Goal: Task Accomplishment & Management: Manage account settings

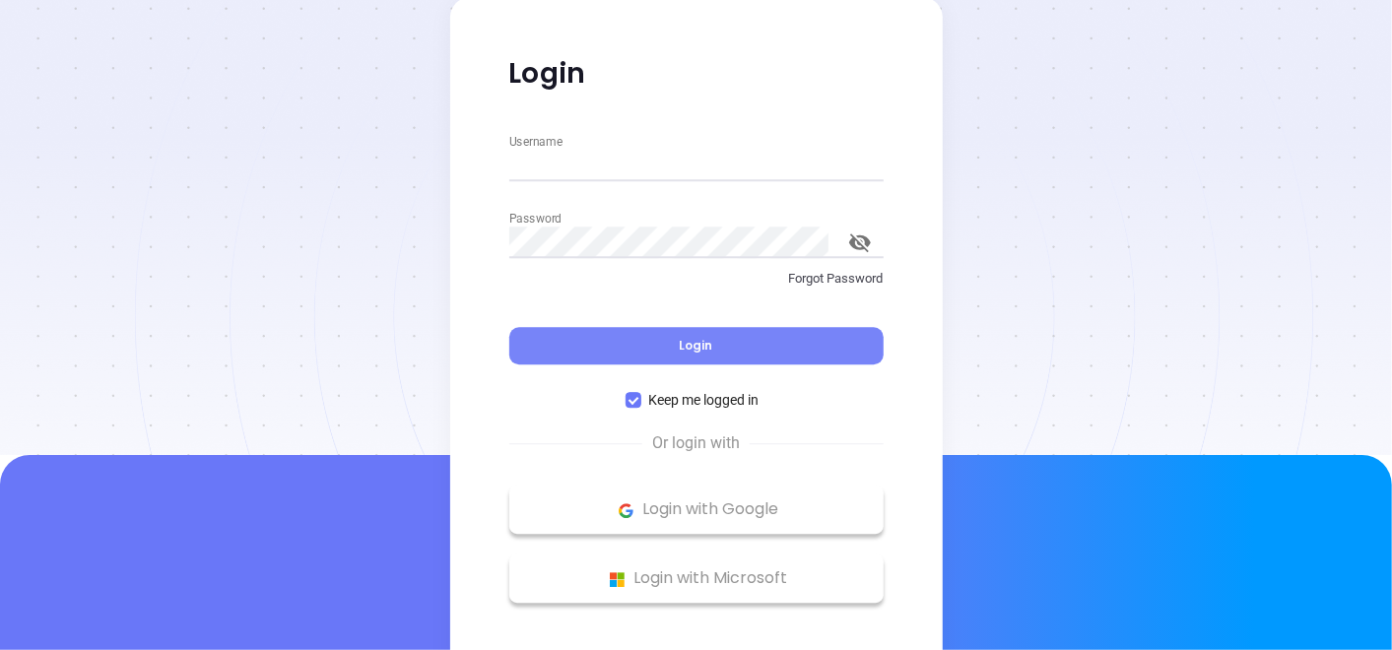
type input "Gissela.Vargas@binoxmsp.com"
click at [703, 345] on span "Login" at bounding box center [697, 346] width 34 height 17
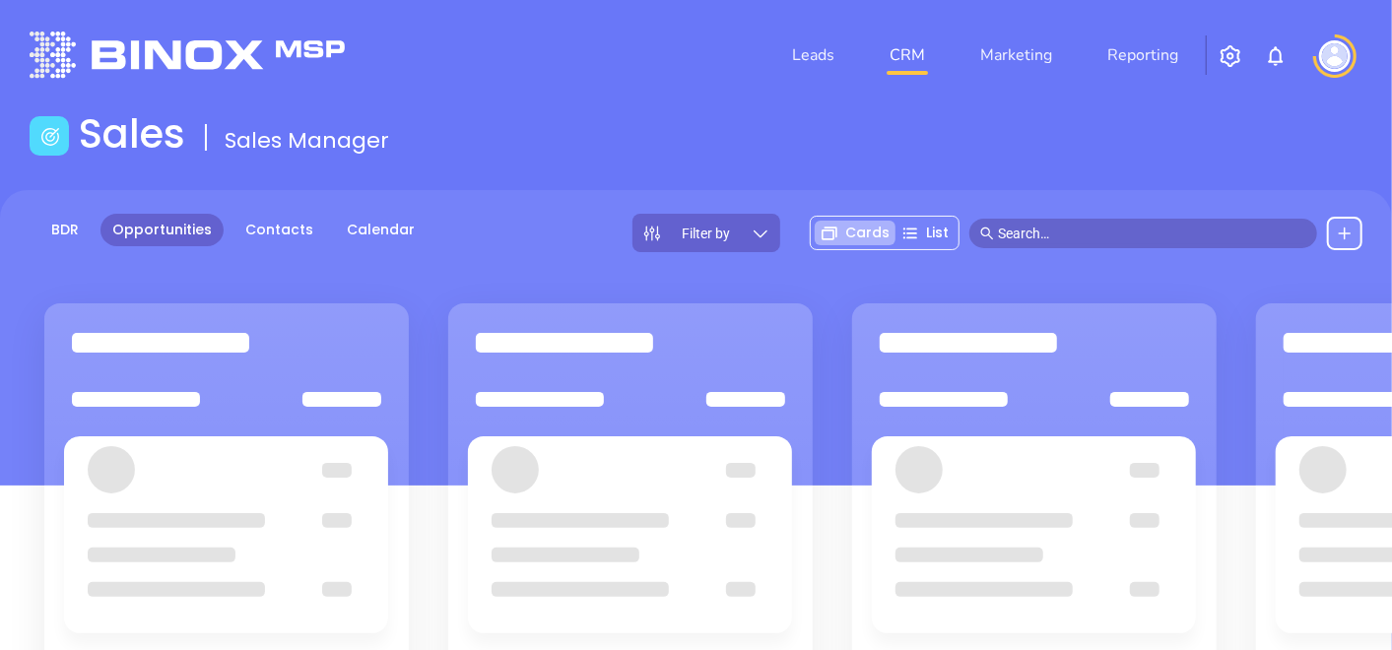
click at [785, 73] on li "Leads" at bounding box center [814, 54] width 98 height 39
click at [802, 65] on link "Leads" at bounding box center [813, 54] width 58 height 39
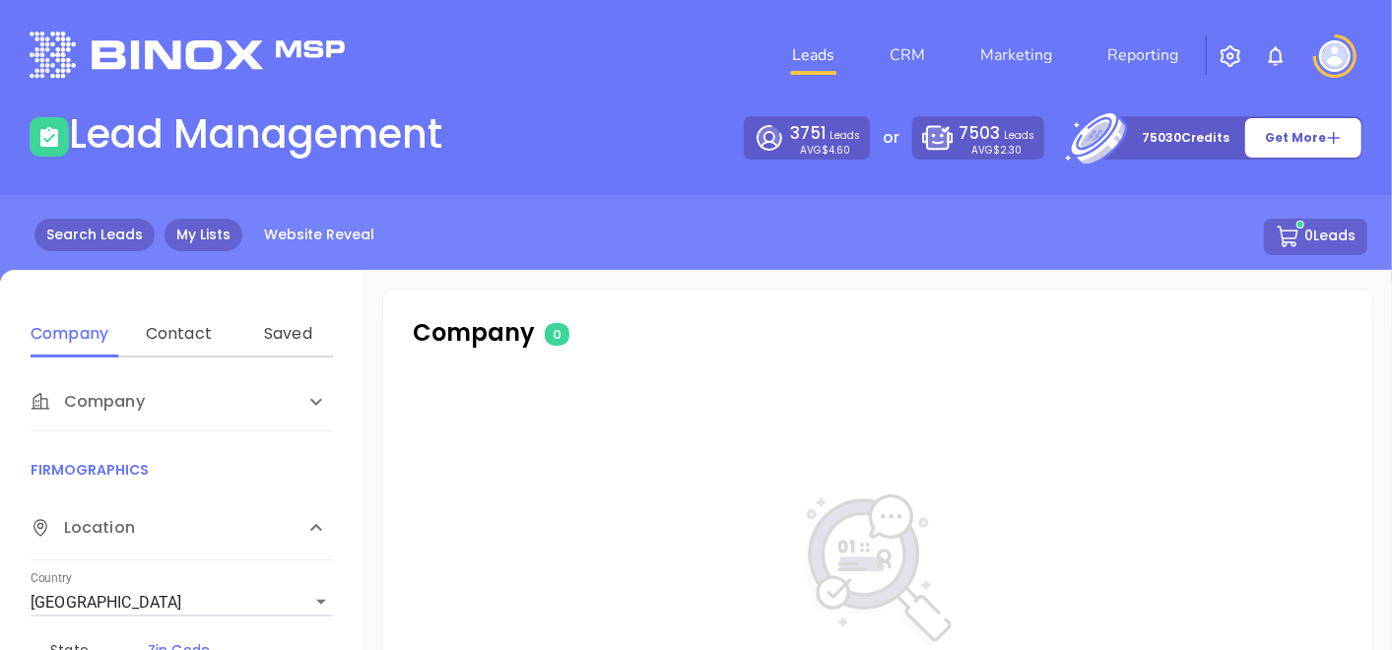
click at [209, 238] on link "My Lists" at bounding box center [204, 235] width 78 height 33
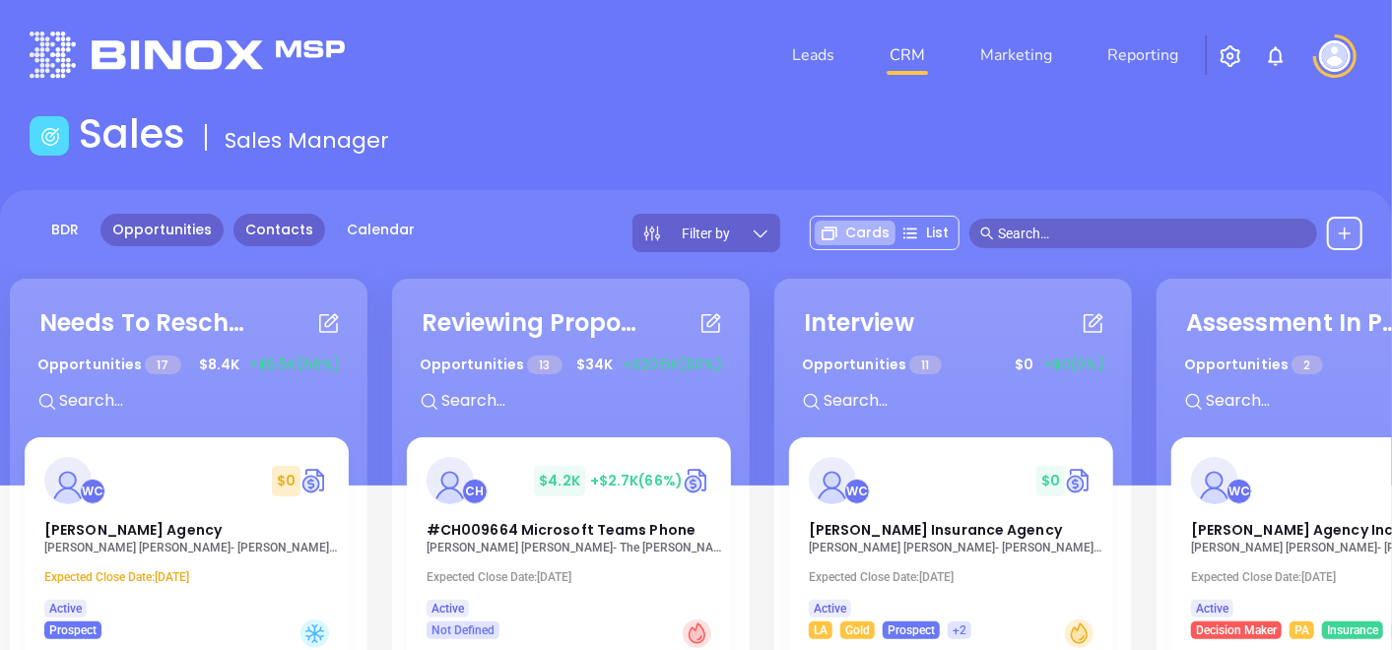
click at [282, 231] on link "Contacts" at bounding box center [280, 230] width 92 height 33
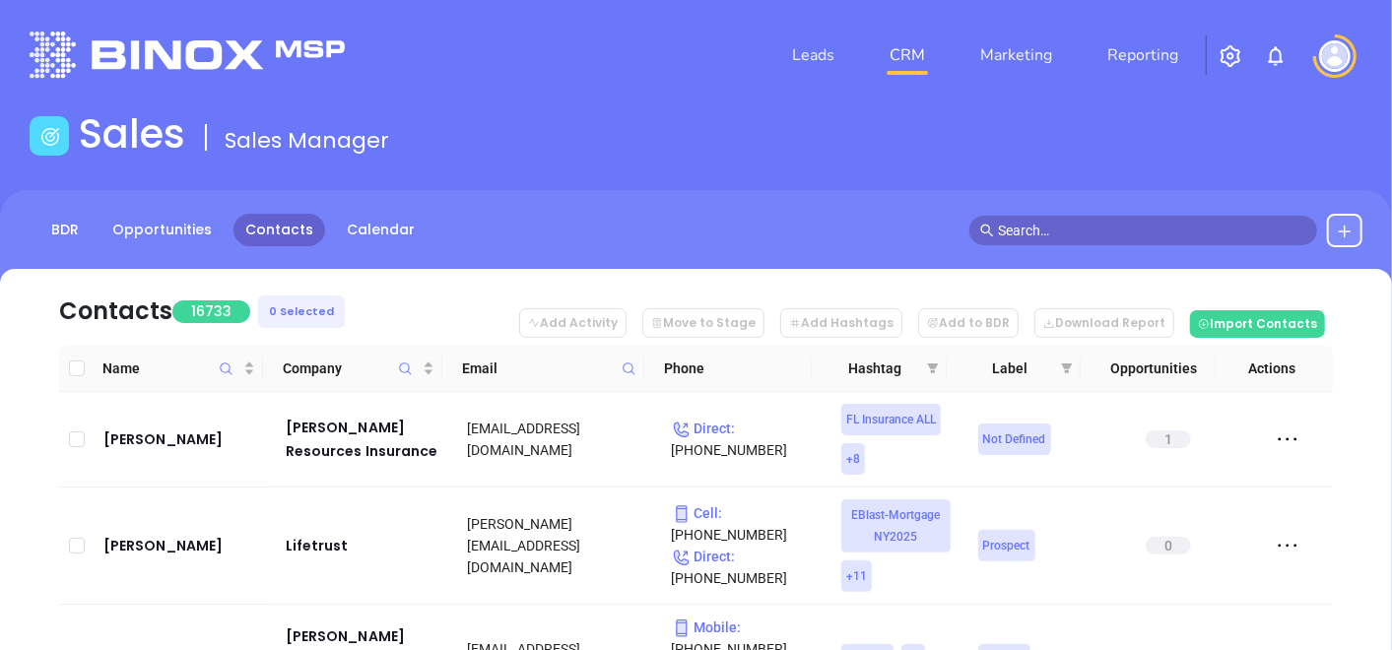
click at [635, 371] on icon at bounding box center [629, 369] width 15 height 15
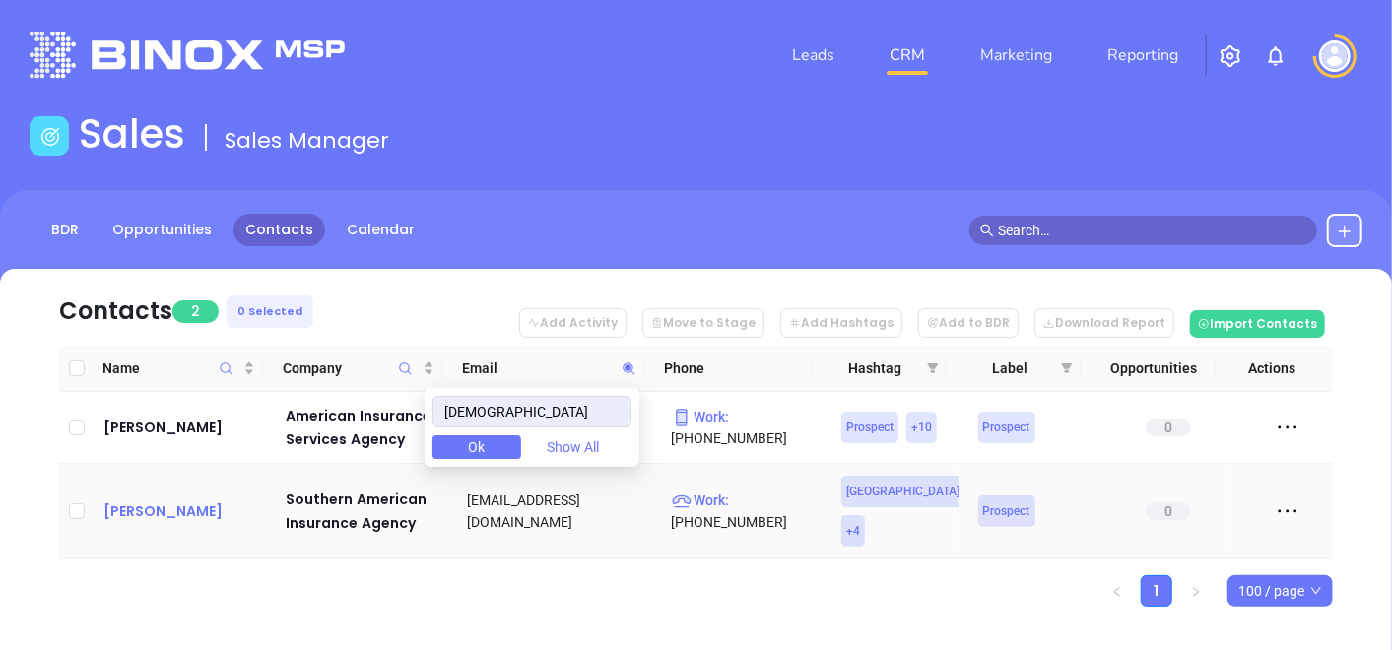
type input "americanins.com"
click at [184, 500] on div "Ken Meyer" at bounding box center [180, 512] width 155 height 24
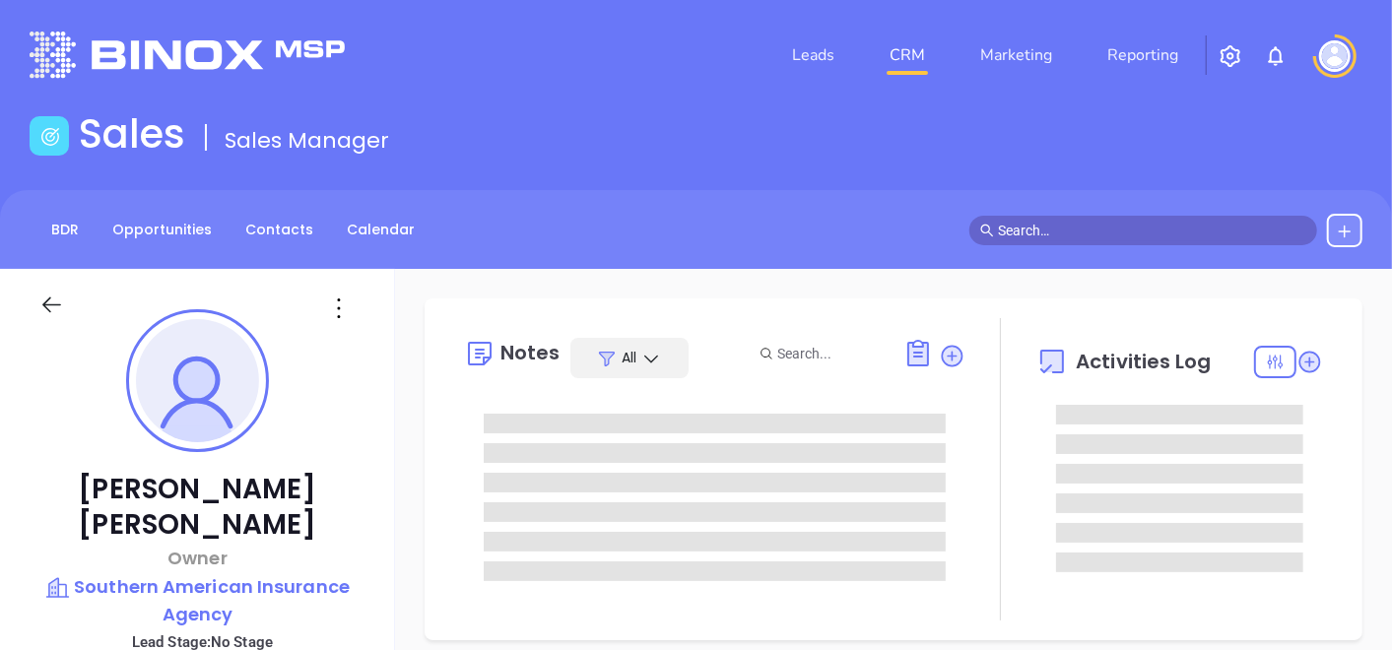
type input "10/02/2025"
type input "[PERSON_NAME]"
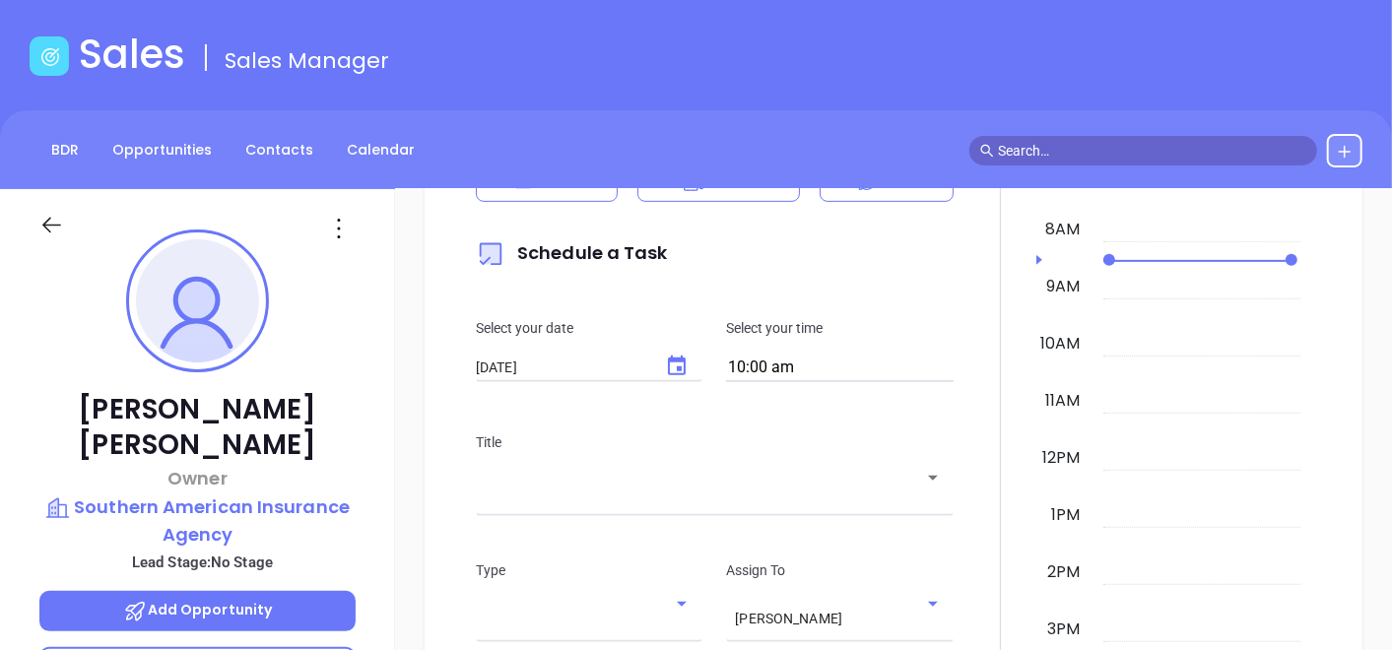
scroll to position [0, 0]
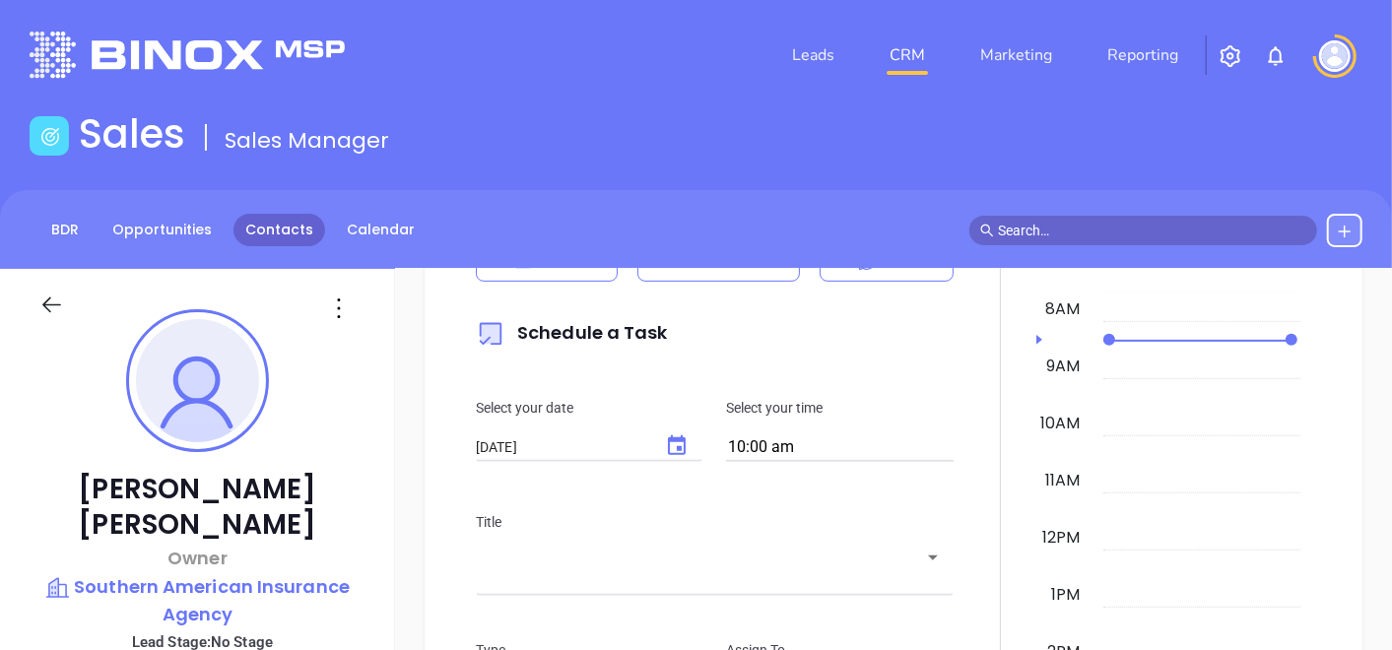
click at [292, 227] on link "Contacts" at bounding box center [280, 230] width 92 height 33
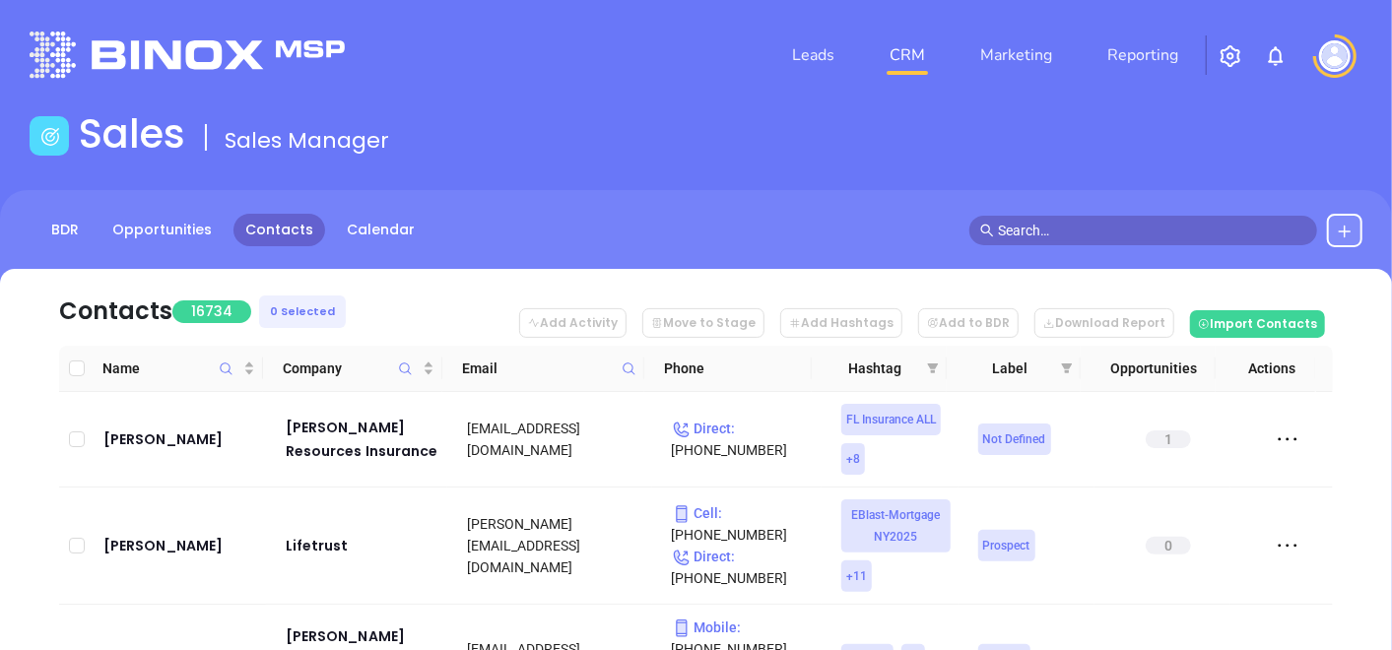
click at [639, 363] on span at bounding box center [629, 369] width 23 height 30
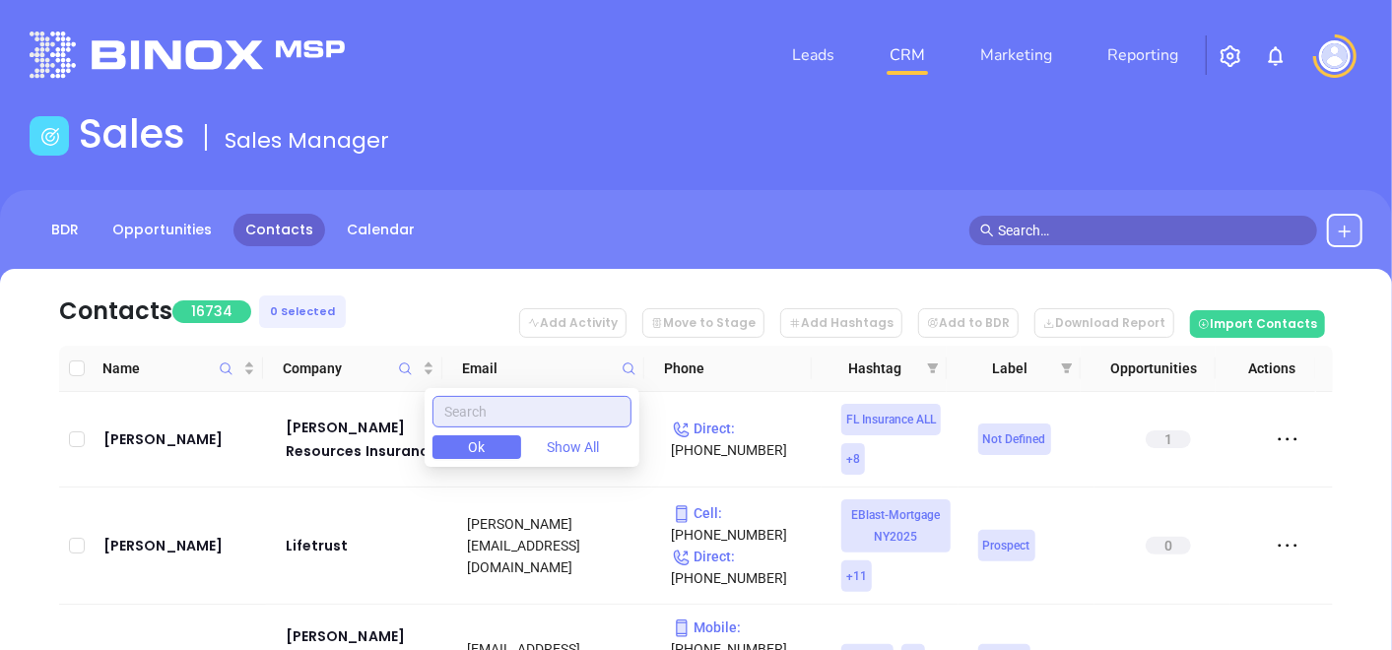
paste input "cupo.com"
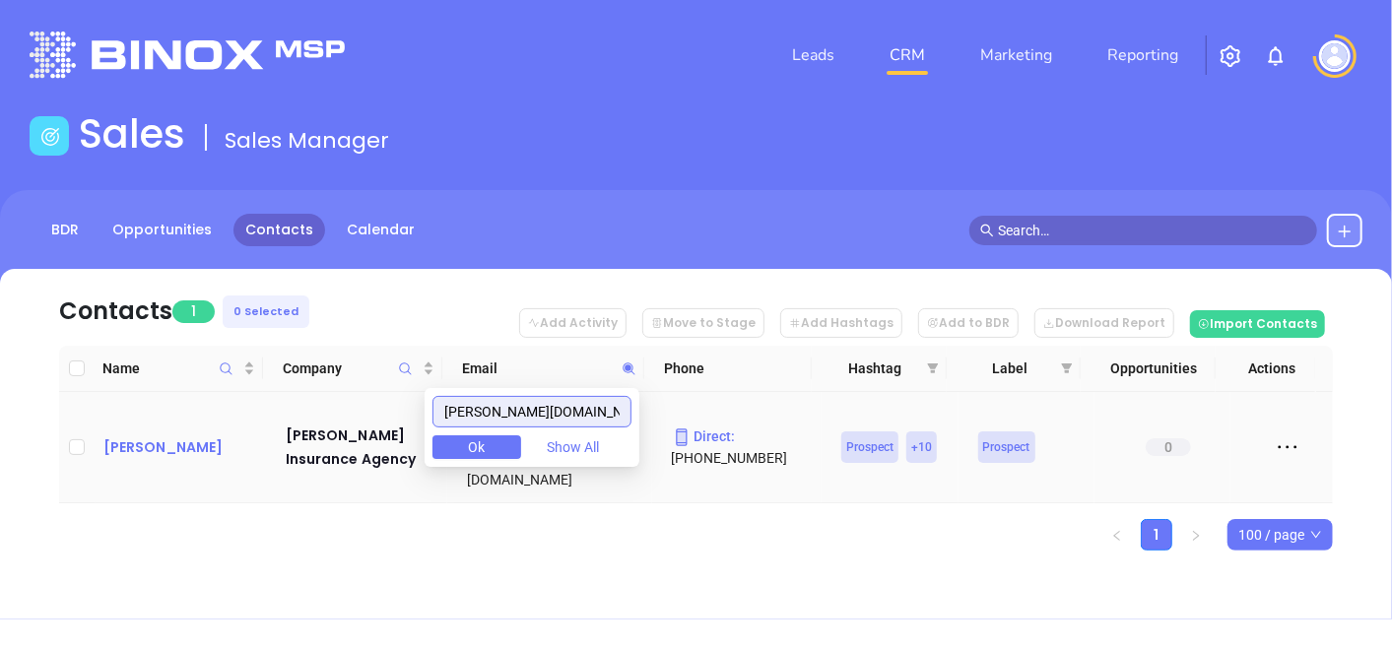
type input "cupo.com"
click at [191, 436] on div "Jeffrey Cupo" at bounding box center [180, 448] width 155 height 24
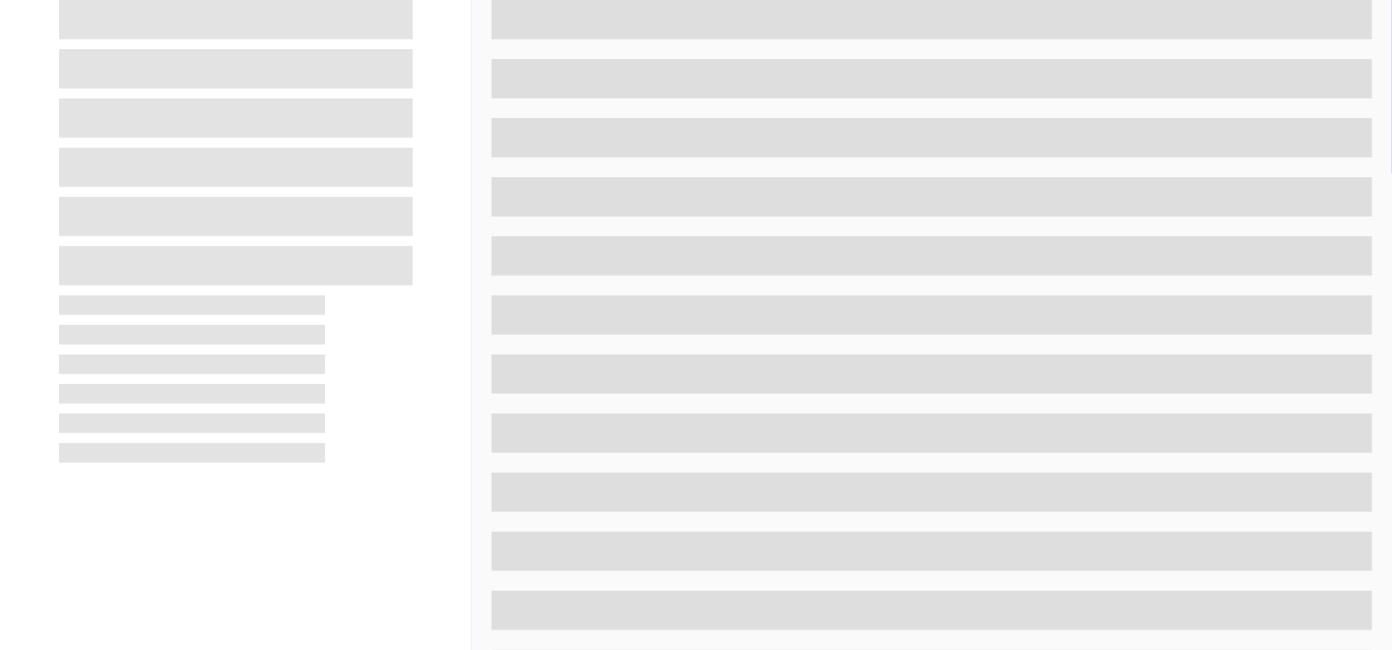
scroll to position [997, 0]
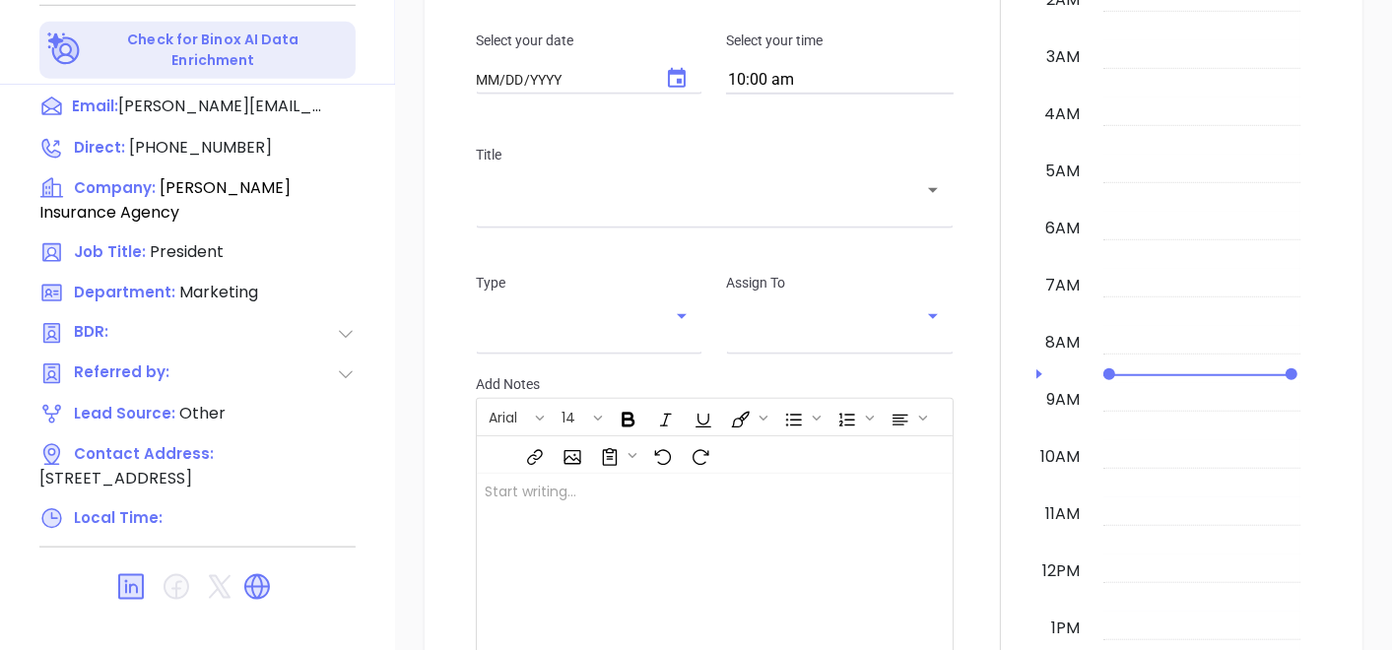
type input "[DATE]"
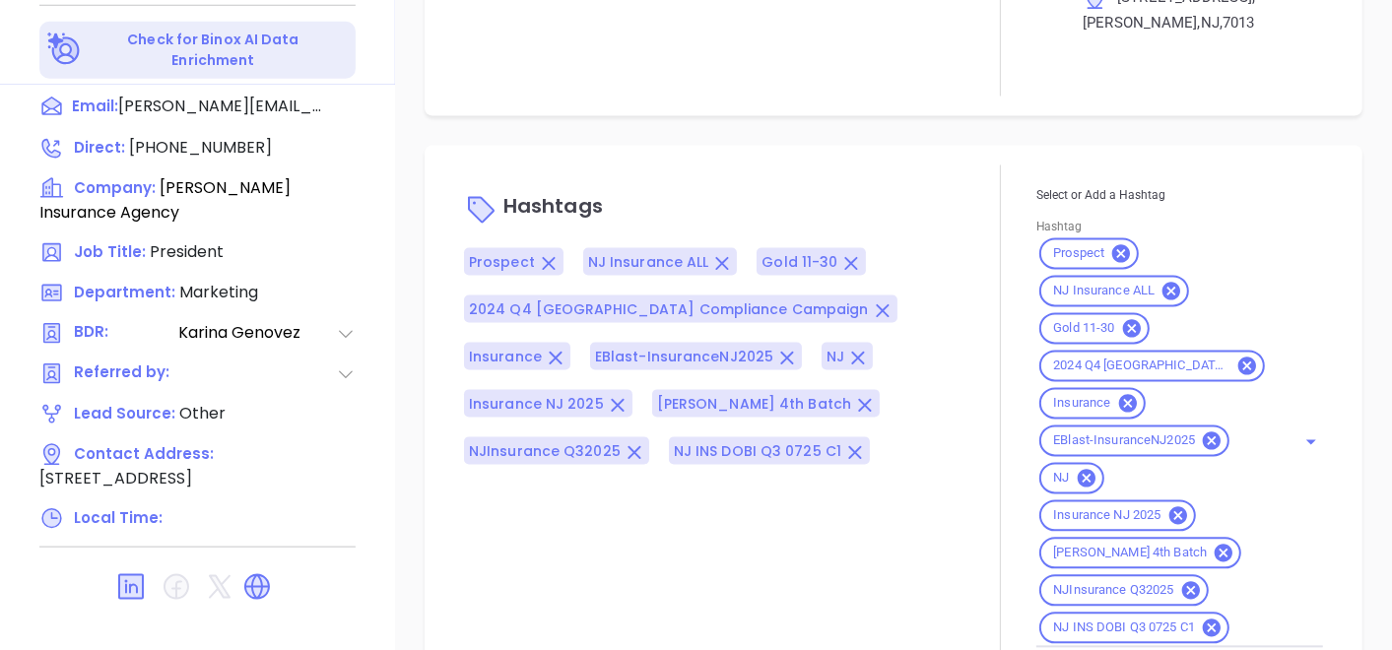
scroll to position [1414, 0]
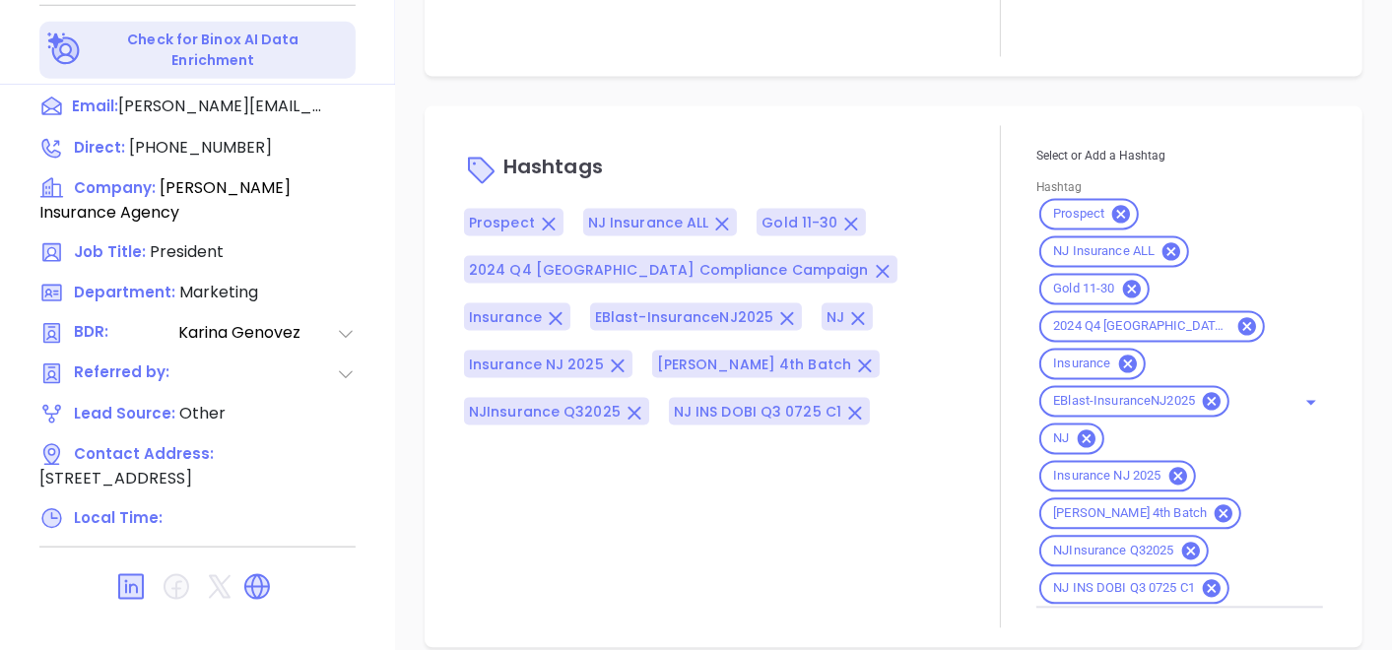
type input "[PERSON_NAME]"
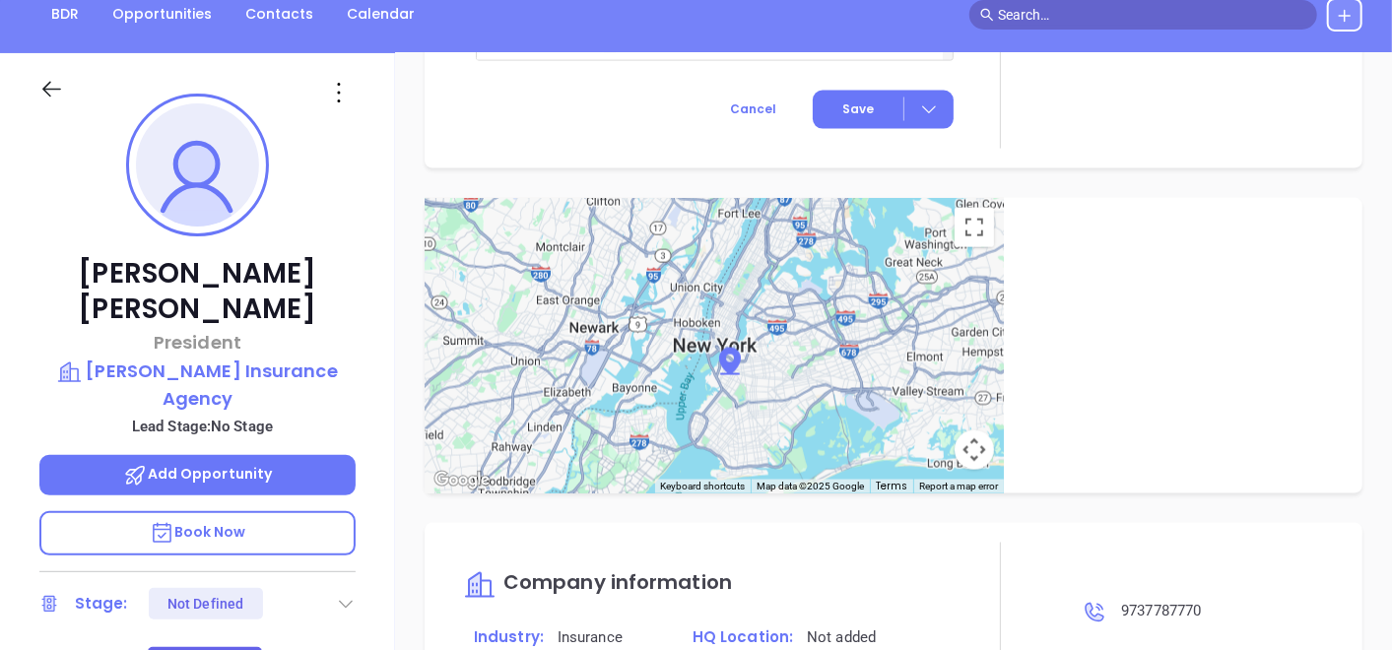
scroll to position [121, 0]
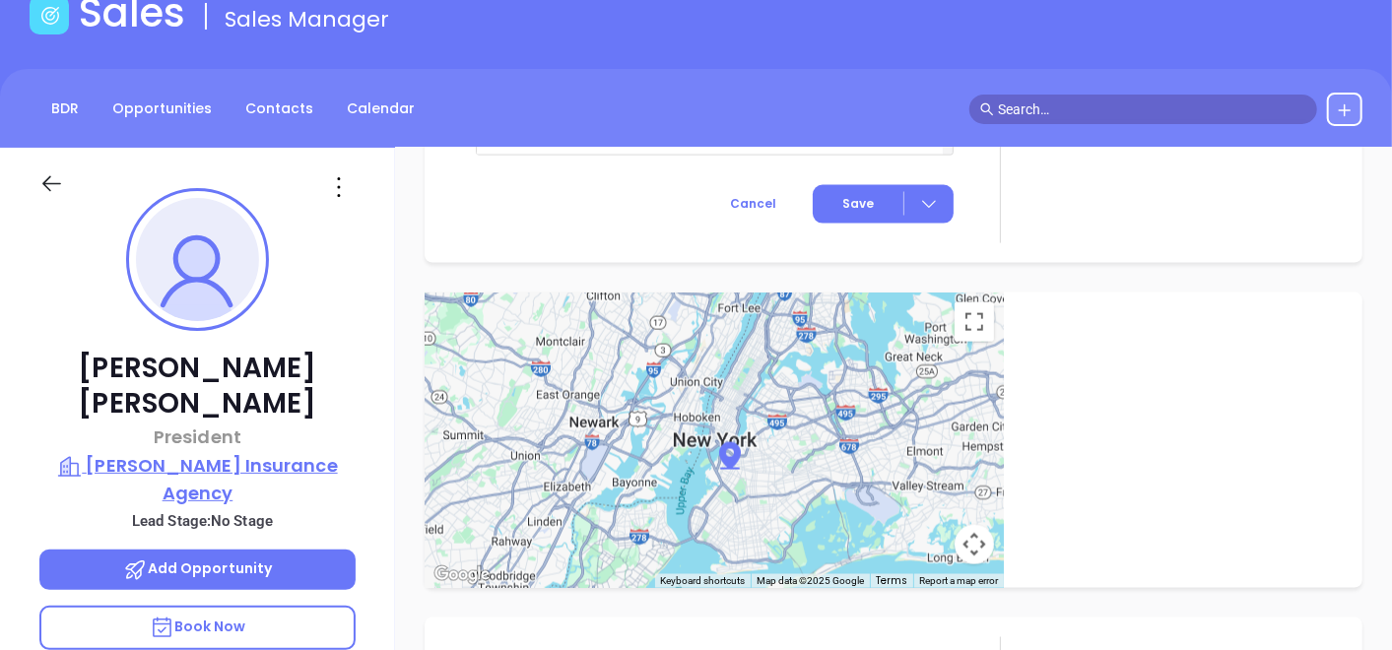
click at [225, 452] on p "Cupo Insurance Agency" at bounding box center [197, 479] width 316 height 54
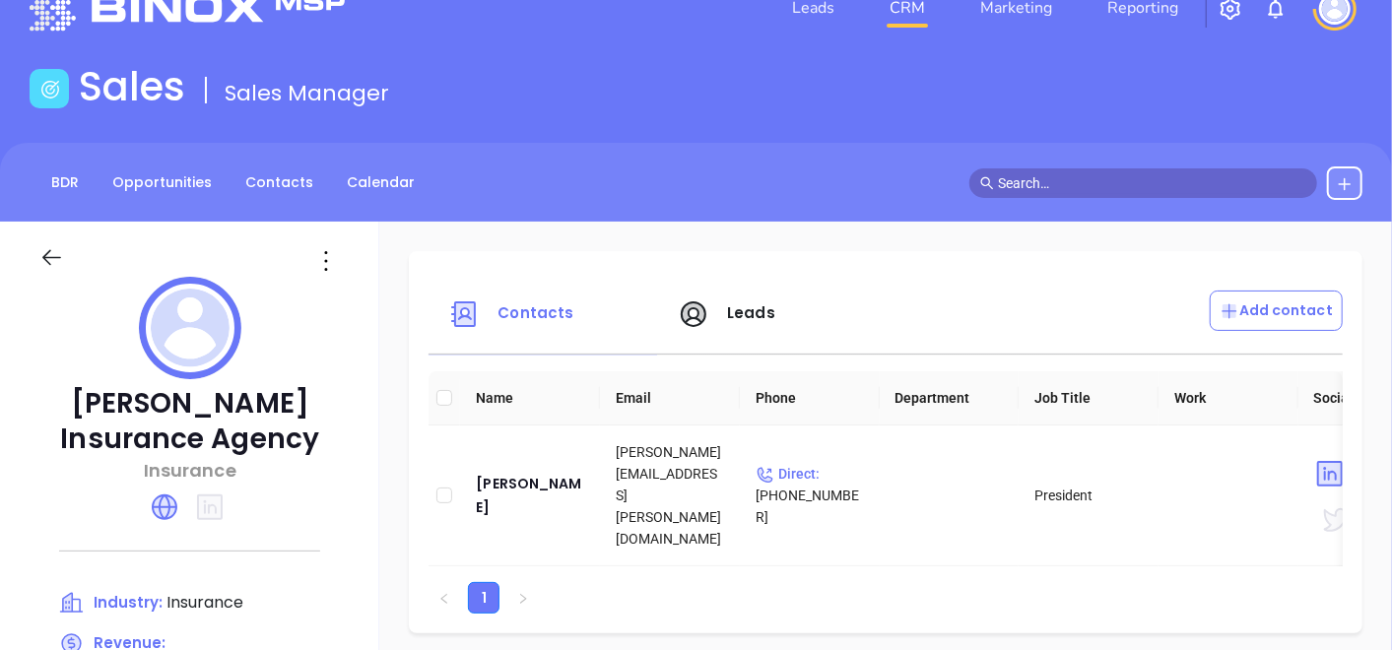
scroll to position [12, 0]
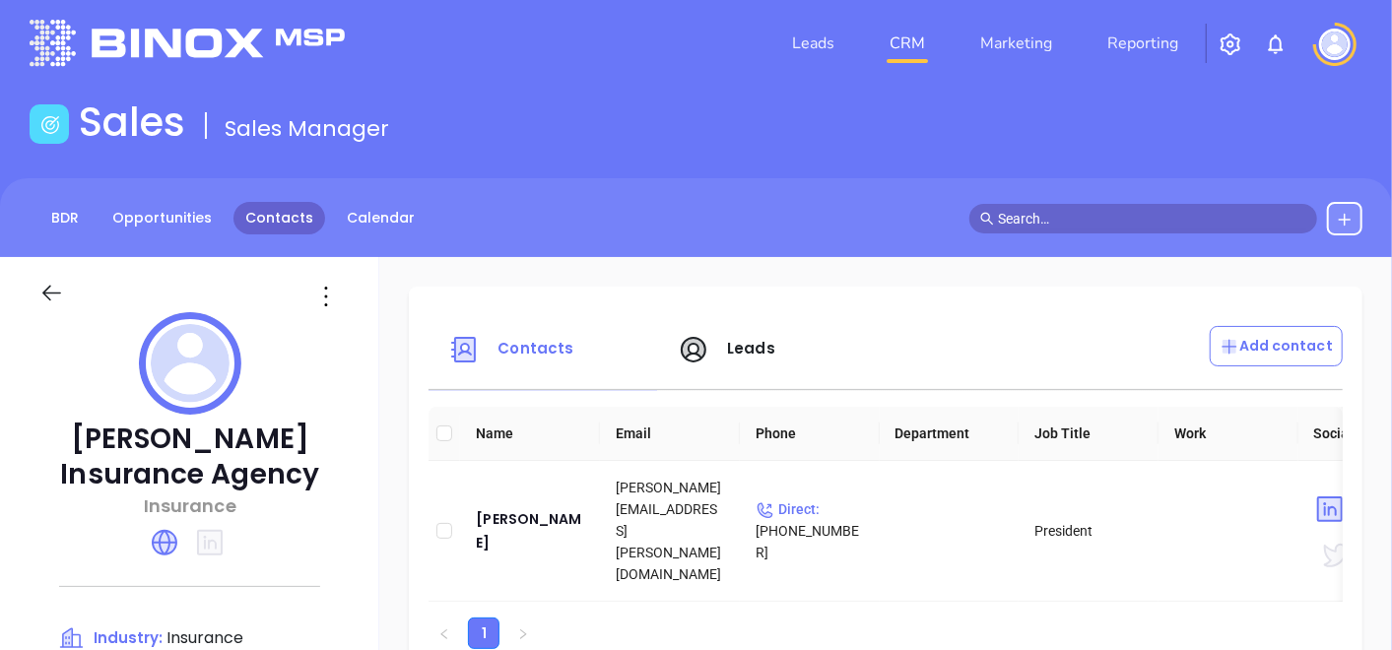
click at [259, 222] on link "Contacts" at bounding box center [280, 218] width 92 height 33
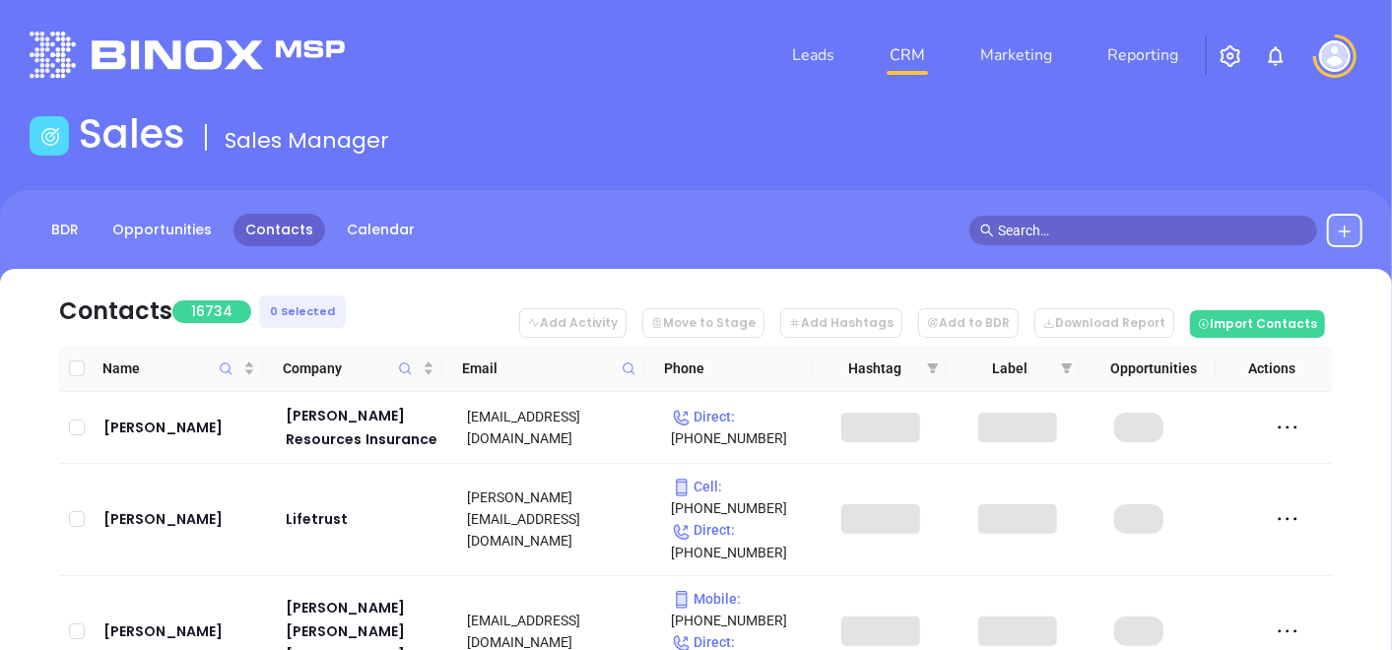
click at [638, 363] on span at bounding box center [629, 369] width 23 height 30
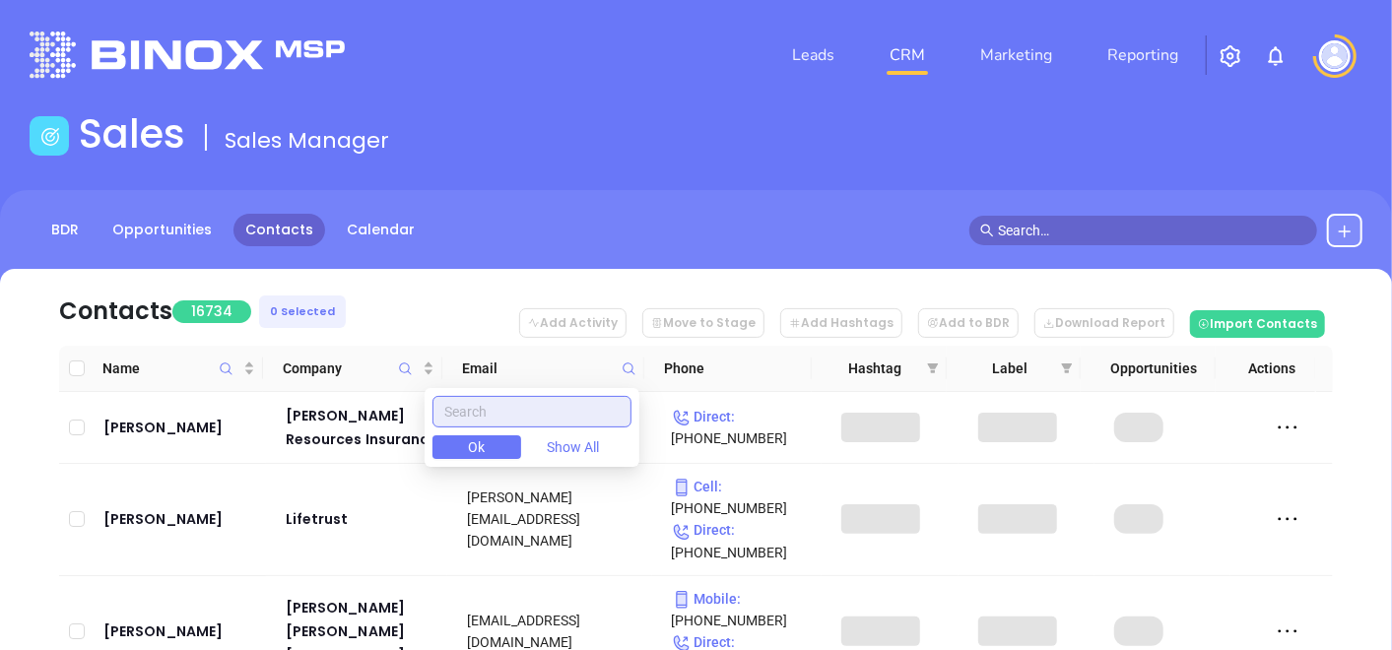
paste input "russoinsurance.com"
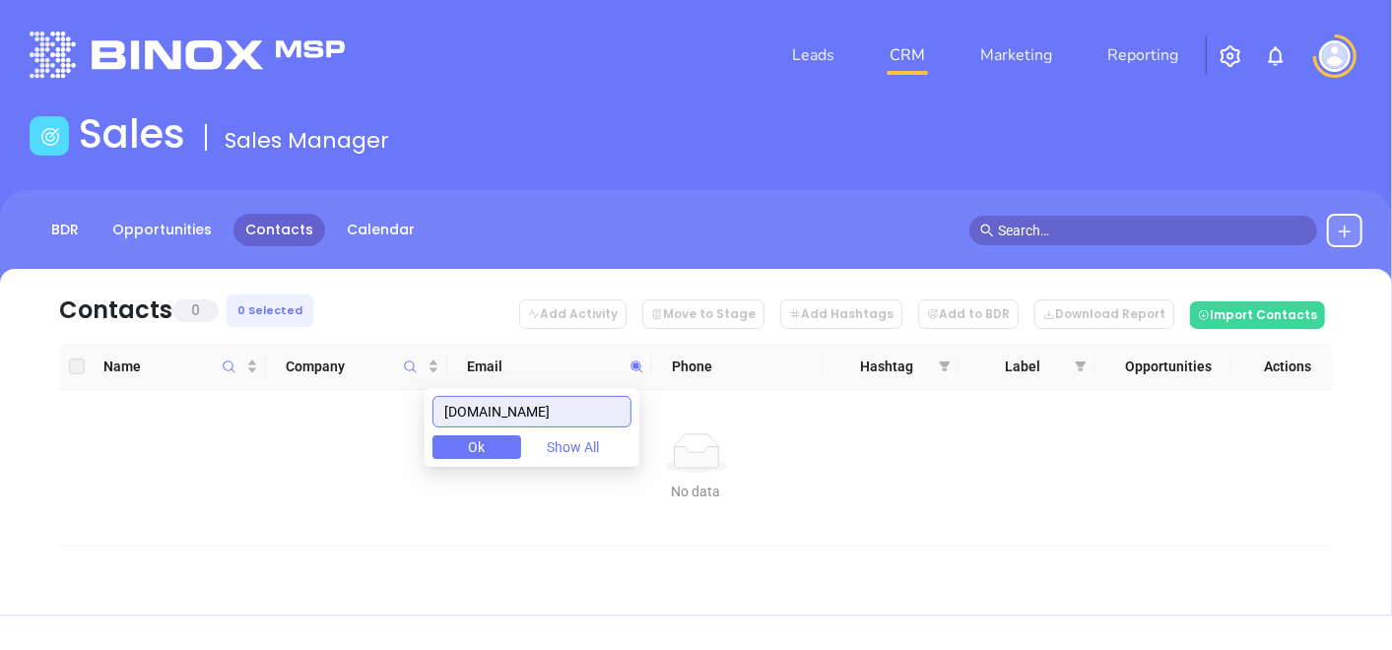
type input "russoinsurance.com"
drag, startPoint x: 600, startPoint y: 409, endPoint x: 424, endPoint y: 415, distance: 176.5
click at [425, 416] on body "Leads CRM Marketing Reporting Financial Leads Leads Sales Sales Manager BDR Opp…" at bounding box center [696, 325] width 1392 height 650
paste input "gansfussinsurance.com"
type input "gansfussinsurance.com"
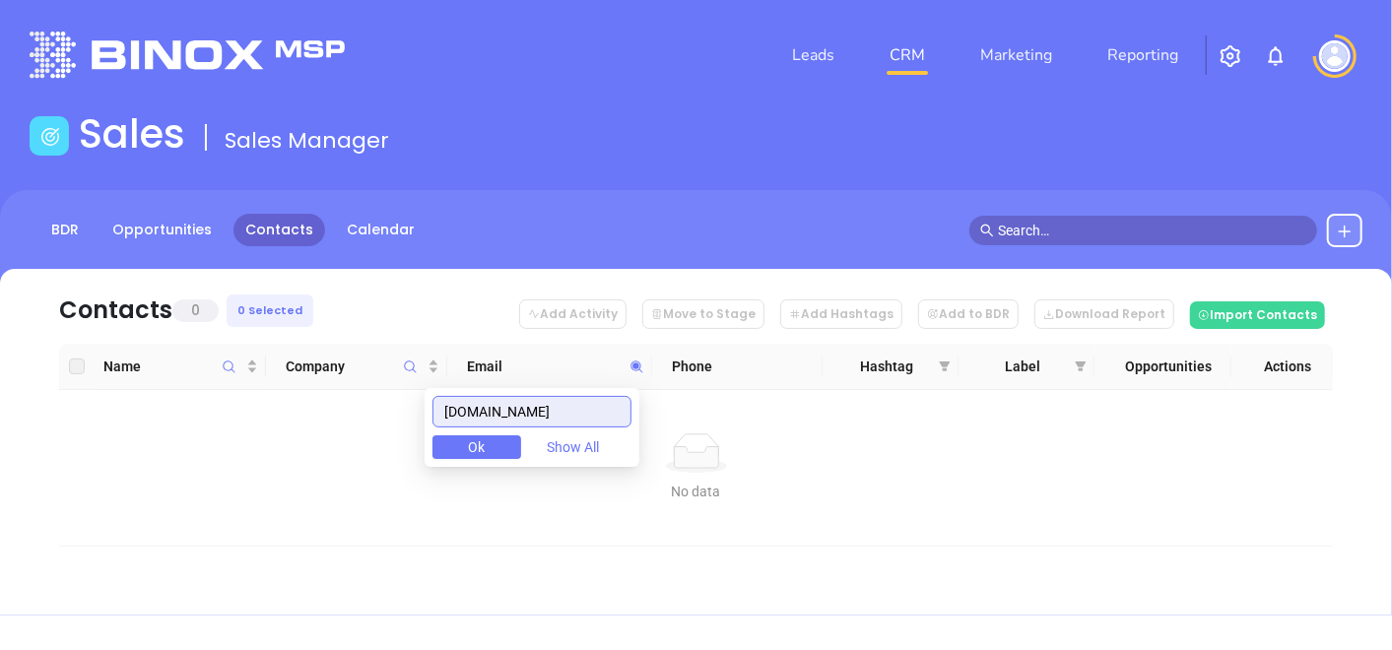
drag, startPoint x: 611, startPoint y: 400, endPoint x: 431, endPoint y: 417, distance: 181.1
click at [431, 417] on body "Leads CRM Marketing Reporting Financial Leads Leads Sales Sales Manager BDR Opp…" at bounding box center [696, 325] width 1392 height 650
paste input "reinerinsurance.com"
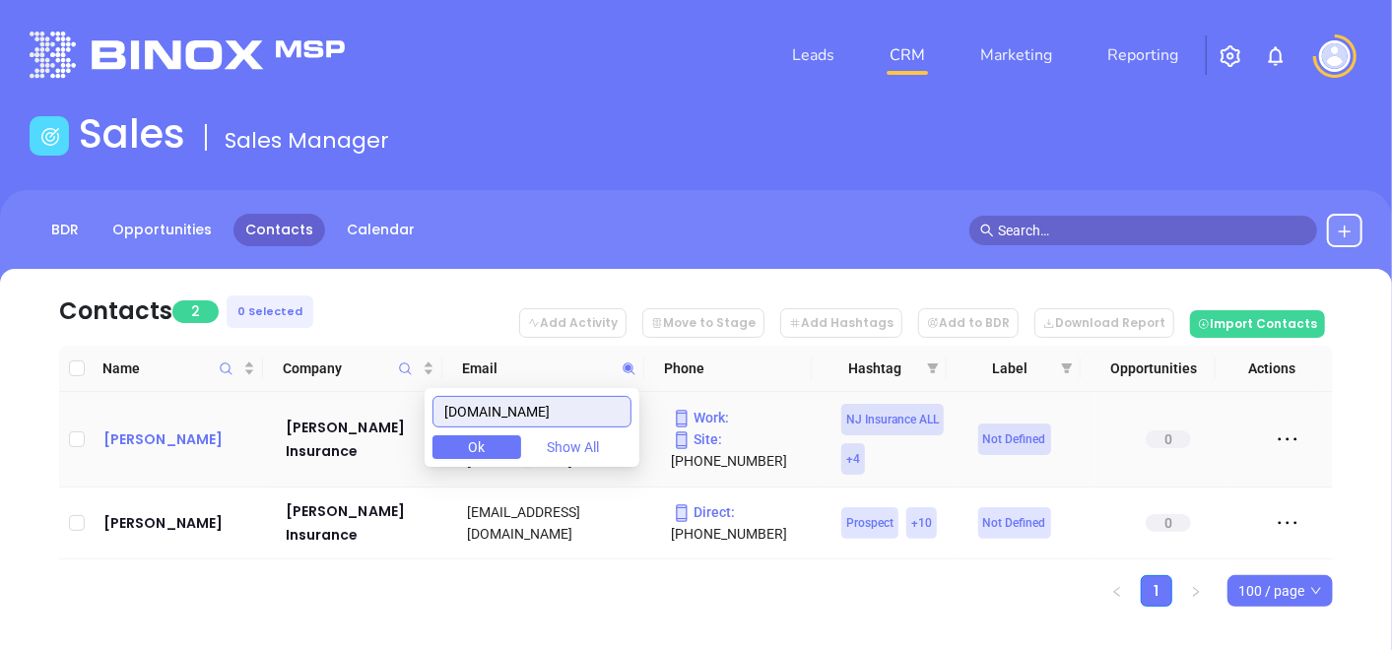
type input "reinerinsurance.com"
click at [184, 446] on div "Louis Schlueter" at bounding box center [180, 440] width 155 height 24
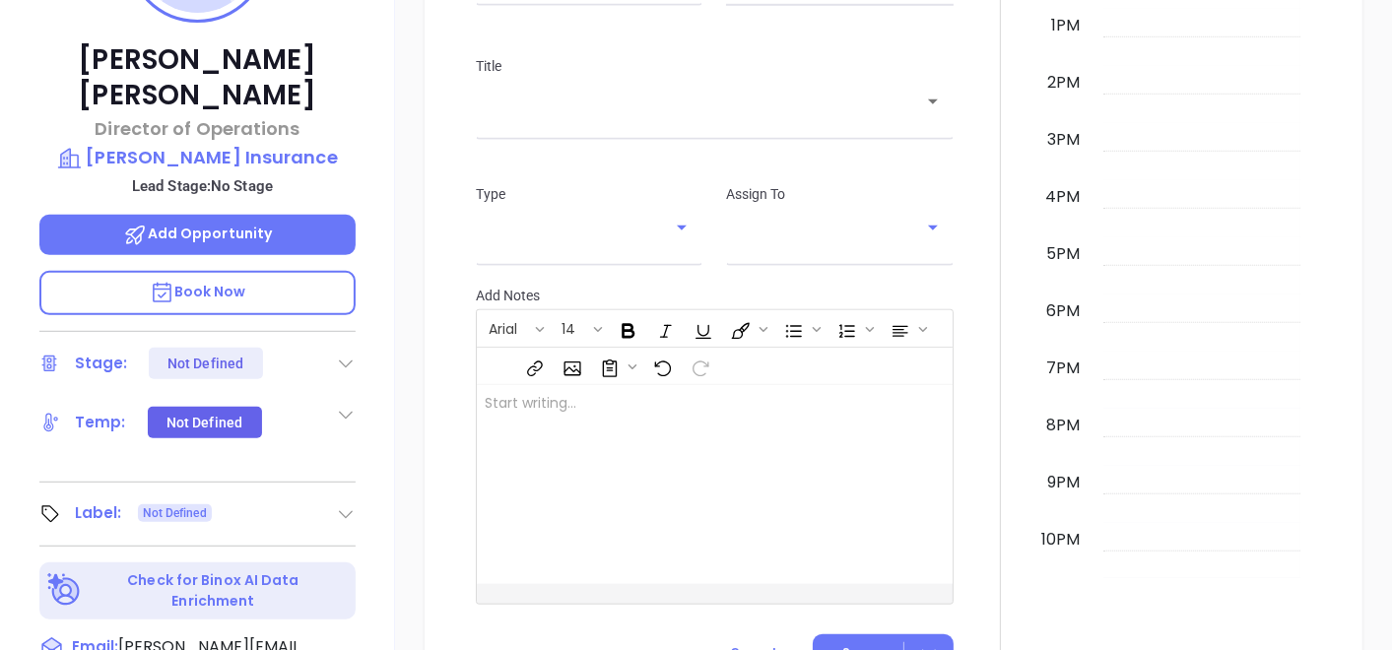
scroll to position [438, 0]
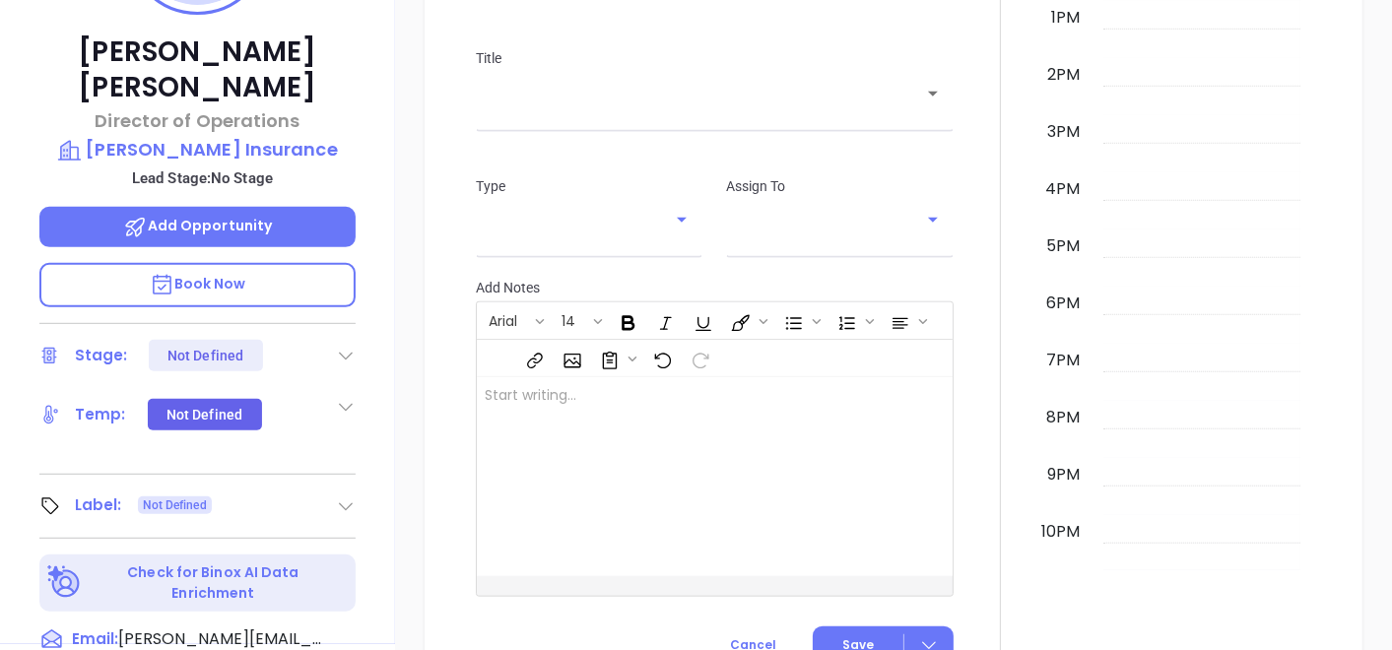
type input "[PERSON_NAME]"
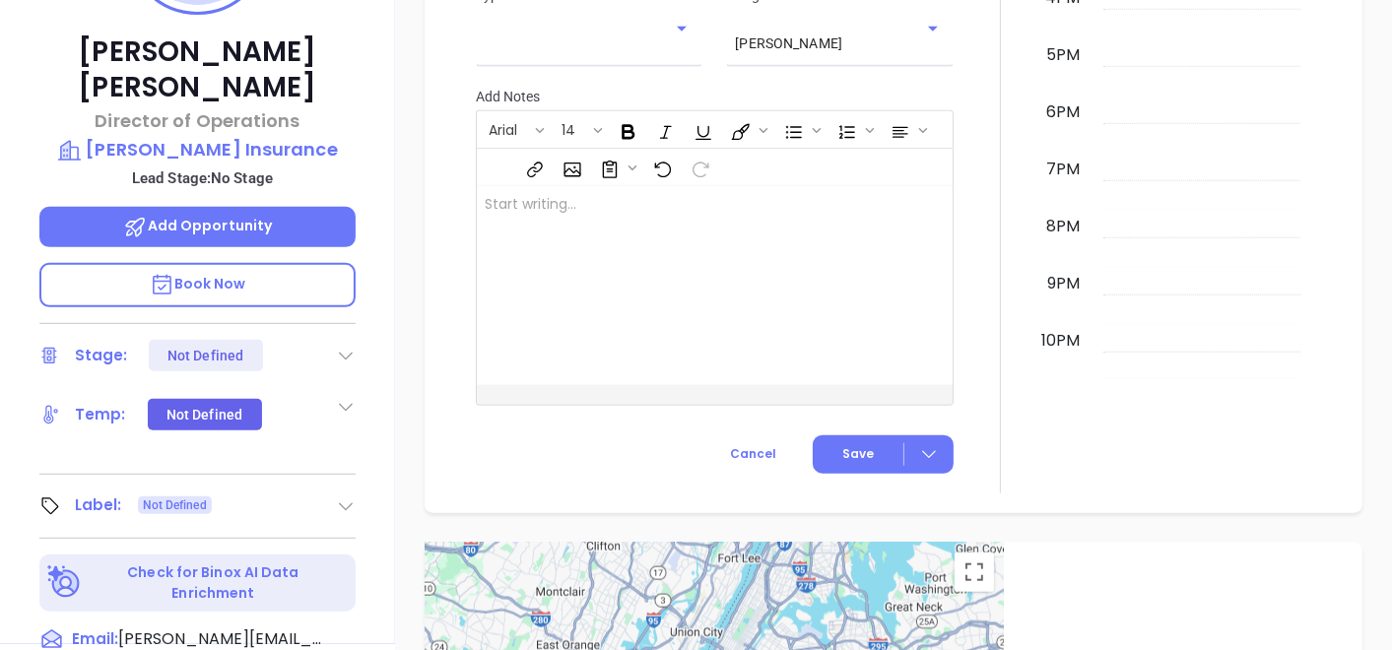
scroll to position [1095, 0]
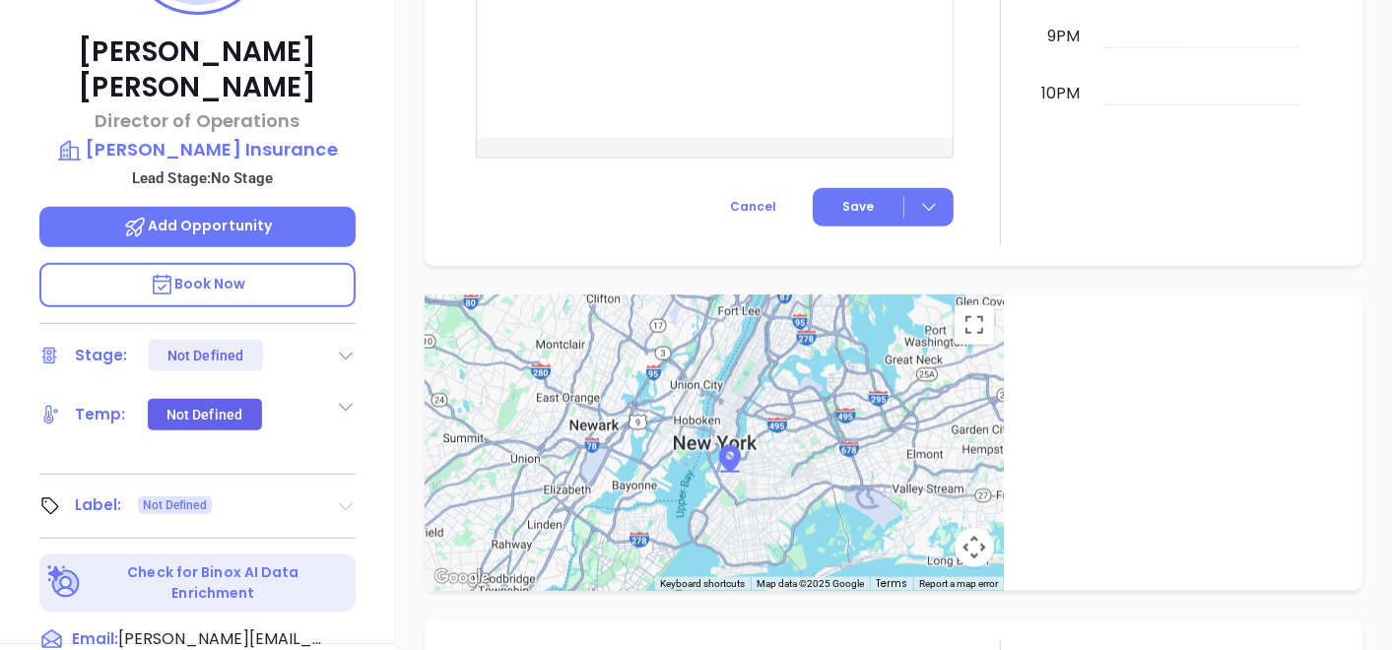
click at [341, 497] on icon at bounding box center [346, 507] width 20 height 20
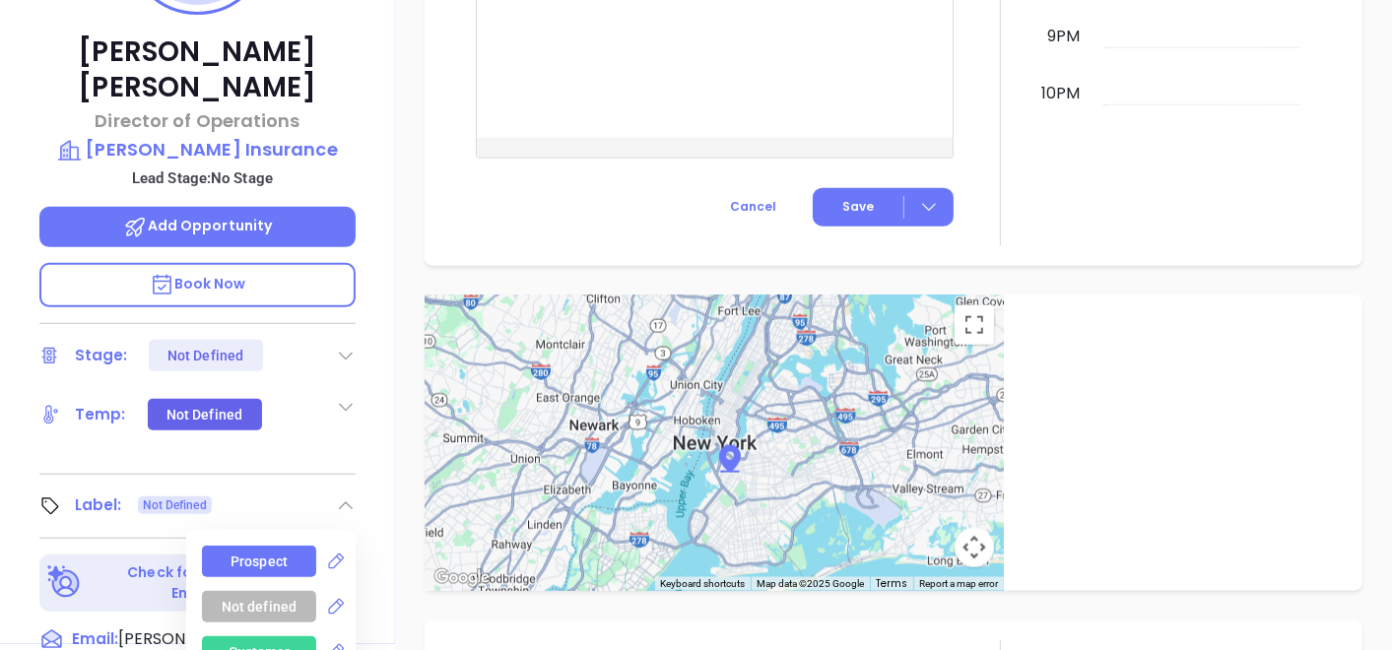
click at [266, 546] on div "Prospect" at bounding box center [259, 562] width 57 height 32
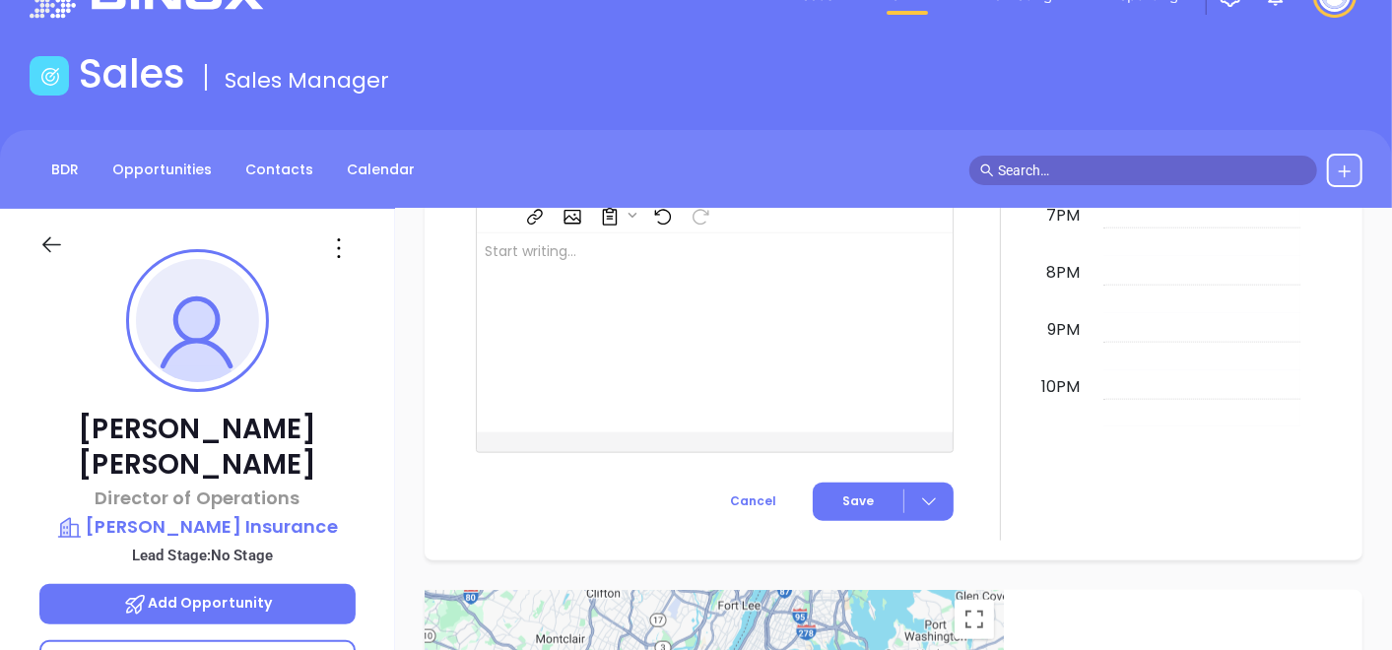
scroll to position [12, 0]
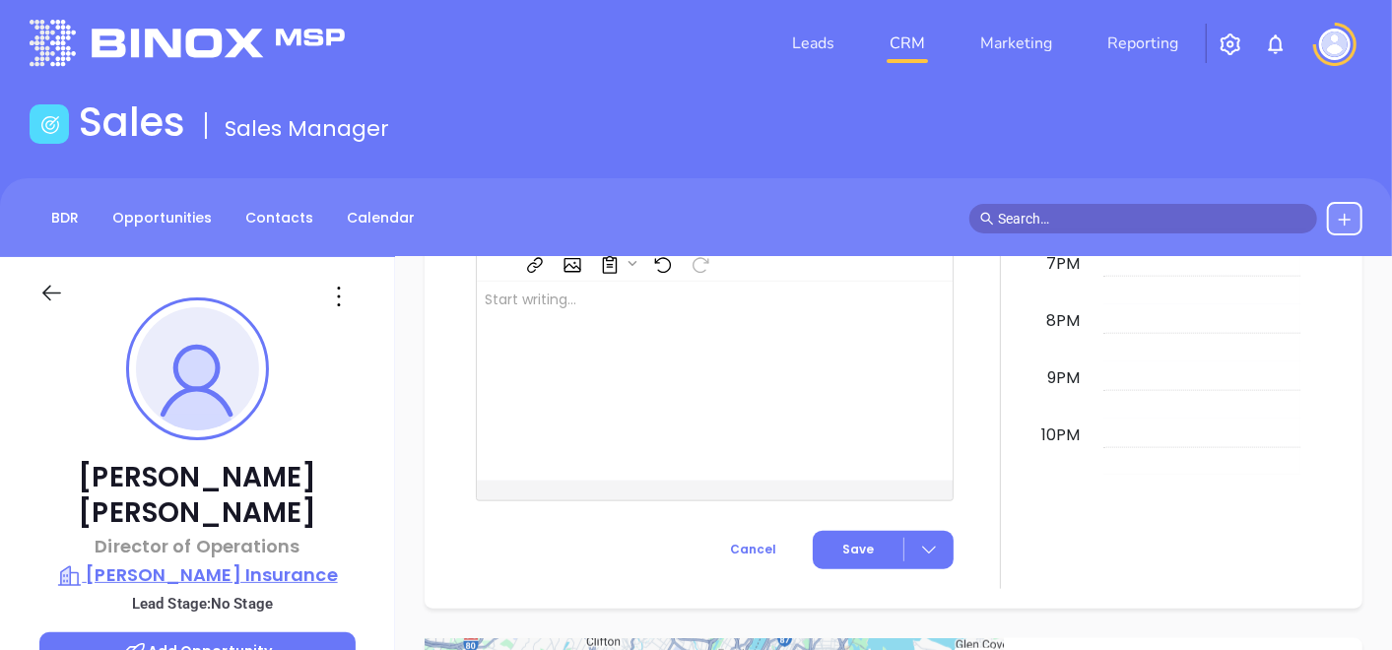
click at [202, 562] on p "Reiner Insurance" at bounding box center [197, 576] width 316 height 28
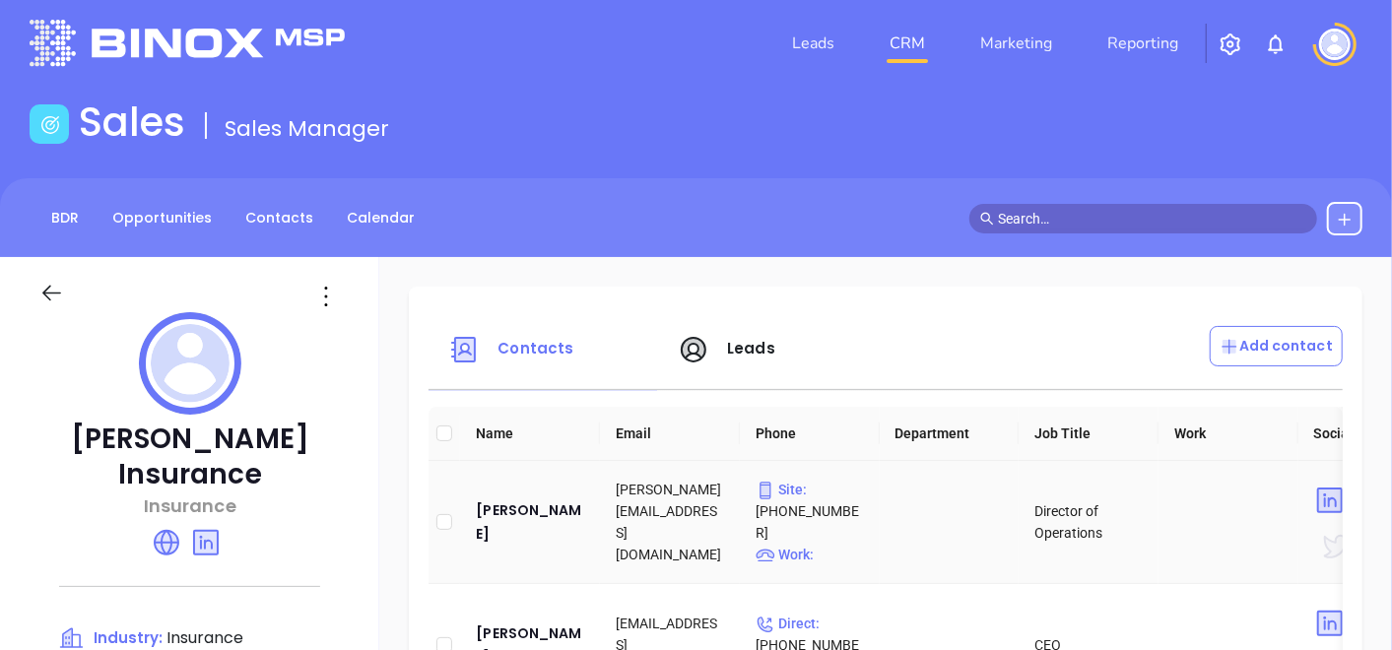
scroll to position [231, 0]
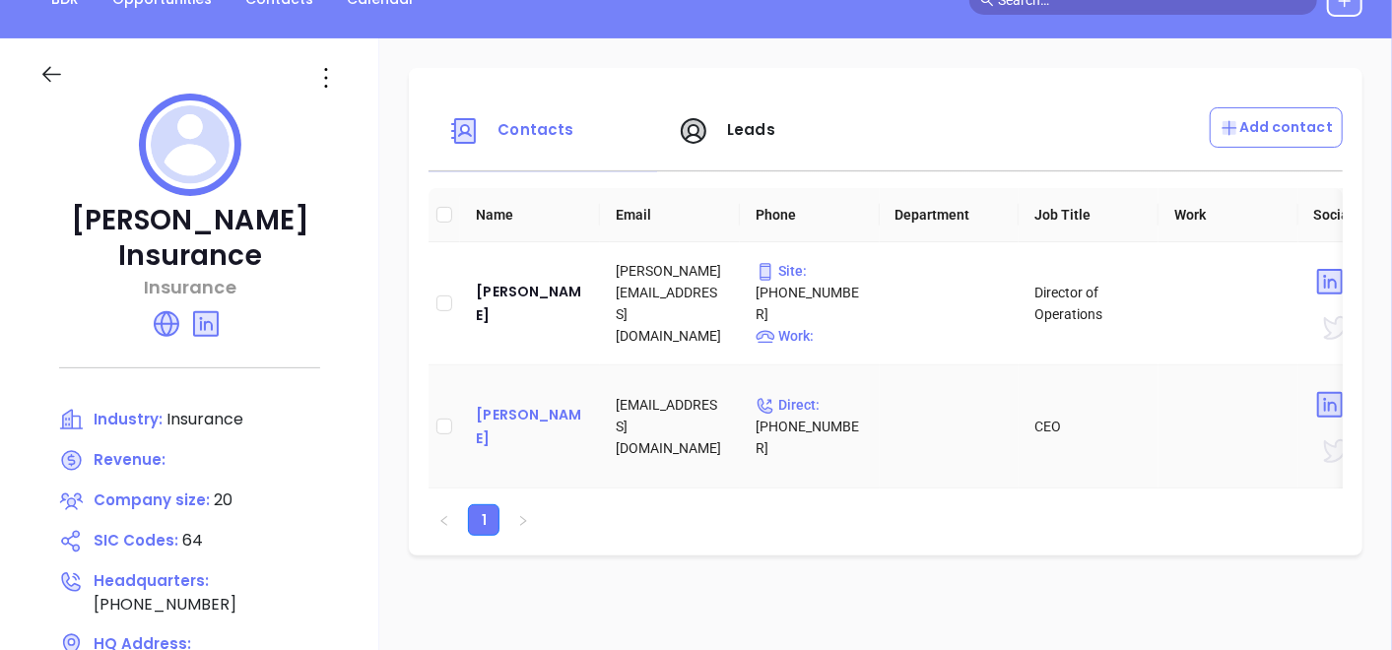
click at [554, 428] on div "Jack Reiner" at bounding box center [530, 426] width 108 height 47
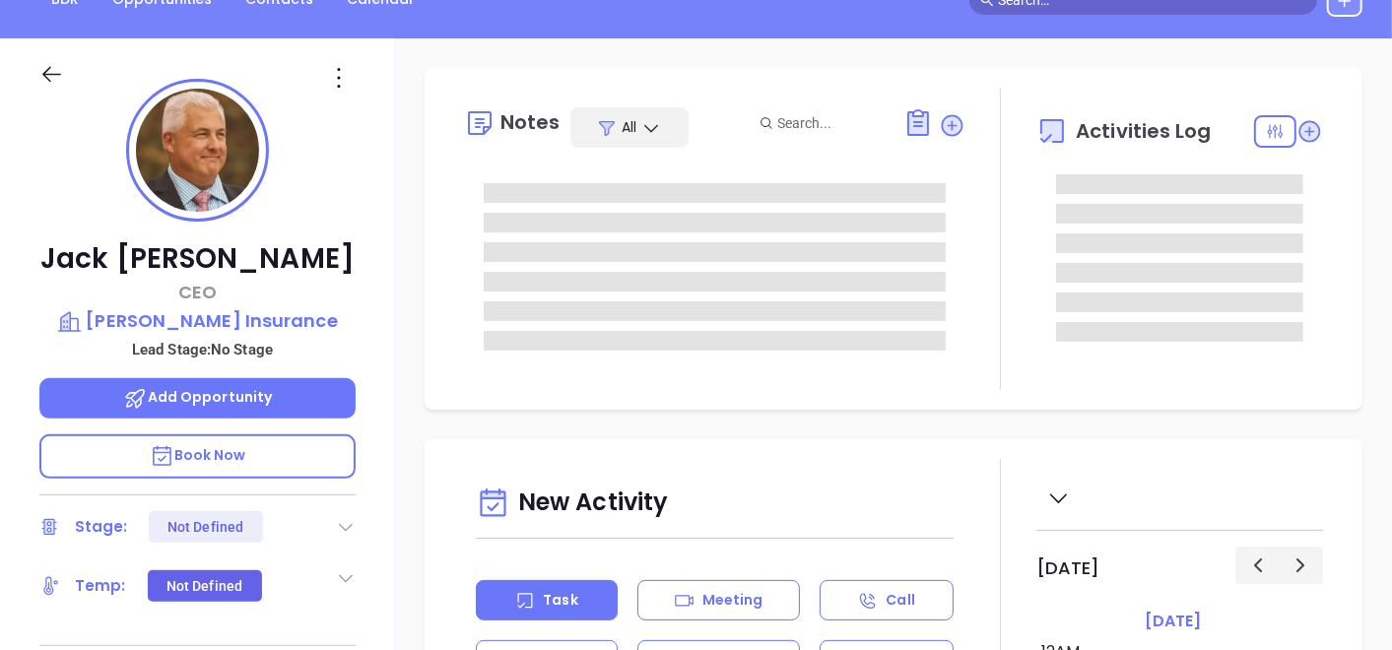
type input "10/02/2025"
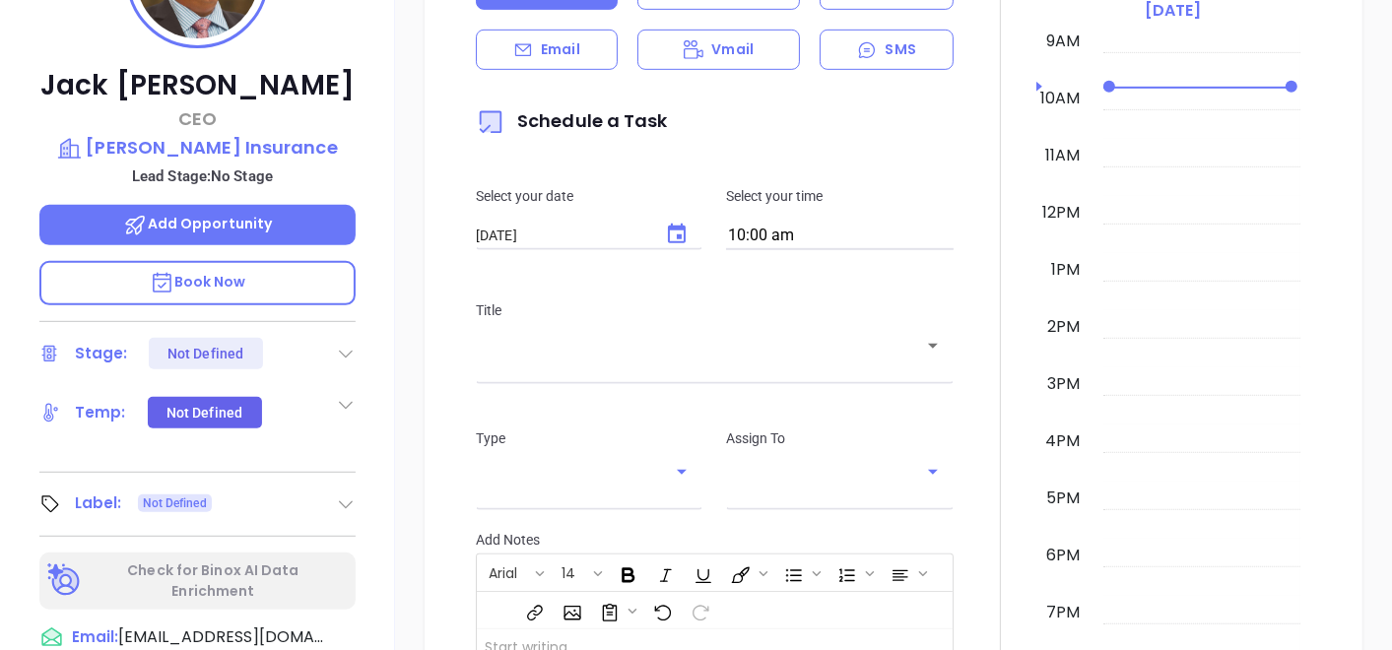
scroll to position [669, 0]
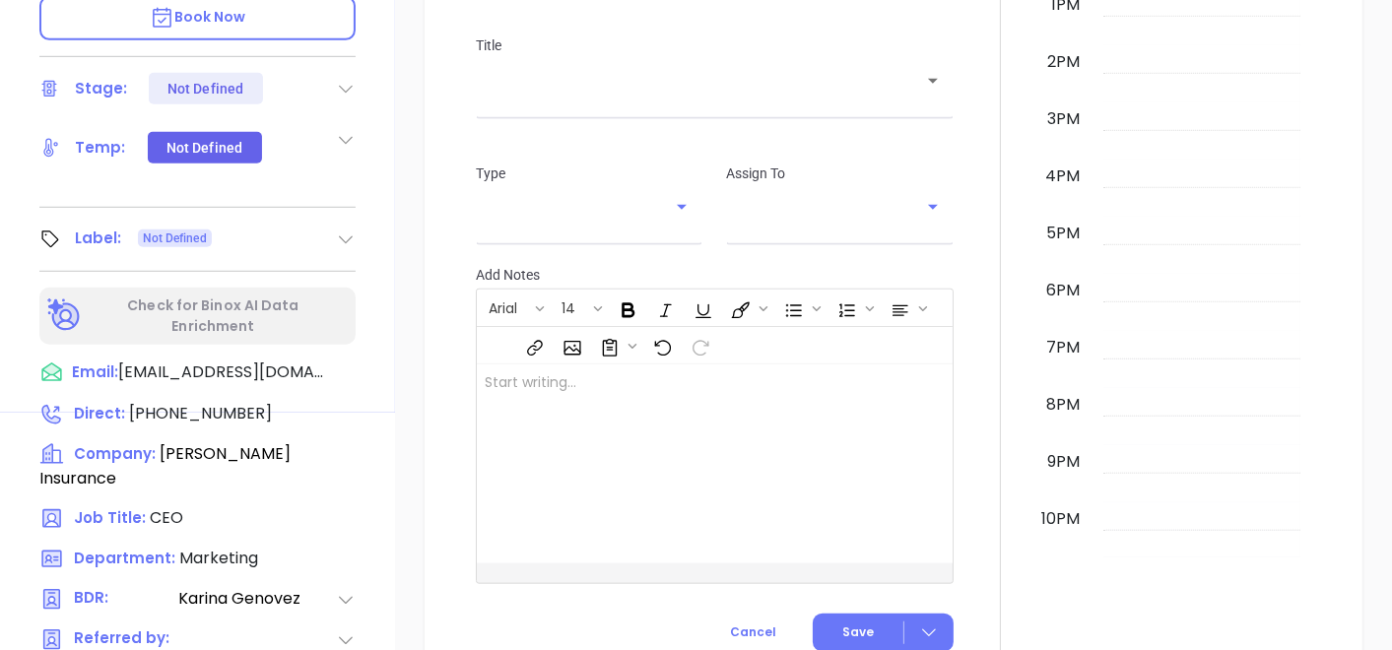
click at [332, 234] on div "Label: Not Defined" at bounding box center [197, 240] width 316 height 32
type input "Gissela Vargas"
click at [342, 234] on icon at bounding box center [346, 240] width 20 height 20
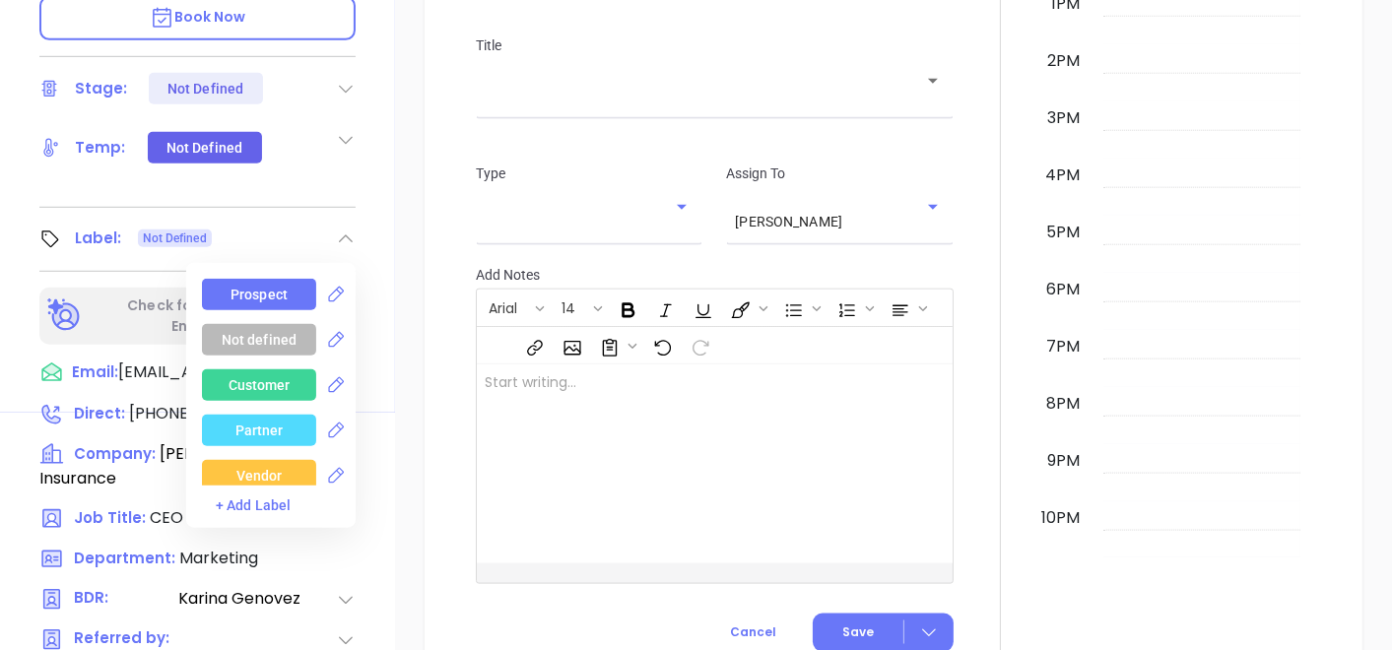
click at [286, 280] on div "Prospect" at bounding box center [259, 295] width 114 height 32
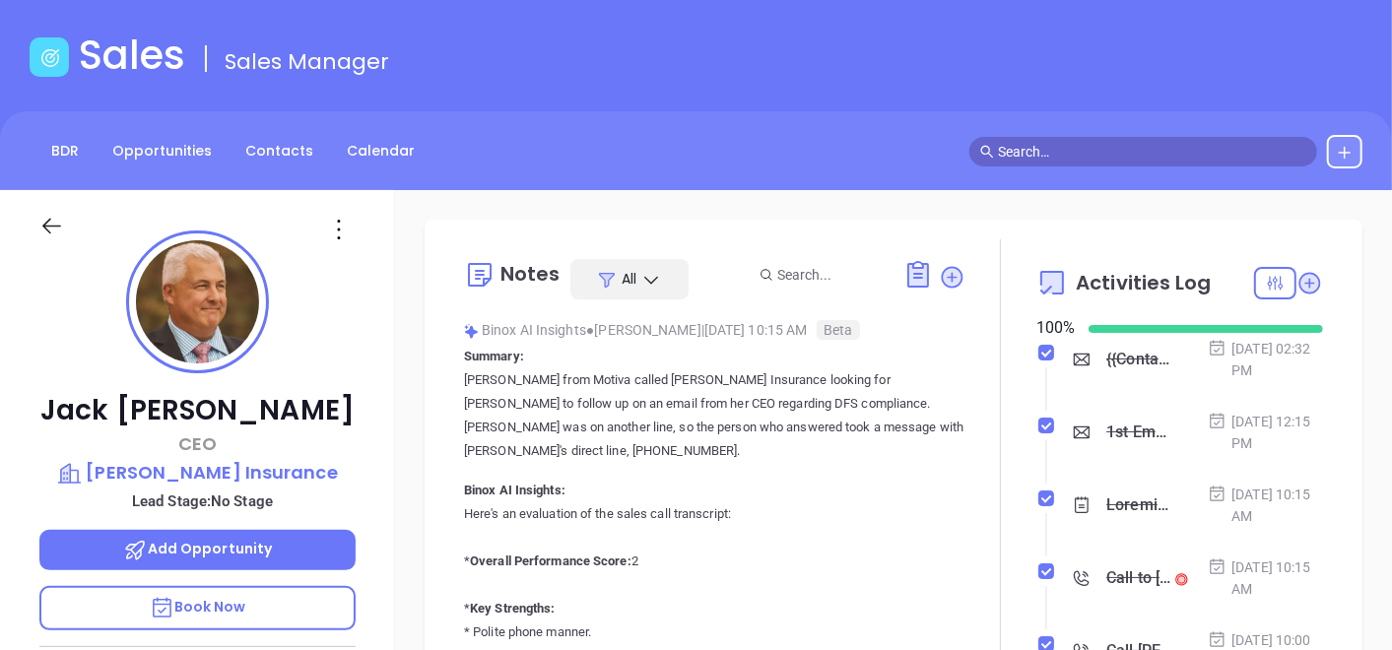
scroll to position [0, 0]
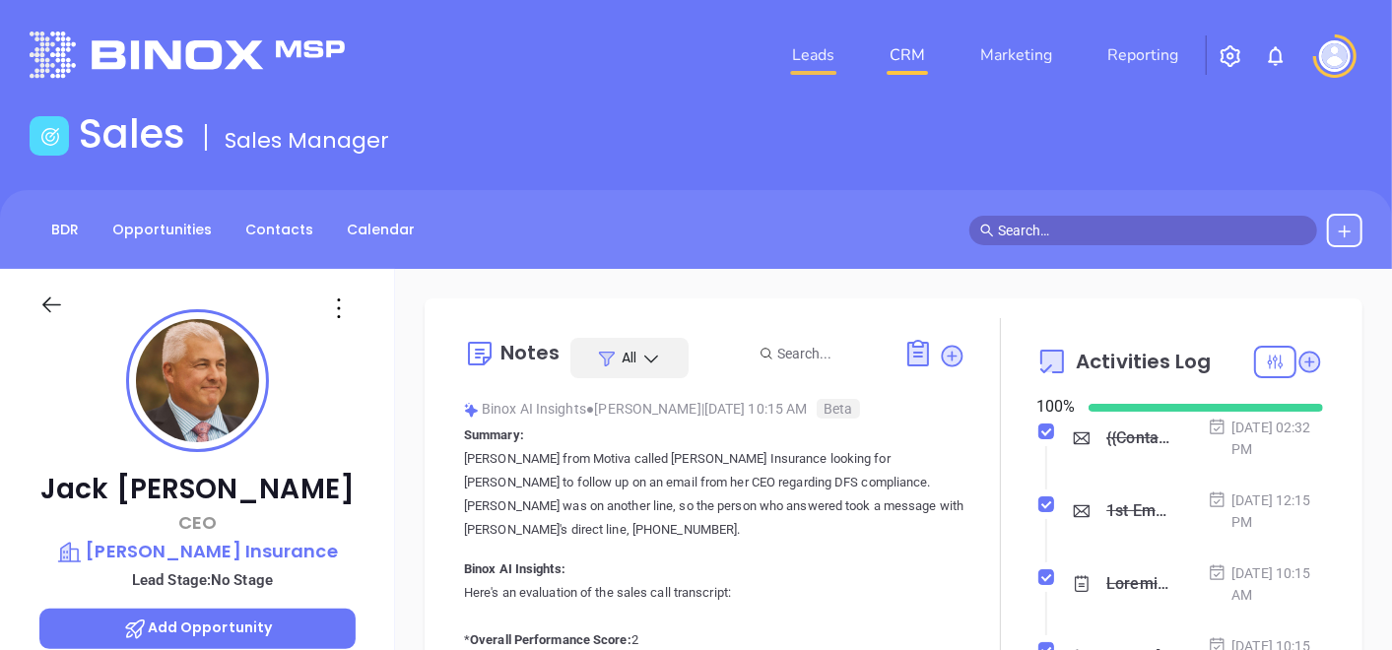
click at [836, 61] on link "Leads" at bounding box center [813, 54] width 58 height 39
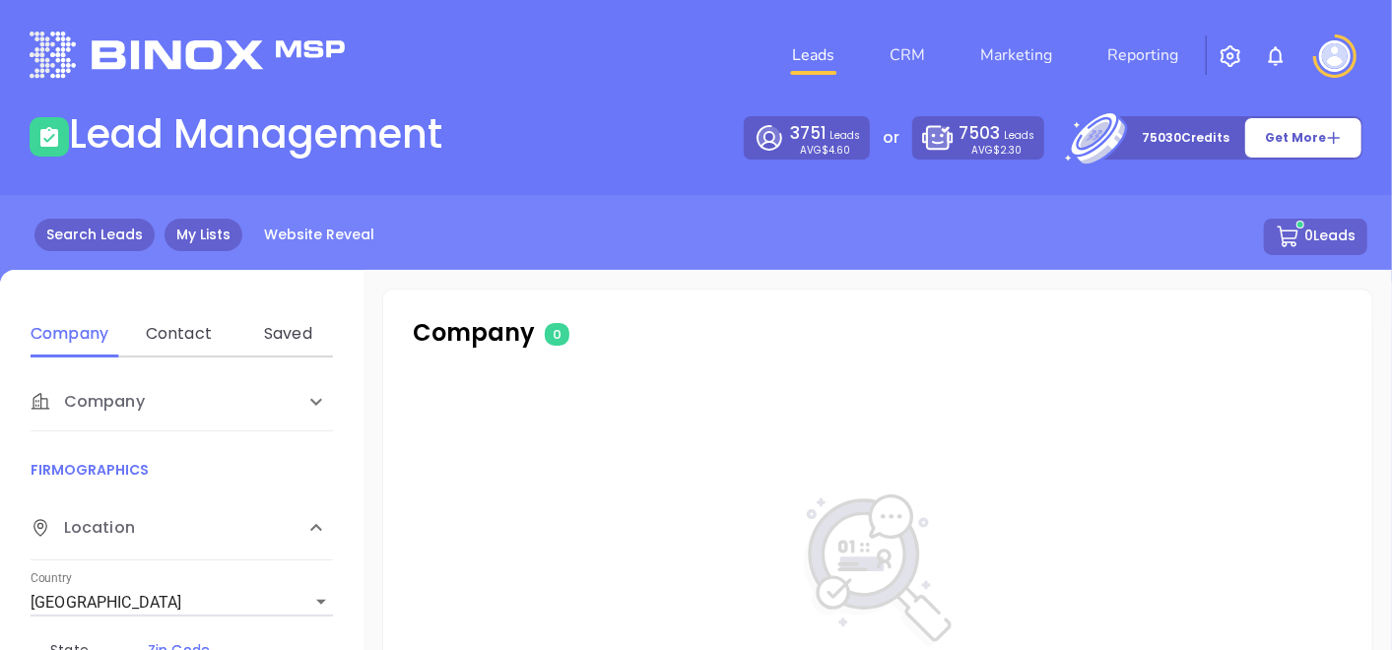
click at [233, 223] on link "My Lists" at bounding box center [204, 235] width 78 height 33
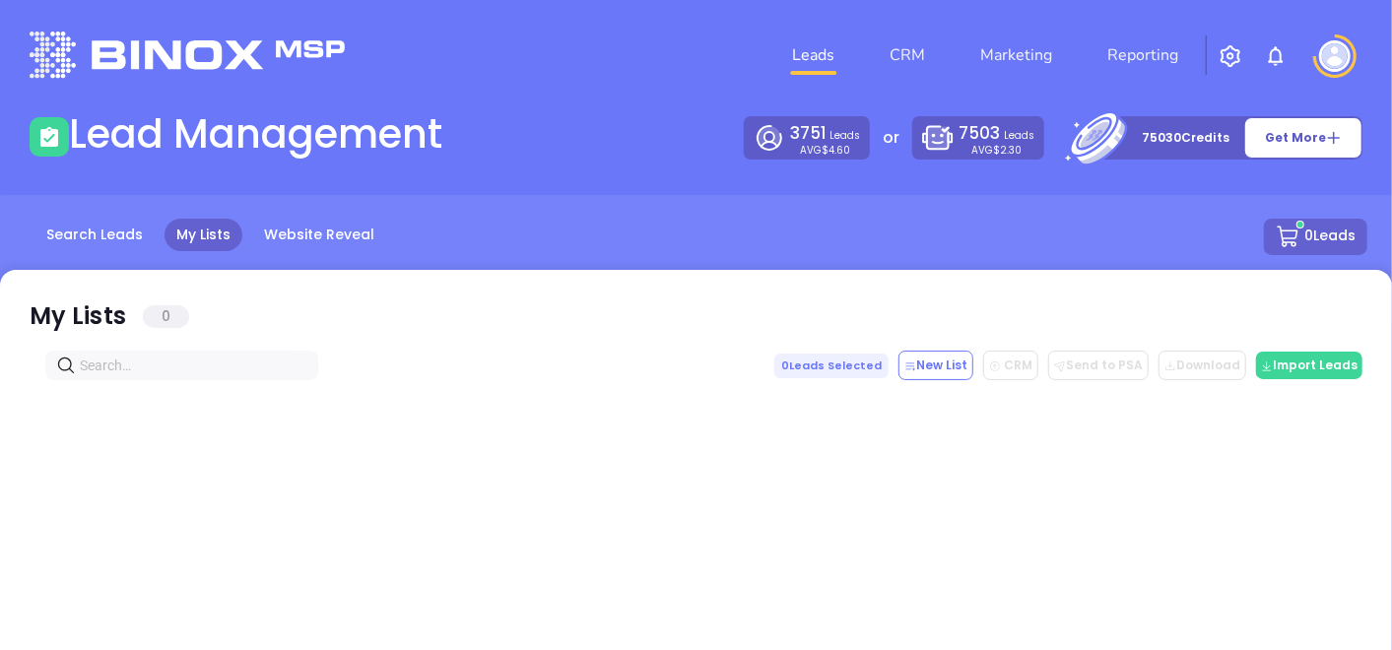
click at [163, 369] on input "text" at bounding box center [186, 366] width 212 height 22
paste input "partnersagency.net"
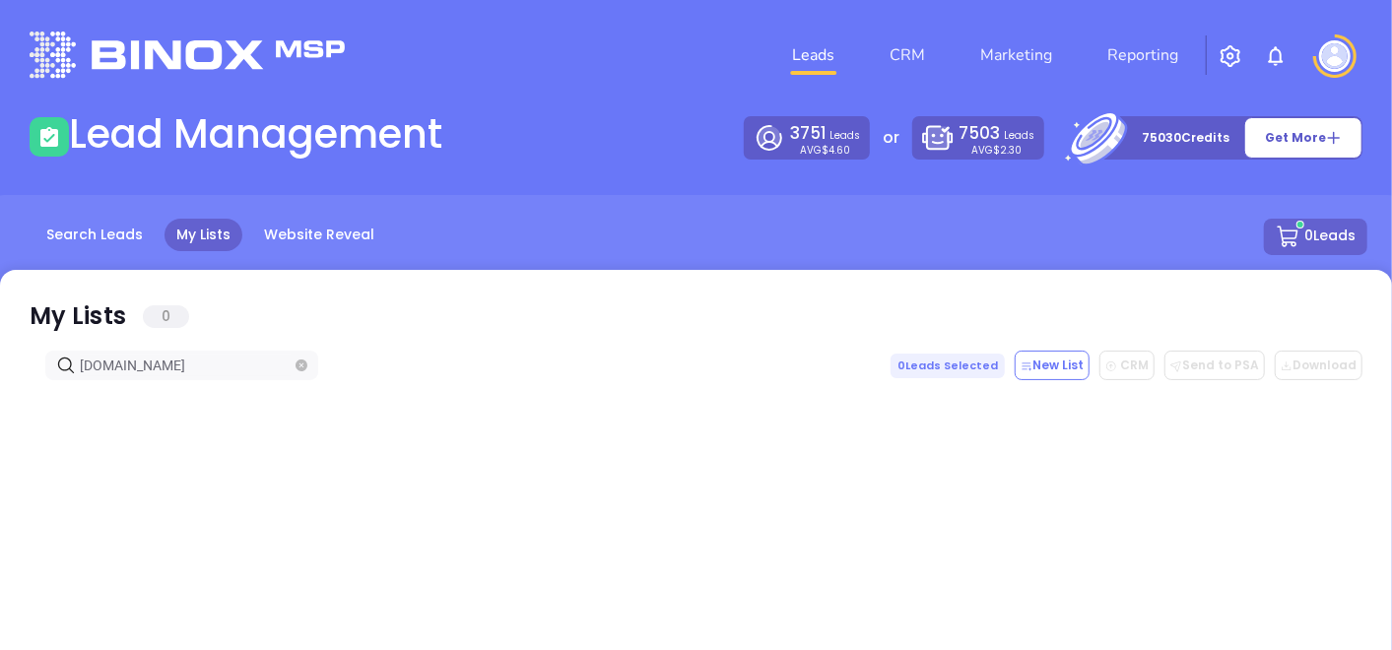
type input "partnersagency.net"
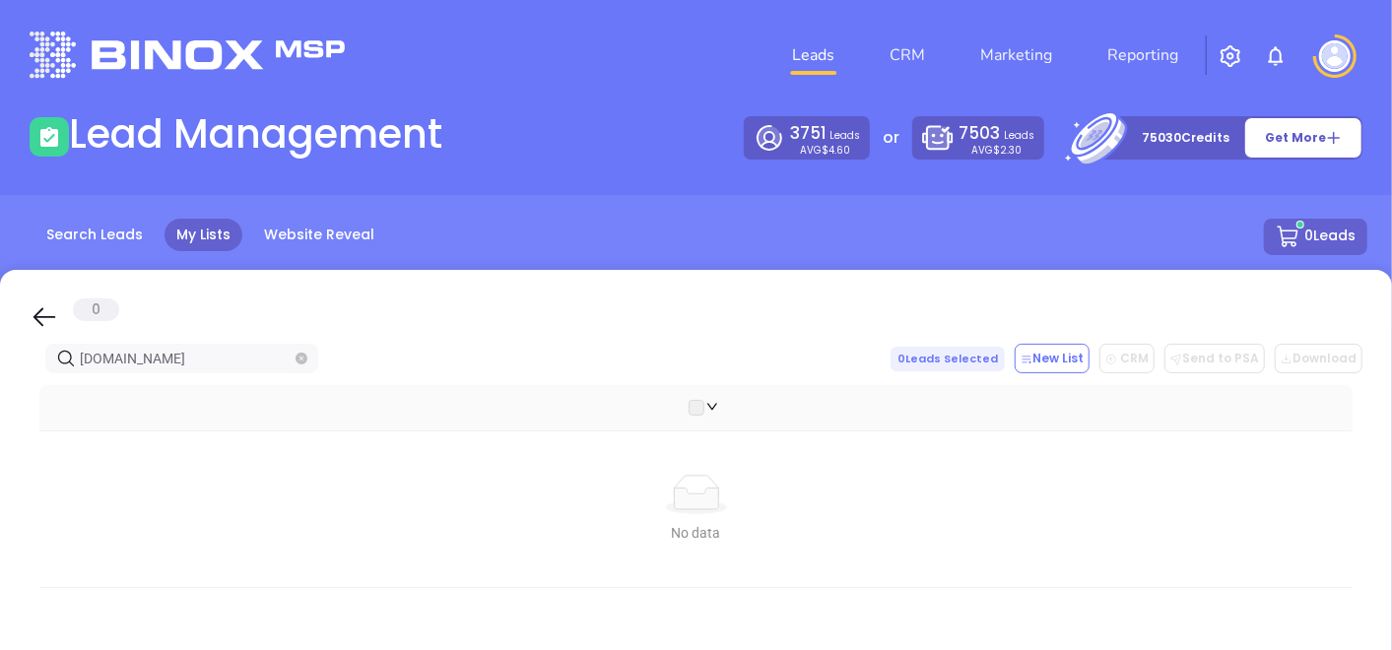
click at [302, 359] on icon "close-circle" at bounding box center [302, 359] width 12 height 12
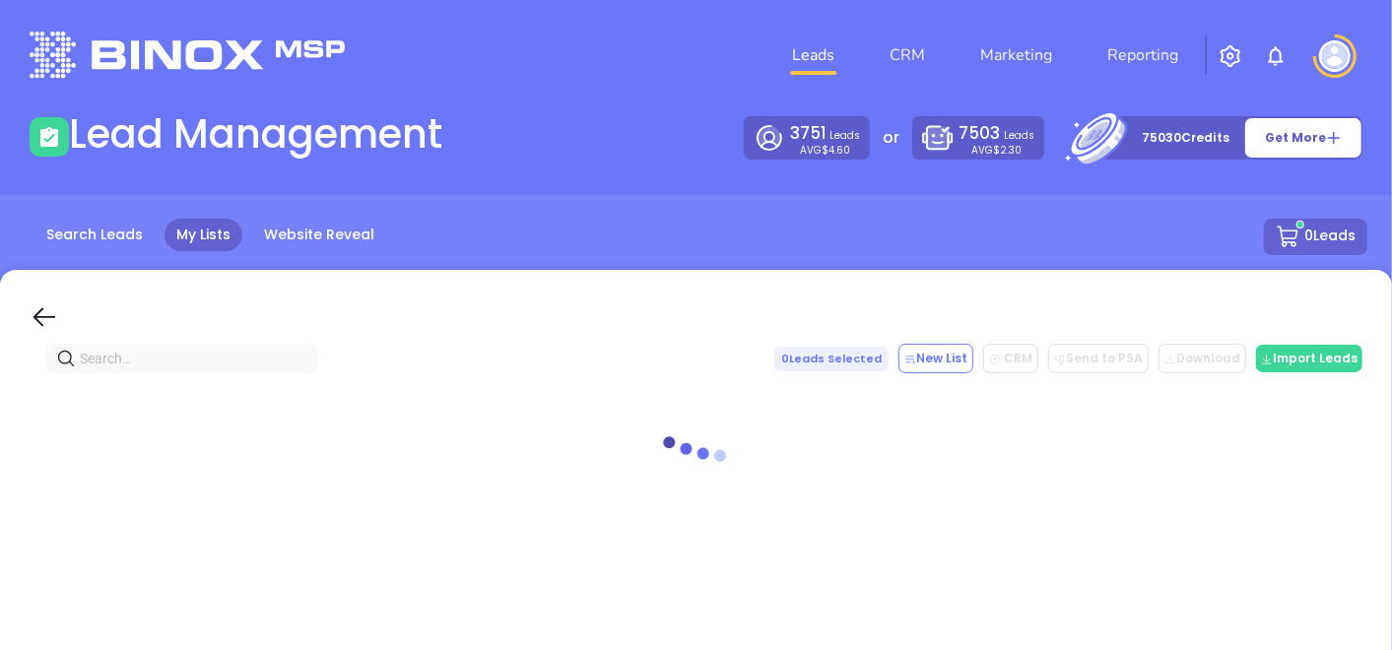
paste input "otterstedt.com"
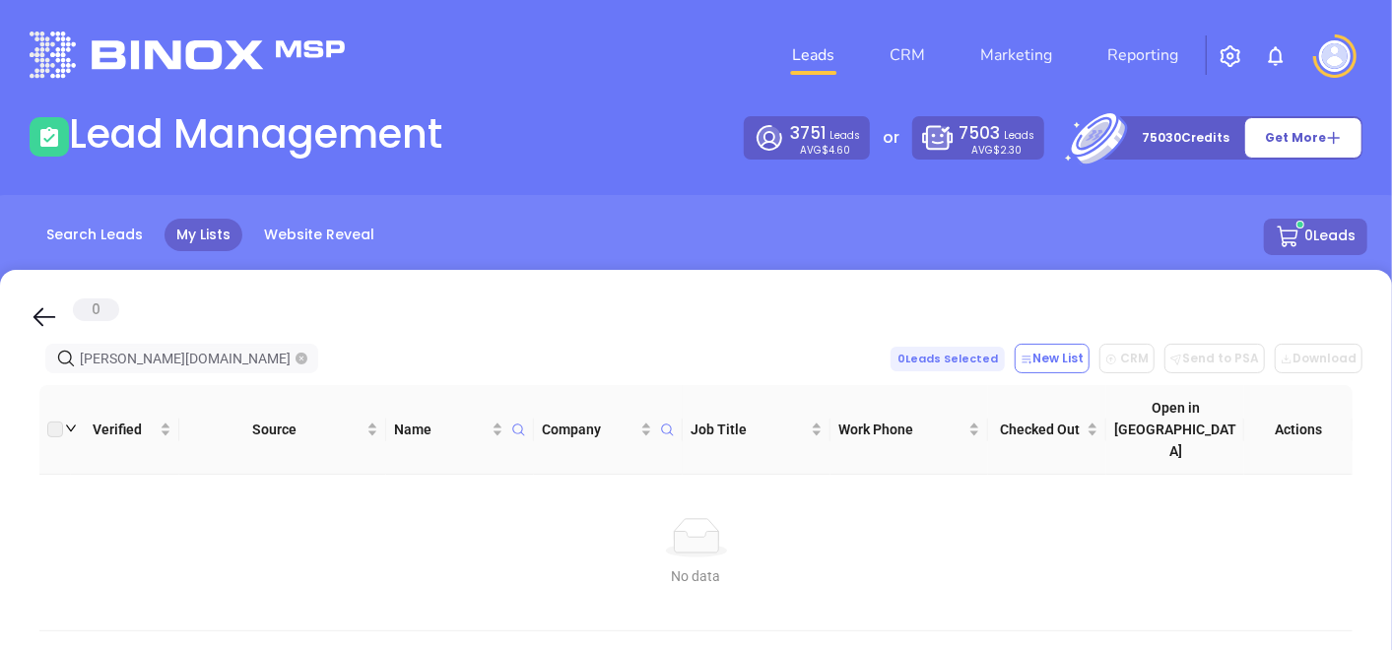
type input "otterstedt.com"
click at [304, 364] on icon "close-circle" at bounding box center [302, 359] width 12 height 12
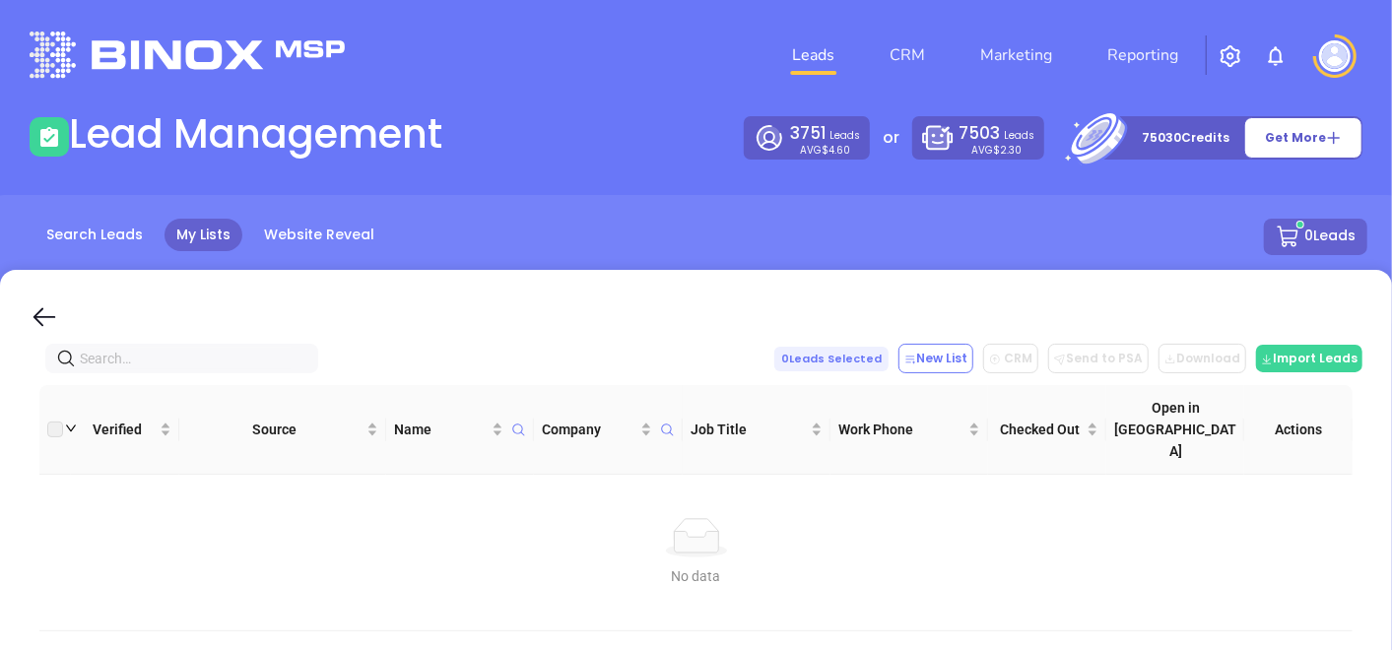
click at [298, 352] on span at bounding box center [302, 359] width 12 height 22
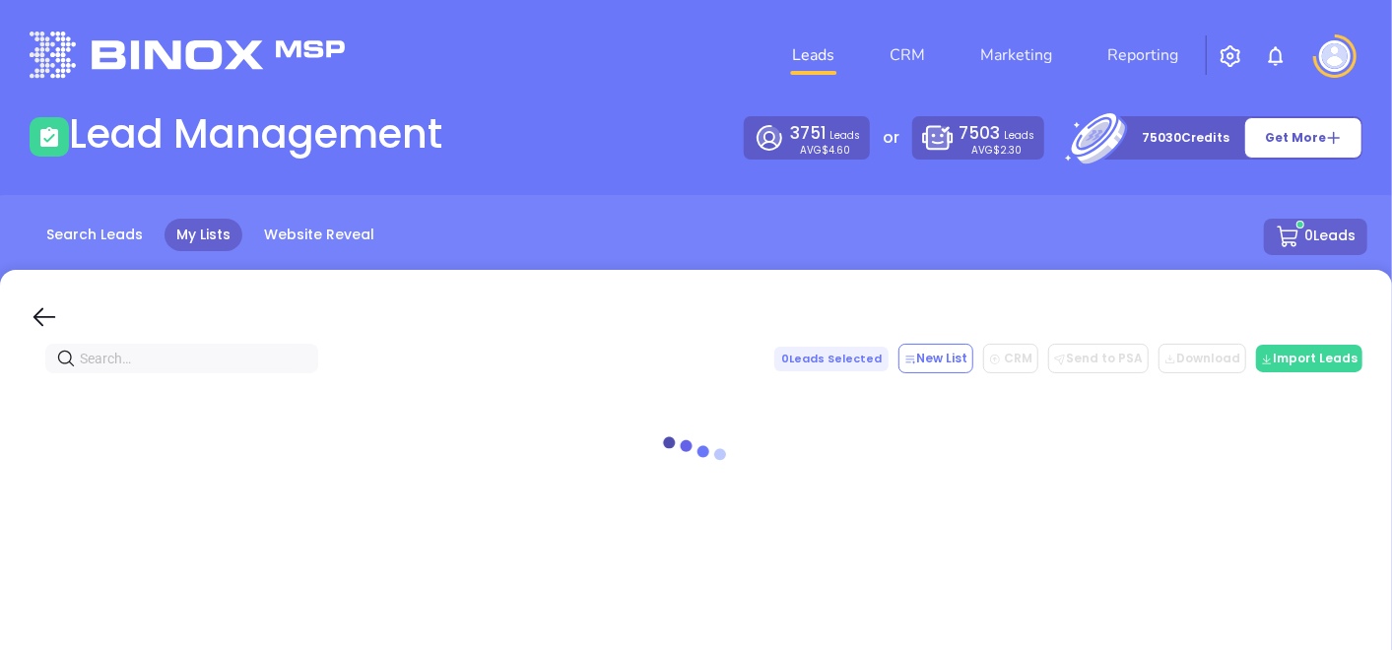
paste input "barclayinsurance.com"
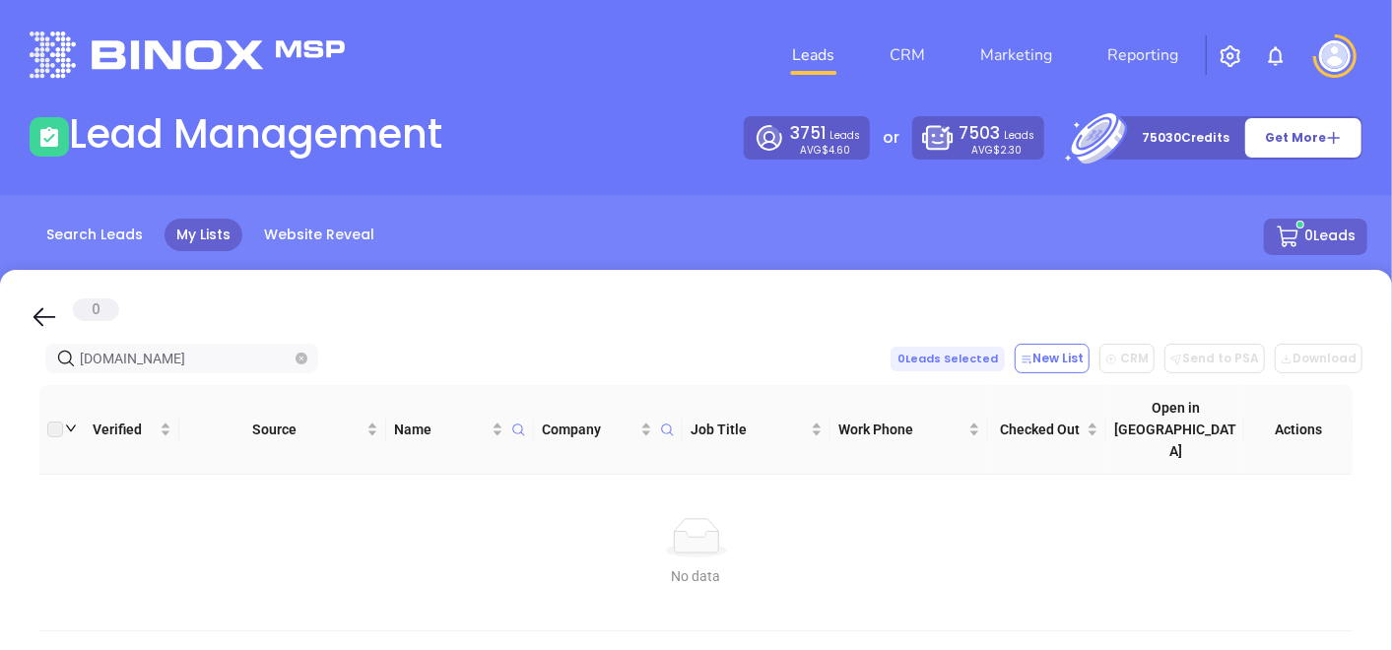
type input "barclayinsurance.com"
click at [304, 360] on icon "close-circle" at bounding box center [302, 359] width 12 height 12
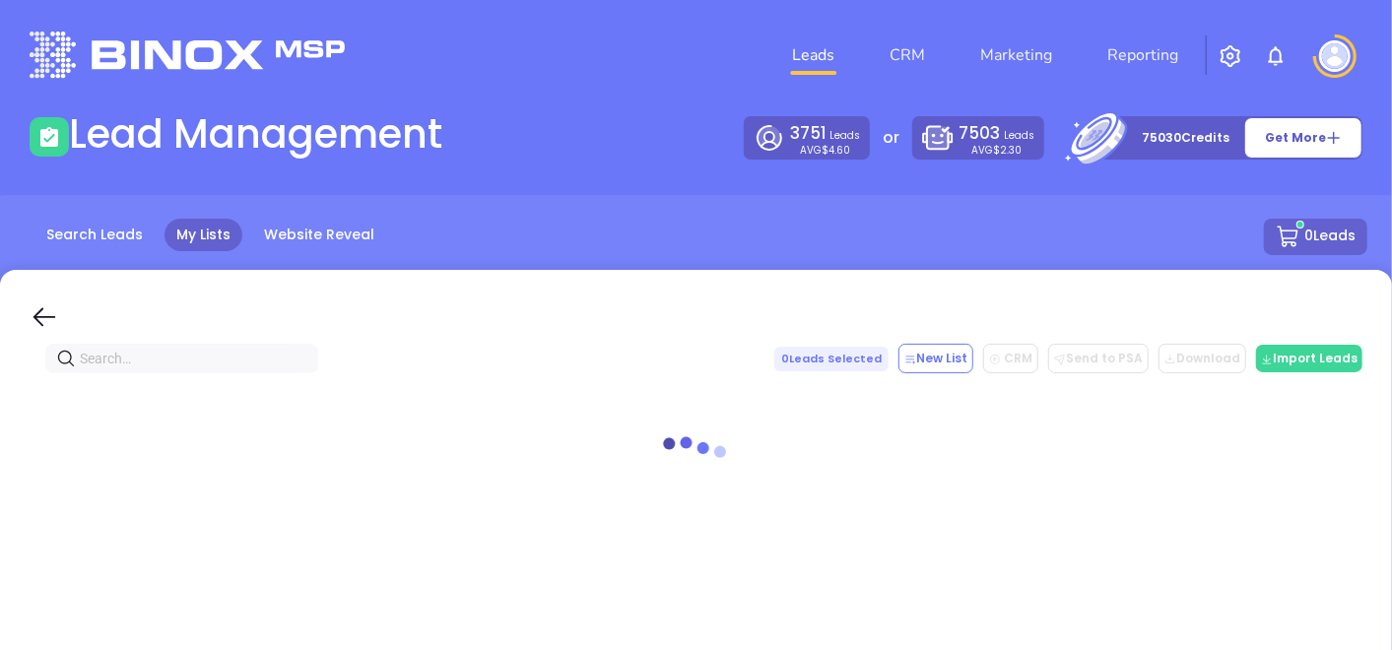
paste input "mccarthyhillside.com"
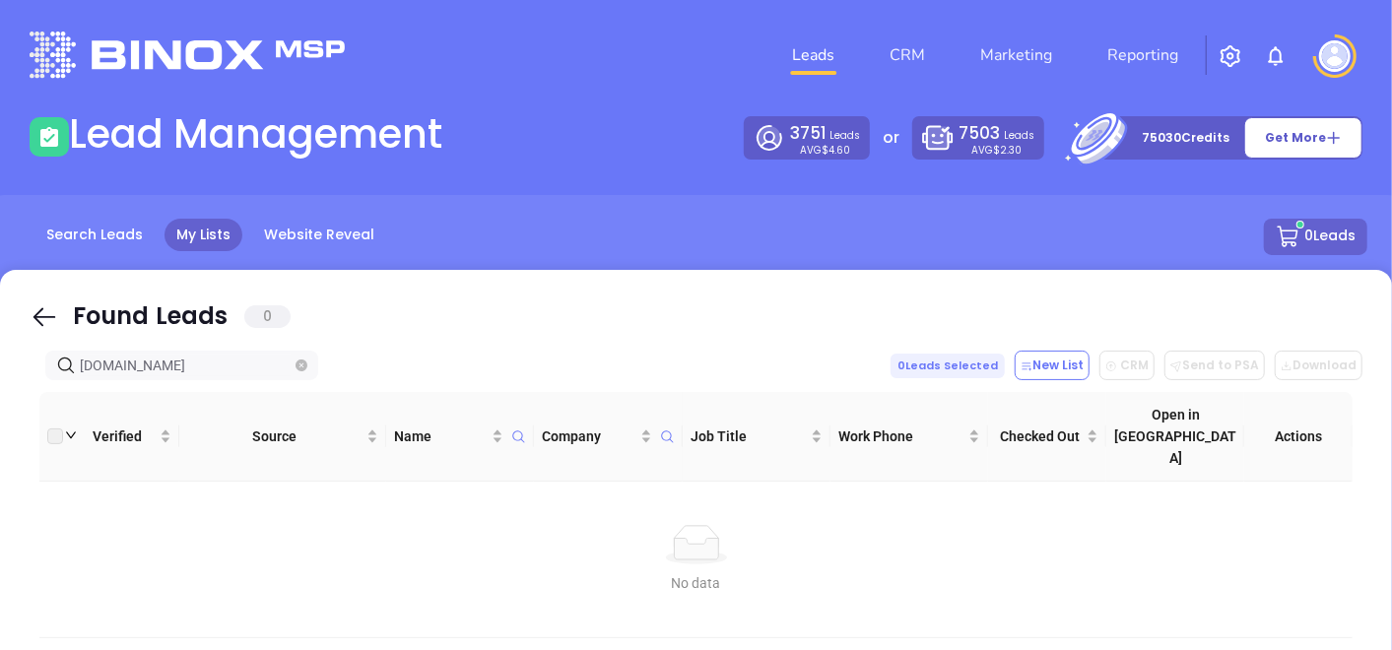
type input "mccarthyhillside.com"
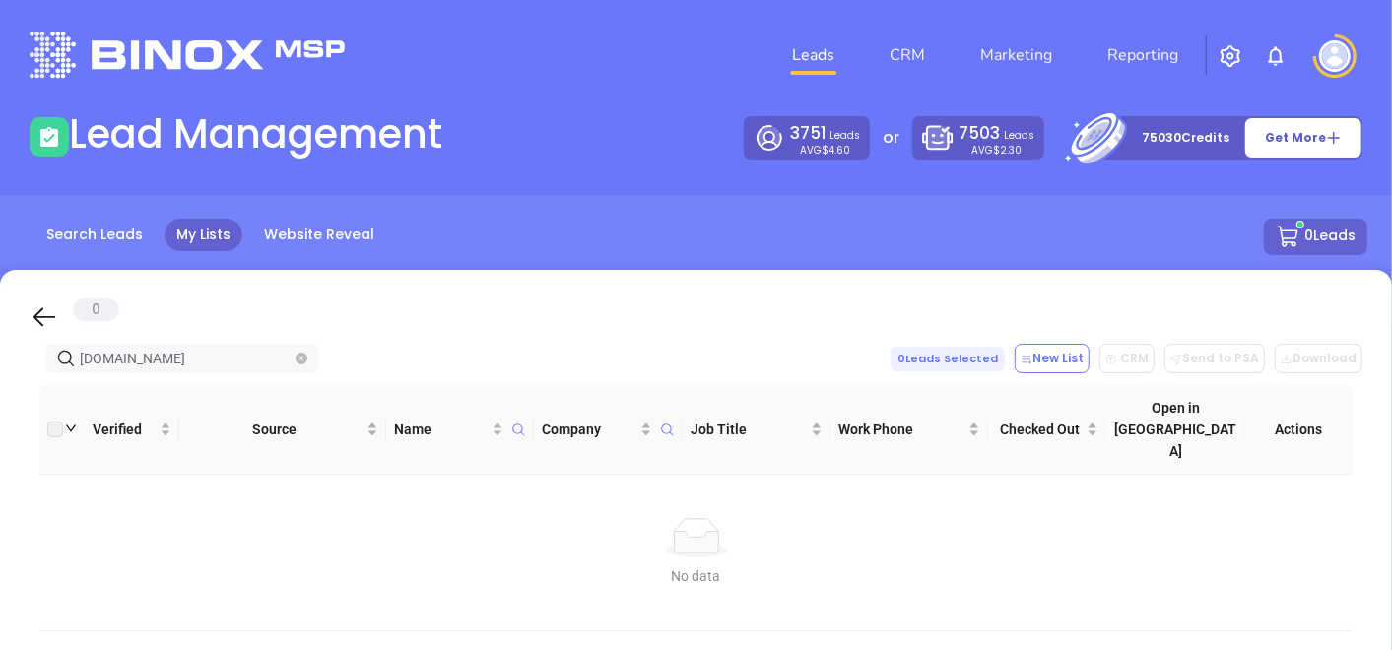
click at [299, 349] on span at bounding box center [302, 359] width 12 height 22
click at [296, 359] on icon "close-circle" at bounding box center [302, 359] width 12 height 12
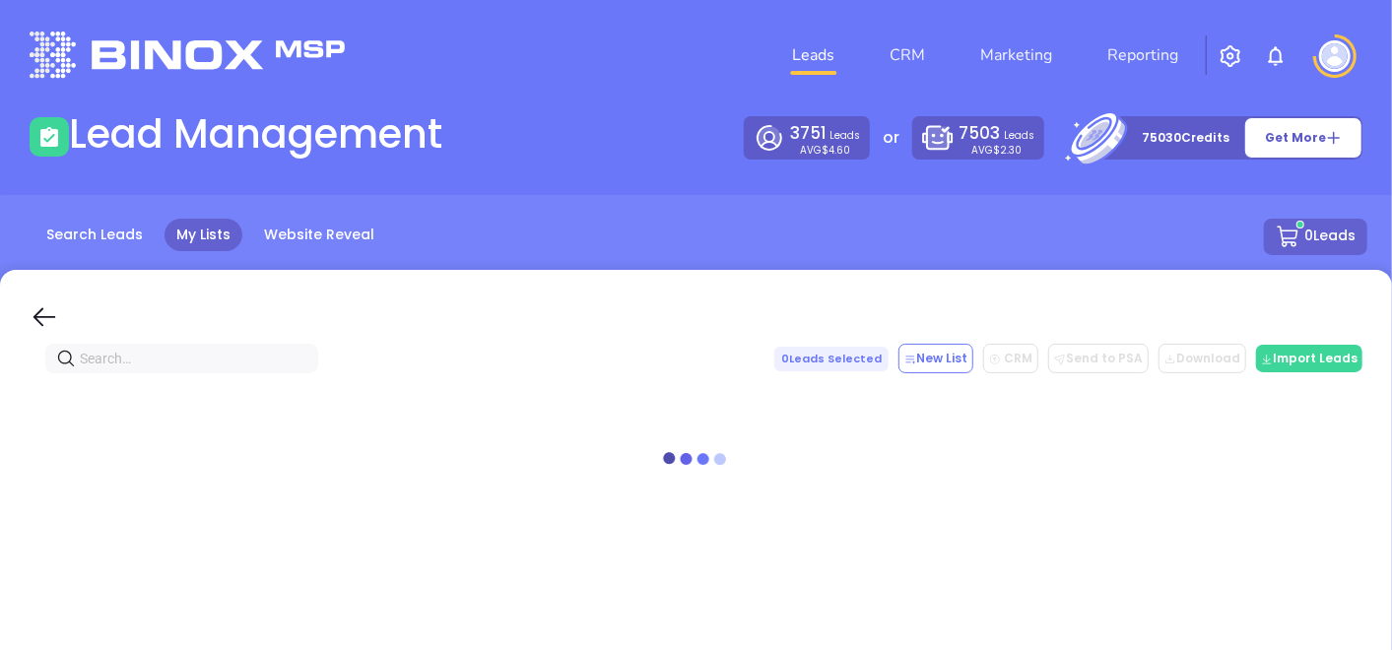
paste input "fgminsurance.com"
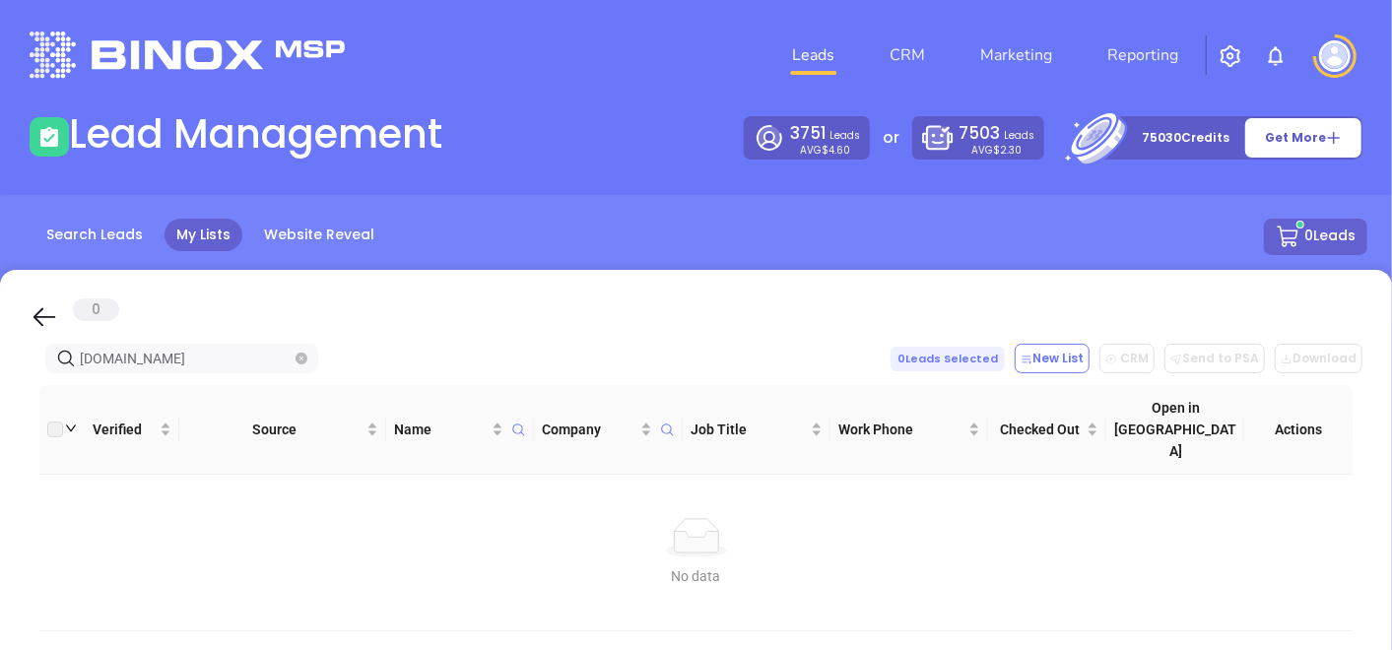
type input "fgminsurance.com"
click at [305, 357] on icon "close-circle" at bounding box center [302, 359] width 12 height 12
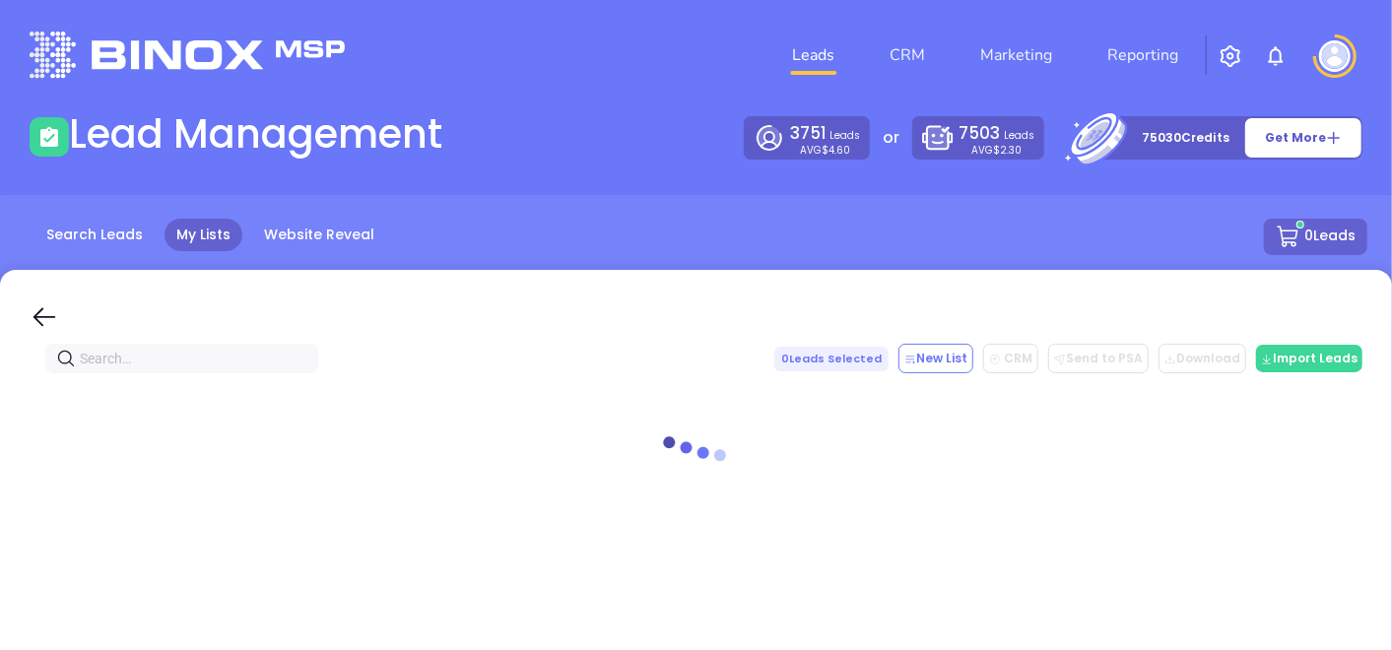
paste input "fraserbrothers.com"
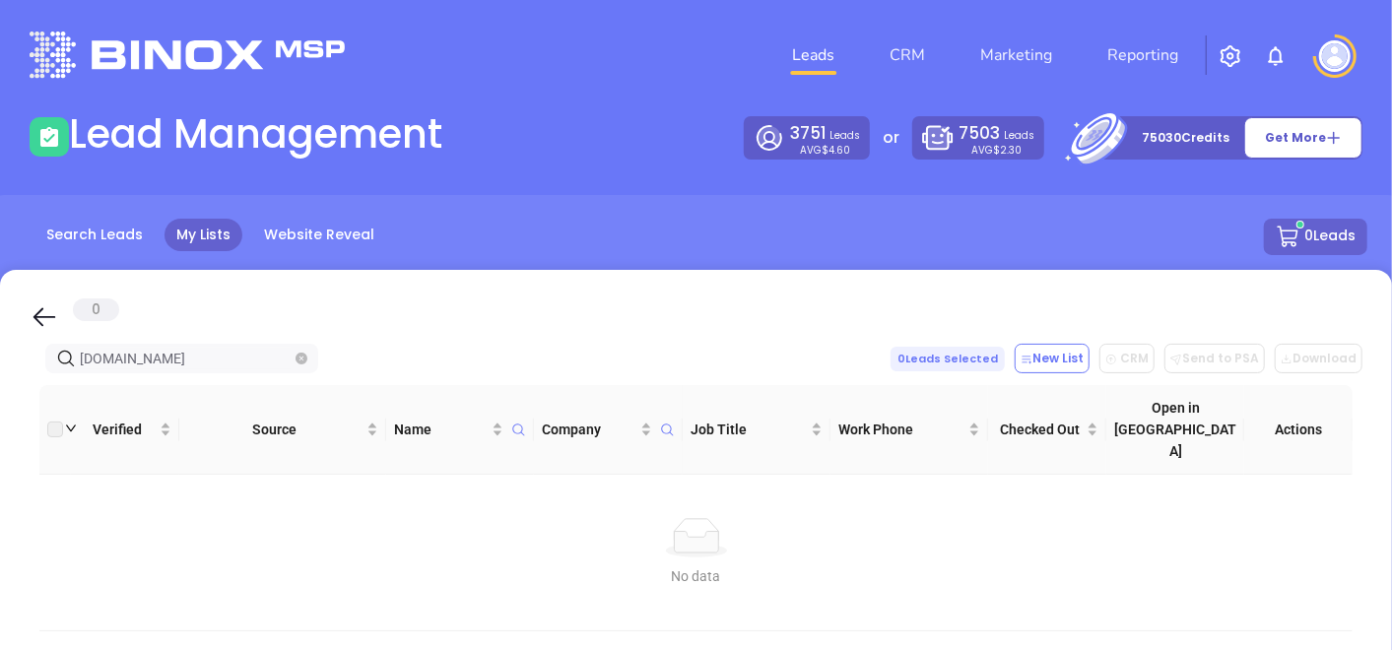
type input "fraserbrothers.com"
drag, startPoint x: 218, startPoint y: 357, endPoint x: 30, endPoint y: 377, distance: 189.4
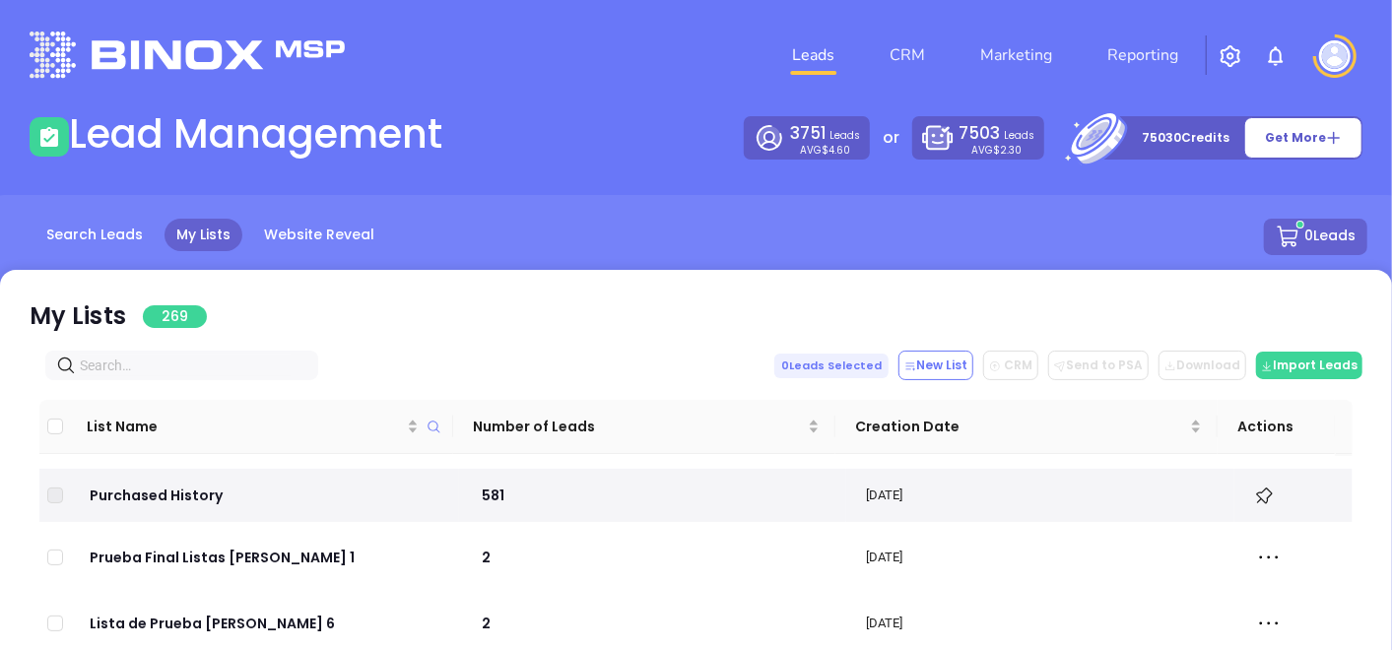
click at [245, 368] on input "text" at bounding box center [186, 366] width 212 height 22
paste input "cupo.com"
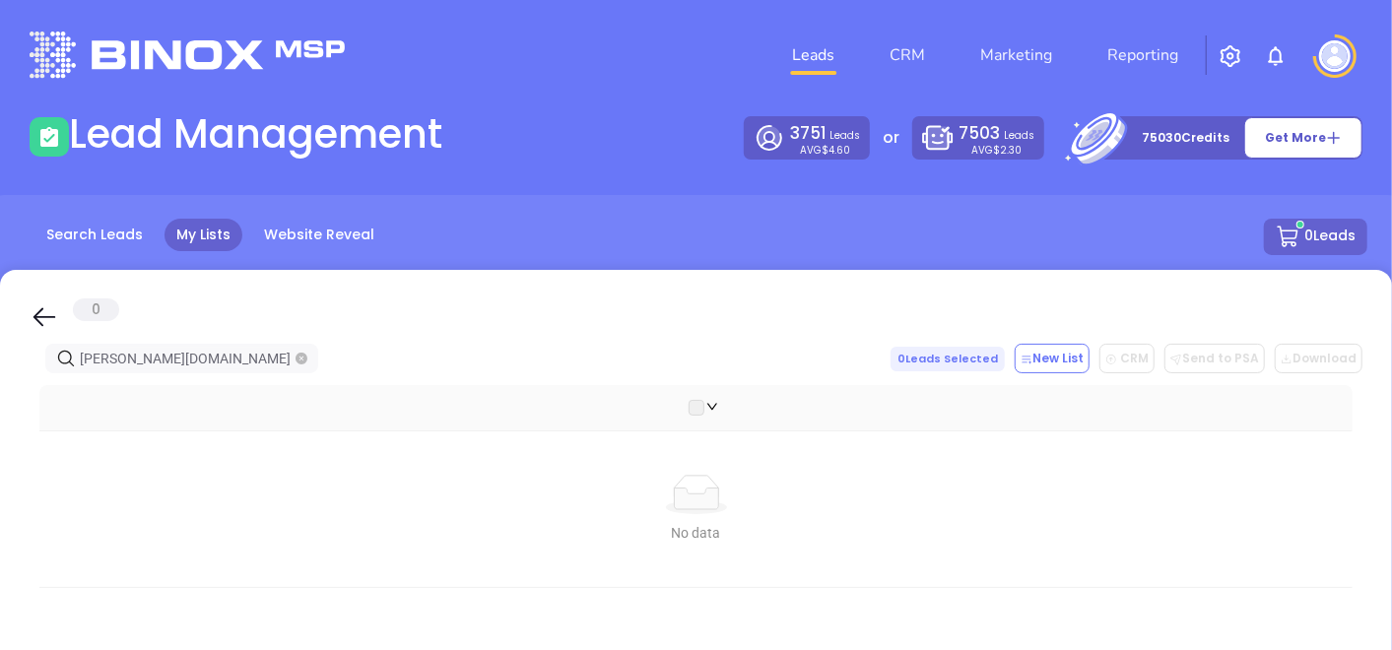
type input "cupo.com"
click at [304, 362] on icon "close-circle" at bounding box center [302, 359] width 12 height 12
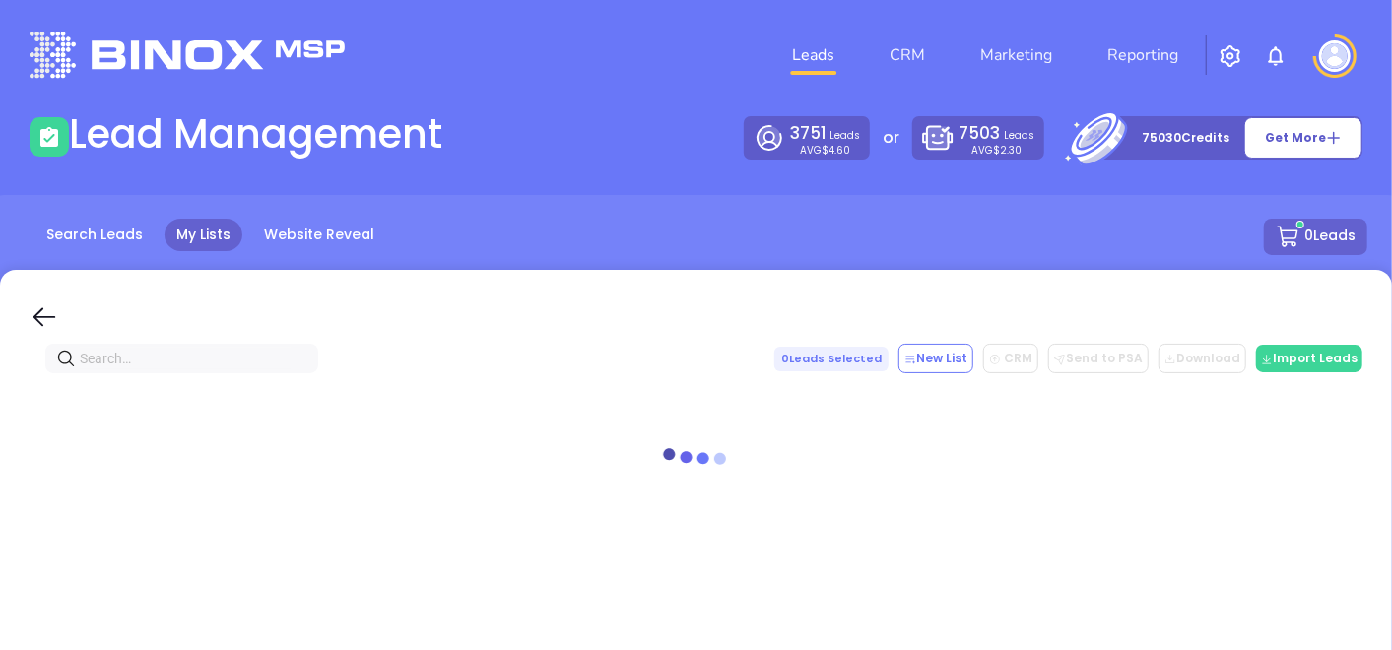
paste input "russoinsurance.com"
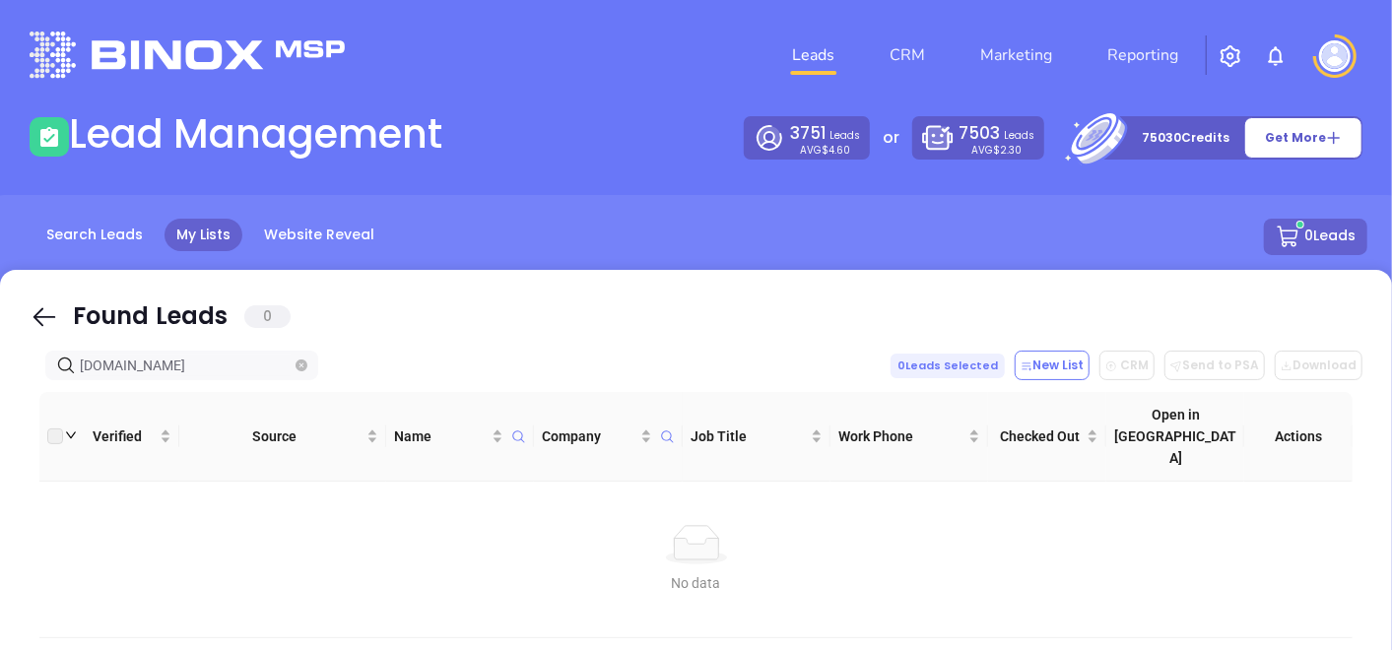
type input "russoinsurance.com"
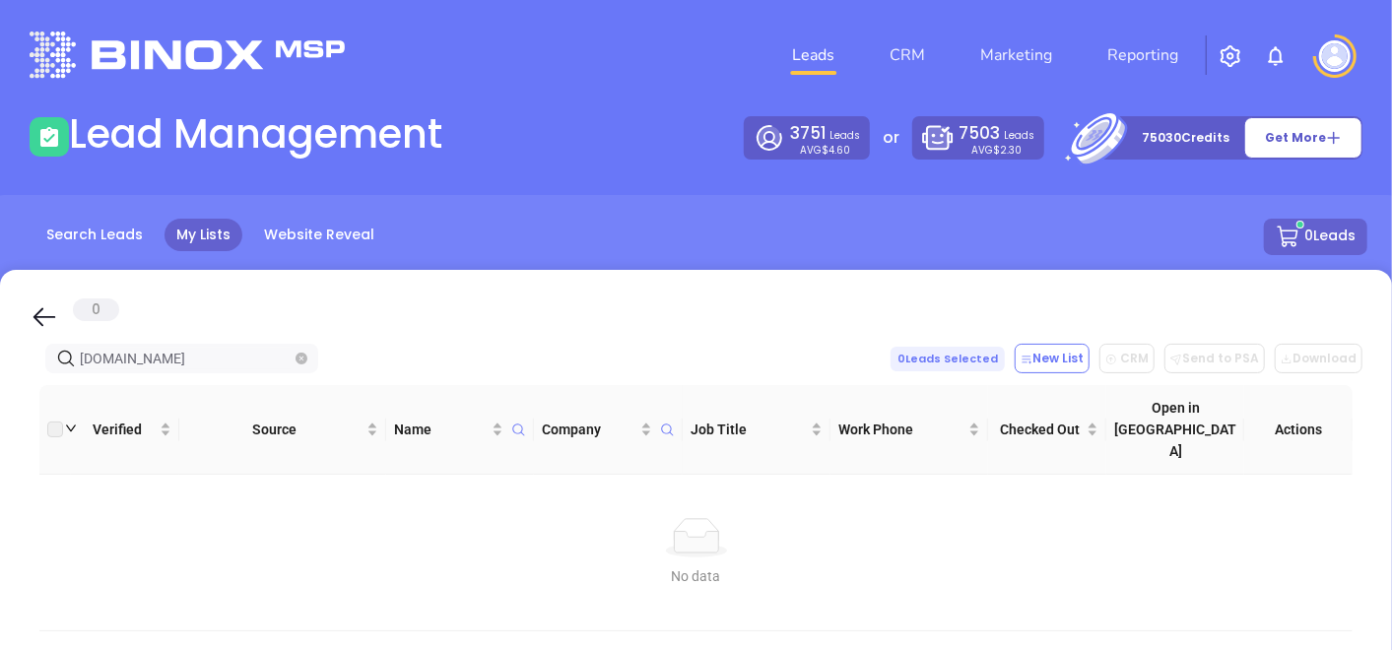
click at [297, 348] on span at bounding box center [302, 359] width 12 height 22
click at [304, 354] on icon "close-circle" at bounding box center [302, 359] width 12 height 12
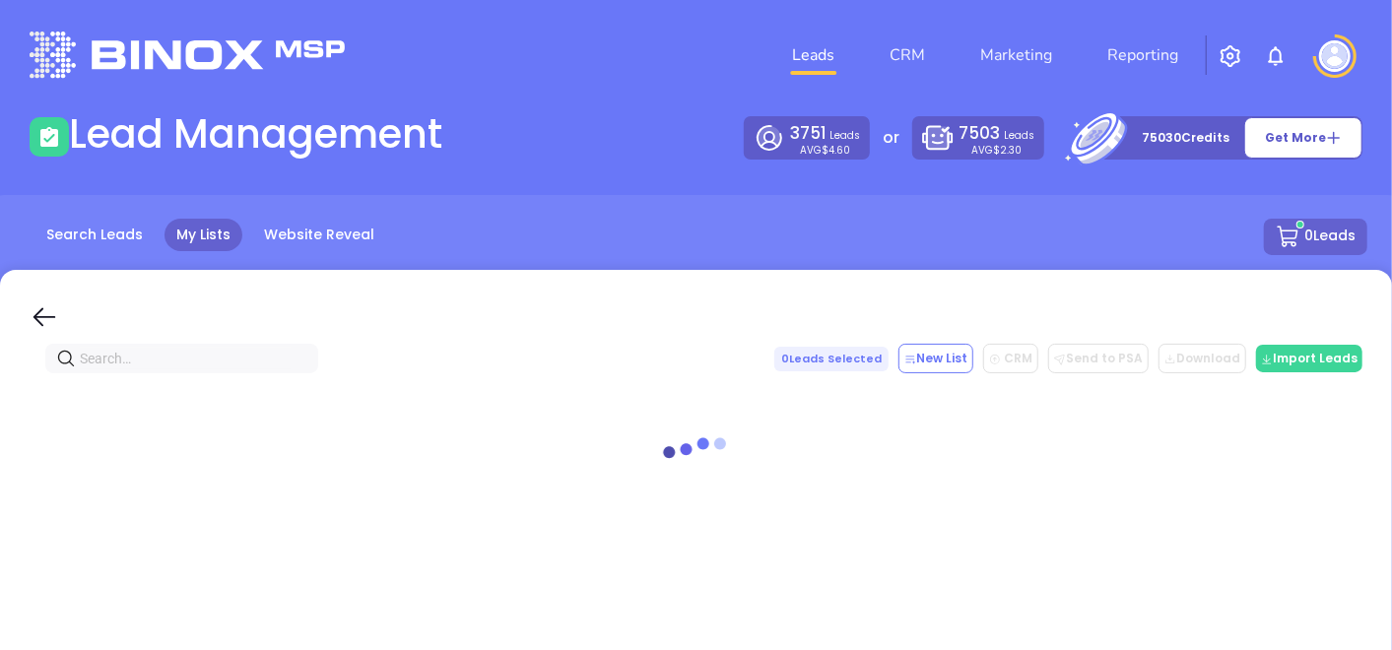
paste input "[DOMAIN_NAME]"
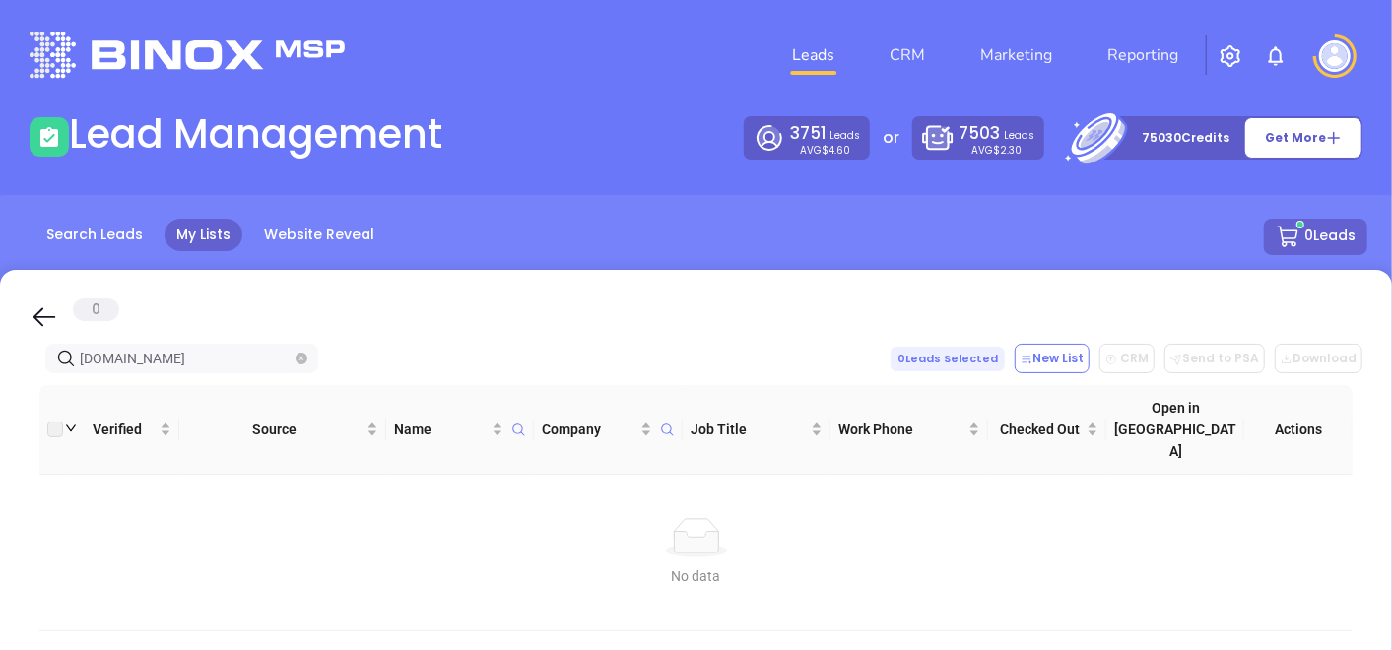
type input "[DOMAIN_NAME]"
click at [110, 229] on link "Search Leads" at bounding box center [94, 235] width 120 height 33
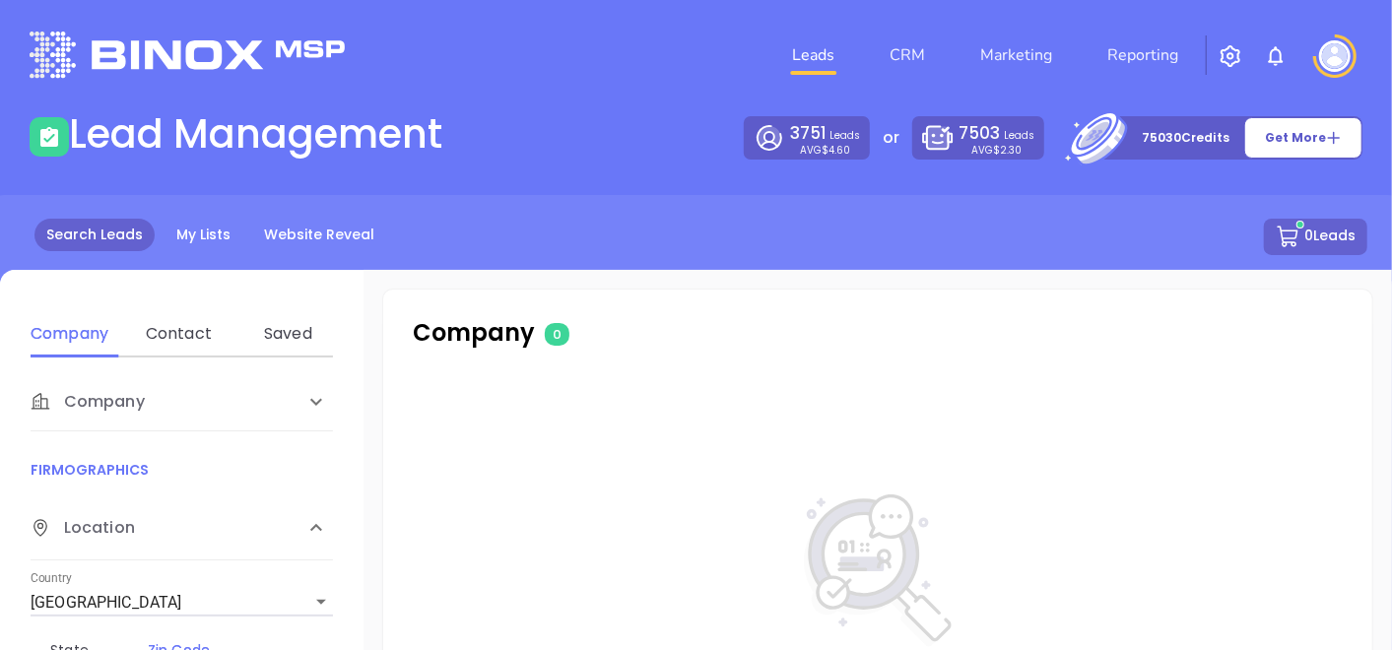
click at [195, 394] on div "Company" at bounding box center [162, 402] width 262 height 24
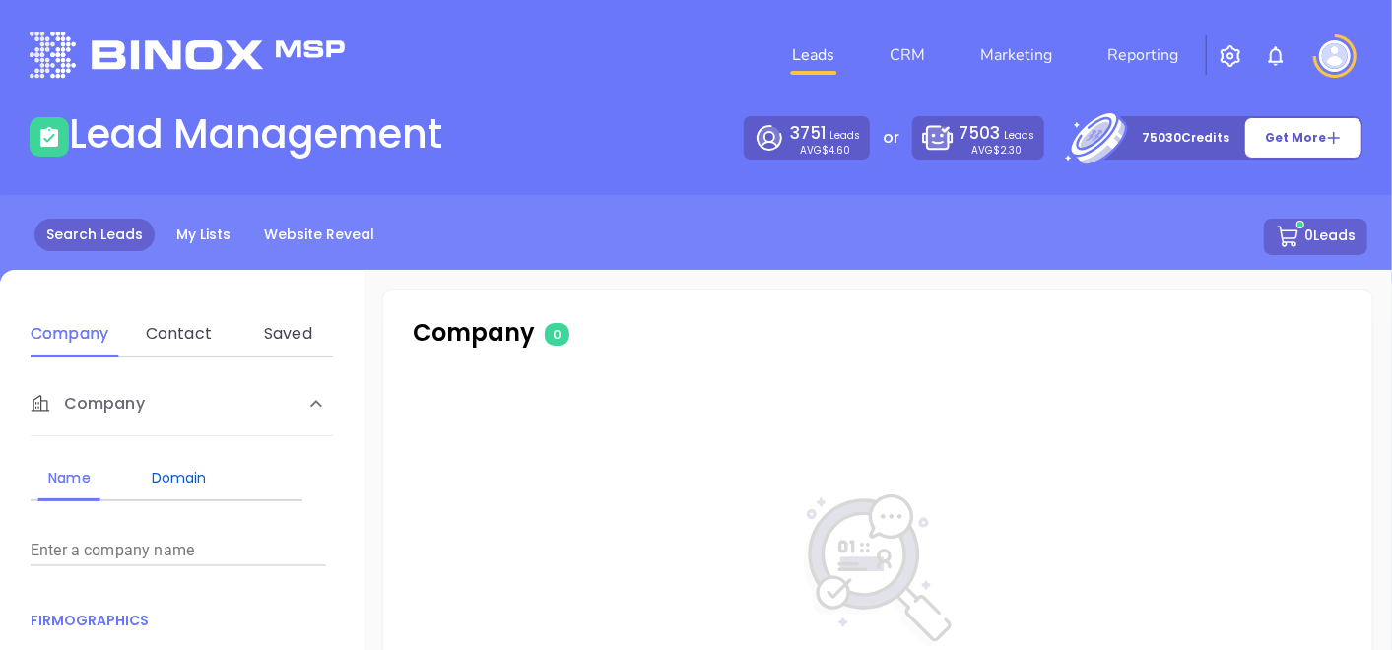
click at [195, 474] on div "Domain" at bounding box center [179, 478] width 78 height 24
click at [138, 530] on div "Enter a company domain" at bounding box center [179, 542] width 296 height 47
click at [132, 542] on input "Enter a company name" at bounding box center [179, 551] width 296 height 32
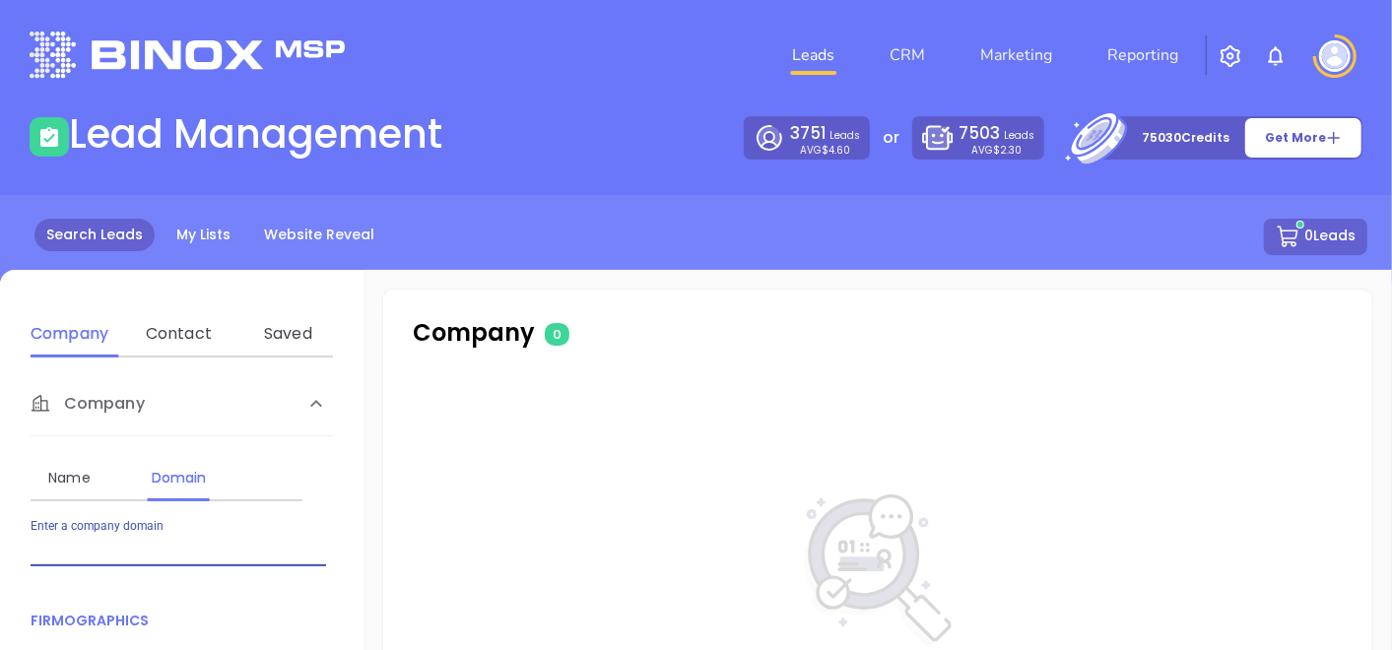
paste input "gansfussinsurance.com"
type input "gansfussinsurance.com"
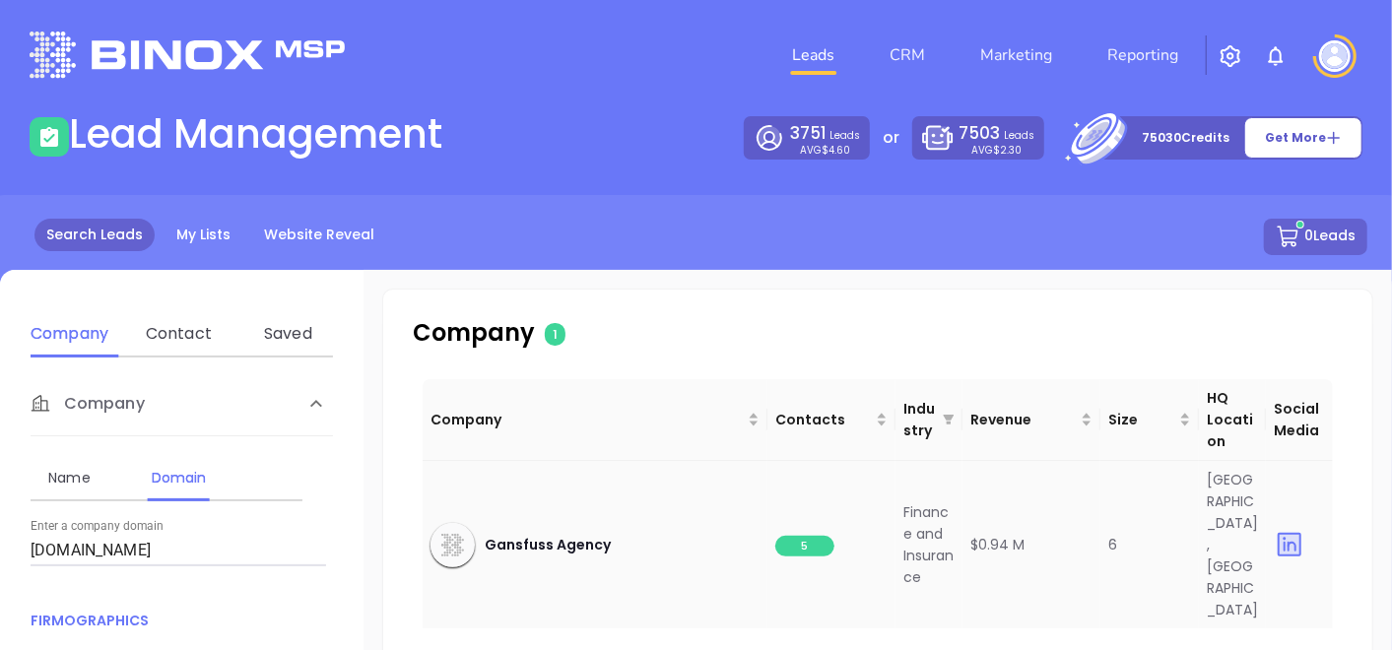
click at [814, 529] on td "5" at bounding box center [832, 545] width 128 height 169
click at [817, 536] on span "5" at bounding box center [805, 546] width 59 height 21
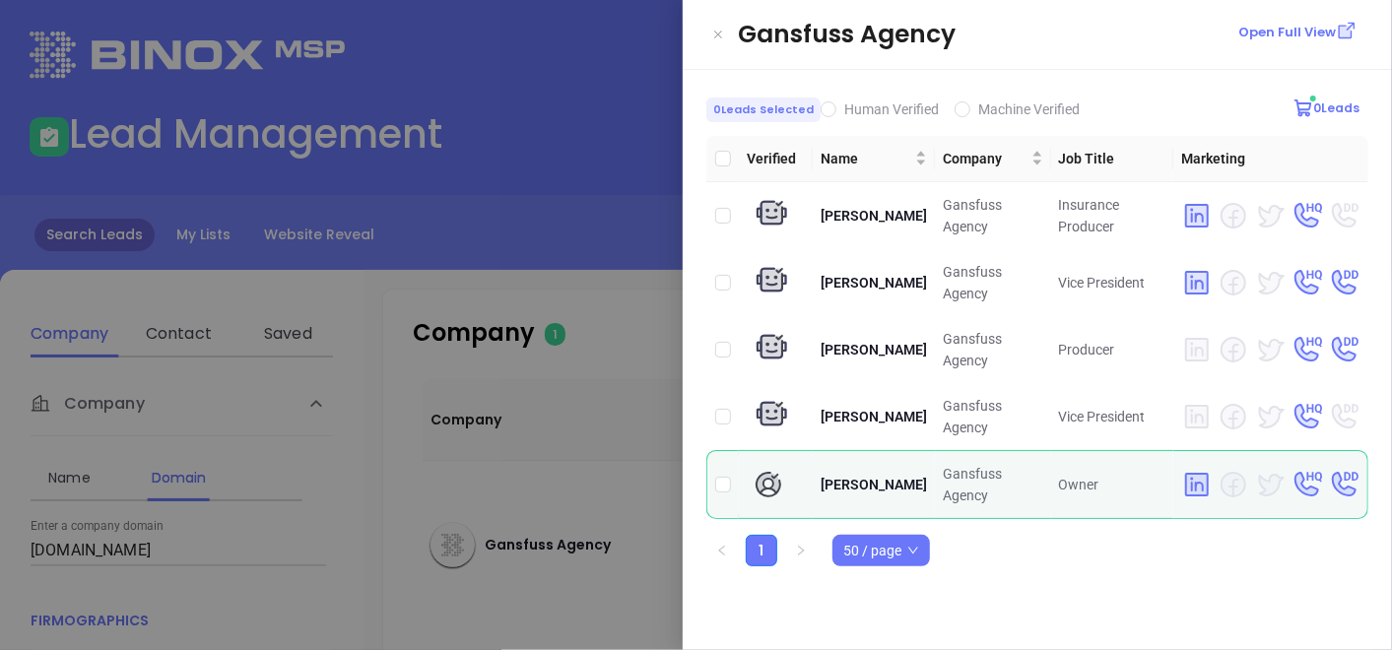
click at [610, 441] on div at bounding box center [696, 325] width 1392 height 650
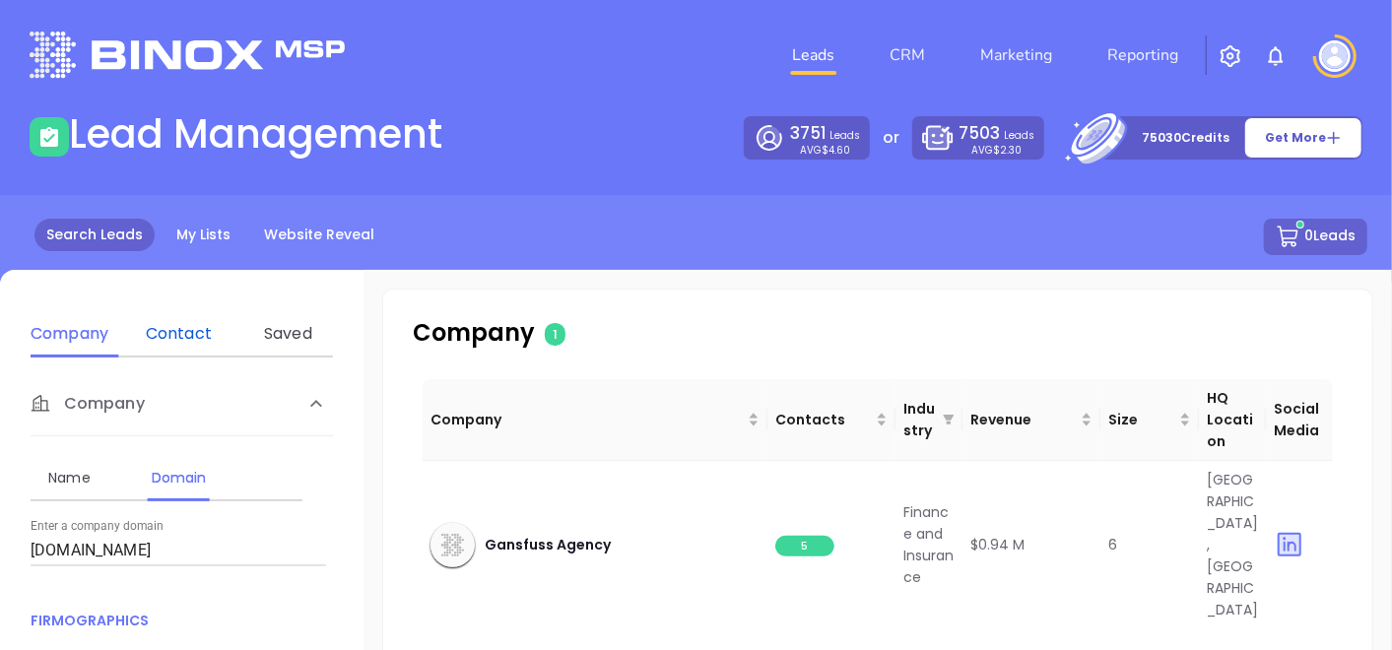
click at [211, 339] on div "Contact" at bounding box center [179, 334] width 78 height 24
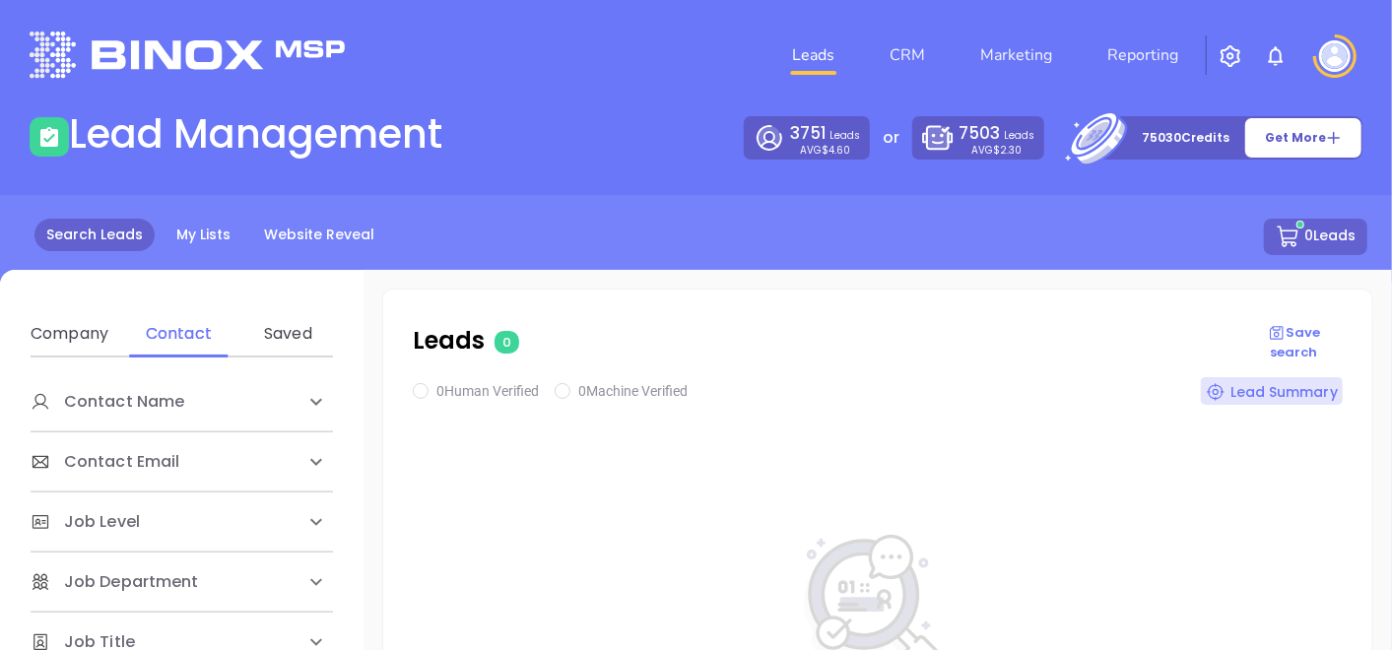
scroll to position [219, 0]
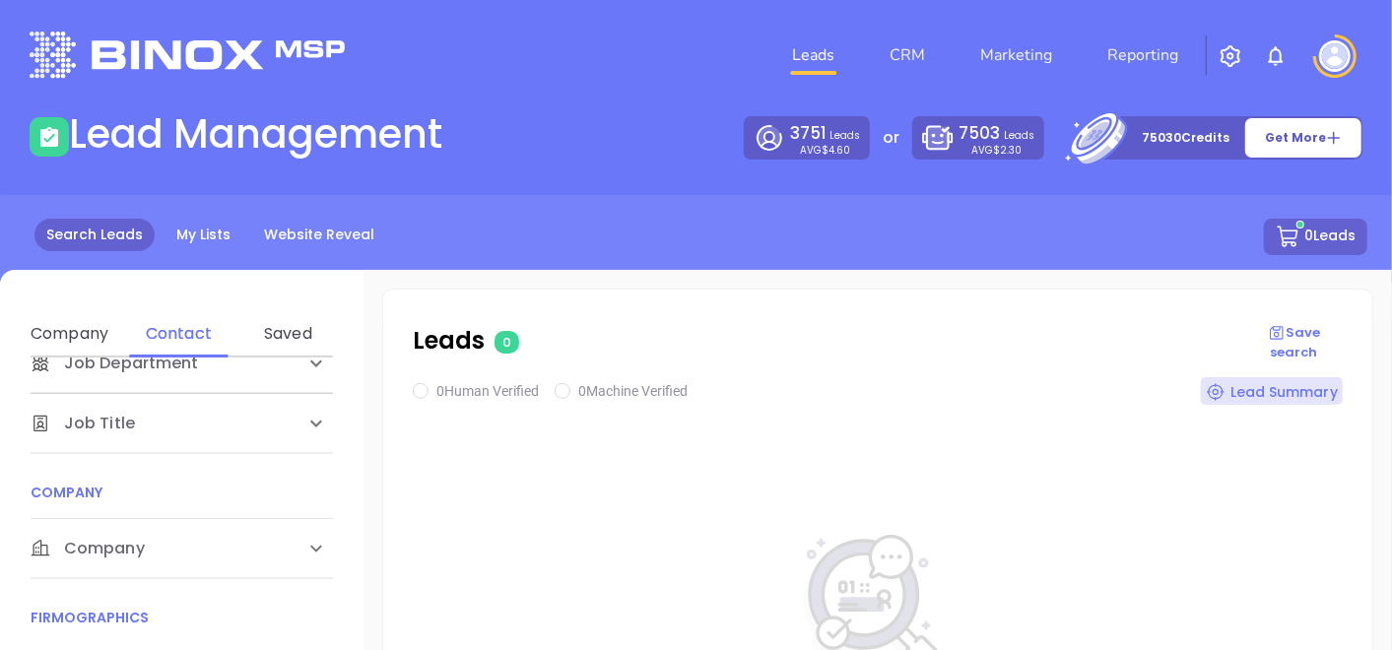
click at [172, 537] on div "Company" at bounding box center [162, 549] width 262 height 24
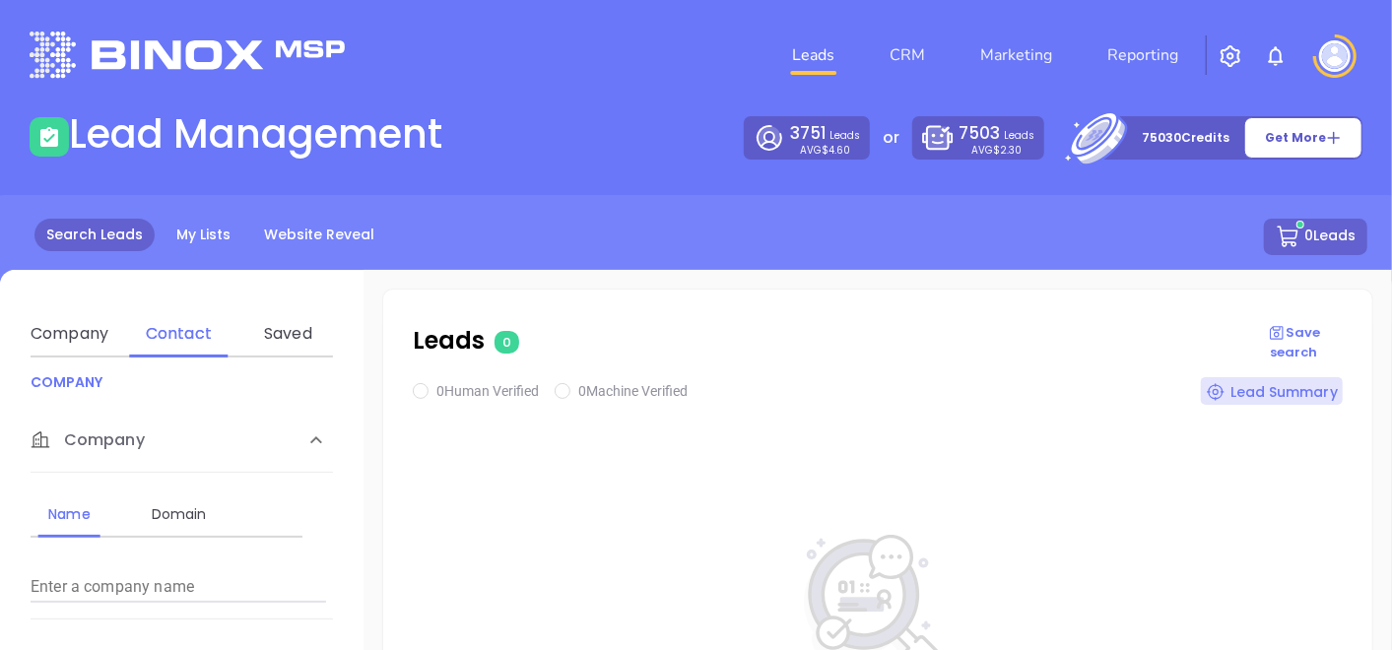
scroll to position [438, 0]
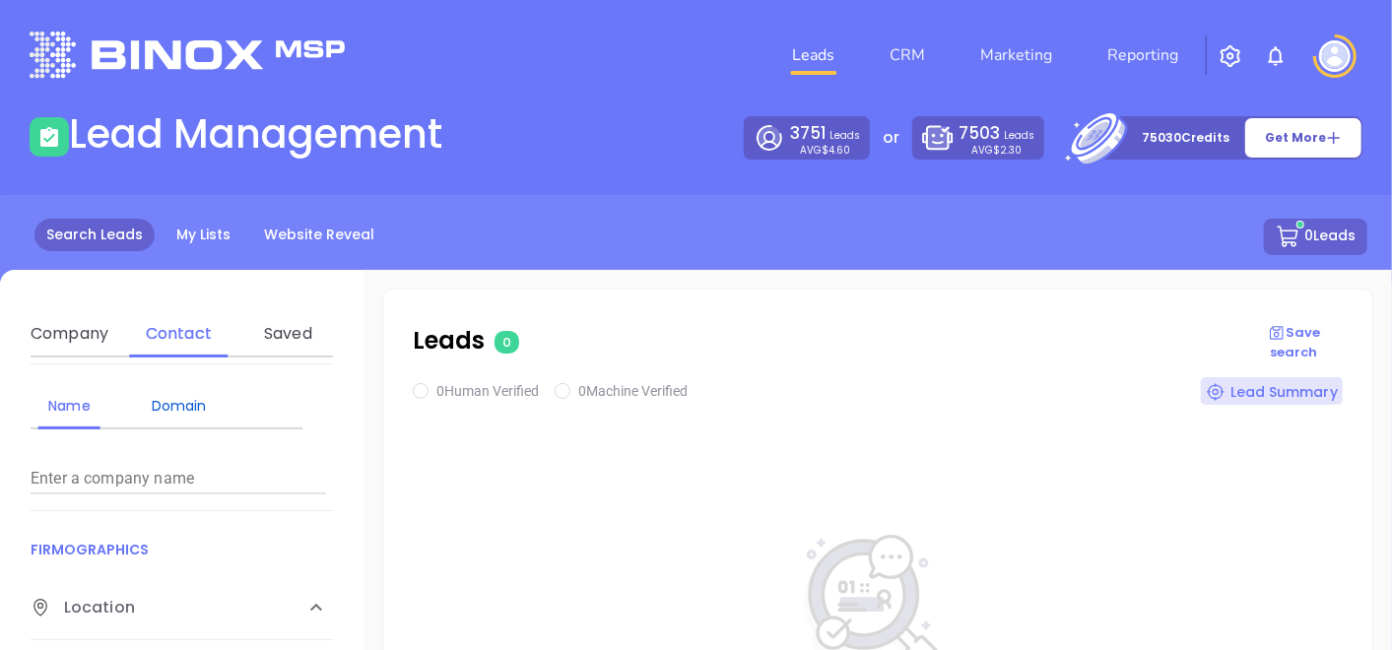
click at [161, 411] on div "Domain" at bounding box center [179, 406] width 78 height 24
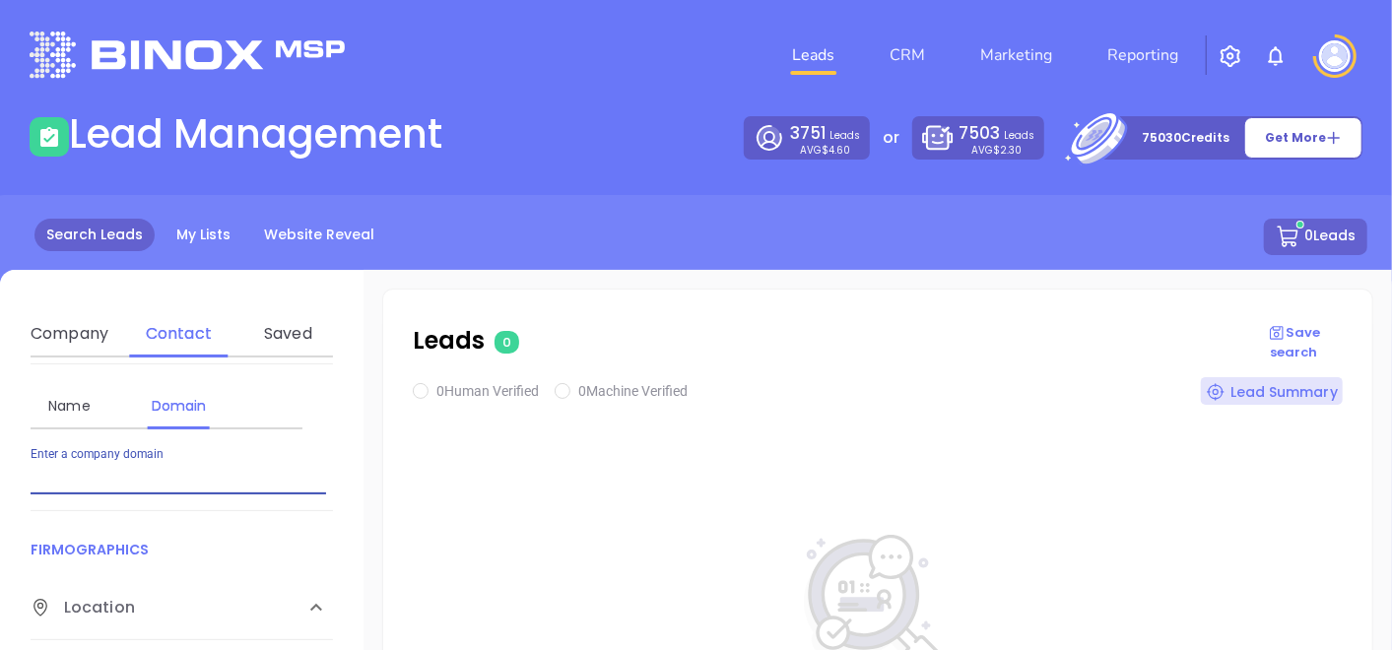
click at [211, 489] on input "Enter a company name" at bounding box center [179, 479] width 296 height 32
paste input "gansfussinsurance.com"
type input "gansfussinsurance.com"
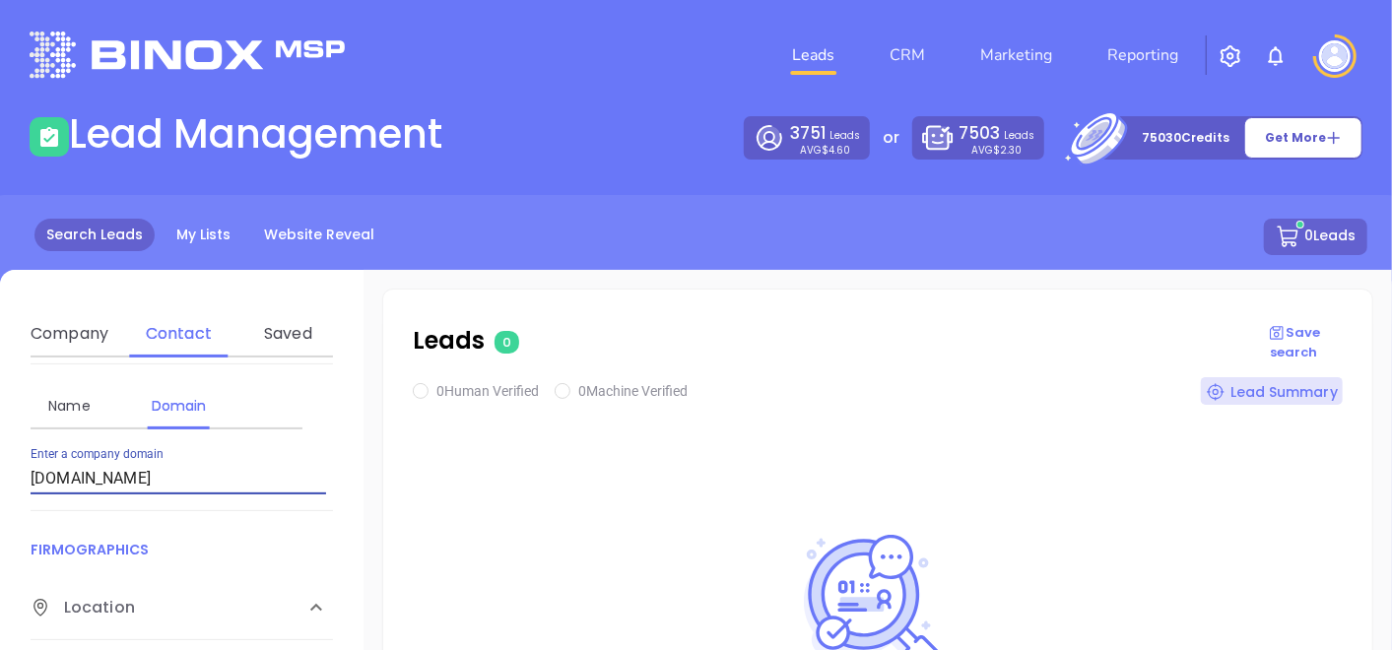
checkbox input "true"
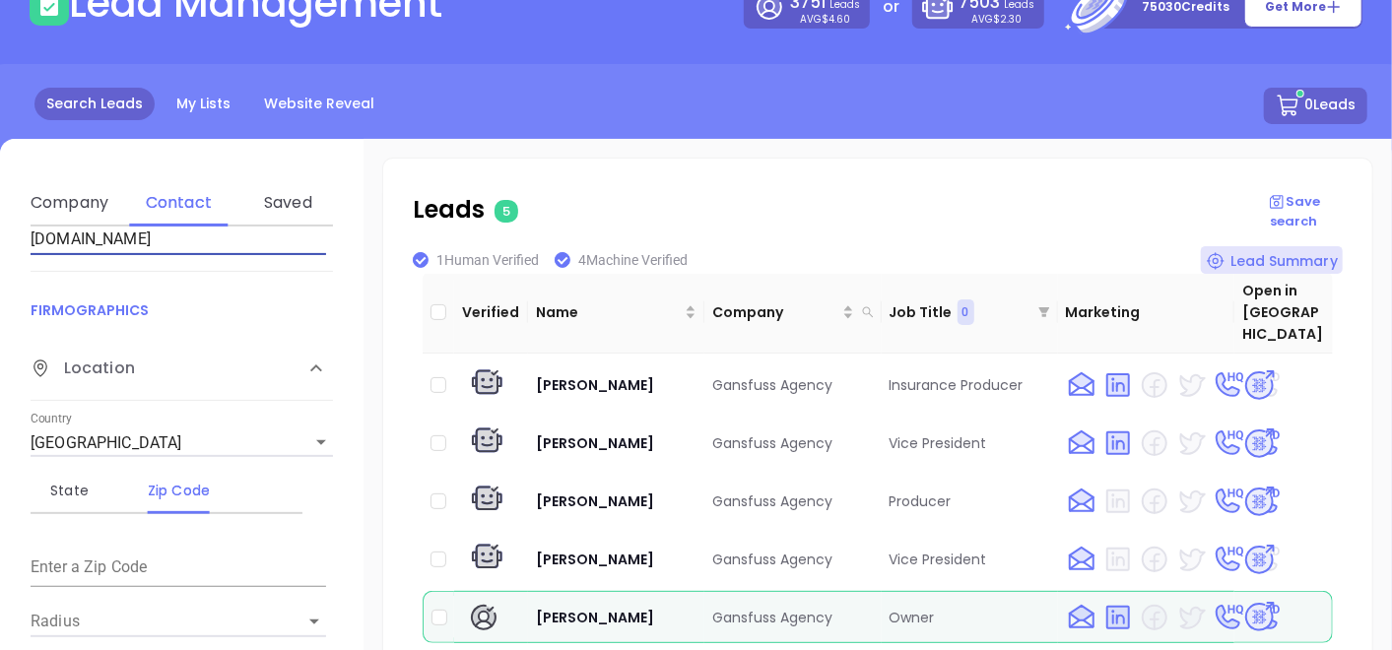
scroll to position [328, 0]
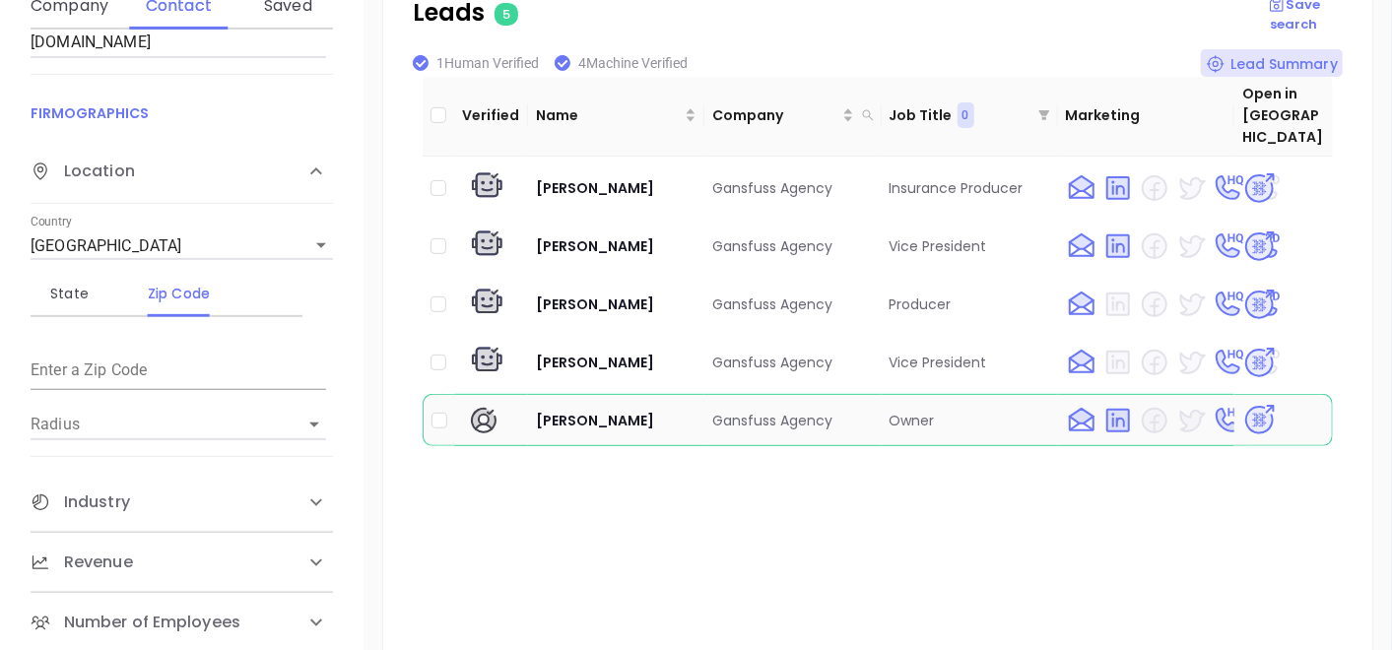
click at [1243, 403] on img at bounding box center [1260, 420] width 34 height 34
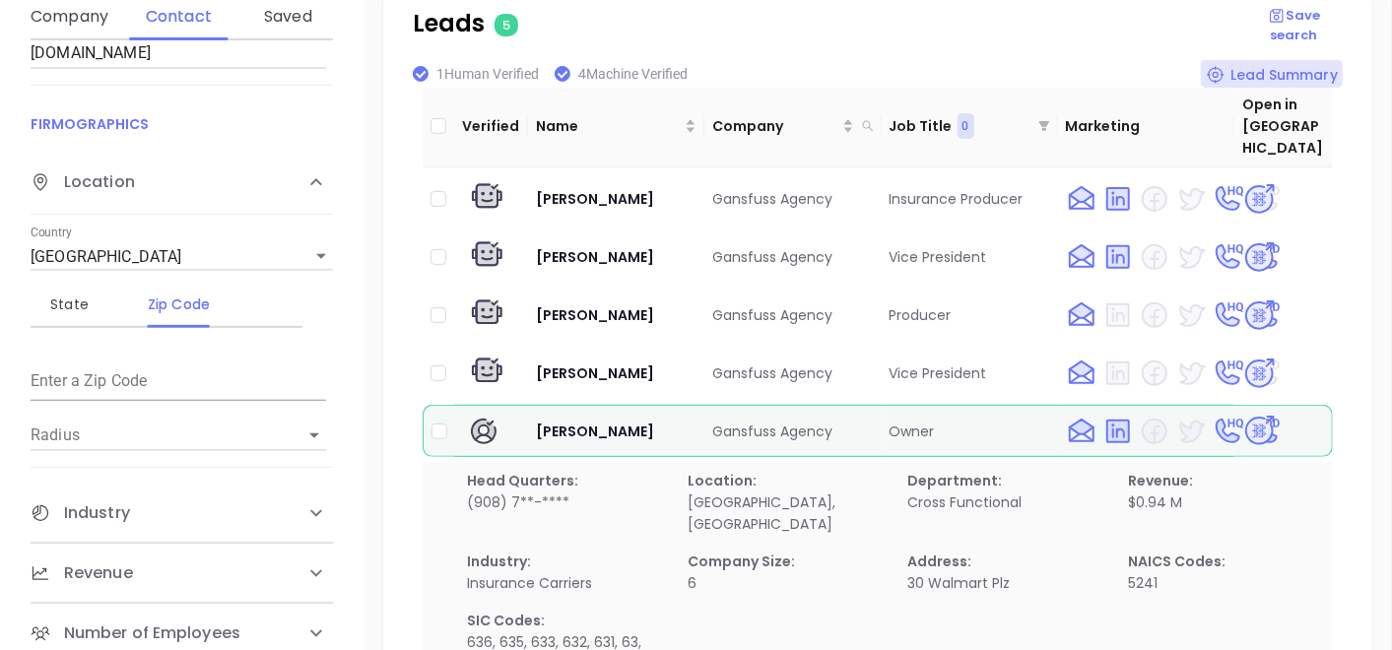
scroll to position [0, 0]
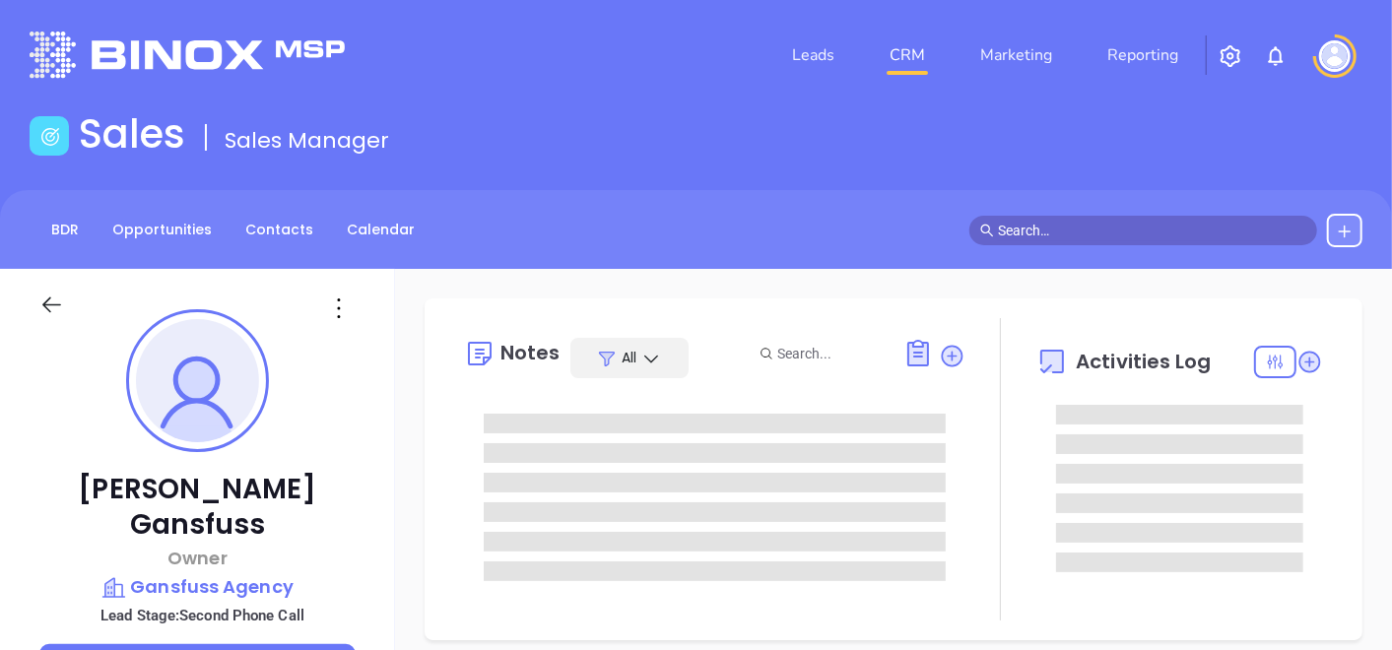
type input "[DATE]"
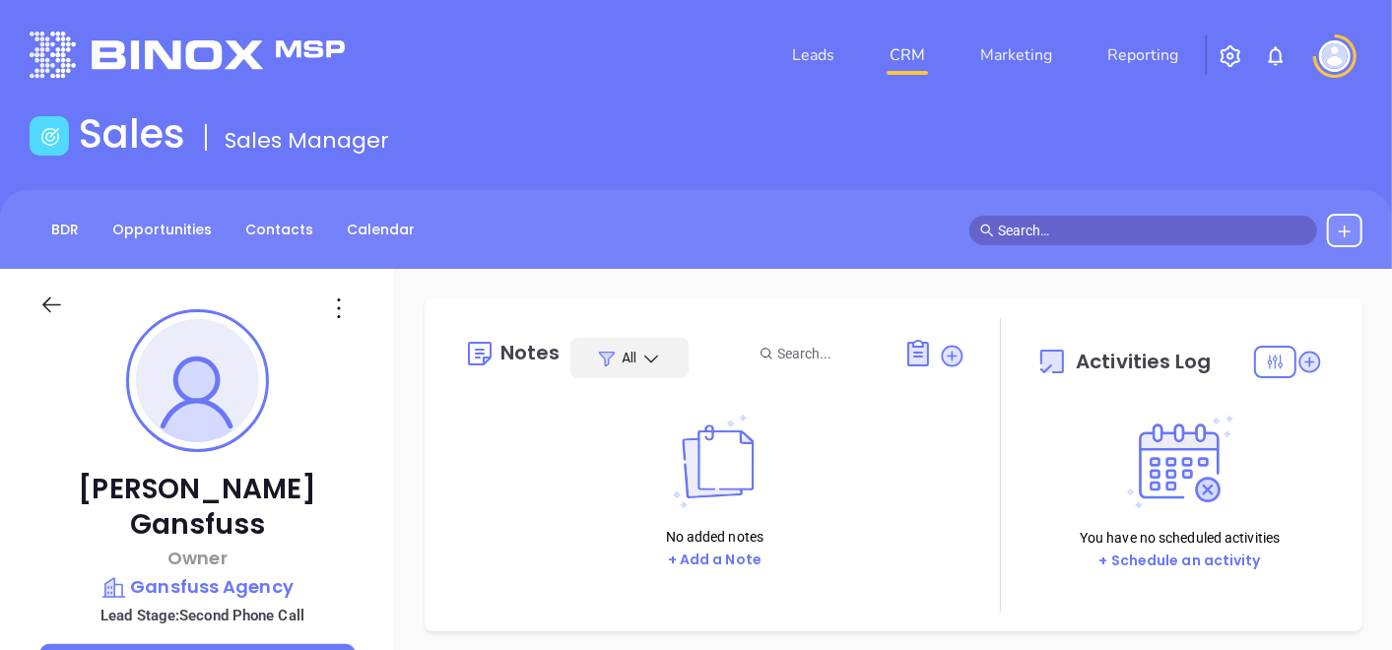
type input "[PERSON_NAME]"
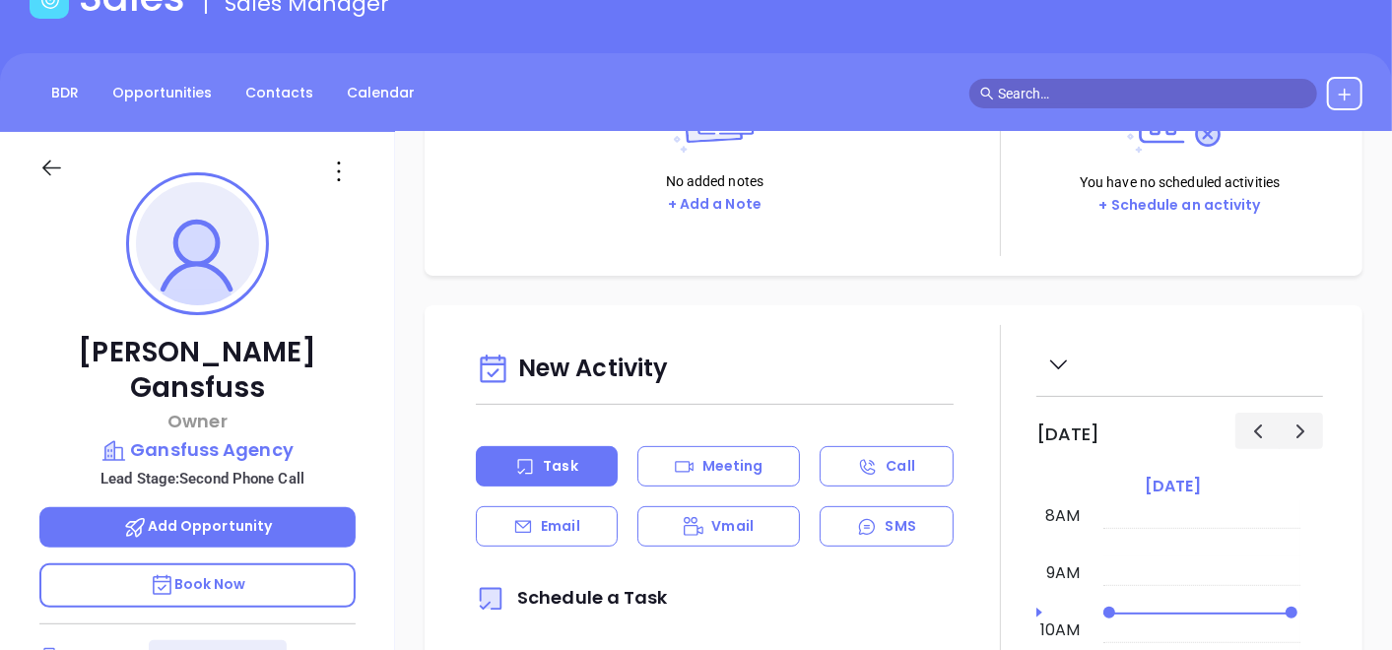
scroll to position [219, 0]
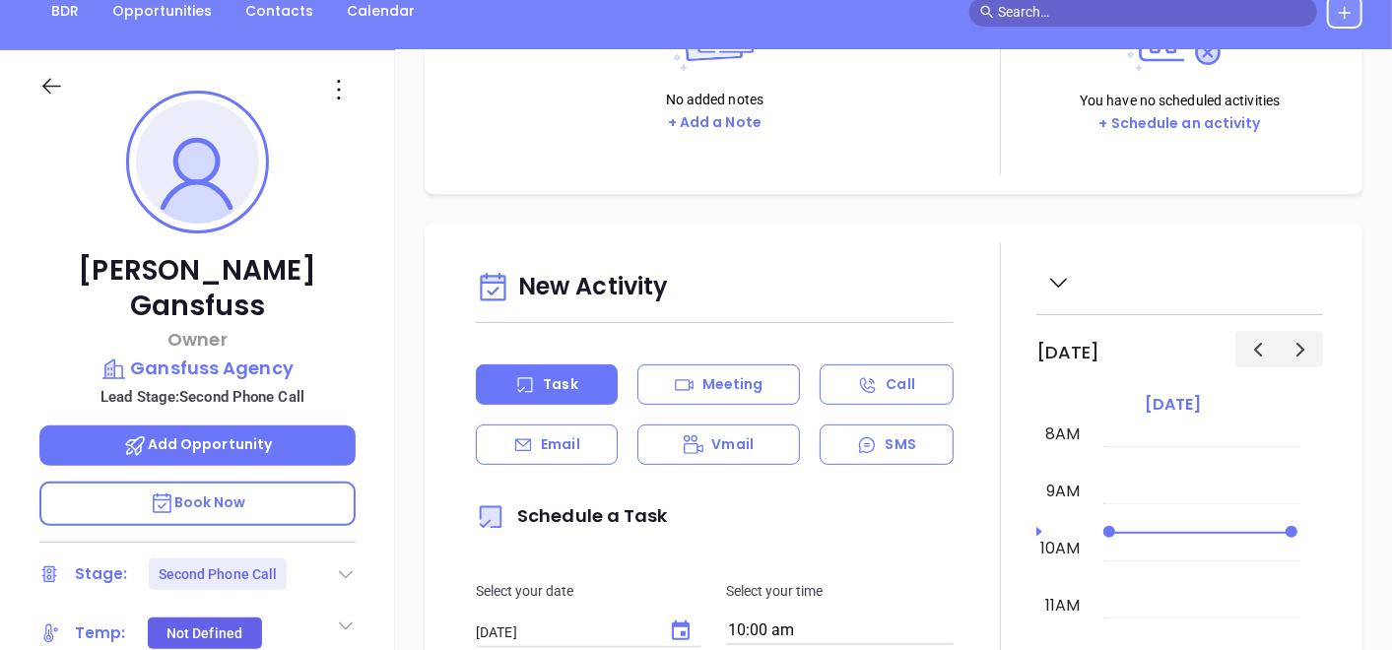
click at [330, 559] on div "Stage: Second Phone Call" at bounding box center [197, 575] width 316 height 32
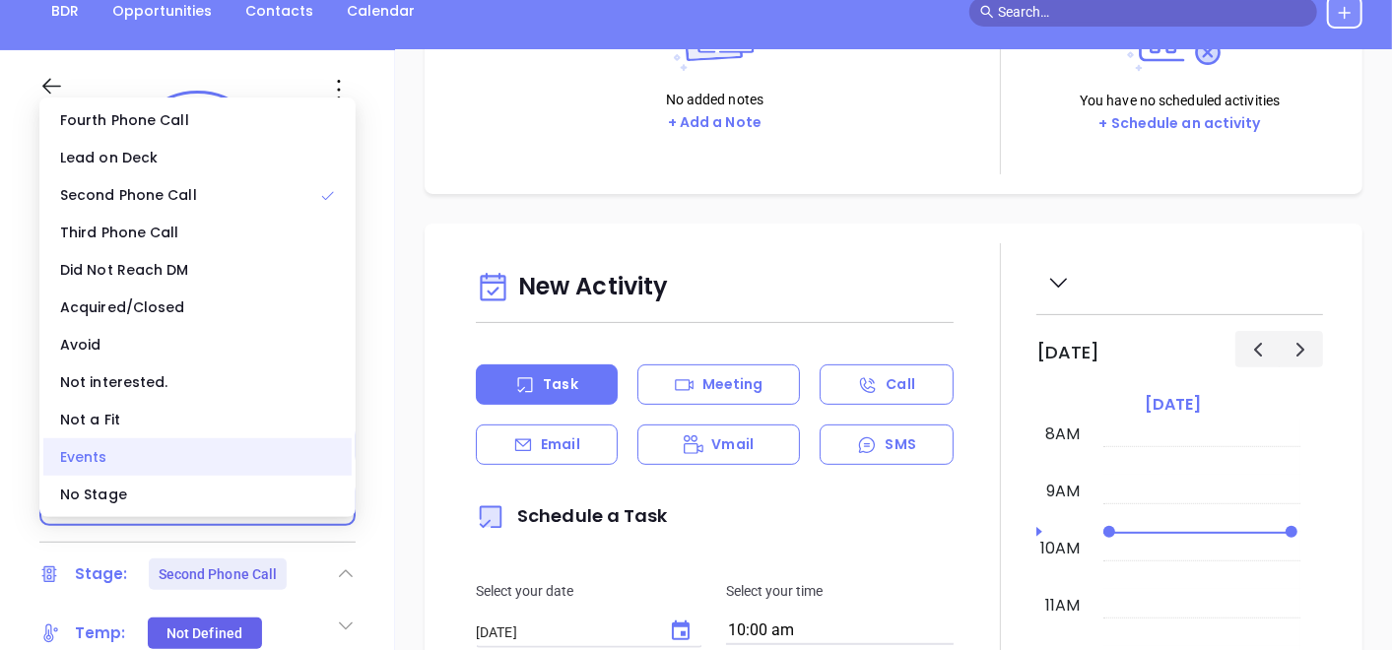
click at [256, 462] on div "Events" at bounding box center [197, 457] width 308 height 37
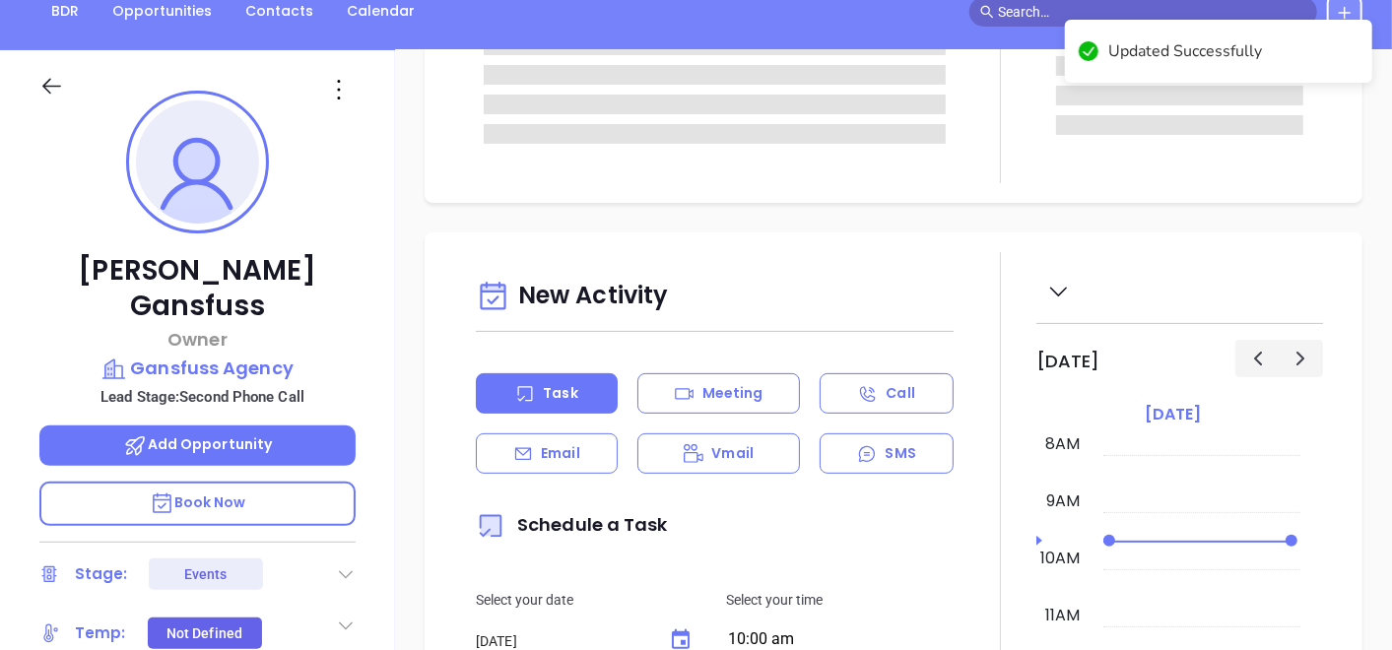
click at [350, 565] on icon at bounding box center [346, 575] width 20 height 20
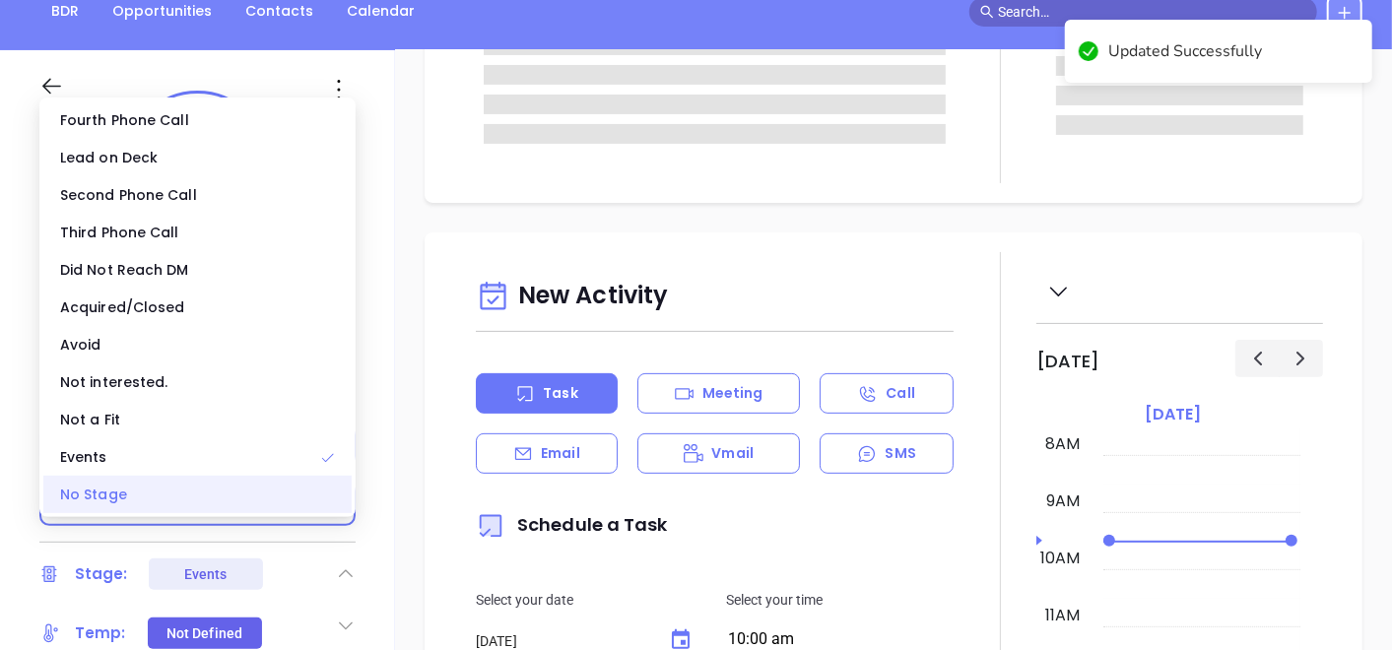
click at [182, 484] on div "No Stage" at bounding box center [197, 494] width 308 height 37
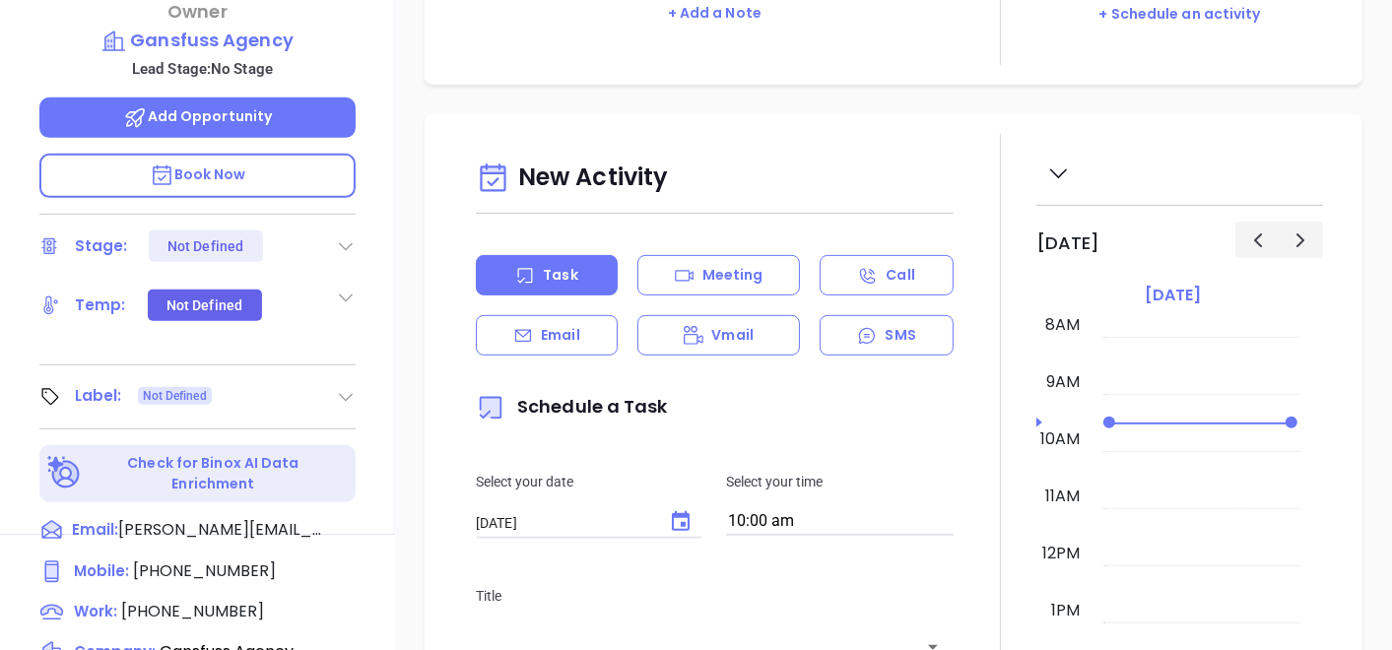
scroll to position [328, 0]
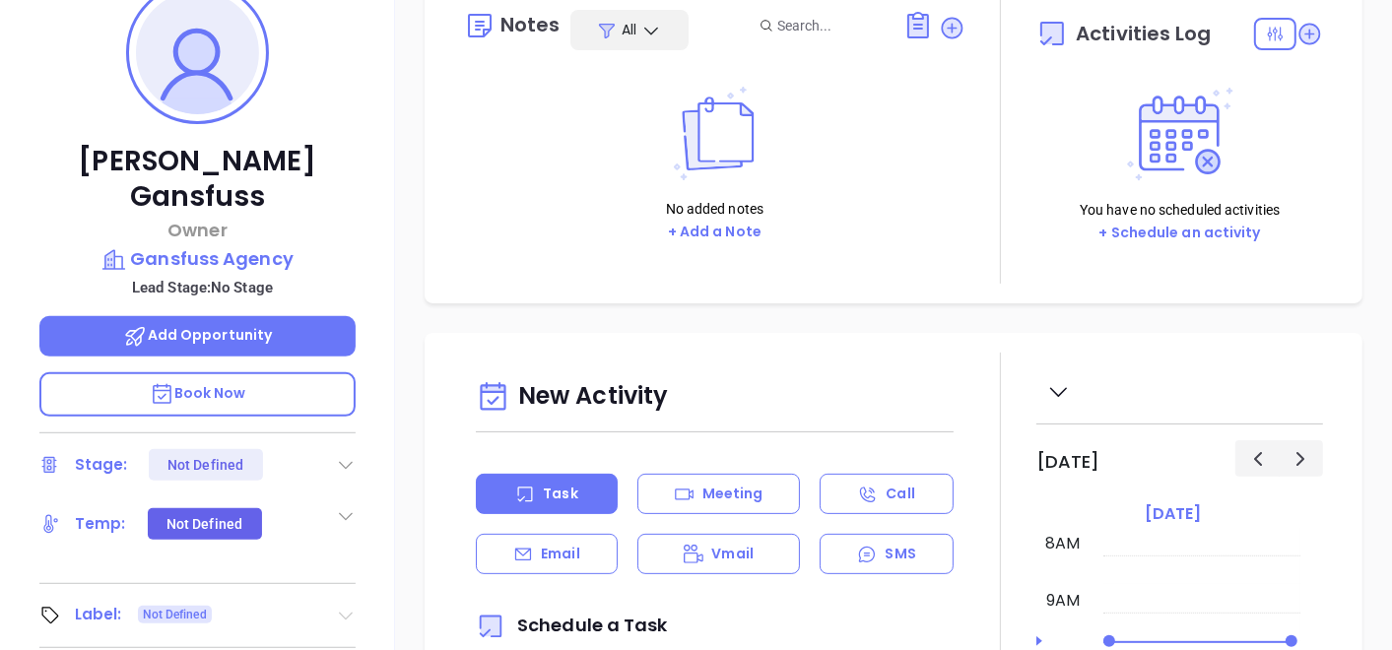
click at [349, 606] on icon at bounding box center [346, 616] width 20 height 20
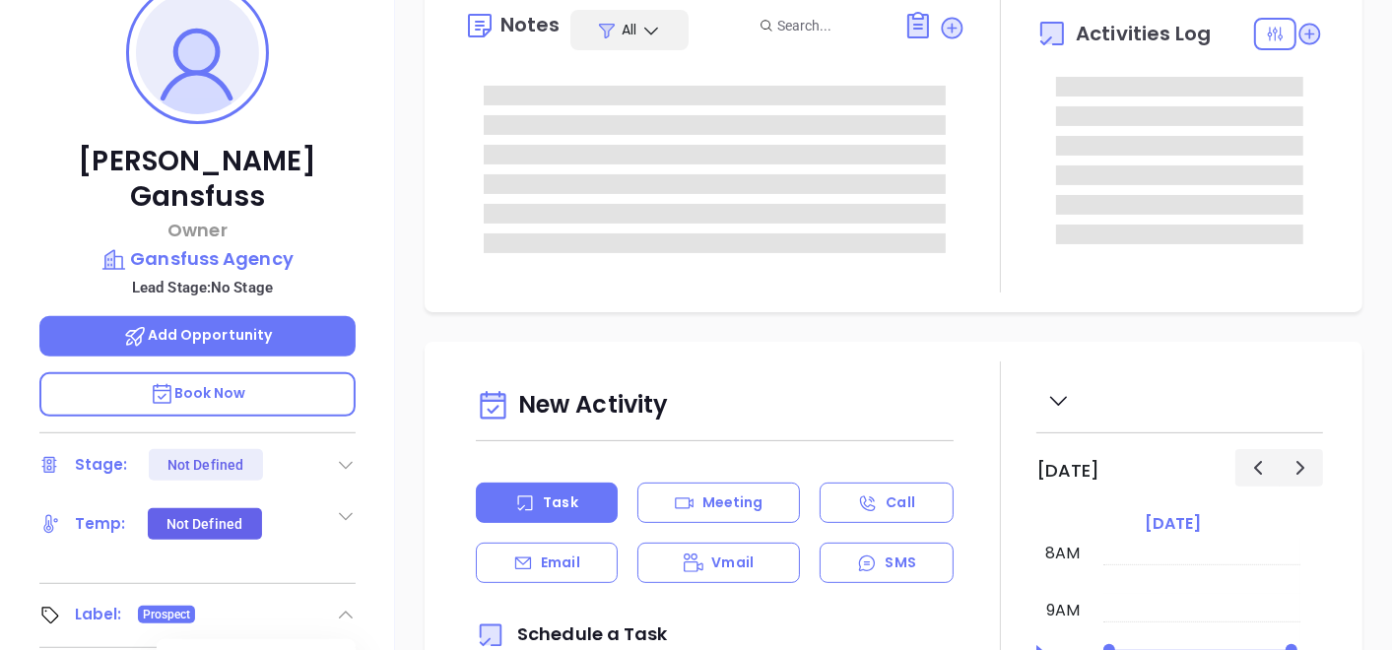
click at [199, 237] on div "Ron Gansfuss Owner Gansfuss Agency Lead Stage: No Stage Add Opportunity Book No…" at bounding box center [197, 347] width 395 height 813
click at [216, 245] on p "Gansfuss Agency" at bounding box center [197, 259] width 316 height 28
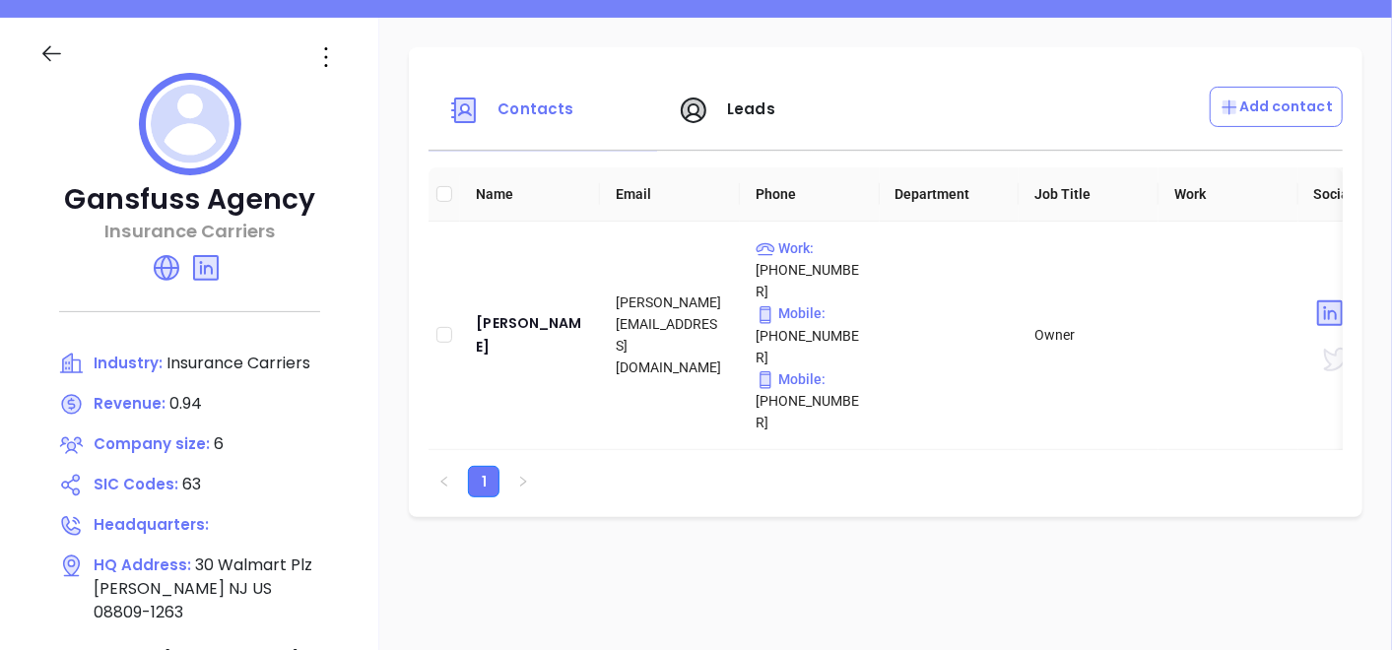
scroll to position [219, 0]
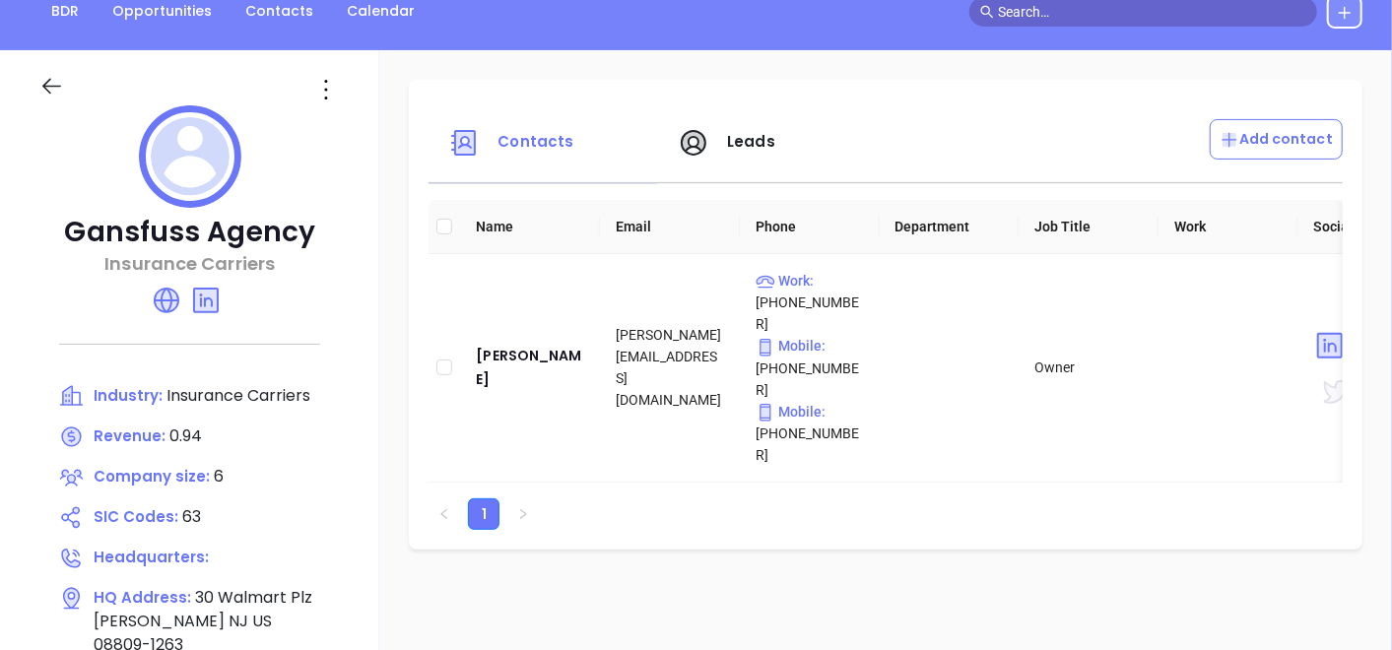
click at [294, 90] on div at bounding box center [202, 90] width 189 height 32
drag, startPoint x: 342, startPoint y: 90, endPoint x: 332, endPoint y: 92, distance: 10.0
click at [345, 90] on div at bounding box center [326, 90] width 54 height 32
click at [253, 146] on div at bounding box center [189, 159] width 301 height 109
click at [335, 88] on icon at bounding box center [326, 90] width 32 height 32
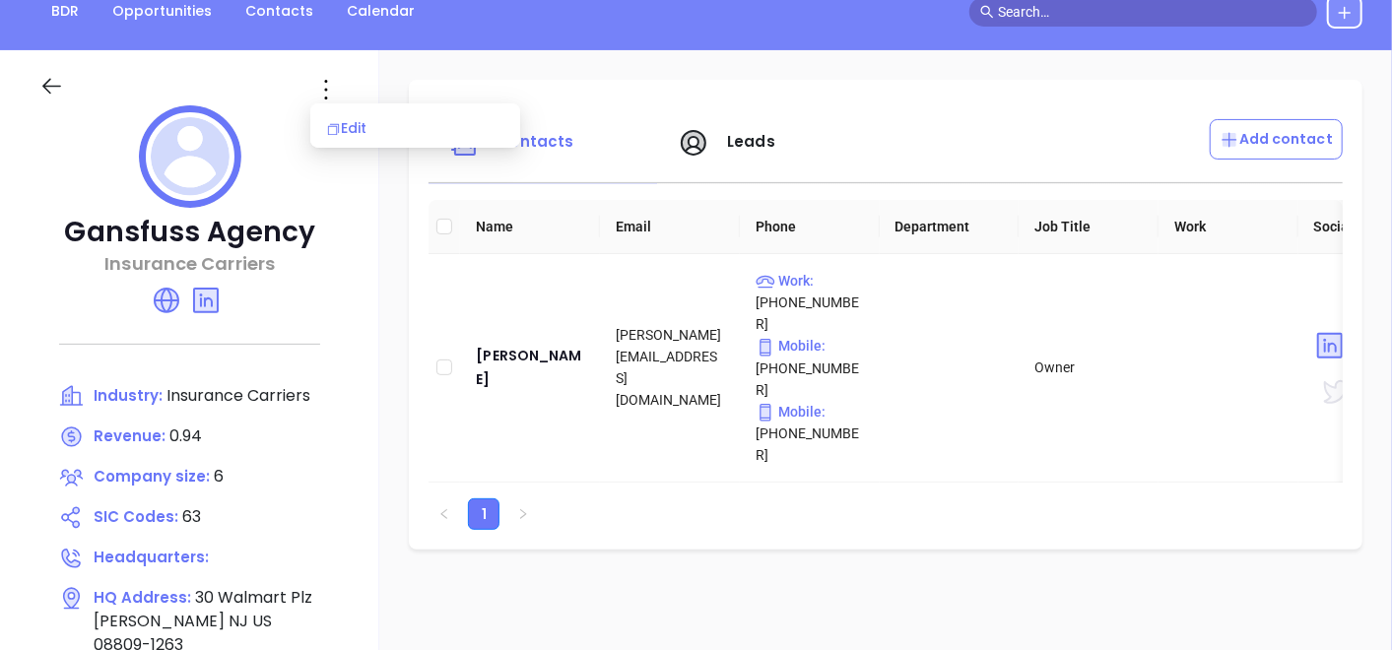
click at [372, 131] on div "Edit" at bounding box center [415, 128] width 178 height 22
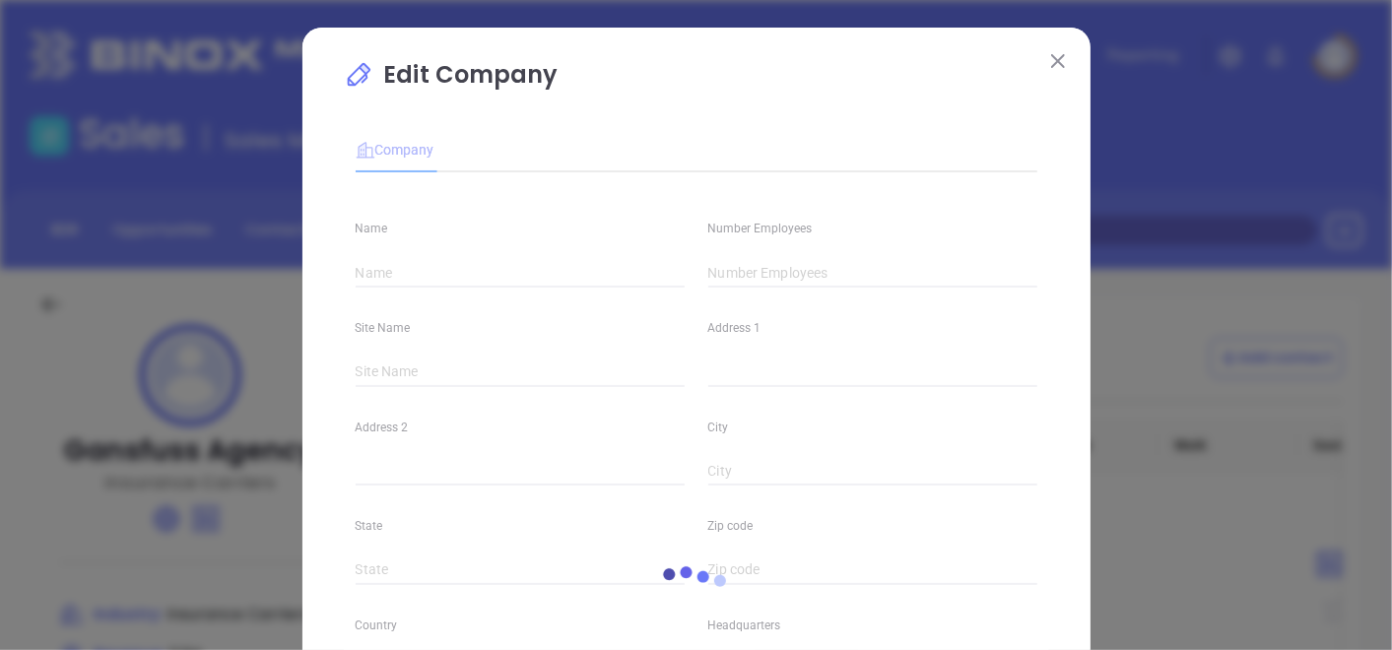
type input "Gansfuss Agency"
type input "6"
type input "Insurance Carriers"
type input "63"
type input "gansfussinsurance.com"
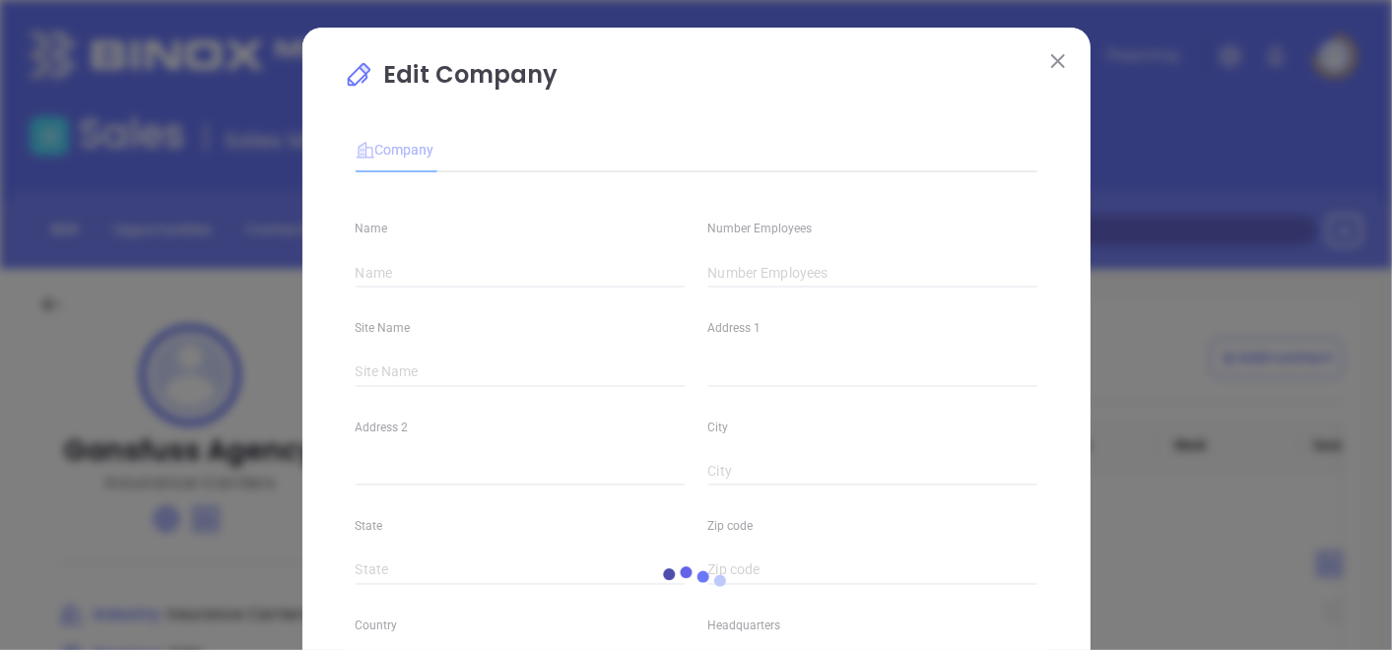
type input "Finance and Insurance"
type input "linkedin.com/company/gansfuss-agency"
type input "0.94"
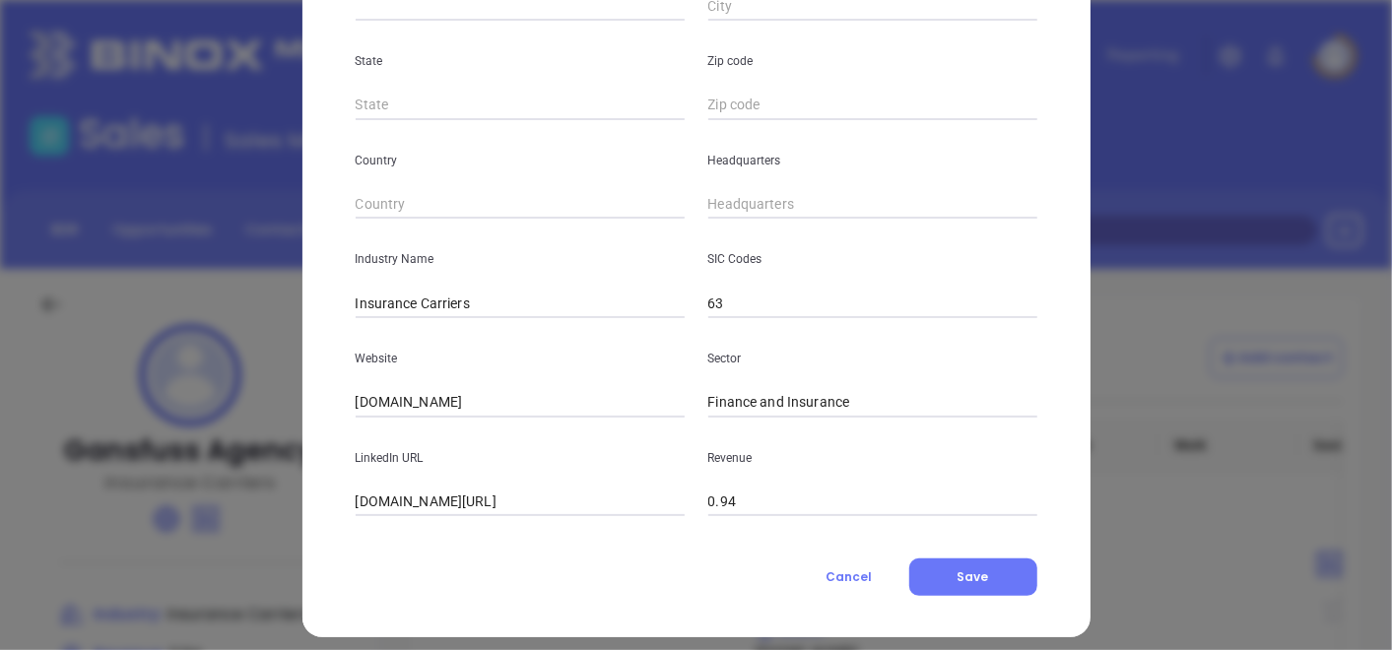
scroll to position [480, 0]
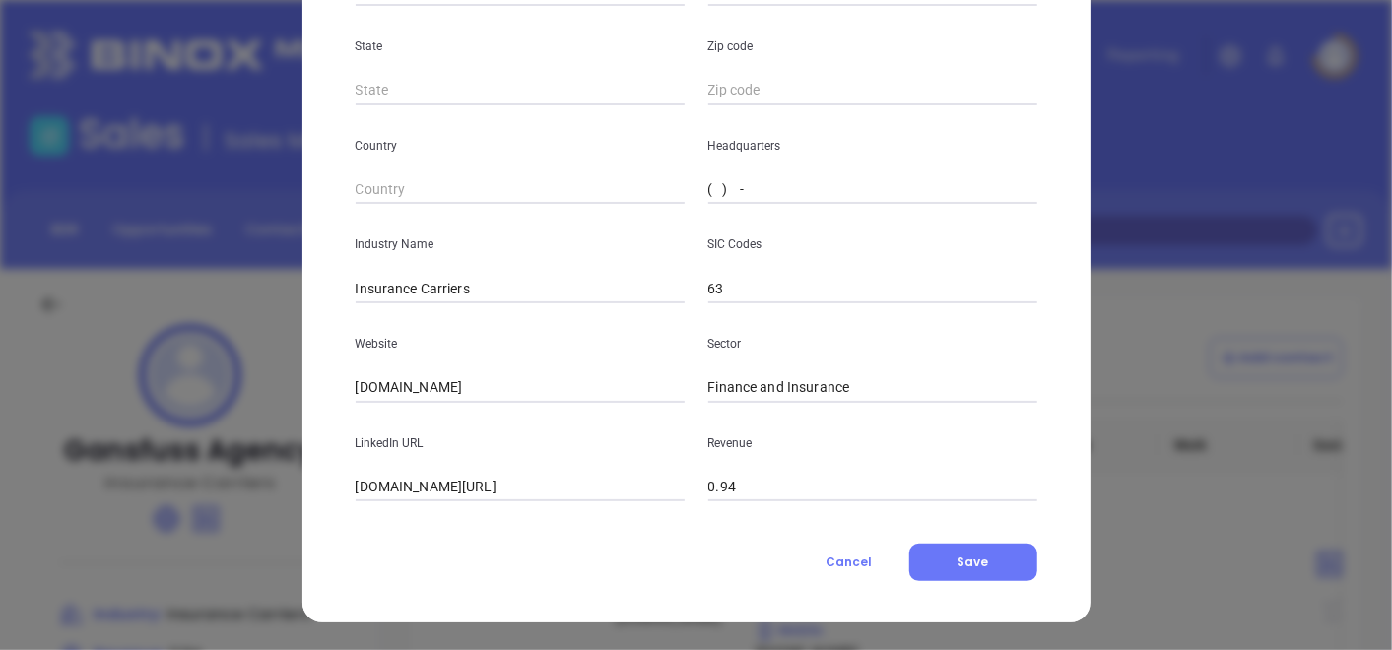
click at [736, 187] on input "( ) -" at bounding box center [873, 190] width 329 height 30
paste input "908) 735-8999"
type input "(908) 735-8999"
drag, startPoint x: 360, startPoint y: 318, endPoint x: 374, endPoint y: 315, distance: 15.1
click at [369, 317] on div "Website gansfussinsurance.com" at bounding box center [520, 354] width 353 height 100
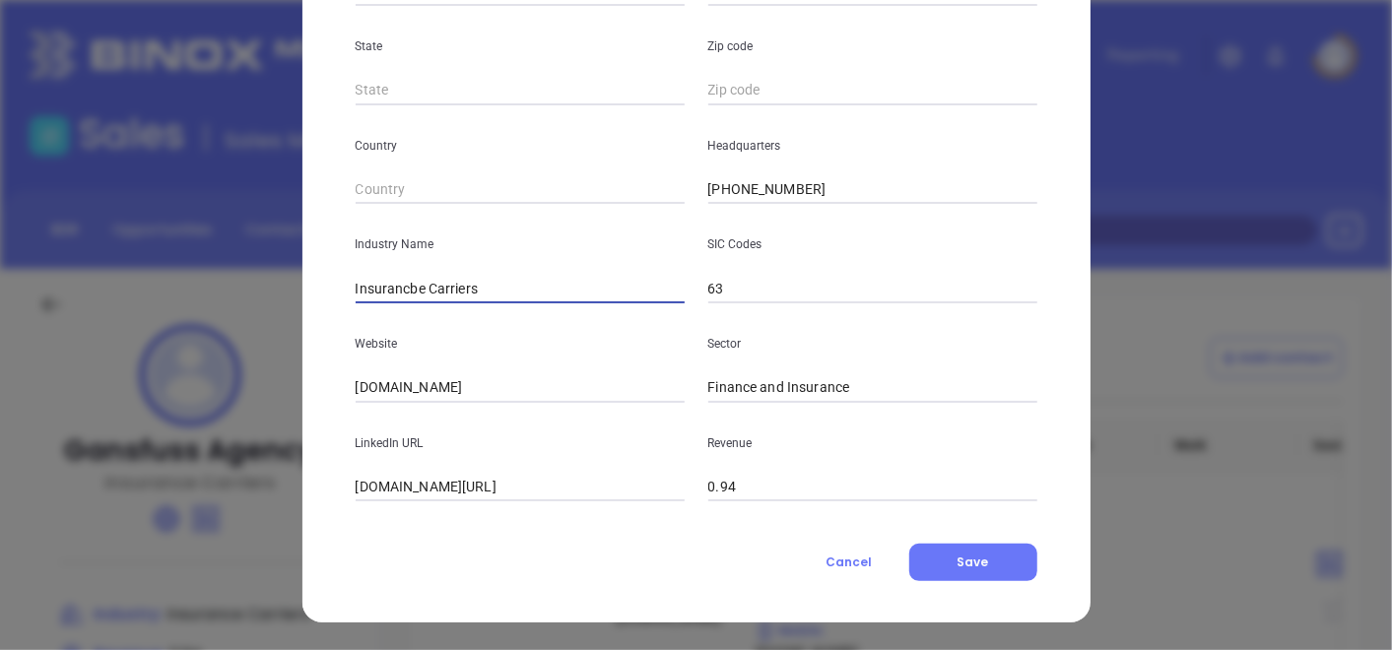
drag, startPoint x: 374, startPoint y: 315, endPoint x: 406, endPoint y: 292, distance: 39.4
drag, startPoint x: 413, startPoint y: 292, endPoint x: 540, endPoint y: 323, distance: 131.0
click at [540, 323] on div "Name Gansfuss Agency Number Employees 6 Site Name ​ Address 1 Address 2 City St…" at bounding box center [697, 104] width 682 height 793
type input "Insurance"
drag, startPoint x: 327, startPoint y: 333, endPoint x: 336, endPoint y: 340, distance: 11.2
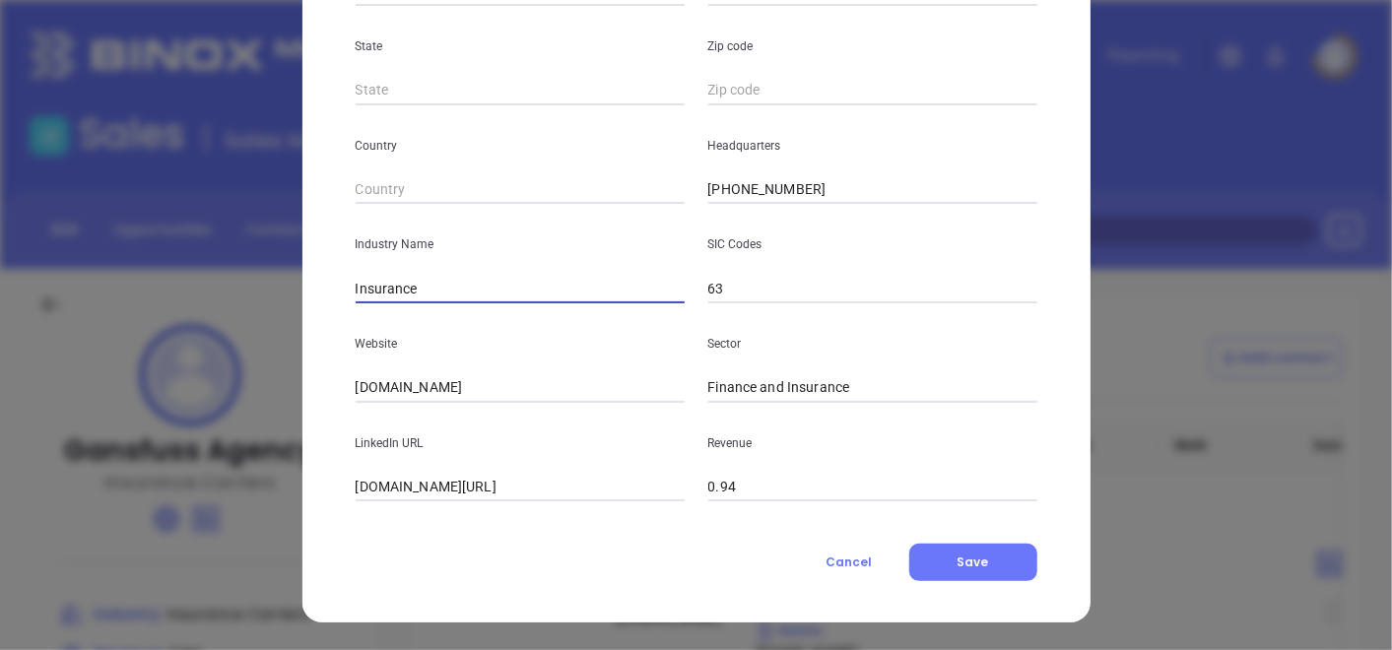
click at [327, 334] on div "Edit Company Company Name Gansfuss Agency Number Employees 6 Site Name ​ Addres…" at bounding box center [697, 85] width 788 height 1075
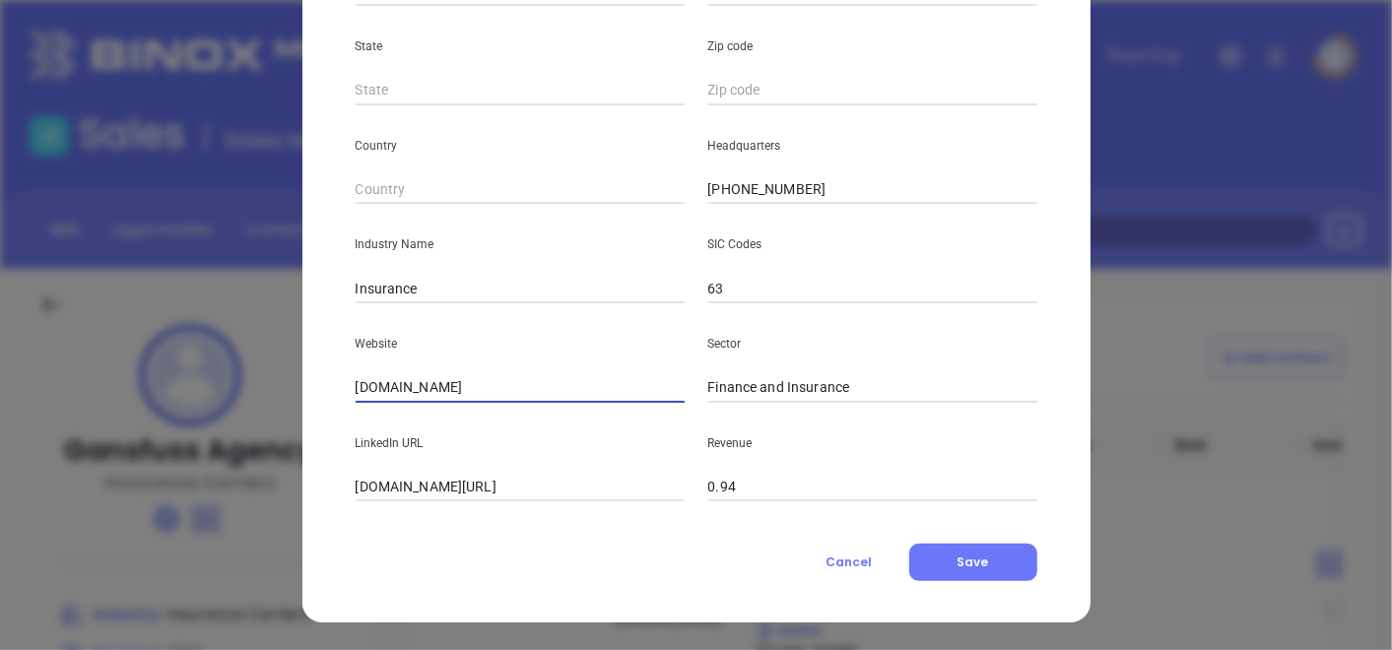
drag, startPoint x: 518, startPoint y: 387, endPoint x: 329, endPoint y: 408, distance: 190.3
click at [329, 408] on div "Edit Company Company Name Gansfuss Agency Number Employees 6 Site Name ​ Addres…" at bounding box center [697, 85] width 788 height 1075
paste input "https://www.gansfussinsurance.com/"
type input "https://www.gansfussinsurance.com/"
click at [946, 568] on button "Save" at bounding box center [974, 562] width 128 height 37
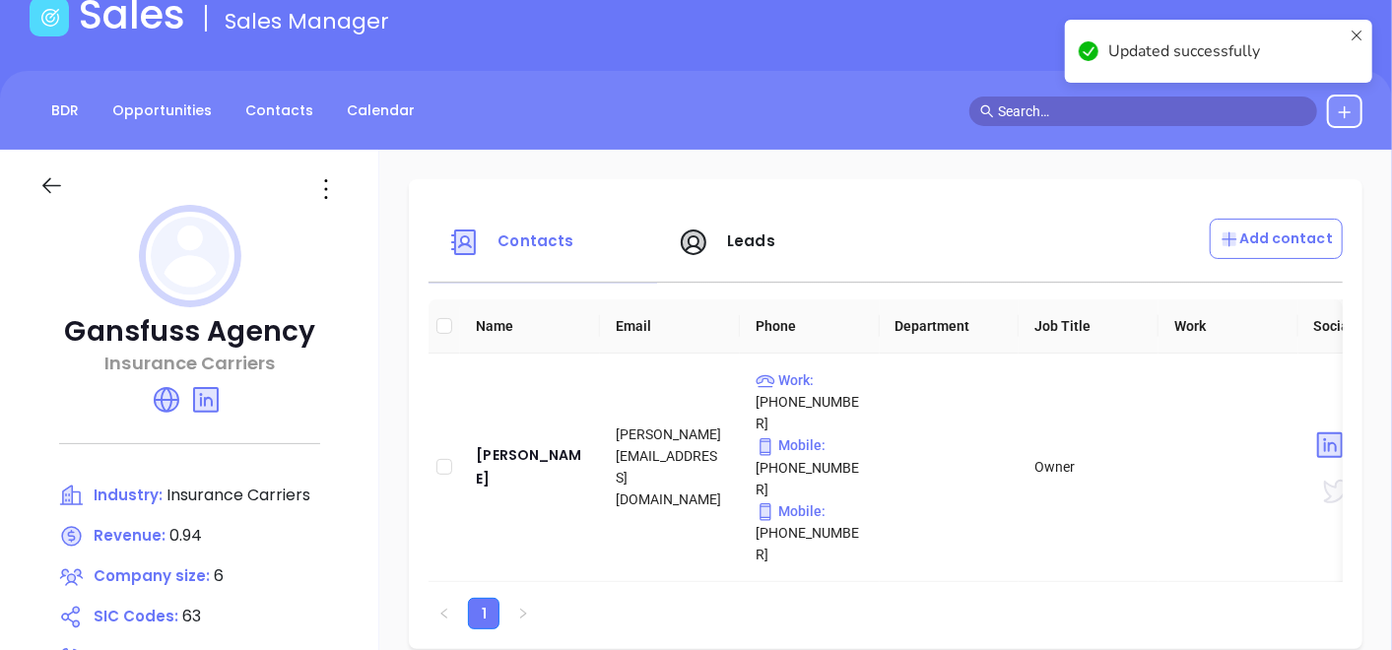
scroll to position [219, 0]
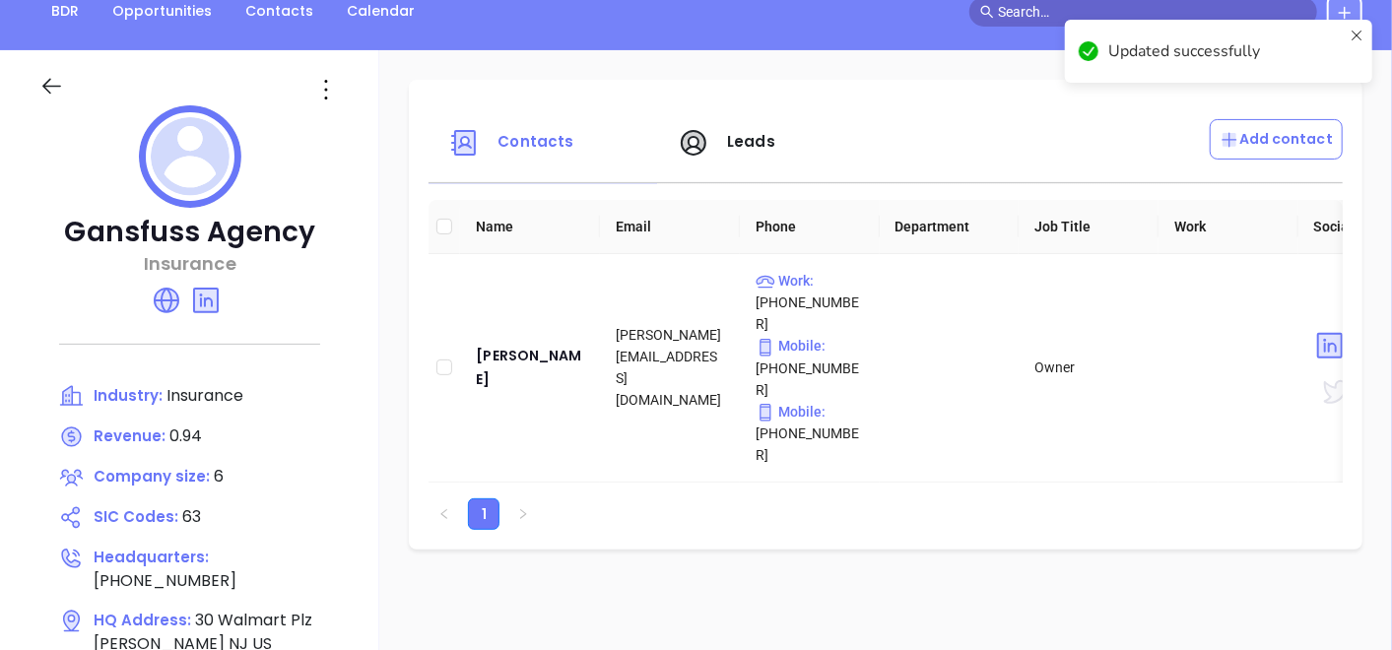
click at [342, 97] on icon at bounding box center [326, 90] width 32 height 32
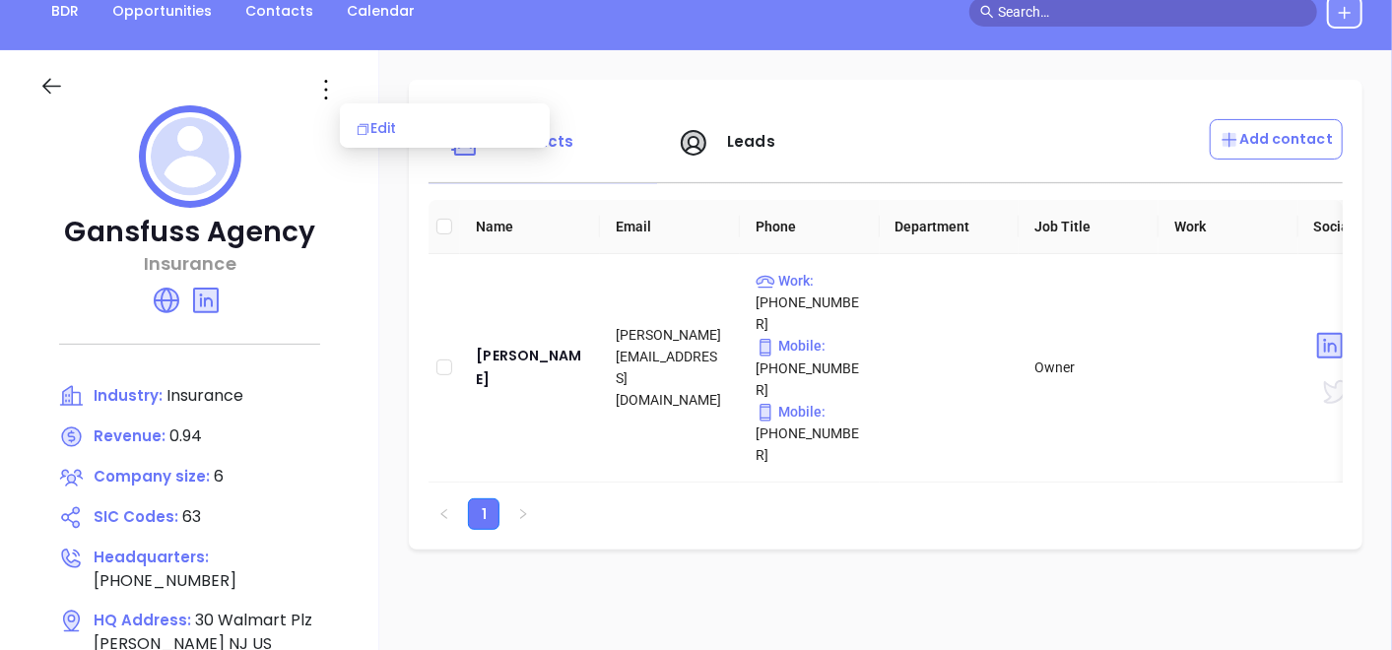
scroll to position [0, 0]
click at [402, 137] on div "Edit" at bounding box center [445, 128] width 178 height 22
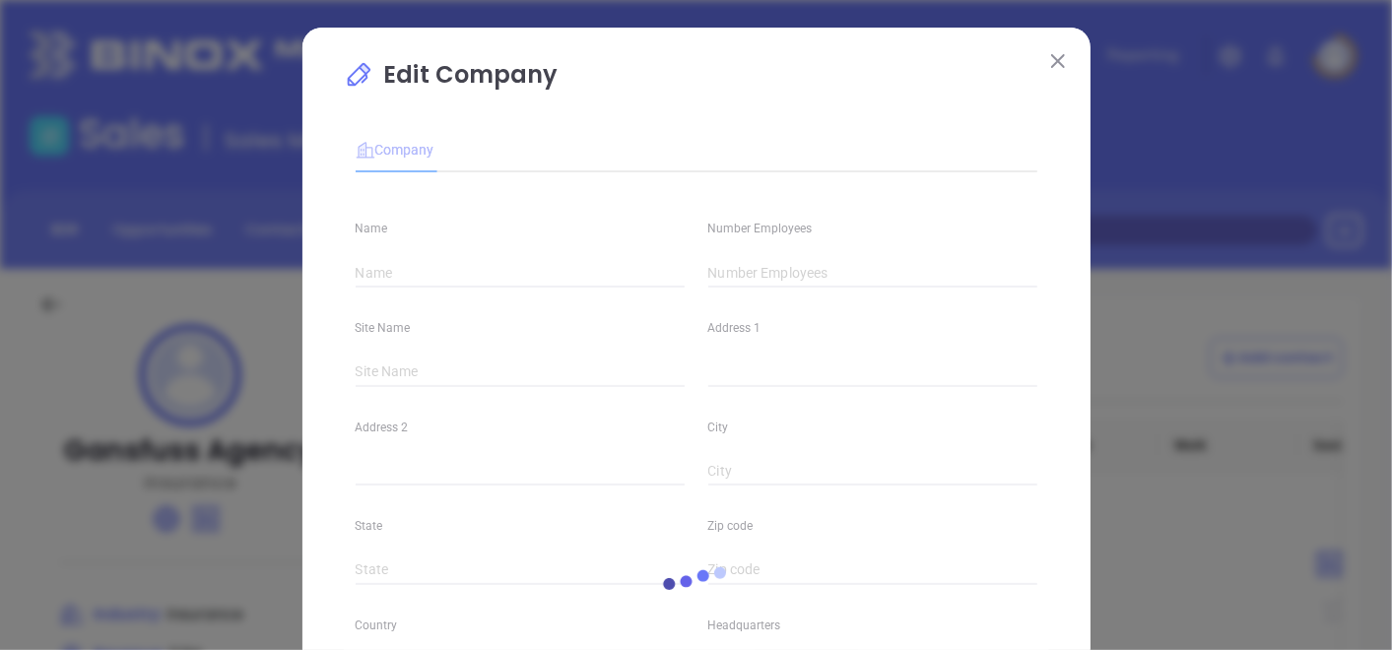
type input "Gansfuss Agency"
type input "6"
type input "(908) 735-8999"
type input "Insurance"
type input "63"
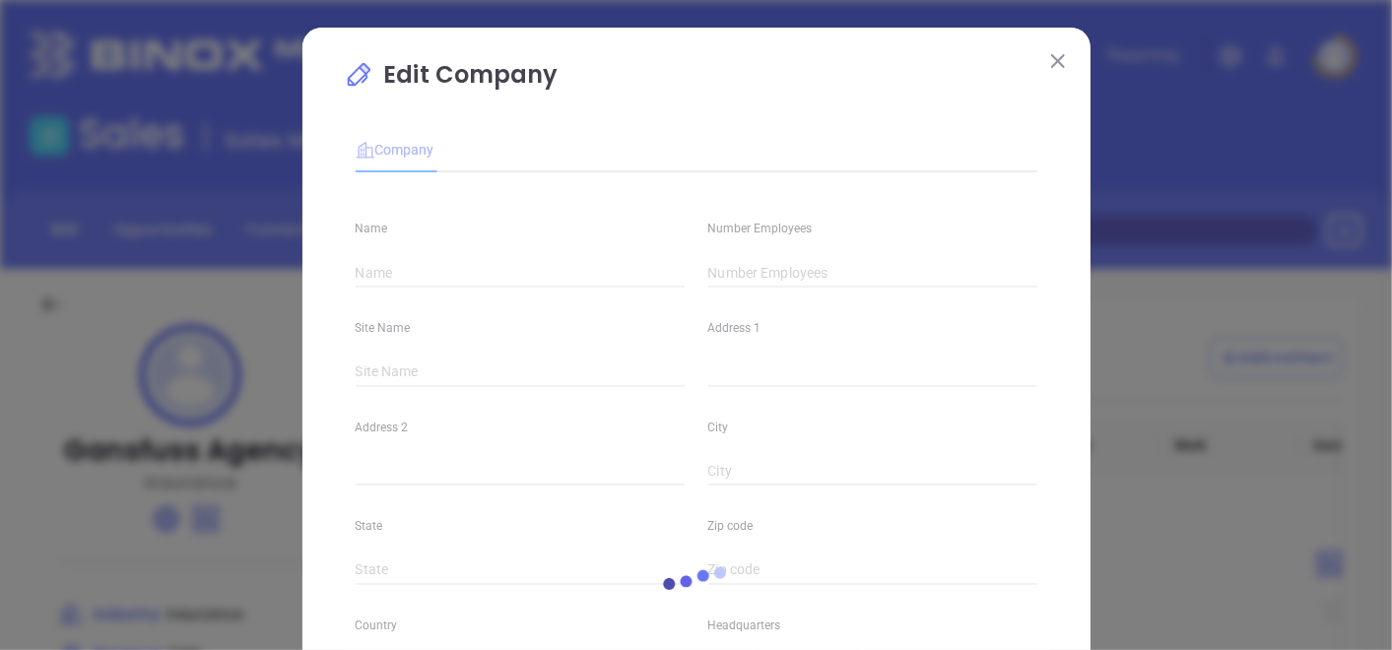
type input "https://www.gansfussinsurance.com/"
type input "Finance and Insurance"
type input "linkedin.com/company/gansfuss-agency"
type input "0.94"
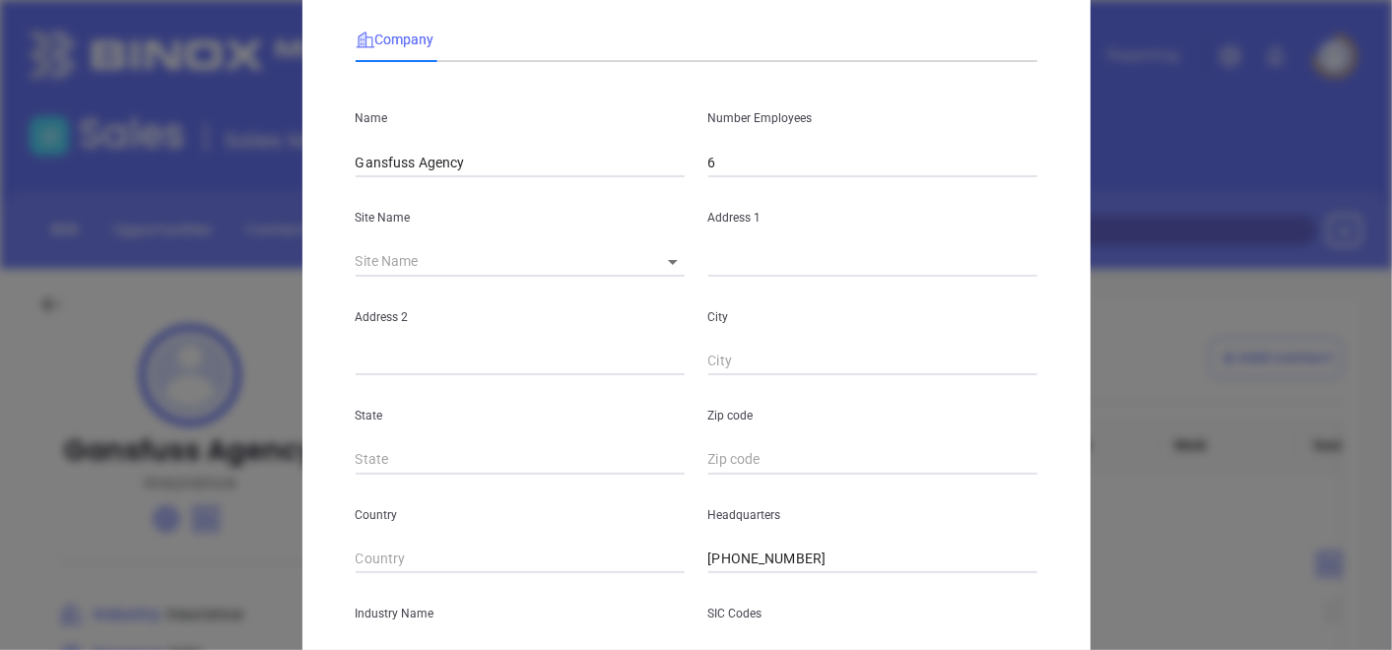
scroll to position [219, 0]
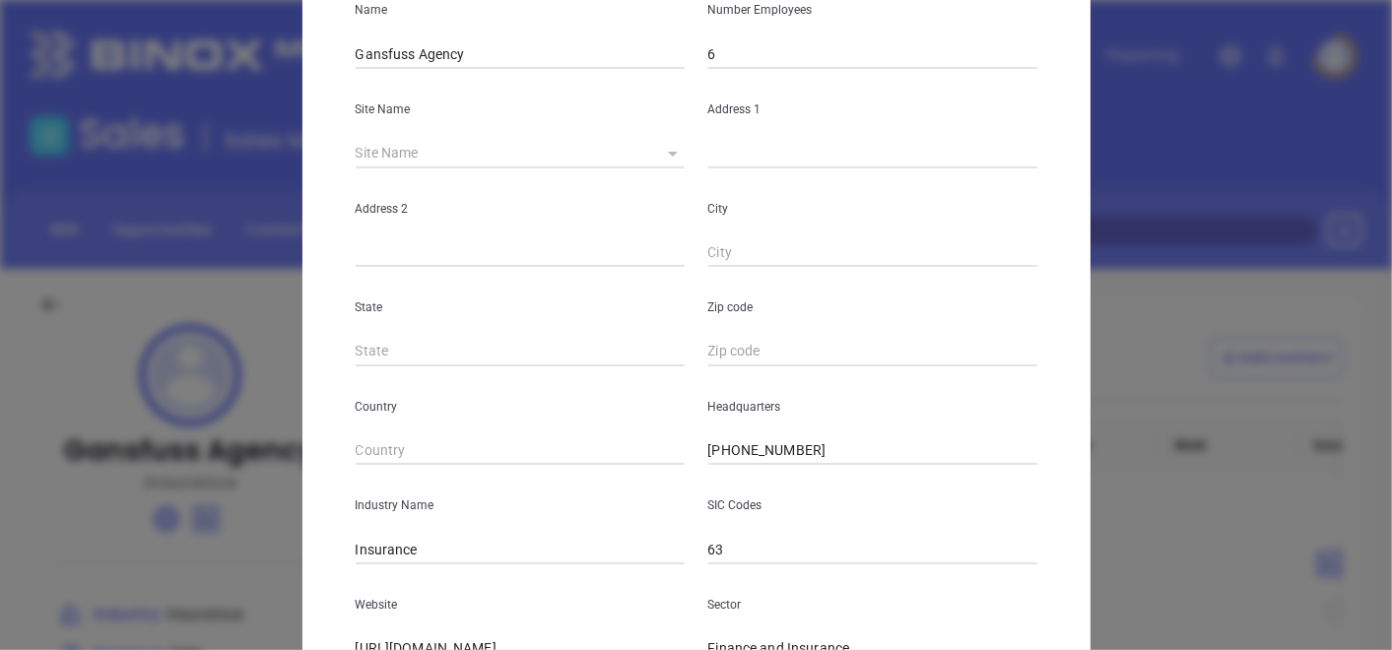
click at [668, 152] on icon at bounding box center [673, 154] width 10 height 5
click at [666, 148] on body "Leads CRM Marketing Reporting Financial Leads Leads Sales Sales Manager BDR Opp…" at bounding box center [696, 325] width 1392 height 650
click at [667, 157] on li "Clinton" at bounding box center [713, 154] width 152 height 35
type input "Clinton"
type input "30 Walmart Plz"
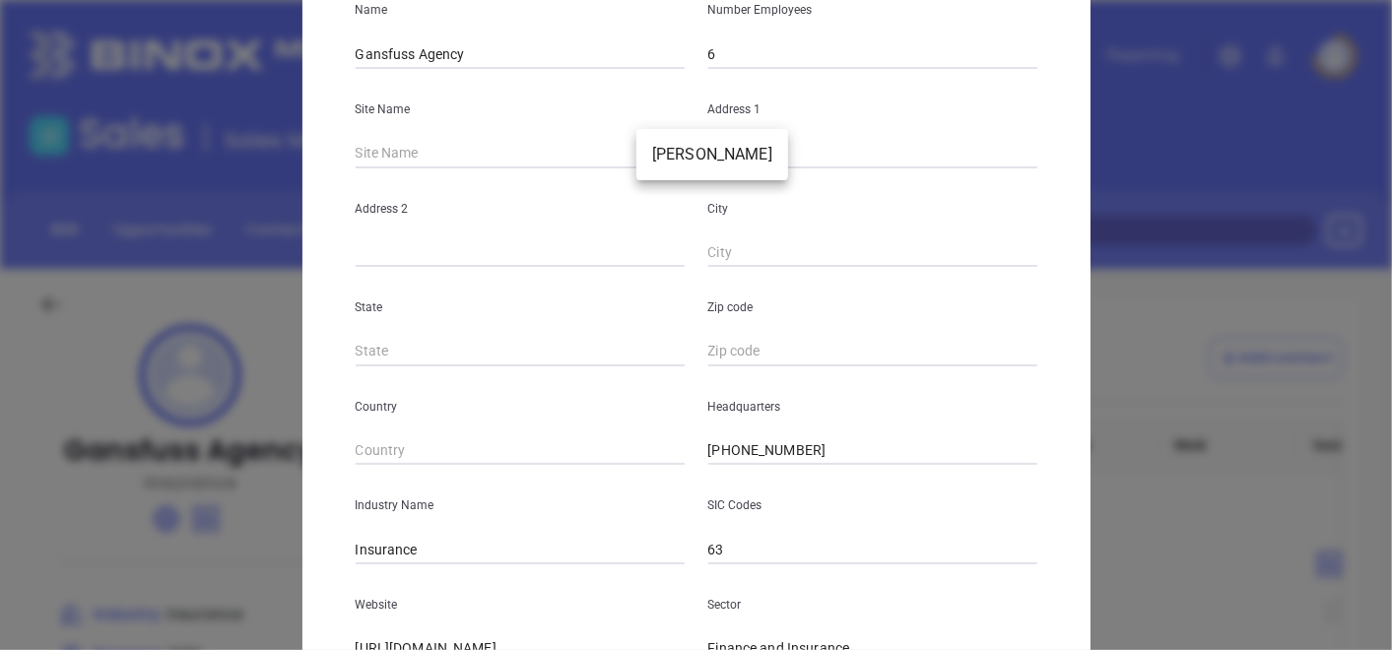
type input "Clinton"
type input "NJ"
type input "08809-1263"
type input "US"
type input "126882"
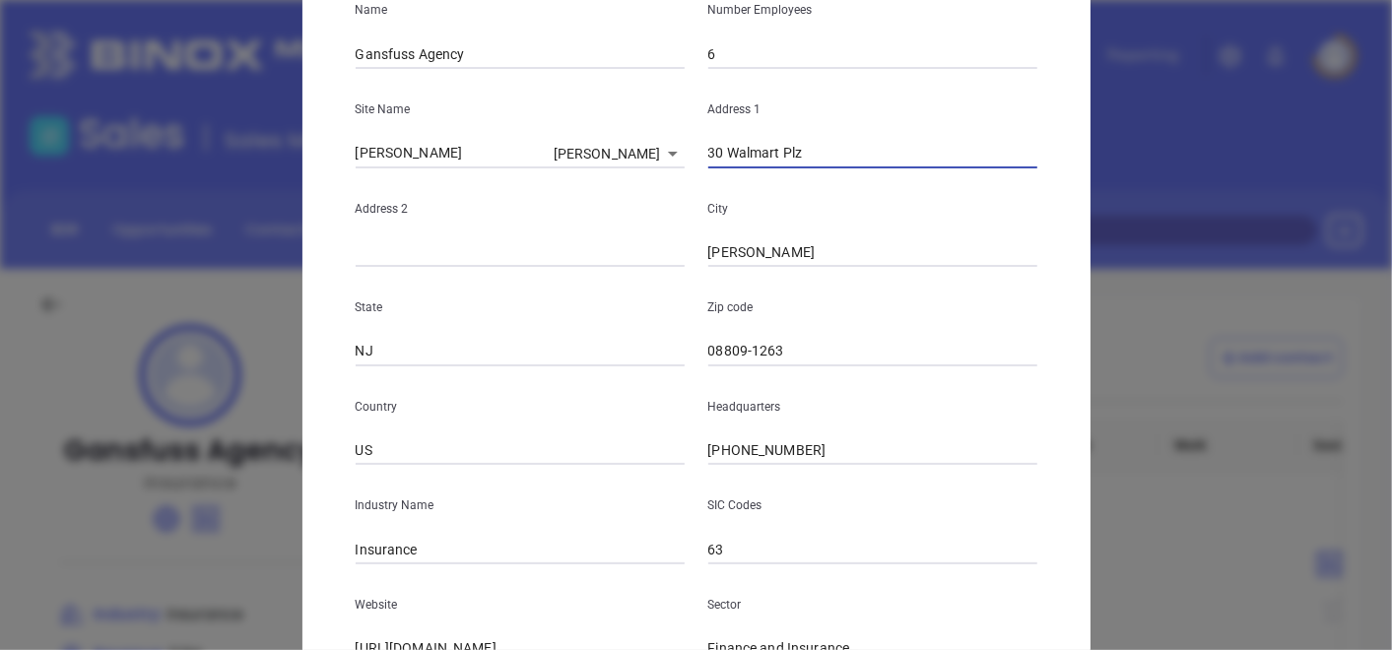
drag, startPoint x: 819, startPoint y: 149, endPoint x: 635, endPoint y: 208, distance: 193.5
click at [637, 208] on div "Name Gansfuss Agency Number Employees 6 Site Name Clinton Clinton 126882 Addres…" at bounding box center [697, 365] width 682 height 793
paste input "100 Ida Seals Drive, Suite C, Clinton, NJ 08809"
type input "100 Ida Seals Drive, Suite C, Clinton, NJ 08809"
click at [794, 352] on input "08809-1263" at bounding box center [873, 352] width 329 height 30
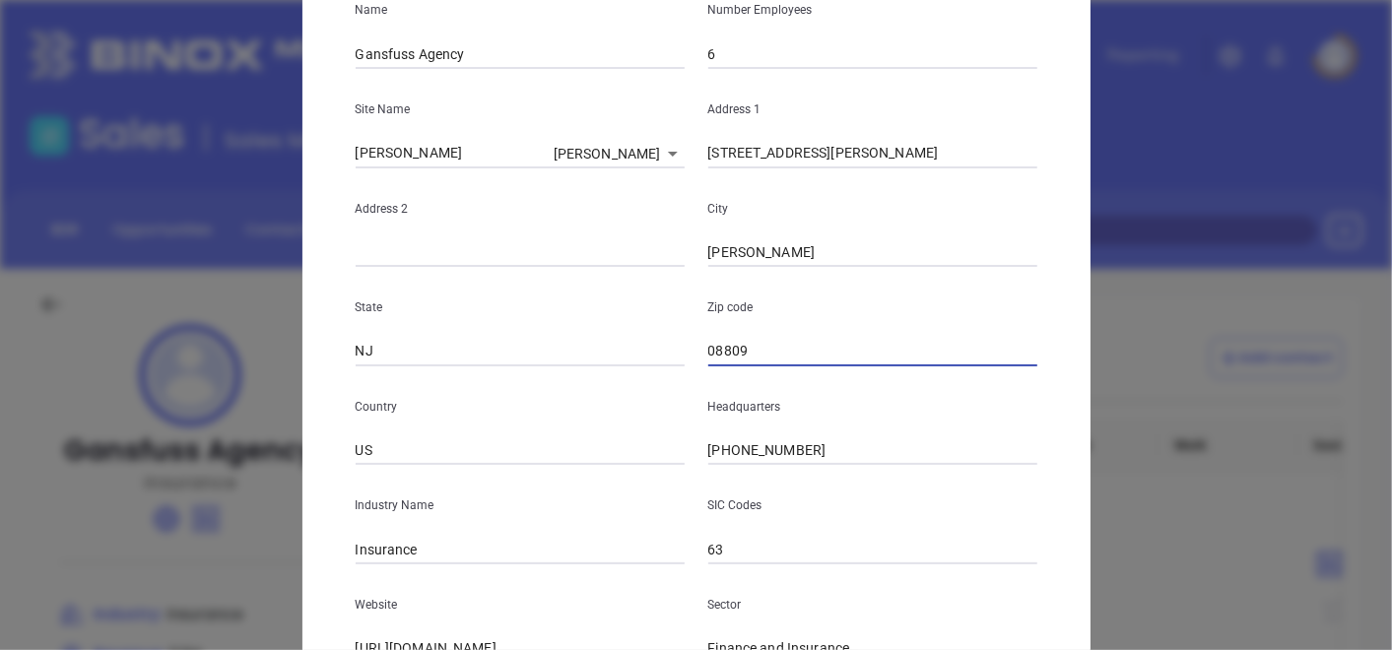
type input "08809"
drag, startPoint x: 830, startPoint y: 158, endPoint x: 863, endPoint y: 168, distance: 34.9
click at [863, 168] on input "100 Ida Seals Drive, Suite C, Clinton, NJ 08809" at bounding box center [873, 154] width 329 height 30
drag, startPoint x: 826, startPoint y: 155, endPoint x: 867, endPoint y: 165, distance: 42.5
click at [867, 165] on input "100 Ida Seals Drive, Suite C, Clinton, NJ 08809" at bounding box center [873, 154] width 329 height 30
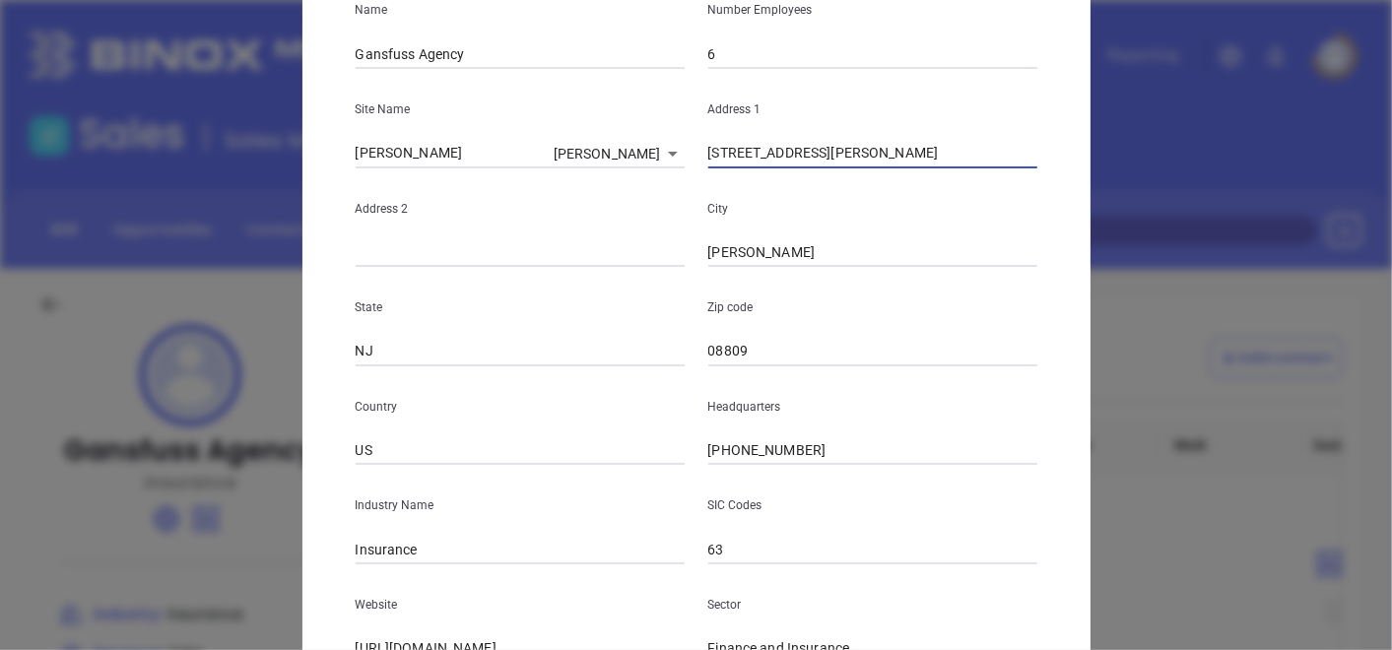
click at [448, 262] on input "text" at bounding box center [520, 253] width 329 height 30
paste input "Suite C"
type input "Suite C"
drag, startPoint x: 833, startPoint y: 162, endPoint x: 1032, endPoint y: 190, distance: 201.1
click at [1032, 190] on div "Name Gansfuss Agency Number Employees 6 Site Name Clinton Clinton 126882 Addres…" at bounding box center [697, 365] width 682 height 793
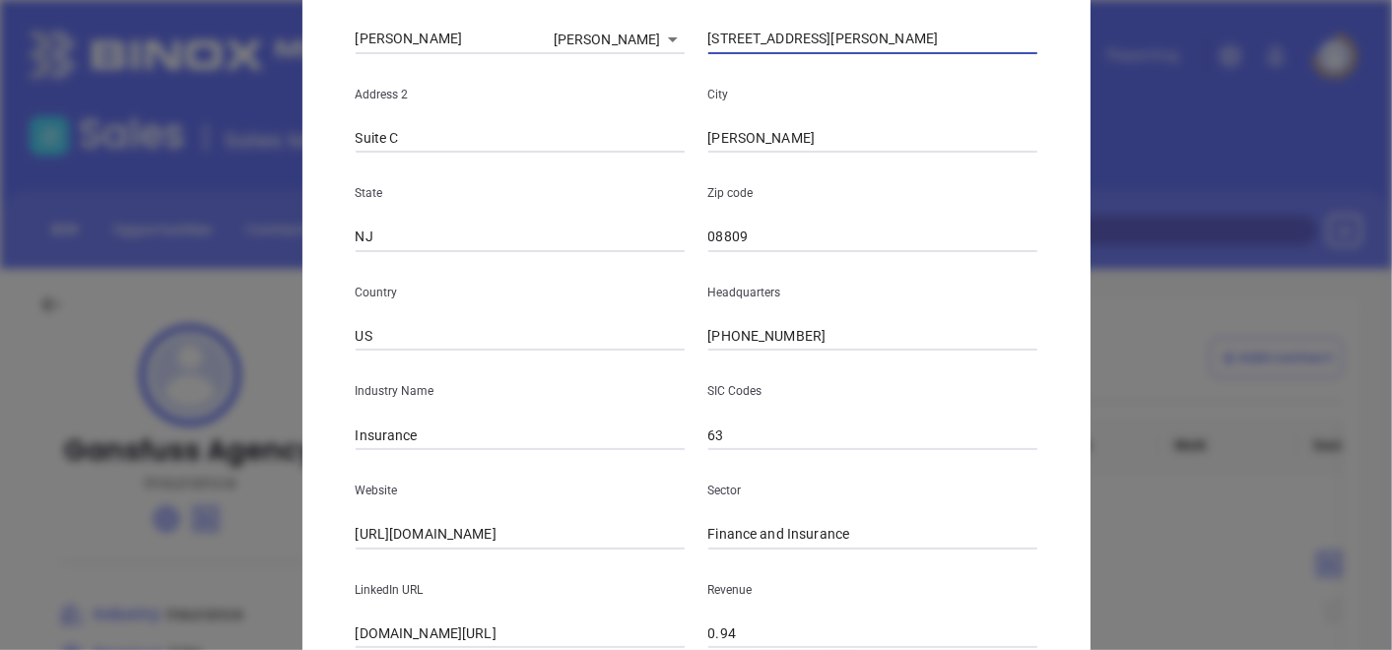
scroll to position [480, 0]
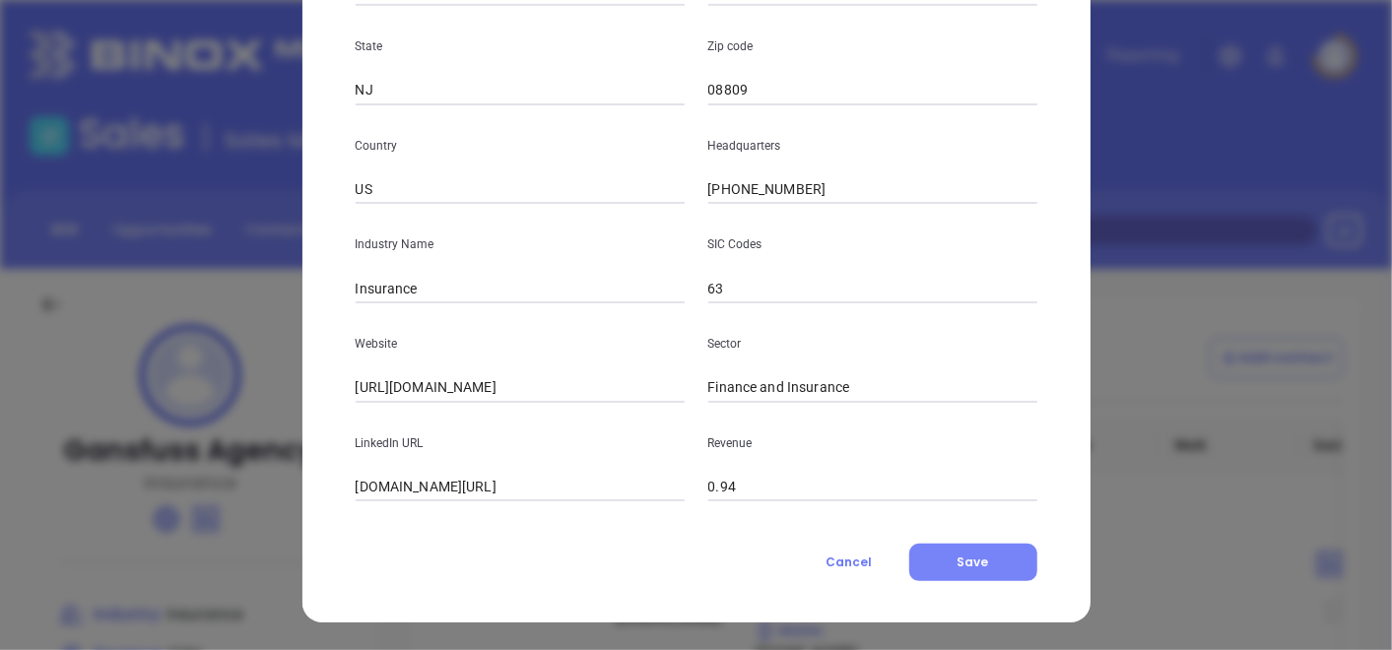
type input "100 Ida Seals Drive"
click at [926, 569] on button "Save" at bounding box center [974, 562] width 128 height 37
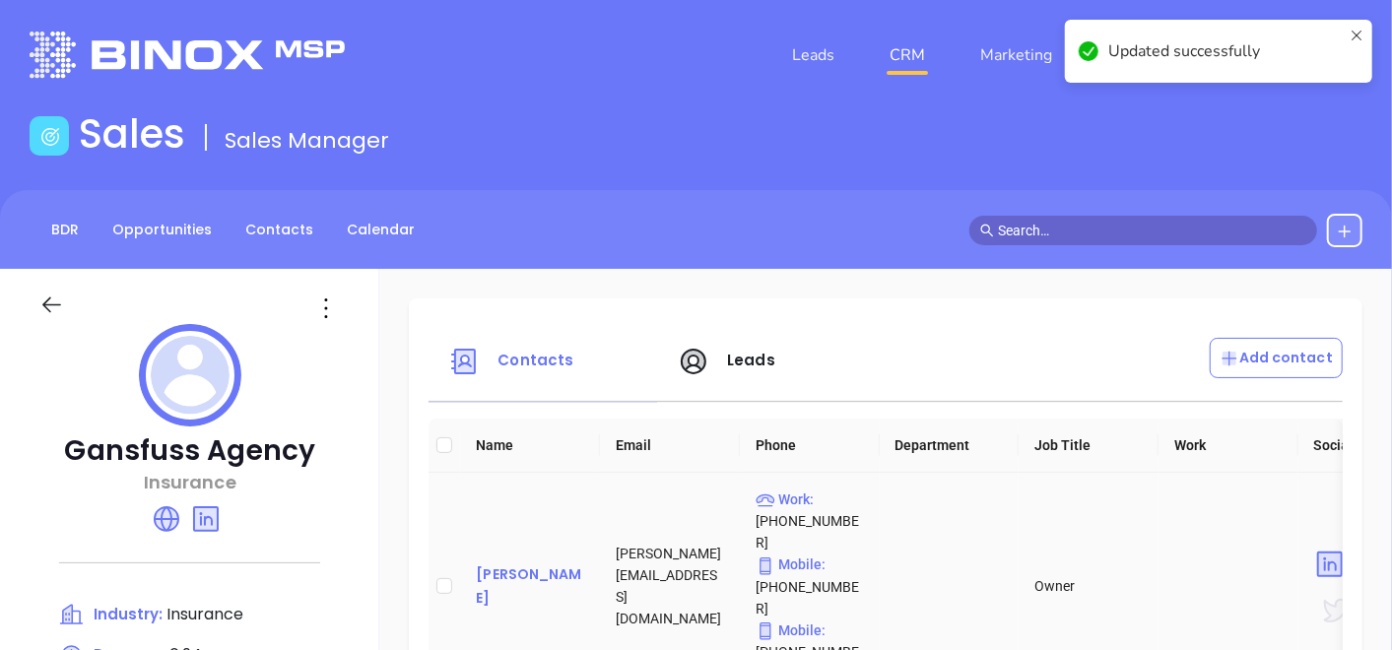
click at [584, 563] on div "Ron Gansfuss" at bounding box center [530, 586] width 108 height 47
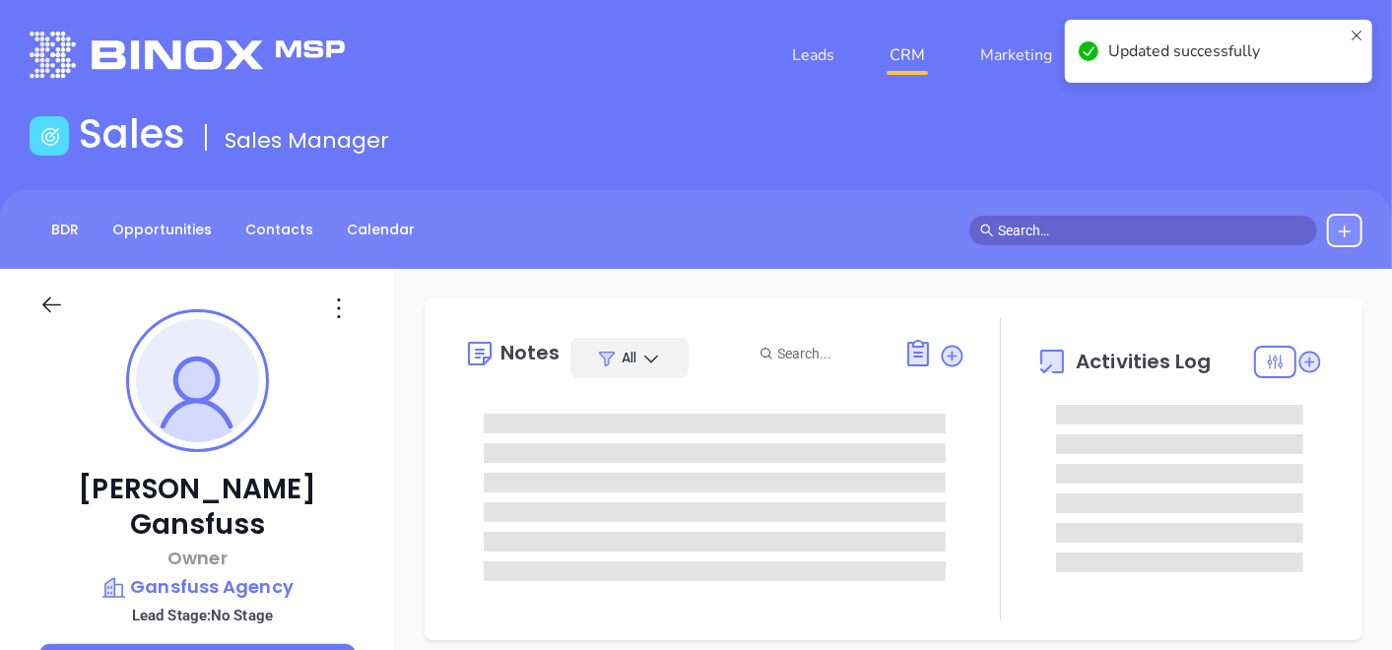
type input "[DATE]"
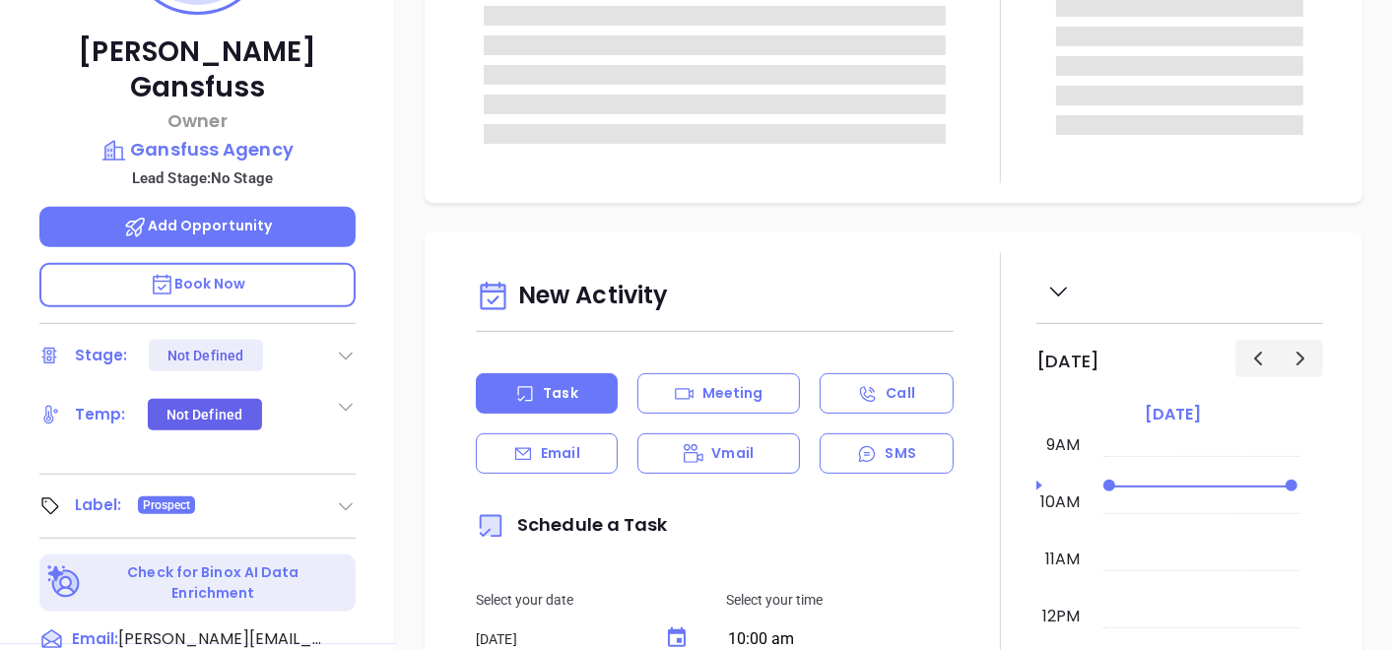
type input "[PERSON_NAME]"
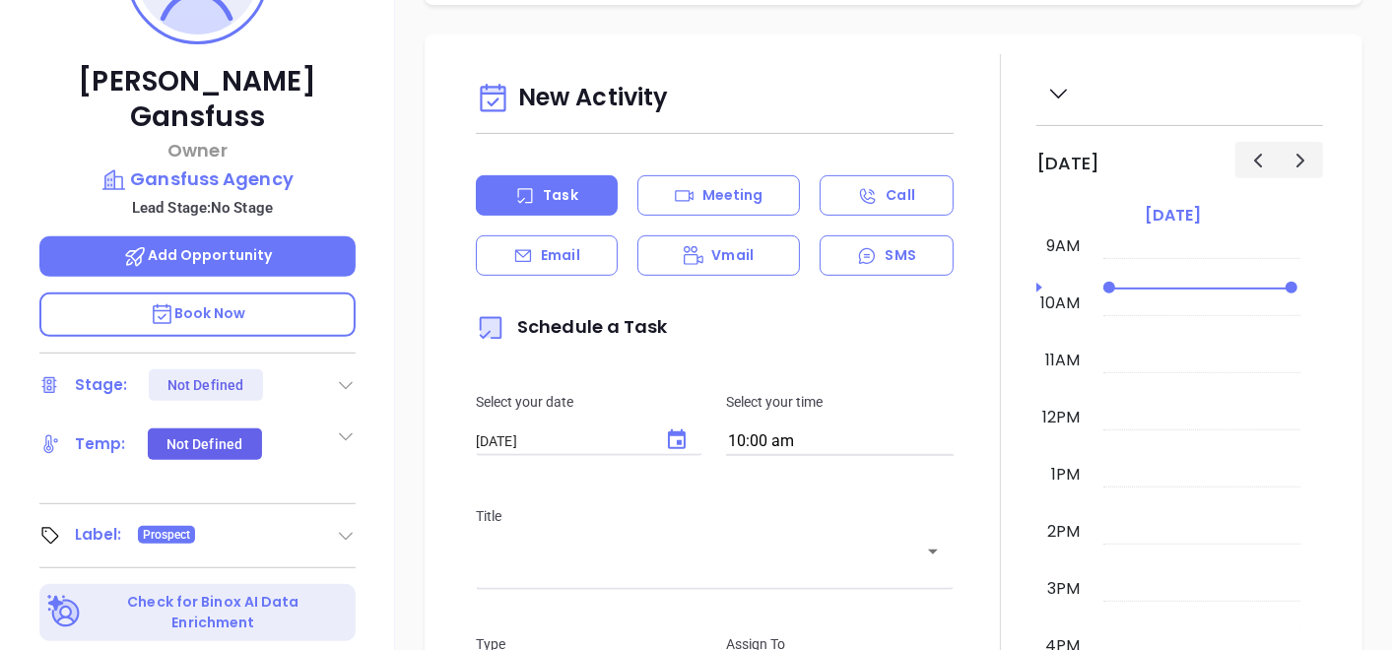
scroll to position [0, 0]
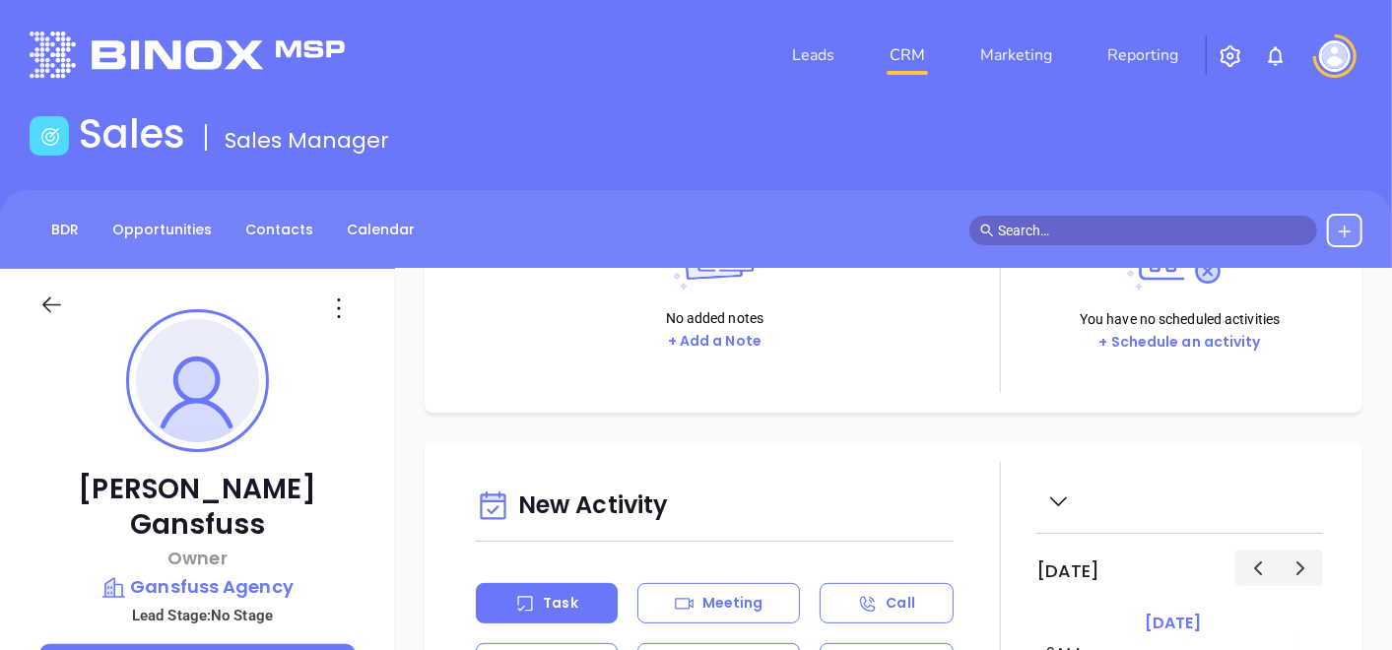
click at [352, 301] on icon at bounding box center [339, 309] width 32 height 32
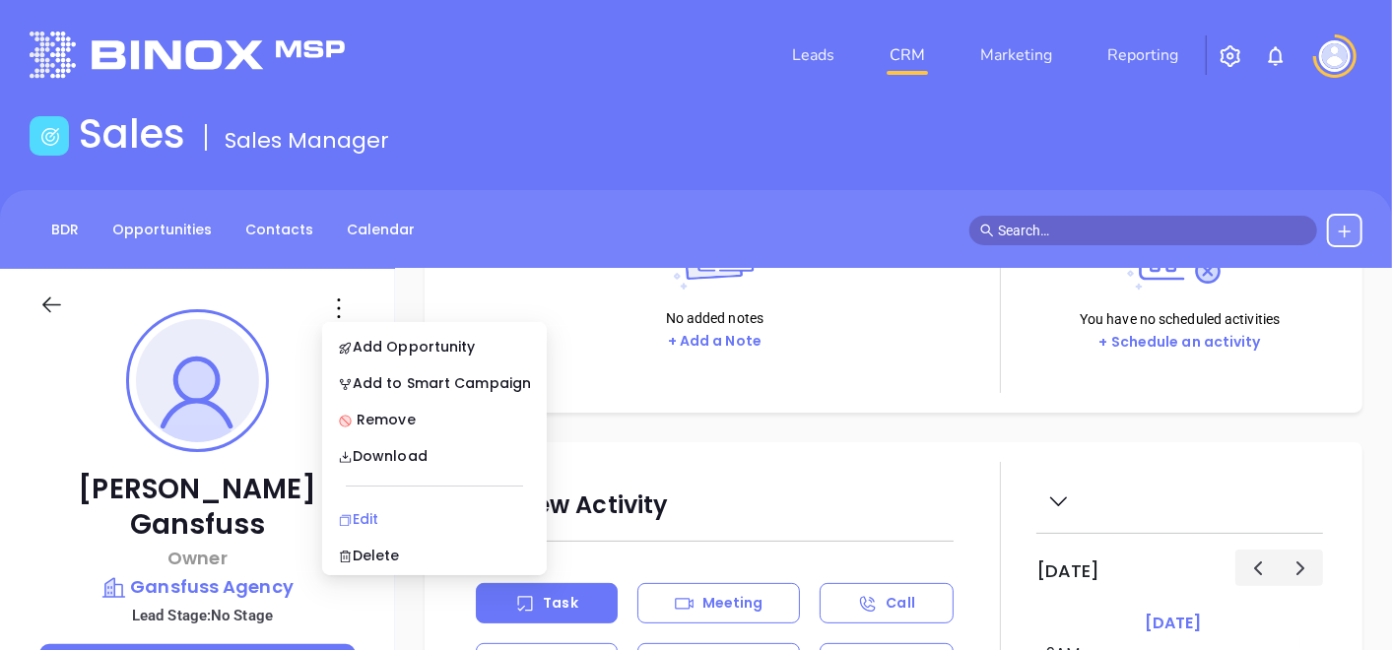
click at [373, 511] on div "Edit" at bounding box center [434, 519] width 193 height 22
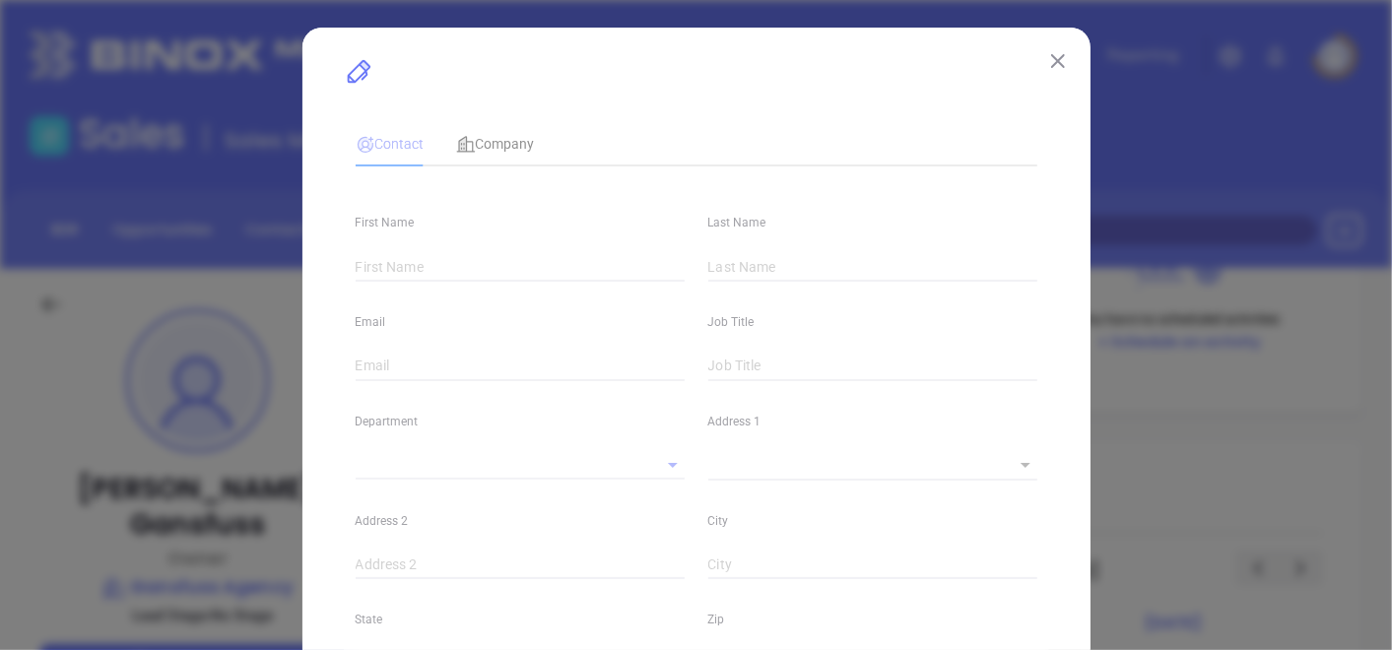
scroll to position [328, 0]
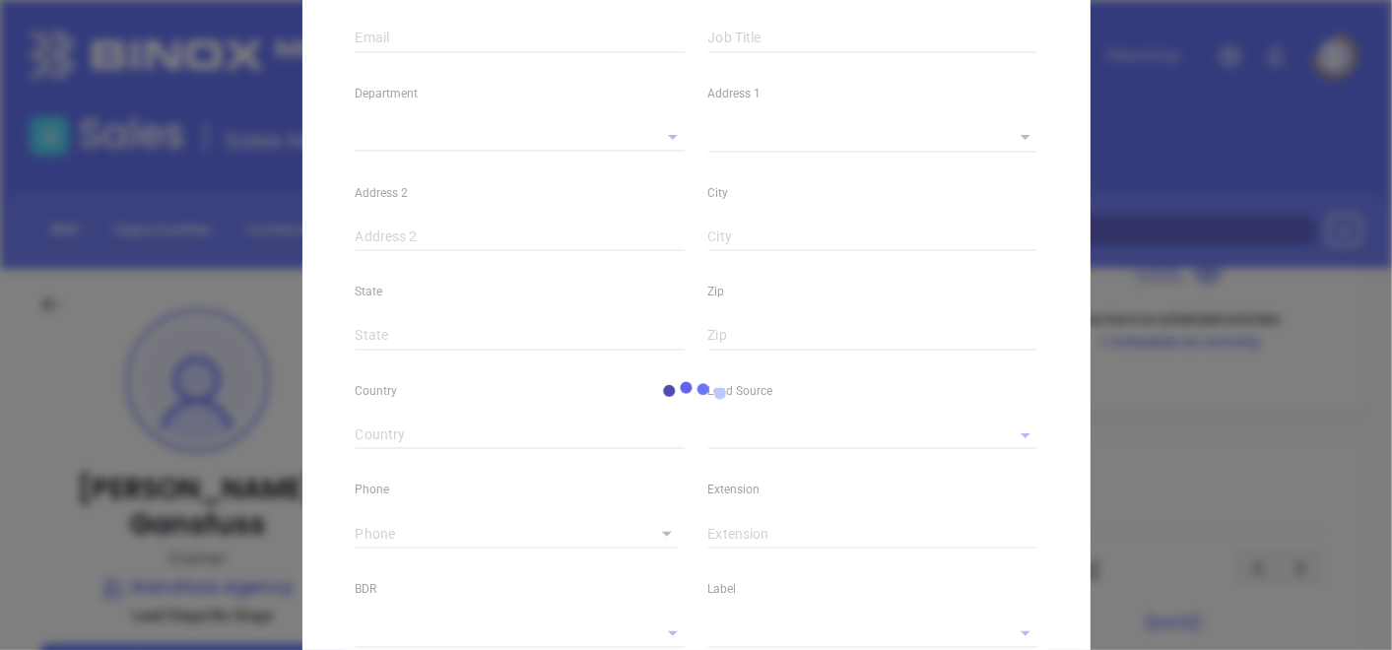
type input "Ron"
type input "Gansfuss"
type input "ron@gansfussinsurance.com"
type input "Owner"
type input "1"
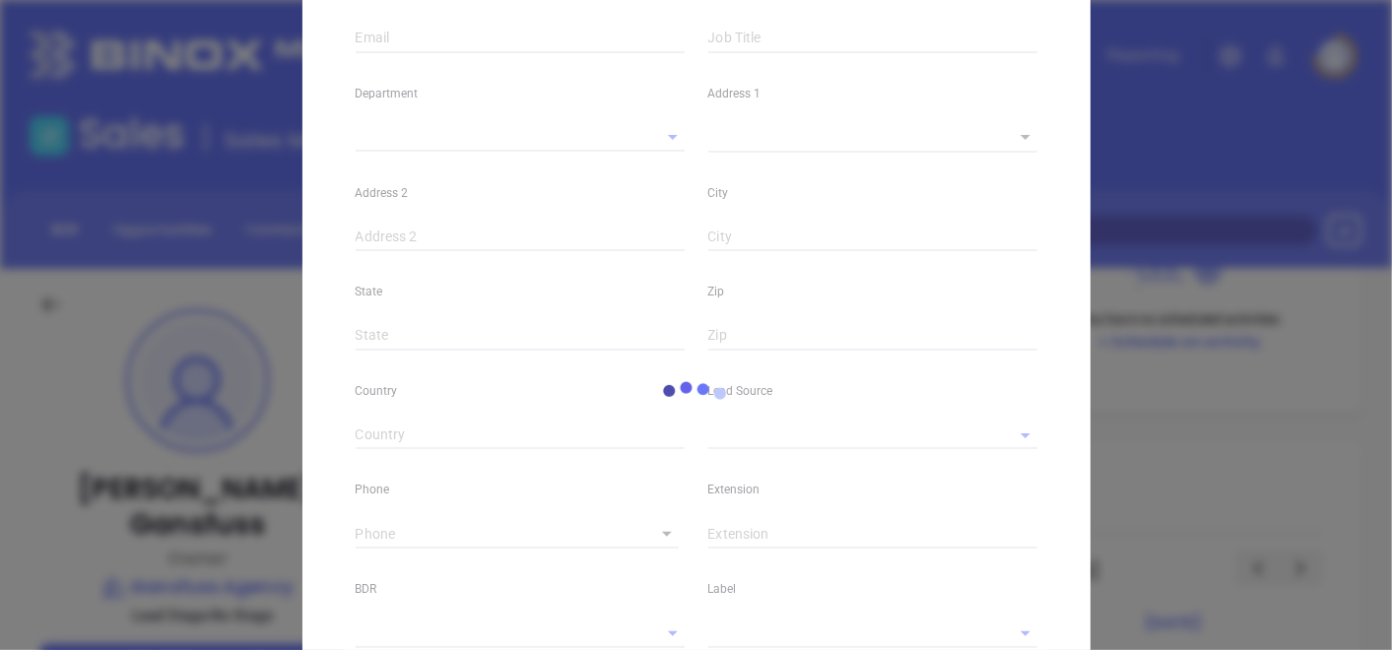
type input "linkedin.com/in/ron-gansfuss-61276a8"
type input "Marketing"
type input "Website Reveal"
type input "undefined undefined"
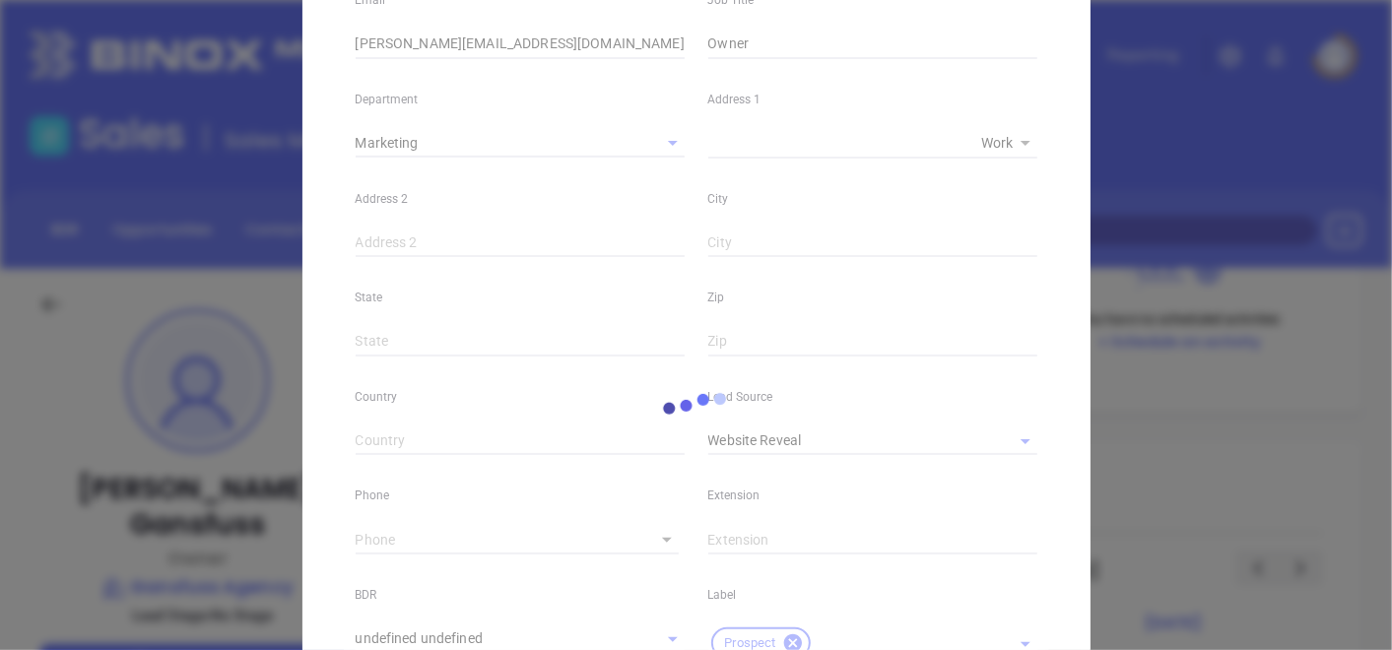
type input "(908) 735-8999"
type input "1"
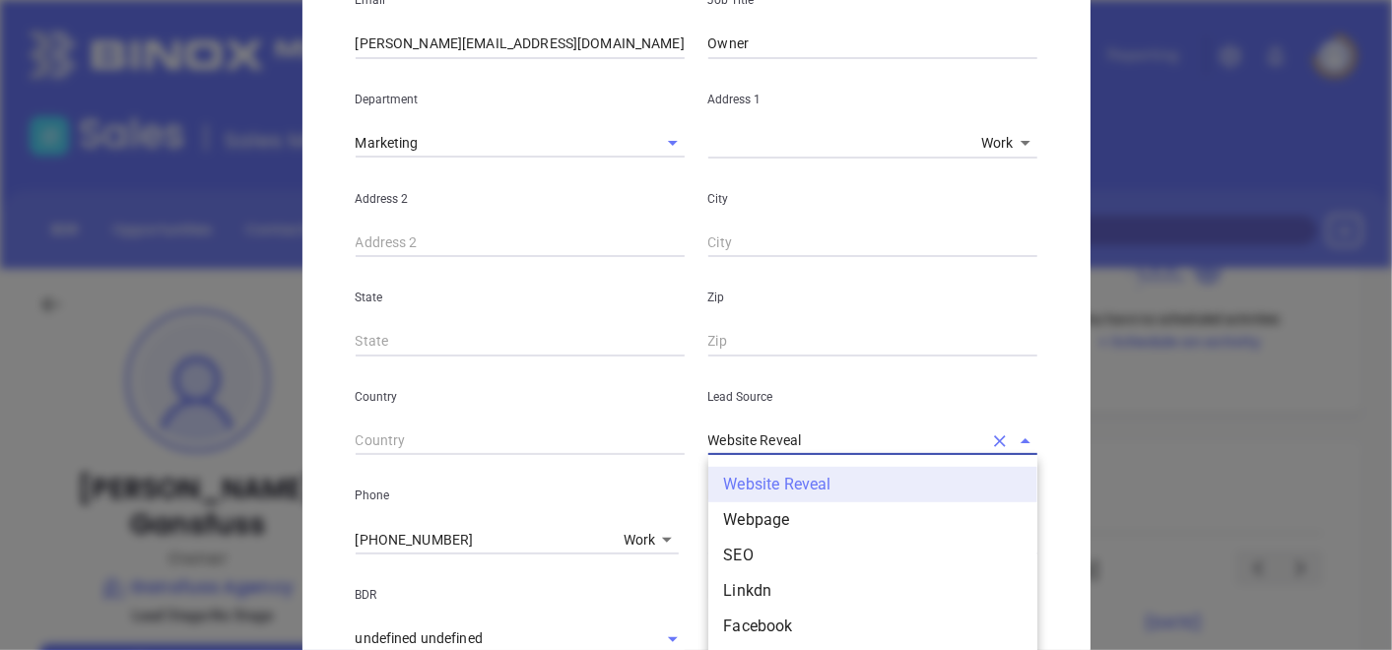
drag, startPoint x: 805, startPoint y: 439, endPoint x: 440, endPoint y: 478, distance: 366.7
click at [440, 478] on div "First Name Ron Last Name Gansfuss Email ron@gansfussinsurance.com Job Title Own…" at bounding box center [697, 410] width 682 height 1101
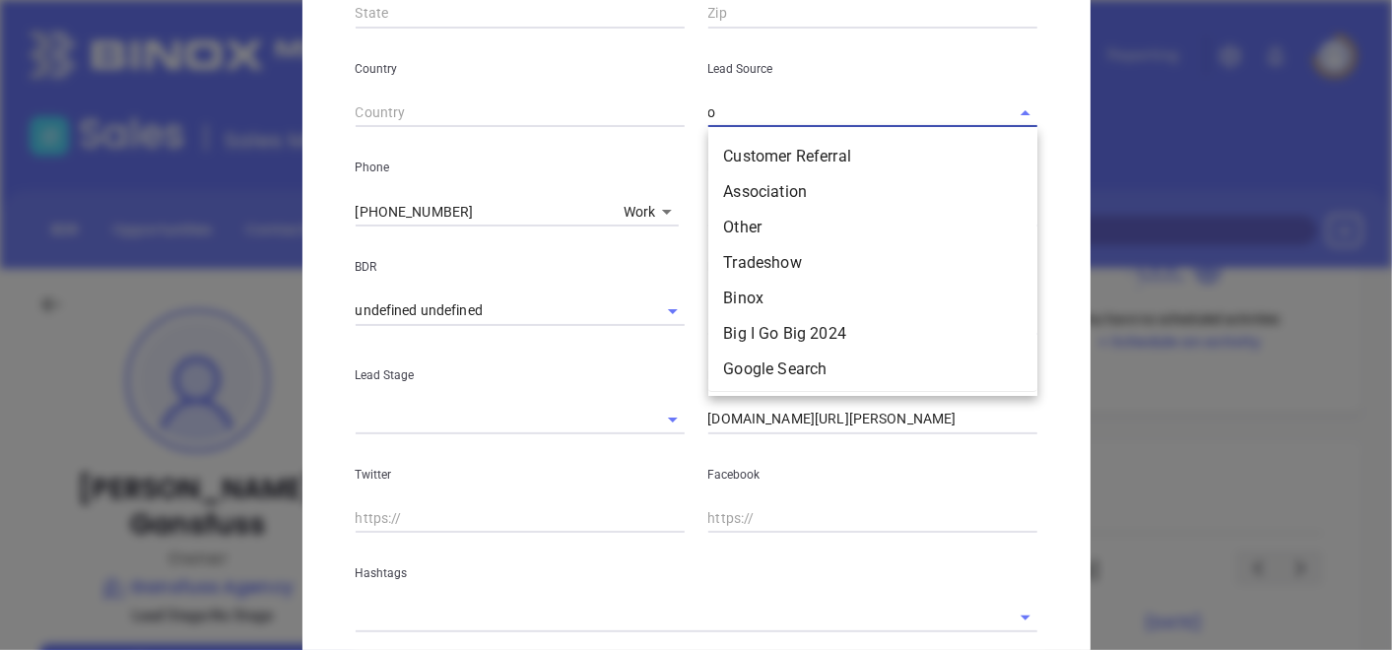
scroll to position [0, 0]
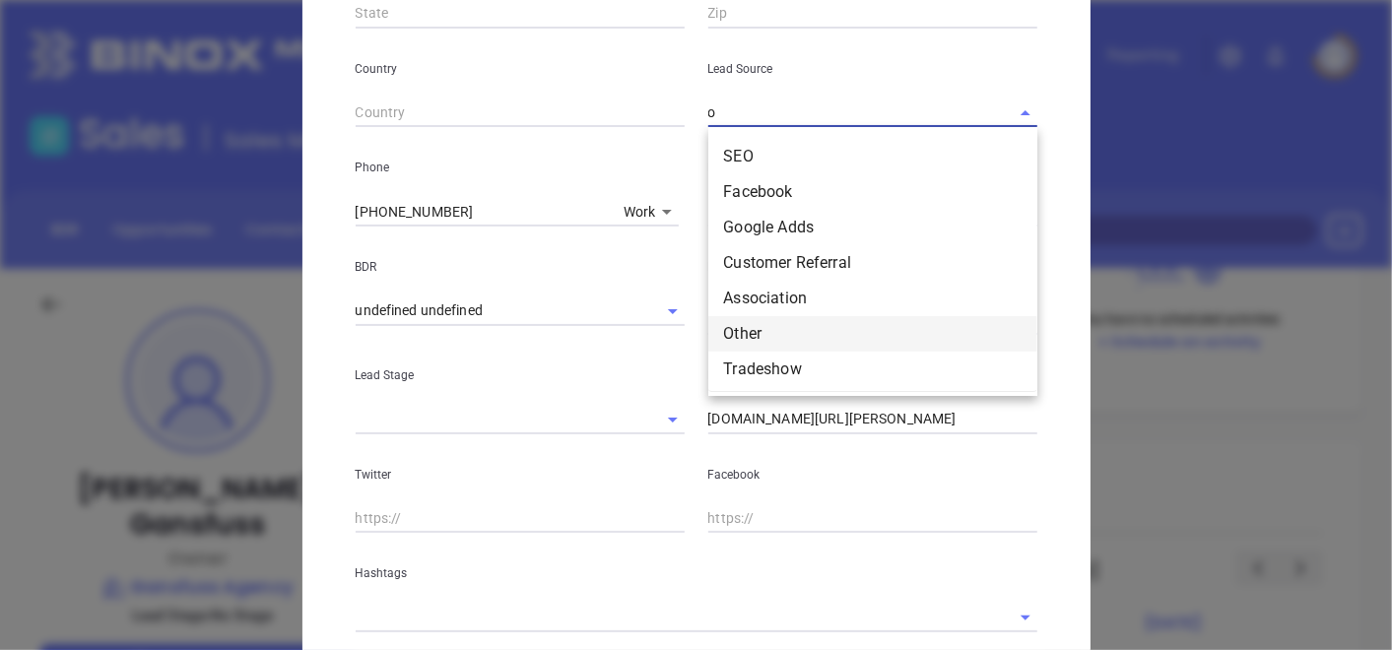
click at [764, 329] on li "Other" at bounding box center [873, 333] width 329 height 35
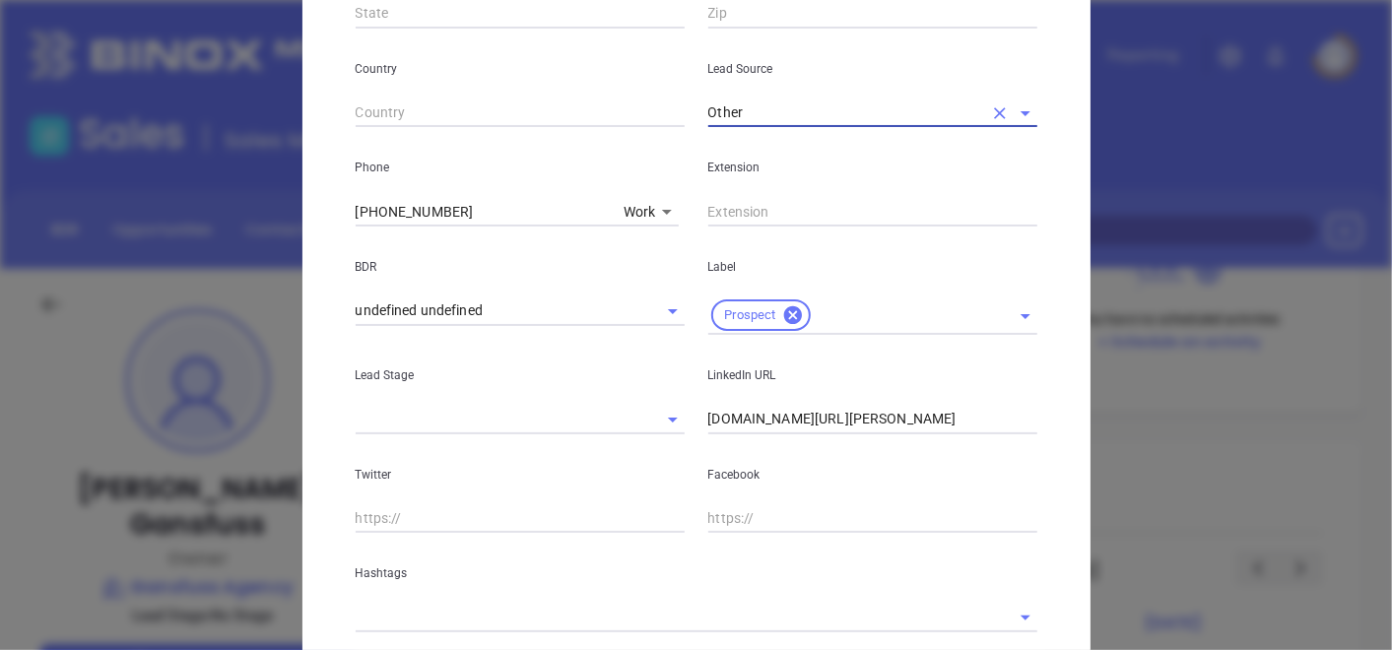
type input "Other"
click at [709, 415] on input "linkedin.com/in/ron-gansfuss-61276a8" at bounding box center [873, 420] width 329 height 30
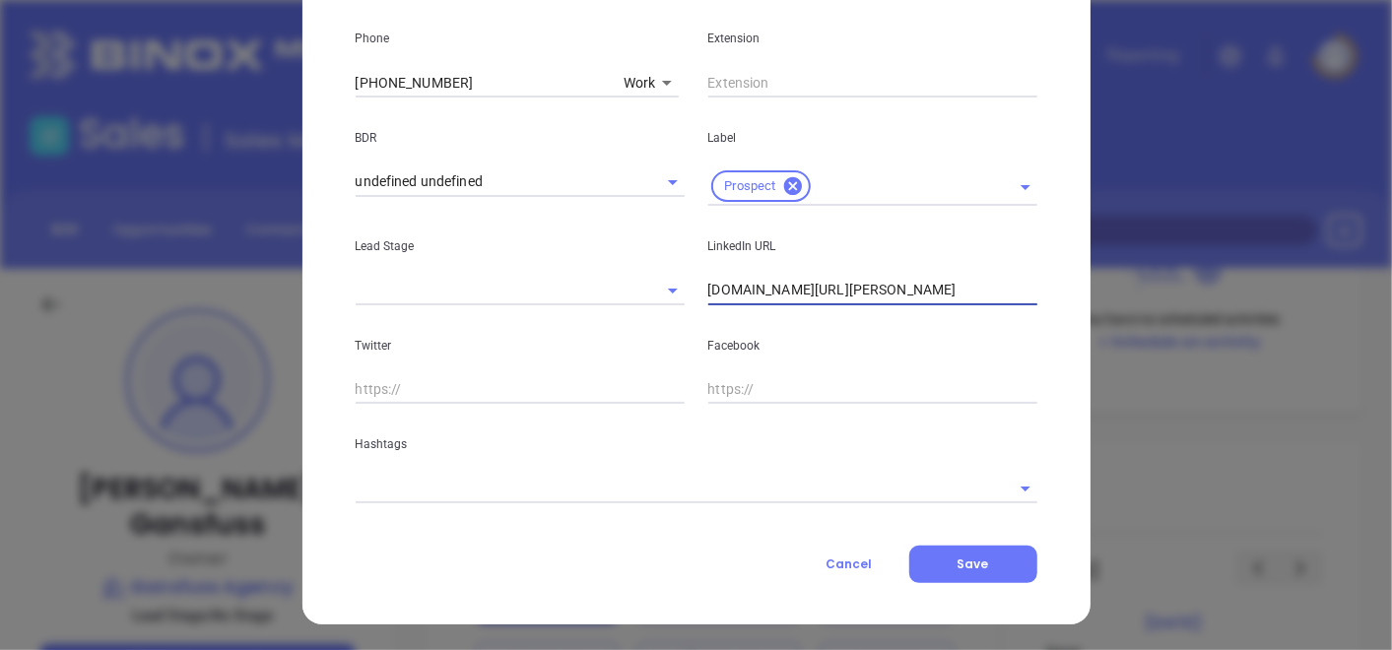
scroll to position [787, 0]
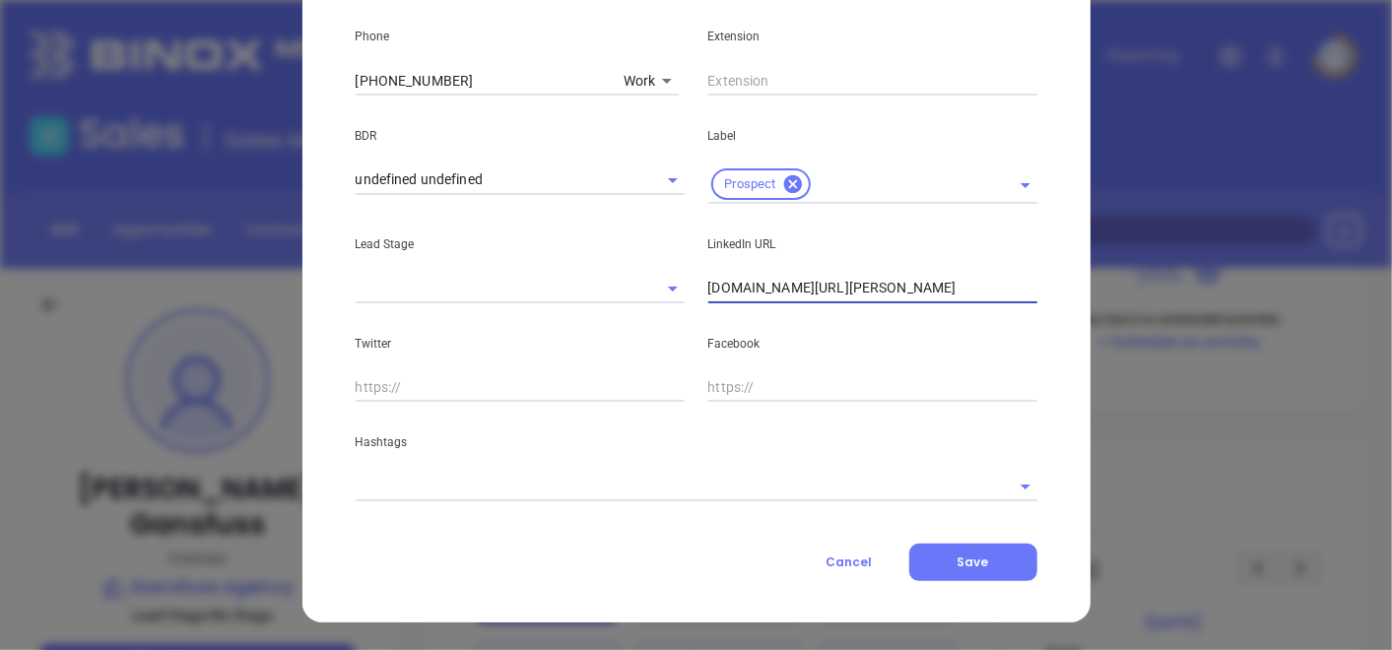
type input "www.linkedin.com/in/ron-gansfuss-61276a8"
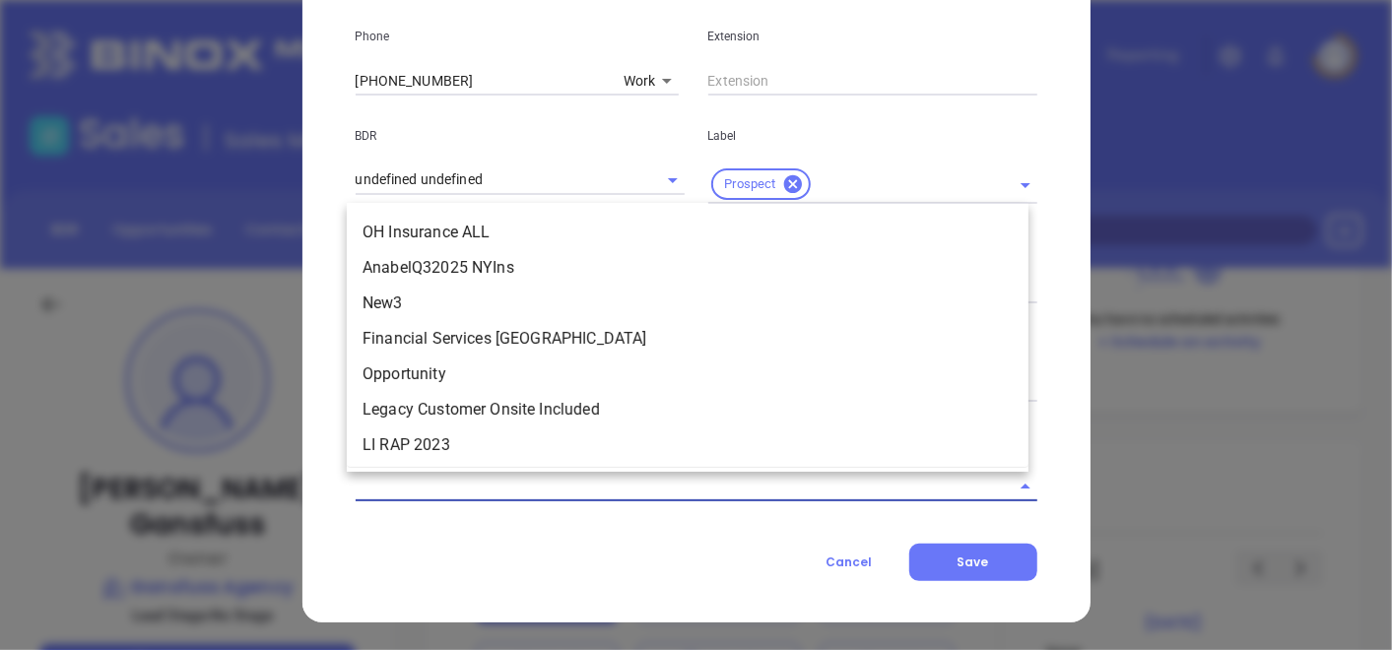
click at [487, 489] on input "text" at bounding box center [669, 486] width 627 height 29
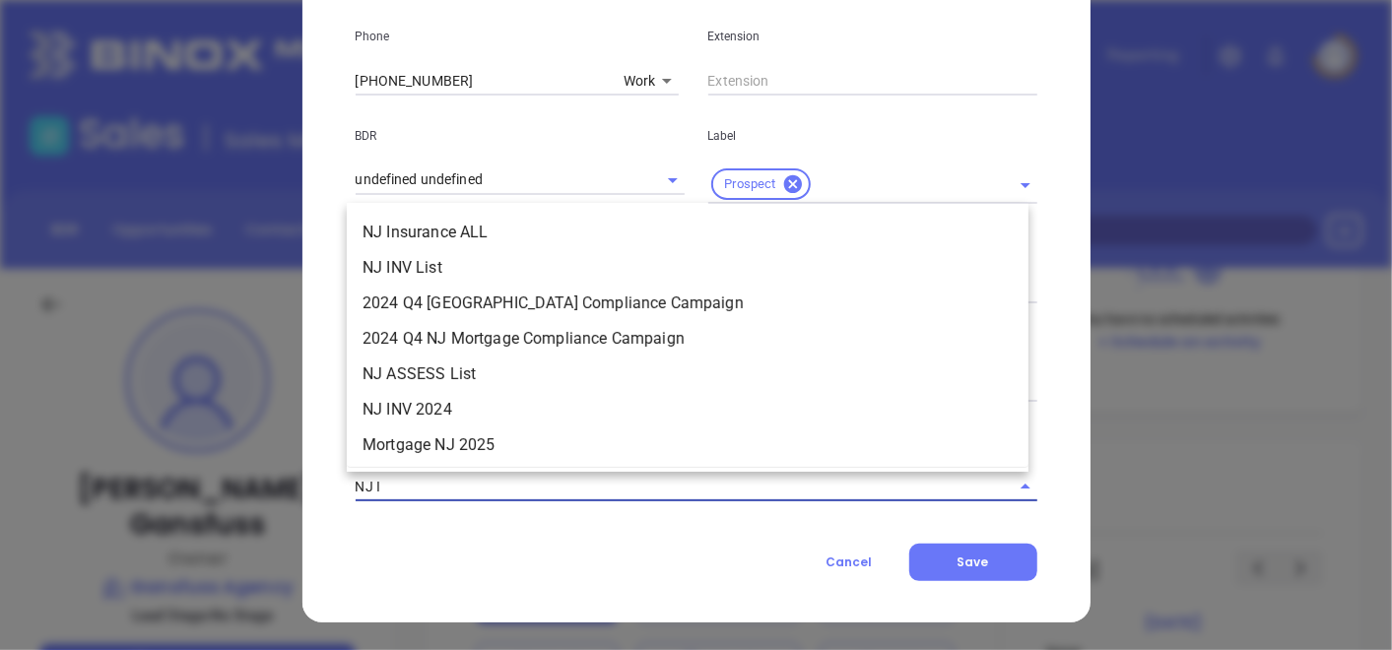
type input "NJ IN"
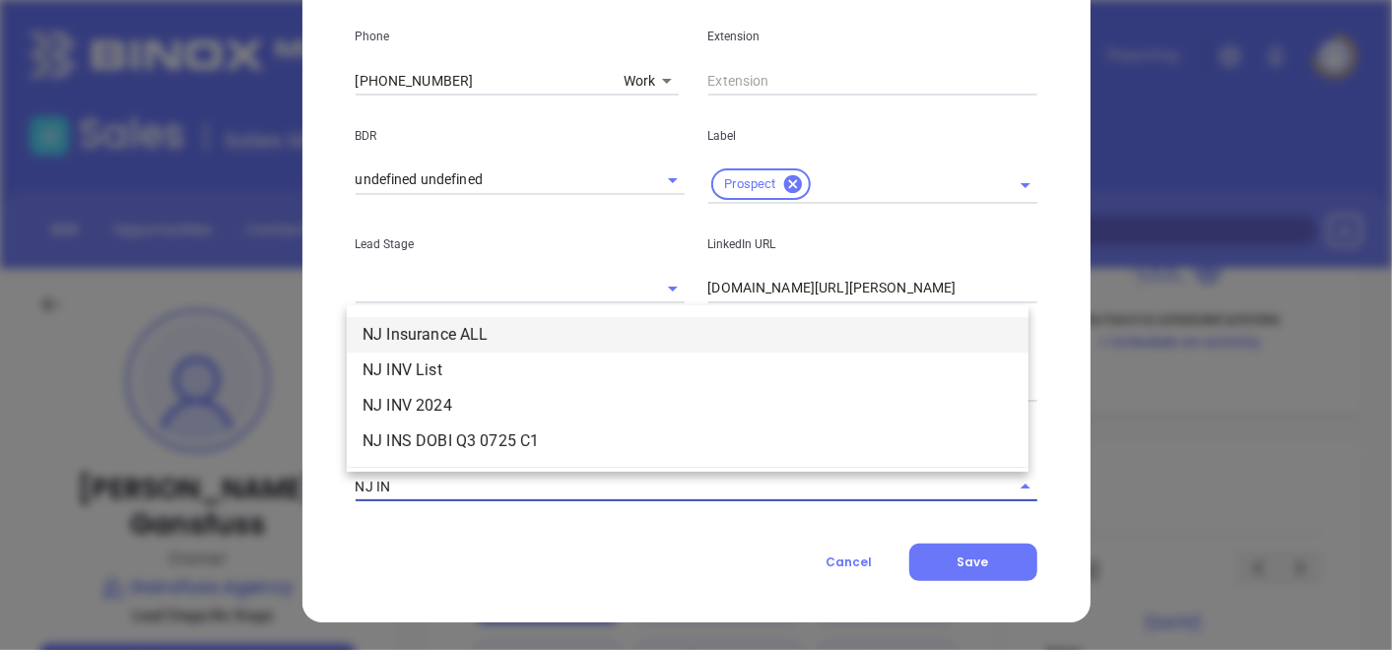
click at [514, 332] on li "NJ Insurance ALL" at bounding box center [688, 334] width 682 height 35
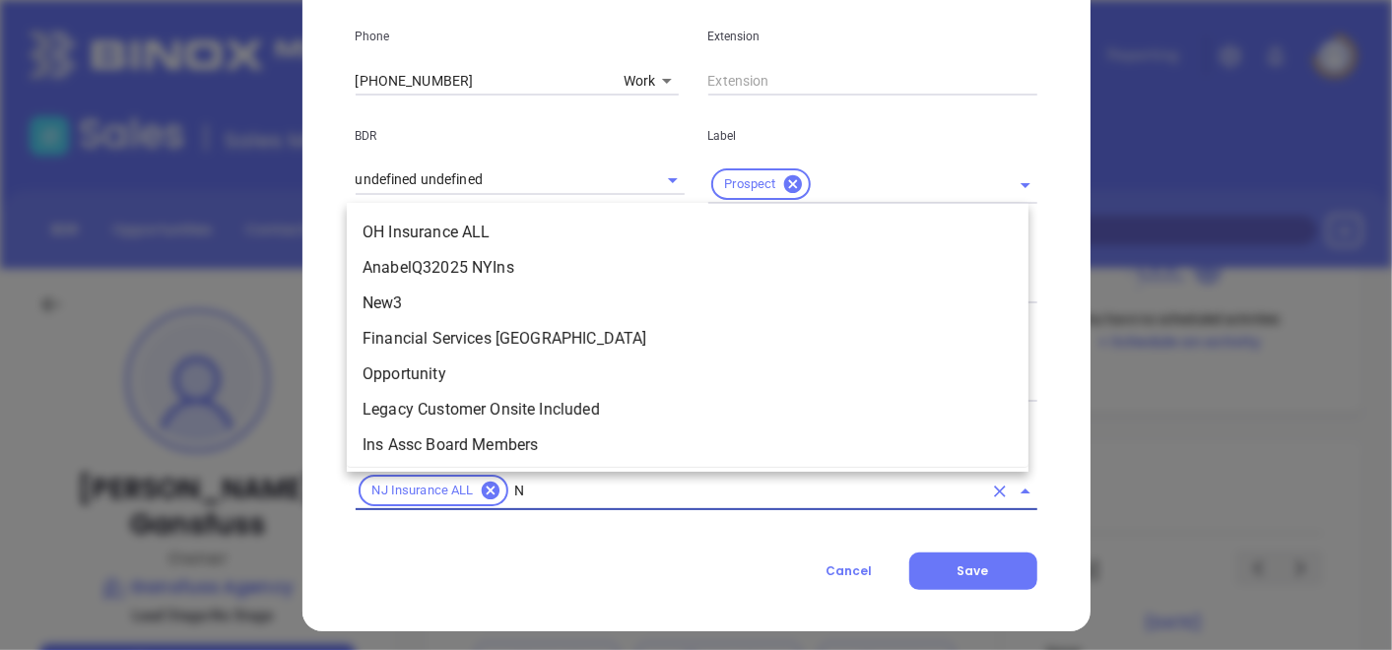
type input "NJ"
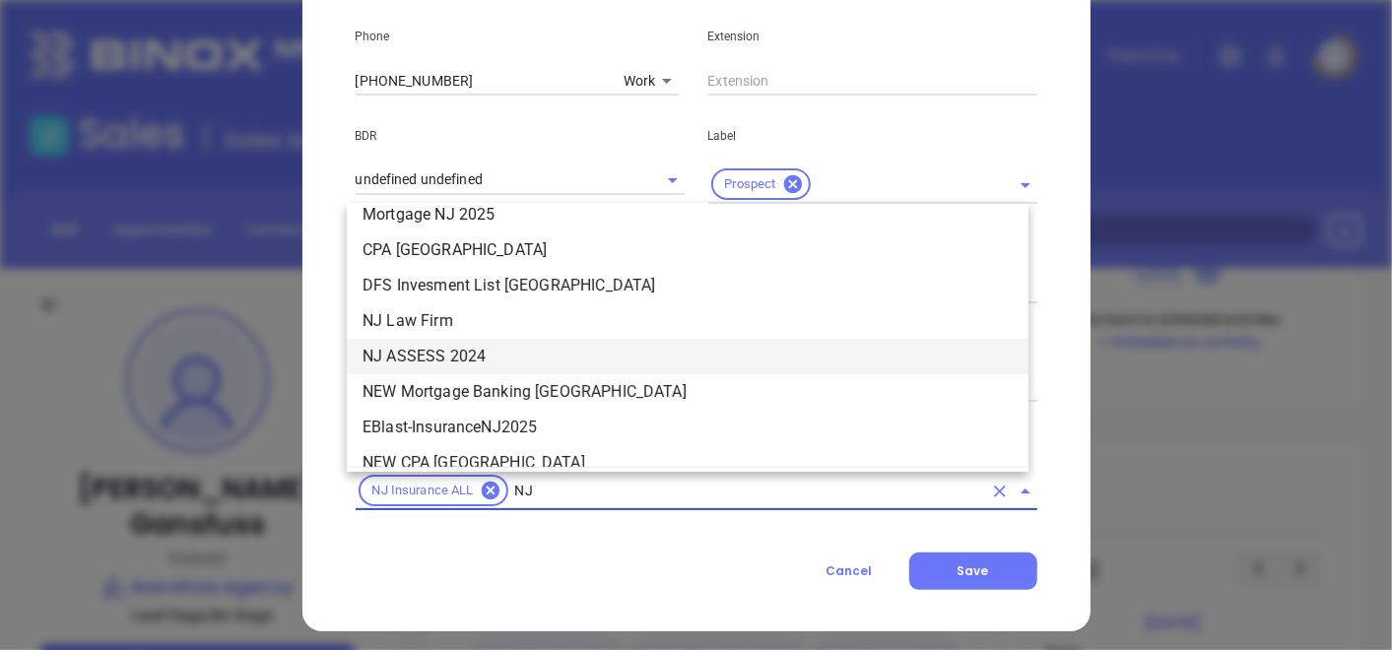
scroll to position [556, 0]
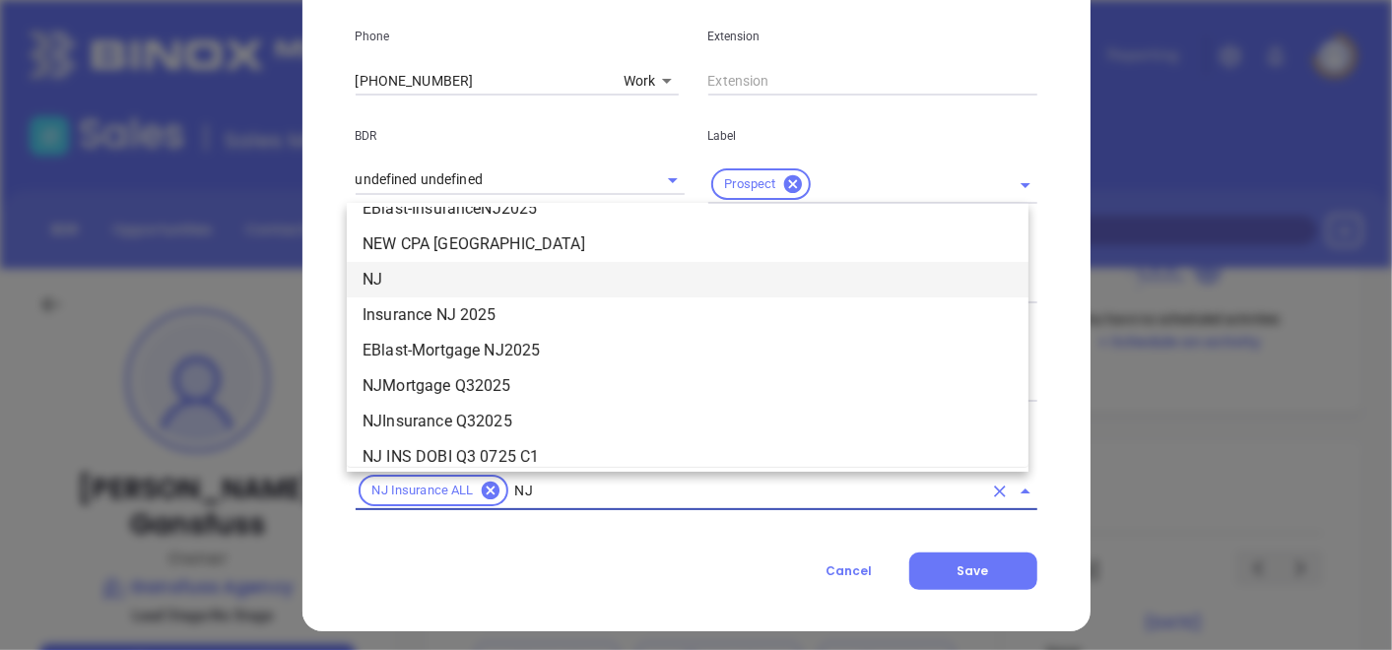
click at [402, 279] on li "NJ" at bounding box center [688, 279] width 682 height 35
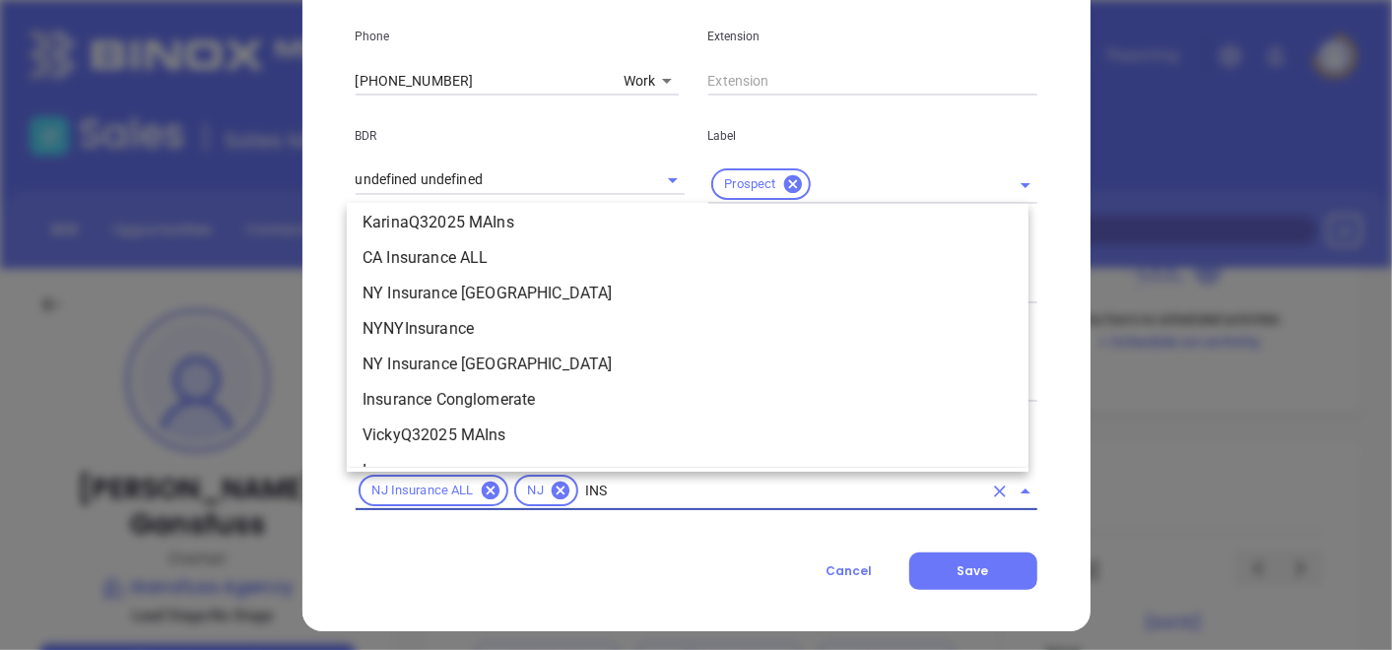
scroll to position [579, 0]
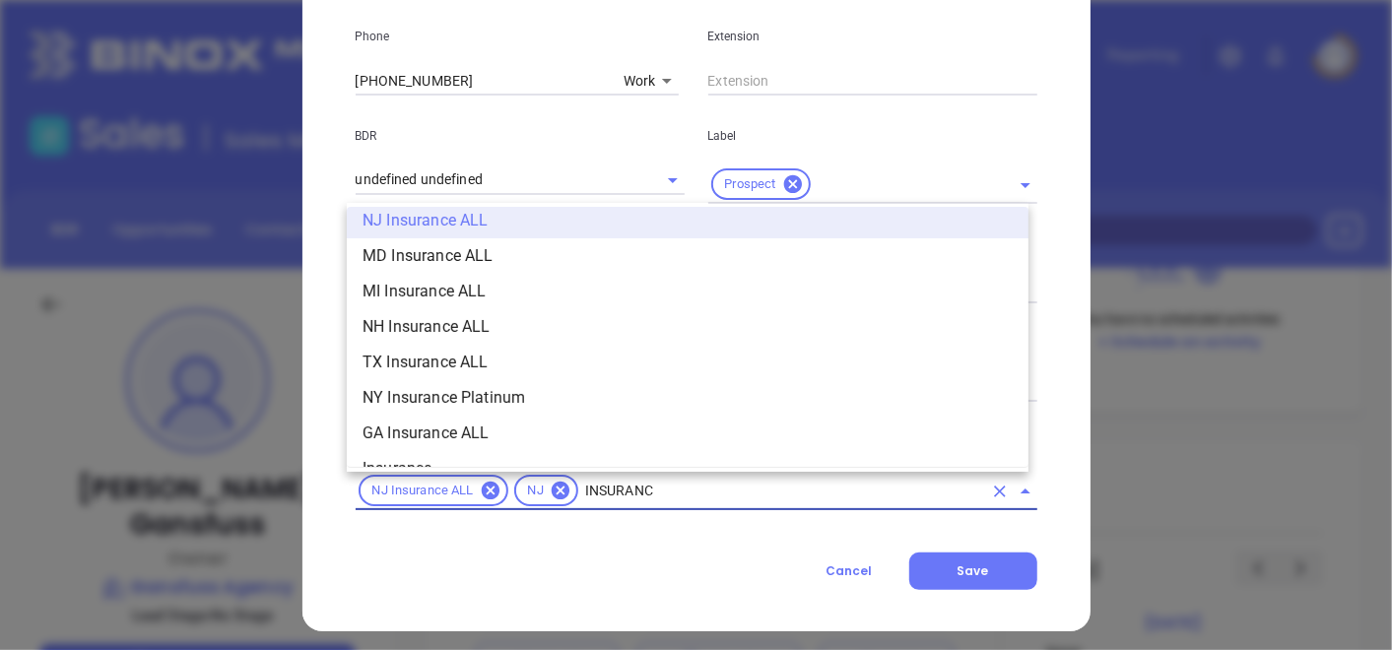
type input "INSURANCE"
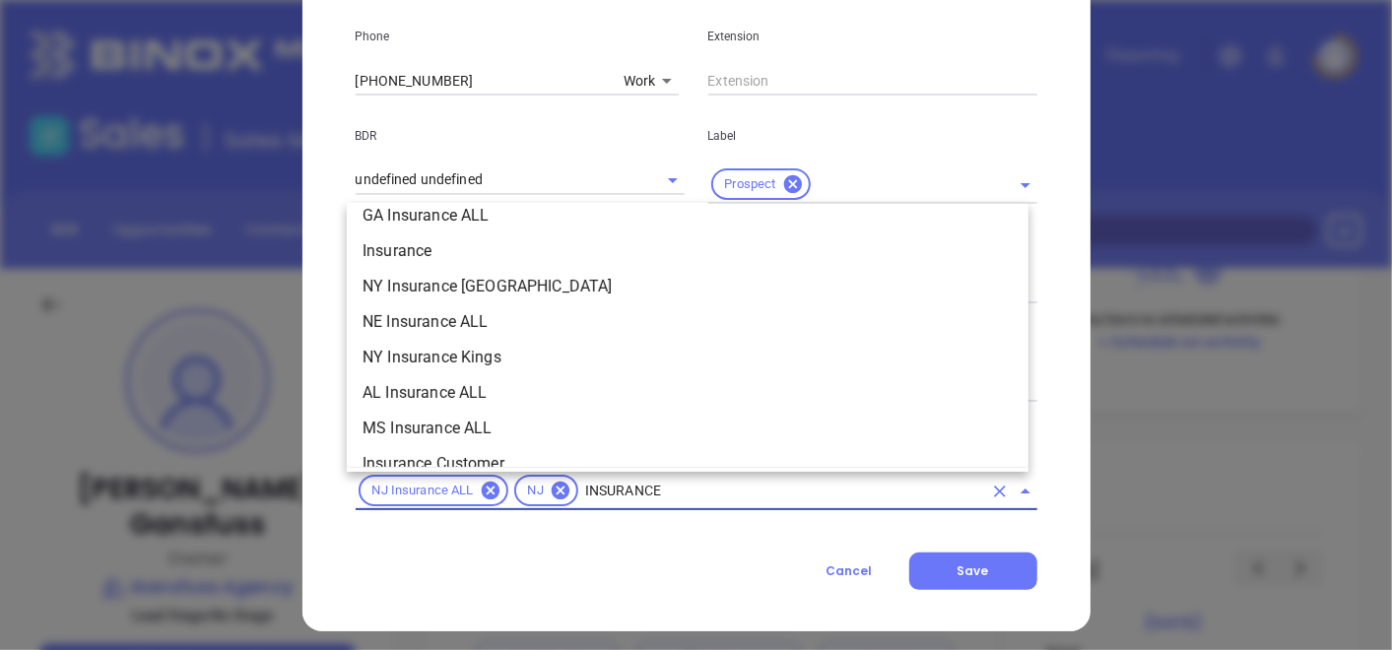
scroll to position [798, 0]
click at [473, 249] on li "Insurance" at bounding box center [688, 250] width 682 height 35
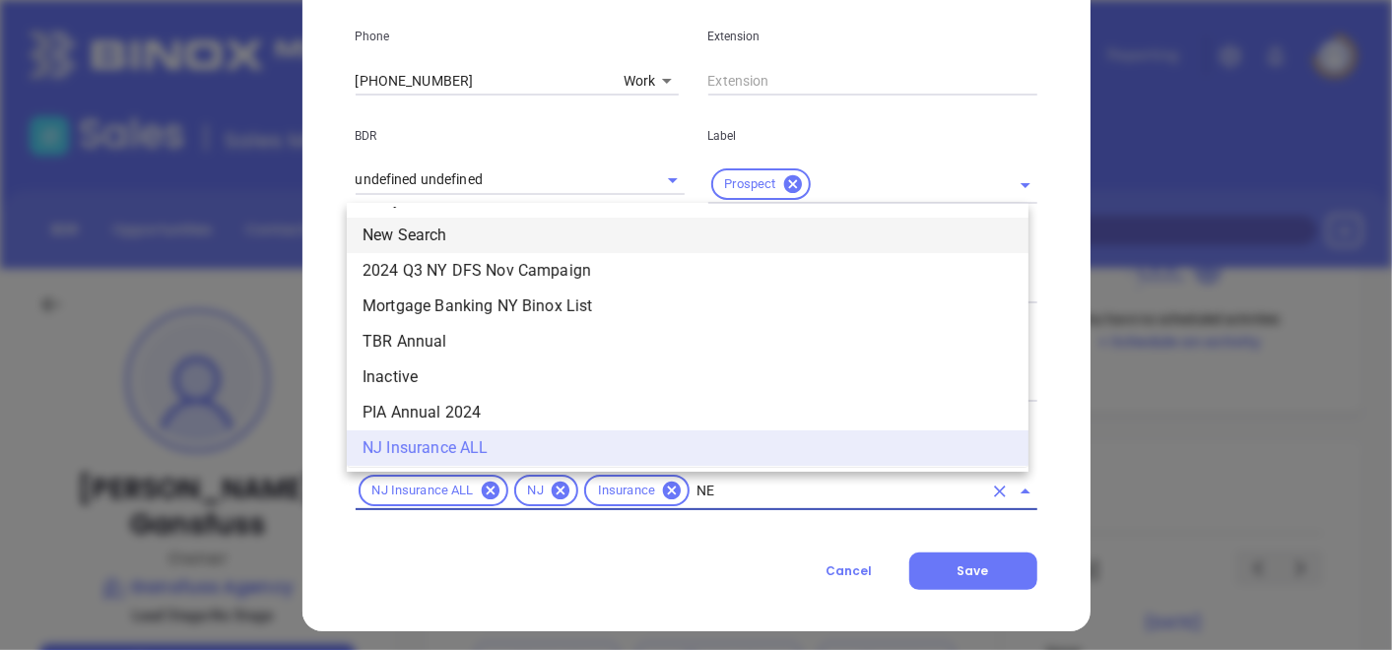
scroll to position [0, 0]
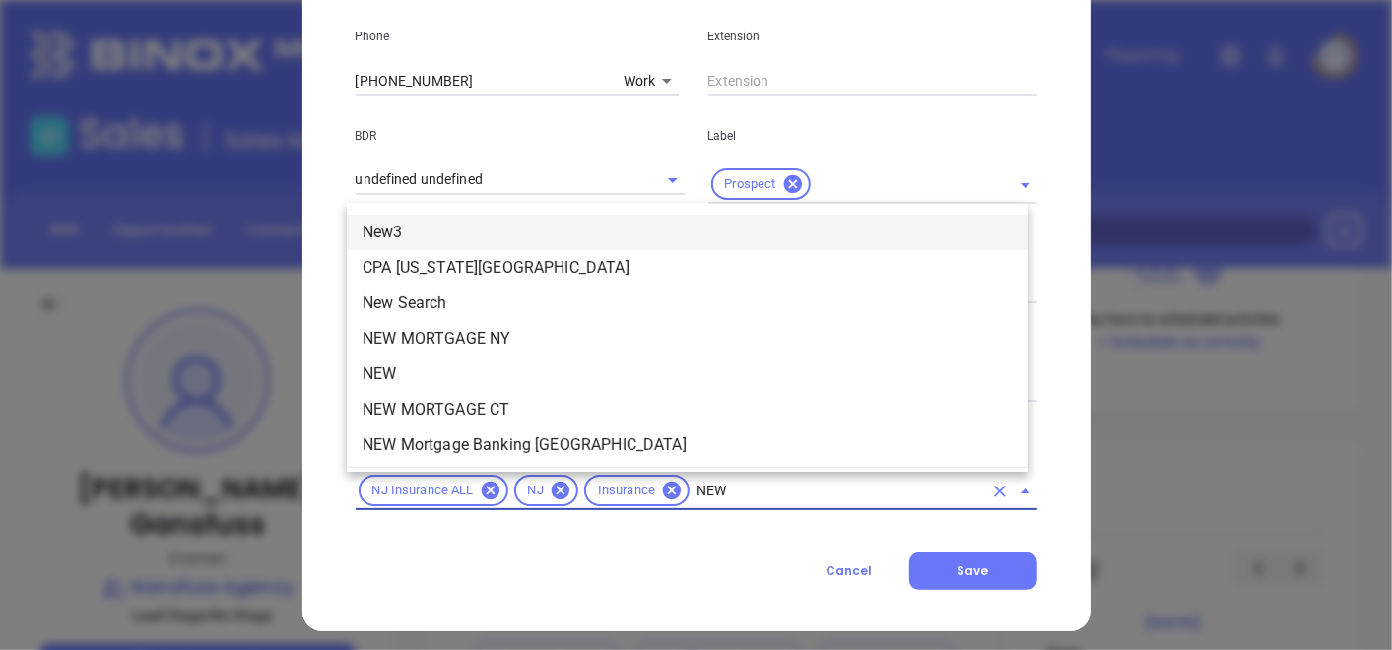
type input "NEW1"
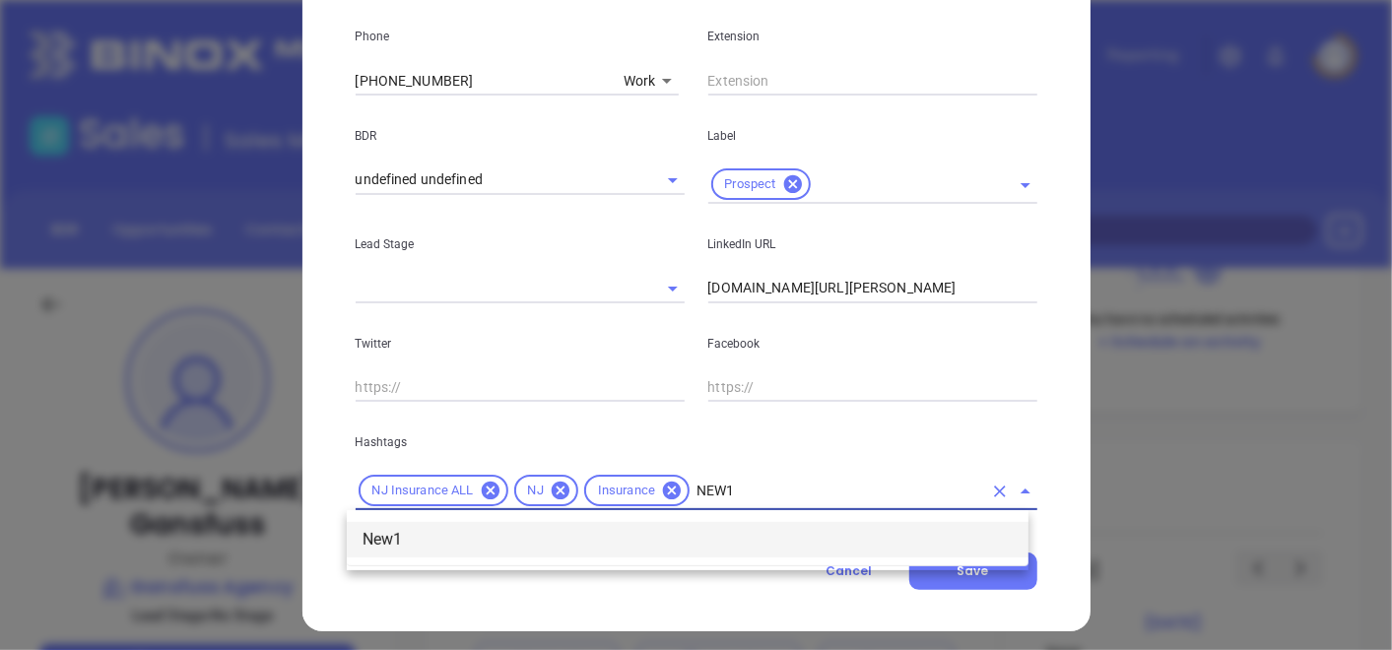
click at [414, 547] on li "New1" at bounding box center [688, 539] width 682 height 35
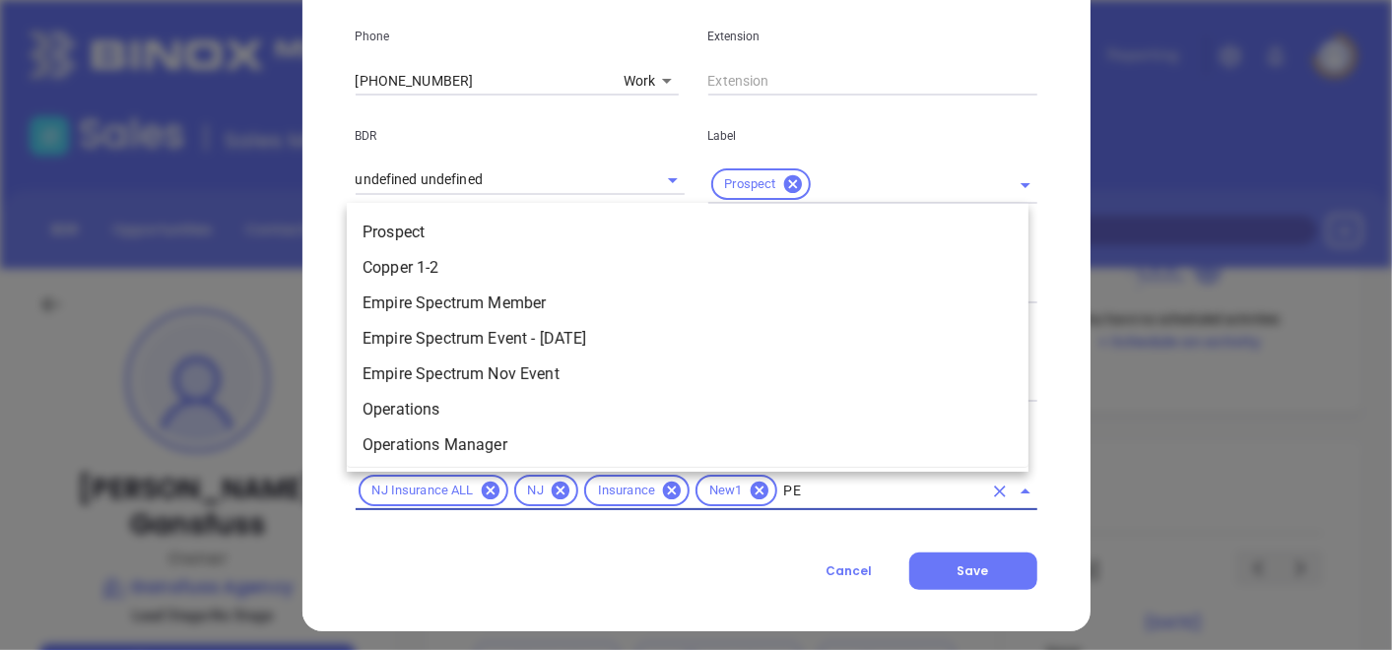
type input "P"
type input "PROS"
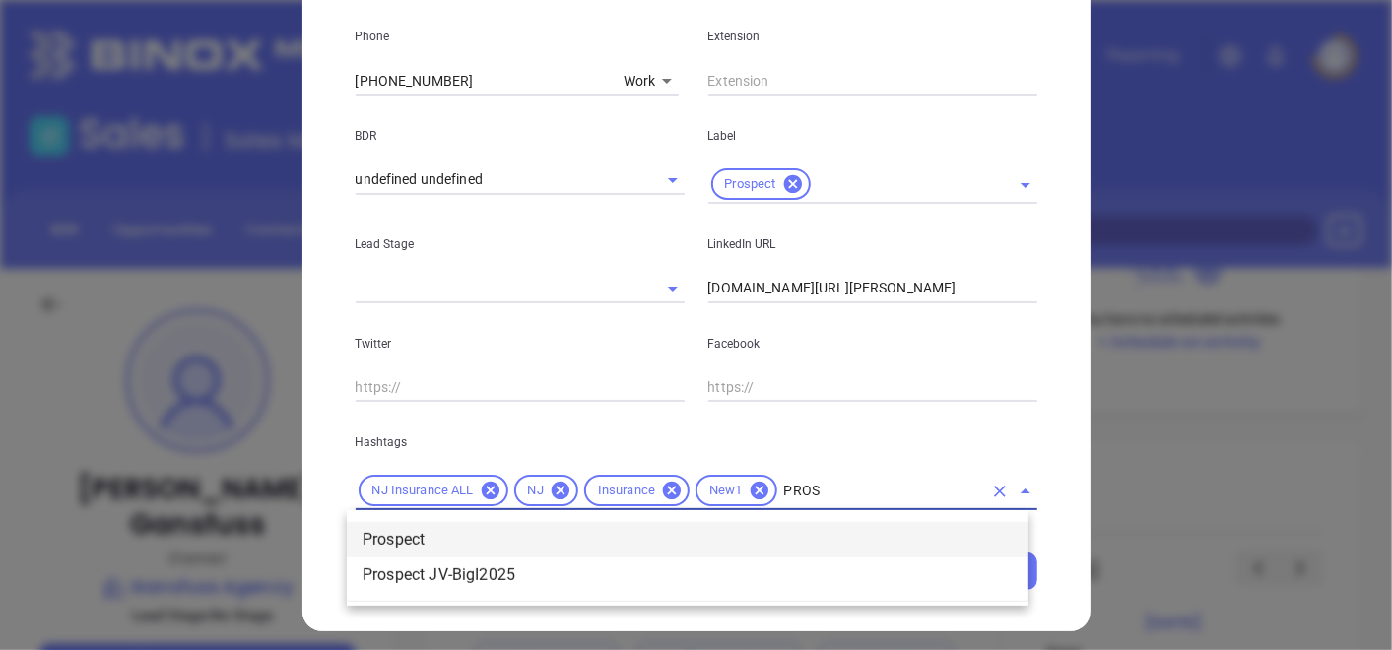
click at [521, 553] on li "Prospect" at bounding box center [688, 539] width 682 height 35
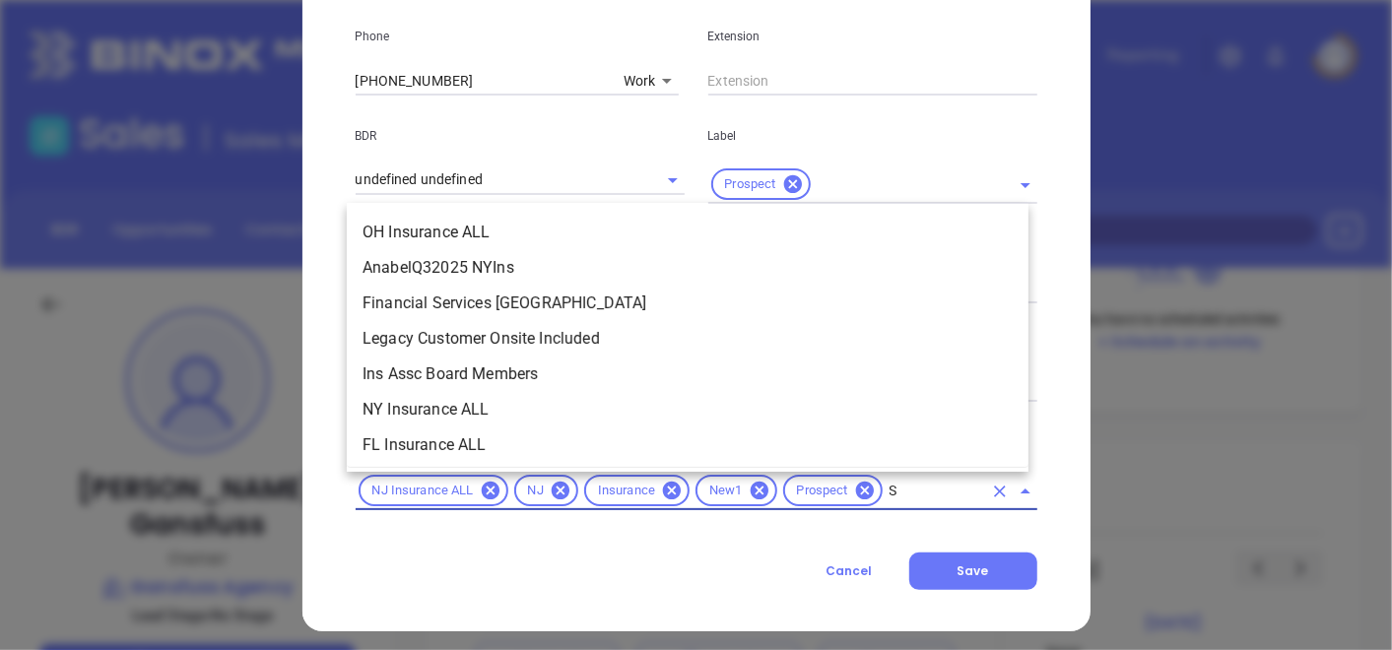
scroll to position [2339, 0]
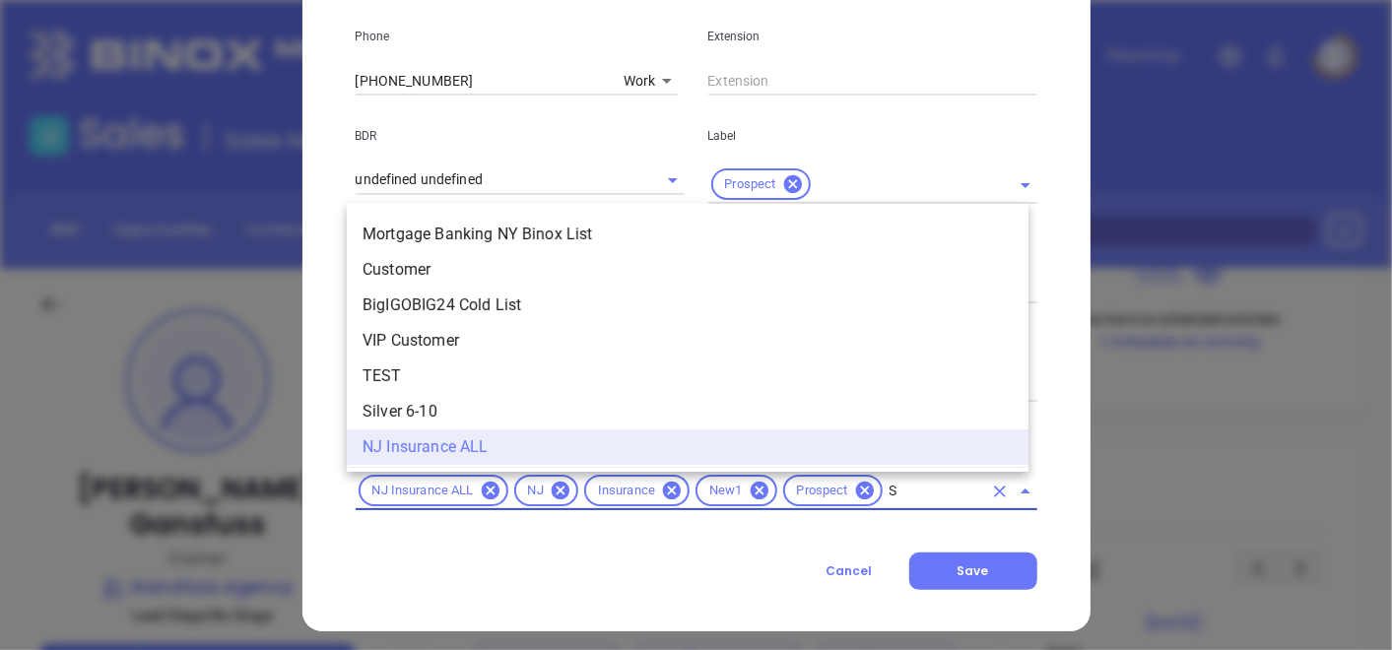
type input "SI"
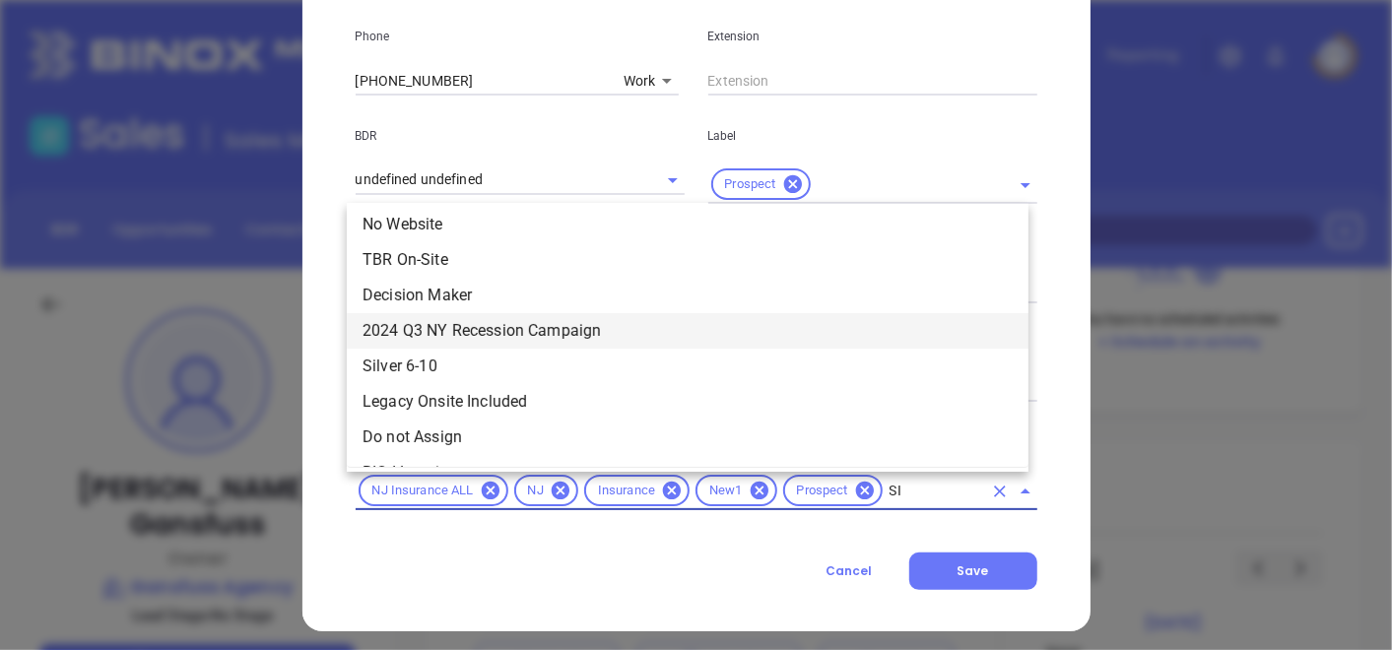
scroll to position [109, 0]
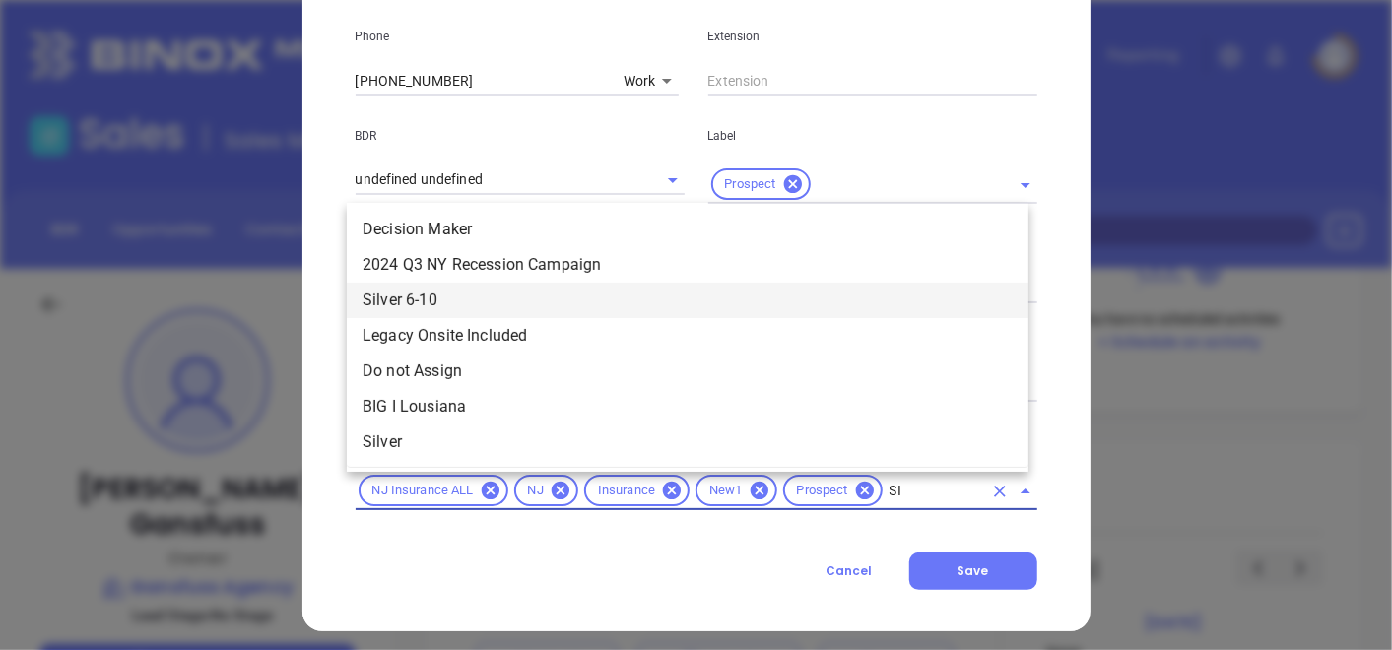
click at [417, 306] on li "Silver 6-10" at bounding box center [688, 300] width 682 height 35
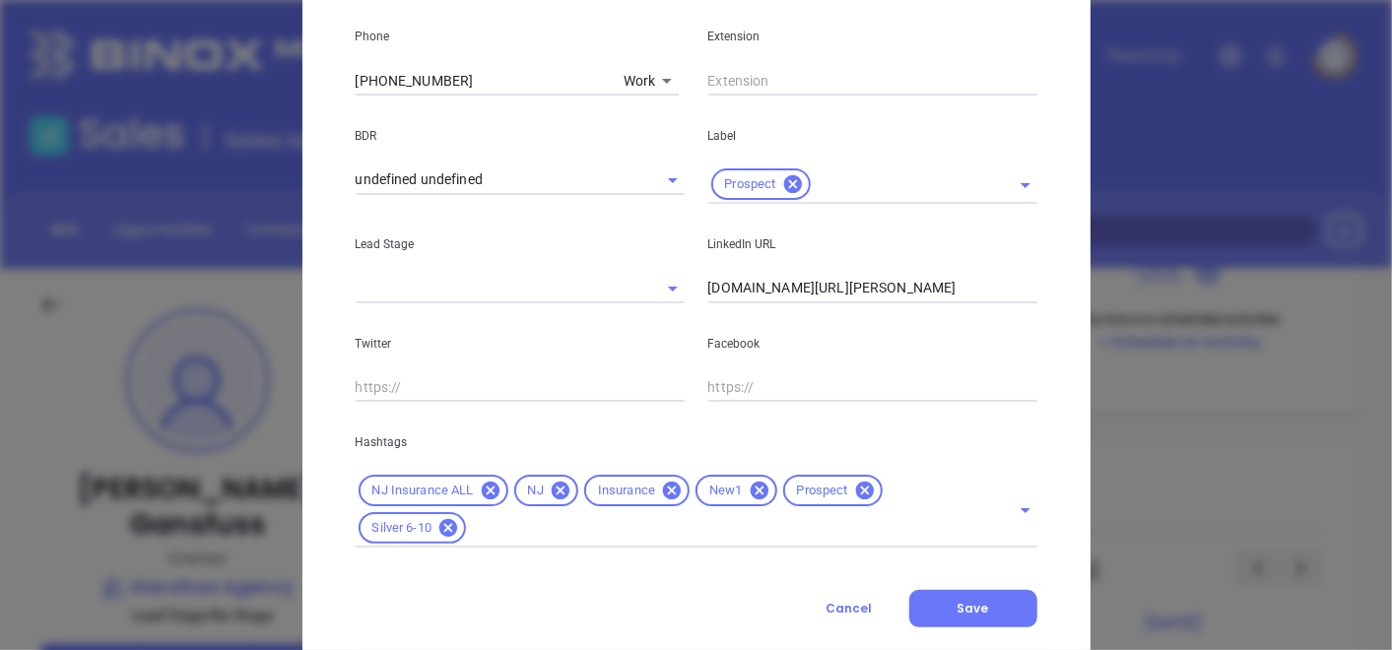
click at [919, 607] on button "Save" at bounding box center [974, 608] width 128 height 37
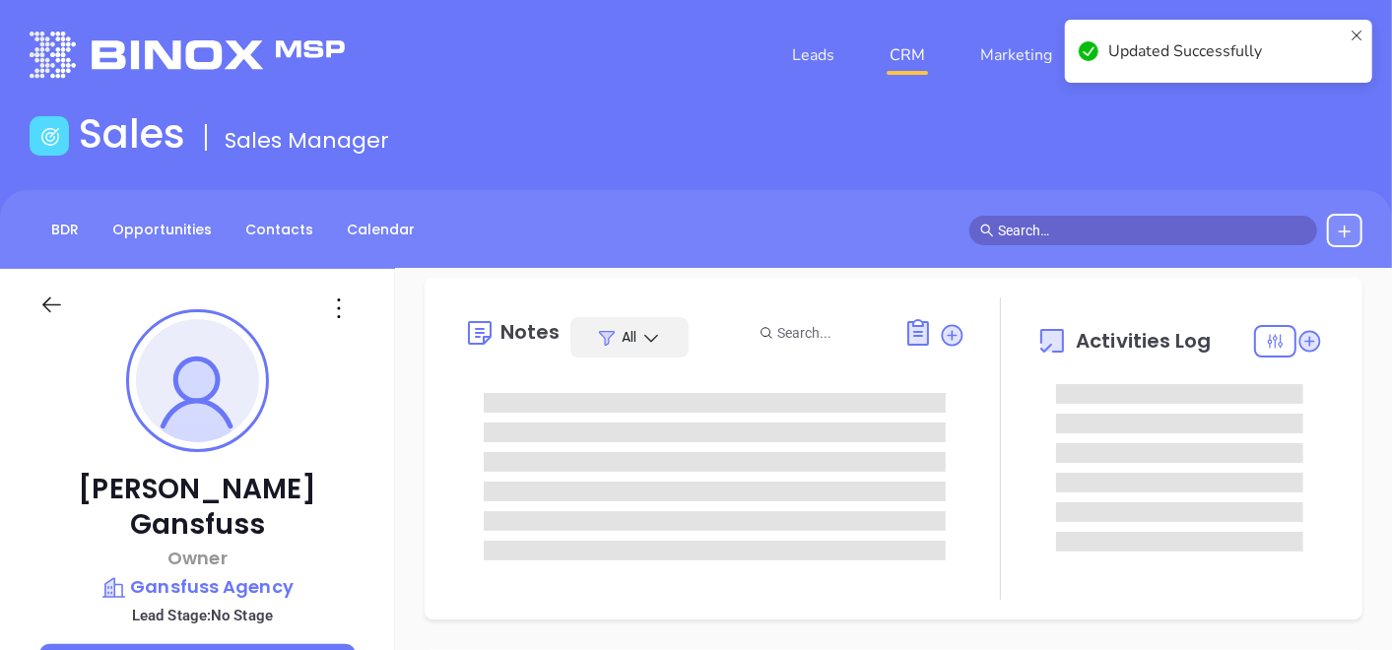
scroll to position [0, 0]
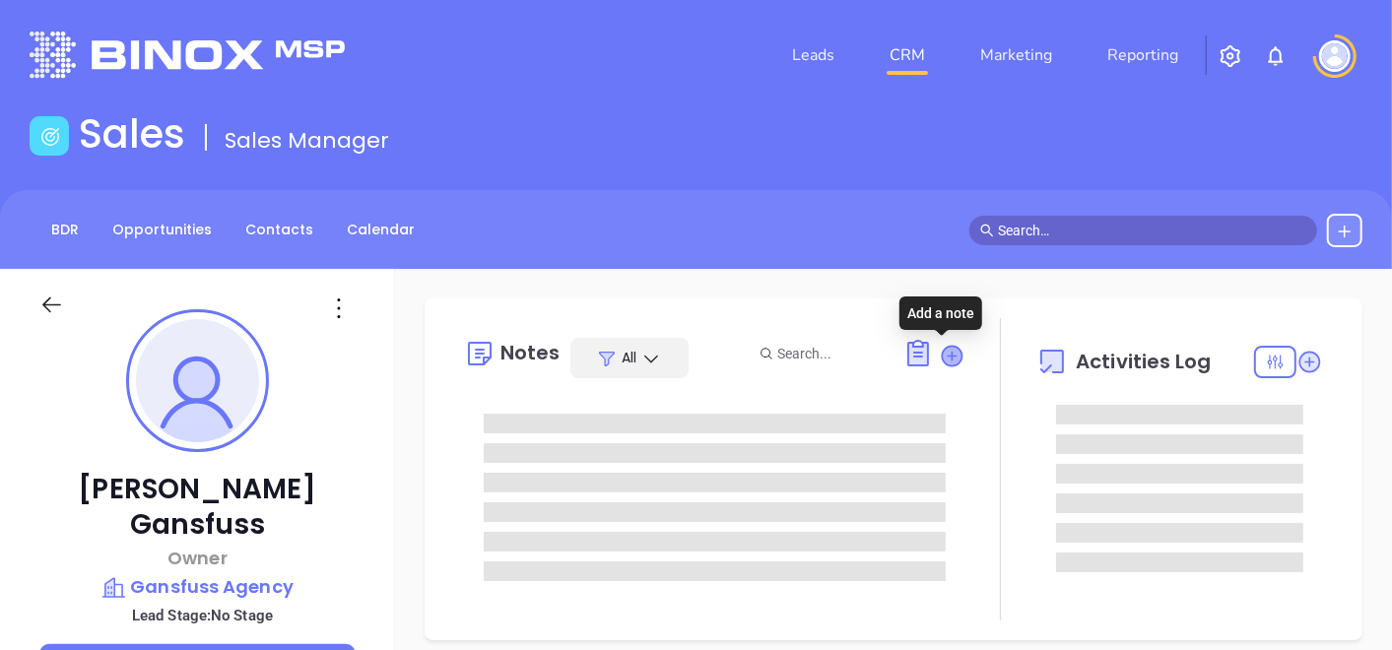
click at [947, 355] on icon at bounding box center [952, 356] width 20 height 20
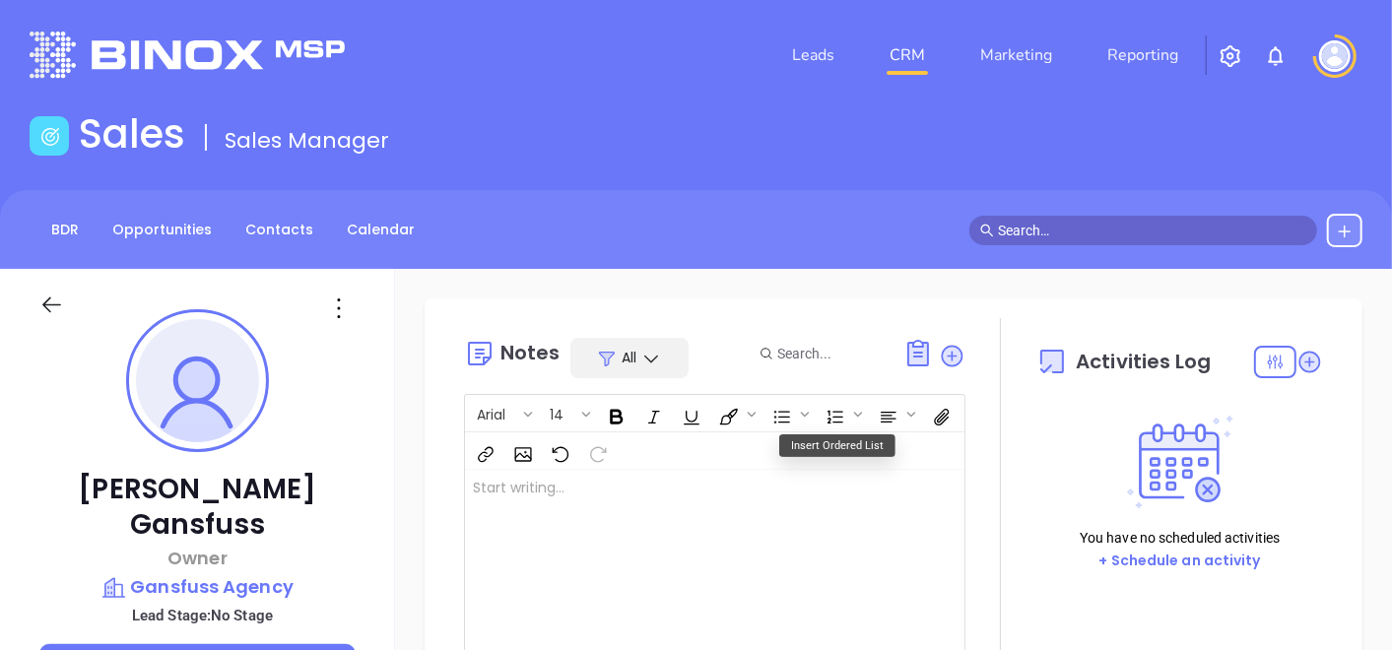
click at [549, 504] on div at bounding box center [697, 569] width 464 height 199
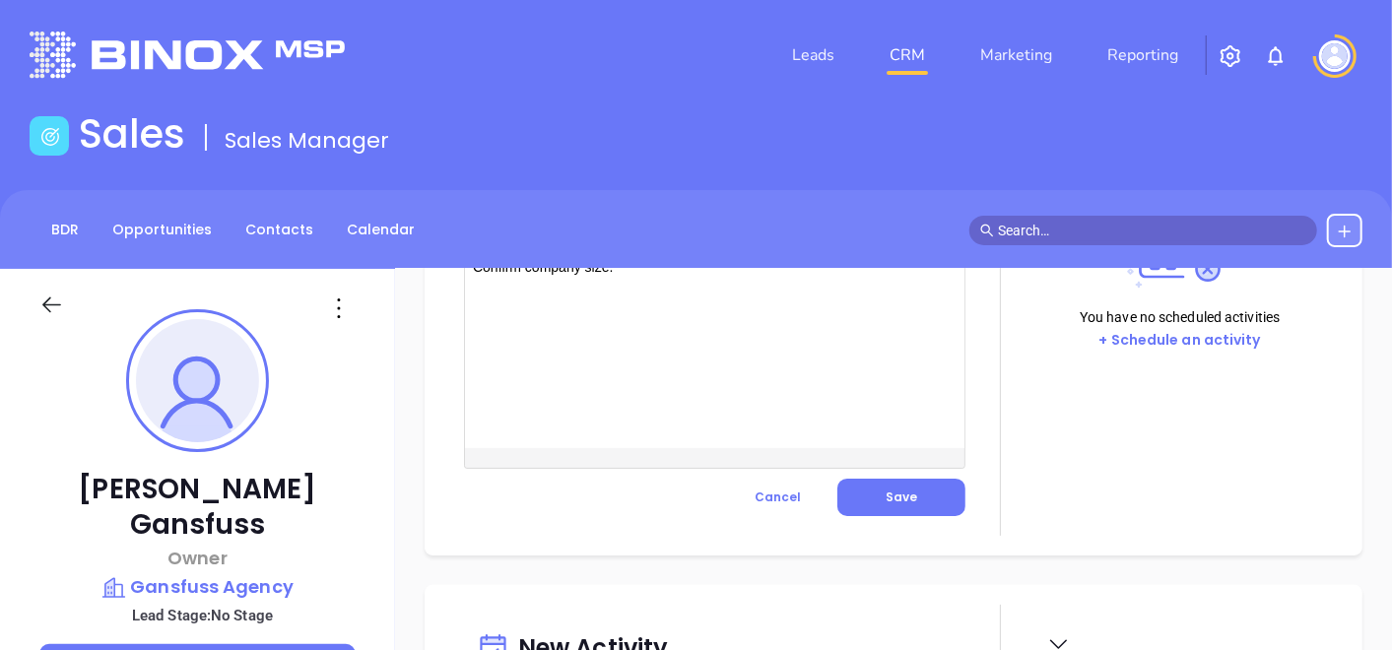
scroll to position [219, 0]
click at [896, 499] on span "Save" at bounding box center [902, 499] width 32 height 17
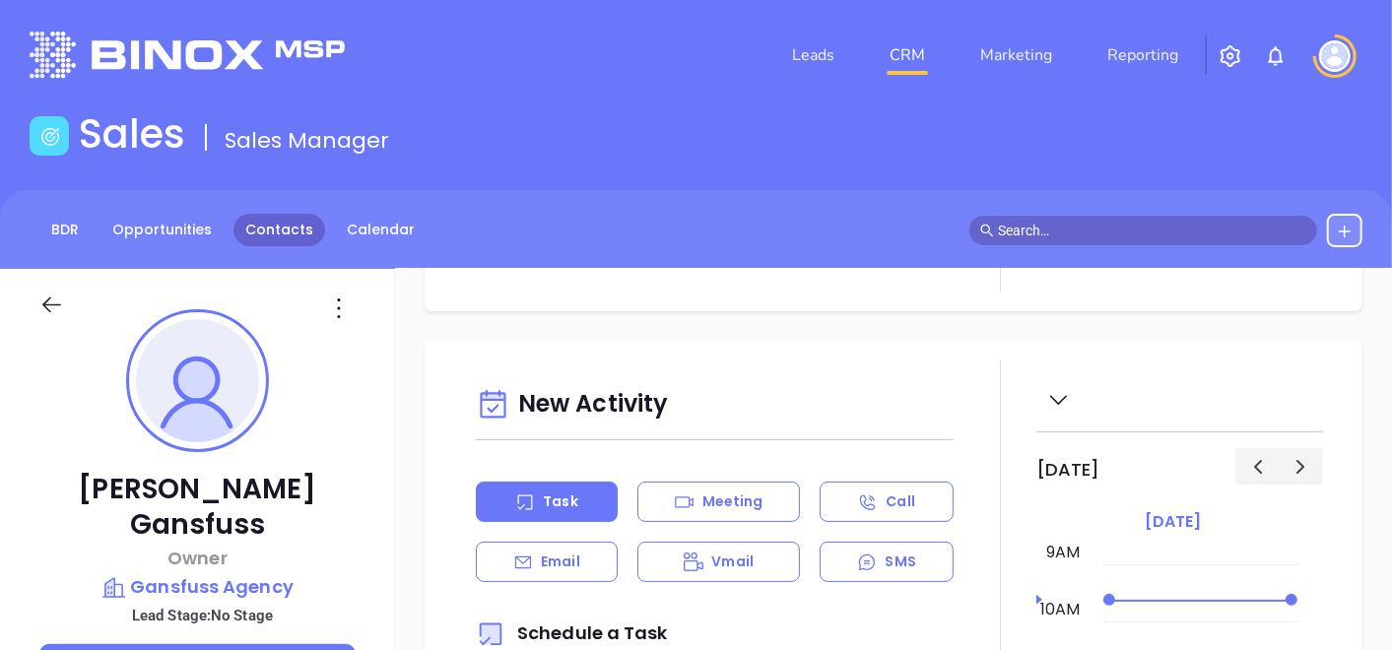
click at [272, 229] on link "Contacts" at bounding box center [280, 230] width 92 height 33
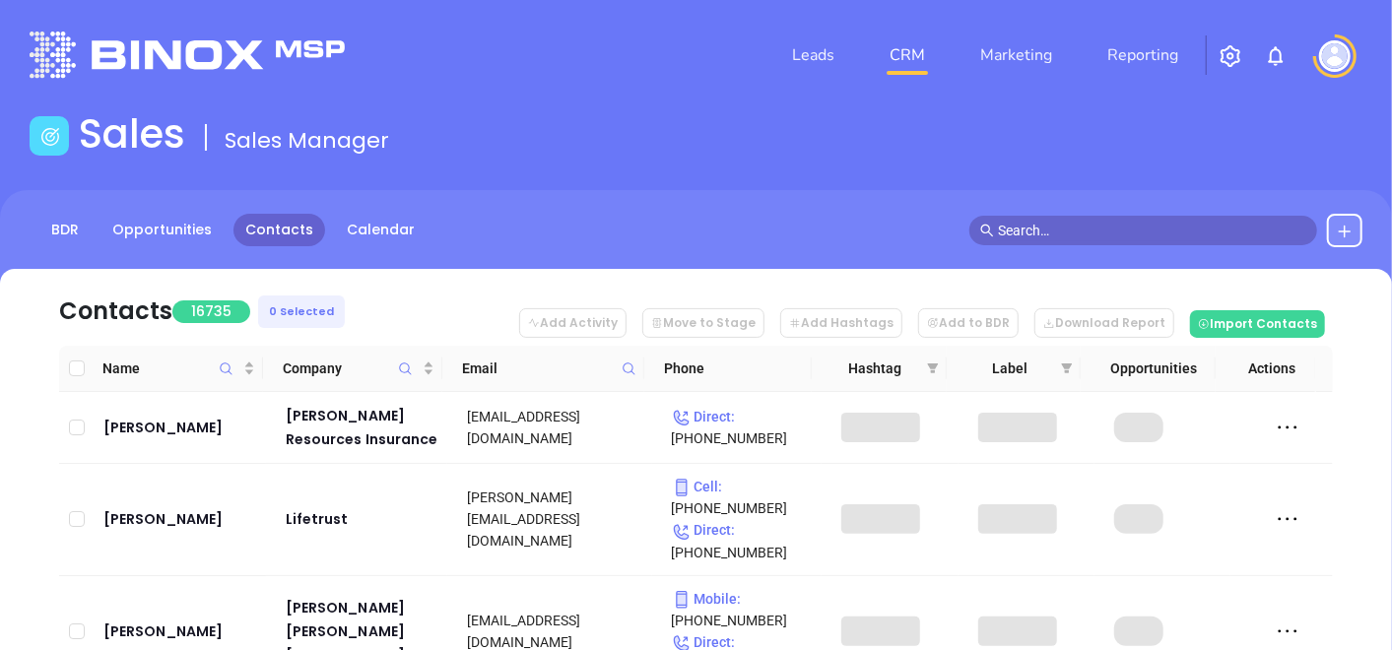
click at [624, 369] on icon at bounding box center [629, 369] width 15 height 15
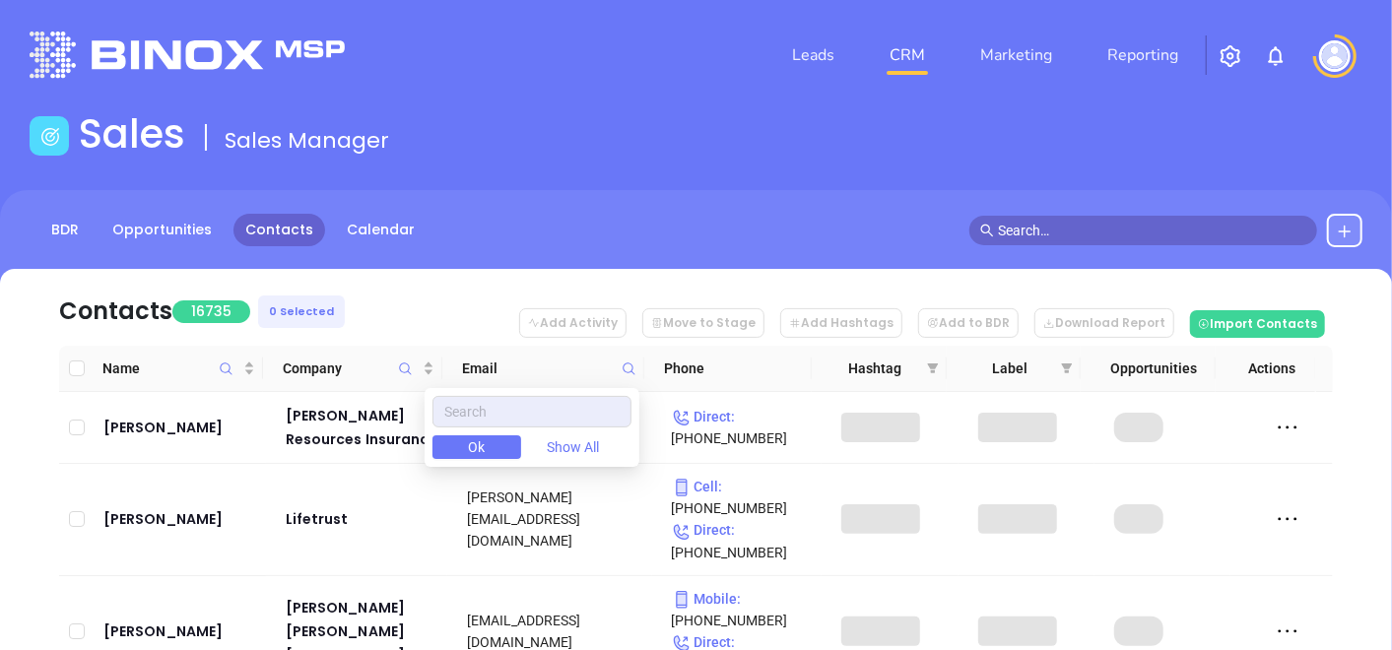
type input "v"
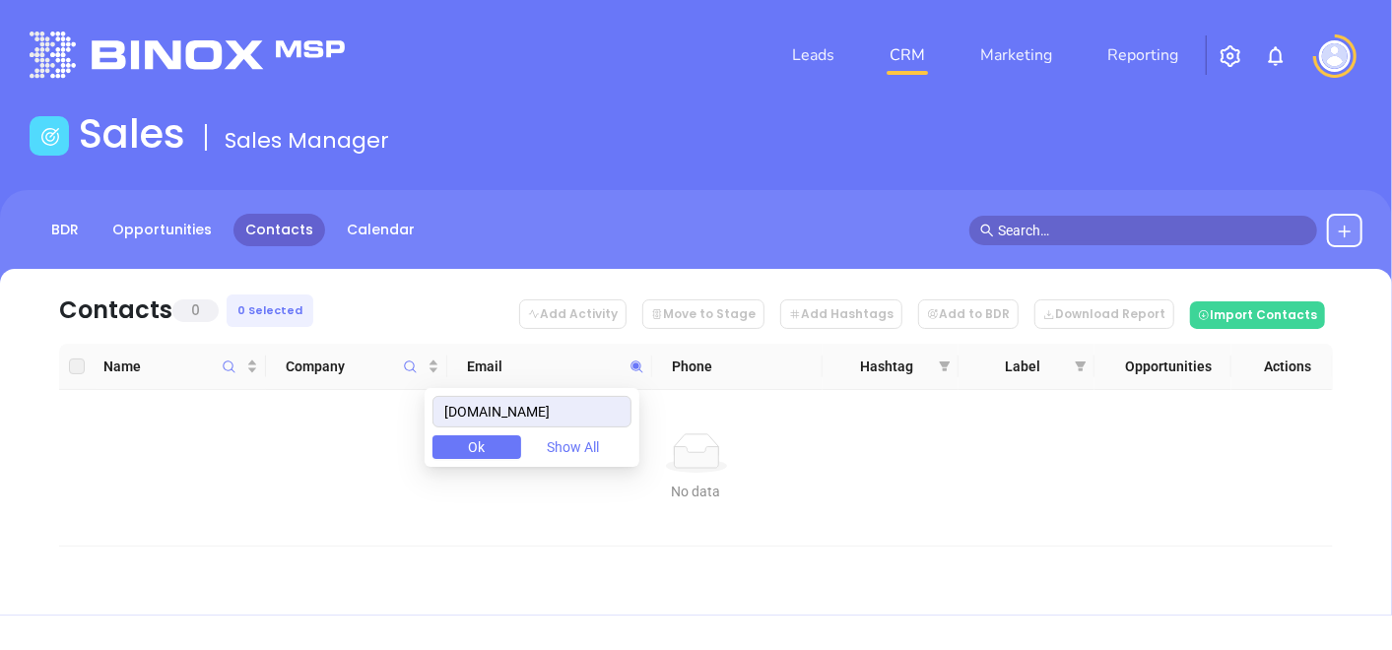
drag, startPoint x: 615, startPoint y: 416, endPoint x: 334, endPoint y: 405, distance: 281.1
click at [335, 407] on body "Leads CRM Marketing Reporting Financial Leads Leads Sales Sales Manager BDR Opp…" at bounding box center [696, 325] width 1392 height 650
type input "partnersagency.net"
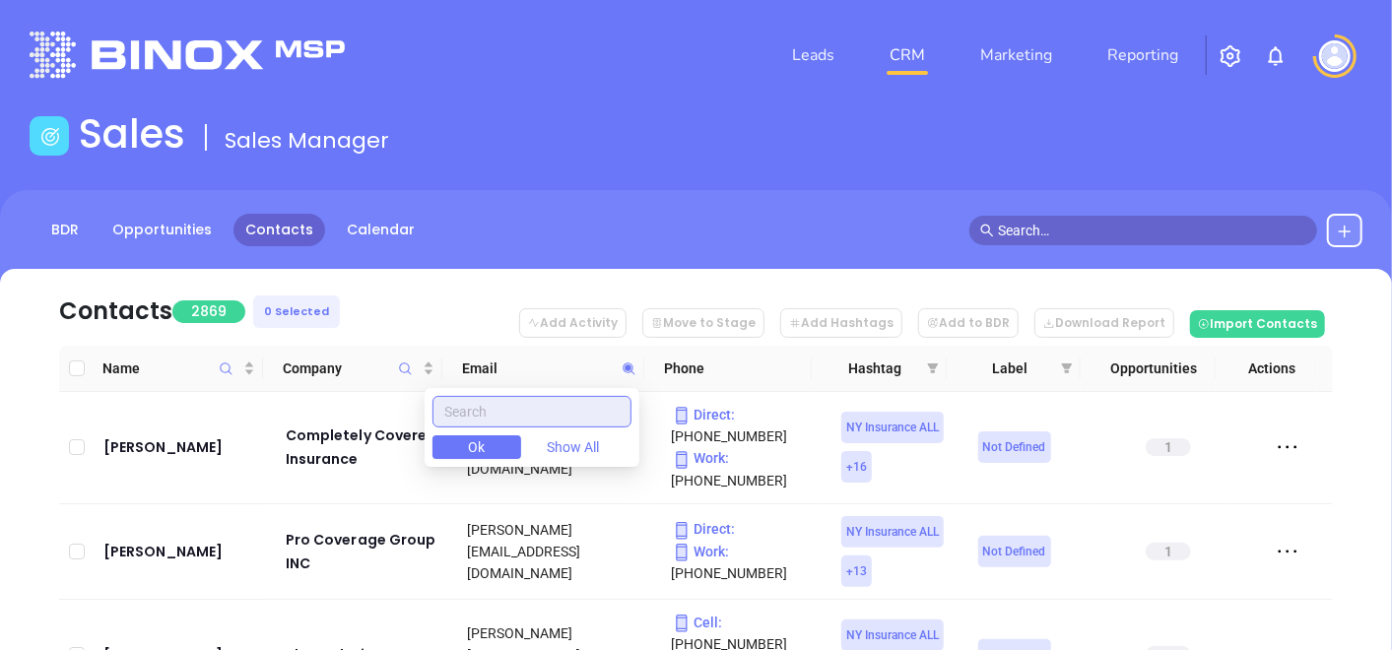
paste input "otterstedt.com"
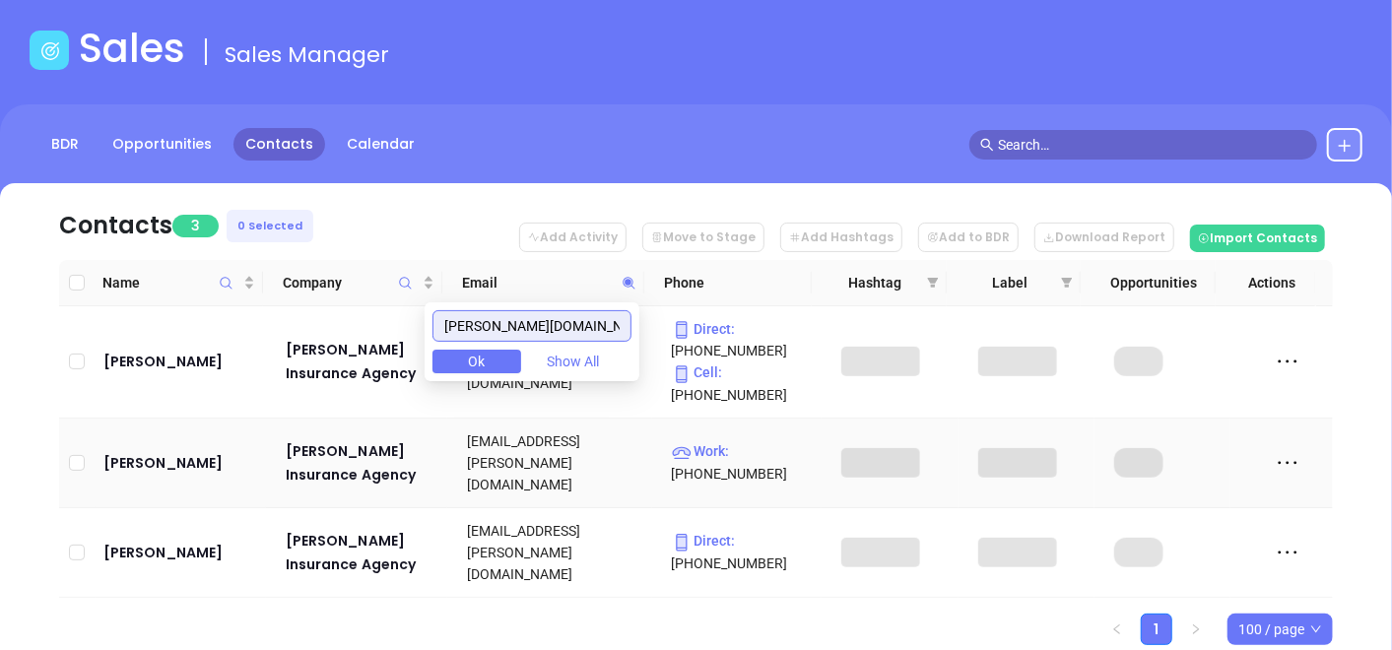
scroll to position [114, 0]
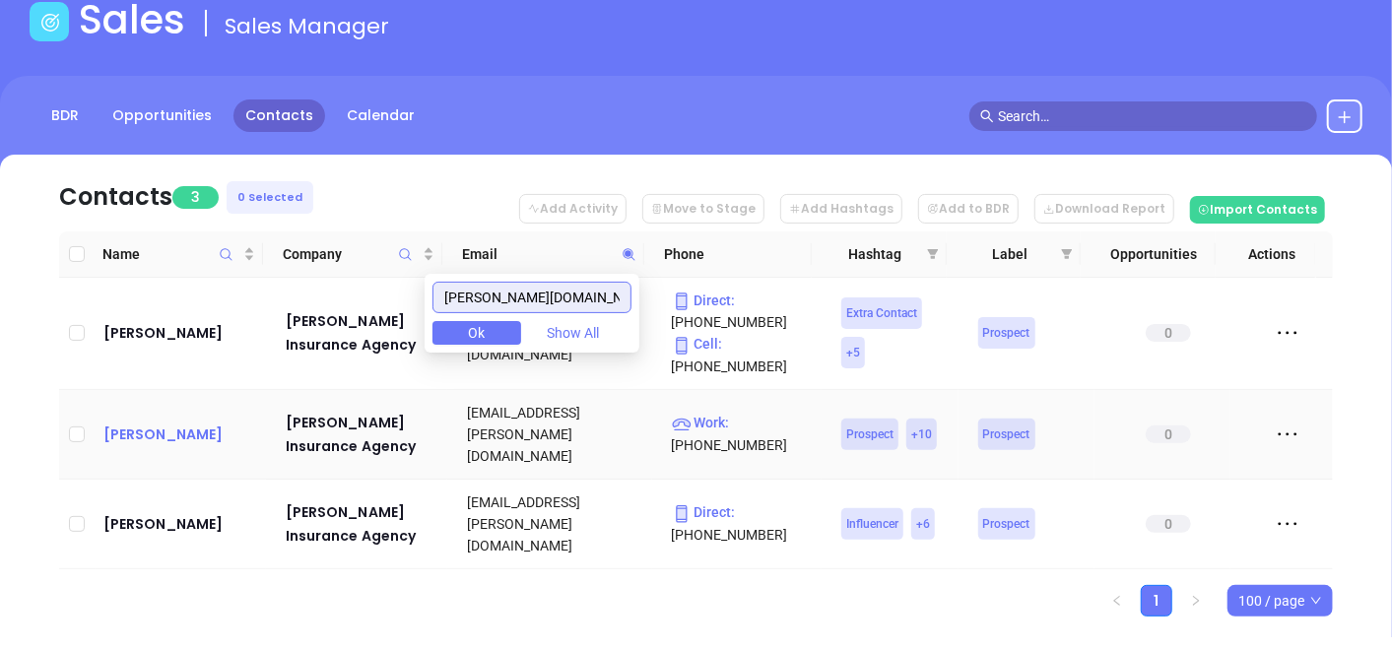
type input "otterstedt.com"
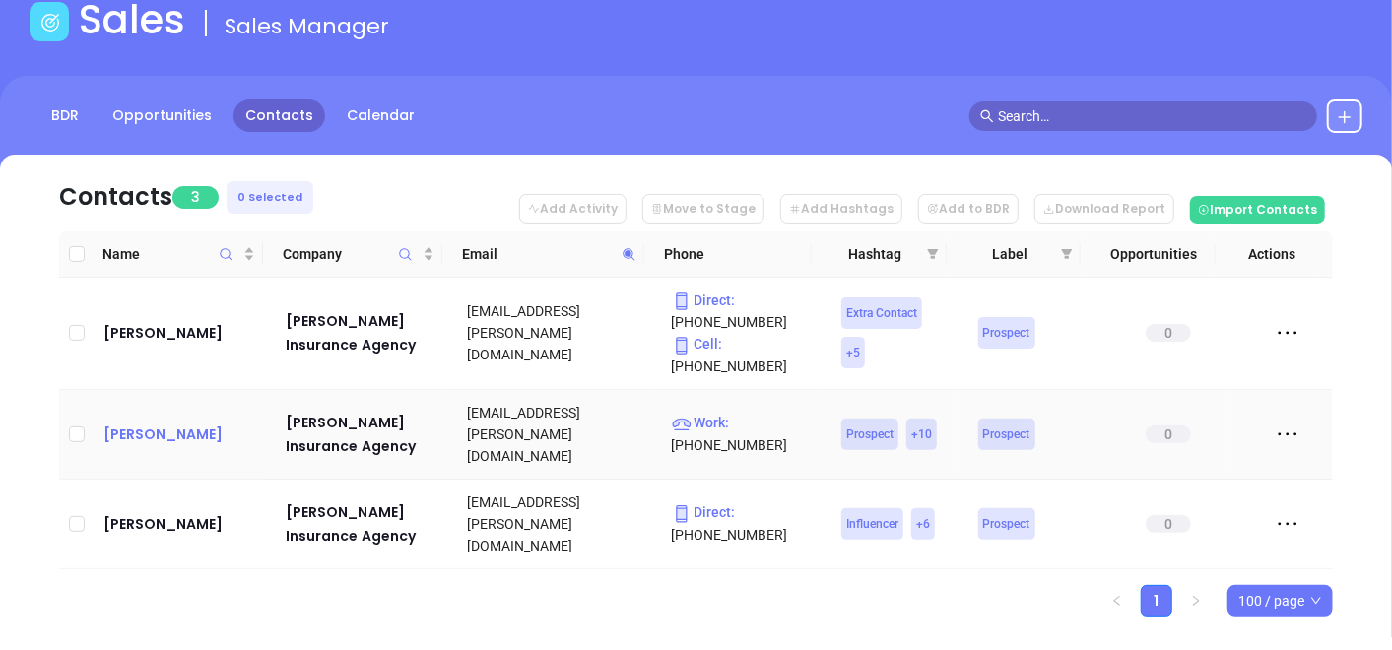
click at [143, 427] on div "Joseph Gentile" at bounding box center [180, 435] width 155 height 24
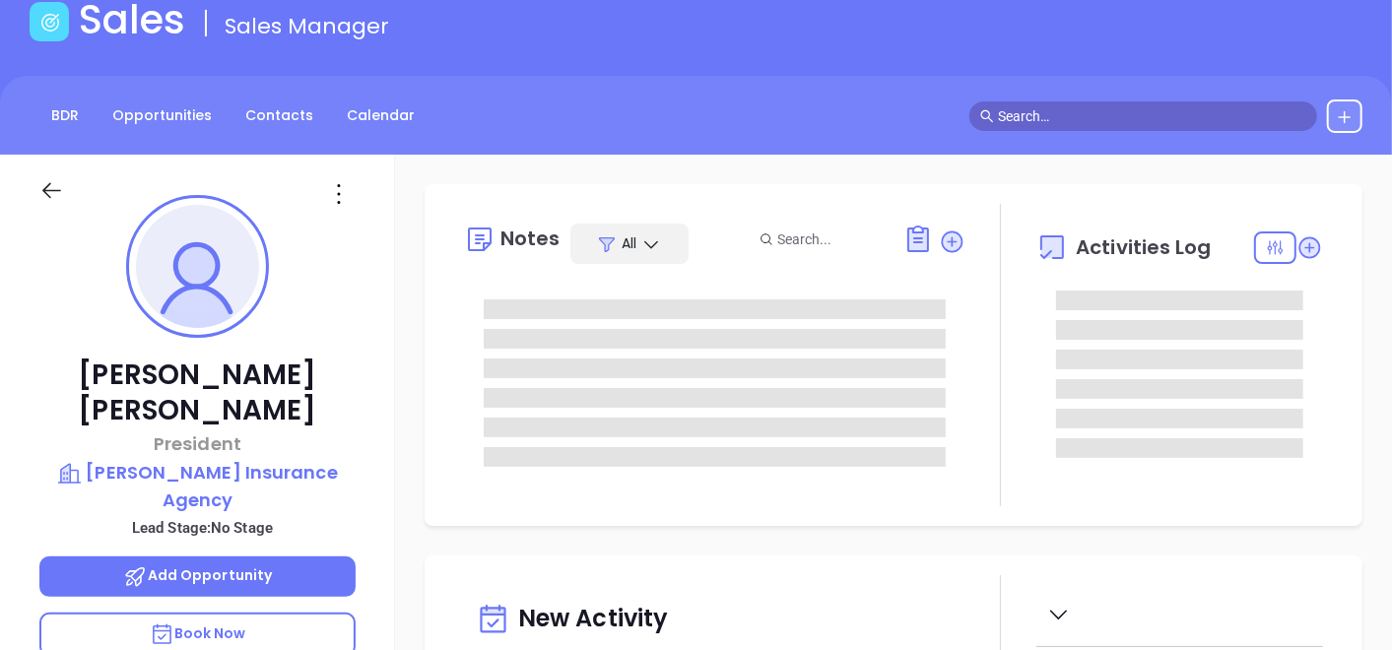
type input "[DATE]"
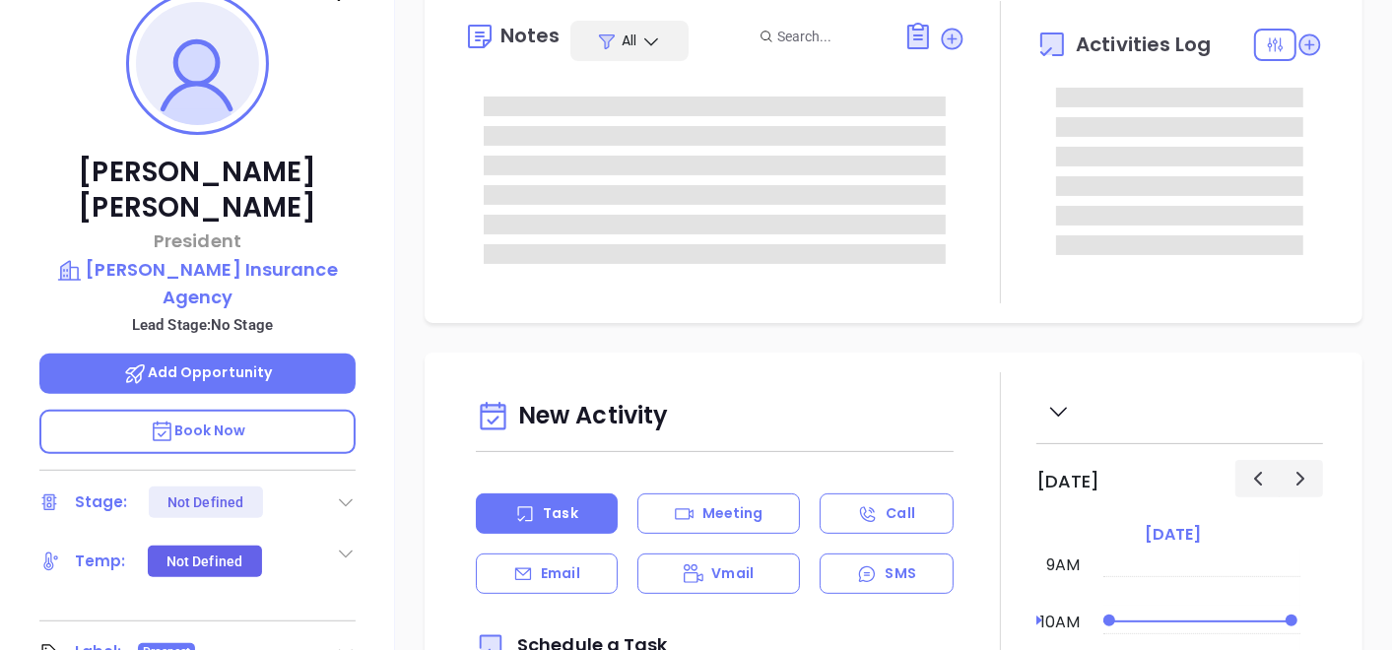
scroll to position [442, 0]
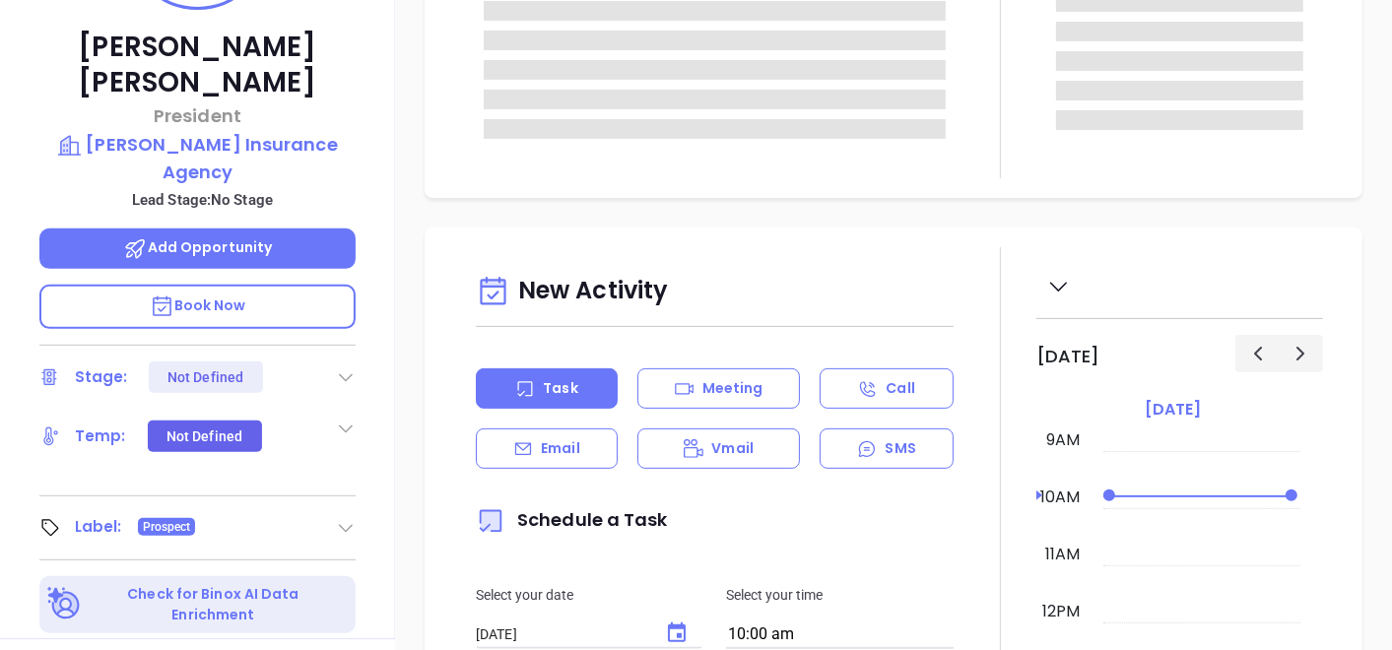
type input "[PERSON_NAME]"
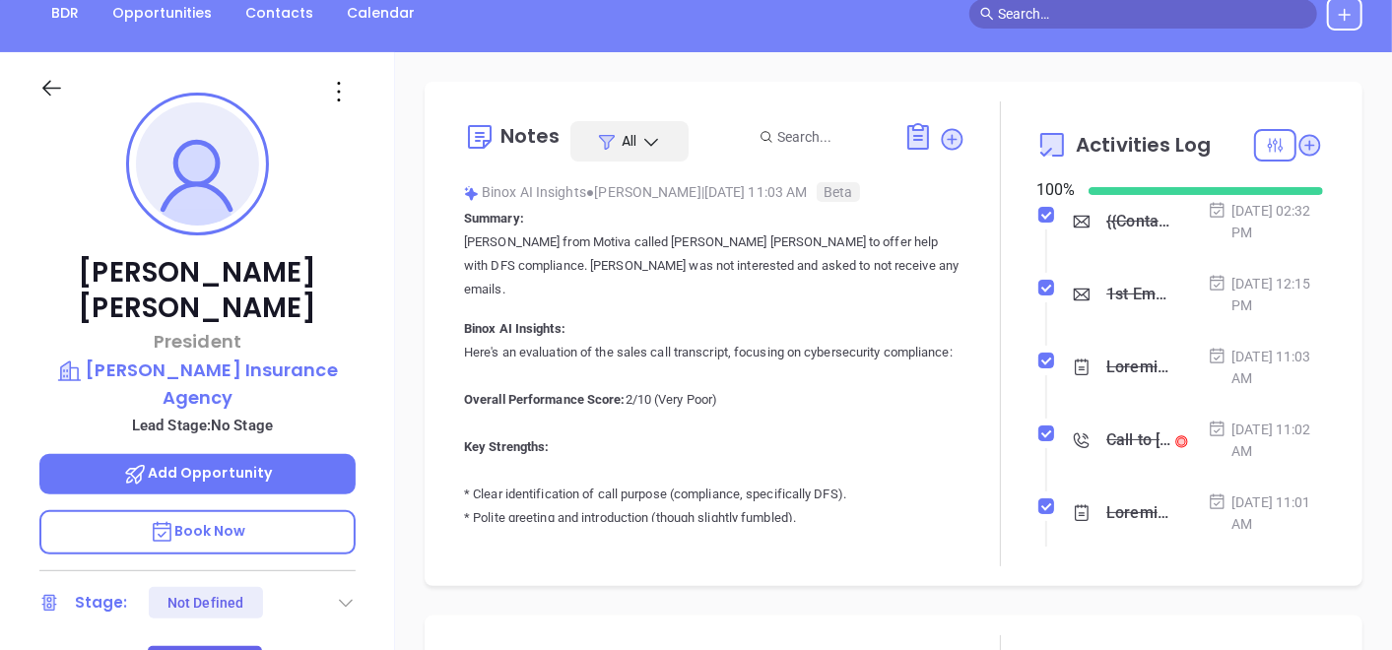
scroll to position [0, 0]
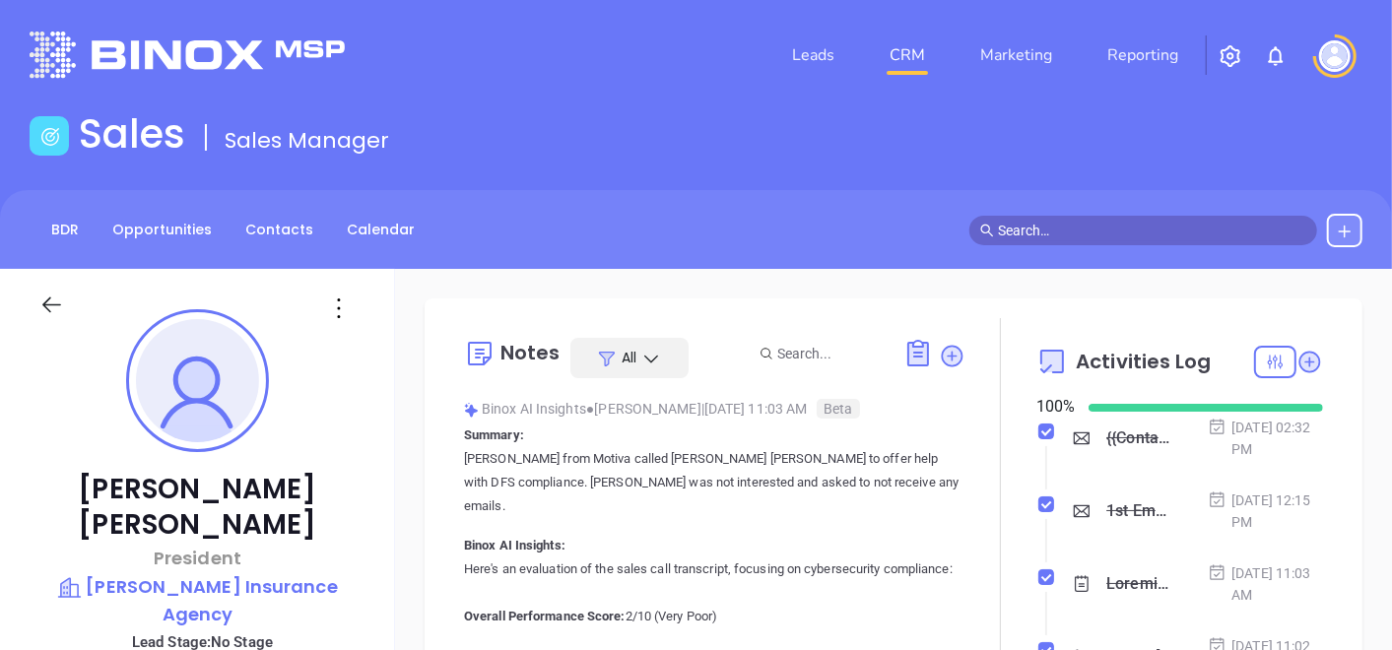
click at [245, 249] on div "BDR Opportunities Contacts Calendar" at bounding box center [696, 229] width 1392 height 79
click at [256, 236] on link "Contacts" at bounding box center [280, 230] width 92 height 33
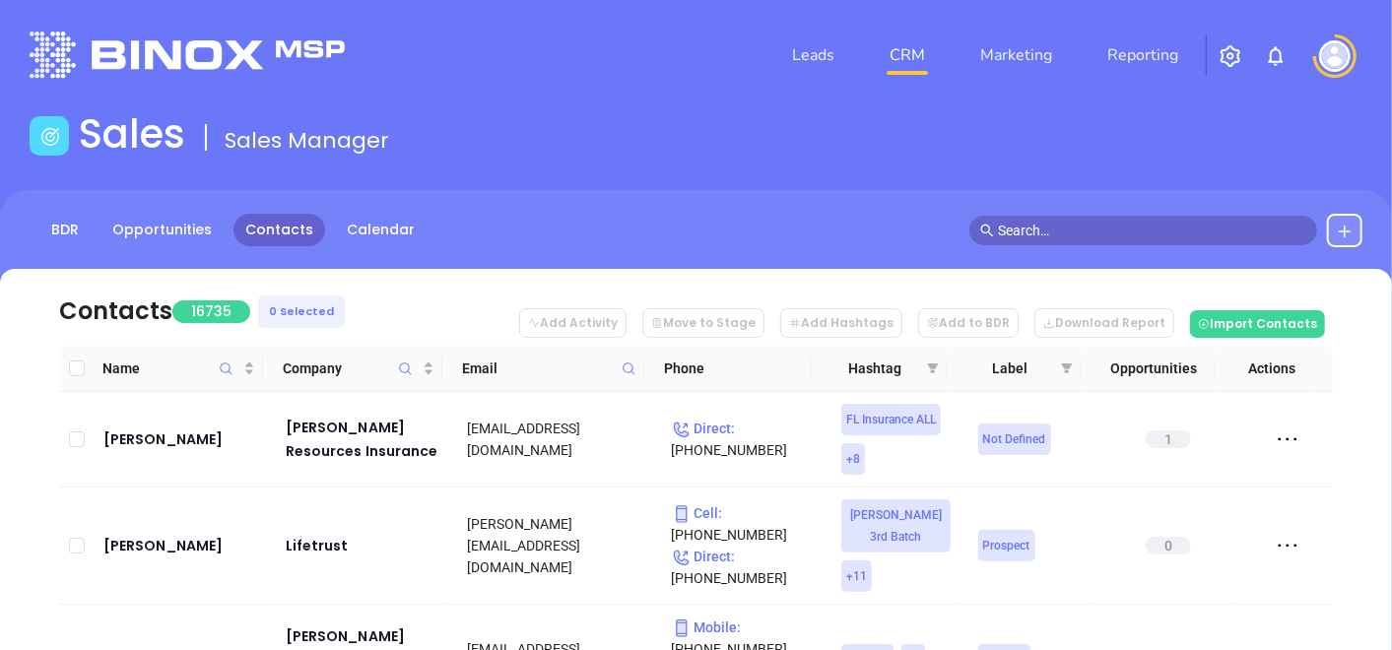
click at [633, 376] on icon at bounding box center [629, 369] width 15 height 15
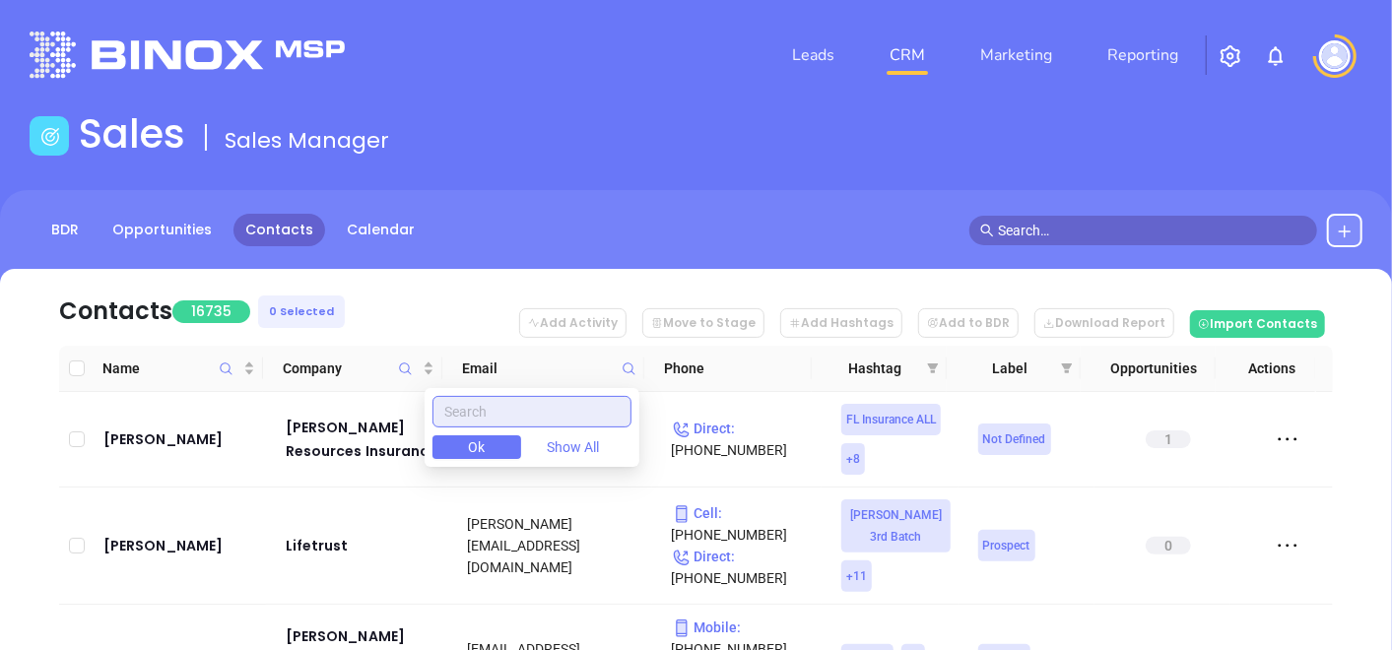
paste input "otterstedt.com"
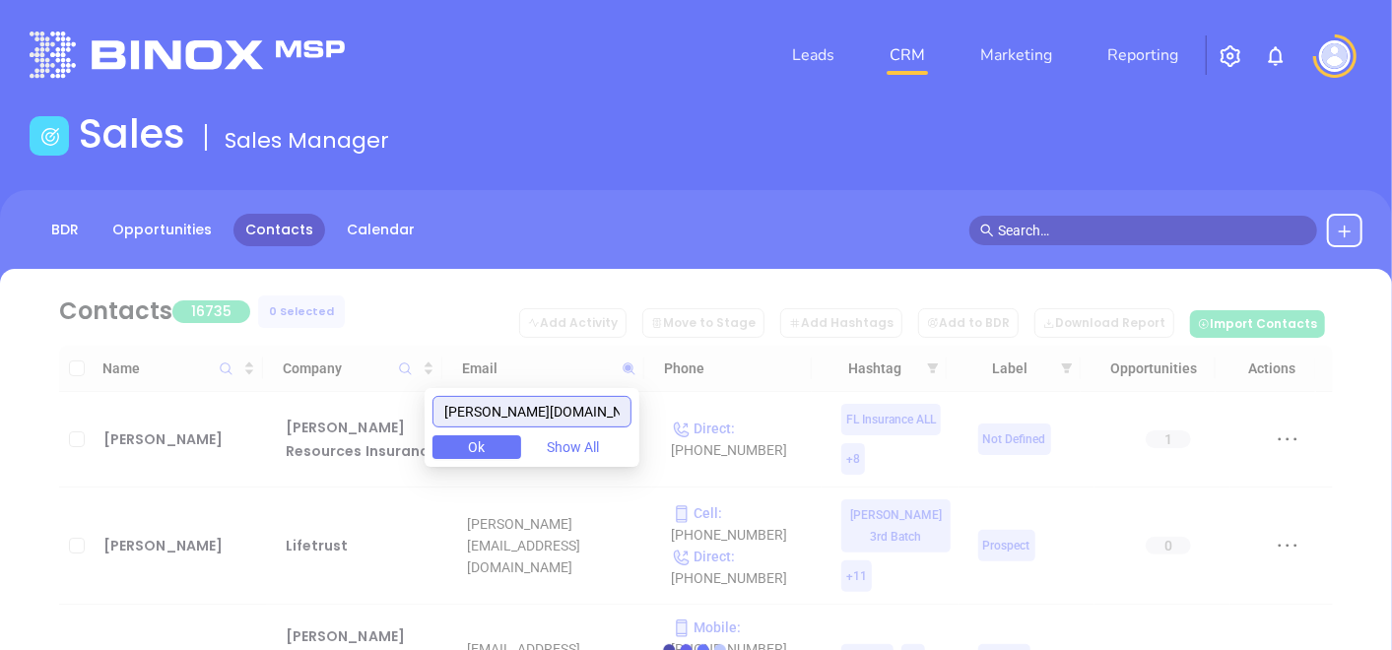
click at [586, 410] on input "otterstedt.com" at bounding box center [532, 412] width 199 height 32
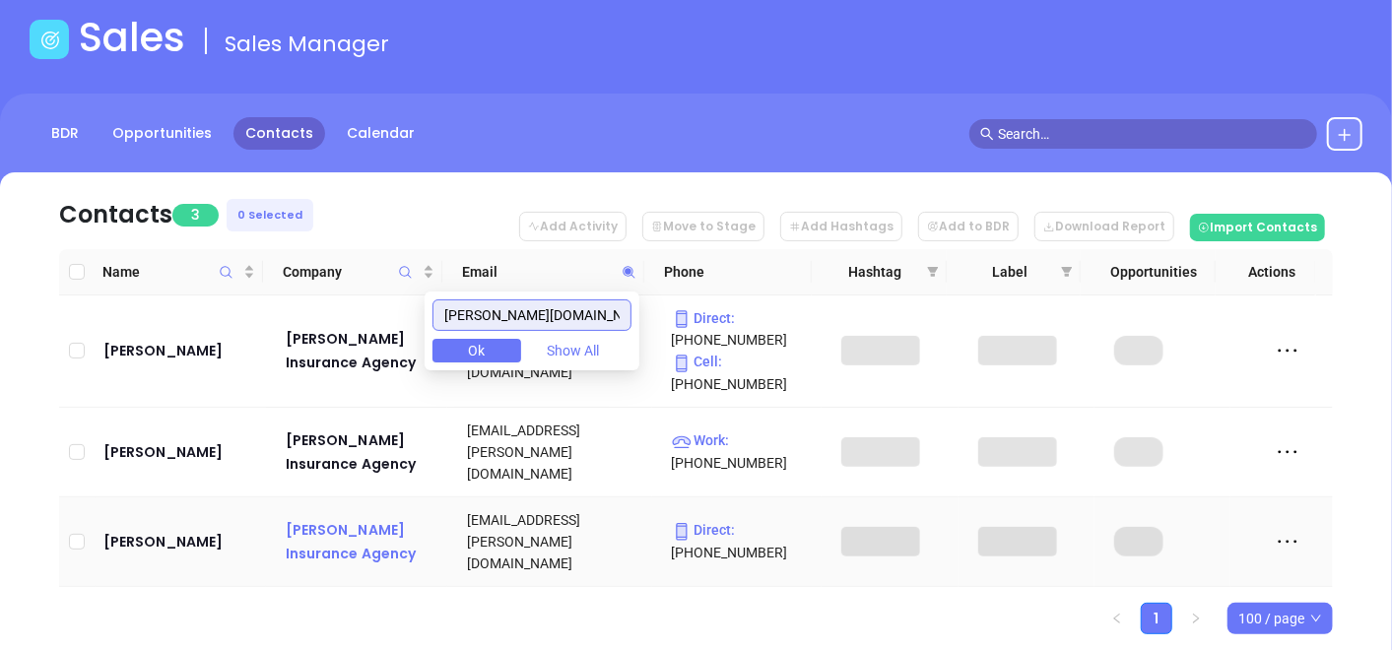
scroll to position [114, 0]
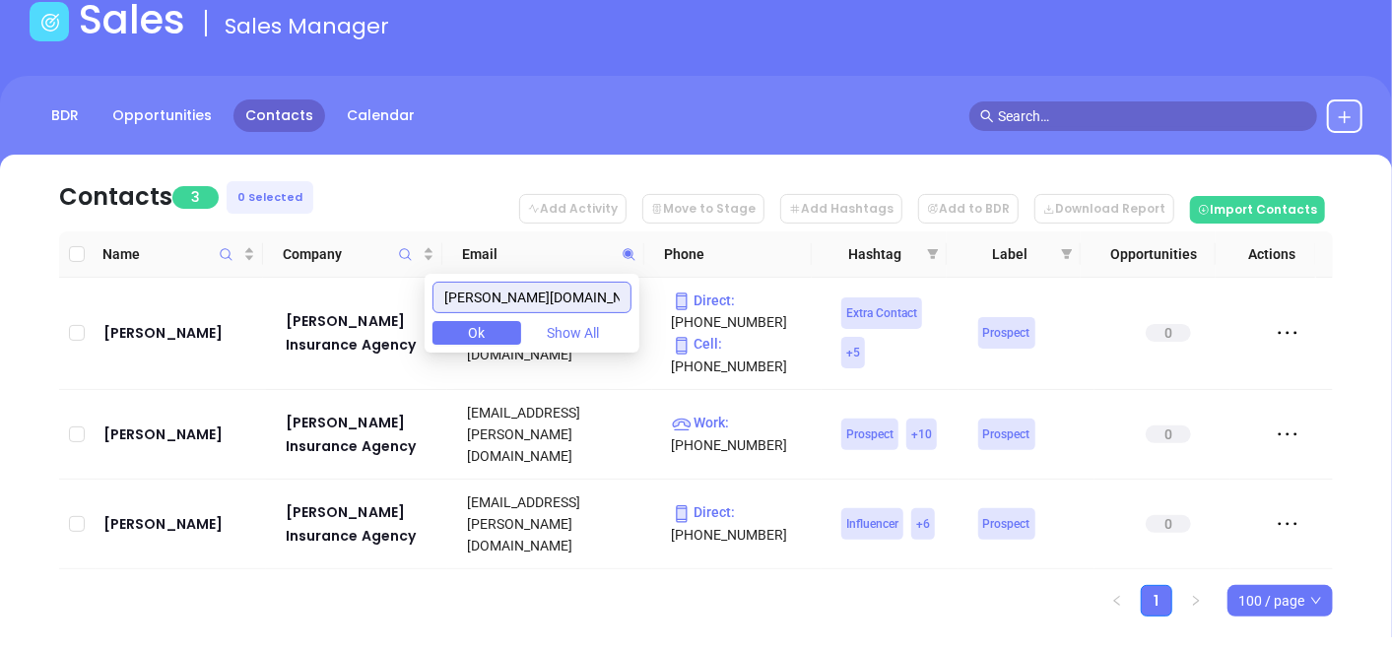
type input "otterstedt.com"
click at [136, 435] on div "Joseph Gentile" at bounding box center [180, 435] width 155 height 24
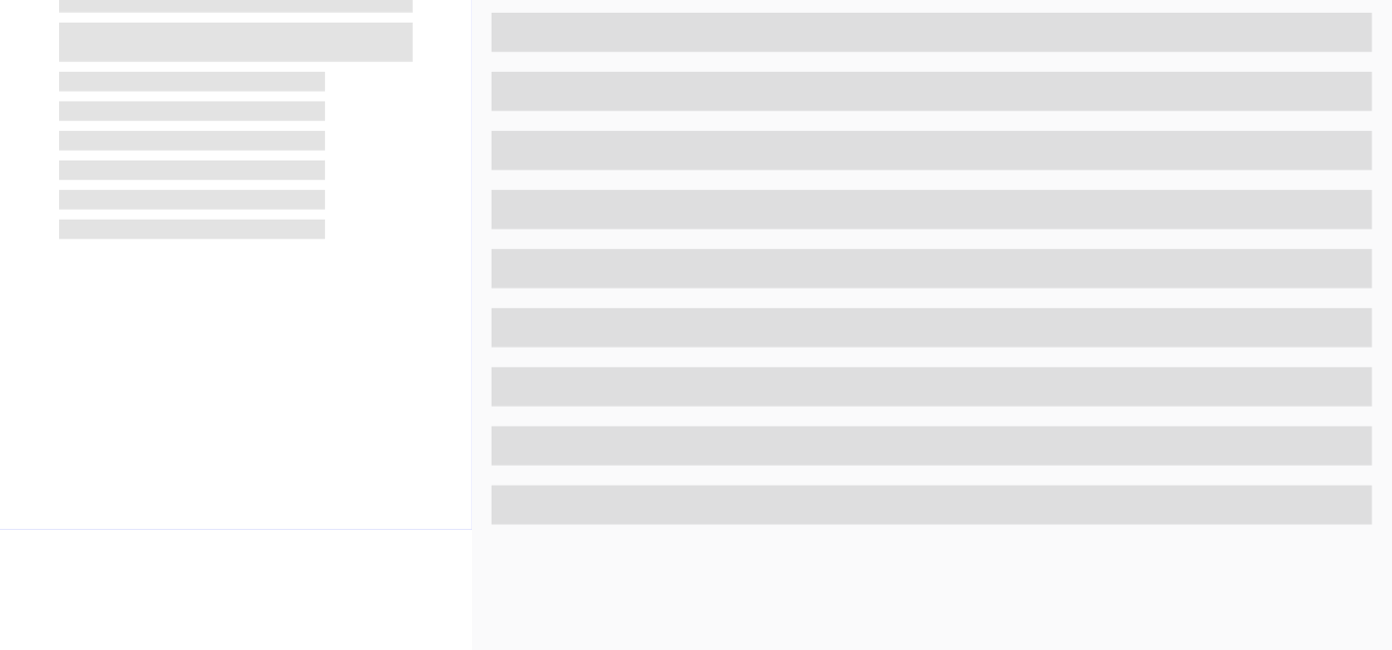
scroll to position [997, 0]
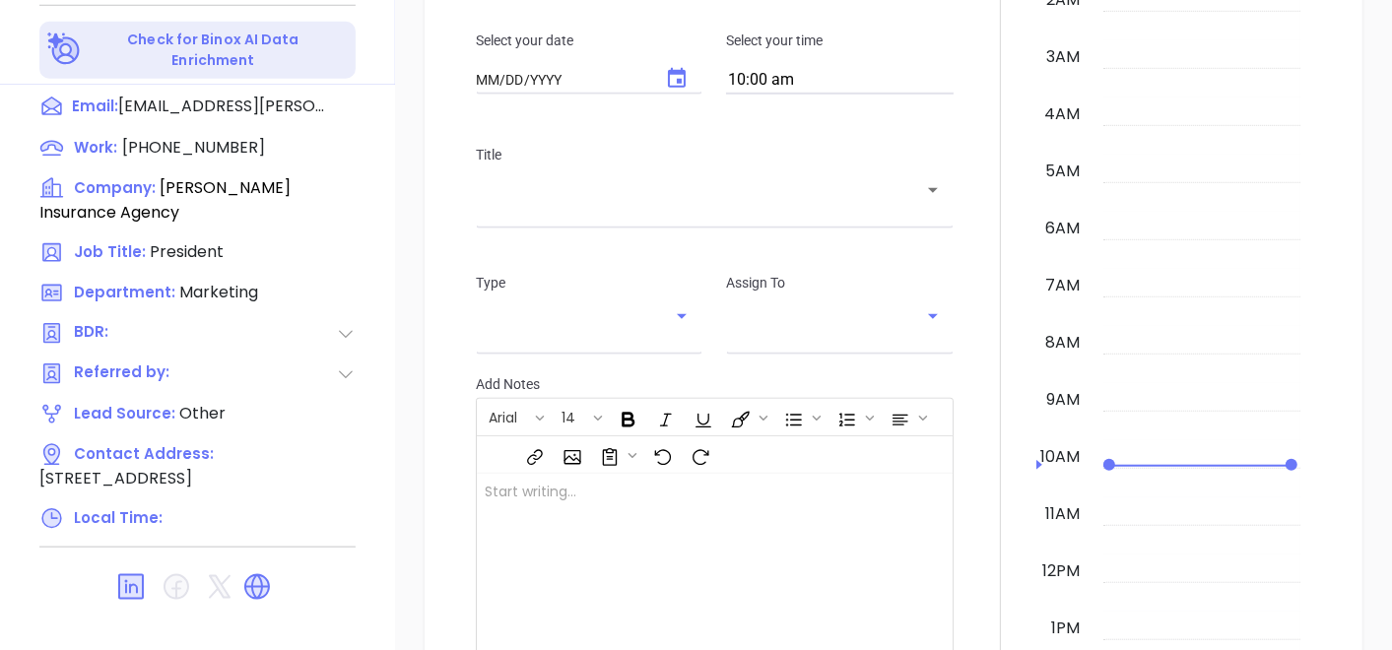
type input "[DATE]"
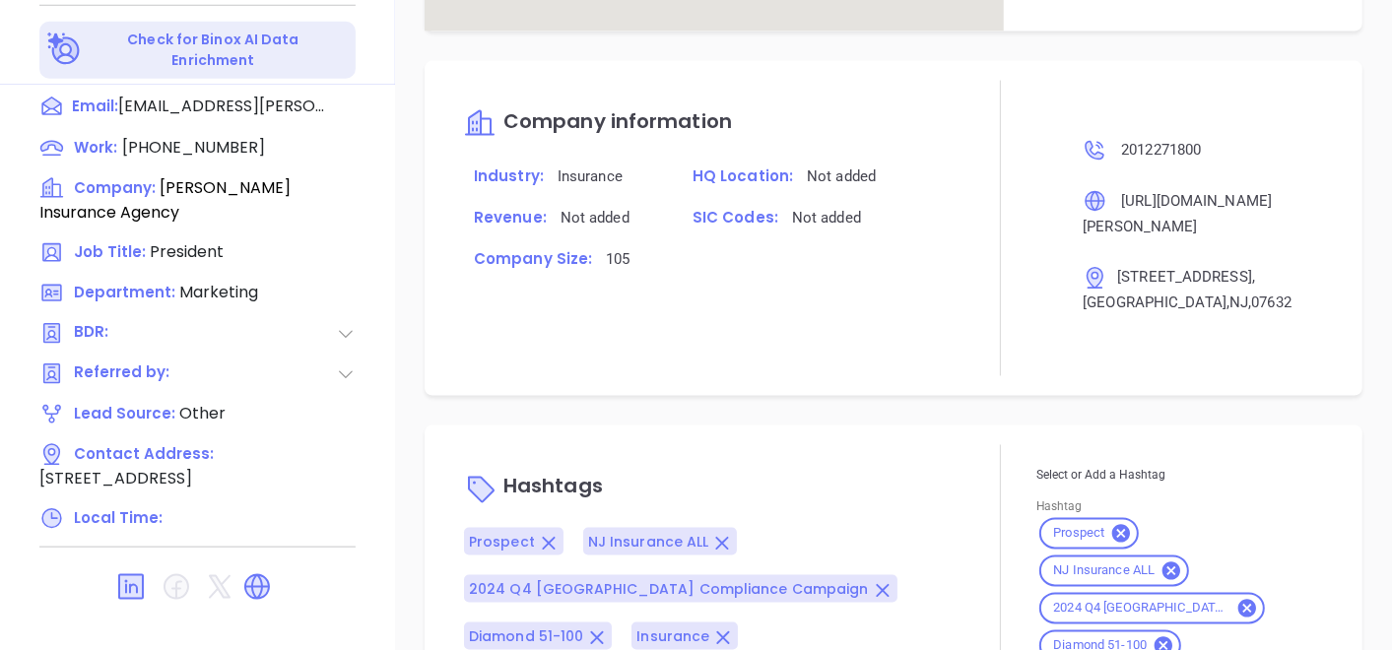
scroll to position [1414, 0]
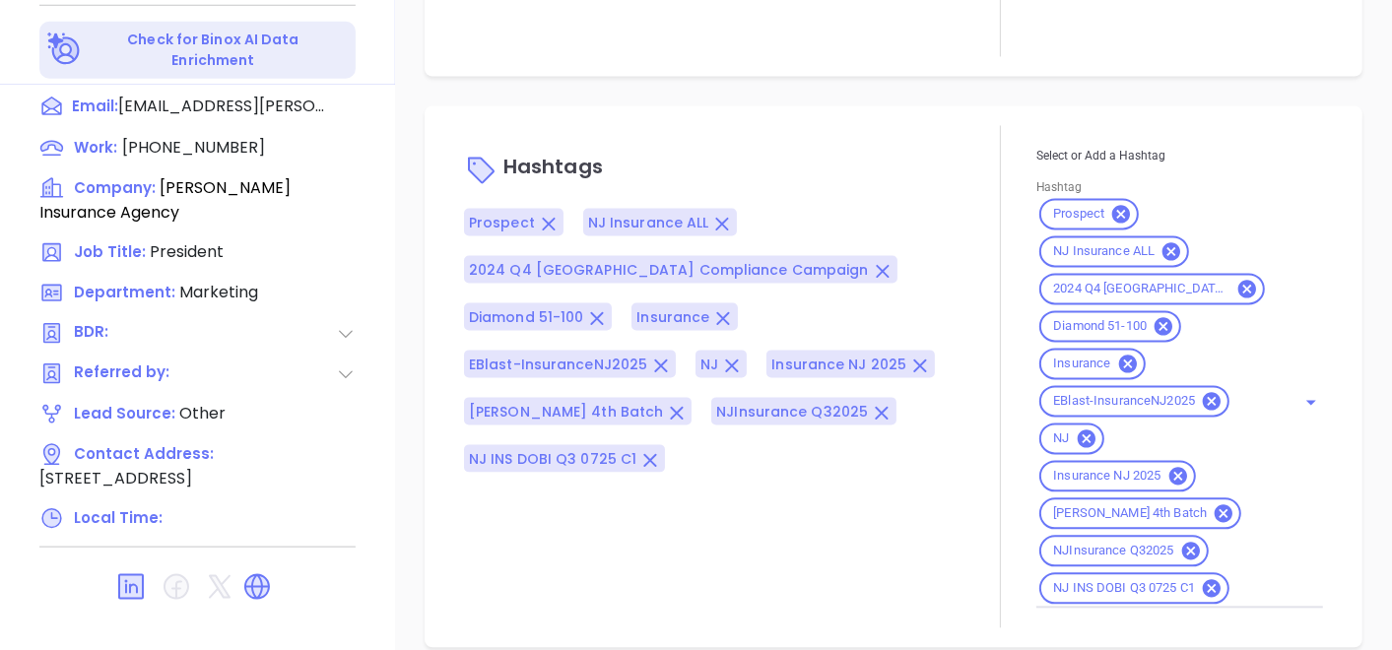
type input "[PERSON_NAME]"
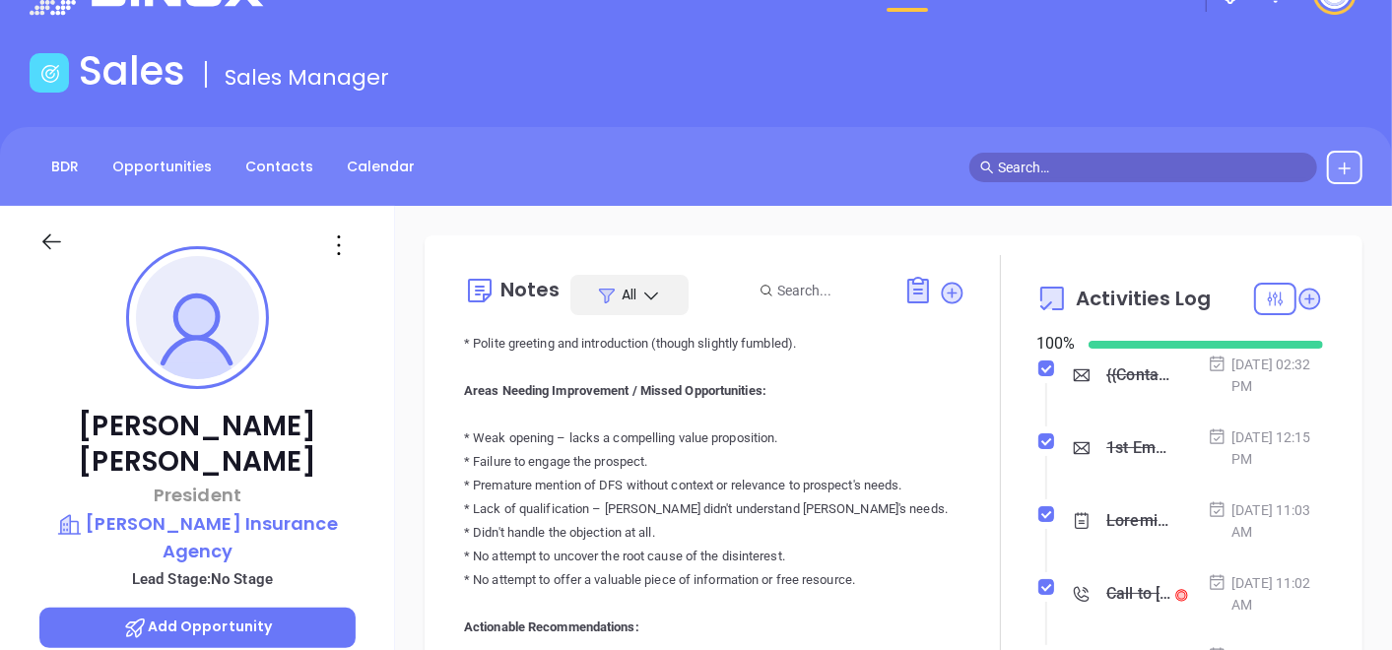
scroll to position [0, 0]
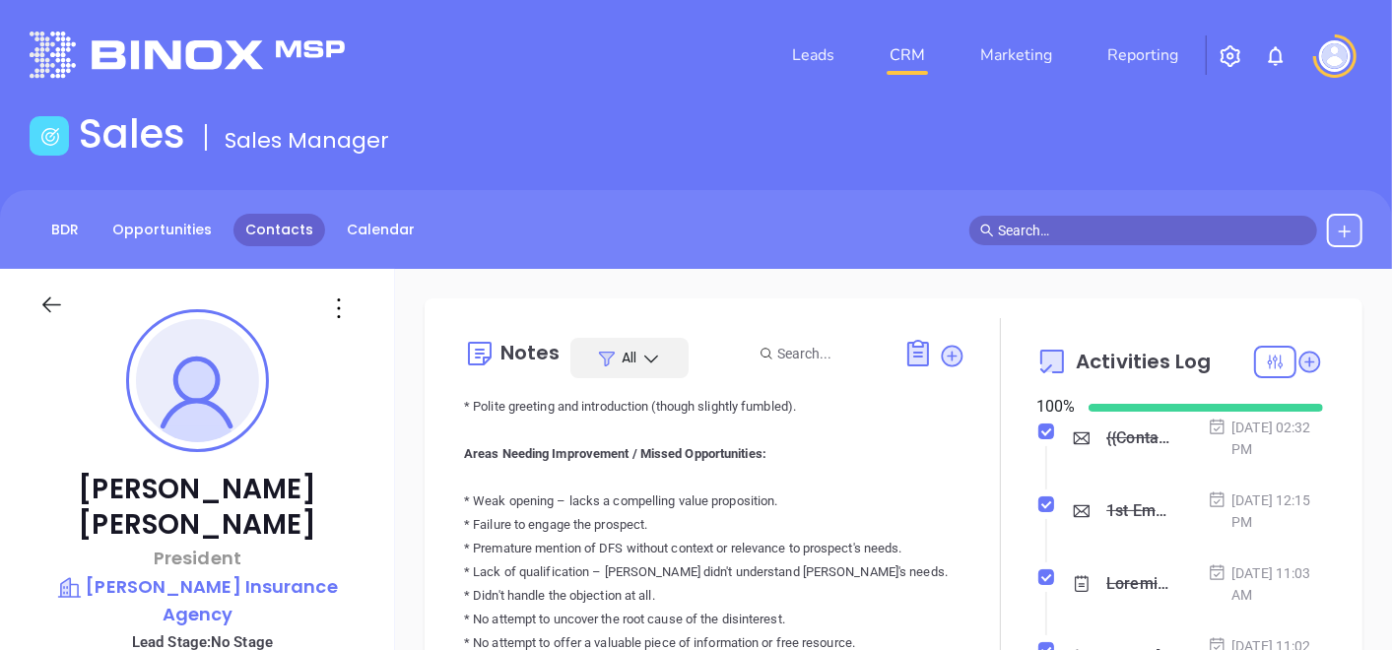
click at [283, 230] on link "Contacts" at bounding box center [280, 230] width 92 height 33
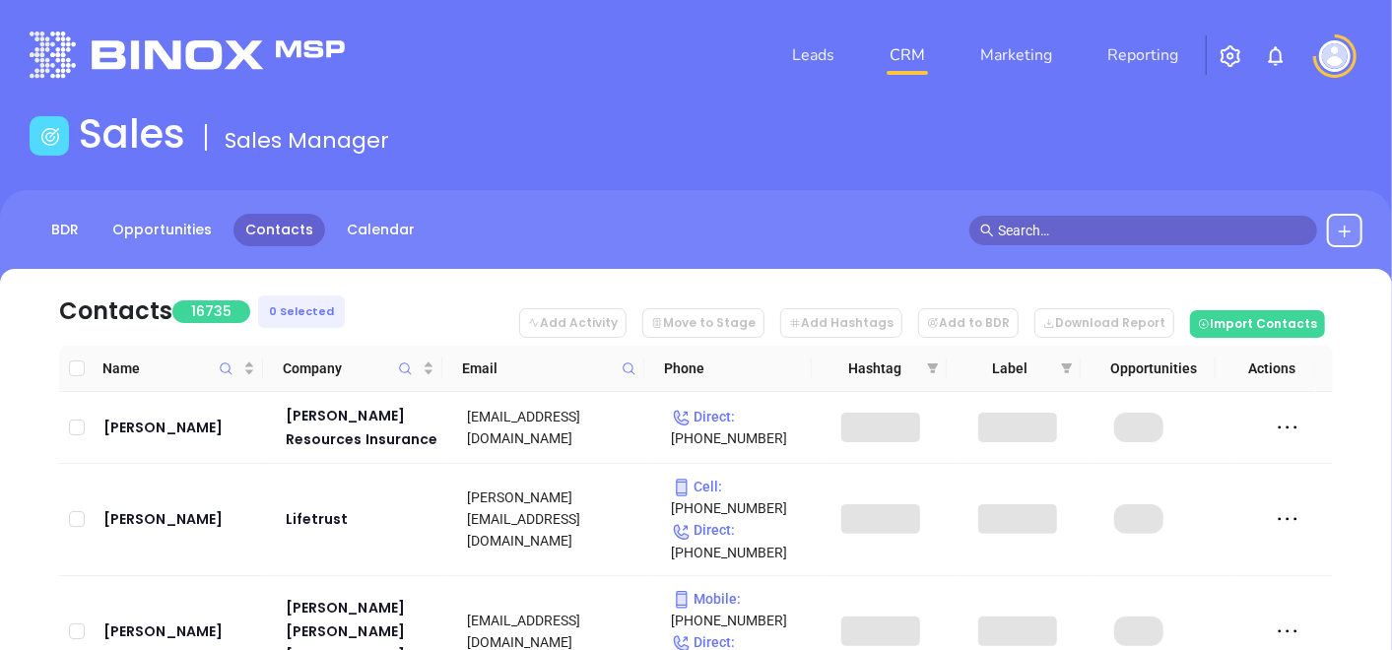
click at [636, 364] on span at bounding box center [629, 369] width 23 height 30
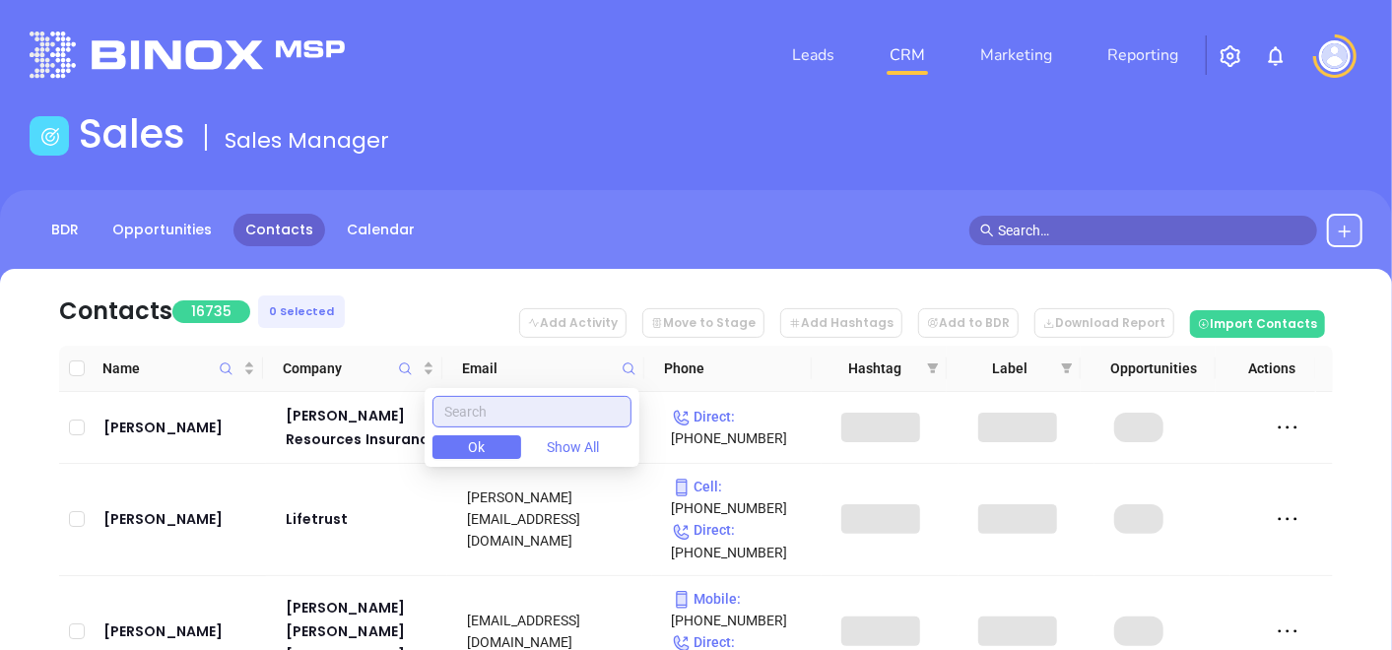
paste input "barclayinsurance.com"
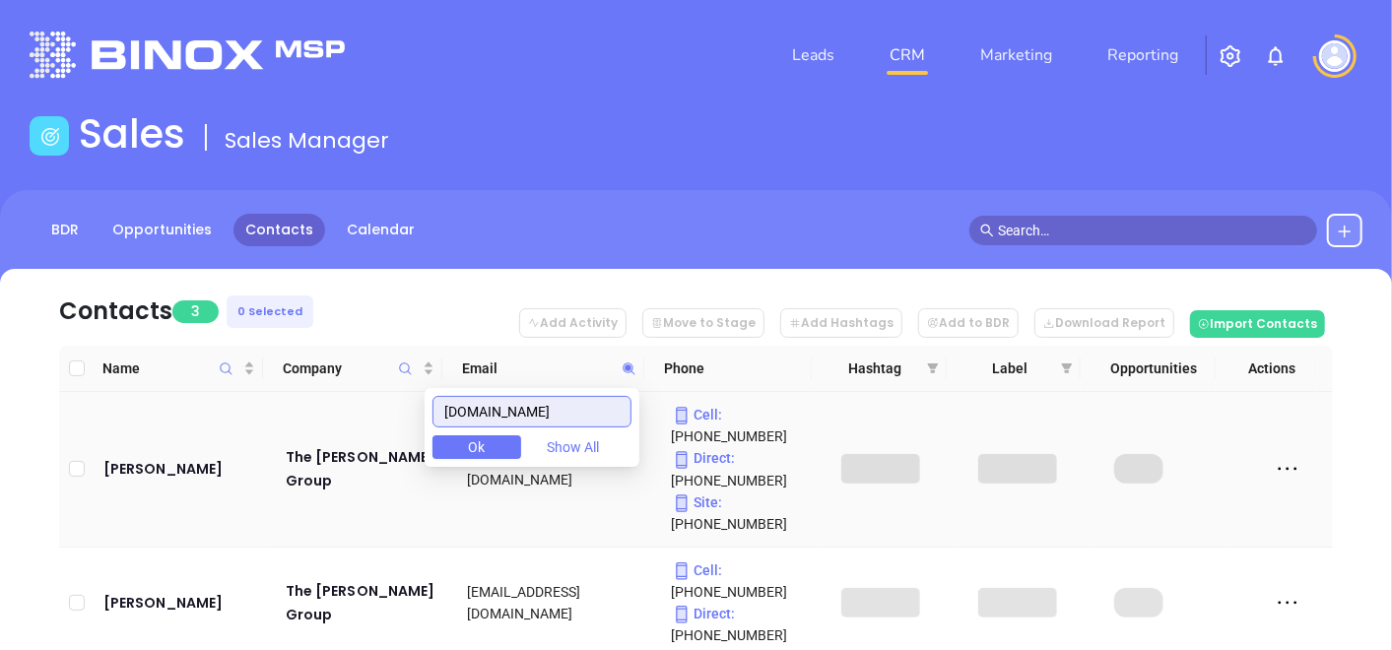
scroll to position [240, 0]
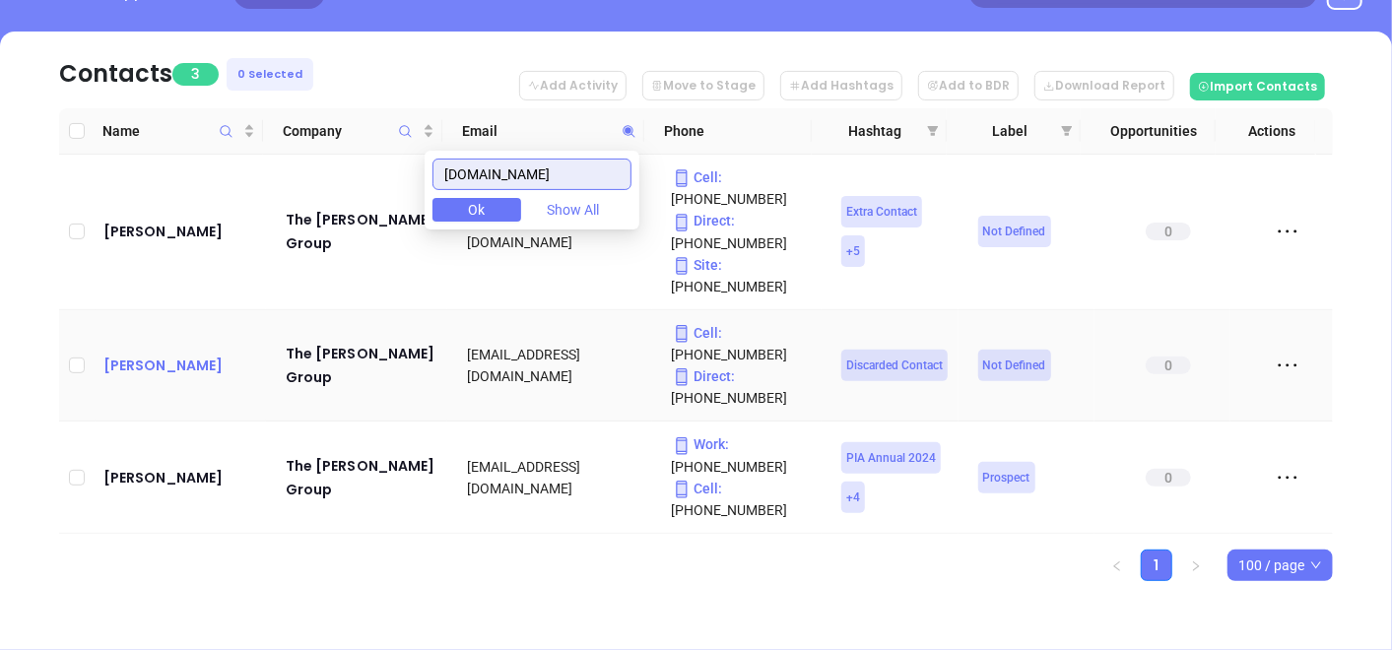
type input "barclayinsurance.com"
click at [155, 359] on div "John Latimer" at bounding box center [180, 366] width 155 height 24
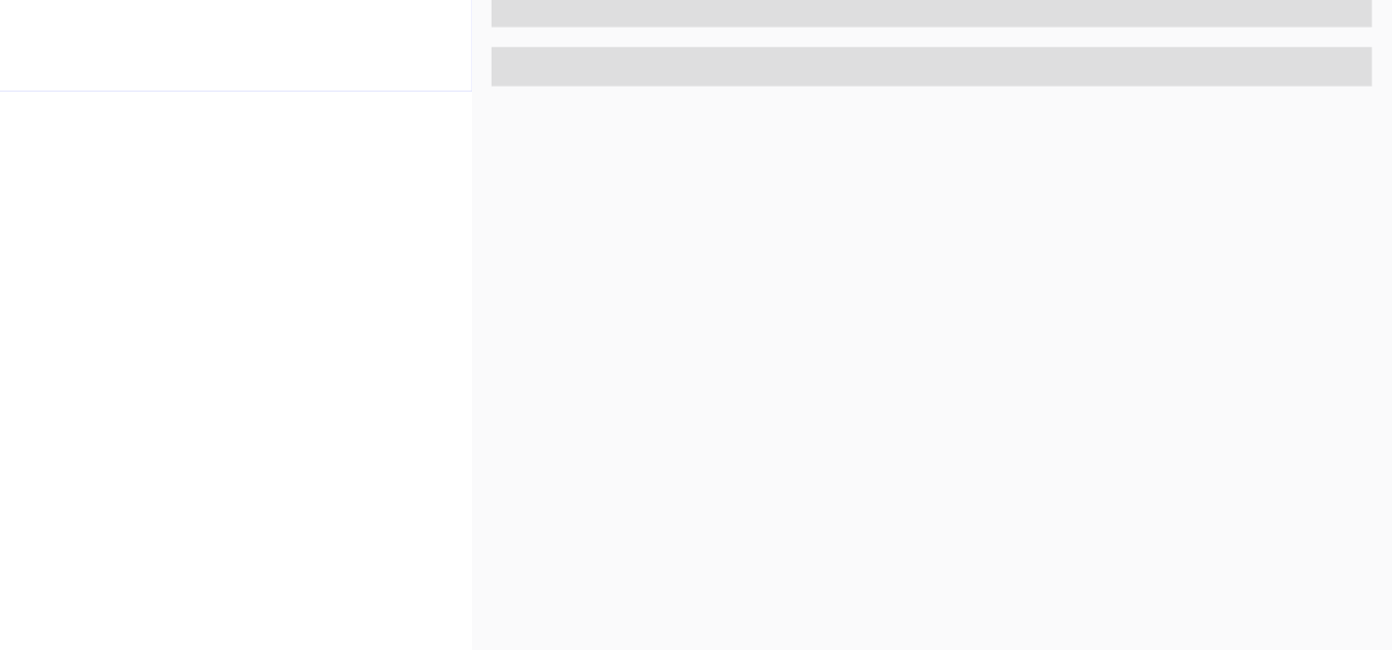
scroll to position [997, 0]
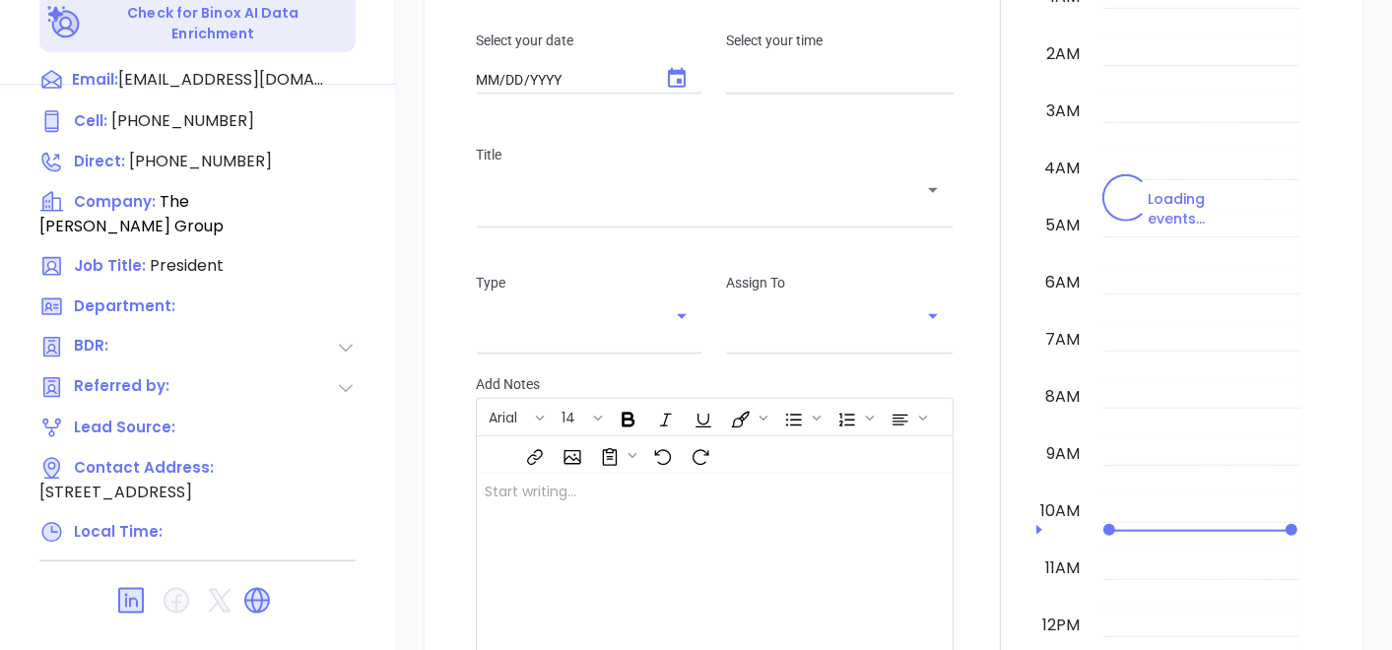
type input "10:00 am"
type input "[DATE]"
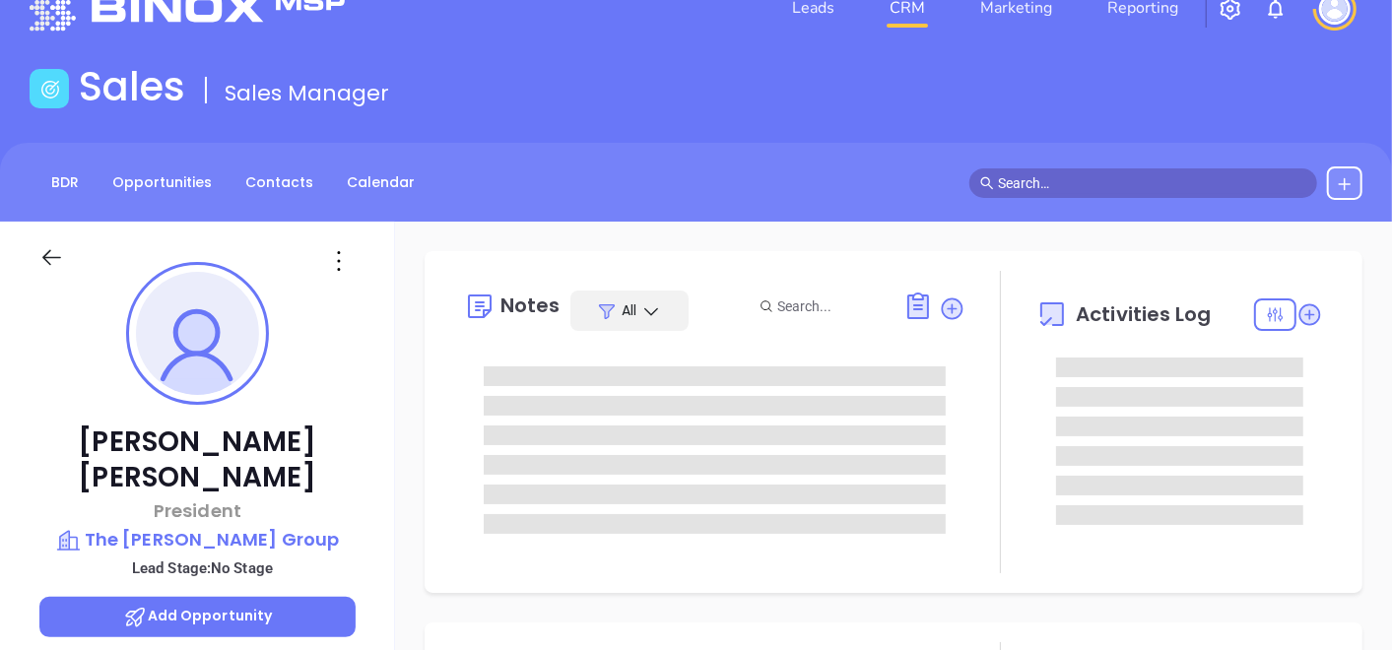
scroll to position [12, 0]
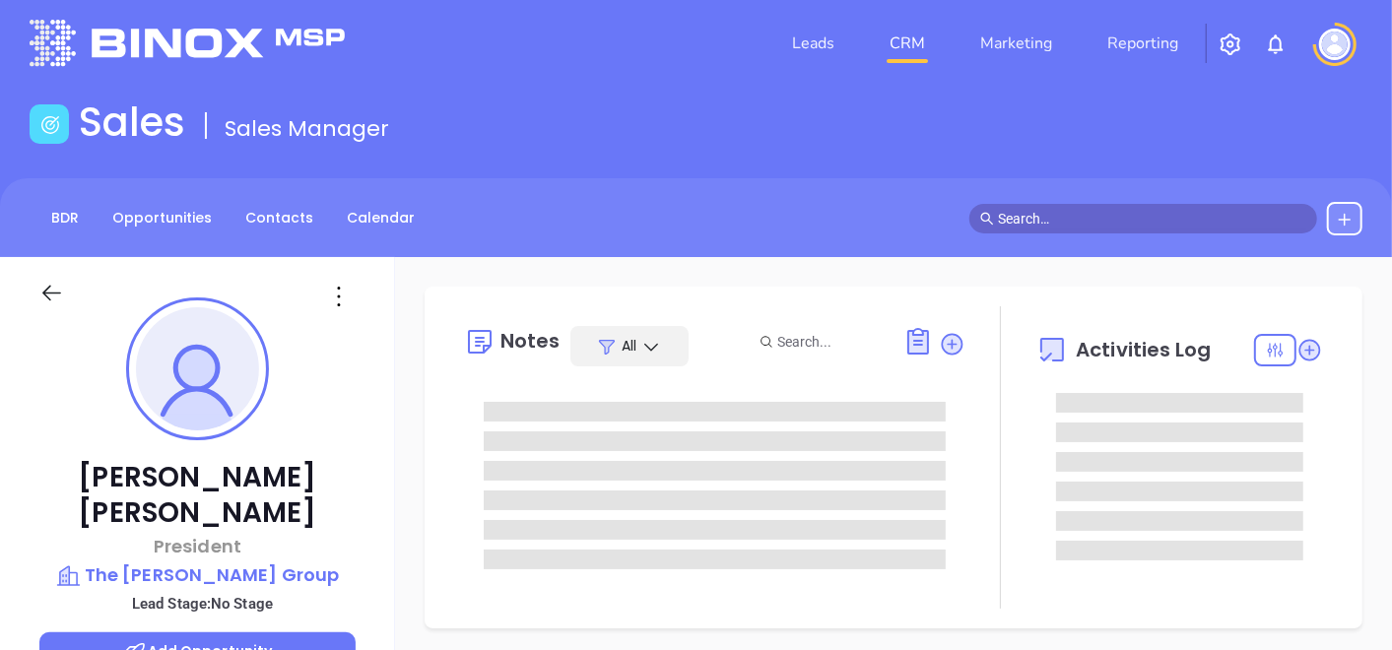
type input "[PERSON_NAME]"
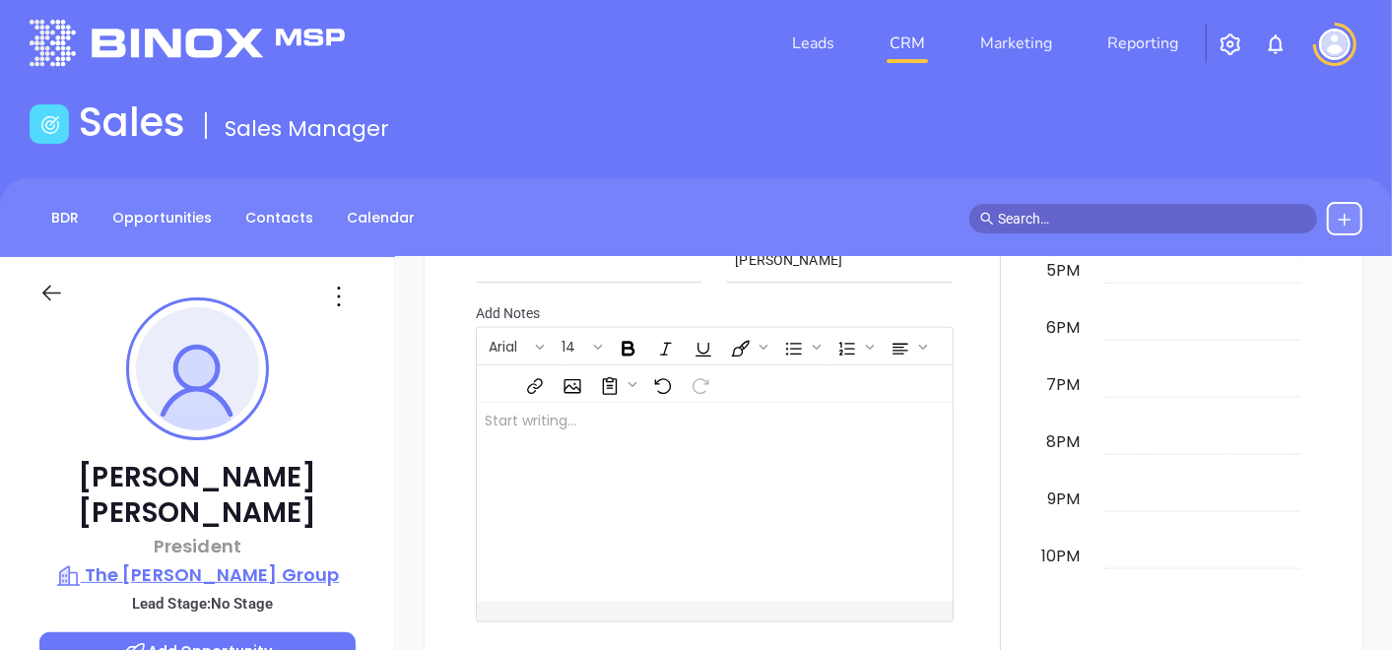
click at [264, 562] on p "The Barclay Group" at bounding box center [197, 576] width 316 height 28
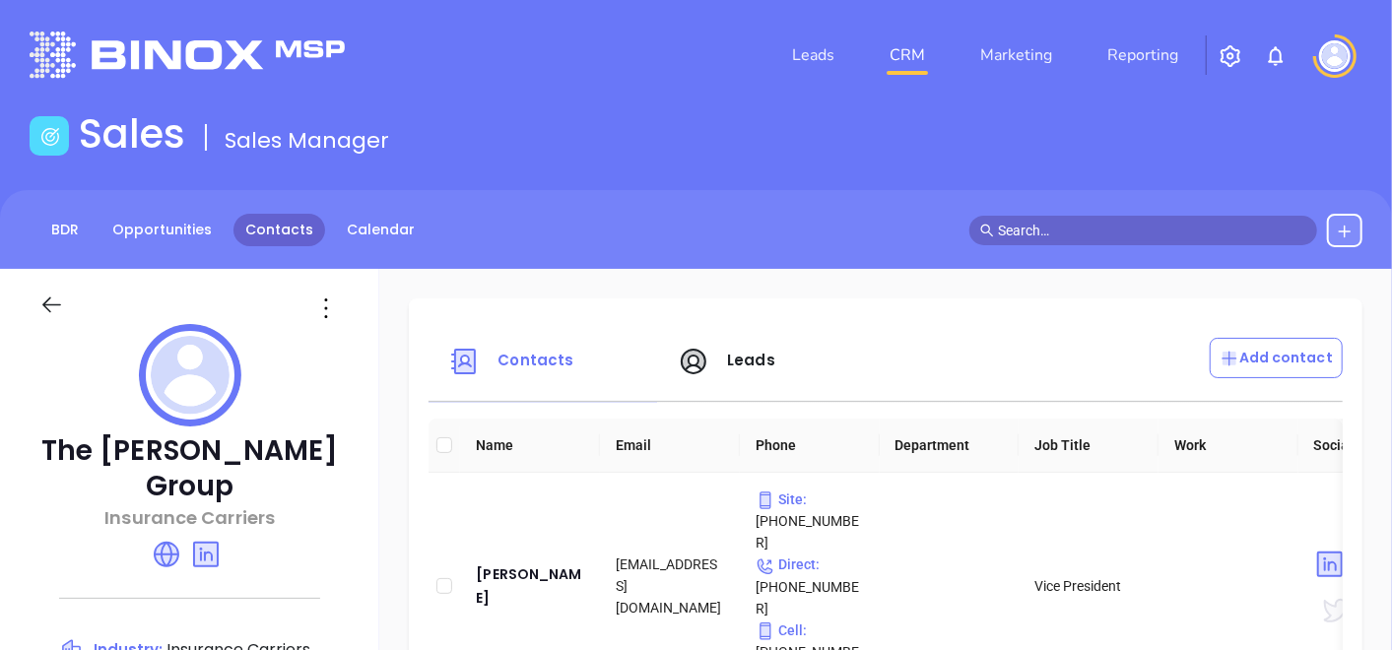
click at [277, 233] on link "Contacts" at bounding box center [280, 230] width 92 height 33
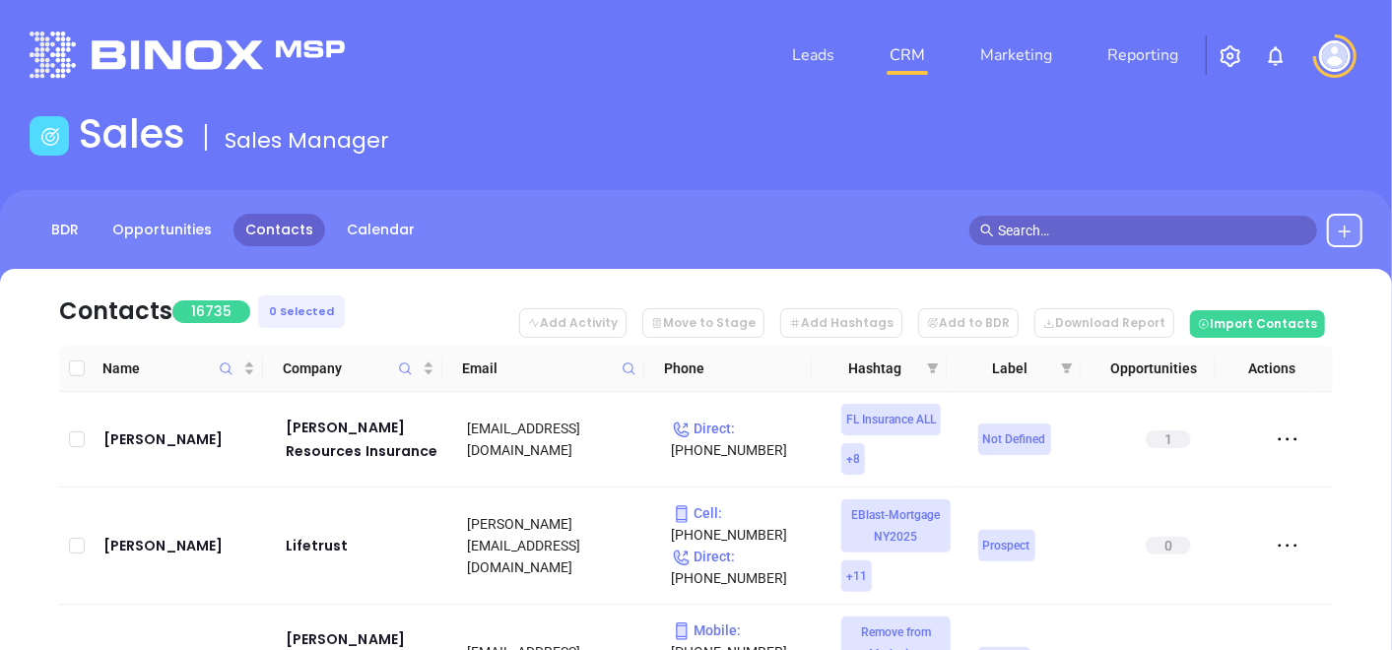
click at [625, 379] on span at bounding box center [629, 369] width 23 height 30
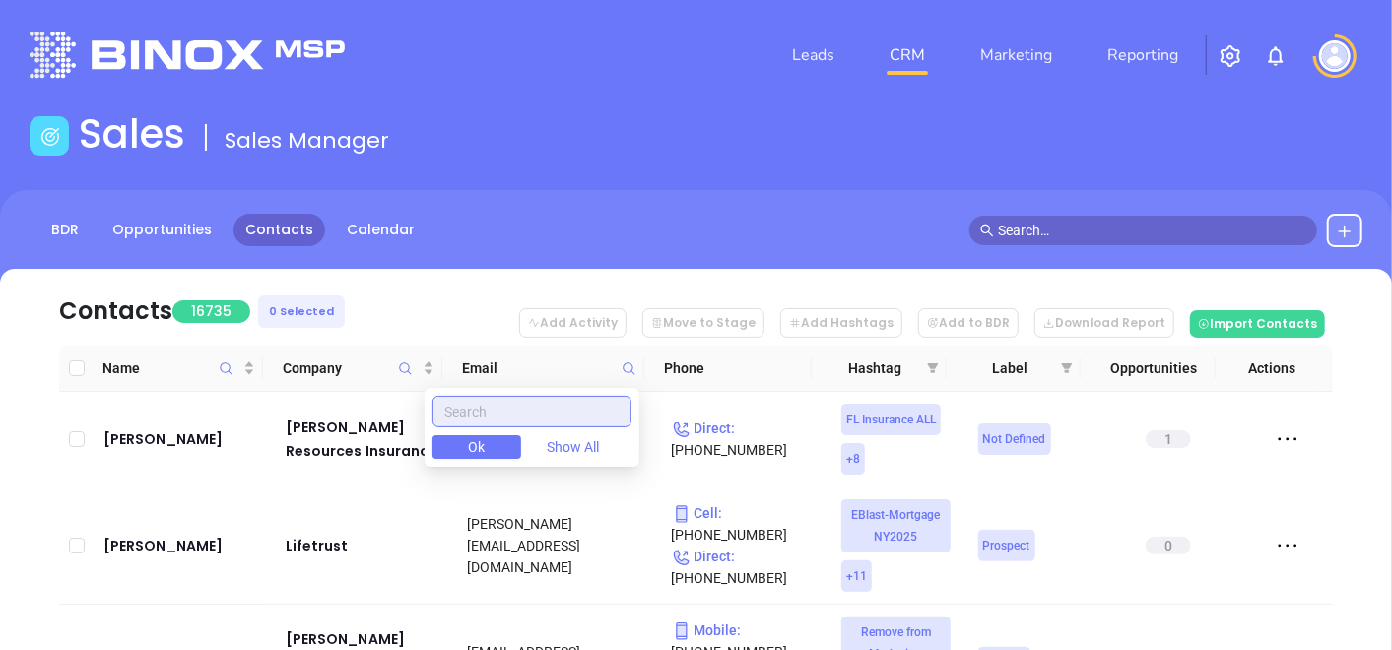
paste input "bensonthomson.com"
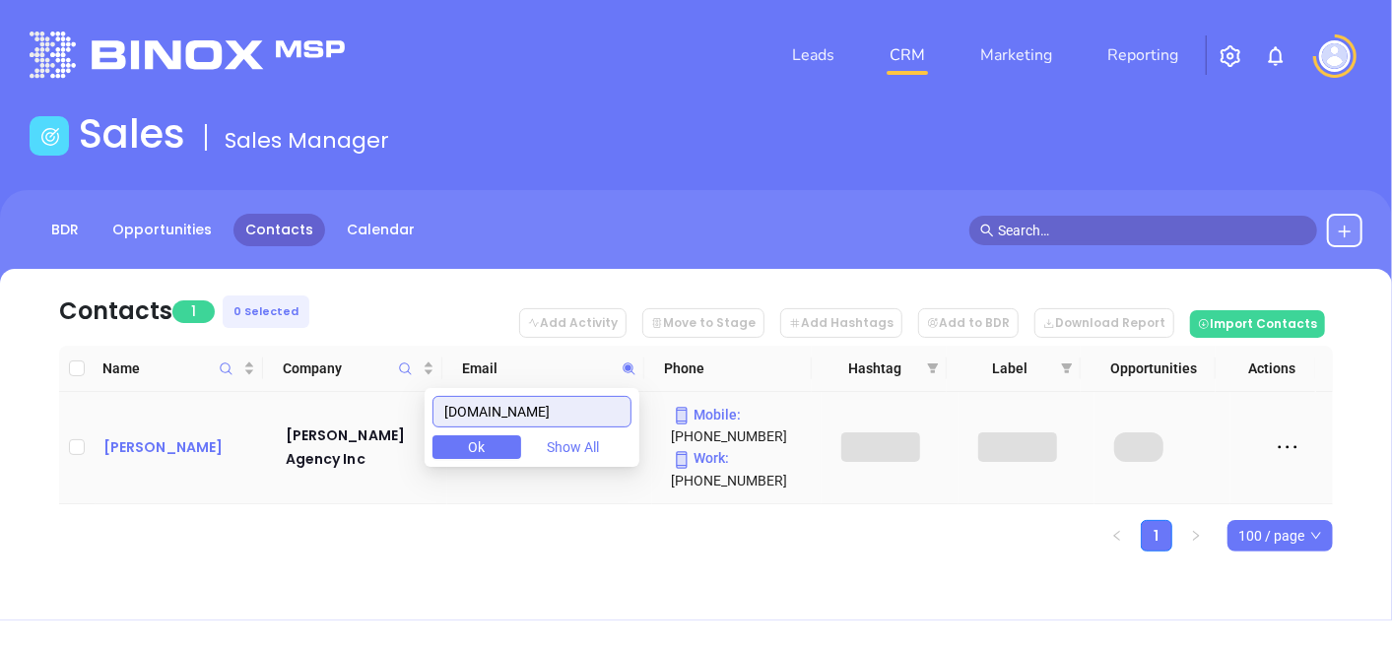
type input "bensonthomson.com"
click at [153, 453] on div "Jay Thomson" at bounding box center [180, 448] width 155 height 24
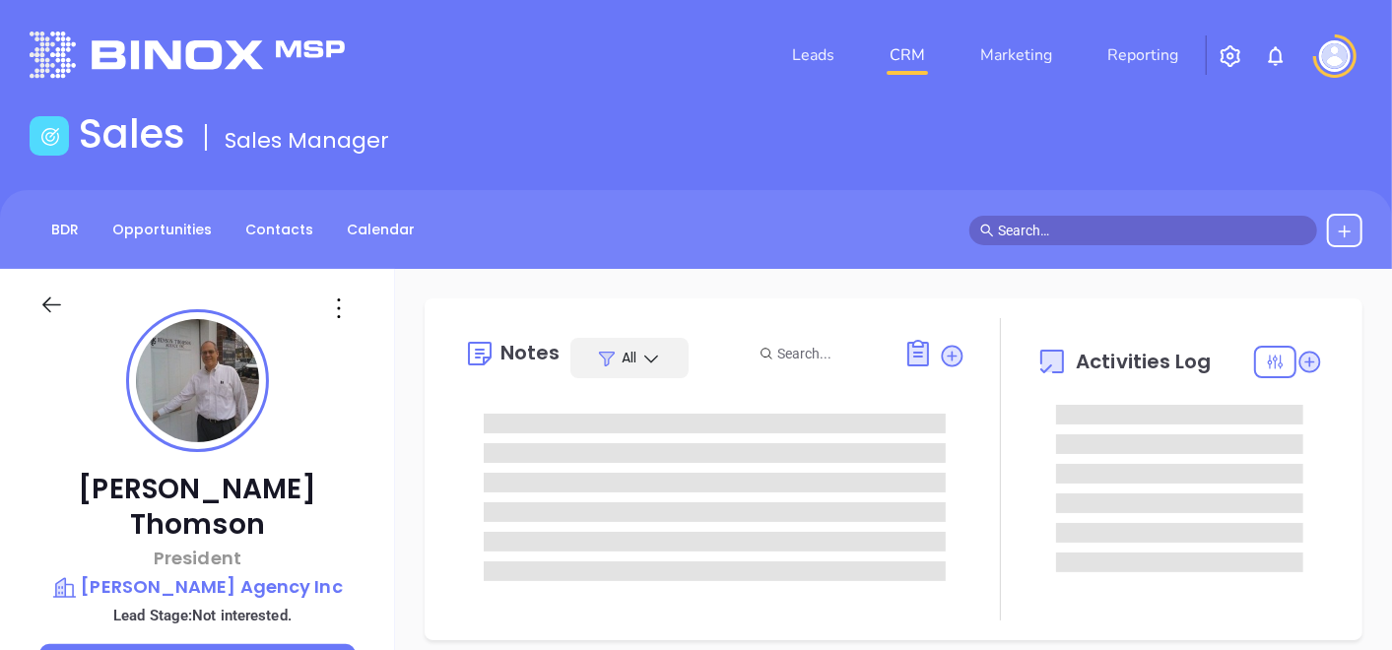
type input "[DATE]"
type input "[PERSON_NAME]"
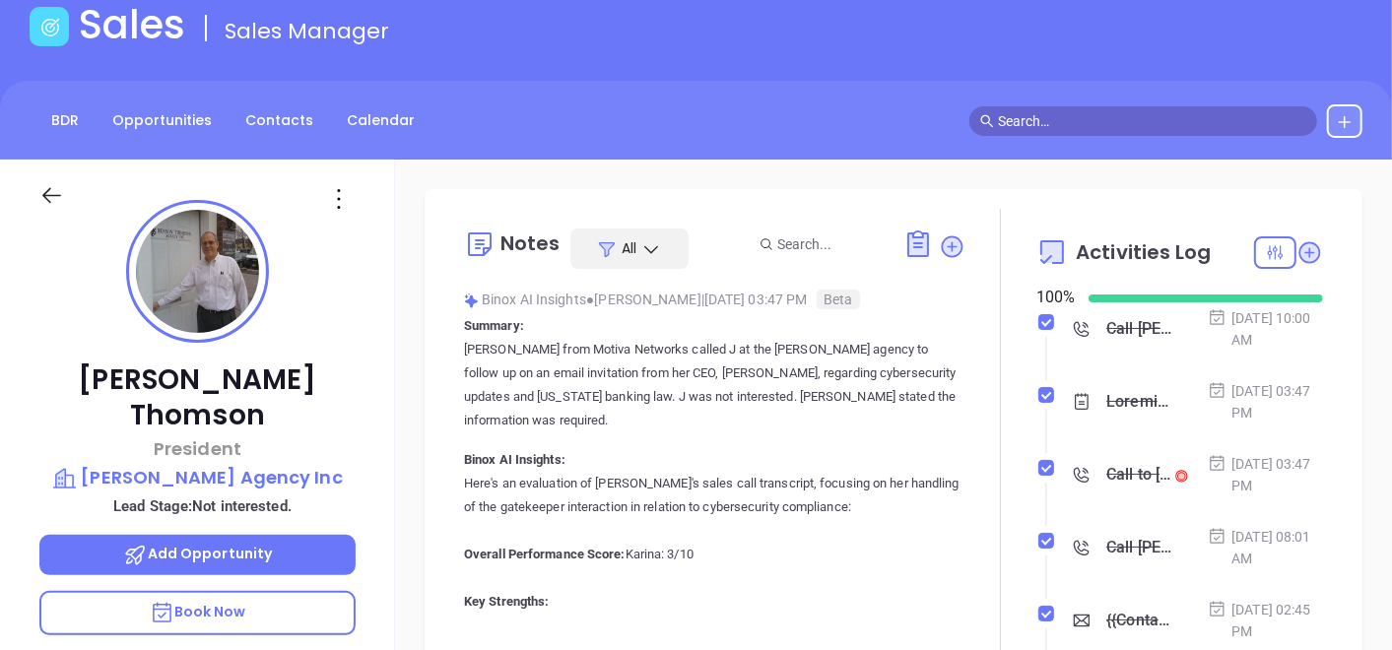
scroll to position [438, 0]
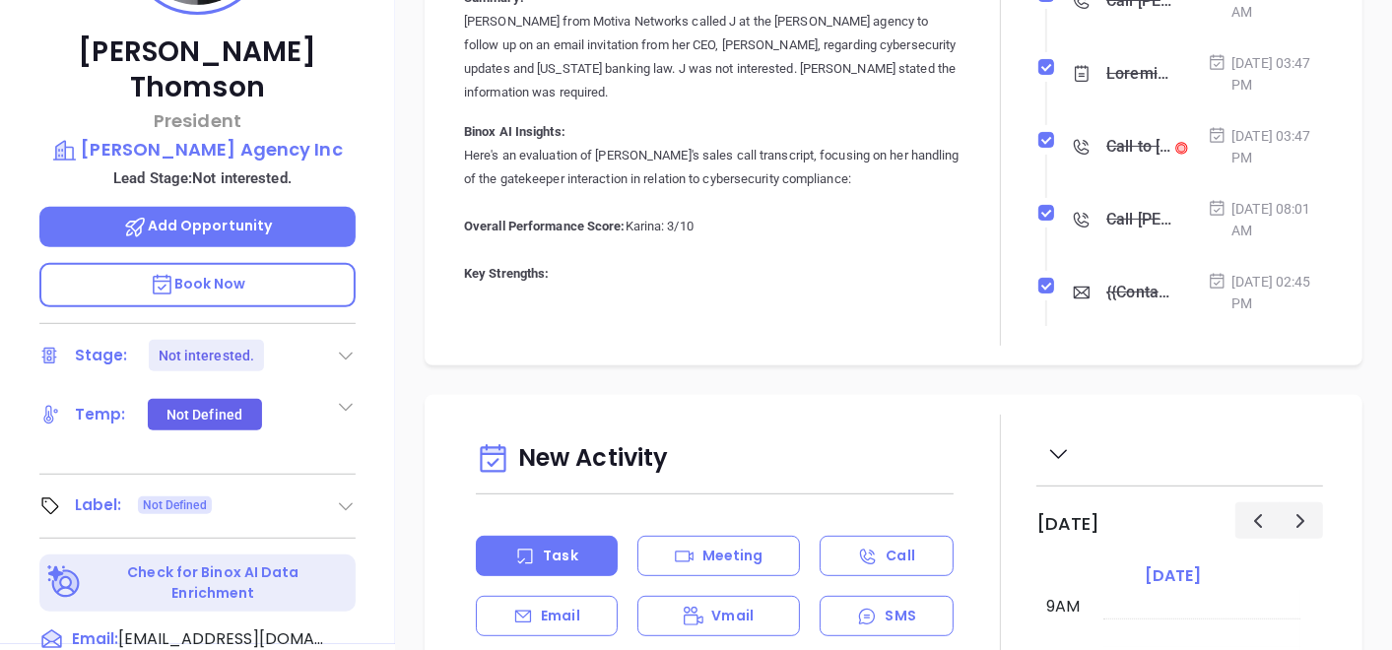
click at [352, 497] on icon at bounding box center [346, 507] width 20 height 20
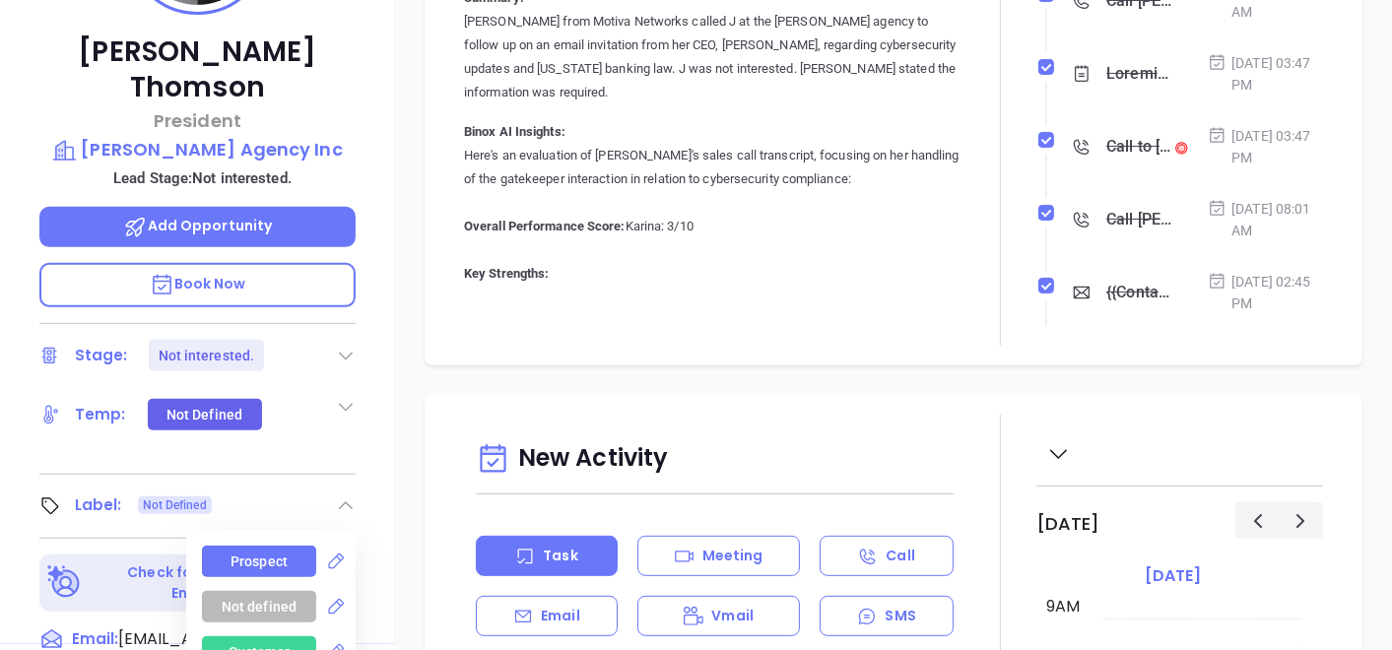
click at [267, 546] on div "Prospect" at bounding box center [259, 562] width 57 height 32
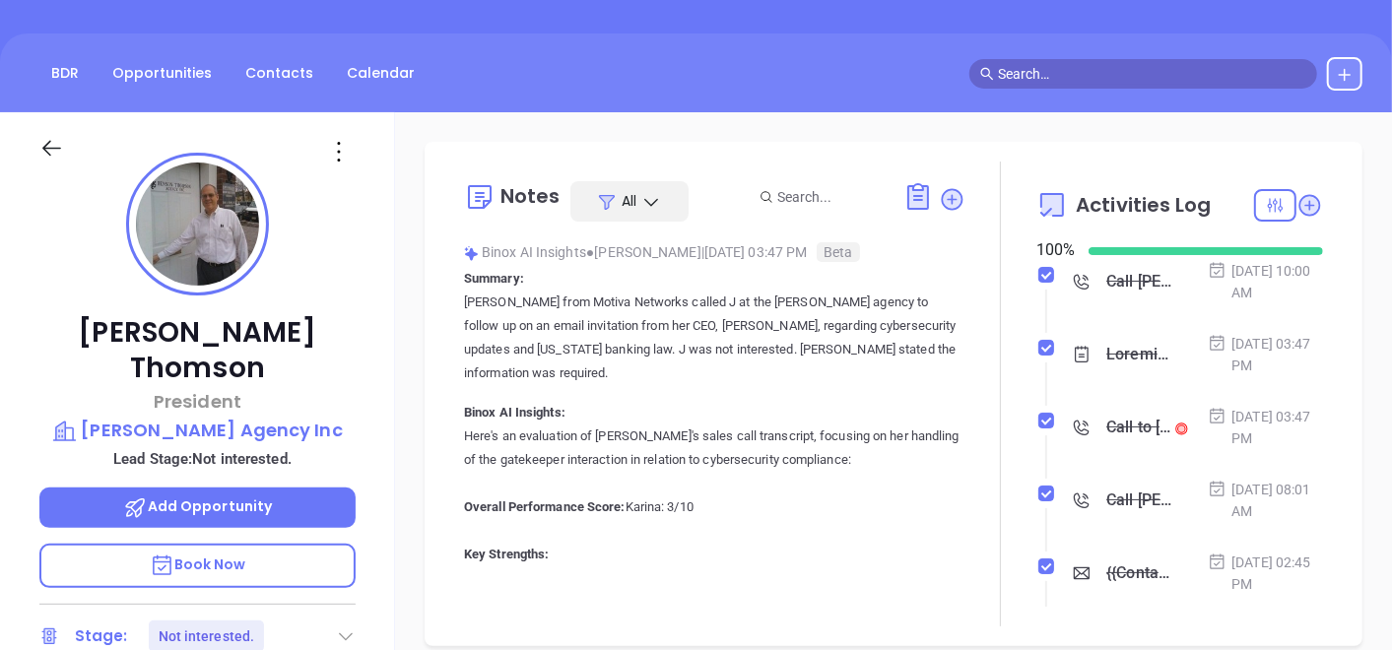
scroll to position [109, 0]
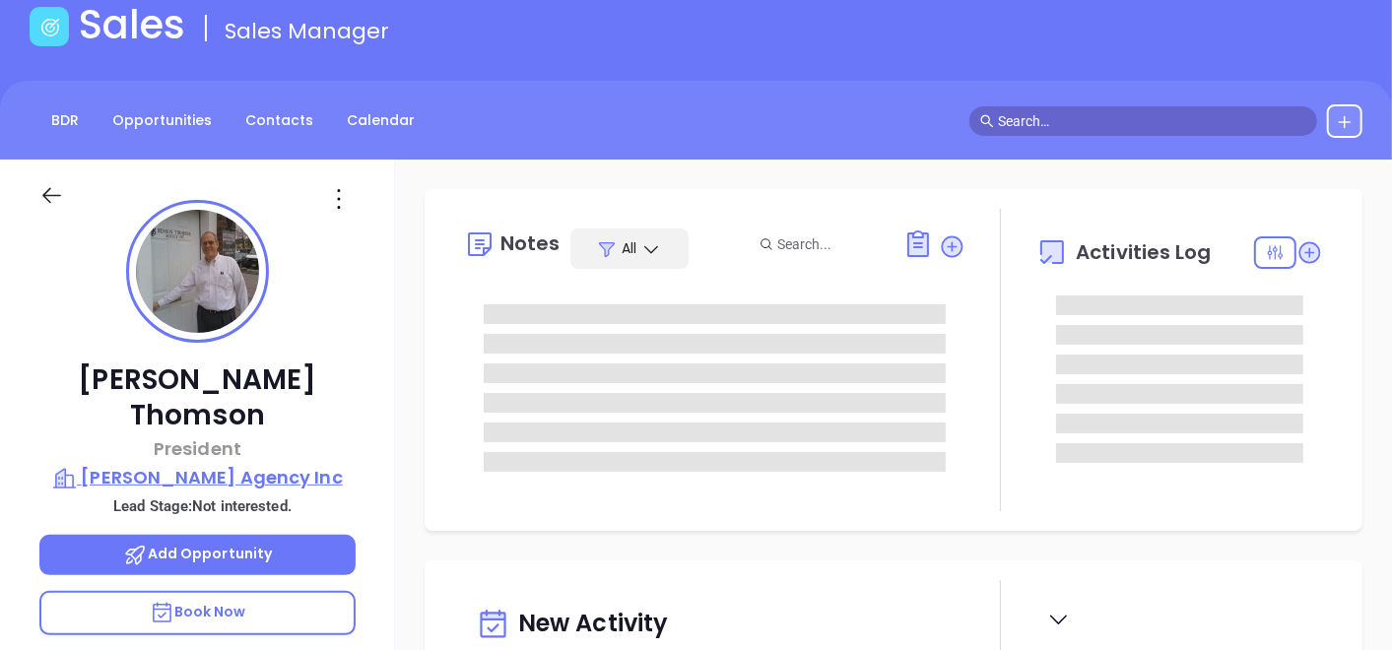
click at [217, 464] on p "Benson Thomson Agency Inc" at bounding box center [197, 478] width 316 height 28
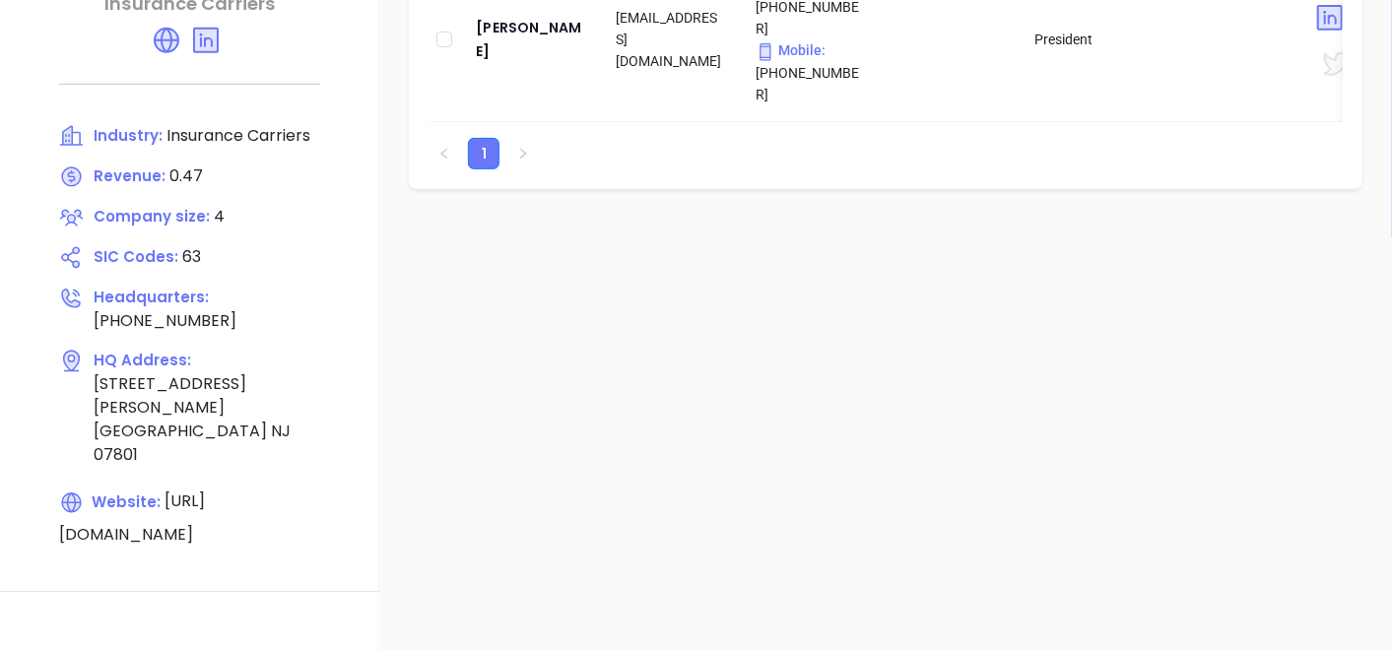
scroll to position [547, 0]
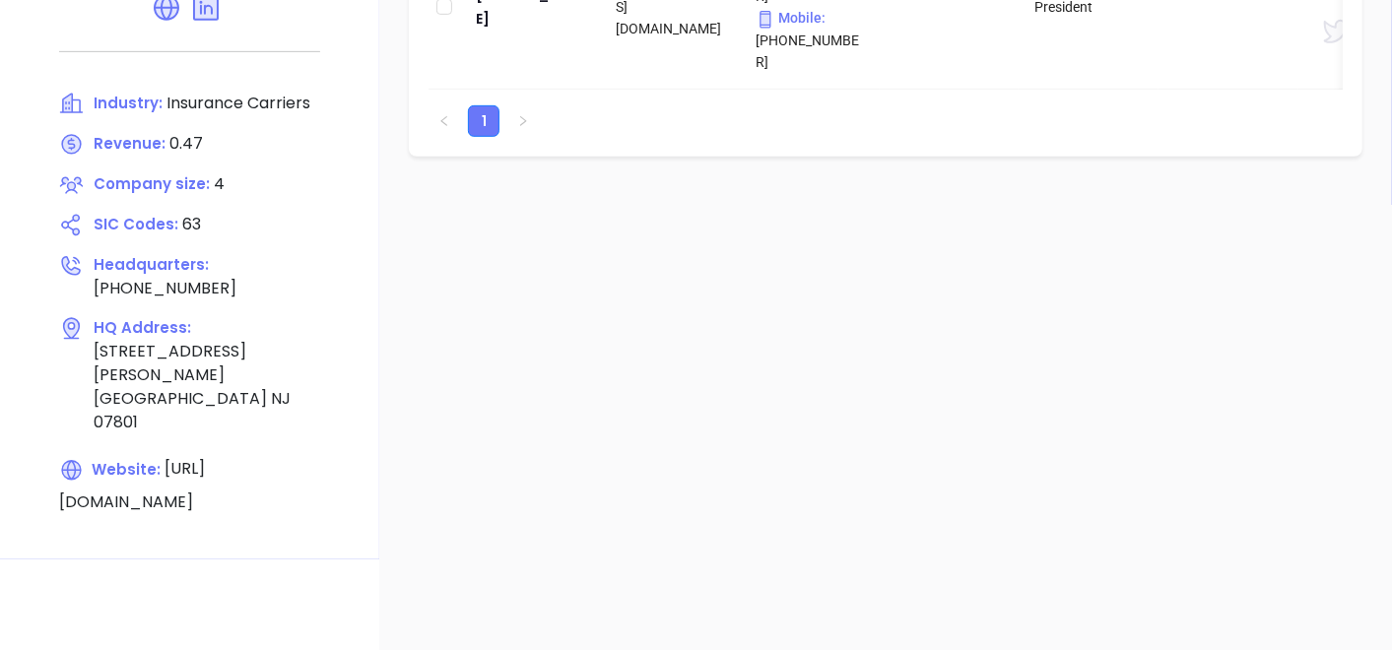
click at [496, 643] on div "Contacts Leads Add contact Name Email Phone Department Job Title Work Social Me…" at bounding box center [885, 412] width 1013 height 1380
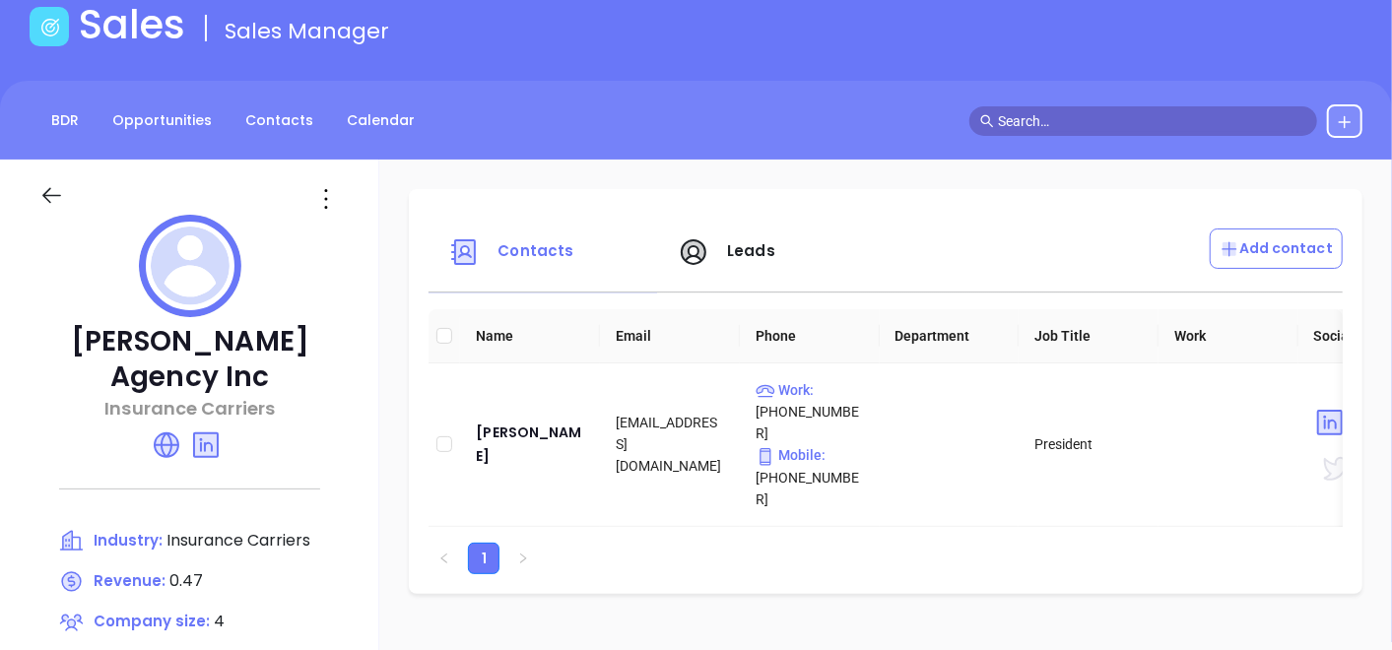
scroll to position [0, 0]
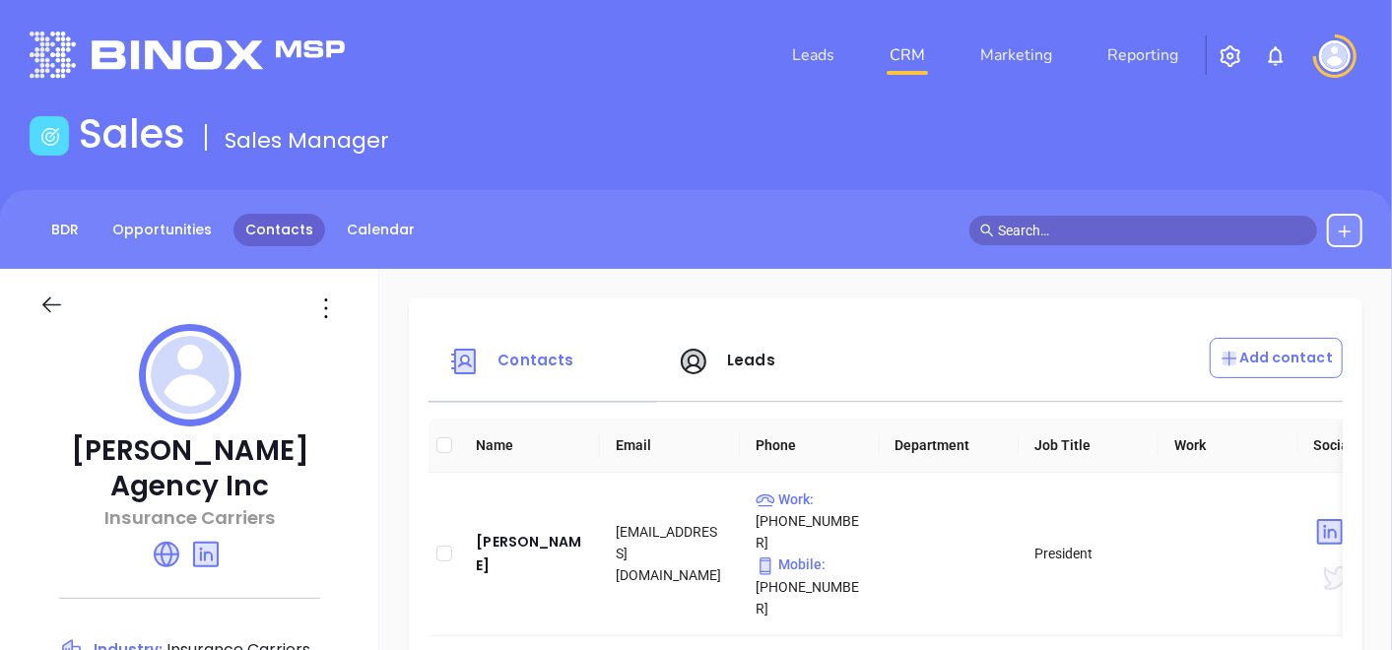
click at [283, 243] on link "Contacts" at bounding box center [280, 230] width 92 height 33
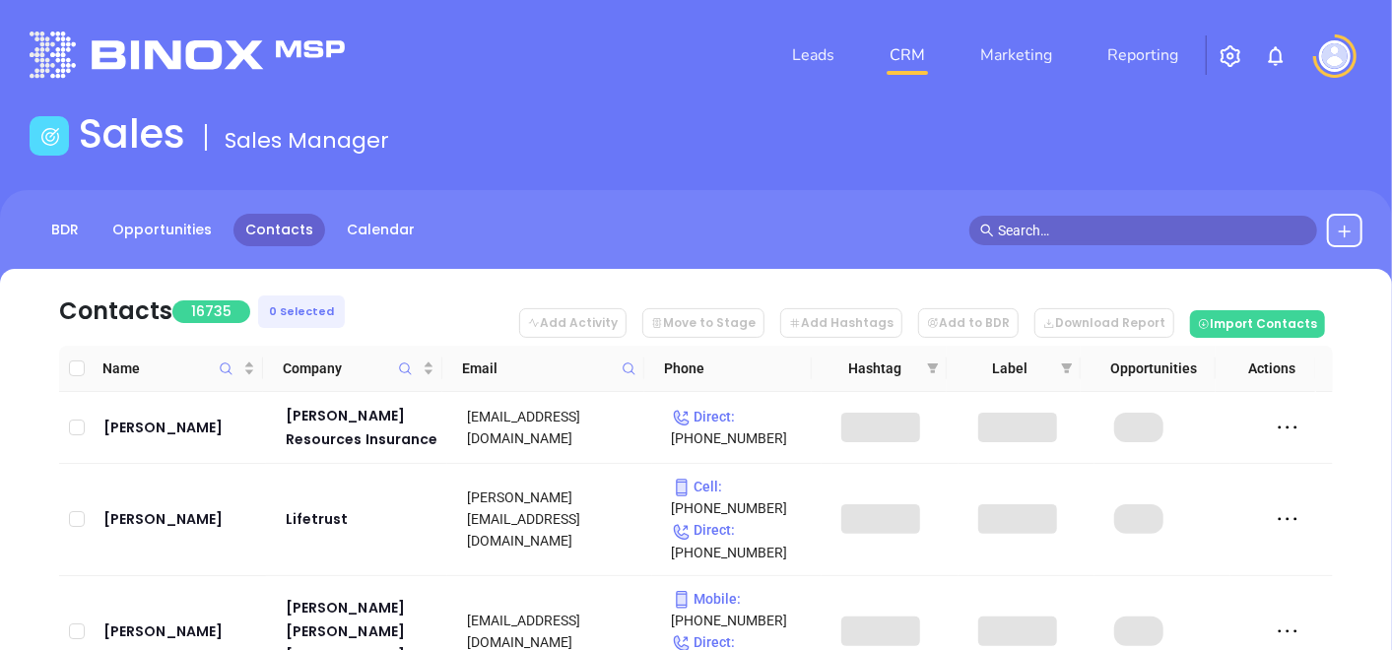
click at [625, 369] on icon at bounding box center [629, 369] width 15 height 15
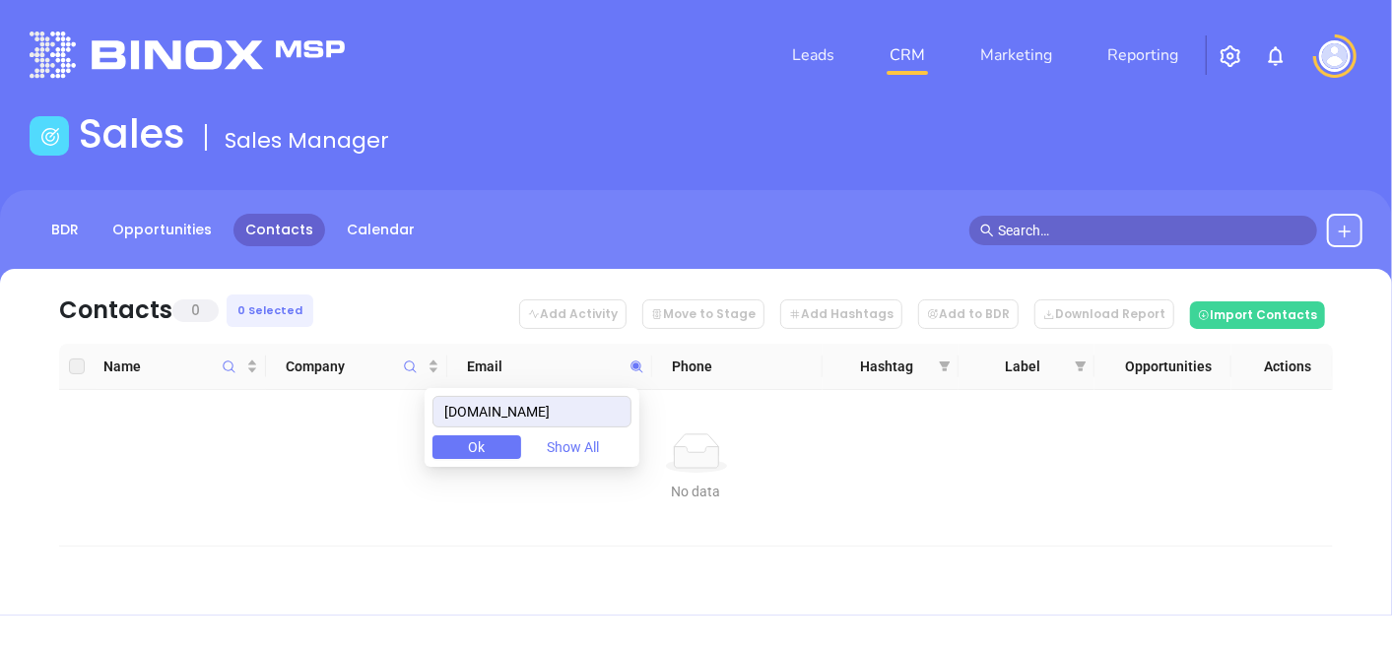
type input "mccarthyhillside.com"
drag, startPoint x: 600, startPoint y: 410, endPoint x: 409, endPoint y: 418, distance: 191.3
click at [408, 421] on body "Leads CRM Marketing Reporting Financial Leads Leads Sales Sales Manager BDR Opp…" at bounding box center [696, 325] width 1392 height 650
paste input "fgminsurance.com"
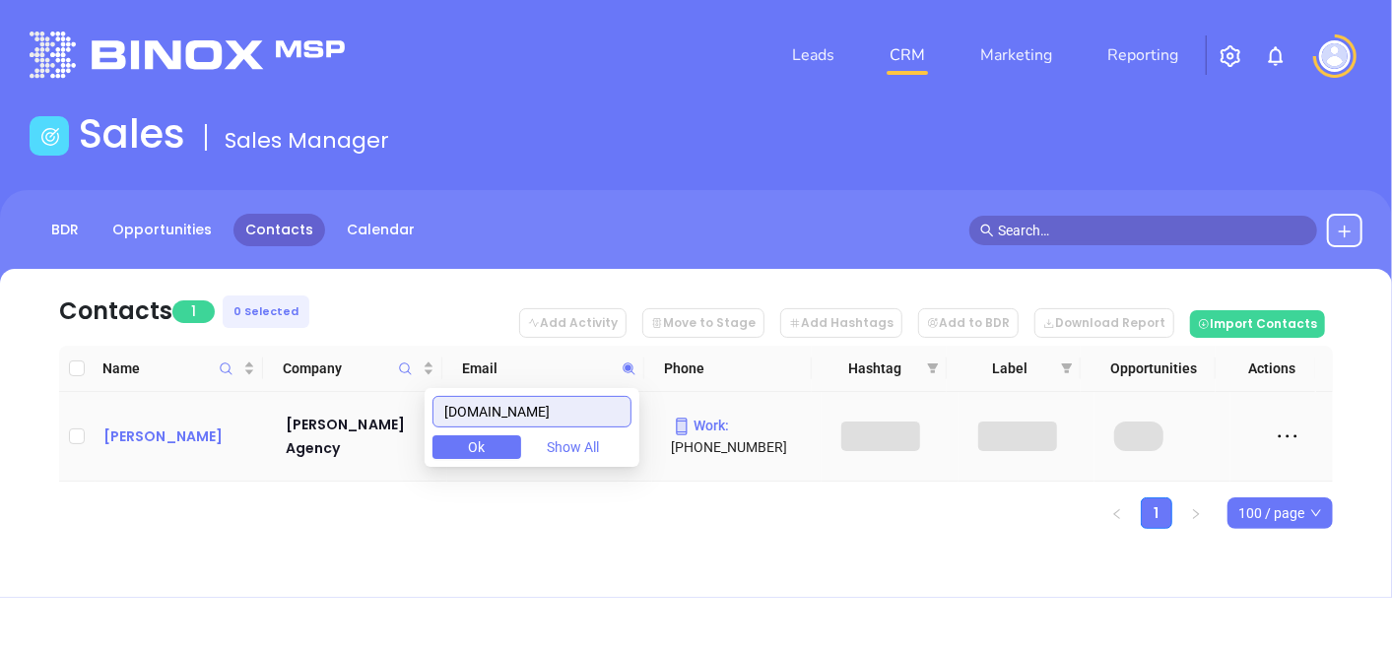
type input "fgminsurance.com"
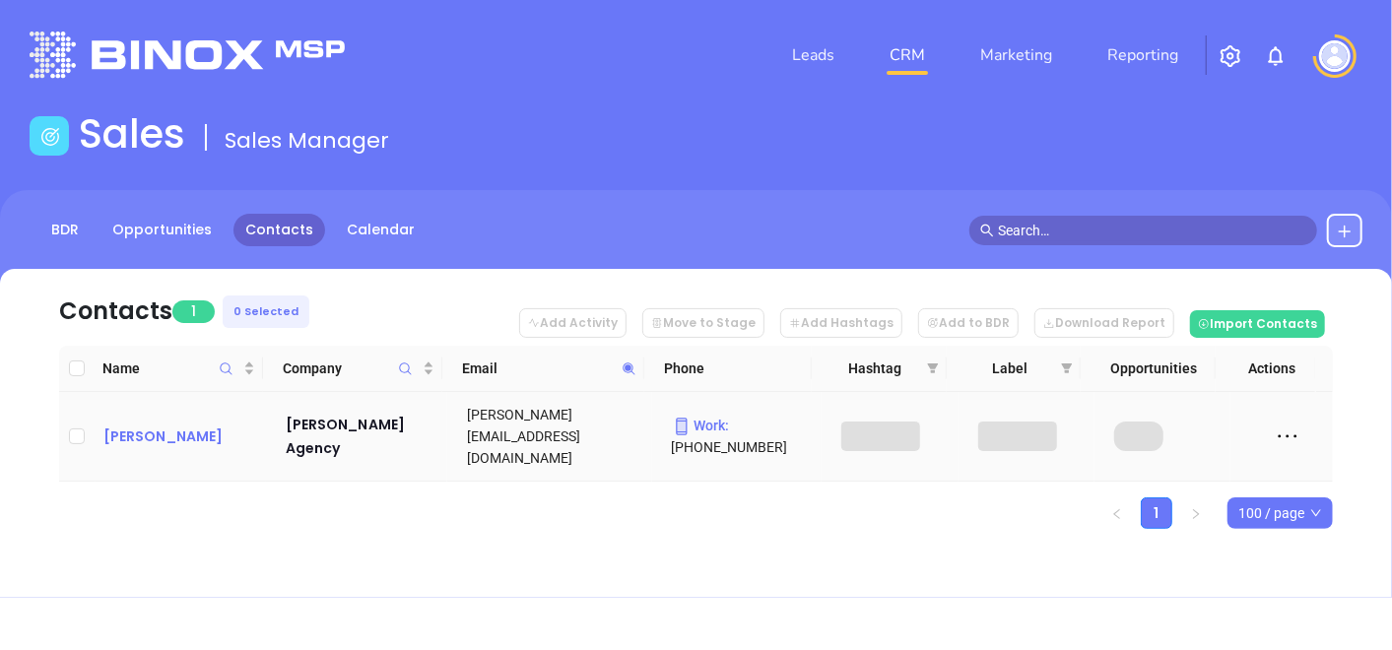
click at [174, 438] on div "Frank Milo" at bounding box center [180, 437] width 155 height 24
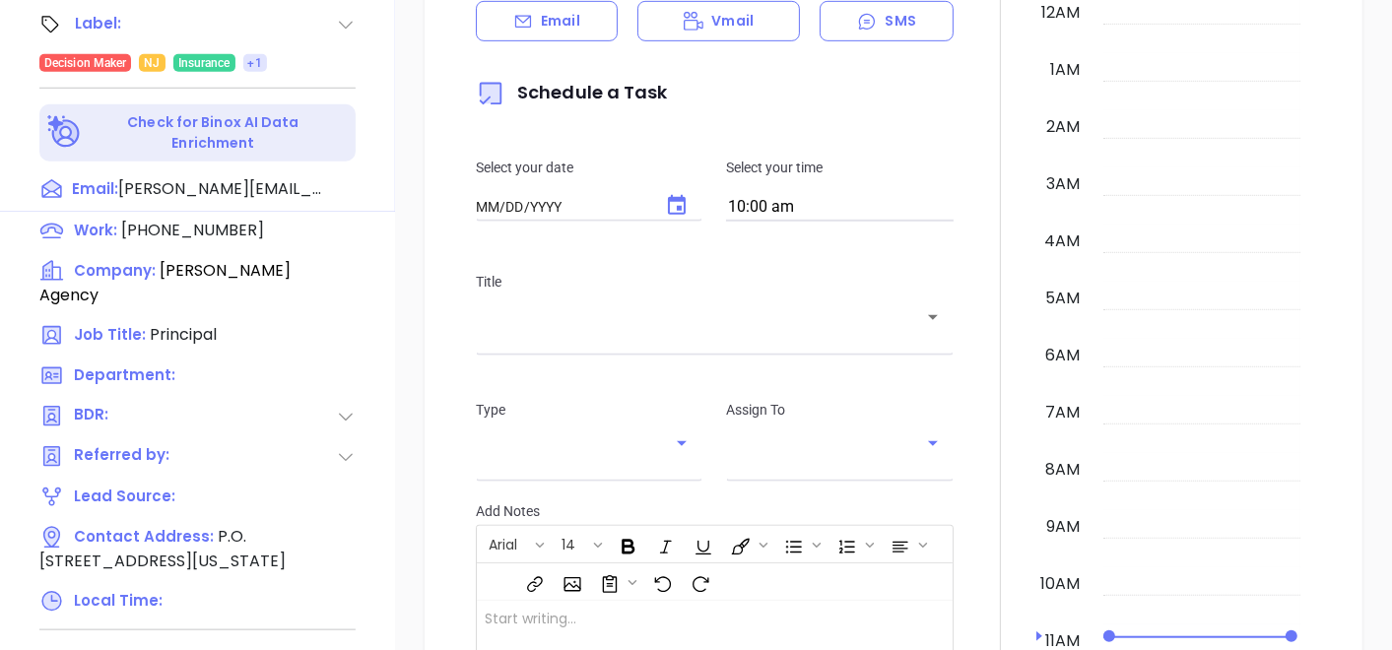
type input "[DATE]"
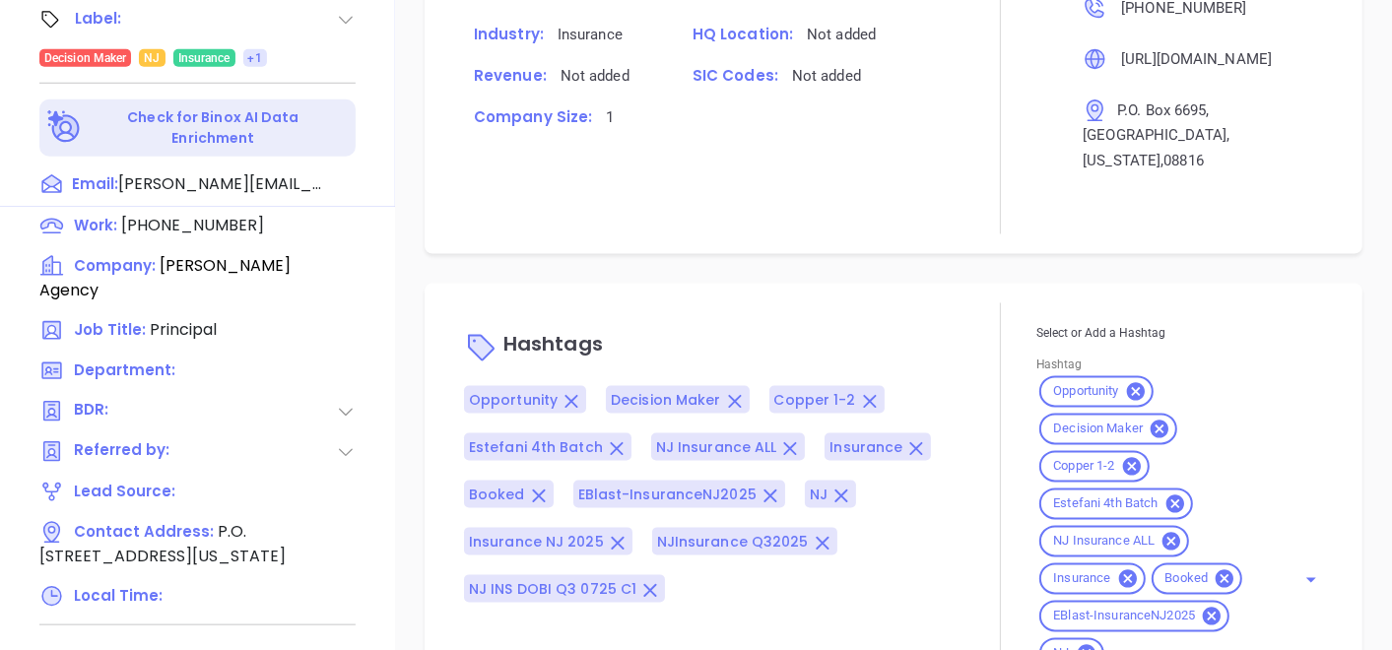
scroll to position [1439, 0]
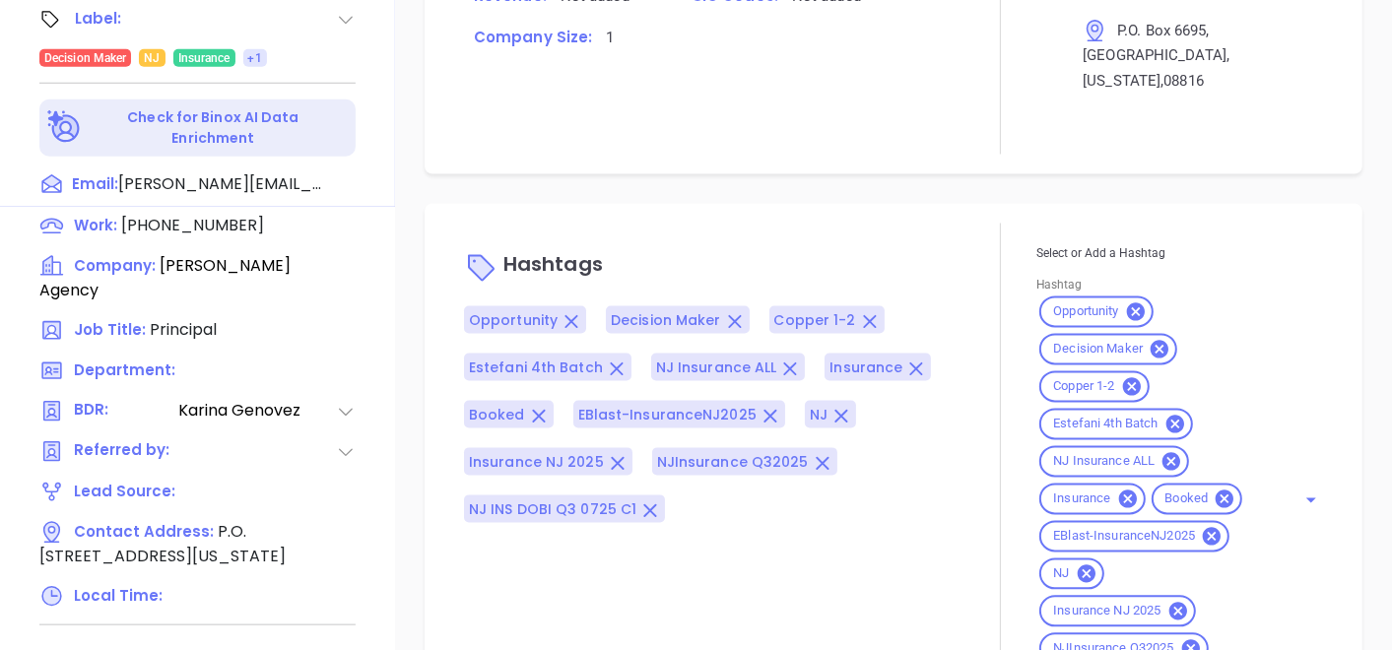
type input "[PERSON_NAME]"
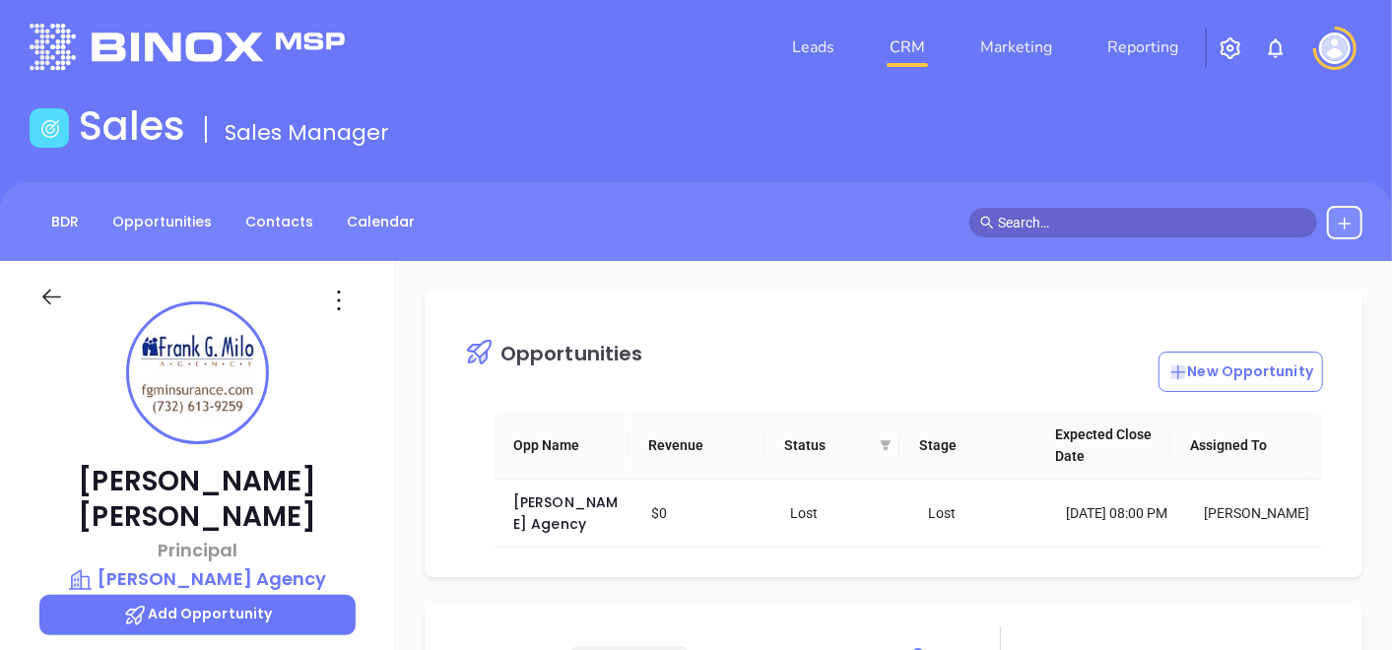
scroll to position [0, 0]
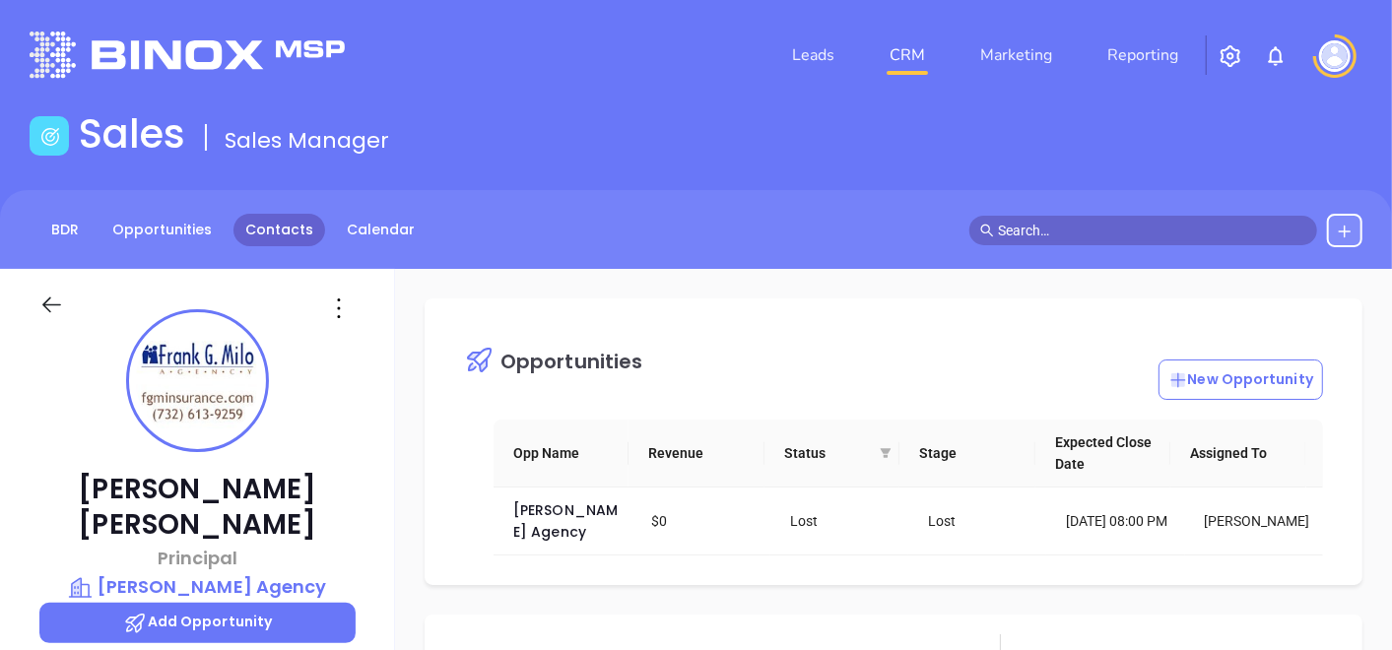
click at [293, 220] on link "Contacts" at bounding box center [280, 230] width 92 height 33
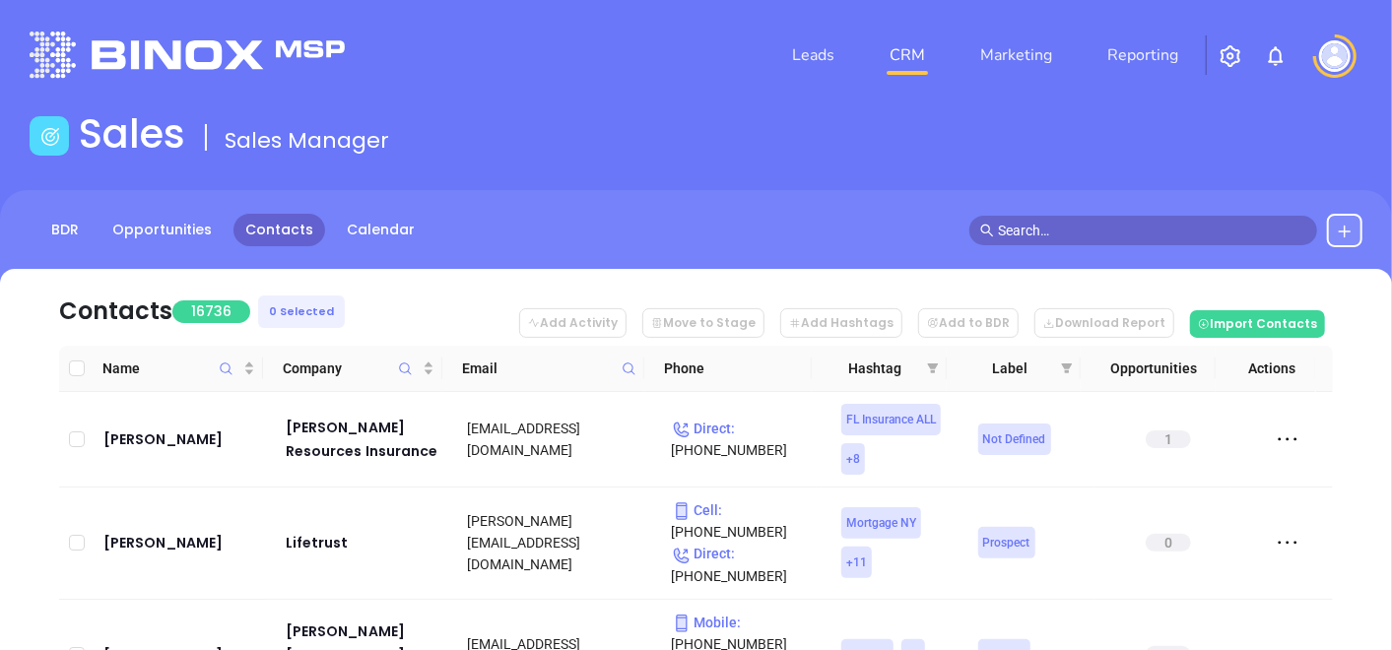
click at [631, 369] on icon at bounding box center [629, 369] width 15 height 15
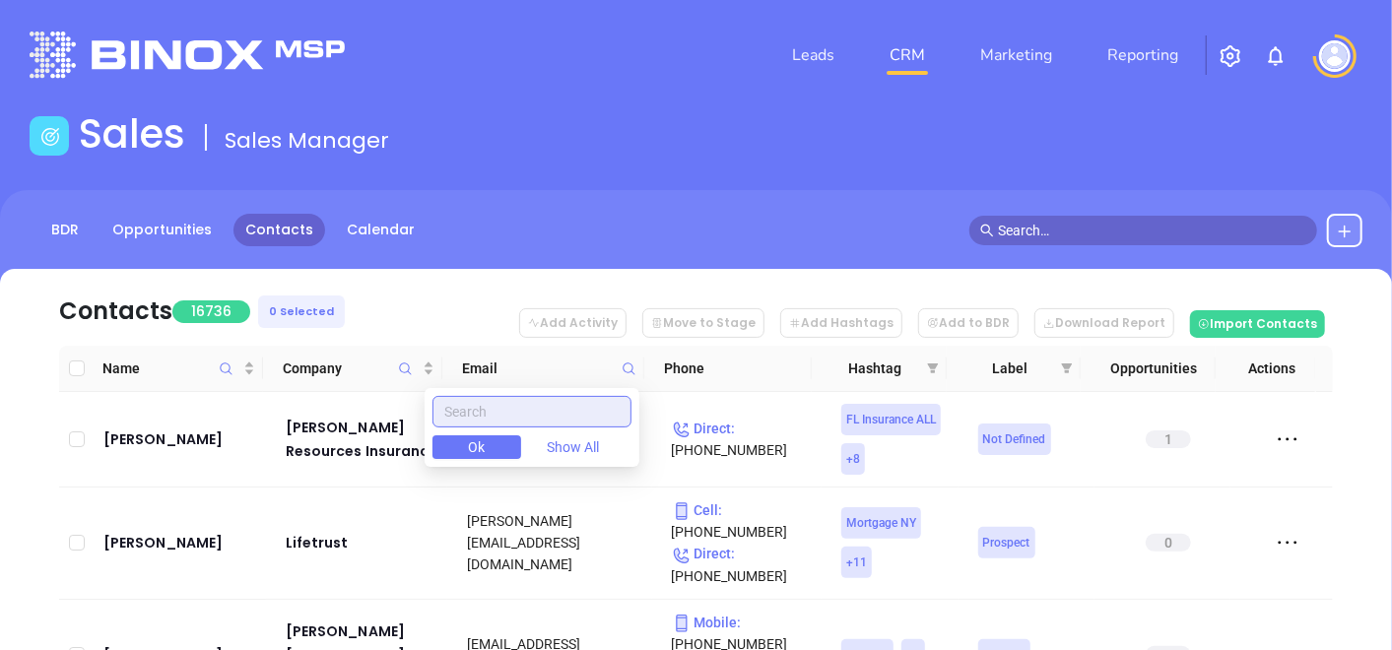
paste input "fraserbrothers.com"
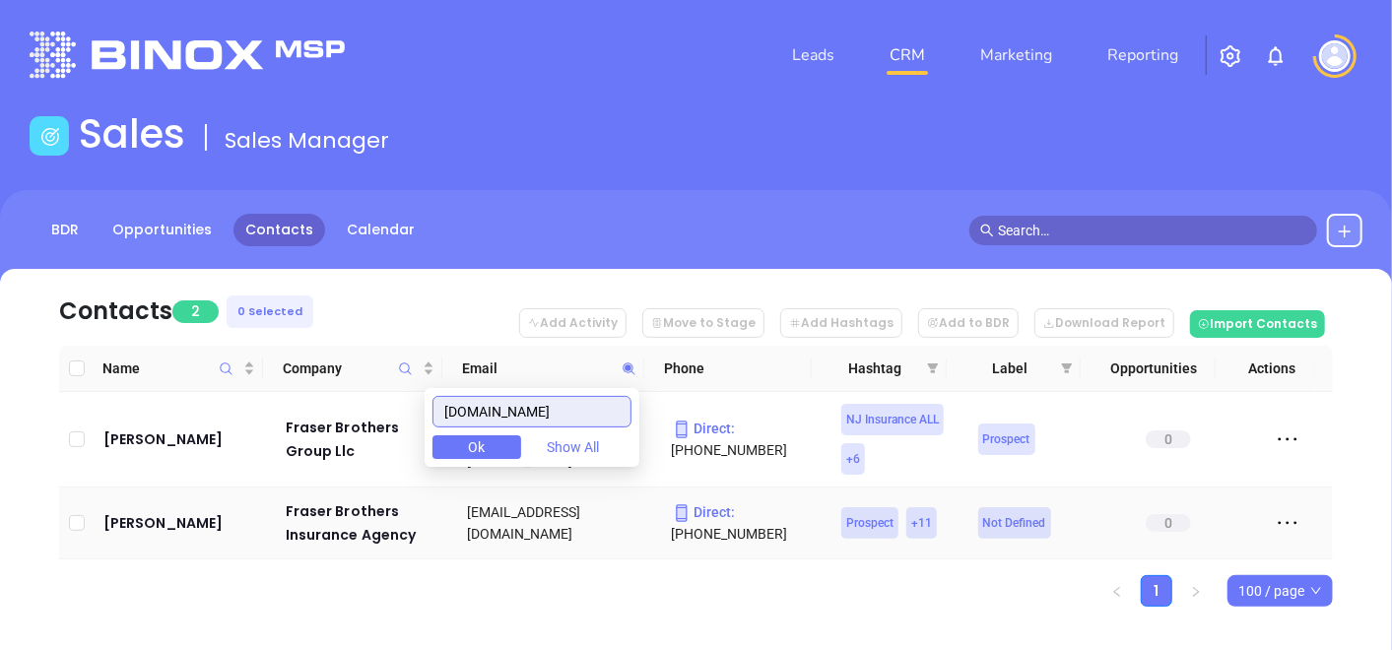
type input "fraserbrothers.com"
click at [250, 546] on td "Bill Vowteras" at bounding box center [181, 524] width 170 height 72
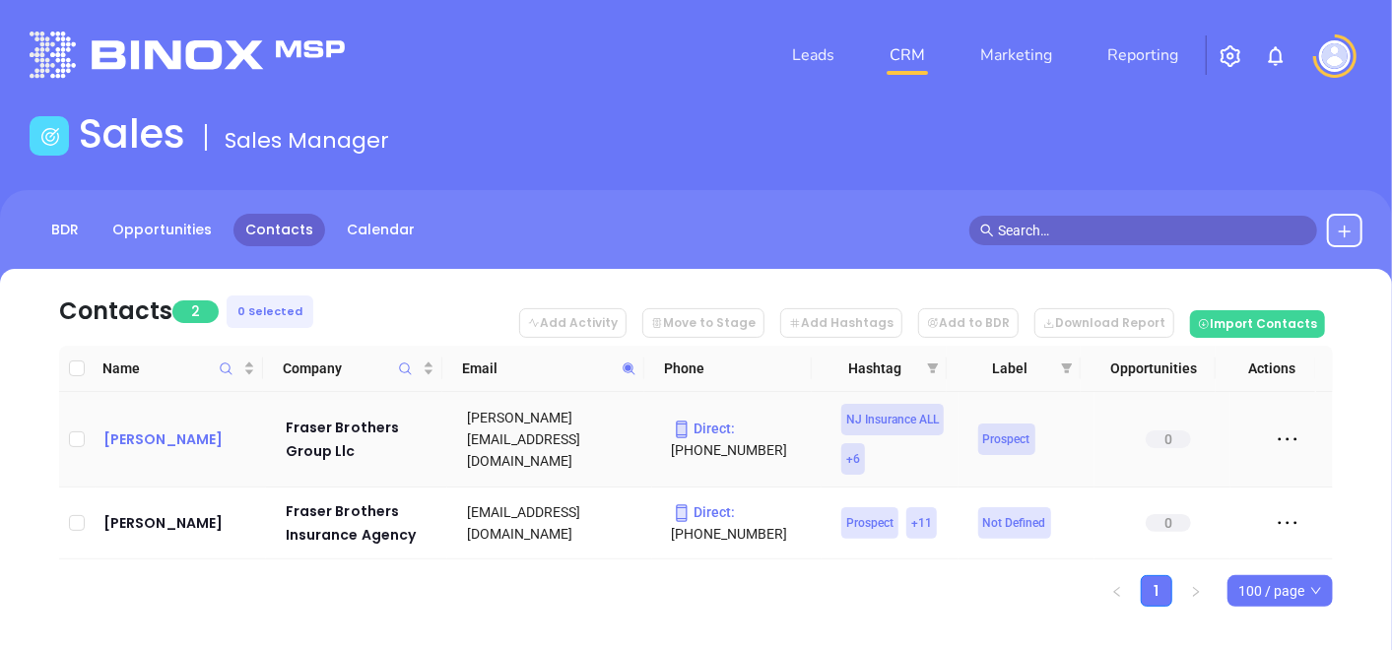
click at [205, 440] on div "Elizabeth Zglobicki" at bounding box center [180, 440] width 155 height 24
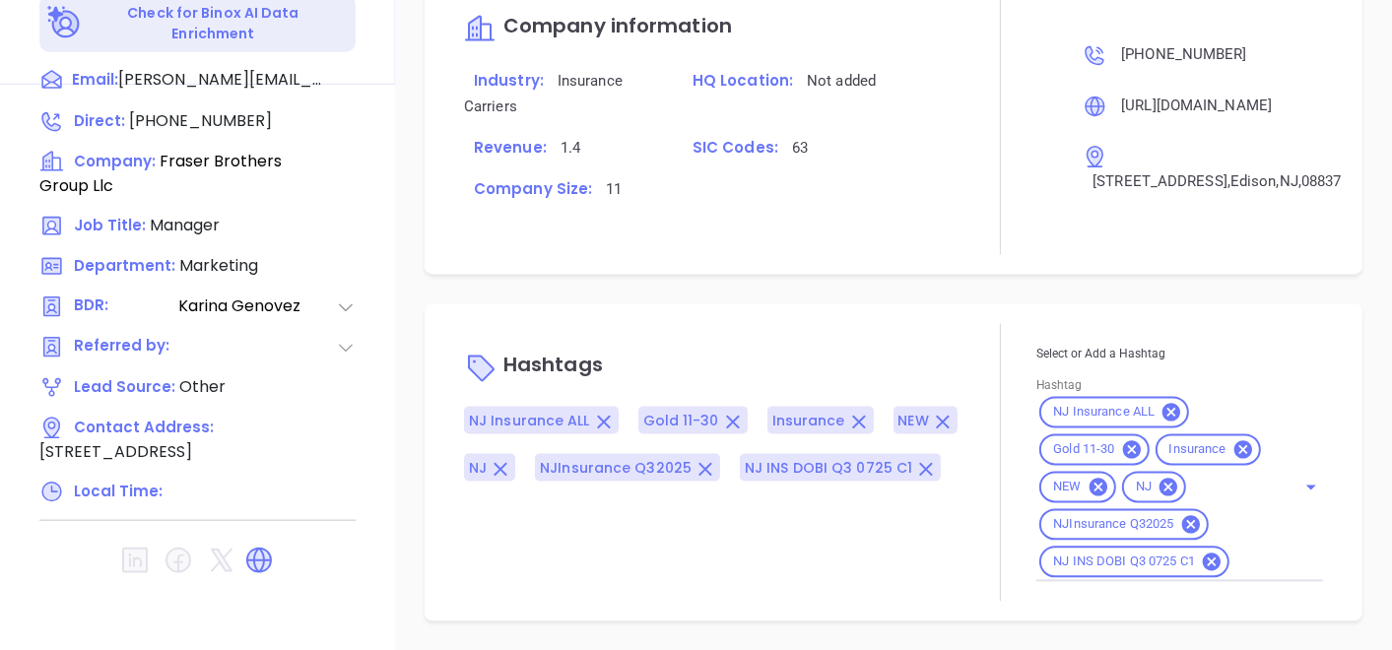
scroll to position [1415, 0]
type input "[PERSON_NAME]"
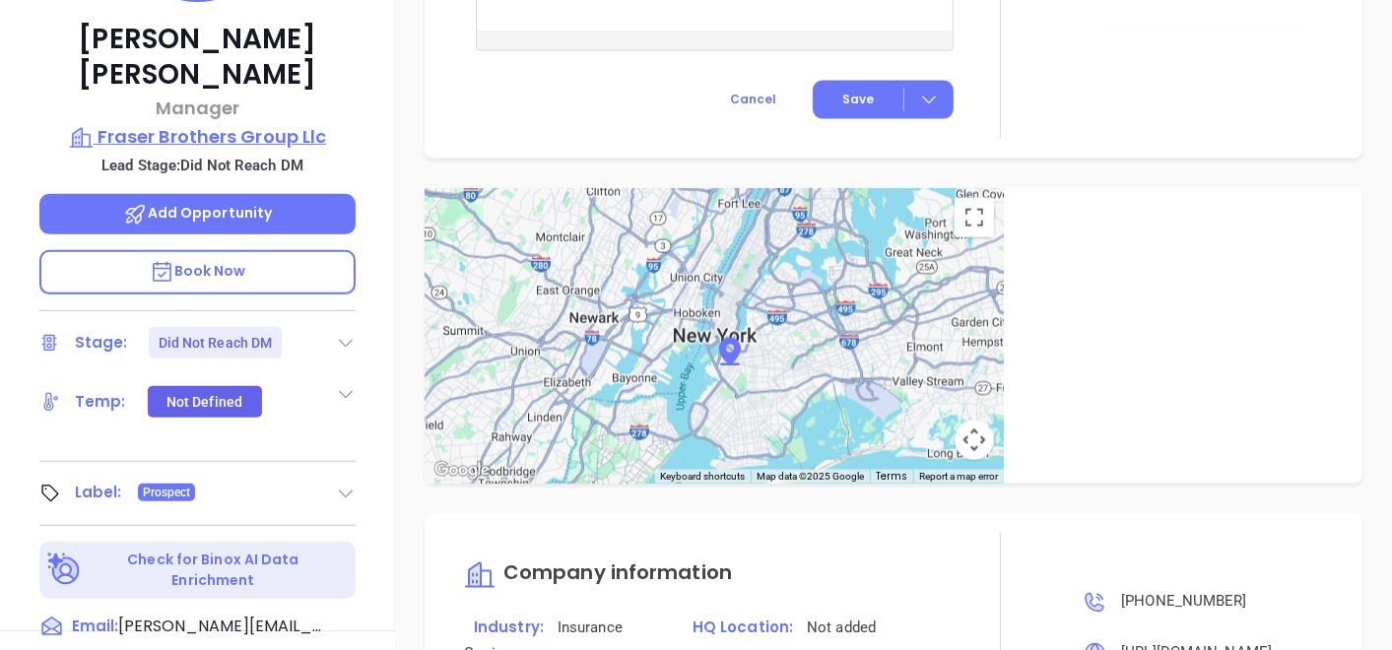
scroll to position [121, 0]
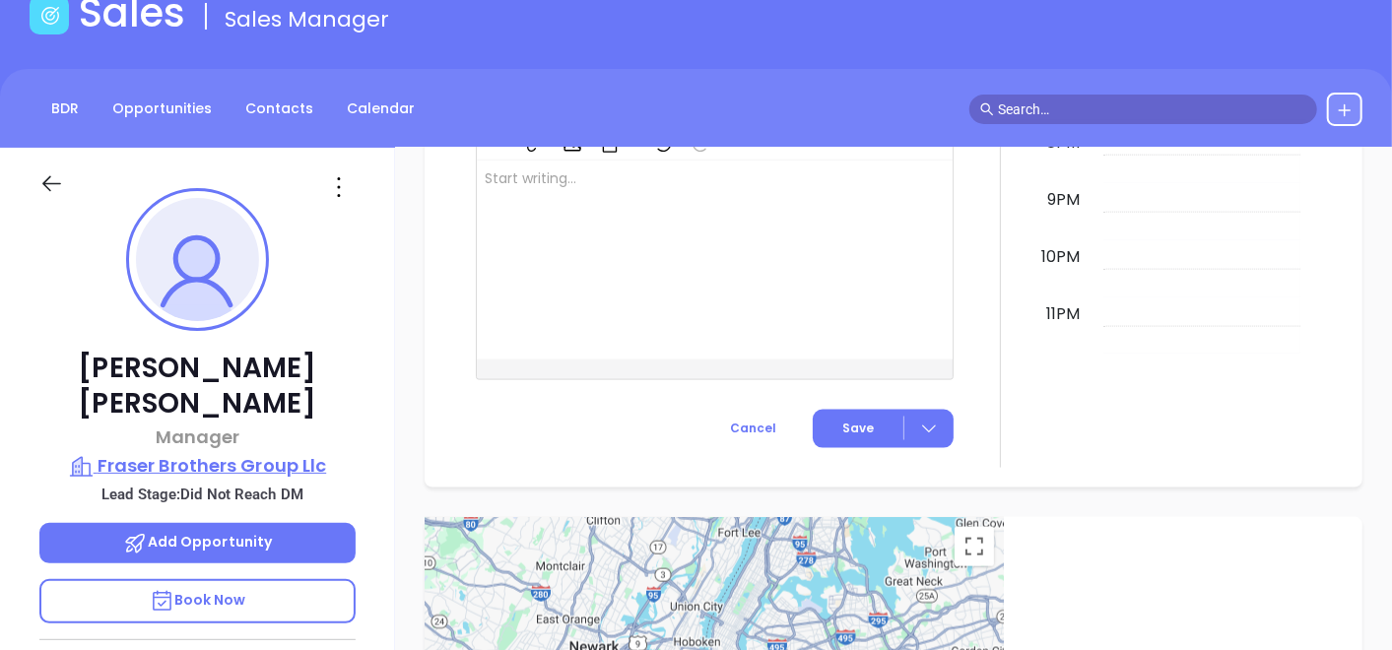
click at [258, 452] on p "Fraser Brothers Group Llc" at bounding box center [197, 466] width 316 height 28
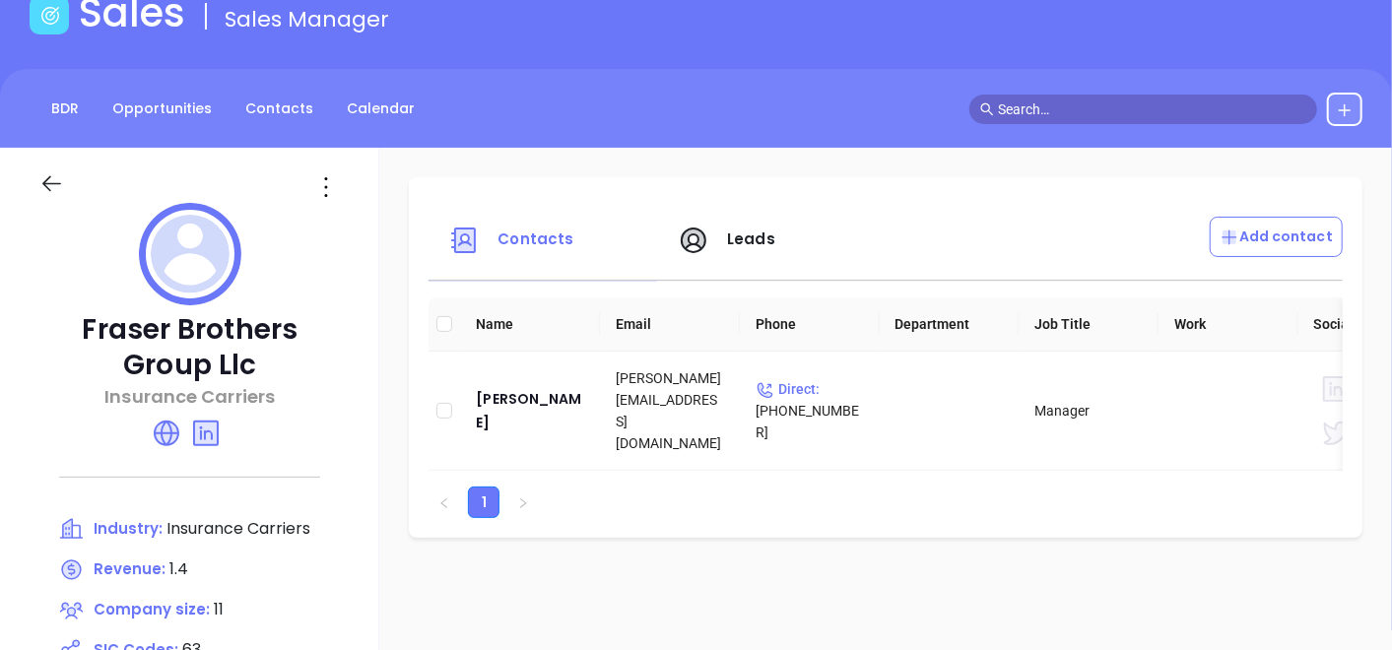
click at [66, 186] on div at bounding box center [68, 187] width 81 height 32
click at [51, 179] on icon at bounding box center [51, 183] width 25 height 25
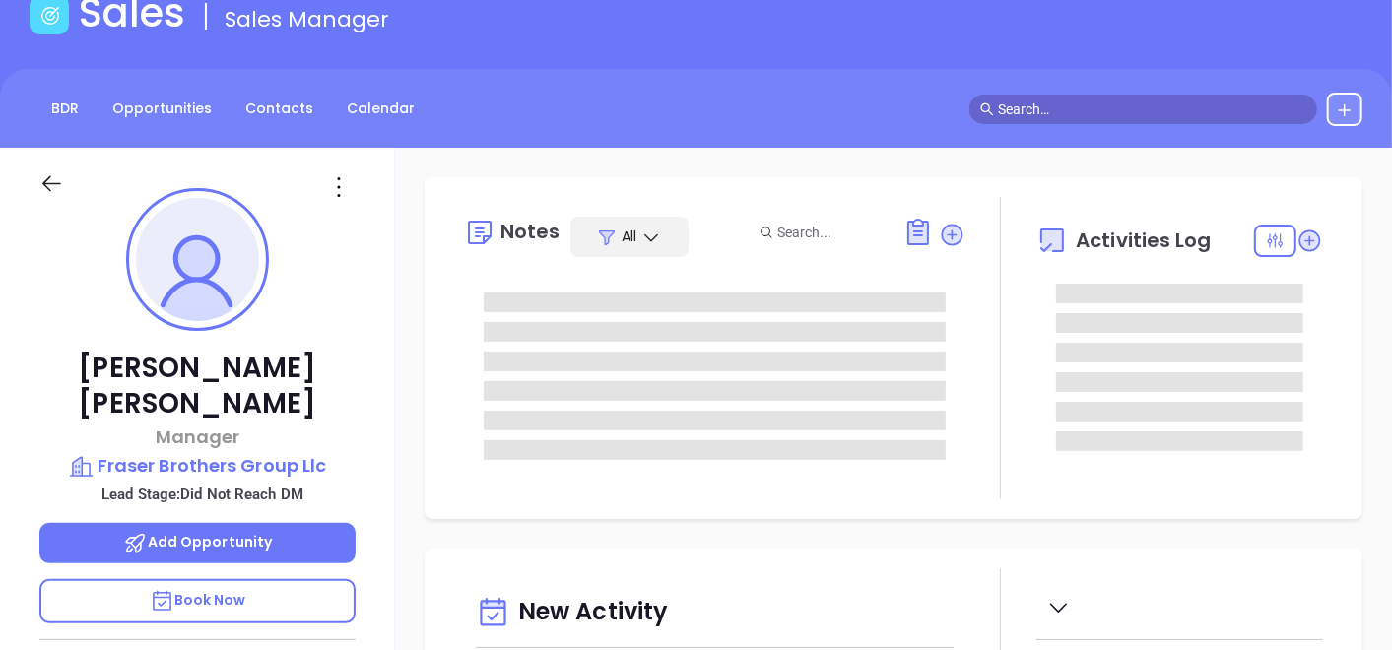
type input "10:00 am"
type input "[DATE]"
click at [63, 183] on icon at bounding box center [51, 183] width 25 height 25
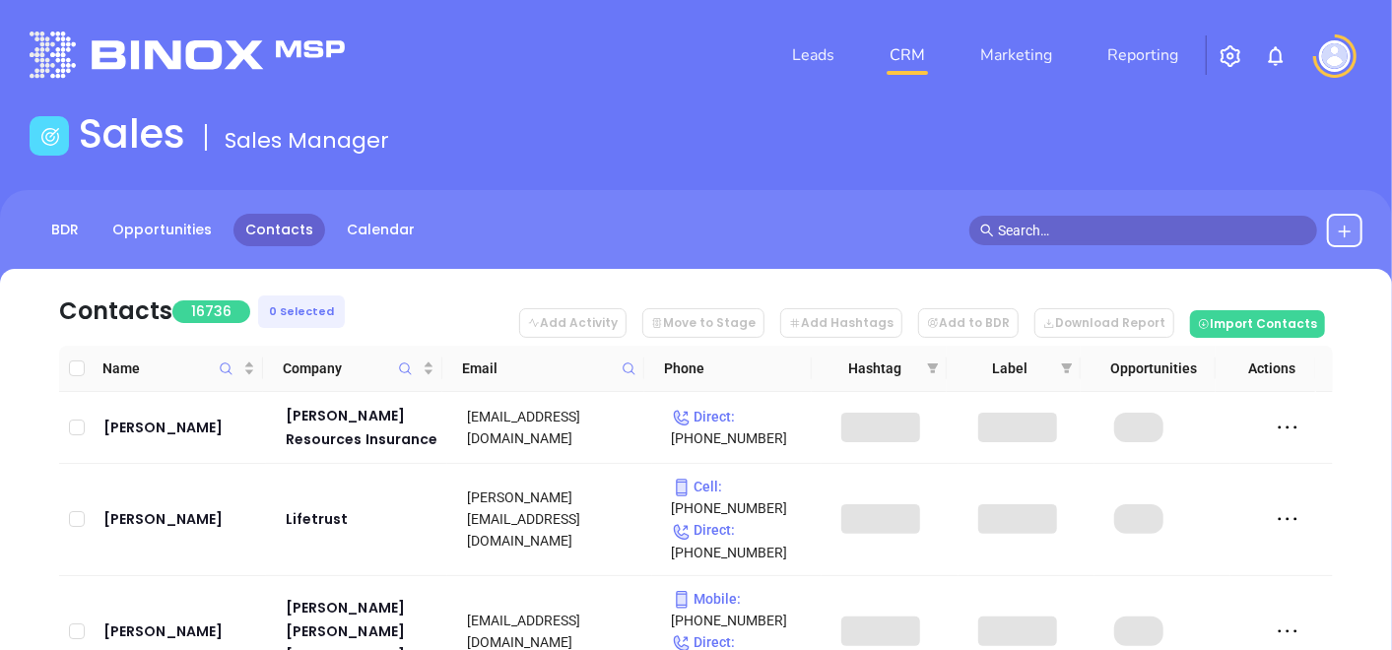
click at [635, 366] on icon at bounding box center [629, 369] width 15 height 15
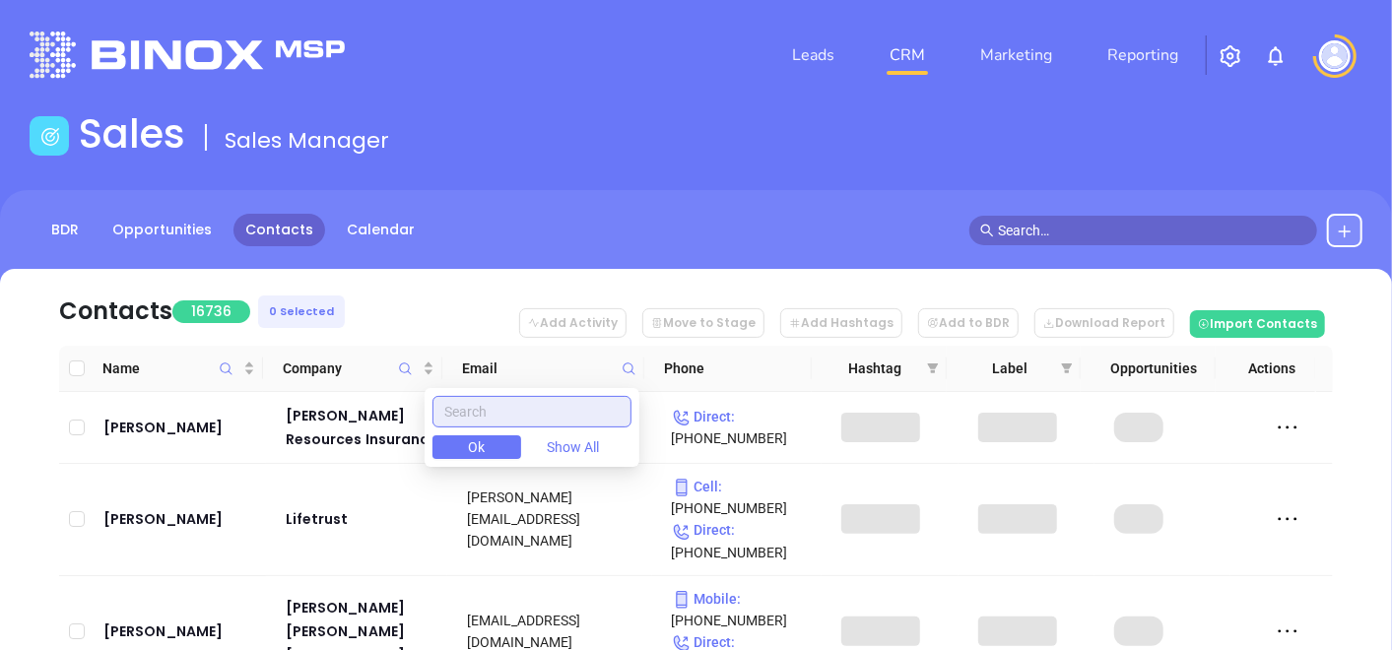
paste input "fraserbrothers.com"
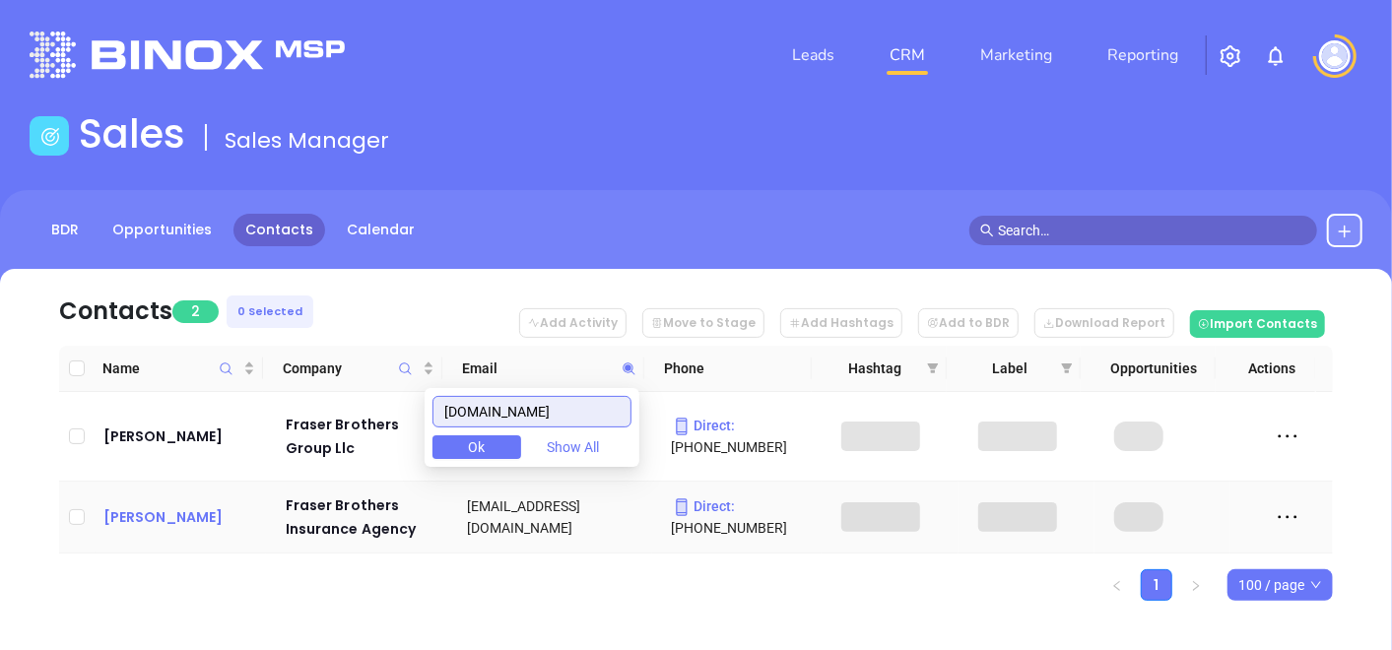
type input "fraserbrothers.com"
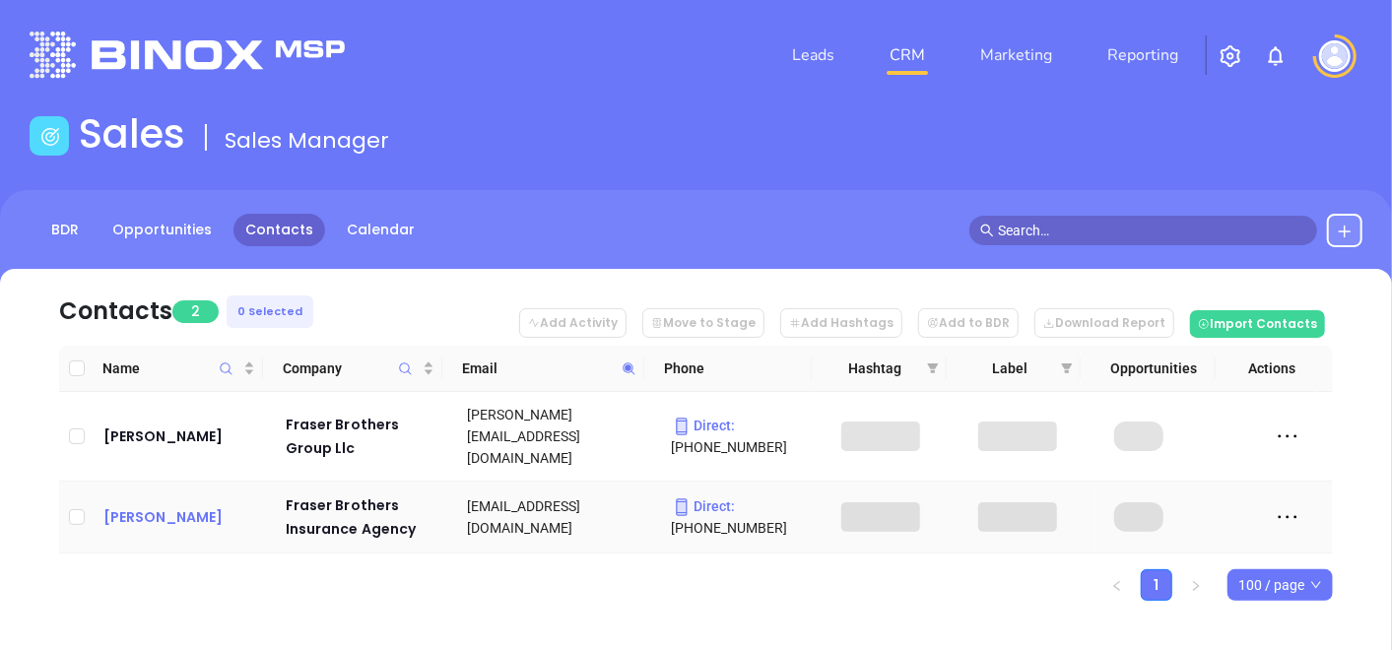
click at [177, 506] on div "Bill Vowteras" at bounding box center [180, 518] width 155 height 24
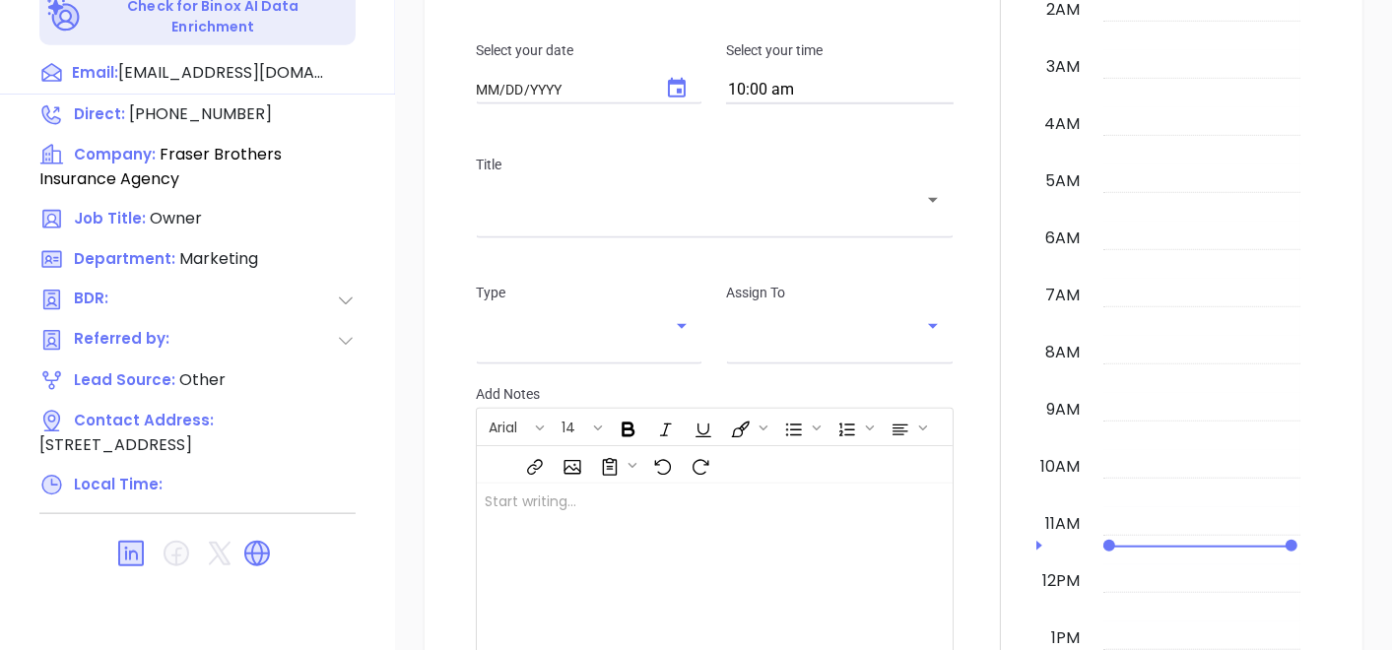
scroll to position [997, 0]
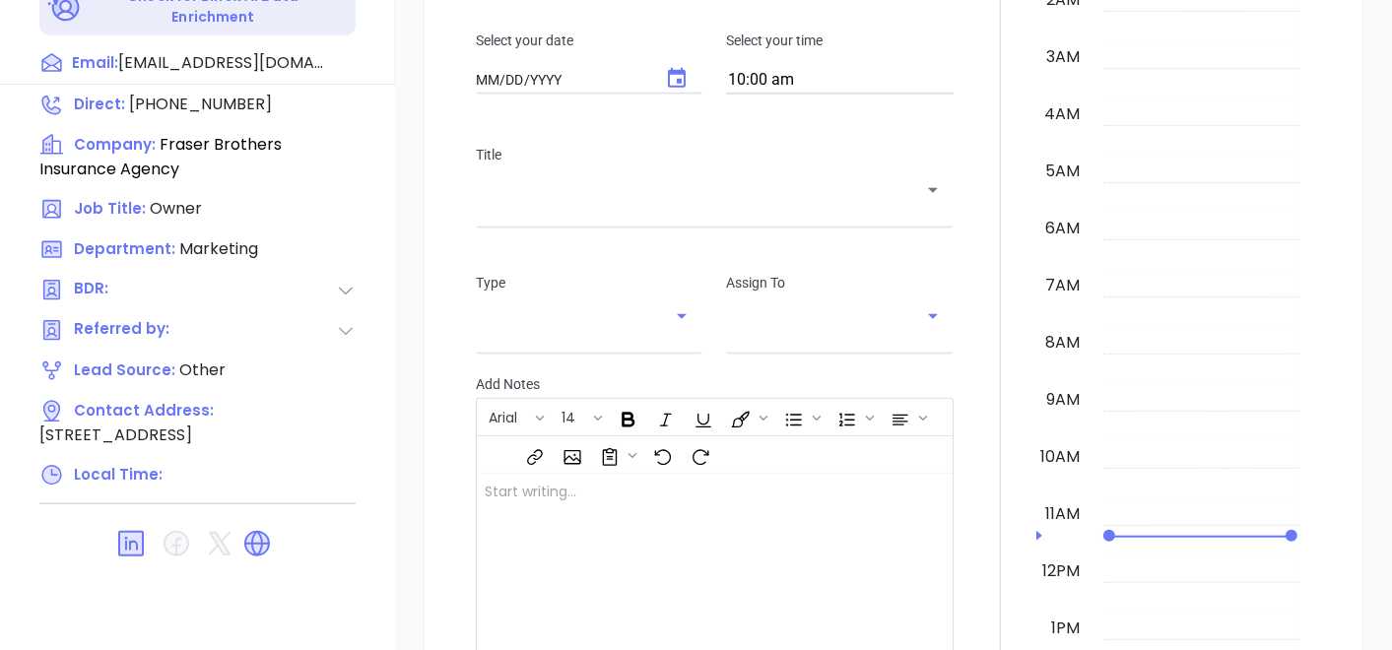
type input "[DATE]"
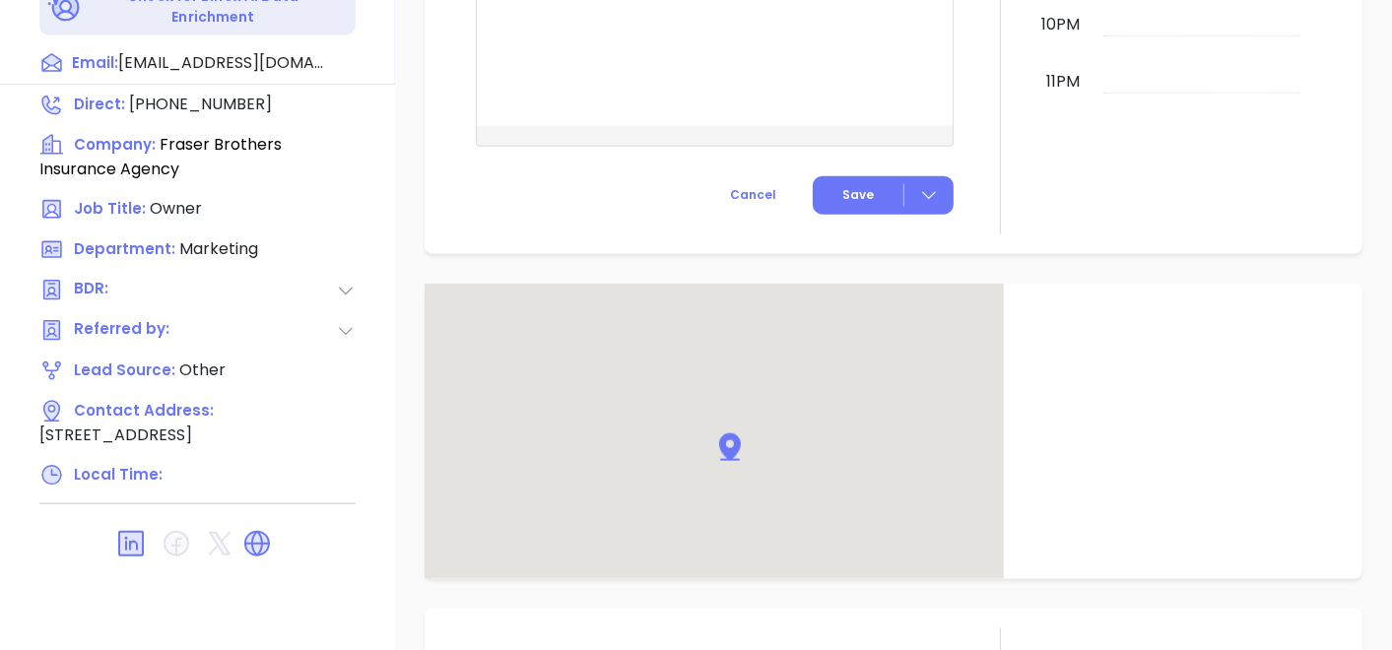
type input "[PERSON_NAME]"
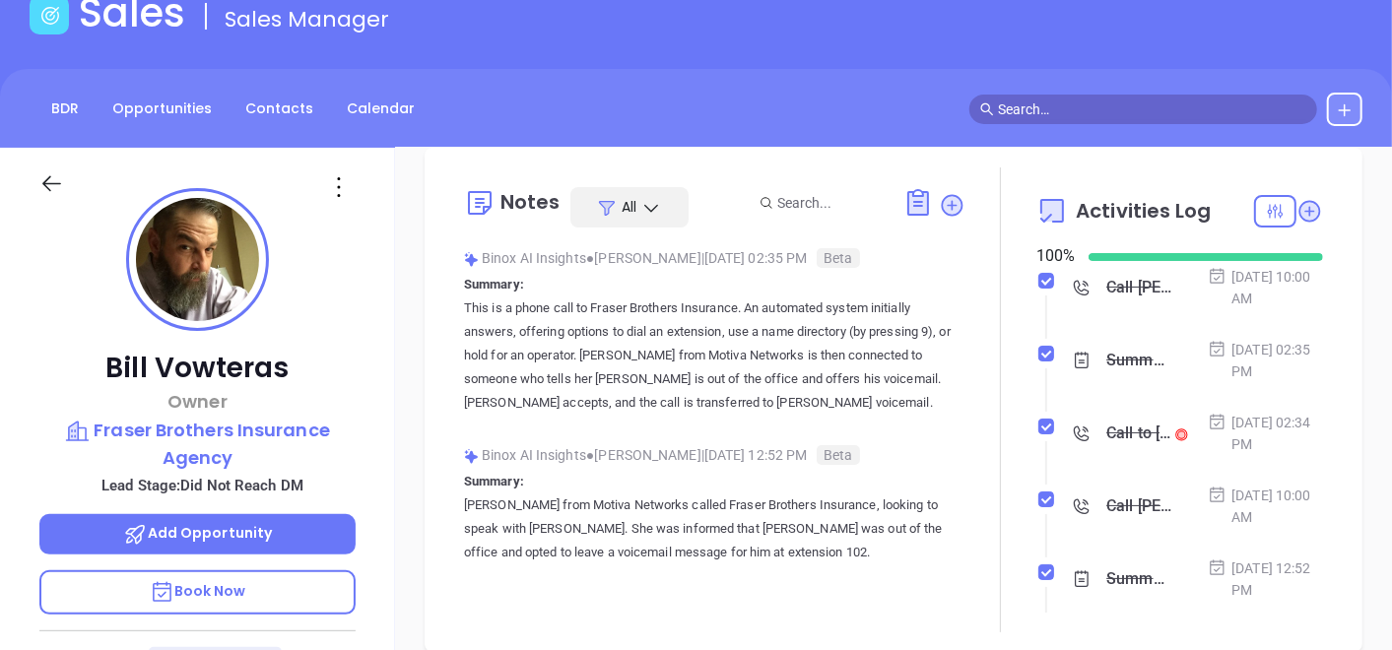
scroll to position [0, 0]
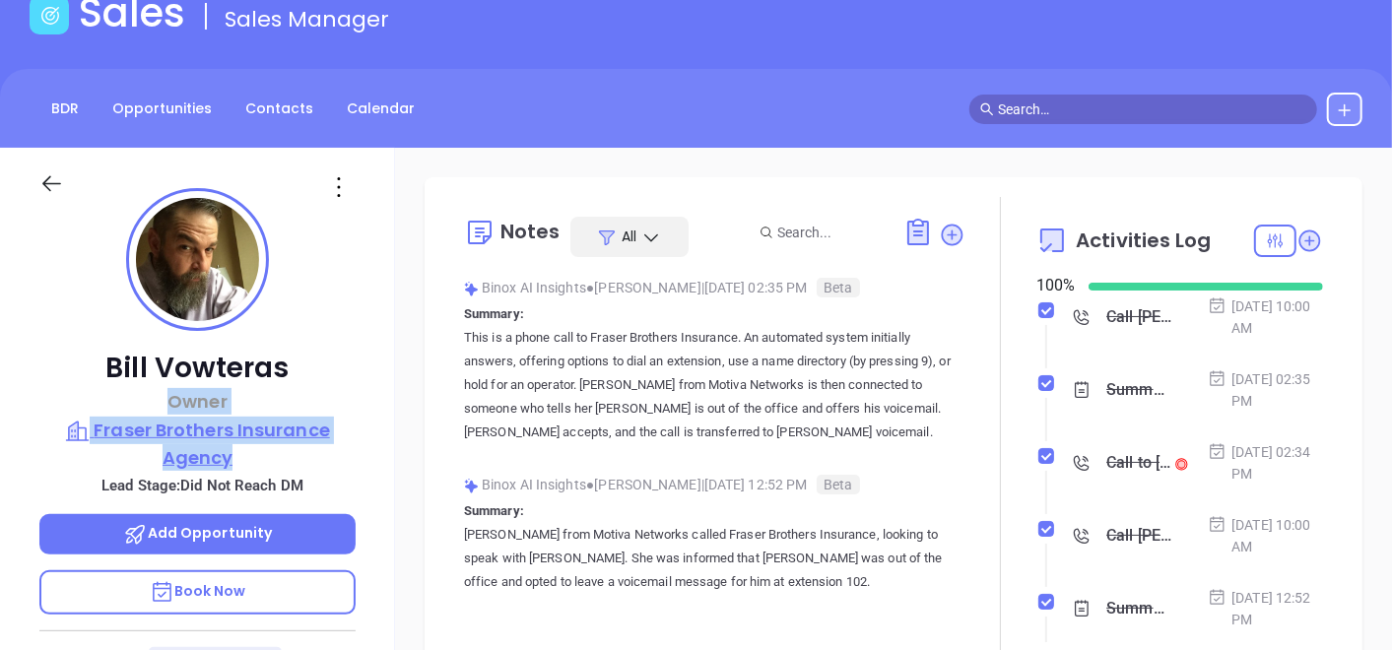
drag, startPoint x: 96, startPoint y: 411, endPoint x: 243, endPoint y: 458, distance: 155.2
click at [243, 458] on div "Bill Vowteras Owner Fraser Brothers Insurance Agency Lead Stage: Did Not Reach …" at bounding box center [197, 554] width 395 height 813
drag, startPoint x: 243, startPoint y: 458, endPoint x: 85, endPoint y: 391, distance: 172.2
click at [85, 389] on p "Owner" at bounding box center [197, 401] width 316 height 27
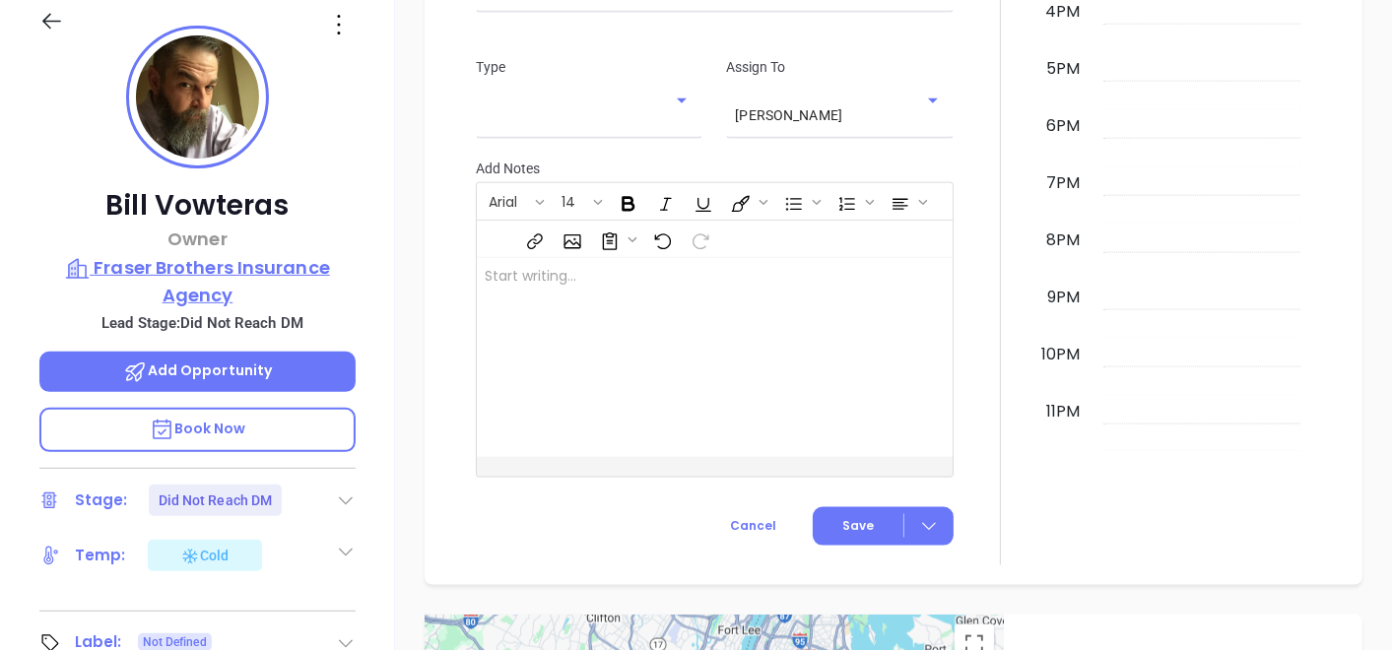
scroll to position [231, 0]
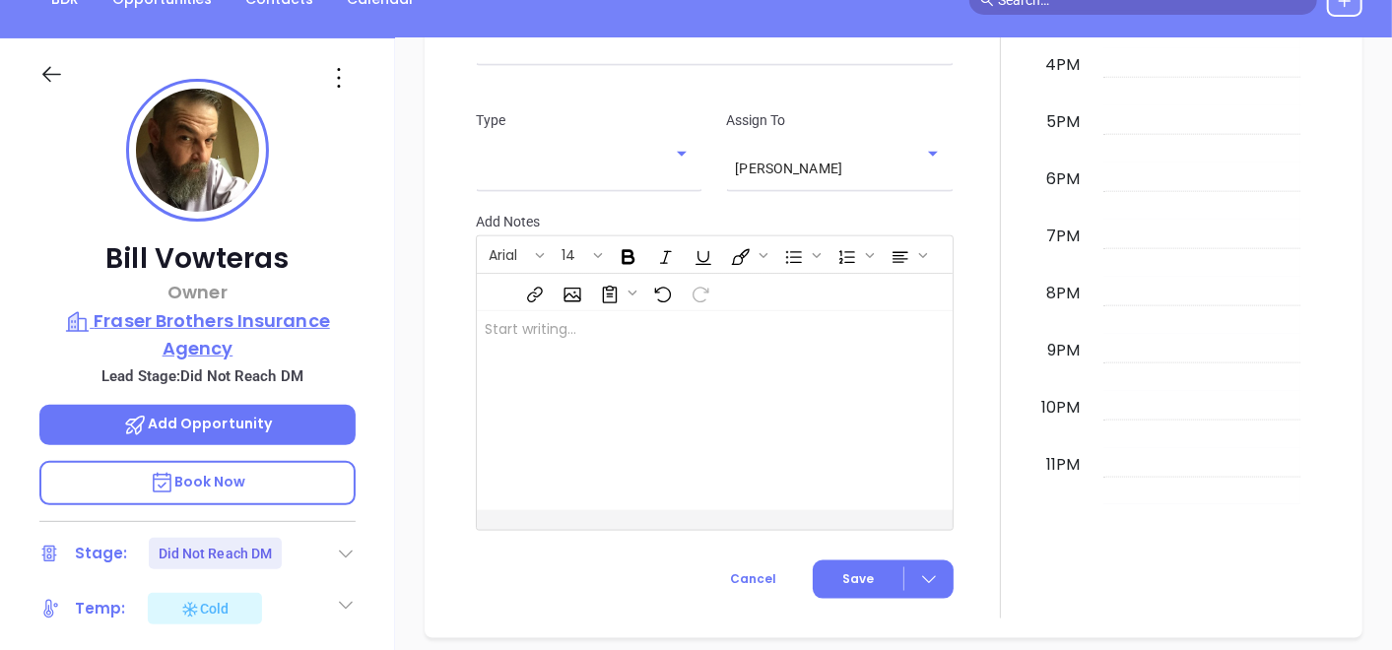
click at [118, 308] on p "Fraser Brothers Insurance Agency" at bounding box center [197, 334] width 316 height 54
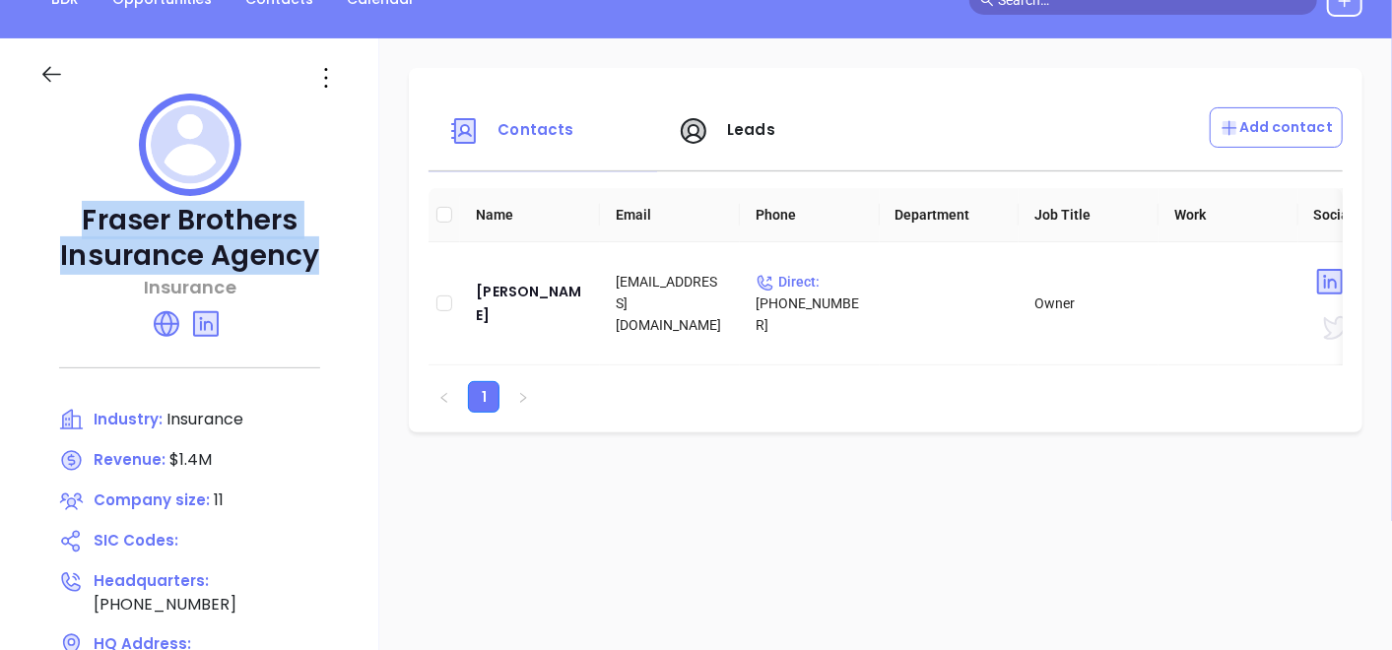
drag, startPoint x: 81, startPoint y: 201, endPoint x: 317, endPoint y: 256, distance: 242.9
click at [317, 256] on p "Fraser Brothers Insurance Agency" at bounding box center [189, 238] width 301 height 71
copy p "Fraser Brothers Insurance Agency"
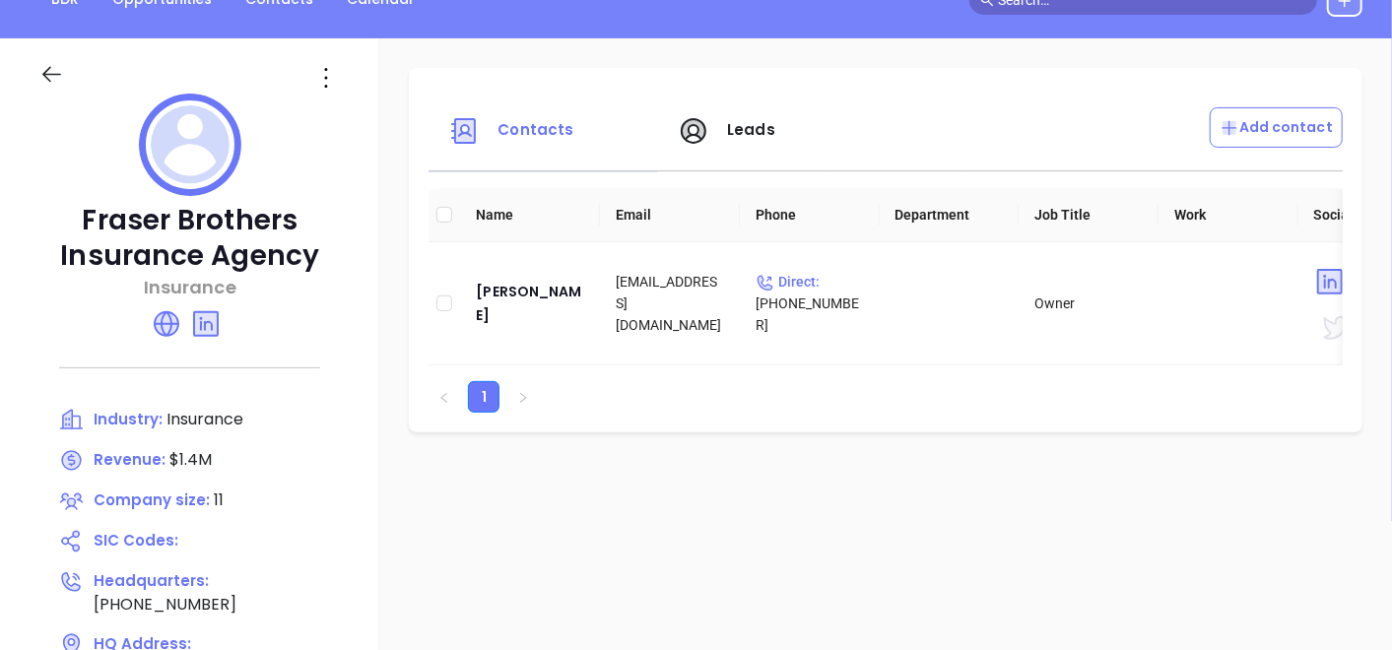
click at [54, 62] on icon at bounding box center [51, 74] width 25 height 25
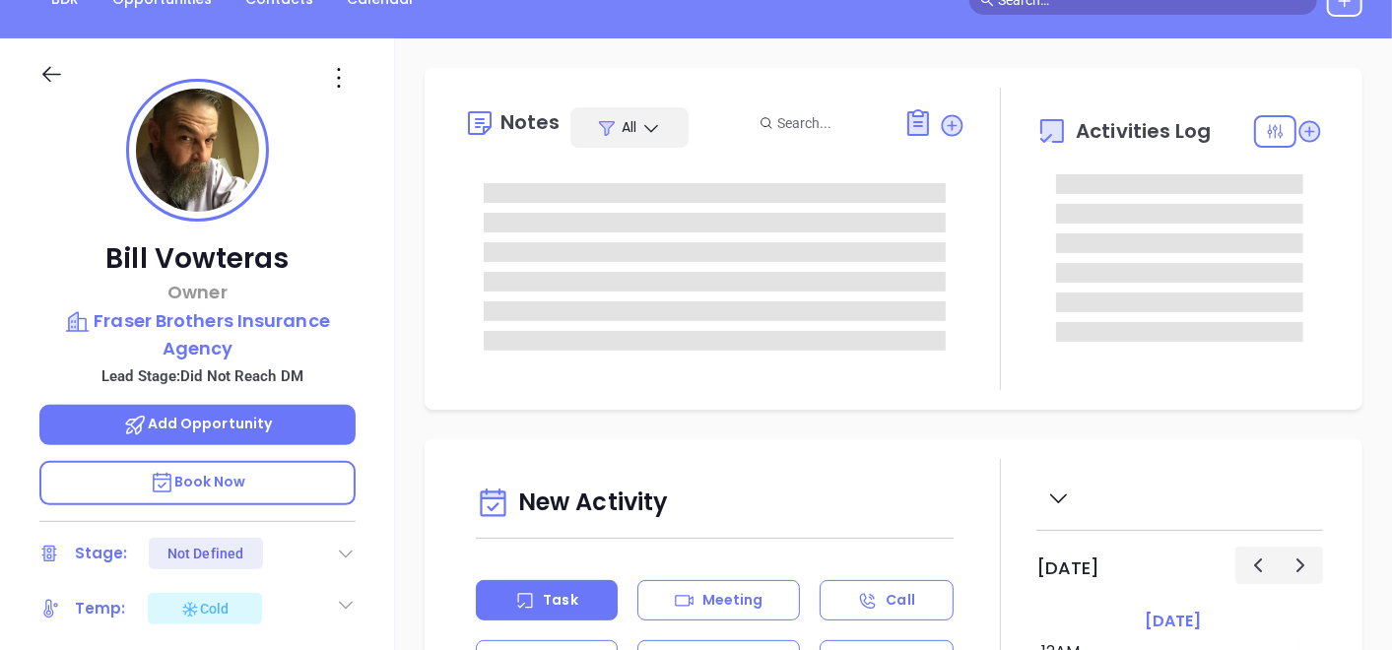
type input "[DATE]"
click at [57, 82] on icon at bounding box center [51, 74] width 25 height 25
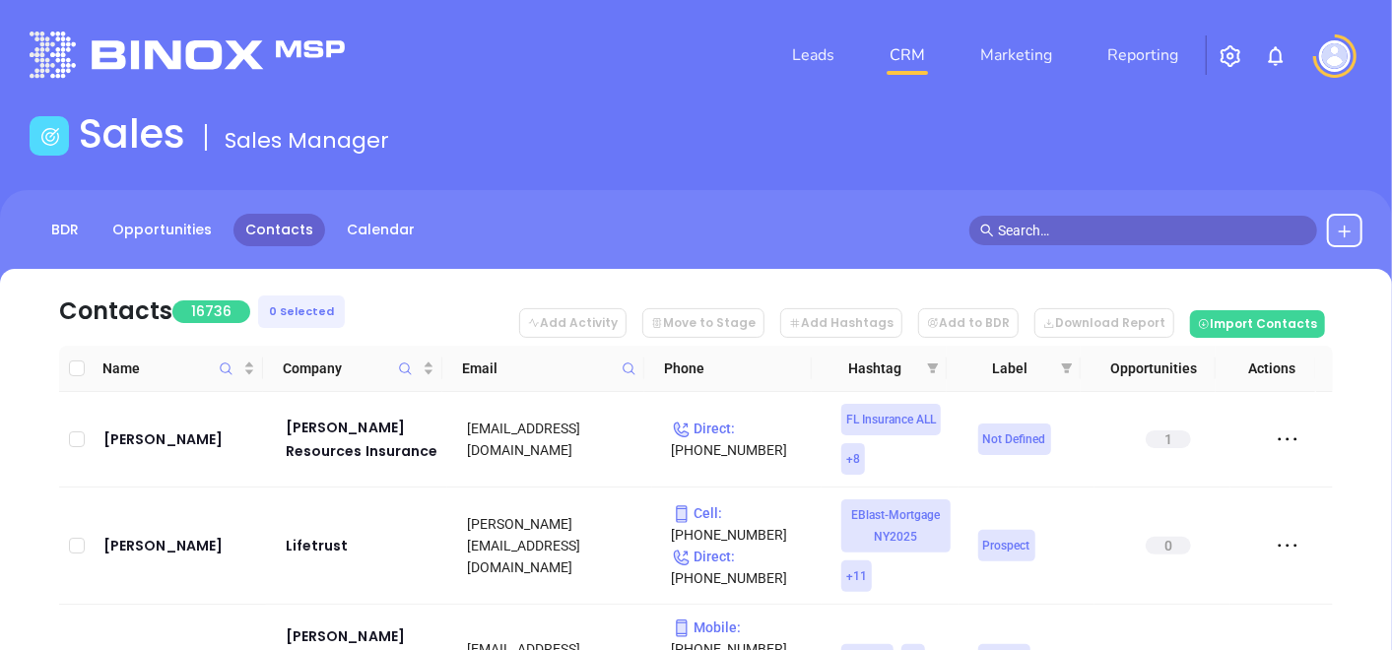
click at [628, 377] on span at bounding box center [629, 369] width 23 height 30
paste input "fraserbrothers.com"
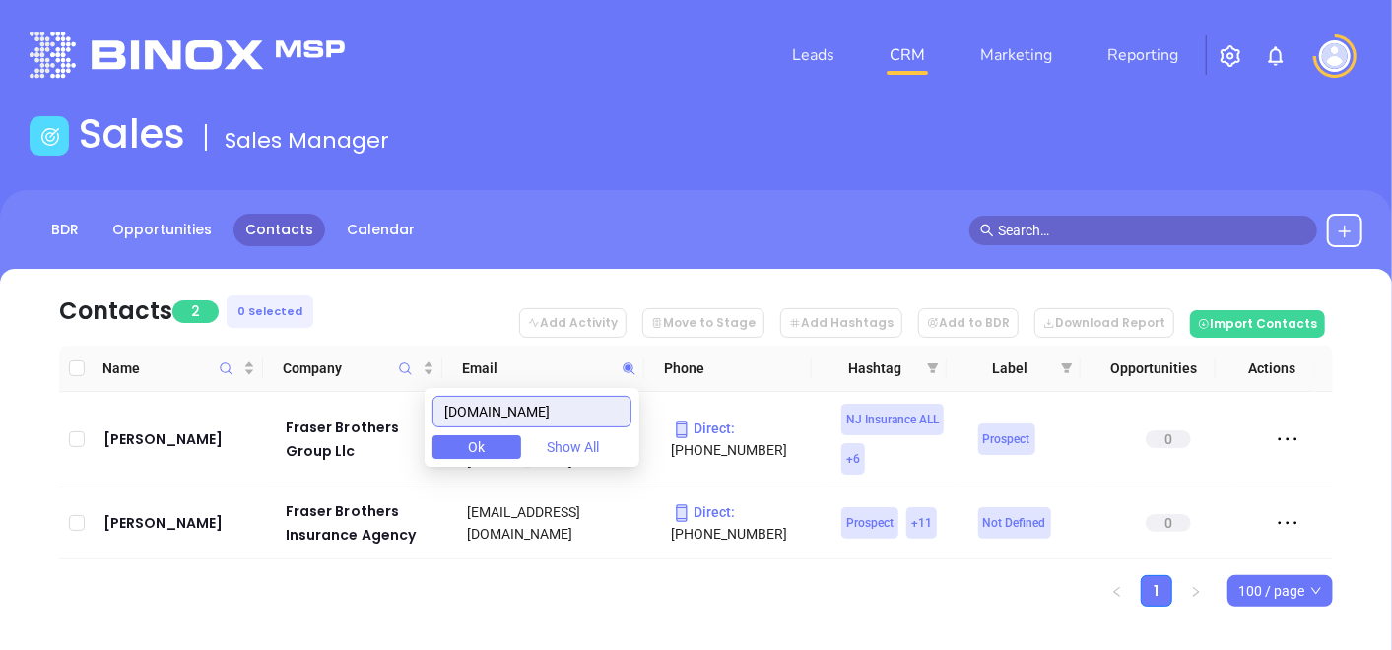
type input "fraserbrothers.com"
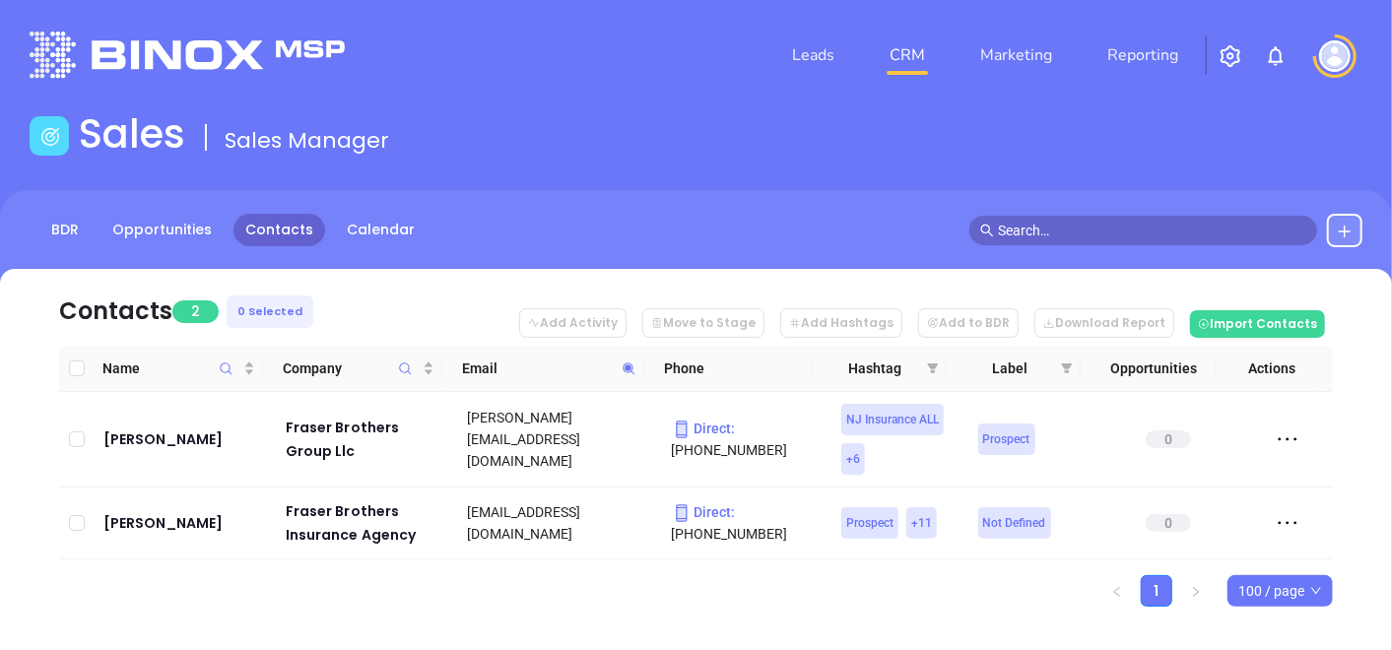
click at [270, 561] on div "Name Company Email Phone Hashtag Label Opportunities Actions Elizabeth Zglobick…" at bounding box center [696, 476] width 1274 height 261
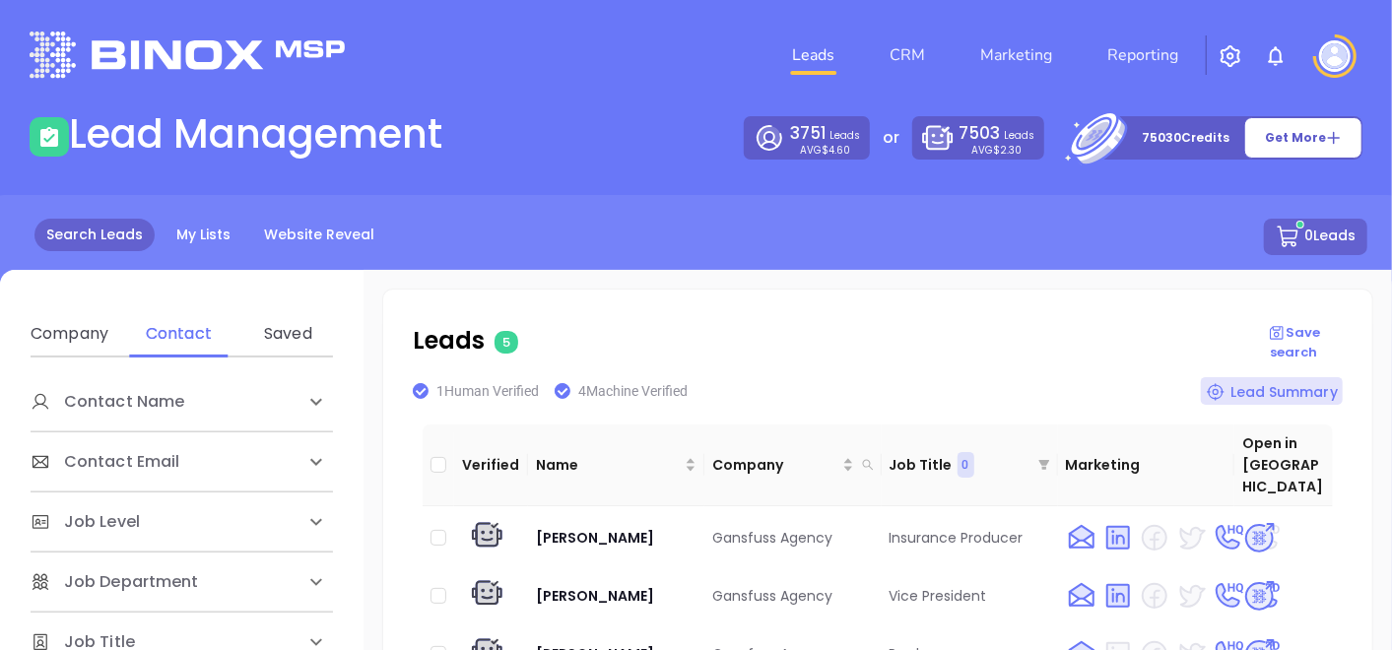
scroll to position [22, 0]
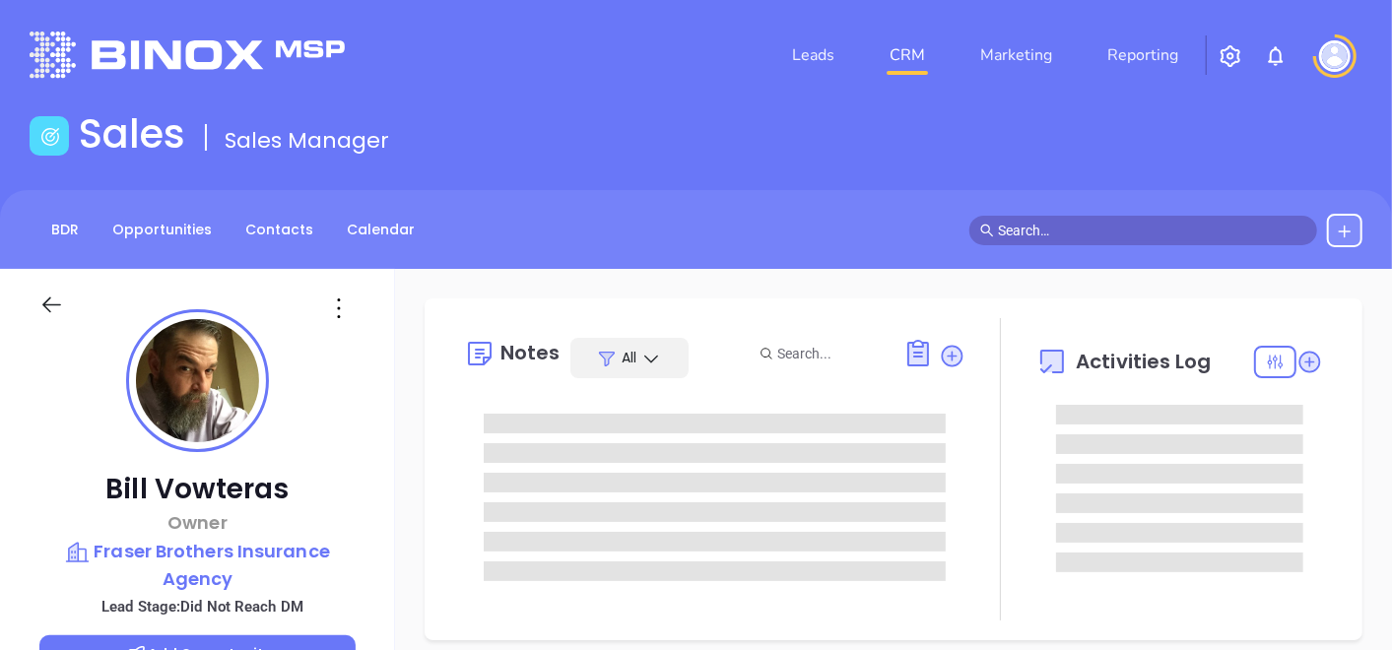
type input "[DATE]"
type input "[PERSON_NAME]"
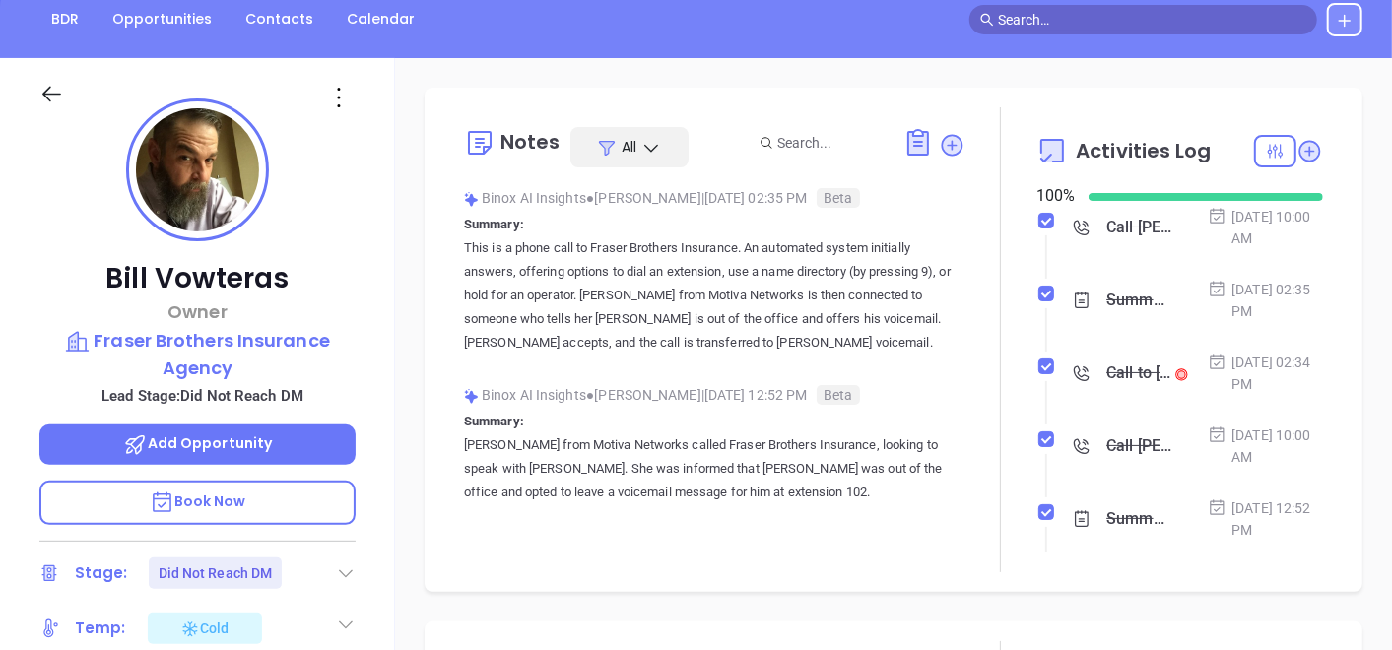
scroll to position [219, 0]
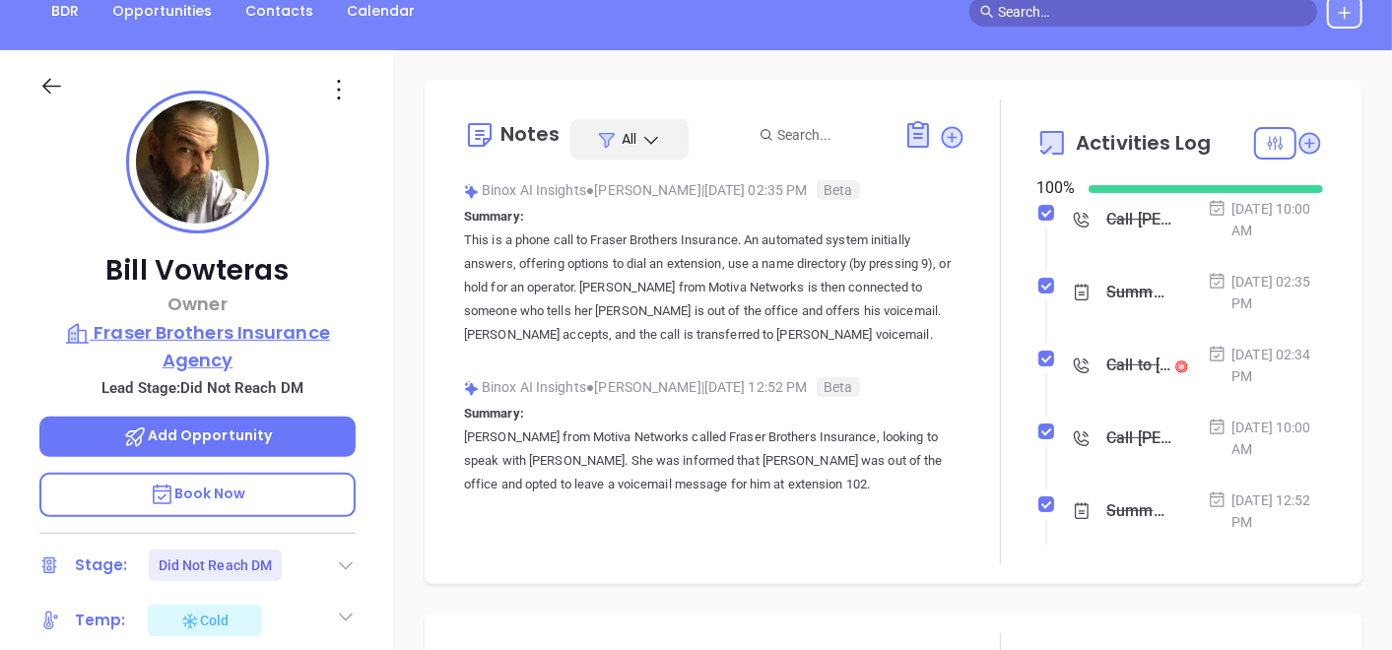
click at [281, 337] on p "Fraser Brothers Insurance Agency" at bounding box center [197, 346] width 316 height 54
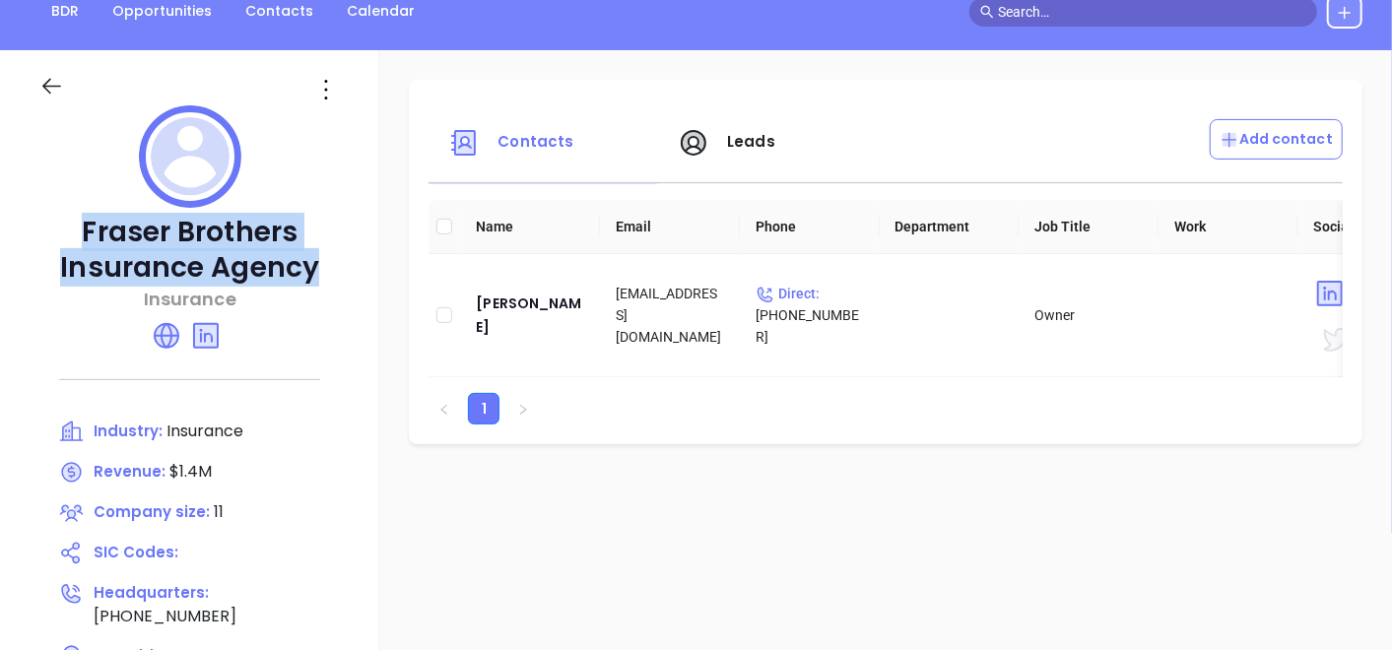
drag, startPoint x: 80, startPoint y: 222, endPoint x: 327, endPoint y: 274, distance: 252.8
click at [327, 274] on p "Fraser Brothers Insurance Agency" at bounding box center [189, 250] width 301 height 71
copy p "Fraser Brothers Insurance Agency"
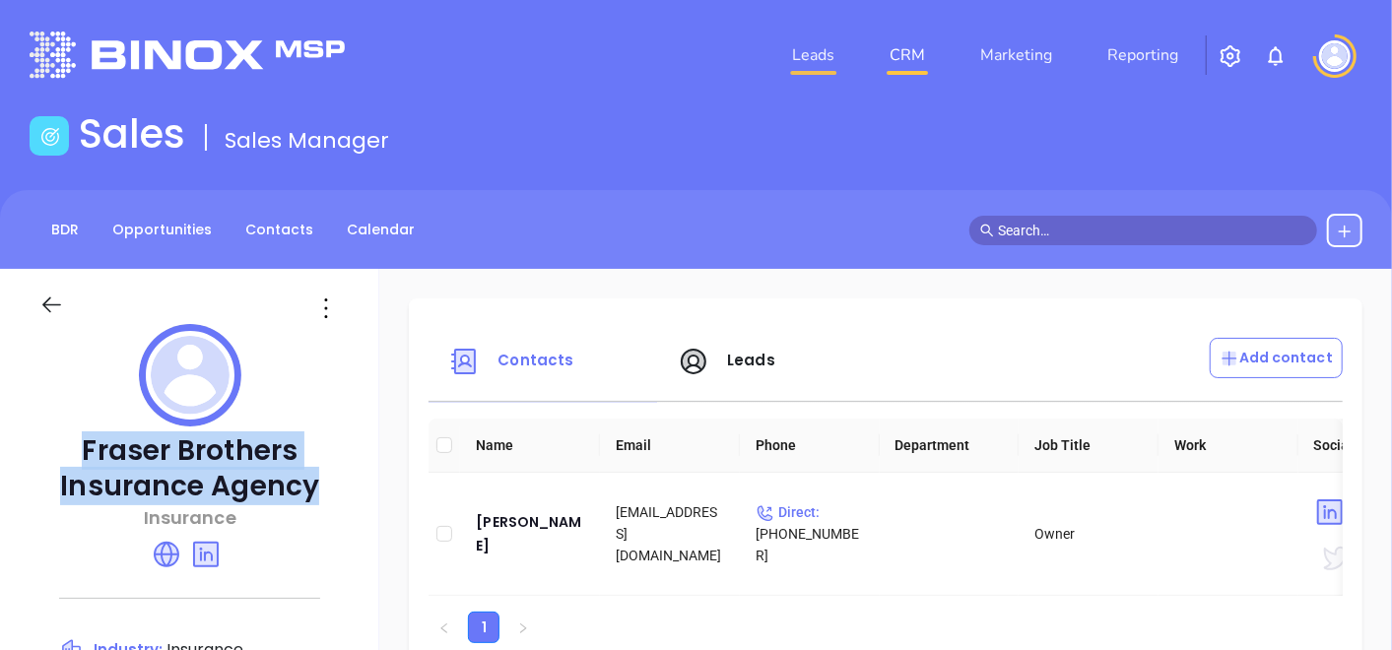
click at [817, 47] on link "Leads" at bounding box center [813, 54] width 58 height 39
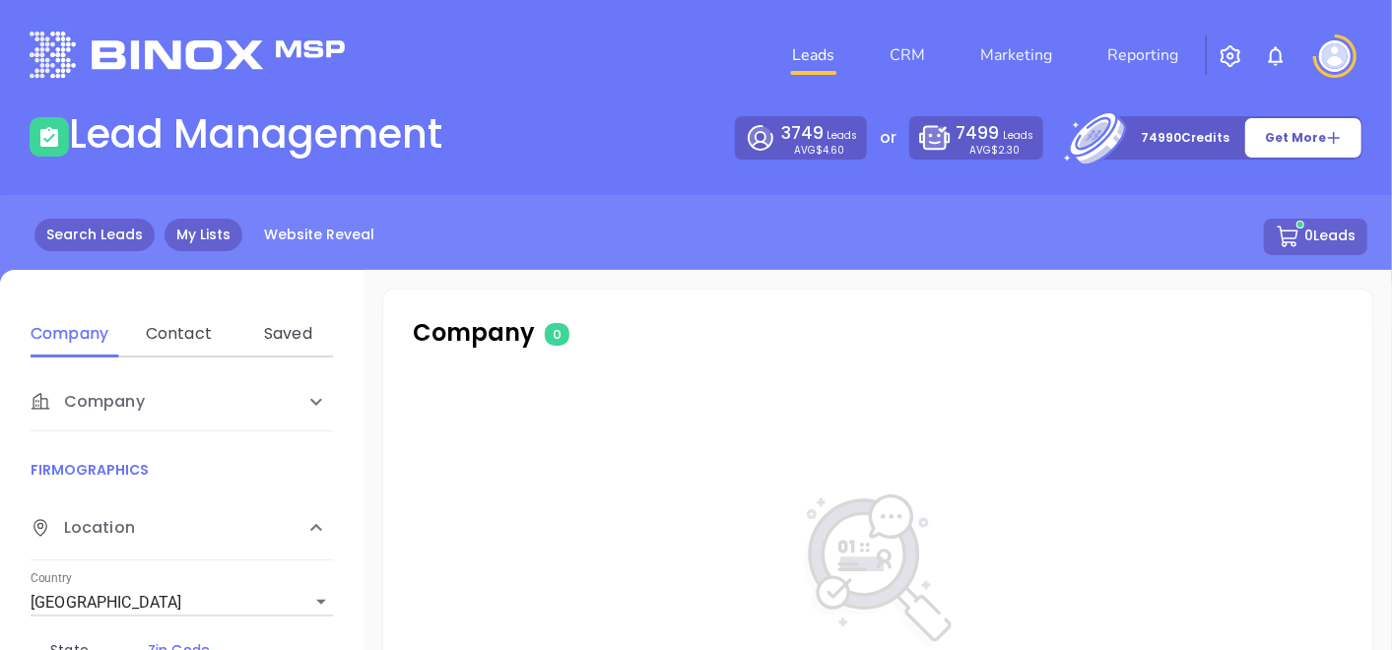
click at [224, 243] on link "My Lists" at bounding box center [204, 235] width 78 height 33
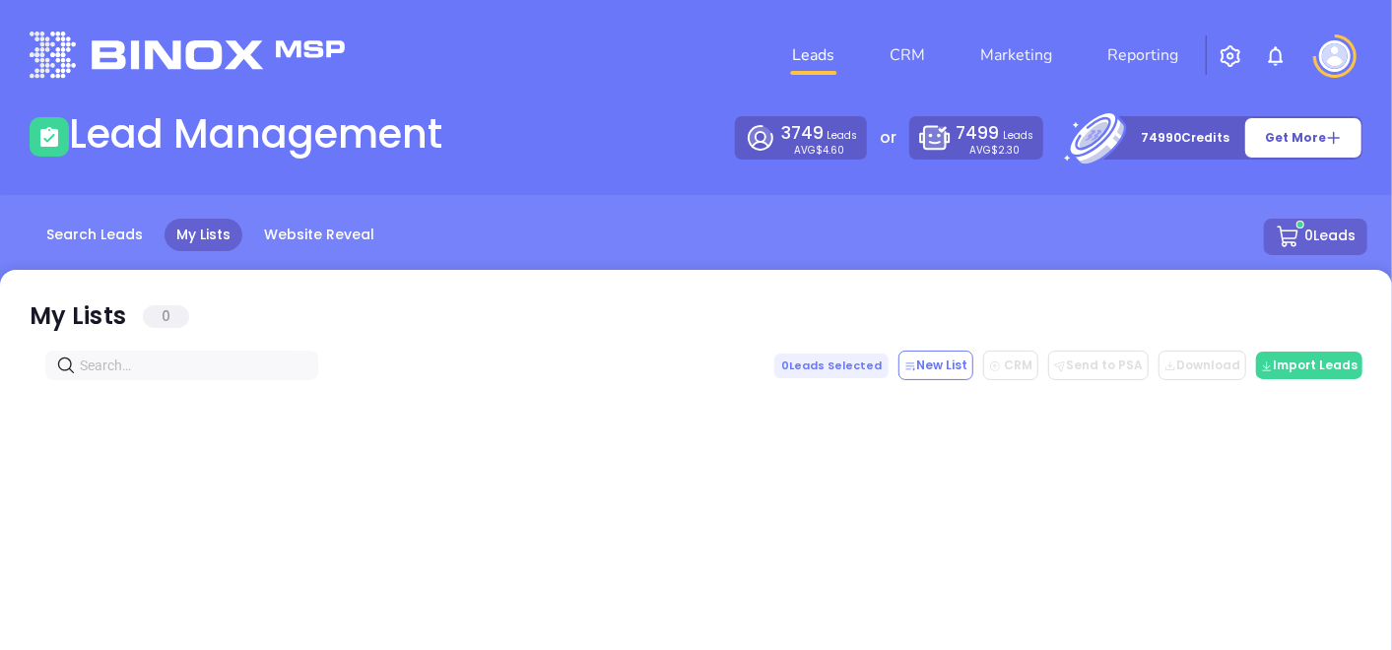
click at [253, 355] on input "text" at bounding box center [186, 366] width 212 height 22
paste input "[DOMAIN_NAME]"
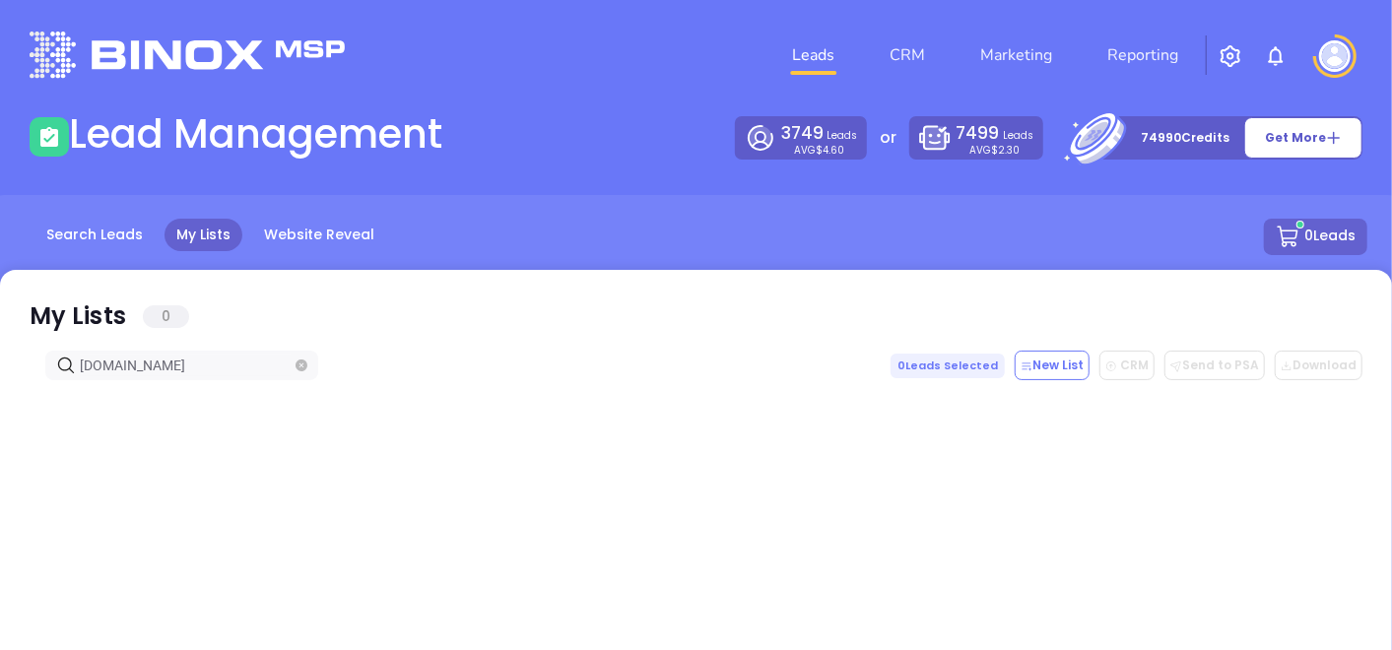
type input "[DOMAIN_NAME]"
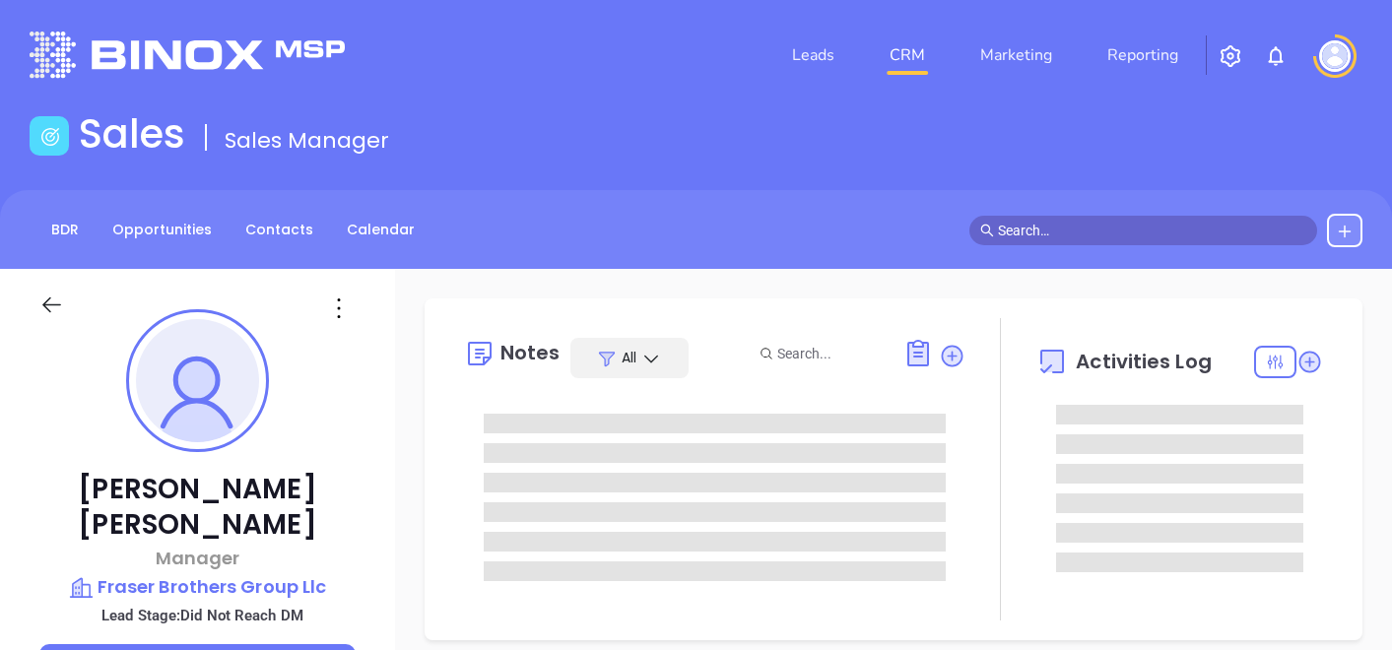
type input "[PERSON_NAME]"
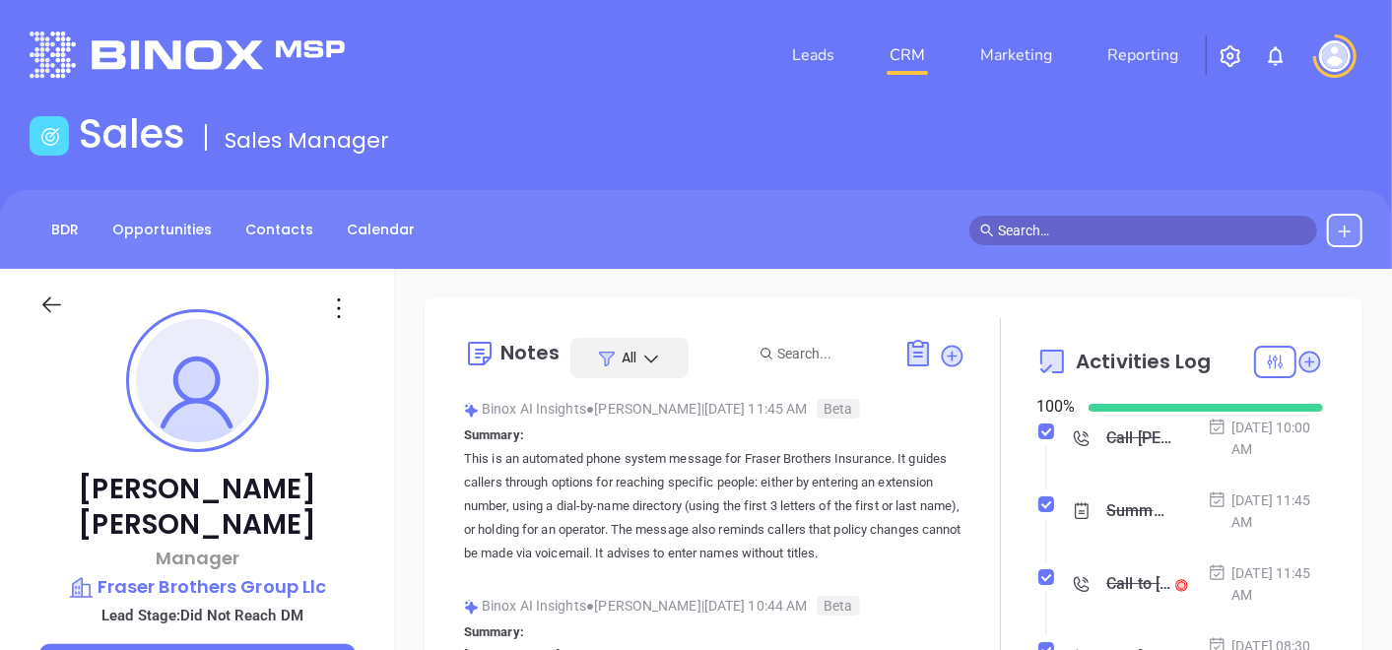
scroll to position [572, 0]
click at [337, 307] on icon at bounding box center [338, 309] width 3 height 20
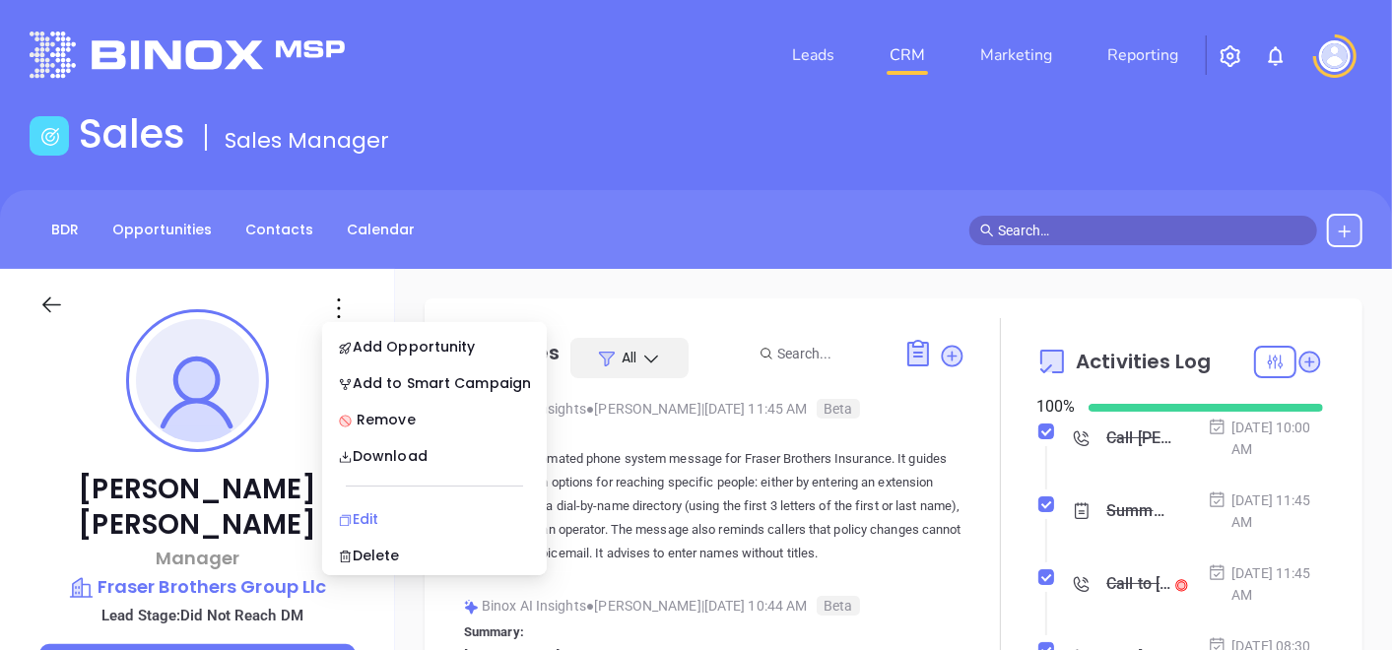
click at [370, 521] on div "Edit" at bounding box center [434, 519] width 193 height 22
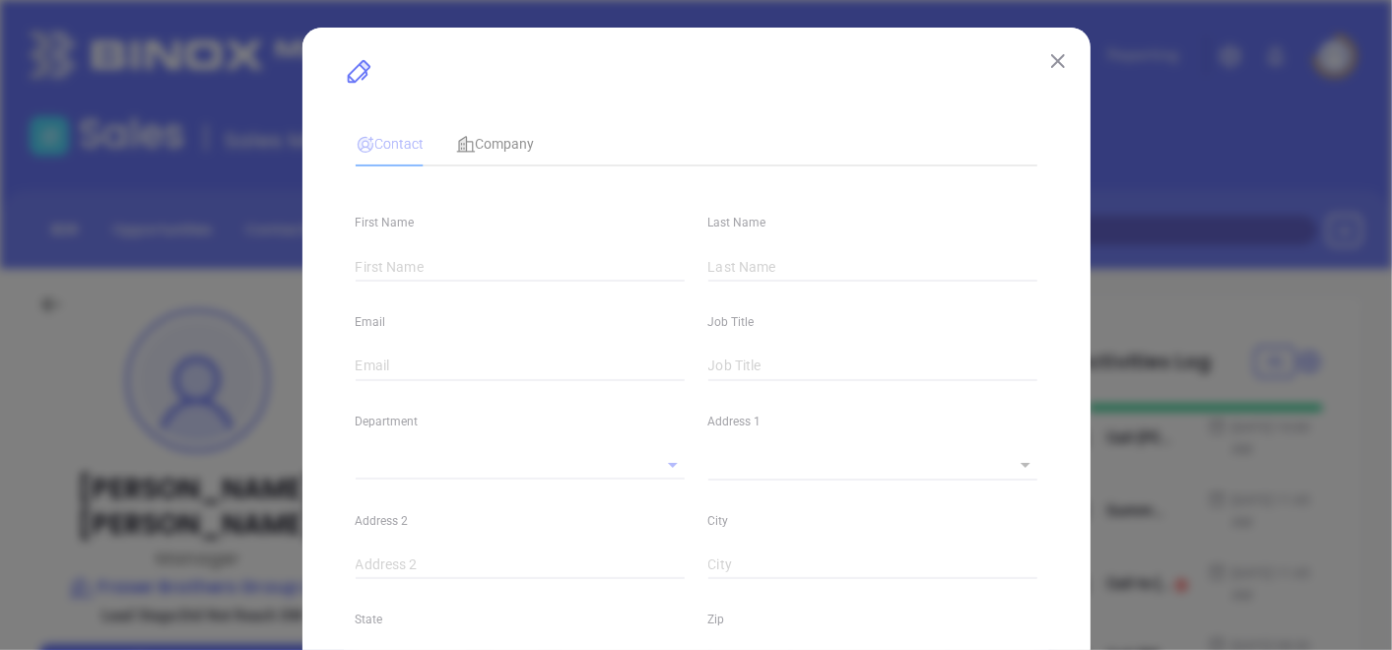
type input "[PERSON_NAME]"
type input "[PERSON_NAME][EMAIL_ADDRESS][DOMAIN_NAME]"
type input "Manager"
type textarea "811 Amboy Avenue"
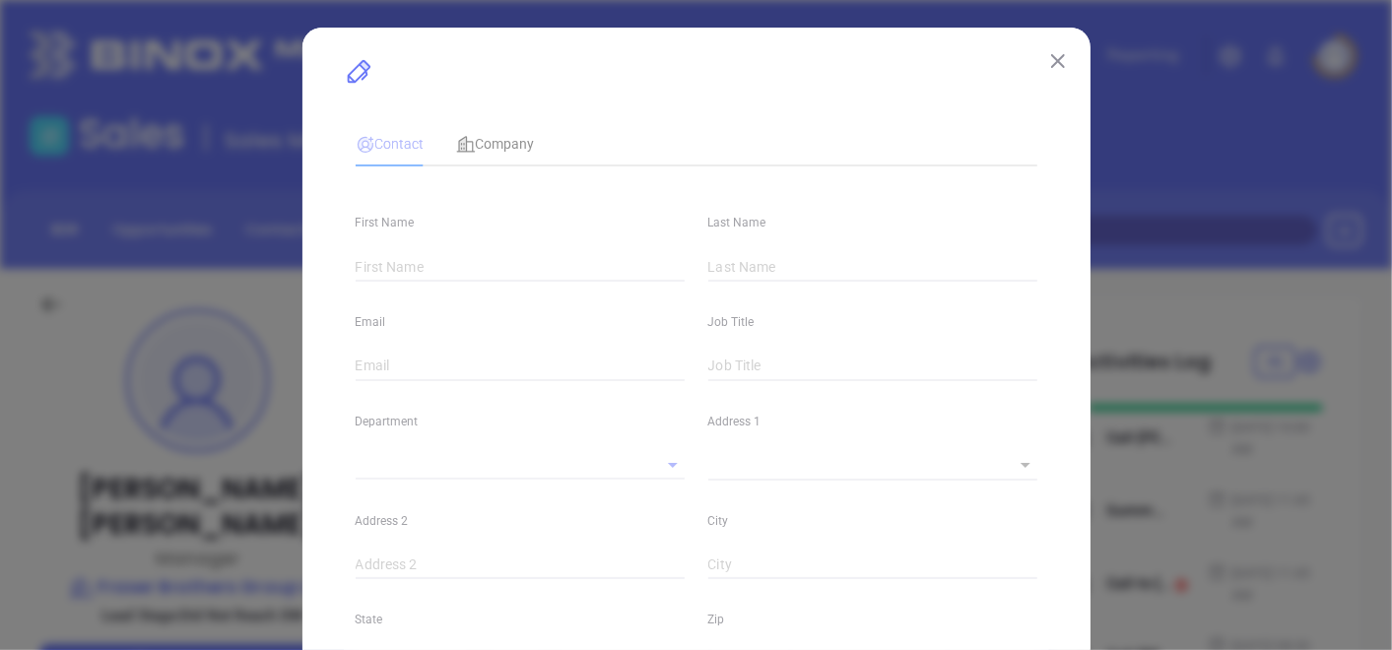
type input "1"
type input "Edison"
type input "NJ"
type input "08837"
type input "US"
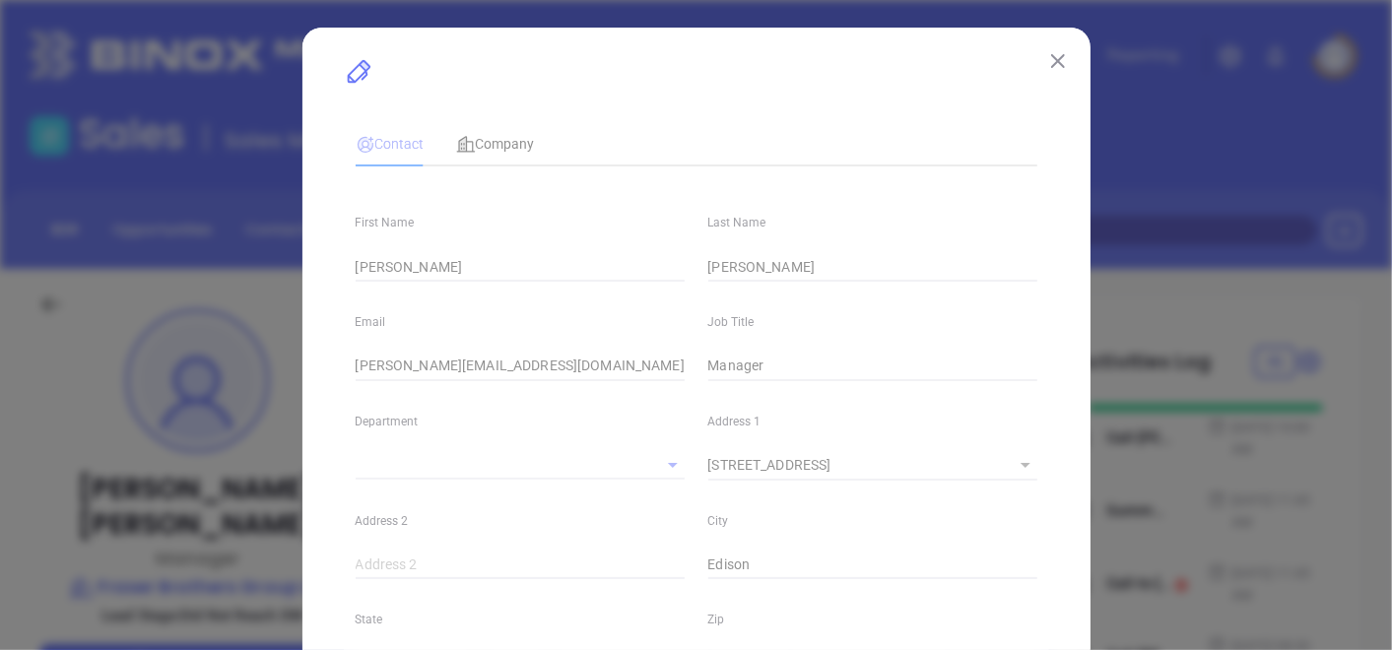
type input "Marketing"
type input "Other"
type input "Karina Genovez"
type input "Did Not Reach DM"
type input "1"
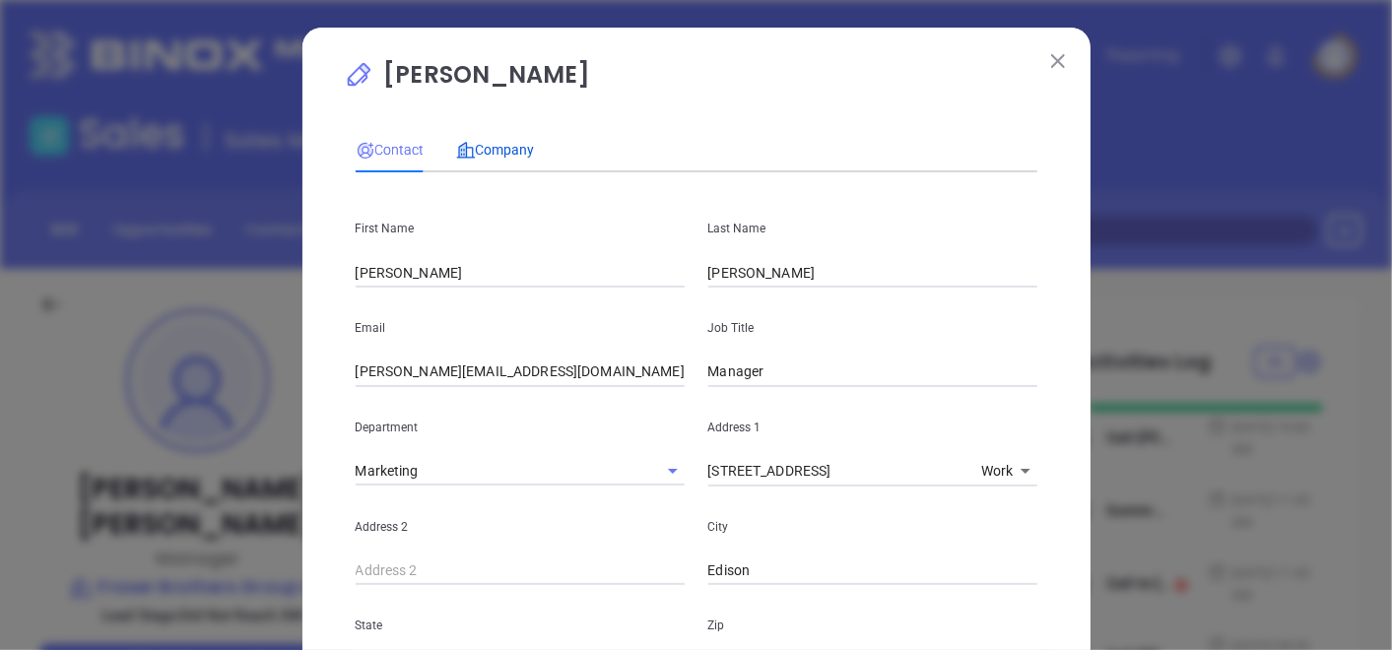
click at [495, 142] on span "Company" at bounding box center [495, 150] width 79 height 16
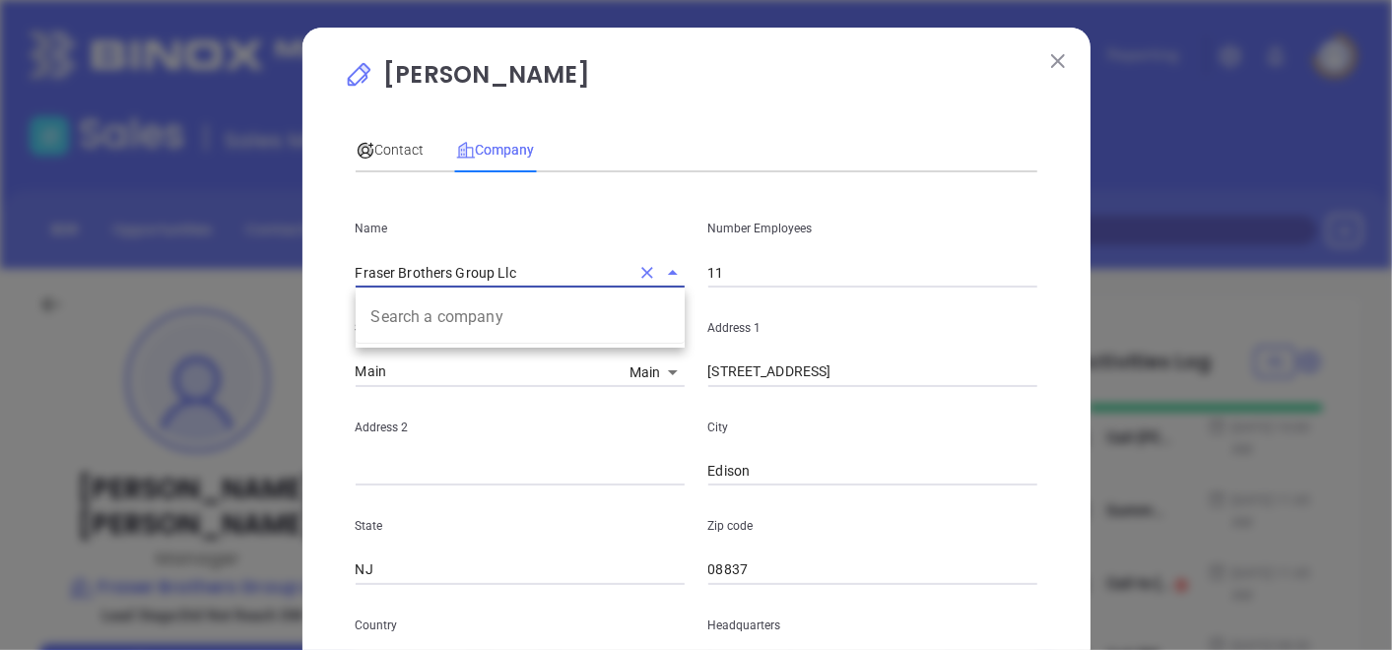
drag, startPoint x: 549, startPoint y: 287, endPoint x: 299, endPoint y: 320, distance: 252.5
click at [303, 320] on div "Elizabeth Zglobicki Contact Company First Name Elizabeth Last Name Zglobicki Em…" at bounding box center [697, 565] width 788 height 1075
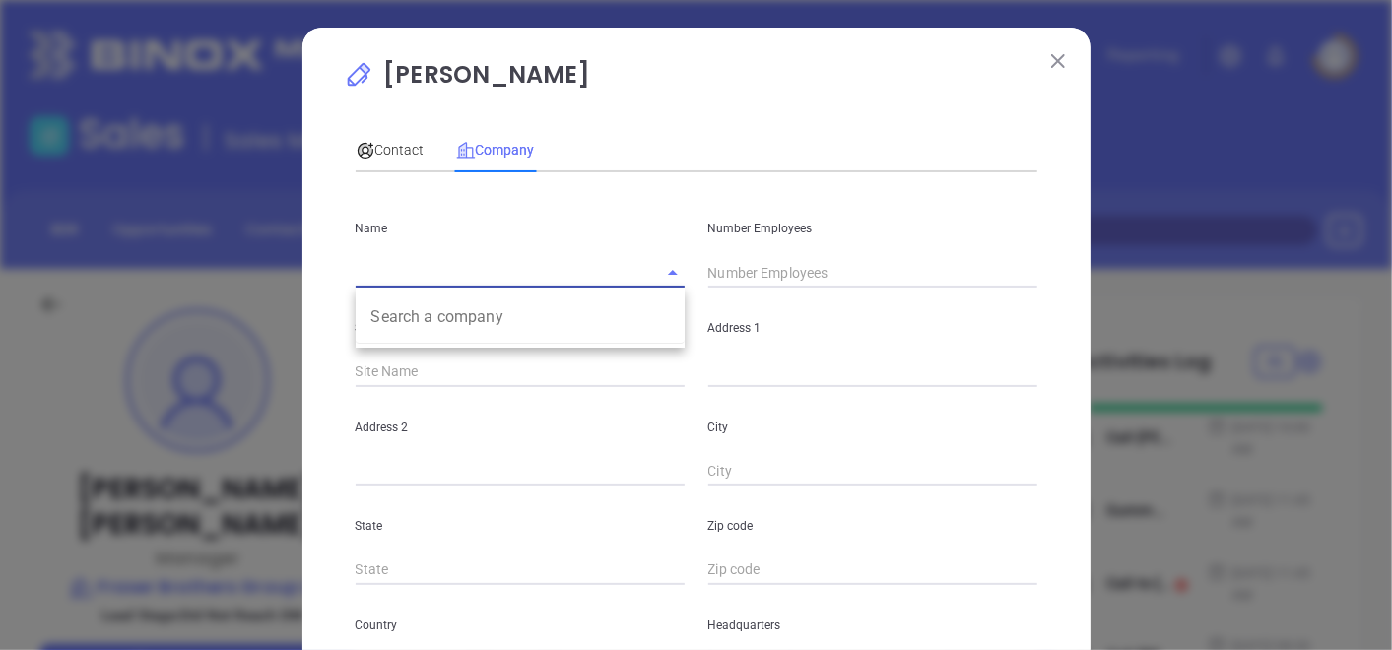
paste input "Fraser Brothers Insurance Agency"
type input "Fraser Brothers Insurance Agency"
click at [374, 297] on ul "Fraser Brothers Insurance Agency" at bounding box center [520, 317] width 329 height 51
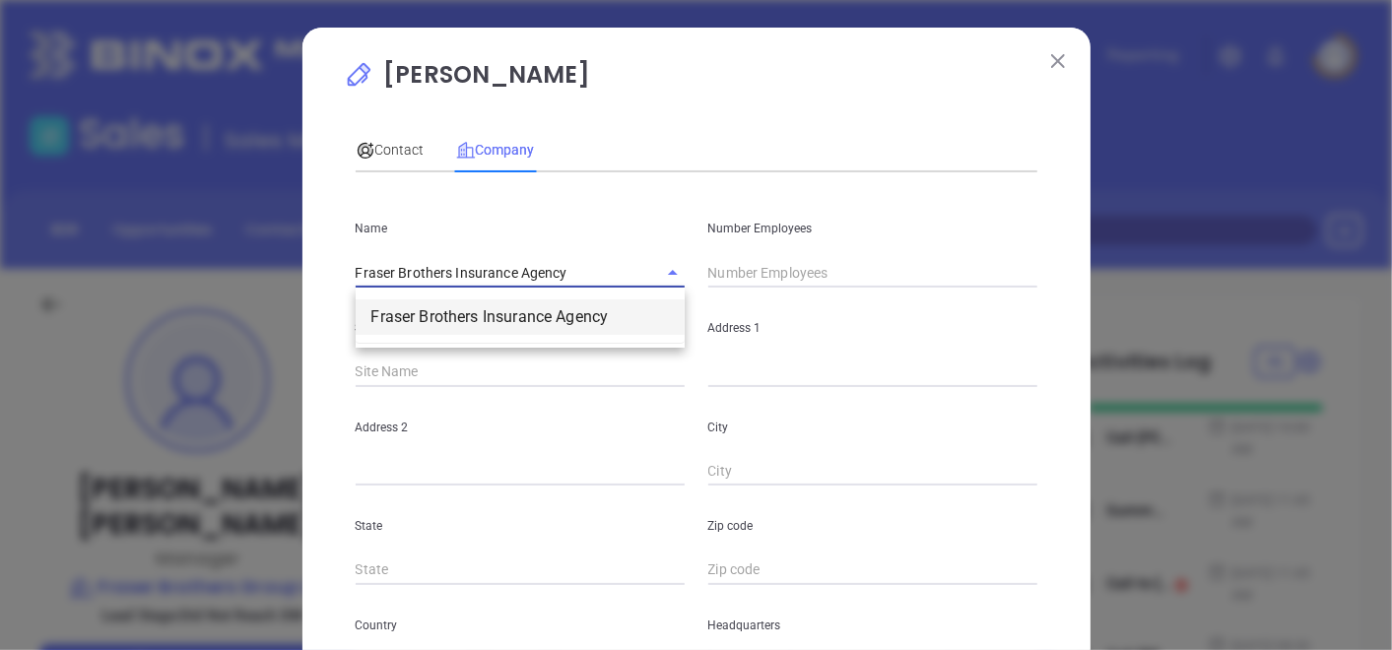
click at [385, 307] on li "Fraser Brothers Insurance Agency" at bounding box center [520, 317] width 329 height 35
type input "11"
type input "(732) 738-7400"
type input "Insurance"
type input "http://www.fraserbrothers.com"
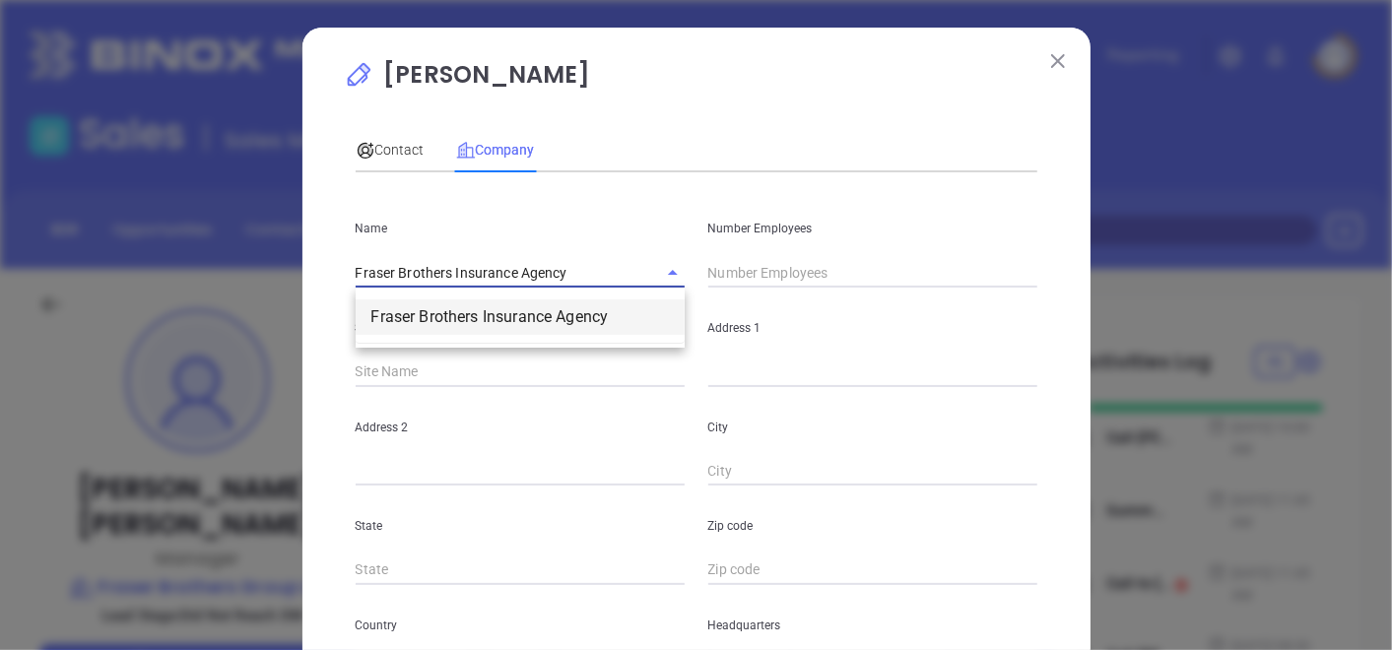
type input "https://www.linkedin.com/company/fraser-brothers-insurance/"
type input "$1.4M"
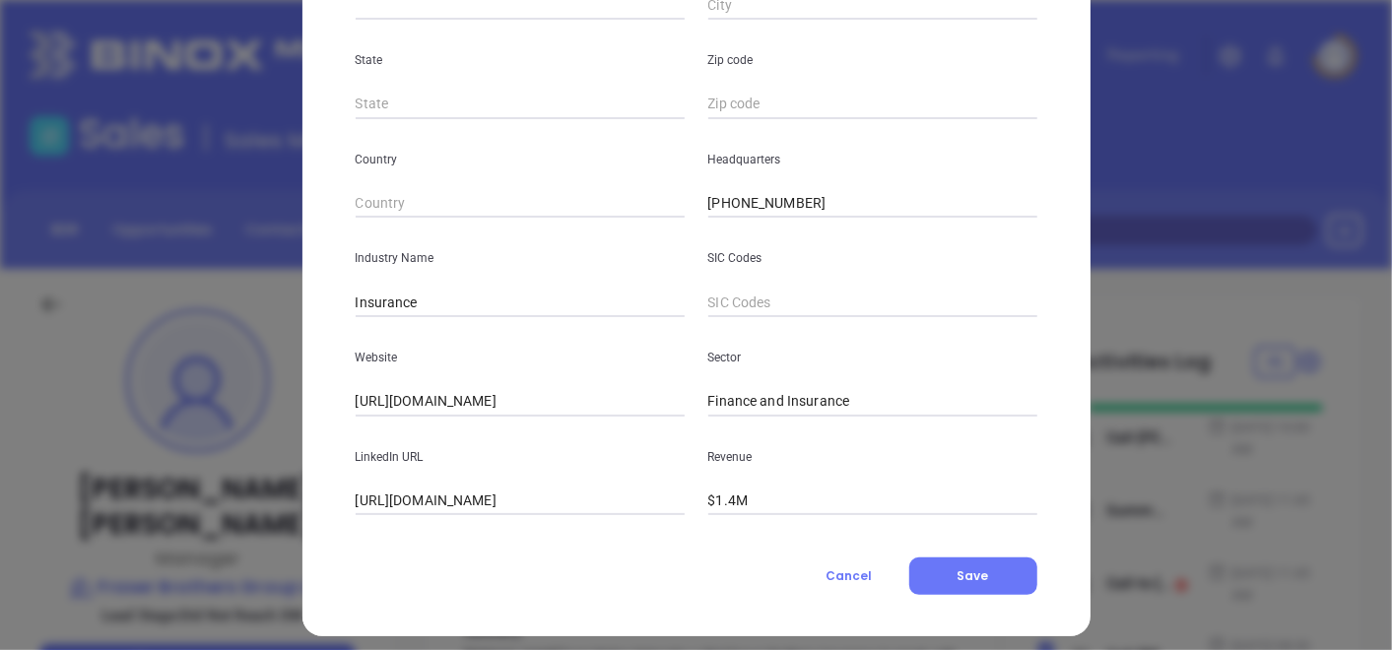
scroll to position [480, 0]
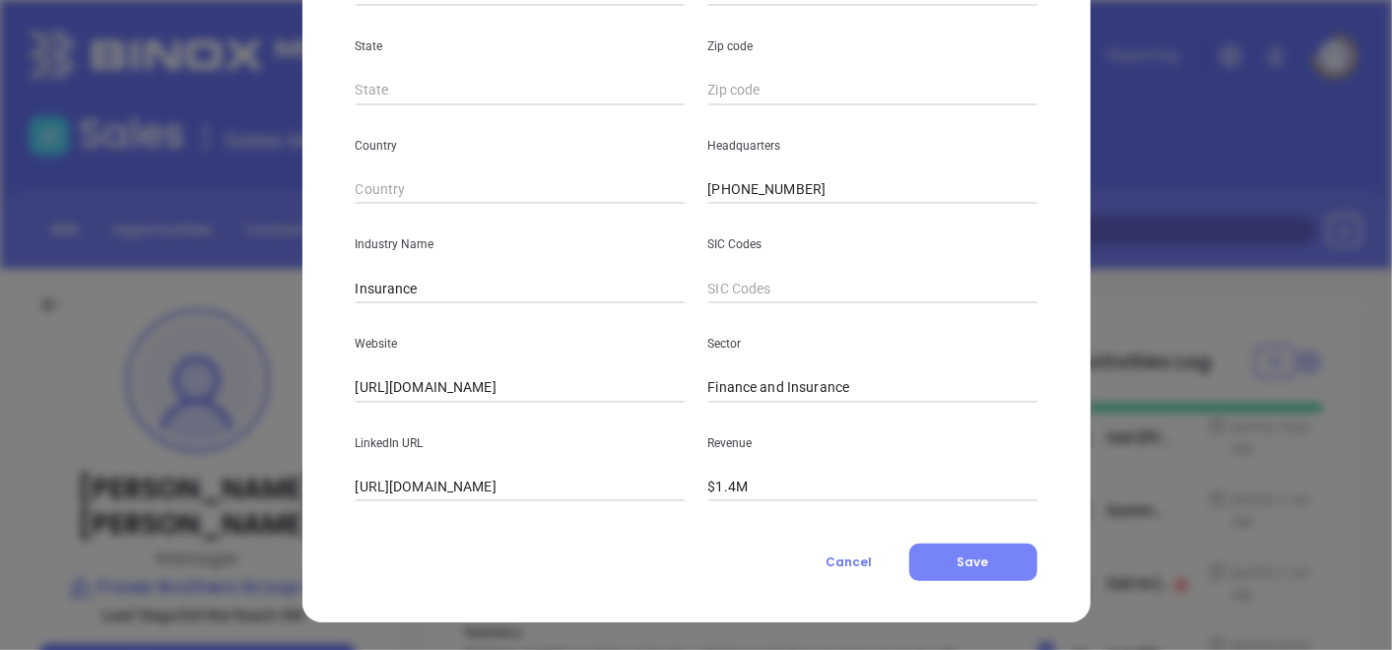
type input "Fraser Brothers Insurance Agency"
click at [959, 568] on span "Save" at bounding box center [974, 562] width 32 height 17
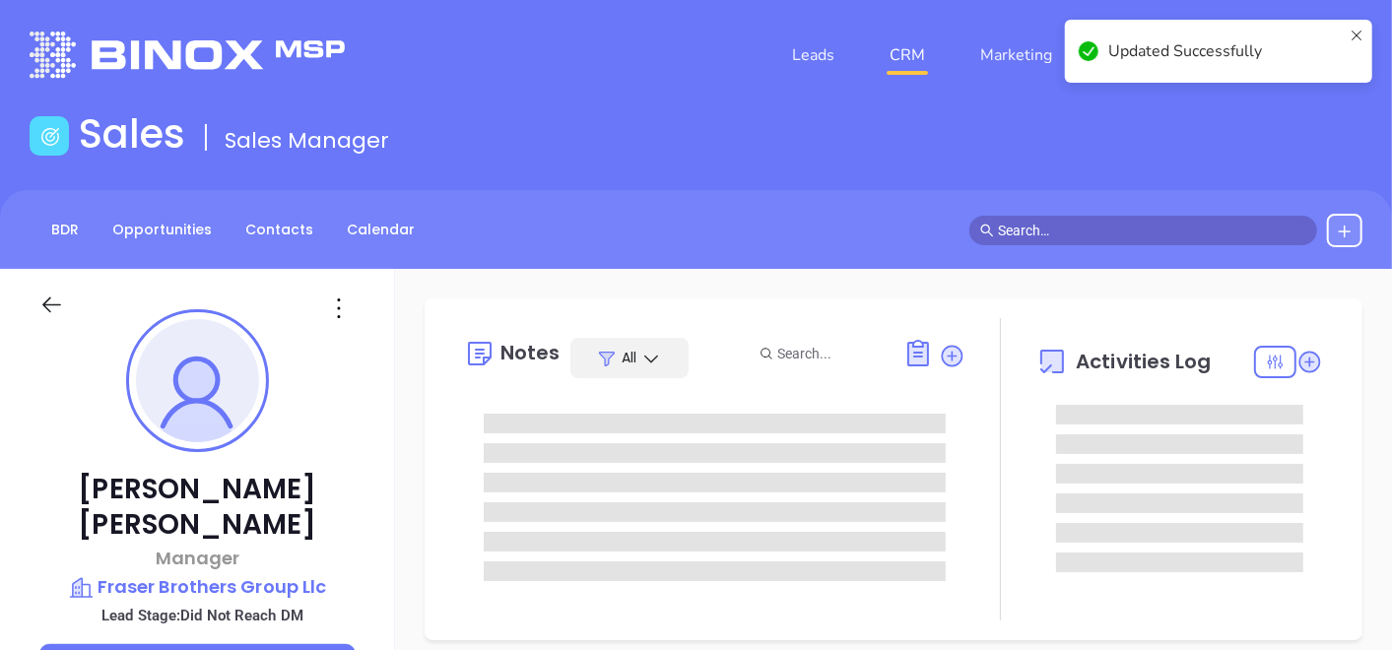
click at [350, 307] on icon at bounding box center [339, 309] width 32 height 32
click at [343, 308] on icon at bounding box center [339, 309] width 32 height 32
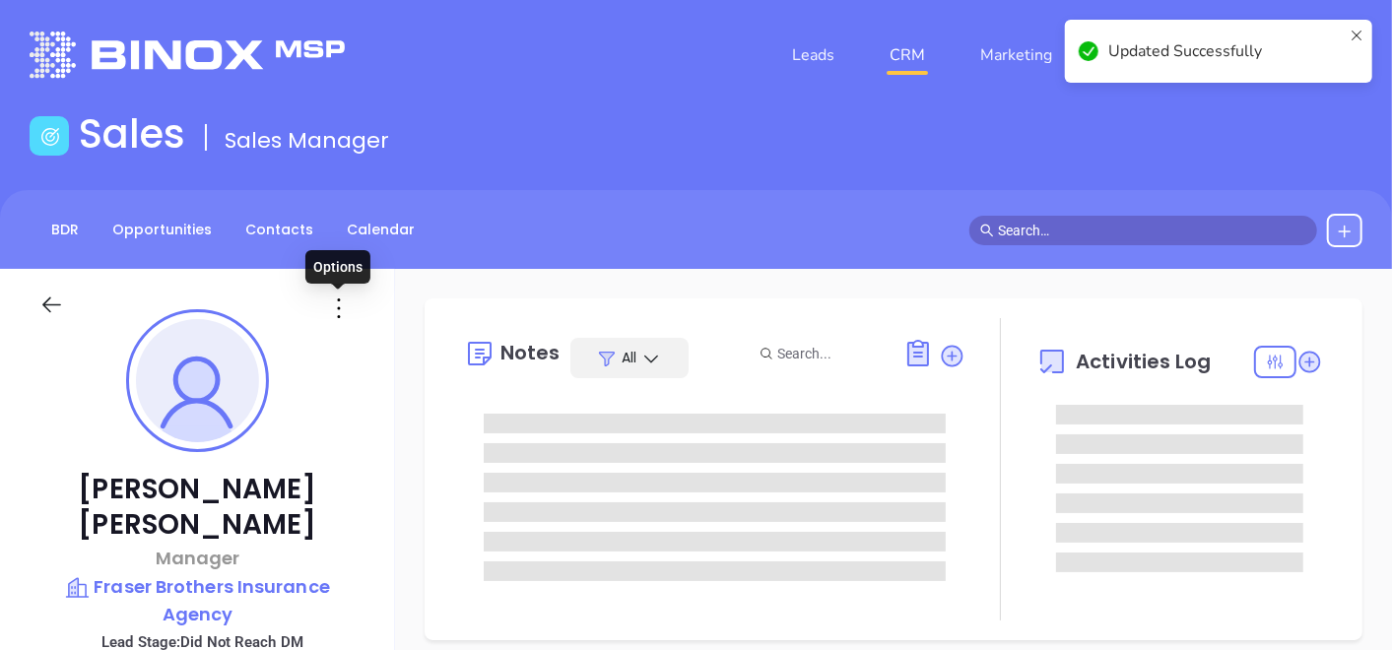
drag, startPoint x: 337, startPoint y: 309, endPoint x: 357, endPoint y: 397, distance: 89.9
click at [336, 309] on icon at bounding box center [339, 309] width 32 height 32
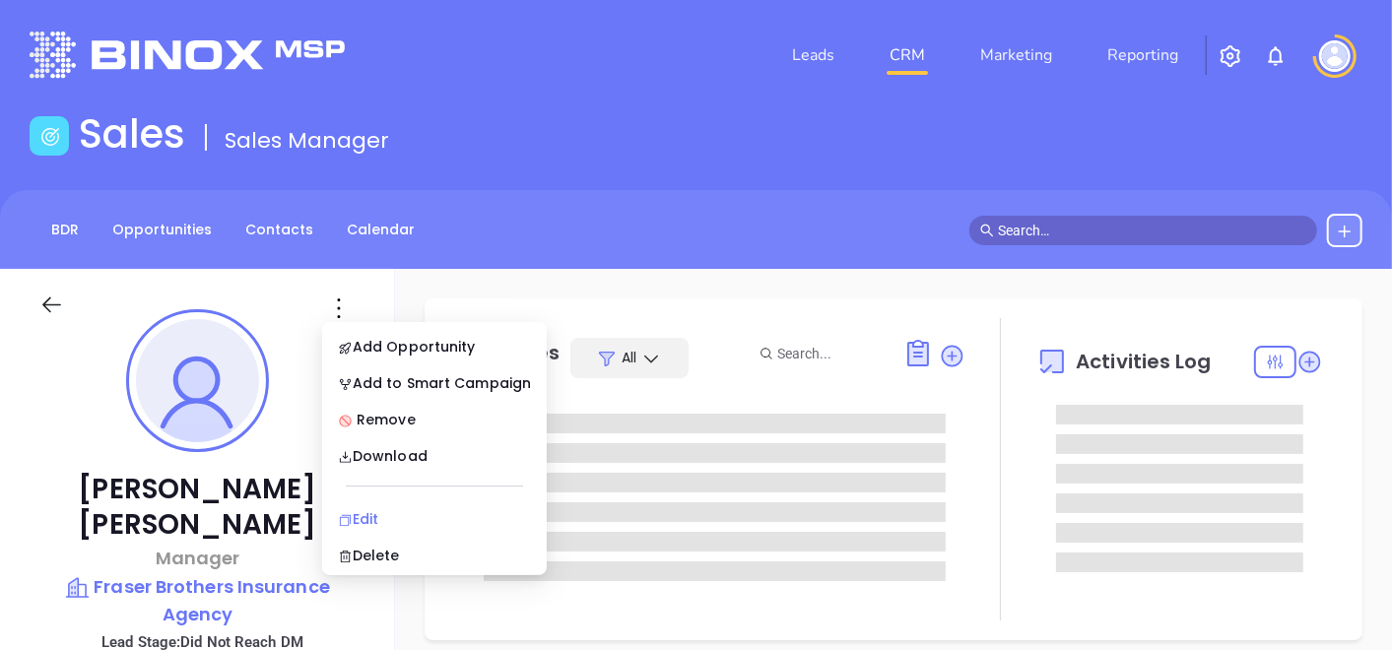
click at [361, 508] on div "Edit" at bounding box center [434, 519] width 193 height 22
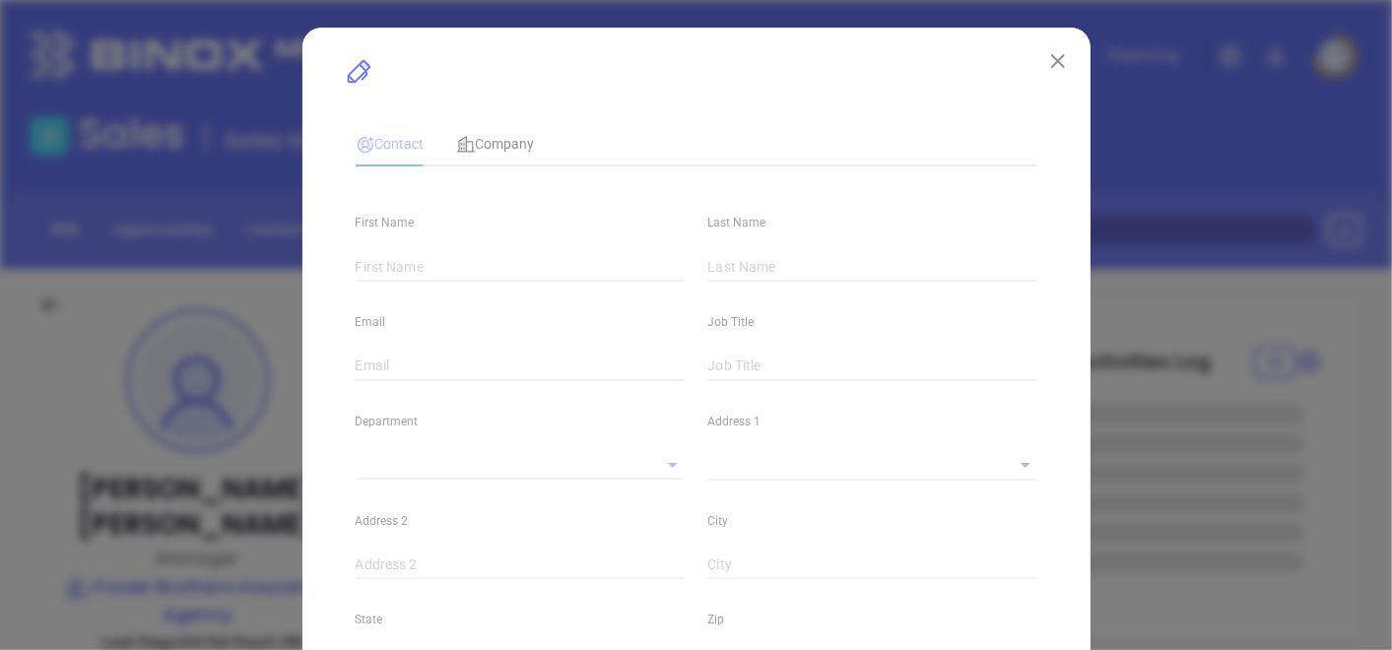
type input "Elizabeth"
type input "Zglobicki"
type input "liz@fraserbrothers.com"
type input "Manager"
type textarea "811 Amboy Avenue"
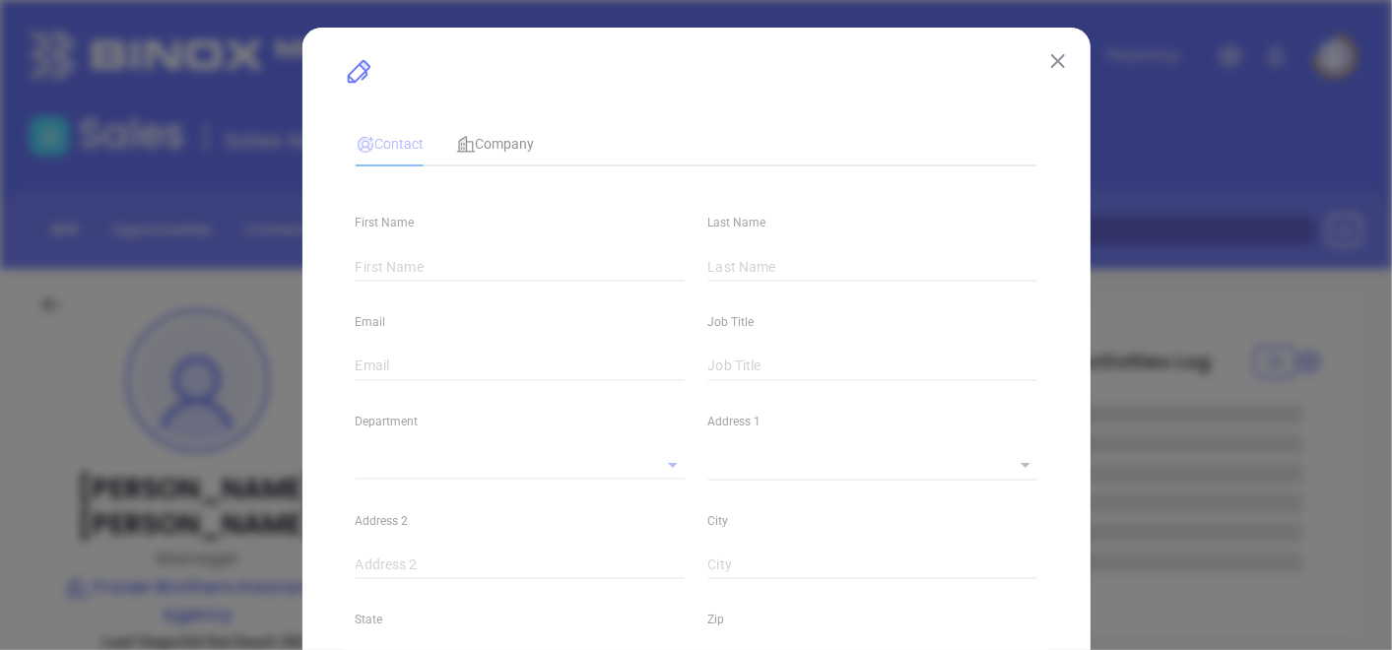
type input "1"
type input "Edison"
type input "NJ"
type input "08837"
type input "US"
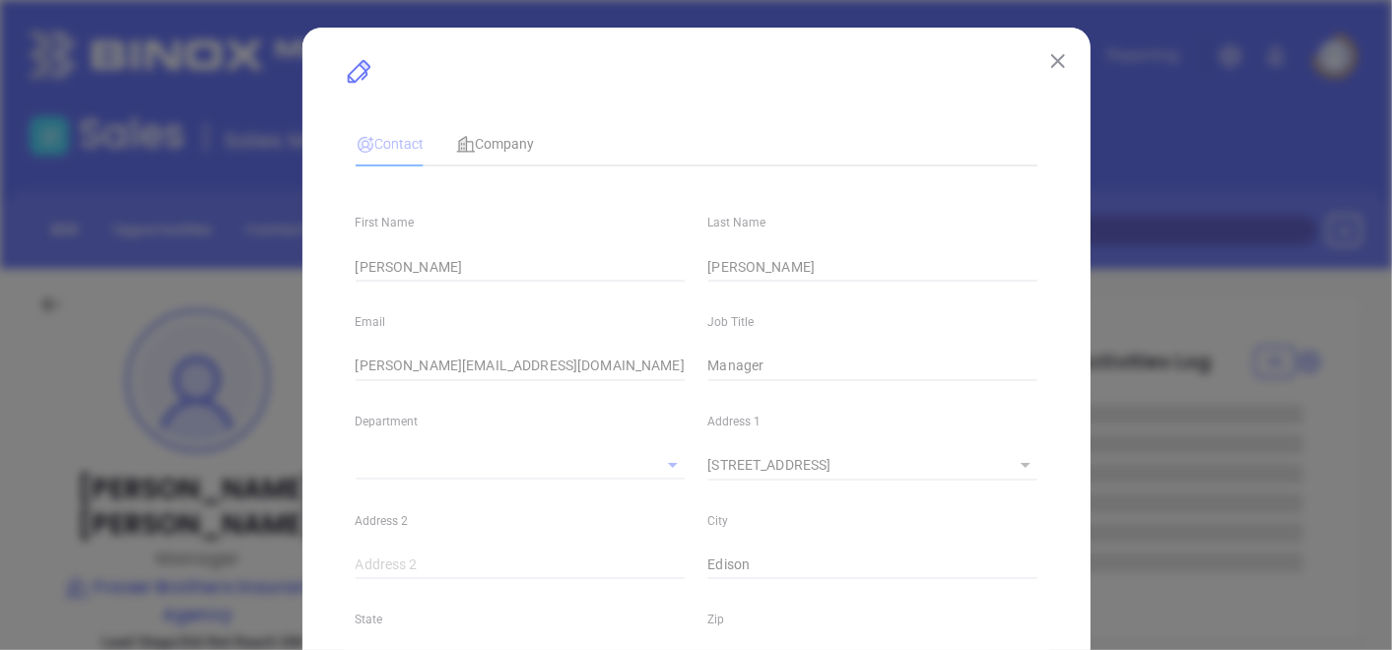
type input "Marketing"
type input "Other"
type input "Karina Genovez"
type input "Did Not Reach DM"
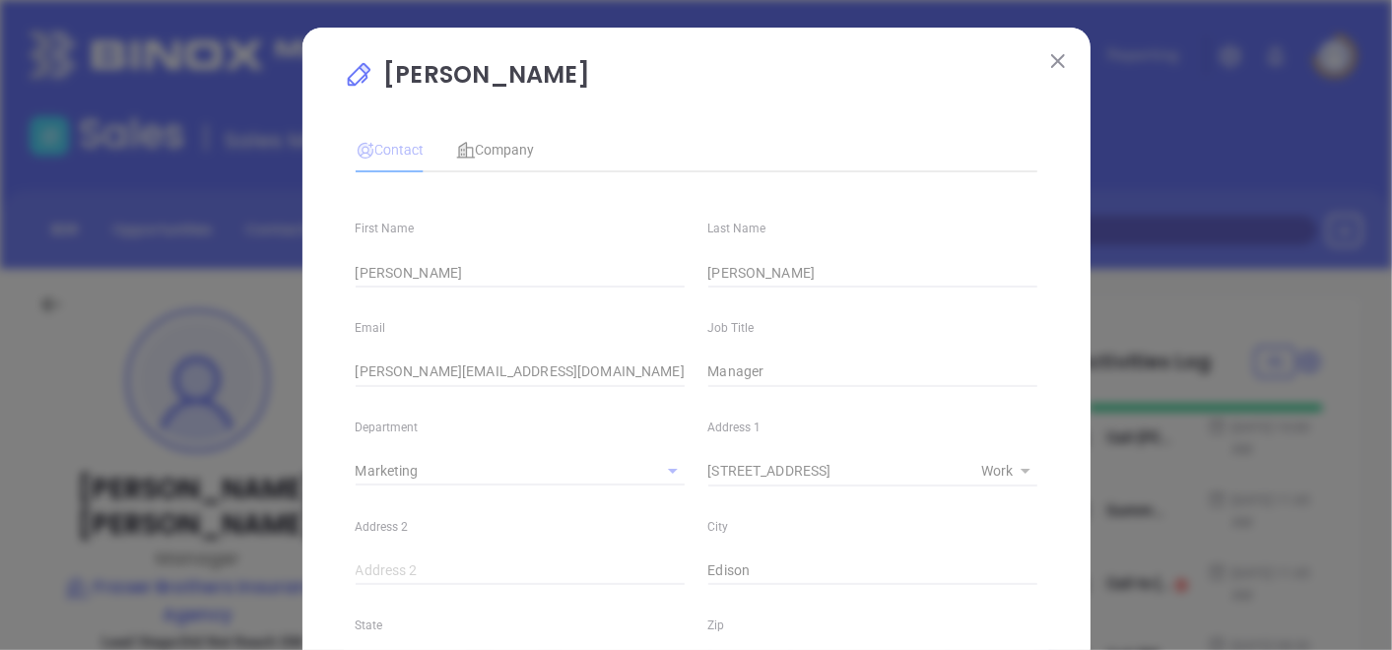
type input "1"
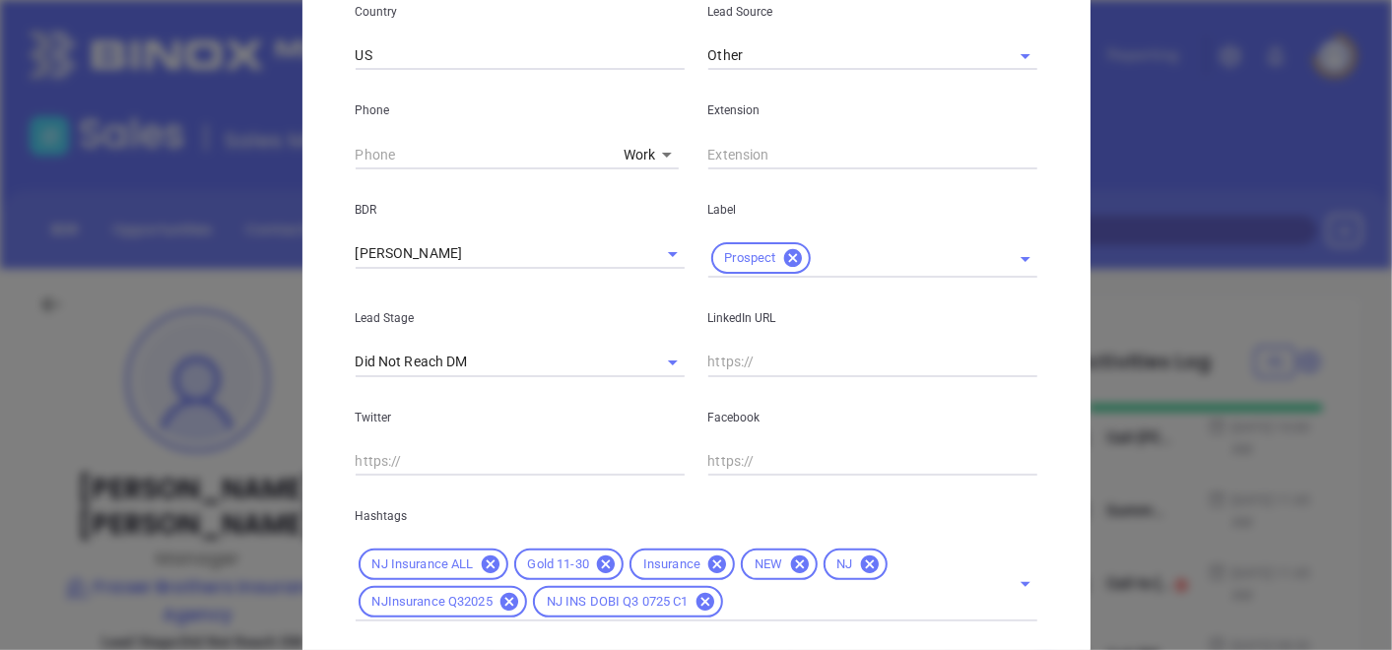
scroll to position [833, 0]
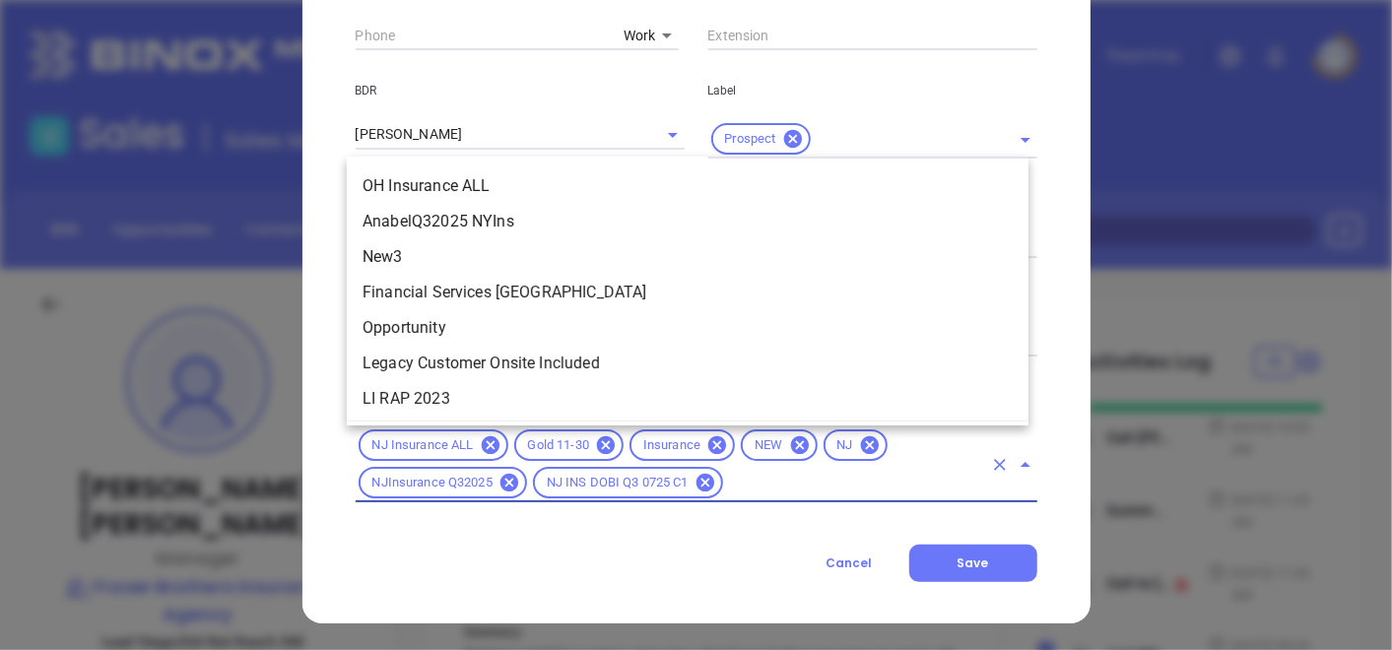
click at [766, 481] on input "text" at bounding box center [854, 483] width 256 height 25
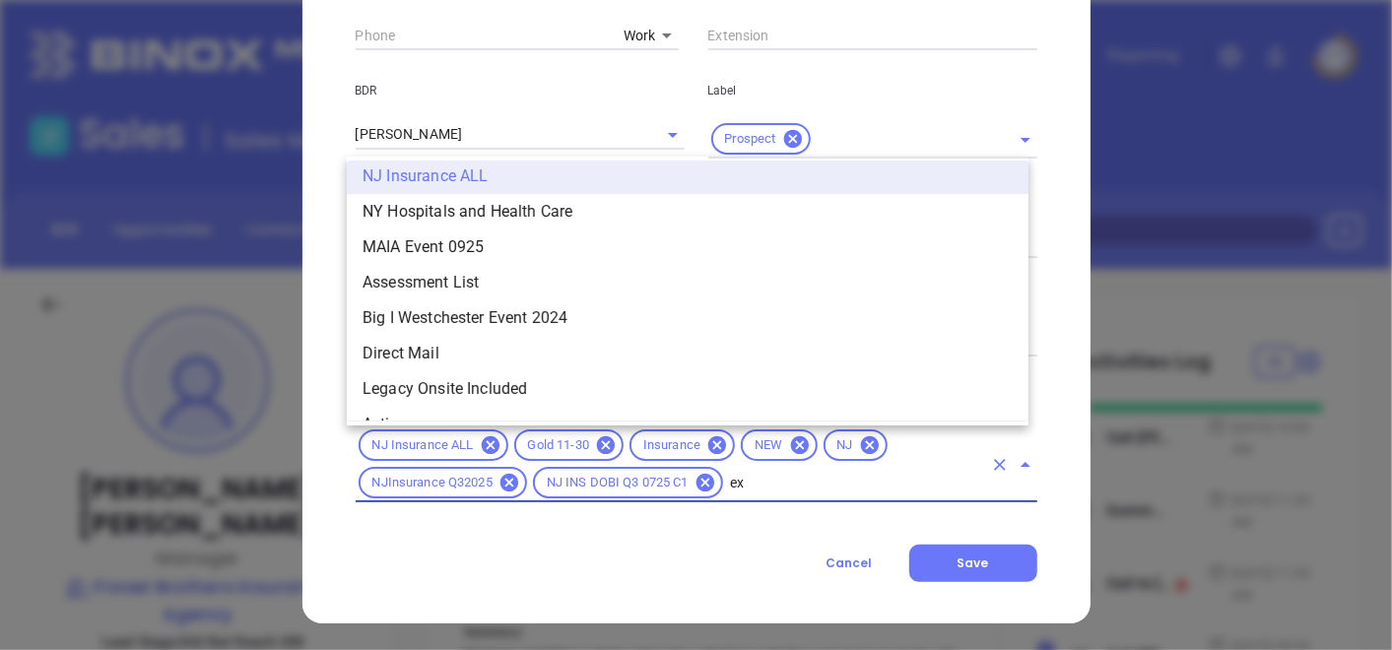
scroll to position [0, 0]
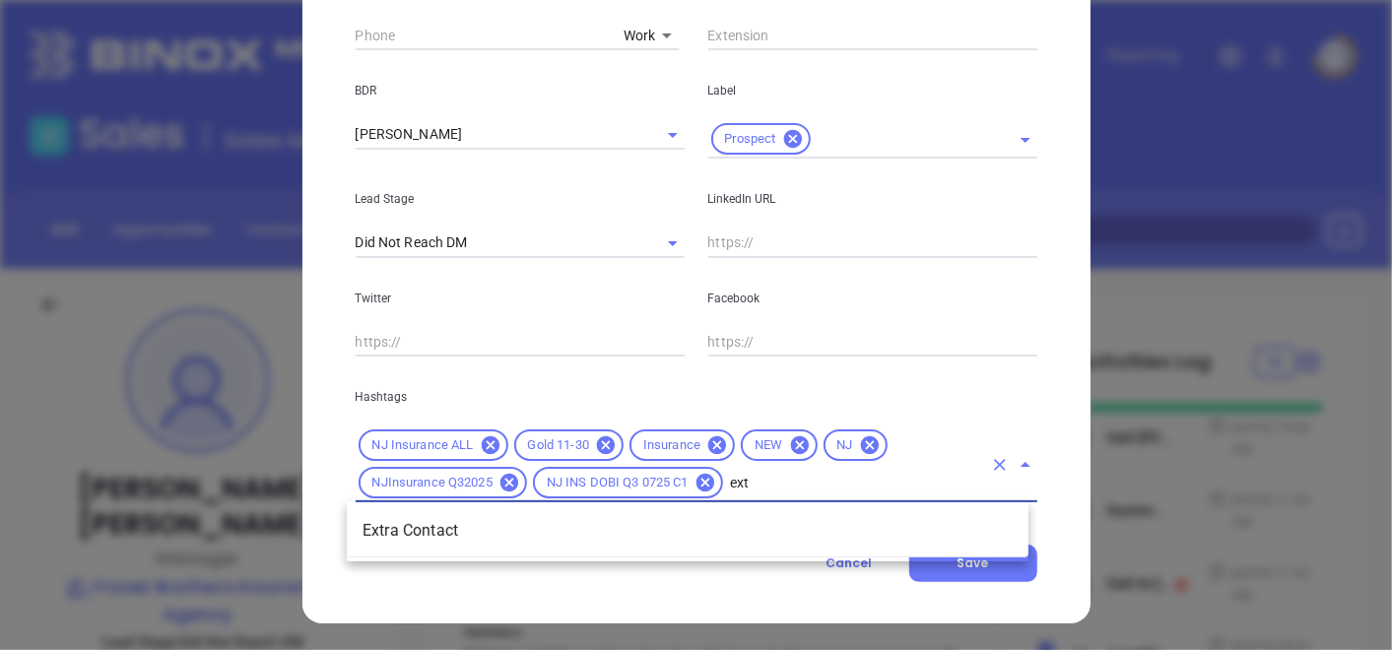
type input "extr"
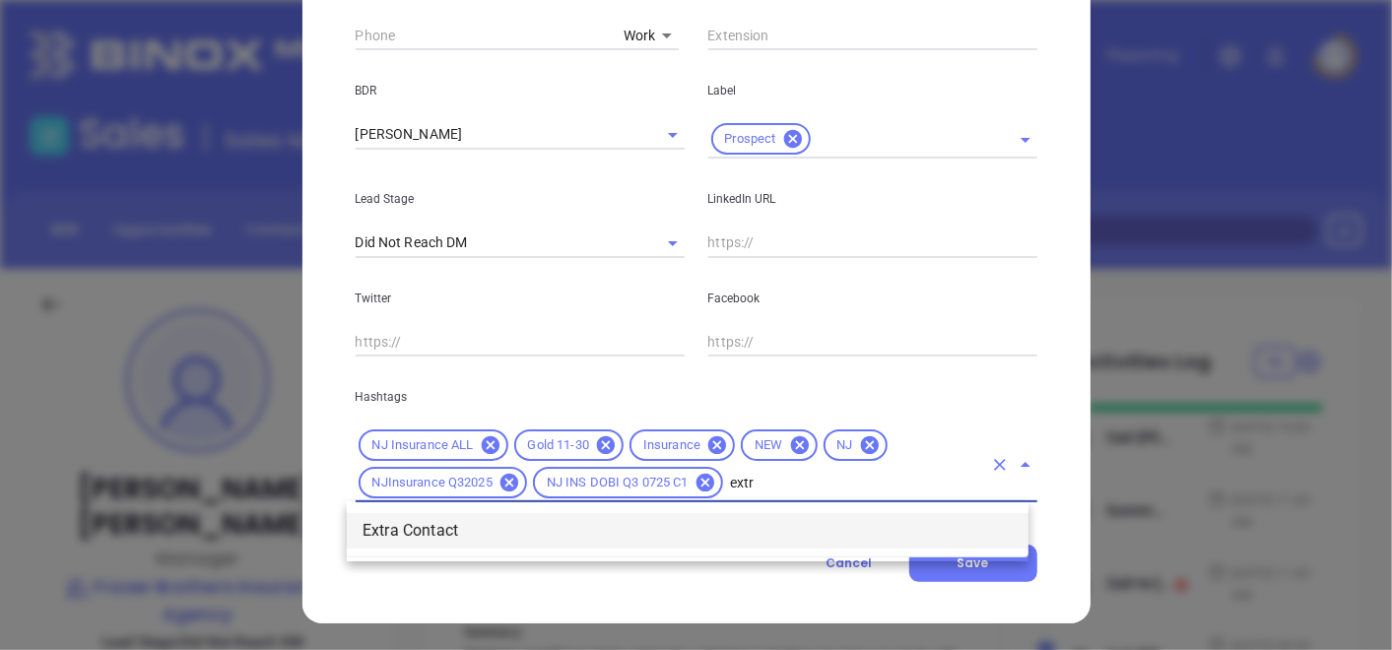
click at [656, 523] on li "Extra Contact" at bounding box center [688, 530] width 682 height 35
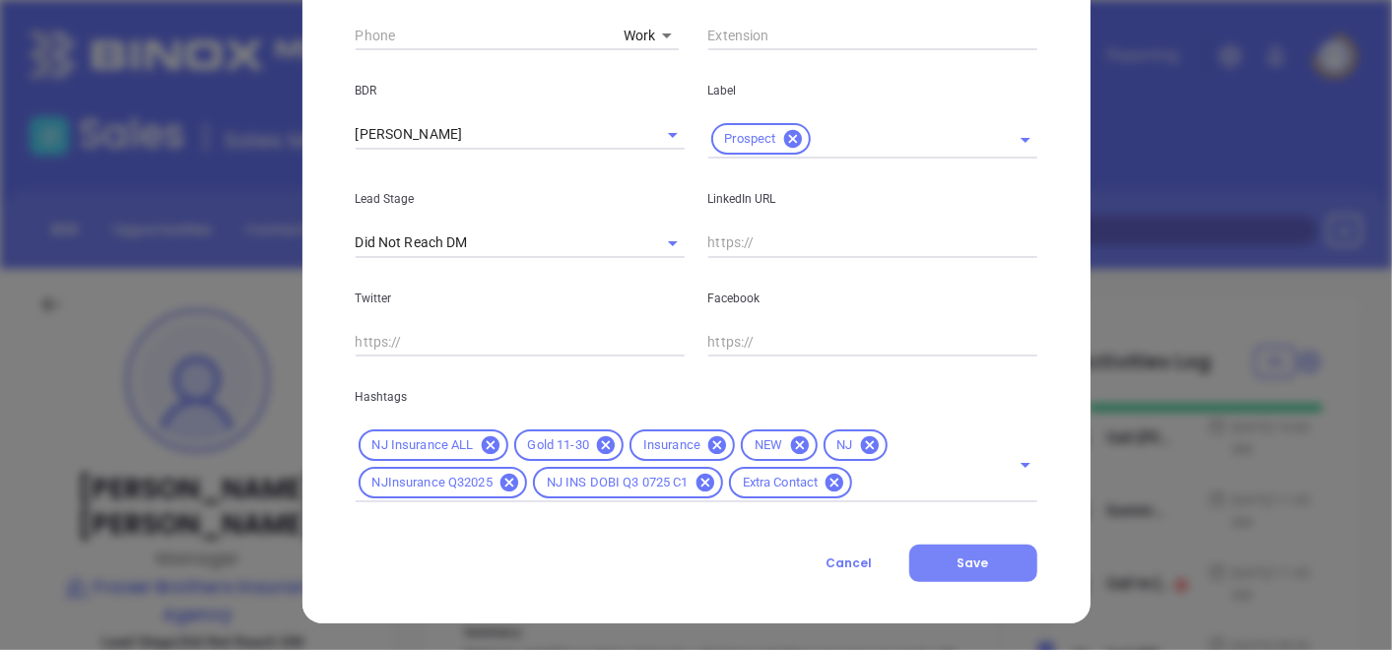
click at [979, 563] on span "Save" at bounding box center [974, 563] width 32 height 17
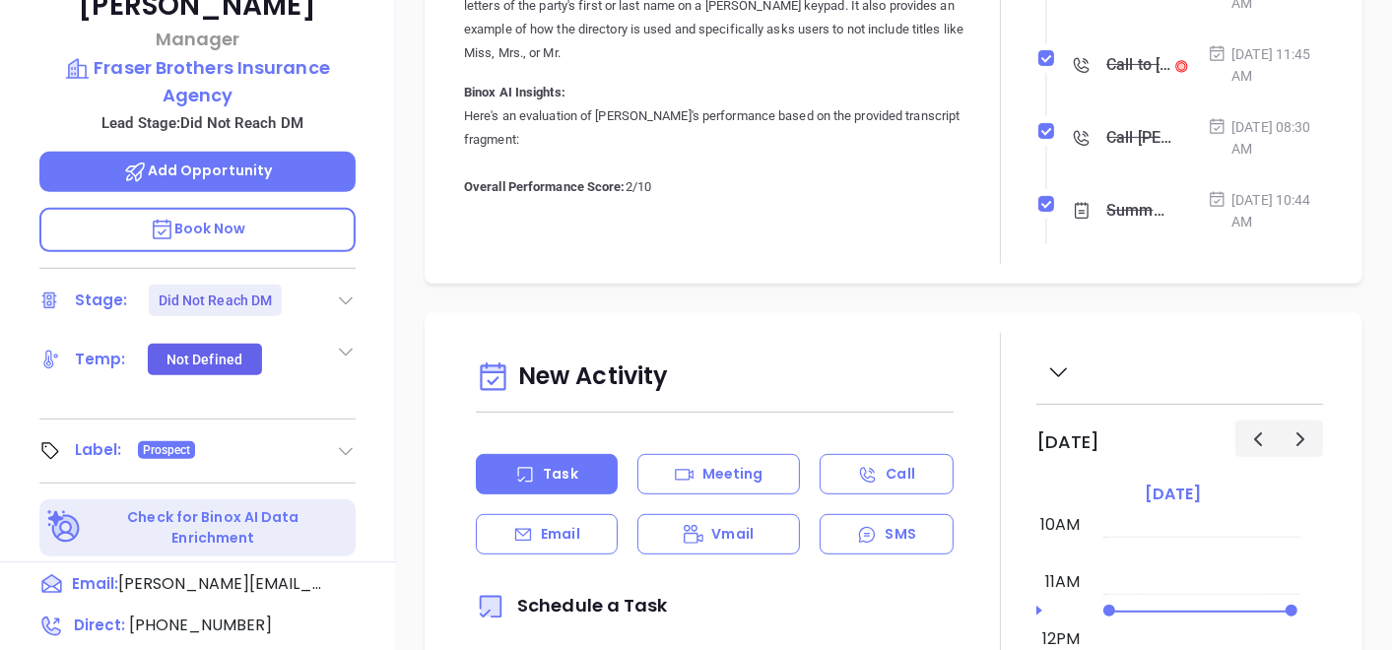
scroll to position [547, 0]
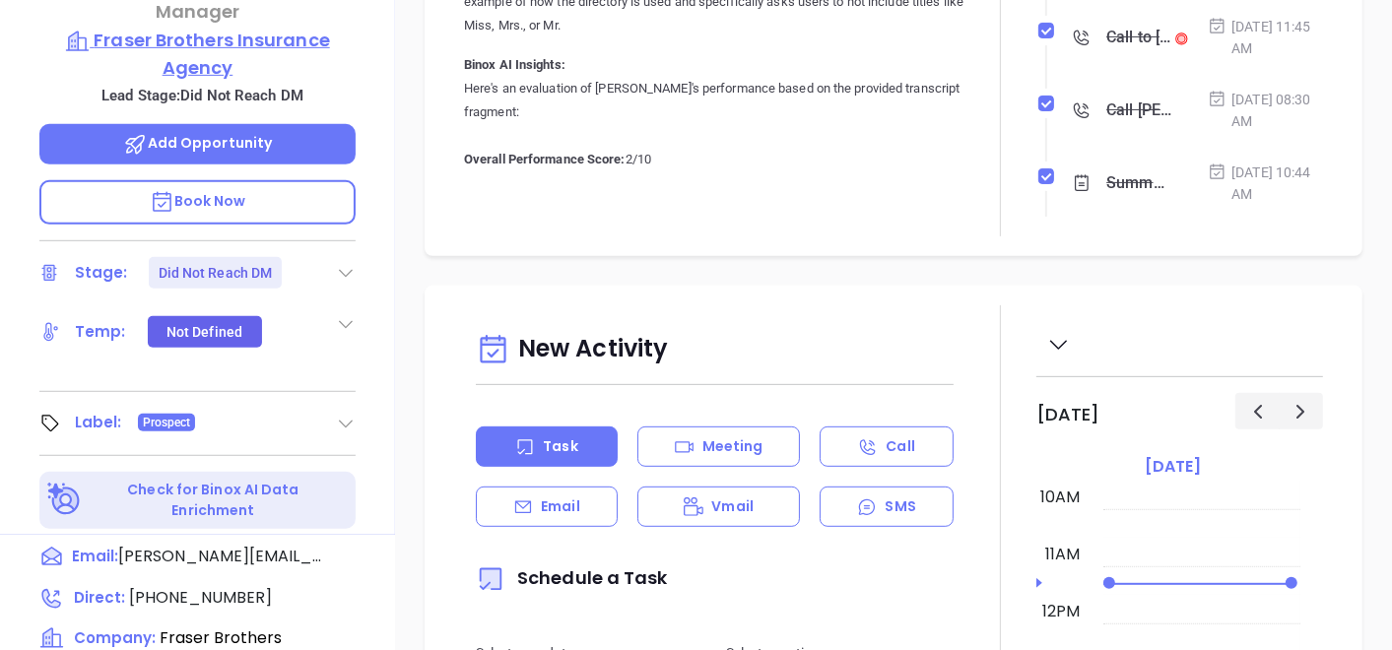
click at [209, 27] on p "Fraser Brothers Insurance Agency" at bounding box center [197, 54] width 316 height 54
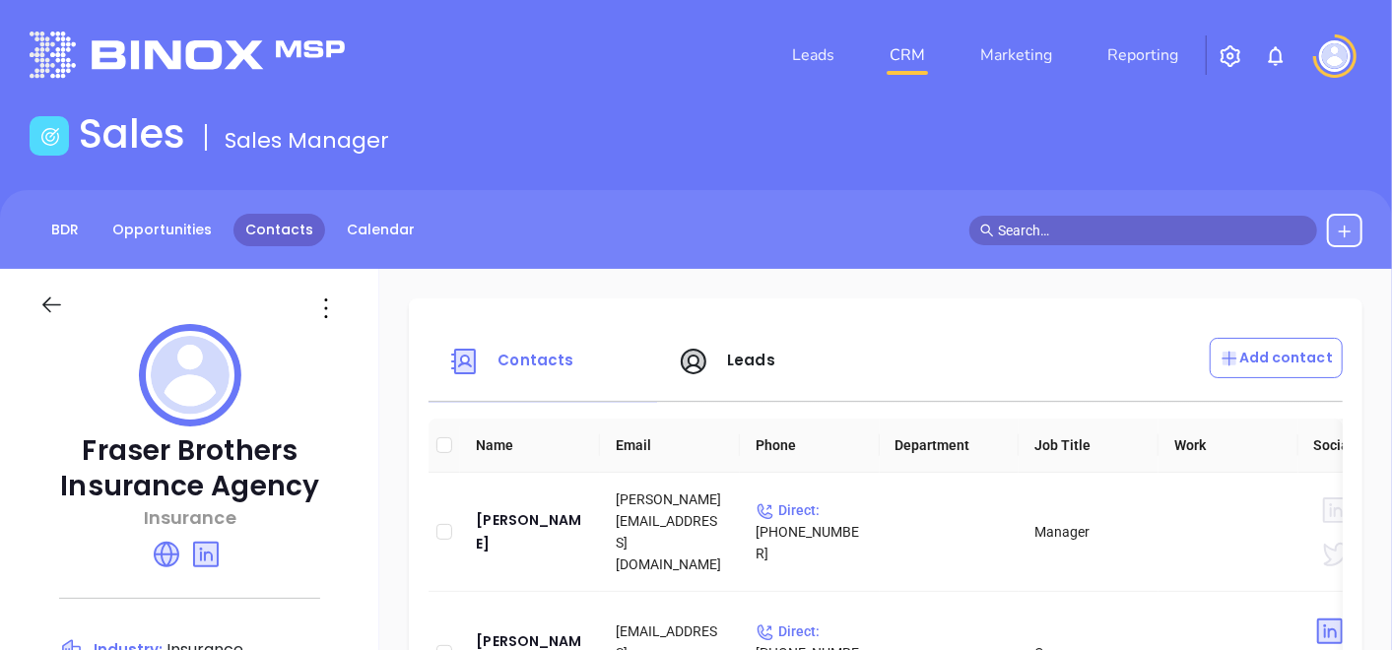
click at [288, 236] on link "Contacts" at bounding box center [280, 230] width 92 height 33
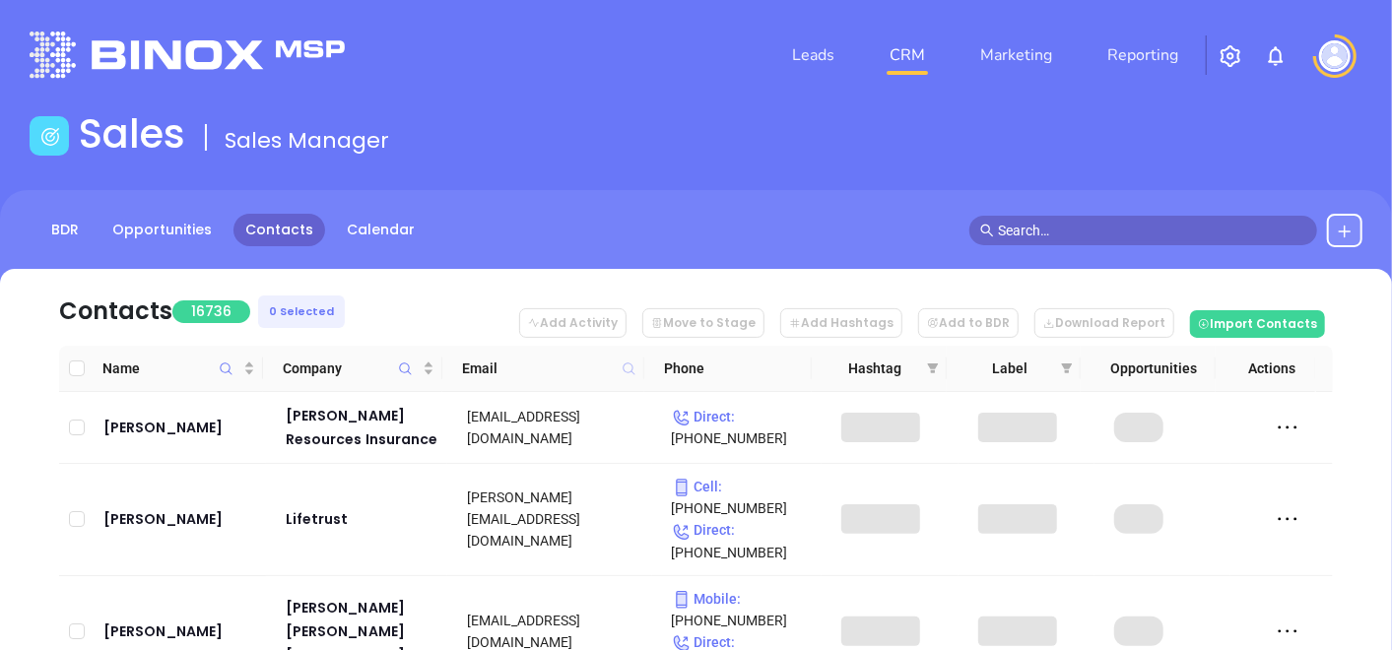
click at [631, 366] on icon at bounding box center [629, 369] width 12 height 12
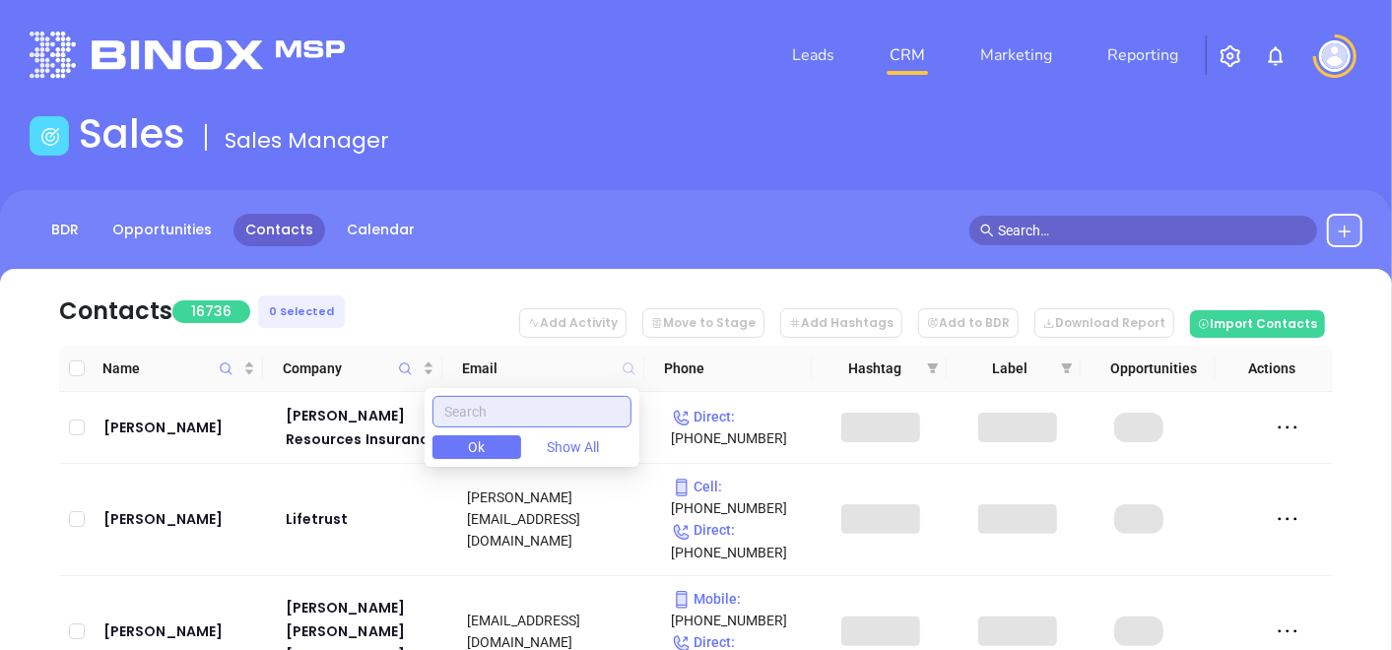
paste input "loyasgroup.com"
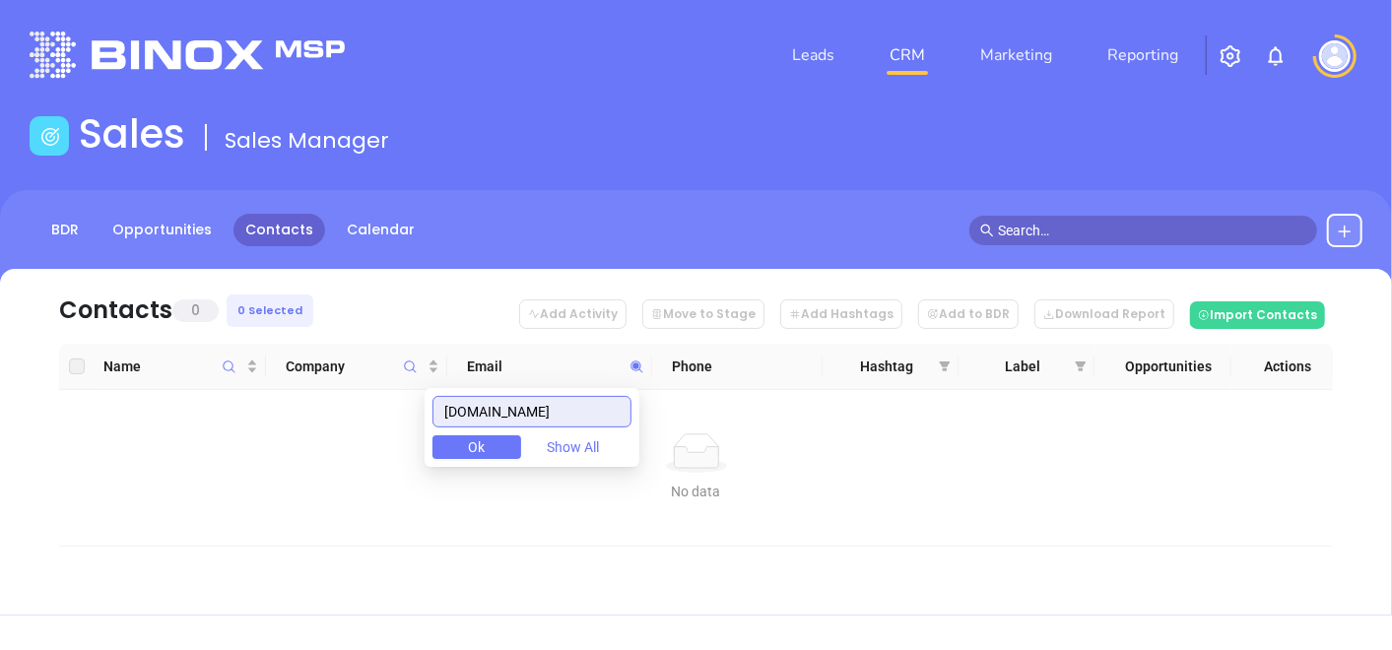
type input "loyasgroup.com"
drag, startPoint x: 558, startPoint y: 414, endPoint x: 447, endPoint y: 435, distance: 112.3
click at [447, 435] on div "loyasgroup.com Ok Show All" at bounding box center [532, 427] width 215 height 79
paste input "jypia.com"
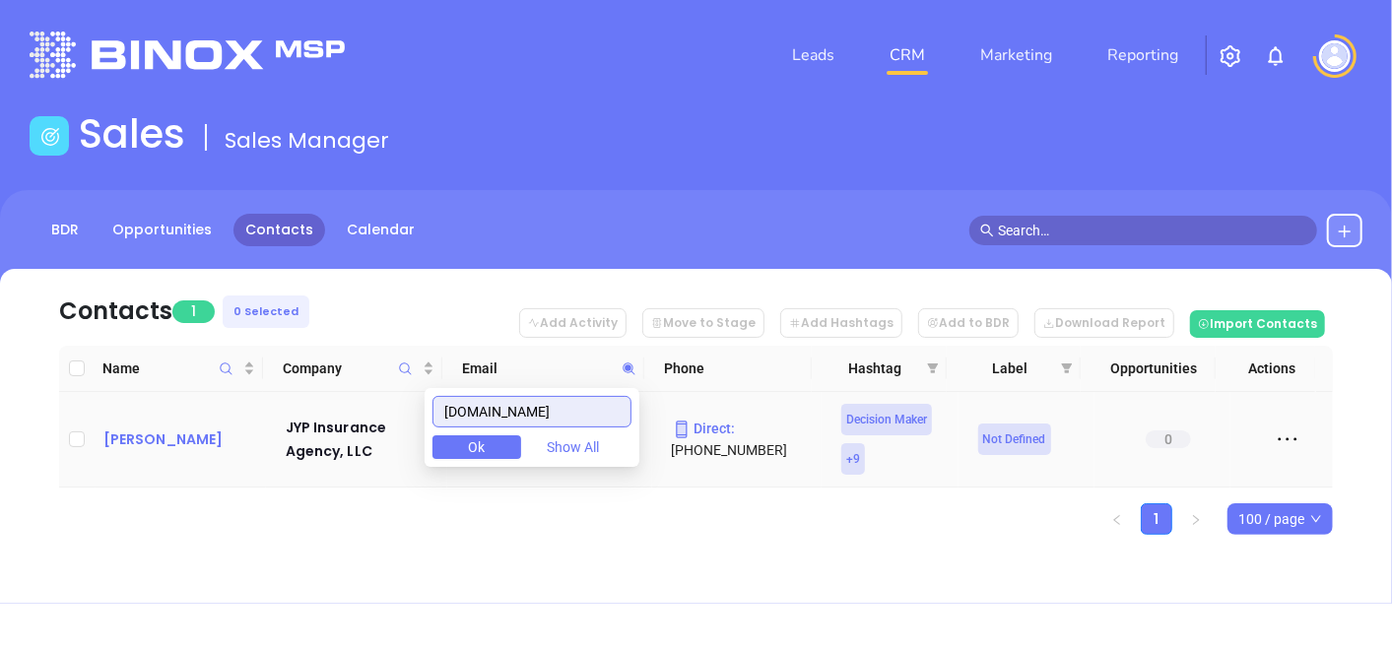
type input "jypia.com"
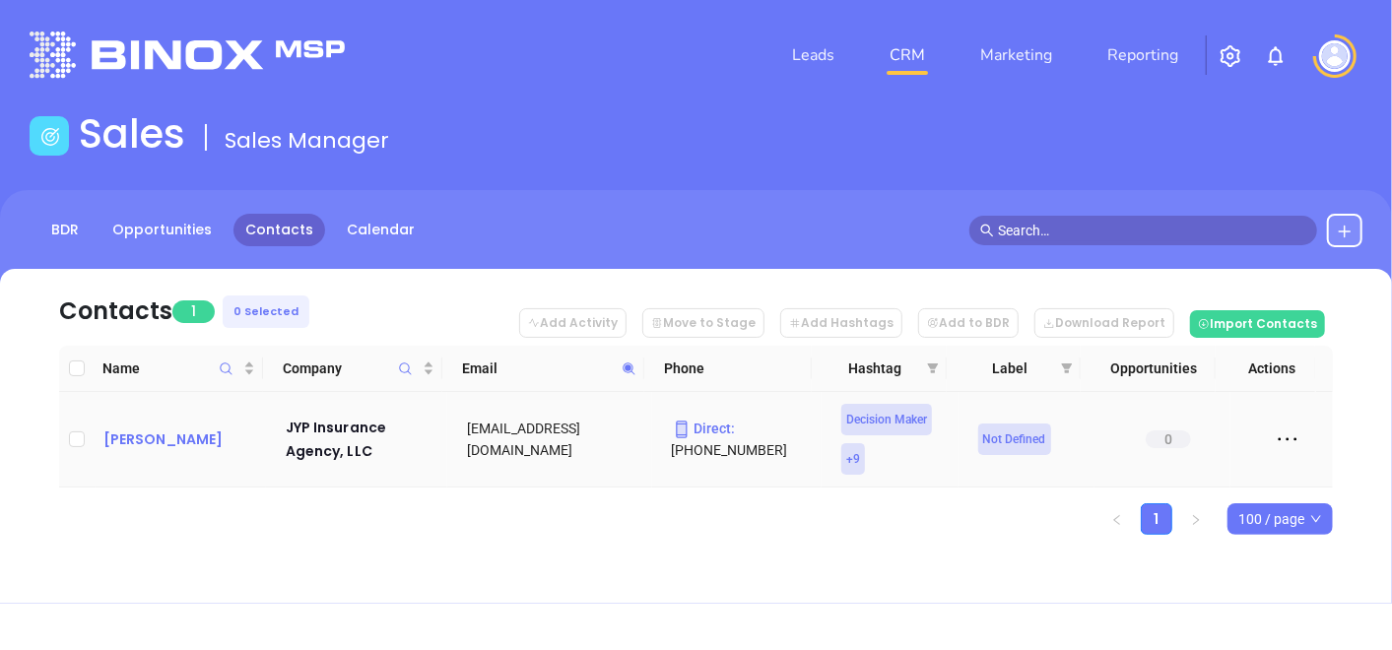
click at [131, 433] on div "Ji Park" at bounding box center [180, 440] width 155 height 24
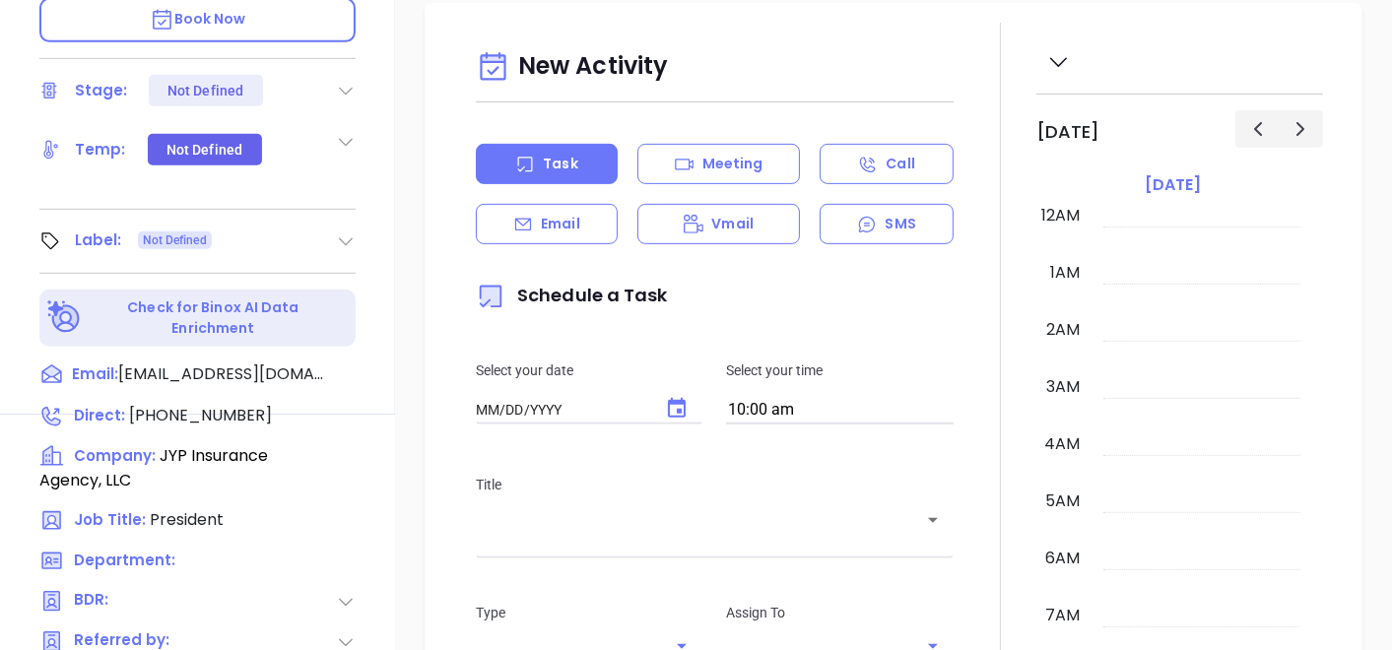
type input "[DATE]"
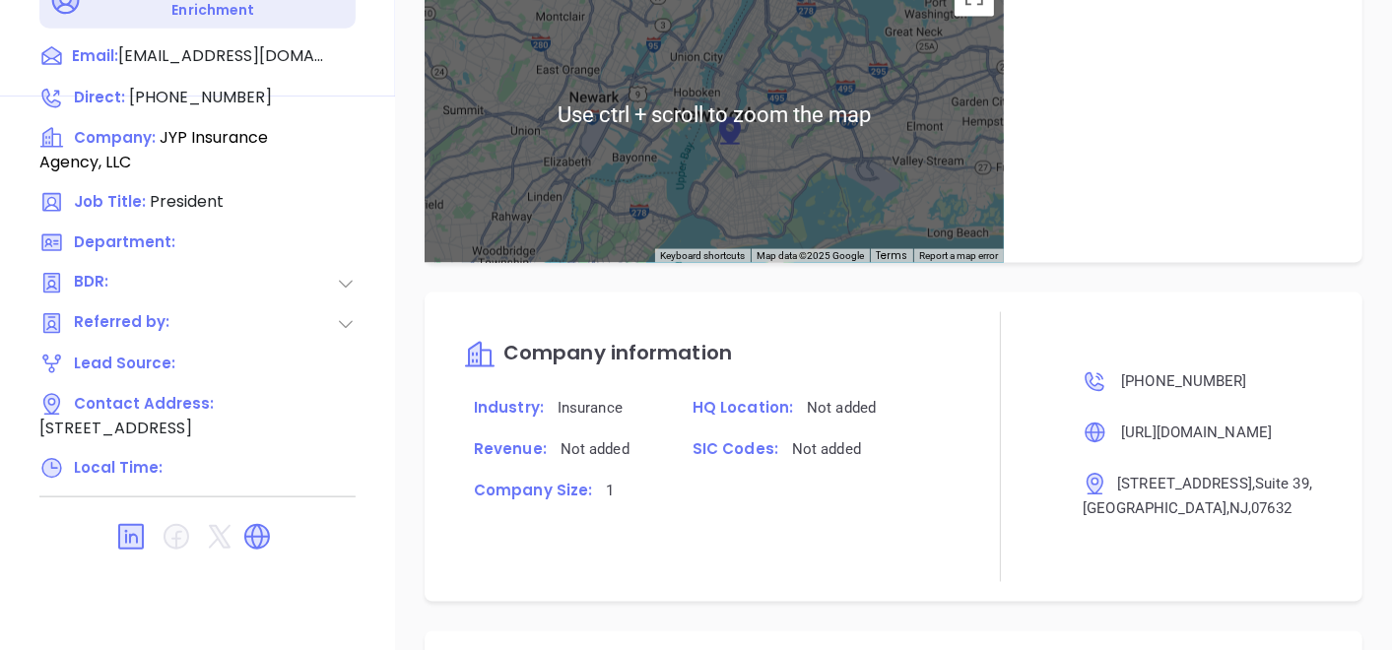
scroll to position [1314, 0]
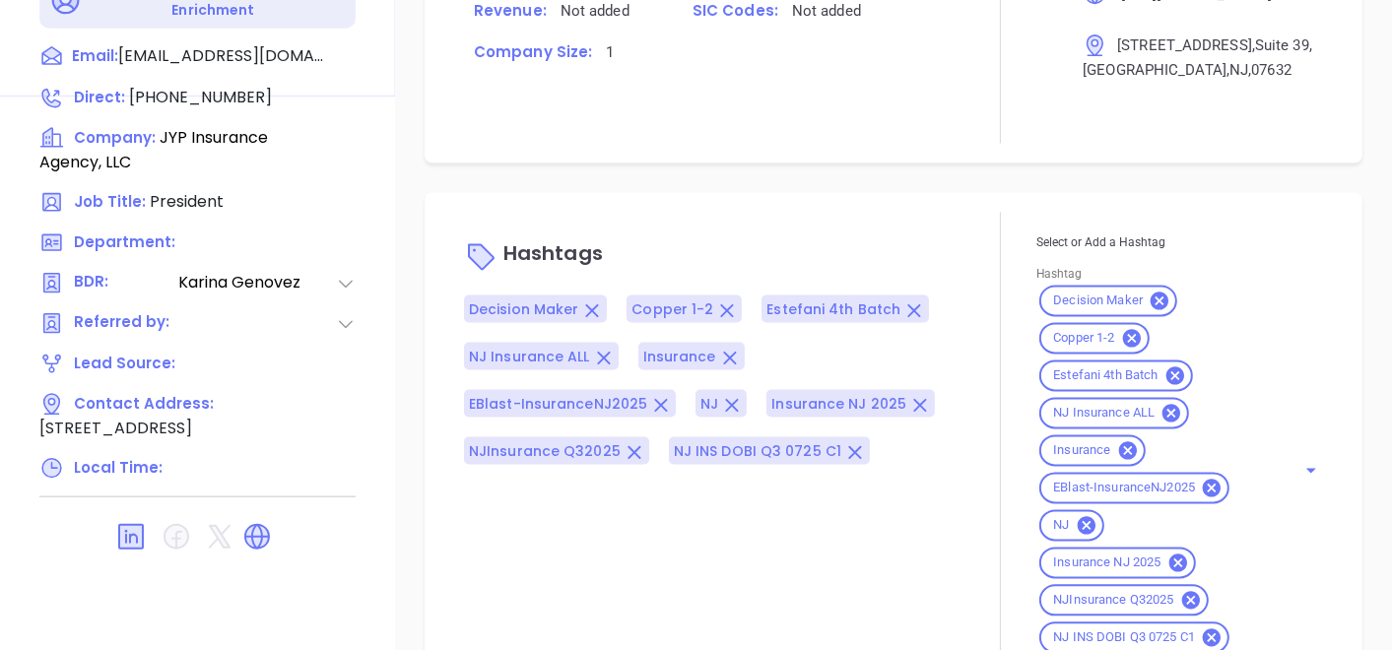
type input "[PERSON_NAME]"
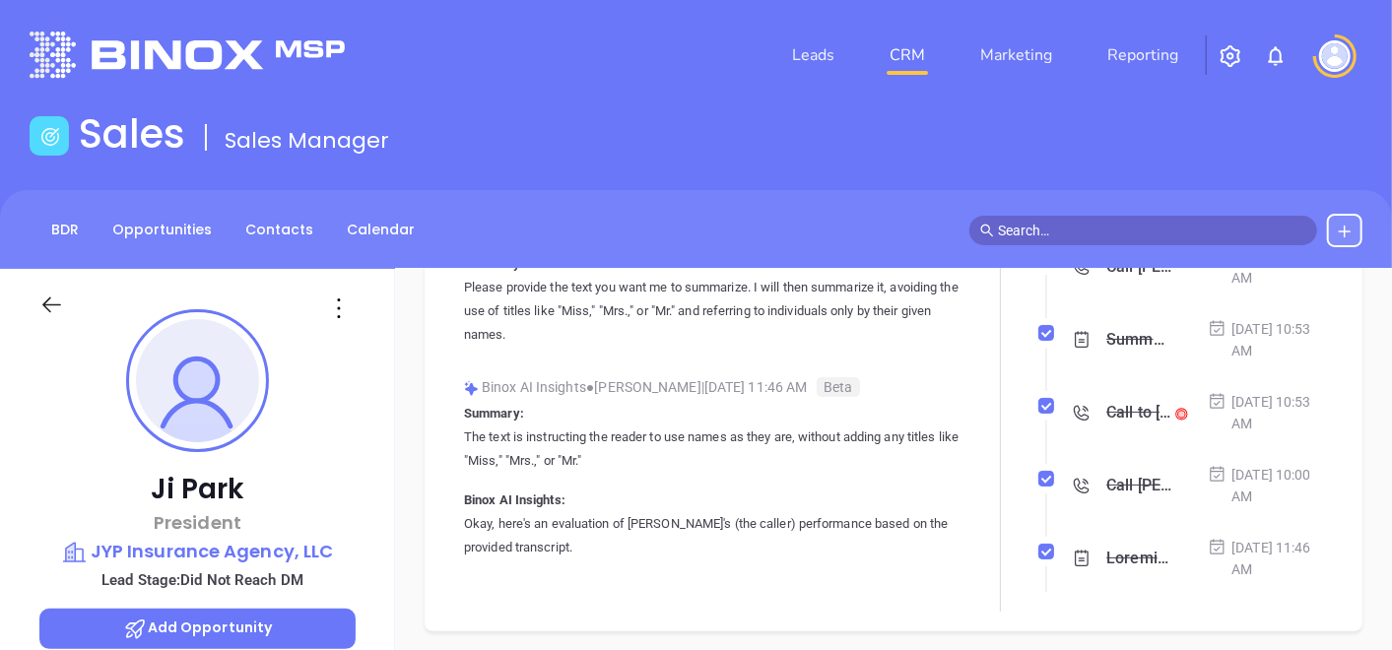
scroll to position [219, 0]
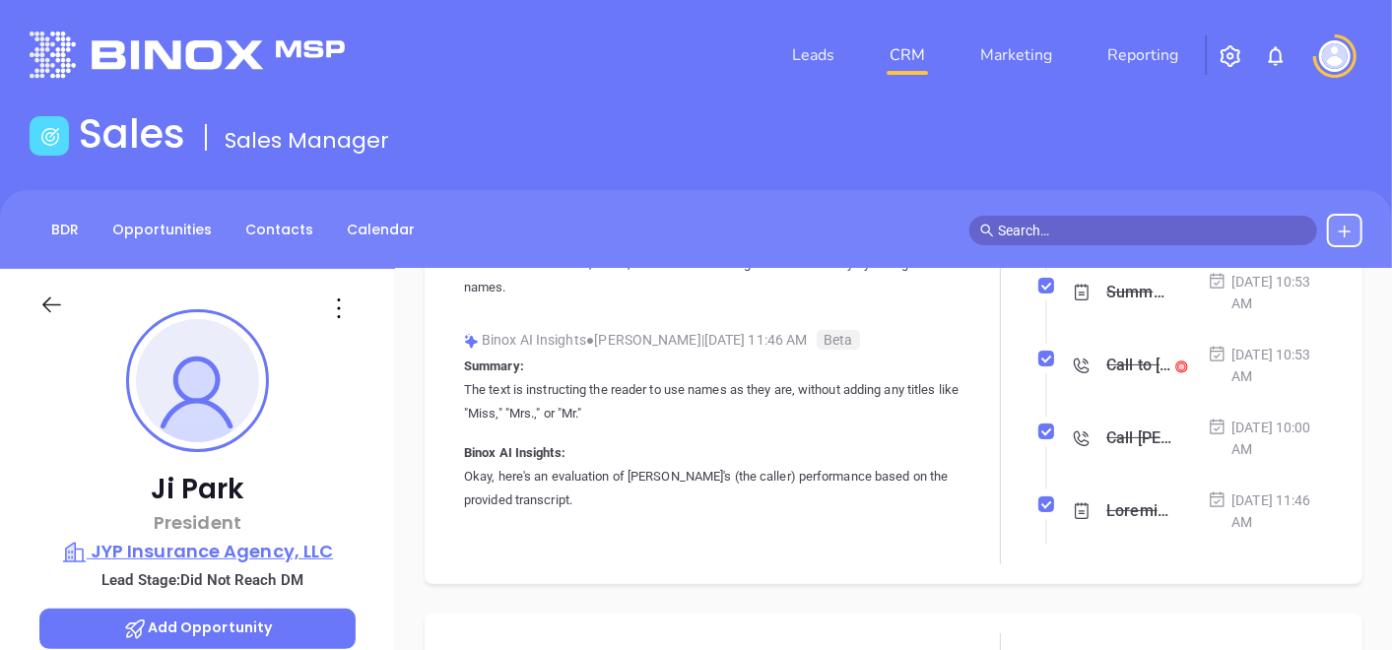
click at [217, 559] on p "JYP Insurance Agency, LLC" at bounding box center [197, 552] width 316 height 28
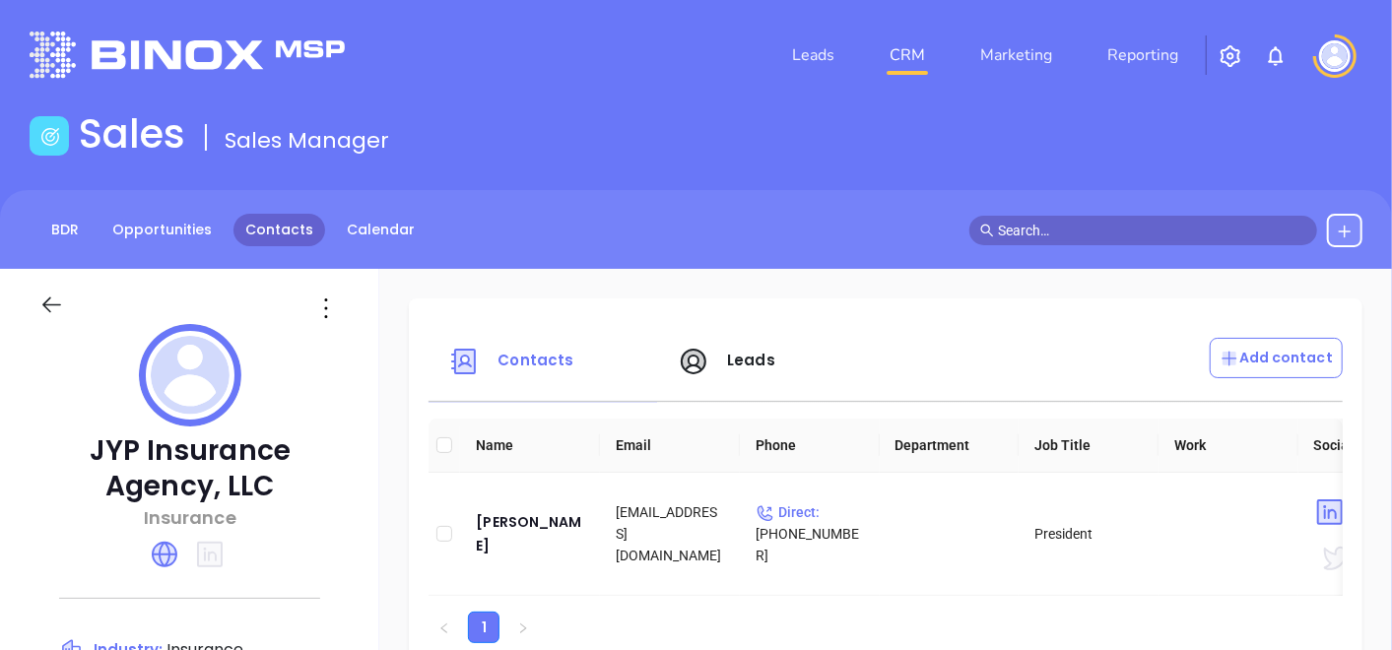
click at [256, 220] on link "Contacts" at bounding box center [280, 230] width 92 height 33
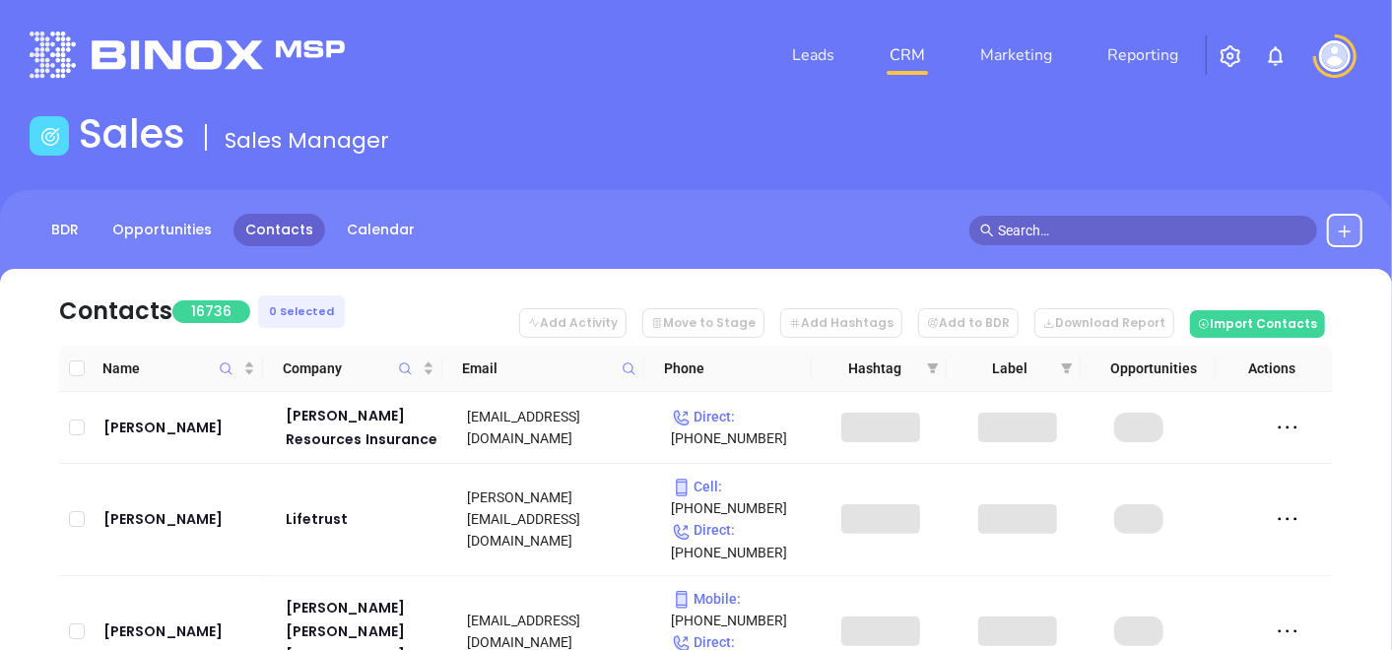
click at [631, 363] on icon at bounding box center [629, 369] width 15 height 15
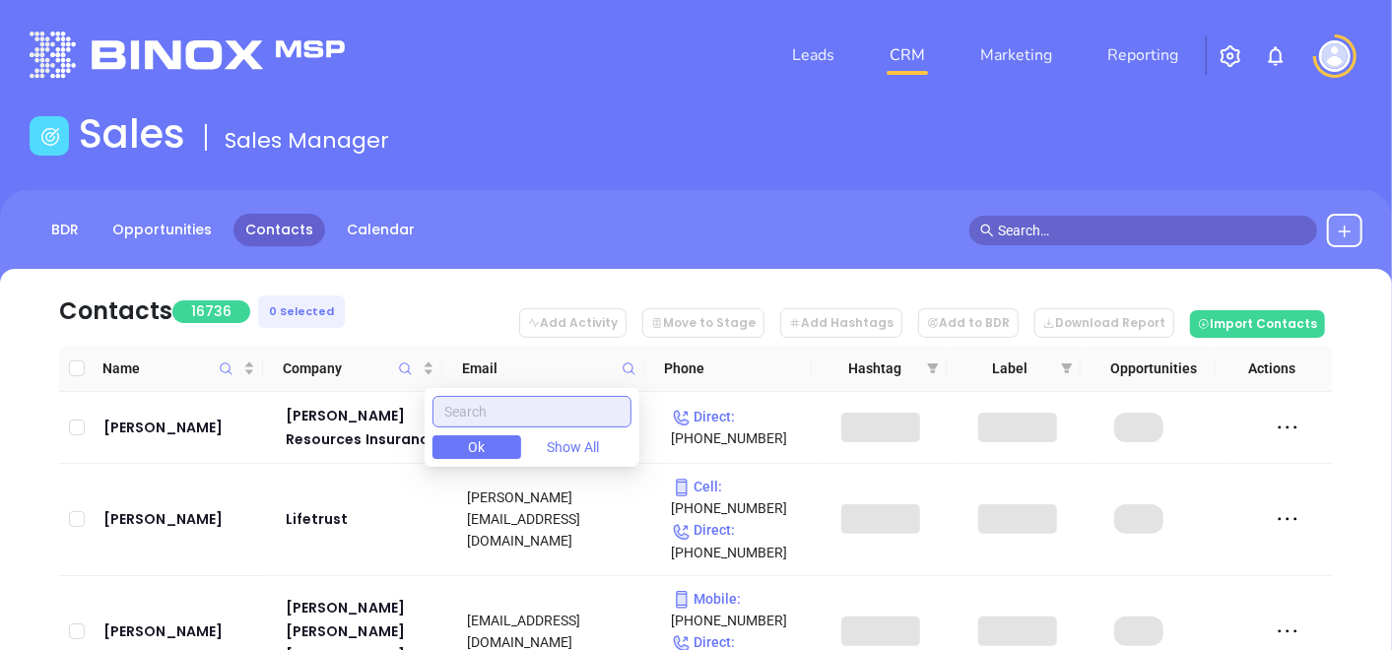
paste input "suburbanbrokers.com"
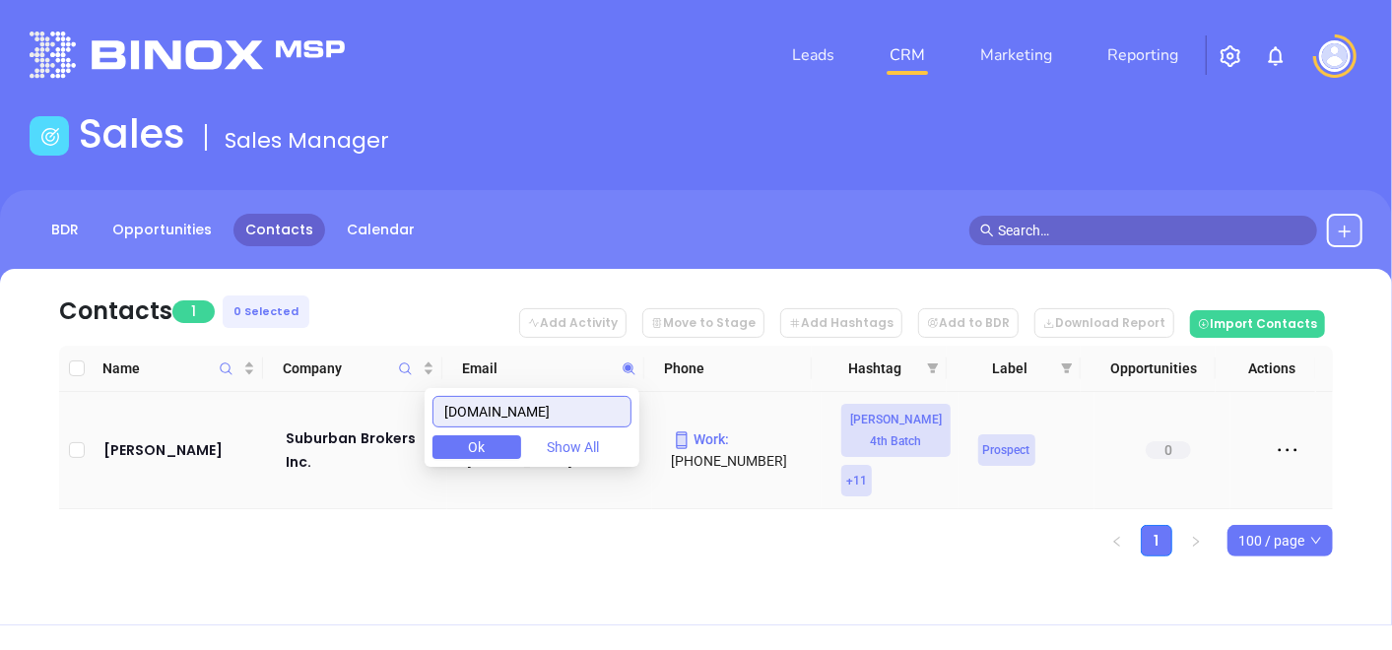
type input "suburbanbrokers.com"
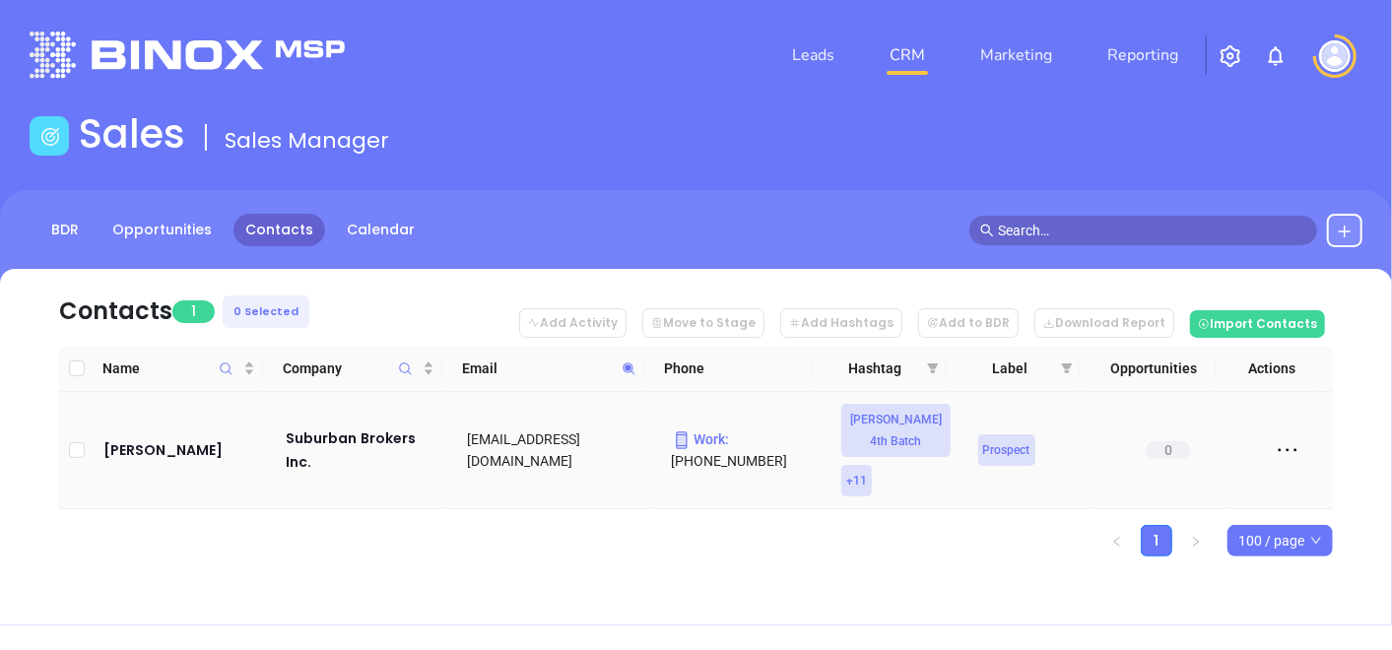
click at [182, 420] on td "Leighton Annis" at bounding box center [181, 450] width 170 height 117
click at [178, 439] on div "Leighton Annis" at bounding box center [180, 451] width 155 height 24
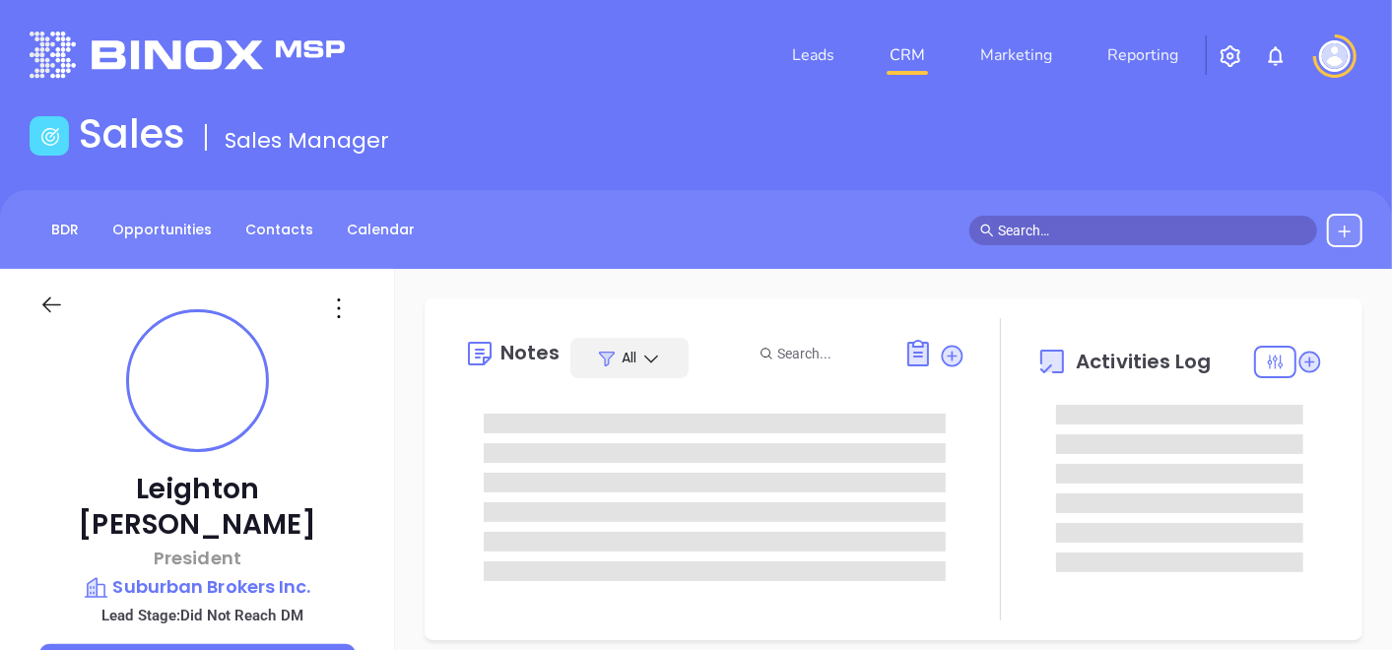
type input "[DATE]"
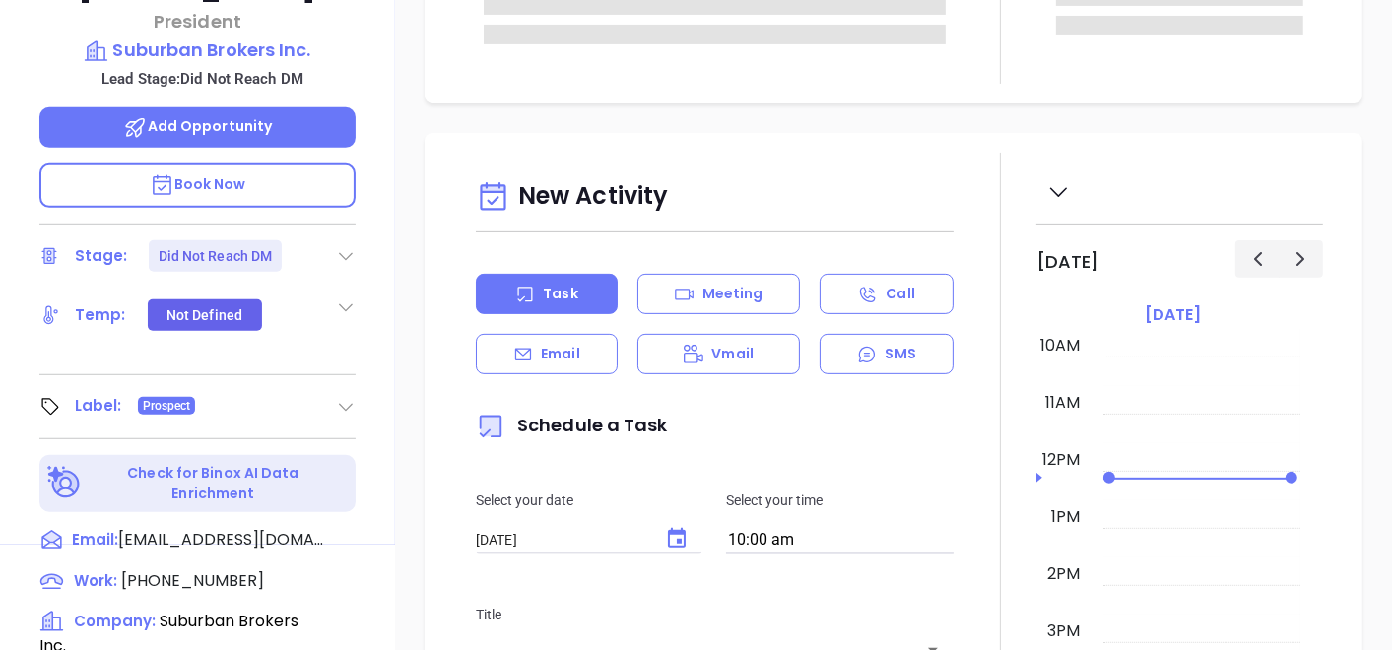
scroll to position [547, 0]
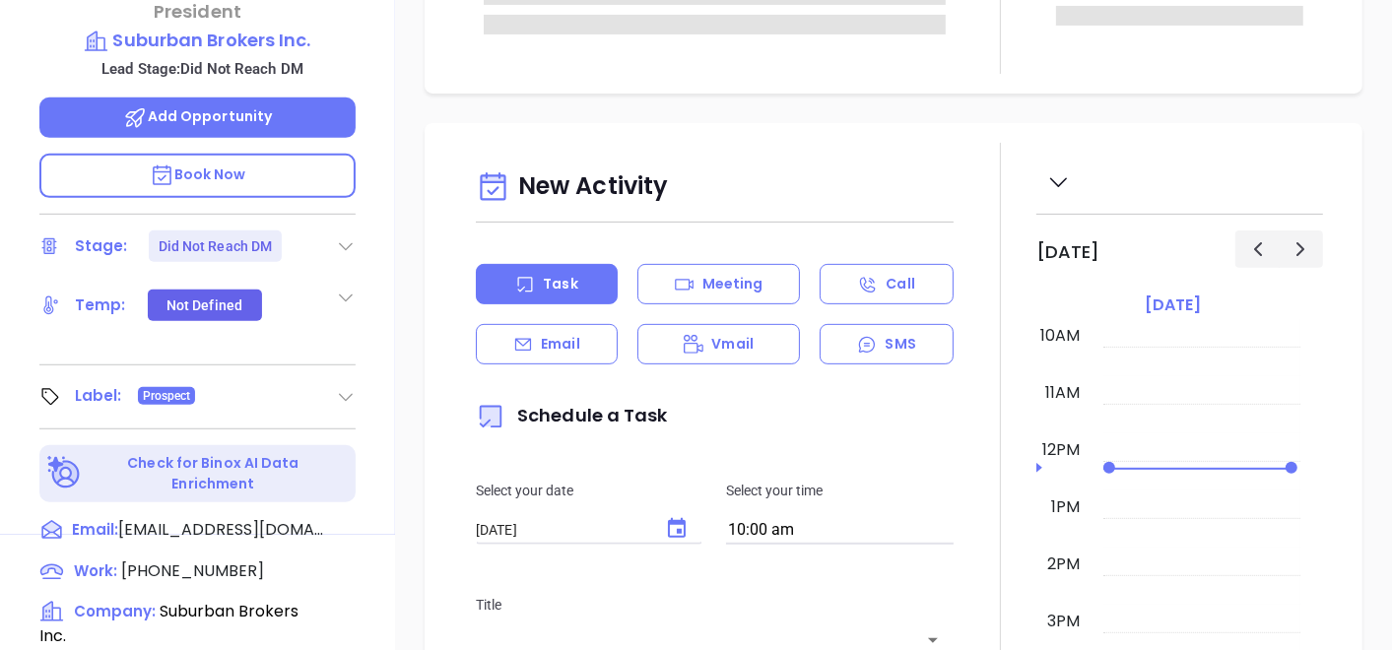
type input "[PERSON_NAME]"
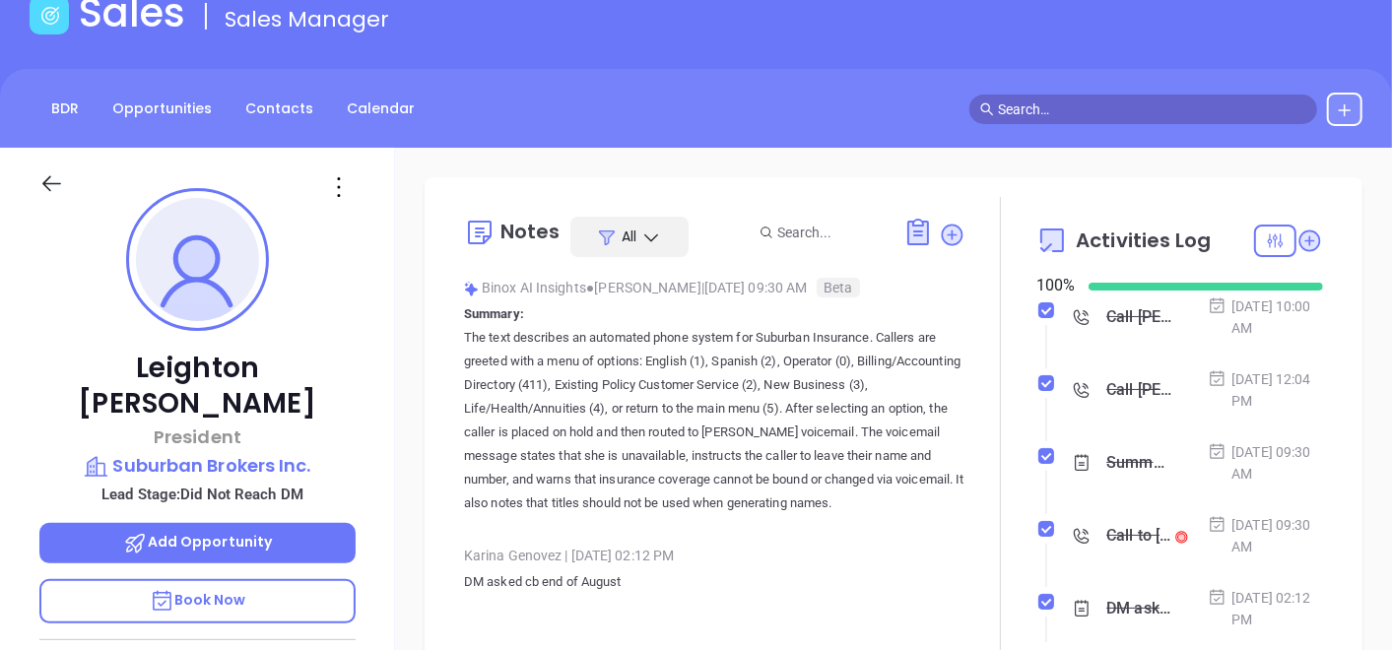
scroll to position [0, 0]
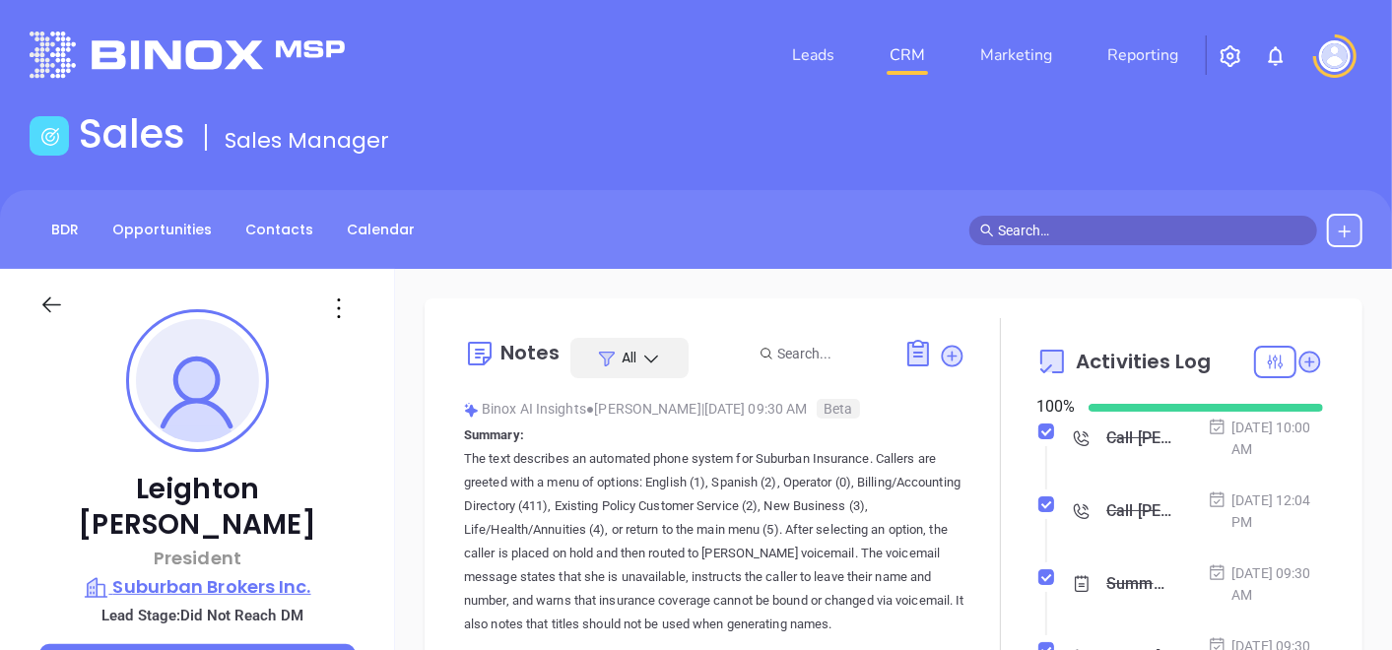
click at [189, 574] on p "Suburban Brokers Inc." at bounding box center [197, 588] width 316 height 28
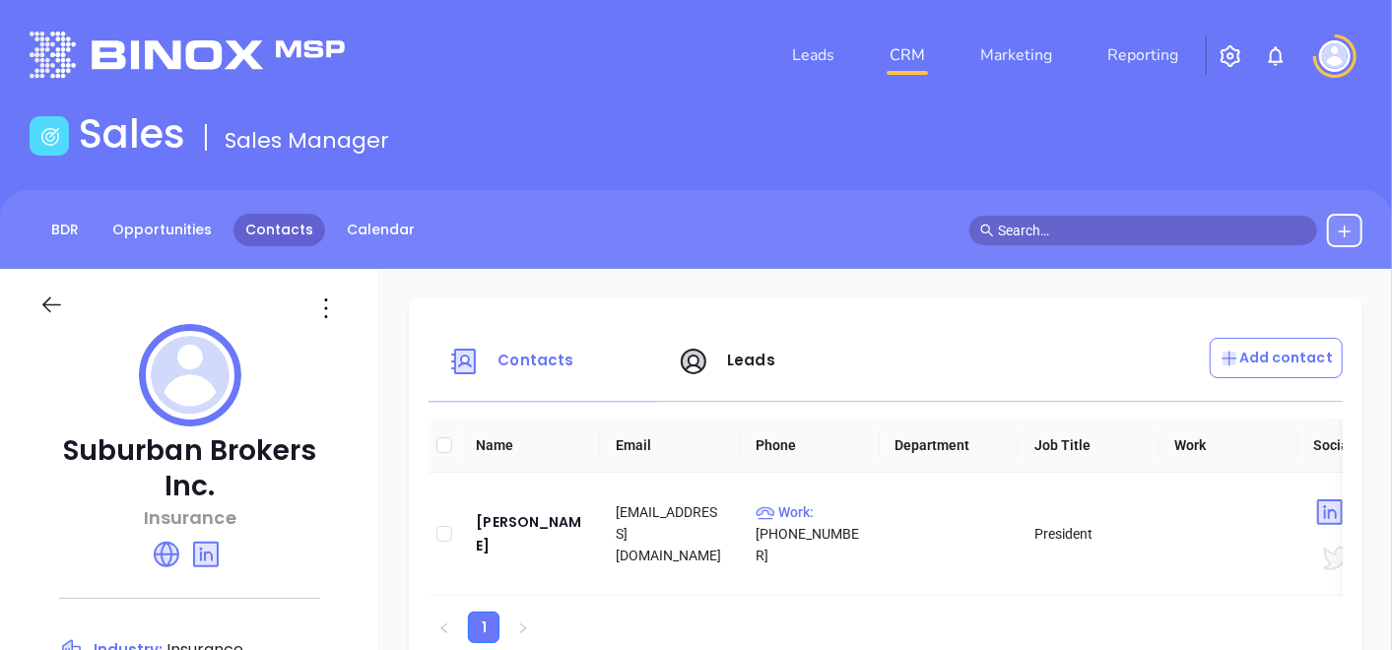
click at [311, 223] on link "Contacts" at bounding box center [280, 230] width 92 height 33
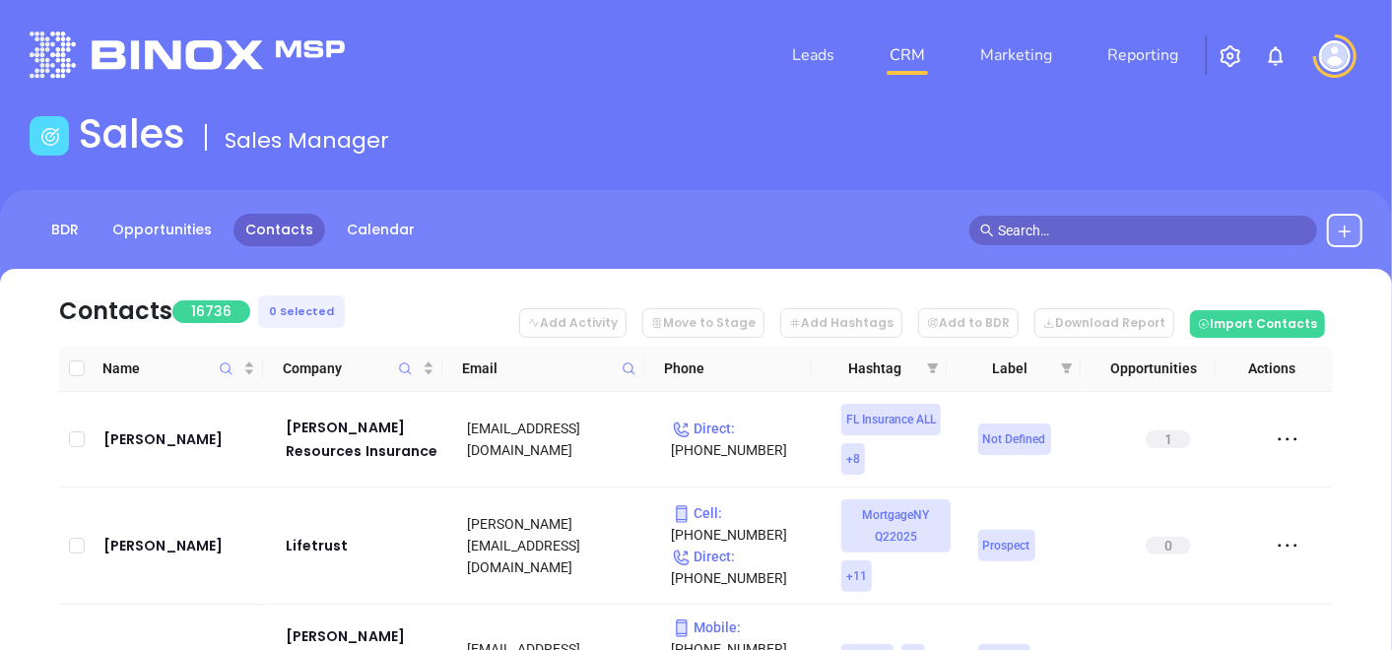
click at [632, 360] on span at bounding box center [629, 369] width 23 height 30
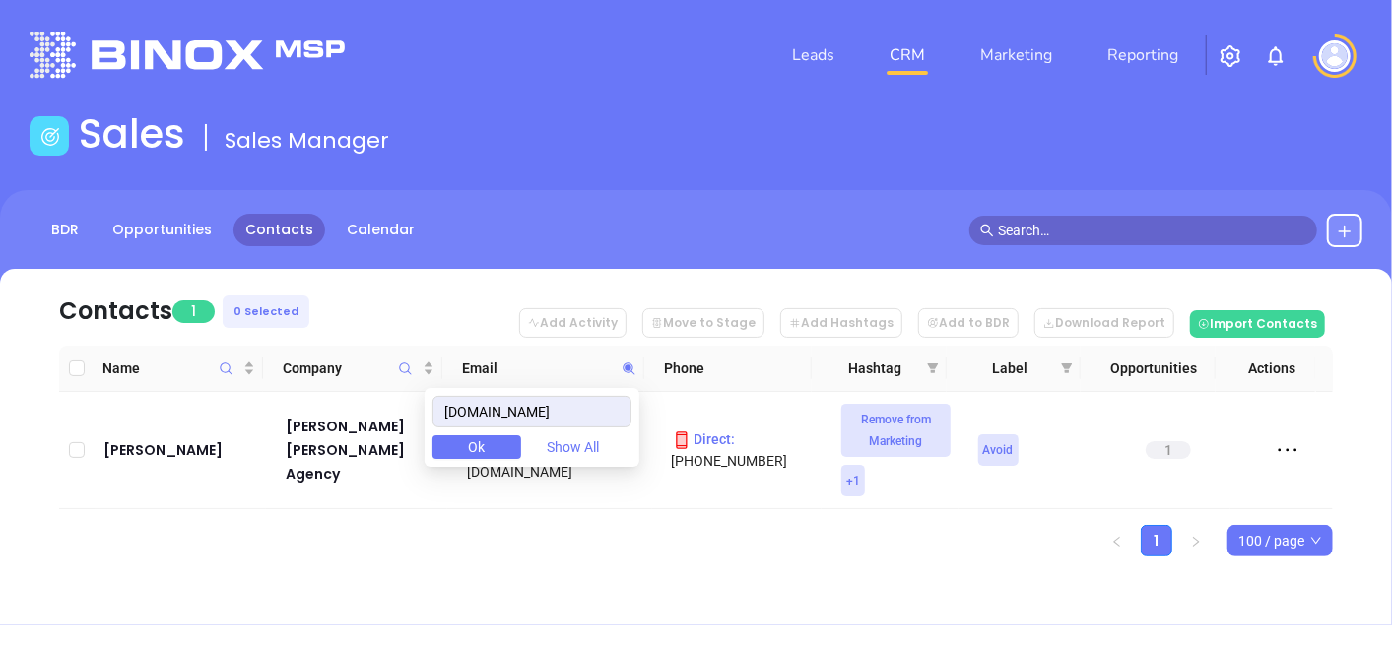
type input "afcainsurance.com"
drag, startPoint x: 590, startPoint y: 408, endPoint x: 399, endPoint y: 394, distance: 191.7
click at [406, 400] on body "Leads CRM Marketing Reporting Financial Leads Leads Sales Sales Manager BDR Opp…" at bounding box center [696, 325] width 1392 height 650
paste input "cedarrisk.com"
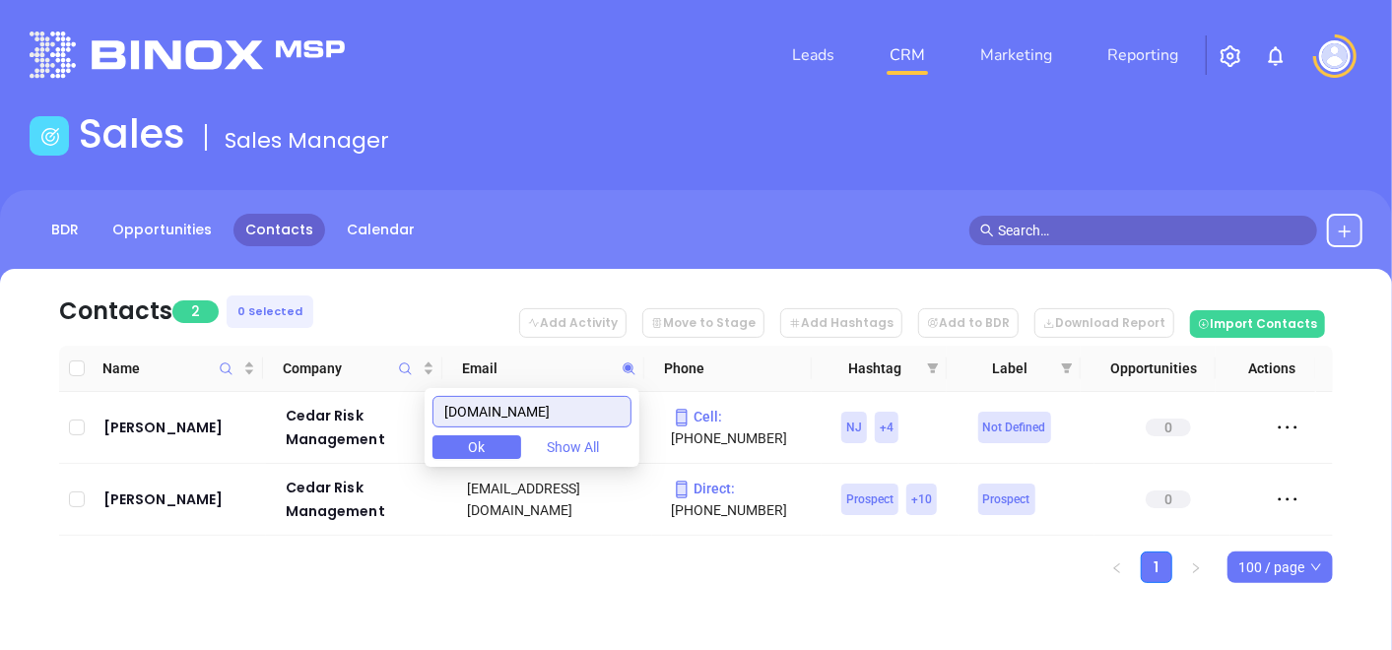
type input "cedarrisk.com"
click at [291, 598] on div "Contacts 2 0 Selected Add Activity Move to Stage Add Hashtags Add to BDR Downlo…" at bounding box center [696, 460] width 1392 height 383
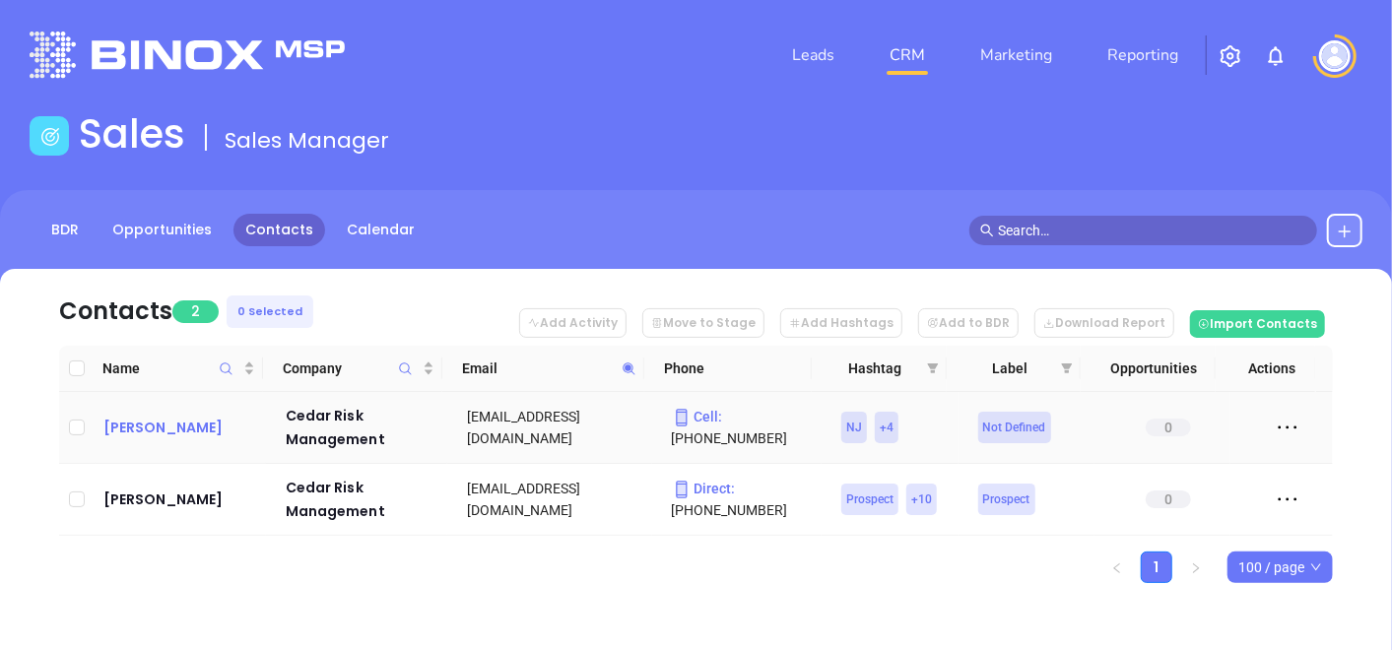
click at [172, 433] on div "Robin Campbell" at bounding box center [180, 428] width 155 height 24
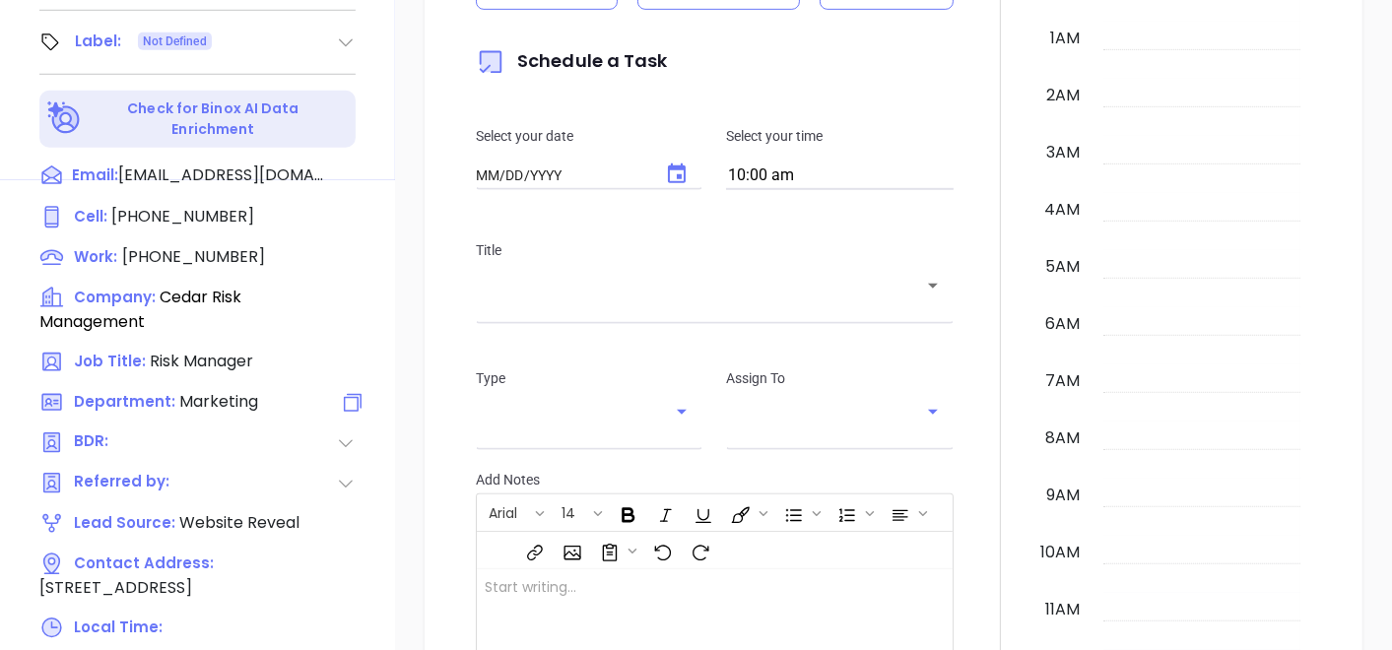
type input "[DATE]"
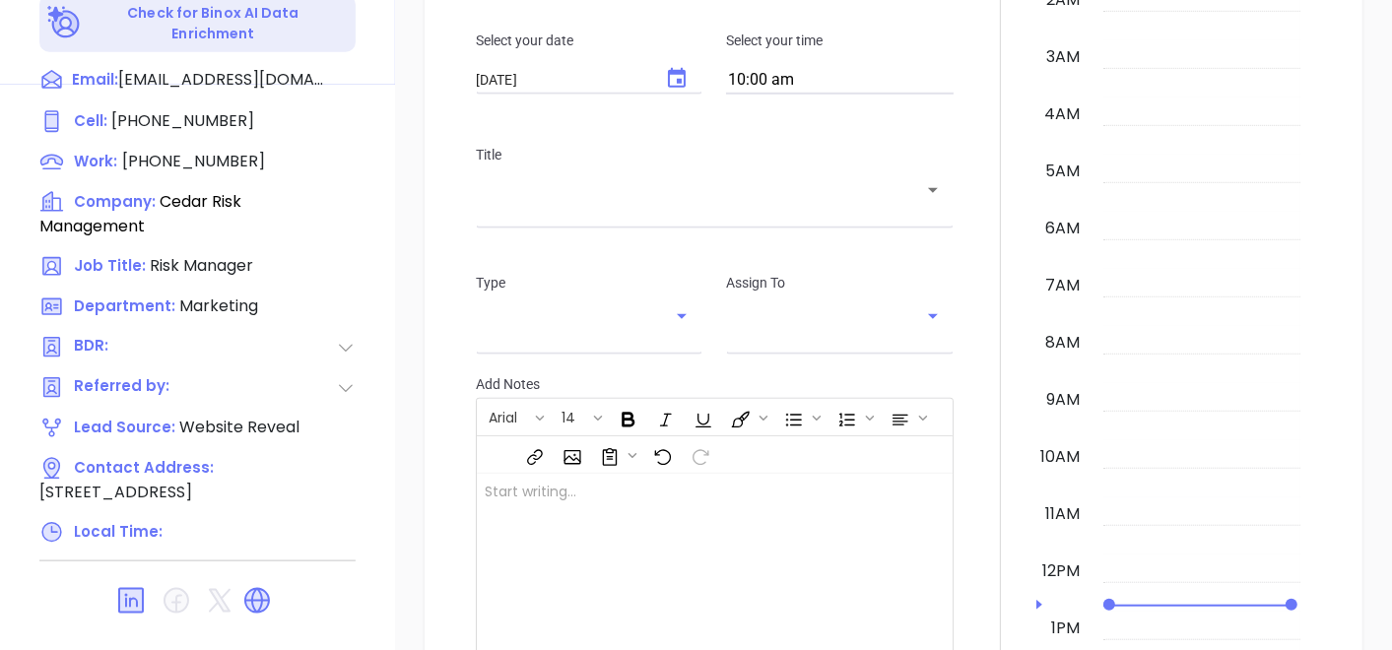
scroll to position [572, 0]
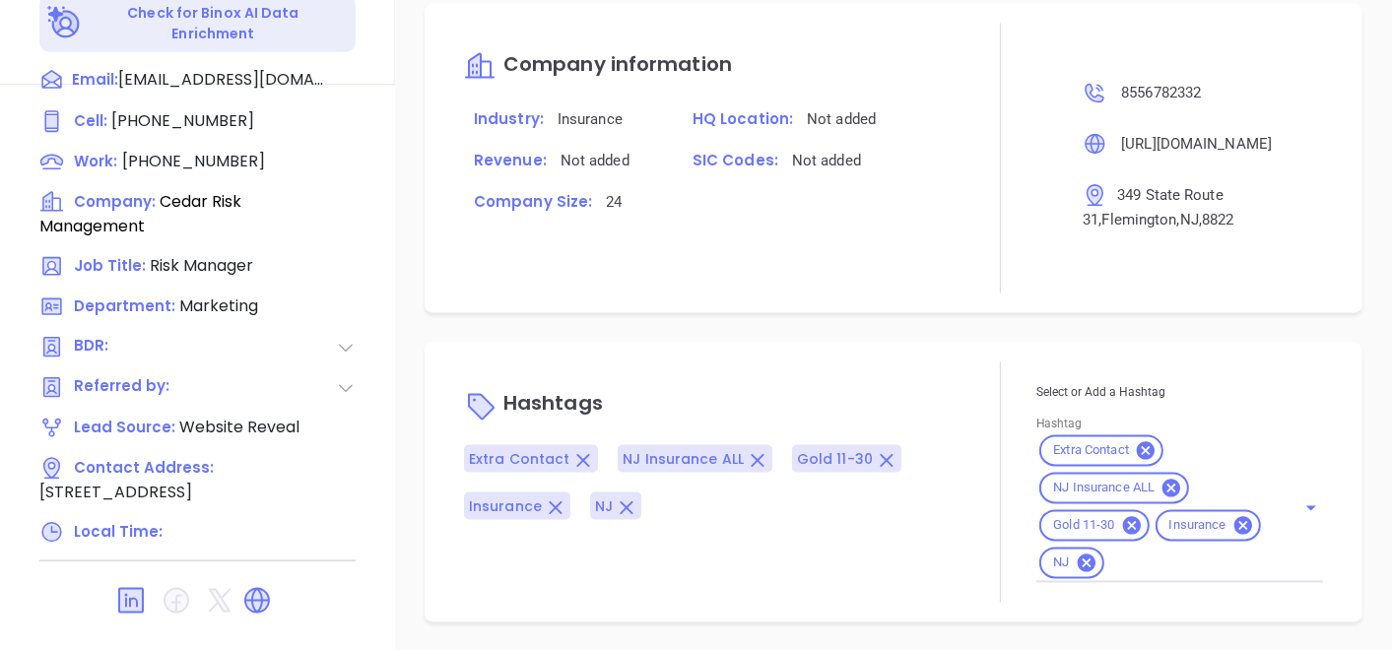
type input "[PERSON_NAME]"
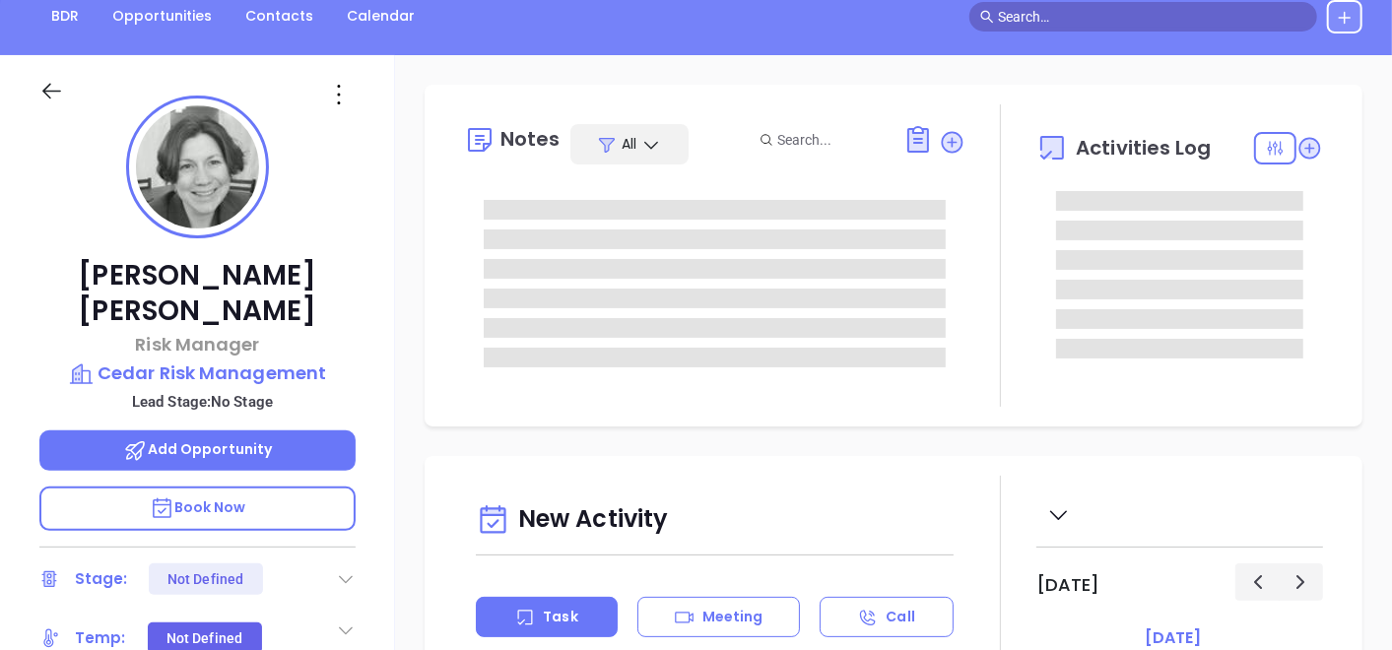
scroll to position [12, 0]
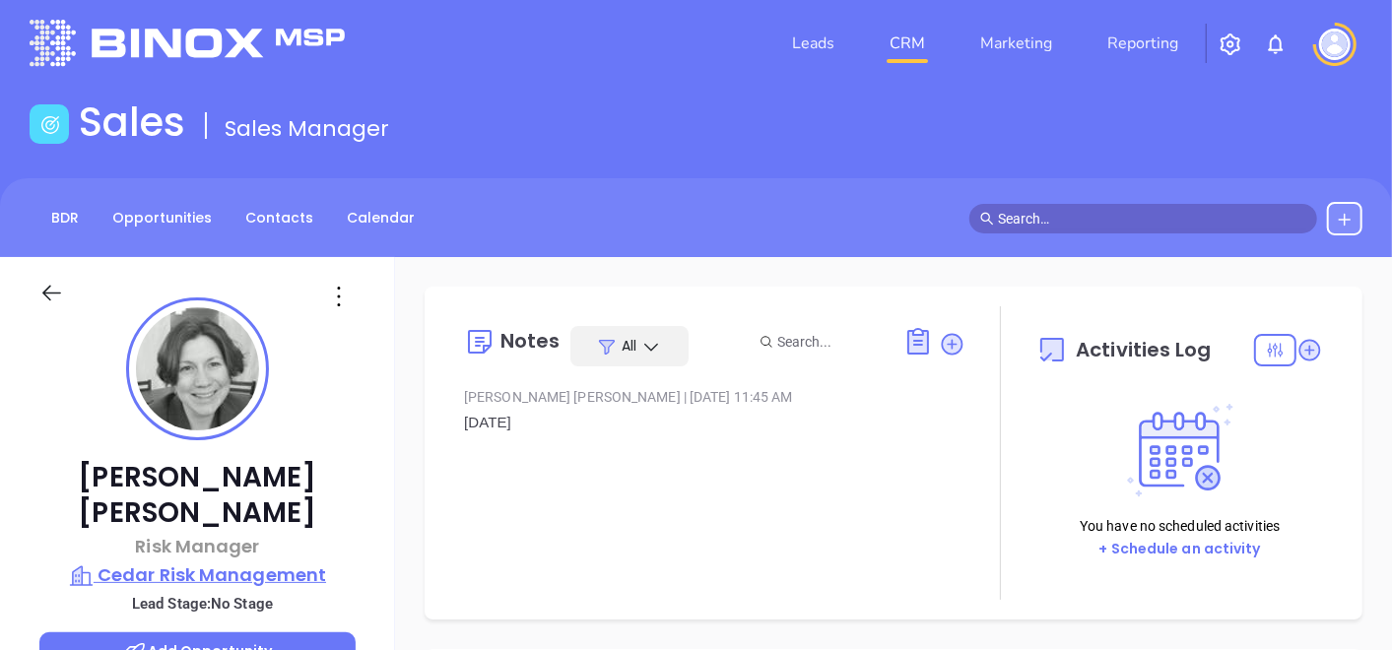
click at [192, 562] on p "Cedar Risk Management" at bounding box center [197, 576] width 316 height 28
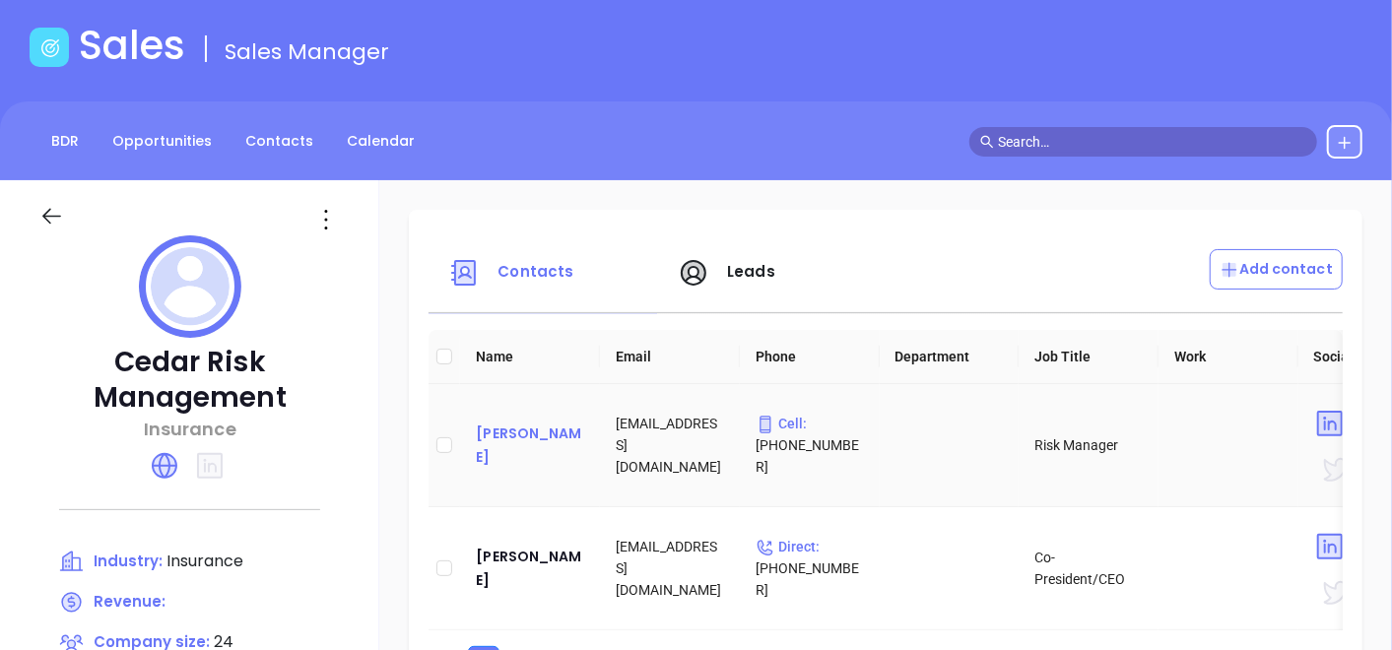
scroll to position [121, 0]
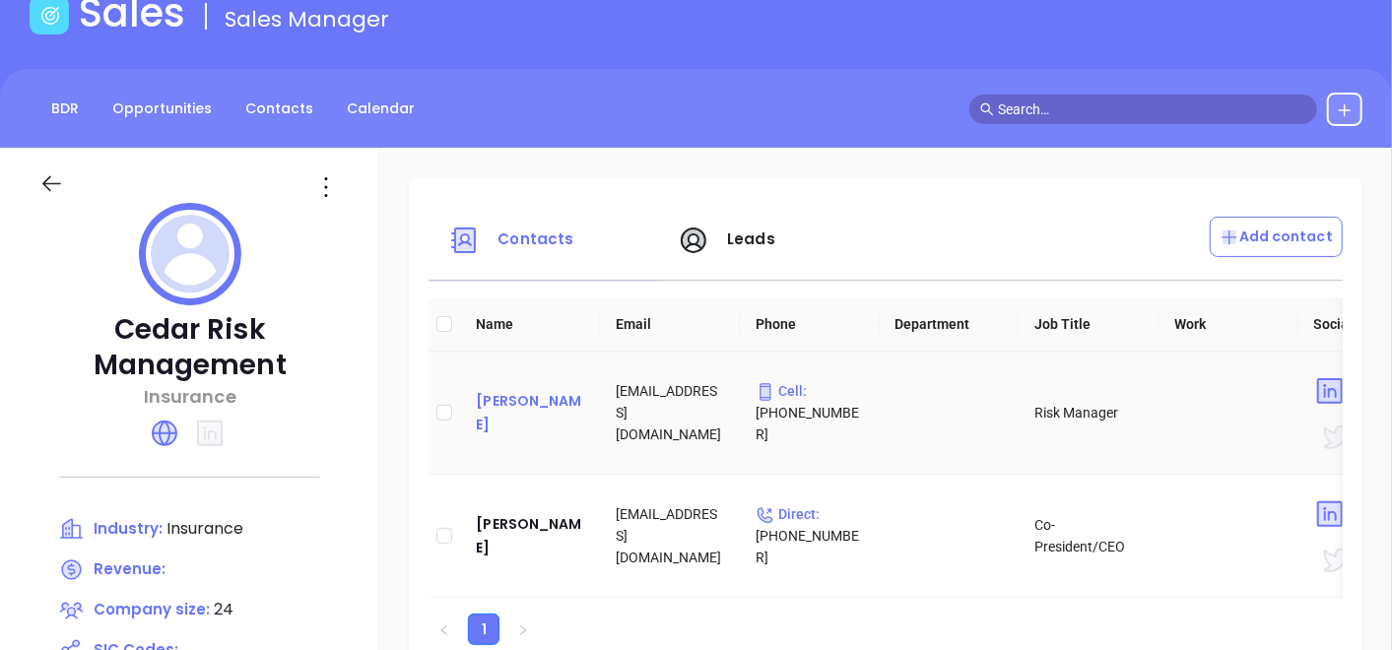
click at [529, 536] on div "Jarrett Farrell" at bounding box center [530, 535] width 108 height 47
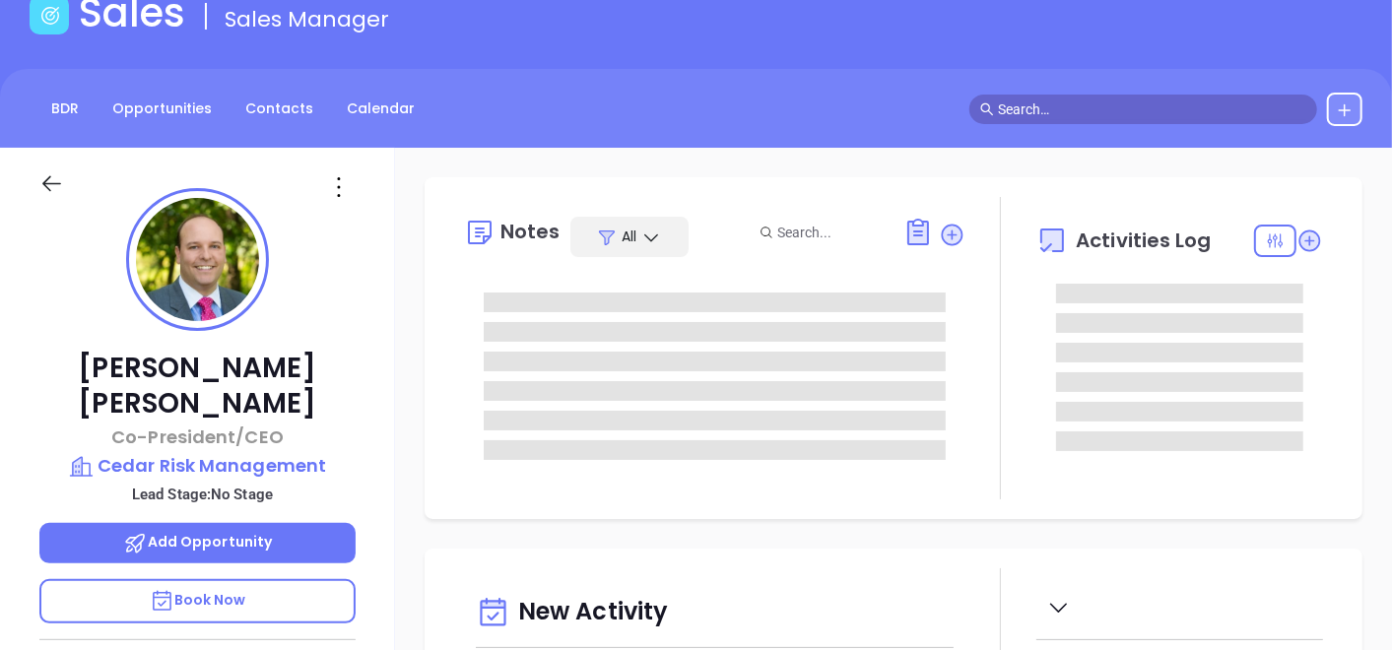
type input "[DATE]"
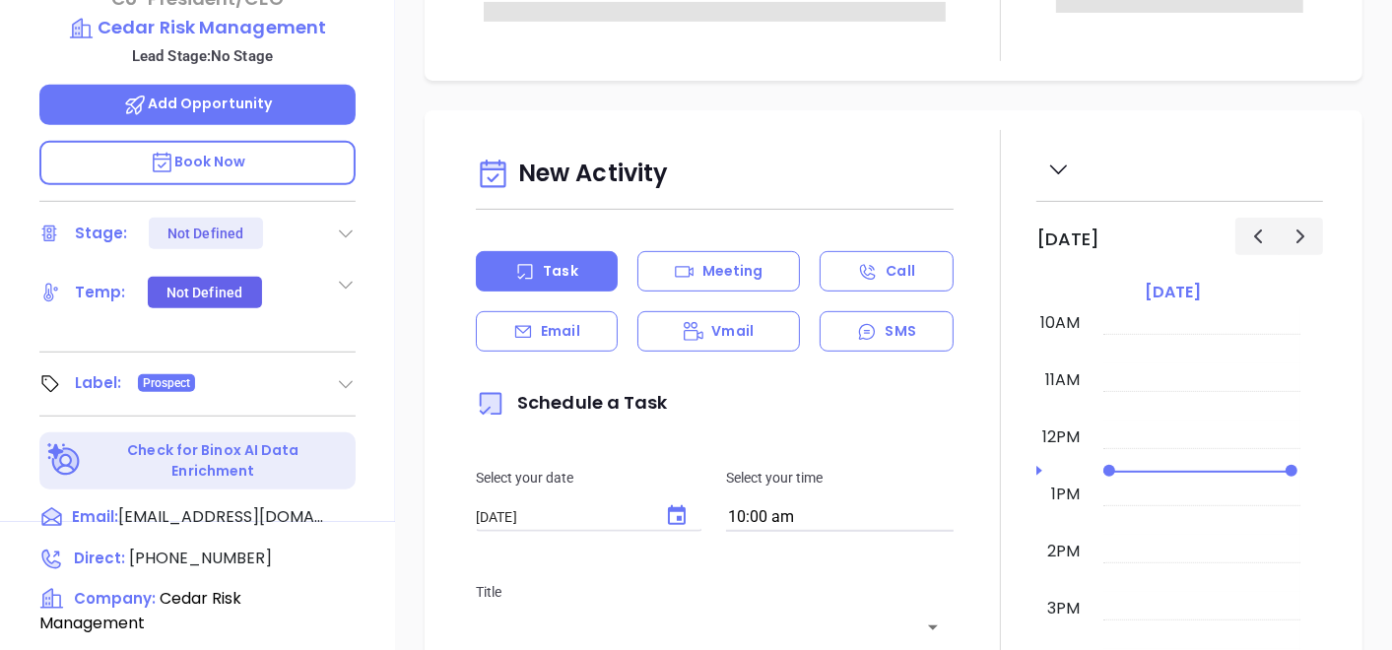
scroll to position [997, 0]
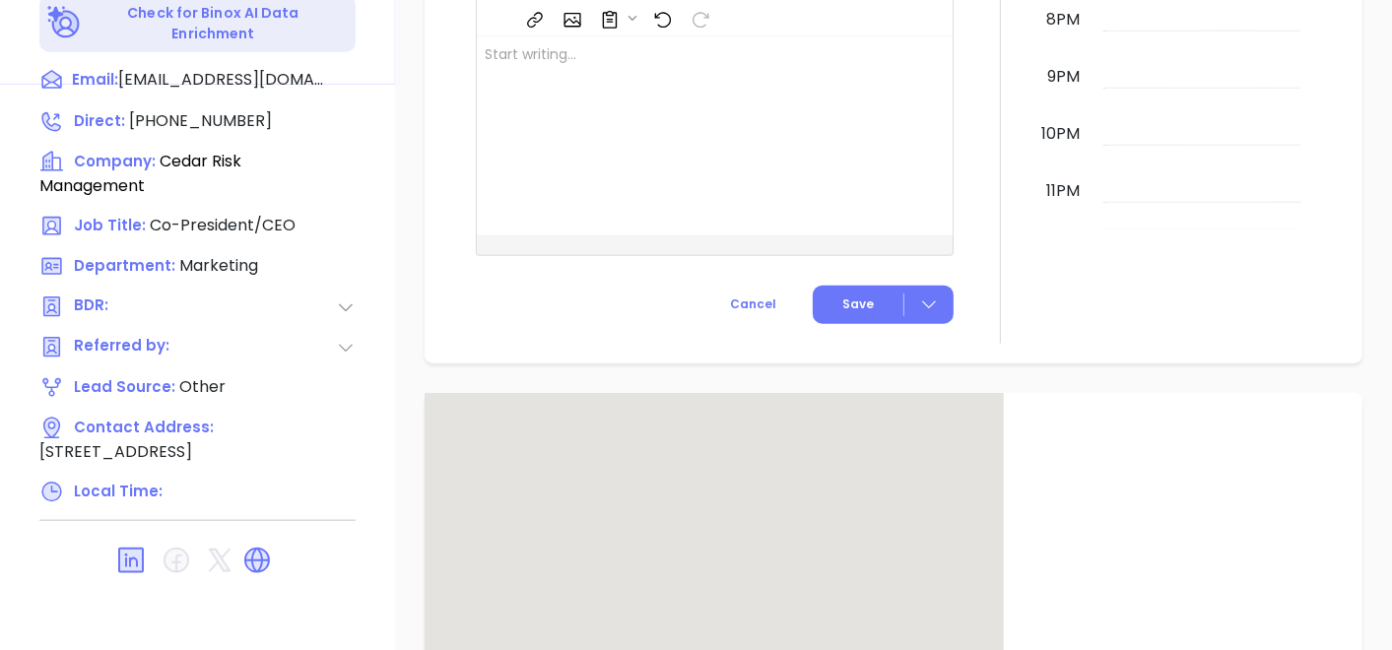
type input "[PERSON_NAME]"
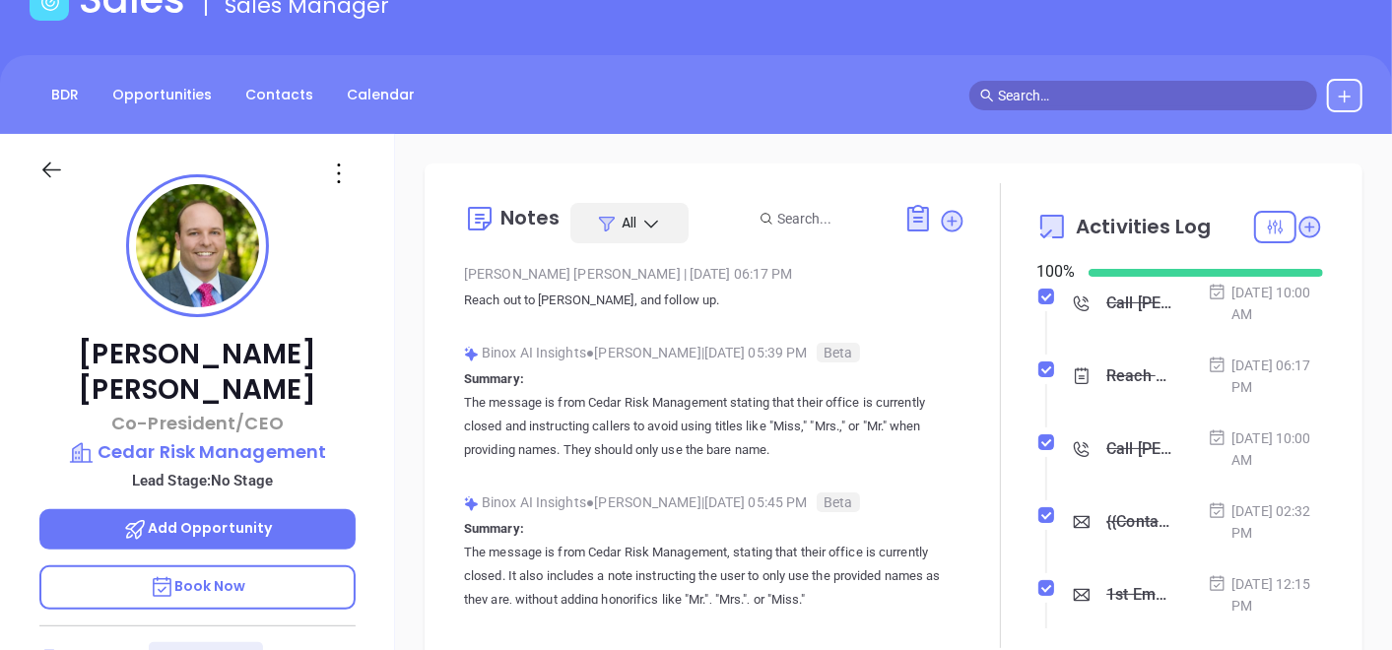
scroll to position [121, 0]
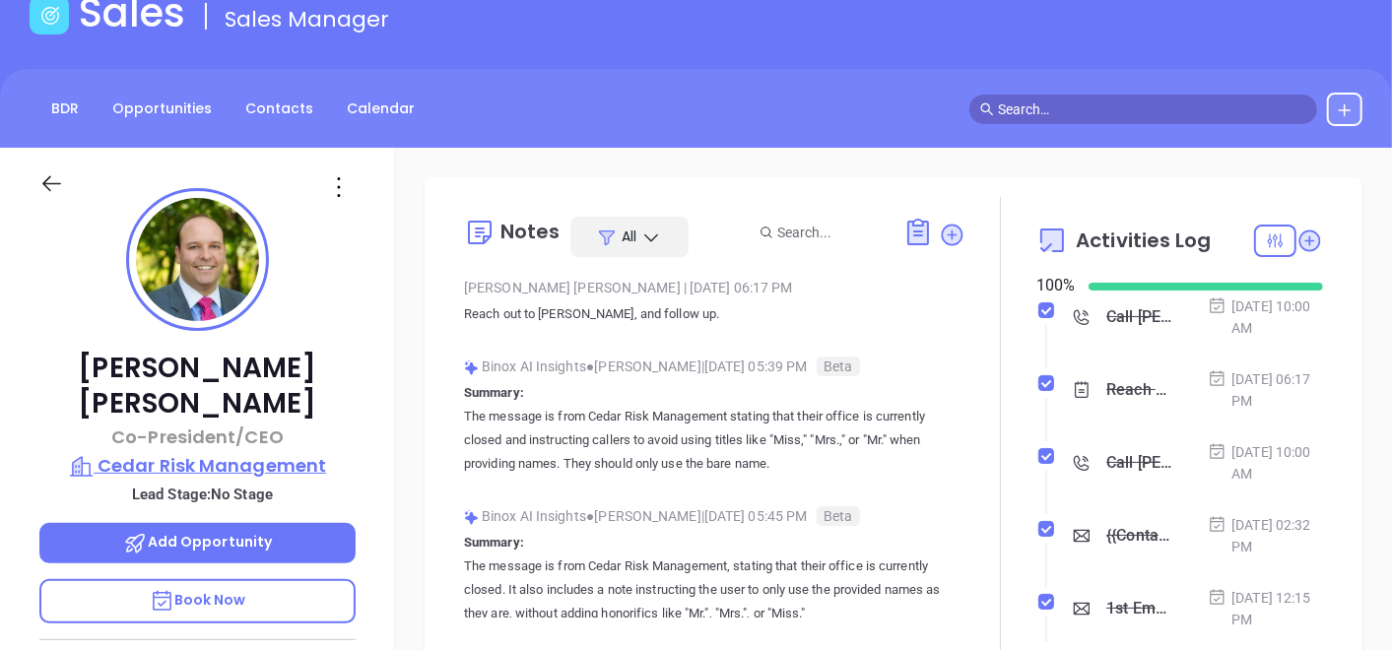
click at [217, 452] on p "Cedar Risk Management" at bounding box center [197, 466] width 316 height 28
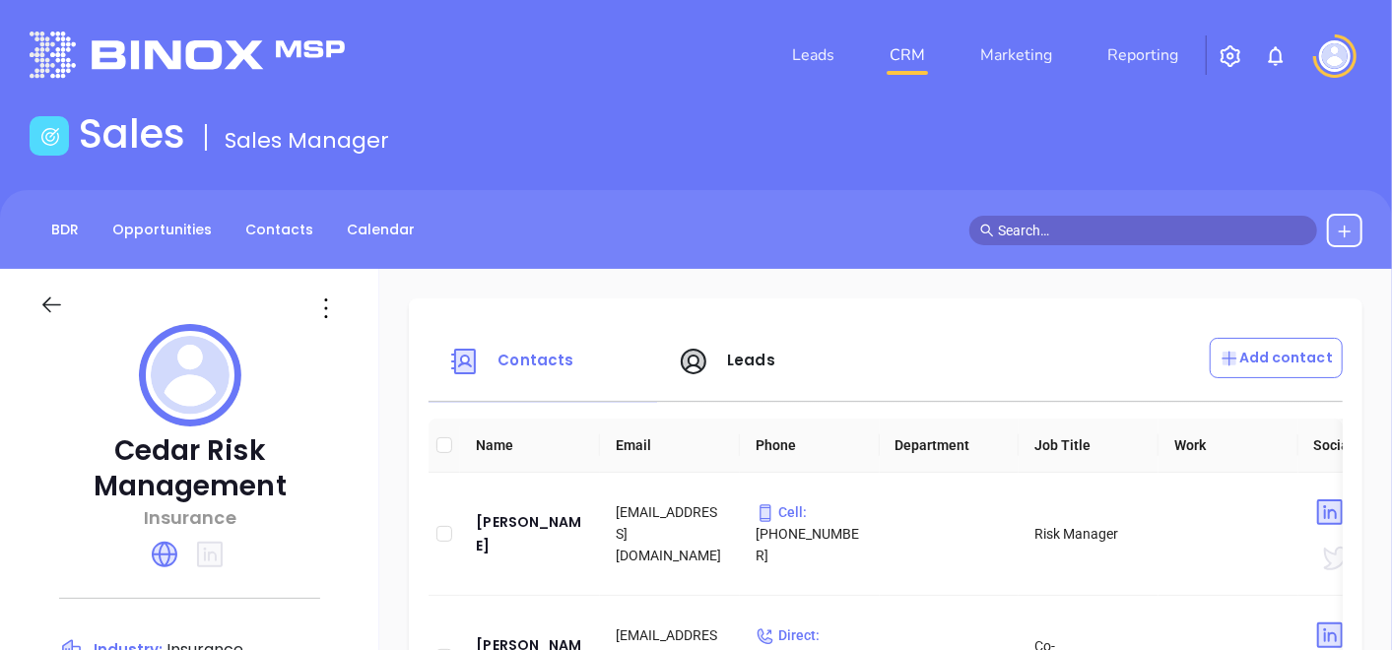
click at [283, 208] on div "BDR Opportunities Contacts Calendar" at bounding box center [696, 229] width 1392 height 79
click at [296, 237] on link "Contacts" at bounding box center [280, 230] width 92 height 33
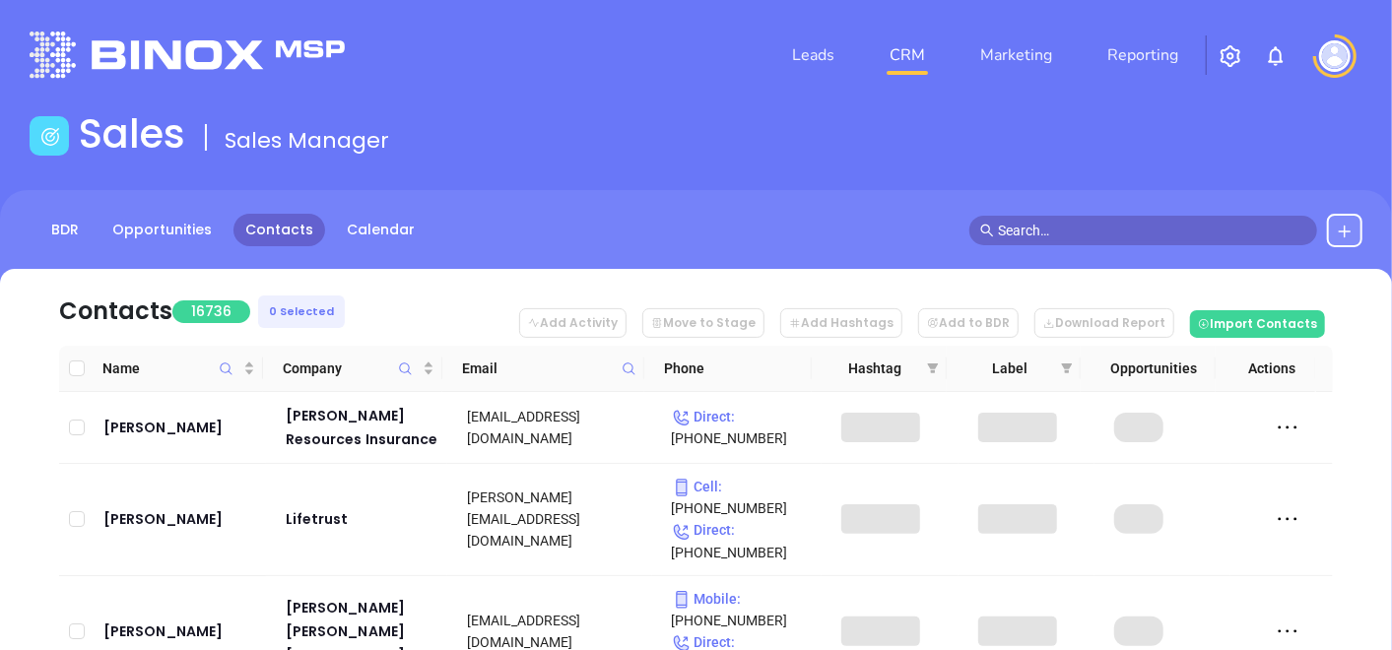
click at [619, 363] on span at bounding box center [629, 369] width 23 height 30
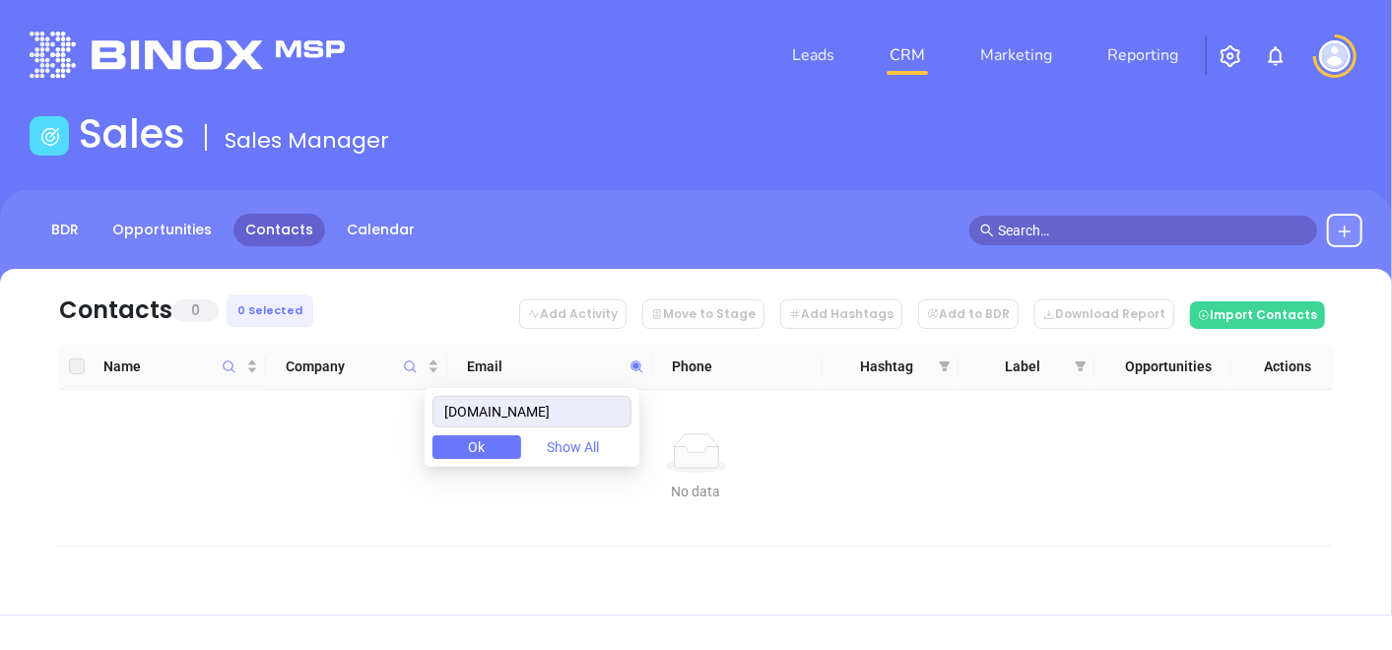
drag, startPoint x: 621, startPoint y: 407, endPoint x: 340, endPoint y: 396, distance: 281.1
click at [340, 396] on body "Leads CRM Marketing Reporting Financial Leads Leads Sales Sales Manager BDR Opp…" at bounding box center [696, 325] width 1392 height 650
click at [458, 408] on input "newborninsurance.com" at bounding box center [532, 412] width 199 height 32
type input "newborninsurance.com"
drag, startPoint x: 618, startPoint y: 409, endPoint x: 350, endPoint y: 450, distance: 271.2
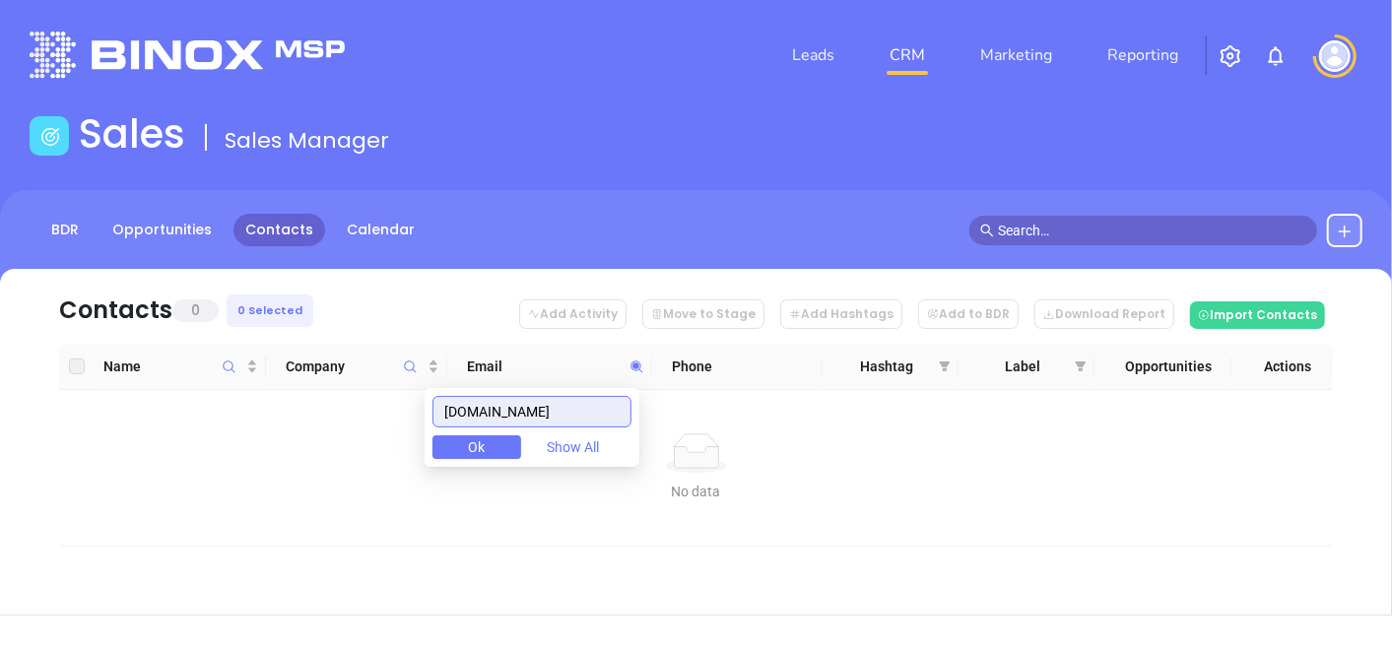
click at [318, 421] on body "Leads CRM Marketing Reporting Financial Leads Leads Sales Sales Manager BDR Opp…" at bounding box center [696, 325] width 1392 height 650
paste input "m-nins.com"
type input "m-nins.com"
drag, startPoint x: 543, startPoint y: 419, endPoint x: 402, endPoint y: 414, distance: 141.0
click at [399, 416] on body "Leads CRM Marketing Reporting Financial Leads Leads Sales Sales Manager BDR Opp…" at bounding box center [696, 325] width 1392 height 650
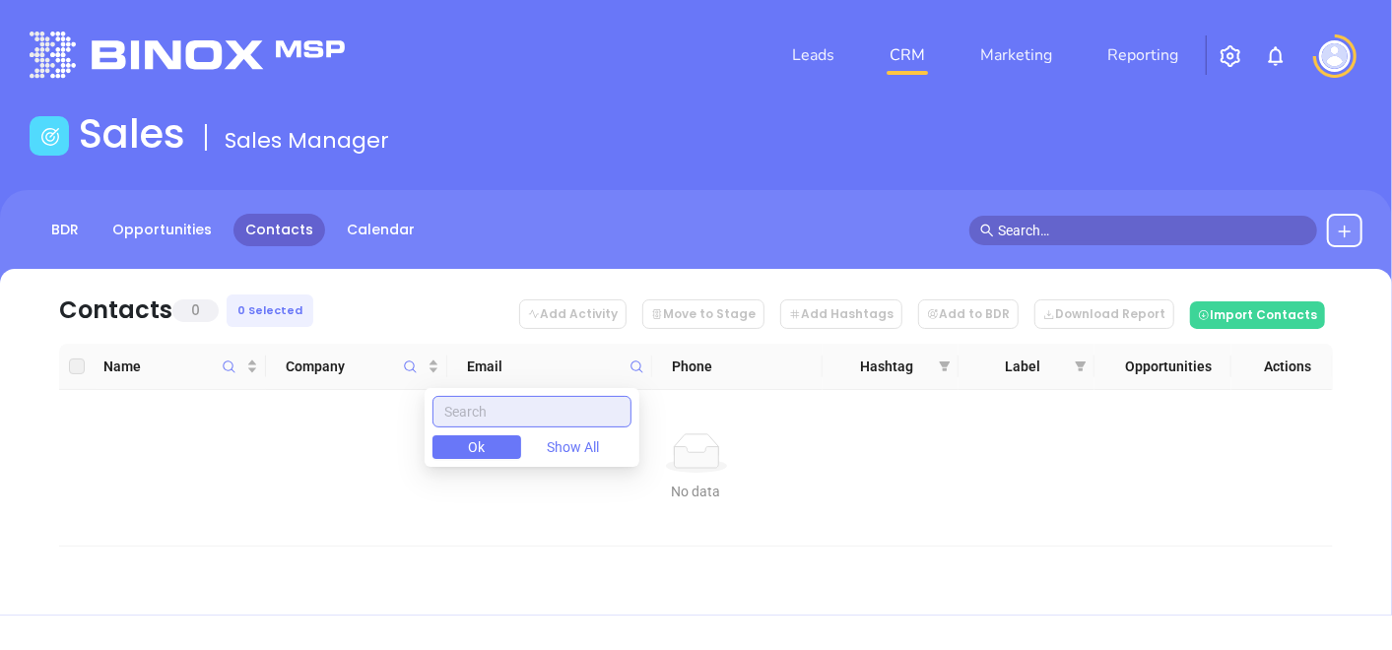
paste input "m-nins.com"
type input "m-nins.com"
drag, startPoint x: 572, startPoint y: 416, endPoint x: 390, endPoint y: 408, distance: 181.5
click at [390, 408] on body "Leads CRM Marketing Reporting Financial Leads Leads Sales Sales Manager BDR Opp…" at bounding box center [696, 325] width 1392 height 650
paste input "theparkeragency.com"
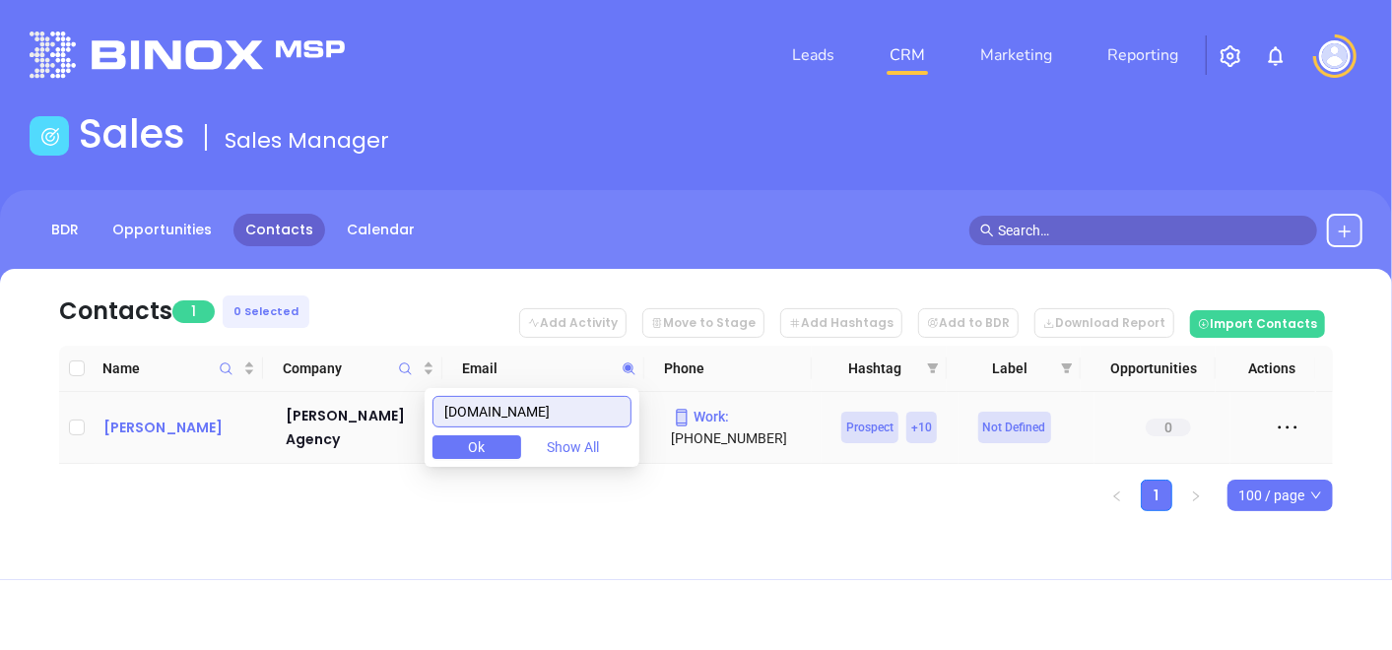
type input "theparkeragency.com"
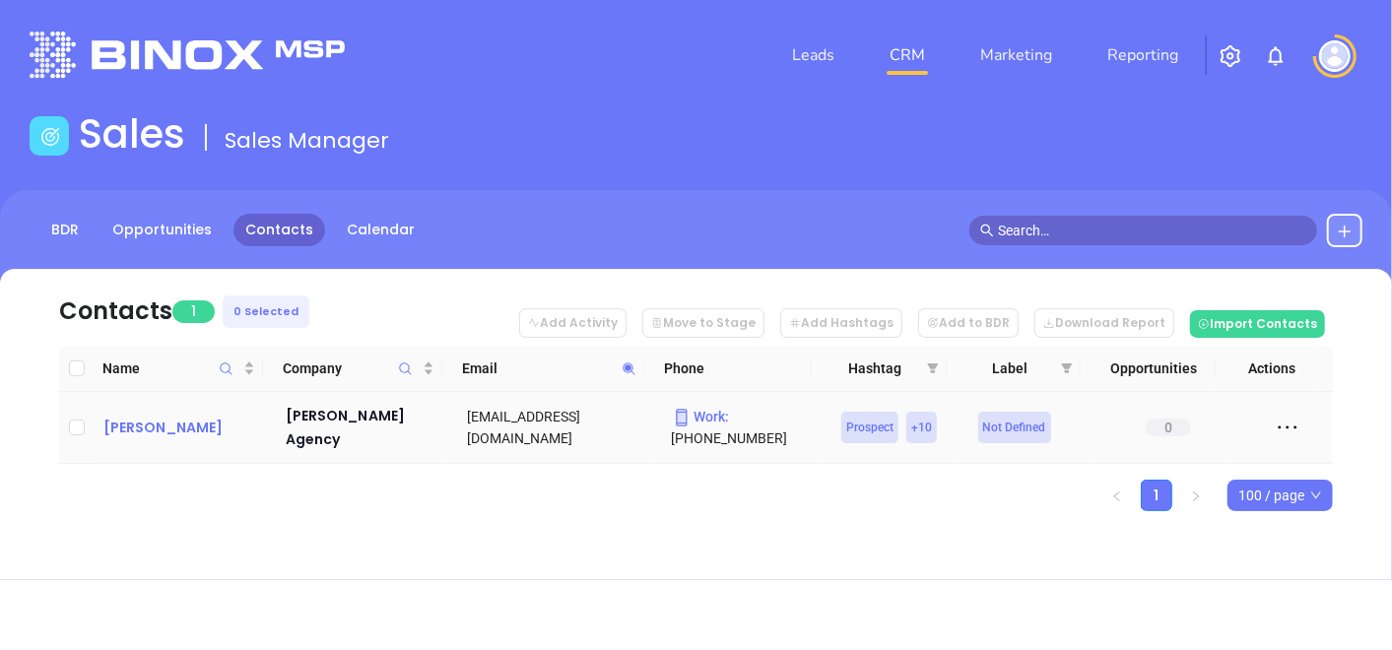
click at [109, 431] on div "Zuri Malick" at bounding box center [180, 428] width 155 height 24
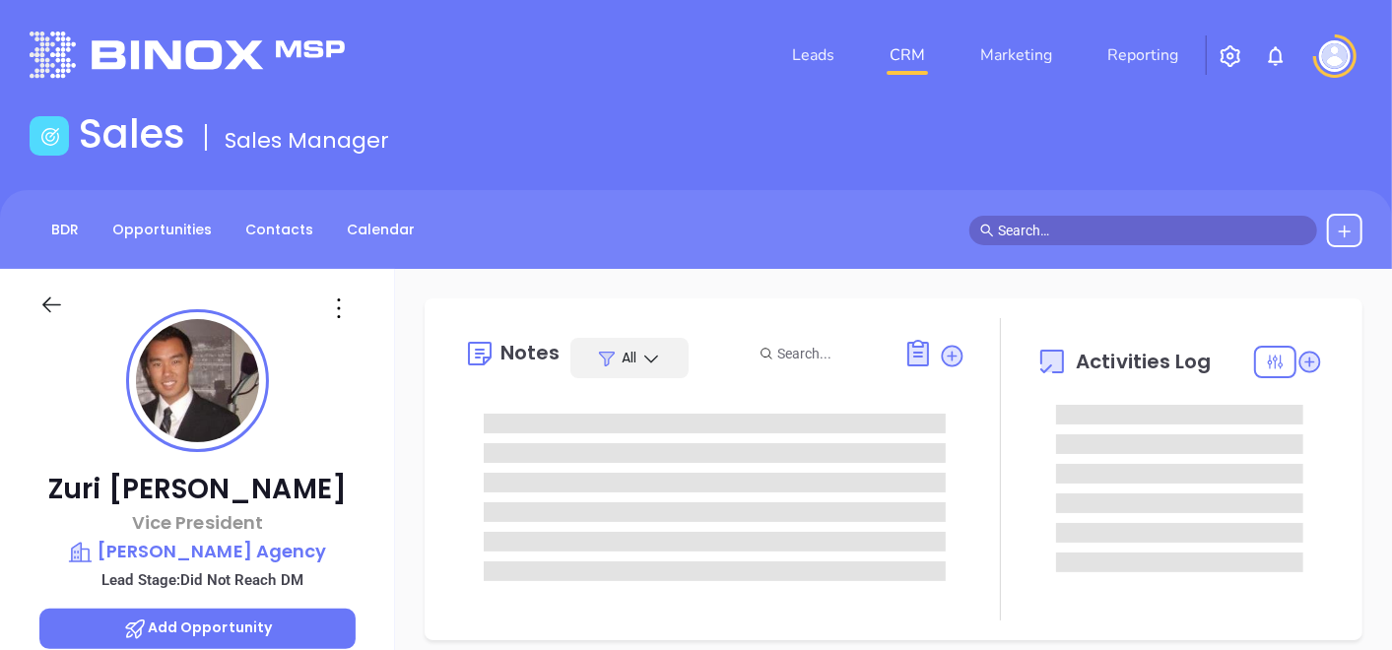
type input "[DATE]"
type input "[PERSON_NAME]"
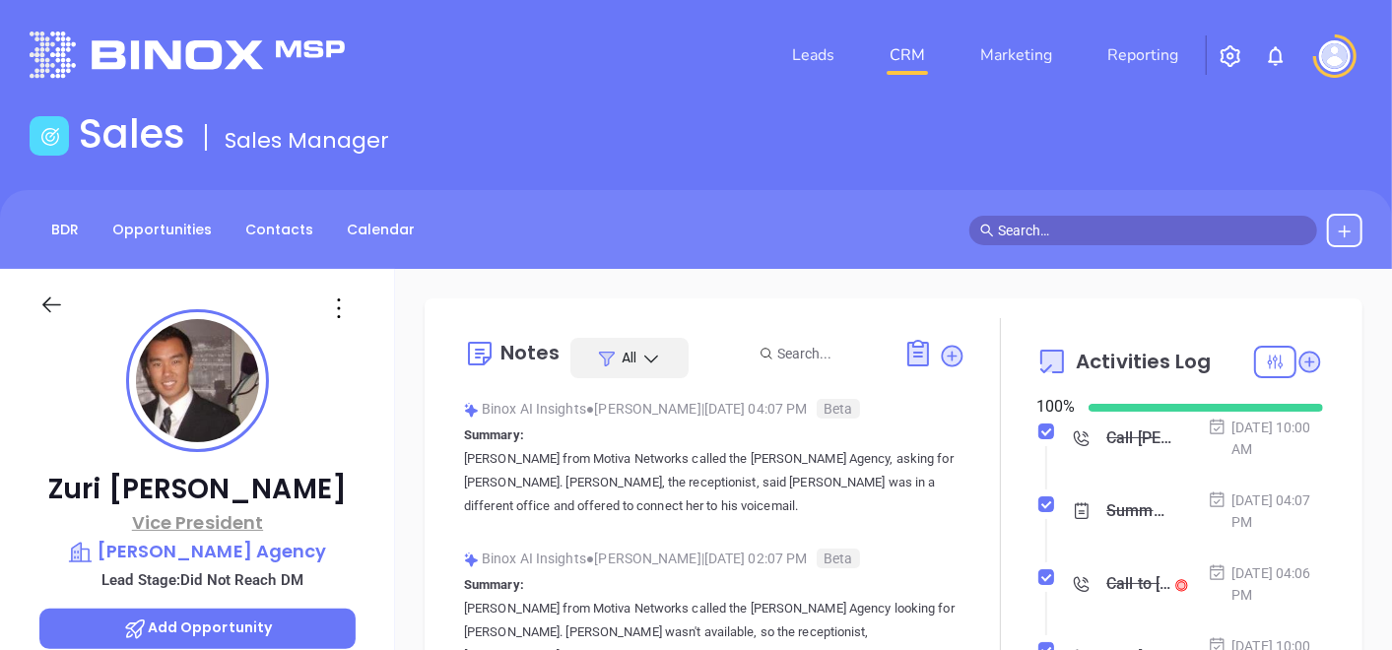
scroll to position [438, 0]
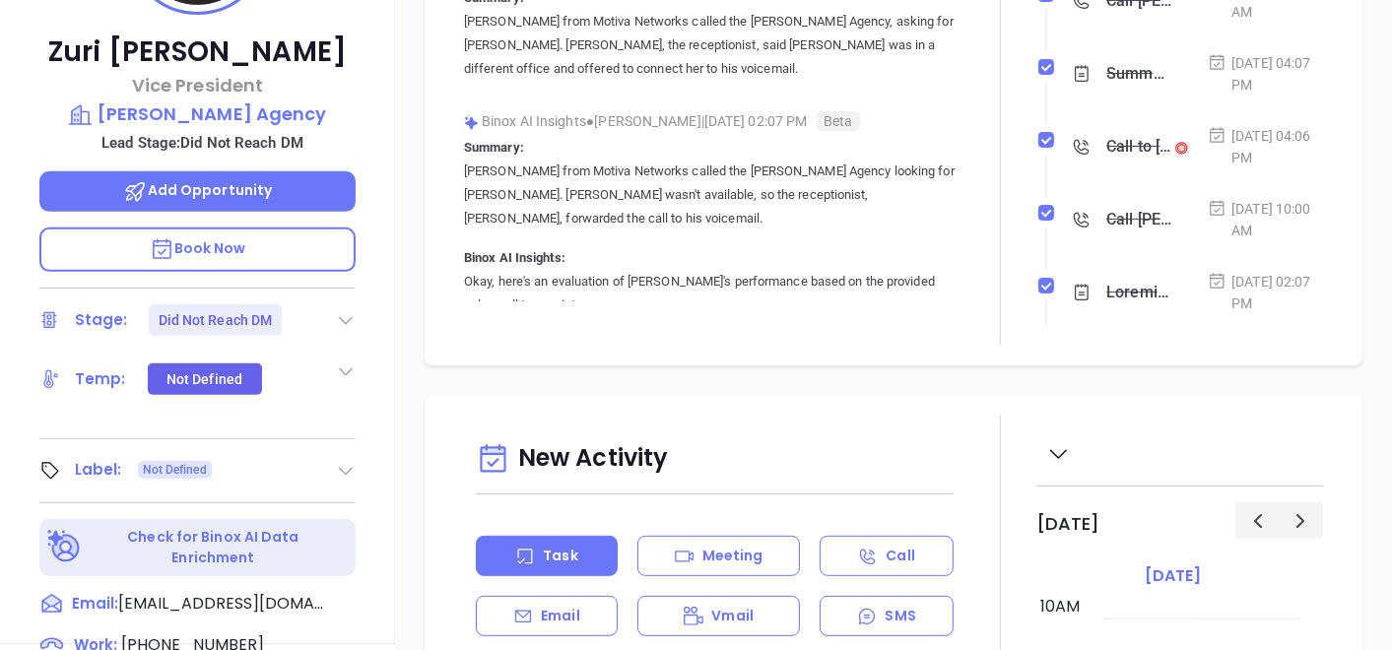
click at [337, 468] on icon at bounding box center [346, 471] width 20 height 20
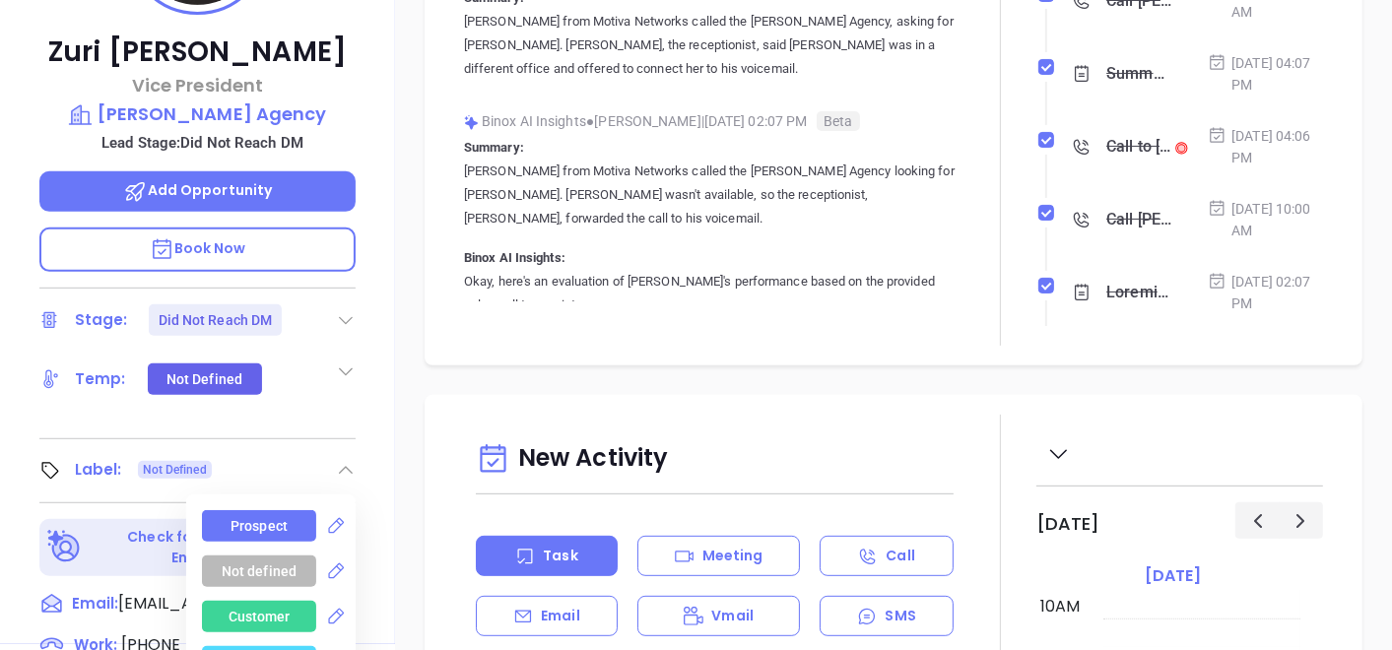
click at [265, 510] on div "Prospect" at bounding box center [259, 526] width 57 height 32
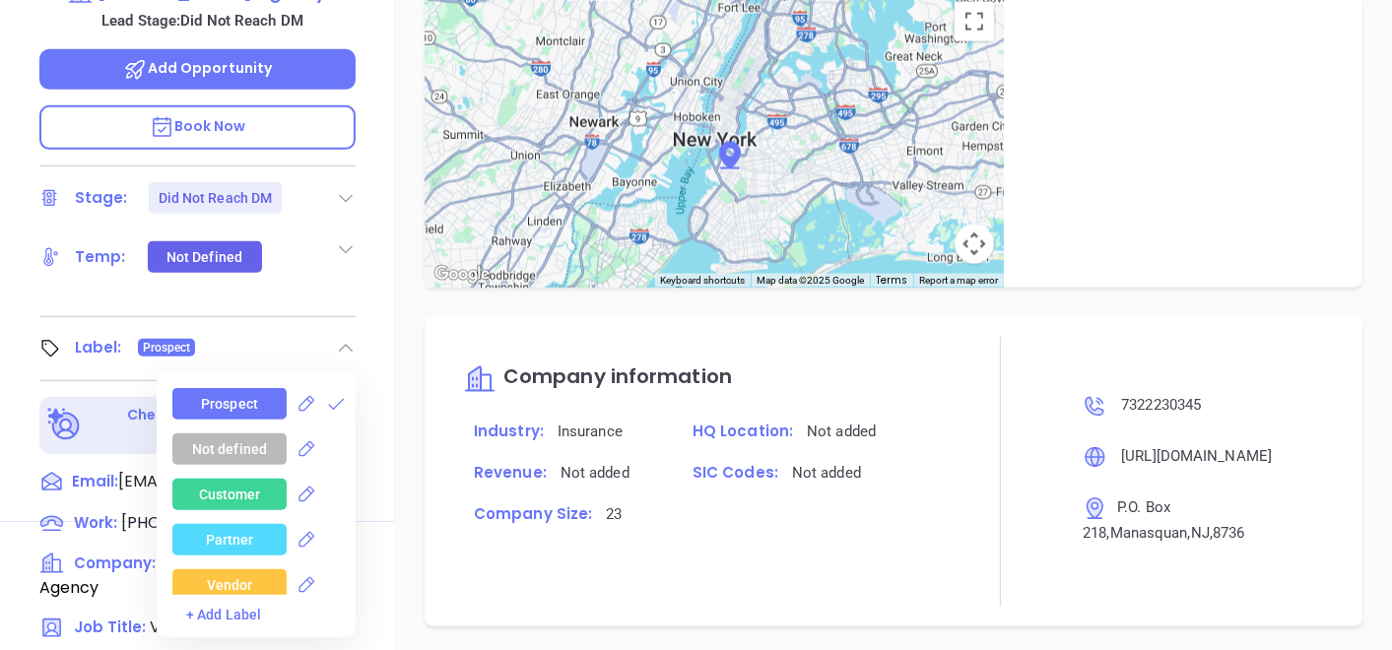
scroll to position [1601, 0]
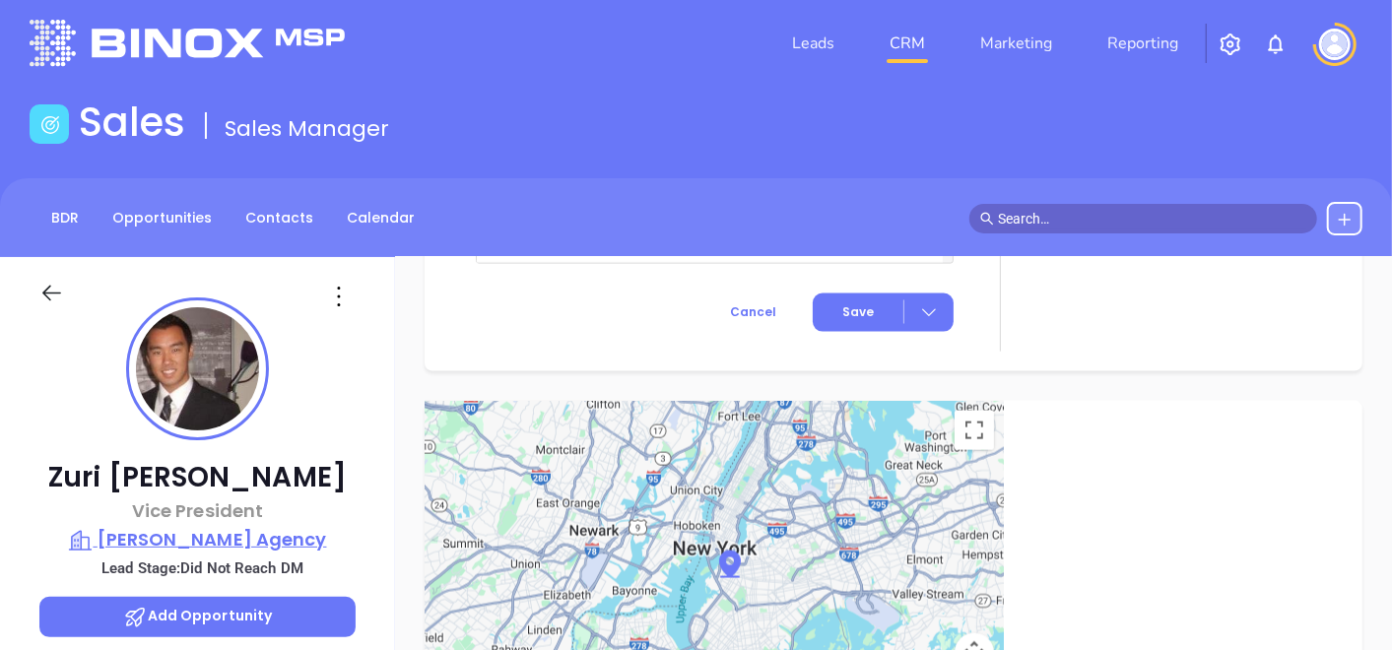
click at [186, 552] on p "Parker Agency" at bounding box center [197, 540] width 316 height 28
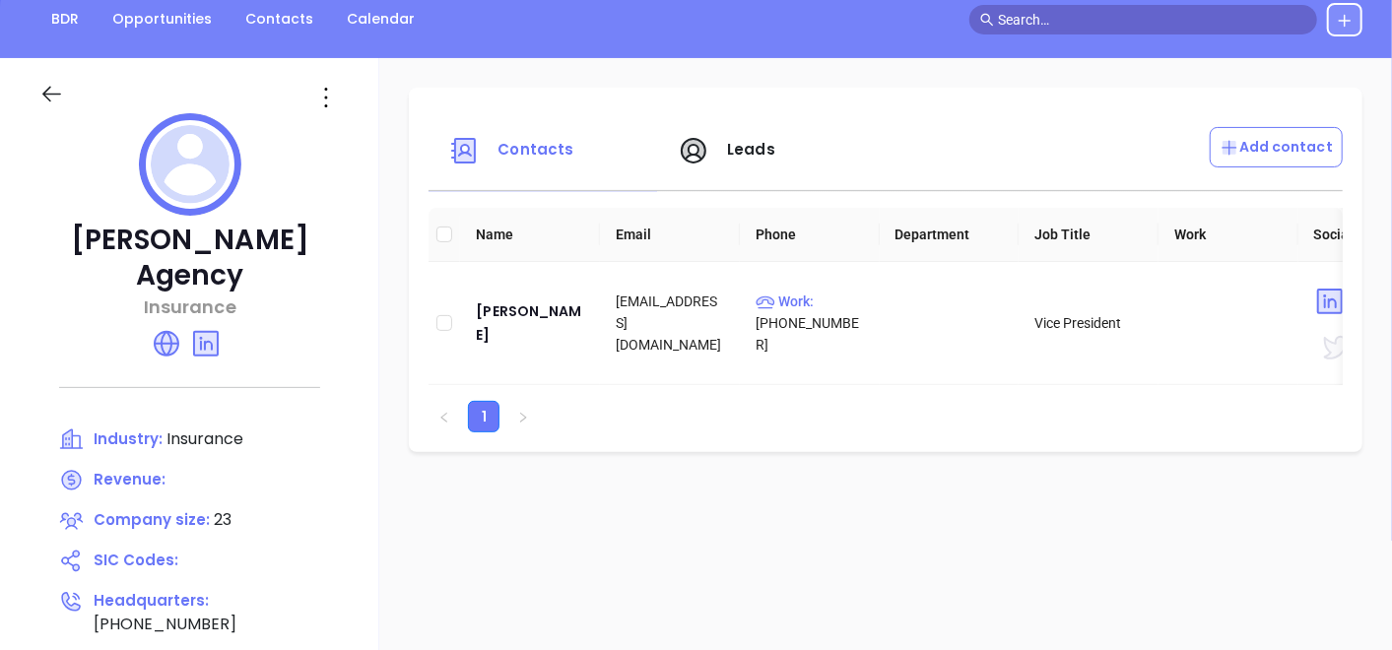
scroll to position [121, 0]
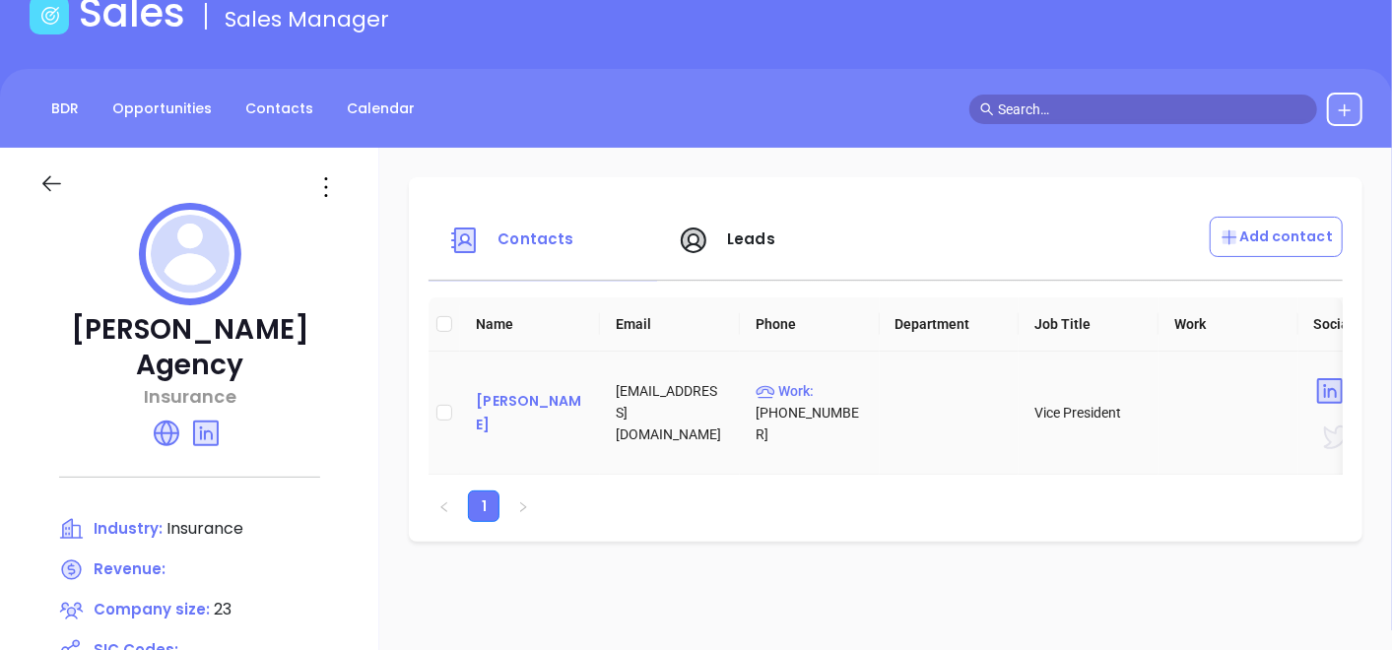
click at [552, 421] on div "Zuri Malick" at bounding box center [530, 412] width 108 height 47
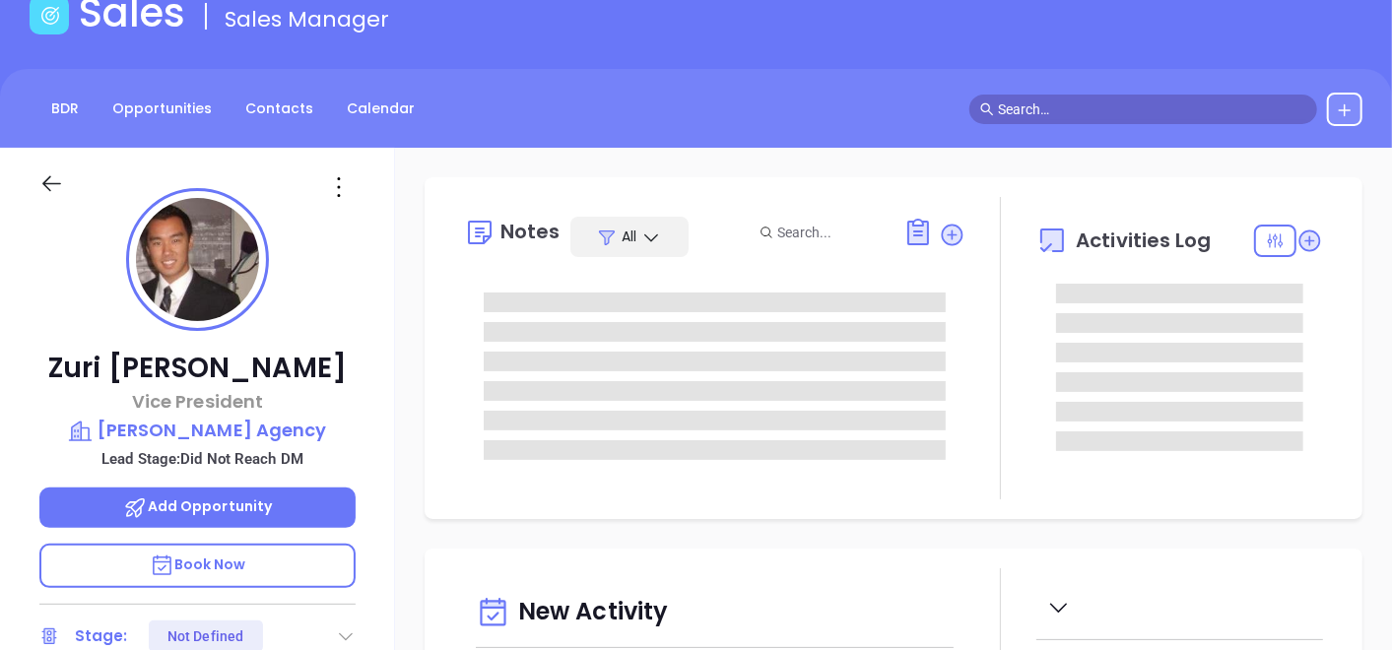
type input "[DATE]"
type input "[PERSON_NAME]"
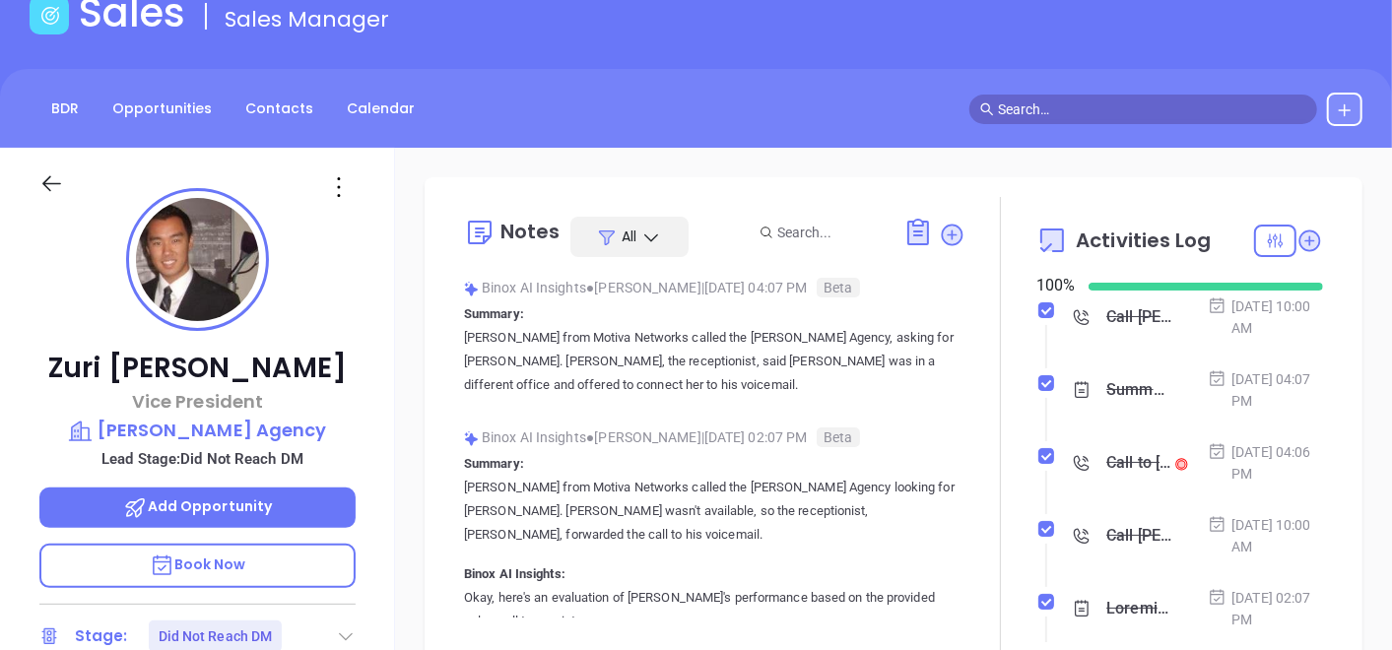
click at [455, 105] on div "BDR Opportunities Contacts Calendar" at bounding box center [696, 110] width 1392 height 34
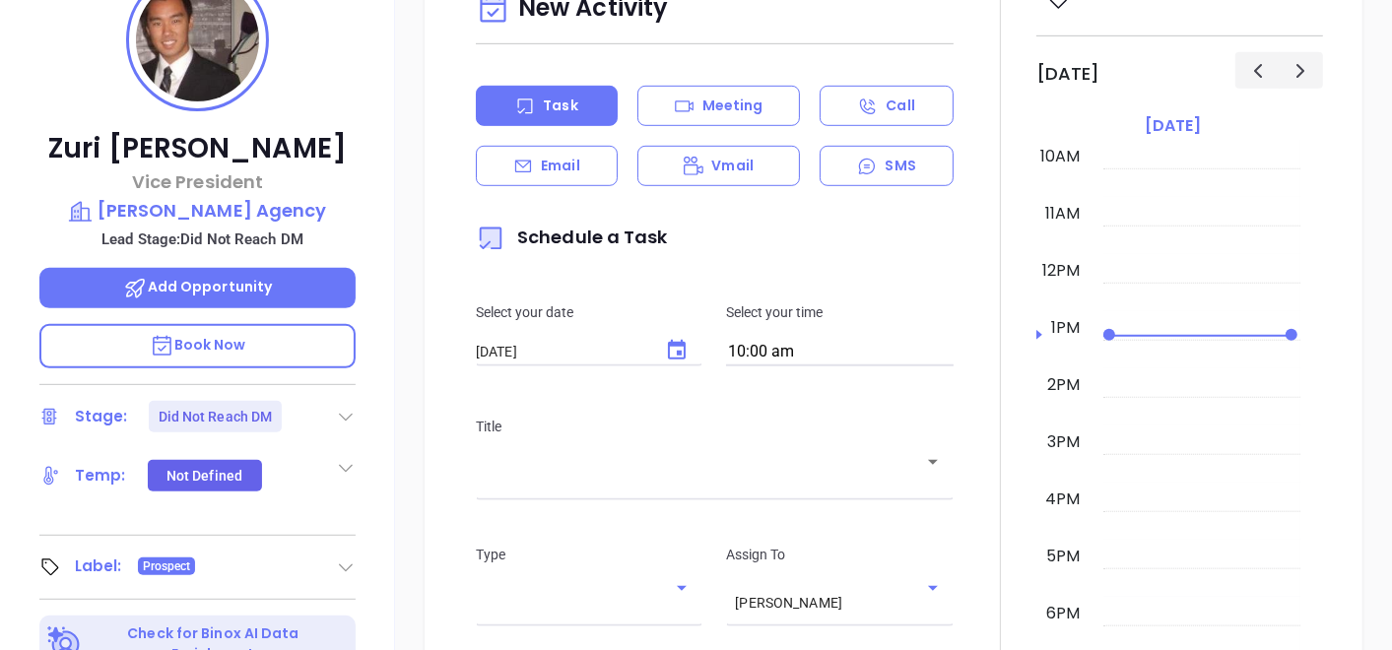
scroll to position [121, 0]
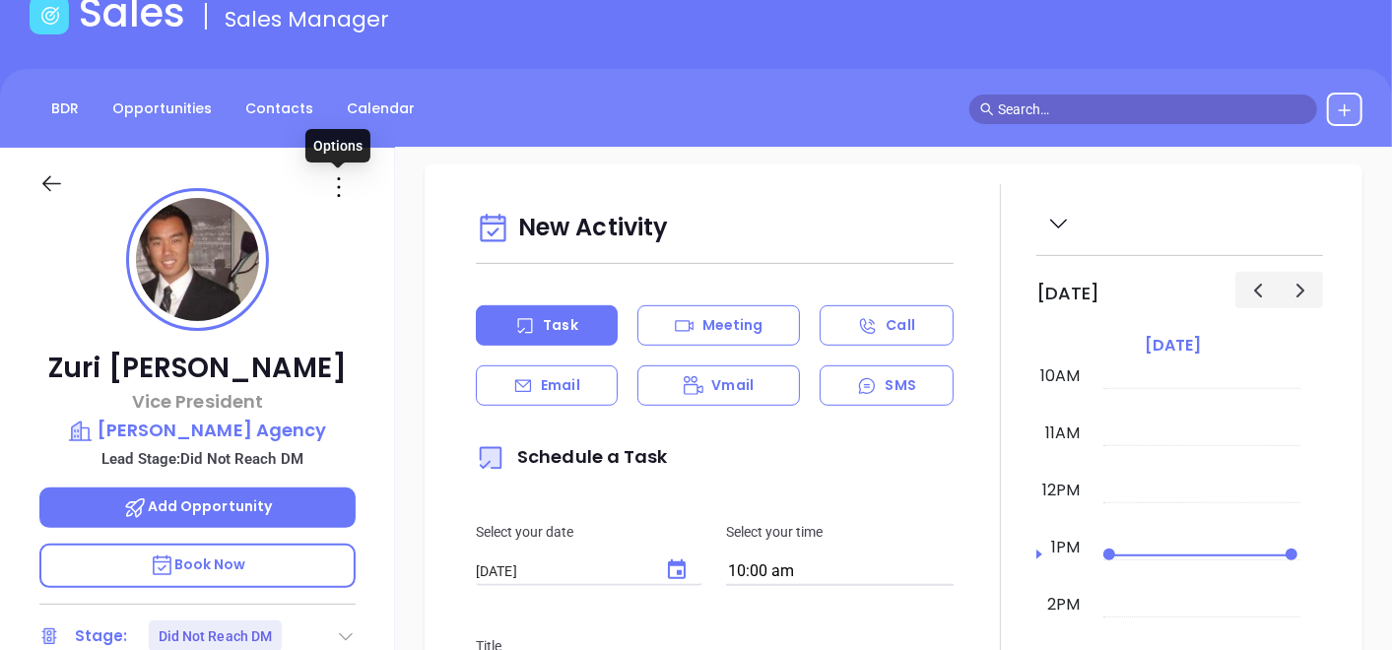
click at [341, 187] on icon at bounding box center [339, 187] width 32 height 32
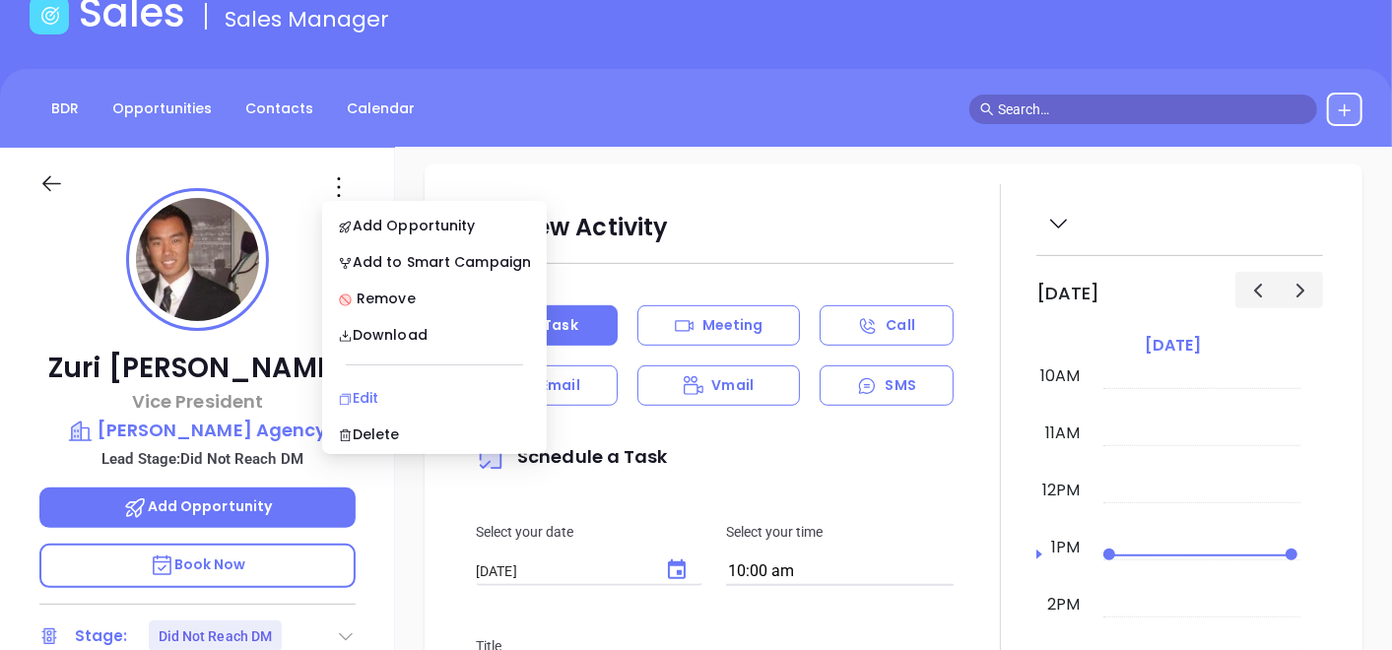
click at [372, 388] on div "Edit" at bounding box center [434, 398] width 193 height 22
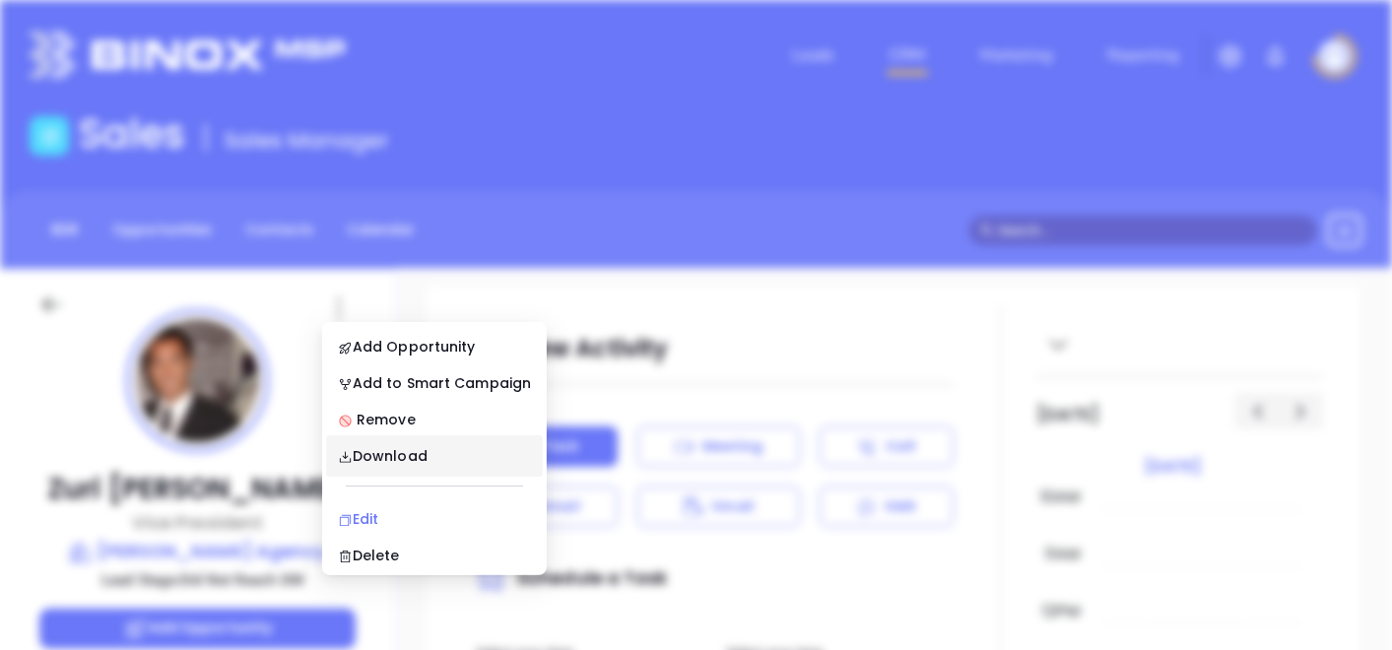
scroll to position [0, 0]
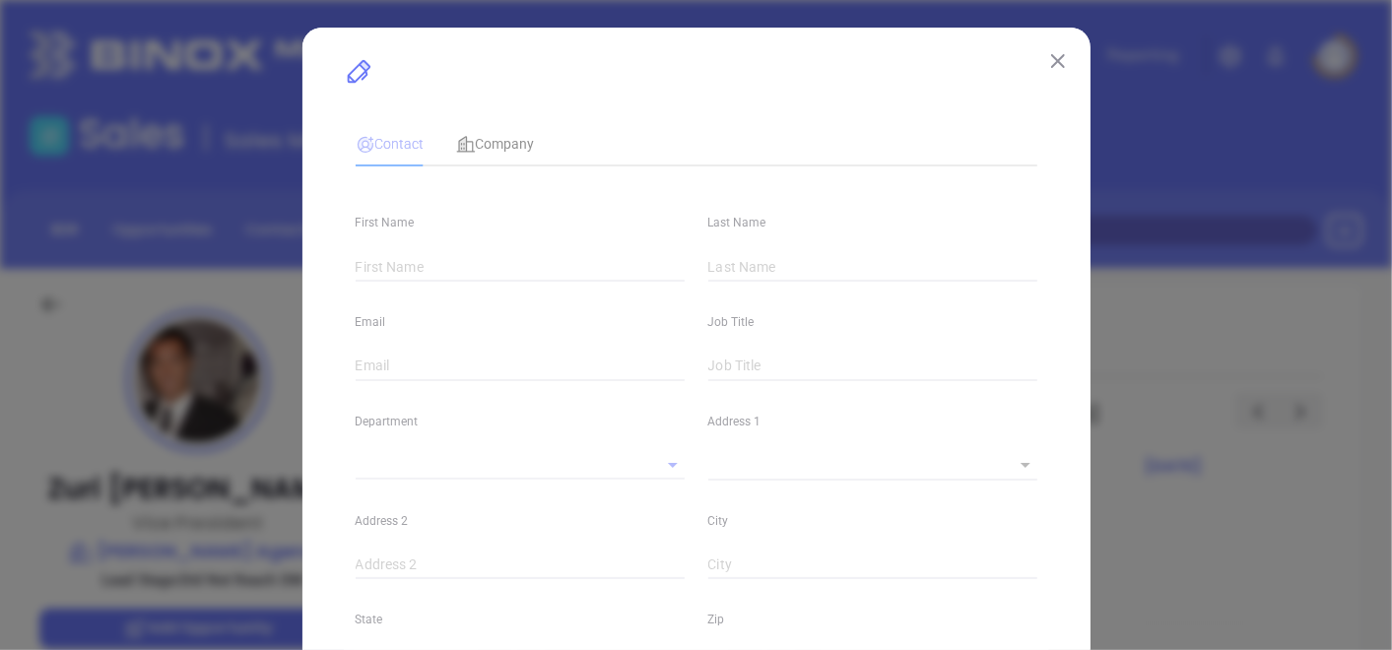
type input "Zuri"
type input "[PERSON_NAME]"
type input "zuri@theparkeragency.com"
type input "Vice President"
type input "1"
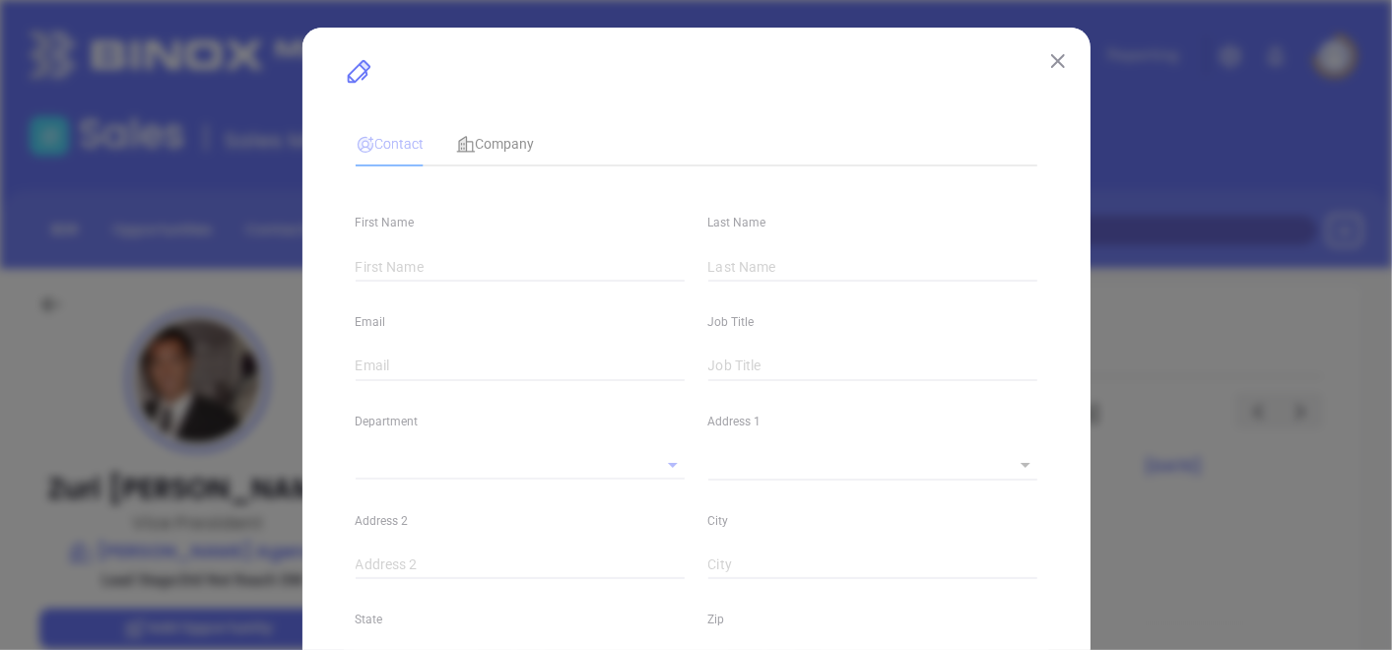
type input "www.linkedin.com/in/zuri-malick-8a370432"
type input "Marketing"
type input "Other"
type input "Karina Genovez"
type input "Did Not Reach DM"
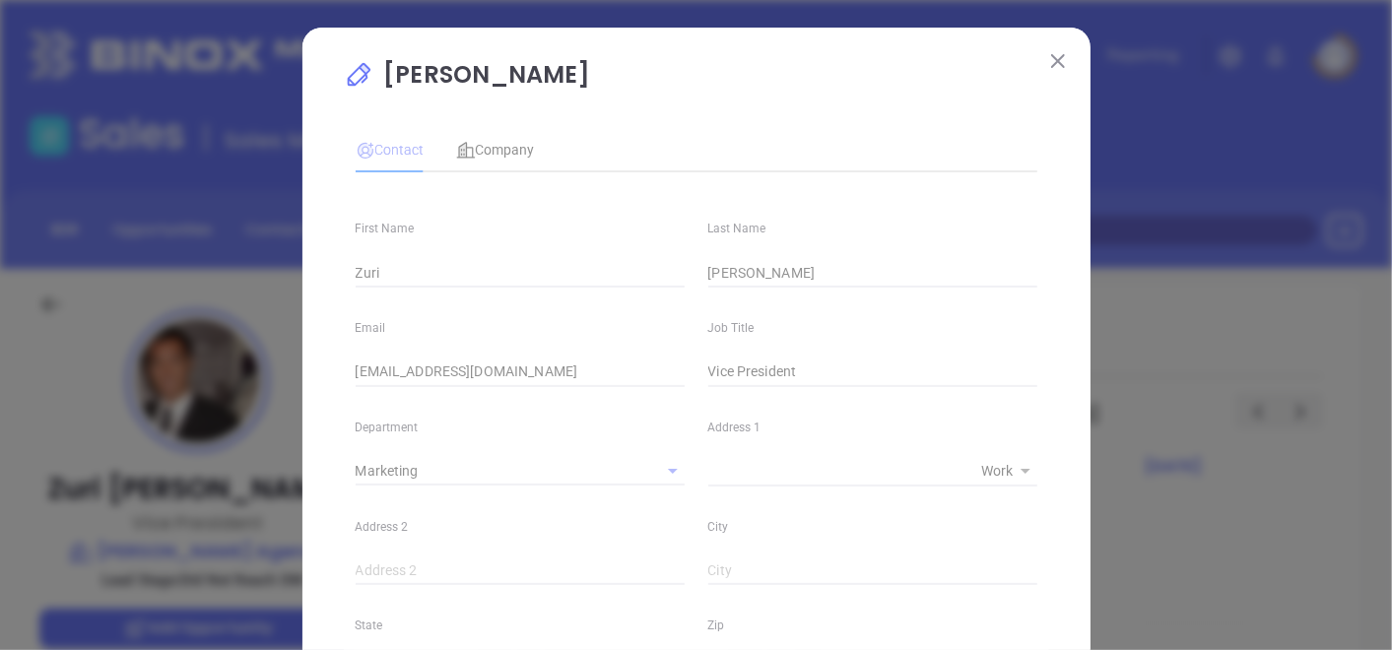
type input "(732) 223-0345"
type input "1"
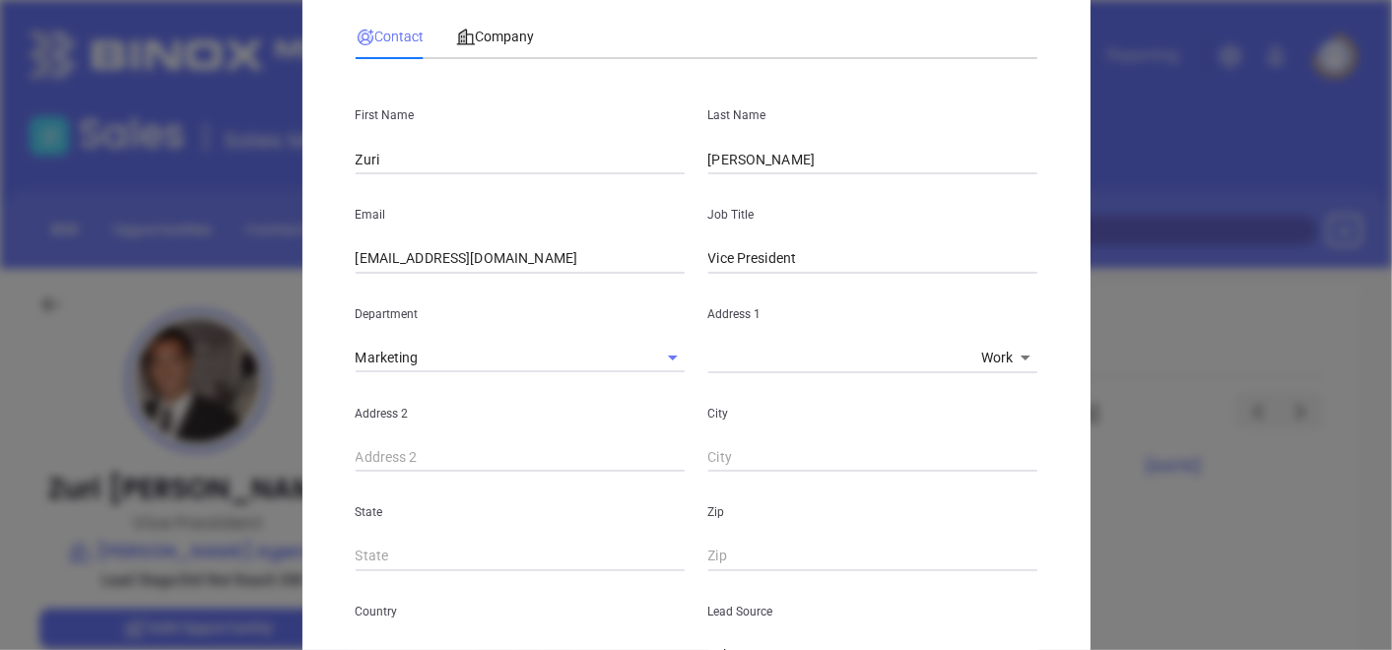
scroll to position [109, 0]
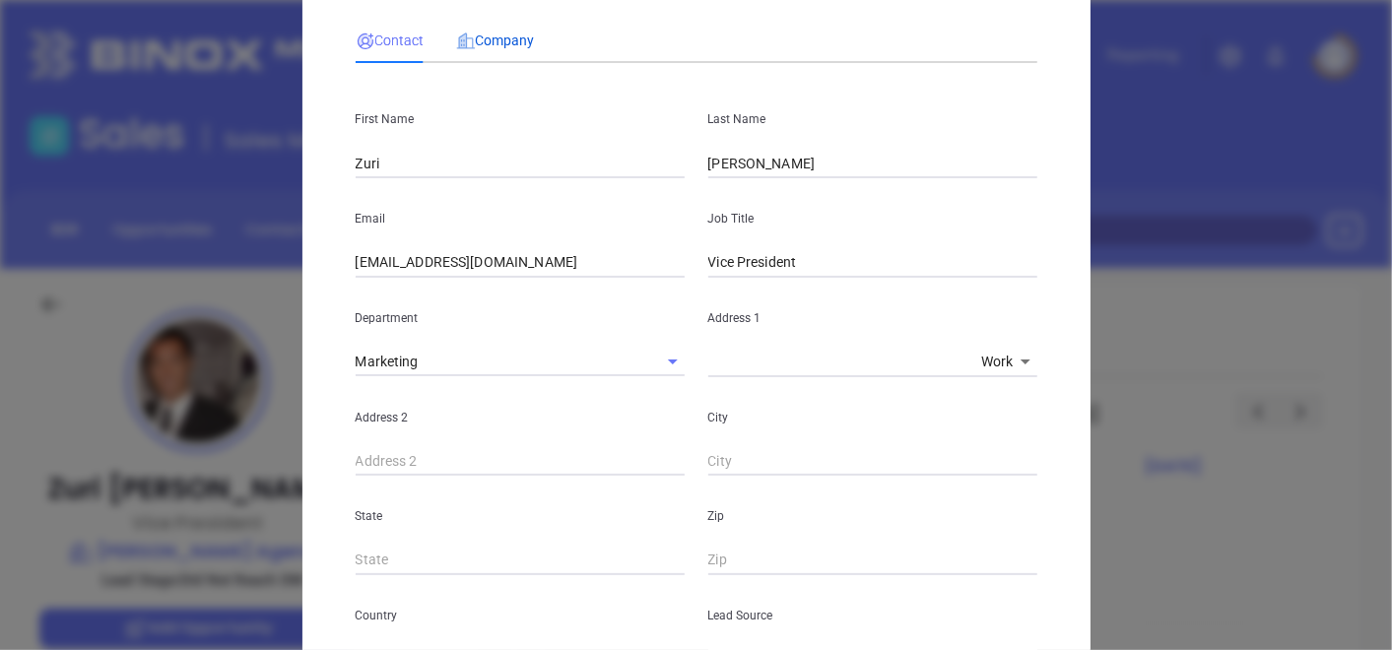
click at [456, 48] on icon at bounding box center [465, 42] width 19 height 16
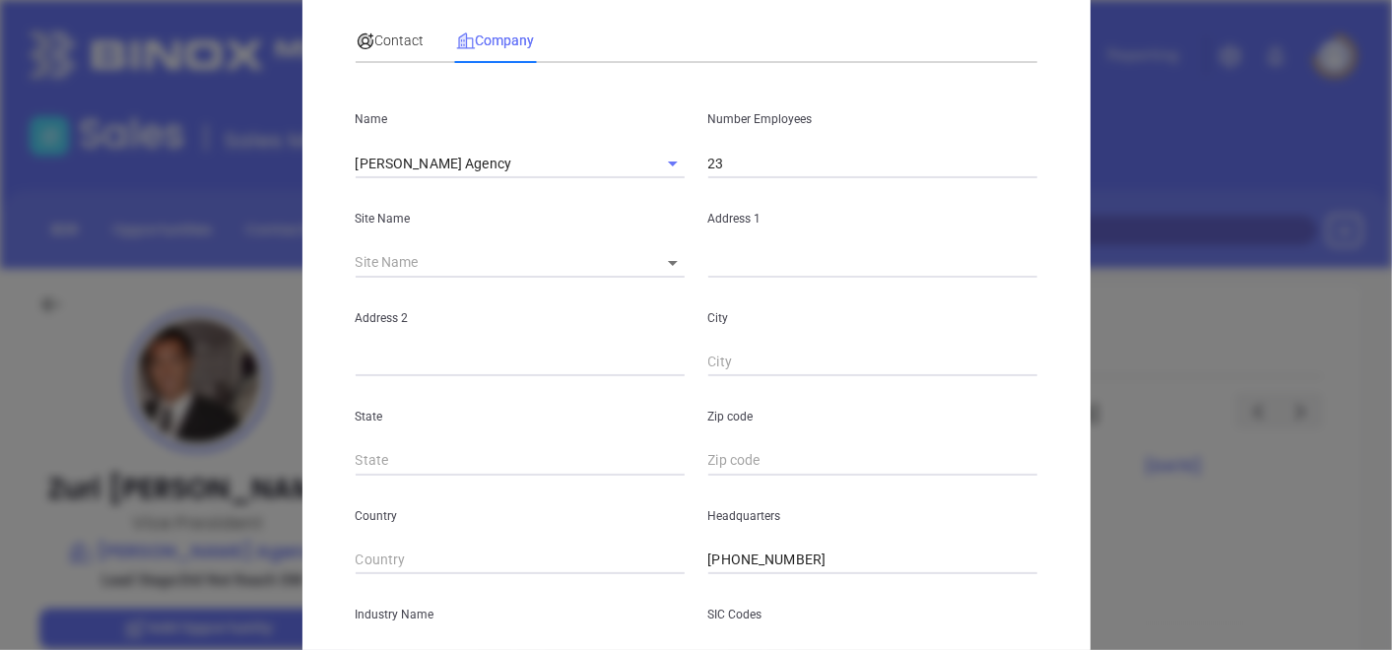
click at [665, 266] on body "Leads CRM Marketing Reporting Financial Leads Leads Sales Sales Manager BDR Opp…" at bounding box center [696, 325] width 1392 height 650
click at [664, 281] on li "Manasquan" at bounding box center [695, 263] width 116 height 35
type input "Manasquan"
type input "90944"
type input "P.O. Box 218"
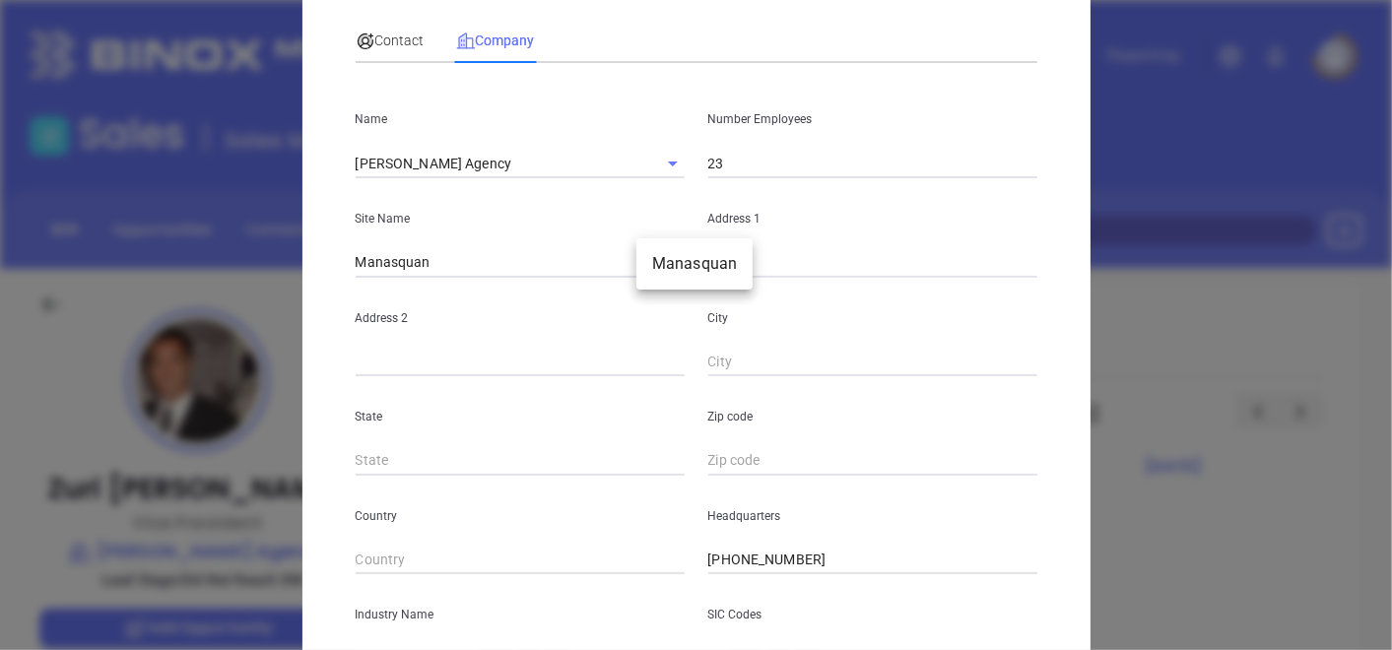
type input "Manasquan"
type input "NJ"
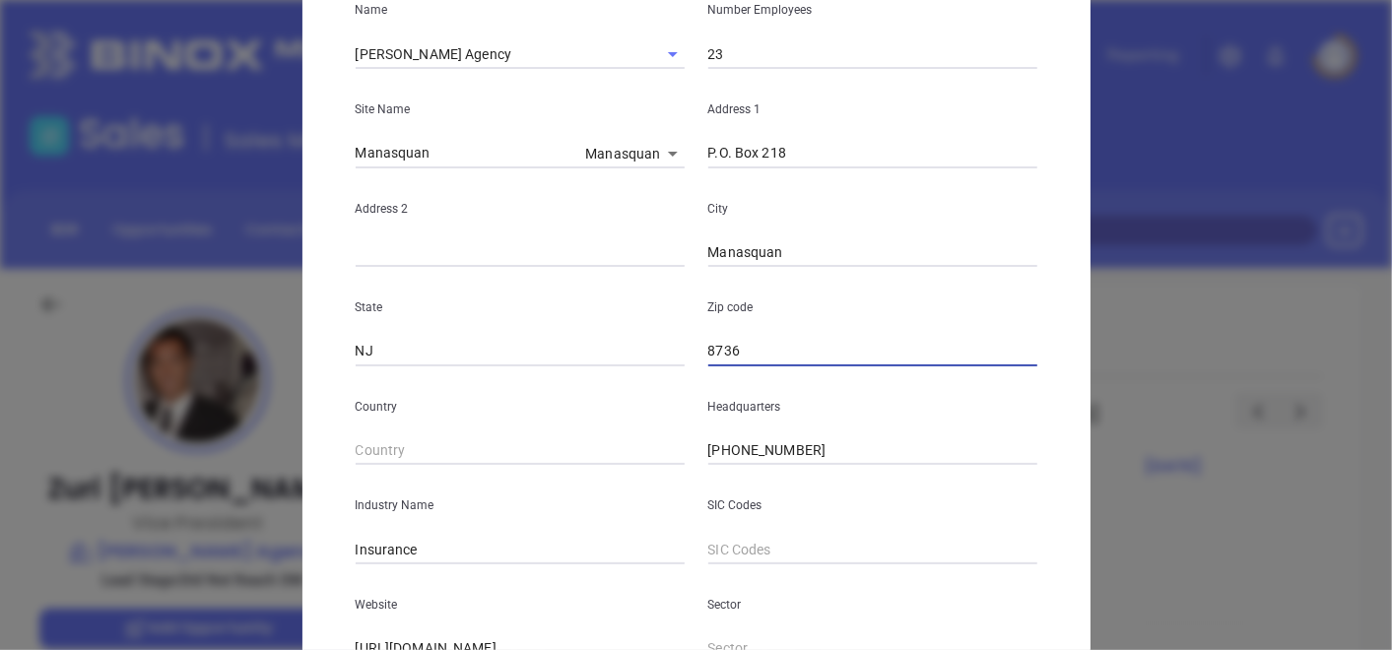
click at [709, 350] on input "8736" at bounding box center [873, 352] width 329 height 30
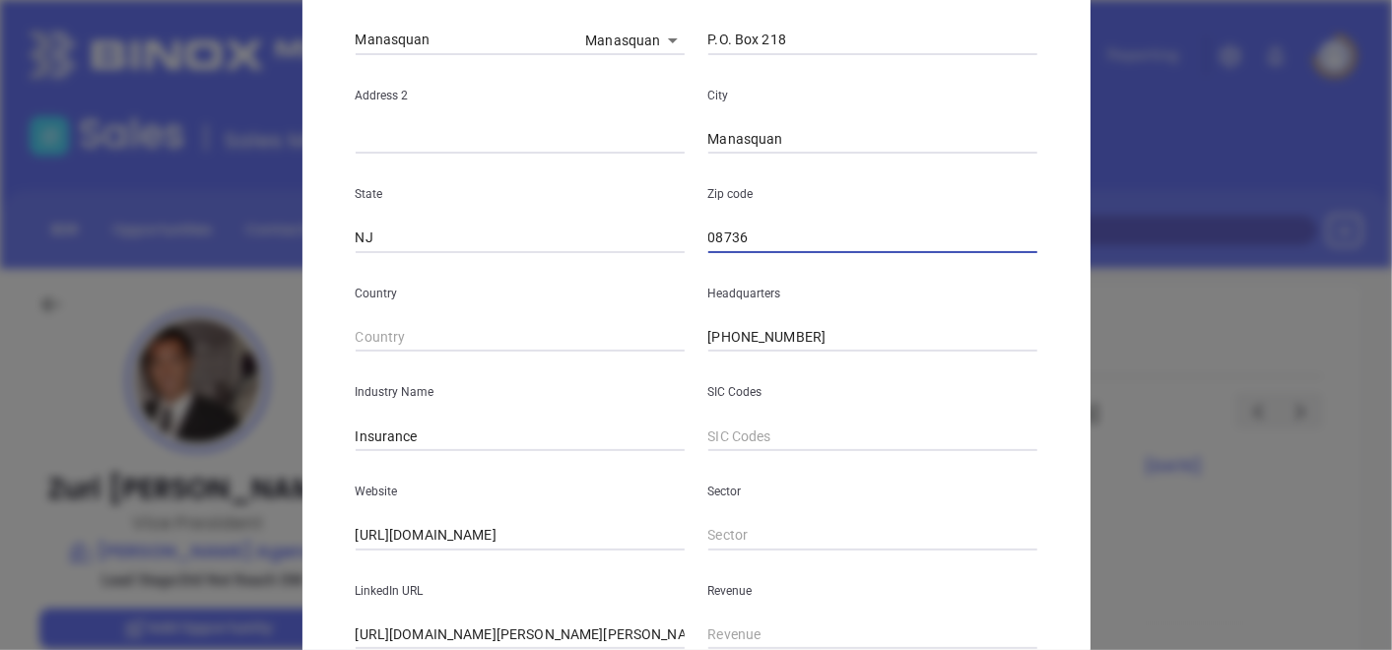
scroll to position [480, 0]
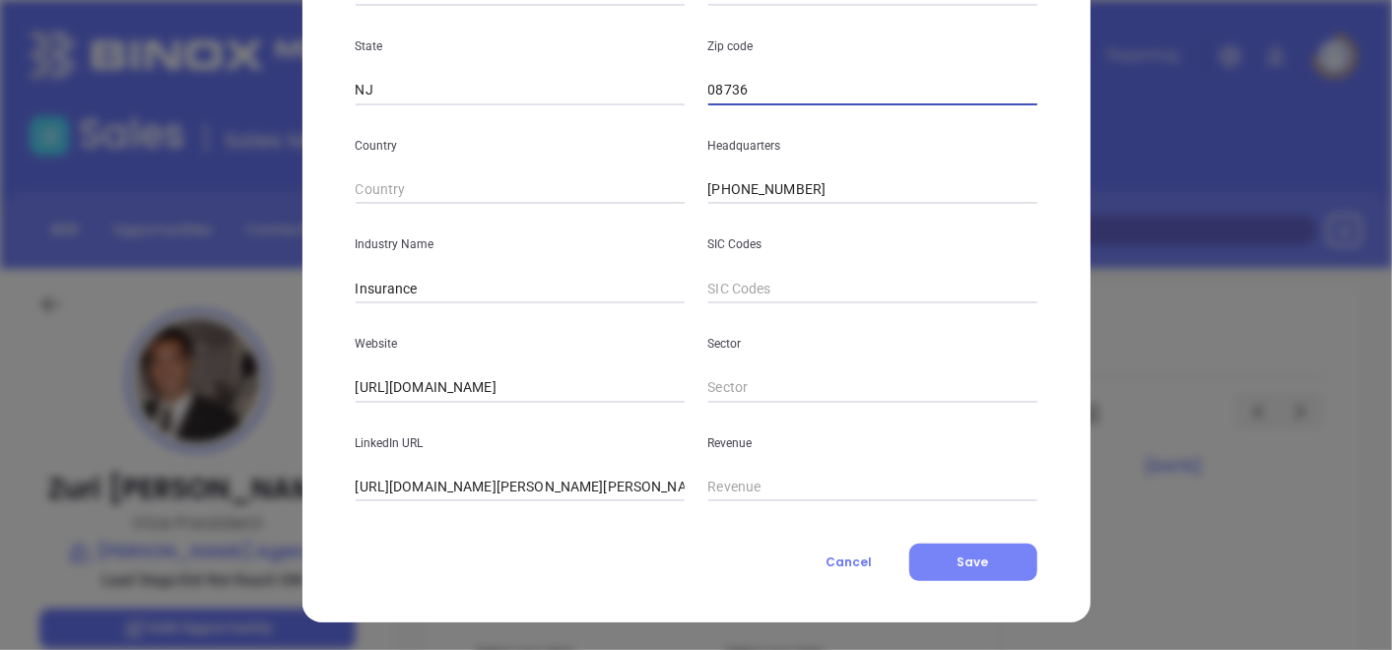
type input "08736"
click at [958, 563] on span "Save" at bounding box center [974, 562] width 32 height 17
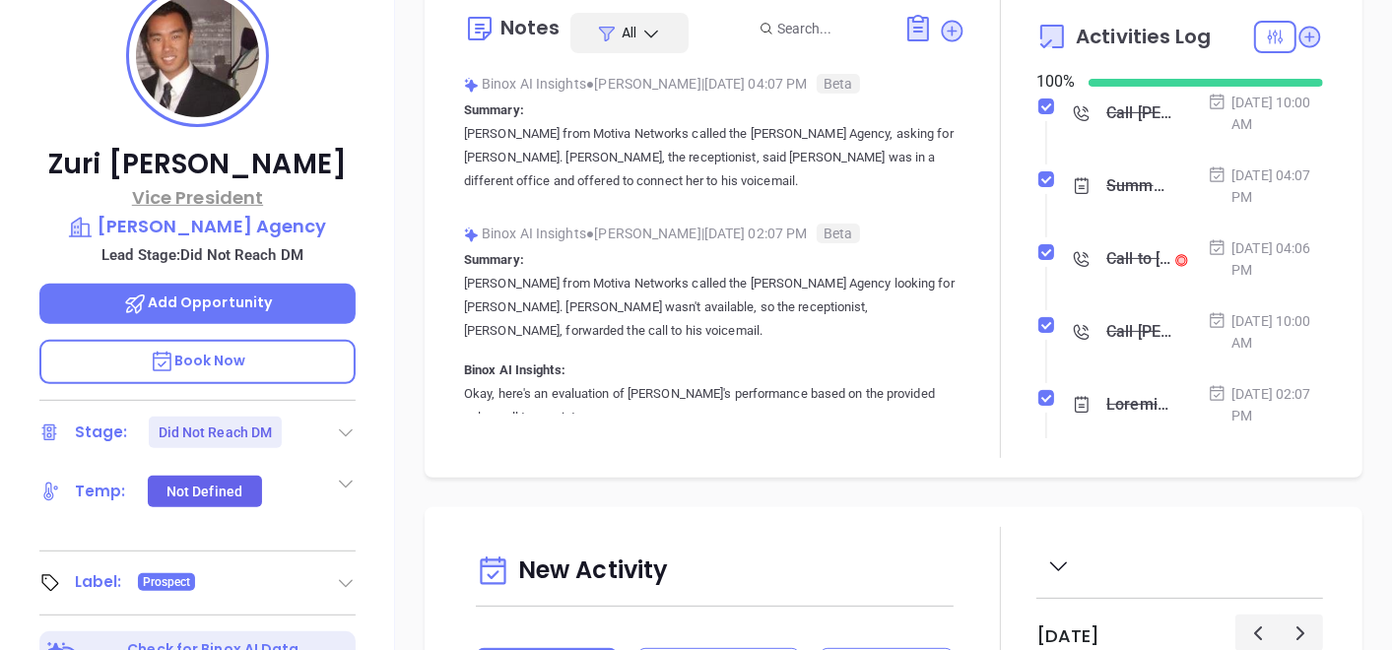
scroll to position [0, 0]
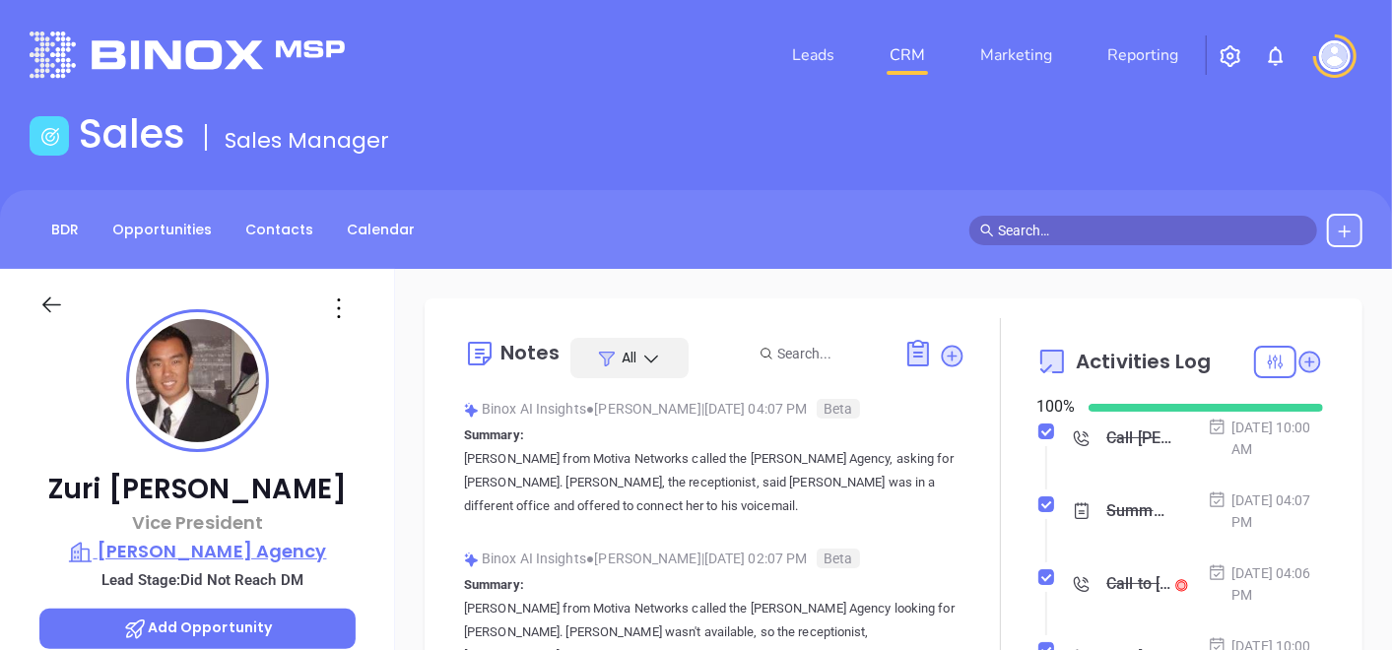
click at [237, 557] on p "Parker Agency" at bounding box center [197, 552] width 316 height 28
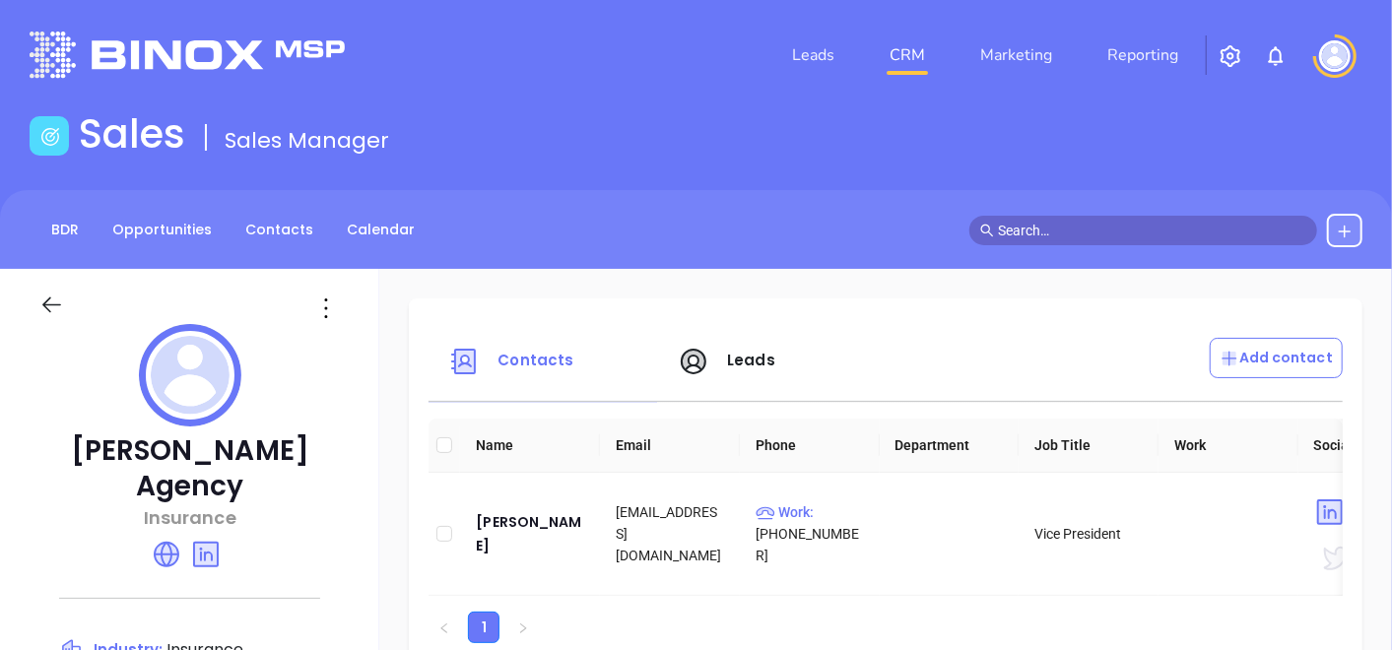
click at [52, 300] on icon at bounding box center [51, 305] width 25 height 25
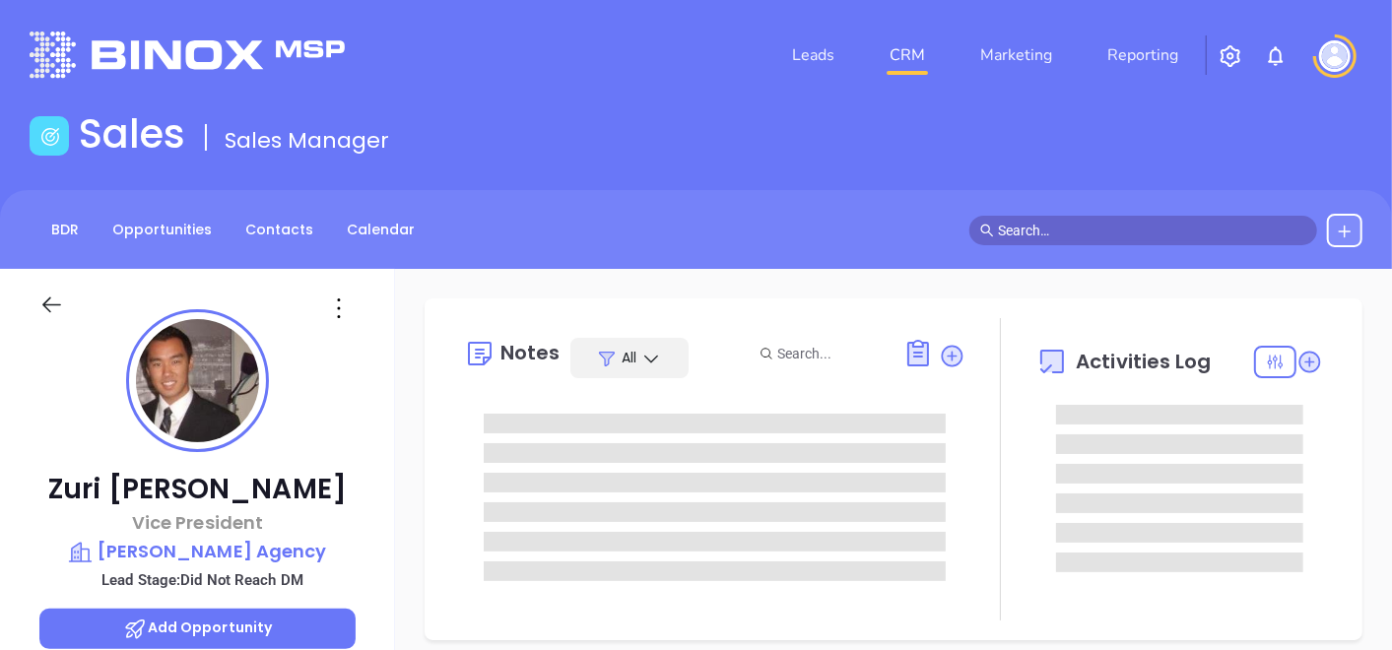
type input "[PERSON_NAME]"
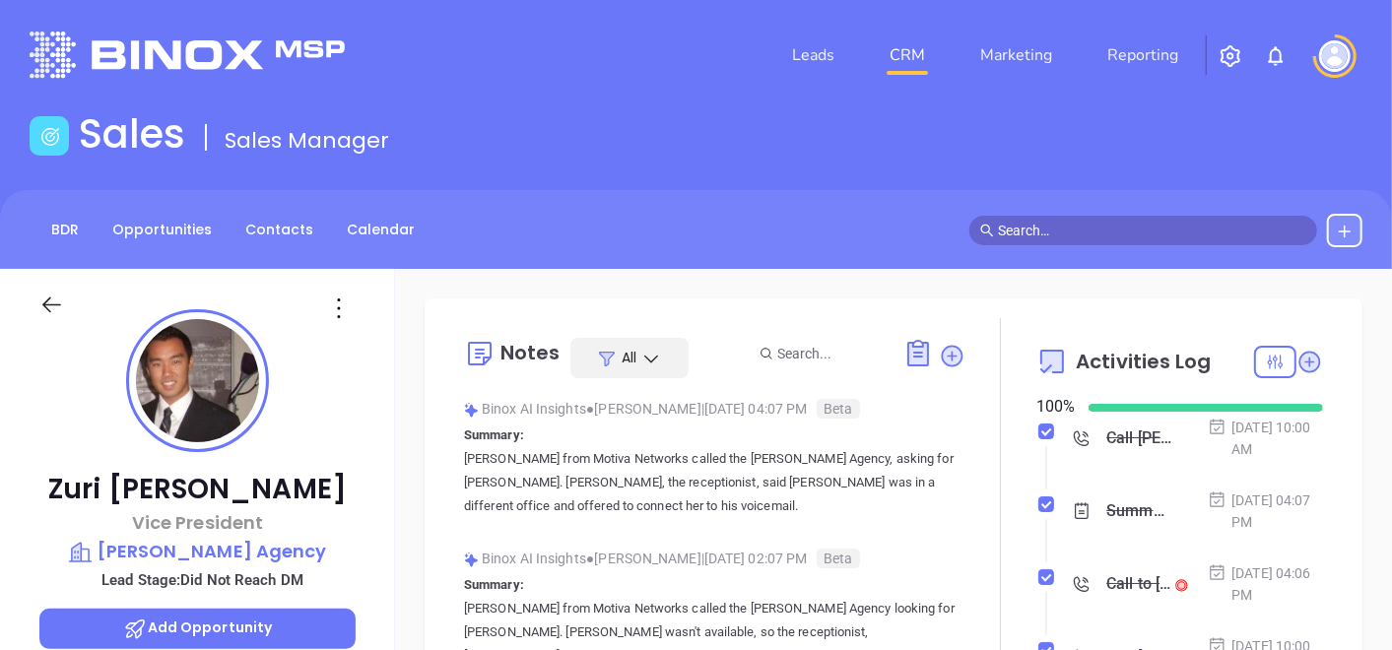
scroll to position [572, 0]
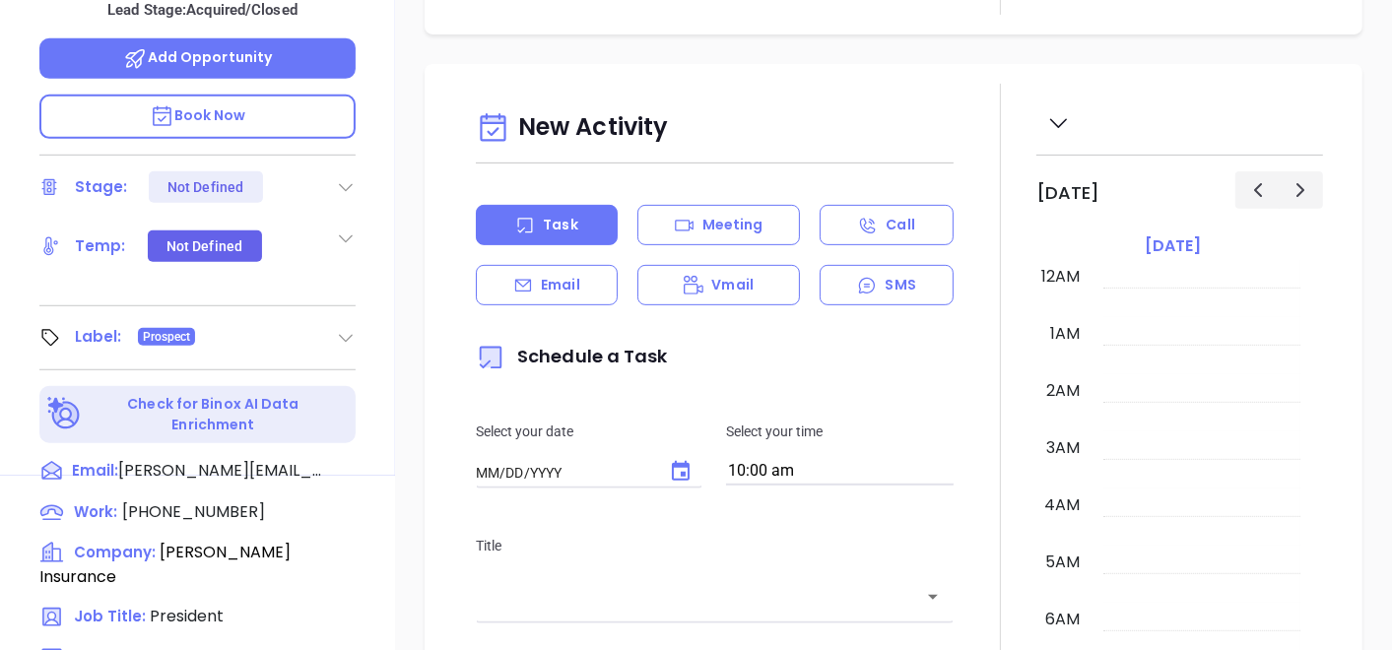
type input "[DATE]"
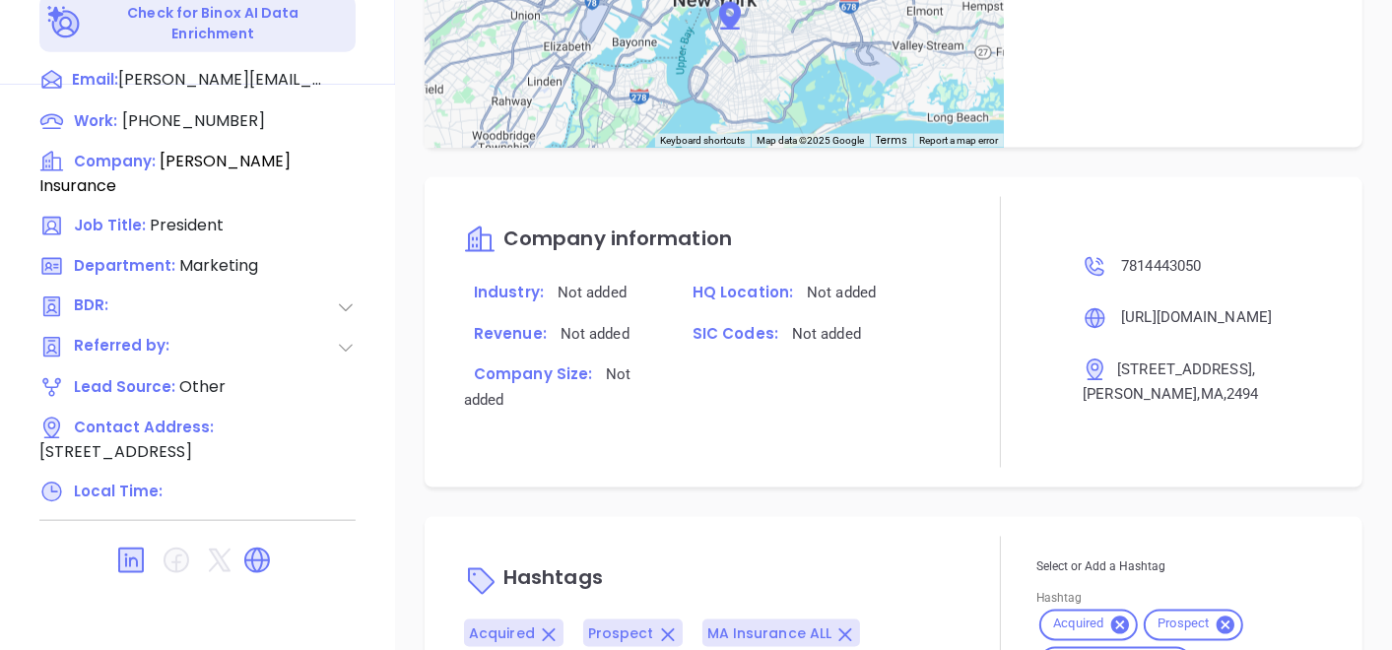
scroll to position [1334, 0]
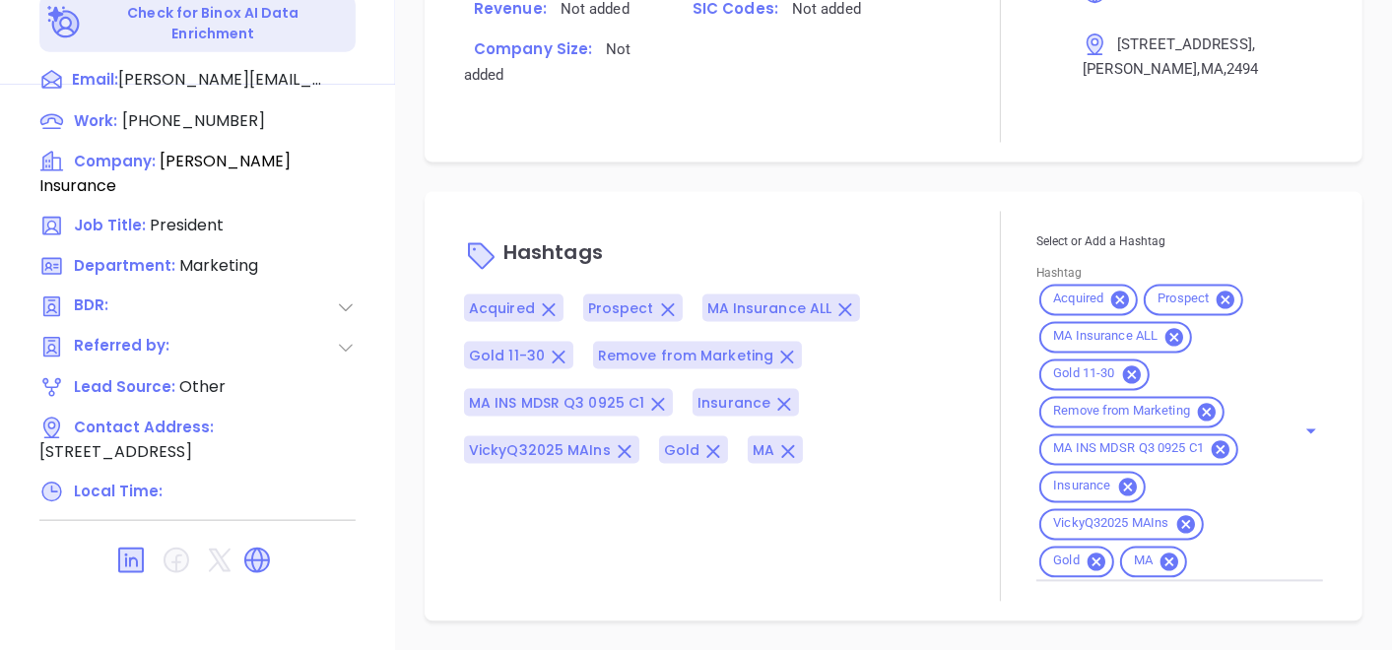
type input "[PERSON_NAME]"
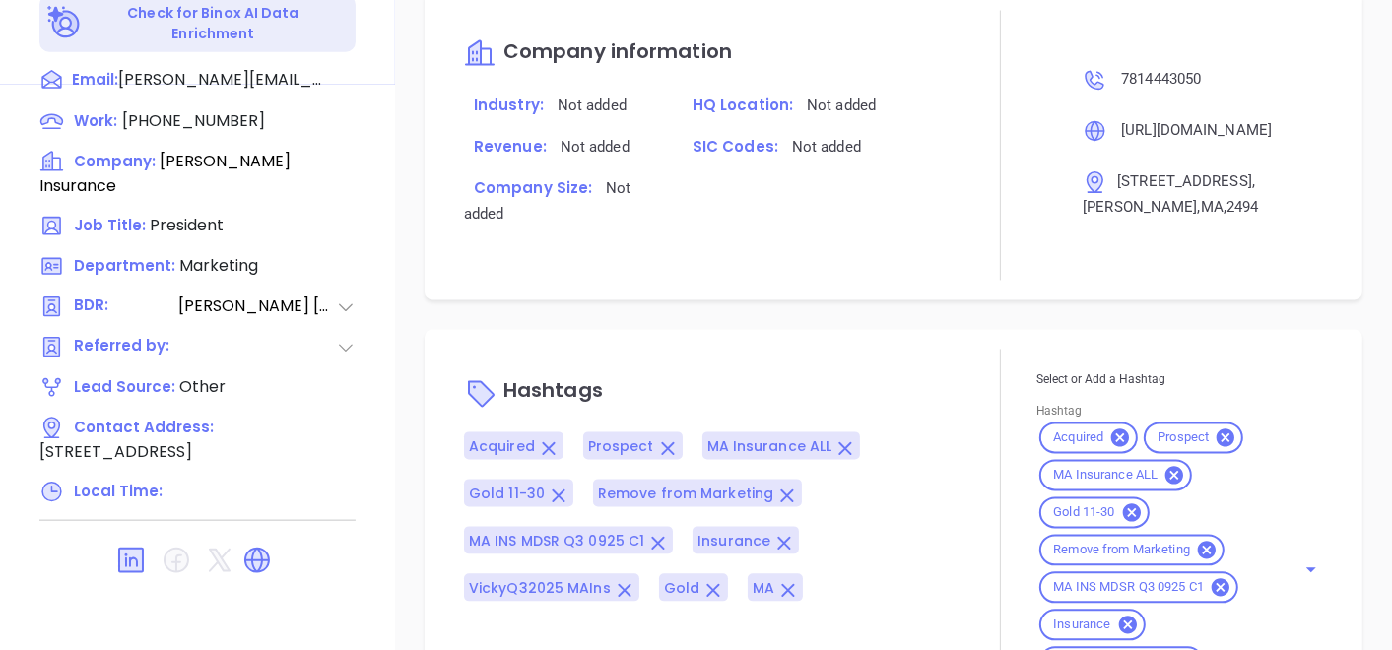
scroll to position [1497, 0]
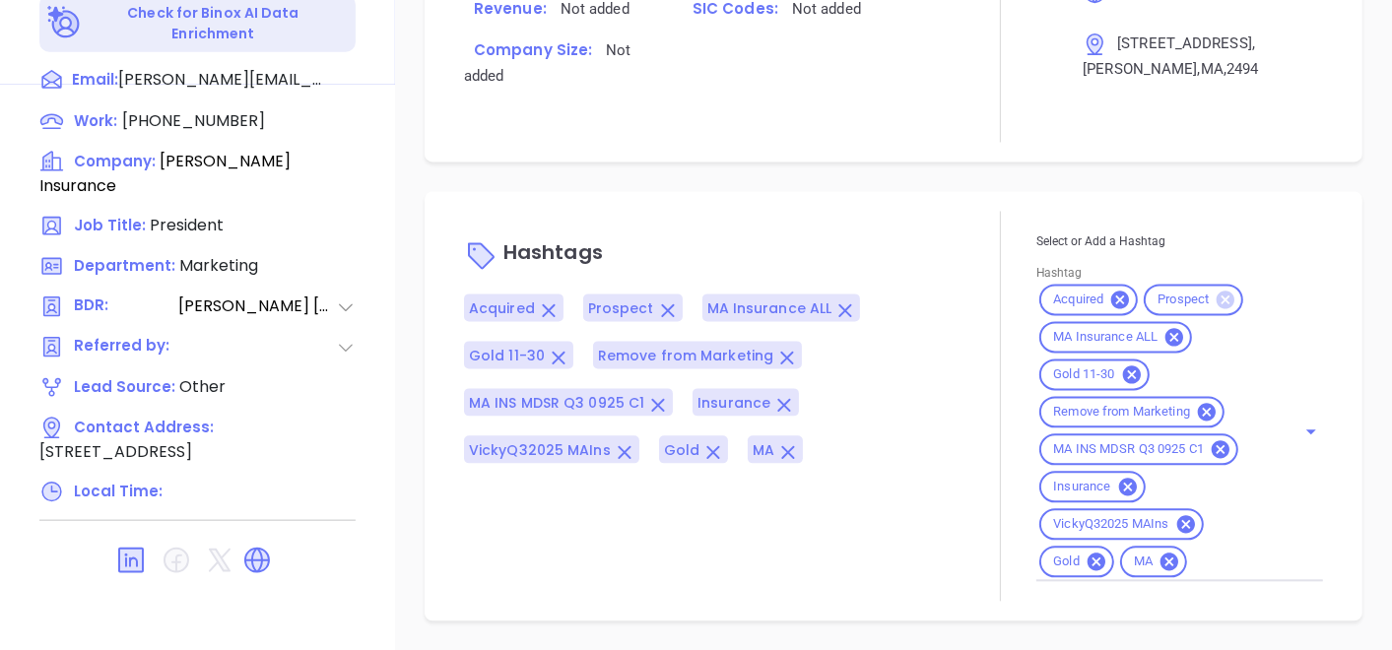
click at [1217, 306] on icon at bounding box center [1226, 301] width 18 height 18
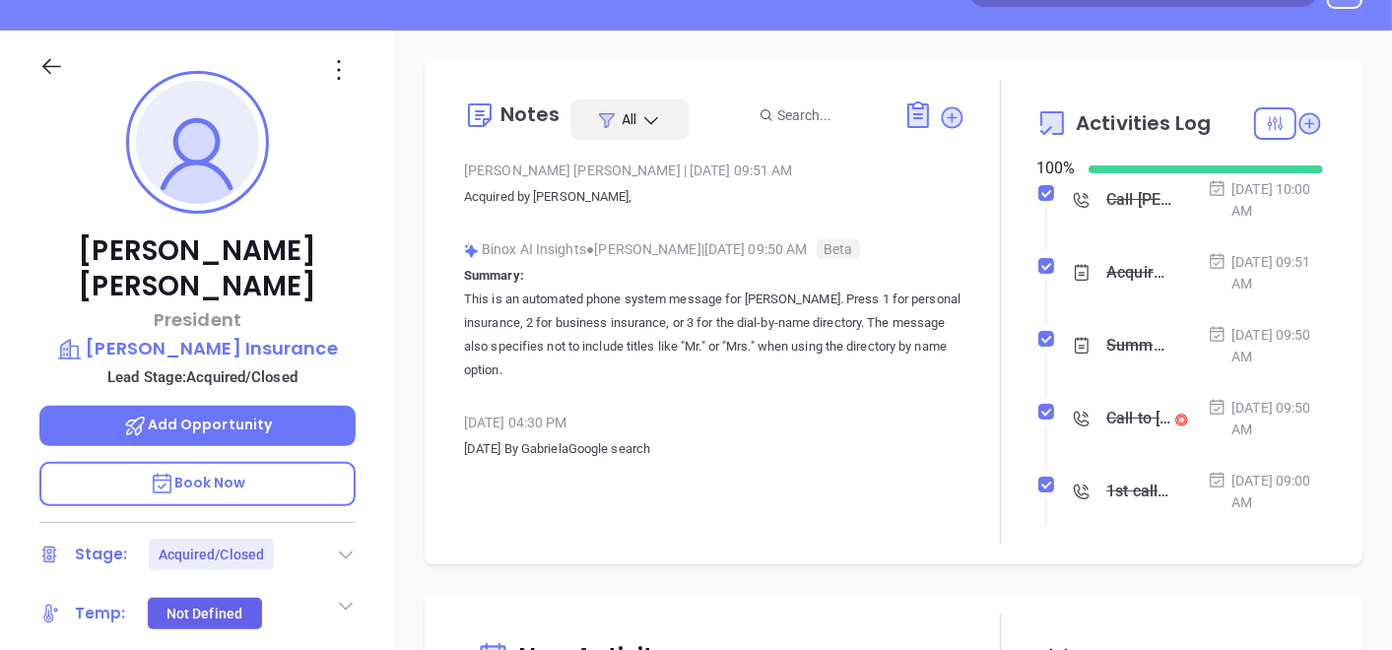
scroll to position [450, 0]
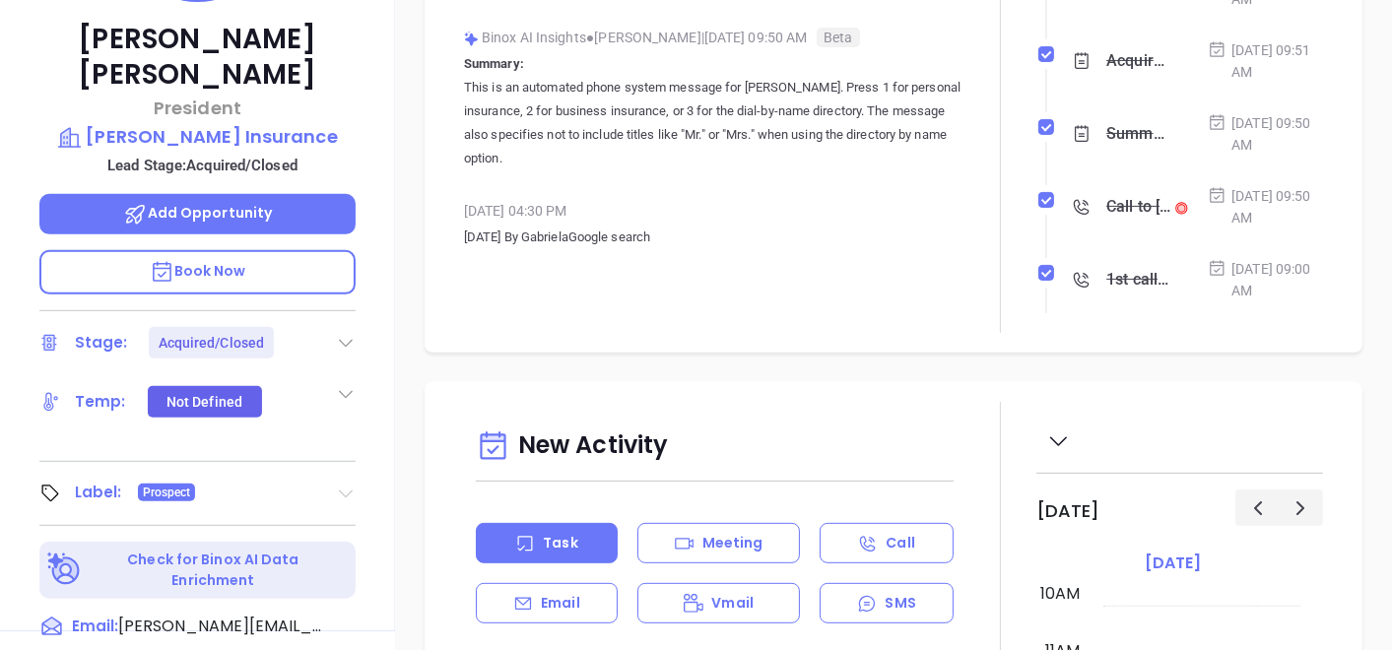
click at [344, 491] on icon at bounding box center [346, 495] width 14 height 8
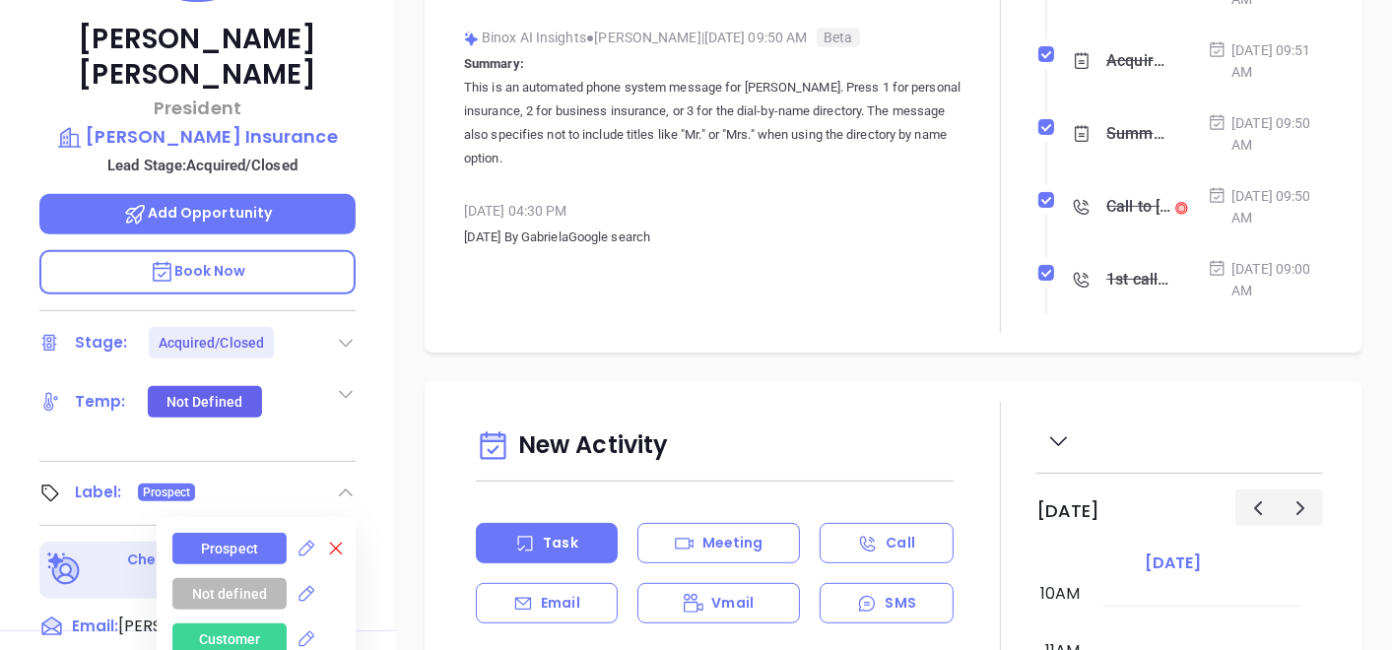
click at [330, 539] on icon at bounding box center [336, 549] width 20 height 20
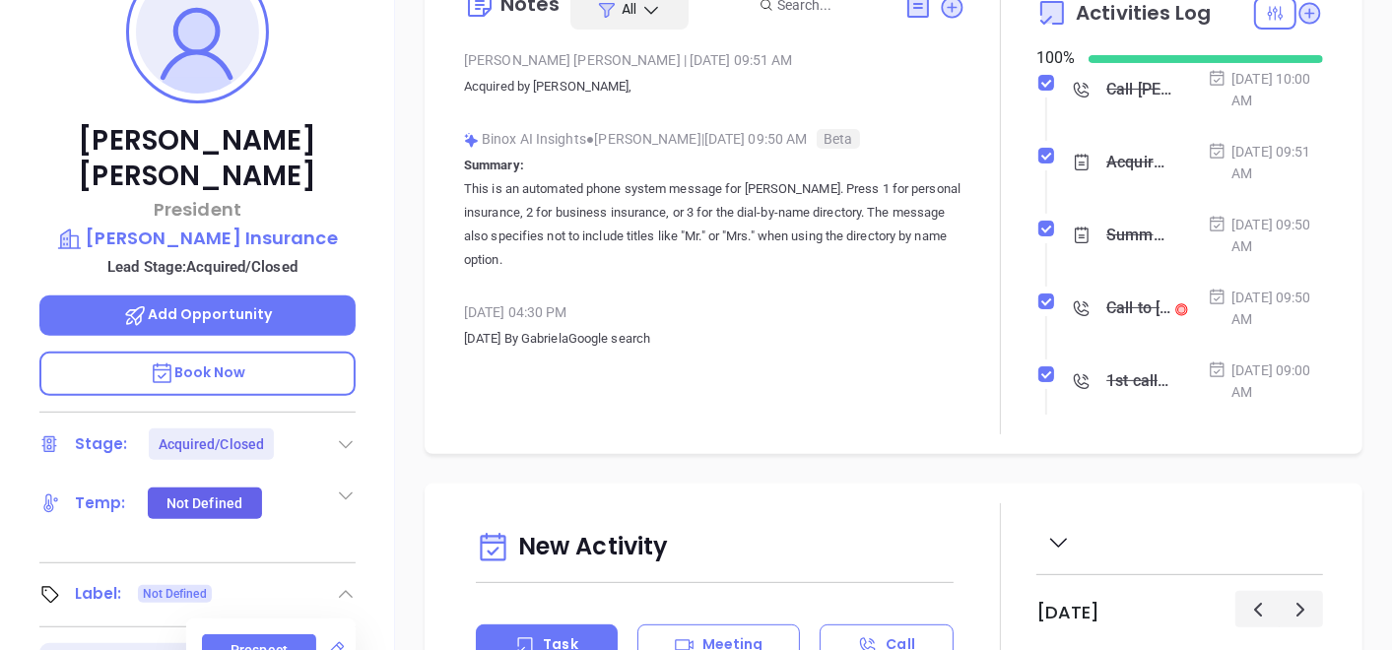
scroll to position [231, 0]
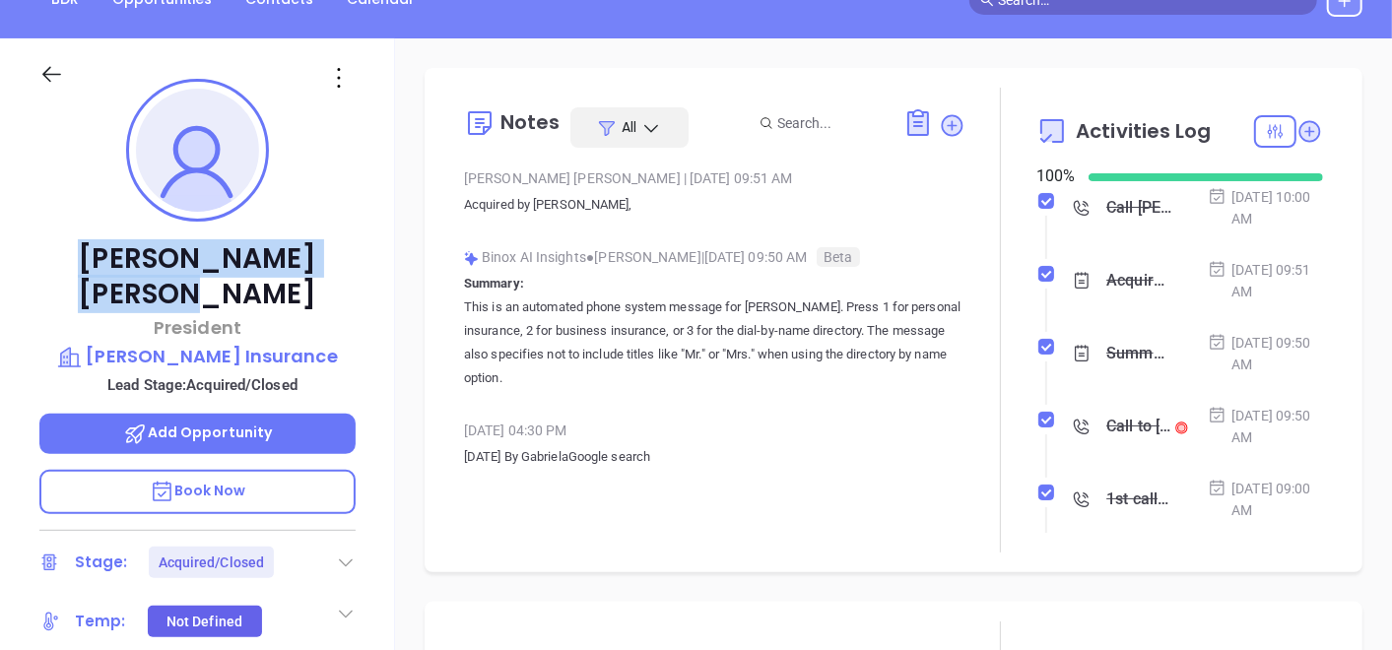
drag, startPoint x: 84, startPoint y: 254, endPoint x: 315, endPoint y: 256, distance: 231.6
click at [315, 256] on p "[PERSON_NAME]" at bounding box center [197, 276] width 316 height 71
copy p "[PERSON_NAME]"
click at [216, 343] on p "[PERSON_NAME] Insurance" at bounding box center [197, 357] width 316 height 28
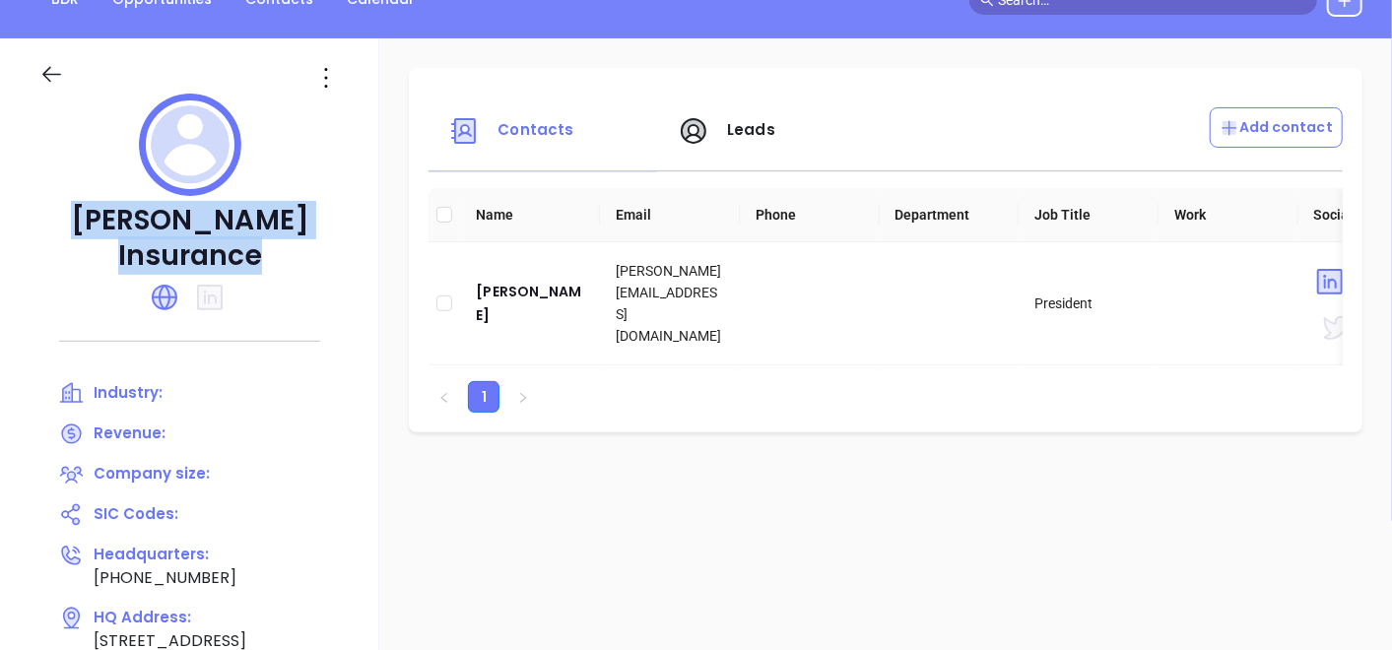
drag, startPoint x: 48, startPoint y: 222, endPoint x: 342, endPoint y: 244, distance: 294.5
click at [342, 244] on div "[PERSON_NAME] Insurance Industry: Revenue: Company size: SIC Codes: Headquarter…" at bounding box center [189, 457] width 379 height 838
copy div "[PERSON_NAME] Insurance"
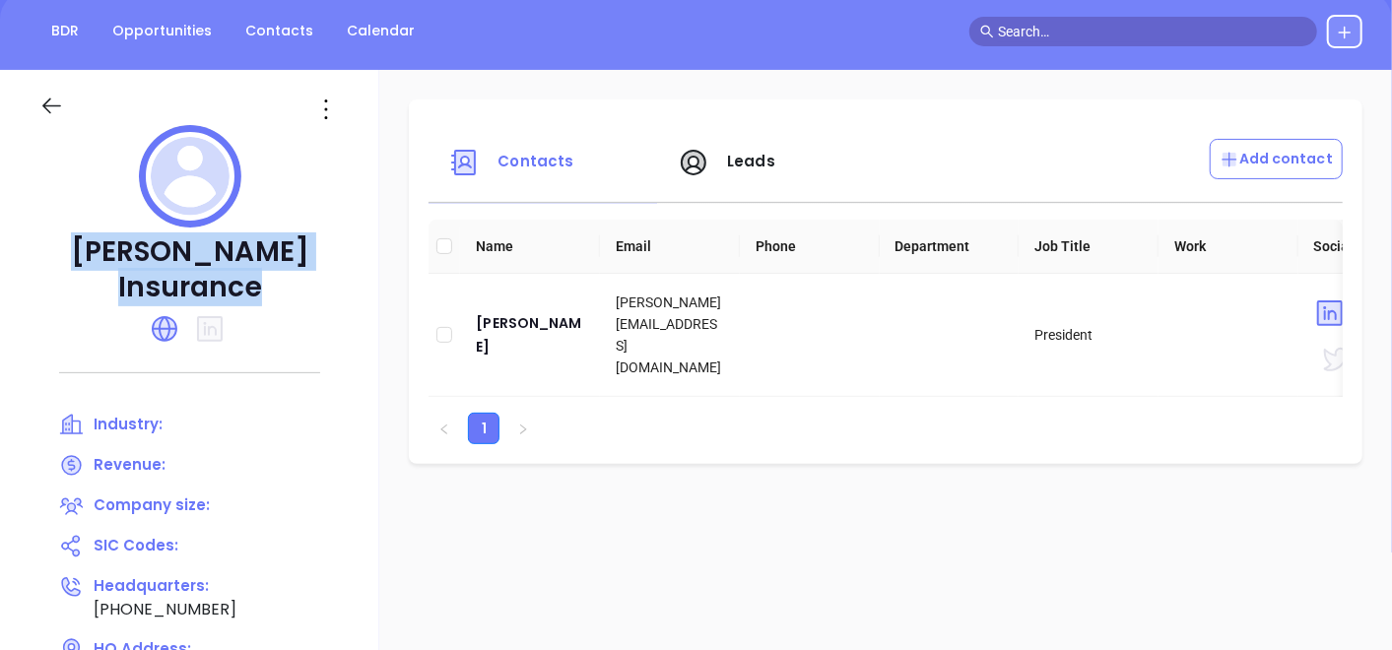
scroll to position [121, 0]
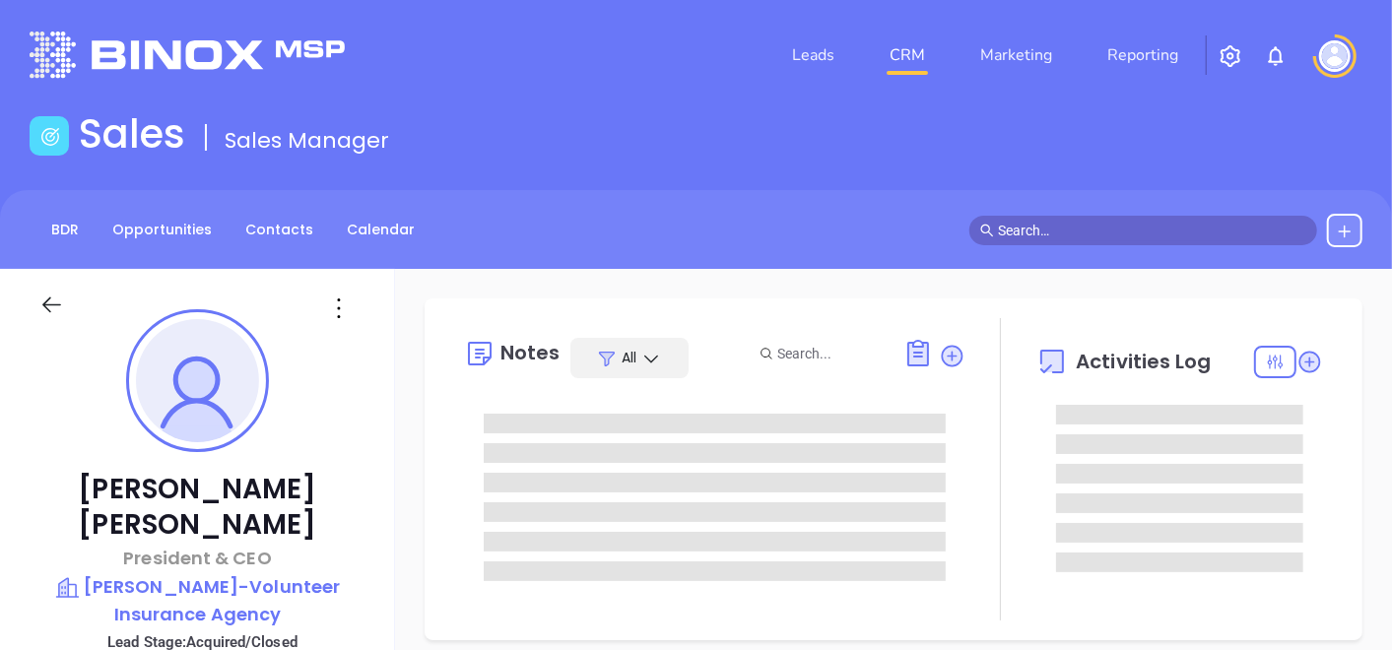
type input "[DATE]"
type input "[PERSON_NAME]"
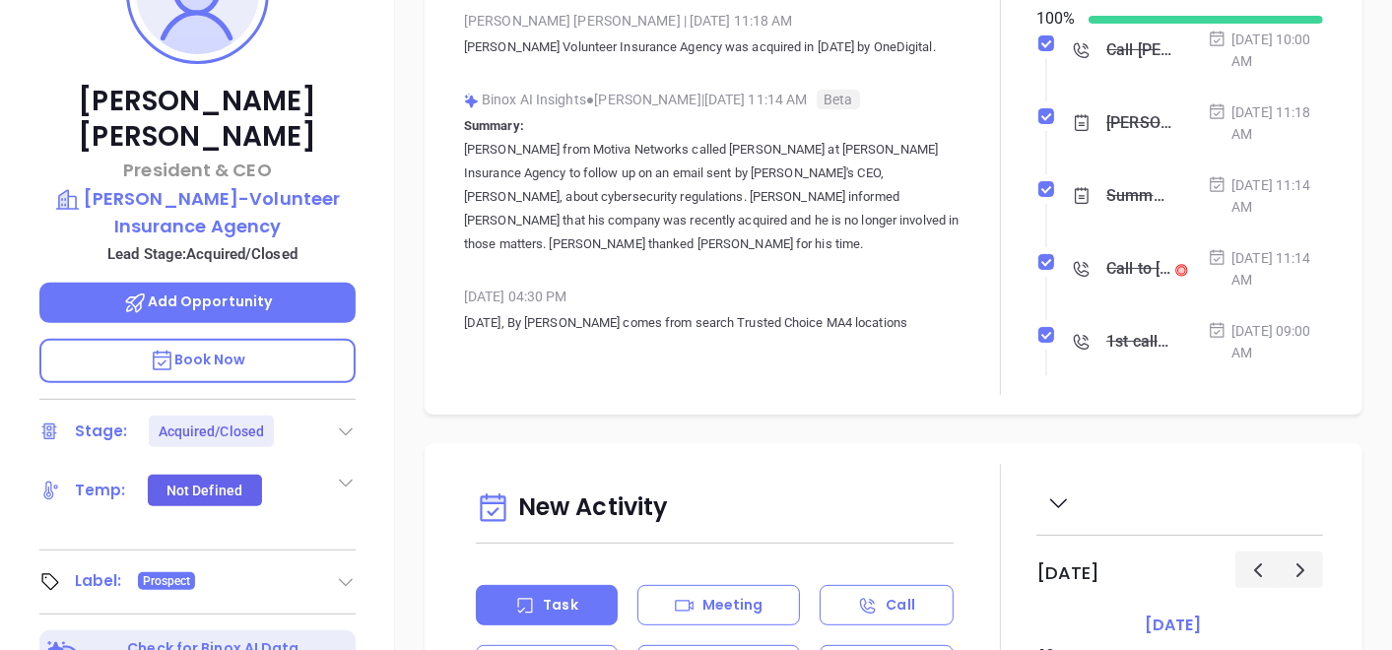
scroll to position [547, 0]
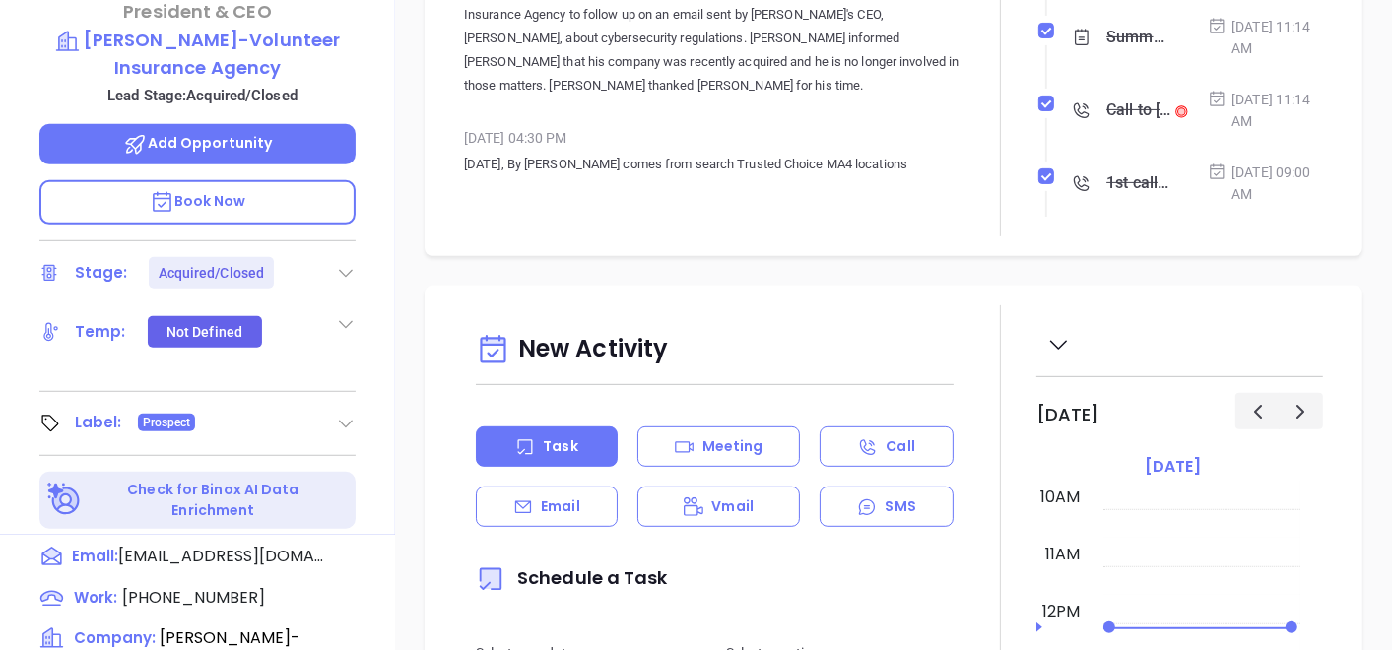
click at [335, 408] on div "Label: Prospect" at bounding box center [197, 424] width 316 height 32
click at [340, 414] on icon at bounding box center [346, 424] width 20 height 20
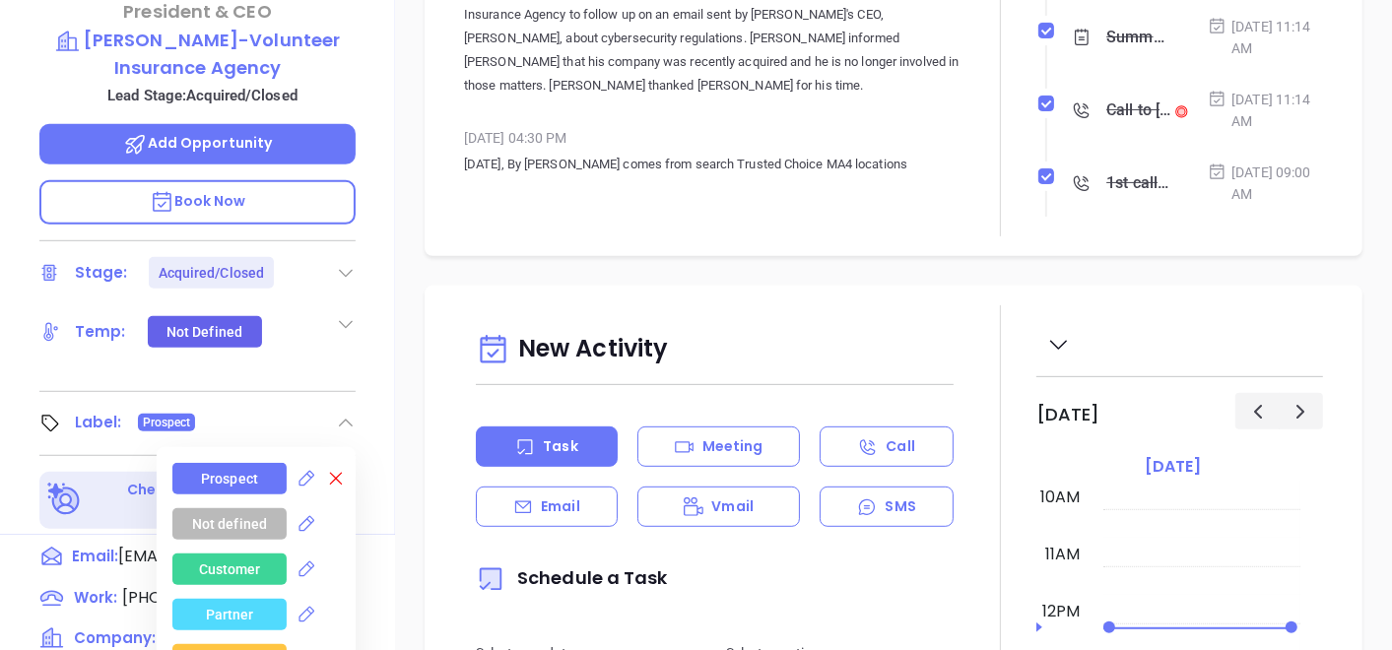
click at [332, 469] on icon at bounding box center [336, 479] width 20 height 20
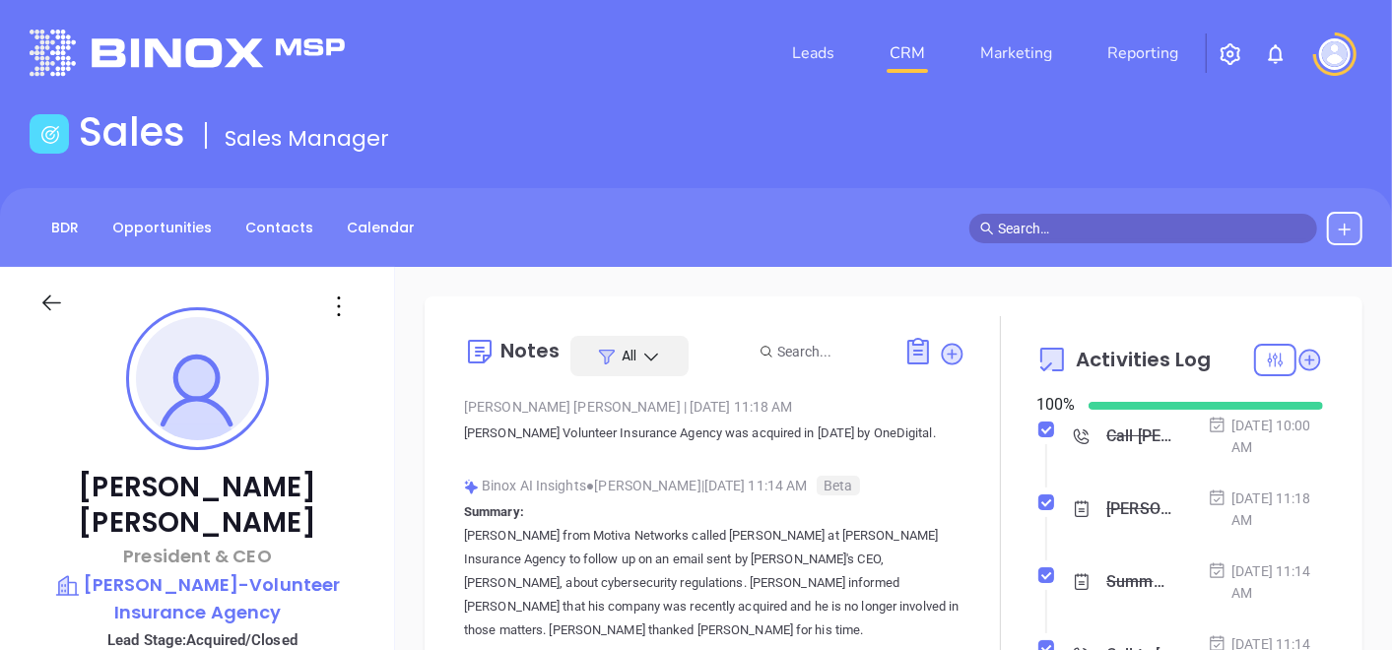
scroll to position [0, 0]
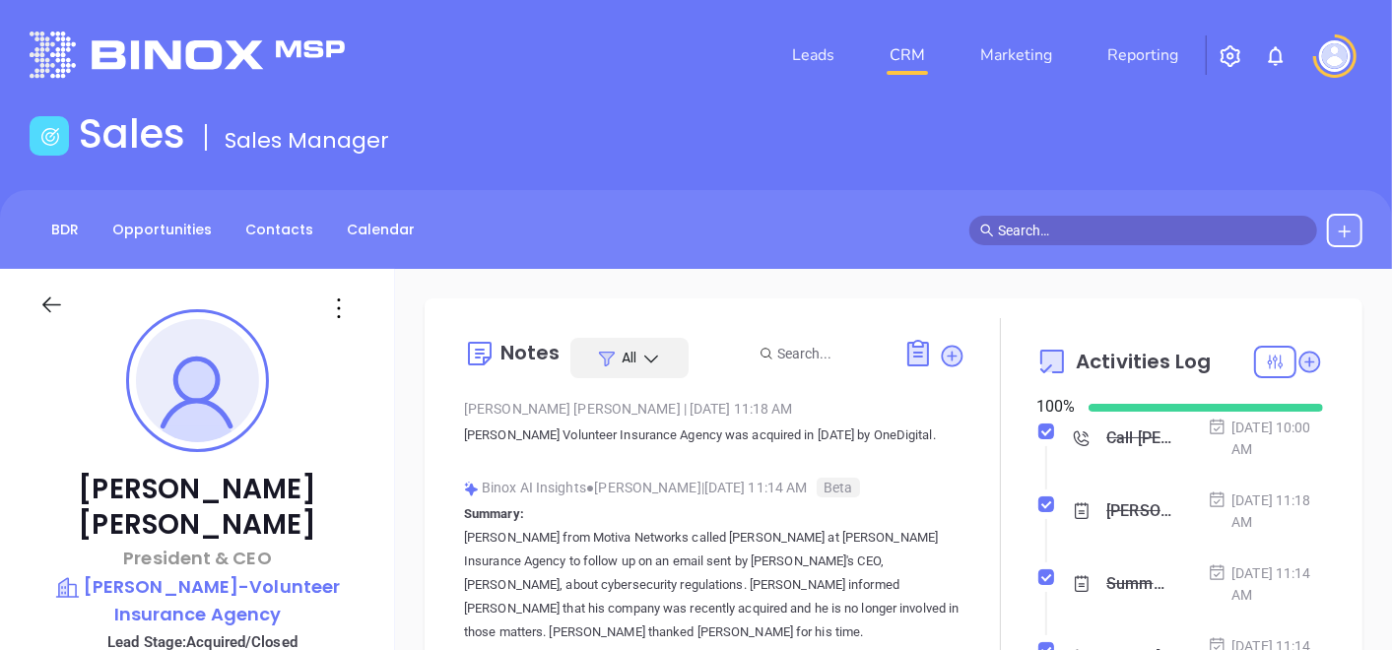
click at [344, 324] on div at bounding box center [198, 304] width 340 height 70
click at [332, 291] on div at bounding box center [198, 304] width 340 height 70
click at [332, 304] on icon at bounding box center [339, 309] width 32 height 32
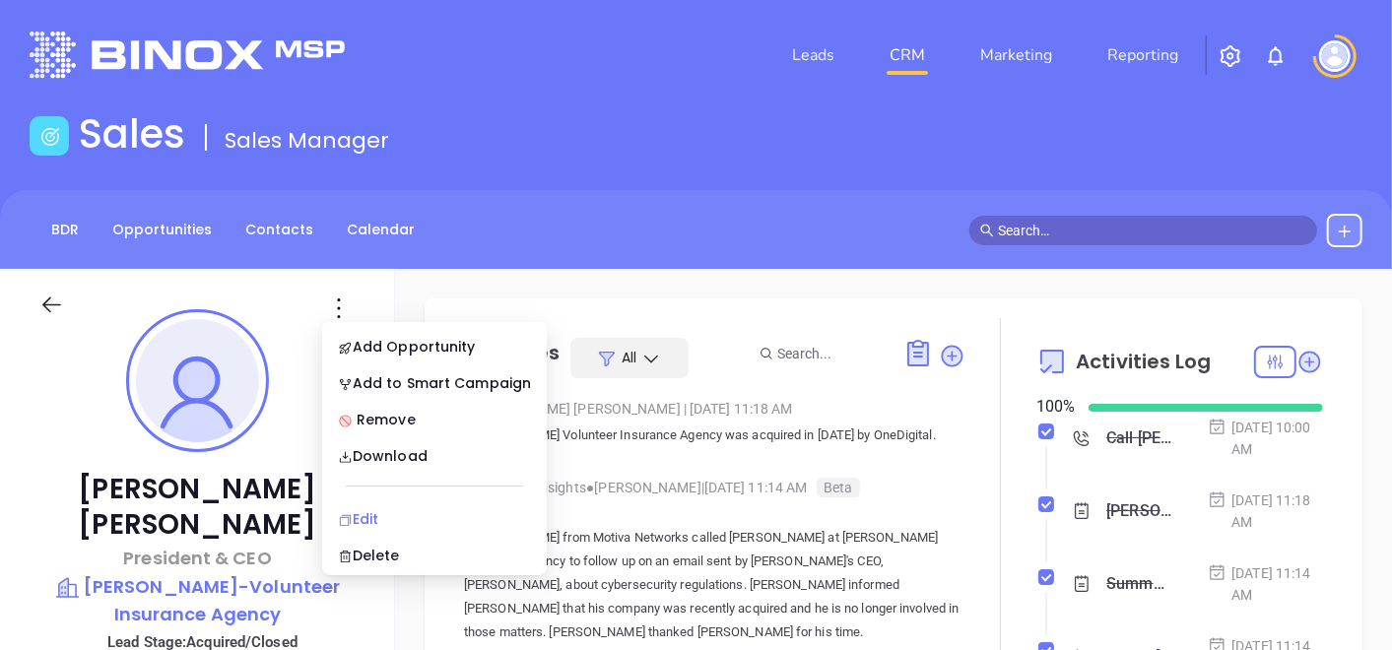
click at [379, 512] on div "Edit" at bounding box center [434, 519] width 193 height 22
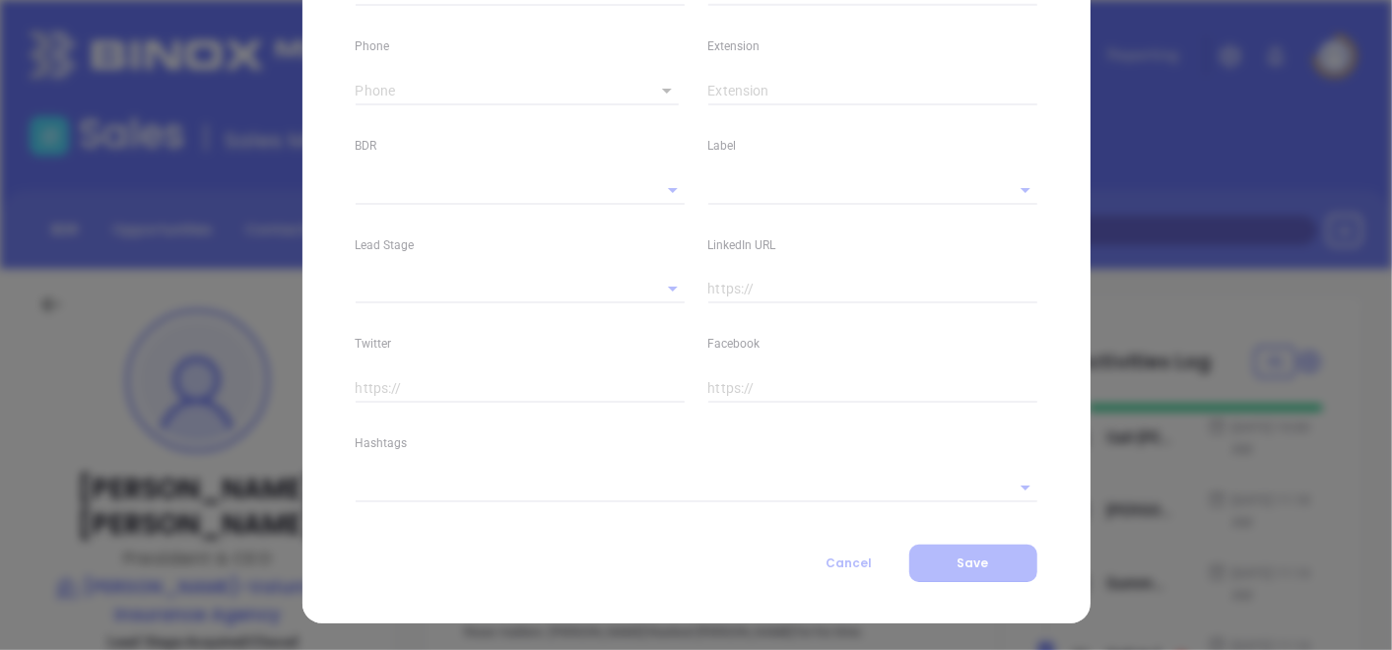
type input "[PERSON_NAME]"
type input "[EMAIL_ADDRESS][DOMAIN_NAME]"
type input "President & CEO"
type input "1"
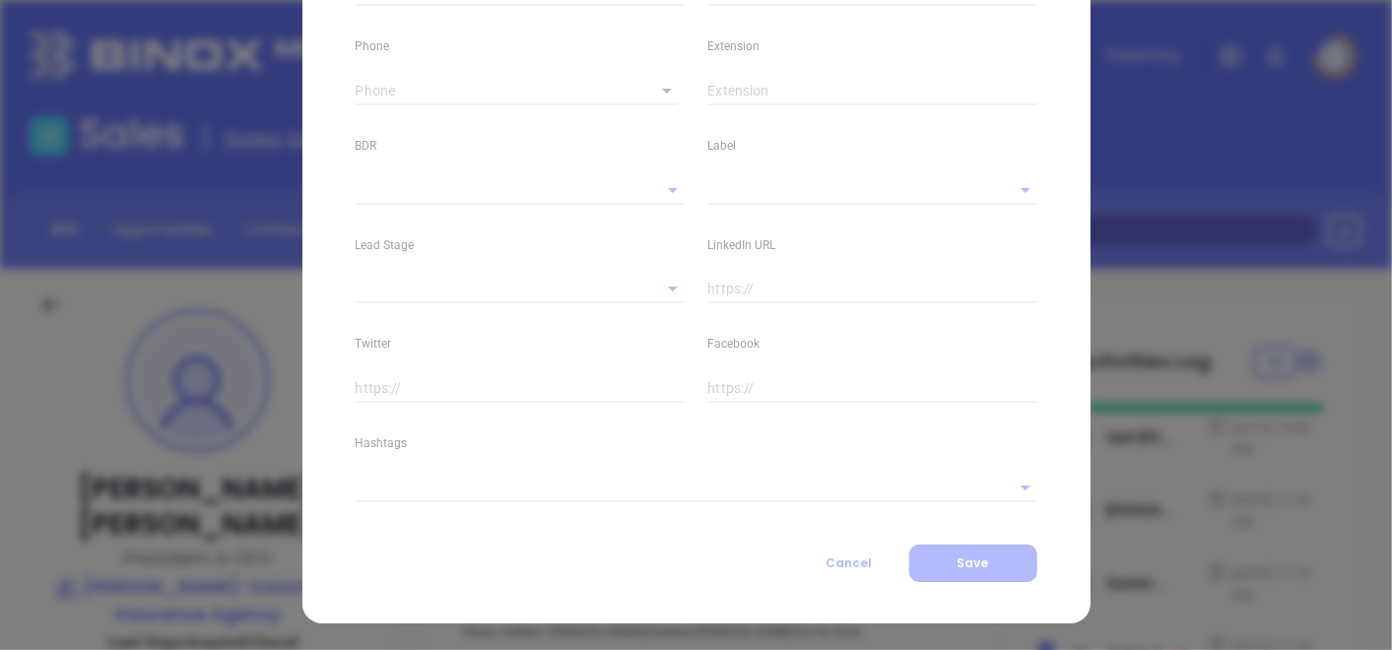
type input "[DOMAIN_NAME][URL]"
type input "Marketing"
type input "Other"
type input "[PERSON_NAME]"
type input "Acquired/Closed"
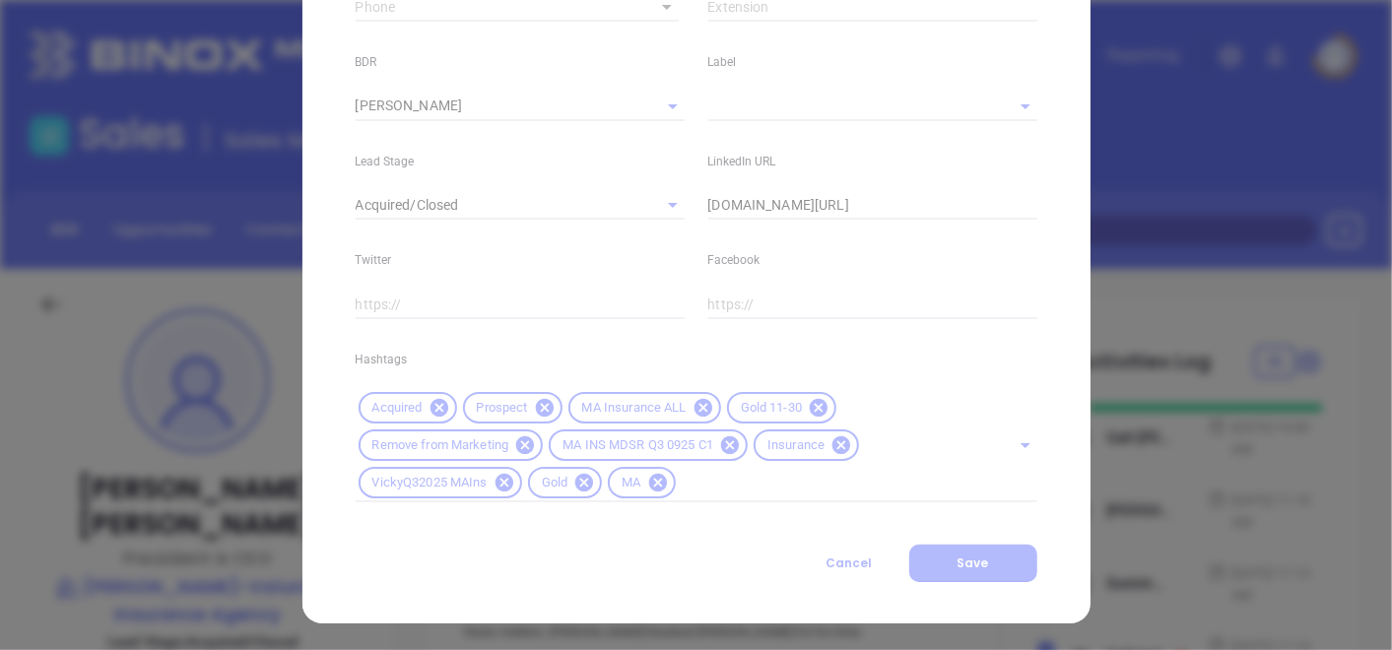
scroll to position [861, 0]
type input "[PHONE_NUMBER]"
type input "1"
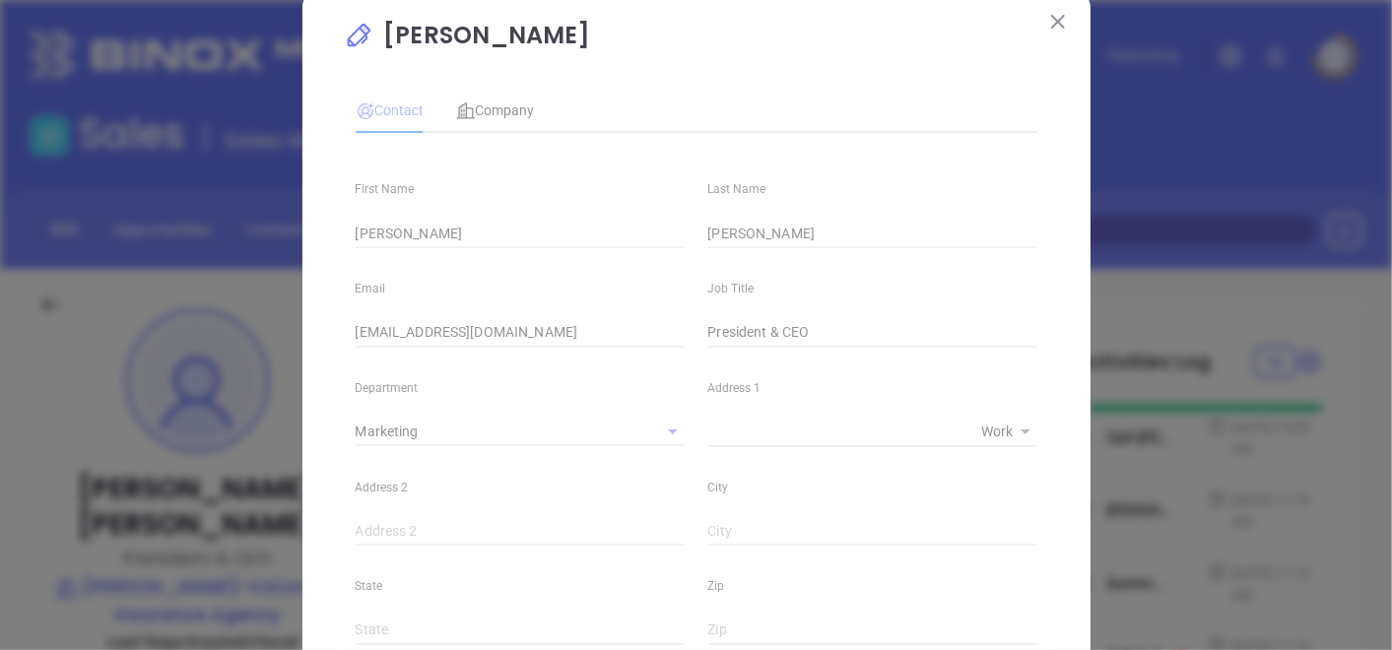
scroll to position [0, 0]
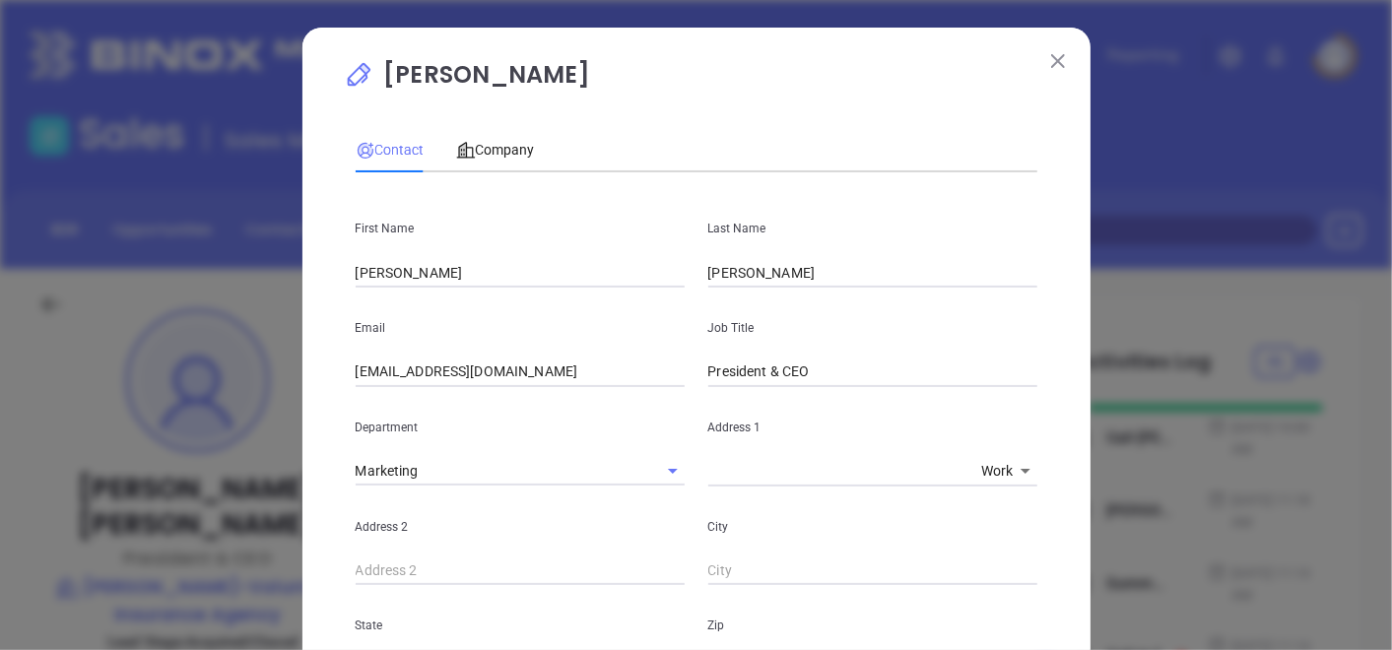
drag, startPoint x: 1048, startPoint y: 62, endPoint x: 1016, endPoint y: 73, distance: 33.3
click at [1051, 62] on img at bounding box center [1058, 61] width 14 height 14
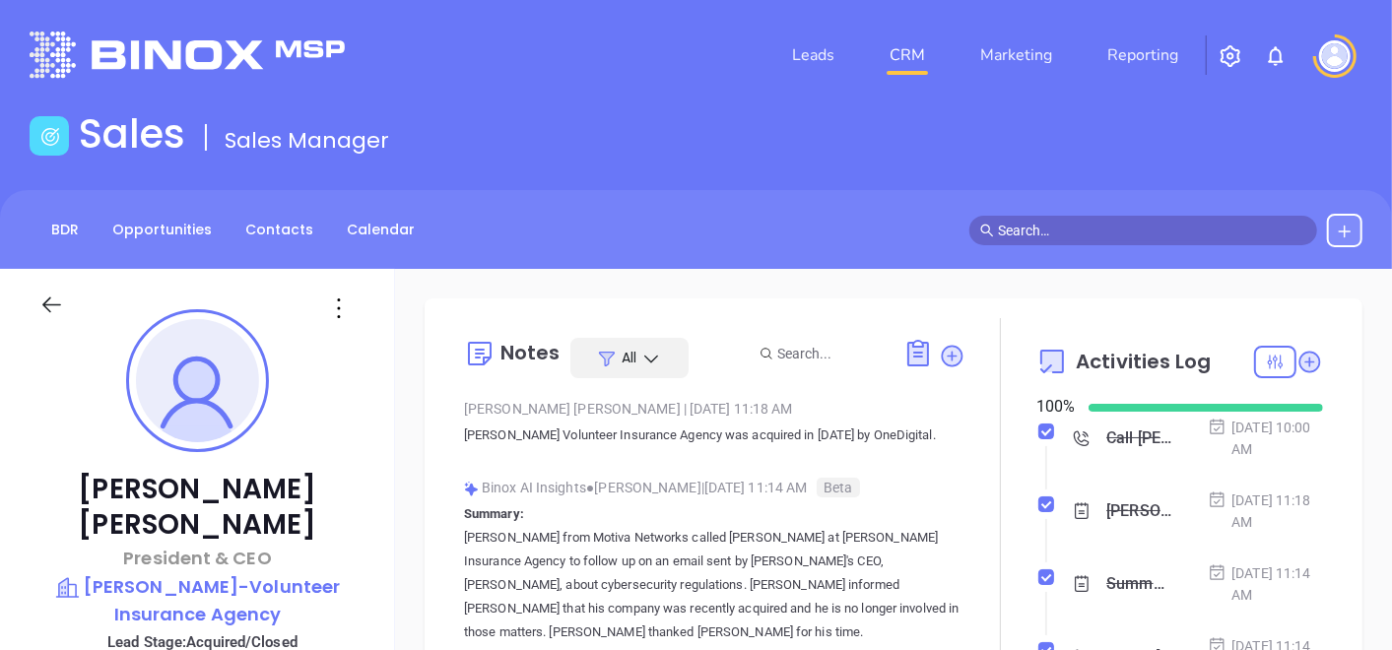
click at [130, 494] on p "[PERSON_NAME]" at bounding box center [197, 507] width 316 height 71
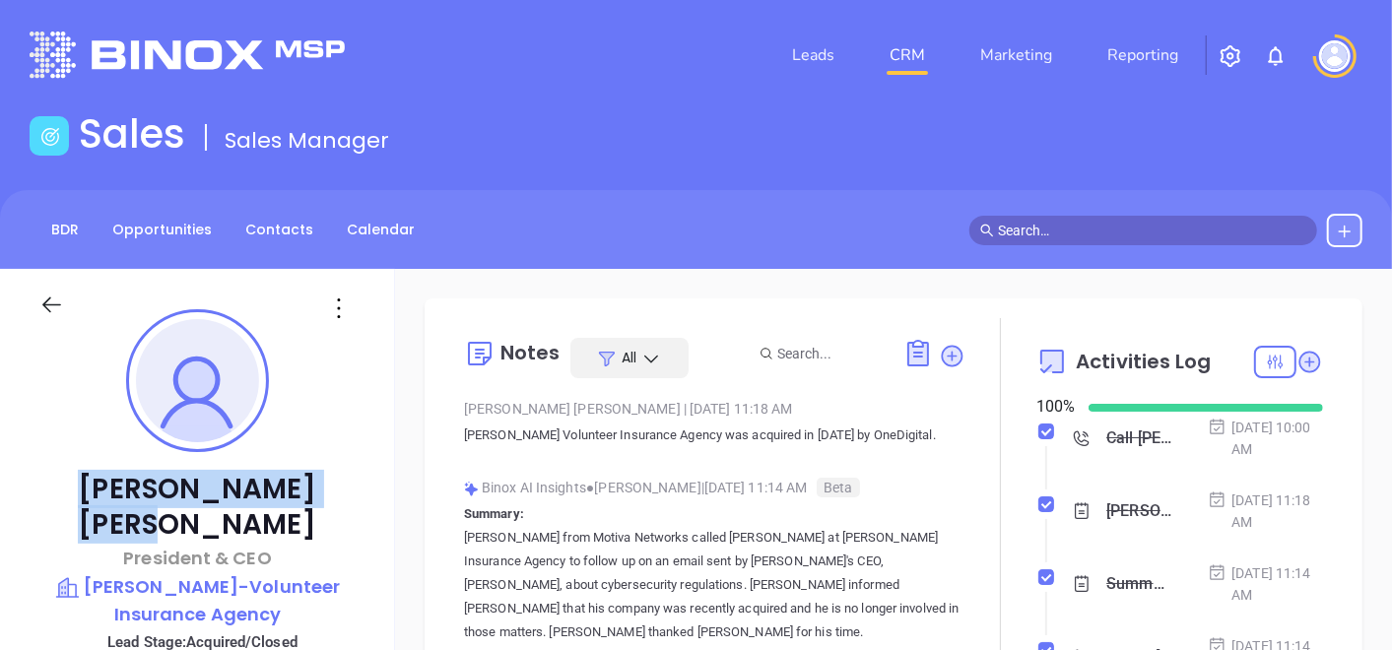
drag, startPoint x: 112, startPoint y: 489, endPoint x: 284, endPoint y: 488, distance: 171.5
click at [284, 488] on p "[PERSON_NAME]" at bounding box center [197, 507] width 316 height 71
copy p "[PERSON_NAME]"
click at [203, 574] on p "[PERSON_NAME]-Volunteer Insurance Agency" at bounding box center [197, 601] width 316 height 54
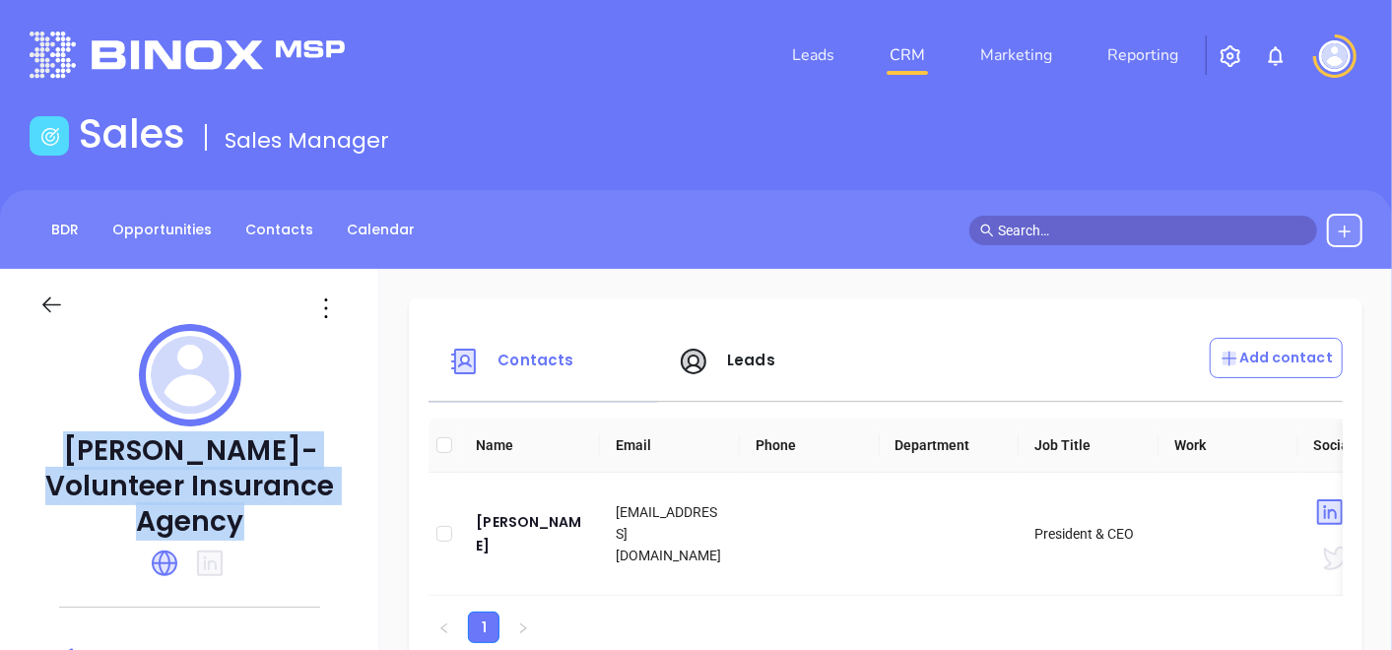
drag, startPoint x: 46, startPoint y: 444, endPoint x: 335, endPoint y: 506, distance: 295.1
copy div "[PERSON_NAME]-Volunteer Insurance Agency"
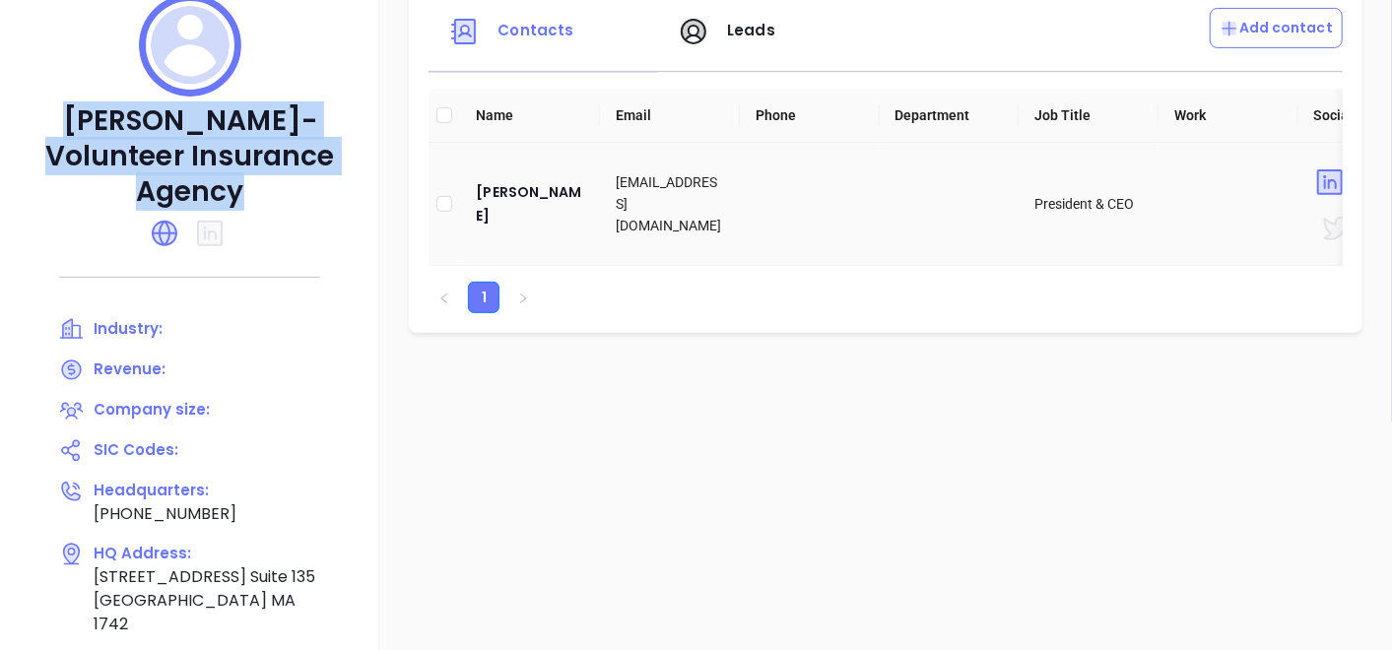
scroll to position [438, 0]
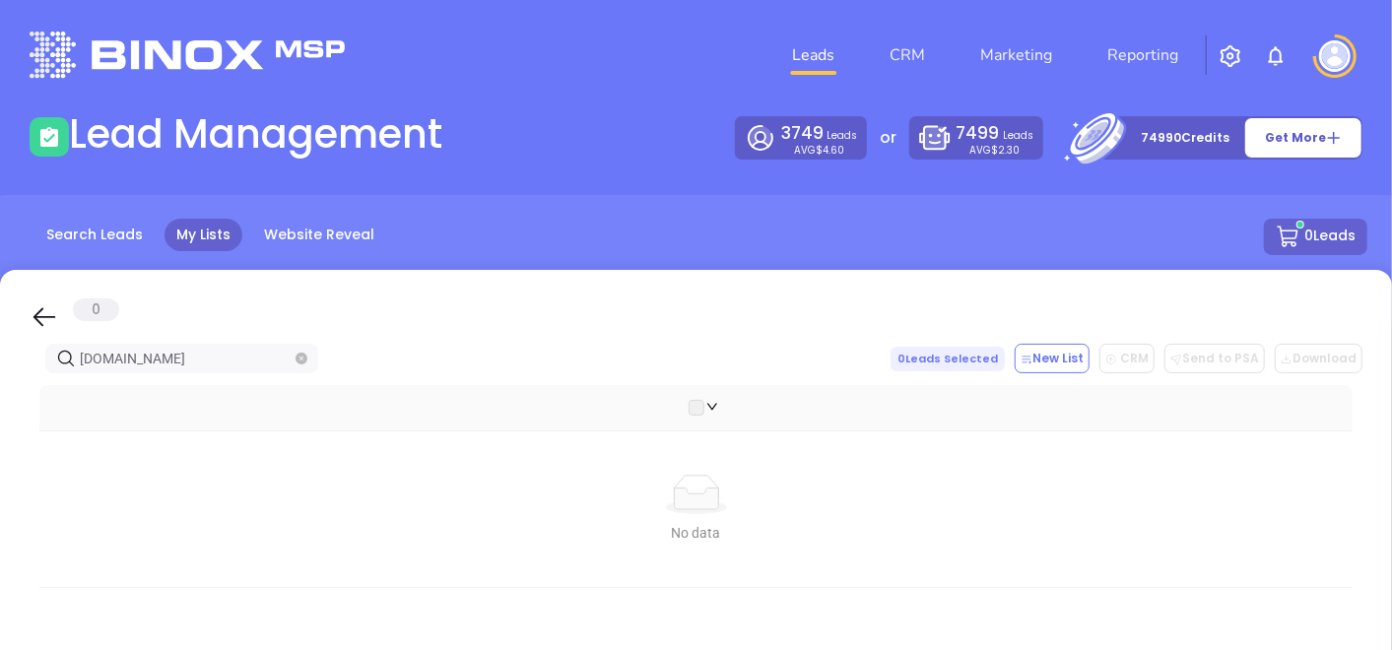
click at [309, 358] on span "[DOMAIN_NAME]" at bounding box center [181, 359] width 273 height 30
click at [309, 355] on span "[DOMAIN_NAME]" at bounding box center [181, 359] width 273 height 30
click at [306, 355] on icon "close-circle" at bounding box center [302, 359] width 12 height 12
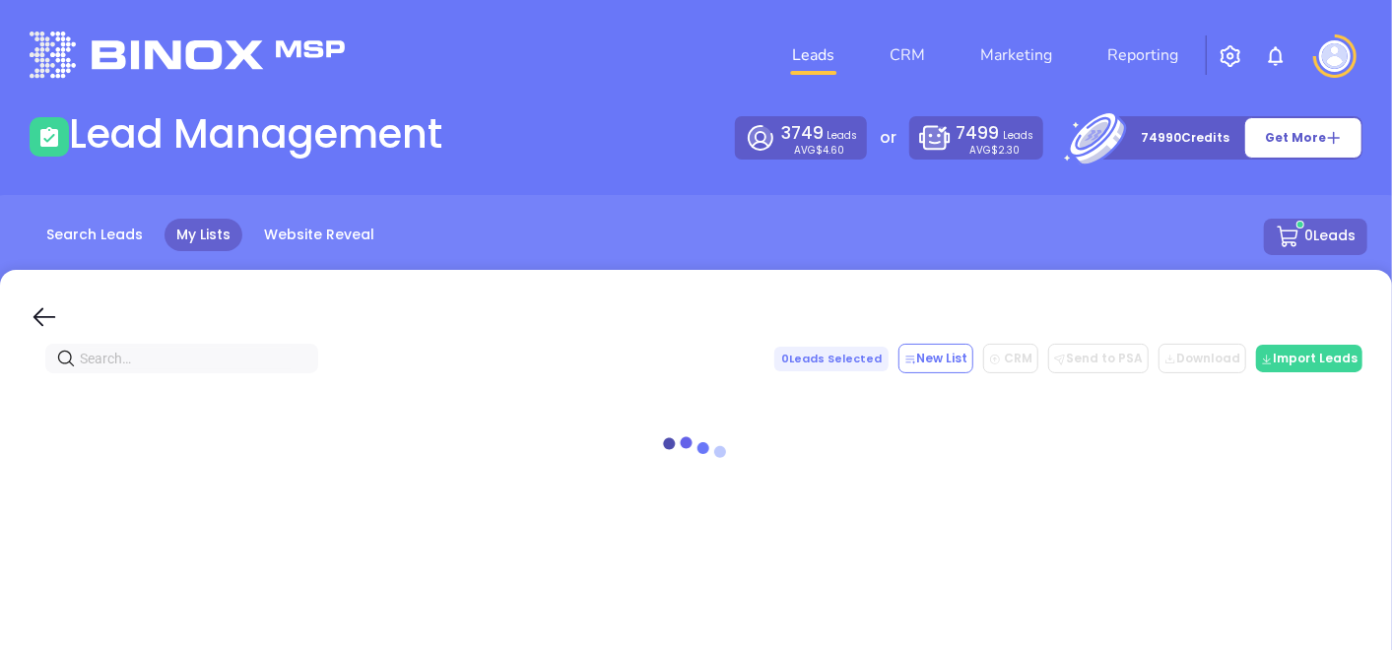
paste input "[DOMAIN_NAME]"
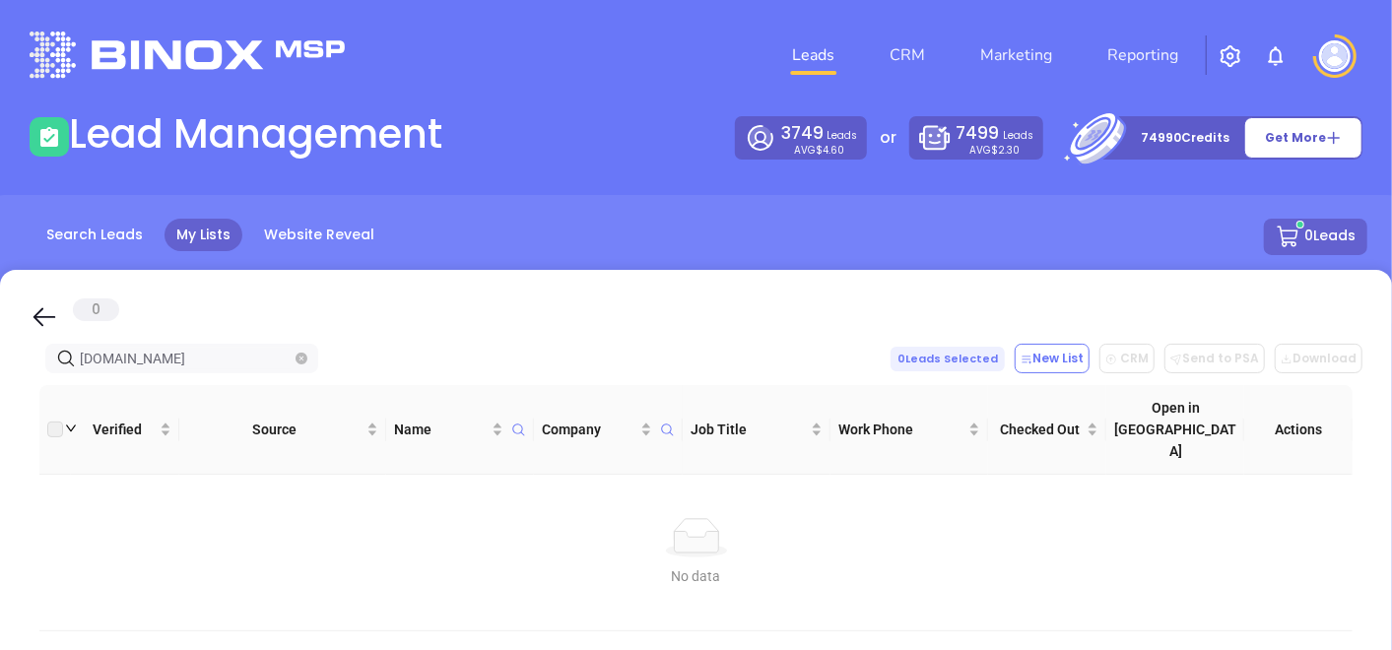
type input "[DOMAIN_NAME]"
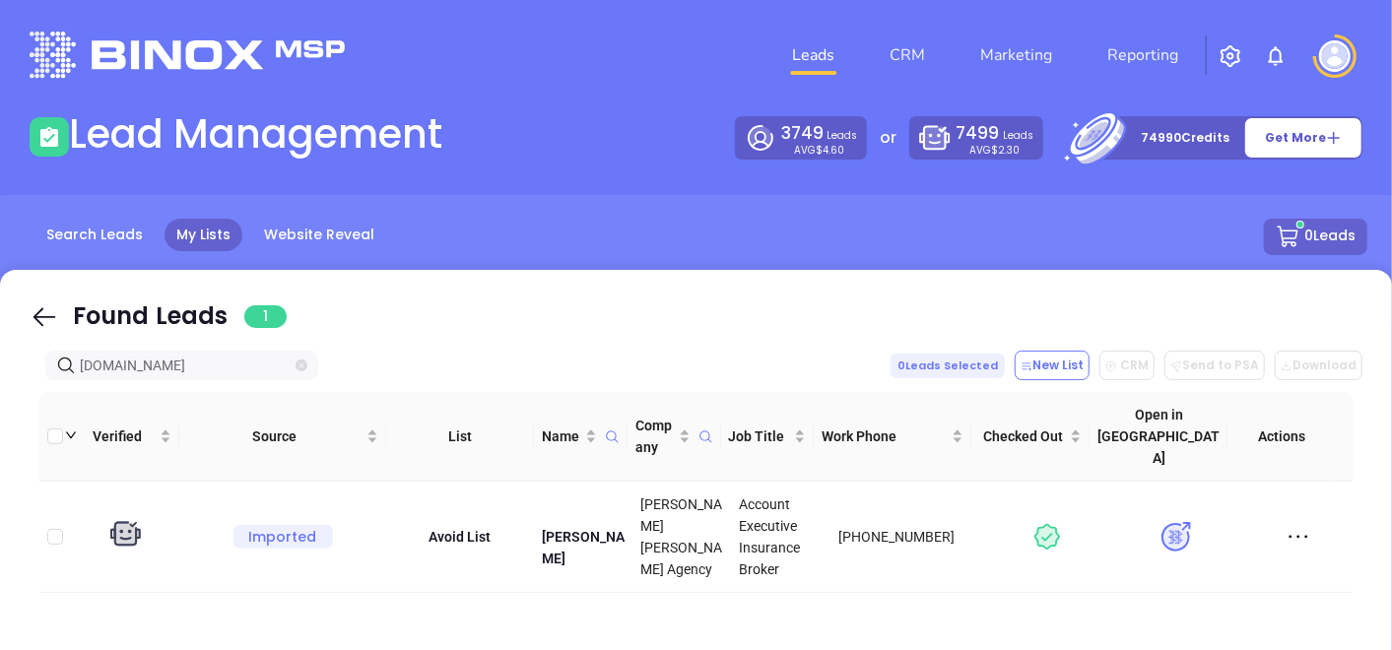
click at [302, 369] on icon "close-circle" at bounding box center [302, 366] width 12 height 12
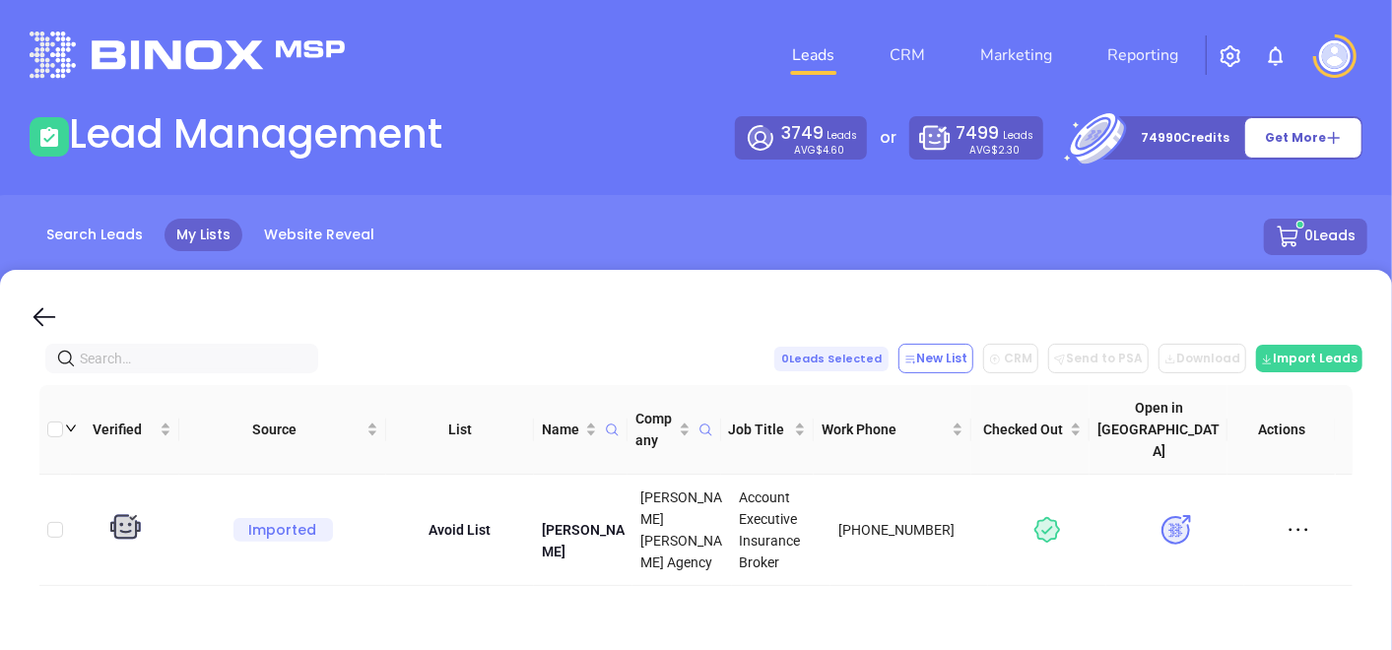
paste input "[DOMAIN_NAME]"
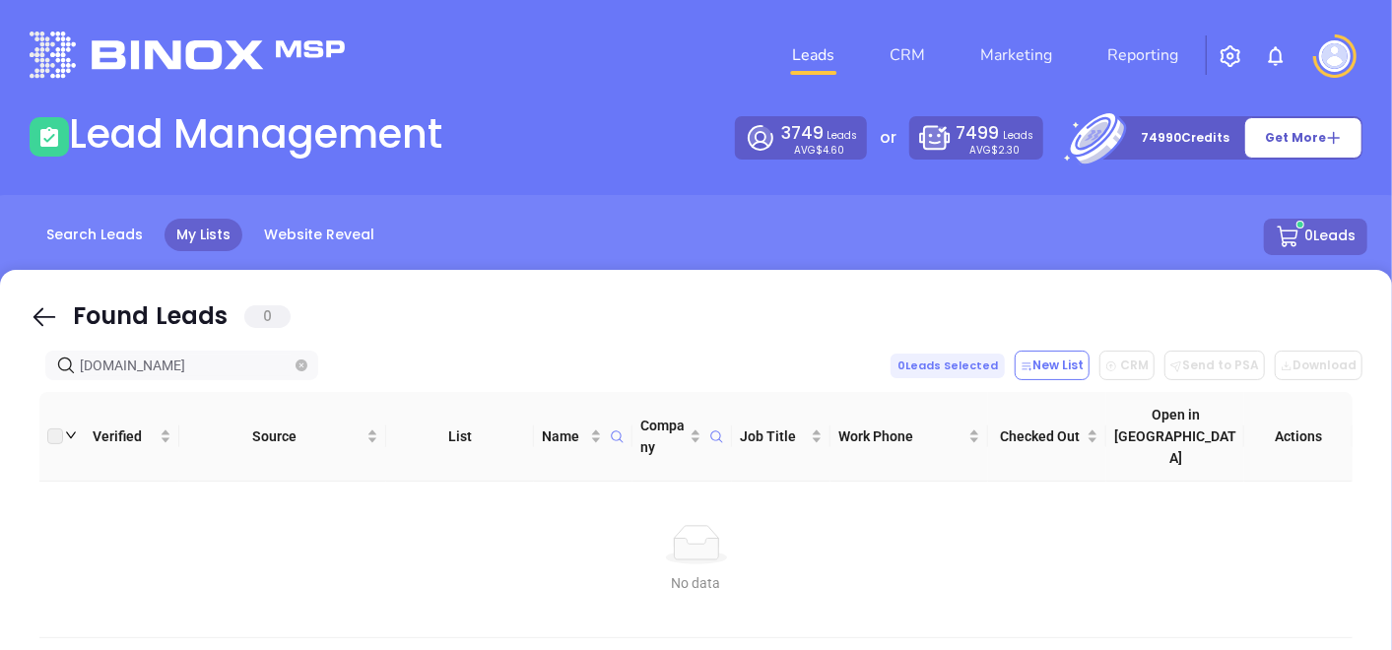
drag, startPoint x: 247, startPoint y: 362, endPoint x: -5, endPoint y: 345, distance: 252.8
click at [0, 345] on html "Leads CRM Marketing Reporting Financial Leads Leads Lead Management 3749 Leads …" at bounding box center [696, 325] width 1392 height 650
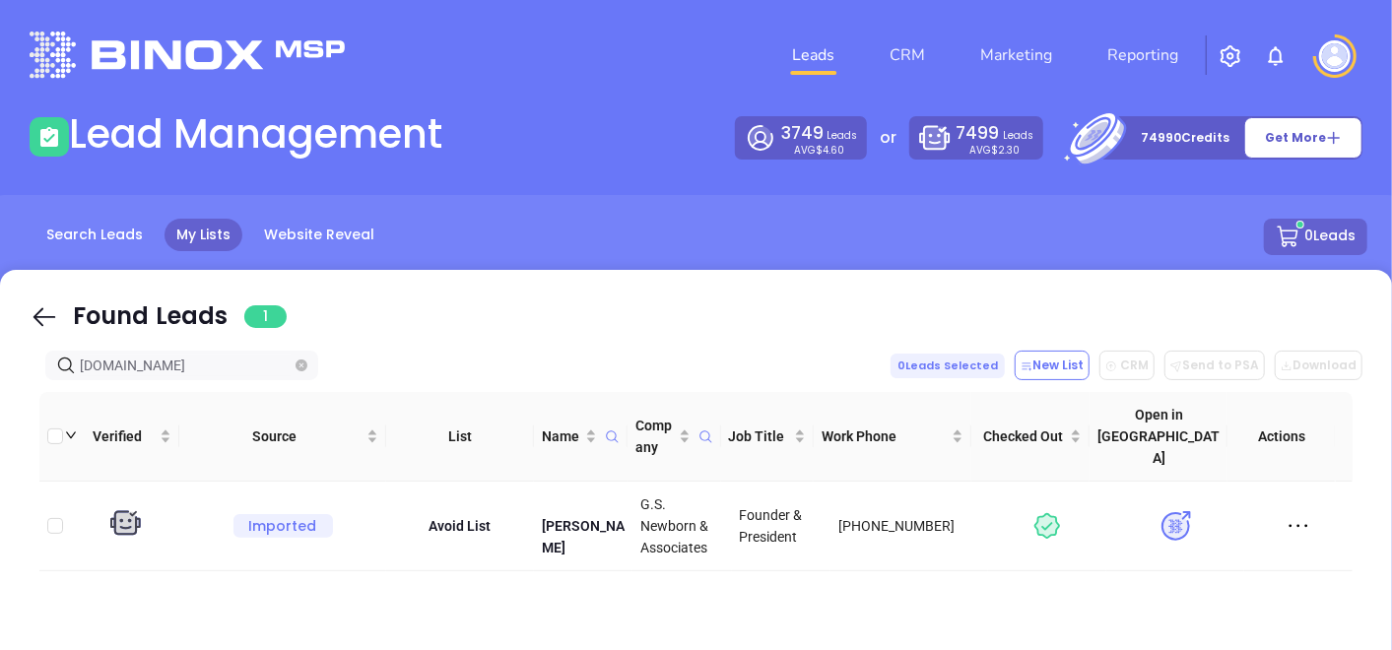
type input "[DOMAIN_NAME]"
click at [305, 365] on icon "close-circle" at bounding box center [302, 366] width 12 height 12
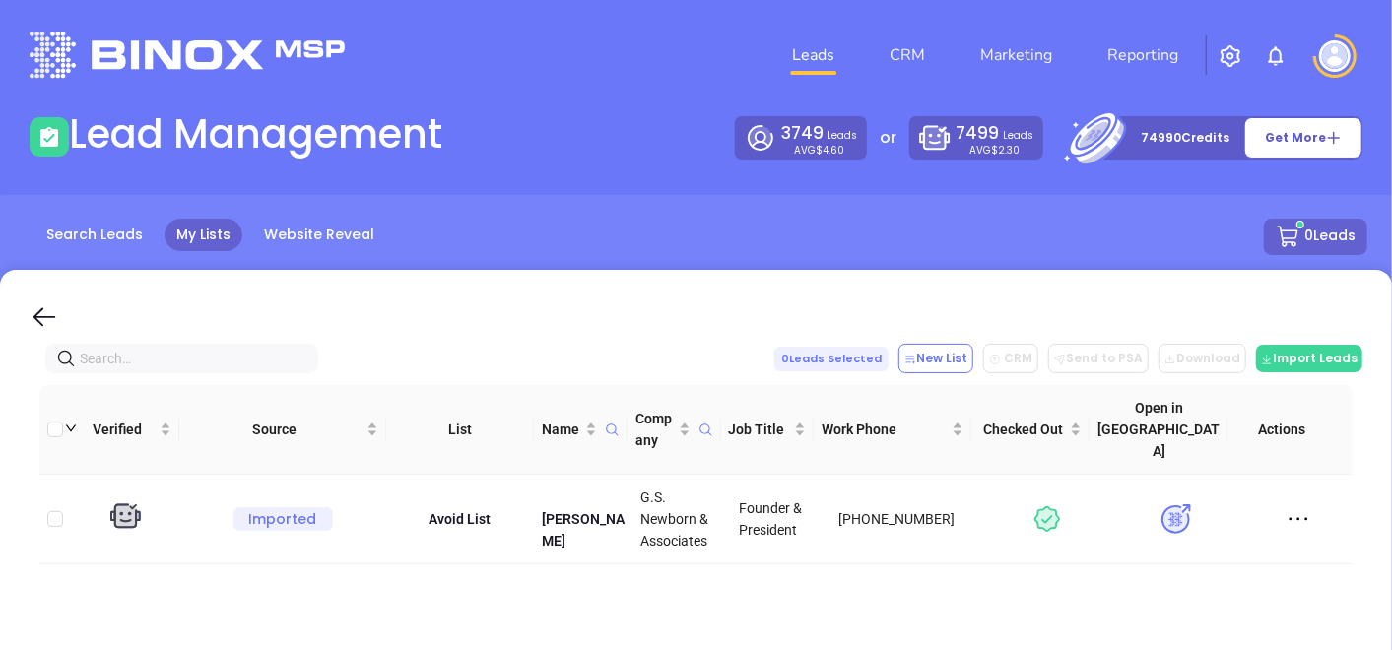
paste input "[DOMAIN_NAME]"
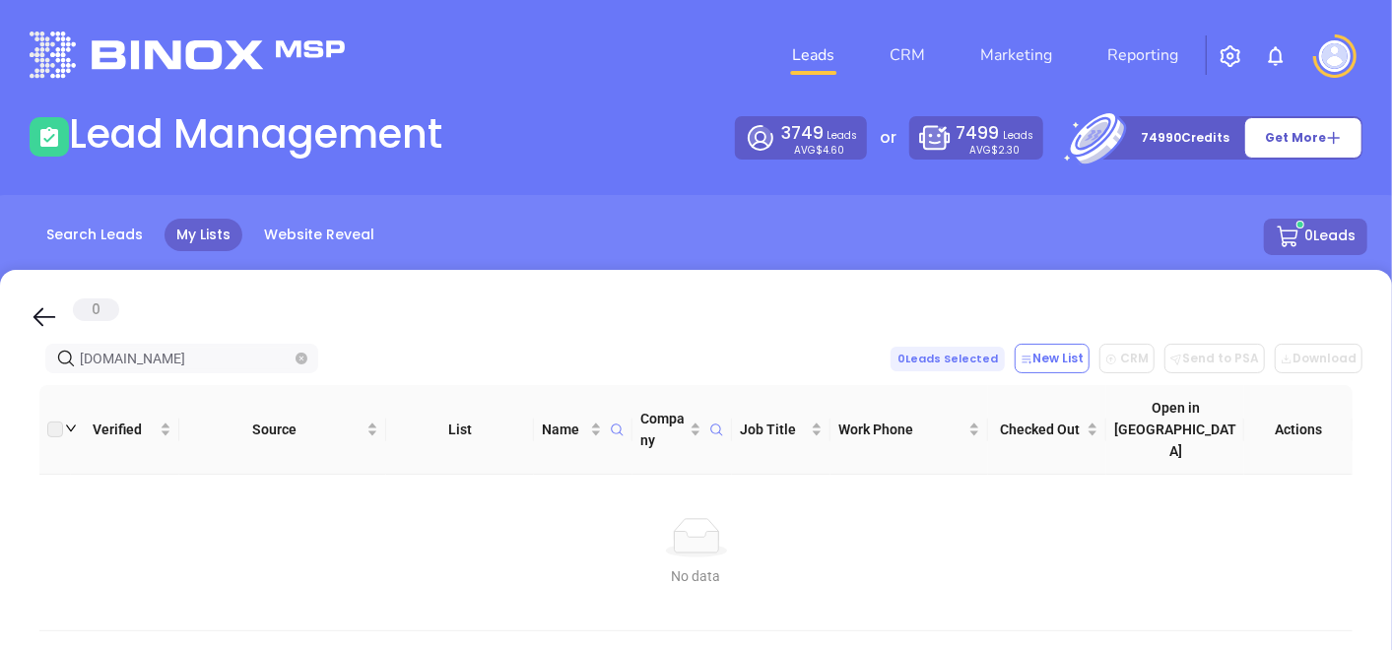
type input "[DOMAIN_NAME]"
click at [304, 362] on icon "close-circle" at bounding box center [302, 359] width 12 height 12
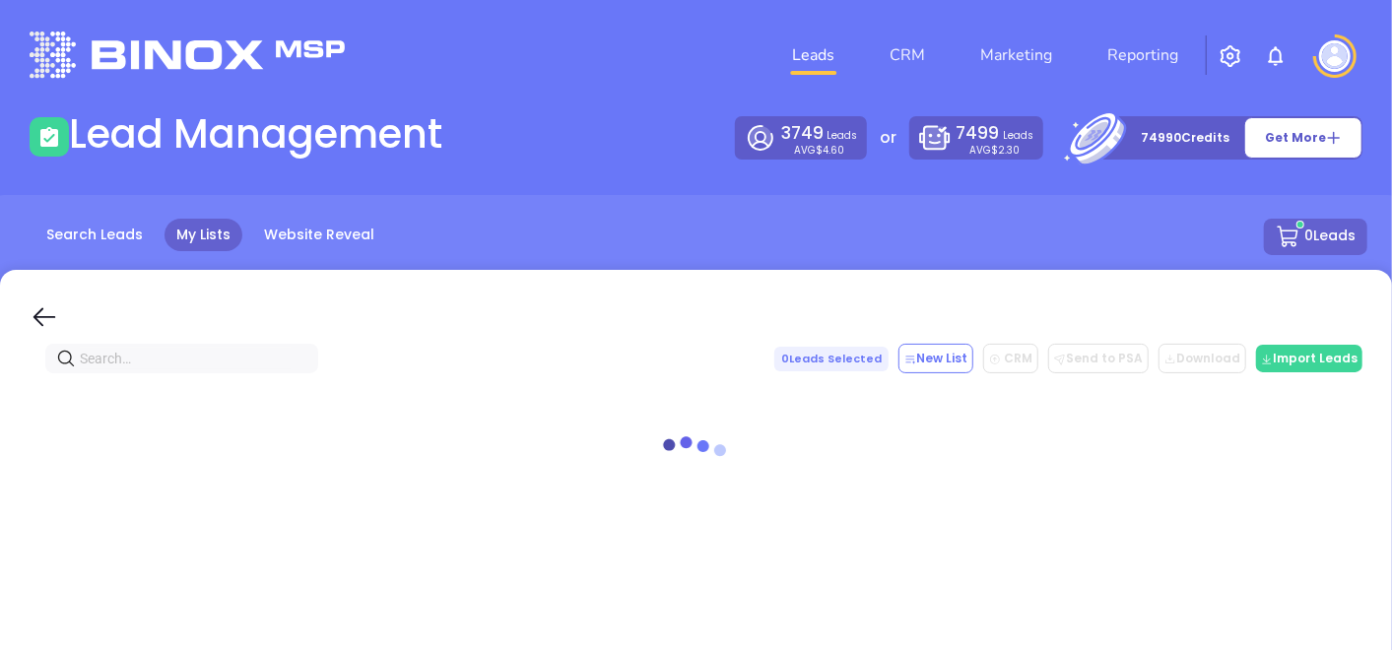
paste input "[PERSON_NAME][DOMAIN_NAME]"
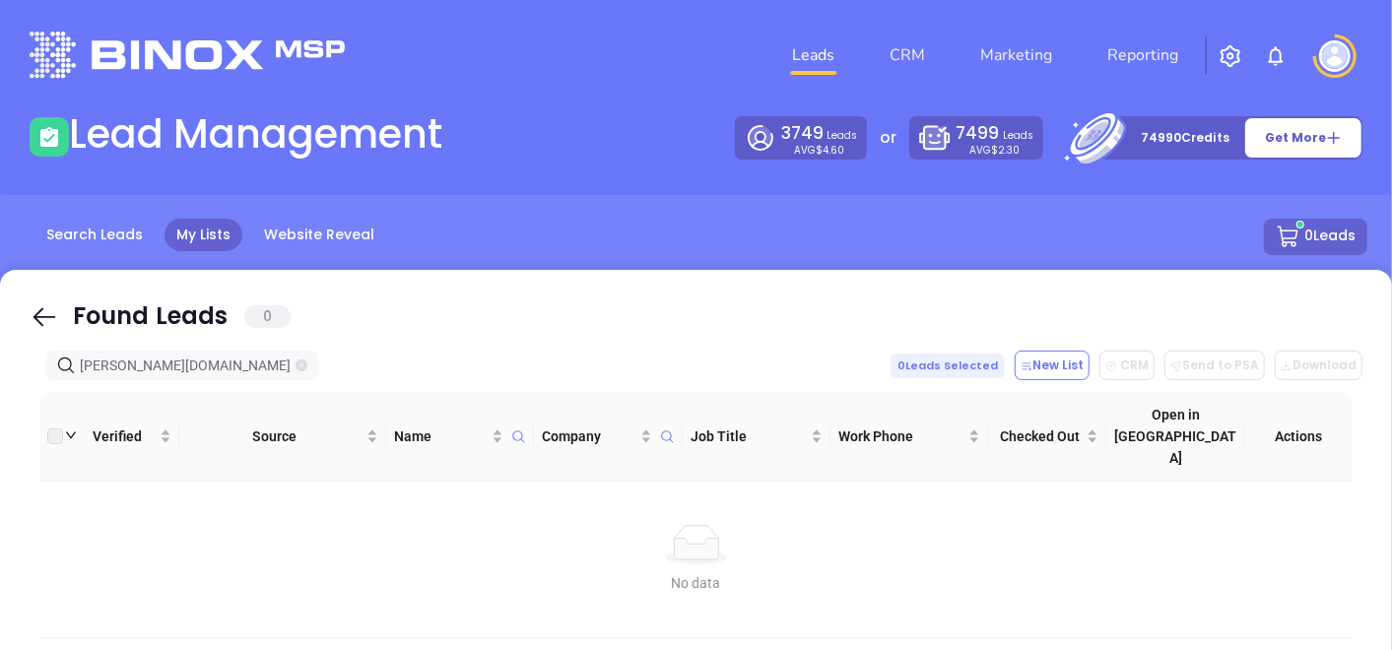
type input "[PERSON_NAME][DOMAIN_NAME]"
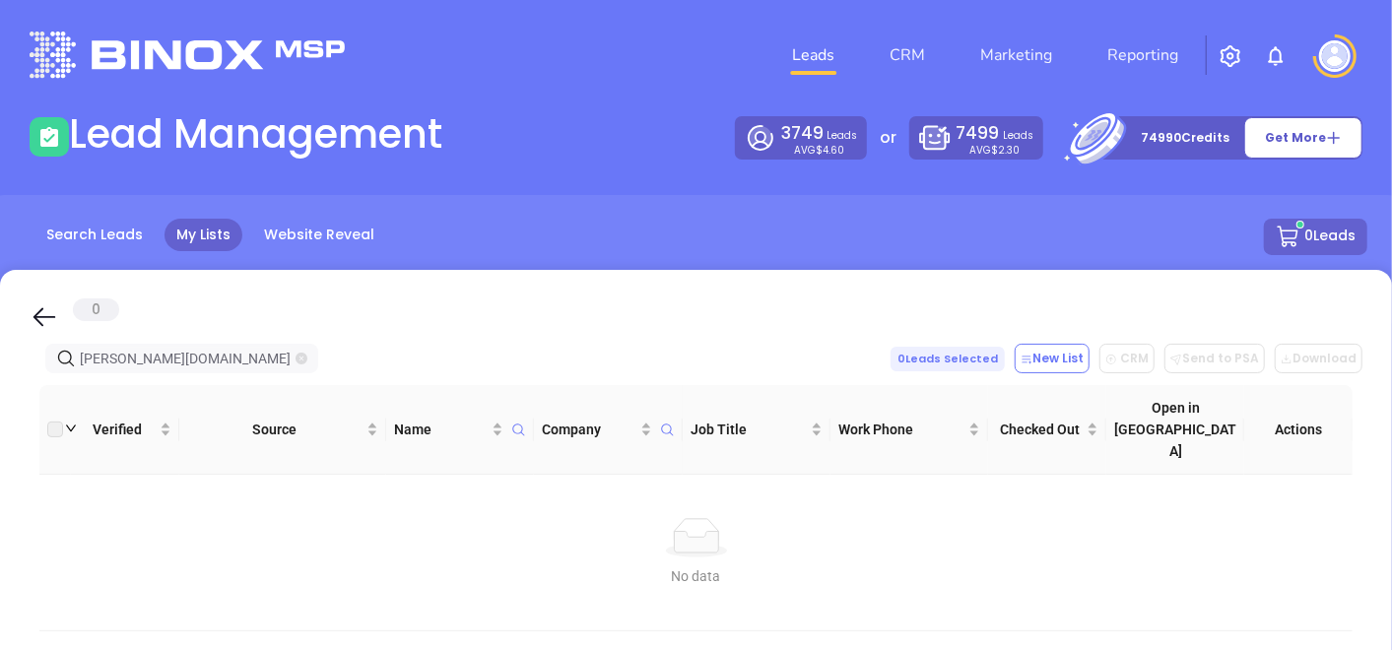
click at [306, 357] on icon "close-circle" at bounding box center [302, 359] width 12 height 12
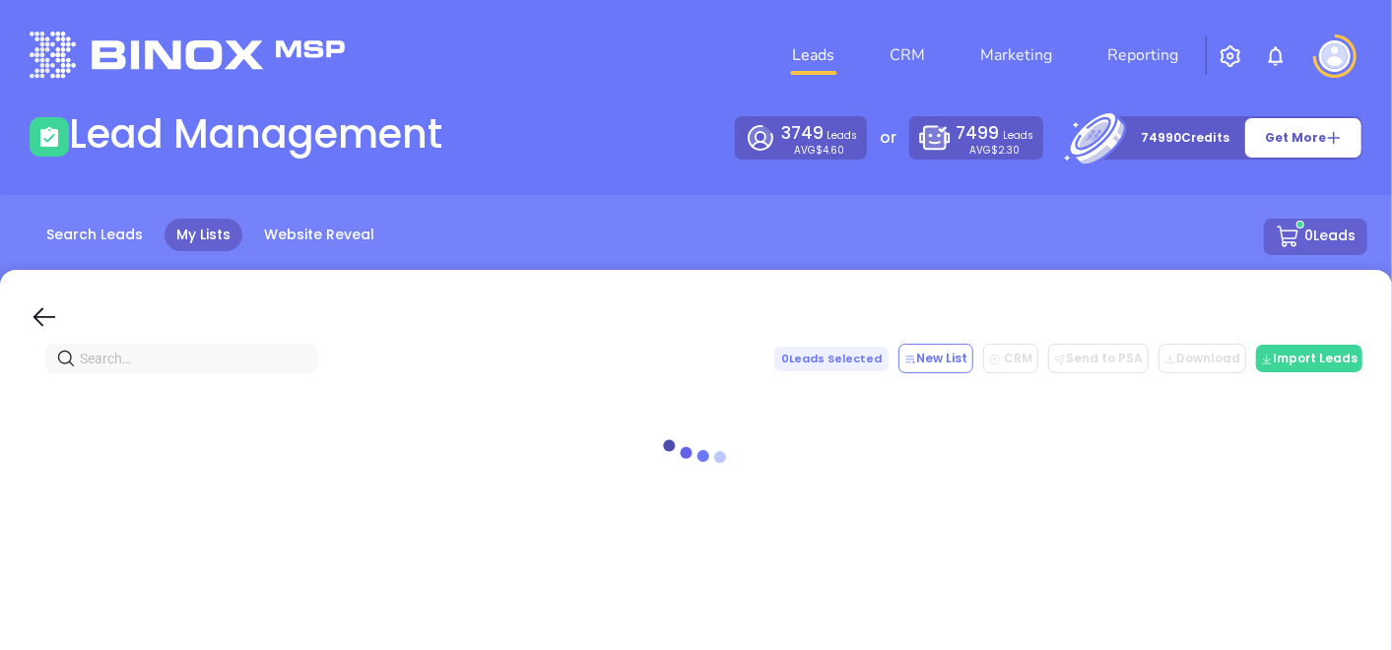
paste input "[DOMAIN_NAME]"
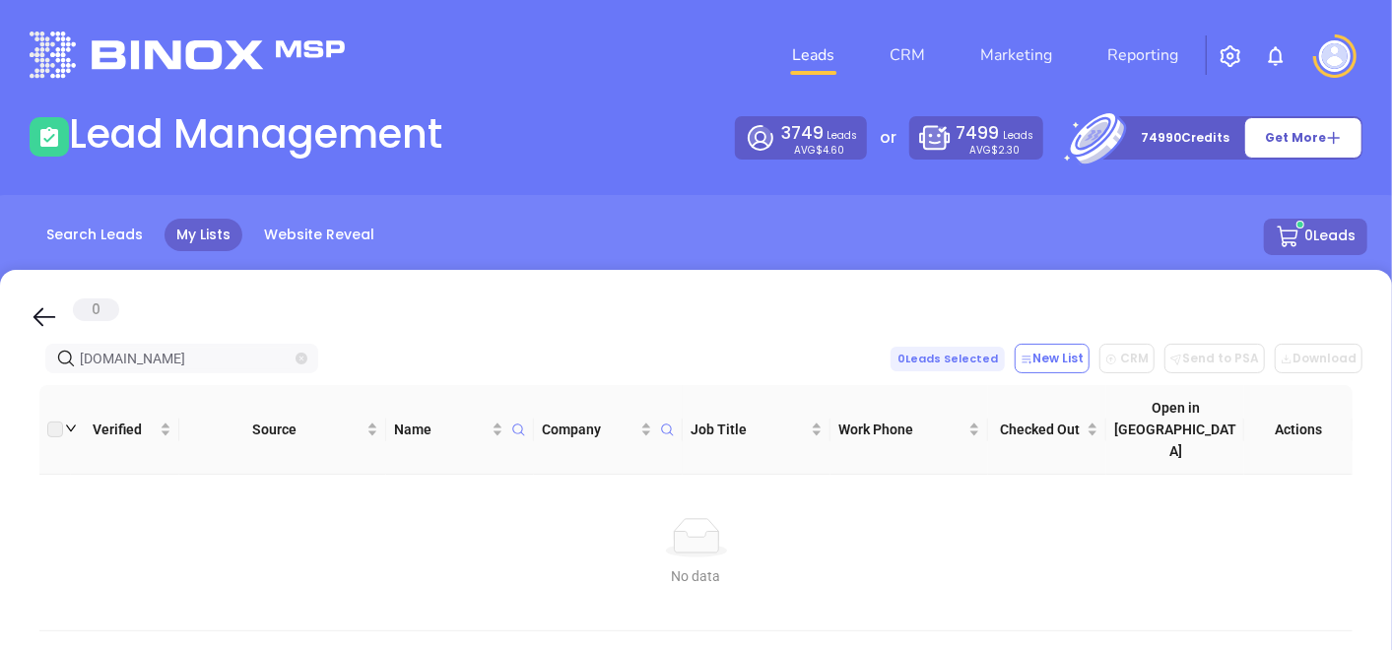
type input "[DOMAIN_NAME]"
click at [303, 356] on icon "close-circle" at bounding box center [302, 359] width 12 height 12
paste input "[DOMAIN_NAME]"
type input "[DOMAIN_NAME]"
click at [303, 363] on icon "close-circle" at bounding box center [302, 359] width 12 height 12
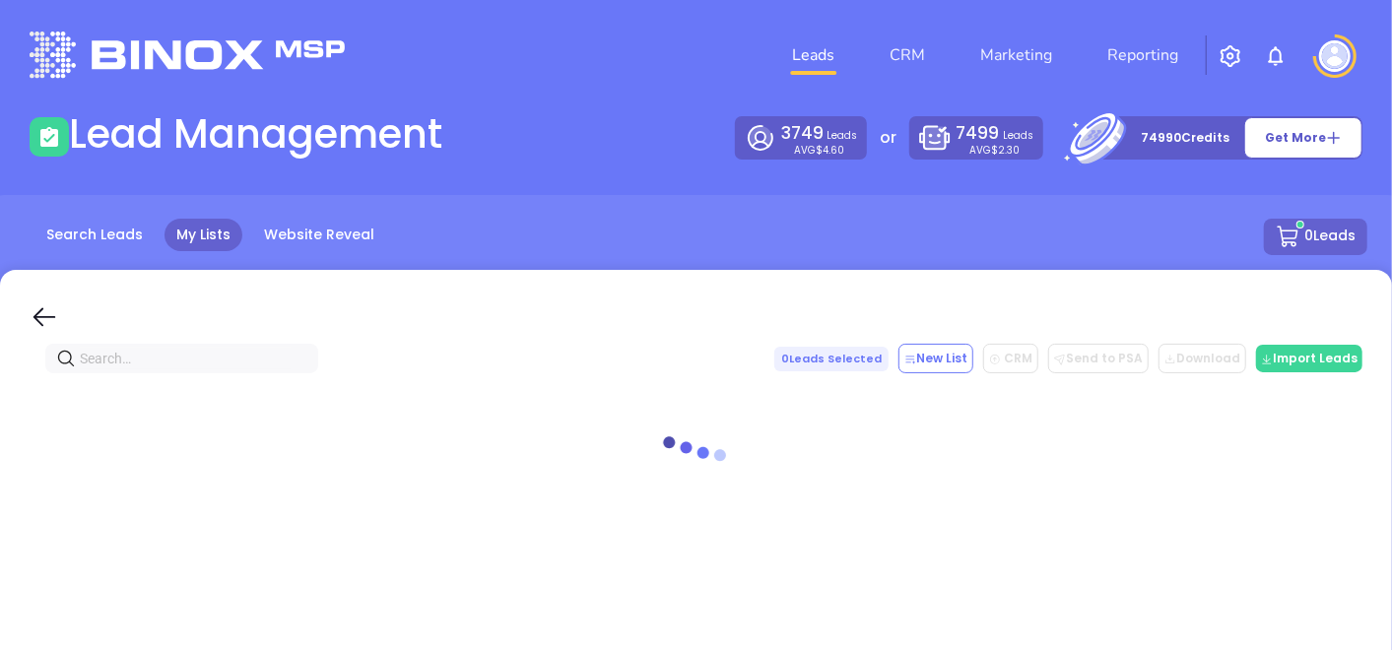
paste input "Five Star Insurance Agency"
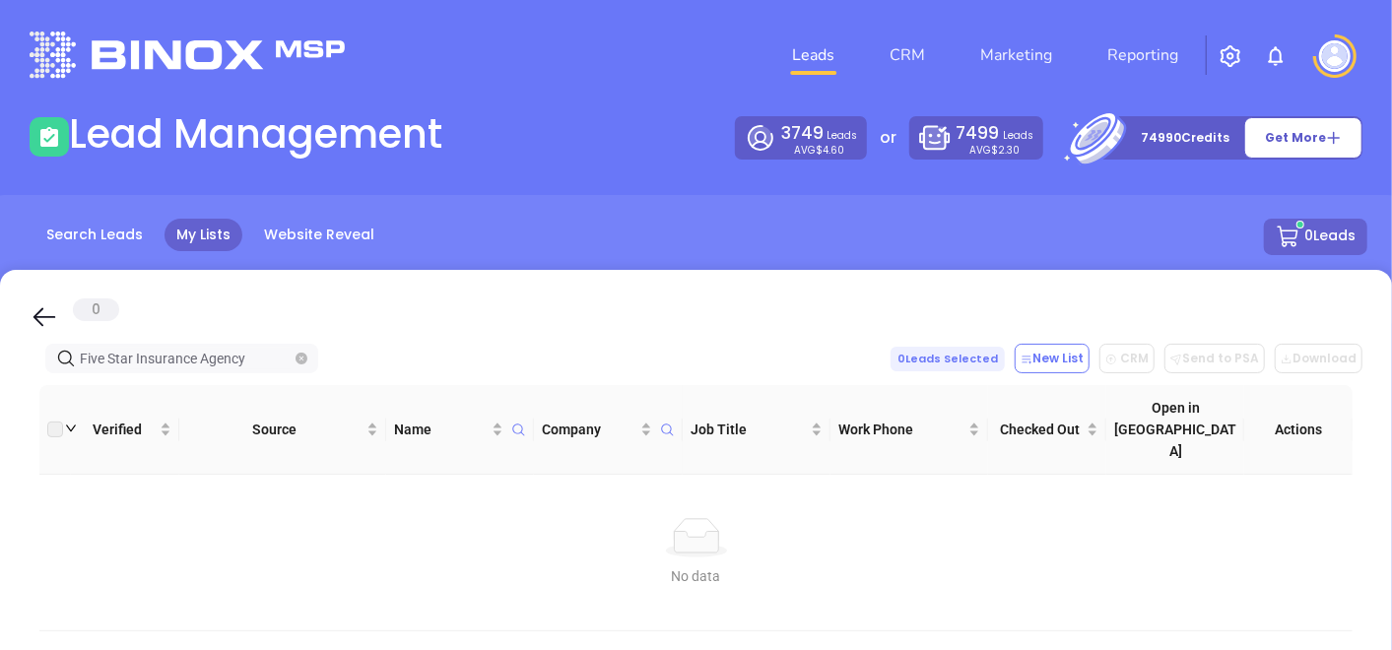
type input "Five Star Insurance Agency"
click at [300, 360] on icon "close-circle" at bounding box center [302, 359] width 12 height 12
paste input "[DOMAIN_NAME]"
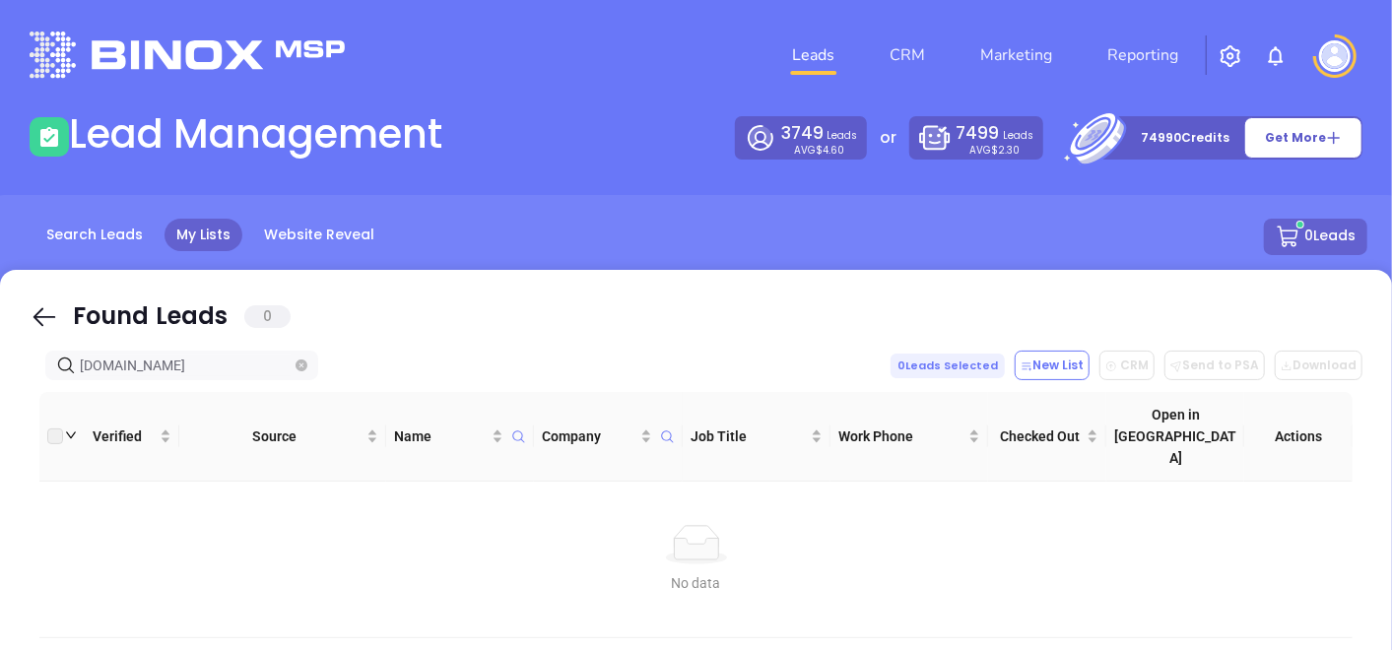
type input "[DOMAIN_NAME]"
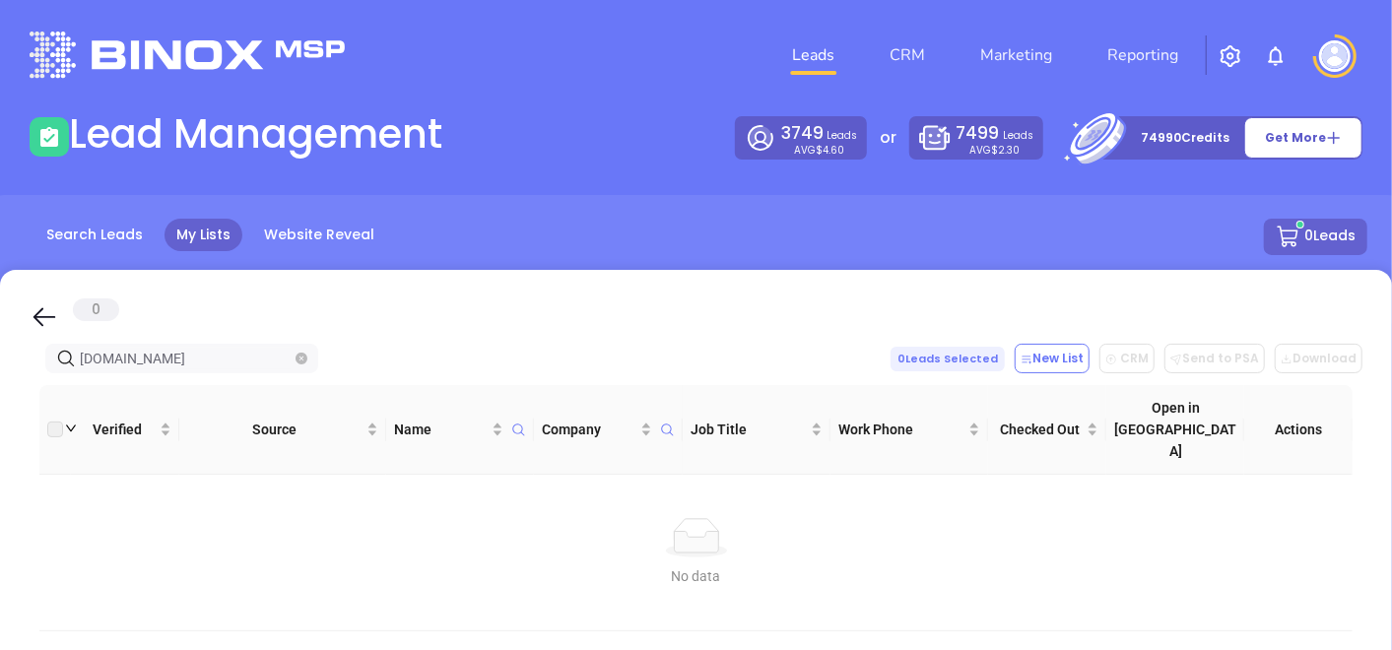
click at [307, 356] on span "[DOMAIN_NAME]" at bounding box center [181, 359] width 273 height 30
click at [302, 359] on icon "close-circle" at bounding box center [302, 359] width 12 height 12
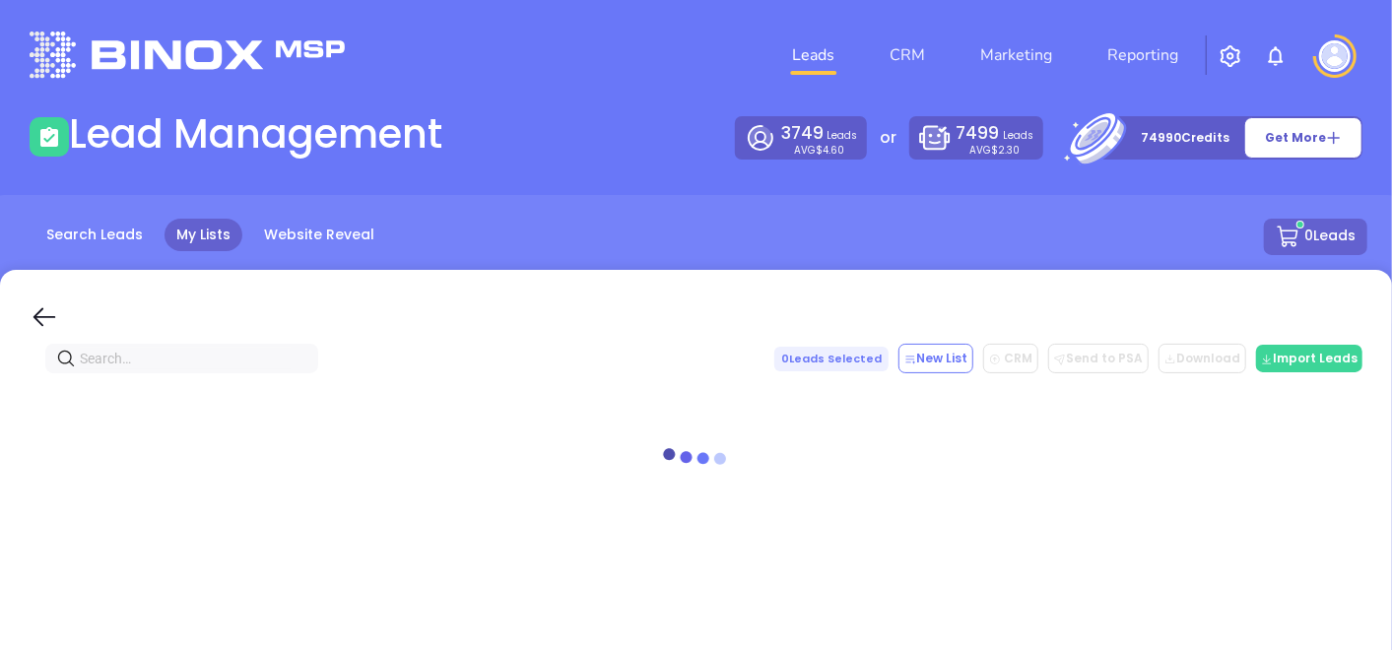
paste input "[DOMAIN_NAME]"
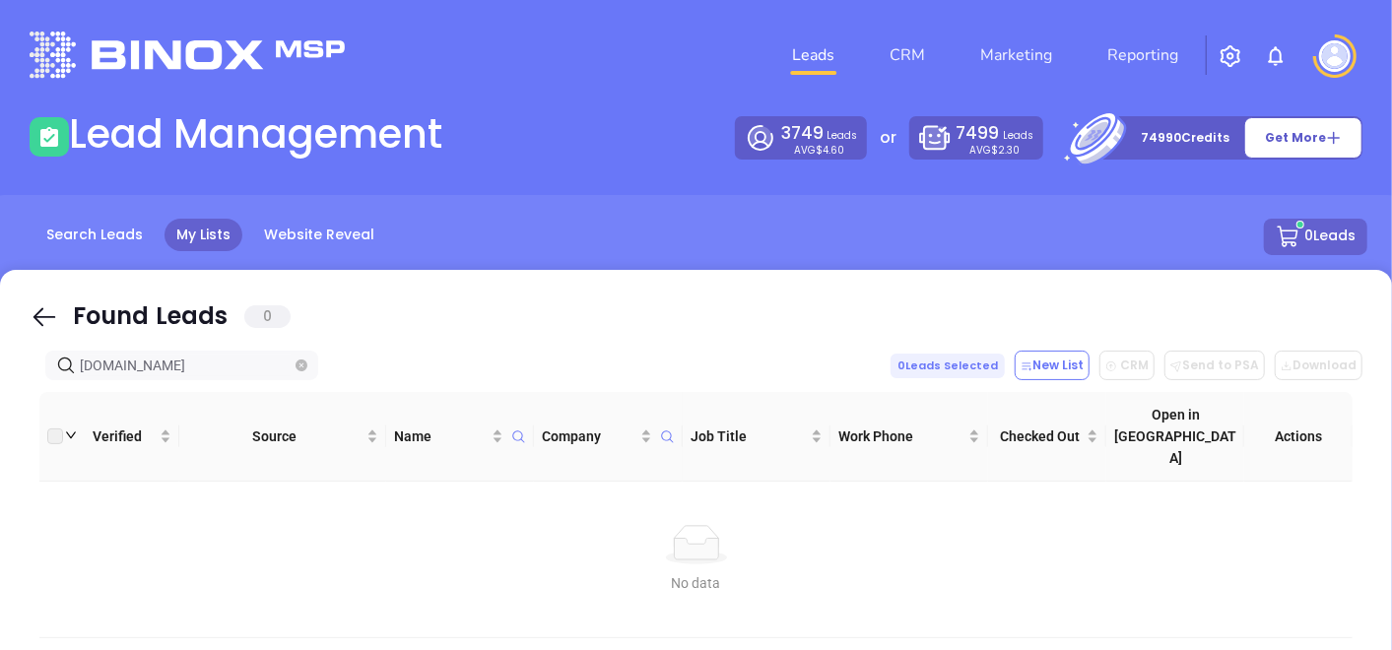
type input "[DOMAIN_NAME]"
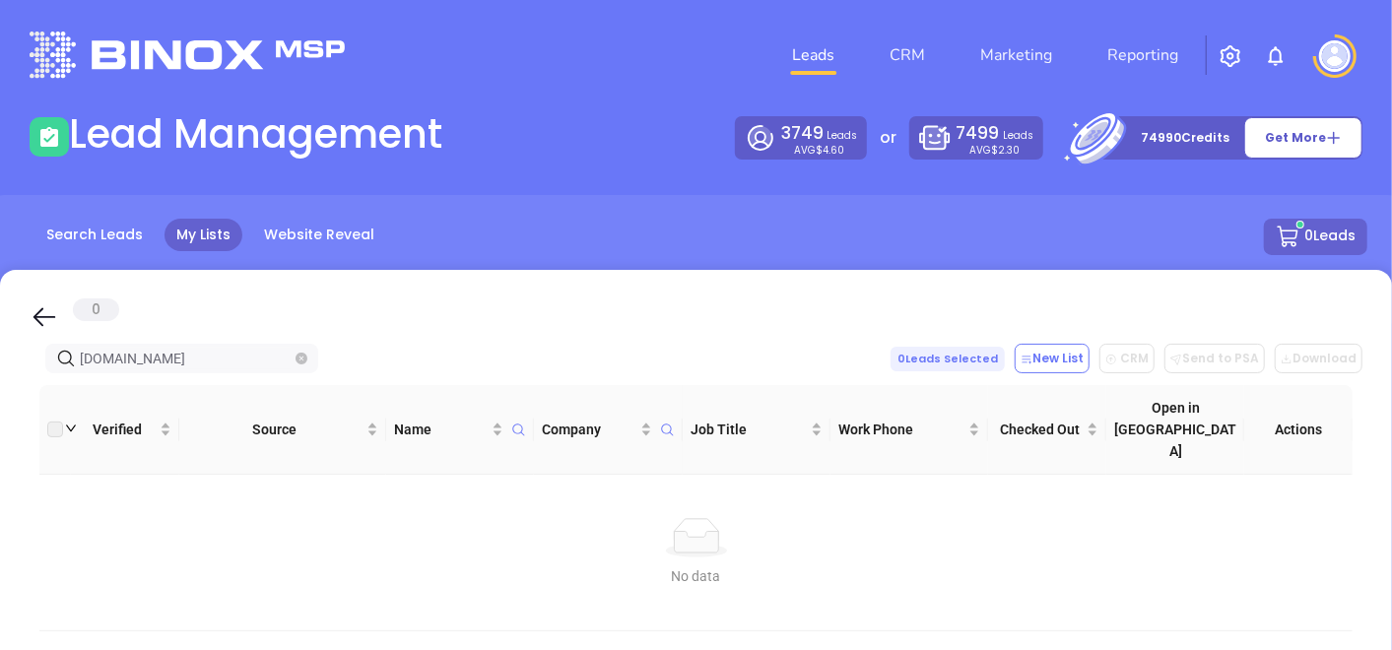
click at [296, 355] on icon "close-circle" at bounding box center [302, 359] width 12 height 12
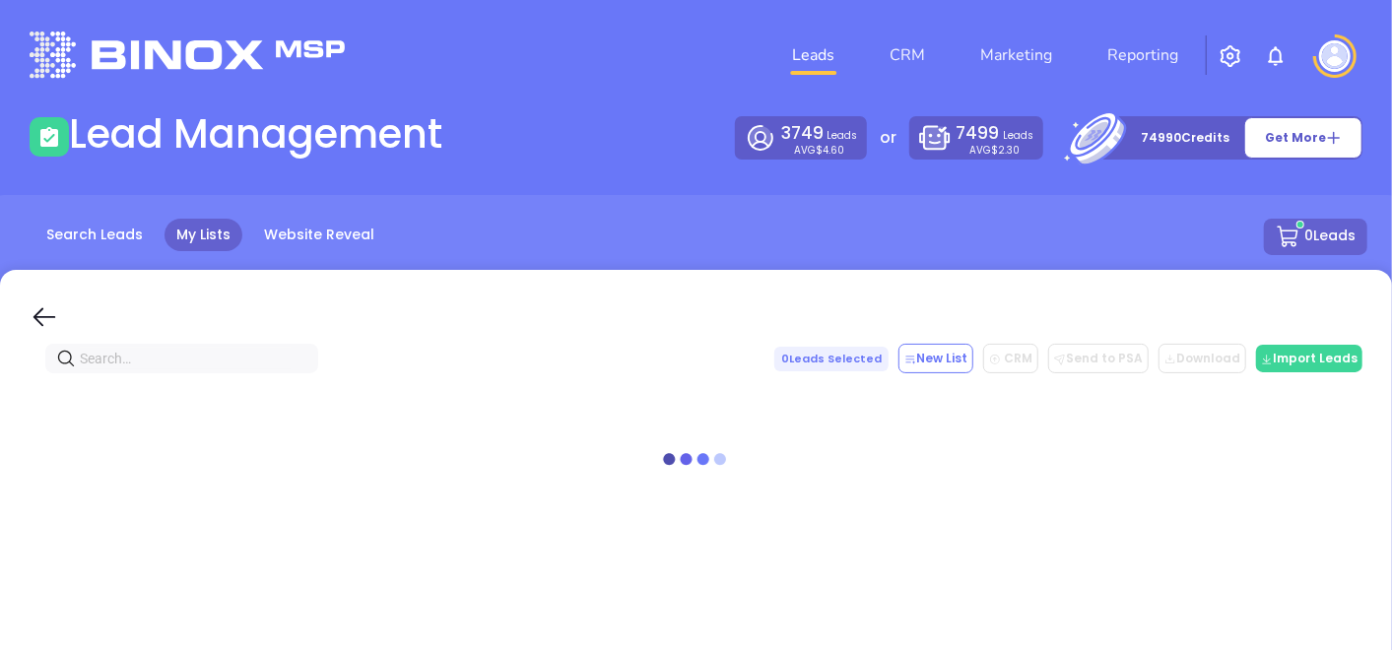
paste input "[DOMAIN_NAME]"
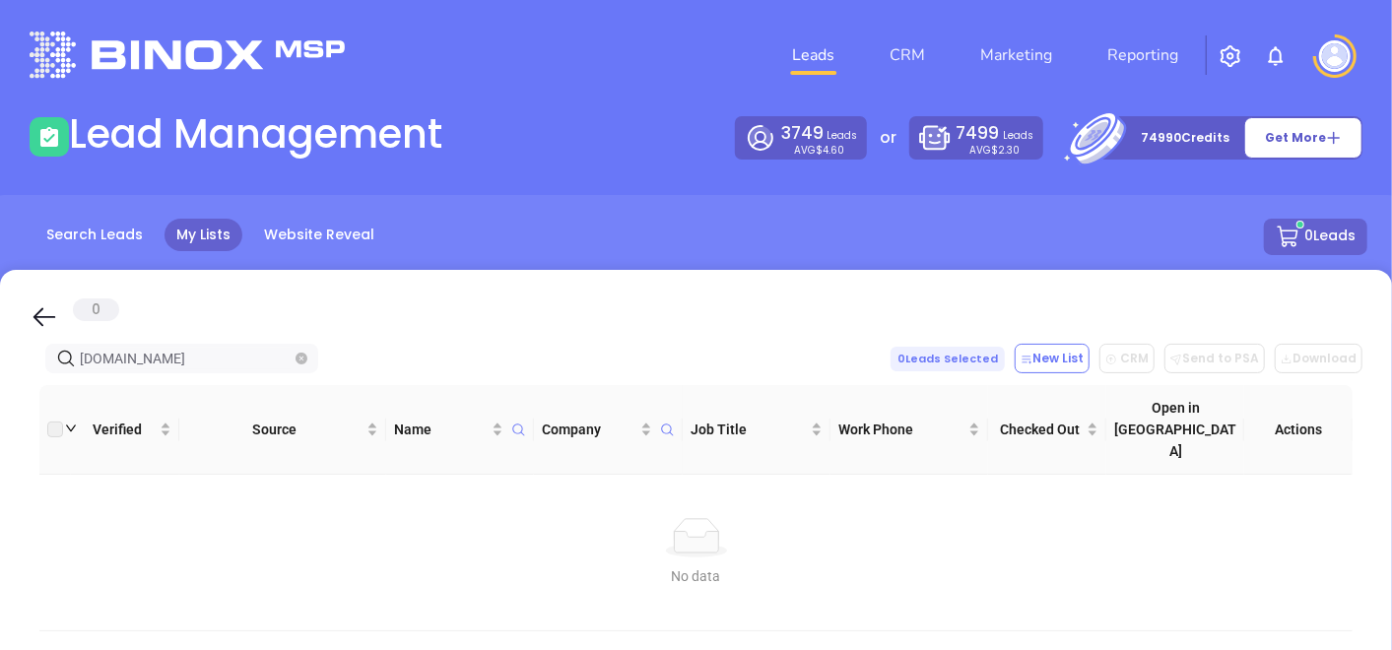
type input "[DOMAIN_NAME]"
click at [300, 356] on icon "close-circle" at bounding box center [302, 359] width 12 height 12
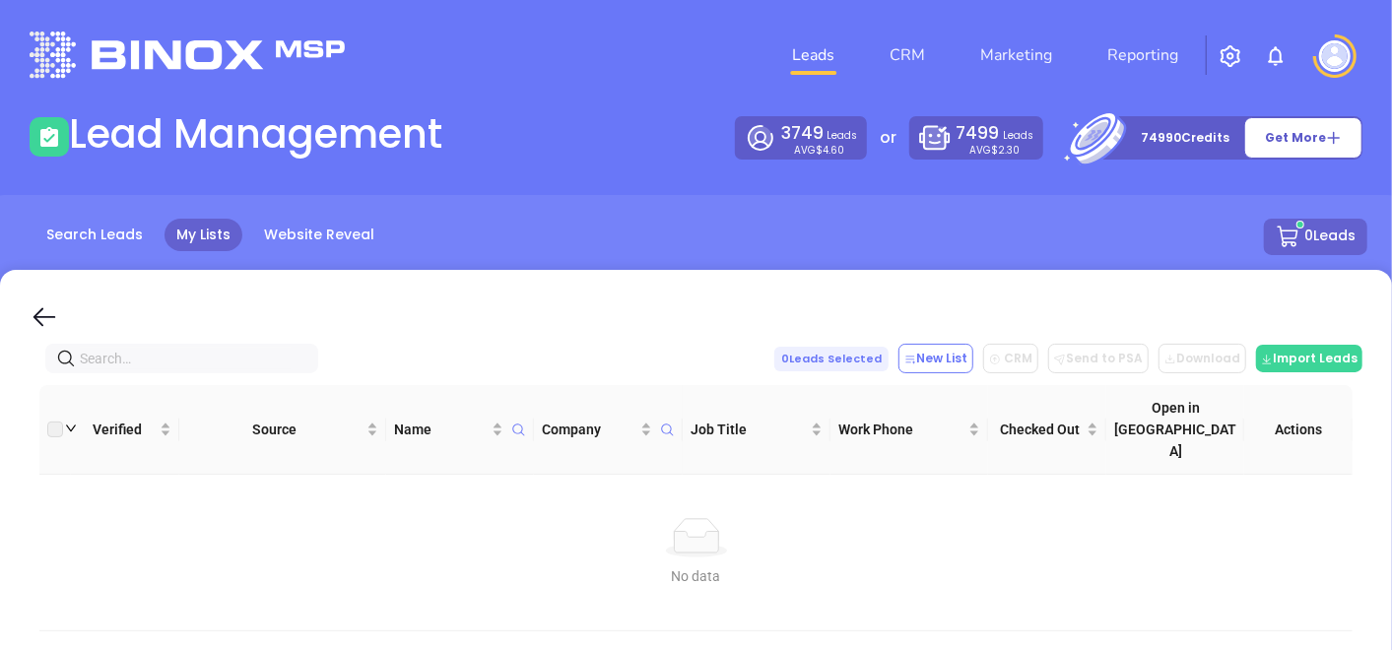
paste input "[DOMAIN_NAME]"
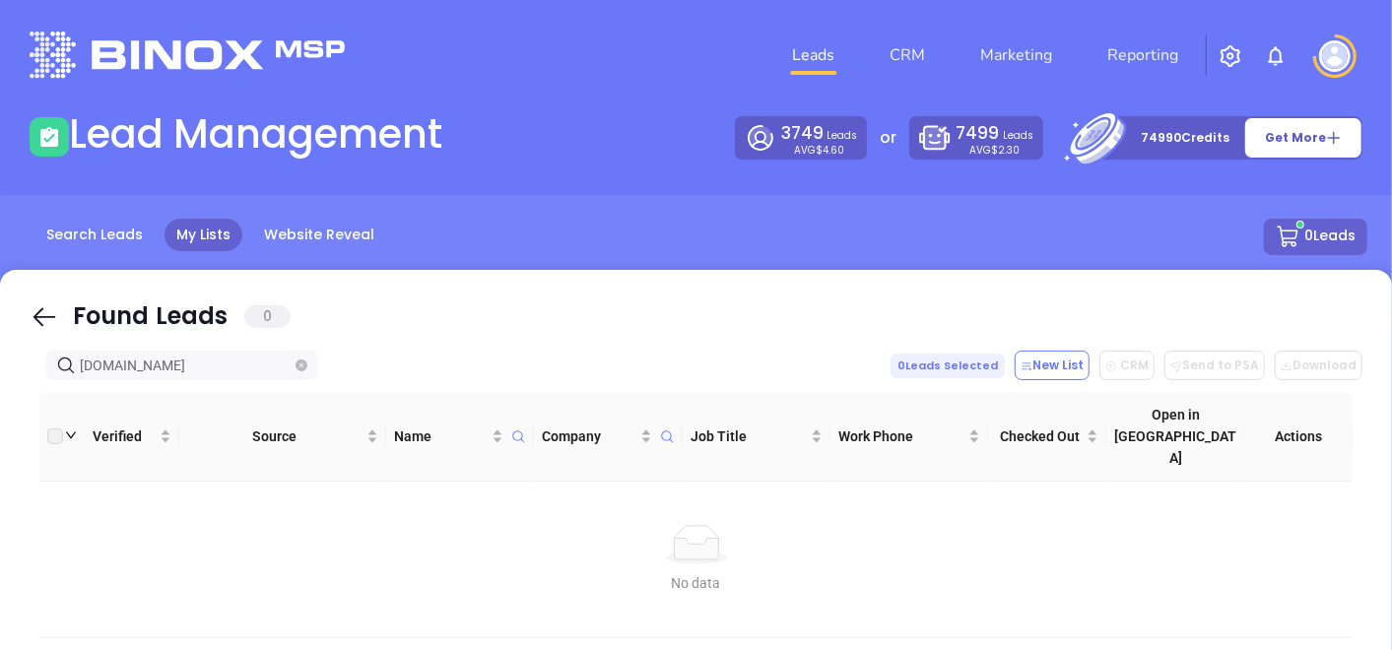
type input "[DOMAIN_NAME]"
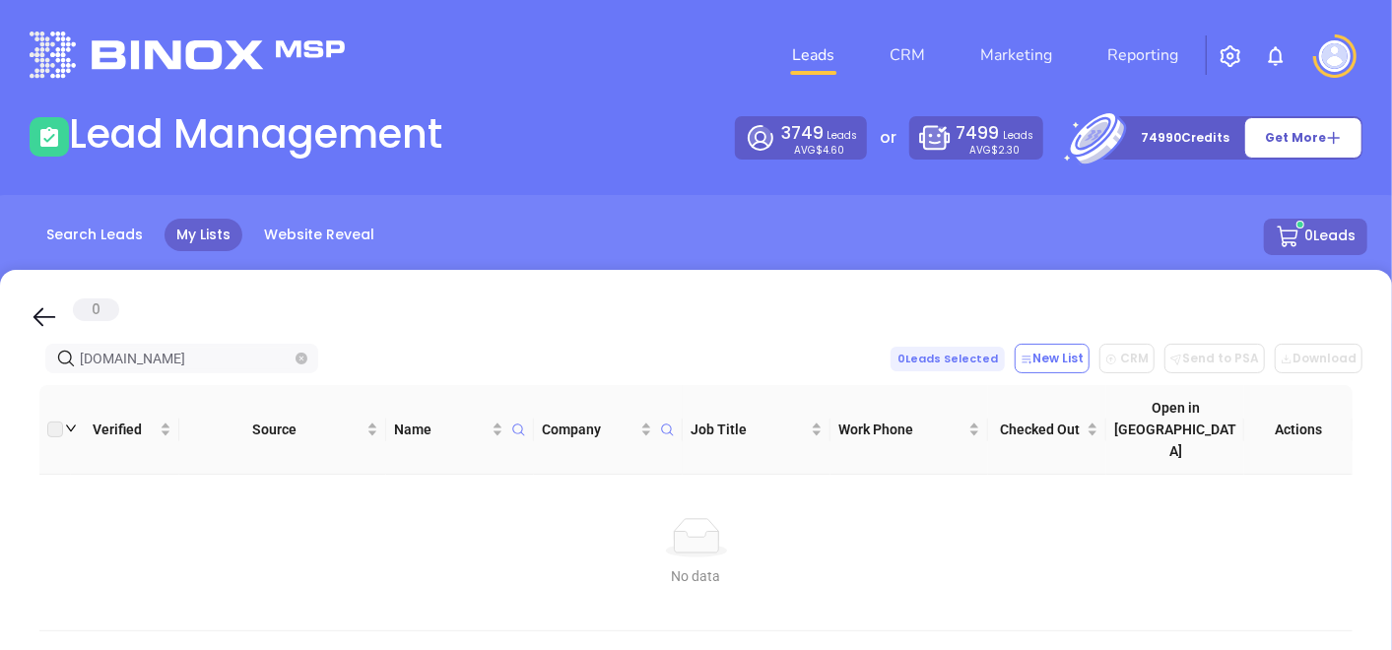
click at [301, 358] on icon "close-circle" at bounding box center [302, 359] width 12 height 12
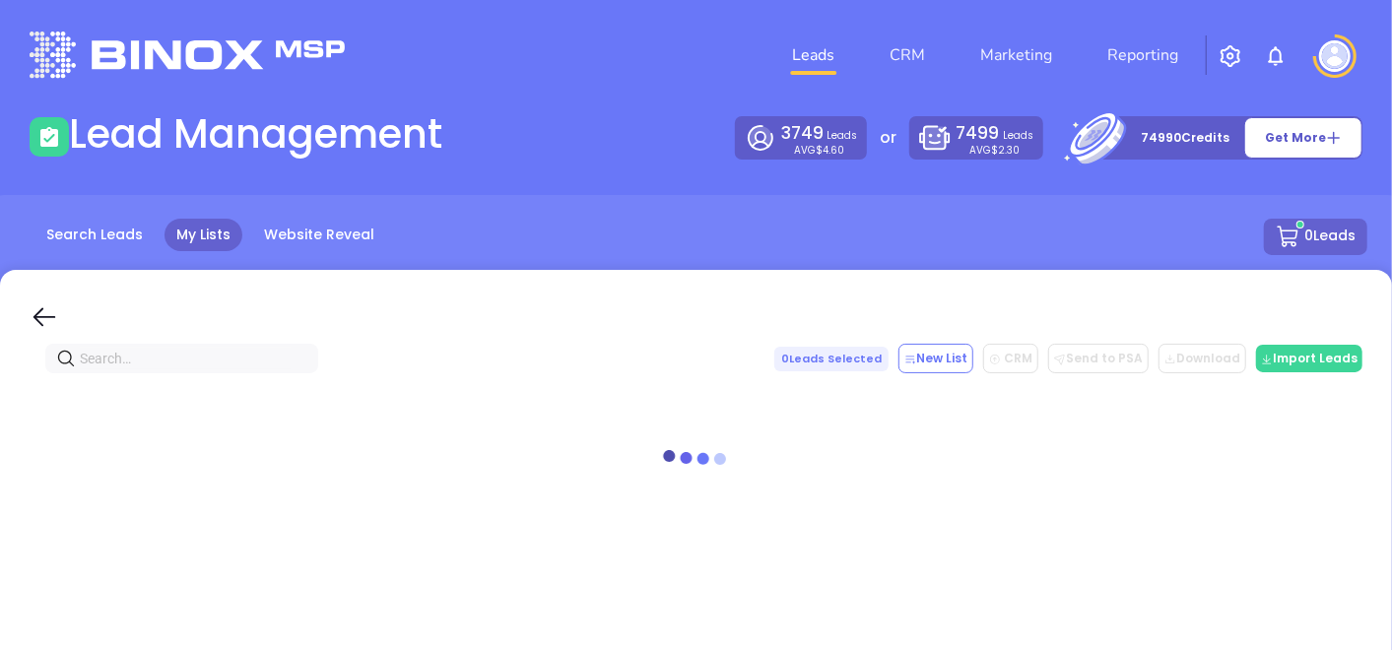
paste input "[DOMAIN_NAME]"
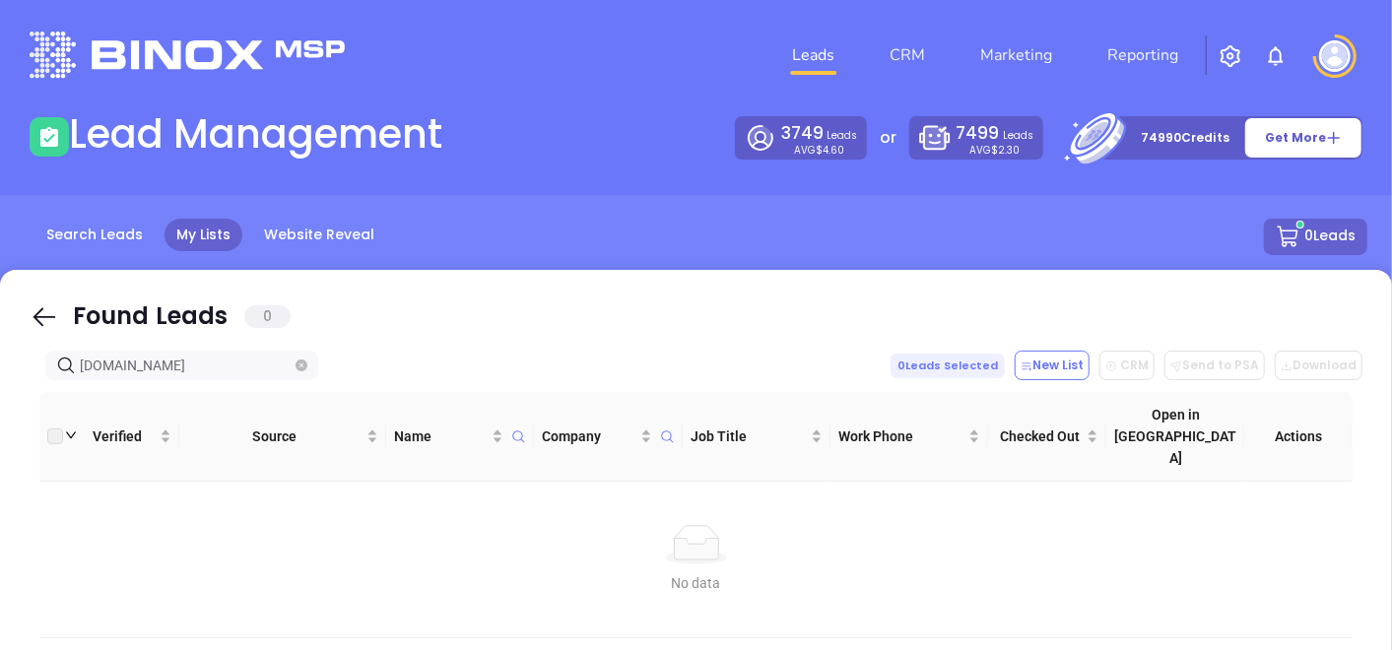
type input "[DOMAIN_NAME]"
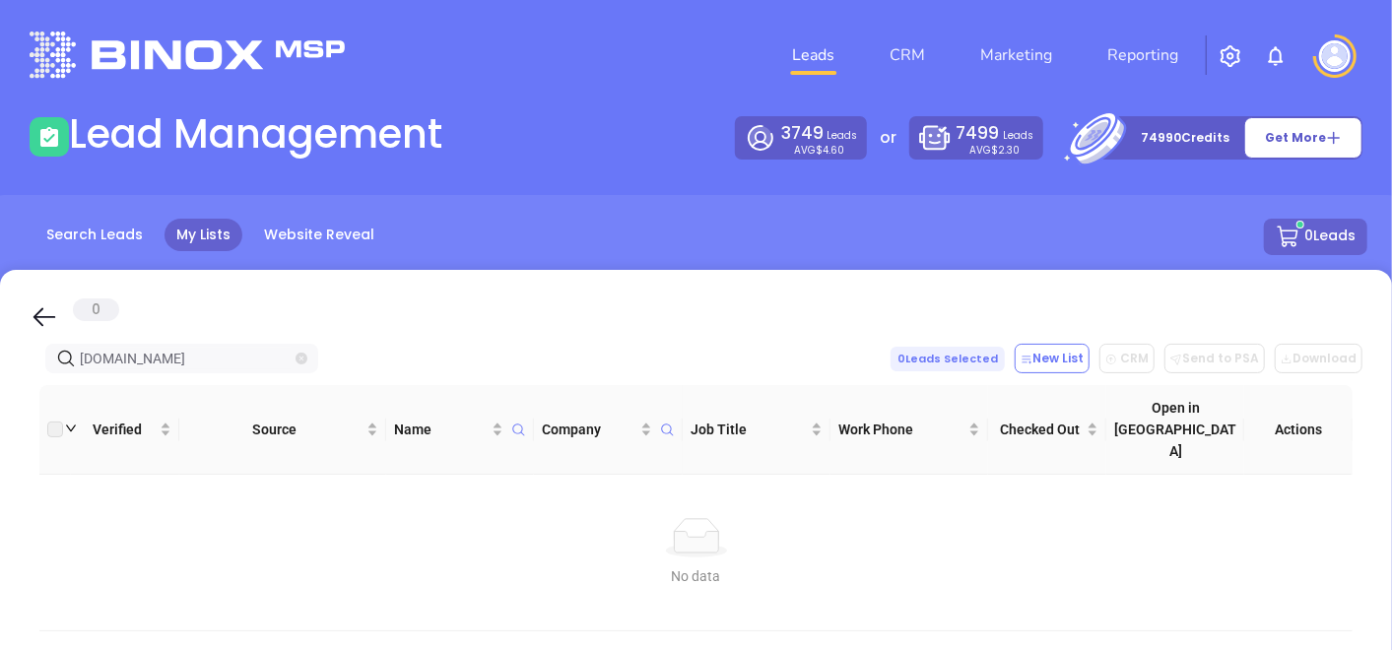
click at [301, 362] on icon "close-circle" at bounding box center [302, 359] width 12 height 12
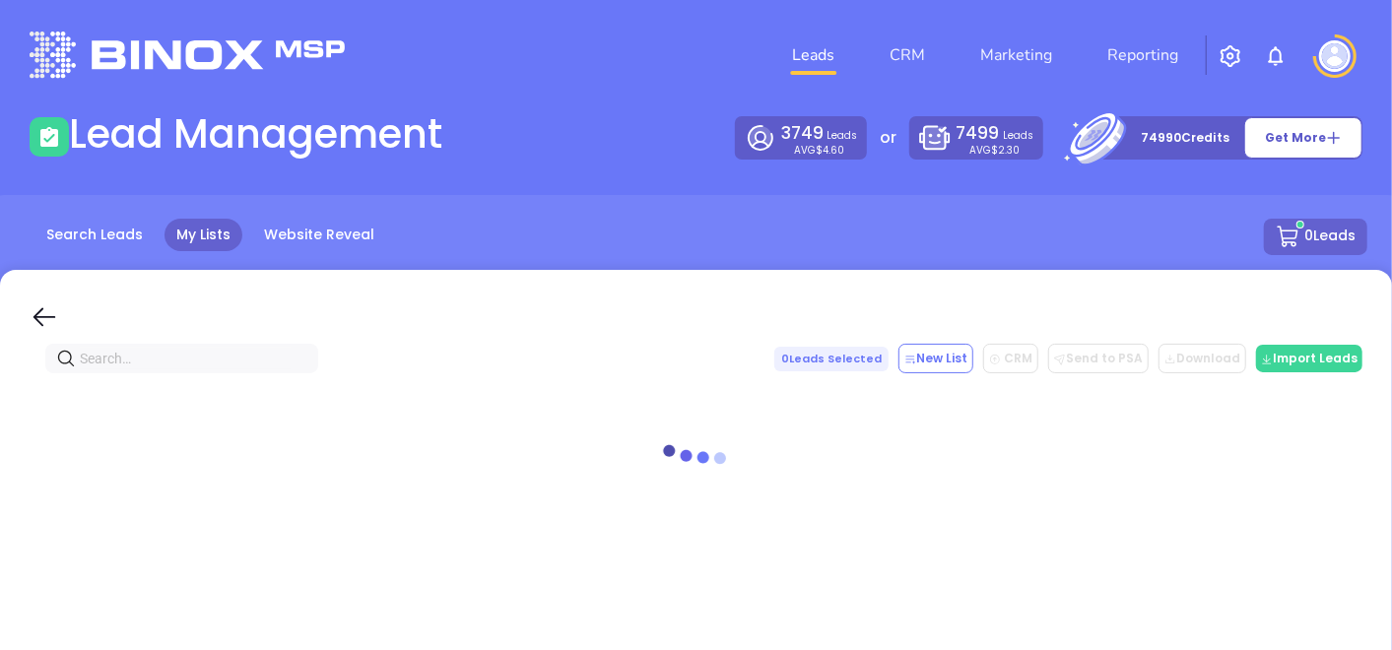
paste input "[DOMAIN_NAME]"
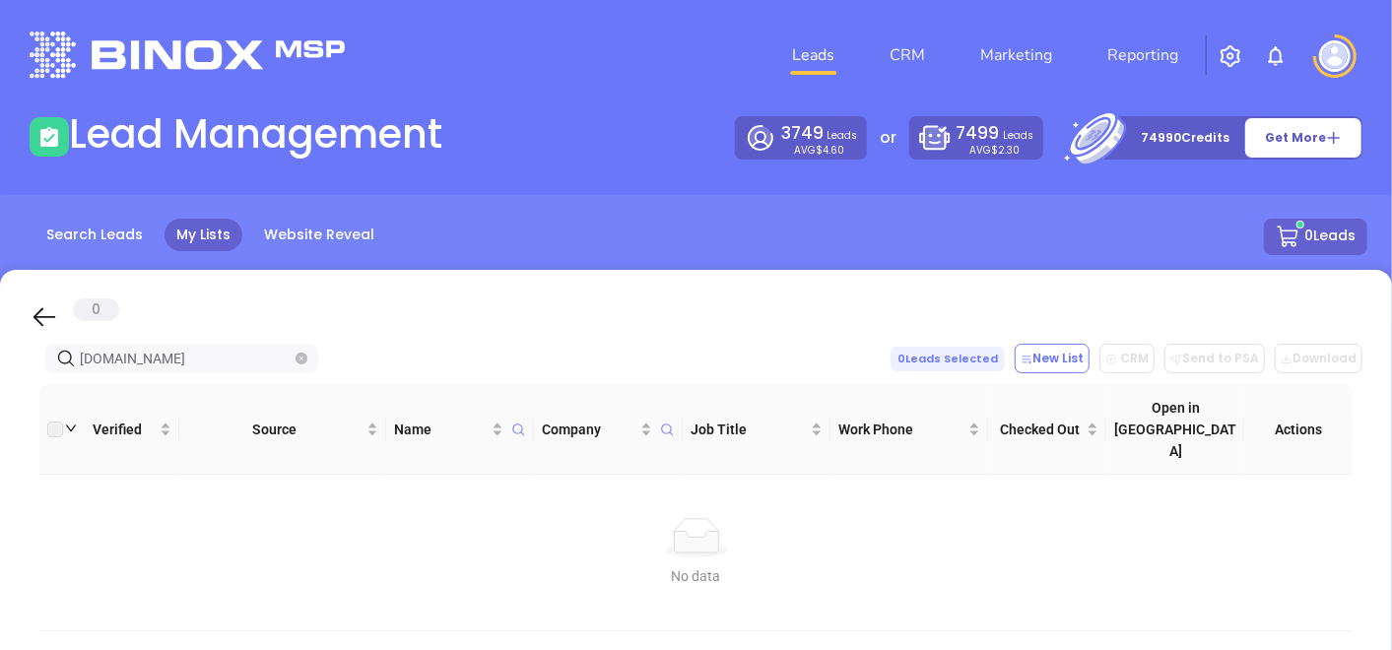
type input "[DOMAIN_NAME]"
click at [298, 356] on icon "close-circle" at bounding box center [302, 359] width 12 height 12
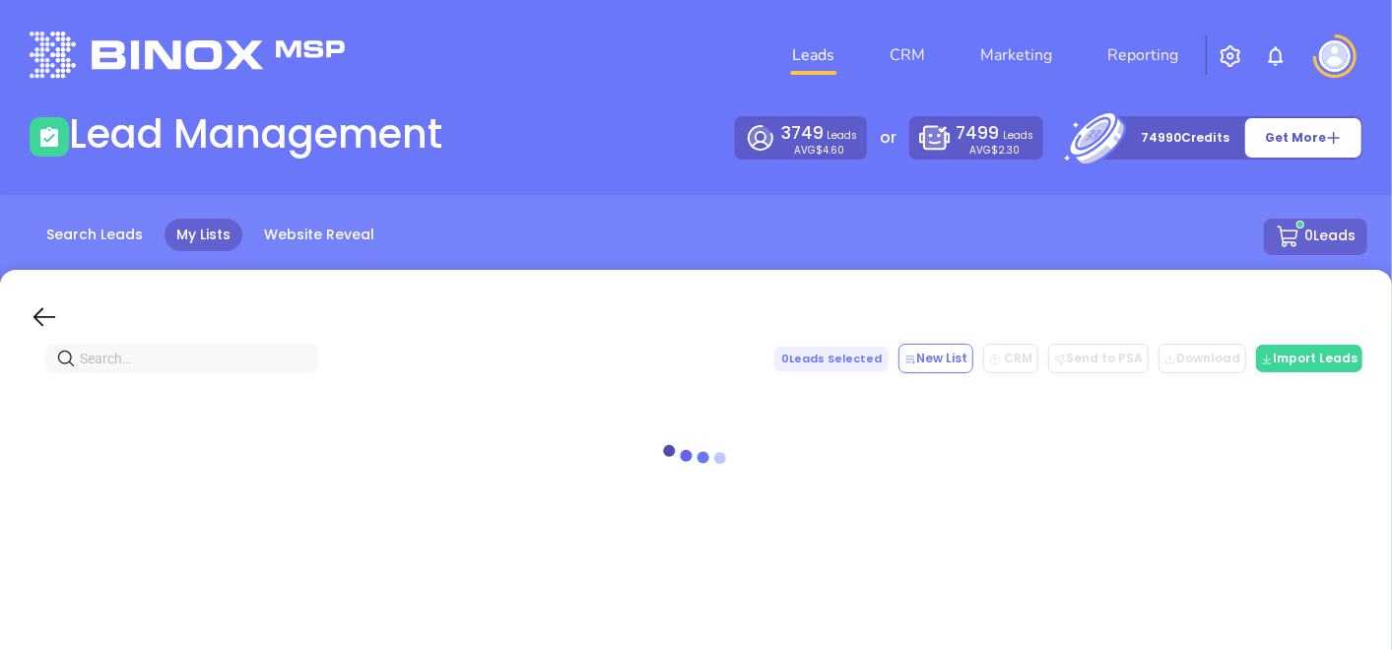
paste input "[DOMAIN_NAME]"
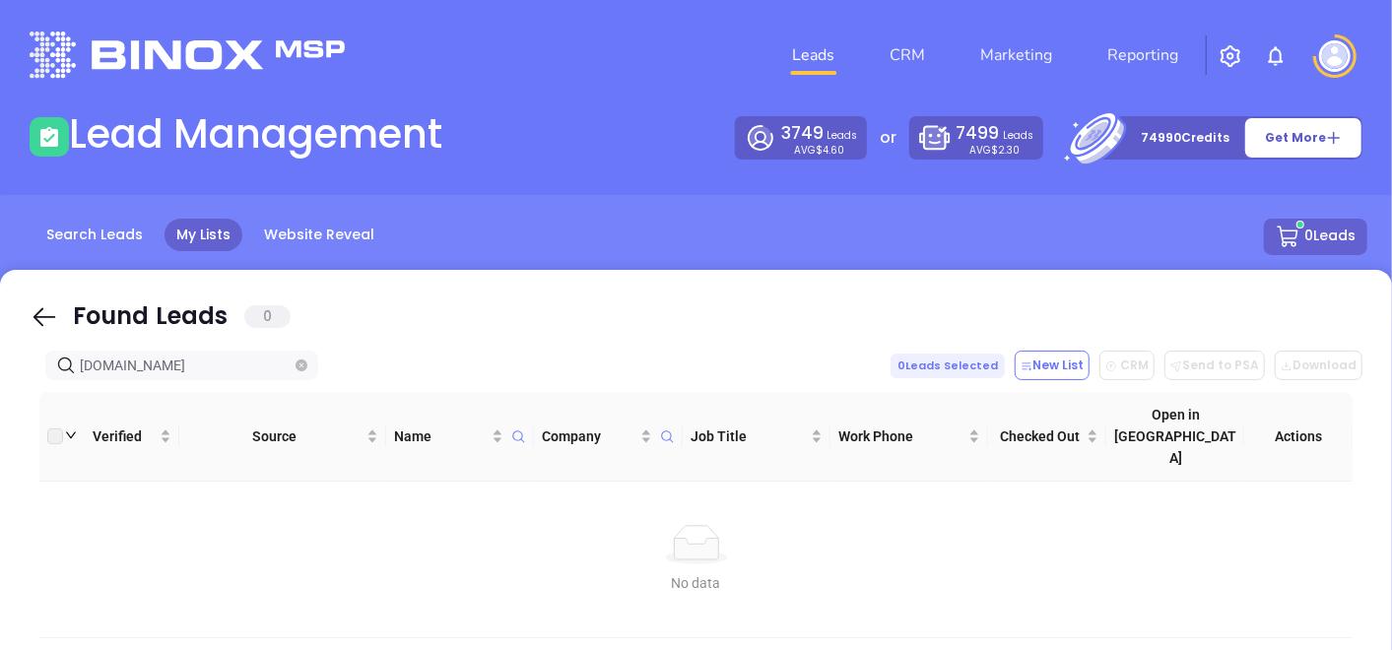
type input "[DOMAIN_NAME]"
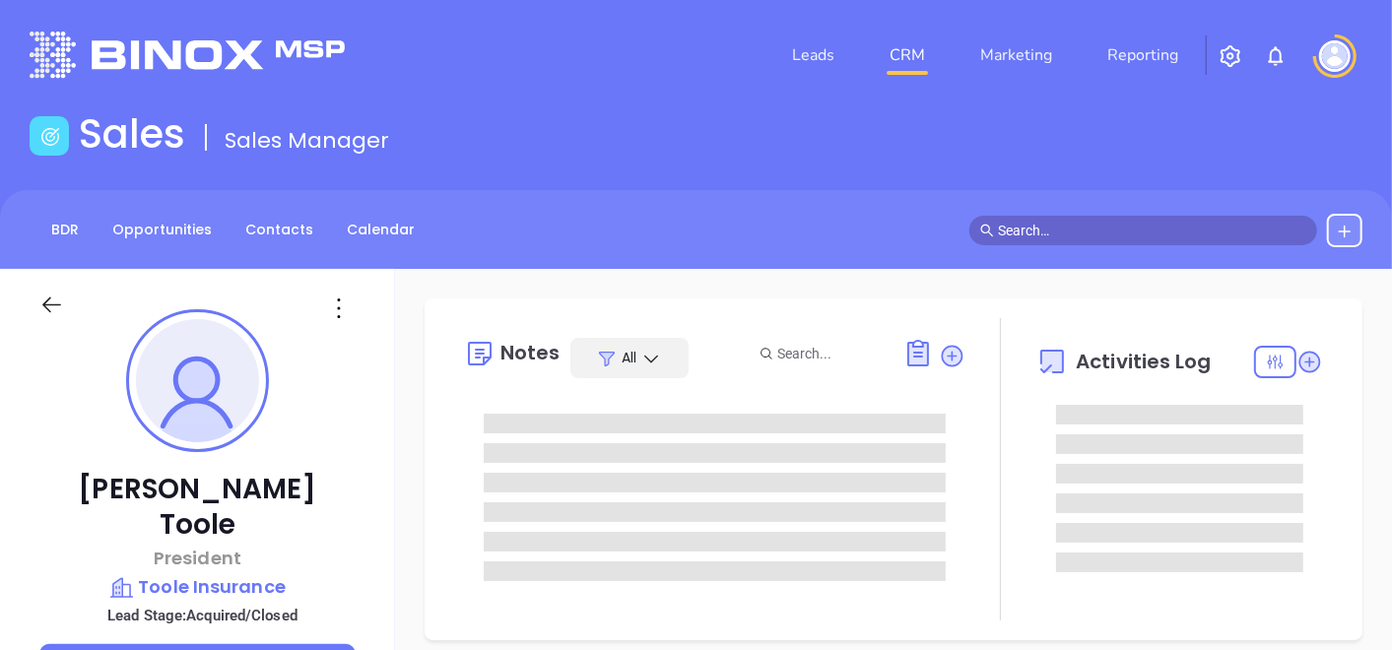
type input "[DATE]"
type input "[PERSON_NAME]"
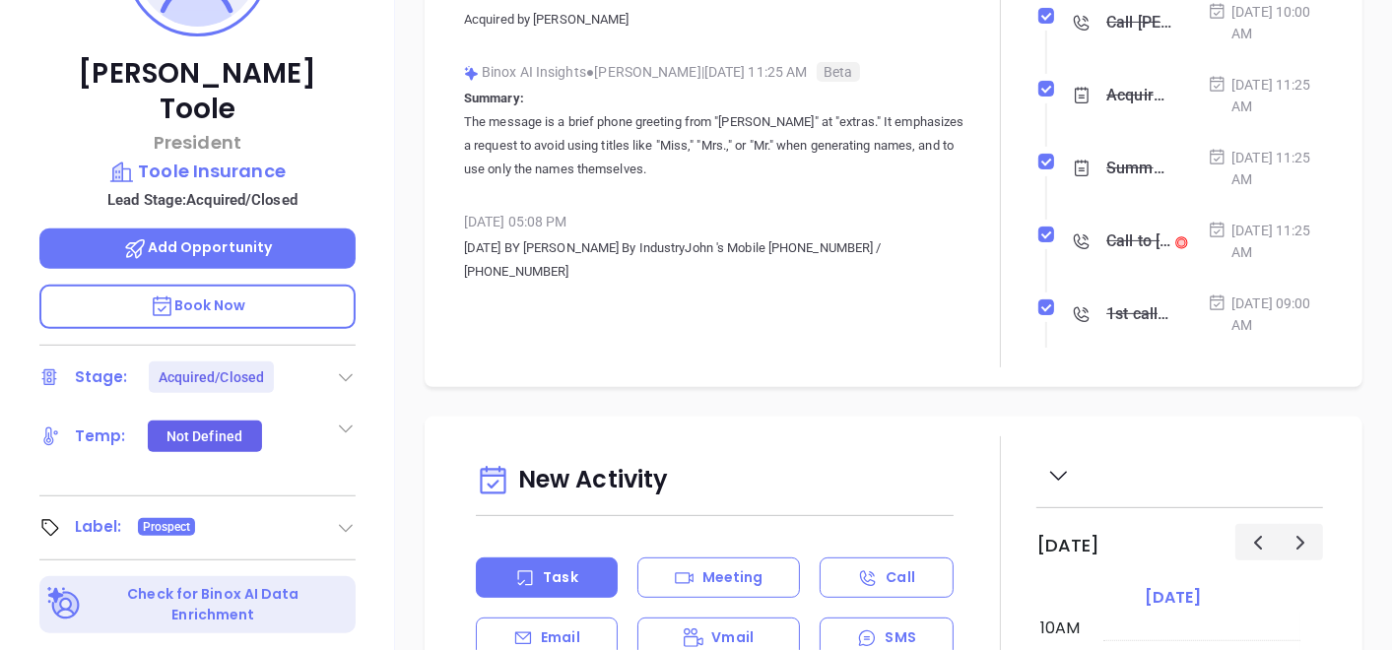
scroll to position [547, 0]
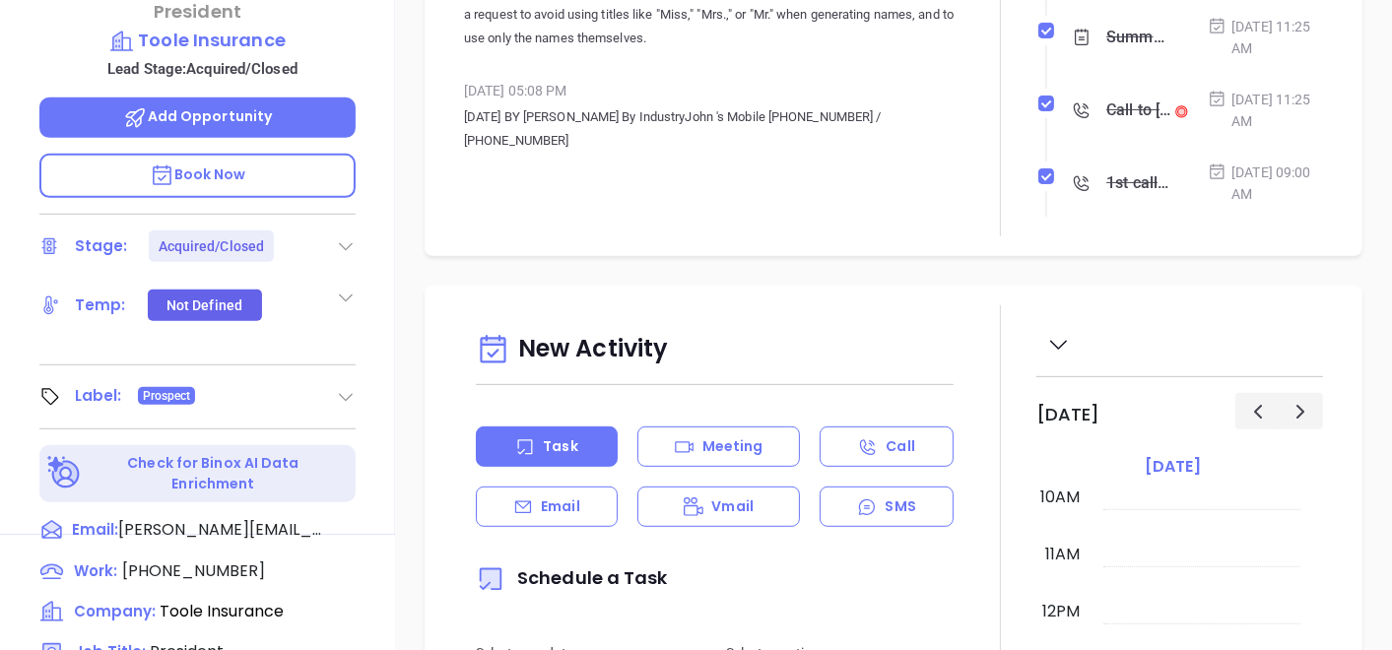
click at [333, 381] on div "Label: Prospect" at bounding box center [197, 397] width 316 height 32
click at [336, 387] on icon at bounding box center [346, 397] width 20 height 20
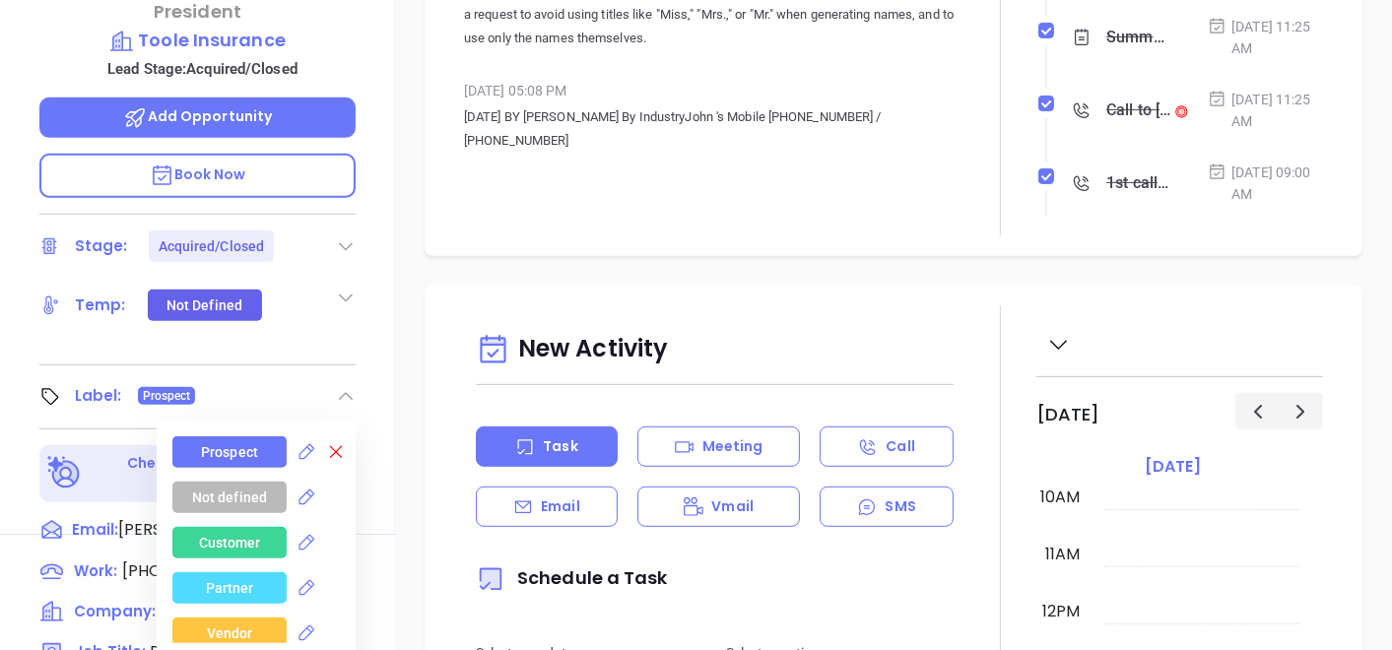
click at [329, 442] on icon at bounding box center [336, 452] width 20 height 20
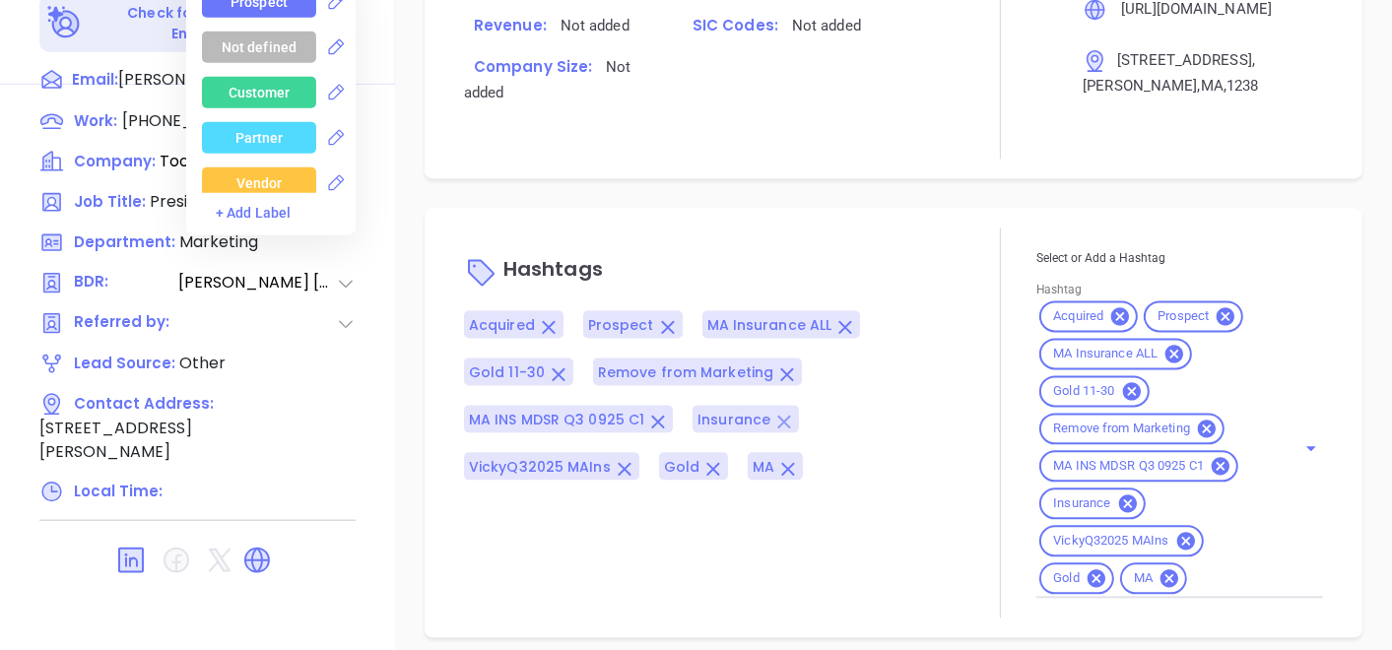
scroll to position [1472, 0]
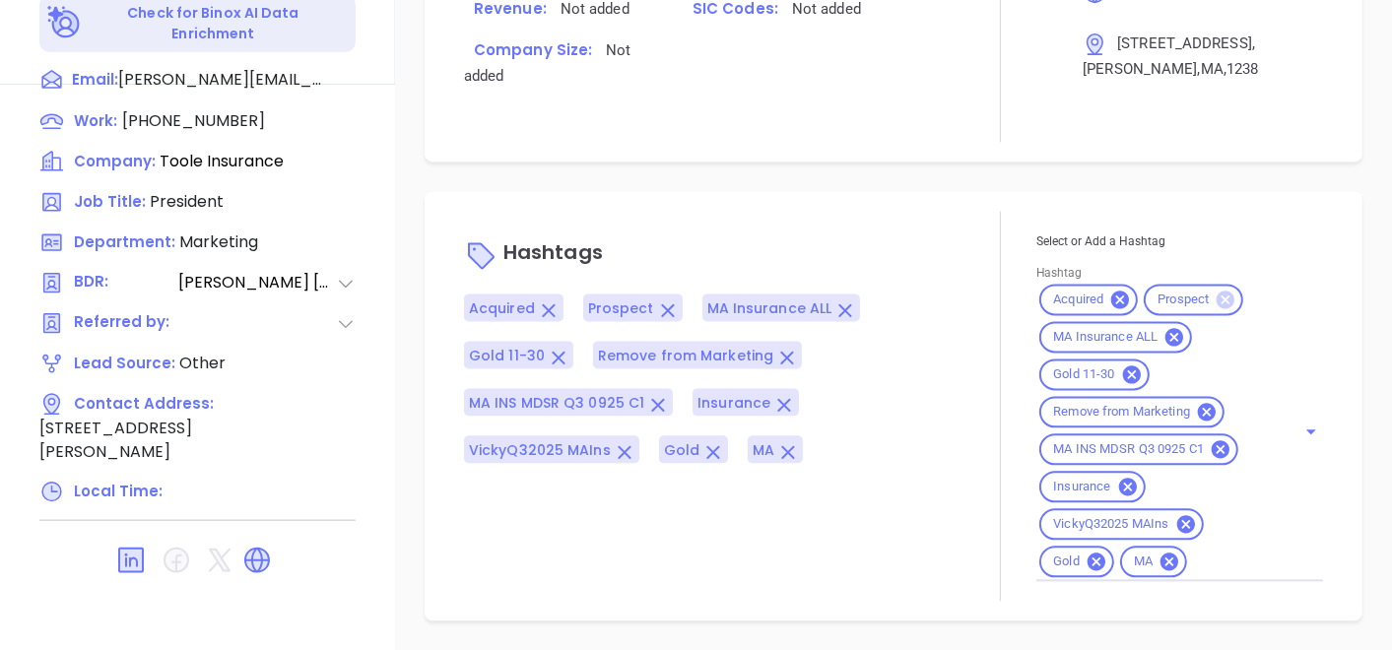
click at [1221, 302] on icon at bounding box center [1226, 301] width 18 height 18
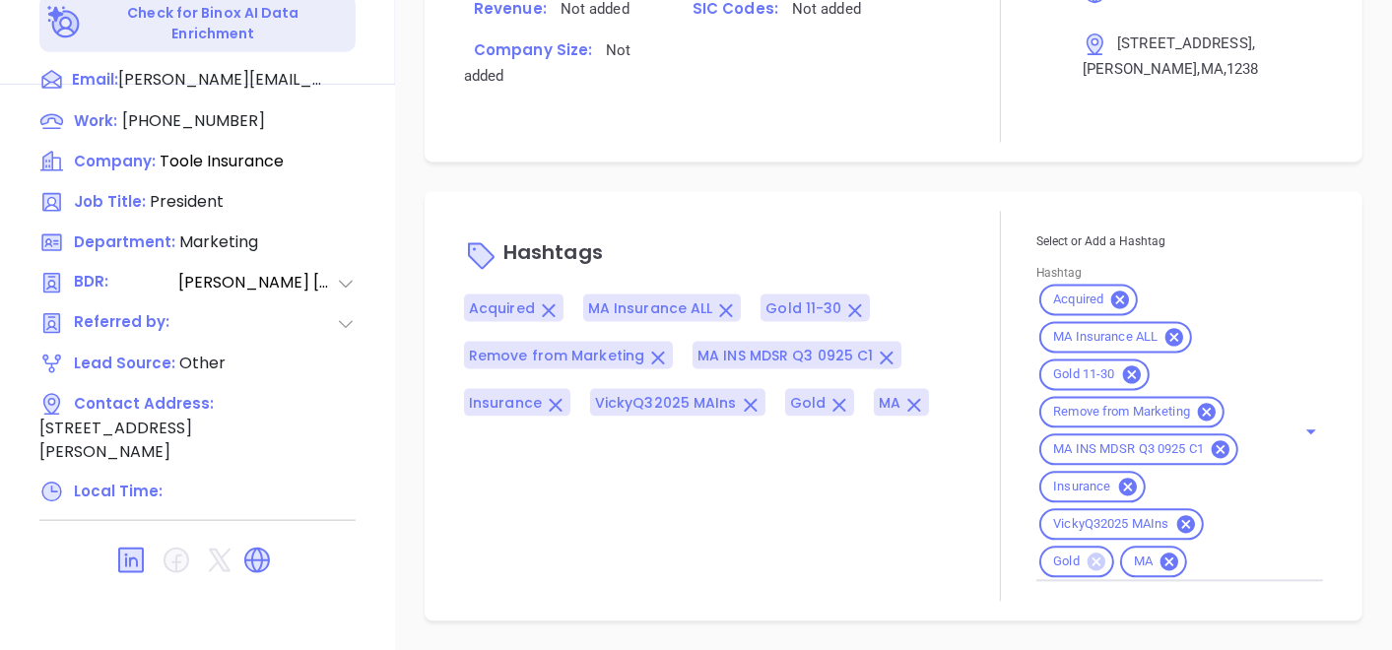
click at [1088, 562] on icon at bounding box center [1097, 563] width 18 height 18
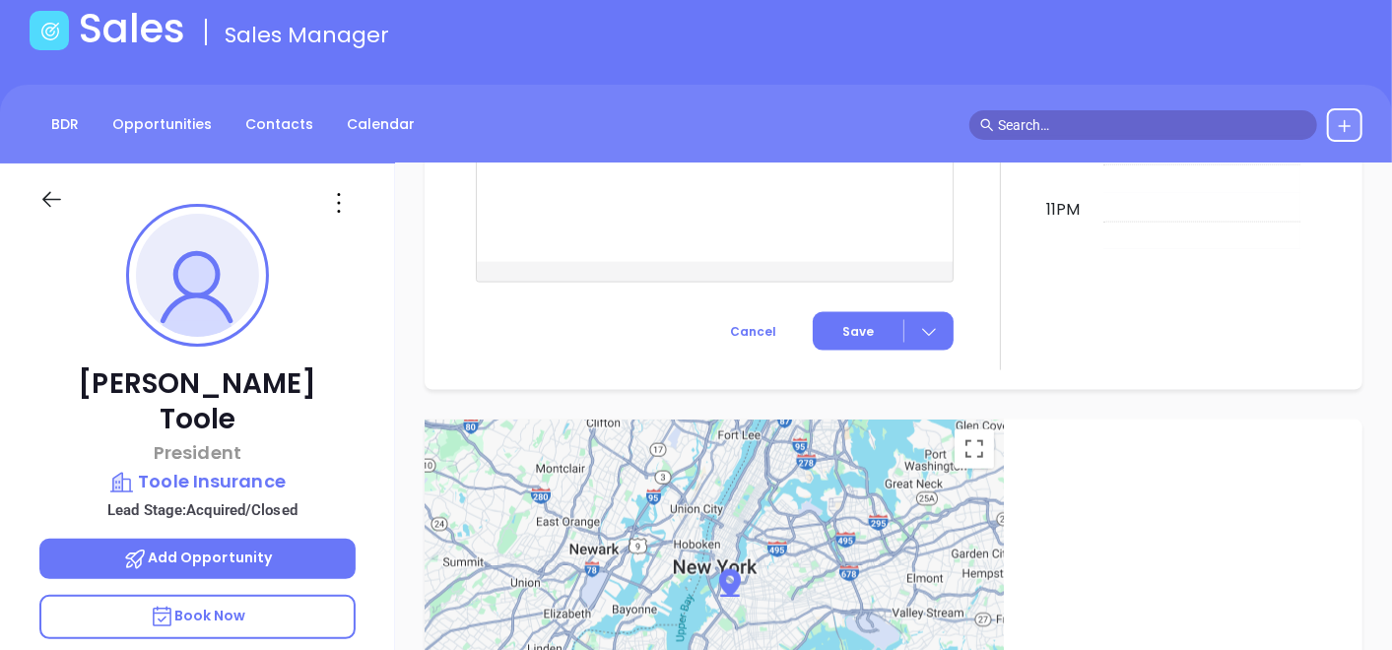
scroll to position [0, 0]
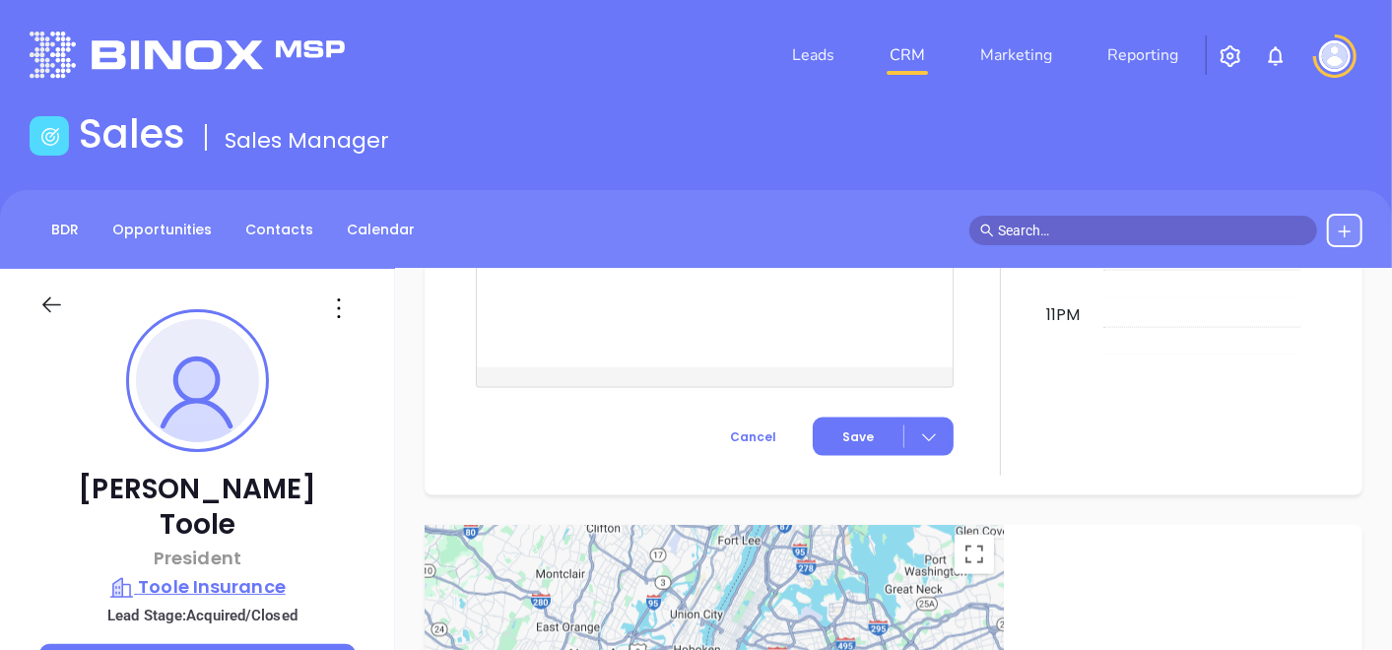
click at [199, 574] on p "Toole Insurance" at bounding box center [197, 588] width 316 height 28
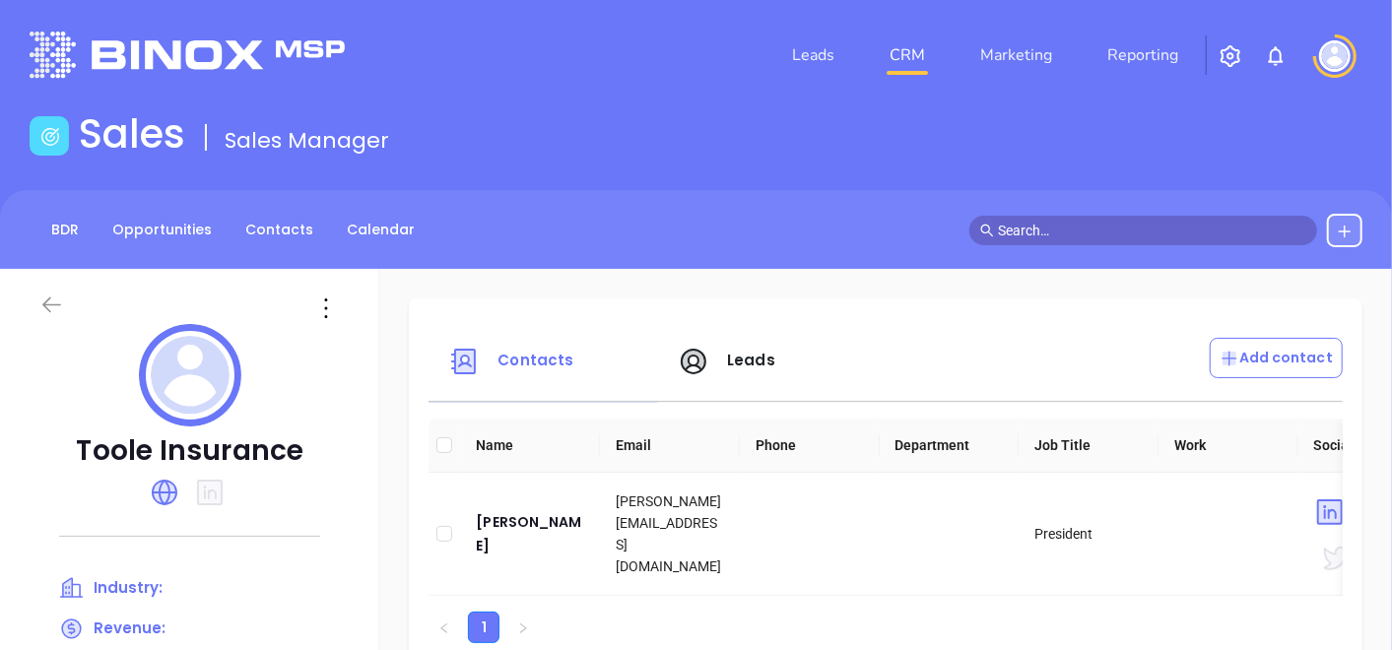
click at [53, 305] on icon at bounding box center [51, 306] width 19 height 16
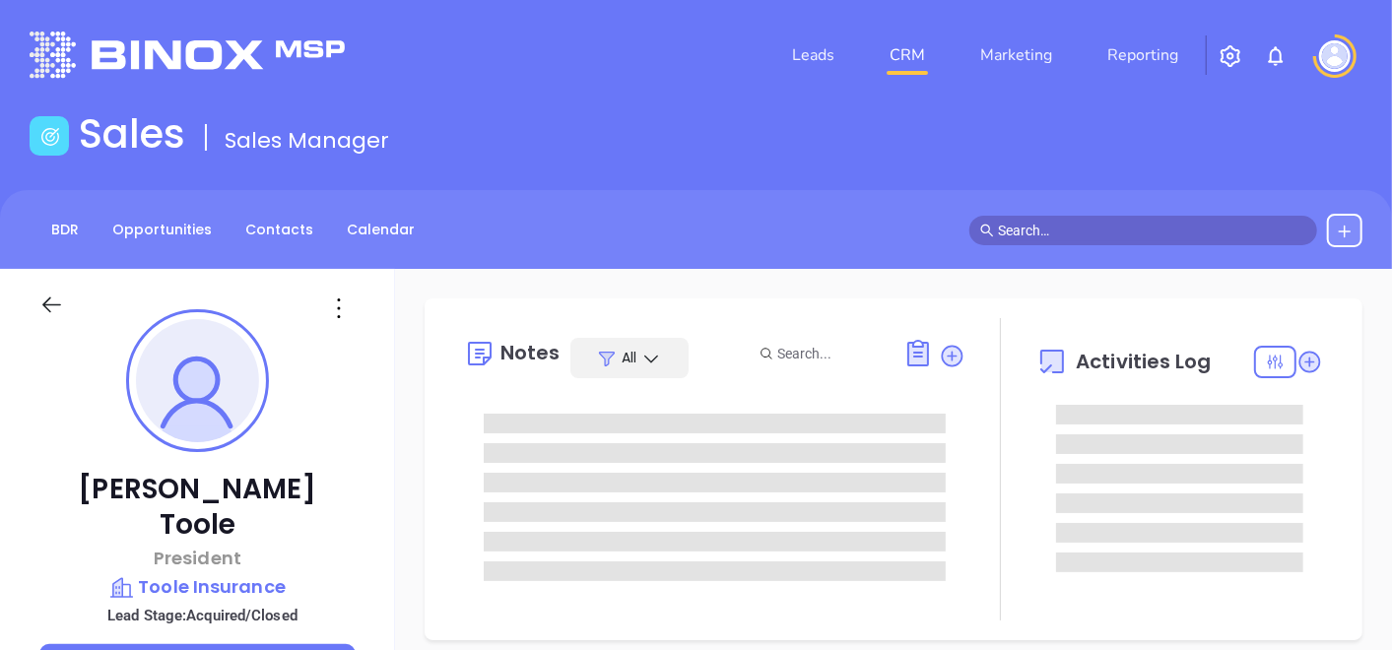
scroll to position [572, 0]
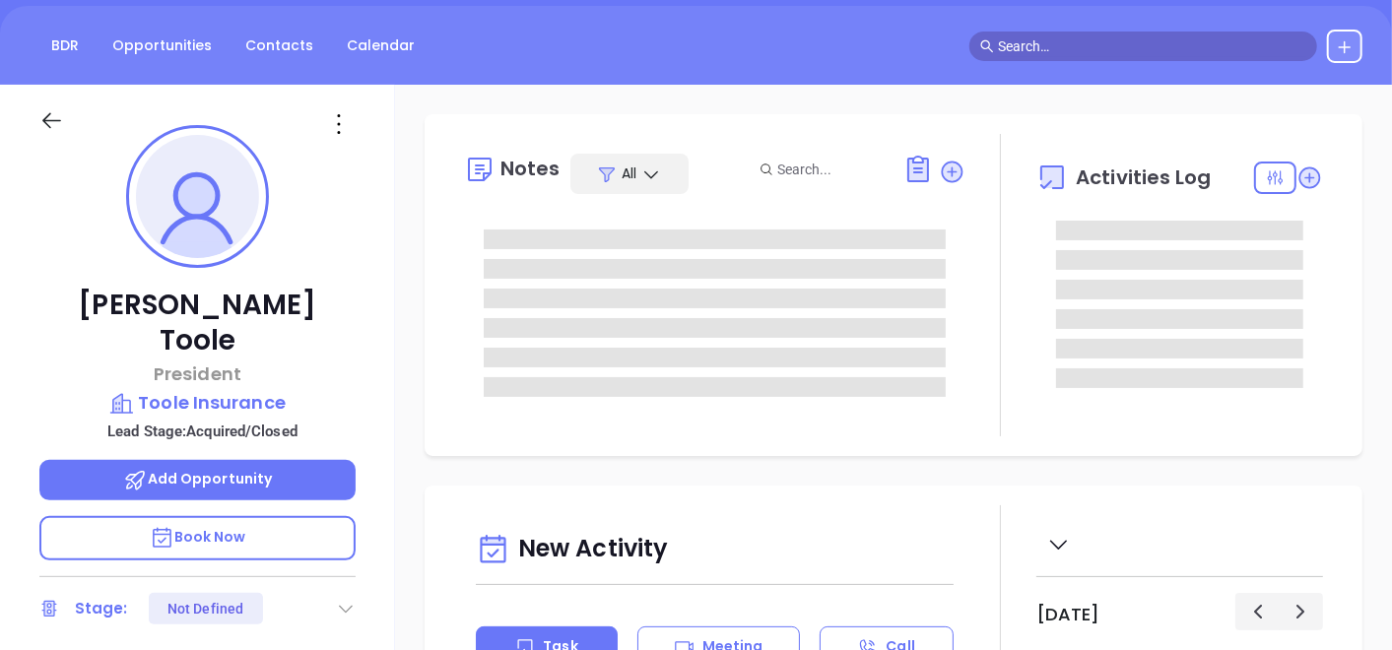
type input "[PERSON_NAME]"
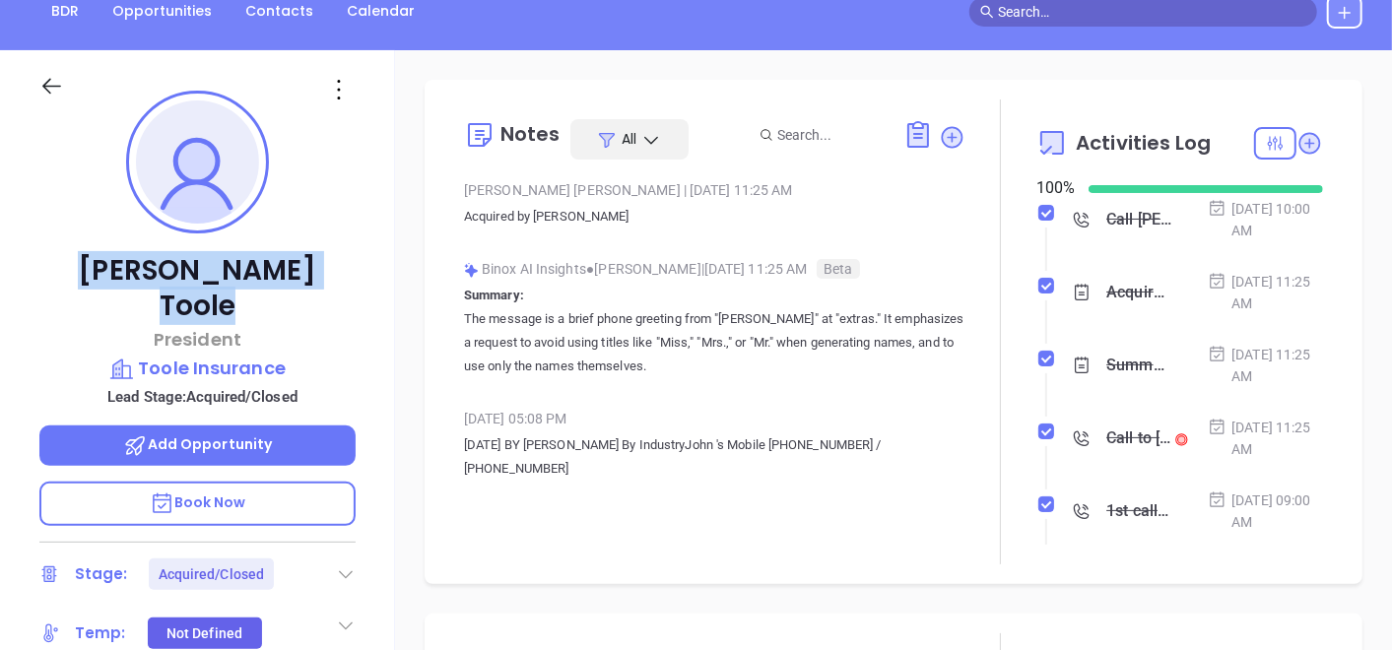
drag, startPoint x: 97, startPoint y: 281, endPoint x: 297, endPoint y: 276, distance: 200.1
click at [297, 276] on p "[PERSON_NAME]" at bounding box center [197, 288] width 316 height 71
copy p "[PERSON_NAME]"
click at [153, 355] on p "Toole Insurance" at bounding box center [197, 369] width 316 height 28
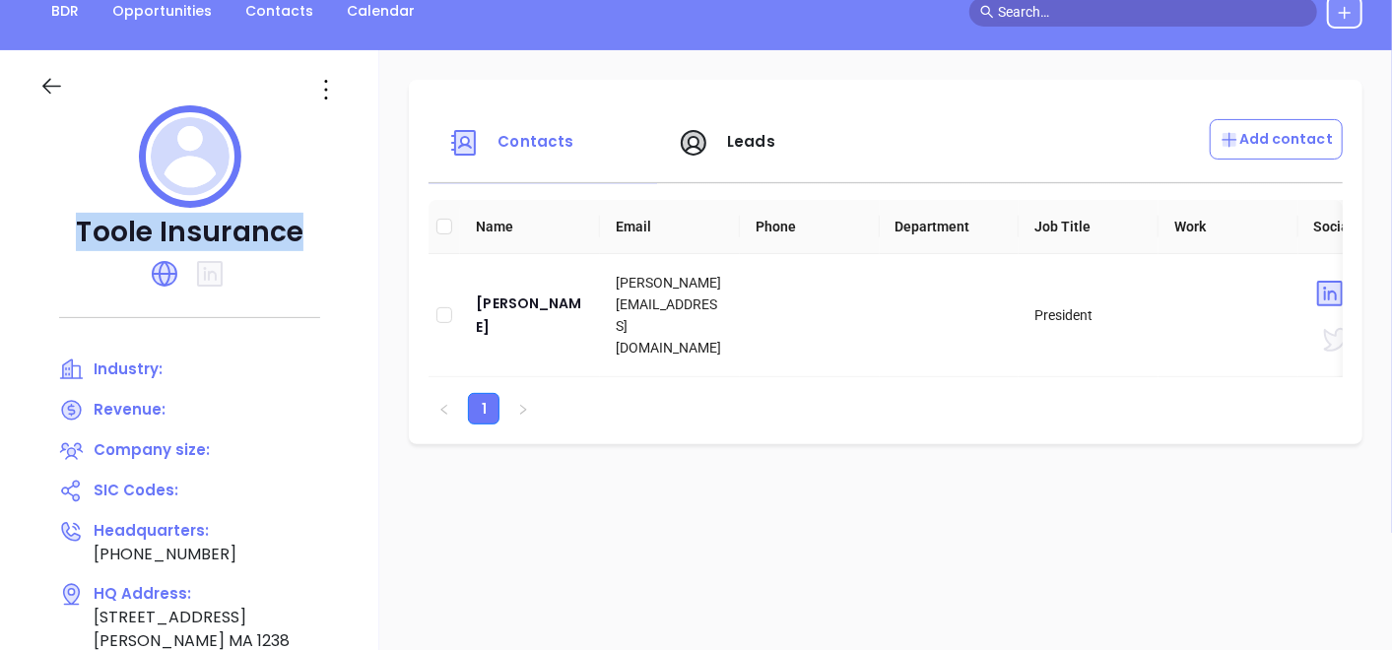
drag, startPoint x: 83, startPoint y: 234, endPoint x: 301, endPoint y: 217, distance: 218.4
click at [301, 217] on p "Toole Insurance" at bounding box center [189, 232] width 301 height 35
copy p "Toole Insurance"
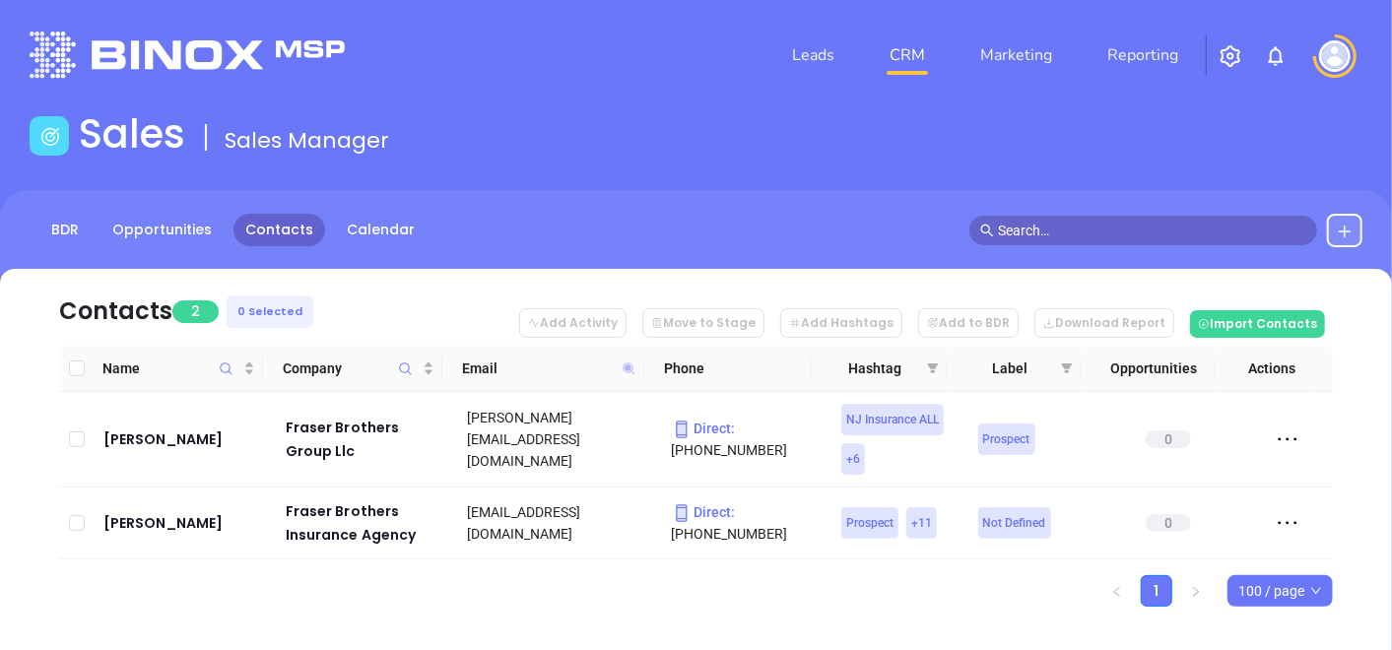
click at [625, 368] on icon at bounding box center [629, 369] width 15 height 15
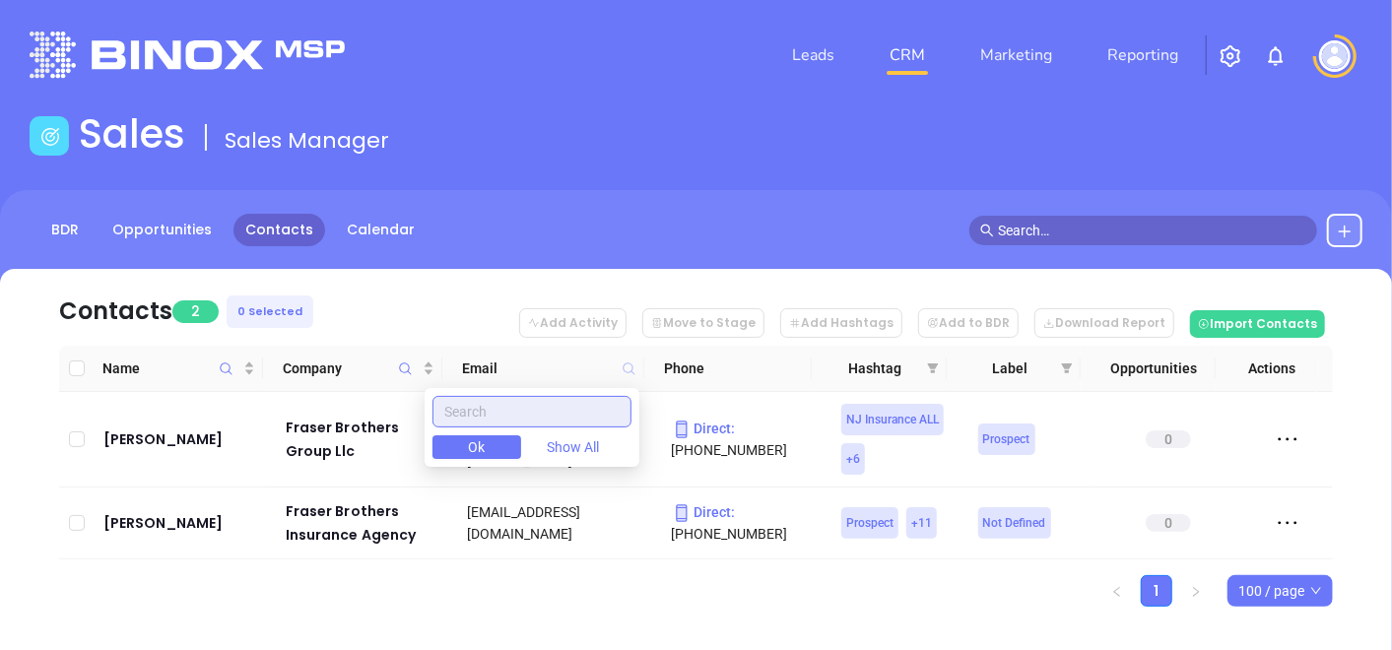
paste input "[PERSON_NAME][DOMAIN_NAME]"
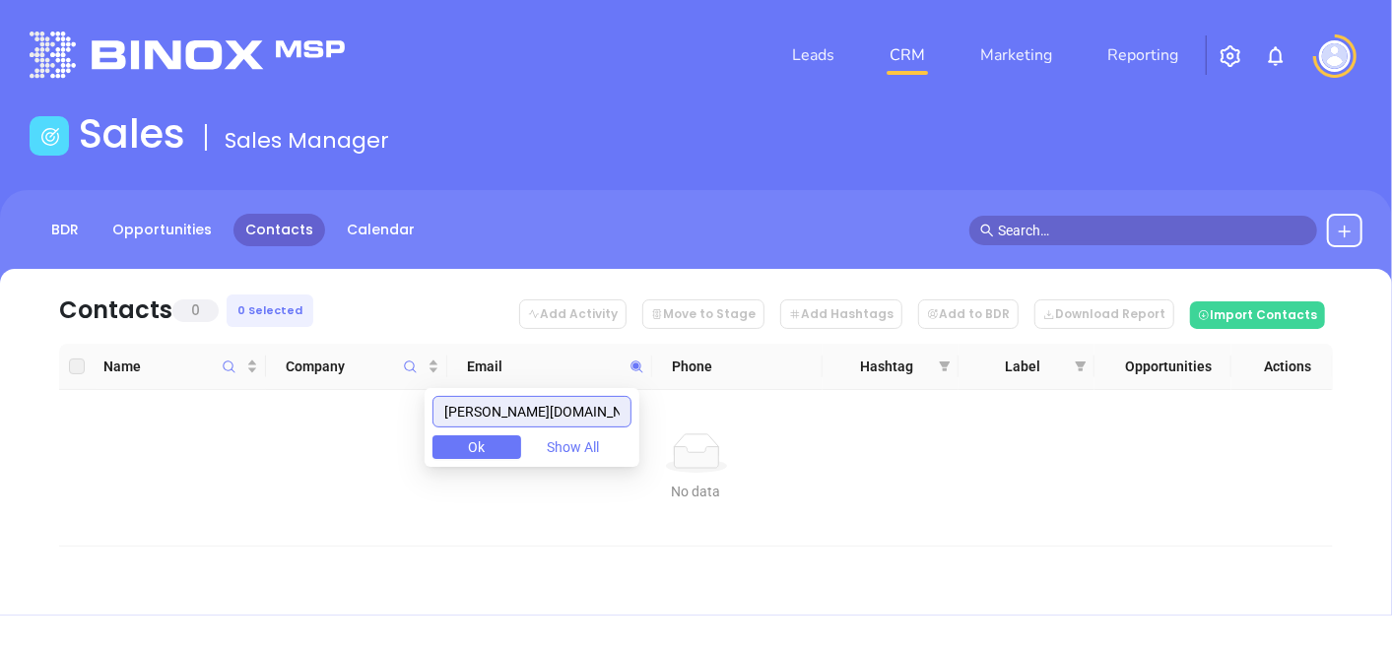
type input "[PERSON_NAME][DOMAIN_NAME]"
drag, startPoint x: 610, startPoint y: 419, endPoint x: 457, endPoint y: 413, distance: 152.9
click at [460, 416] on input "[PERSON_NAME][DOMAIN_NAME]" at bounding box center [532, 412] width 199 height 32
paste input "[DOMAIN_NAME]"
type input "[DOMAIN_NAME]"
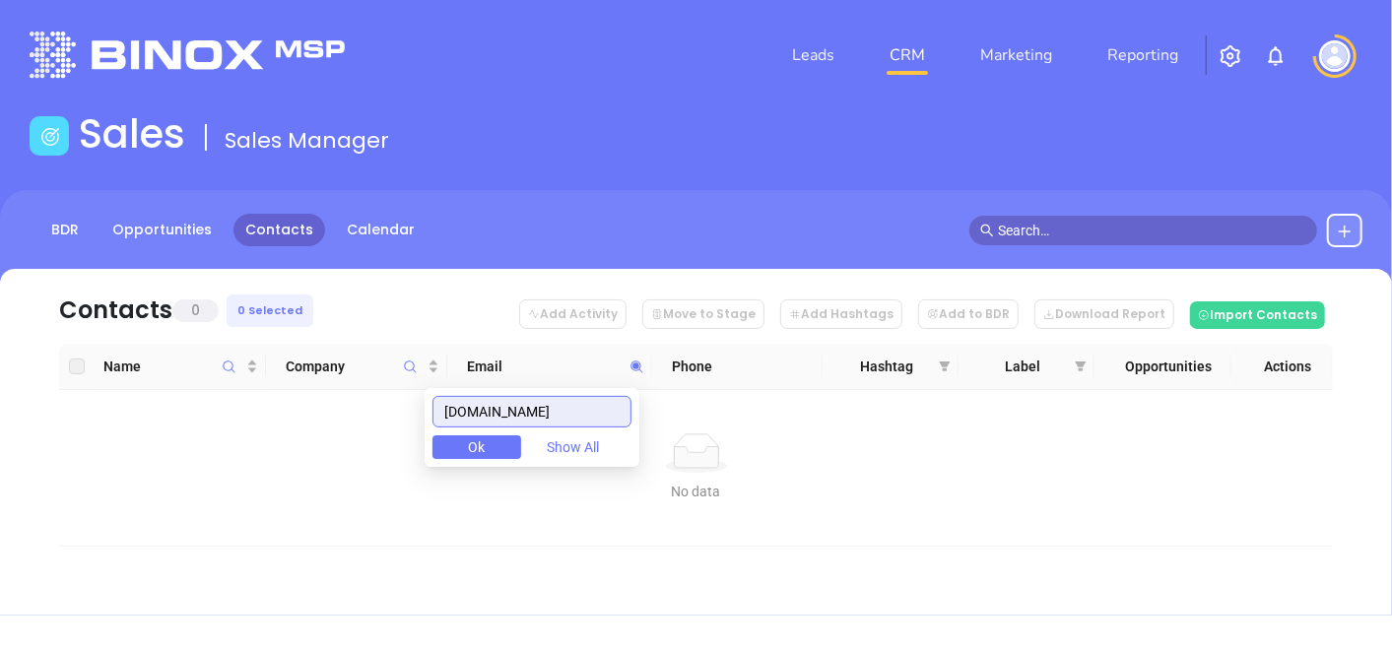
drag, startPoint x: 584, startPoint y: 415, endPoint x: 451, endPoint y: 444, distance: 136.3
click at [453, 444] on div "defeoagency.com Ok Show All" at bounding box center [532, 427] width 215 height 79
paste input "dalegroup.com"
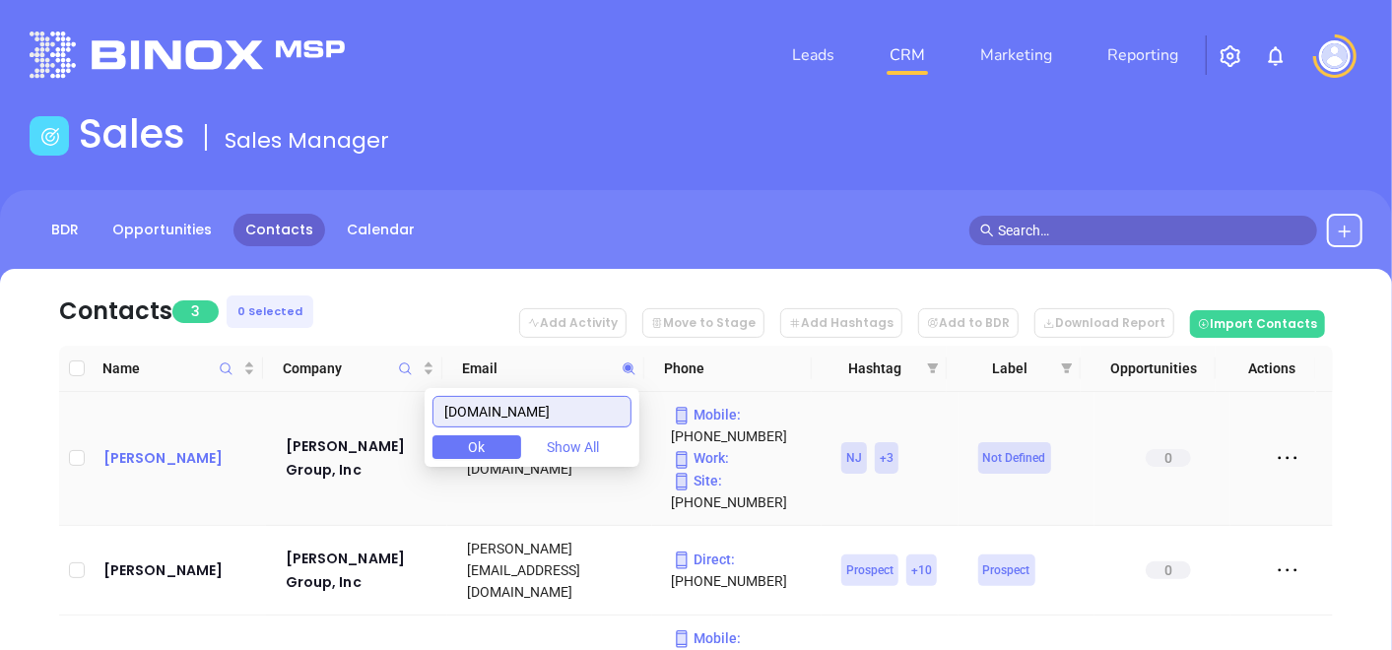
type input "dalegroup.com"
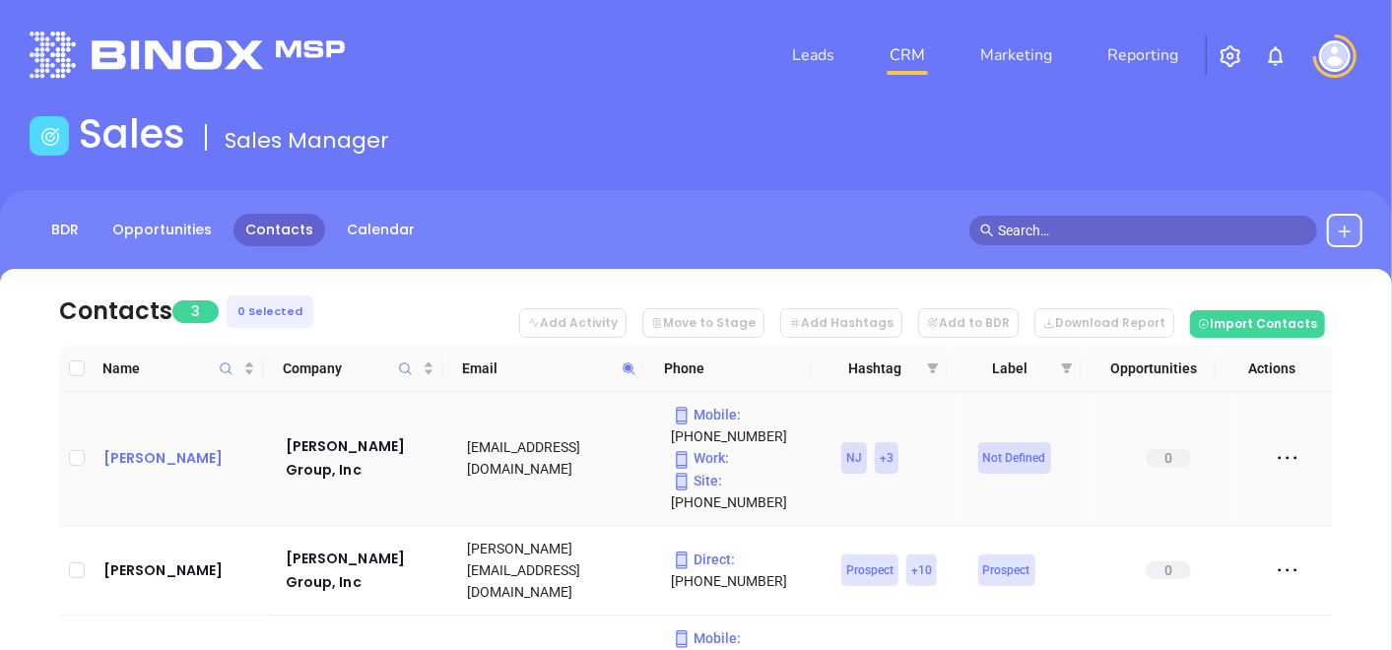
click at [127, 449] on div "Maureen Cupo" at bounding box center [180, 458] width 155 height 24
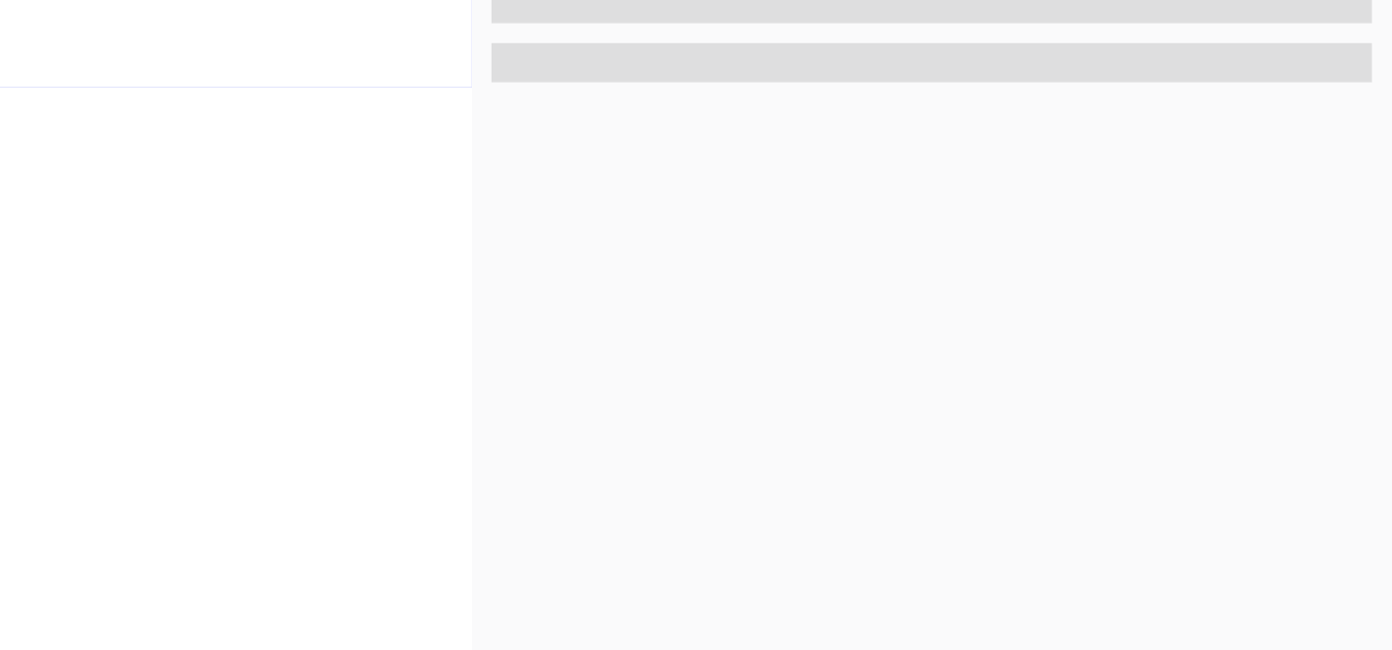
scroll to position [997, 0]
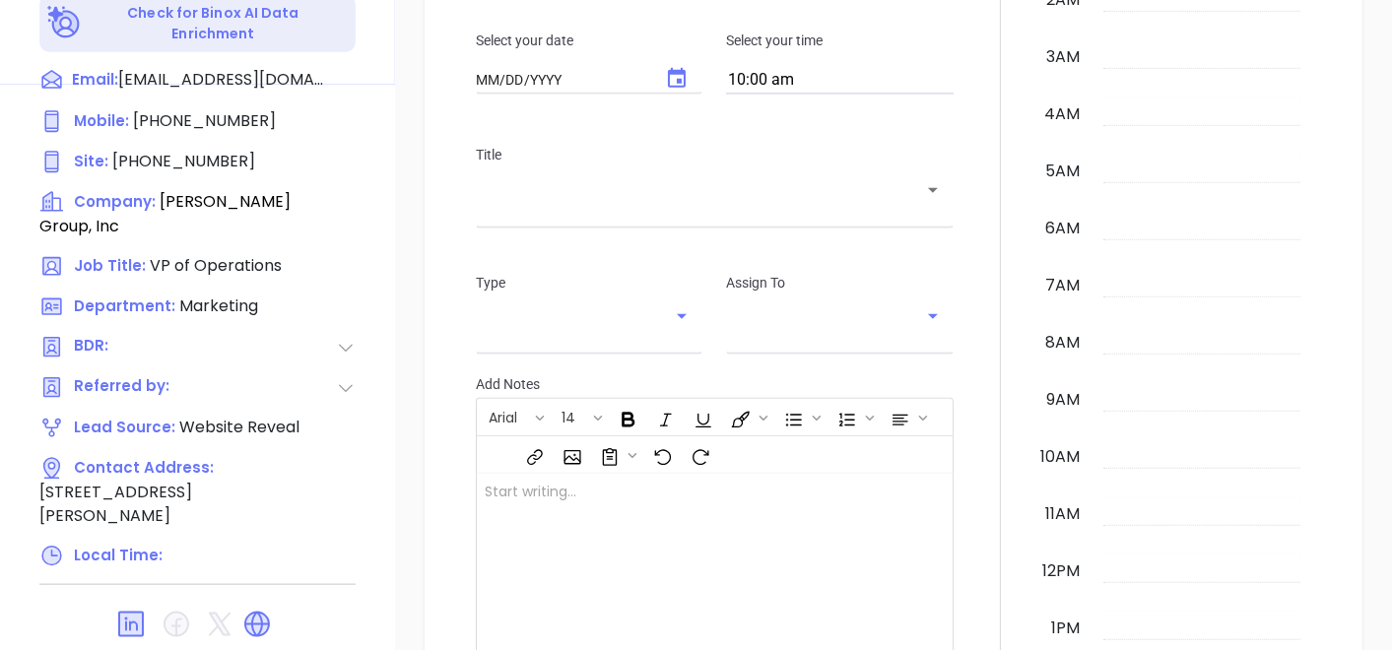
type input "[DATE]"
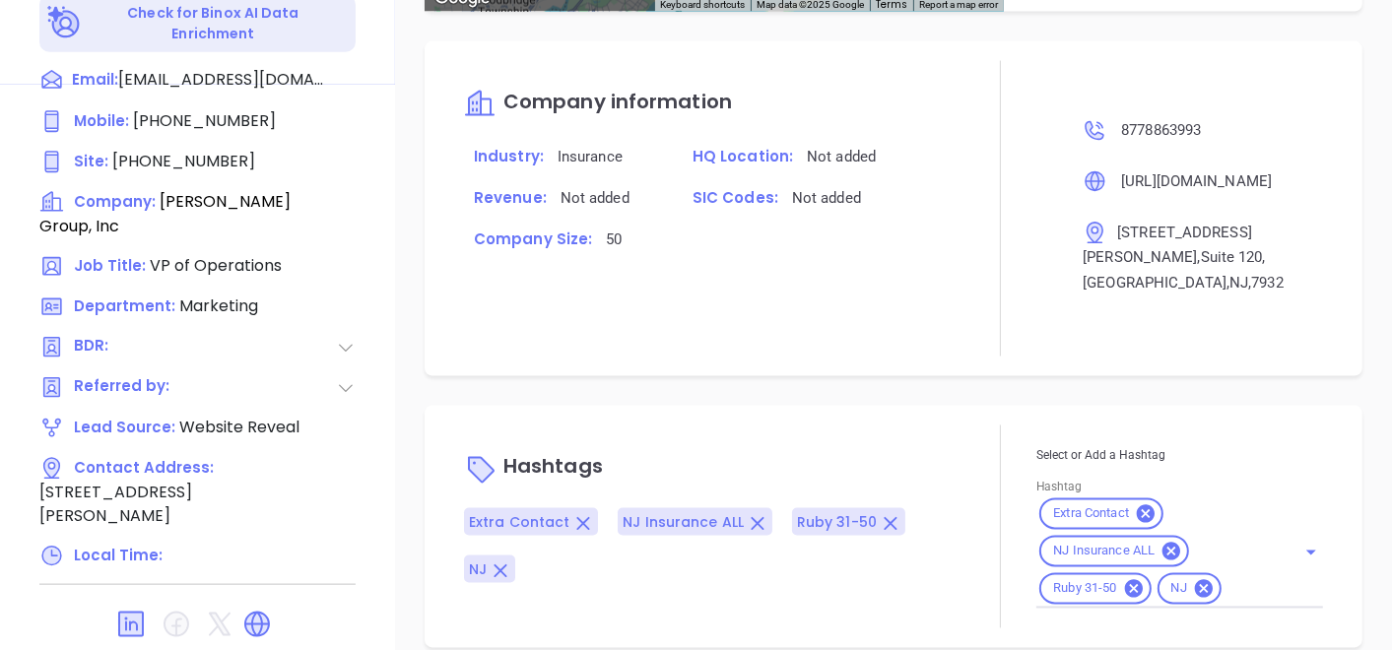
type input "[PERSON_NAME]"
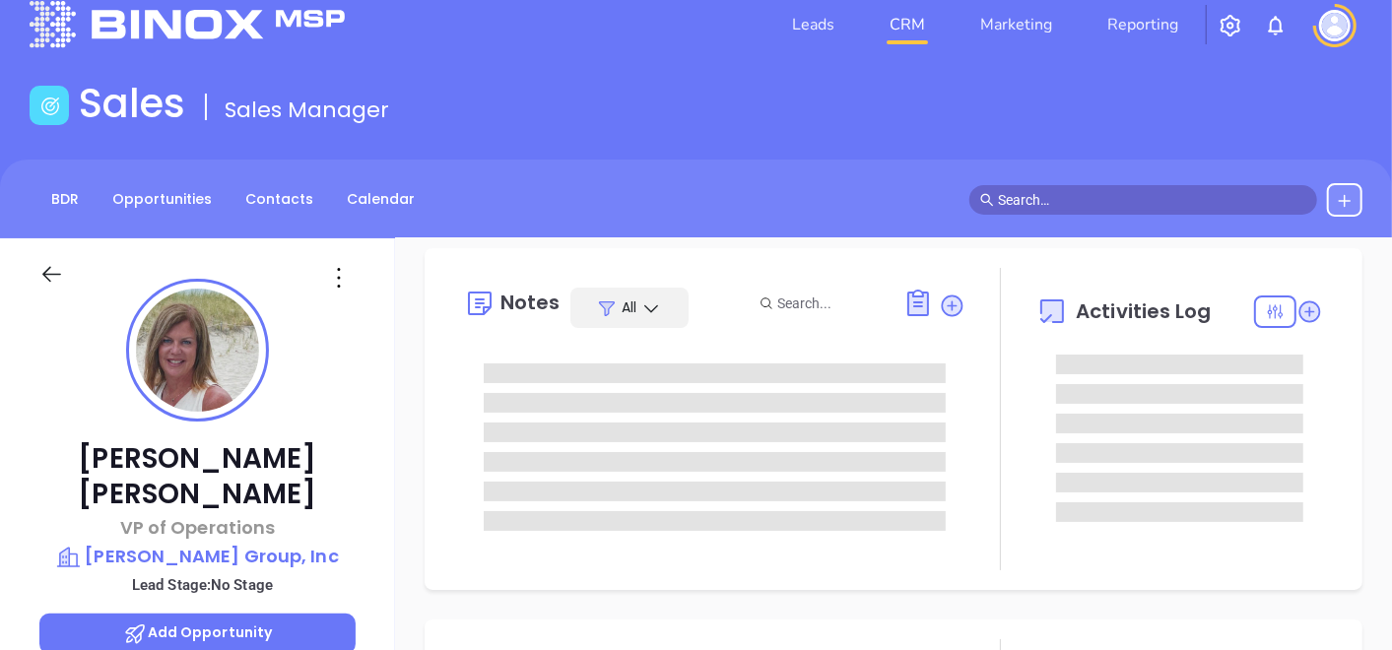
scroll to position [12, 0]
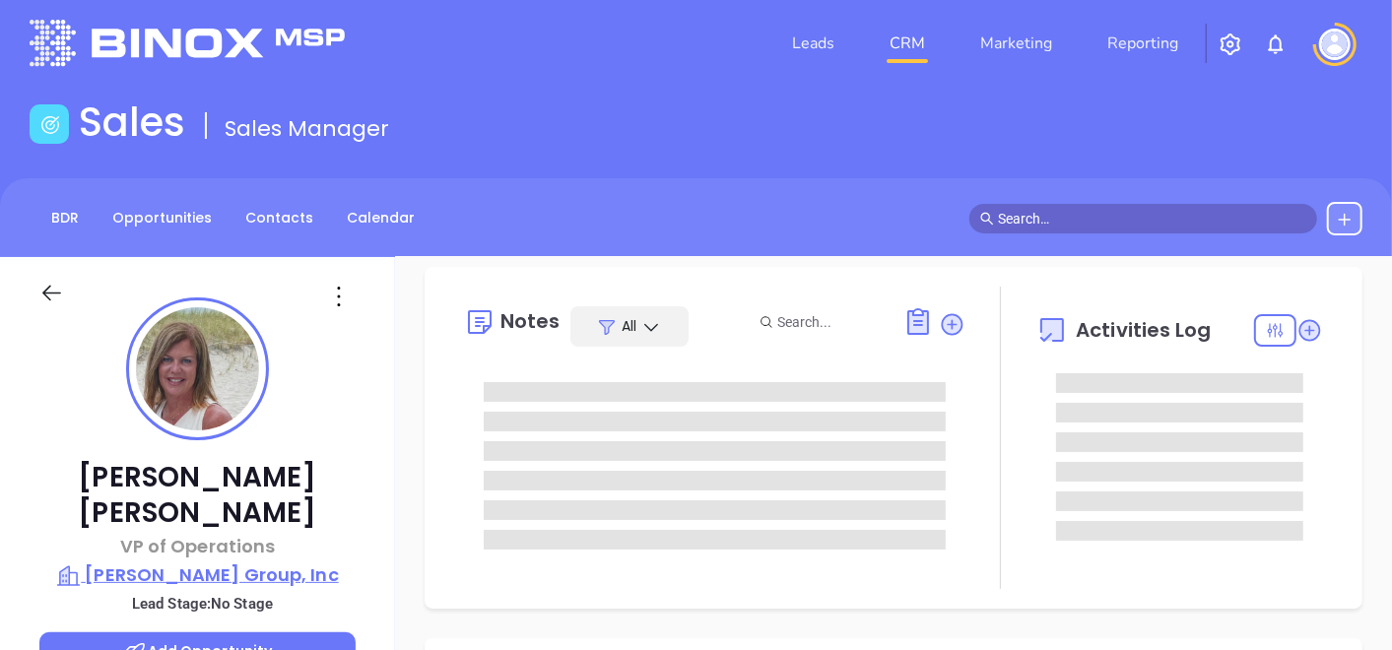
click at [182, 562] on p "Dale Group, Inc" at bounding box center [197, 576] width 316 height 28
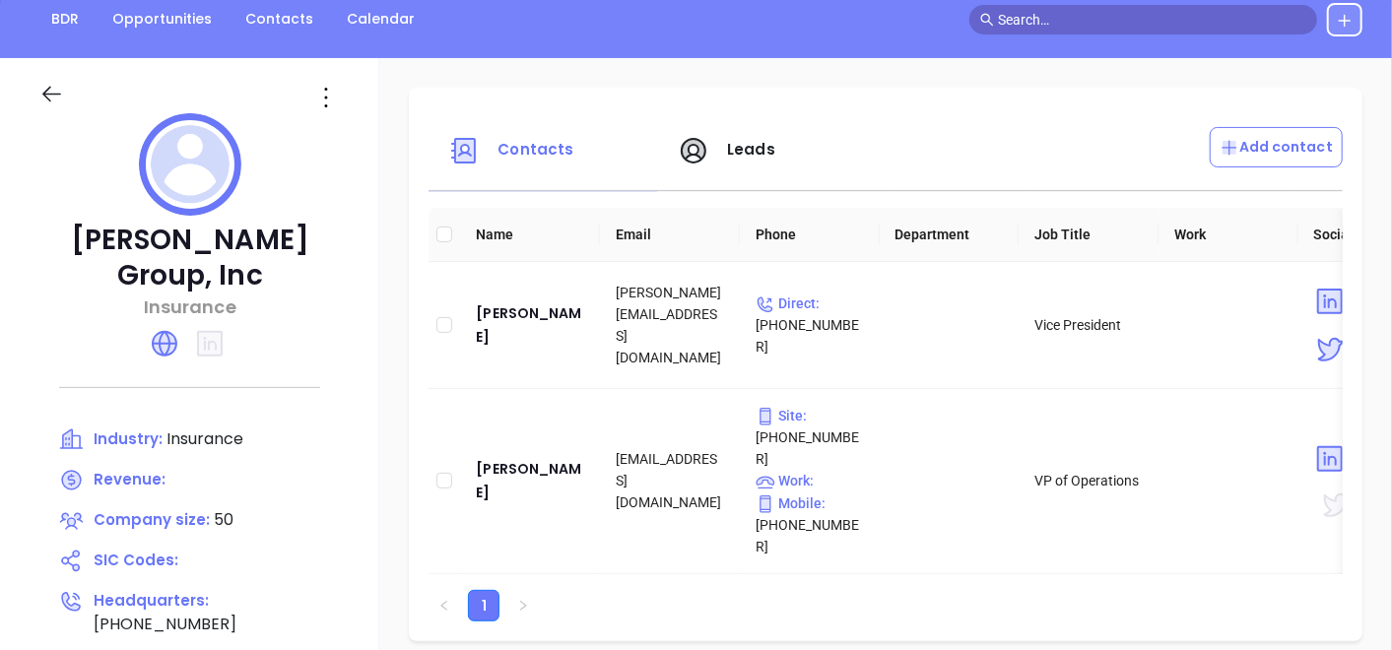
scroll to position [340, 0]
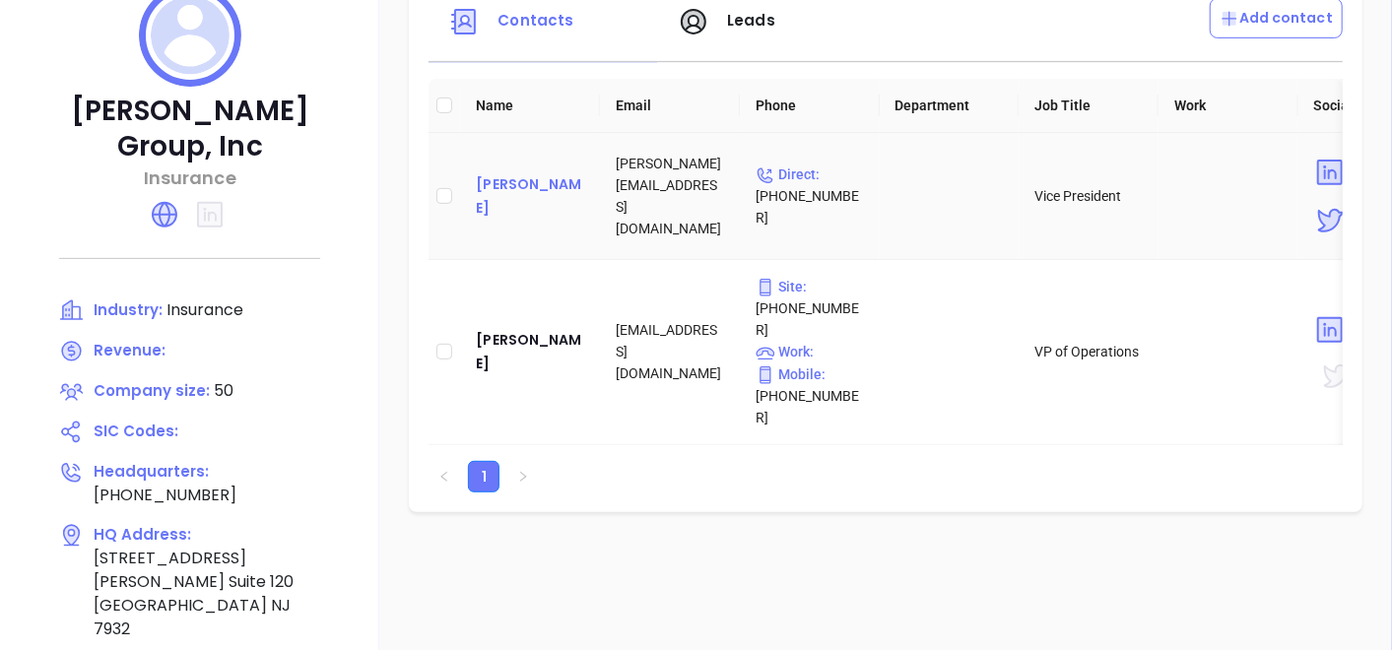
click at [501, 198] on div "Antonio Oliveira" at bounding box center [530, 195] width 108 height 47
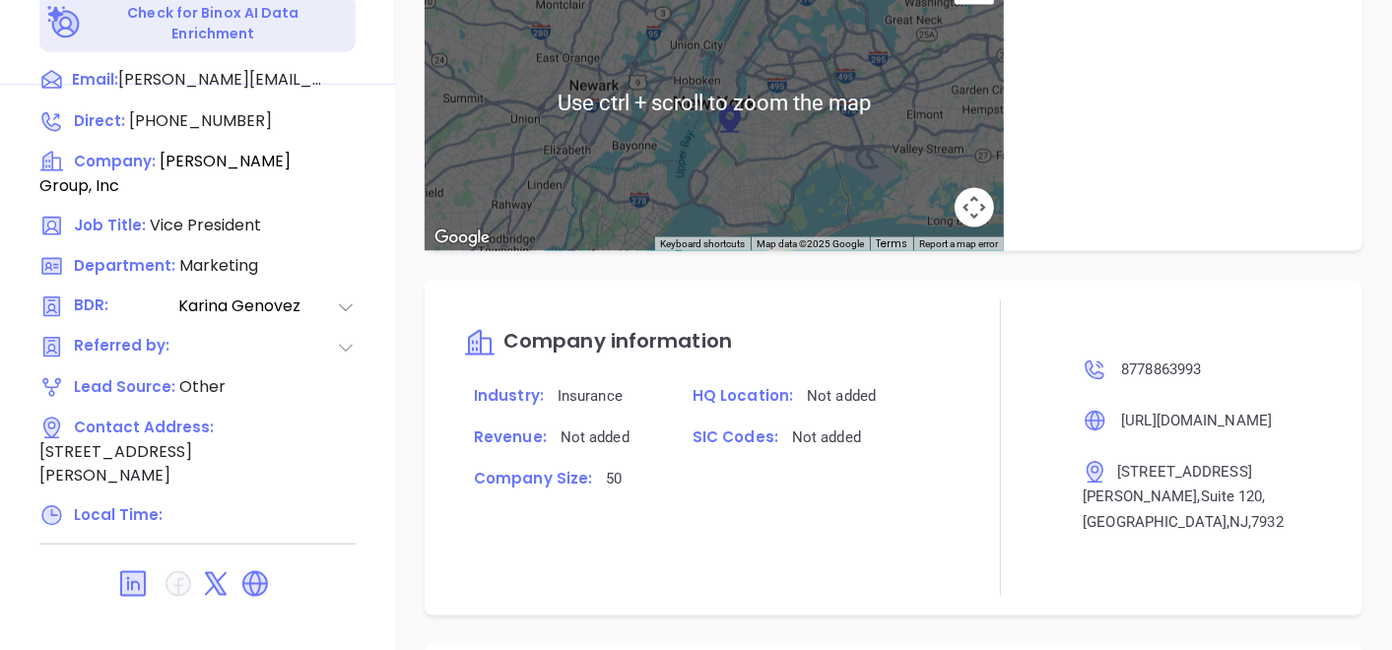
scroll to position [1314, 0]
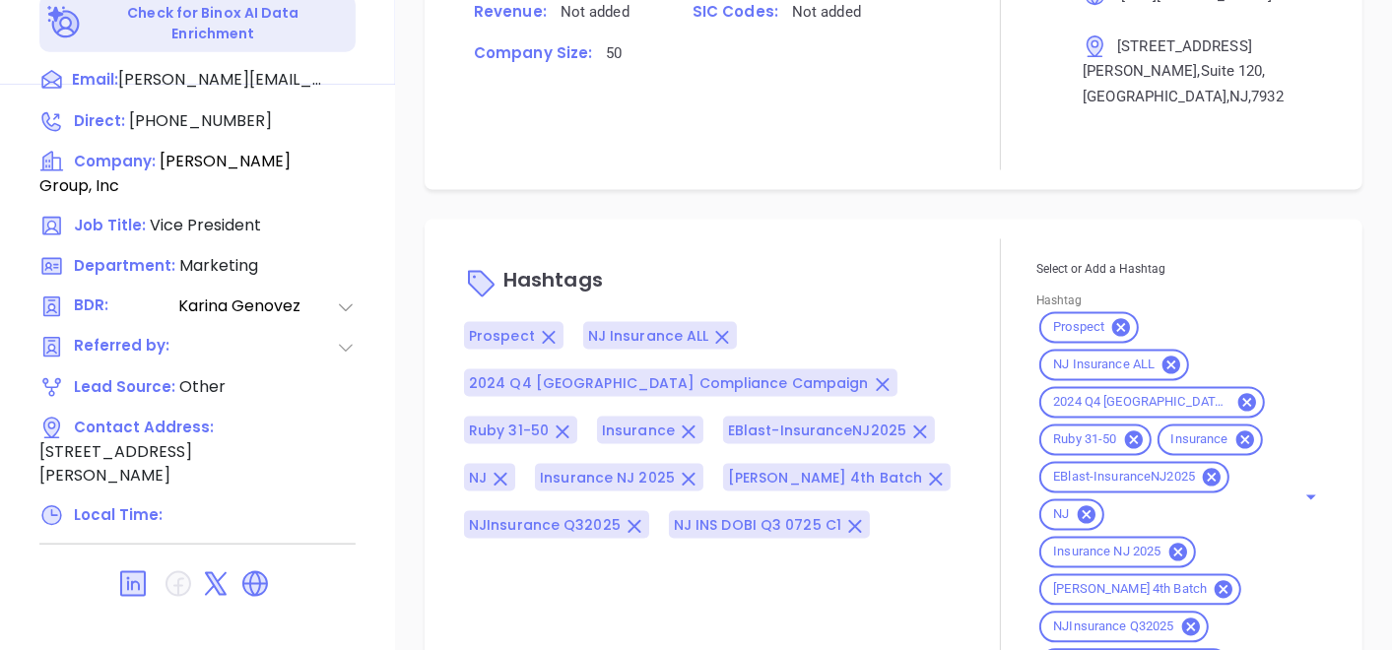
type input "[PERSON_NAME]"
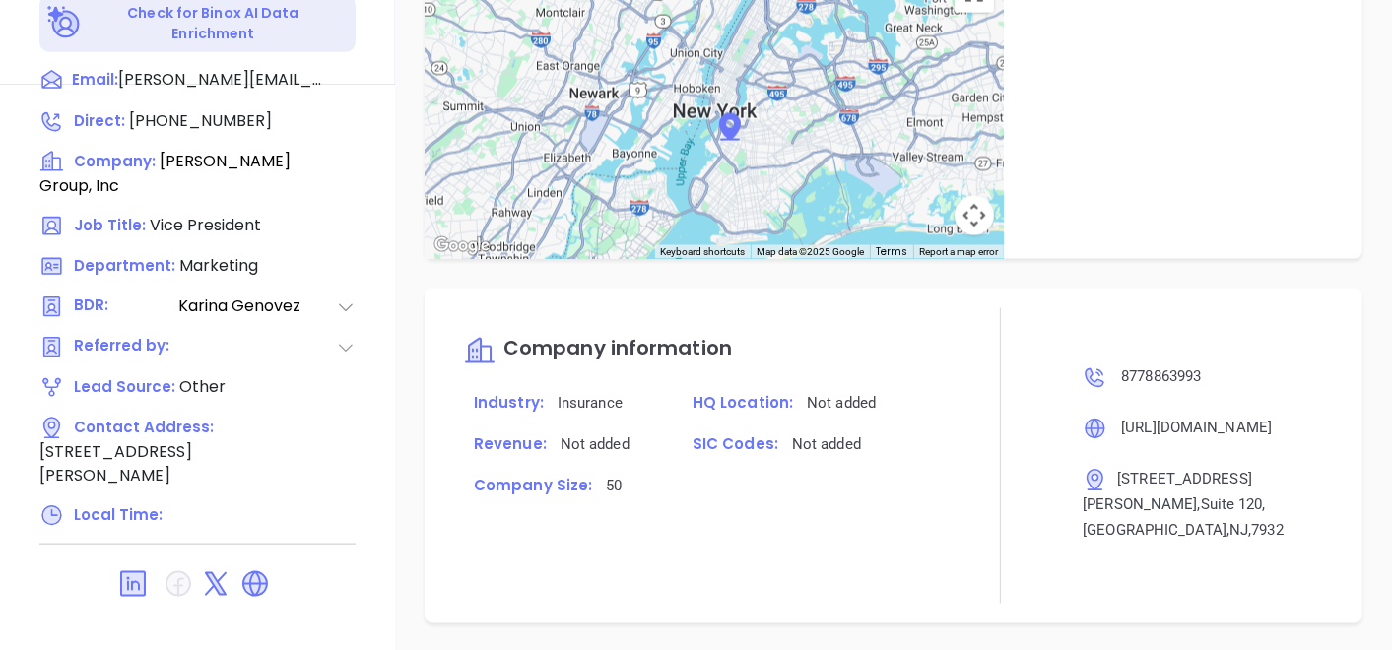
scroll to position [450, 0]
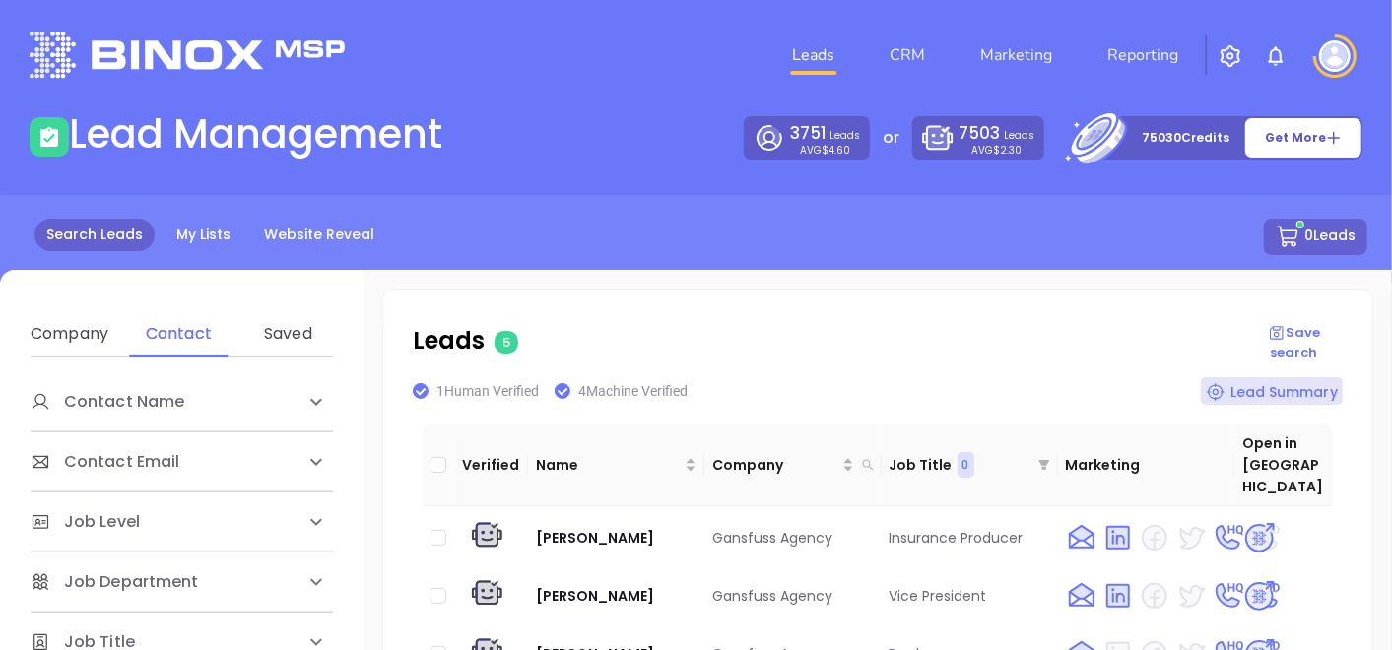
scroll to position [22, 0]
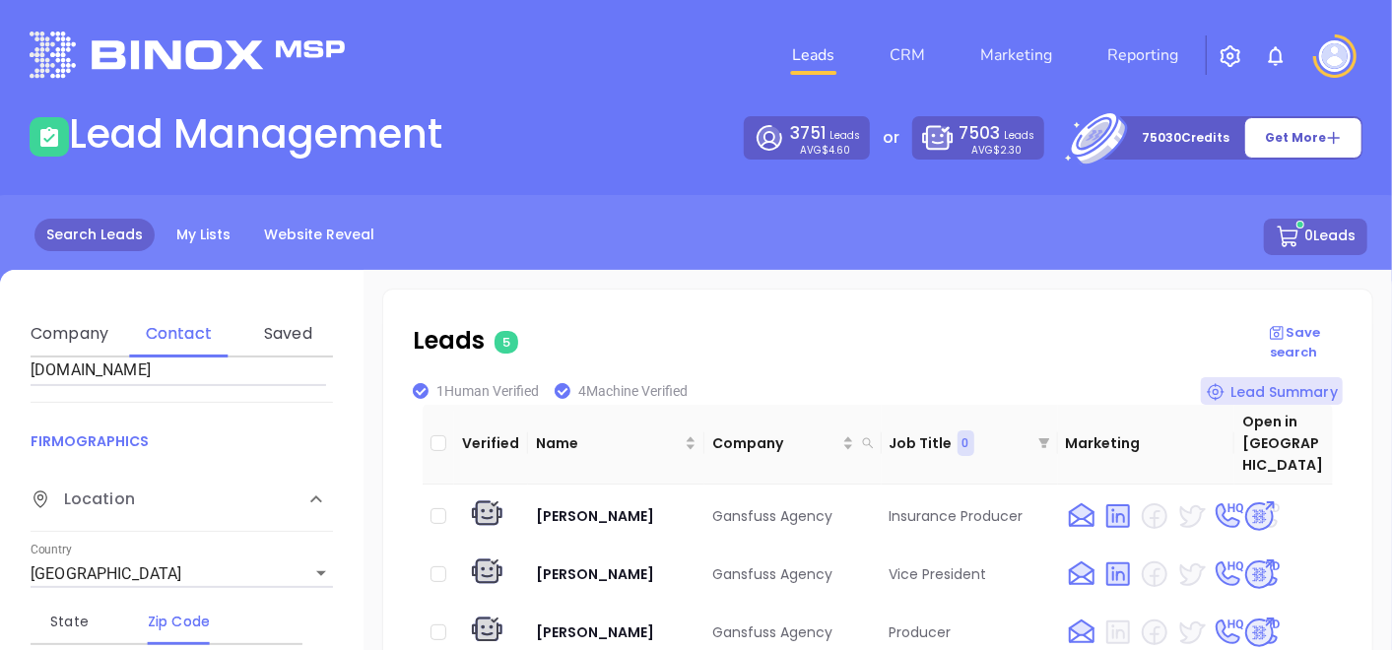
click at [247, 385] on div "Name Domain Enter a company name Enter a company domain gansfussinsurance.com" at bounding box center [182, 329] width 303 height 146
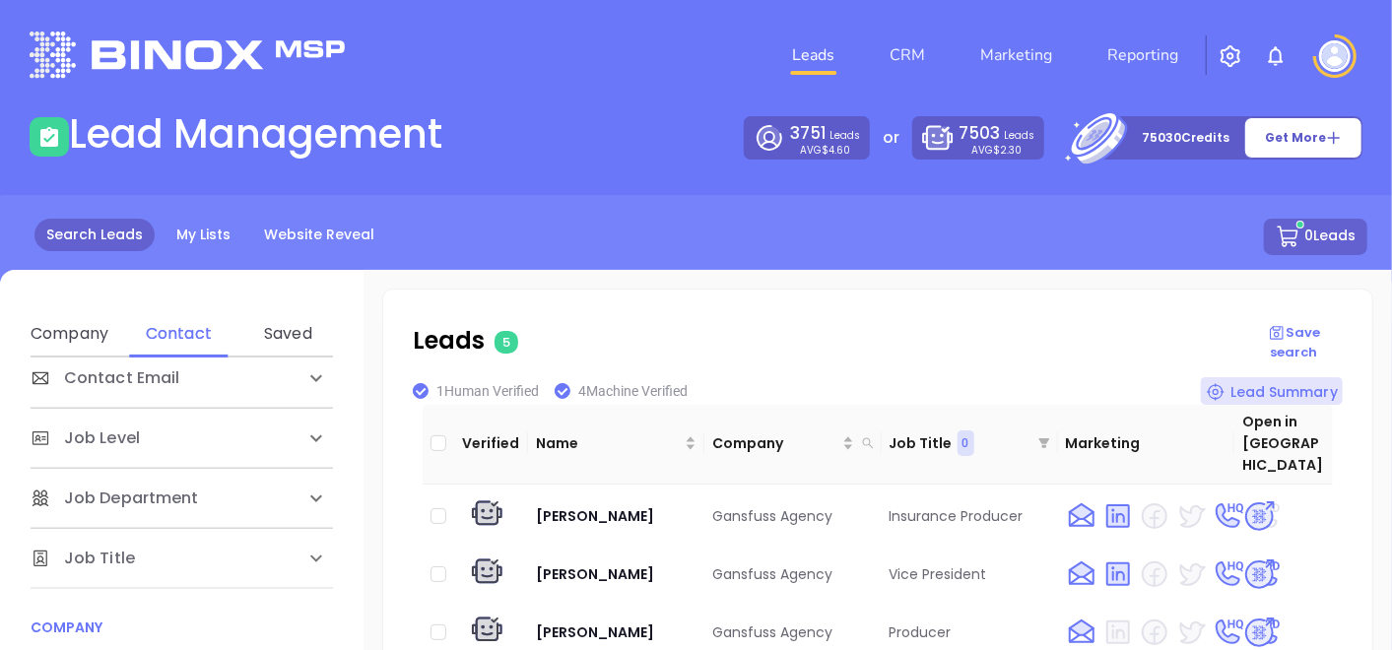
drag, startPoint x: 238, startPoint y: 369, endPoint x: 0, endPoint y: 391, distance: 239.5
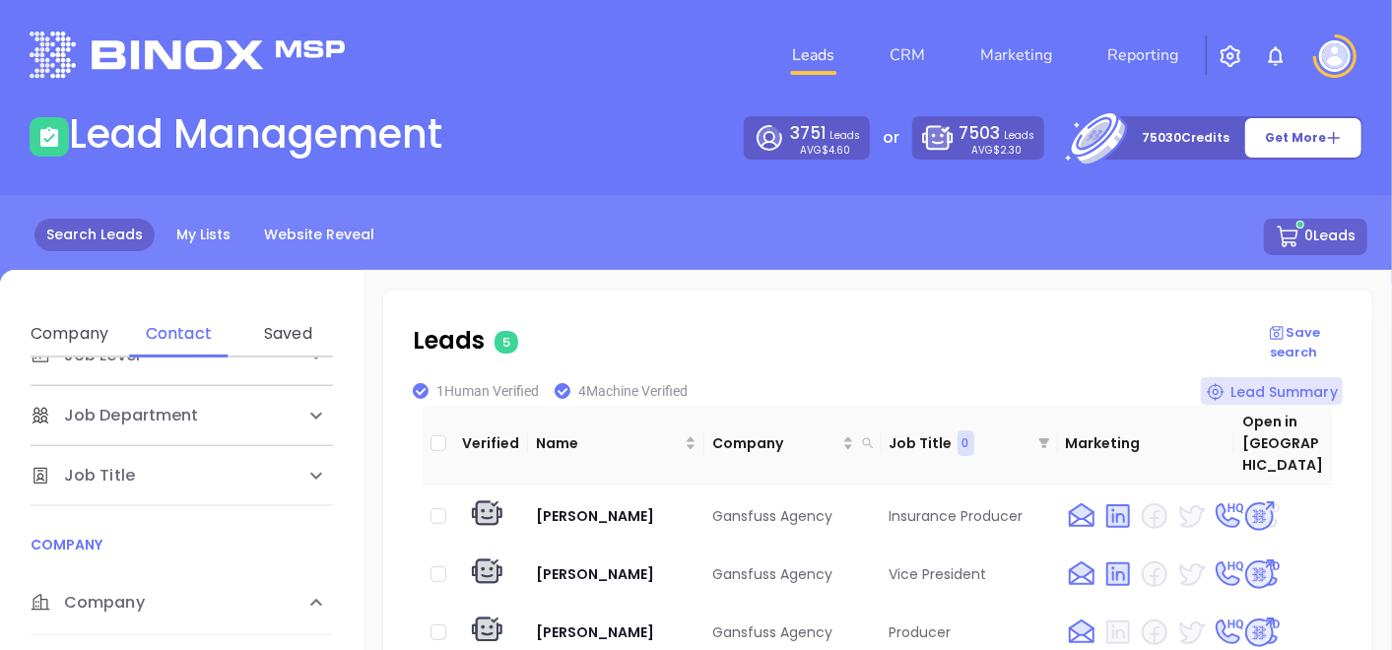
scroll to position [304, 0]
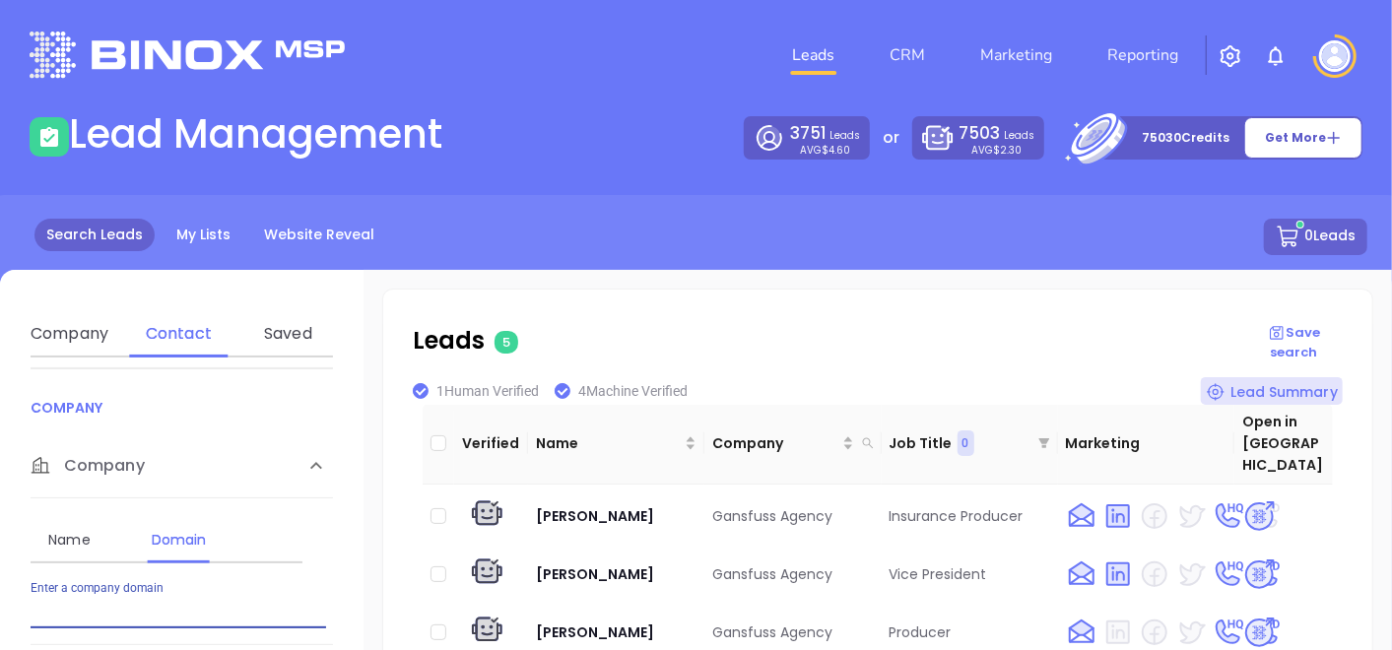
paste input "[DOMAIN_NAME]"
type input "[DOMAIN_NAME]"
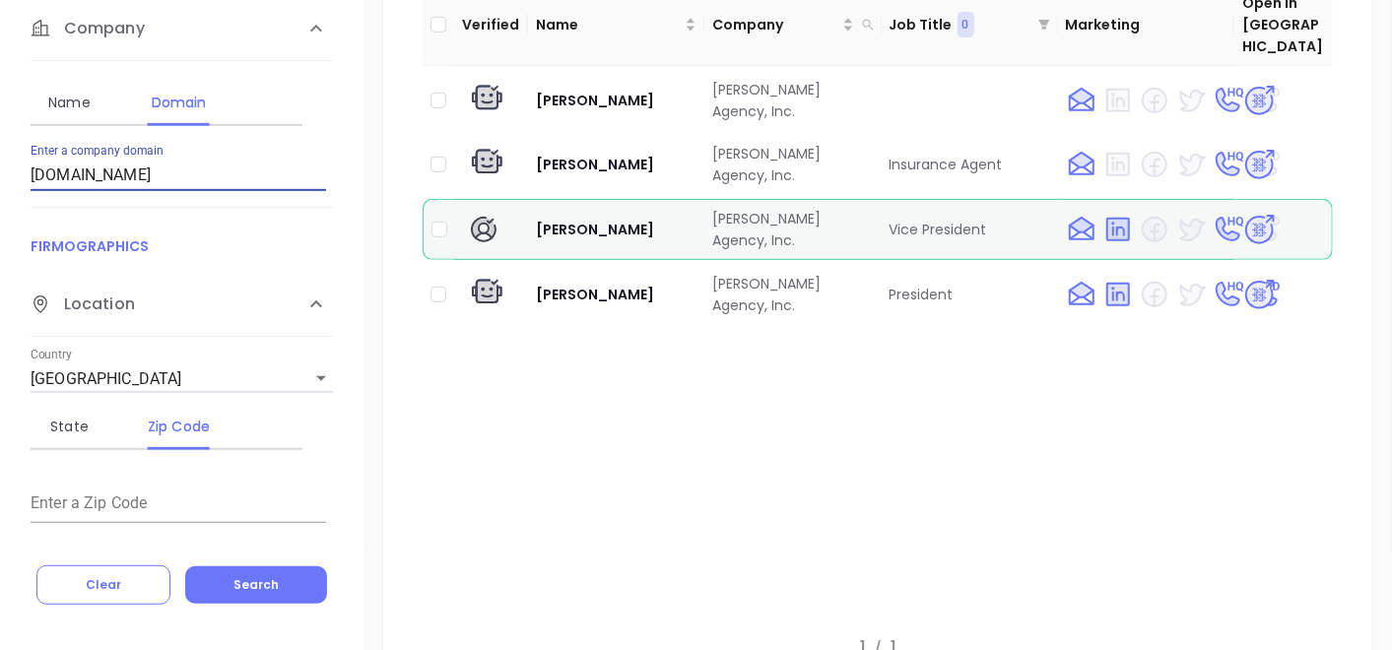
scroll to position [0, 0]
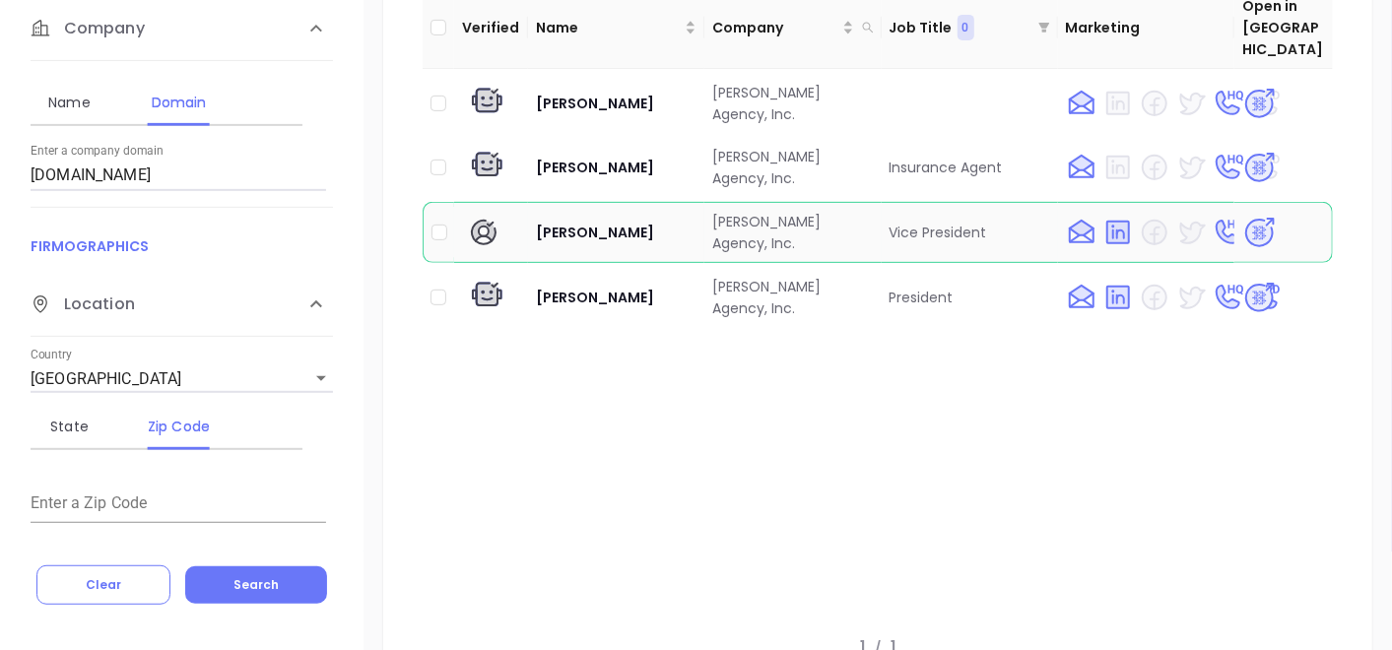
click at [1249, 216] on img at bounding box center [1260, 233] width 34 height 34
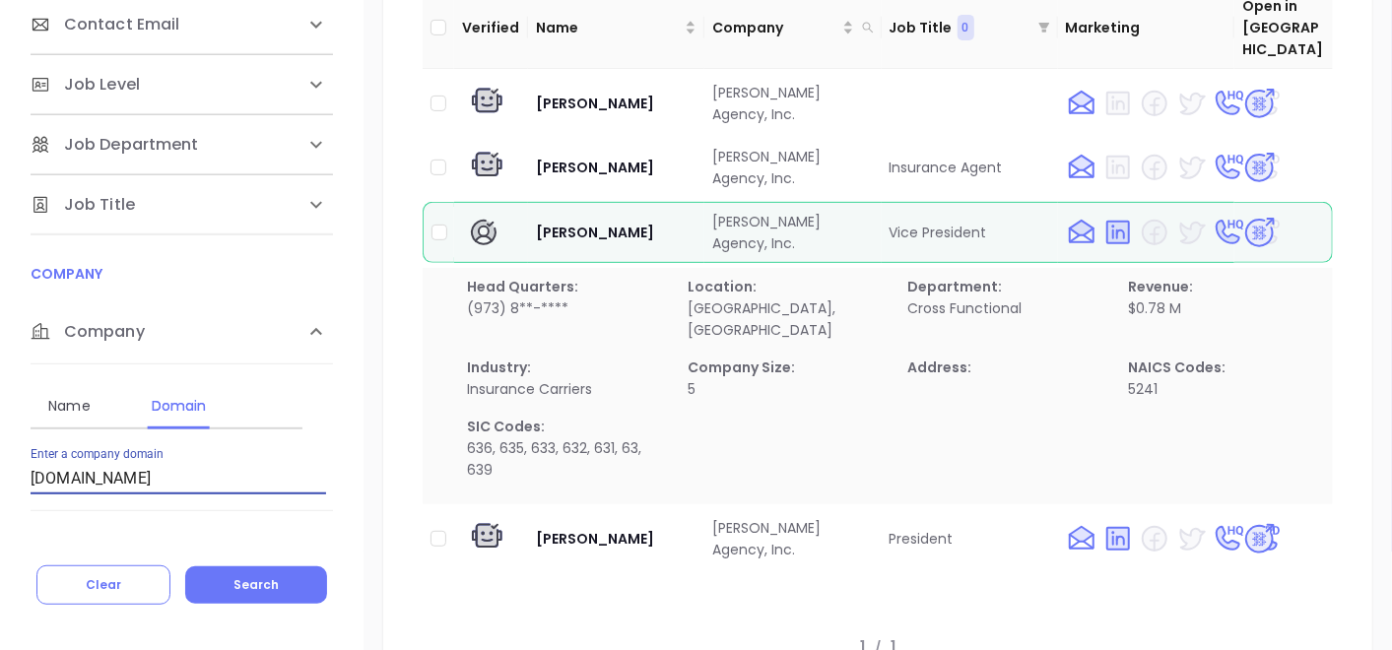
drag, startPoint x: 175, startPoint y: 462, endPoint x: 0, endPoint y: 507, distance: 180.9
paste input "fivestarins.com"
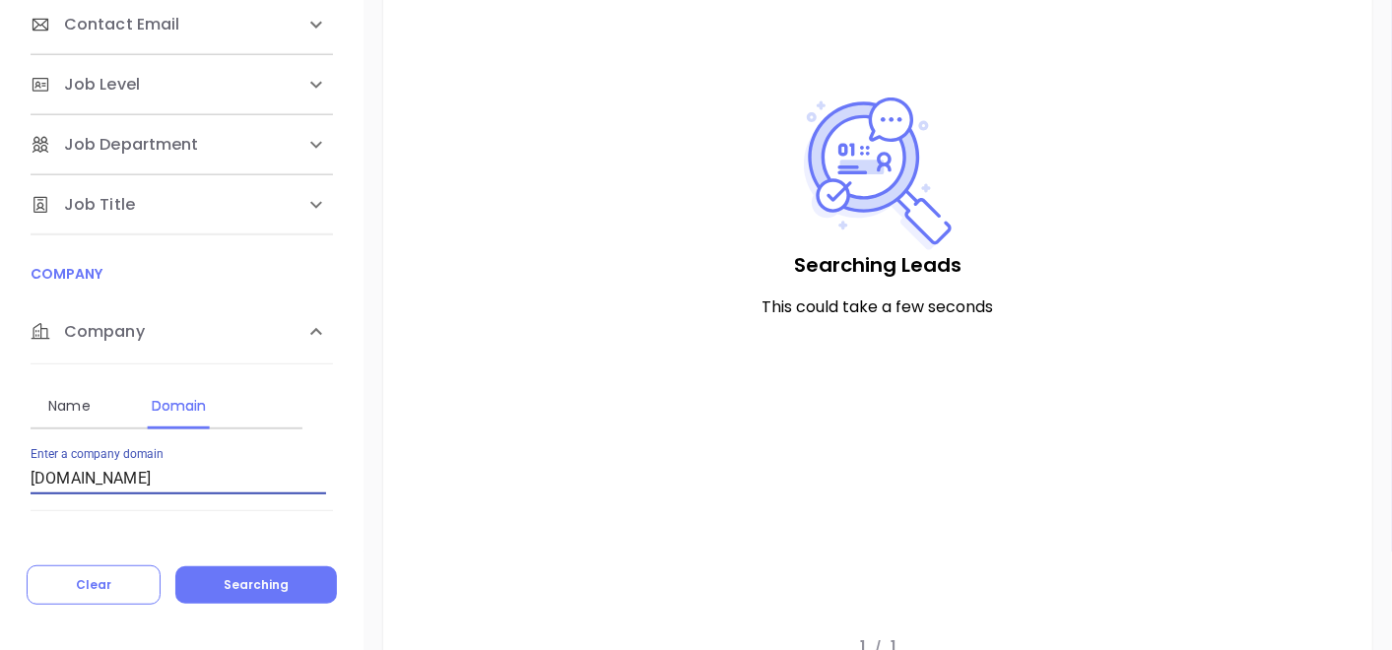
type input "fivestarins.com"
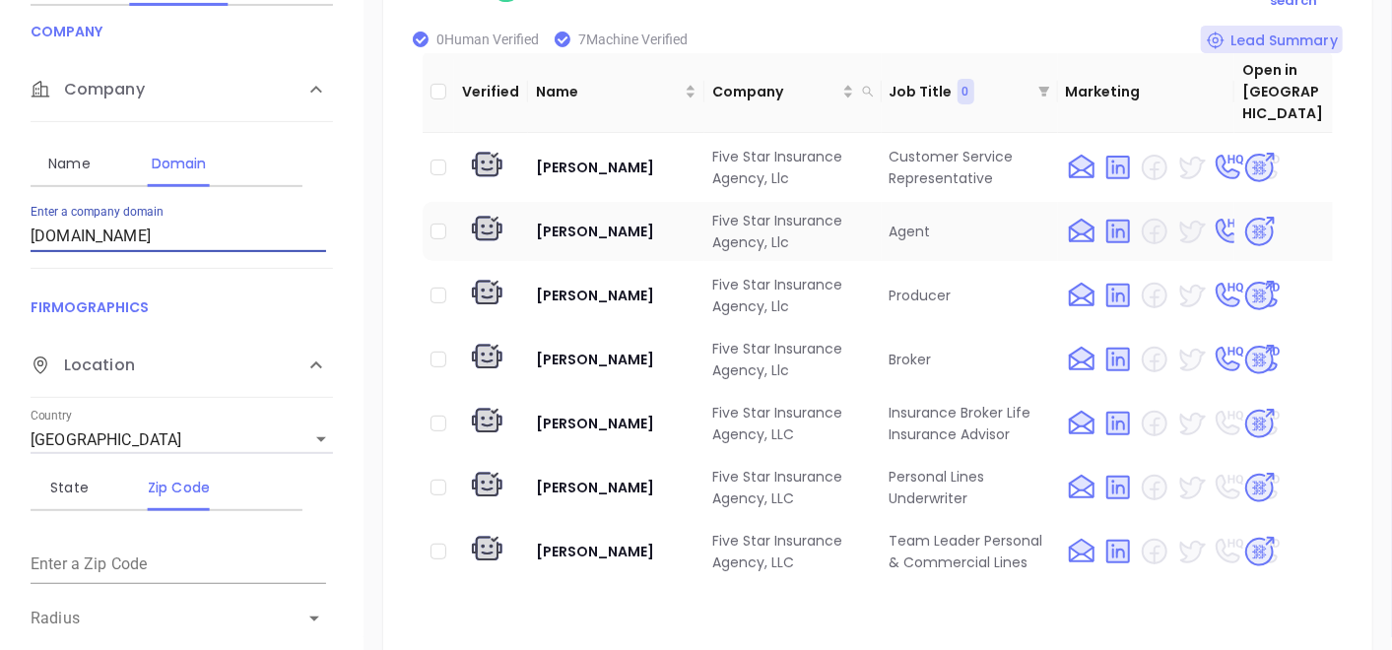
scroll to position [438, 0]
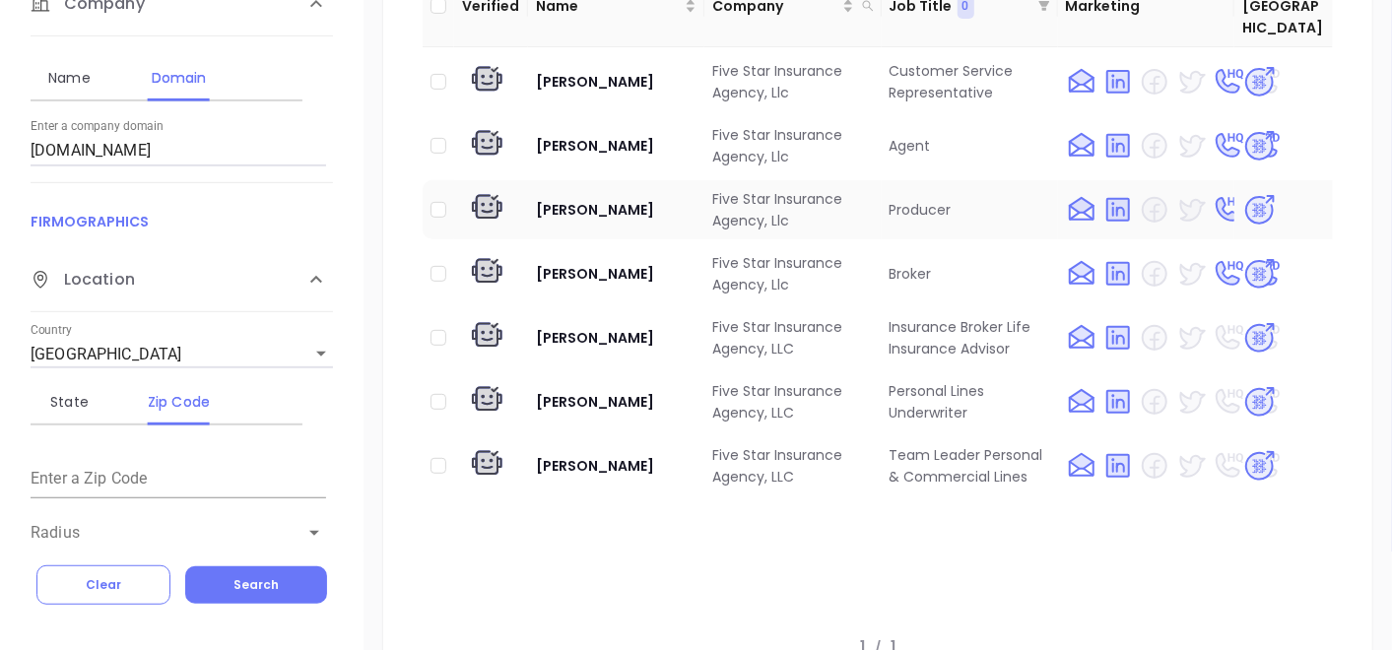
click at [1244, 193] on img at bounding box center [1260, 210] width 34 height 34
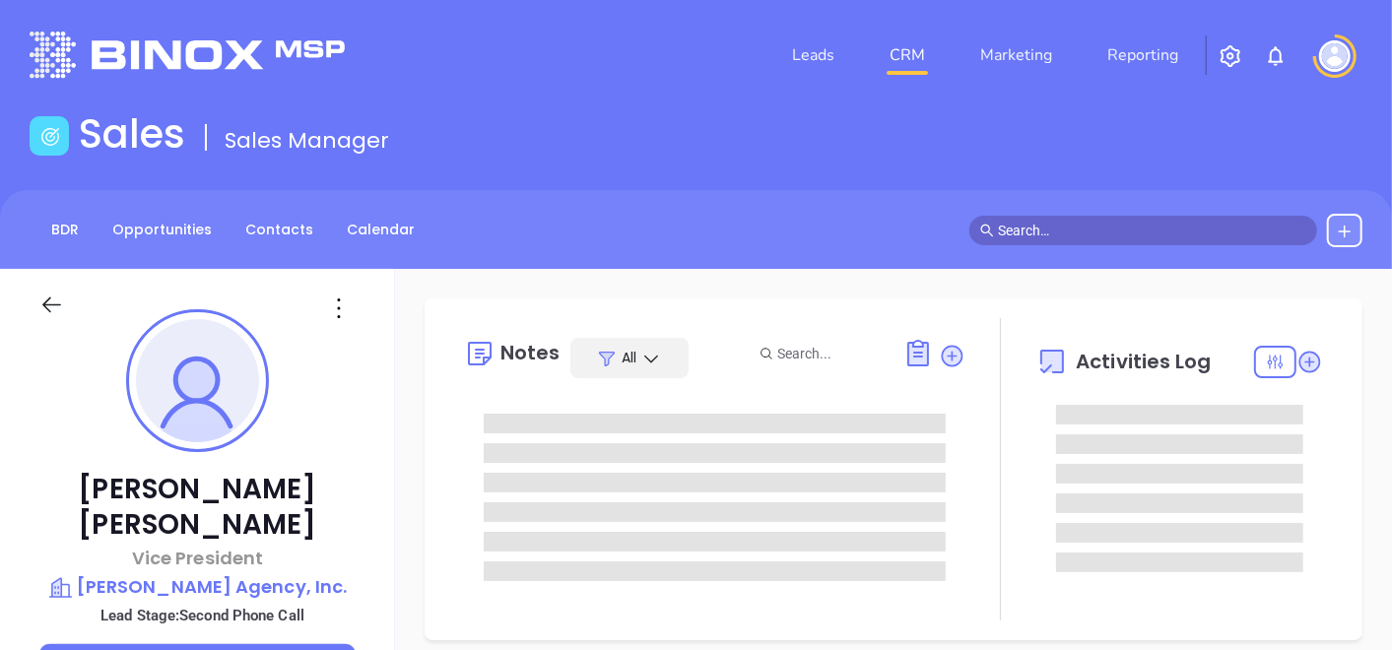
type input "[DATE]"
type input "[PERSON_NAME]"
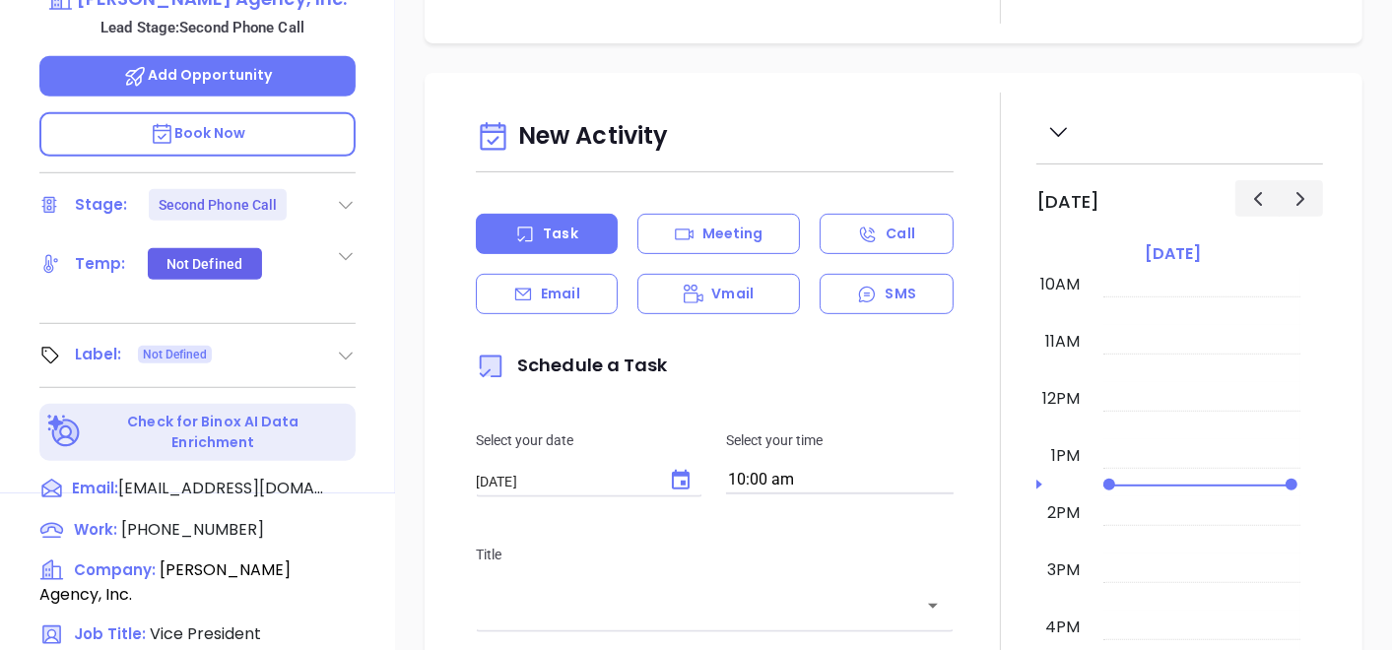
scroll to position [547, 0]
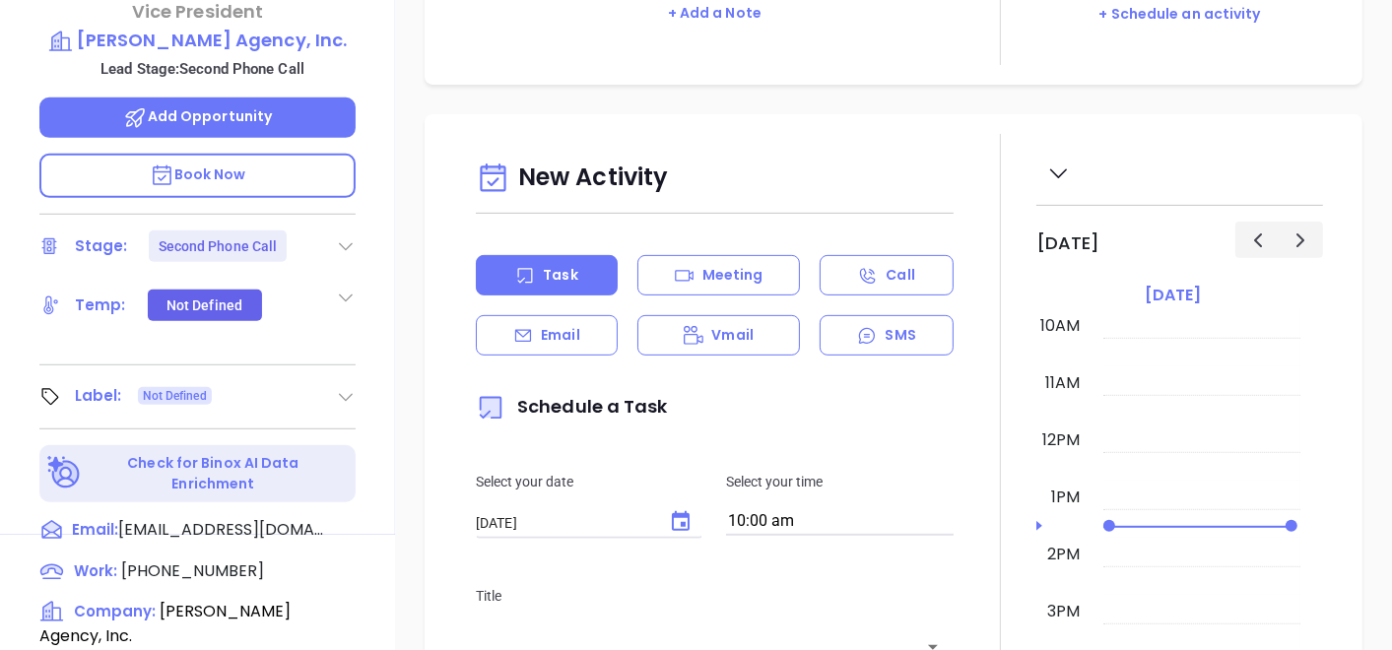
click at [337, 381] on div "Label: Not Defined" at bounding box center [197, 397] width 316 height 32
drag, startPoint x: 348, startPoint y: 358, endPoint x: 332, endPoint y: 369, distance: 19.1
click at [348, 387] on icon at bounding box center [346, 397] width 20 height 20
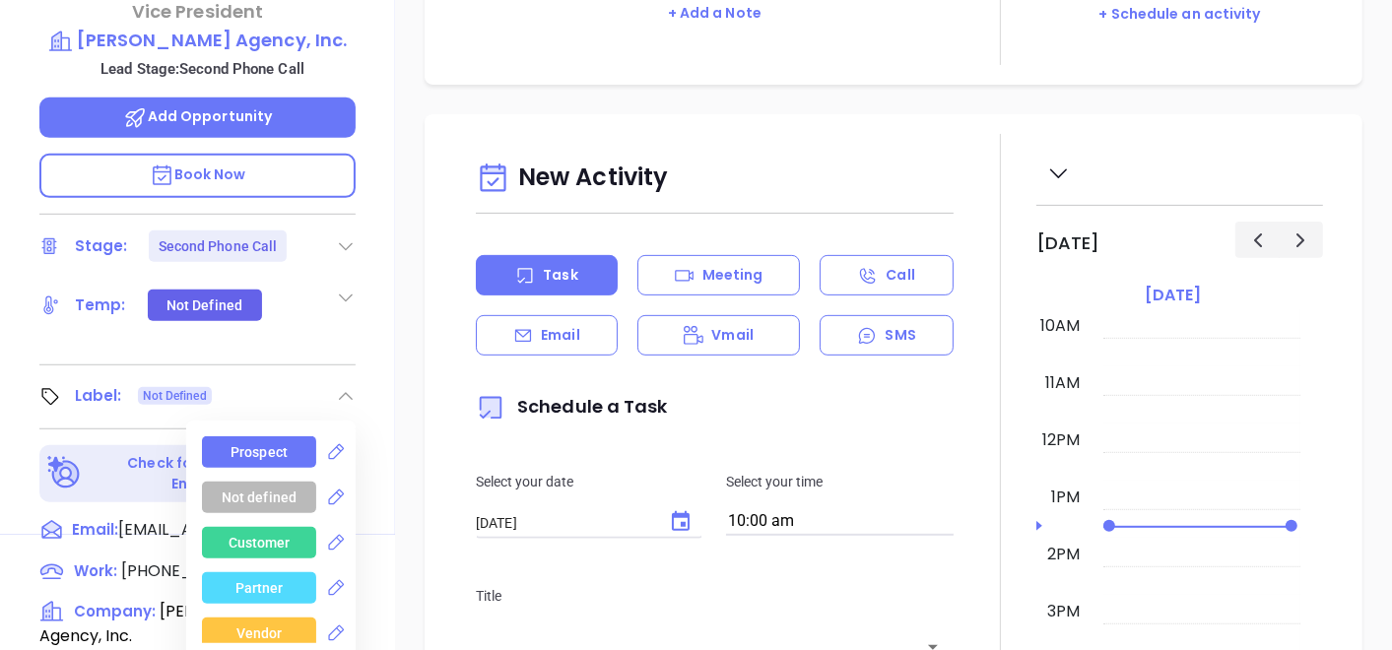
click at [266, 437] on div "Prospect" at bounding box center [259, 453] width 57 height 32
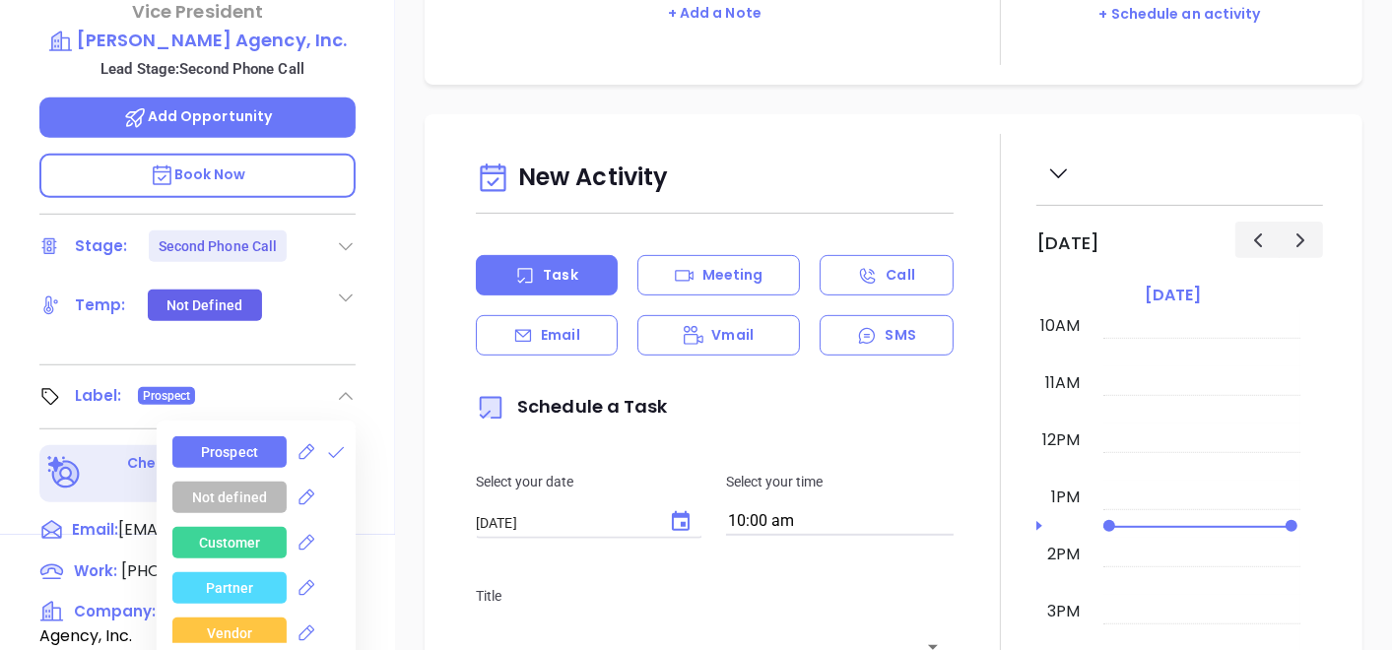
click at [342, 237] on icon at bounding box center [346, 247] width 20 height 20
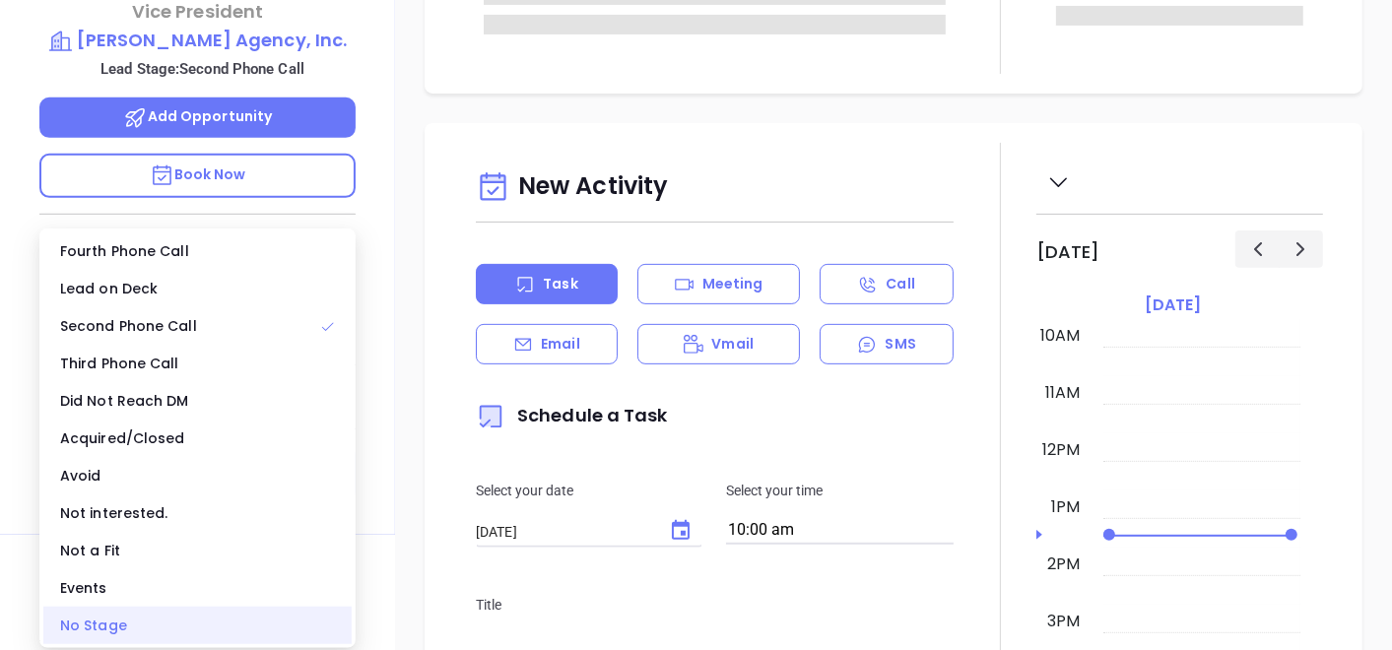
click at [181, 617] on div "No Stage" at bounding box center [197, 625] width 308 height 37
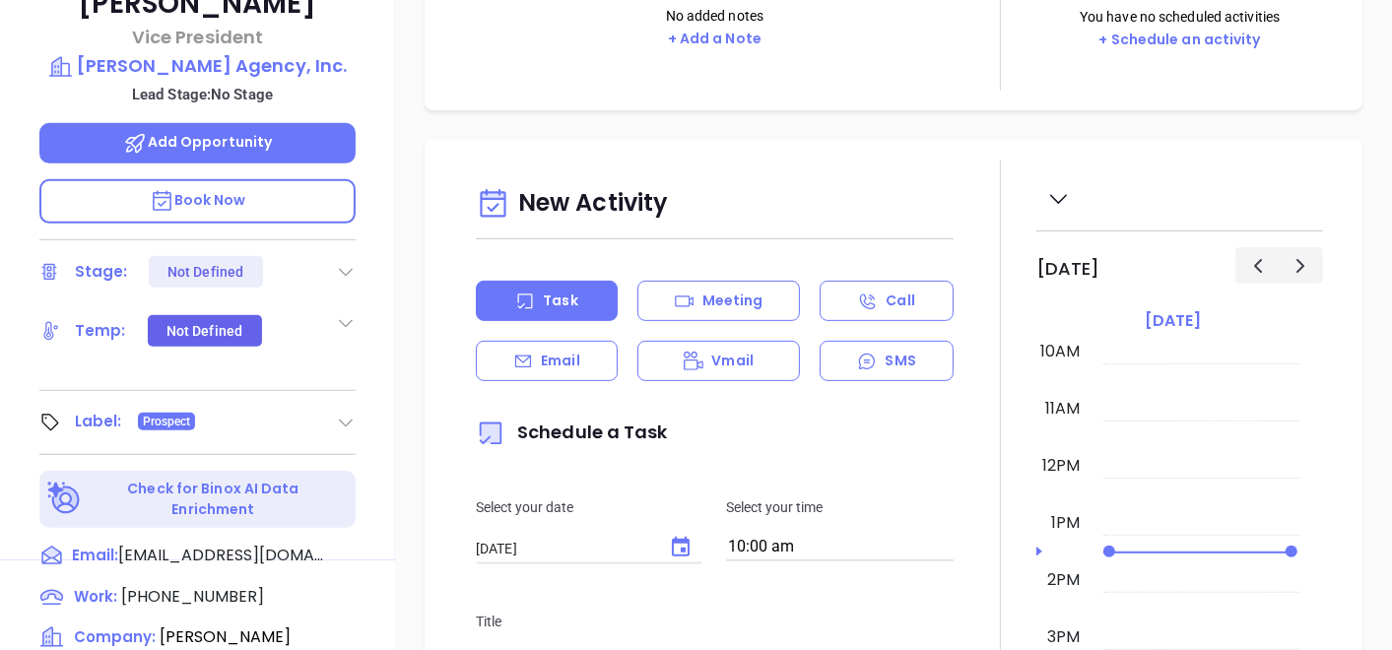
scroll to position [109, 0]
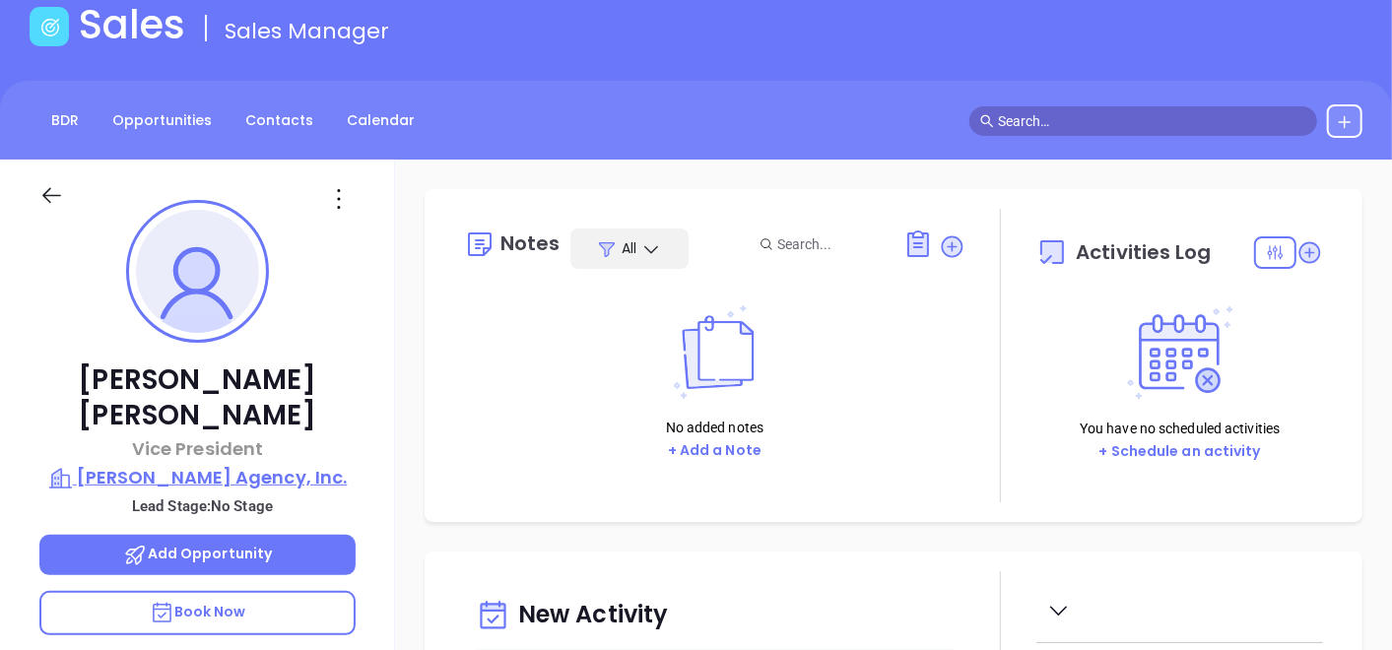
click at [229, 464] on p "[PERSON_NAME] Agency, Inc." at bounding box center [197, 478] width 316 height 28
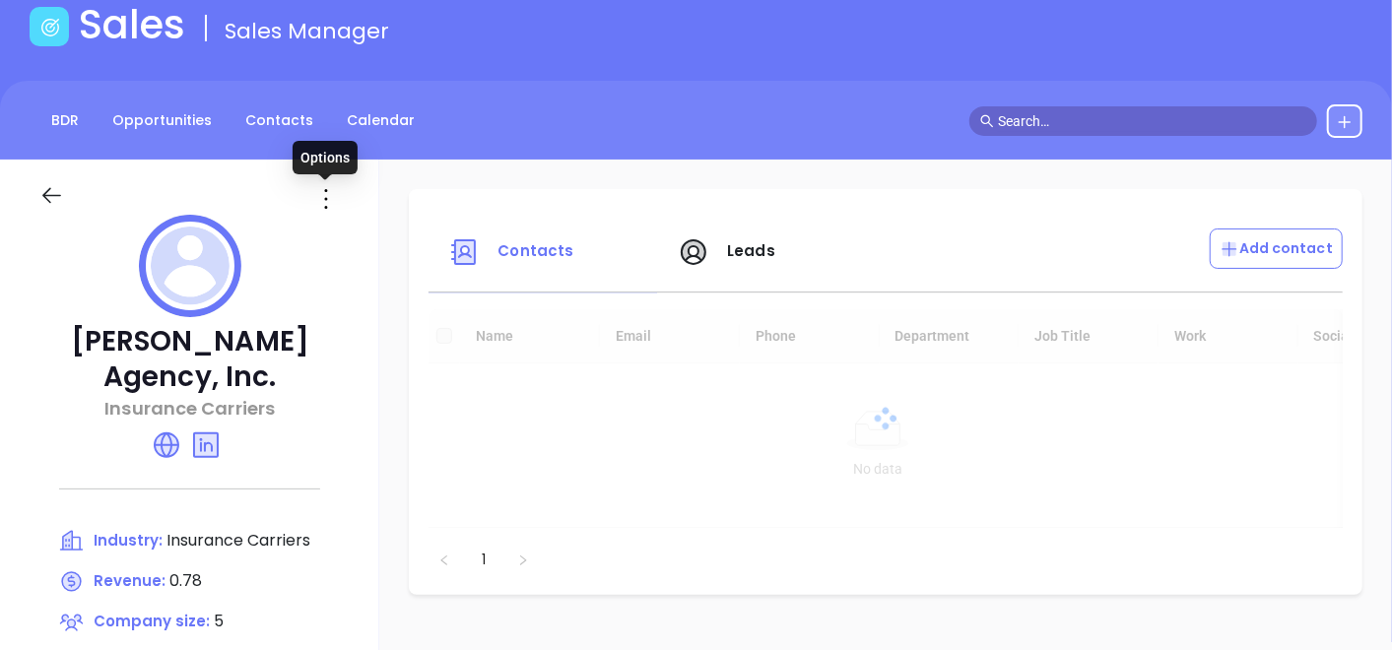
click at [320, 208] on icon at bounding box center [326, 199] width 32 height 32
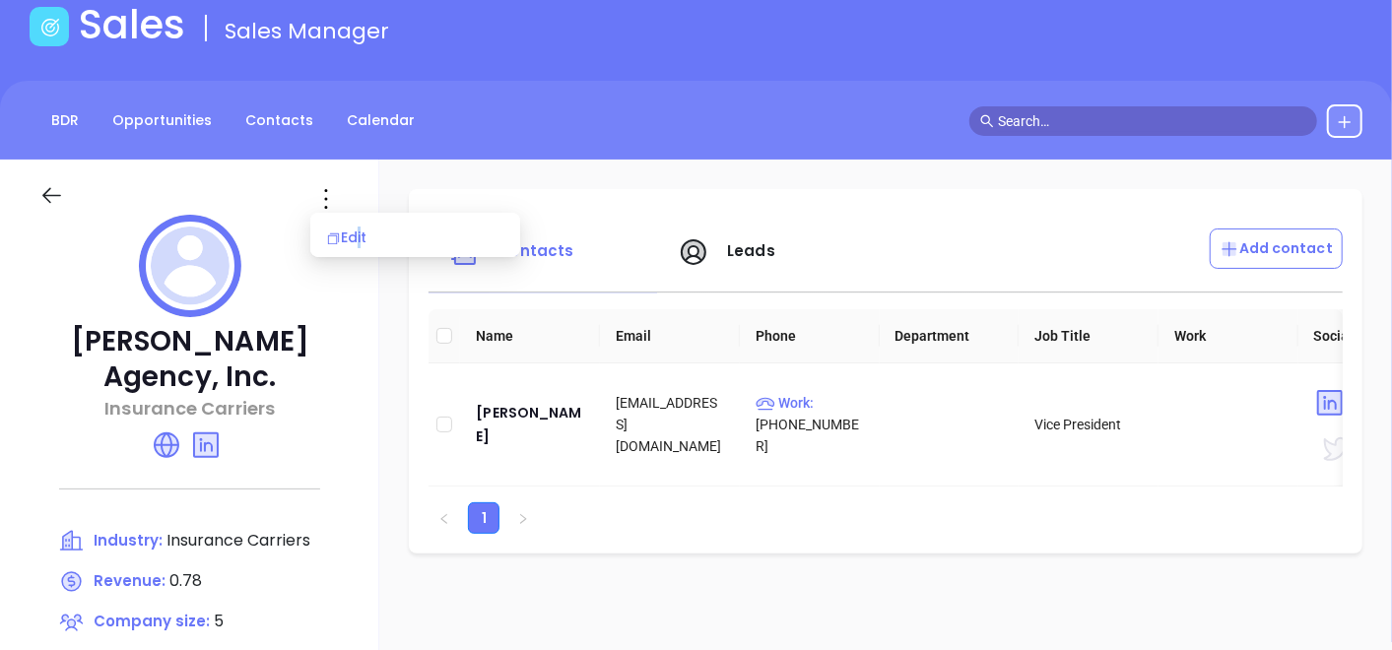
click at [357, 241] on div "Edit" at bounding box center [415, 238] width 178 height 22
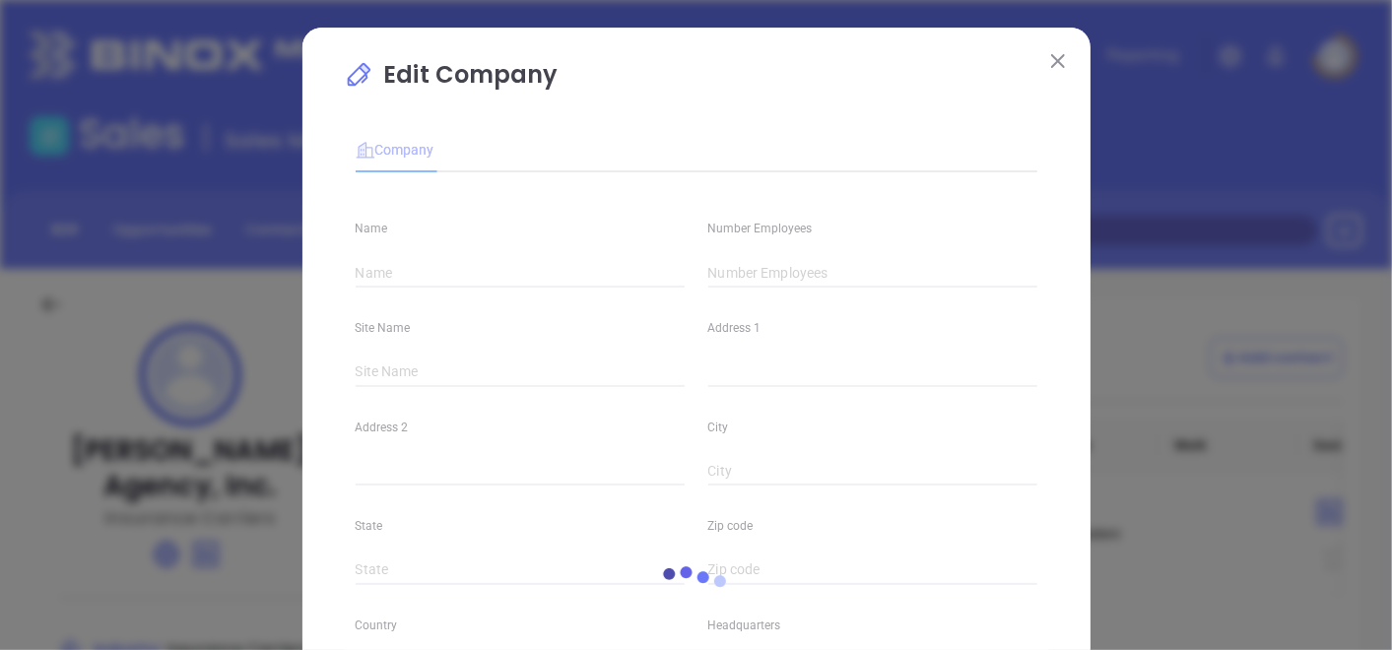
type input "[PERSON_NAME] Agency, Inc."
type input "5"
type input "Insurance Carriers"
type input "63"
type input "[DOMAIN_NAME]"
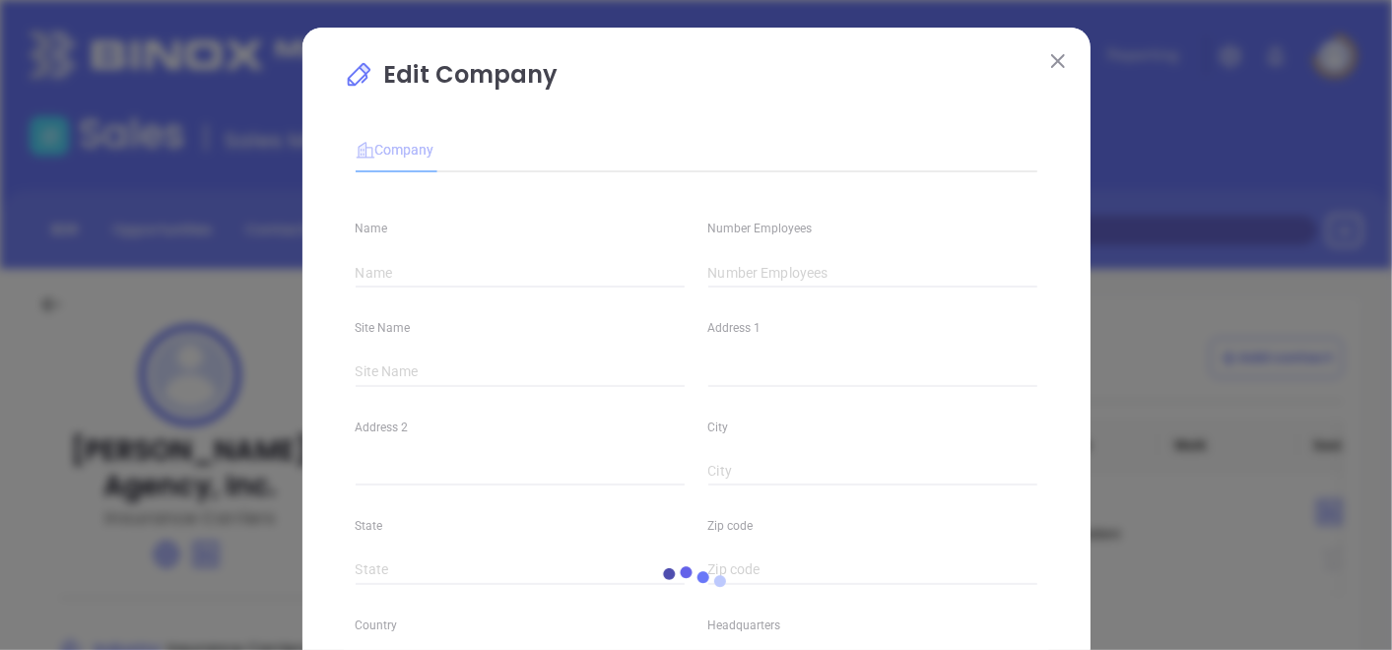
type input "Finance and Insurance"
type input "[DOMAIN_NAME][URL]"
type input "0.78"
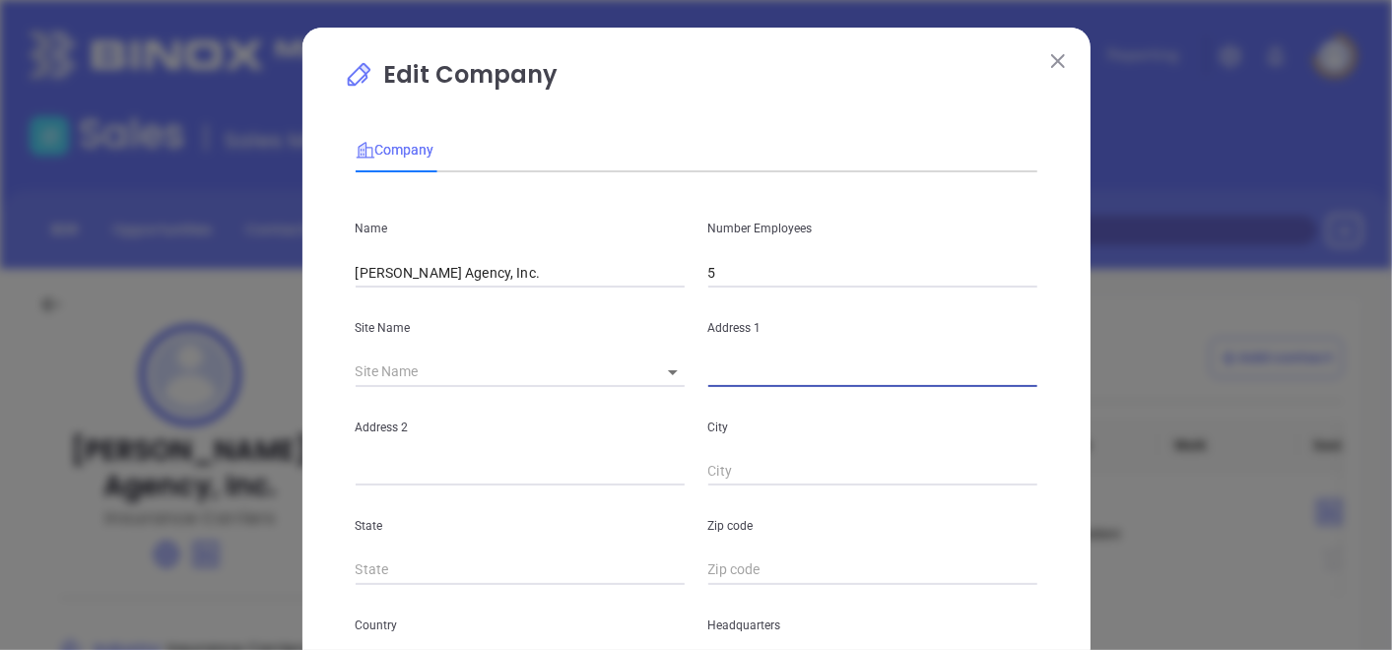
click at [746, 366] on input "text" at bounding box center [873, 373] width 329 height 30
paste input "[STREET_ADDRESS]"
drag, startPoint x: 989, startPoint y: 374, endPoint x: 1027, endPoint y: 386, distance: 39.3
click at [1027, 386] on input "[STREET_ADDRESS]" at bounding box center [873, 373] width 329 height 30
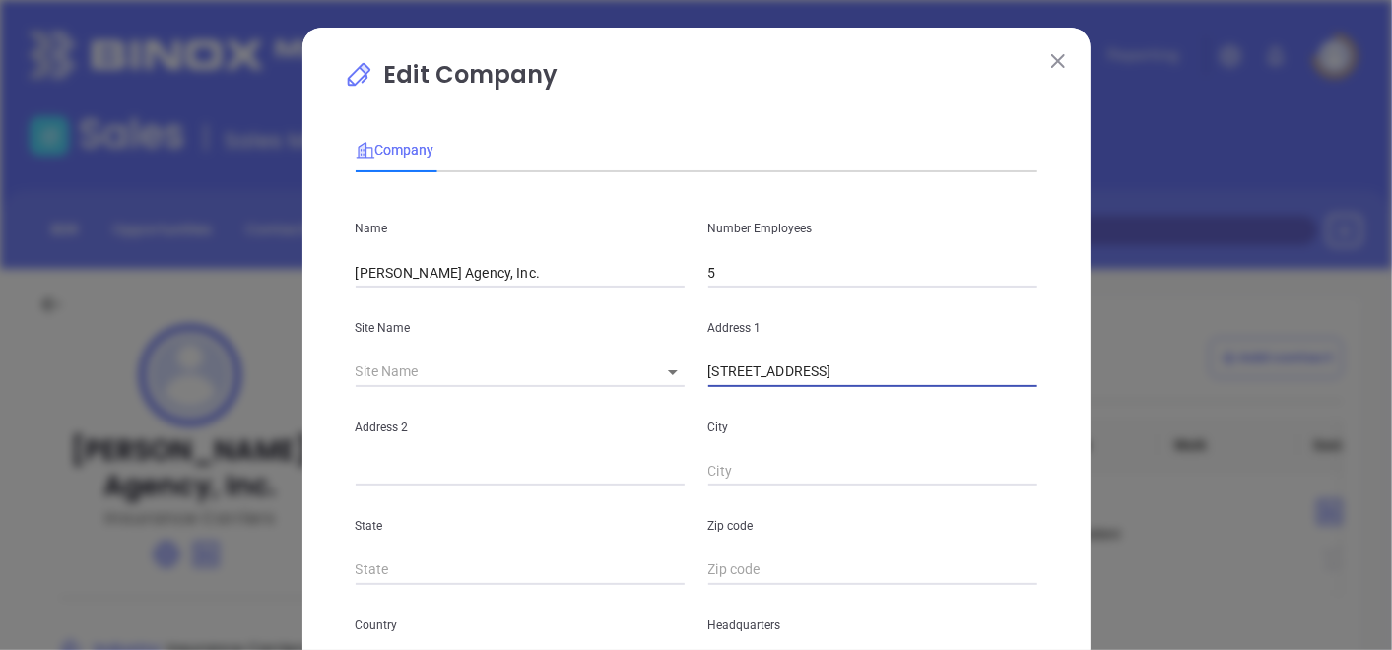
type input "[STREET_ADDRESS]"
click at [744, 576] on input "text" at bounding box center [873, 571] width 329 height 30
paste input "07932"
type input "07932"
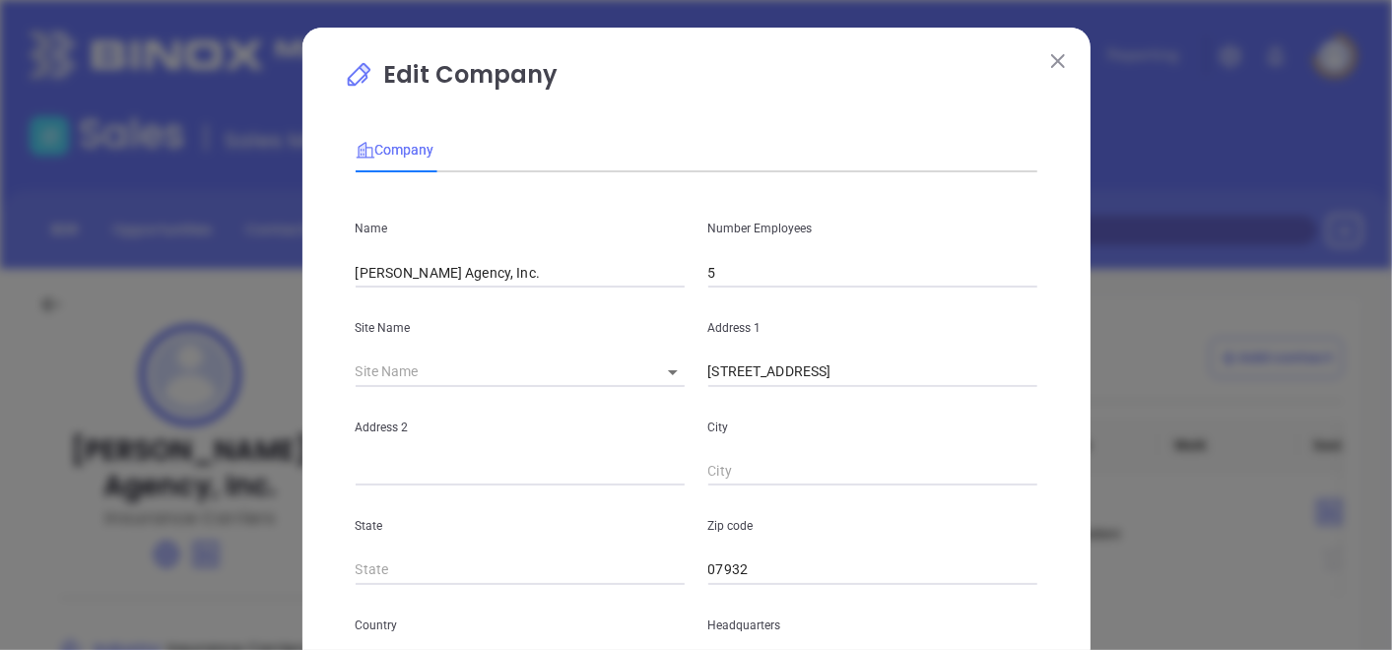
click at [550, 532] on p "State" at bounding box center [520, 526] width 329 height 22
click at [554, 578] on input "text" at bounding box center [520, 571] width 329 height 30
type input "NJ"
drag, startPoint x: 918, startPoint y: 372, endPoint x: 1000, endPoint y: 396, distance: 85.1
click at [1000, 396] on div "Name [PERSON_NAME] Agency, Inc. Number Employees 5 Site Name ​ Address [STREET_…" at bounding box center [697, 584] width 682 height 793
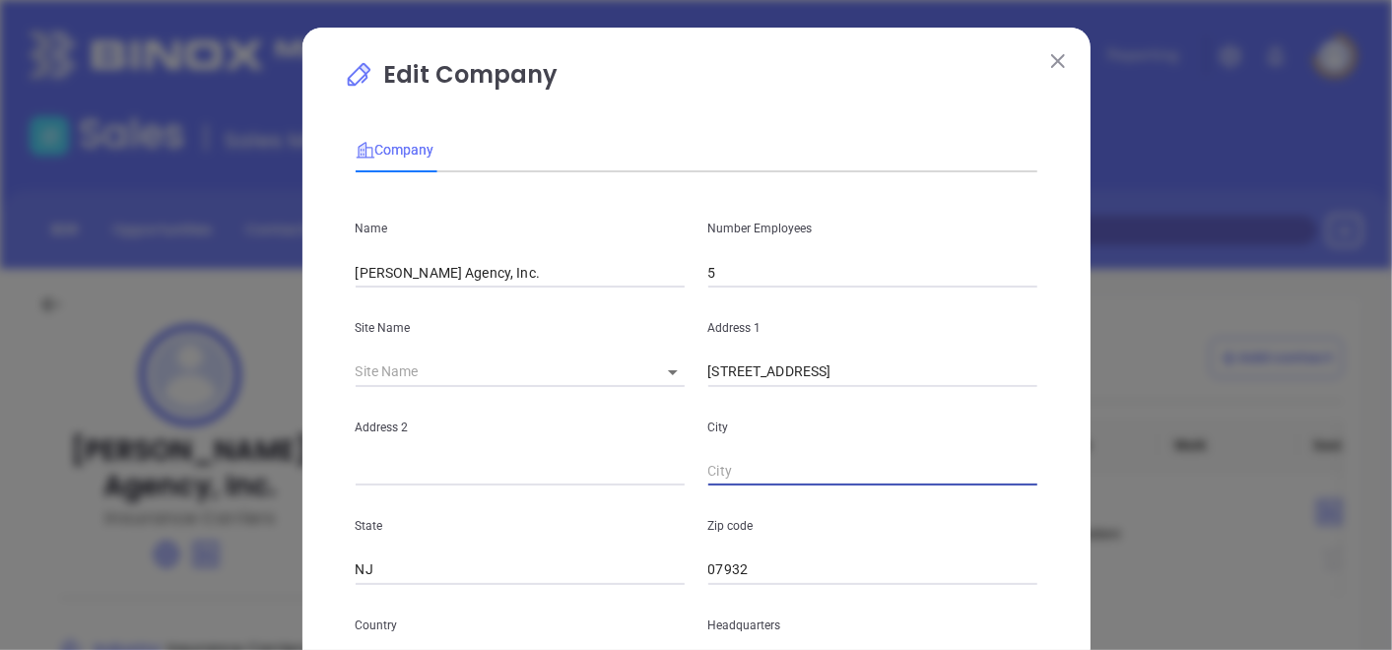
click at [778, 480] on input "text" at bounding box center [873, 472] width 329 height 30
paste input "[GEOGRAPHIC_DATA]"
type input "[GEOGRAPHIC_DATA]"
click at [850, 373] on input "[STREET_ADDRESS]" at bounding box center [873, 373] width 329 height 30
drag, startPoint x: 849, startPoint y: 373, endPoint x: 912, endPoint y: 386, distance: 63.4
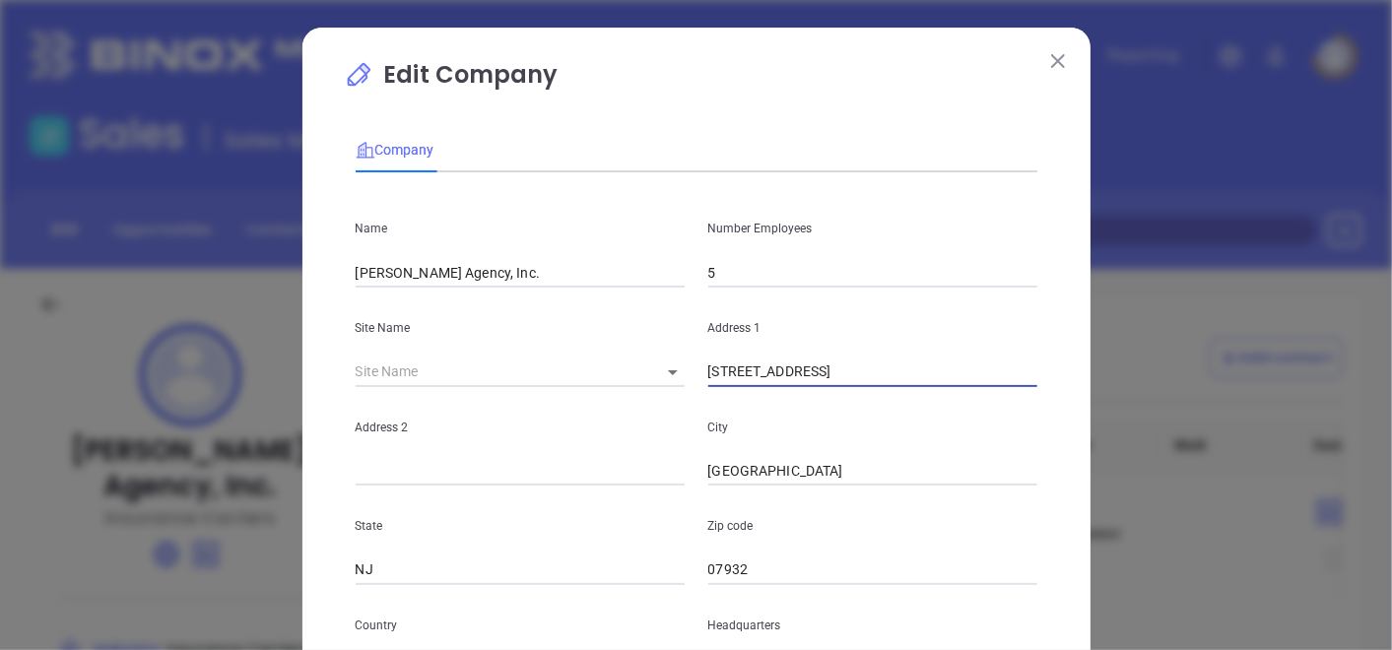
click at [912, 386] on input "[STREET_ADDRESS]" at bounding box center [873, 373] width 329 height 30
click at [456, 471] on input "text" at bounding box center [520, 472] width 329 height 30
paste input "Suite 101A"
type input "Suite 101A"
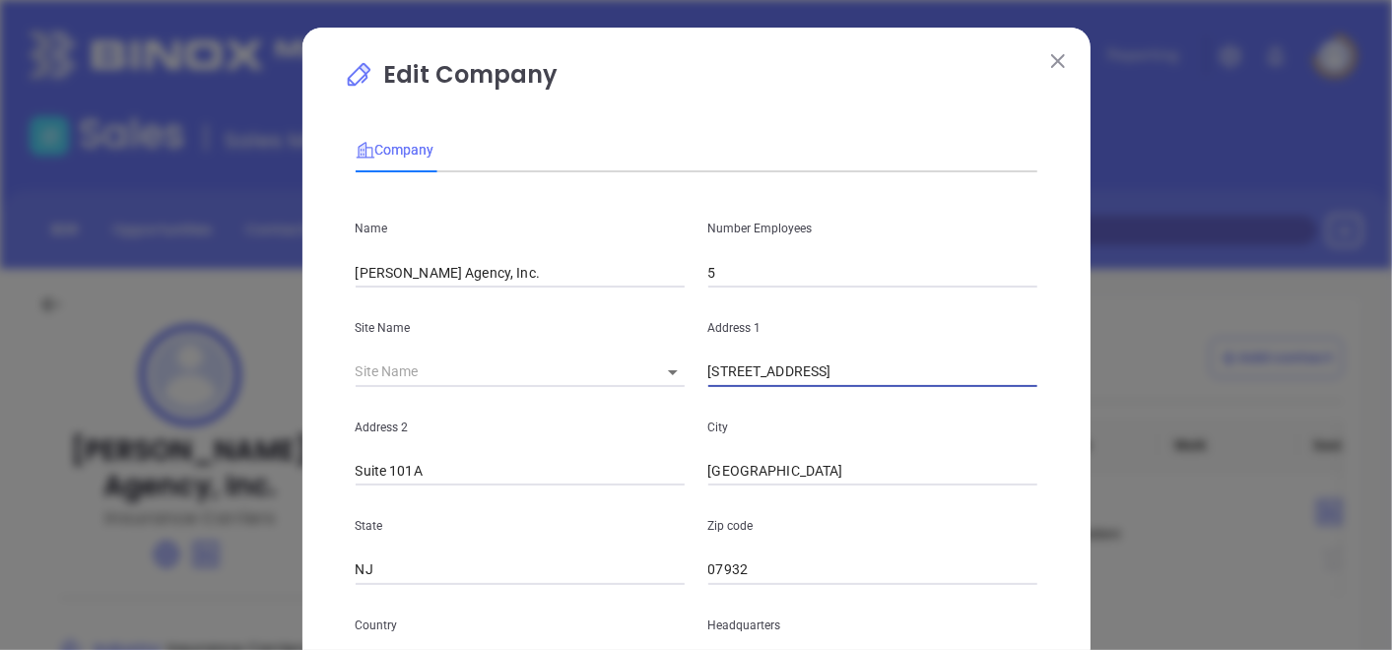
drag, startPoint x: 849, startPoint y: 365, endPoint x: 1094, endPoint y: 450, distance: 259.0
click at [1094, 450] on div "Edit Company Company Name [PERSON_NAME] Agency, Inc. Number Employees 5 Site Na…" at bounding box center [696, 325] width 1392 height 650
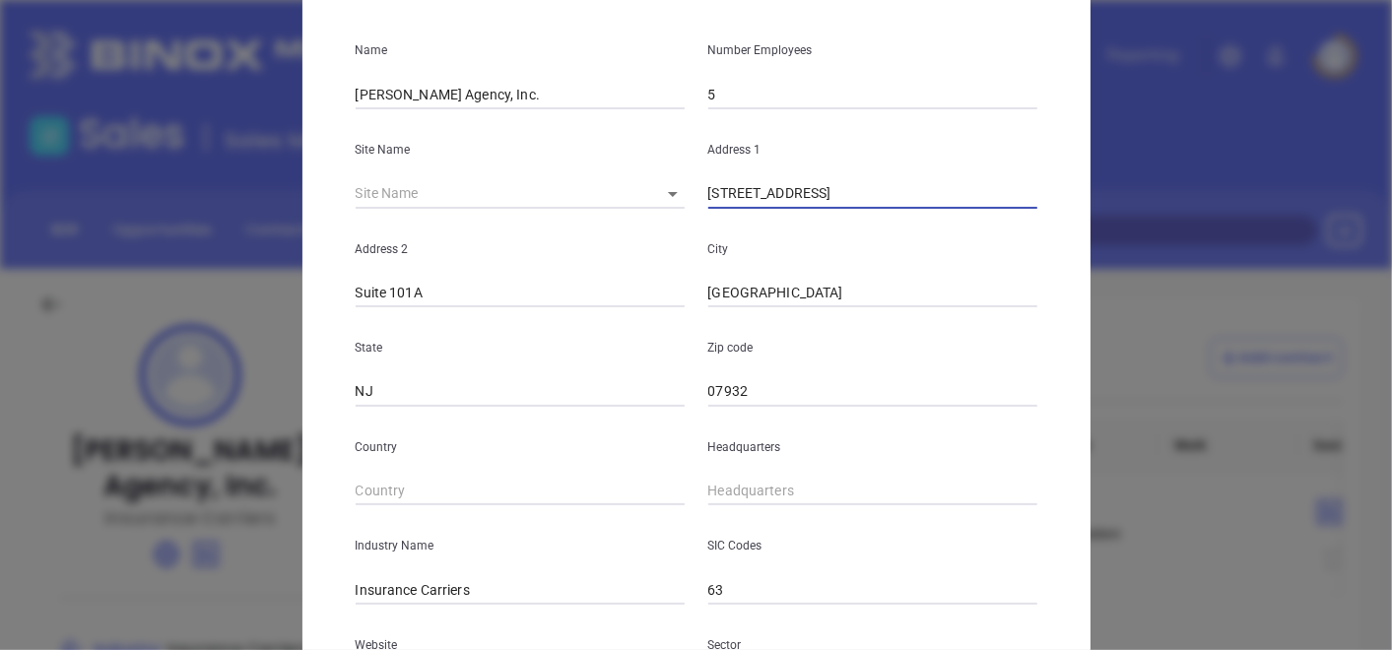
scroll to position [219, 0]
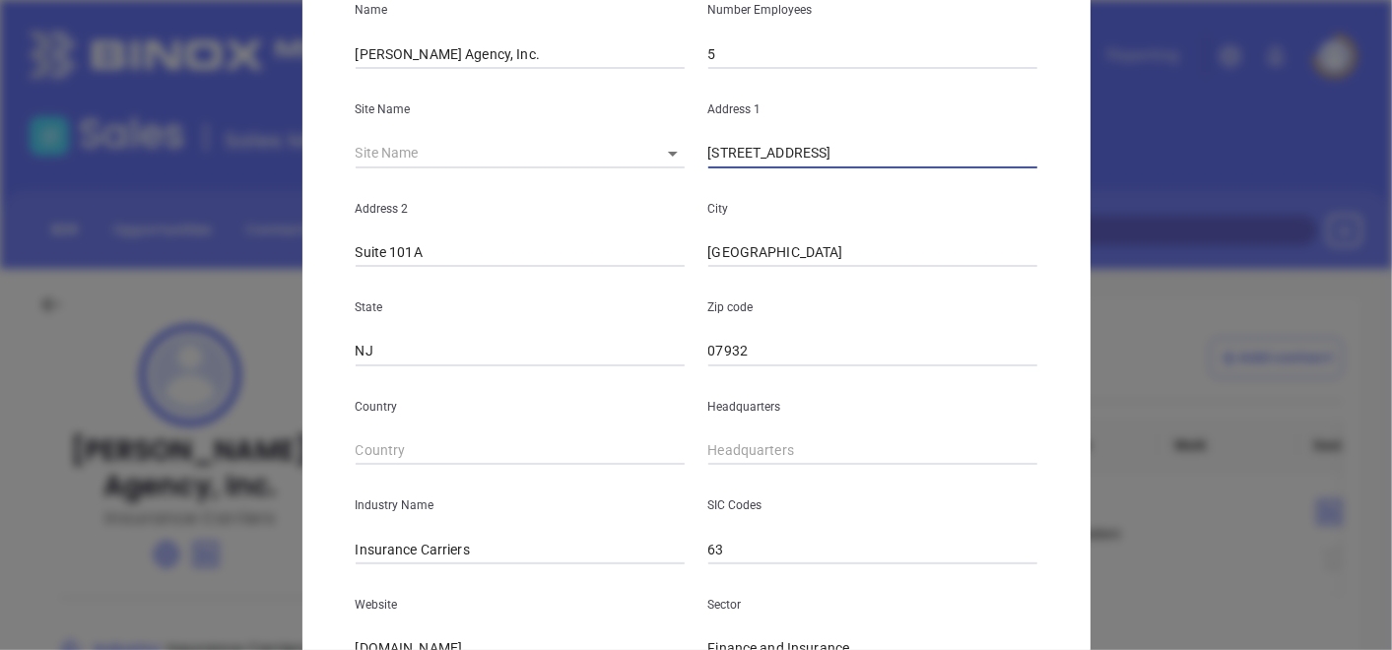
type input "[STREET_ADDRESS]"
click at [705, 434] on div "Headquarters" at bounding box center [873, 417] width 353 height 100
type input "( ) -"
click at [727, 459] on input "( ) -" at bounding box center [873, 452] width 329 height 30
paste input "973) 822-2229"
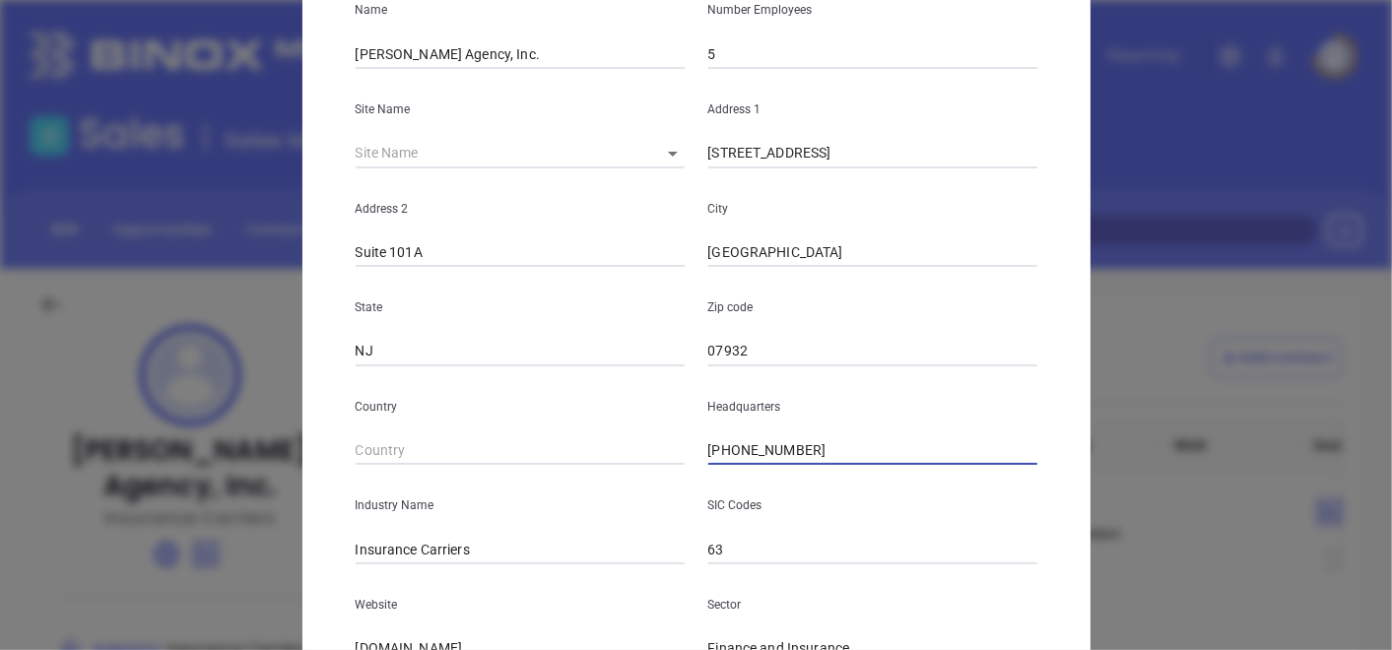
type input "[PHONE_NUMBER]"
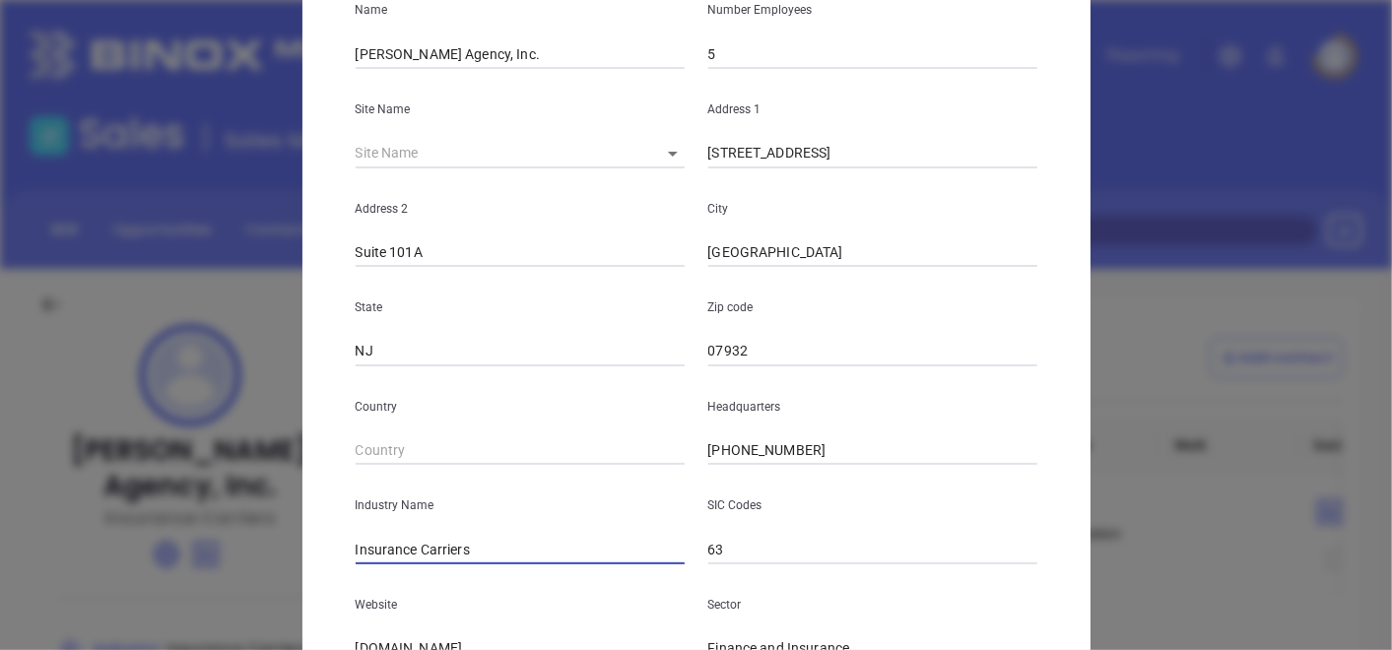
drag, startPoint x: 475, startPoint y: 548, endPoint x: 404, endPoint y: 561, distance: 72.1
click at [404, 561] on input "Insurance Carriers" at bounding box center [520, 550] width 329 height 30
click at [453, 552] on input "Insurance Carriers" at bounding box center [520, 550] width 329 height 30
drag, startPoint x: 410, startPoint y: 552, endPoint x: 478, endPoint y: 572, distance: 70.8
click at [478, 572] on div "Name [PERSON_NAME] Agency, Inc. Number Employees 5 Site Name ​ Address [STREET_…" at bounding box center [697, 365] width 682 height 793
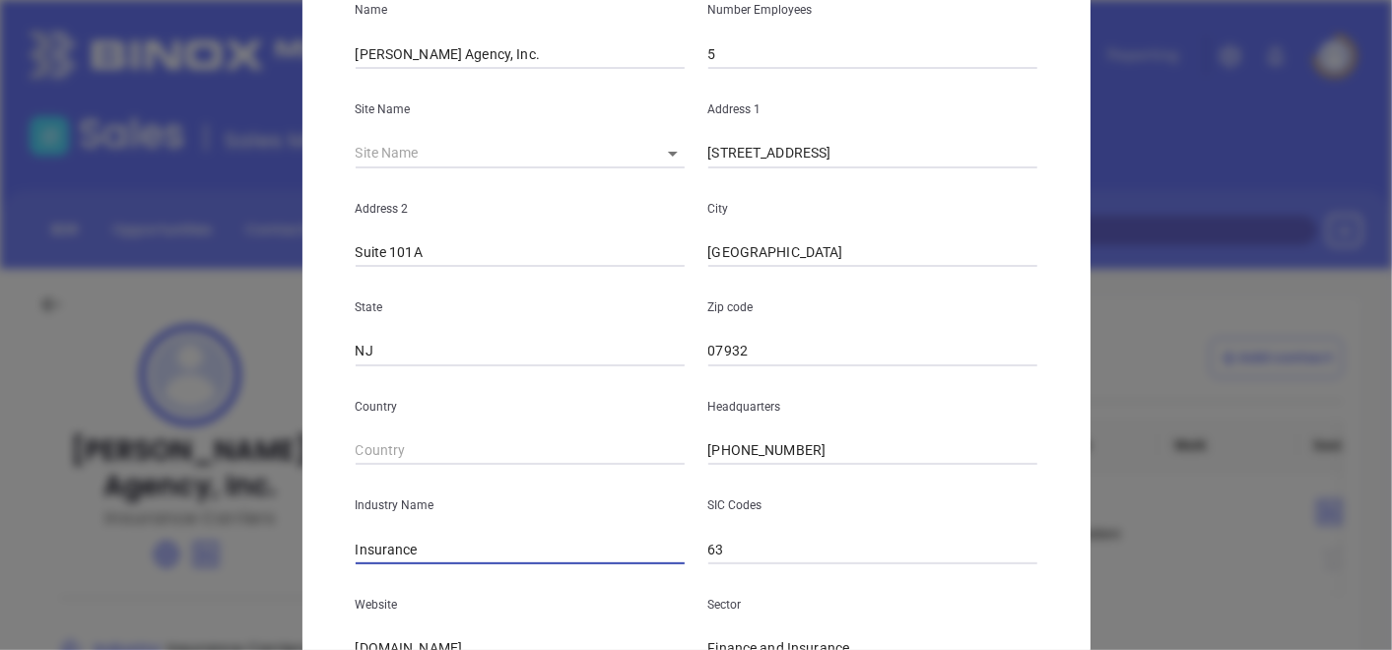
scroll to position [438, 0]
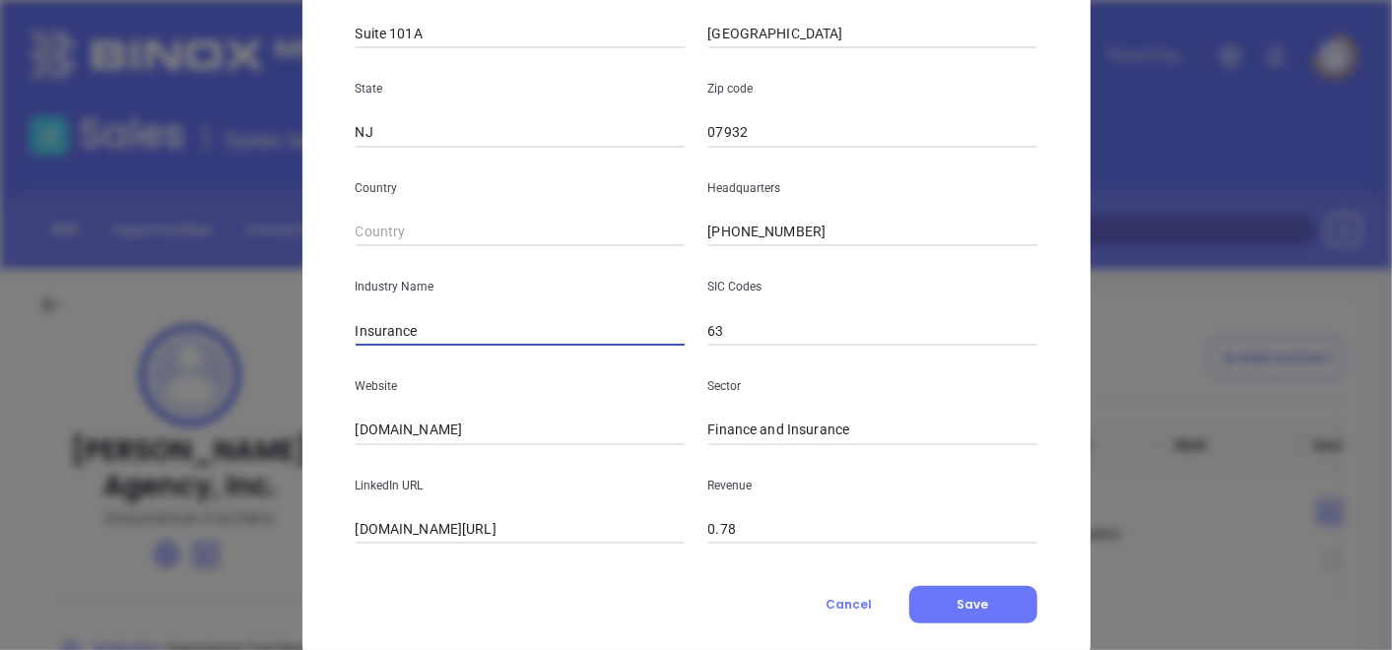
type input "Insurance"
click at [356, 493] on p "LinkedIn URL" at bounding box center [520, 486] width 329 height 22
drag, startPoint x: 479, startPoint y: 433, endPoint x: 265, endPoint y: 434, distance: 213.8
click at [270, 436] on div "Edit Company Company Name [PERSON_NAME] Agency, Inc. Number Employees 5 Site Na…" at bounding box center [696, 325] width 1392 height 650
paste input "[URL][DOMAIN_NAME]"
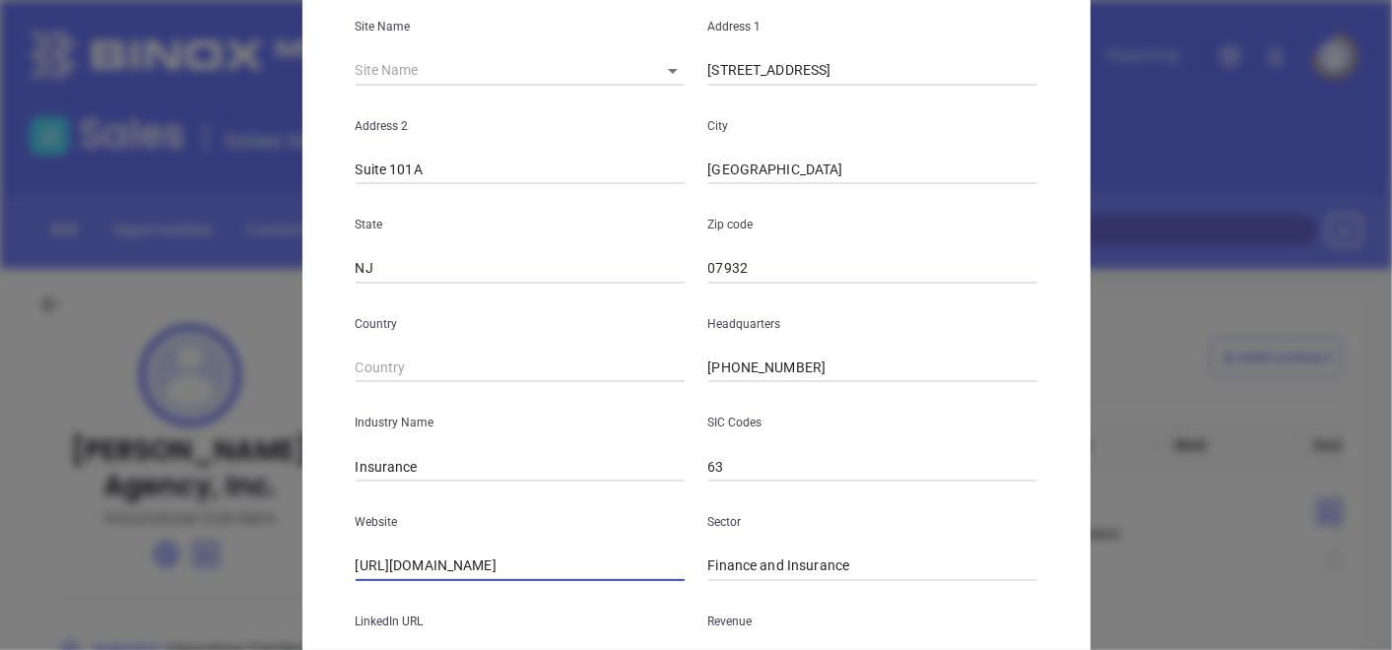
scroll to position [480, 0]
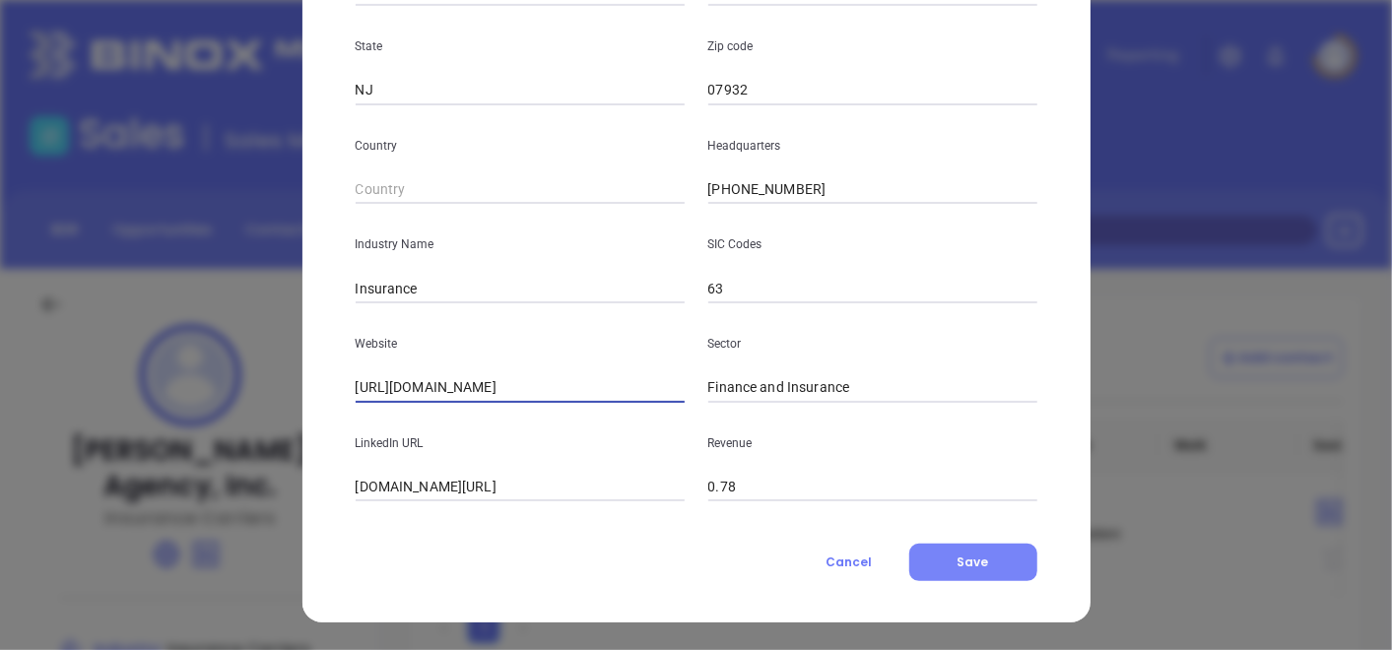
type input "[URL][DOMAIN_NAME]"
click at [1002, 572] on button "Save" at bounding box center [974, 562] width 128 height 37
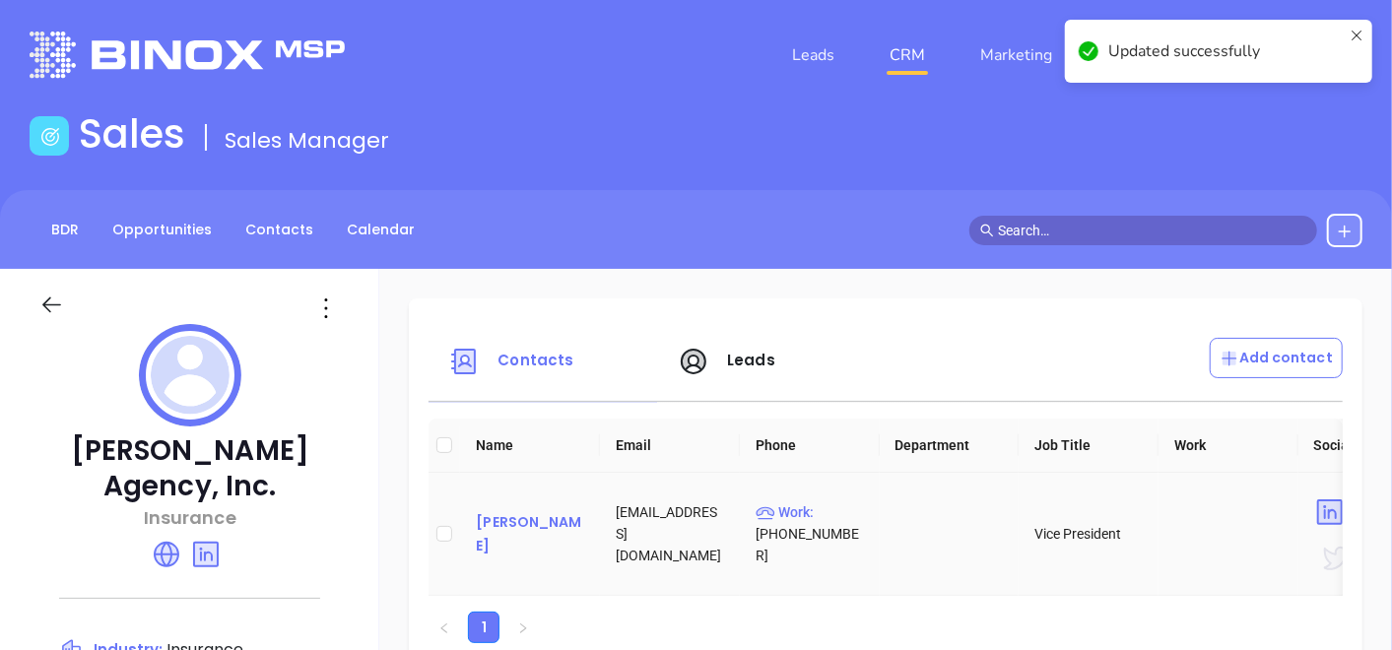
click at [538, 529] on div "[PERSON_NAME]" at bounding box center [530, 533] width 108 height 47
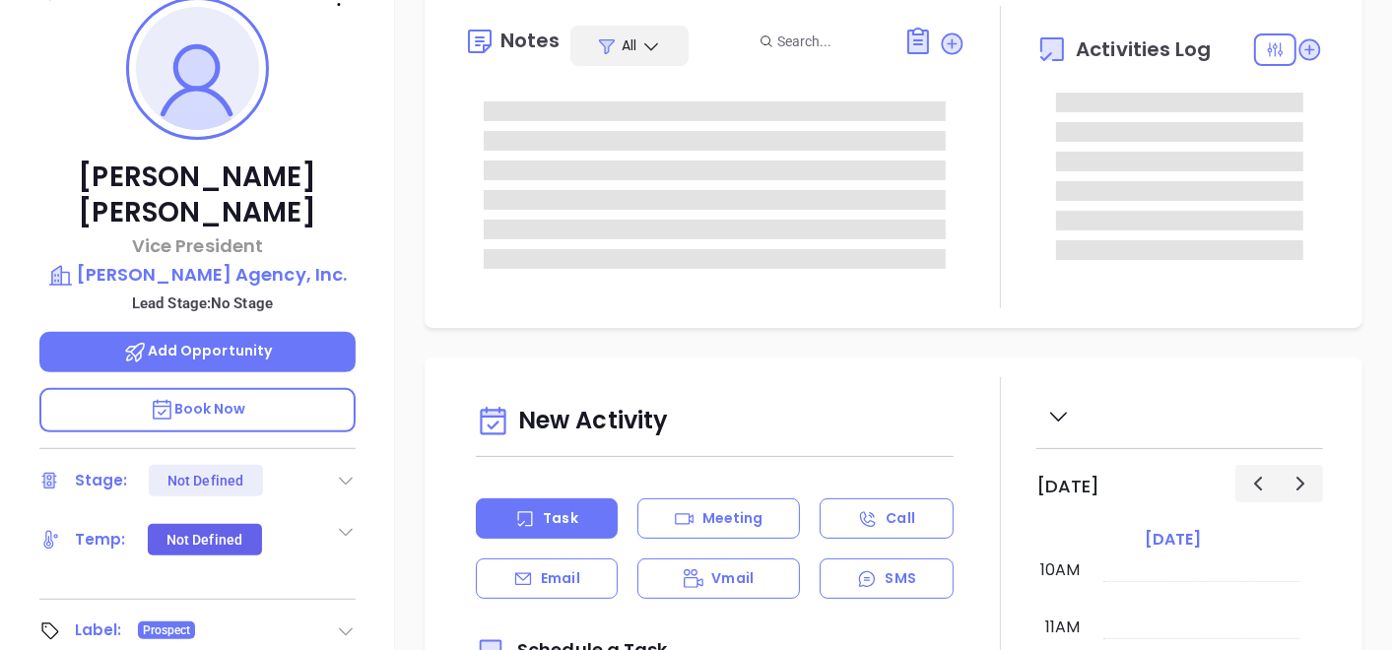
scroll to position [109, 0]
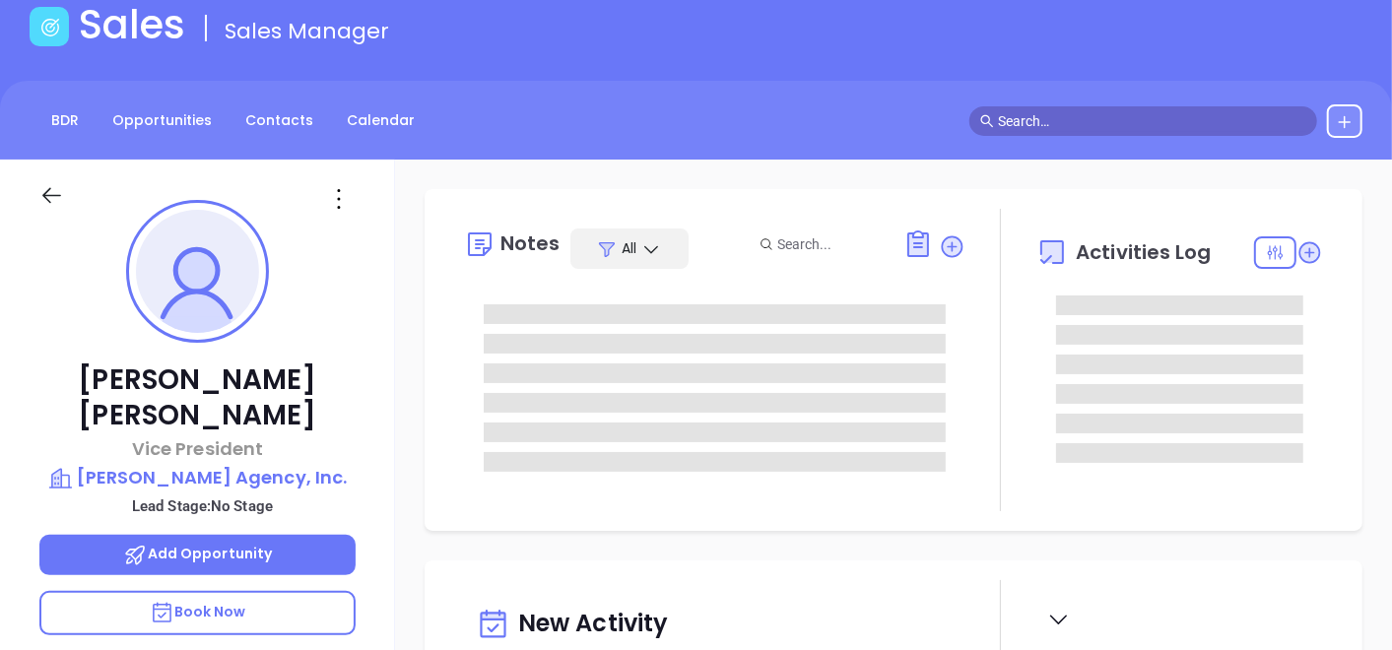
type input "[PERSON_NAME]"
click at [340, 193] on icon at bounding box center [339, 199] width 32 height 32
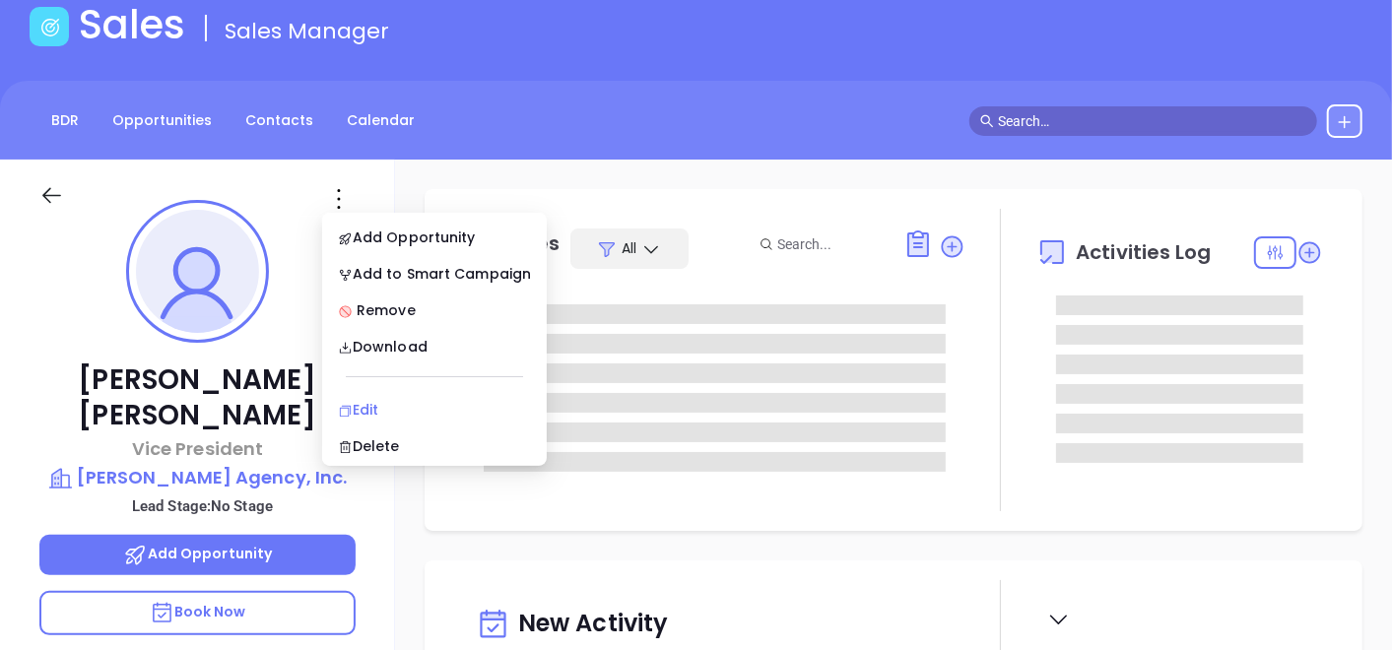
click at [405, 402] on div "Edit" at bounding box center [434, 410] width 193 height 22
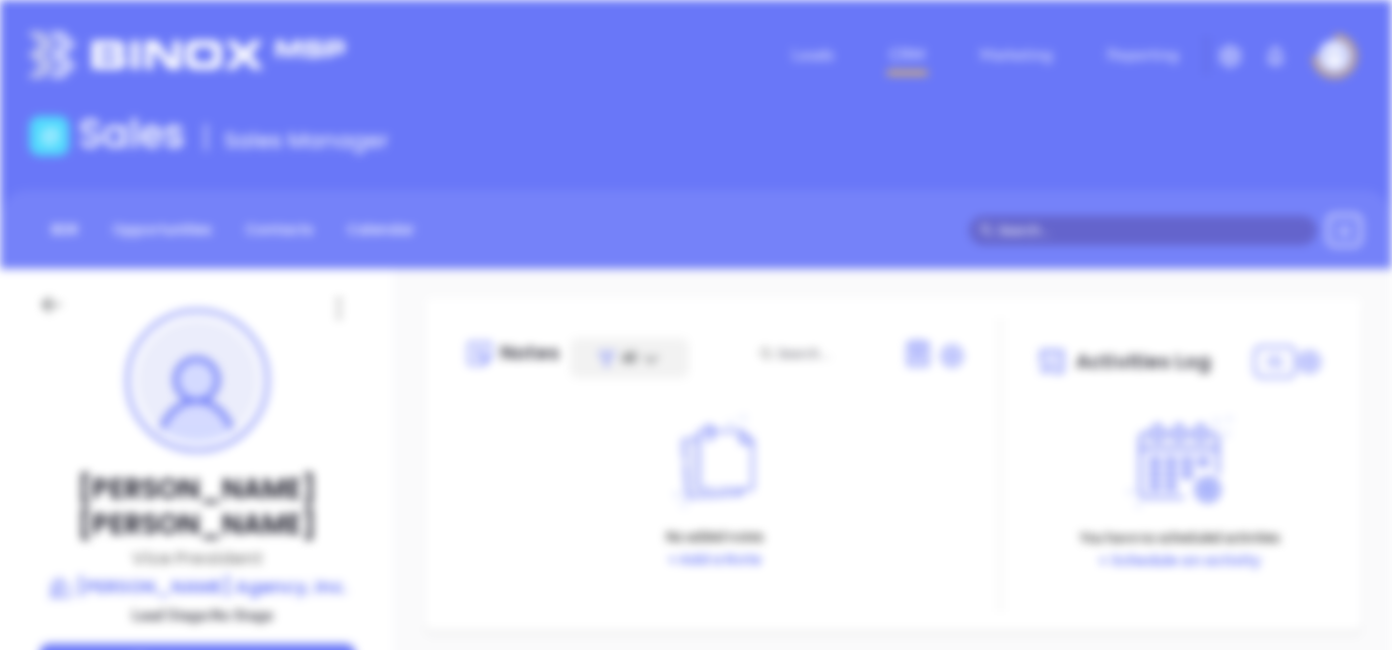
scroll to position [0, 0]
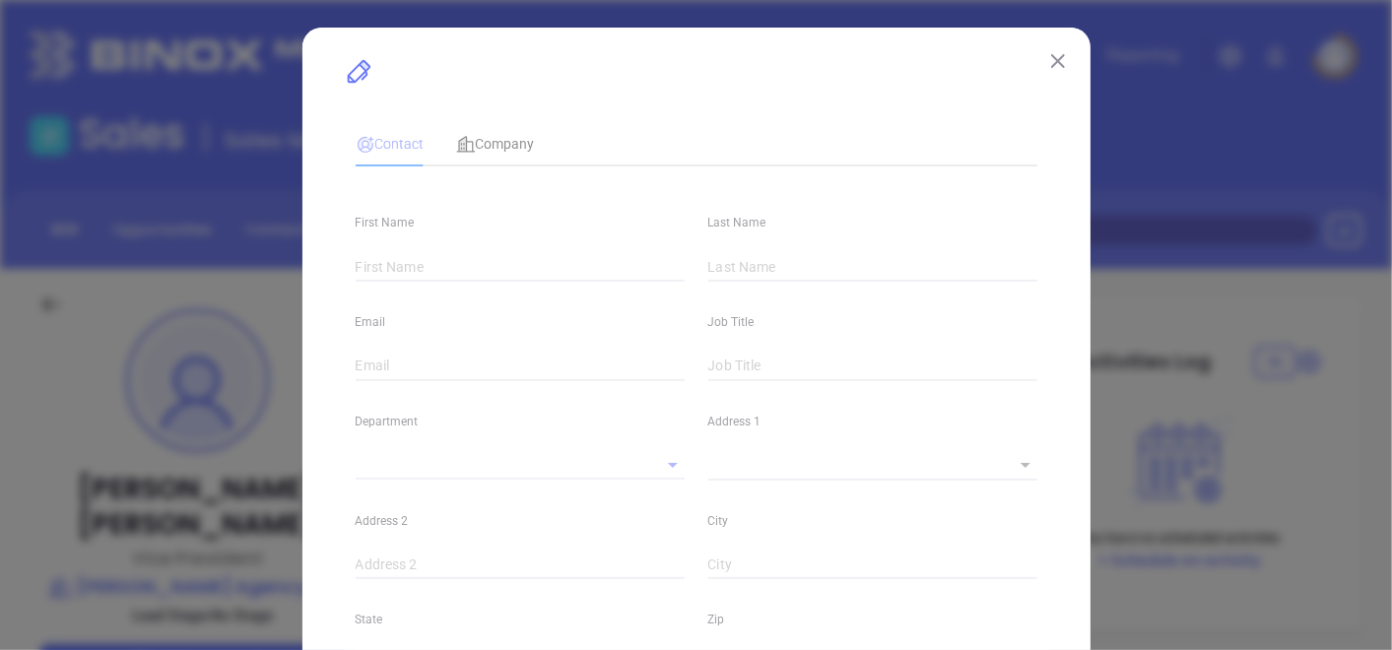
type input "[PERSON_NAME]"
type input "[EMAIL_ADDRESS][DOMAIN_NAME]"
type input "Vice President"
type textarea "[STREET_ADDRESS]"
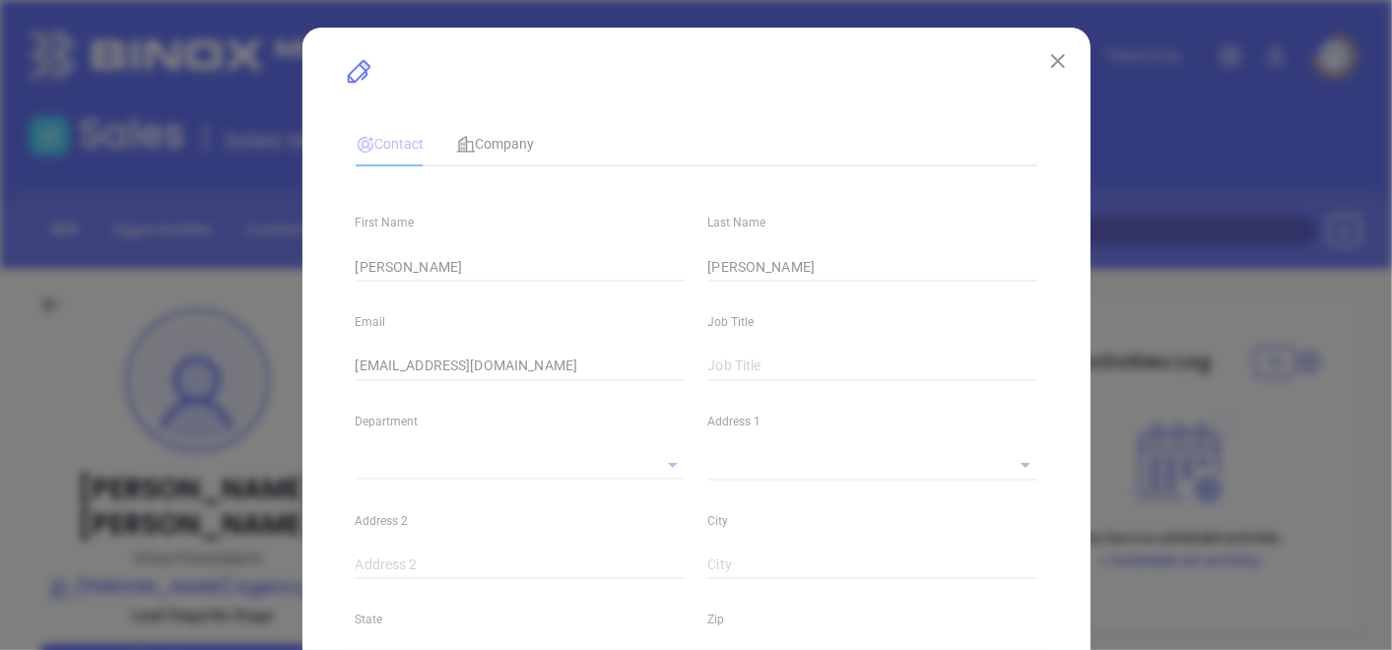
type input "1"
type input "Suite 101A"
type input "[GEOGRAPHIC_DATA]"
type input "NJ"
type input "07932"
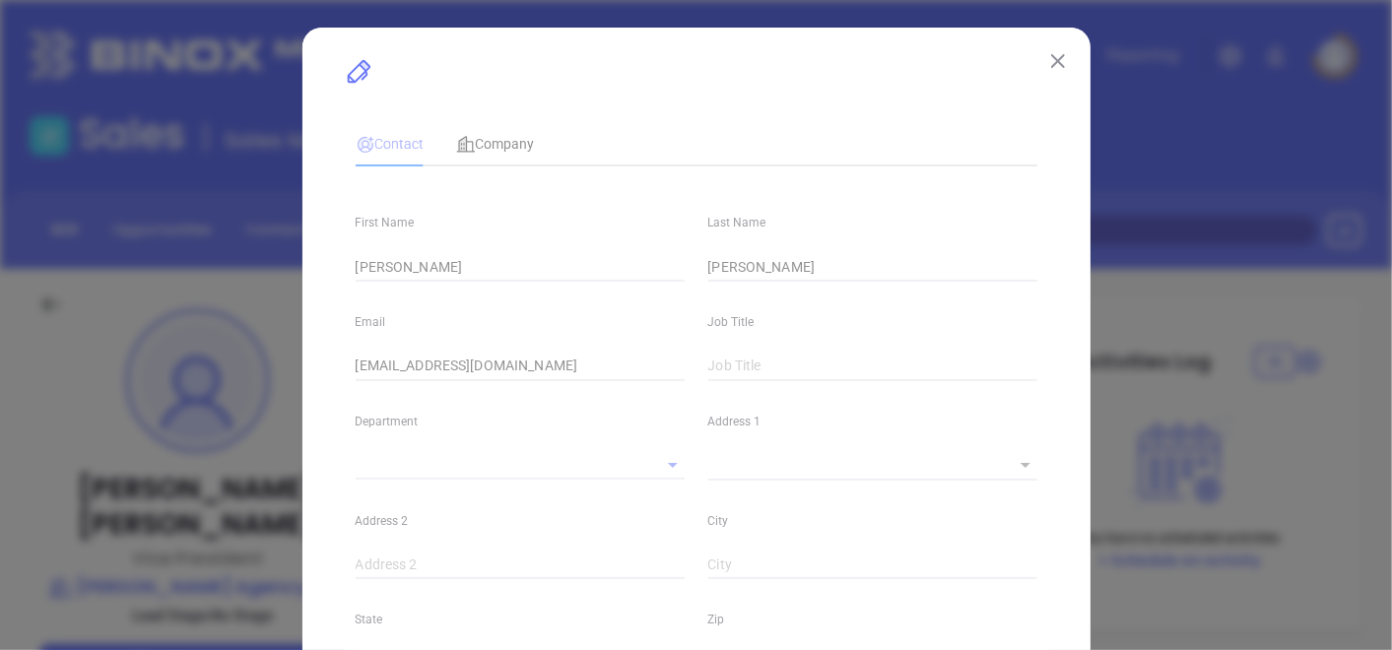
type input "[DOMAIN_NAME][URL]"
type input "Marketing"
type input "Website Reveal"
type input "undefined undefined"
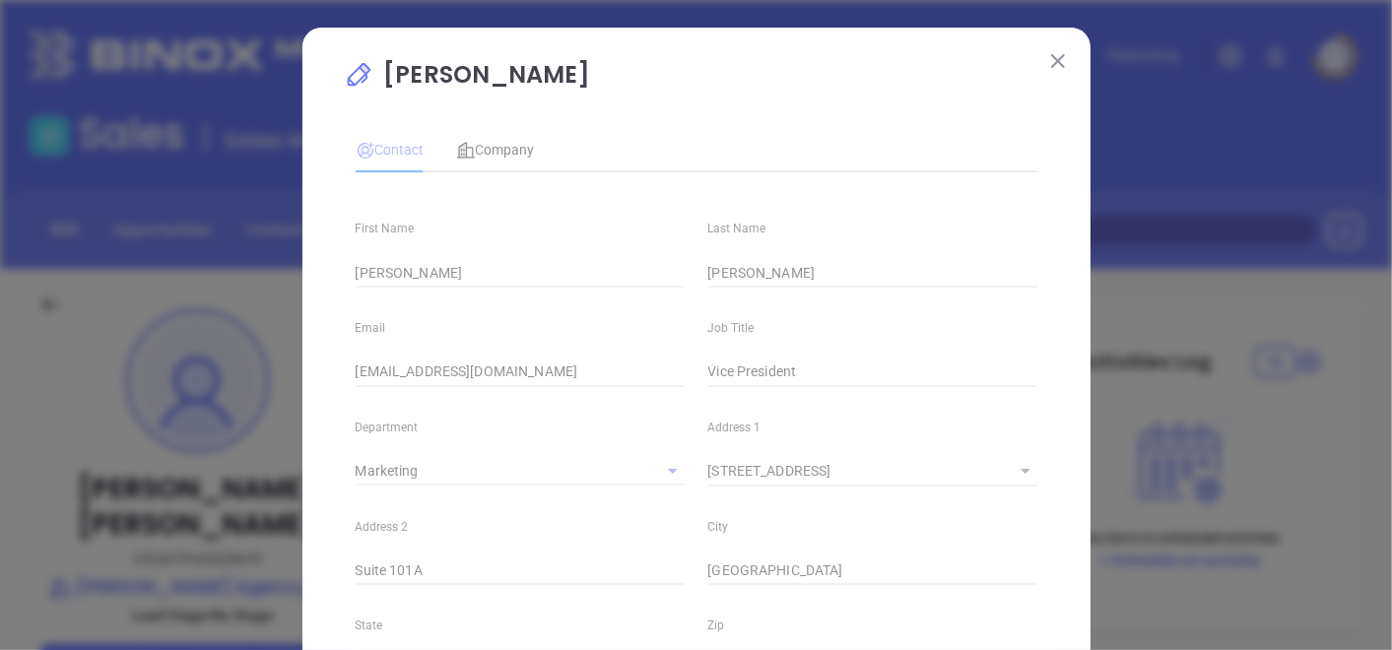
scroll to position [772, 0]
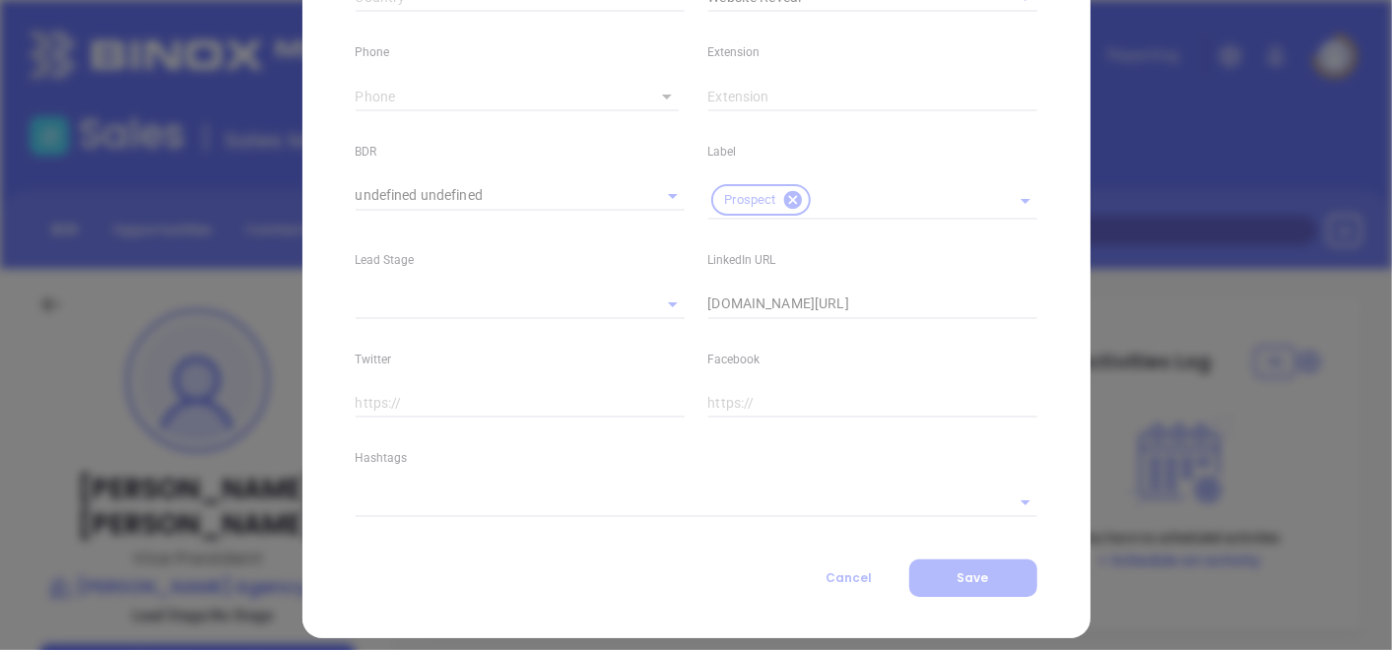
type input "[PHONE_NUMBER]"
type input "1"
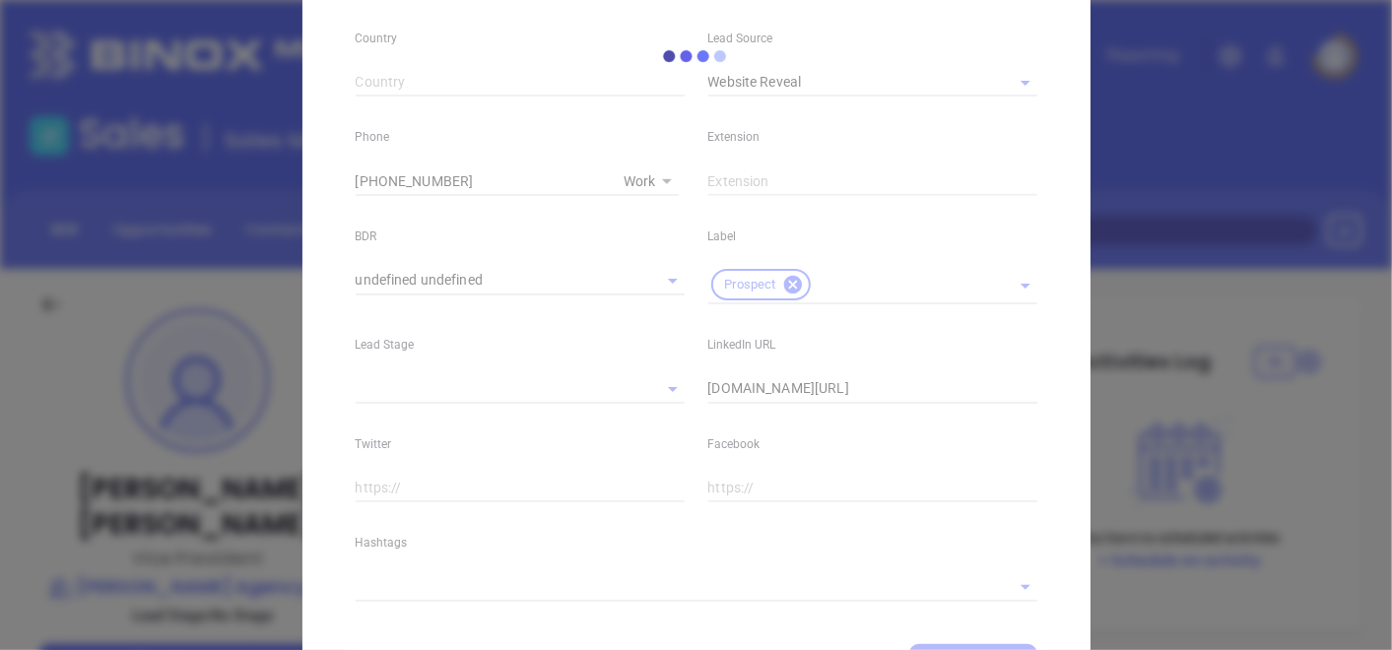
scroll to position [553, 0]
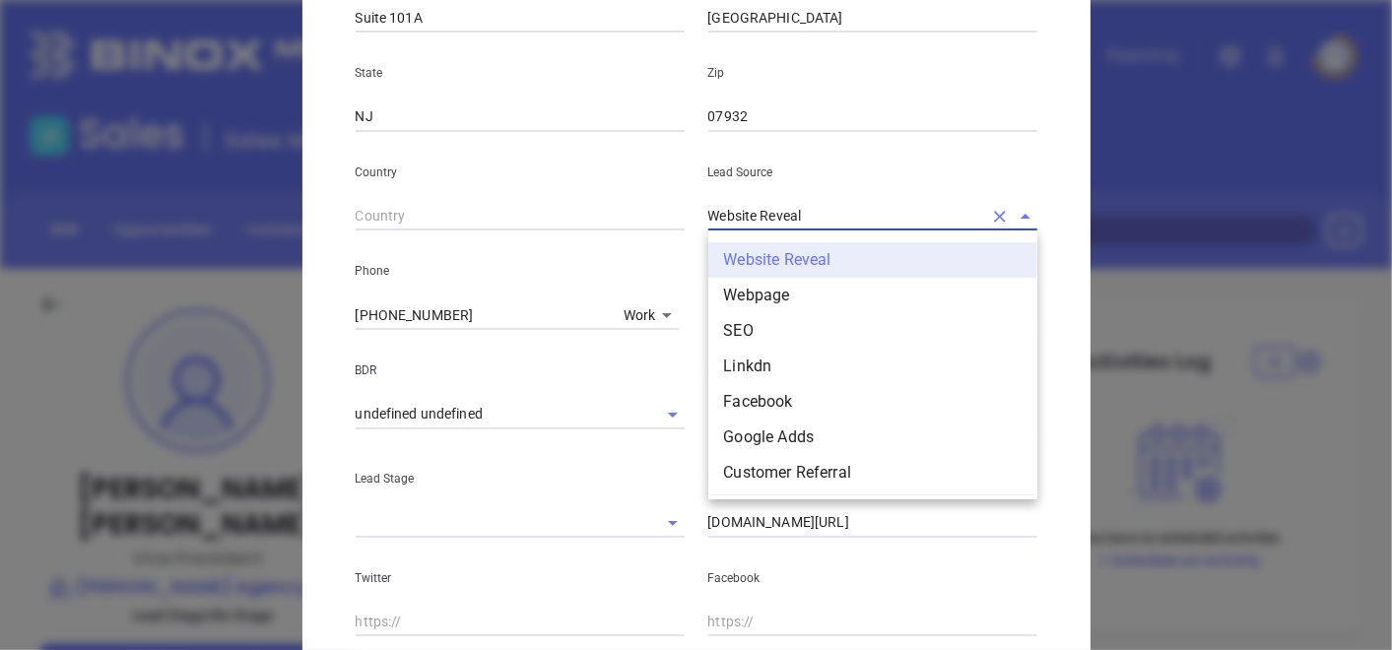
drag, startPoint x: 819, startPoint y: 221, endPoint x: 617, endPoint y: 281, distance: 210.8
click at [622, 284] on div "First Name [PERSON_NAME] Name [PERSON_NAME] Email [EMAIL_ADDRESS][DOMAIN_NAME] …" at bounding box center [697, 185] width 682 height 1101
type input "p"
type input "-"
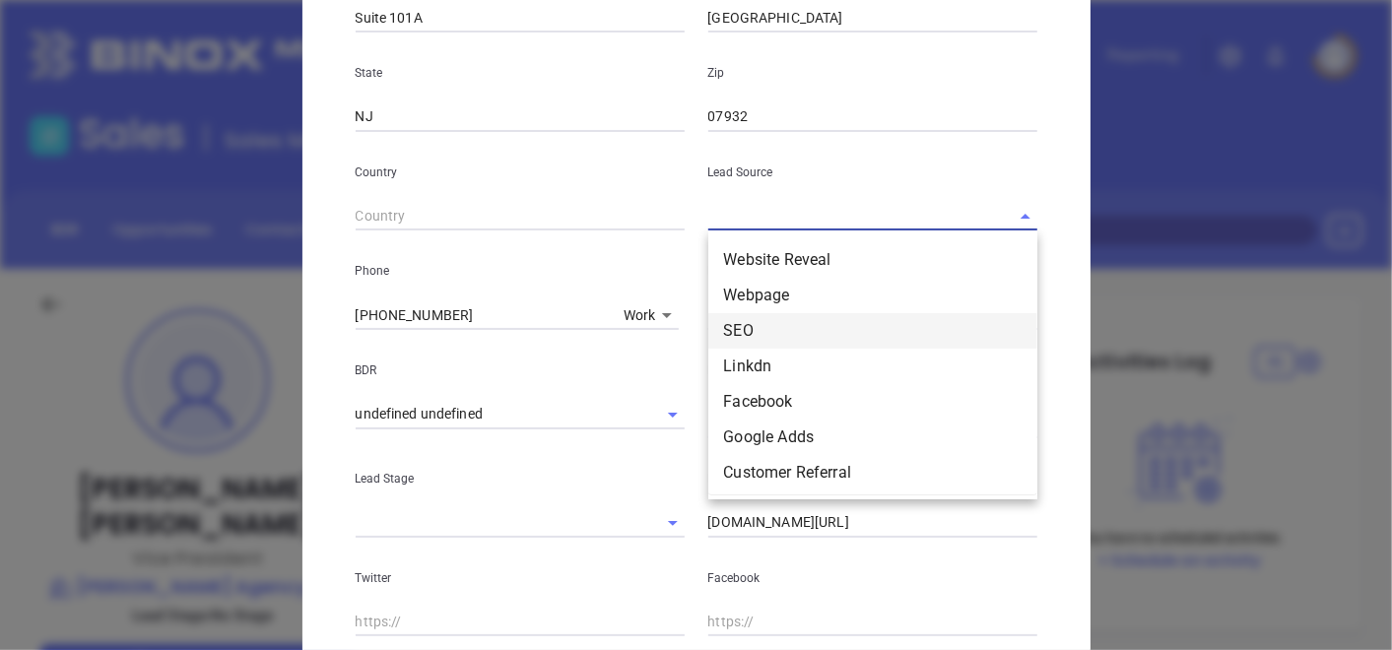
type input "i"
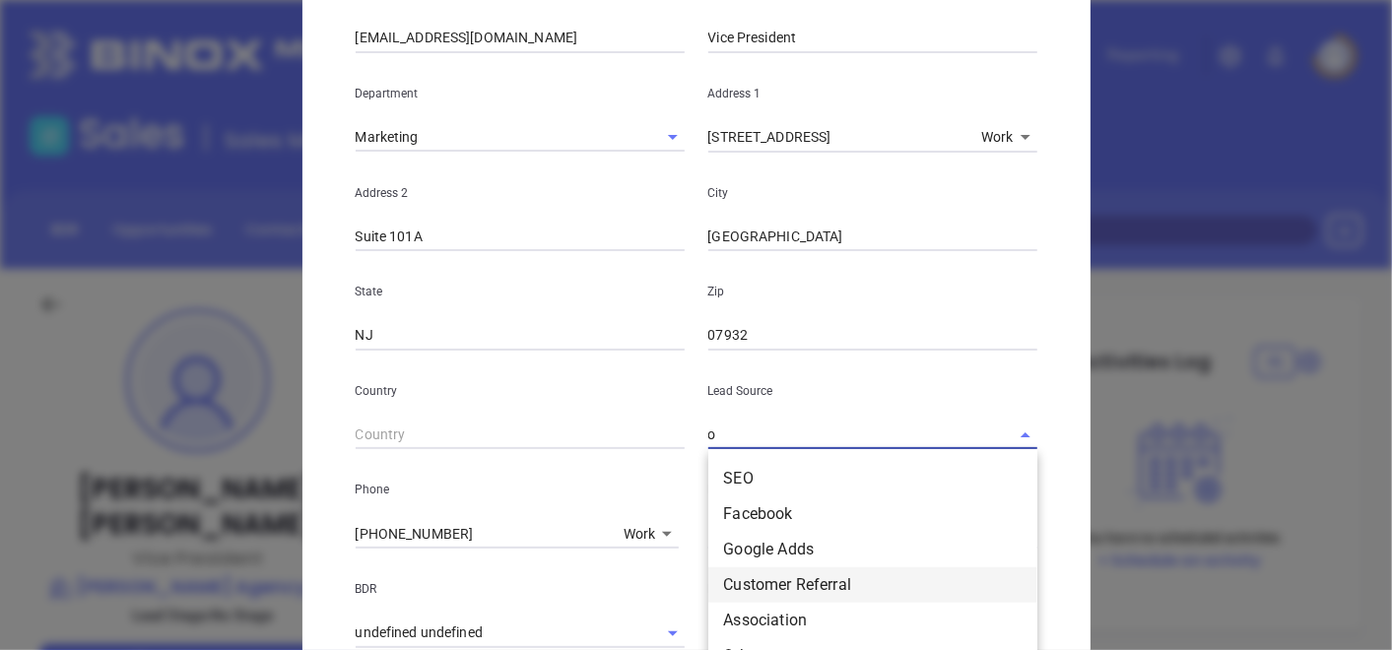
scroll to position [109, 0]
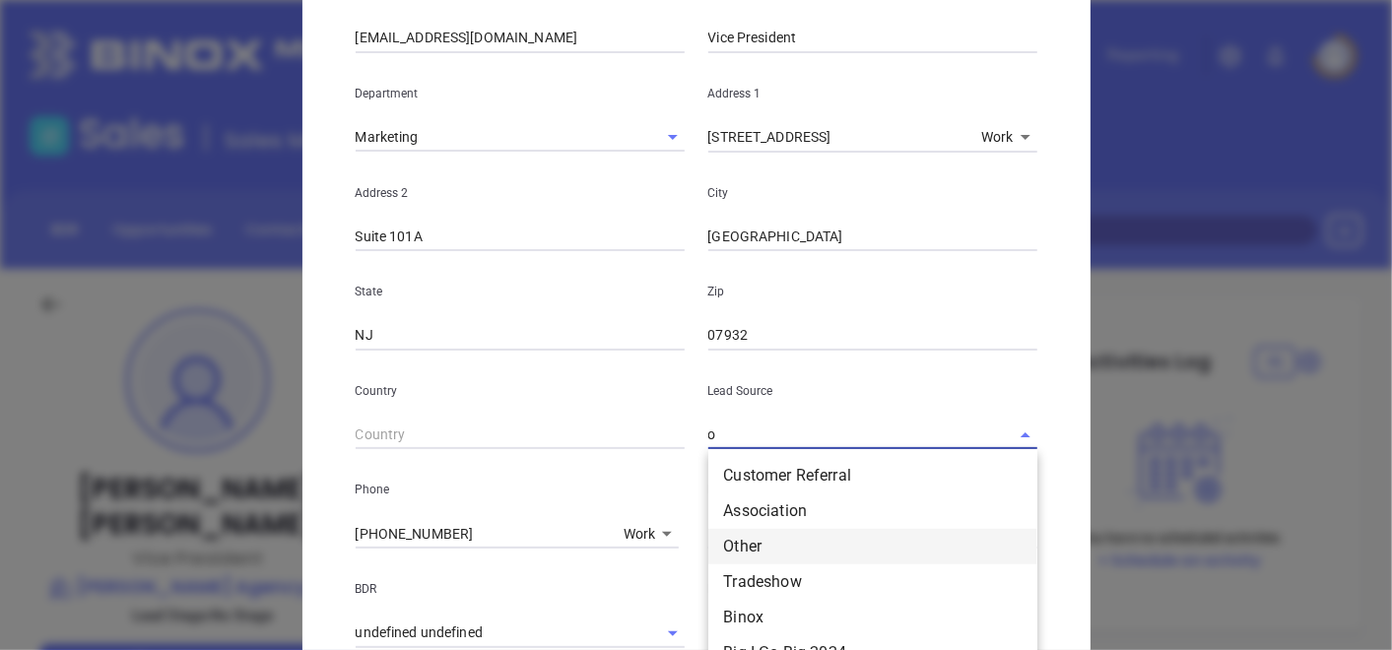
click at [743, 546] on li "Other" at bounding box center [873, 546] width 329 height 35
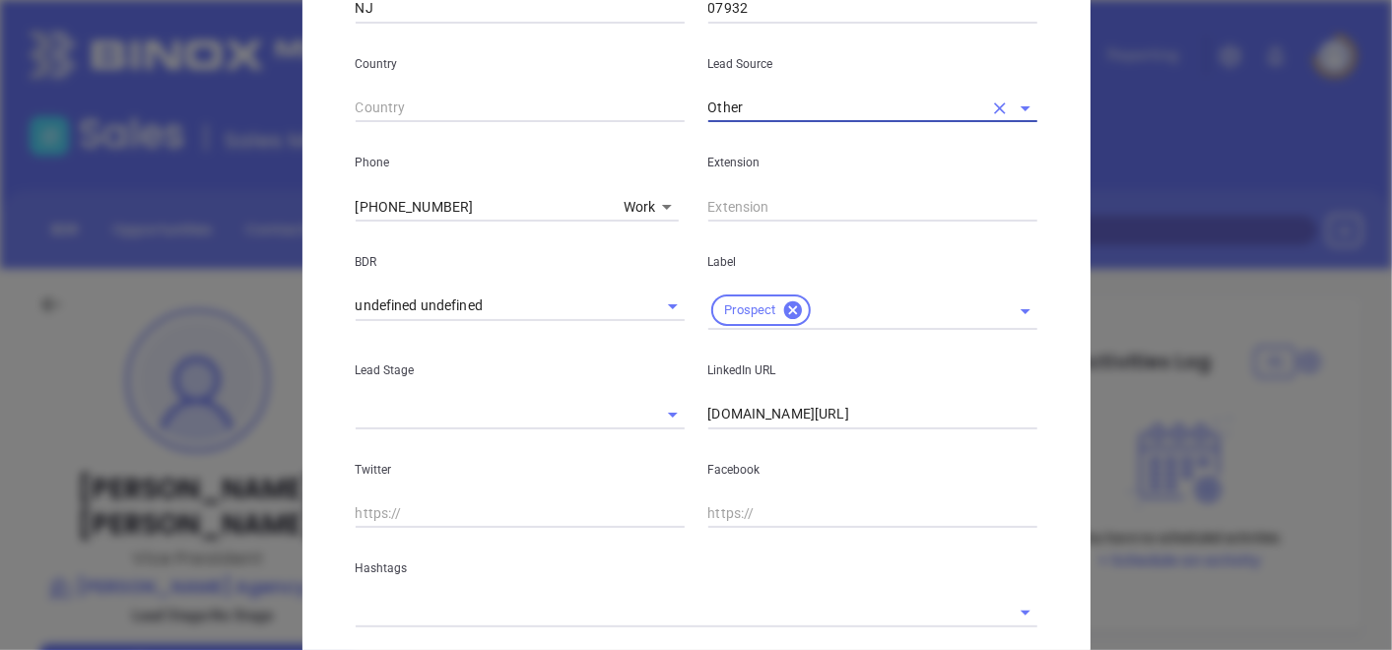
scroll to position [662, 0]
type input "Other"
click at [698, 414] on div "LinkedIn URL [DOMAIN_NAME][URL]" at bounding box center [873, 379] width 353 height 100
click at [709, 411] on input "linkedin.com/in/jdefeo" at bounding box center [873, 414] width 329 height 30
drag, startPoint x: 425, startPoint y: 594, endPoint x: 430, endPoint y: 608, distance: 14.6
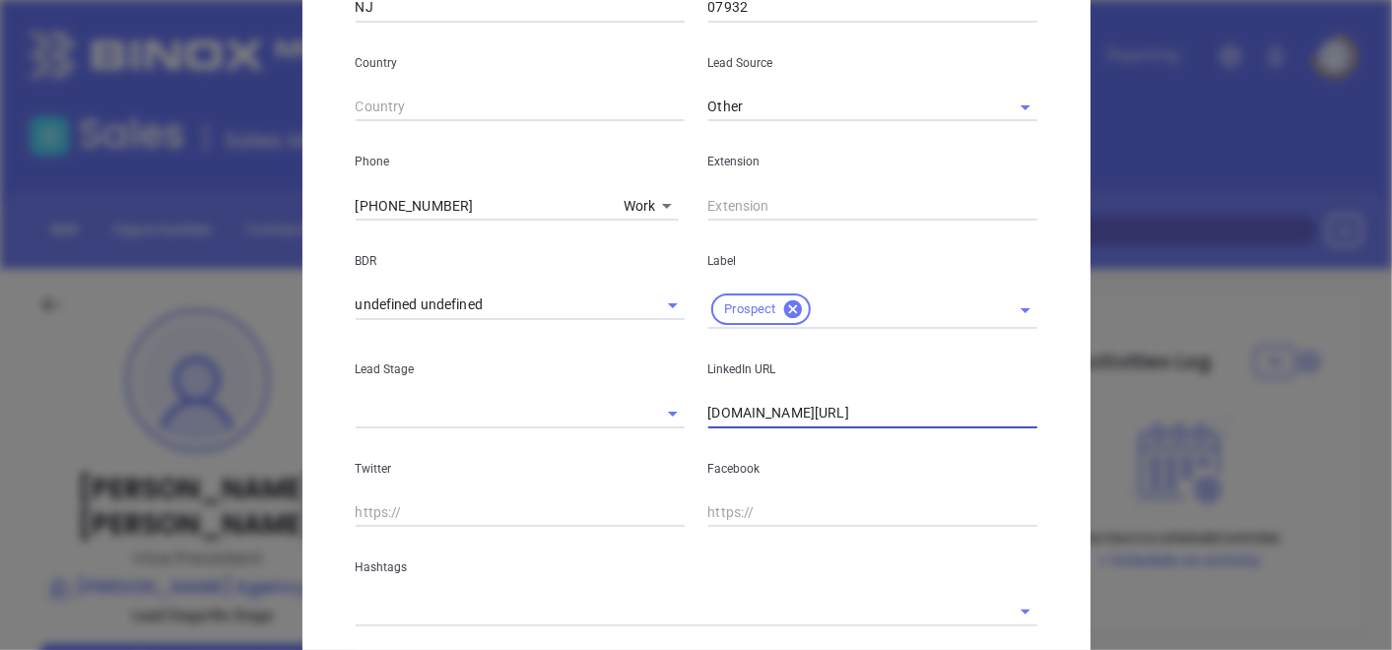
click at [428, 599] on div at bounding box center [697, 610] width 682 height 33
type input "www.linkedin.com/in/jdefeo"
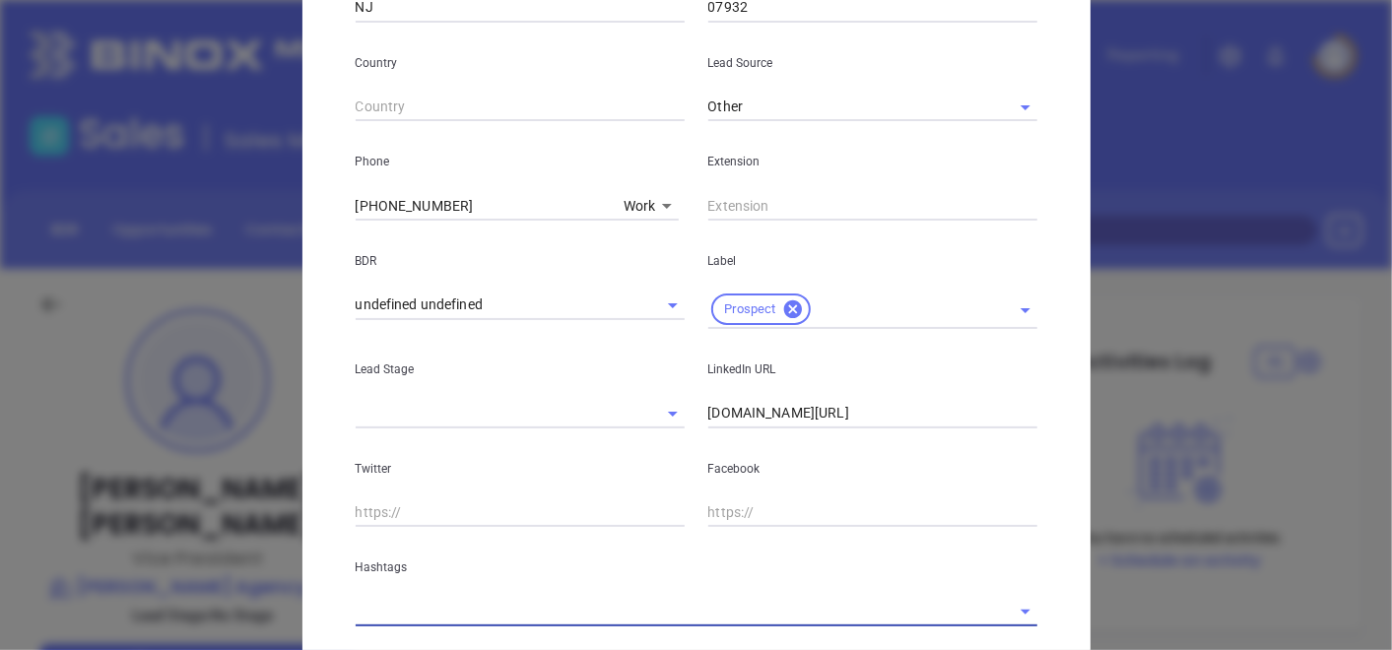
click at [431, 609] on input "text" at bounding box center [669, 611] width 627 height 29
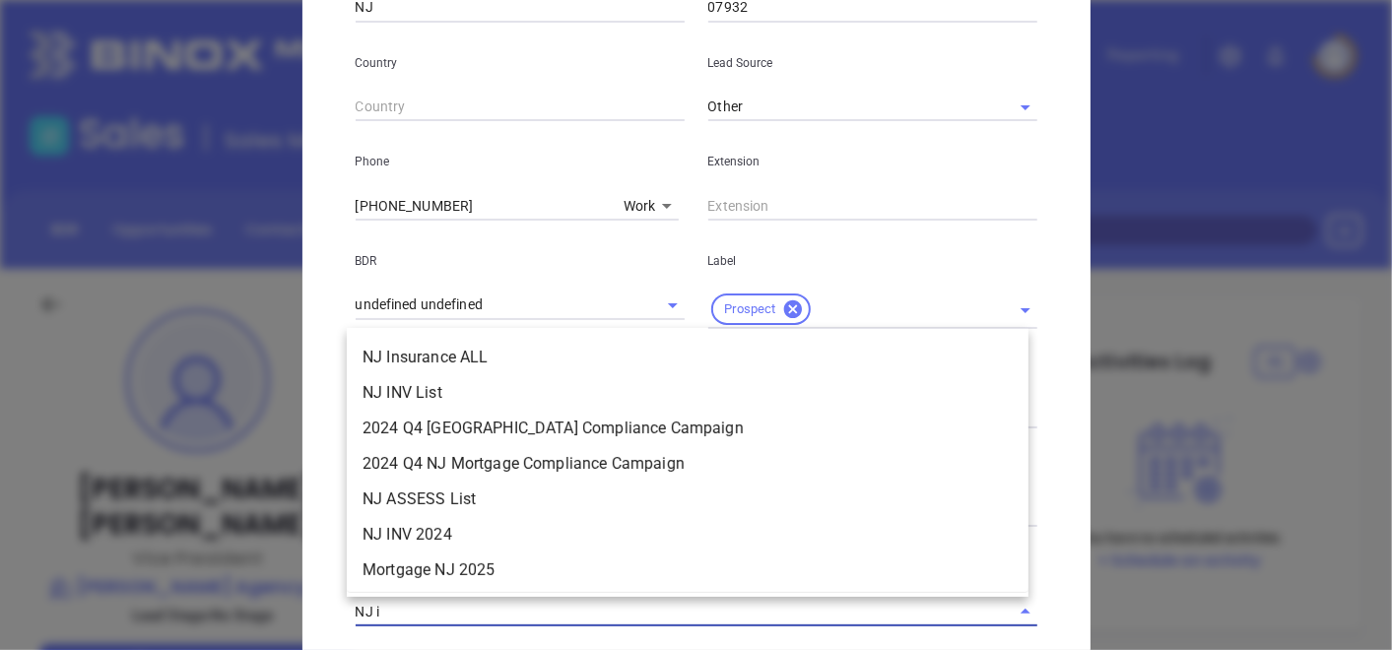
type input "NJ in"
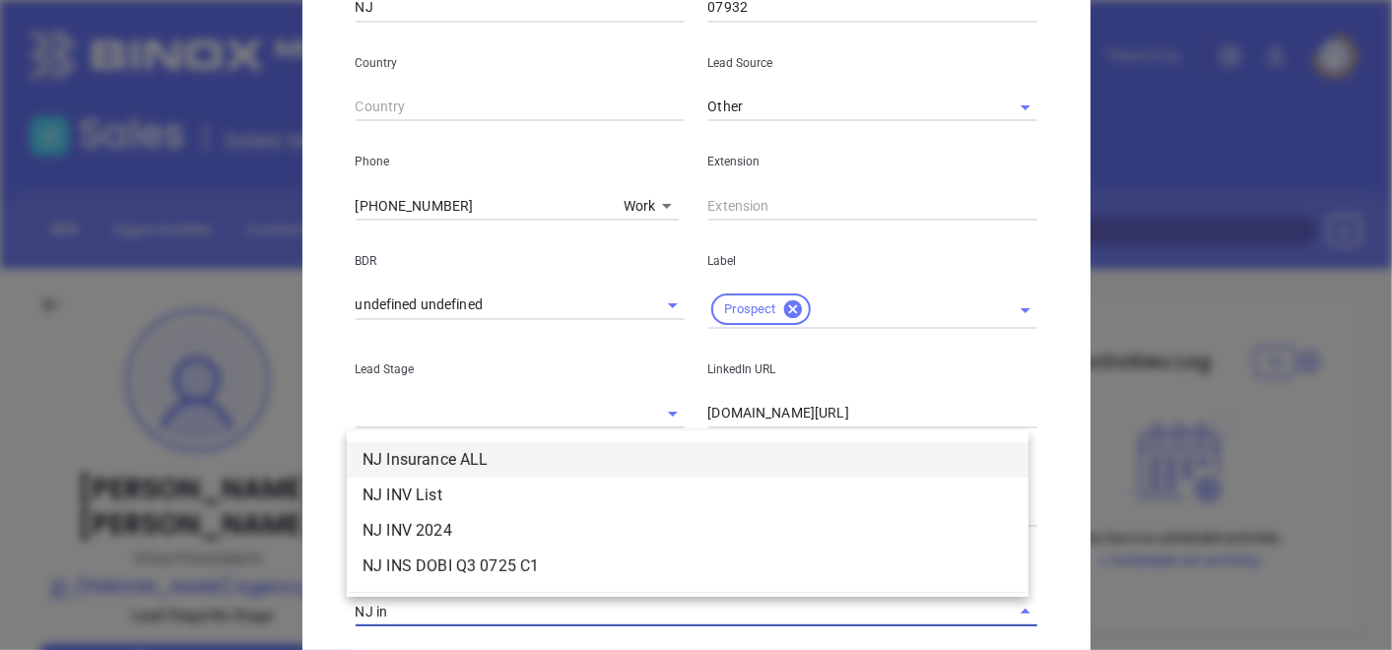
click at [817, 454] on li "NJ Insurance ALL" at bounding box center [688, 459] width 682 height 35
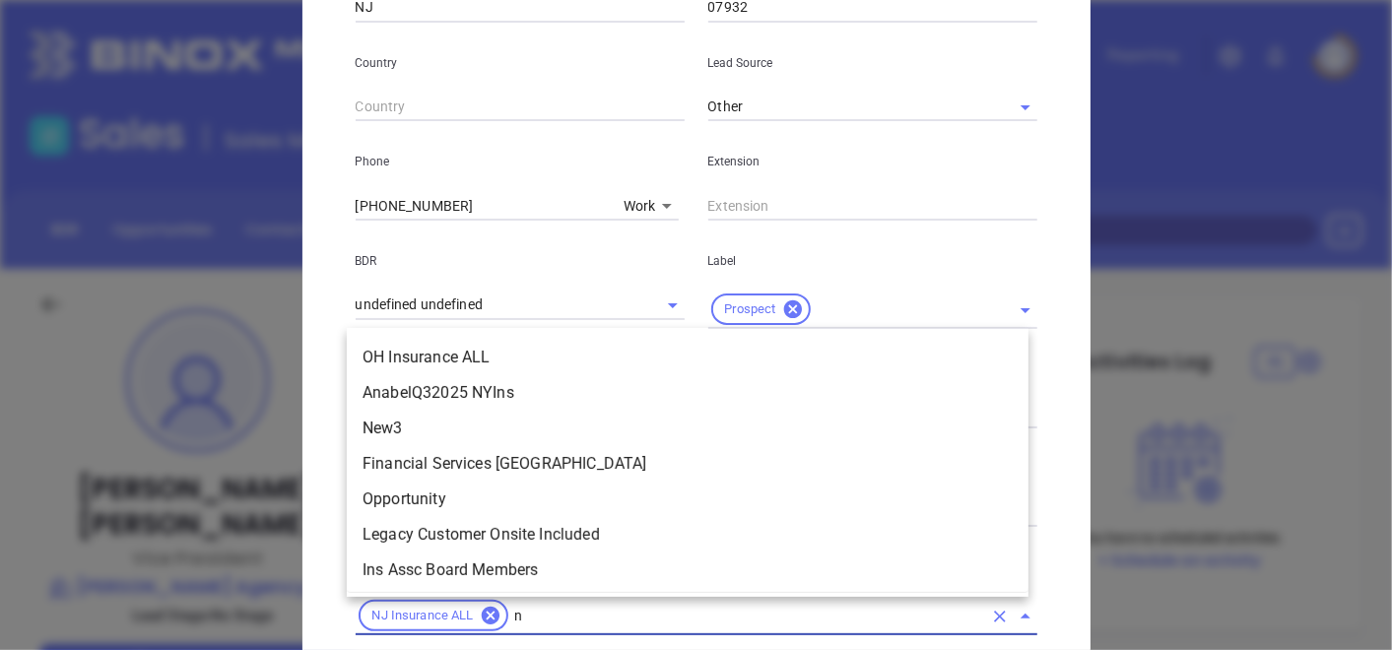
type input "nj"
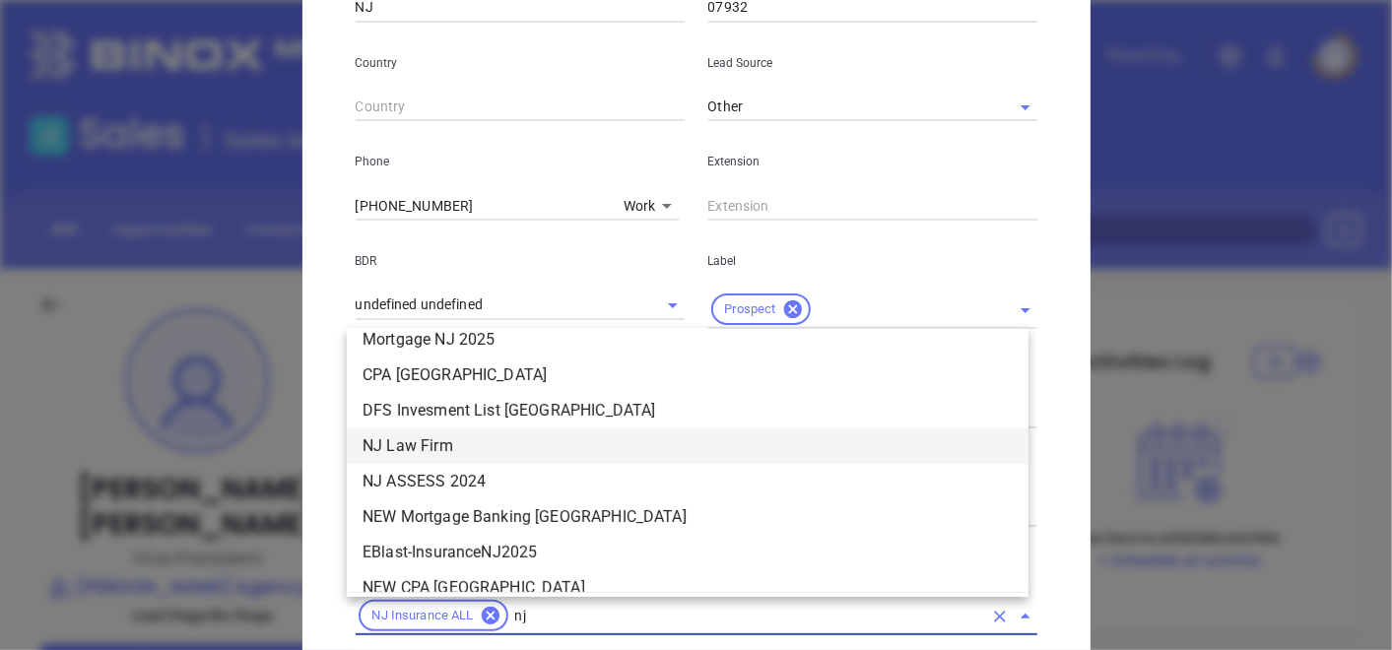
scroll to position [556, 0]
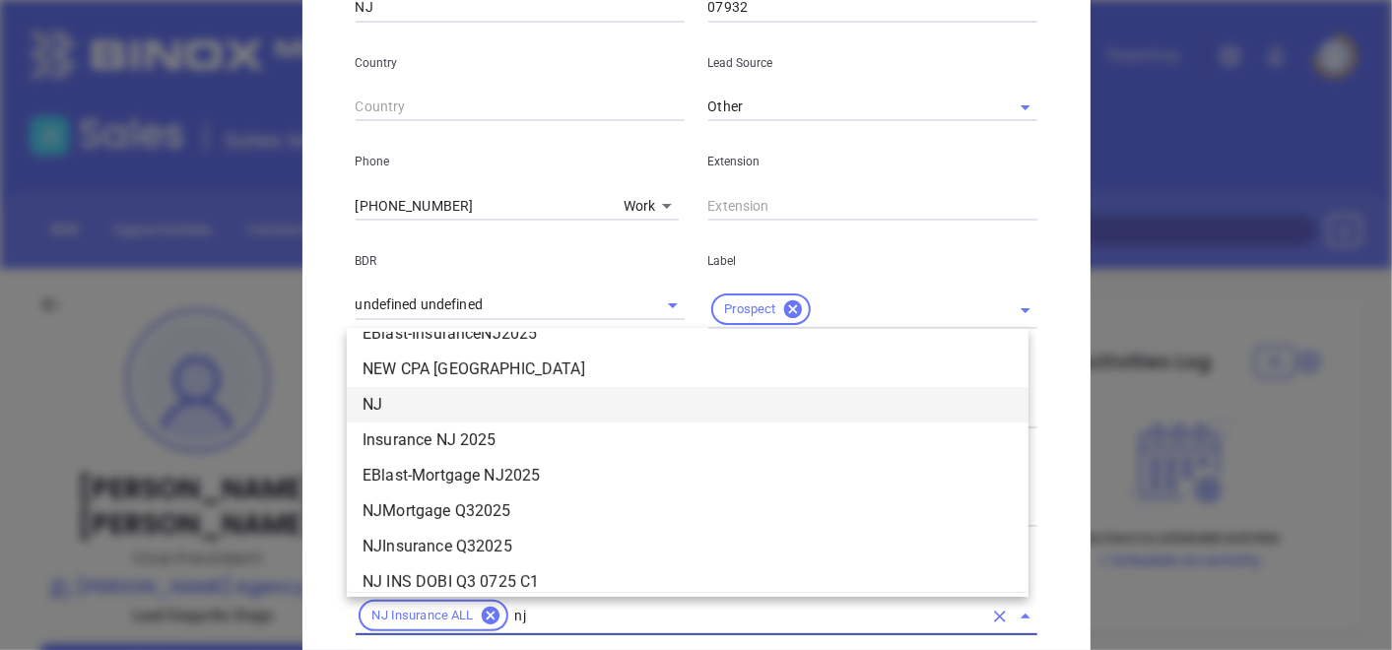
click at [428, 400] on li "NJ" at bounding box center [688, 404] width 682 height 35
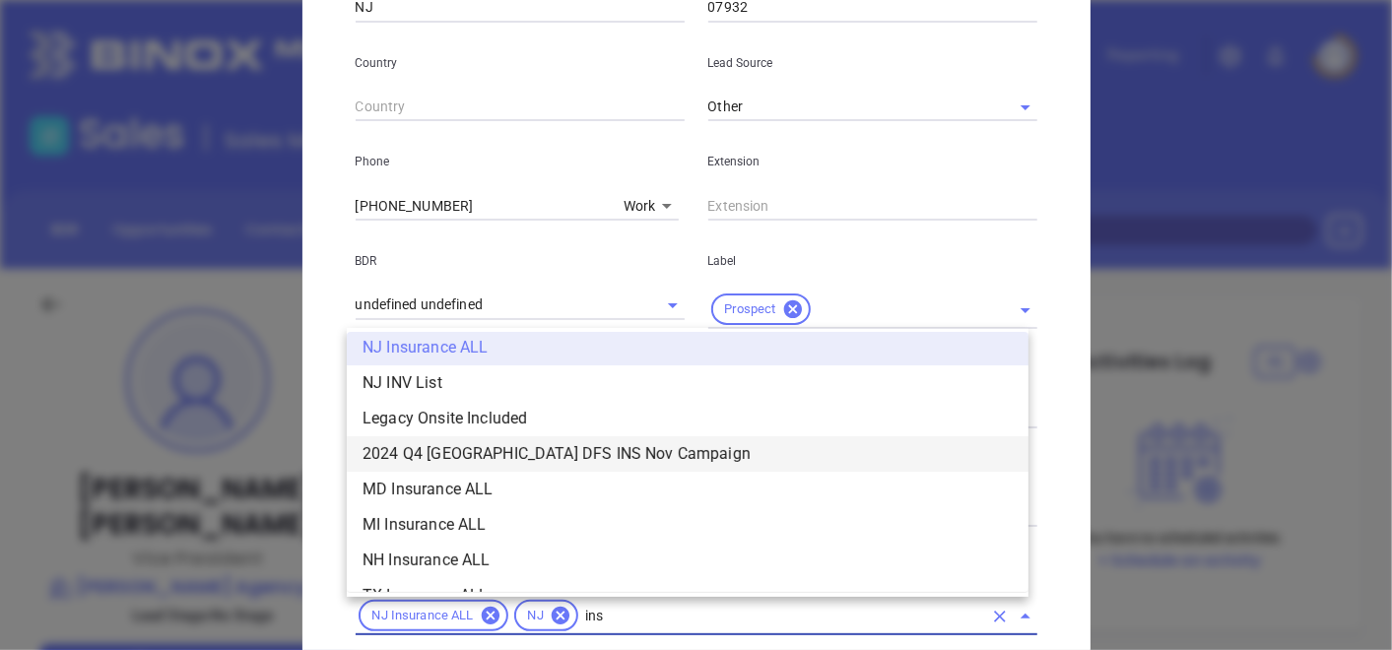
type input "insu"
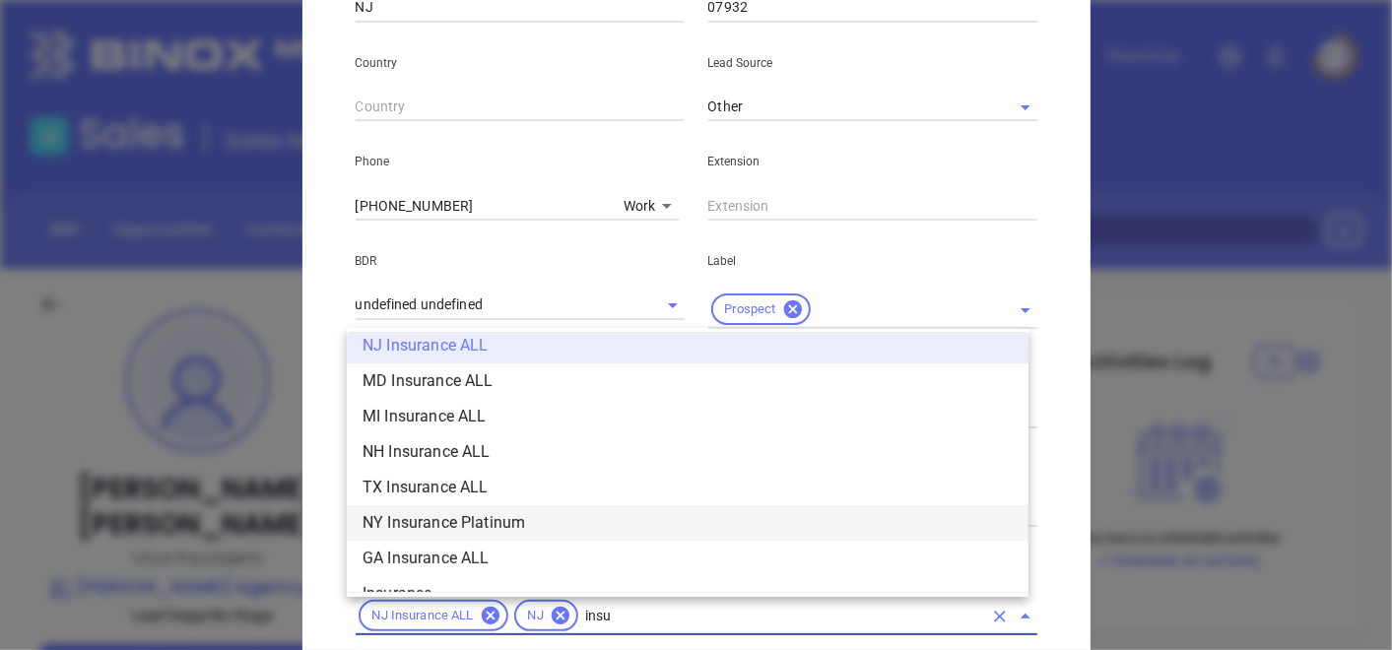
scroll to position [689, 0]
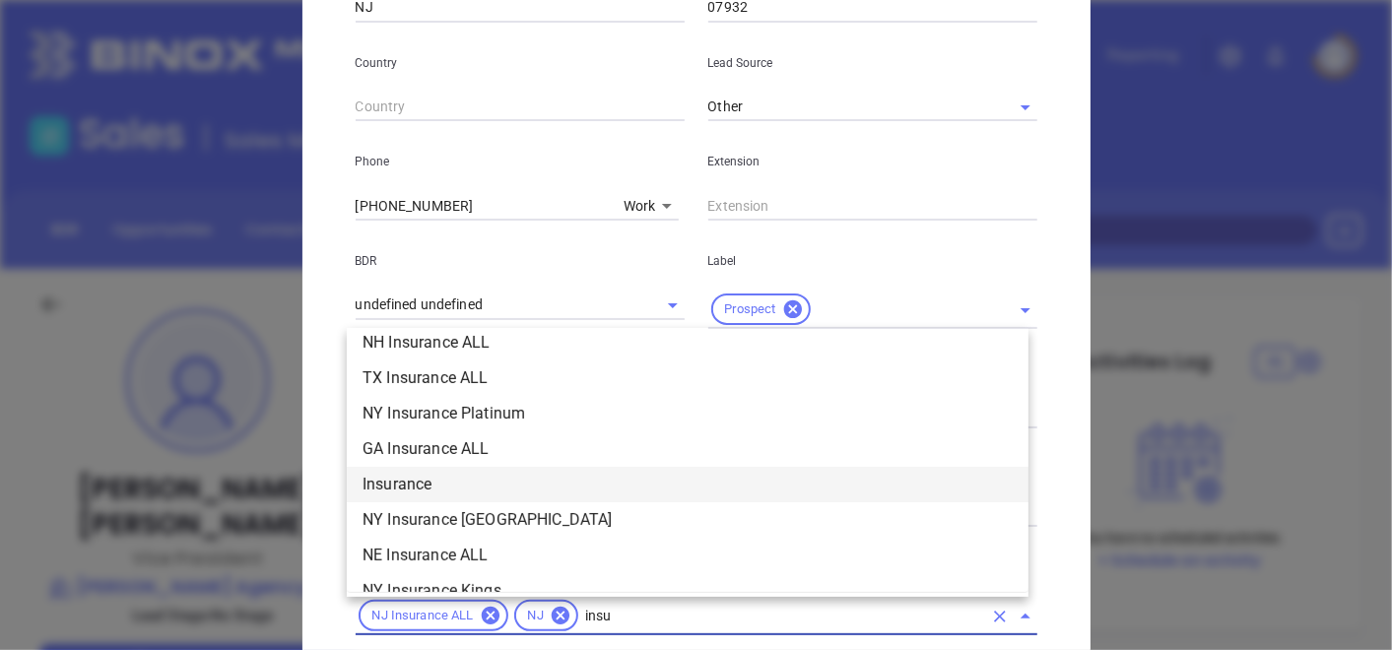
click at [478, 487] on li "Insurance" at bounding box center [688, 484] width 682 height 35
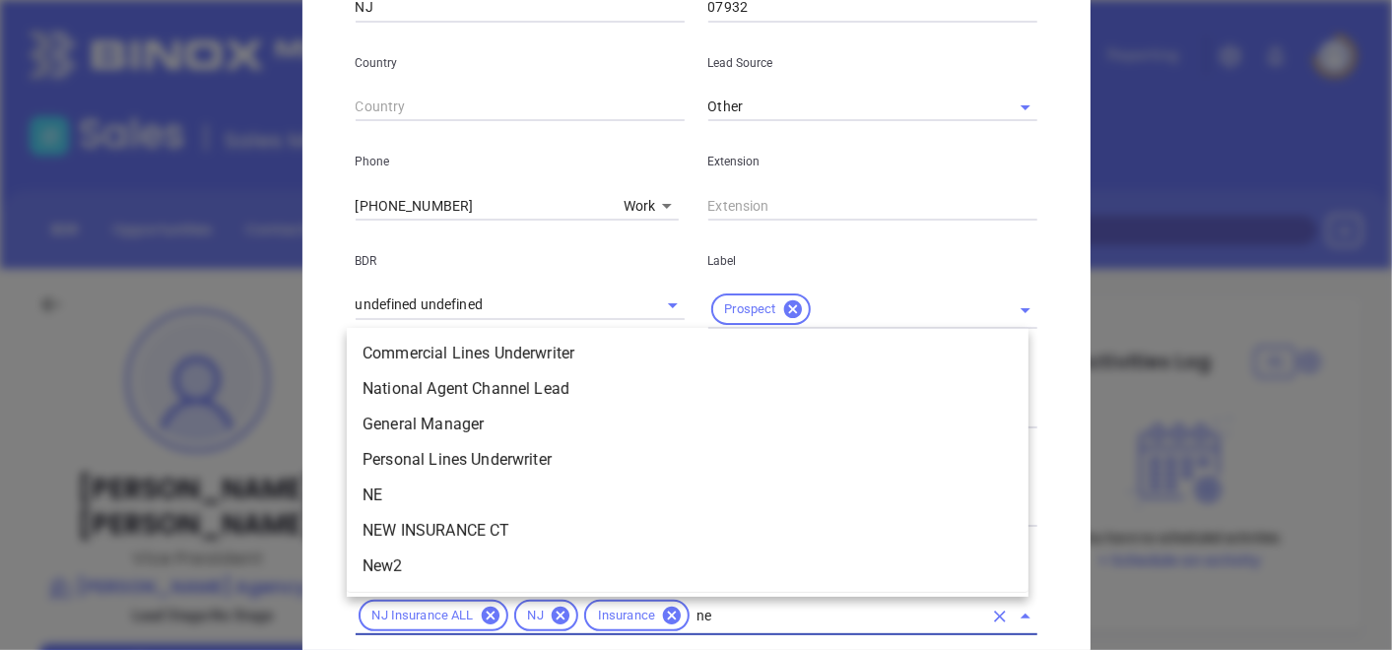
scroll to position [0, 0]
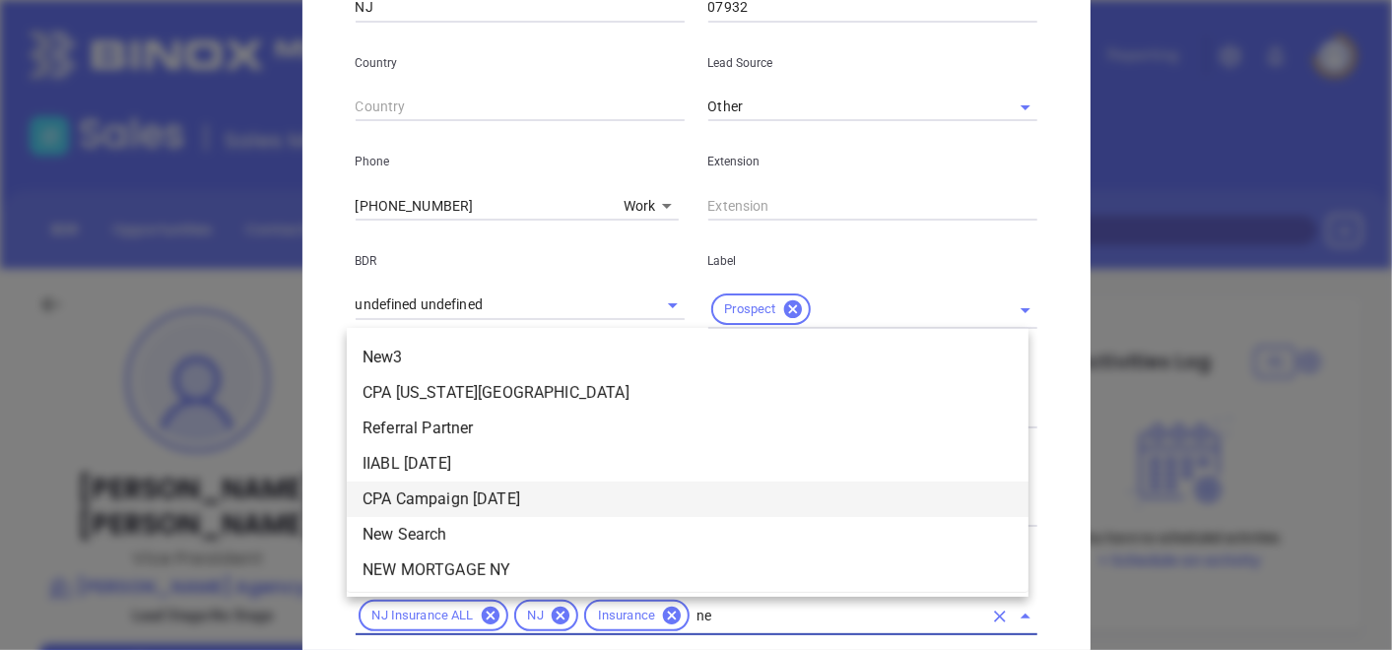
type input "new"
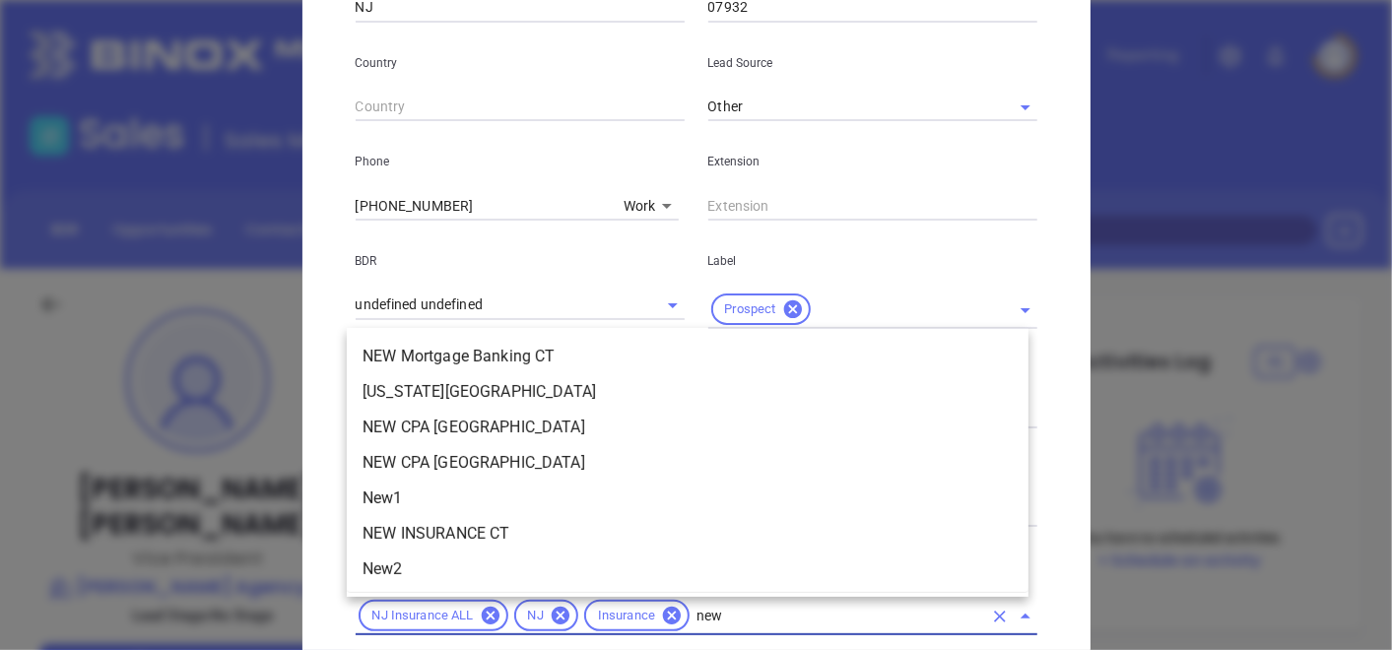
scroll to position [287, 0]
click at [423, 493] on li "New1" at bounding box center [688, 496] width 682 height 35
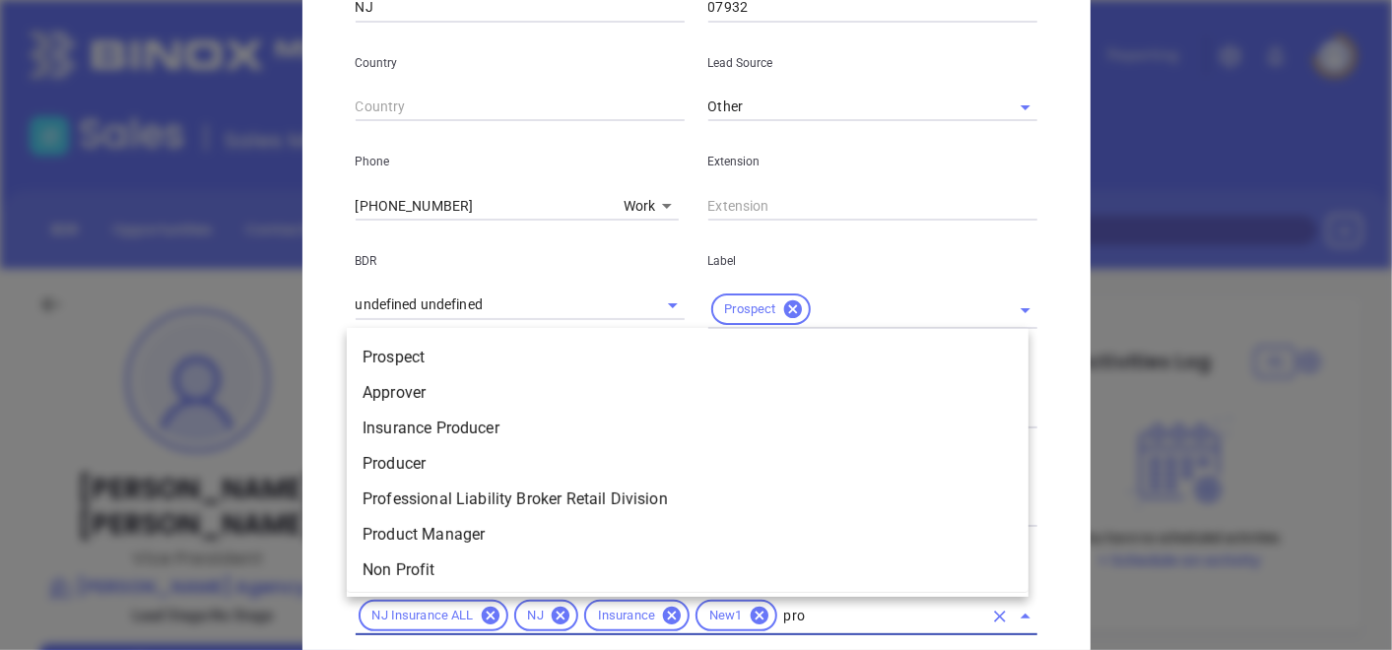
type input "pros"
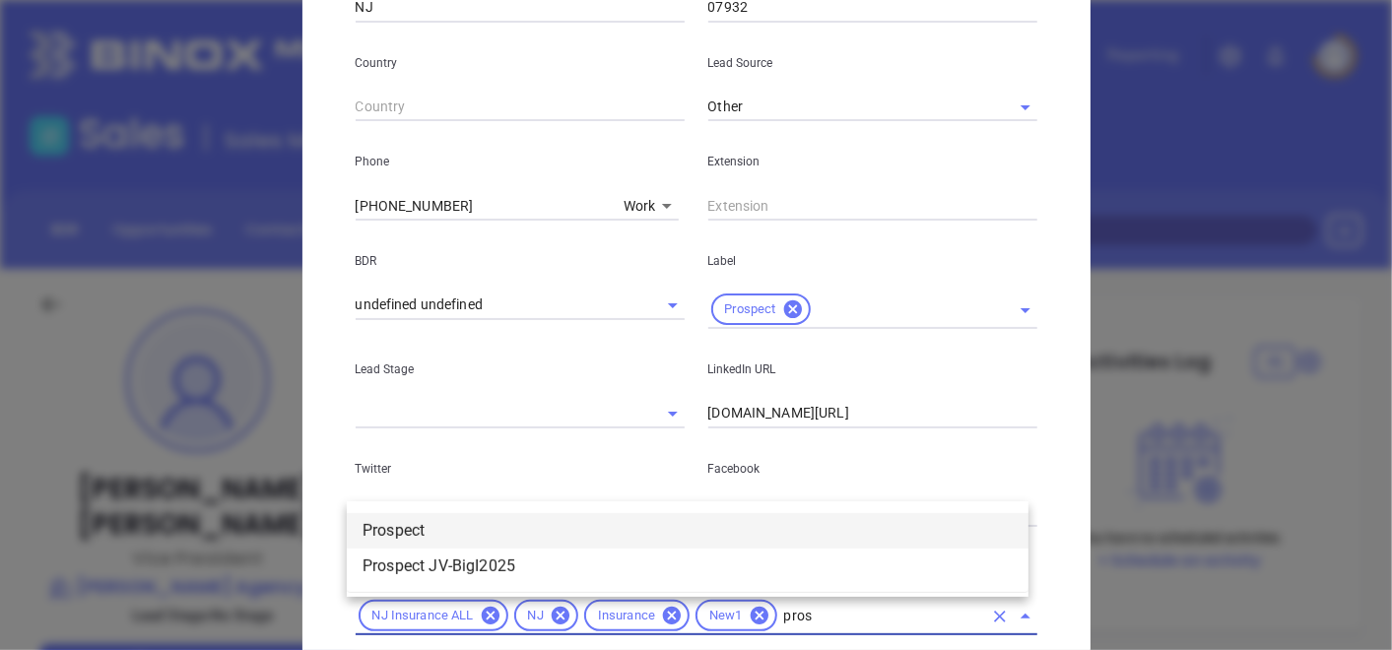
click at [786, 537] on li "Prospect" at bounding box center [688, 530] width 682 height 35
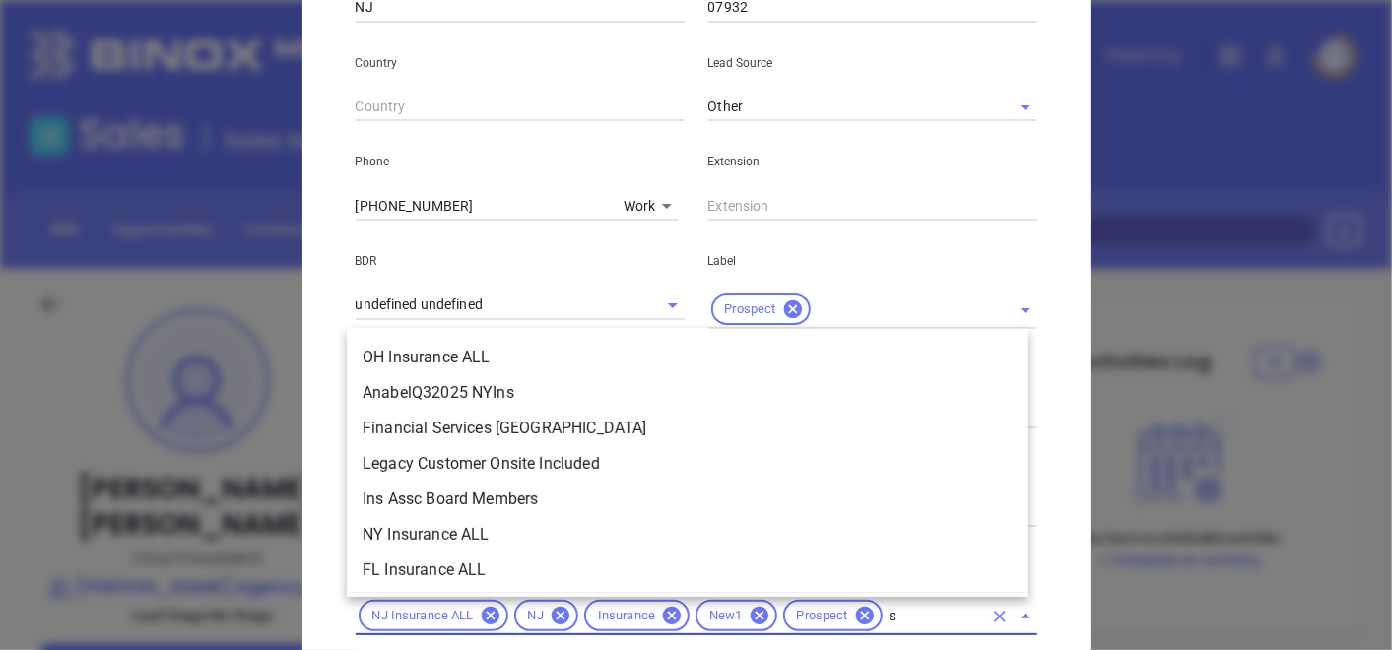
scroll to position [0, 0]
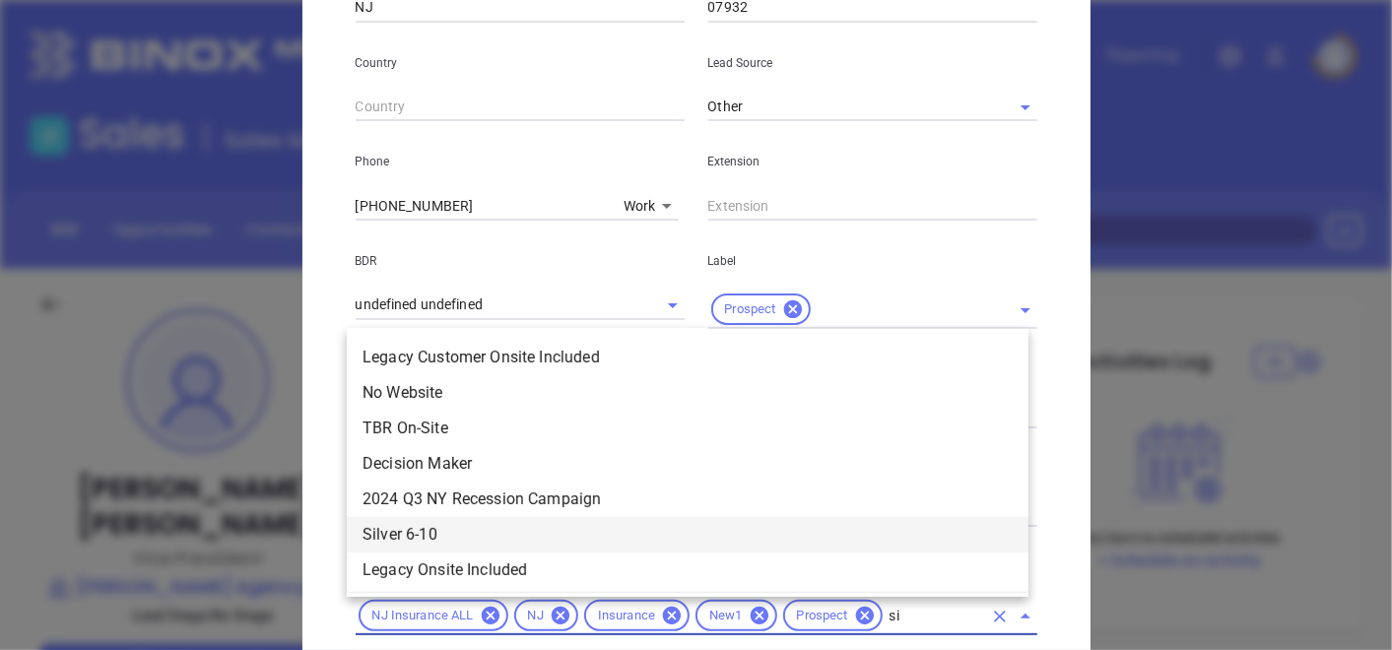
type input "sil"
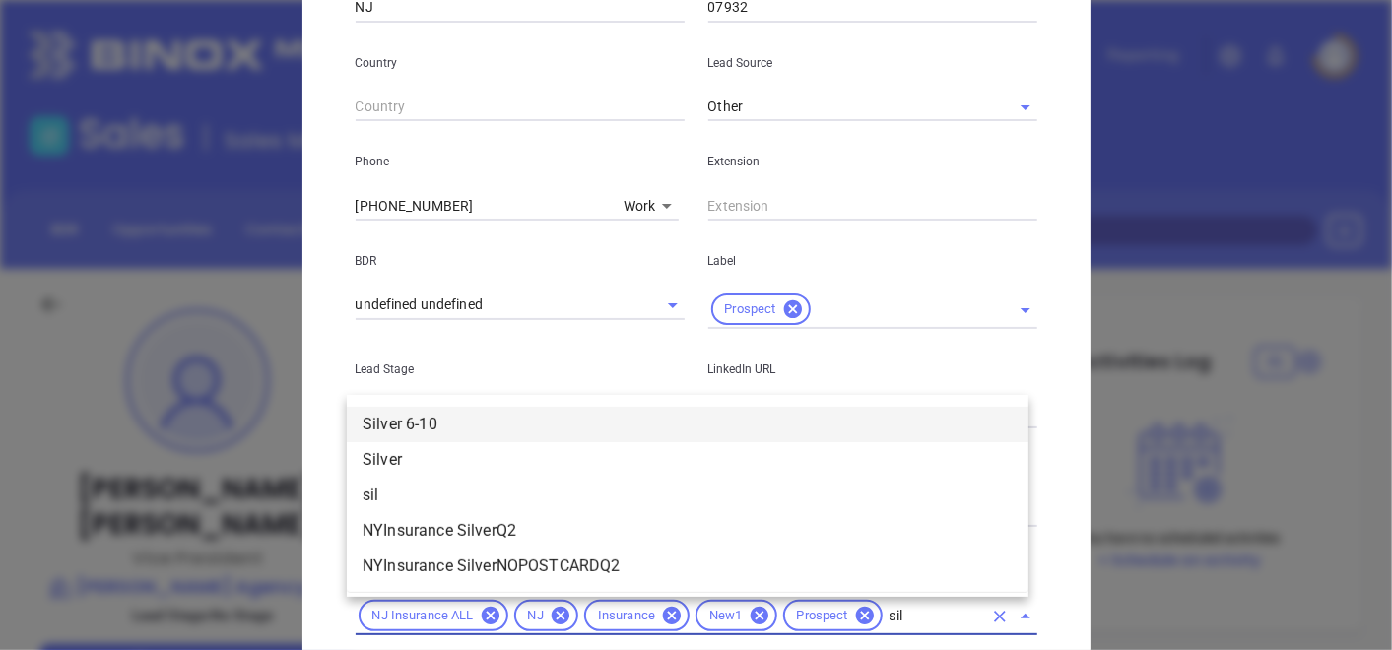
click at [574, 419] on li "Silver 6-10" at bounding box center [688, 424] width 682 height 35
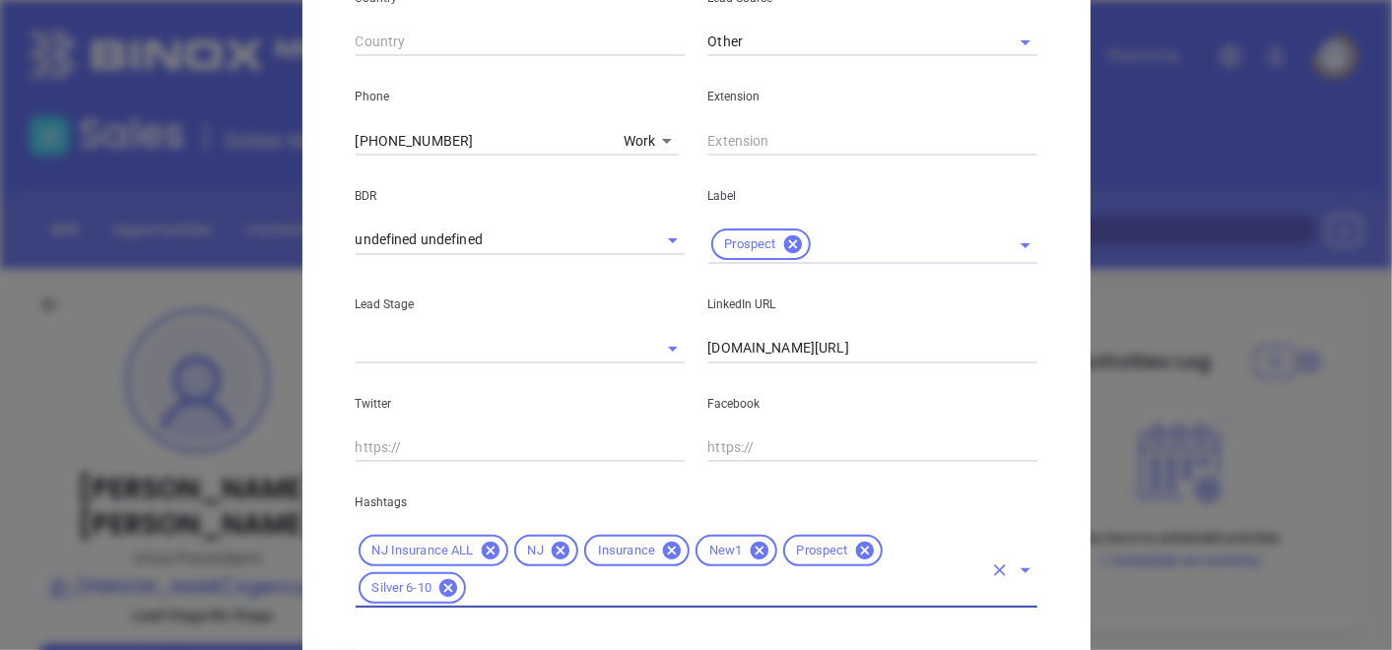
scroll to position [772, 0]
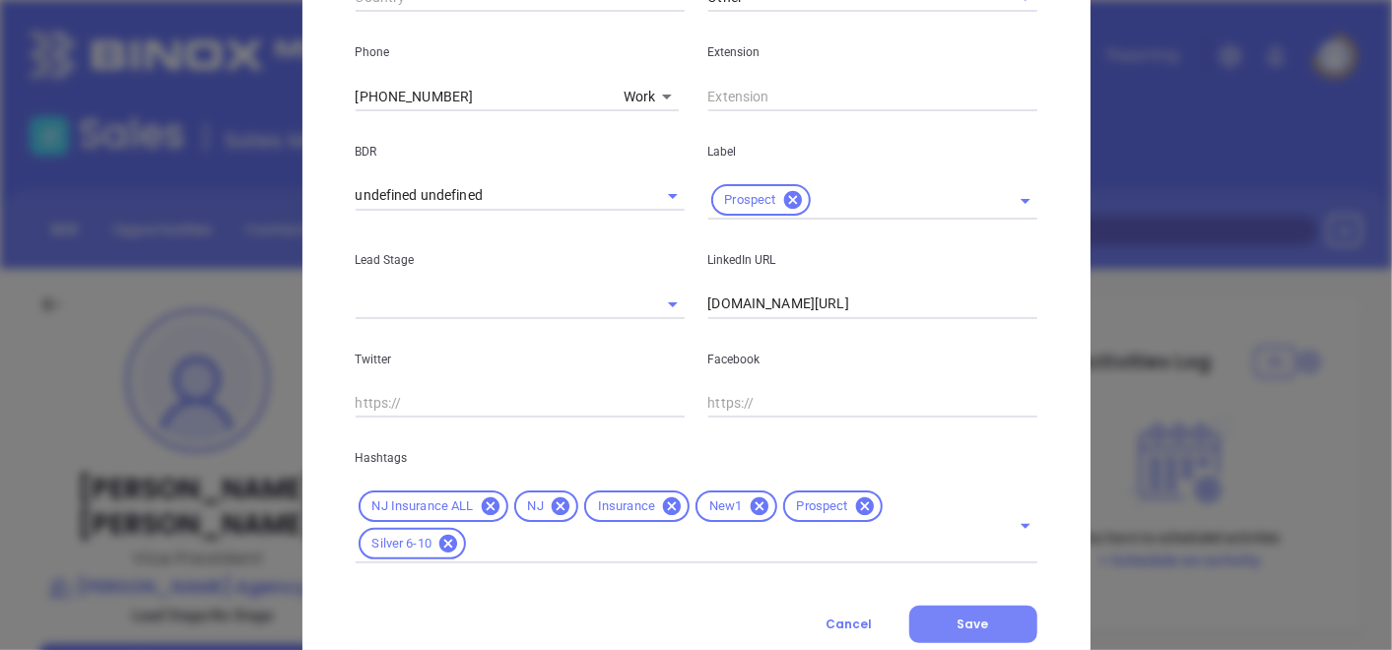
click at [974, 631] on span "Save" at bounding box center [974, 624] width 32 height 17
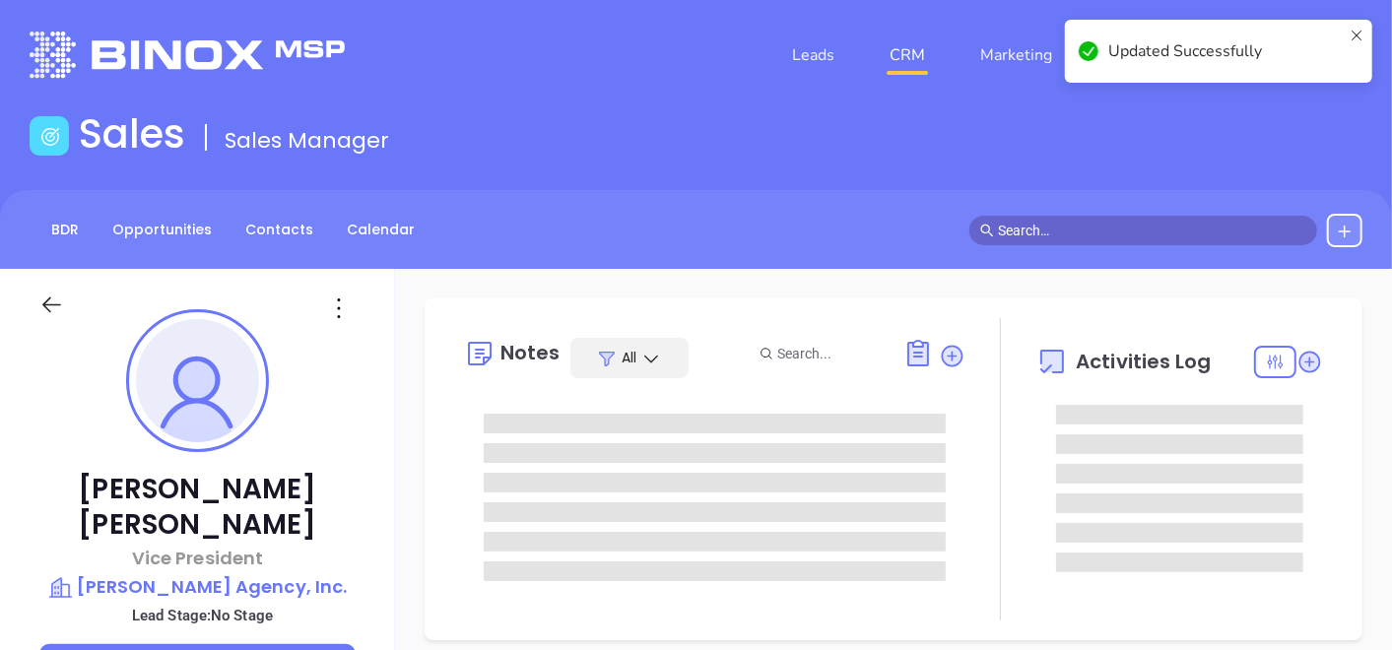
scroll to position [0, 0]
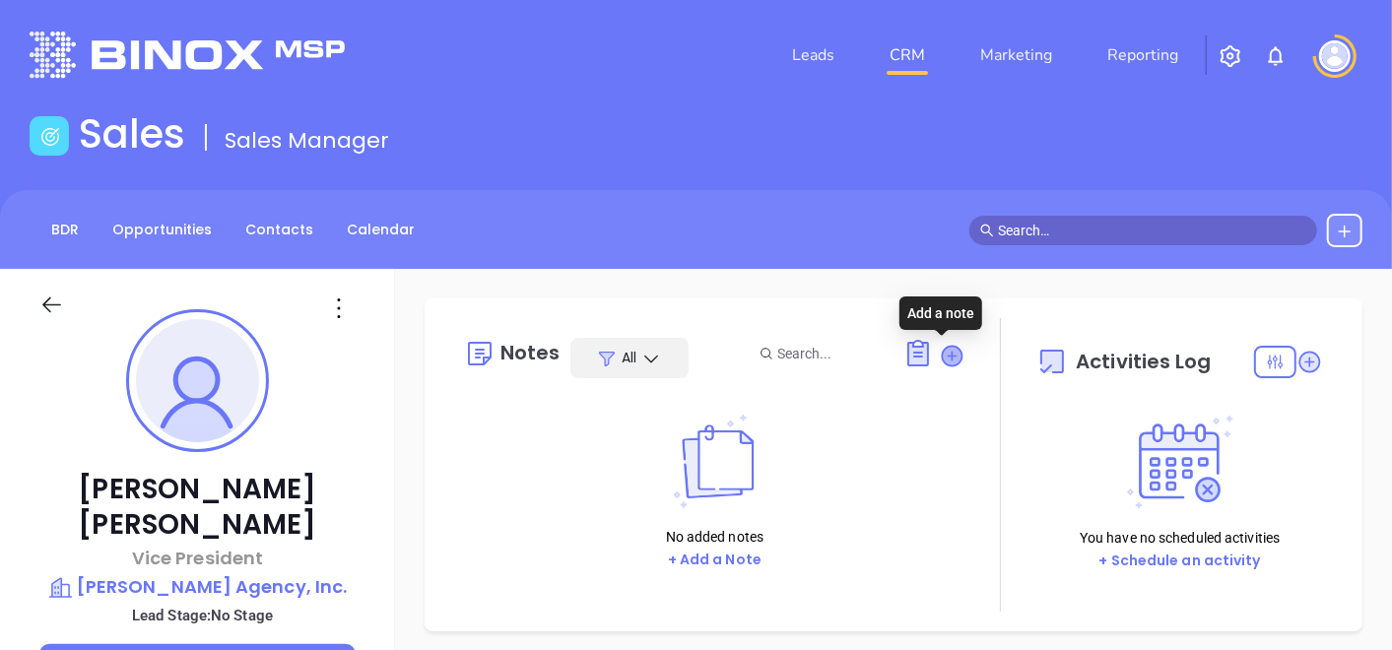
click at [944, 359] on icon at bounding box center [952, 356] width 20 height 20
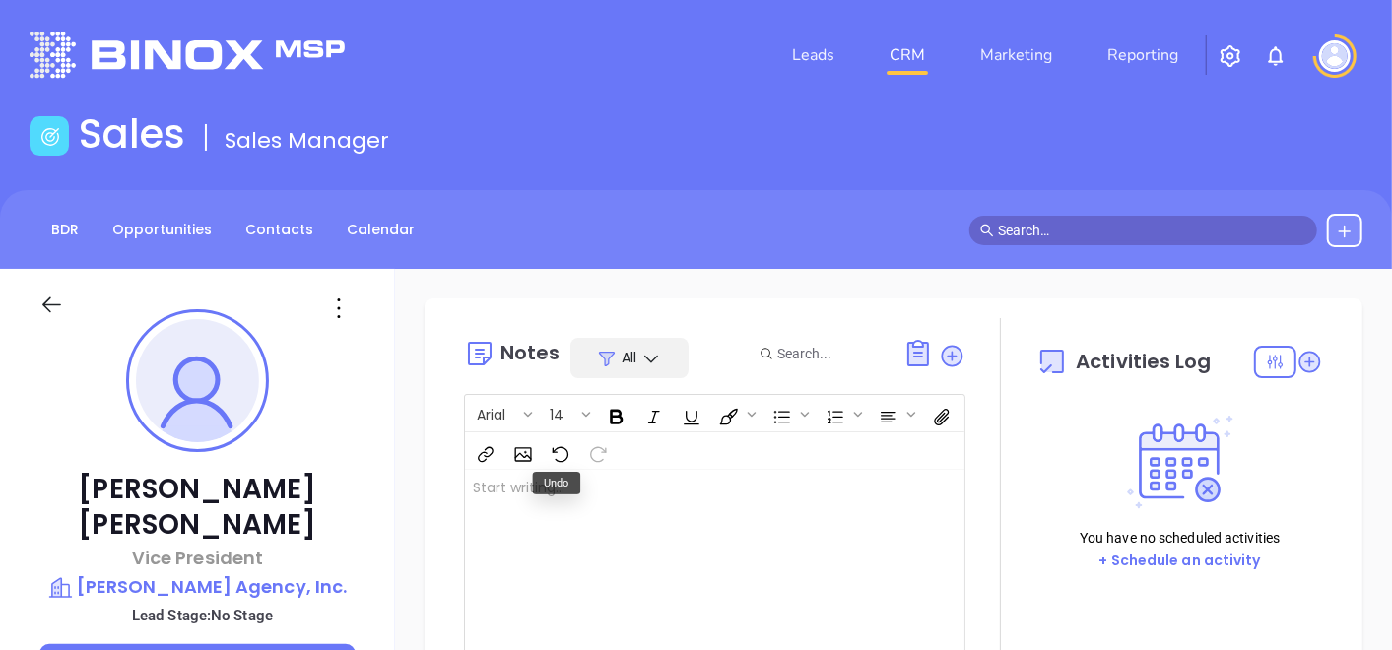
click at [567, 509] on div at bounding box center [697, 569] width 464 height 199
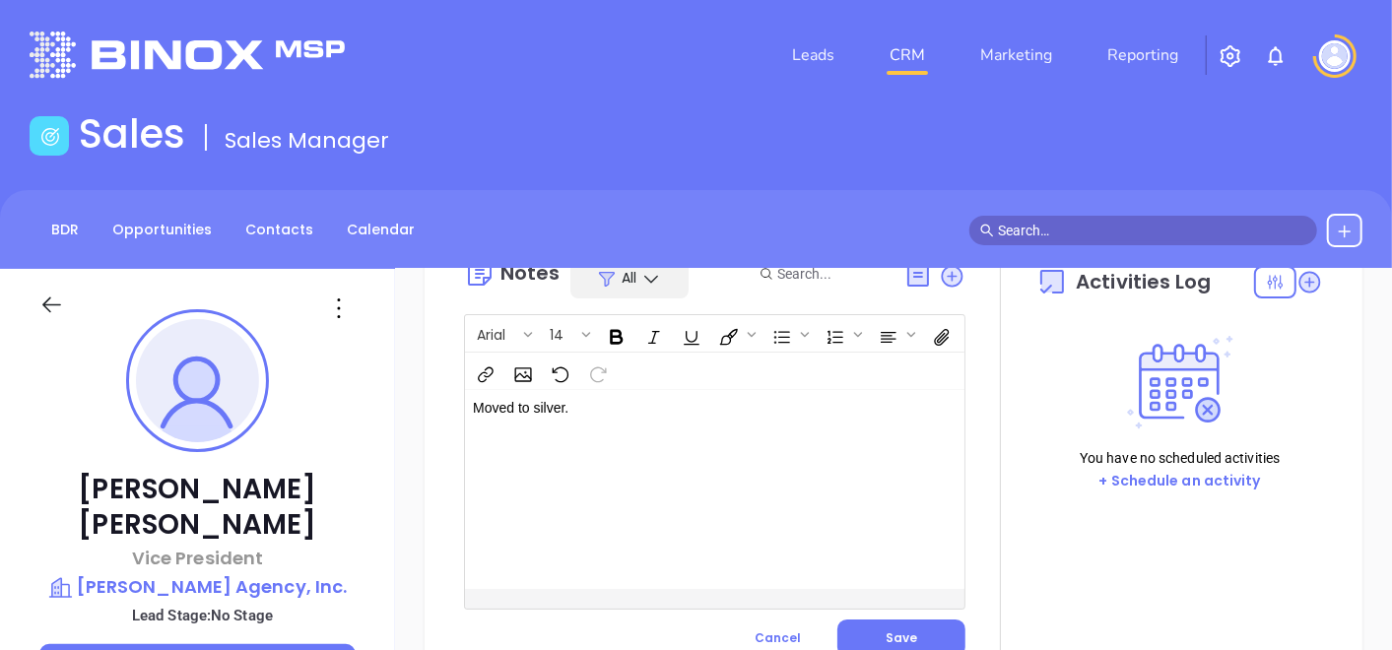
scroll to position [109, 0]
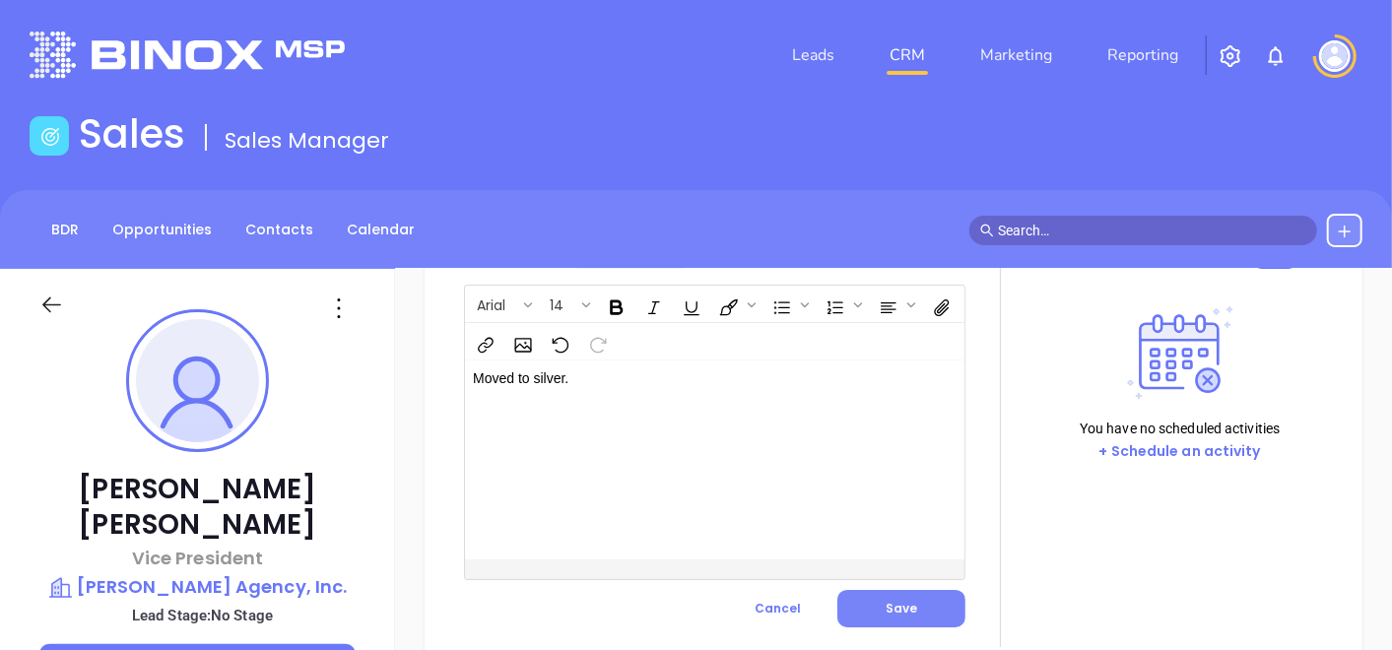
click at [907, 603] on span "Save" at bounding box center [902, 608] width 32 height 17
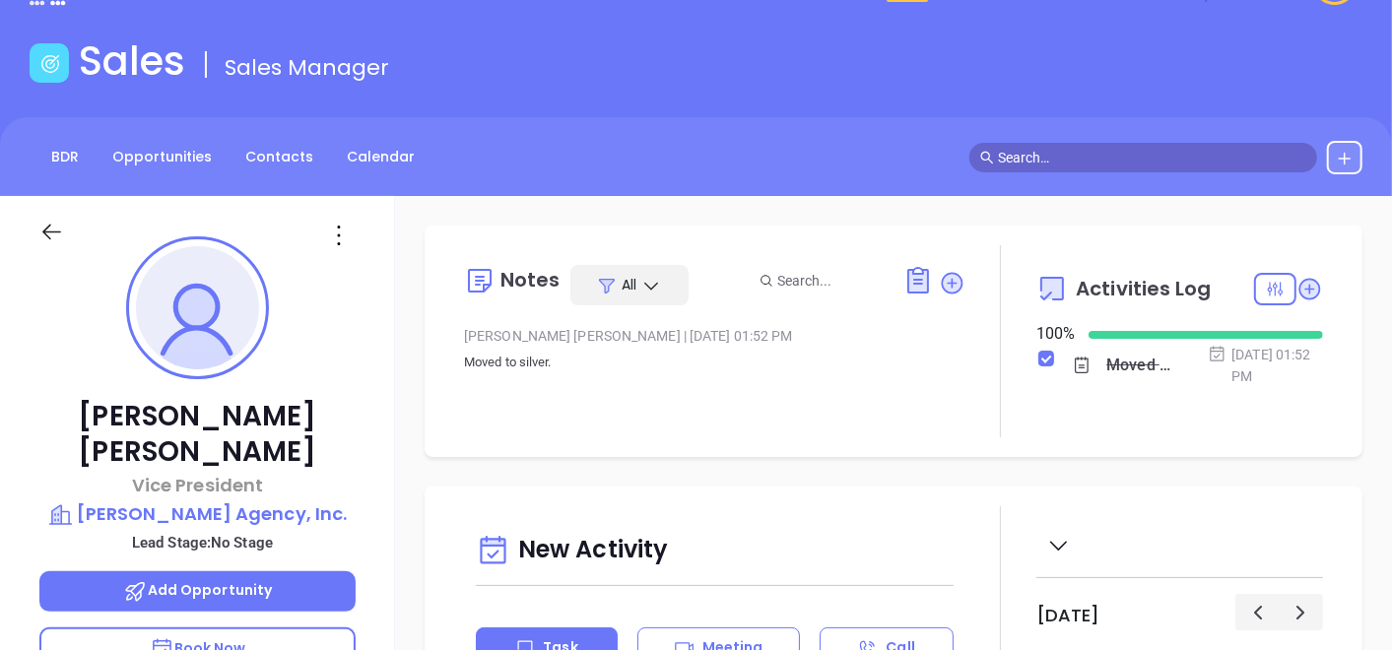
scroll to position [0, 0]
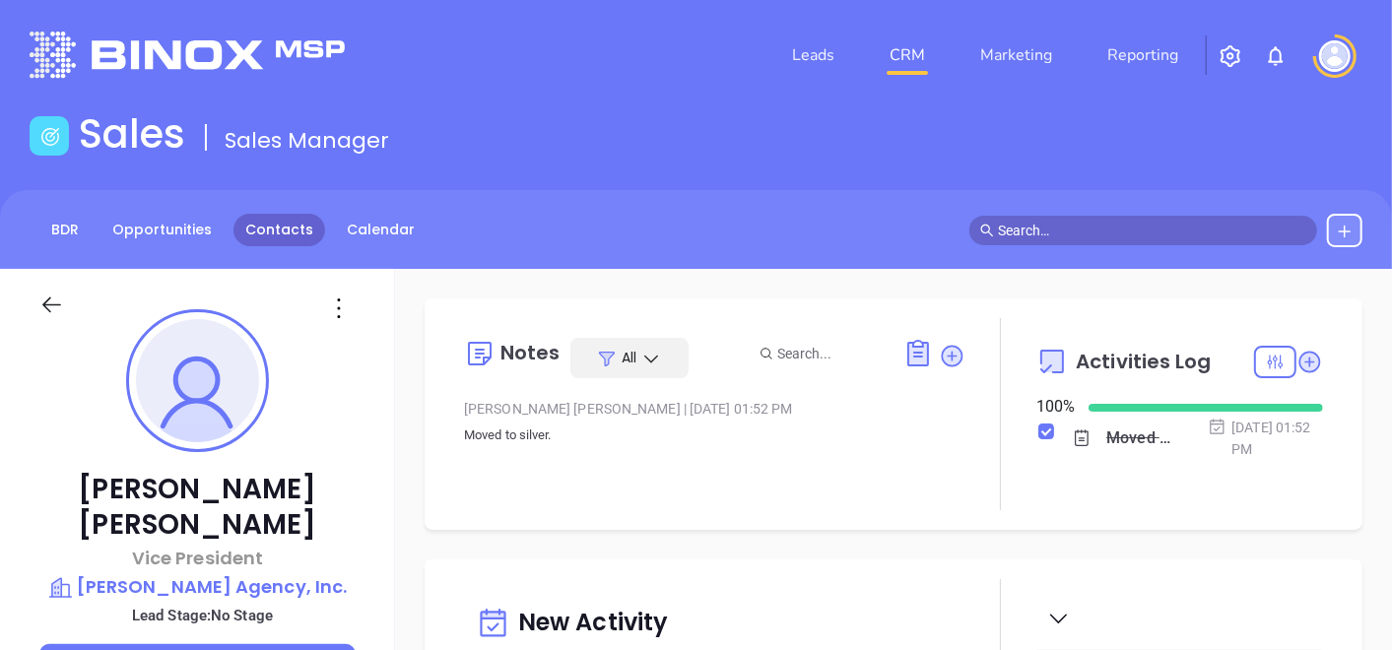
click at [253, 232] on link "Contacts" at bounding box center [280, 230] width 92 height 33
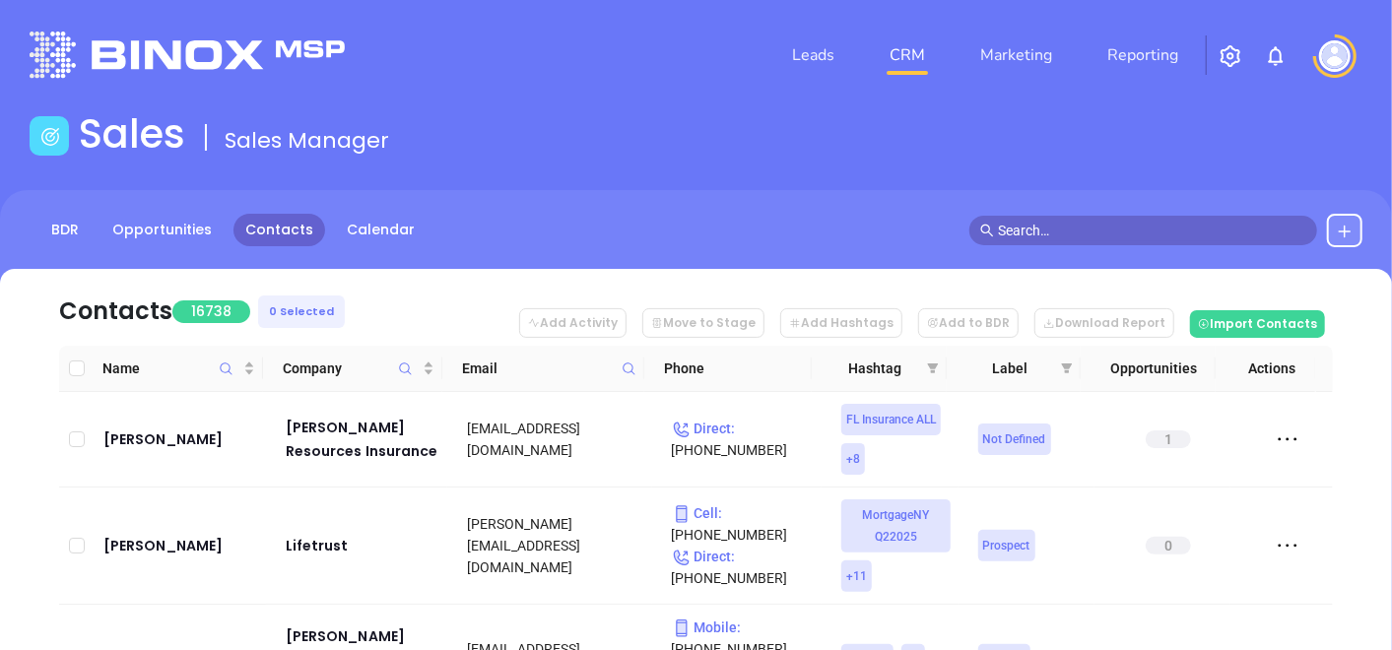
click at [627, 359] on span at bounding box center [629, 369] width 23 height 30
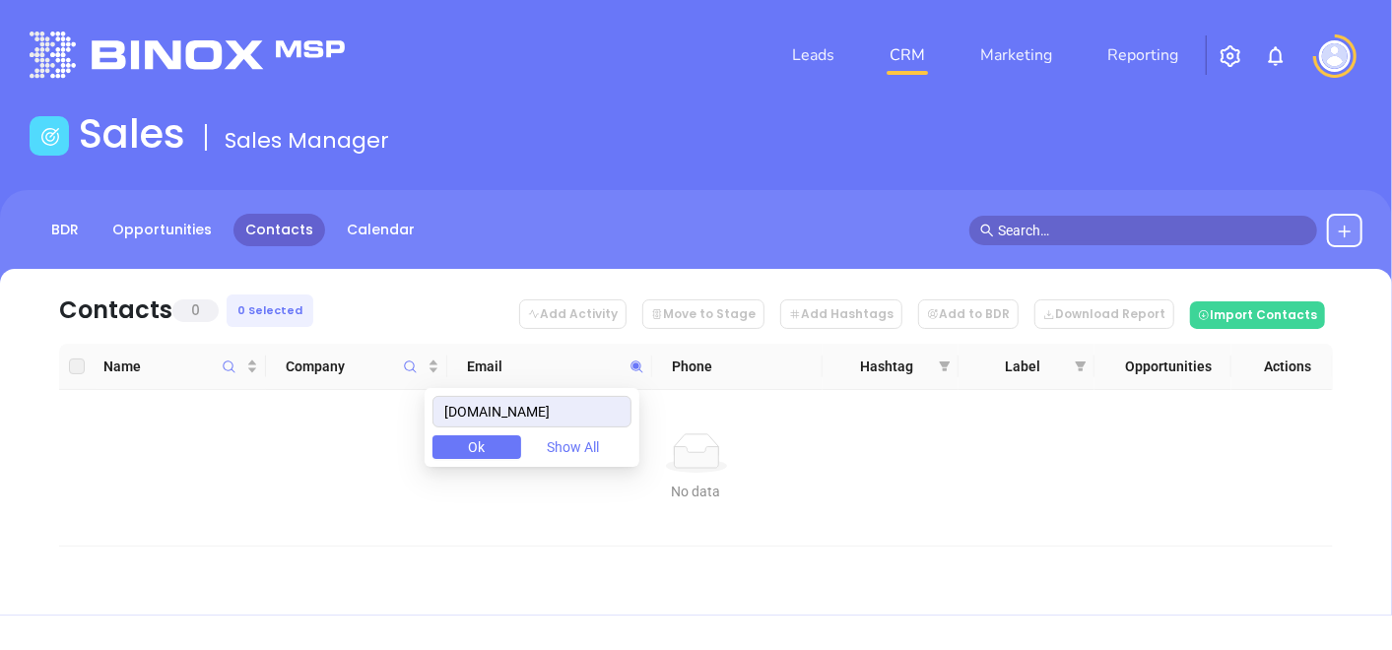
type input "[DOMAIN_NAME]"
drag, startPoint x: 561, startPoint y: 419, endPoint x: 425, endPoint y: 444, distance: 138.4
click at [427, 446] on body "Leads CRM Marketing Reporting Financial Leads Leads Sales Sales Manager BDR Opp…" at bounding box center [696, 325] width 1392 height 650
click at [414, 365] on icon "Company" at bounding box center [411, 367] width 12 height 12
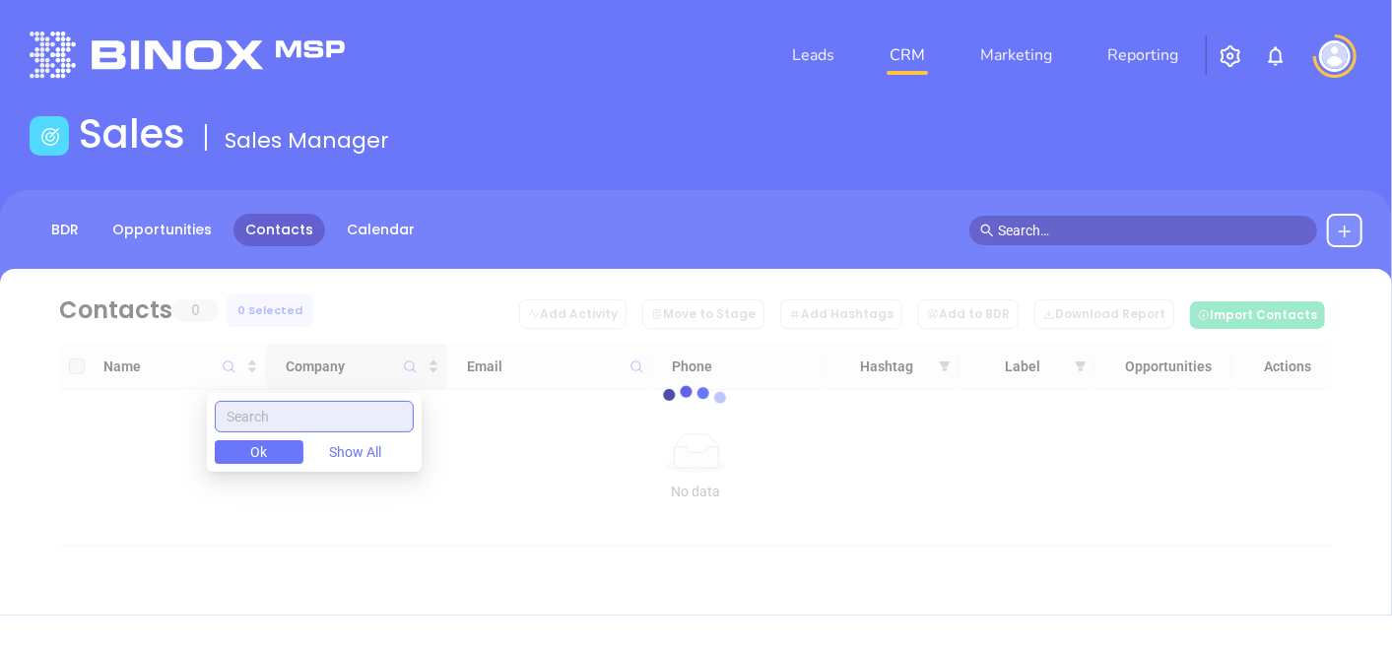
paste input "Five Star Insurance Agency"
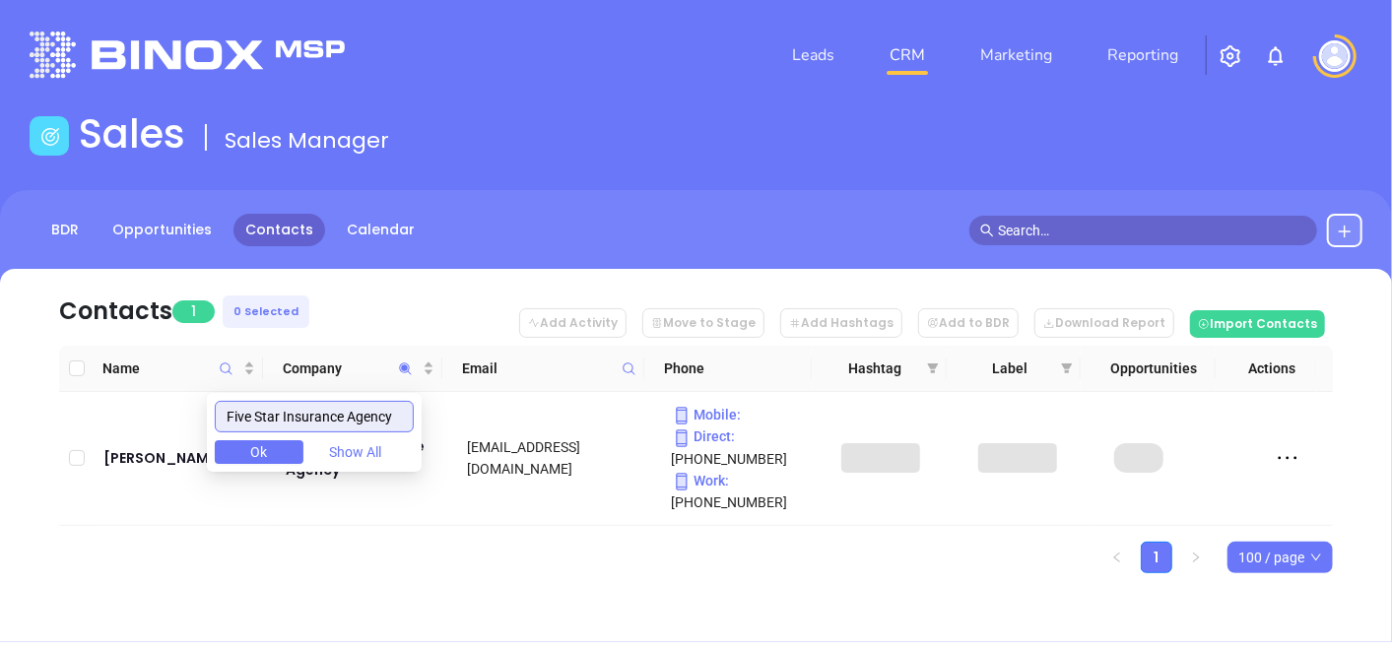
type input "Five Star Insurance Agency"
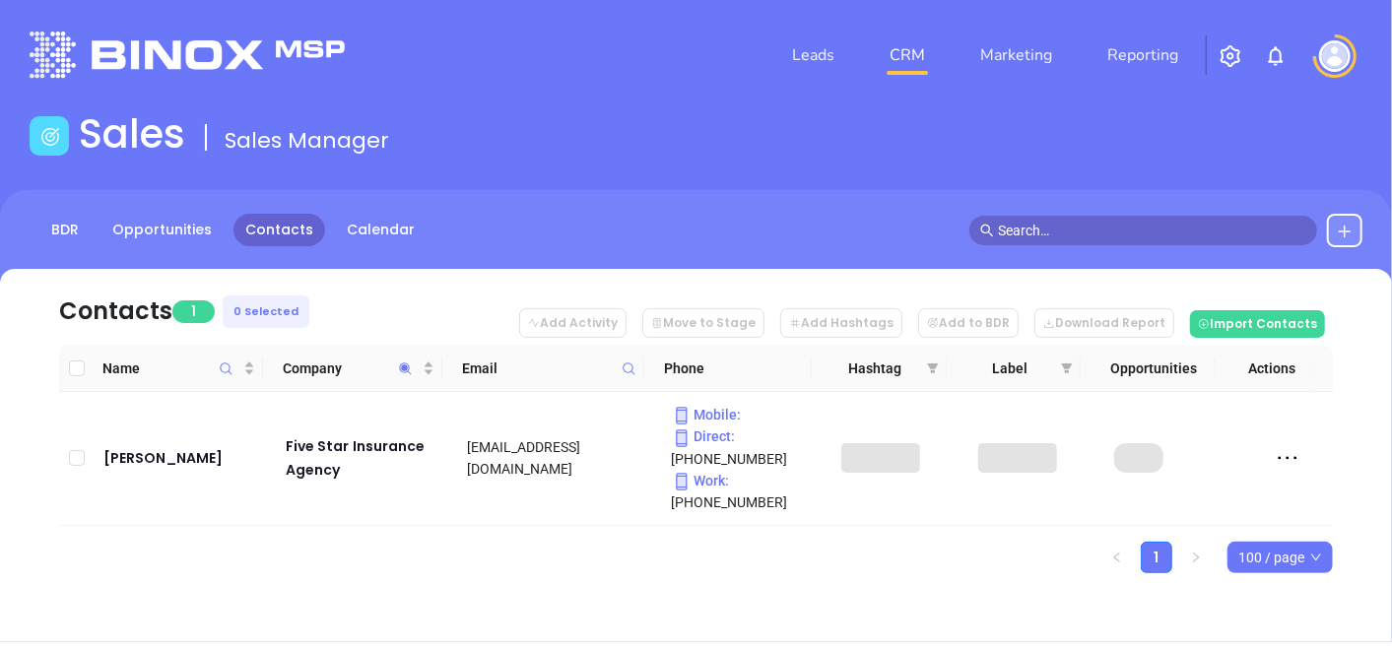
click at [397, 551] on ul "1 100 / page" at bounding box center [696, 558] width 1274 height 32
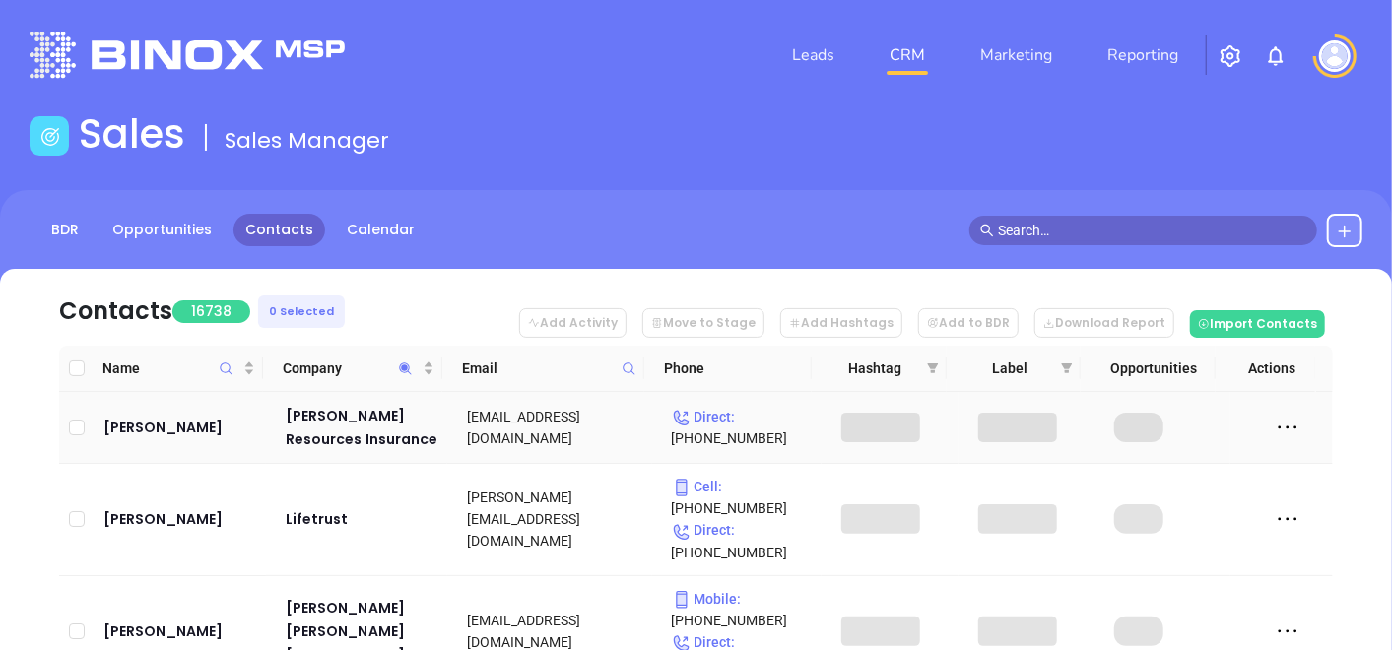
click at [185, 450] on td "Dave Moore" at bounding box center [181, 428] width 170 height 72
click at [412, 375] on icon "Company" at bounding box center [405, 369] width 15 height 15
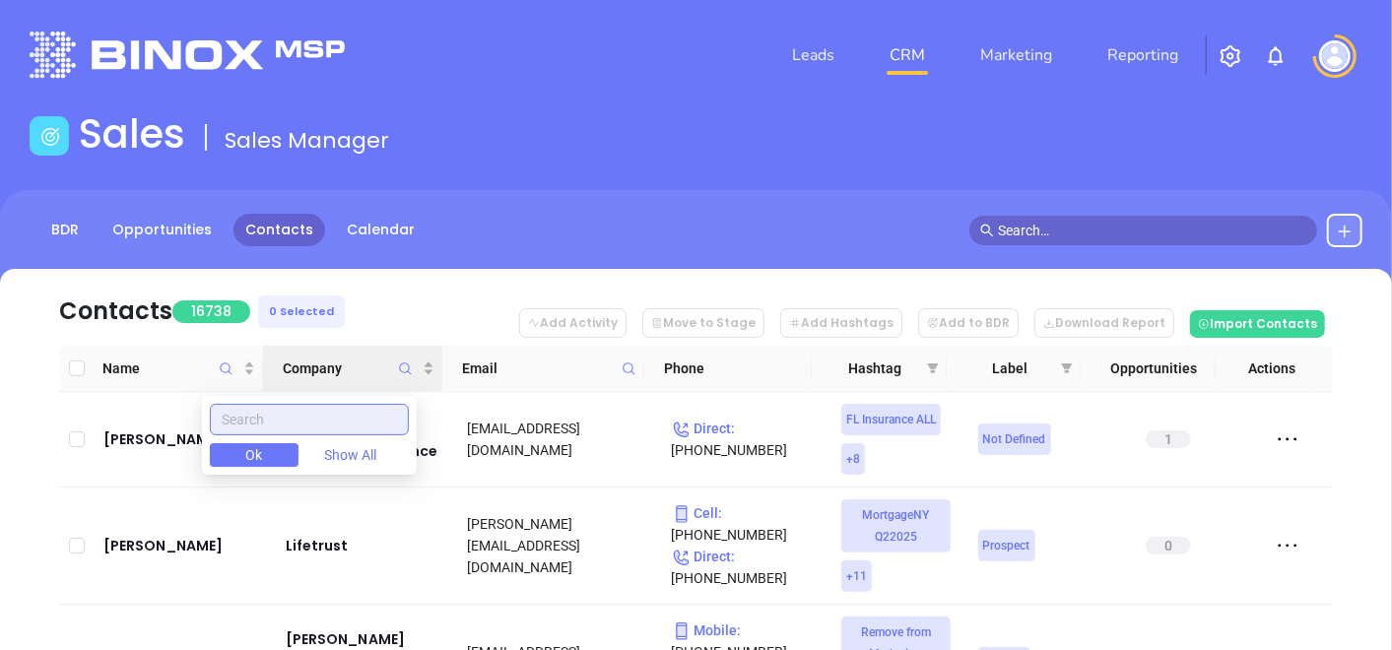
paste input "Five Star Insurance Agency"
type input "Five Star Insurance Agency"
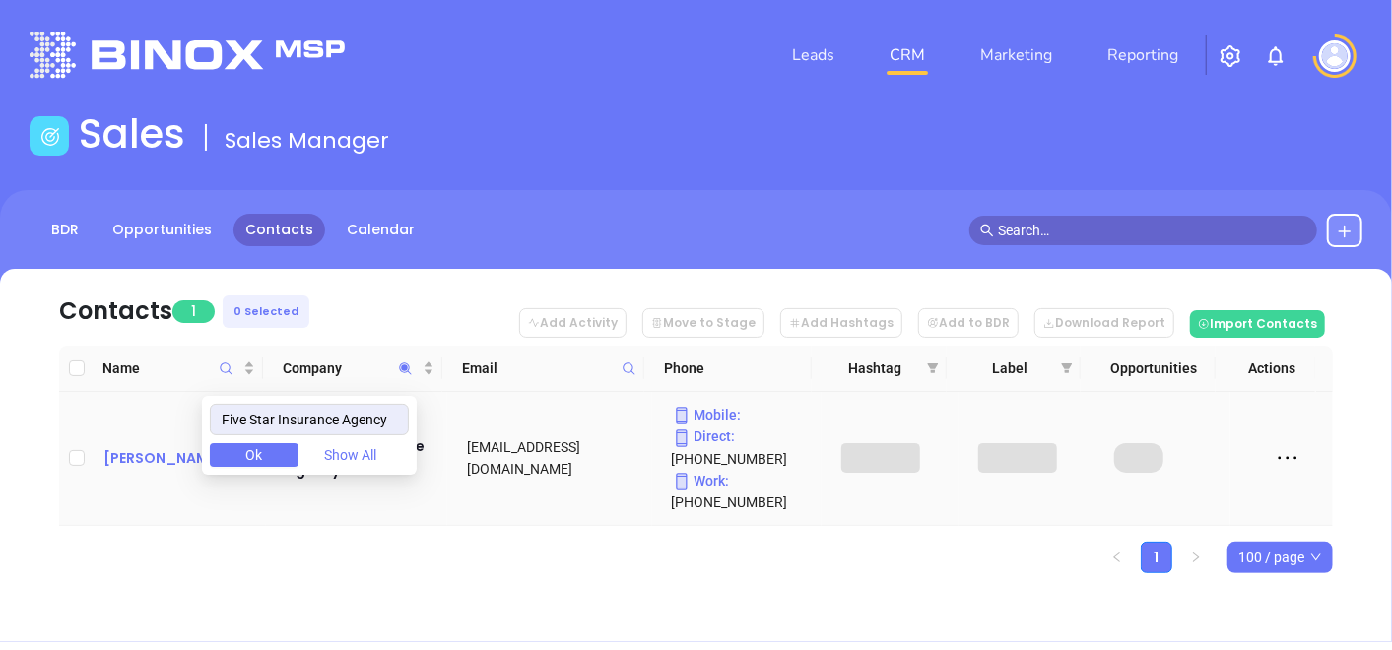
click at [172, 463] on div "Aisha Danzy" at bounding box center [180, 458] width 155 height 24
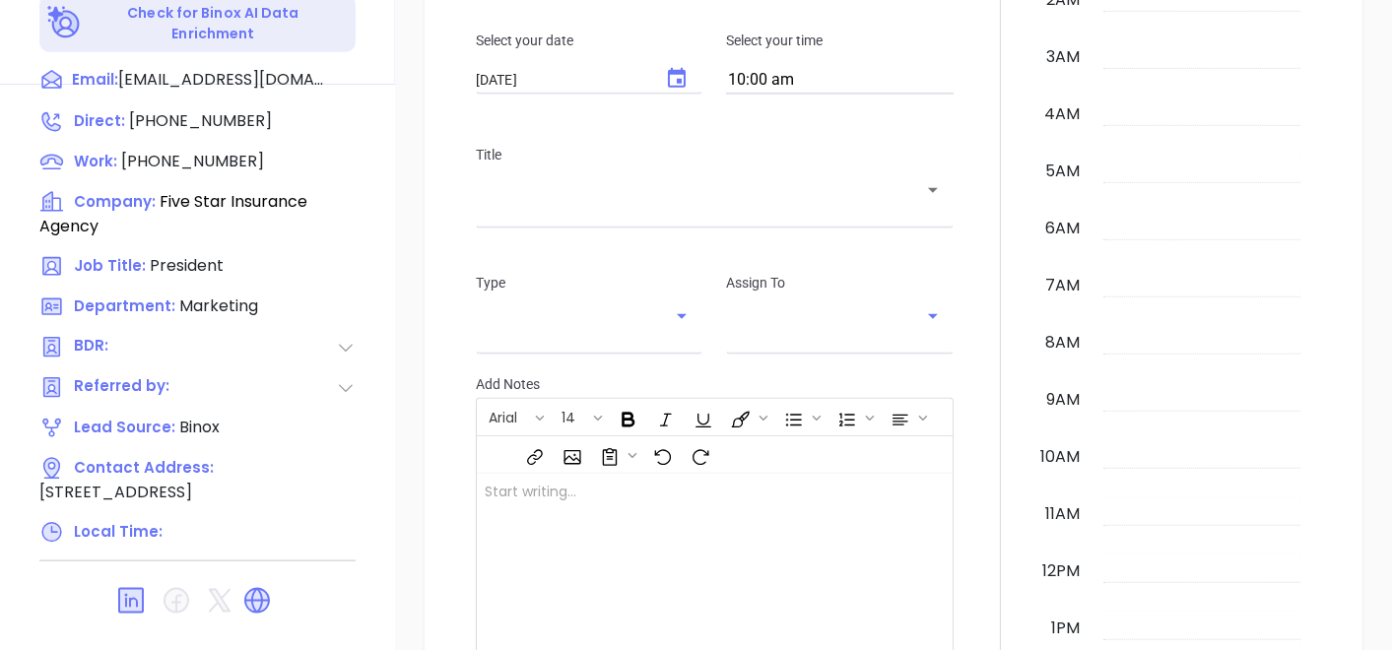
scroll to position [572, 0]
click at [266, 585] on icon at bounding box center [257, 601] width 32 height 32
type input "[PERSON_NAME]"
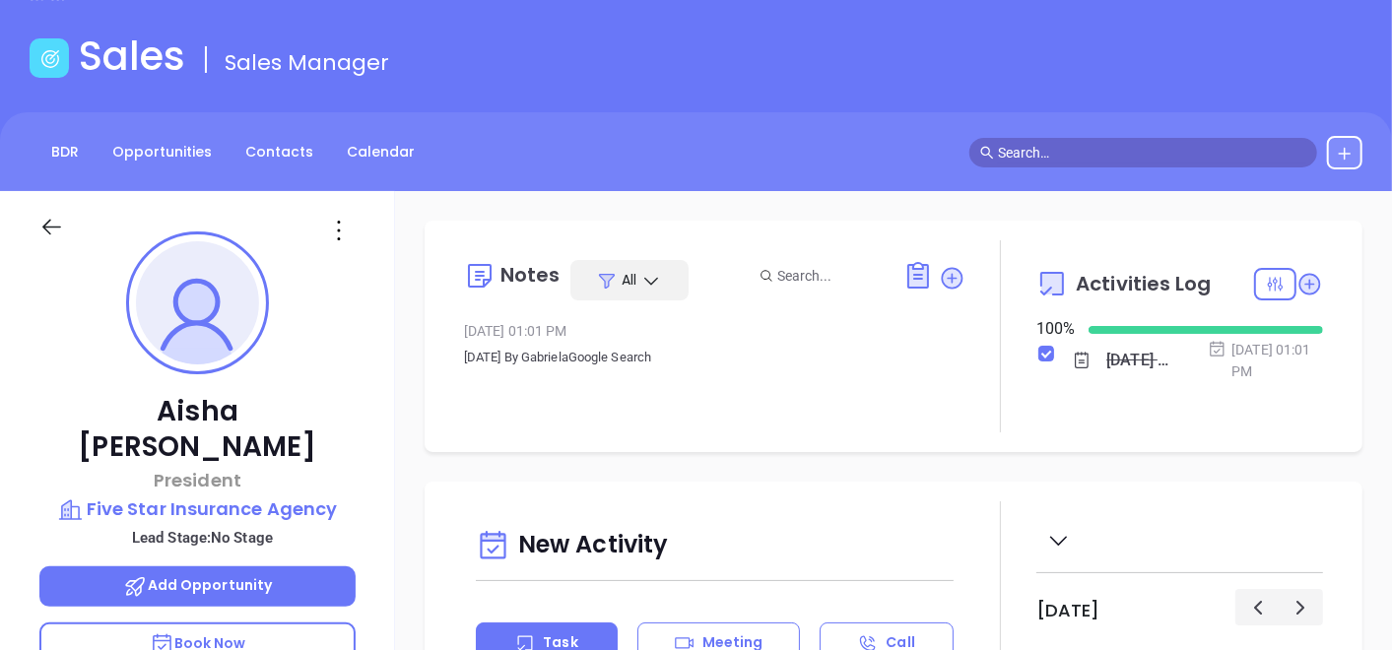
scroll to position [109, 0]
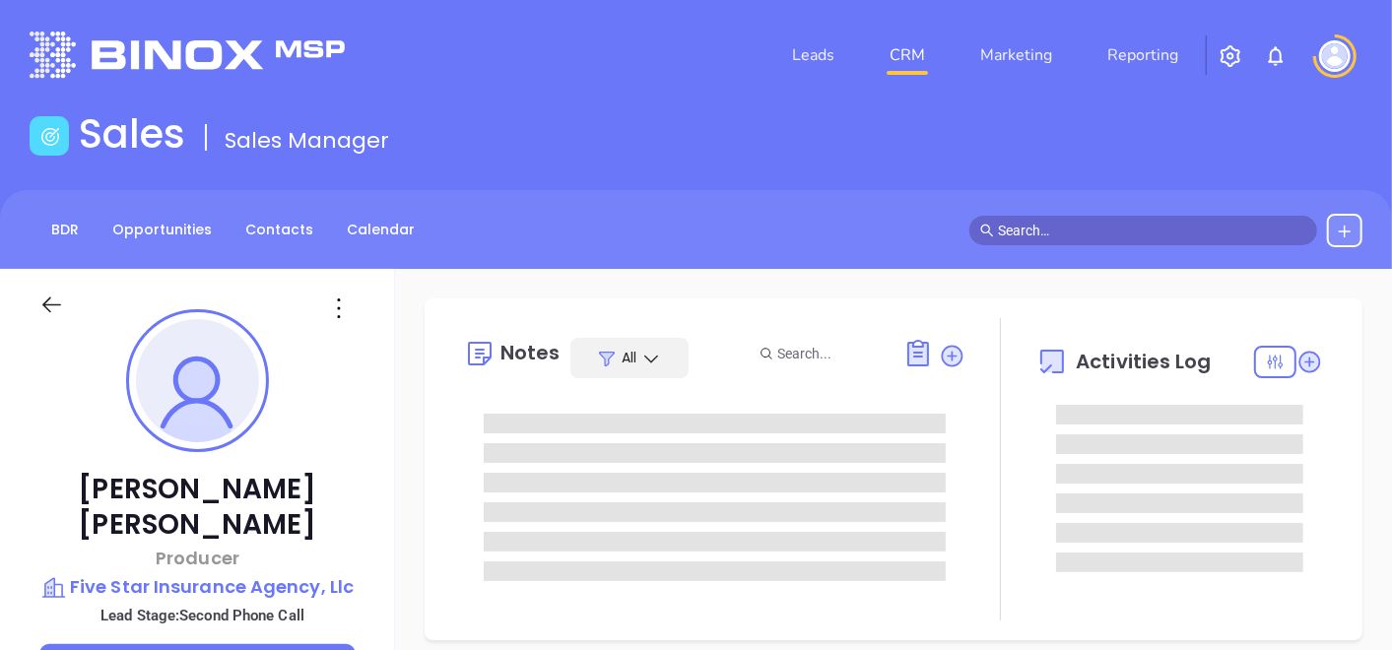
type input "[DATE]"
type input "[PERSON_NAME]"
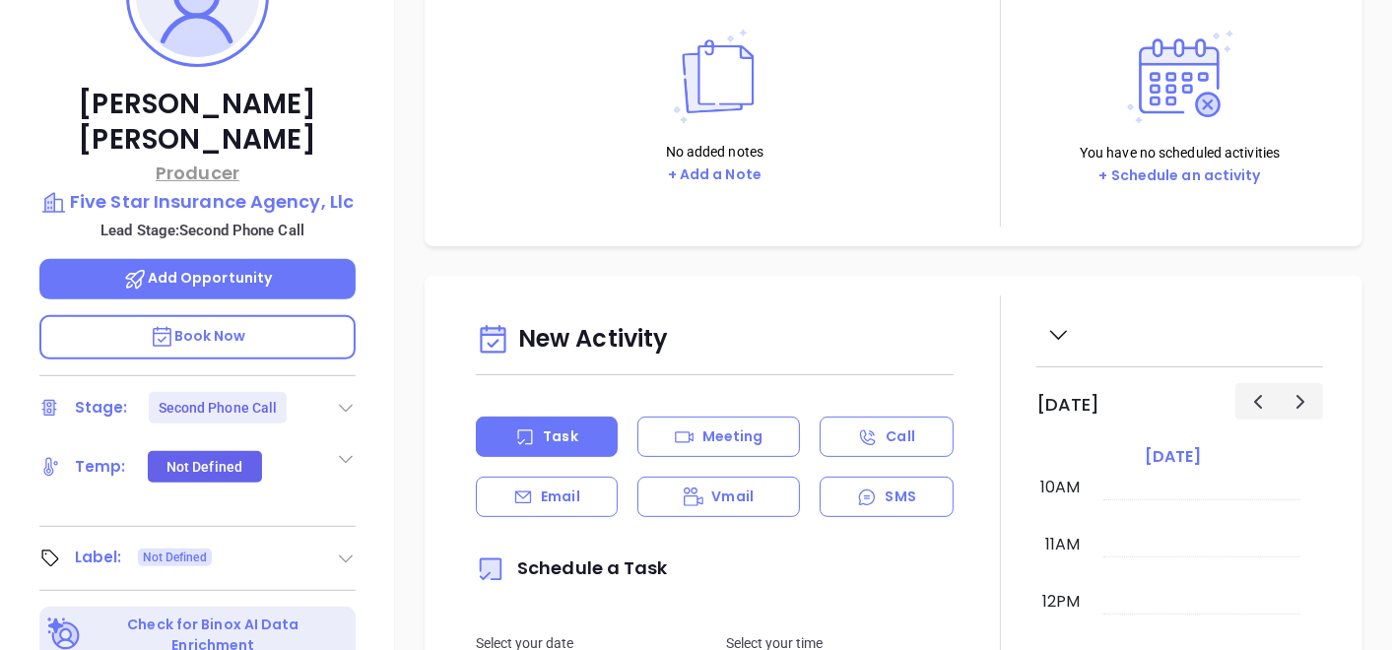
scroll to position [438, 0]
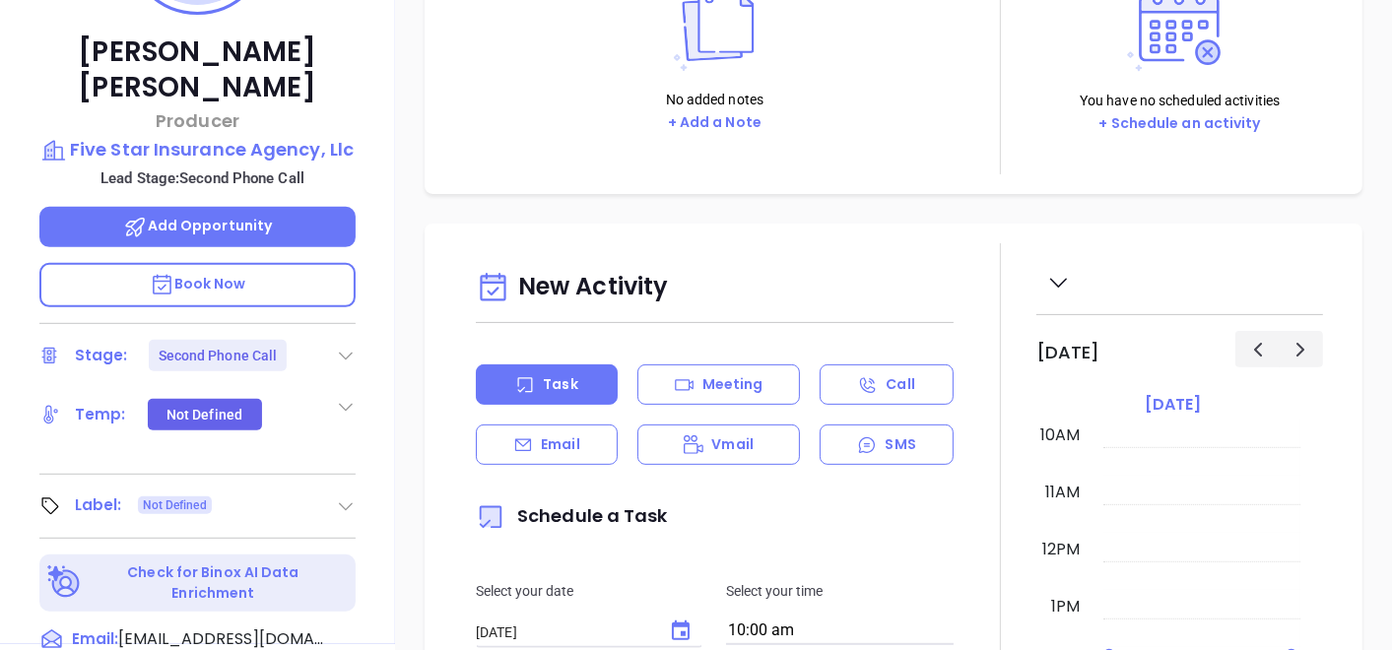
click at [349, 346] on icon at bounding box center [346, 356] width 20 height 20
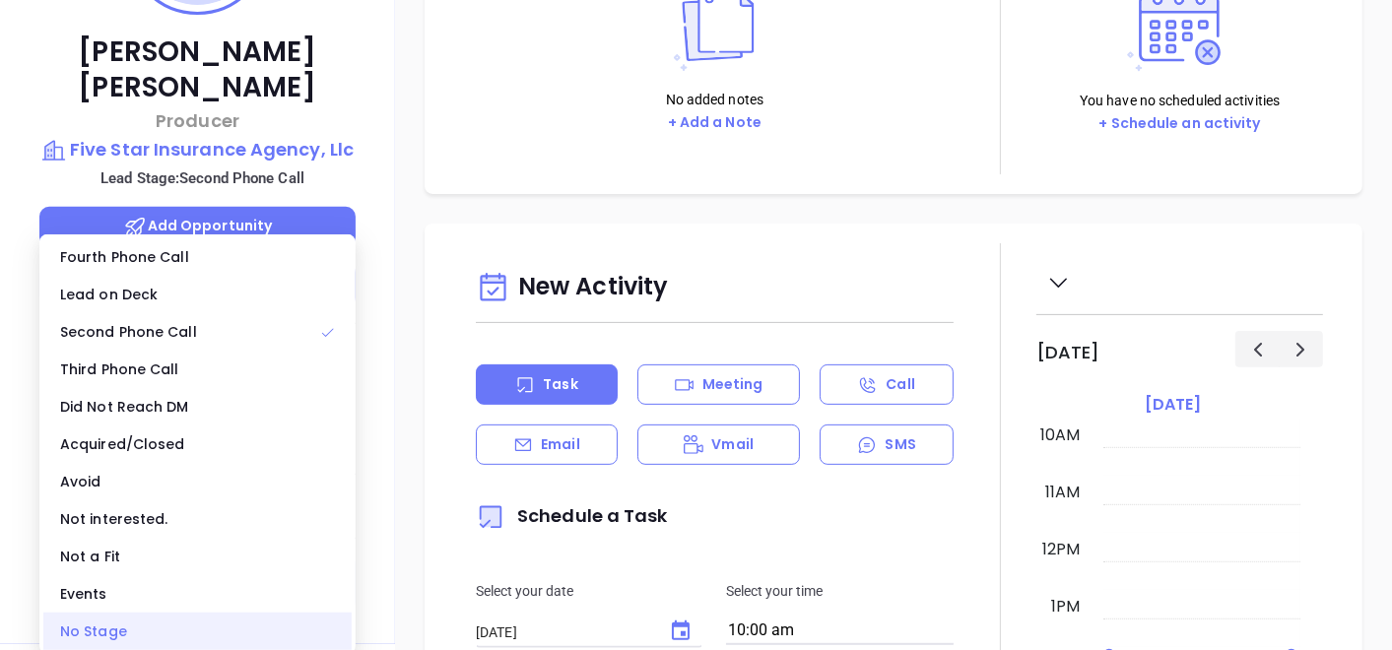
click at [89, 618] on div "No Stage" at bounding box center [197, 631] width 308 height 37
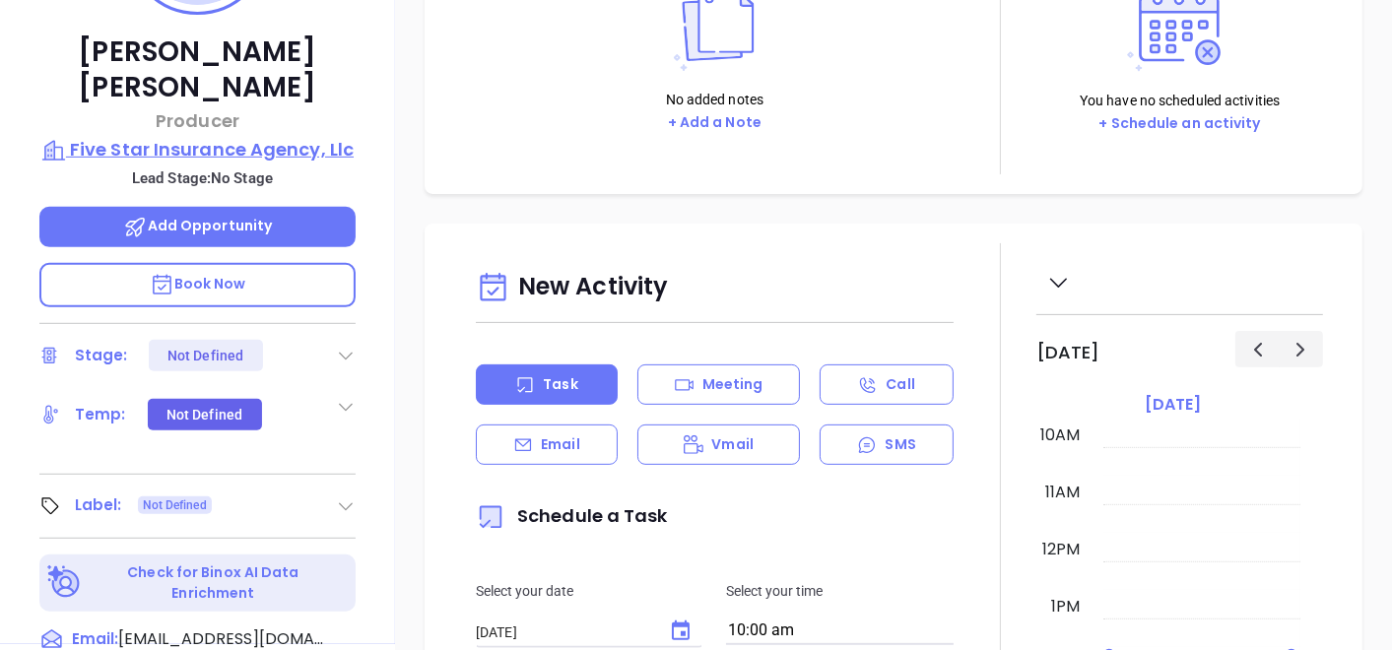
click at [303, 136] on p "Five Star Insurance Agency, Llc" at bounding box center [197, 150] width 316 height 28
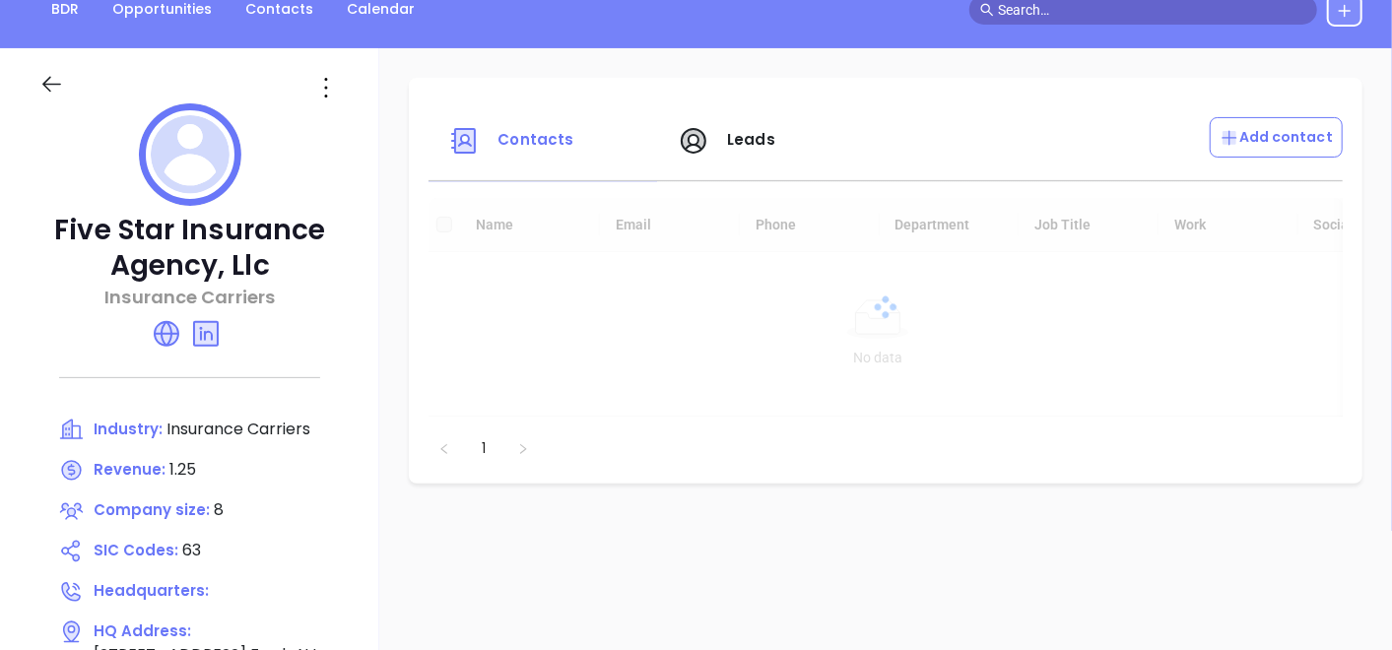
scroll to position [219, 0]
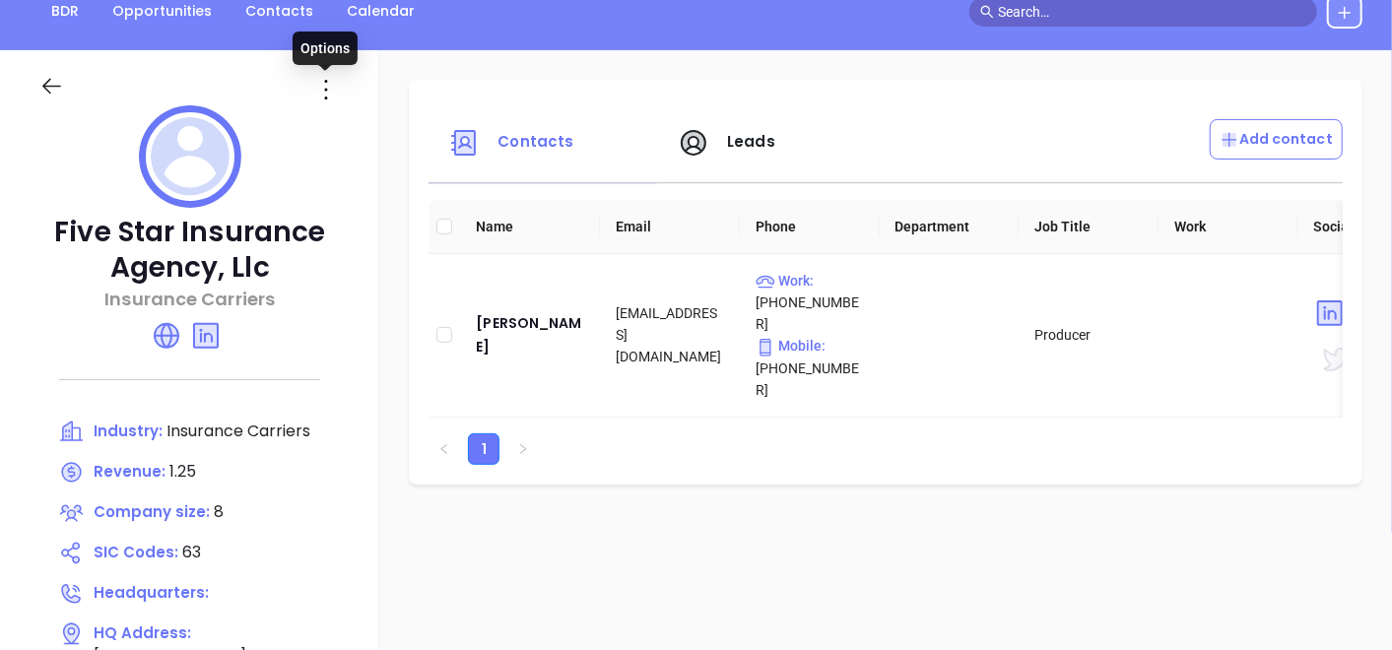
click at [338, 97] on icon at bounding box center [326, 90] width 32 height 32
click at [352, 118] on div "Edit" at bounding box center [415, 128] width 178 height 22
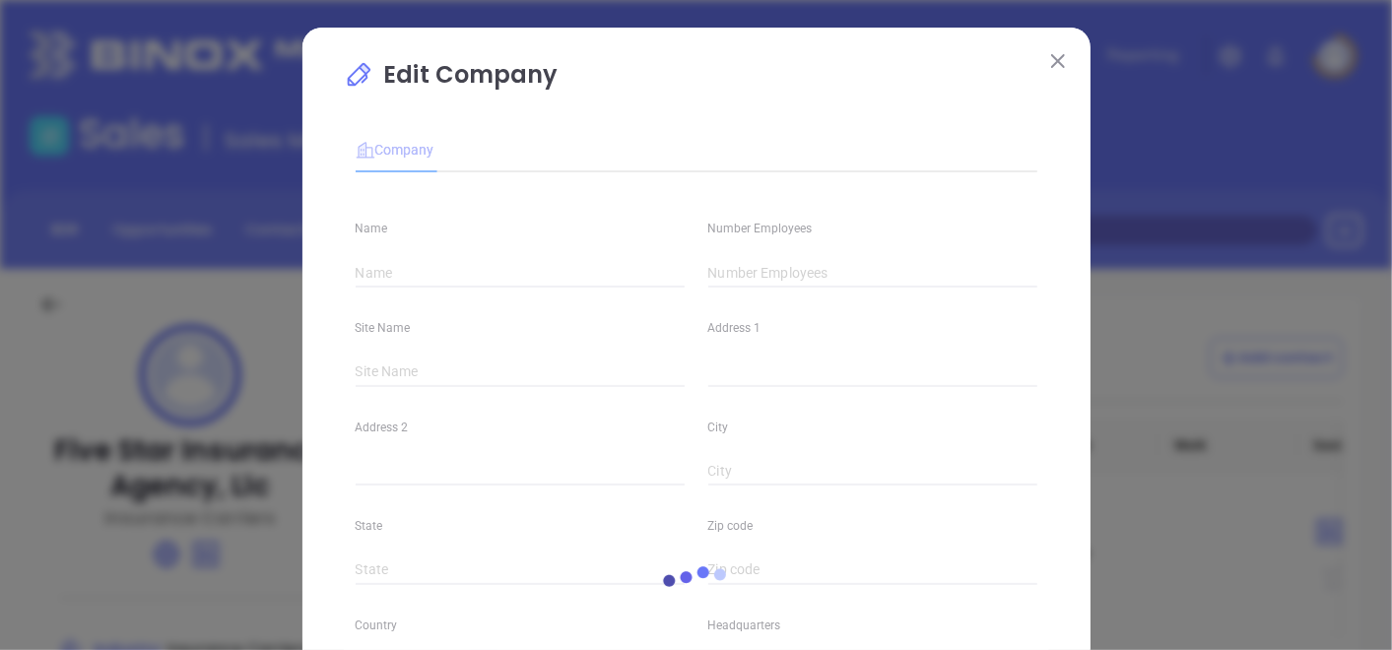
type input "Five Star Insurance Agency, Llc"
type input "8"
type input "Insurance Carriers"
type input "63"
type input "[DOMAIN_NAME]"
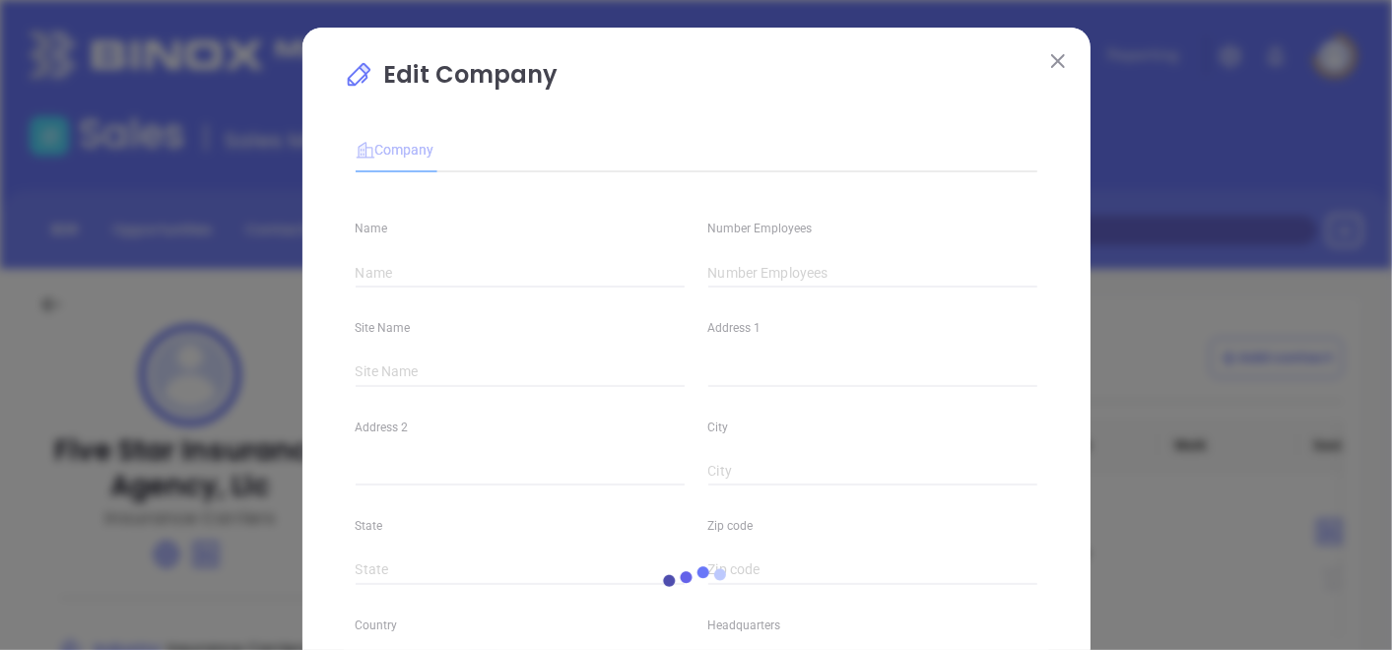
type input "Finance and Insurance"
type input "[DOMAIN_NAME][URL]"
type input "1.25"
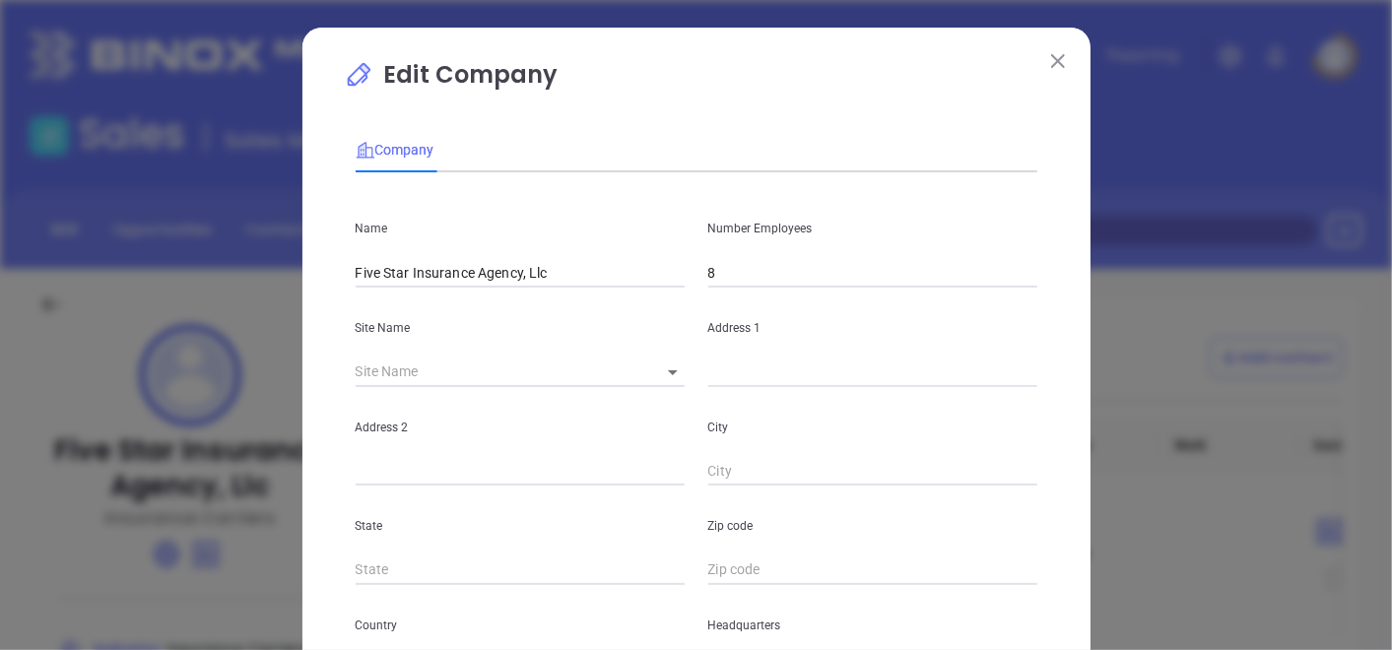
click at [771, 258] on div "Number Employees 8" at bounding box center [873, 238] width 353 height 100
click at [775, 272] on input "8" at bounding box center [873, 273] width 329 height 30
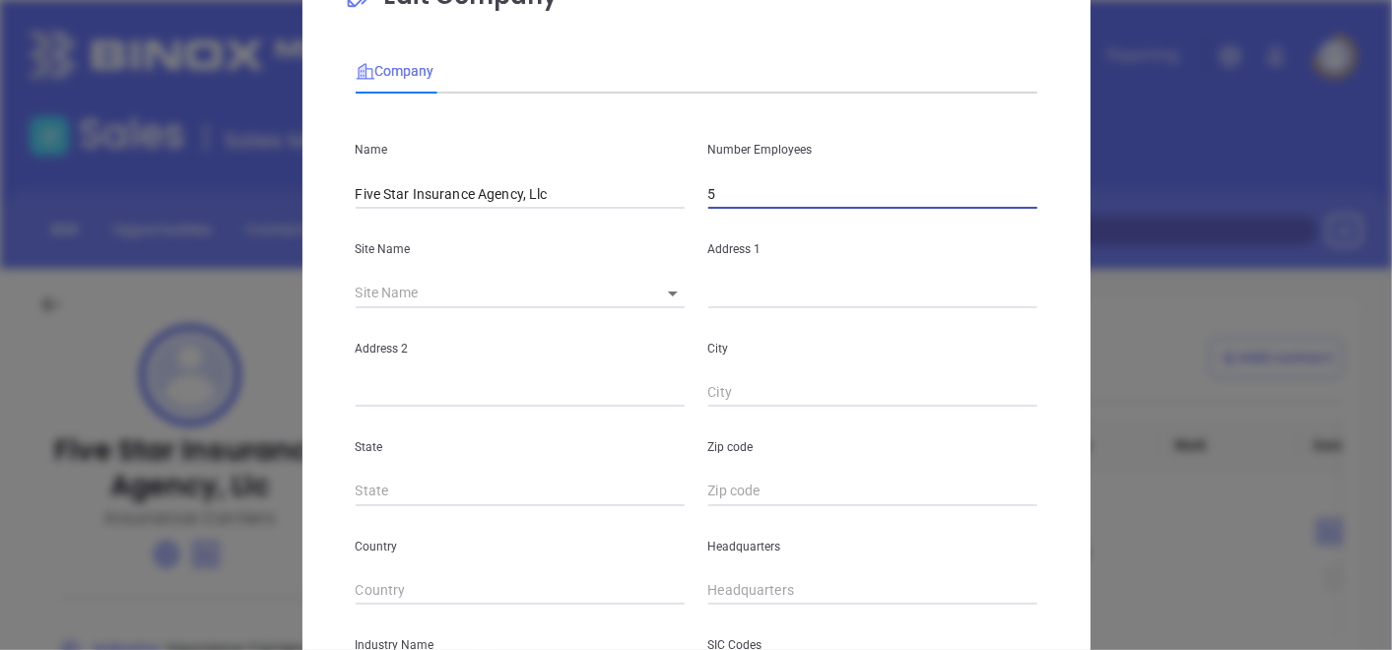
scroll to position [109, 0]
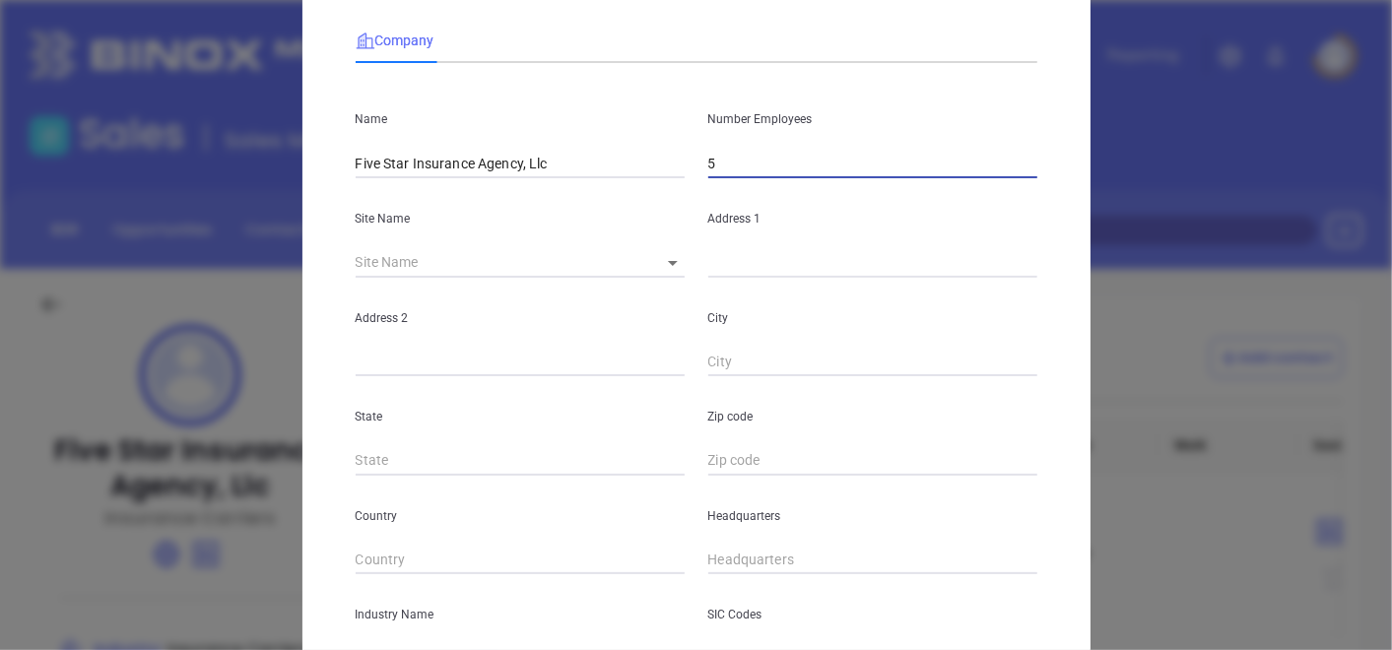
type input "5"
click at [676, 257] on div "Site Name ​" at bounding box center [520, 228] width 353 height 100
click at [660, 263] on body "Leads CRM Marketing Reporting Financial Leads Leads Sales Sales Manager BDR Opp…" at bounding box center [696, 325] width 1392 height 650
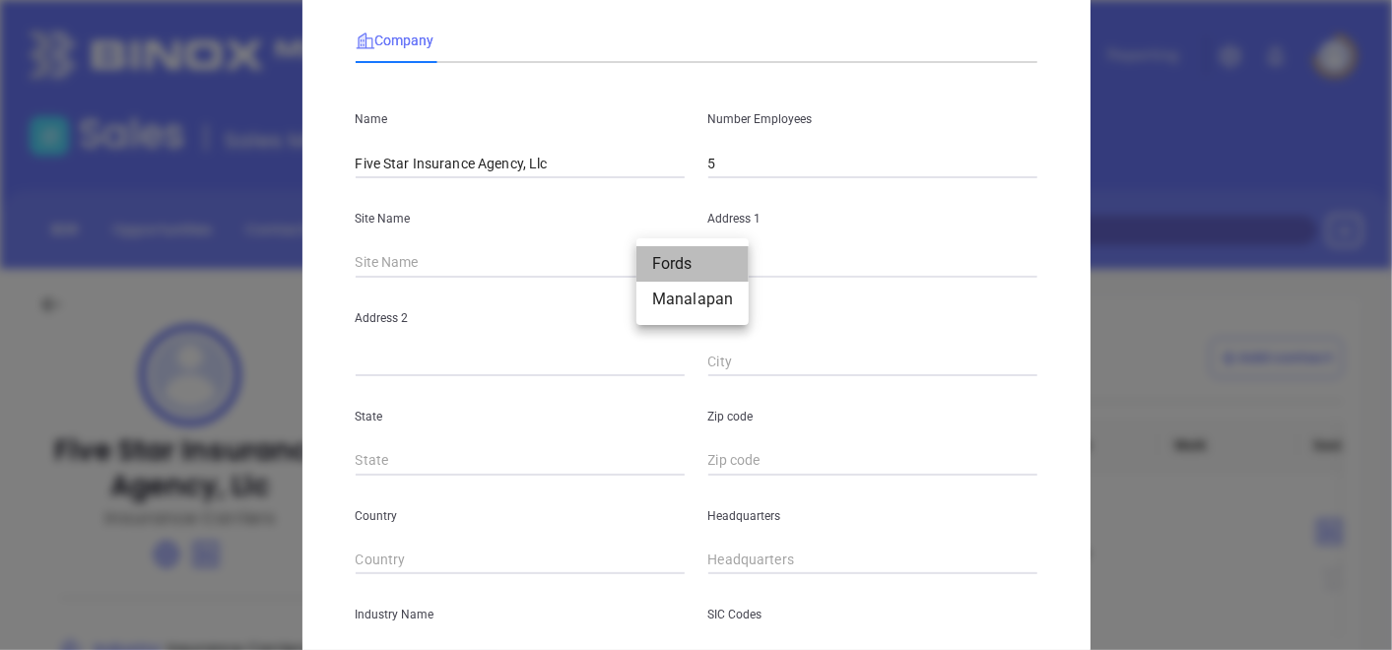
click at [664, 264] on li "Fords" at bounding box center [693, 263] width 112 height 35
type input "Fords"
type input "[STREET_ADDRESS]"
type input "Fords"
type input "NJ"
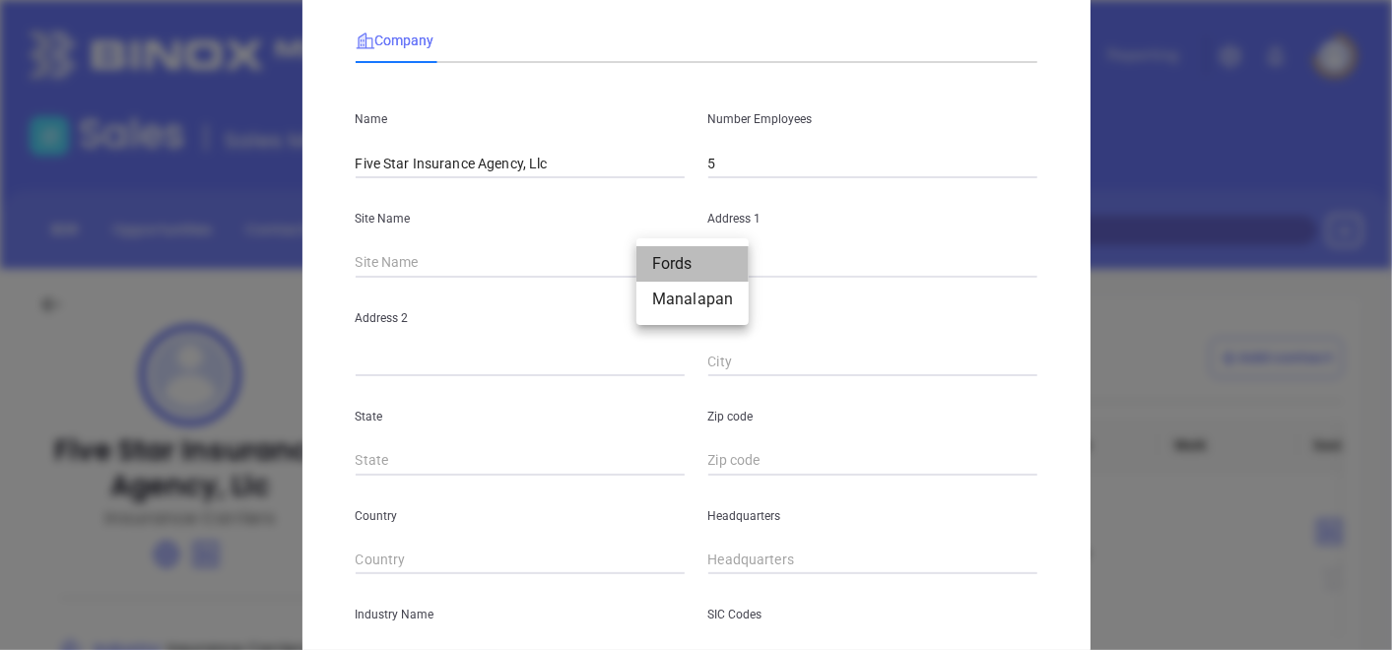
type input "08863-2138"
type input "US"
type input "126915"
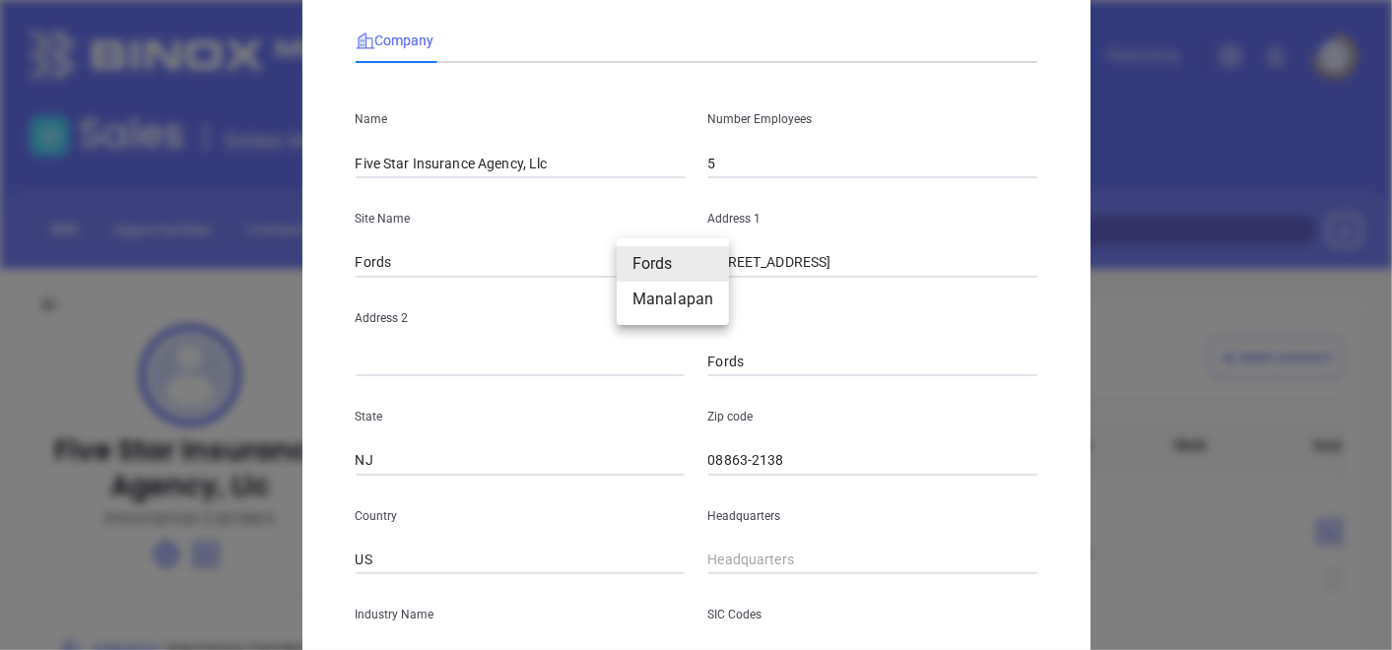
click at [662, 267] on body "Leads CRM Marketing Reporting Financial Leads Leads Sales Sales Manager BDR Opp…" at bounding box center [696, 325] width 1392 height 650
click at [672, 298] on li "Manalapan" at bounding box center [673, 299] width 112 height 35
type input "Manalapan"
type input "[STREET_ADDRESS]"
type input "Manalapan"
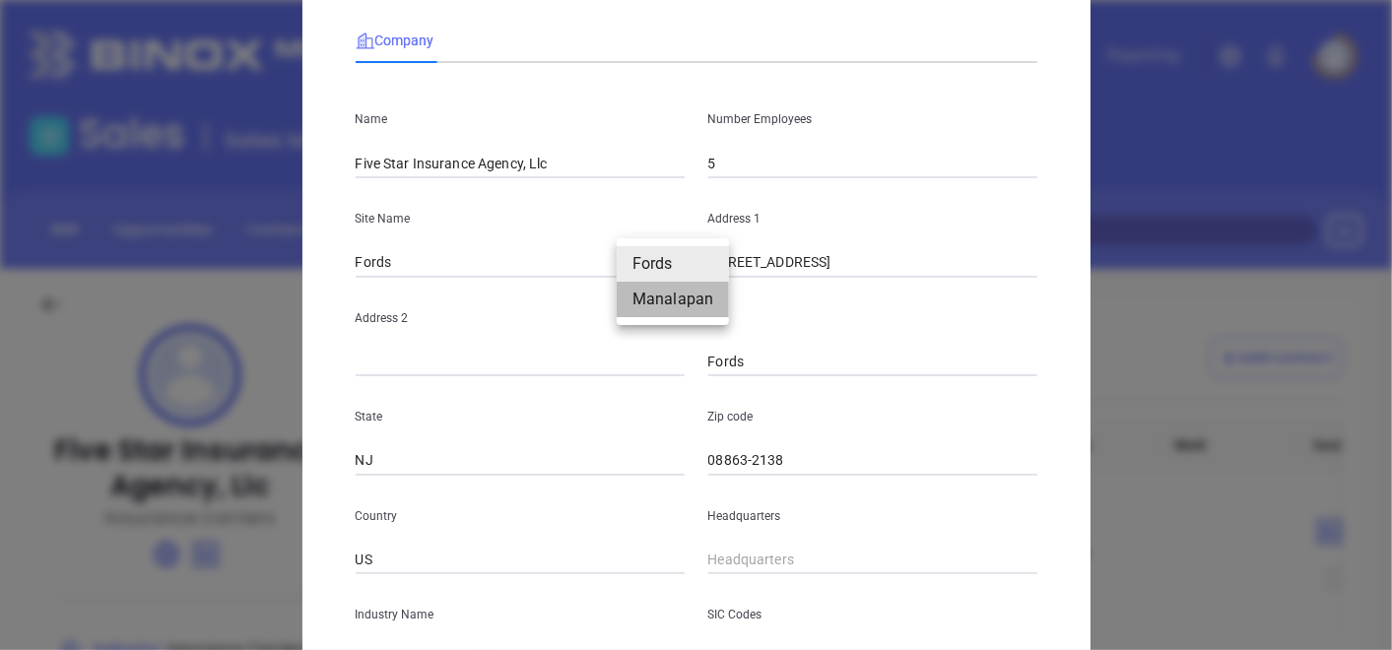
type input "07728"
type input "126916"
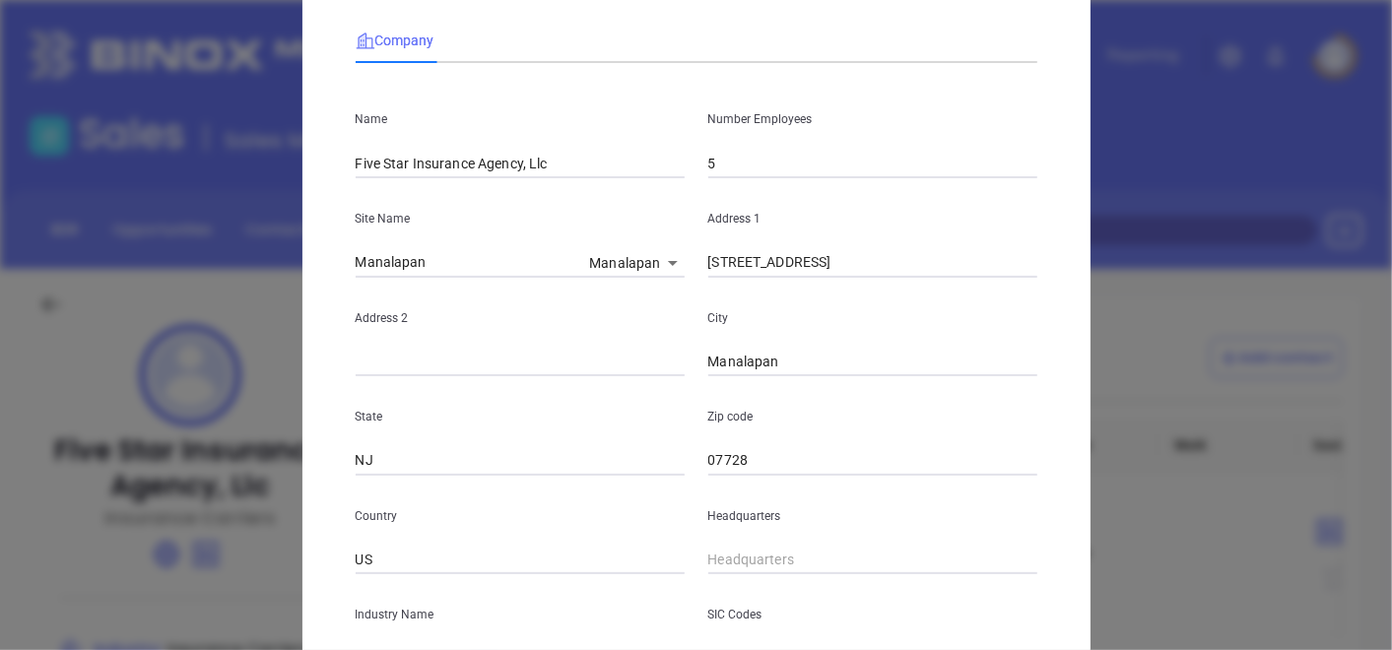
click at [636, 266] on body "Leads CRM Marketing Reporting Financial Leads Leads Sales Sales Manager BDR Opp…" at bounding box center [696, 325] width 1392 height 650
click at [658, 237] on li "Fords" at bounding box center [639, 228] width 112 height 35
type input "Fords"
type input "[STREET_ADDRESS]"
type input "Fords"
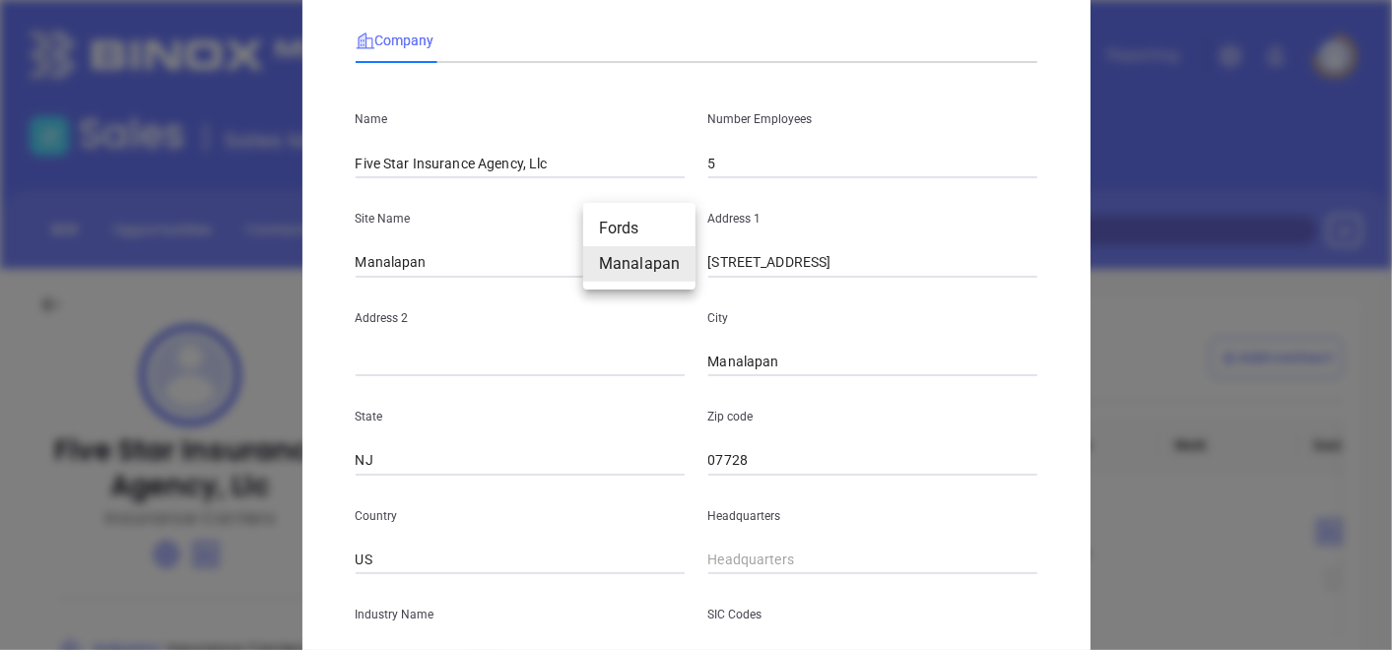
type input "08863-2138"
type input "126915"
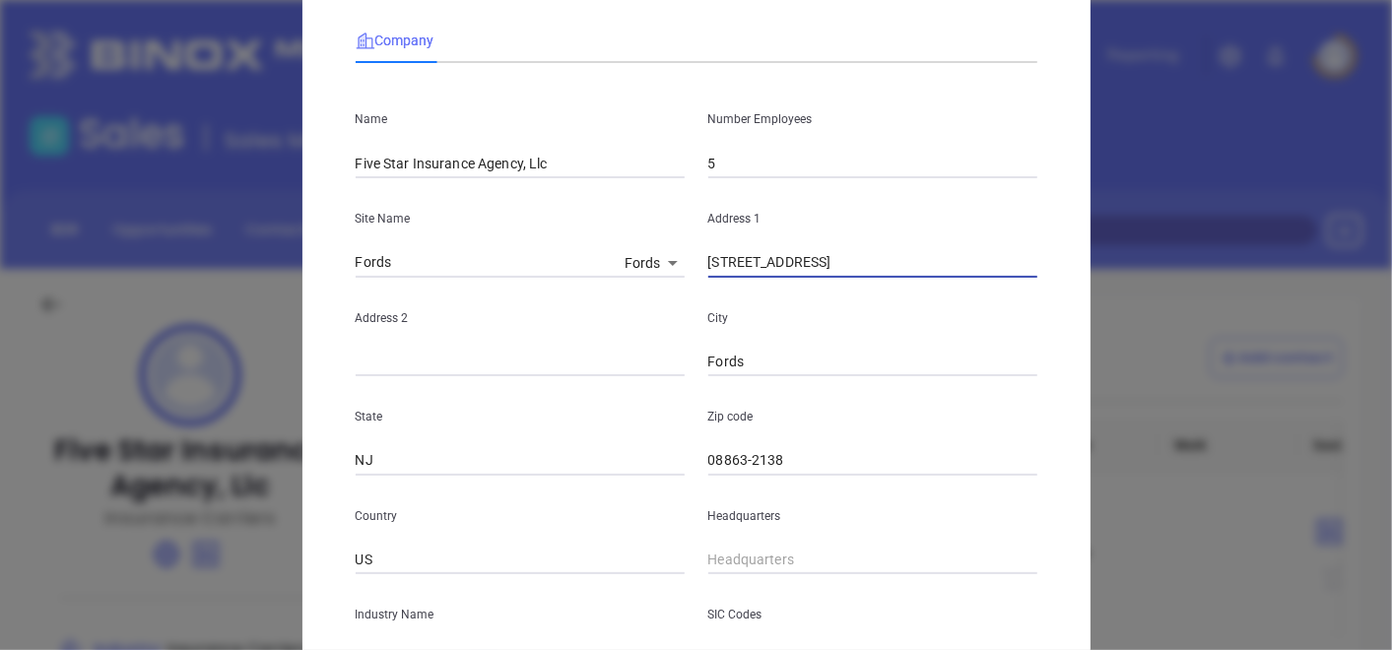
drag, startPoint x: 862, startPoint y: 262, endPoint x: 508, endPoint y: 352, distance: 365.0
click at [510, 352] on div "Name Five Star Insurance Agency, Llc Number Employees 5 Site Name Fords Fords 1…" at bounding box center [697, 475] width 682 height 793
click at [637, 238] on div "Site Name Fords Fords 126915" at bounding box center [520, 228] width 353 height 100
click at [652, 260] on body "Leads CRM Marketing Reporting Financial Leads Leads Sales Sales Manager BDR Opp…" at bounding box center [696, 325] width 1392 height 650
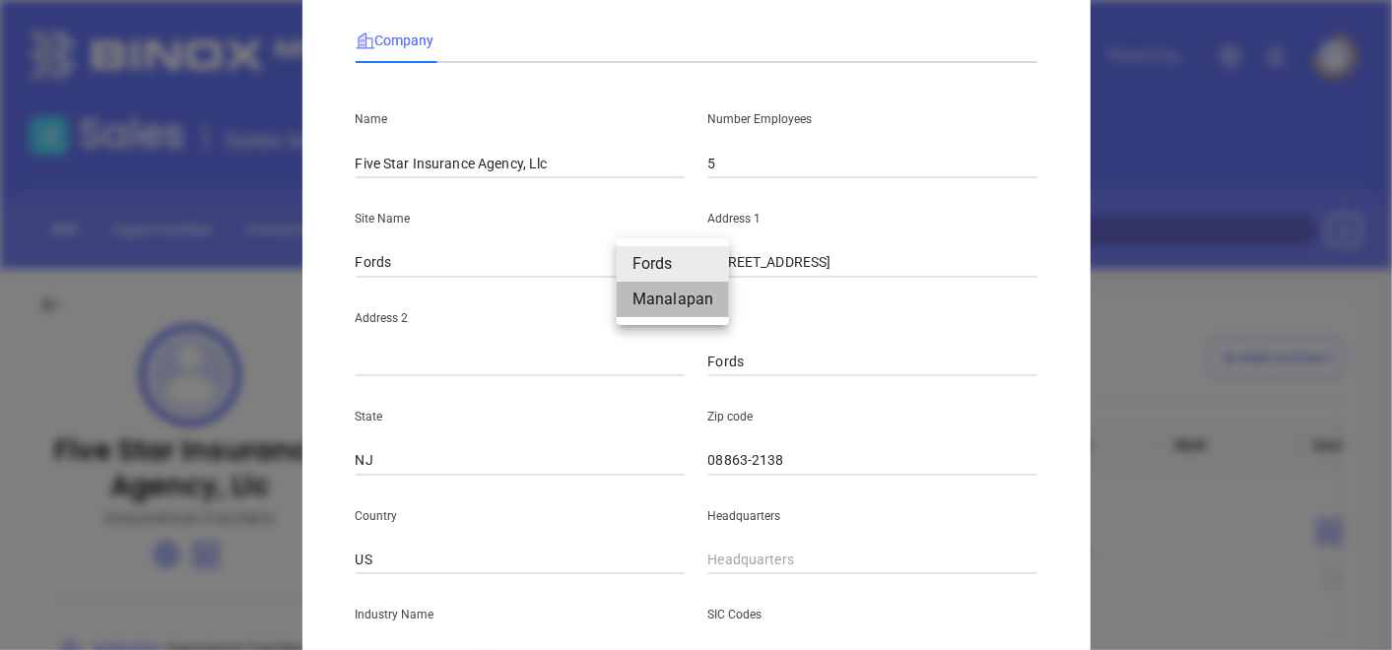
click at [642, 305] on li "Manalapan" at bounding box center [673, 299] width 112 height 35
type input "Manalapan"
type input "270 Rt.9 North"
type input "Manalapan"
type input "07728"
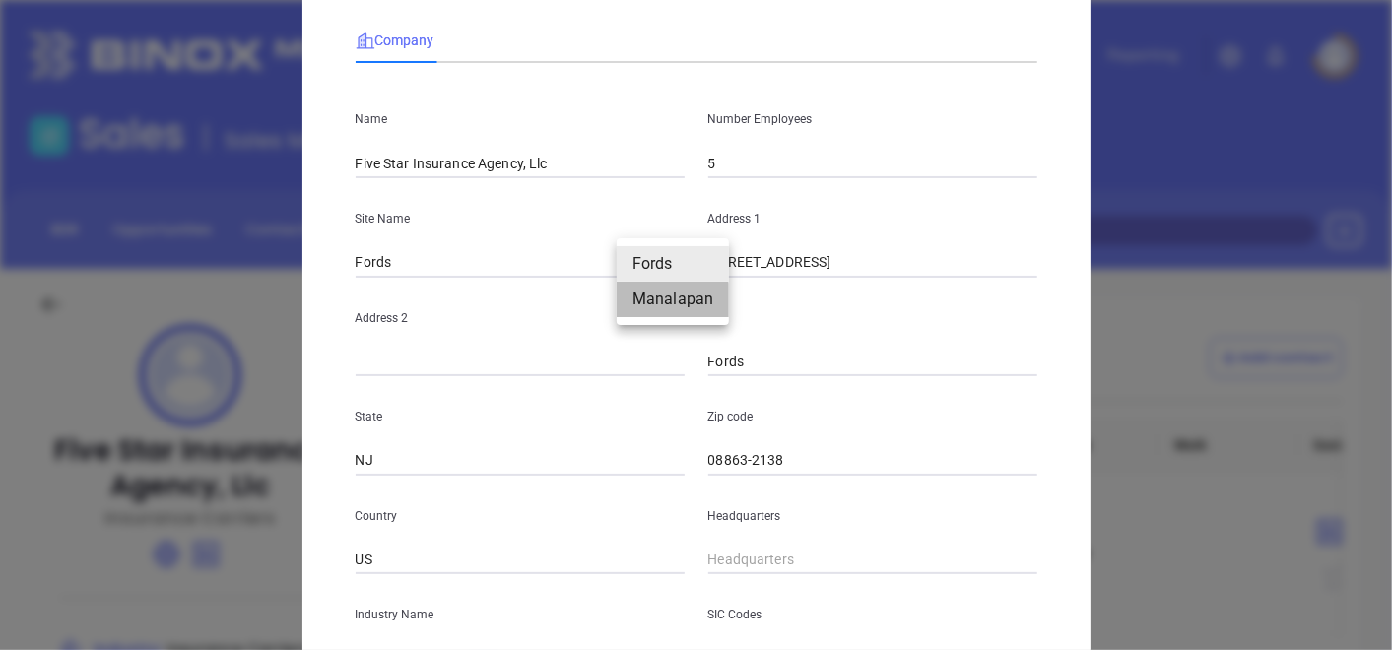
type input "126916"
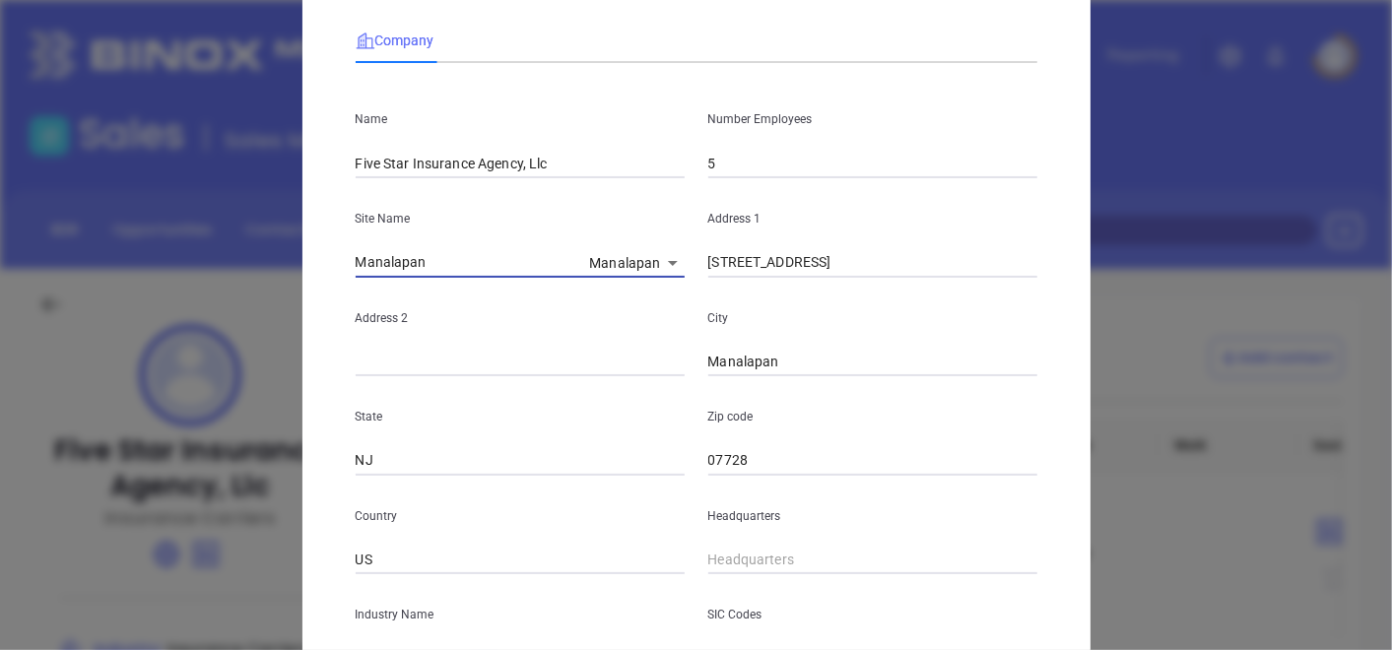
drag, startPoint x: 481, startPoint y: 274, endPoint x: 238, endPoint y: 326, distance: 248.0
click at [237, 326] on div "Edit Company Company Name Five Star Insurance Agency, Llc Number Employees 5 Si…" at bounding box center [696, 325] width 1392 height 650
drag, startPoint x: 786, startPoint y: 258, endPoint x: 644, endPoint y: 300, distance: 147.8
click at [645, 298] on div "Name Five Star Insurance Agency, Llc Number Employees 5 Site Name Manalapan 126…" at bounding box center [697, 475] width 682 height 793
type input "h"
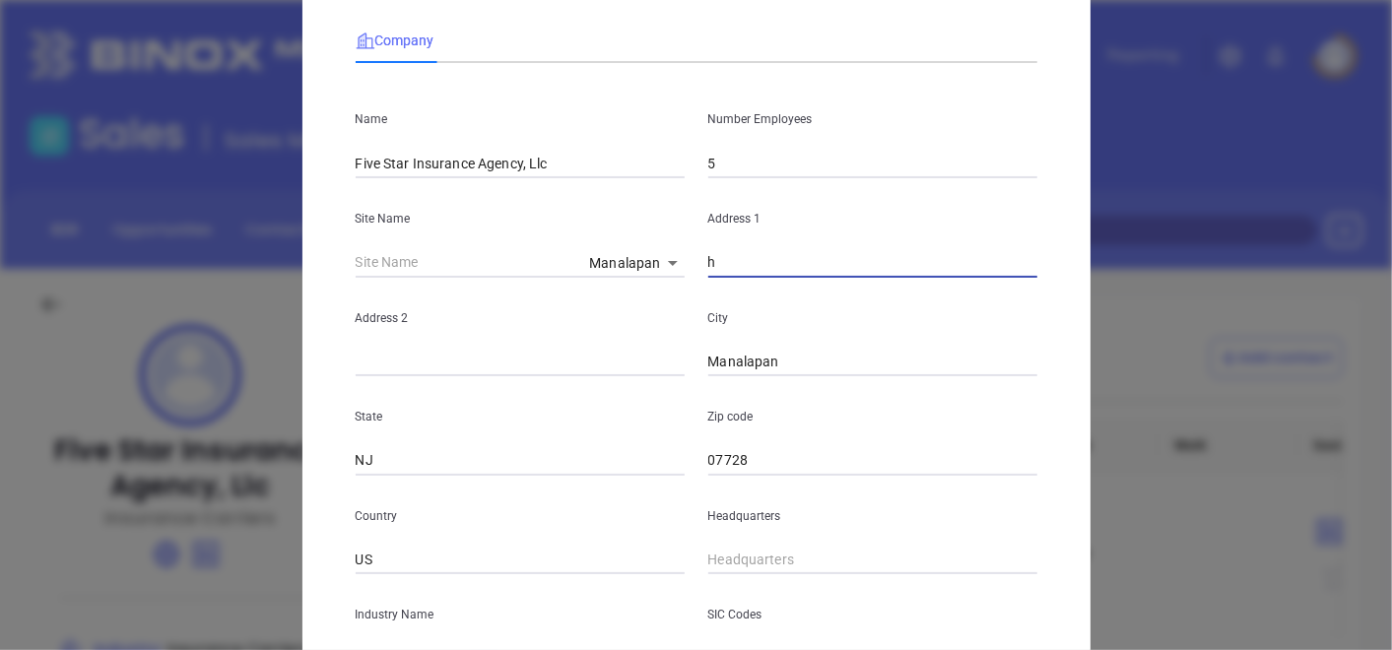
drag, startPoint x: 791, startPoint y: 261, endPoint x: 630, endPoint y: 308, distance: 168.4
click at [630, 308] on div "Name Five Star Insurance Agency, Llc Number Employees 5 Site Name Manalapan 126…" at bounding box center [697, 475] width 682 height 793
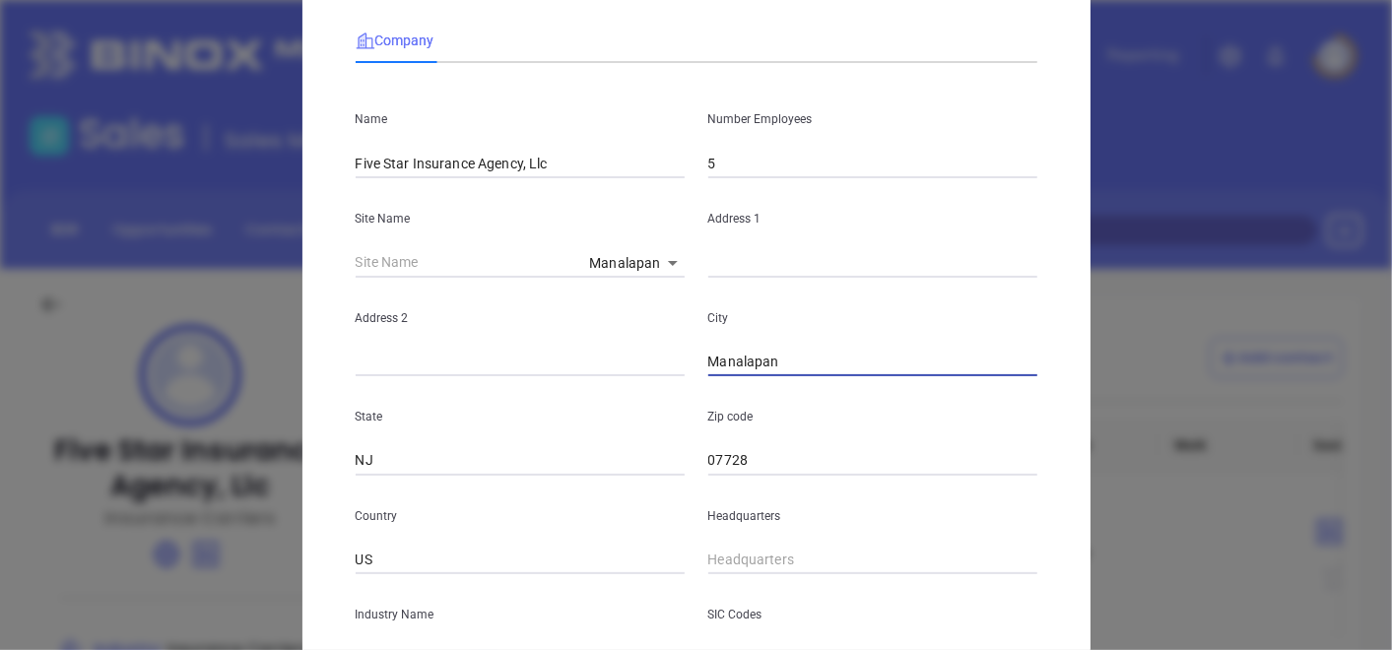
drag, startPoint x: 761, startPoint y: 354, endPoint x: 611, endPoint y: 396, distance: 155.7
click at [611, 396] on div "Name Five Star Insurance Agency, Llc Number Employees 5 Site Name Manalapan 126…" at bounding box center [697, 475] width 682 height 793
type input "n"
drag, startPoint x: 765, startPoint y: 369, endPoint x: 545, endPoint y: 411, distance: 223.8
click at [554, 408] on div "Name Five Star Insurance Agency, Llc Number Employees 5 Site Name Manalapan 126…" at bounding box center [697, 475] width 682 height 793
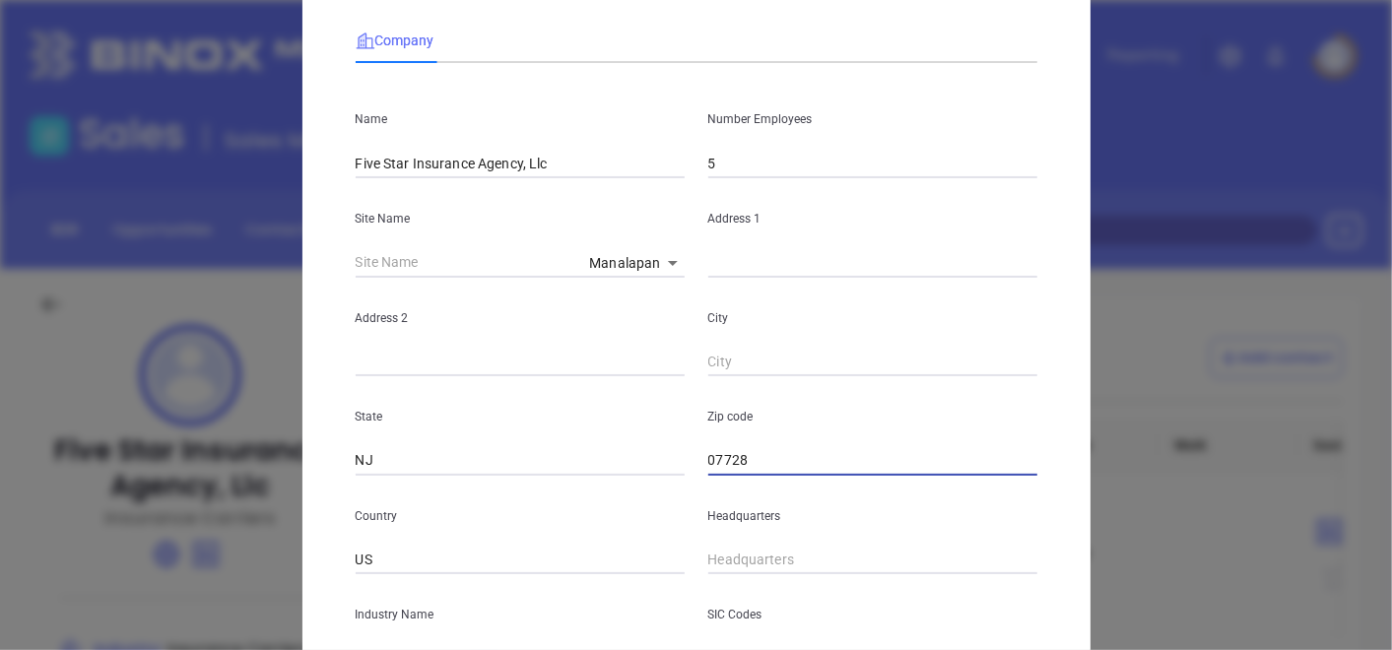
drag, startPoint x: 760, startPoint y: 453, endPoint x: 607, endPoint y: 480, distance: 155.0
click at [619, 478] on div "Name Five Star Insurance Agency, Llc Number Employees 5 Site Name Manalapan 126…" at bounding box center [697, 475] width 682 height 793
drag, startPoint x: 471, startPoint y: 455, endPoint x: 267, endPoint y: 502, distance: 209.2
click at [268, 502] on div "Edit Company Company Name Five Star Insurance Agency, Llc Number Employees 5 Si…" at bounding box center [696, 325] width 1392 height 650
click at [697, 250] on div "Address 1" at bounding box center [873, 228] width 353 height 100
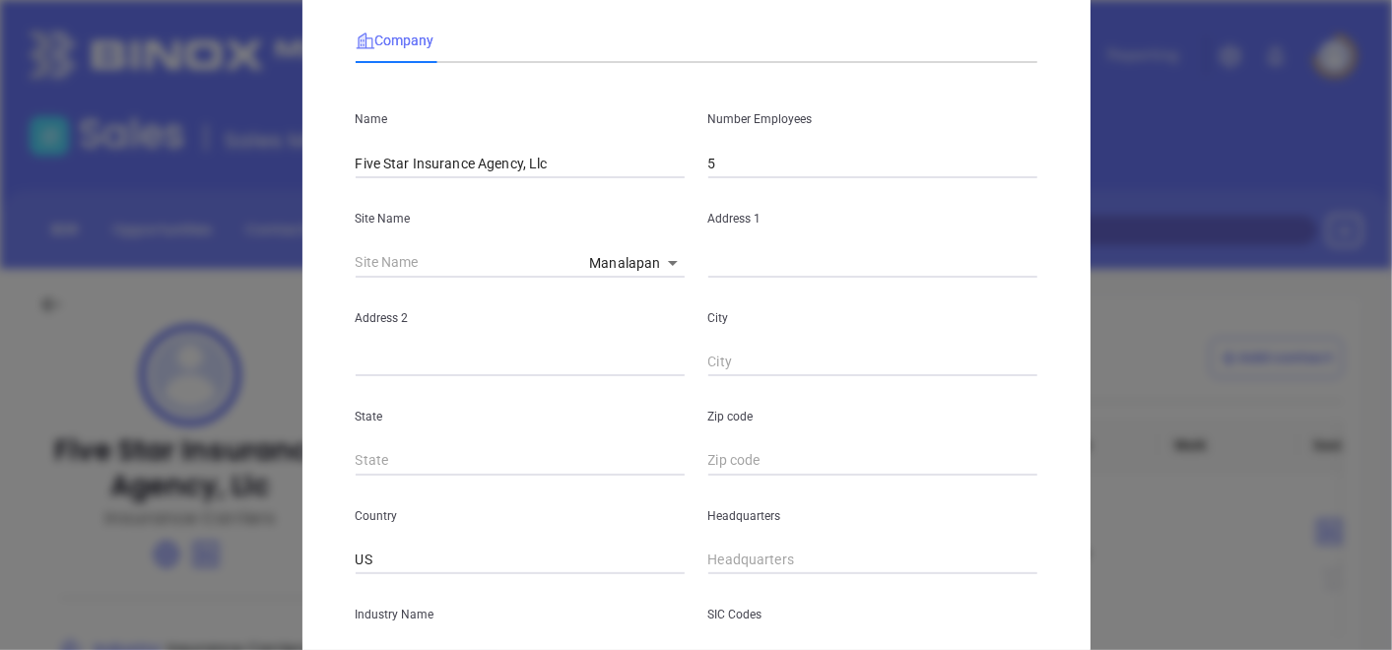
click at [709, 256] on input "text" at bounding box center [873, 263] width 329 height 30
drag, startPoint x: 604, startPoint y: 273, endPoint x: 616, endPoint y: 266, distance: 13.7
click at [604, 274] on body "Leads CRM Marketing Reporting Financial Leads Leads Sales Sales Manager BDR Opp…" at bounding box center [696, 325] width 1392 height 650
click at [648, 226] on li "Fords" at bounding box center [639, 228] width 112 height 35
type input "Fords"
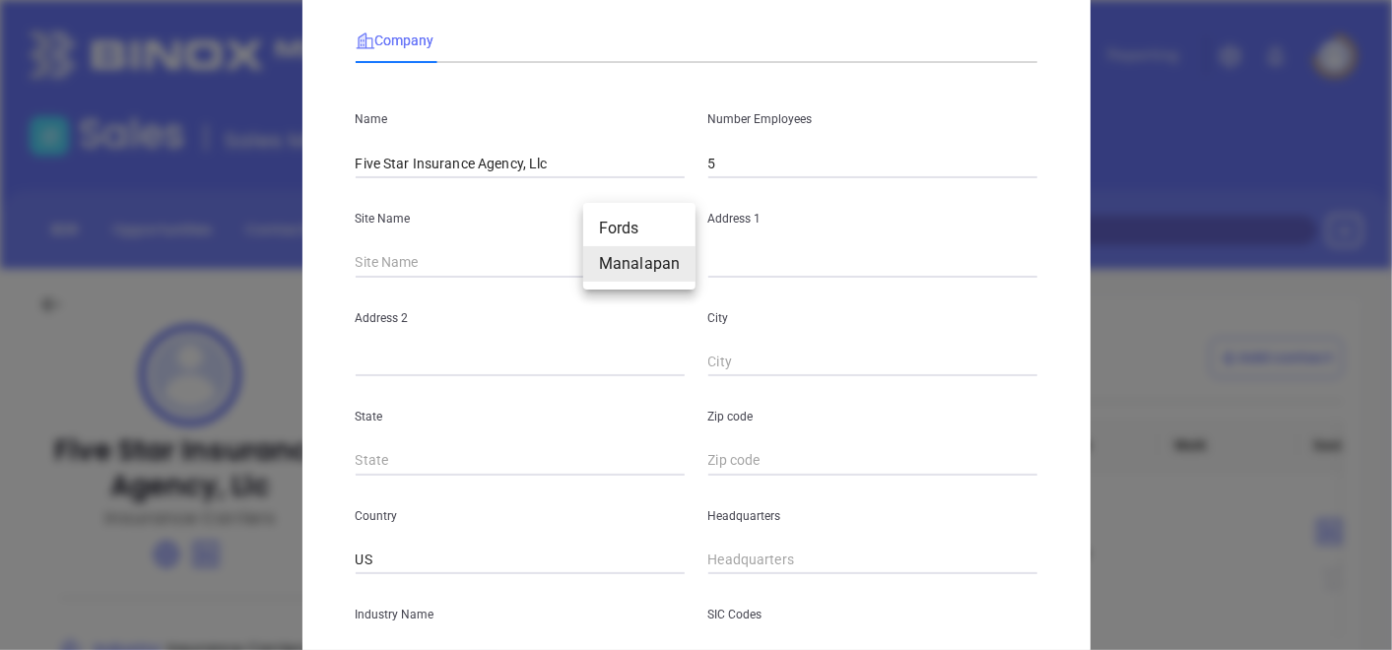
type input "446A New Brunswick Ave"
type input "Fords"
type input "NJ"
type input "08863-2138"
type input "126915"
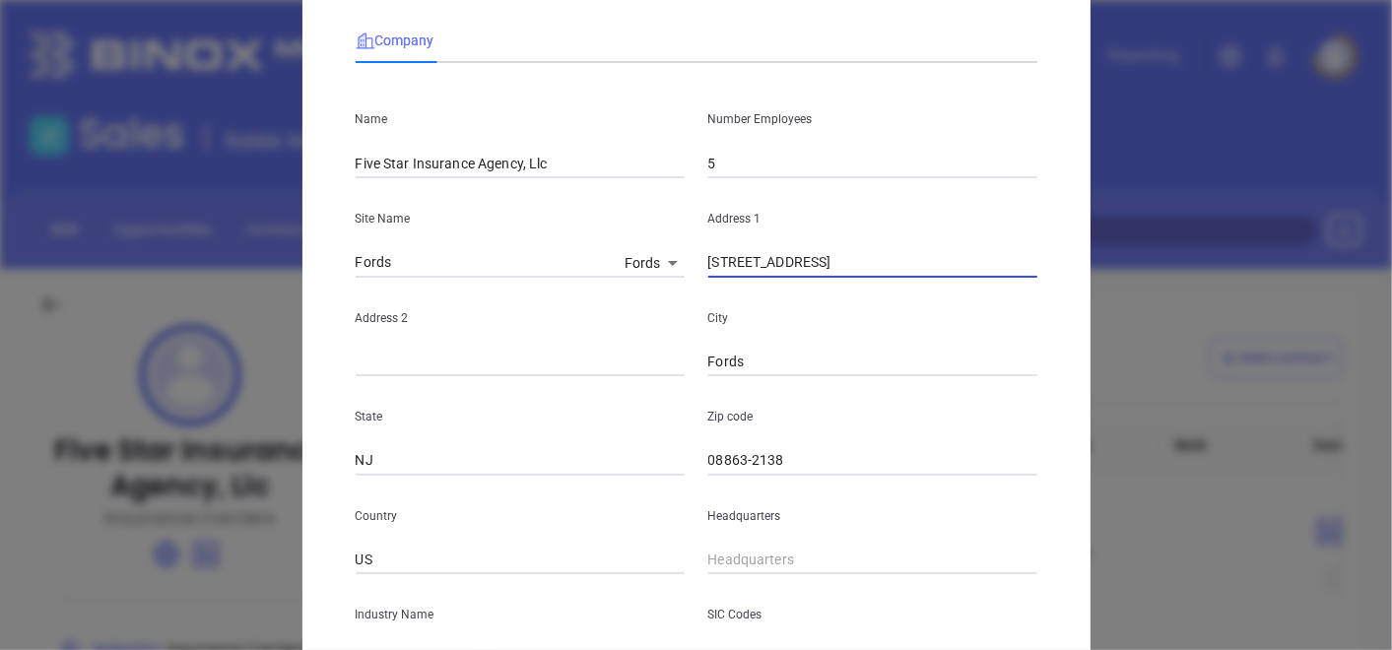
drag, startPoint x: 861, startPoint y: 263, endPoint x: 636, endPoint y: 329, distance: 235.1
click at [636, 329] on div "Name Five Star Insurance Agency, Llc Number Employees 5 Site Name Fords Fords 1…" at bounding box center [697, 475] width 682 height 793
paste input "446A New Brunswick Ave Fords, NJ 08863"
drag, startPoint x: 926, startPoint y: 259, endPoint x: 771, endPoint y: 467, distance: 259.8
click at [950, 284] on div "Name Five Star Insurance Agency, Llc Number Employees 5 Site Name Fords Fords 1…" at bounding box center [697, 475] width 682 height 793
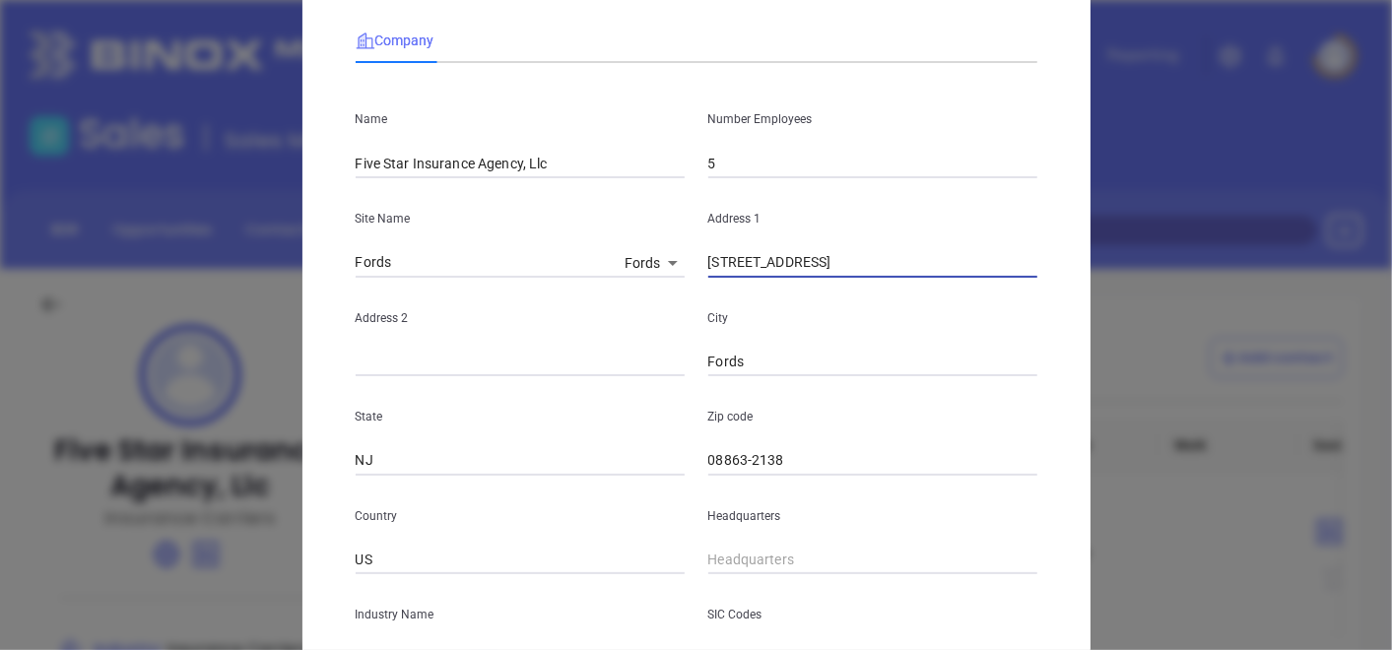
type input "446A New Brunswick Ave Fords, NJ 08863"
click at [805, 460] on input "08863-2138" at bounding box center [873, 461] width 329 height 30
type input "08863"
click at [652, 415] on p "State" at bounding box center [520, 417] width 329 height 22
drag, startPoint x: 865, startPoint y: 258, endPoint x: 1027, endPoint y: 251, distance: 161.8
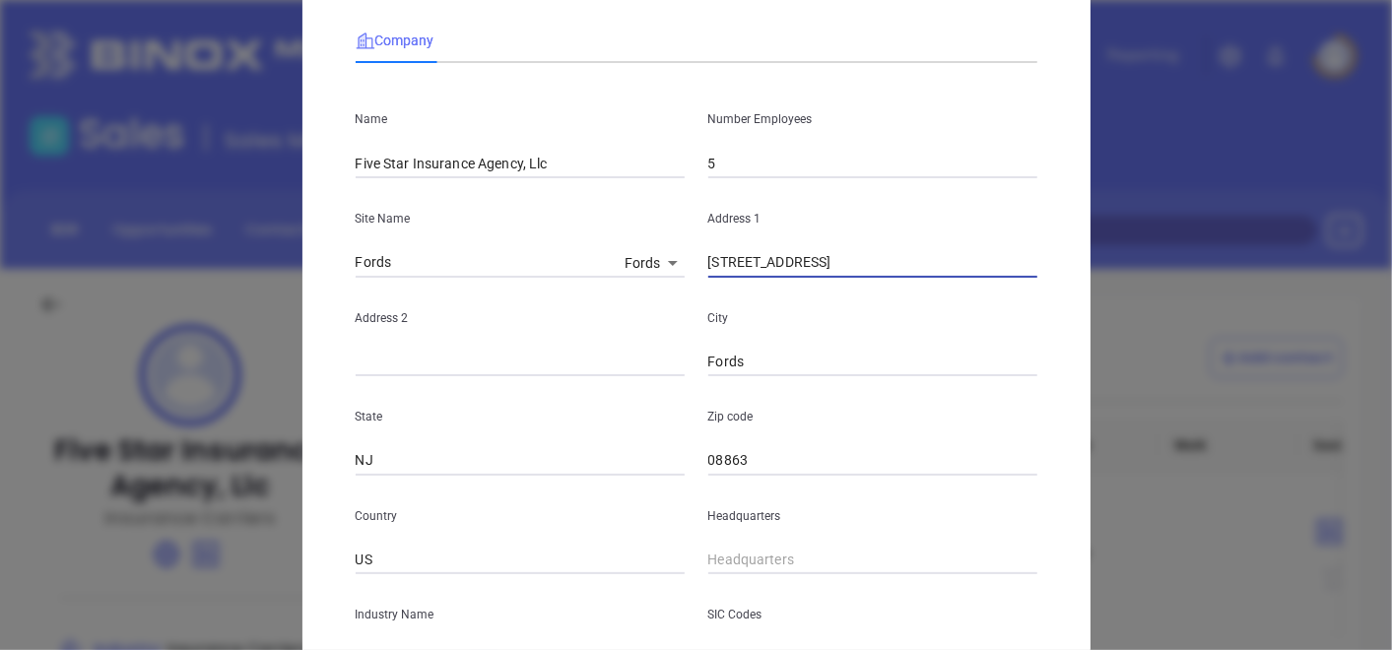
click at [1027, 251] on input "446A New Brunswick Ave Fords, NJ 08863" at bounding box center [873, 263] width 329 height 30
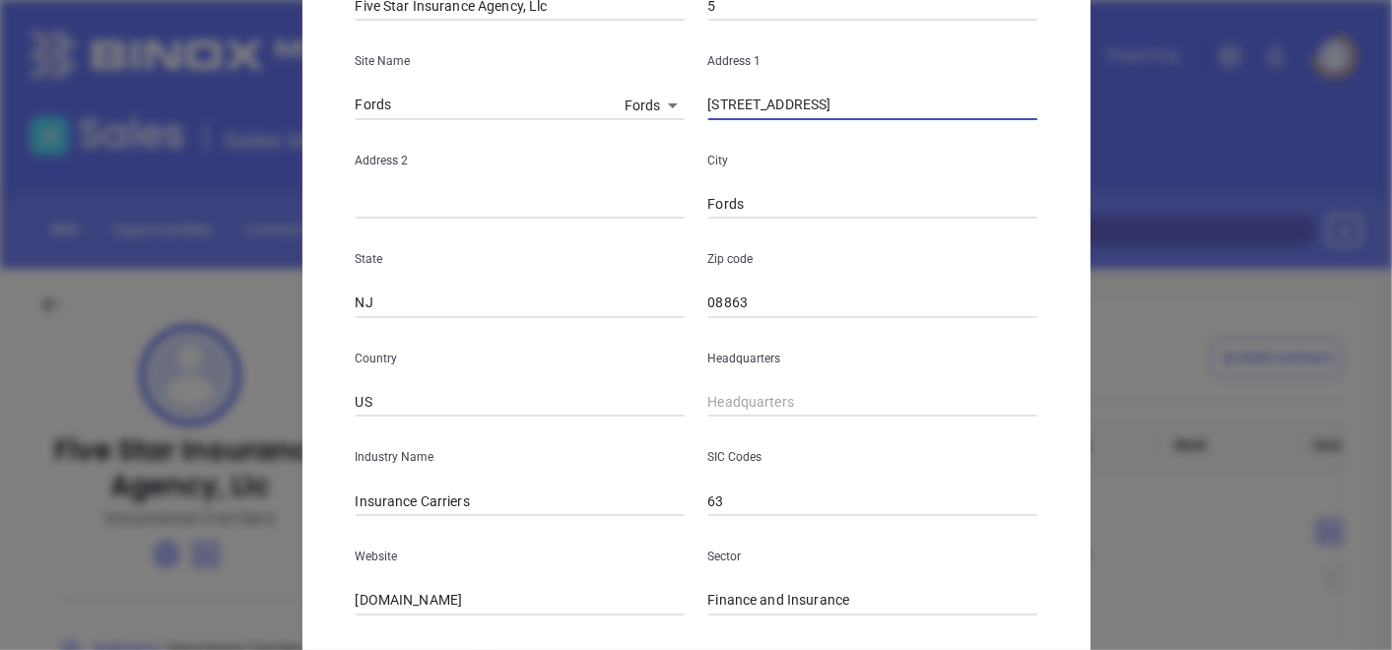
scroll to position [328, 0]
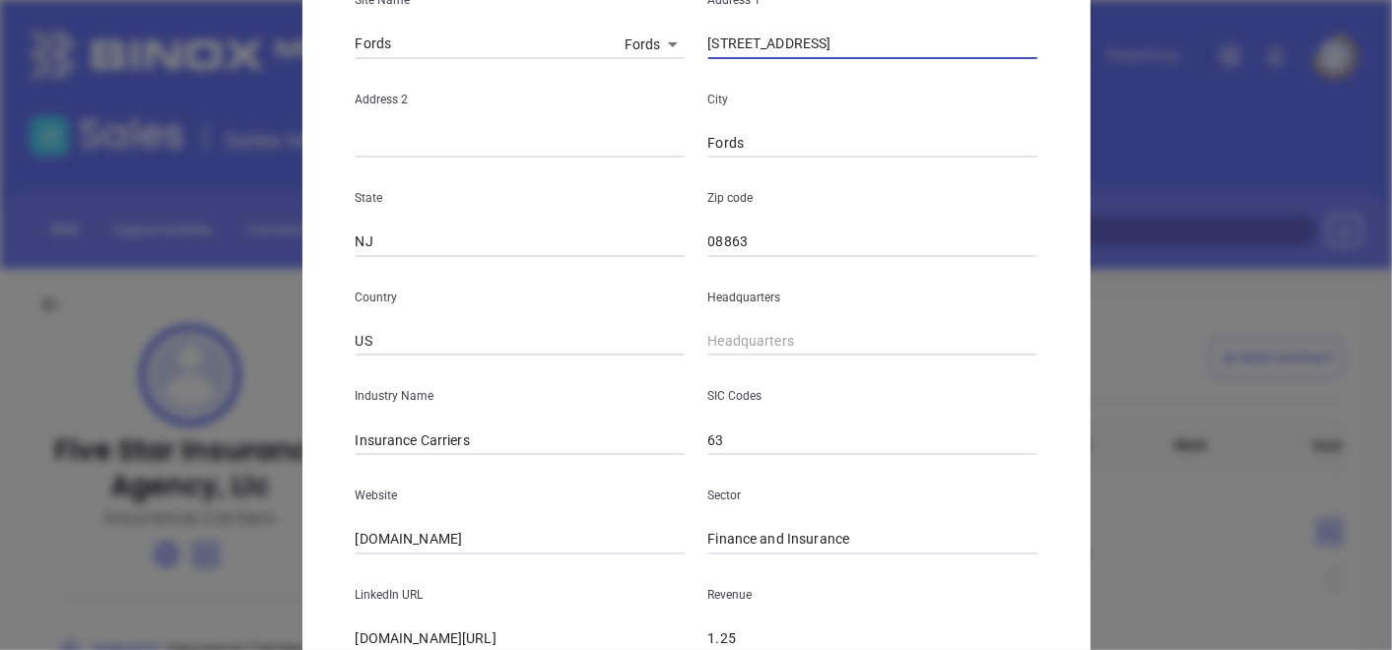
type input "446A New Brunswick Ave"
type input "( ) -"
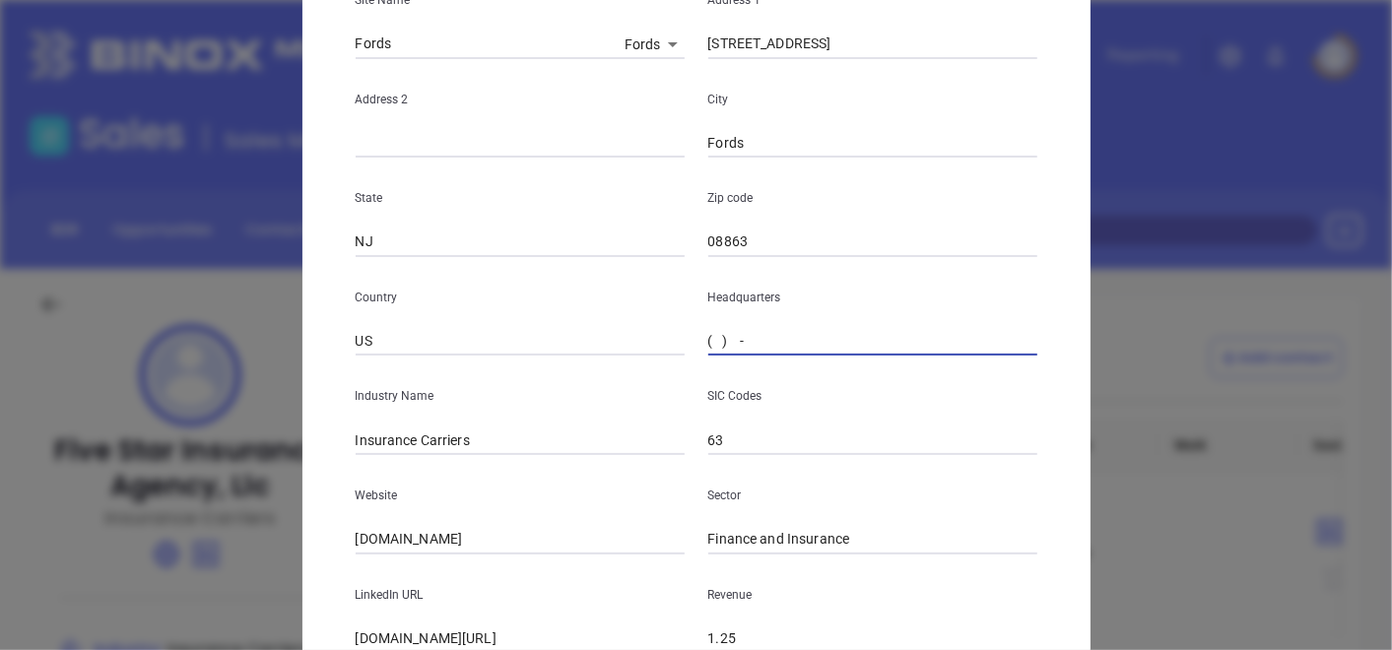
click at [759, 347] on input "( ) -" at bounding box center [873, 342] width 329 height 30
paste input "732) 738-5755"
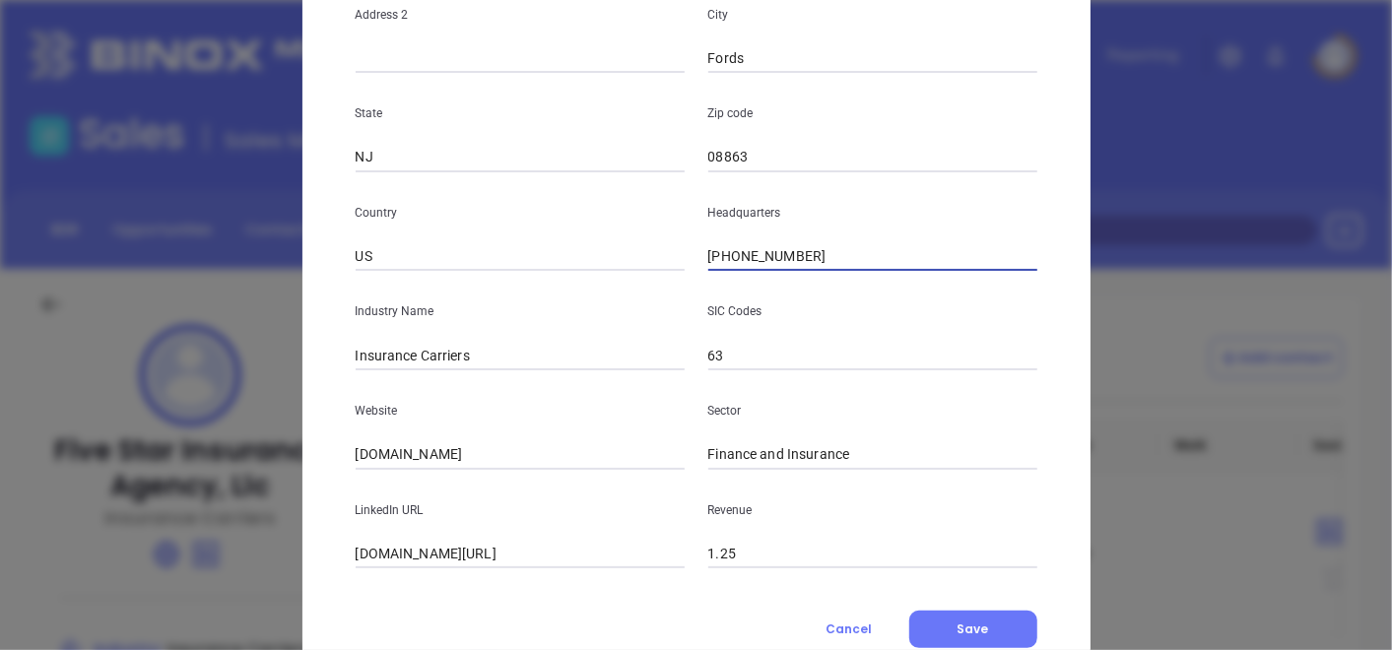
scroll to position [480, 0]
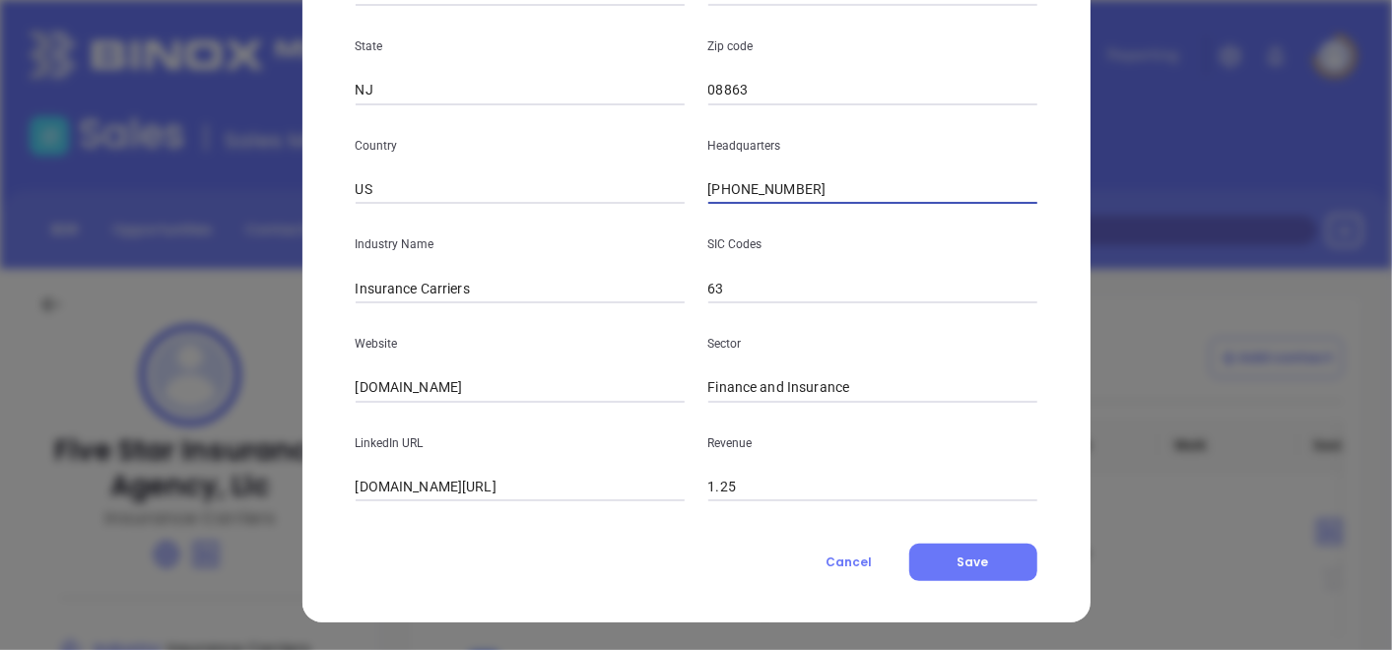
type input "(732) 738-5755"
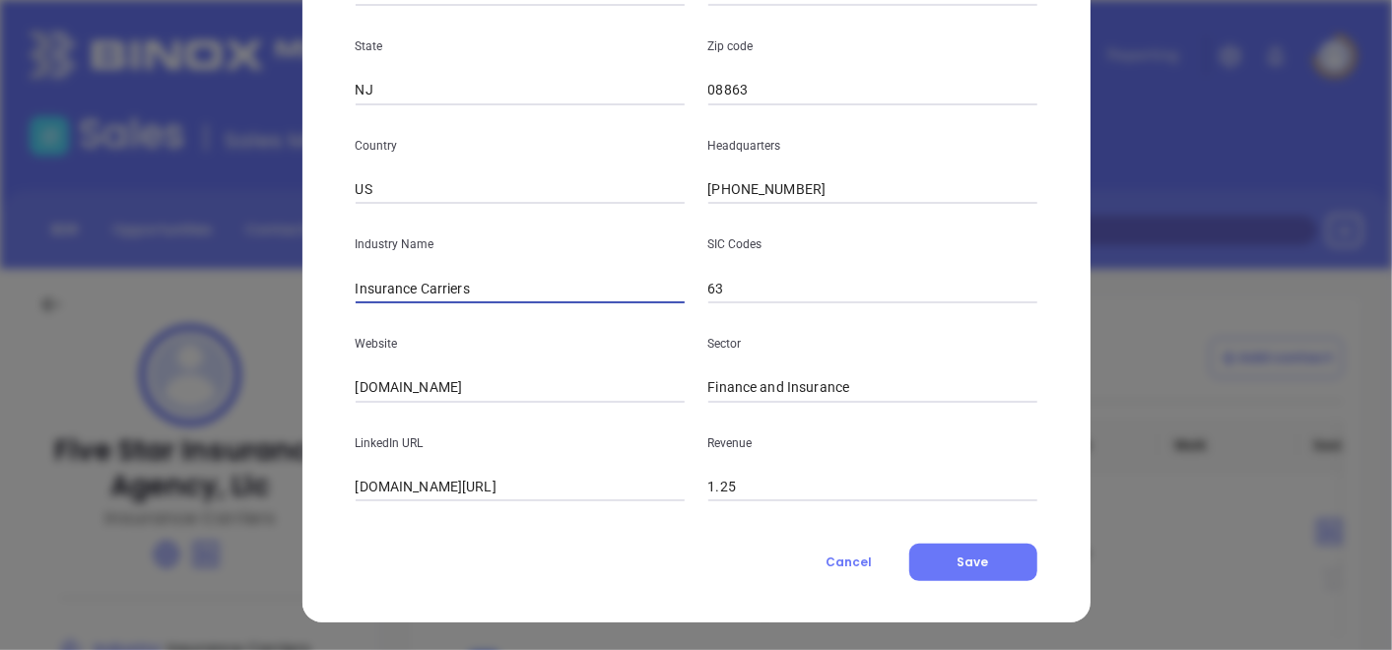
drag, startPoint x: 489, startPoint y: 290, endPoint x: 409, endPoint y: 324, distance: 87.0
click at [409, 324] on div "Name Five Star Insurance Agency, Llc Number Employees 5 Site Name Fords Fords 1…" at bounding box center [697, 104] width 682 height 793
type input "Insurance"
drag, startPoint x: 320, startPoint y: 374, endPoint x: 340, endPoint y: 374, distance: 19.7
click at [320, 374] on div "Edit Company Company Name Five Star Insurance Agency, Llc Number Employees 5 Si…" at bounding box center [697, 85] width 788 height 1075
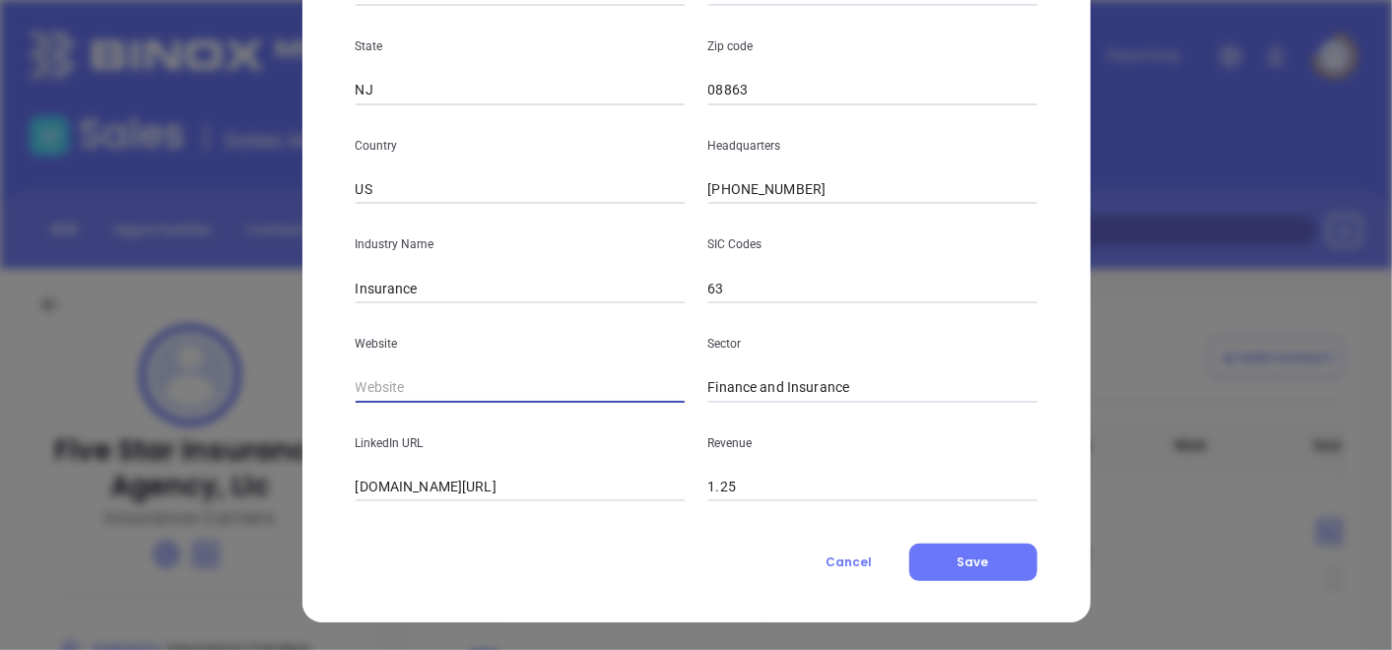
drag, startPoint x: 446, startPoint y: 375, endPoint x: 301, endPoint y: 426, distance: 154.3
click at [303, 426] on div "Edit Company Company Name Five Star Insurance Agency, Llc Number Employees 5 Si…" at bounding box center [697, 85] width 788 height 1075
paste input "https://www.fivestarins.com/"
type input "https://www.fivestarins.com/"
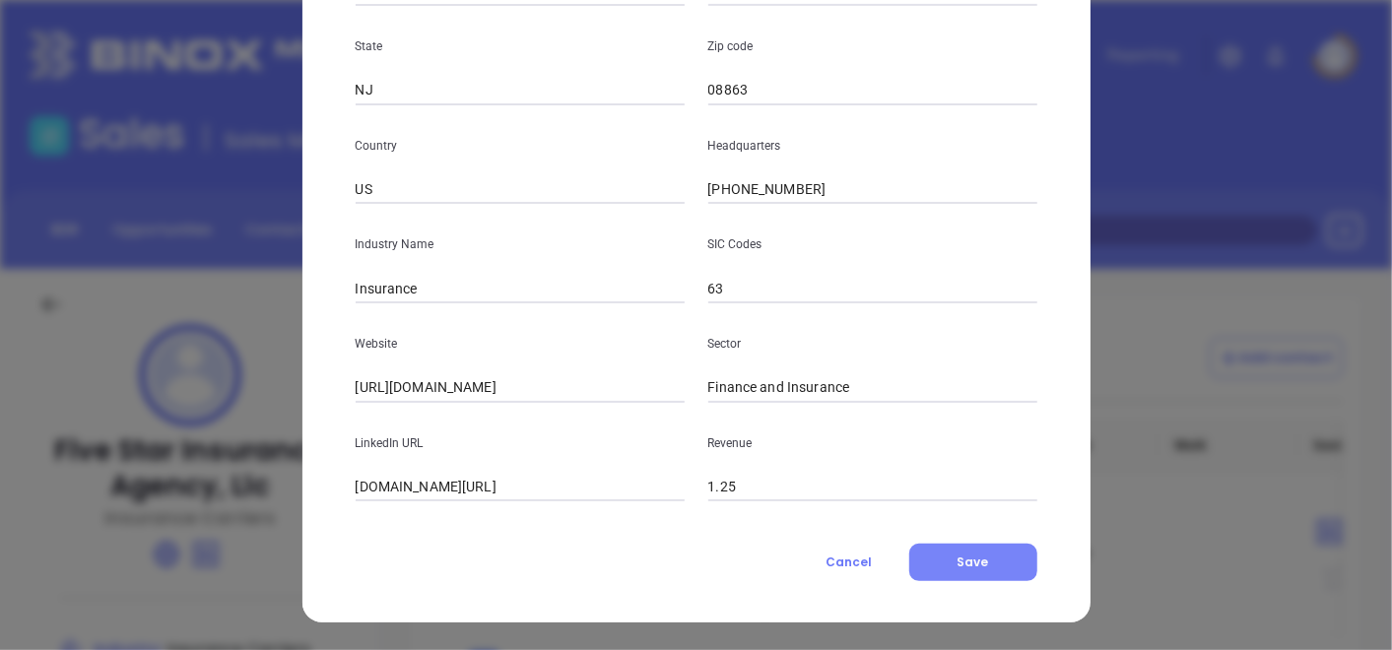
click at [948, 546] on button "Save" at bounding box center [974, 562] width 128 height 37
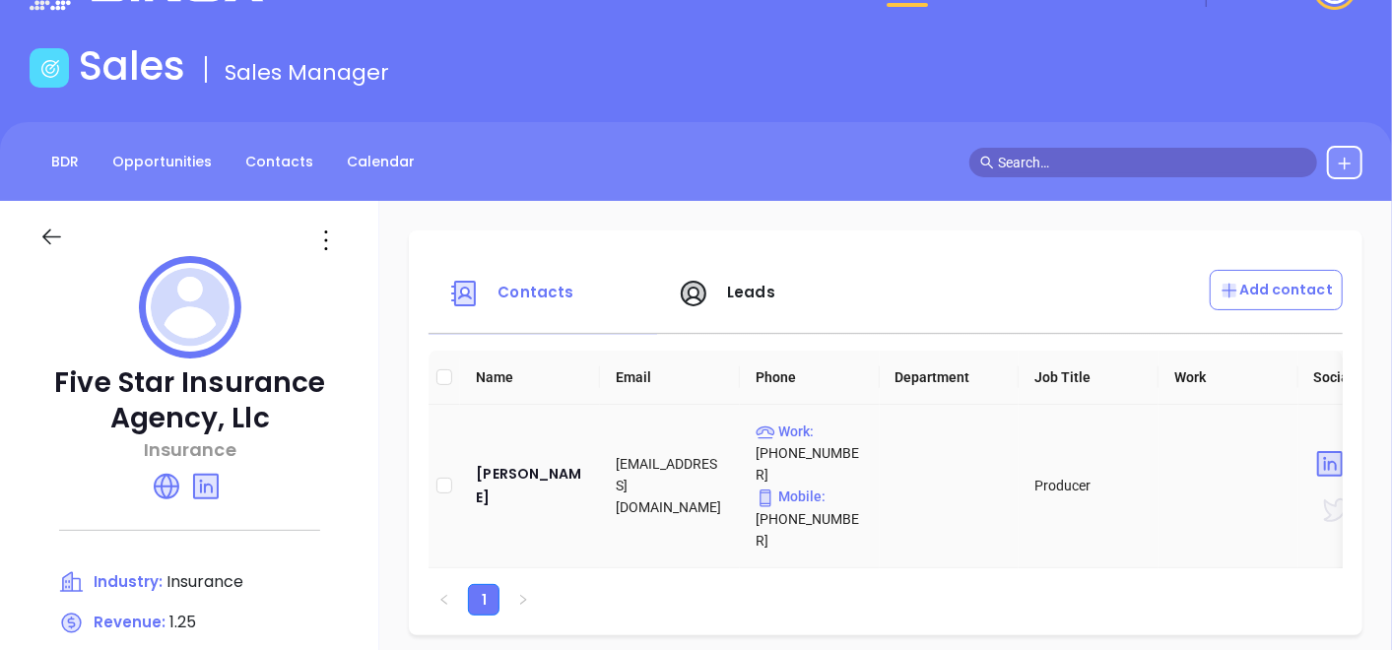
scroll to position [109, 0]
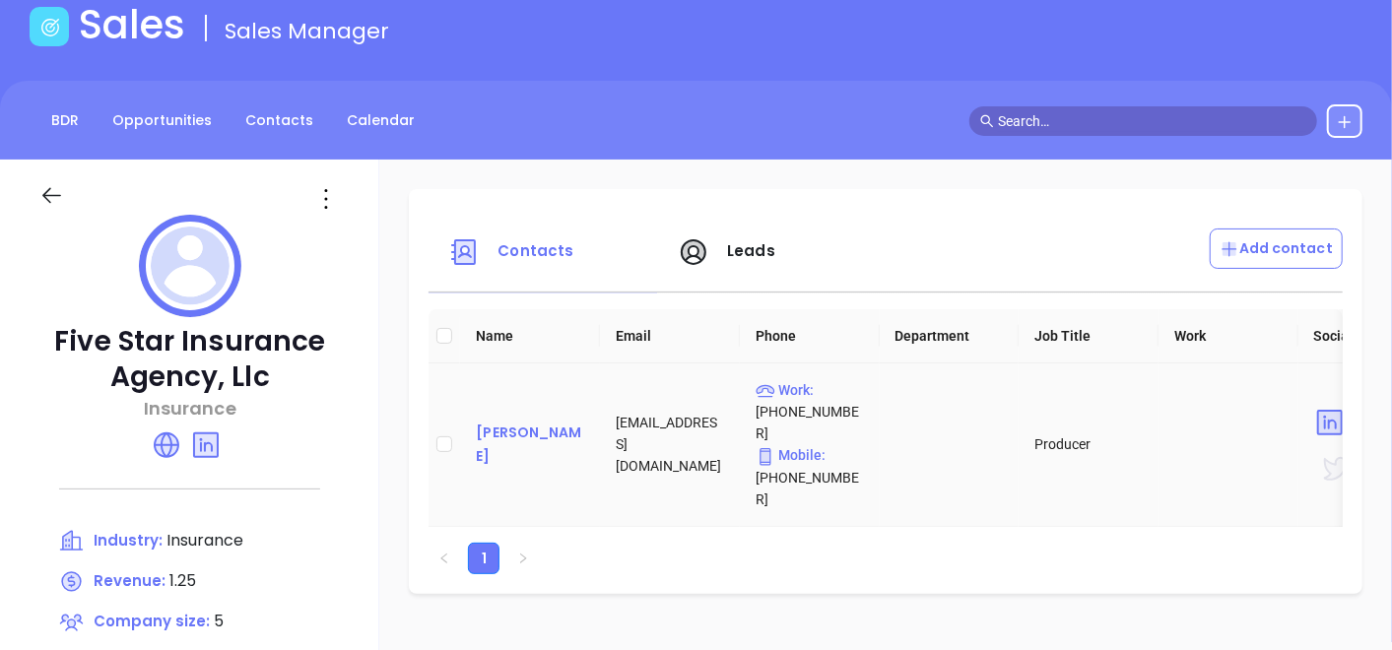
click at [531, 436] on div "George Fitzpatrick" at bounding box center [530, 444] width 108 height 47
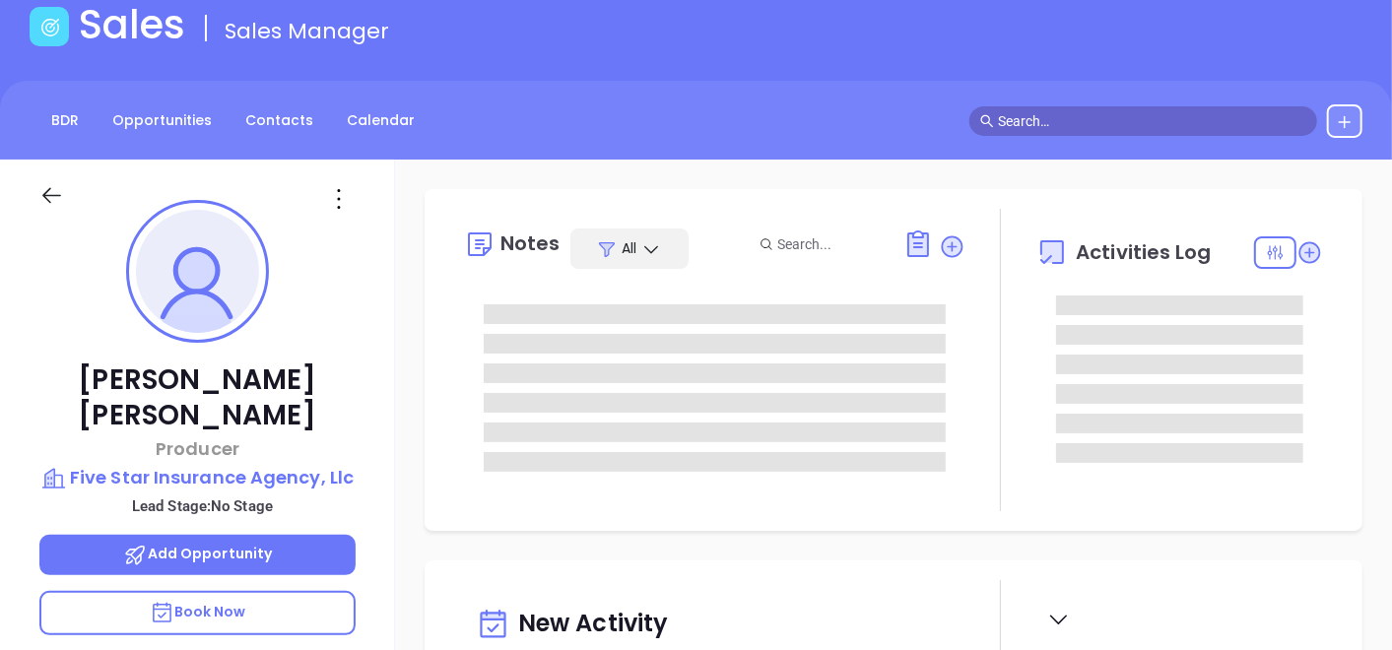
type input "[DATE]"
type input "[PERSON_NAME]"
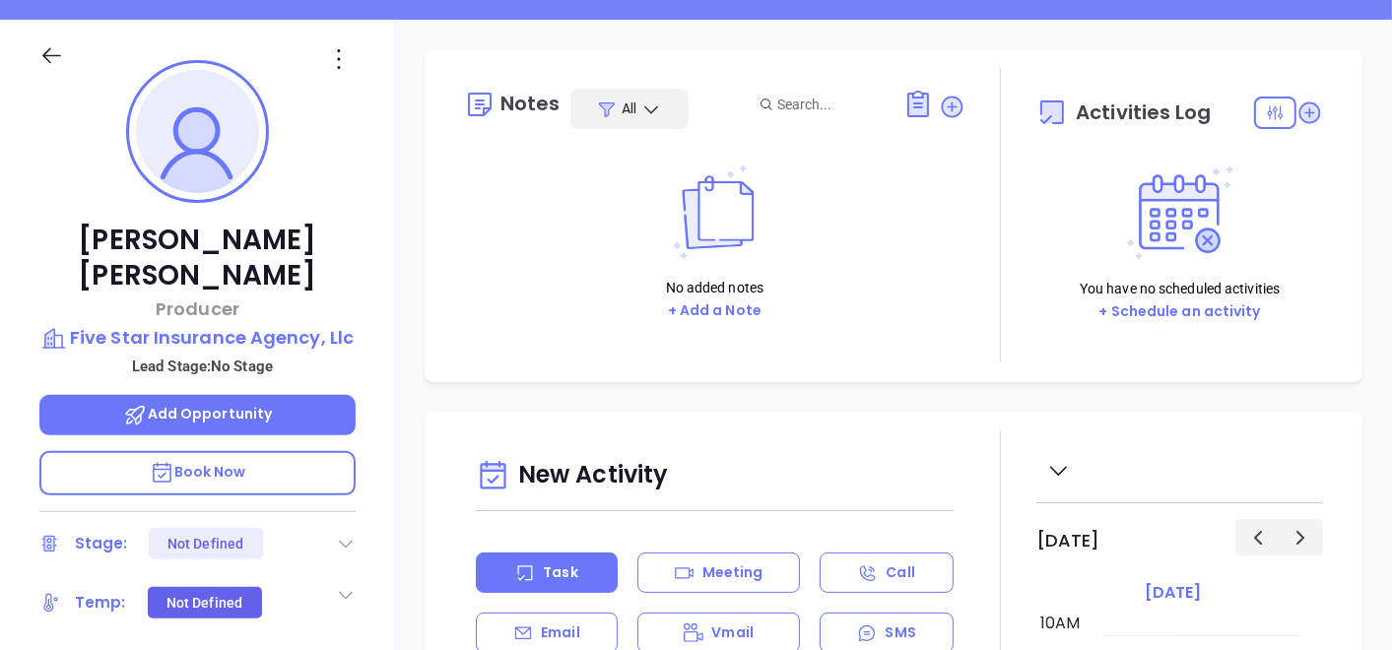
scroll to position [328, 0]
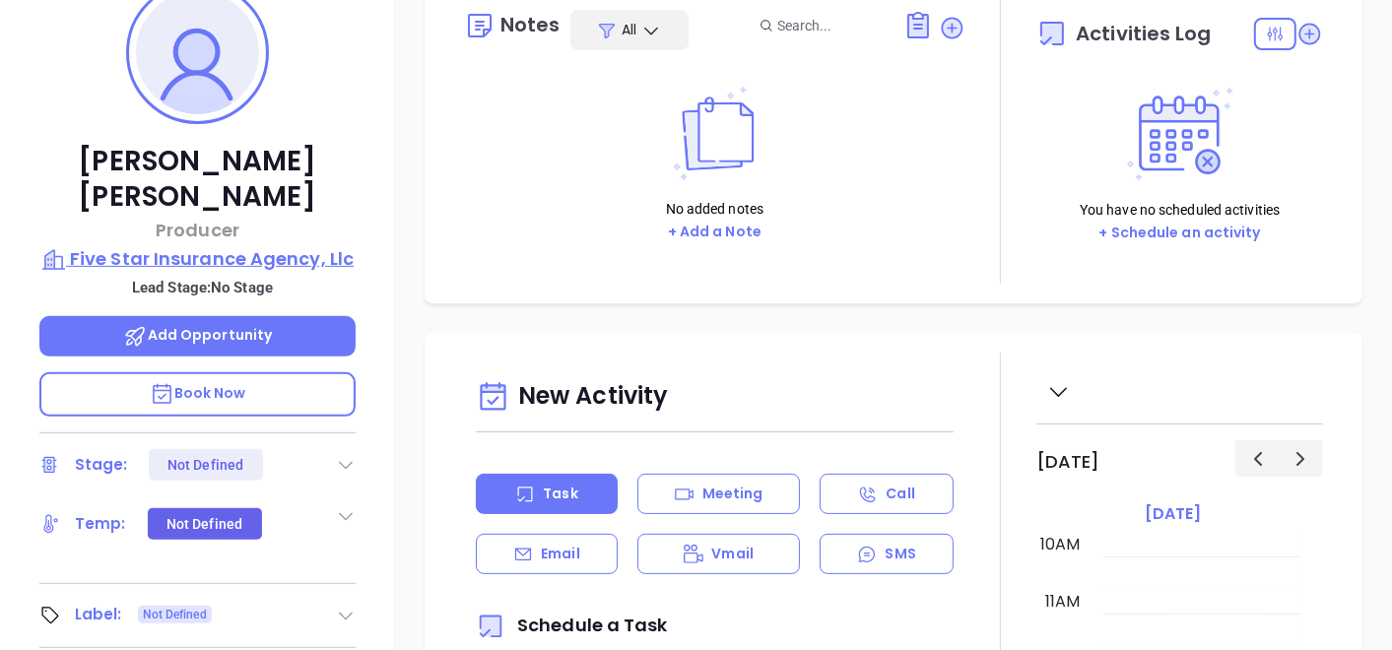
click at [308, 245] on p "Five Star Insurance Agency, Llc" at bounding box center [197, 259] width 316 height 28
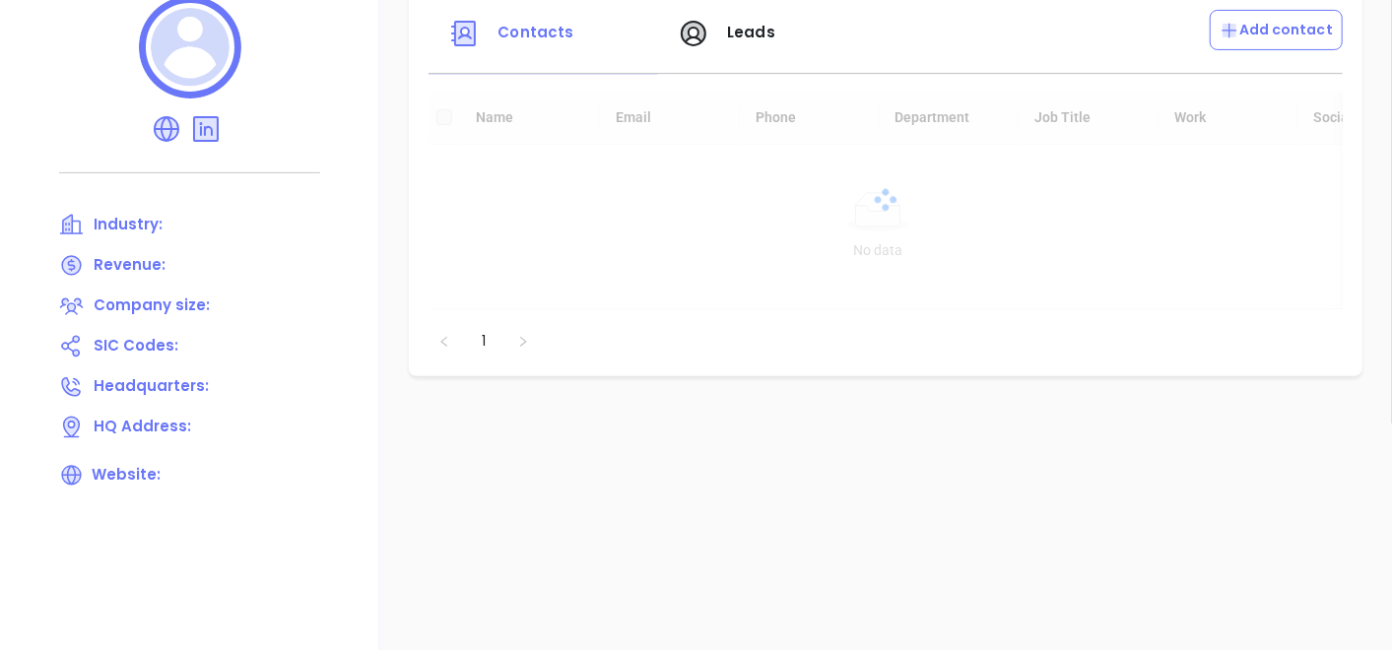
scroll to position [219, 0]
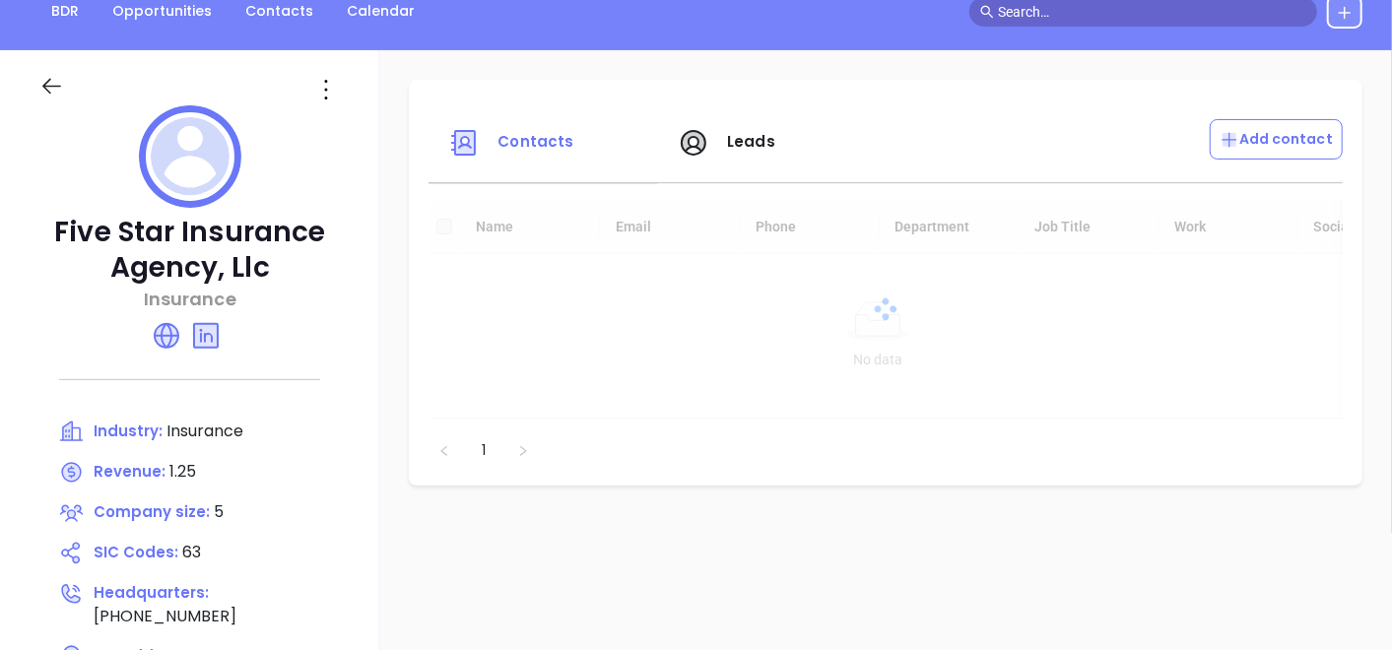
click at [334, 81] on icon at bounding box center [326, 90] width 32 height 32
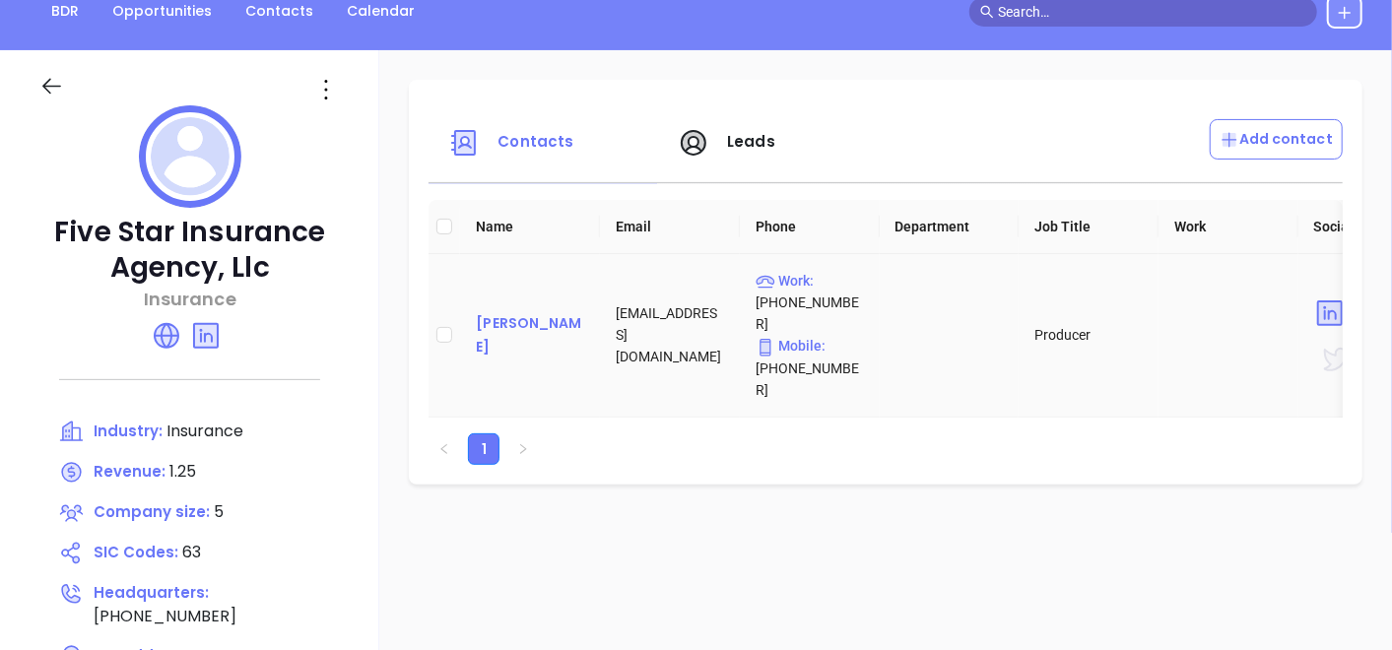
click at [481, 311] on div "George Fitzpatrick" at bounding box center [530, 334] width 108 height 47
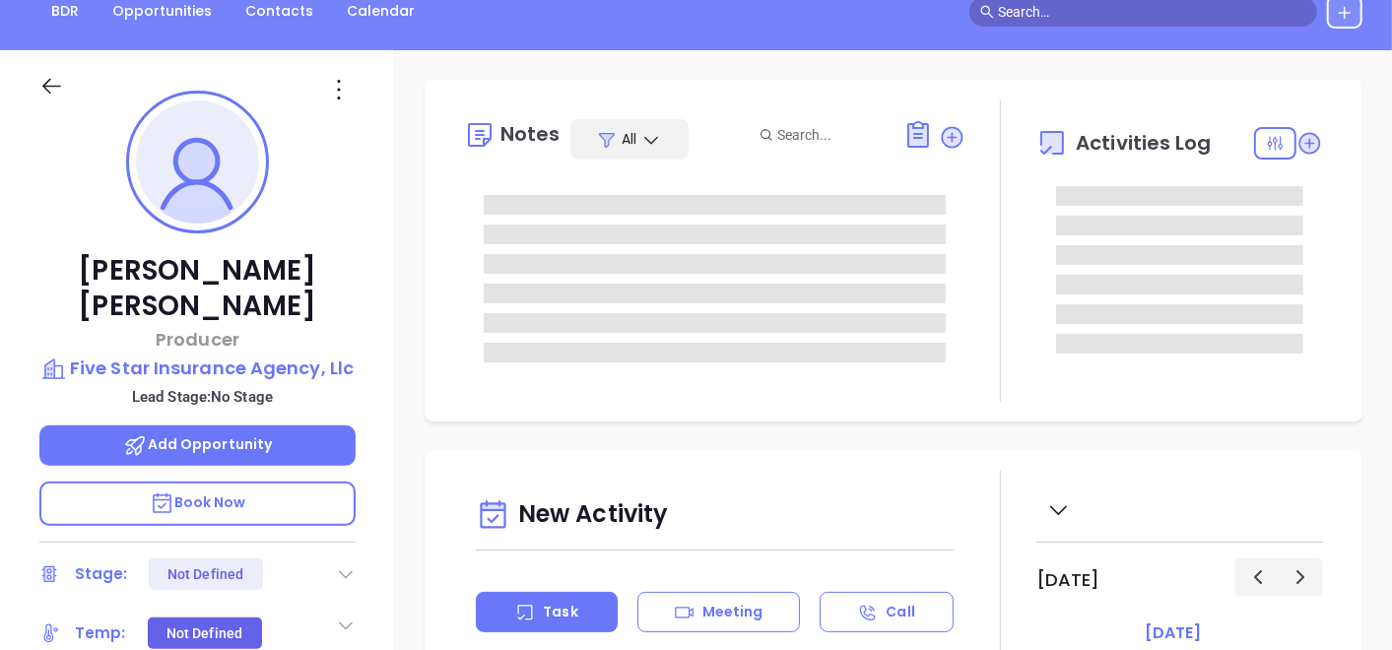
scroll to position [572, 0]
click at [346, 101] on icon at bounding box center [339, 90] width 32 height 32
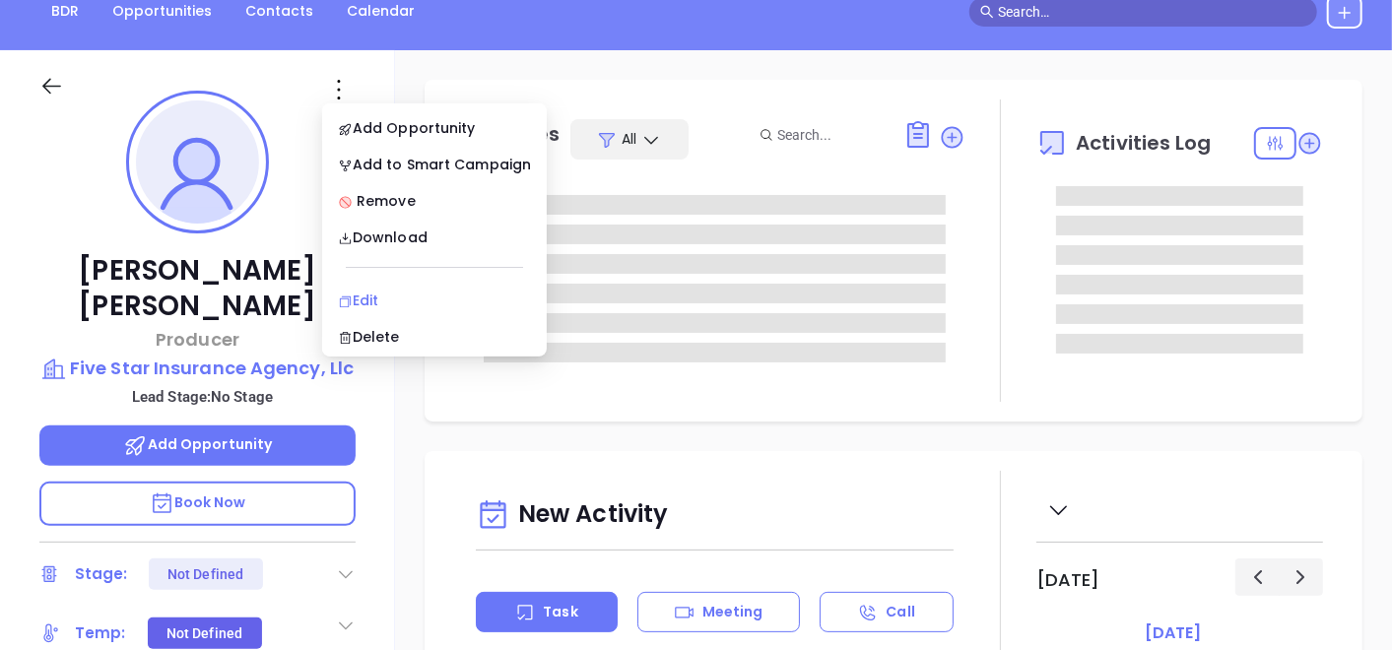
click at [346, 292] on li "Edit" at bounding box center [434, 300] width 217 height 41
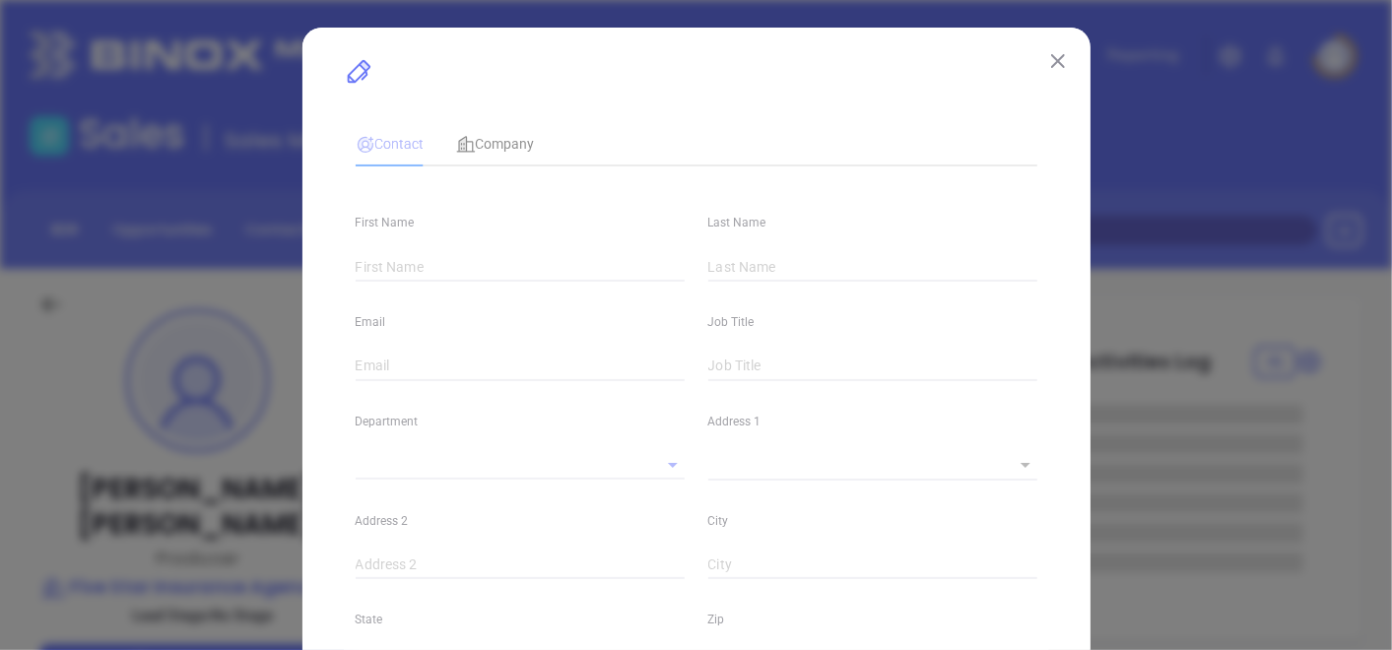
type input "George"
type input "Fitzpatrick"
type input "georgef@fivestarins.com"
type input "Producer"
type input "1"
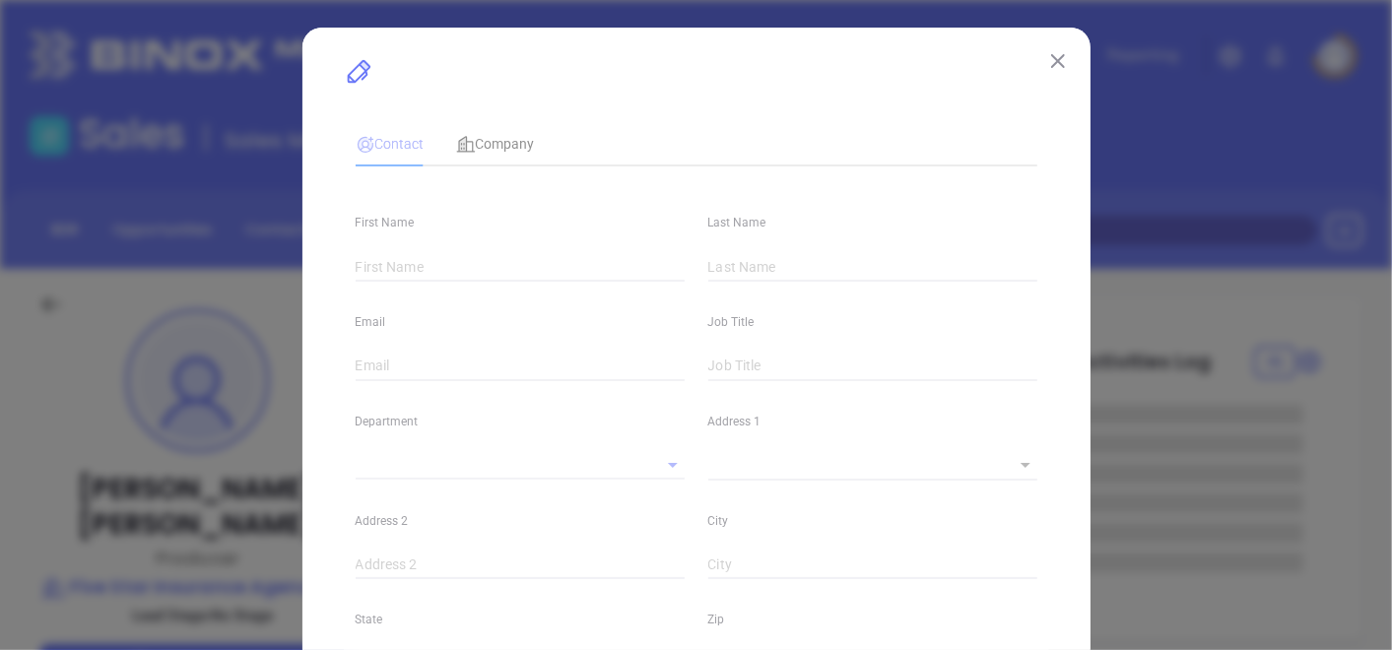
type input "linkedin.com/in/george-fitzpatrick-82763243"
type input "Marketing"
type input "Website Reveal"
type input "undefined undefined"
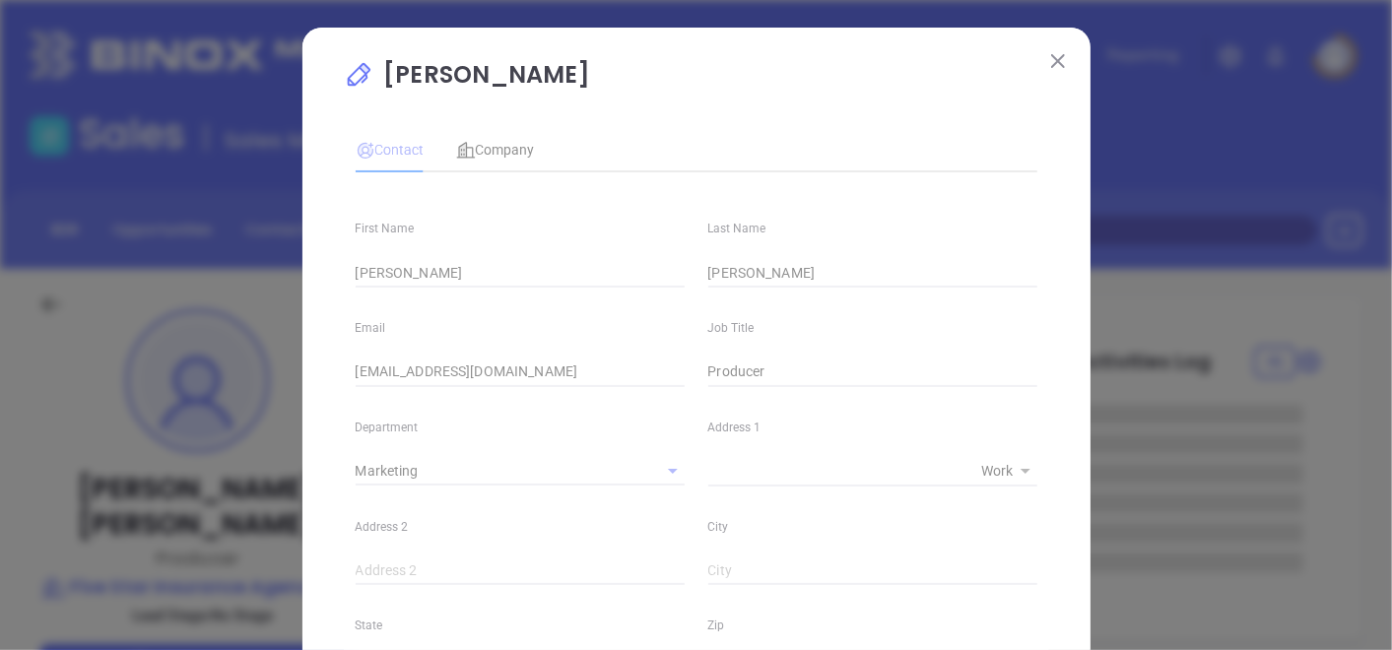
type input "[PERSON_NAME]"
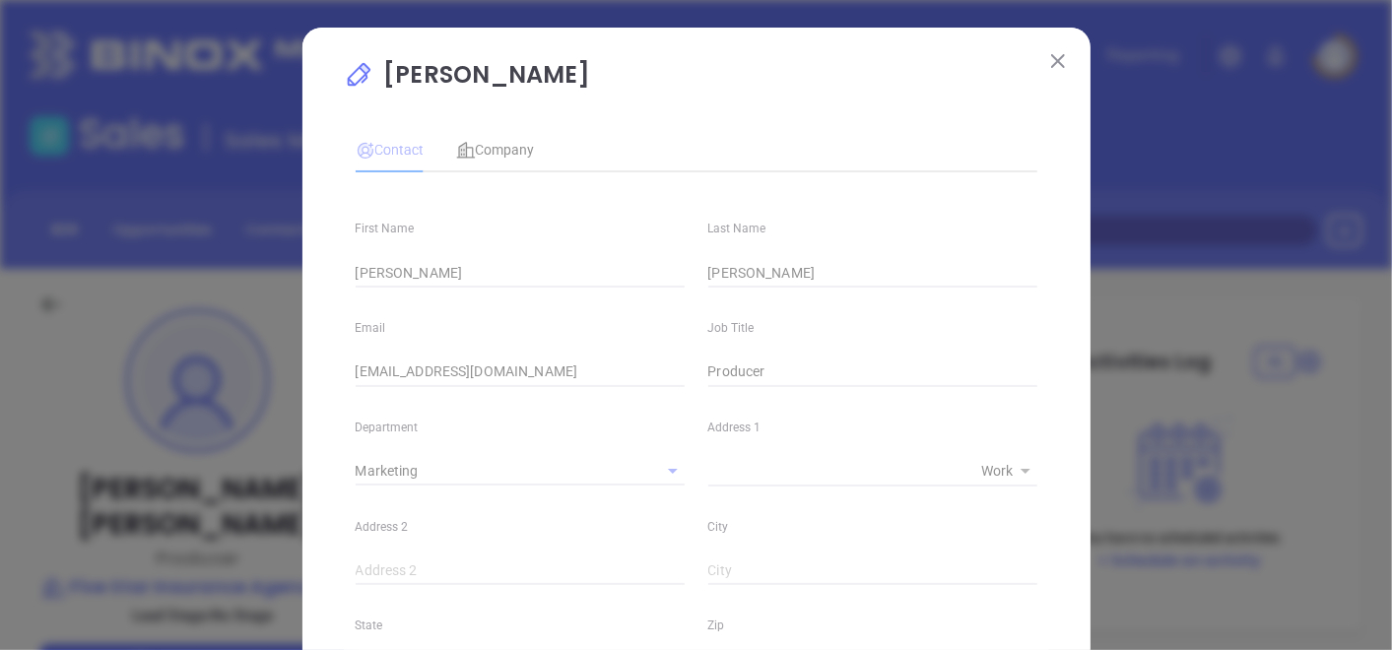
type input "(732) 625-3900"
type input "1"
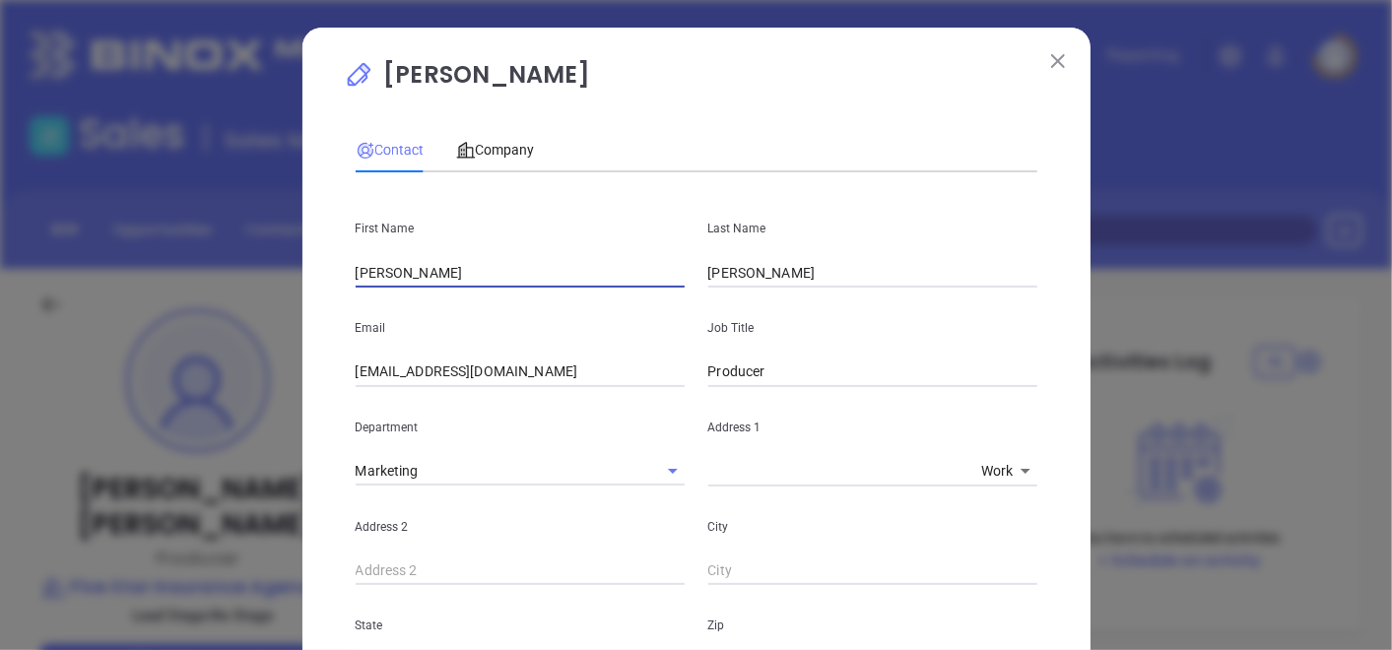
drag, startPoint x: 392, startPoint y: 276, endPoint x: 271, endPoint y: 315, distance: 127.5
click at [271, 315] on div "George Fitzpatrick Contact Company First Name George Last Name Fitzpatrick Emai…" at bounding box center [696, 325] width 1392 height 650
paste input "Dennis"
type input "Dennis"
drag, startPoint x: 767, startPoint y: 358, endPoint x: 591, endPoint y: 397, distance: 179.8
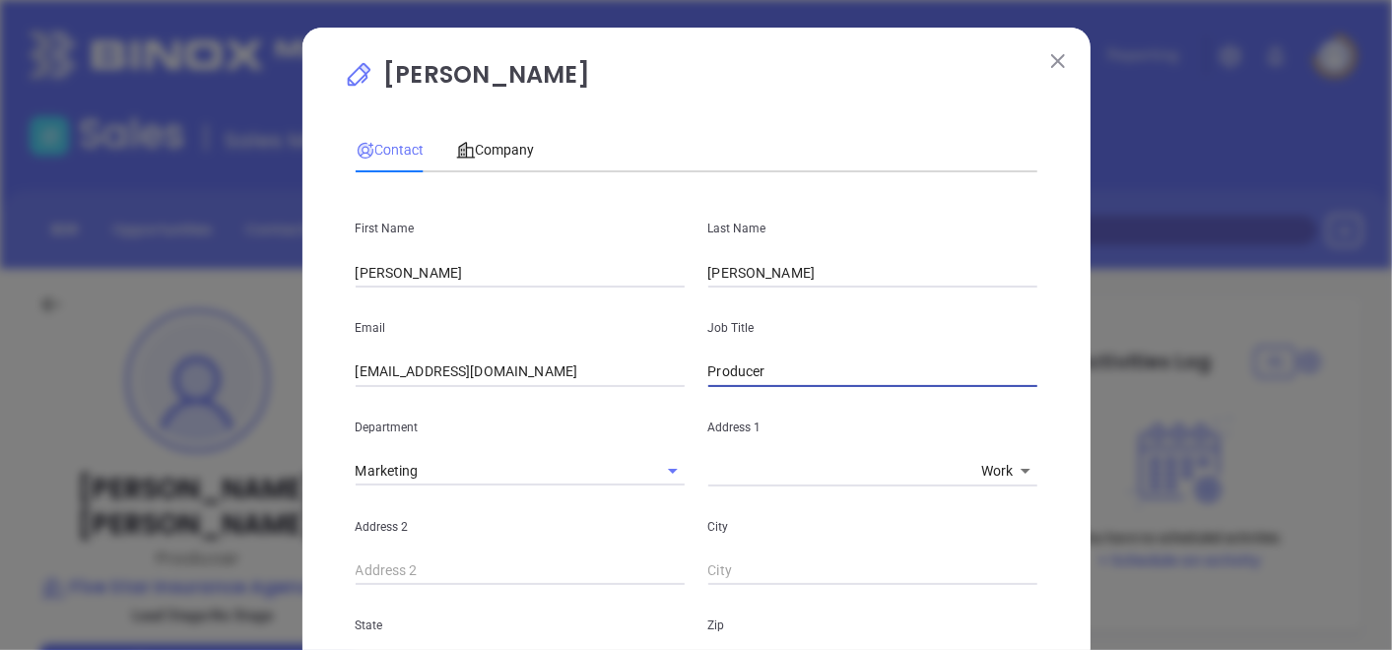
type input "Principal"
drag, startPoint x: 533, startPoint y: 381, endPoint x: 60, endPoint y: 563, distance: 506.6
click at [61, 563] on div "George Fitzpatrick Contact Company First Name Dennis Last Name Fitzpatrick Emai…" at bounding box center [696, 325] width 1392 height 650
paste input "dennisf@fivestarins.com"
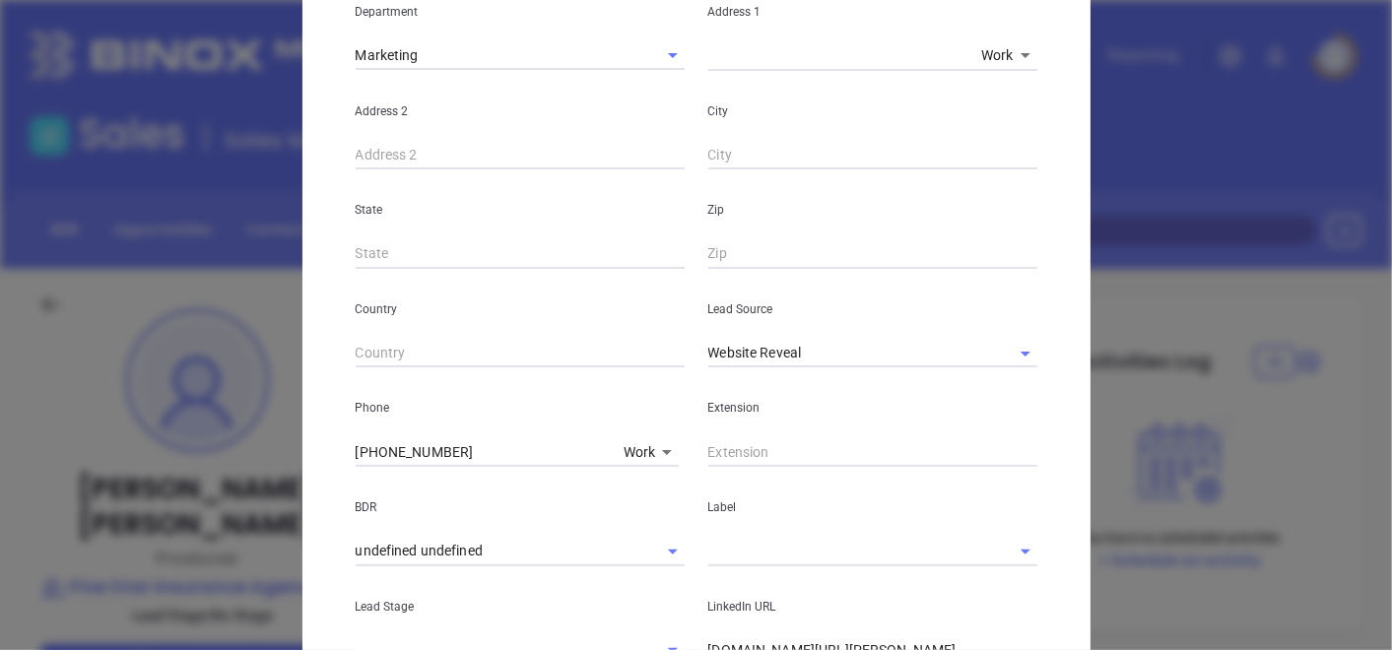
scroll to position [438, 0]
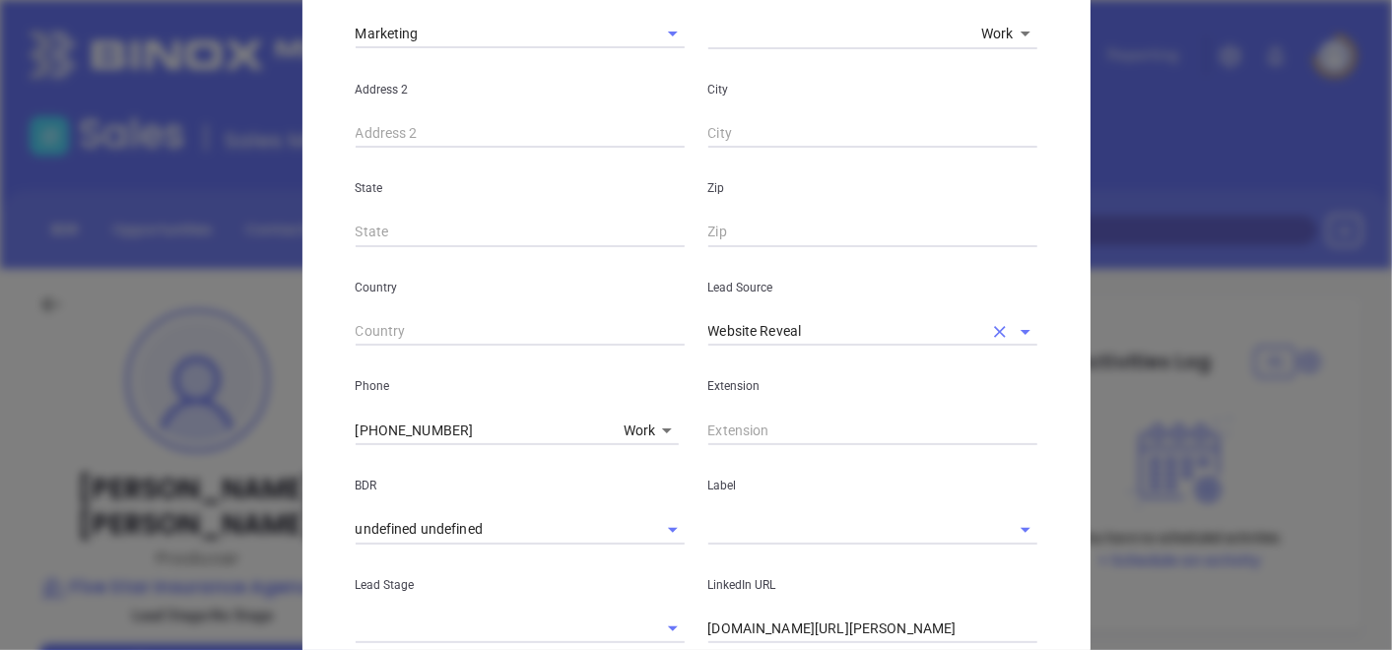
type input "dennisf@fivestarins.com"
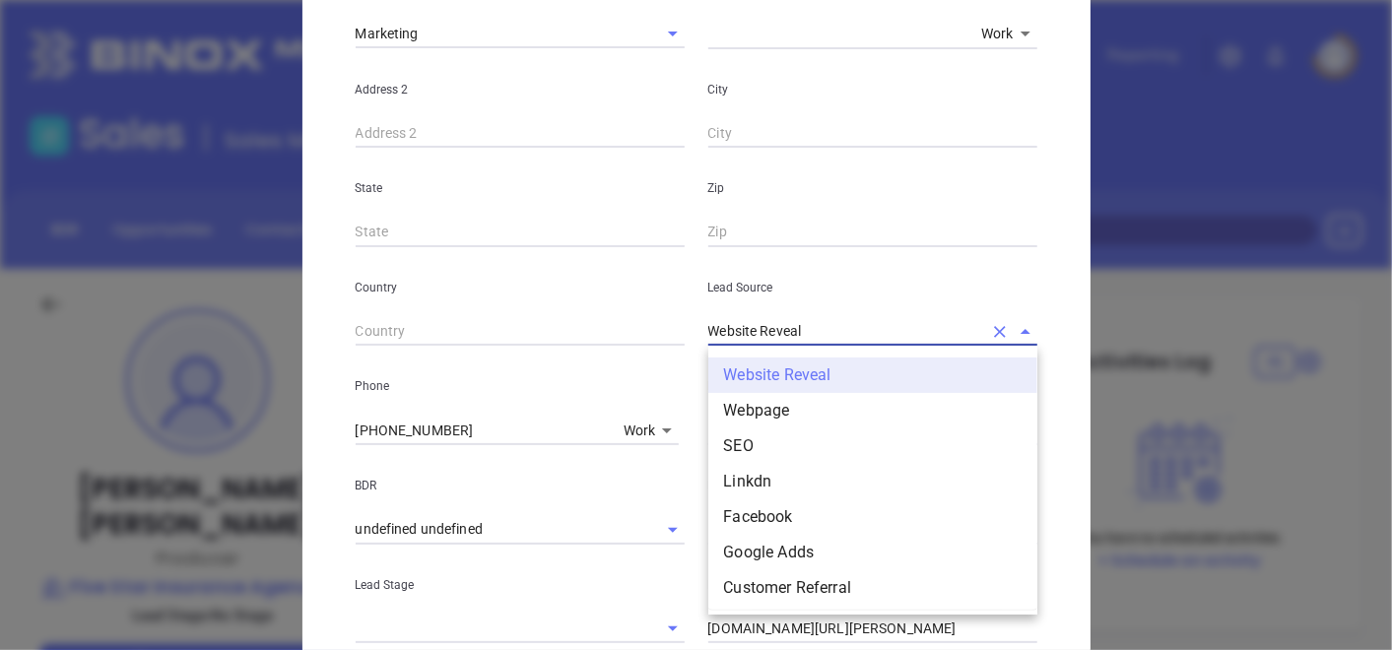
drag, startPoint x: 816, startPoint y: 317, endPoint x: 671, endPoint y: 363, distance: 151.8
click at [671, 363] on div "First Name Dennis Last Name Fitzpatrick Email dennisf@fivestarins.com Job Title…" at bounding box center [697, 296] width 682 height 1091
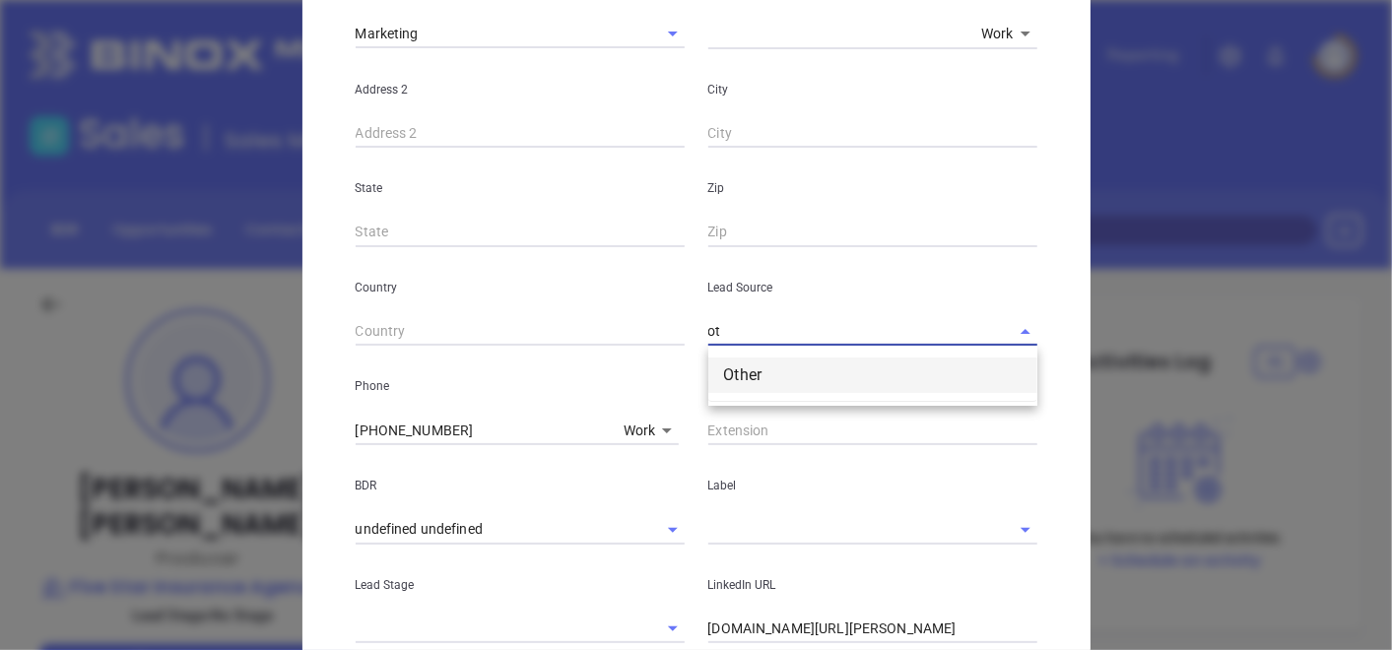
click at [787, 377] on li "Other" at bounding box center [873, 375] width 329 height 35
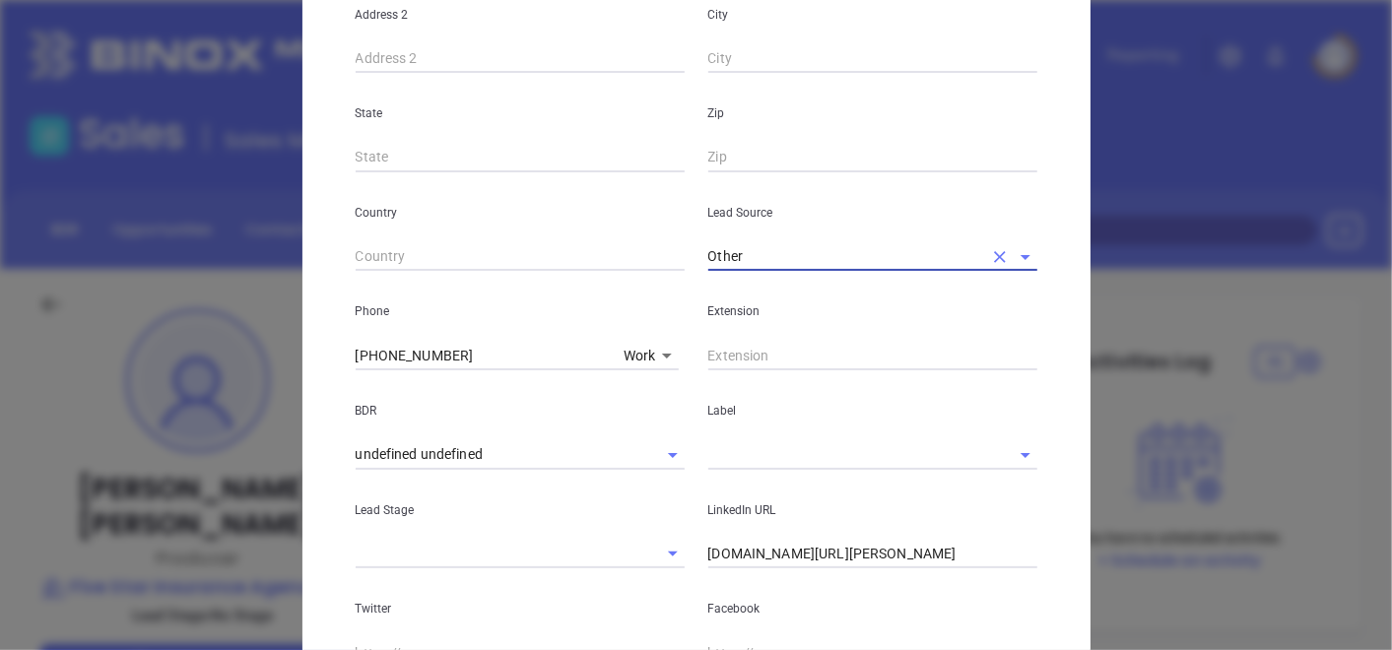
scroll to position [547, 0]
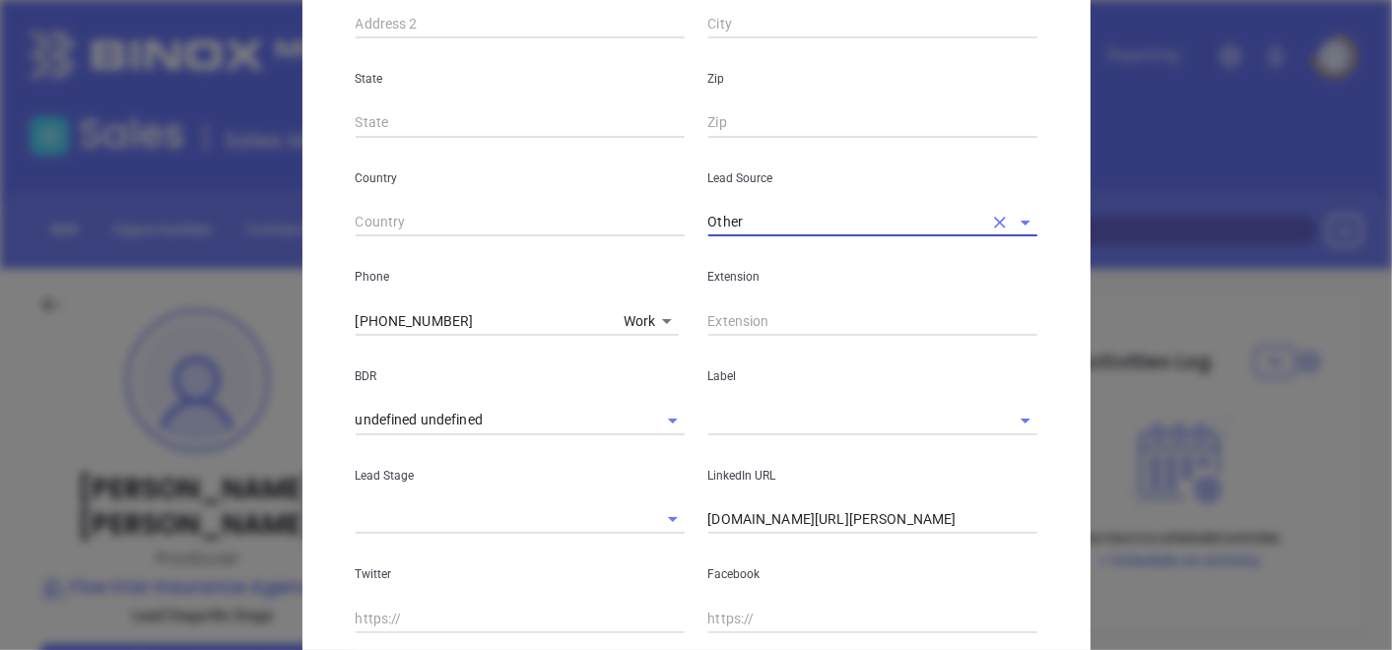
type input "Other"
click at [709, 523] on input "linkedin.com/in/george-fitzpatrick-82763243" at bounding box center [873, 521] width 329 height 30
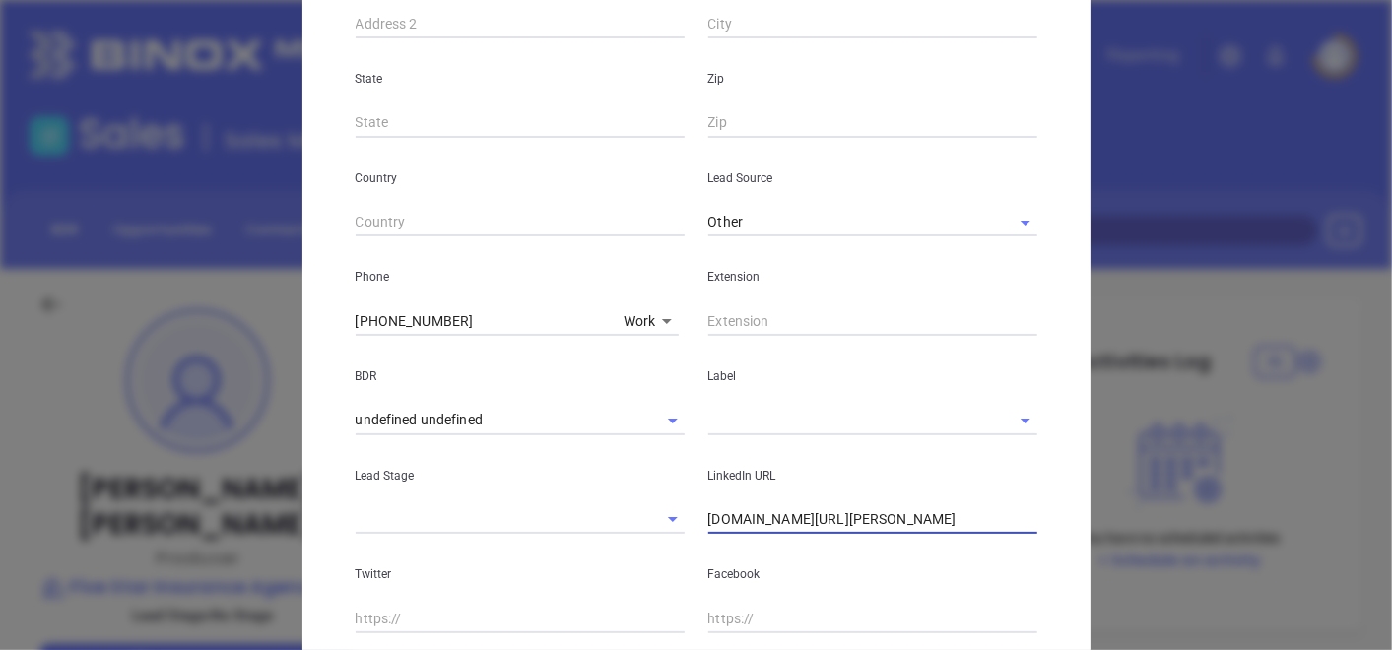
type input "www.linkedin.com/in/george-fitzpatrick-82763243"
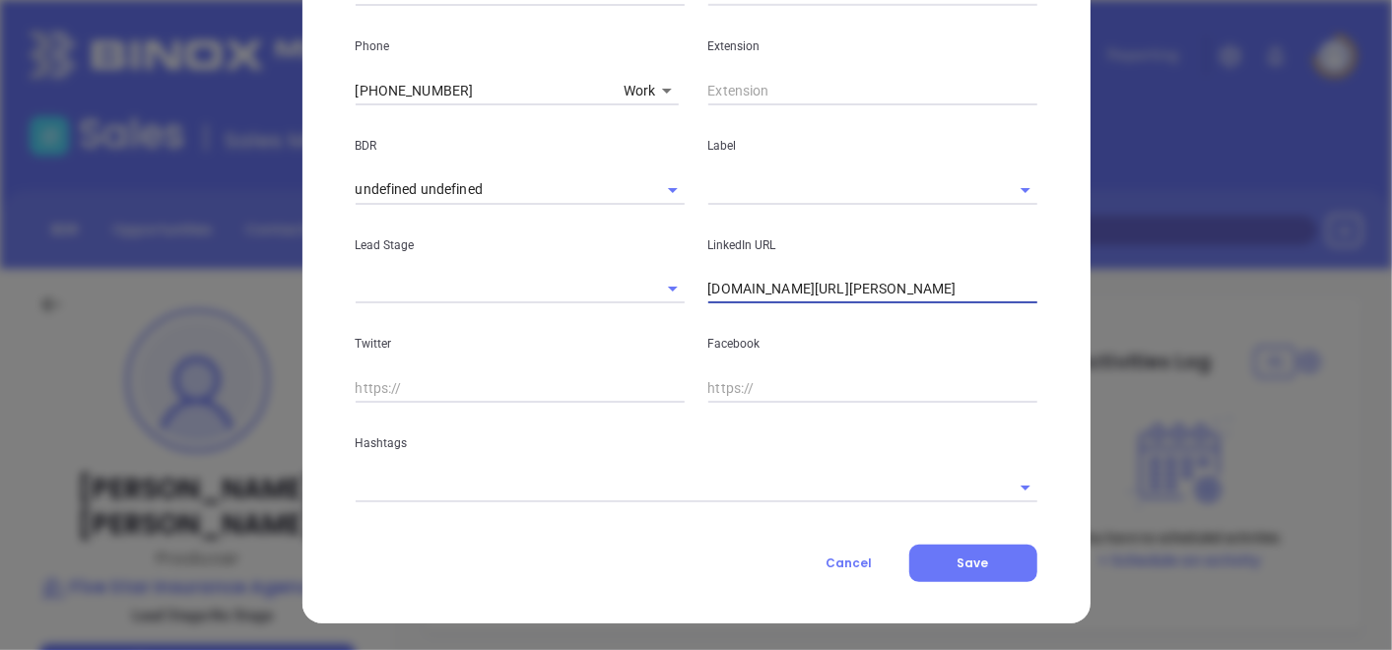
drag, startPoint x: 1020, startPoint y: 517, endPoint x: 591, endPoint y: 690, distance: 462.0
click at [591, 649] on html "Leads CRM Marketing Reporting Financial Leads Leads Sales Sales Manager BDR Opp…" at bounding box center [696, 325] width 1392 height 650
paste input "linkedin.com/in/fivestarinsurance"
type input "www.linkedin.com/in/fivestarinsurance"
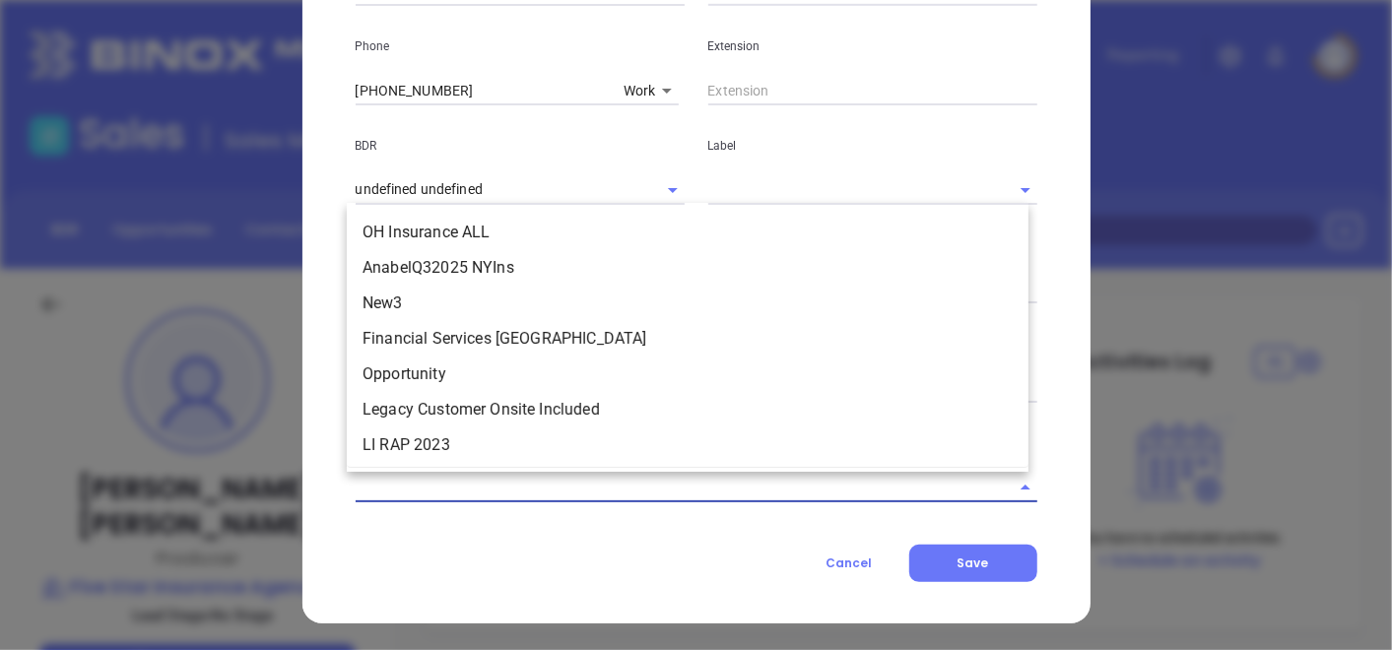
click at [588, 493] on input "text" at bounding box center [669, 487] width 627 height 29
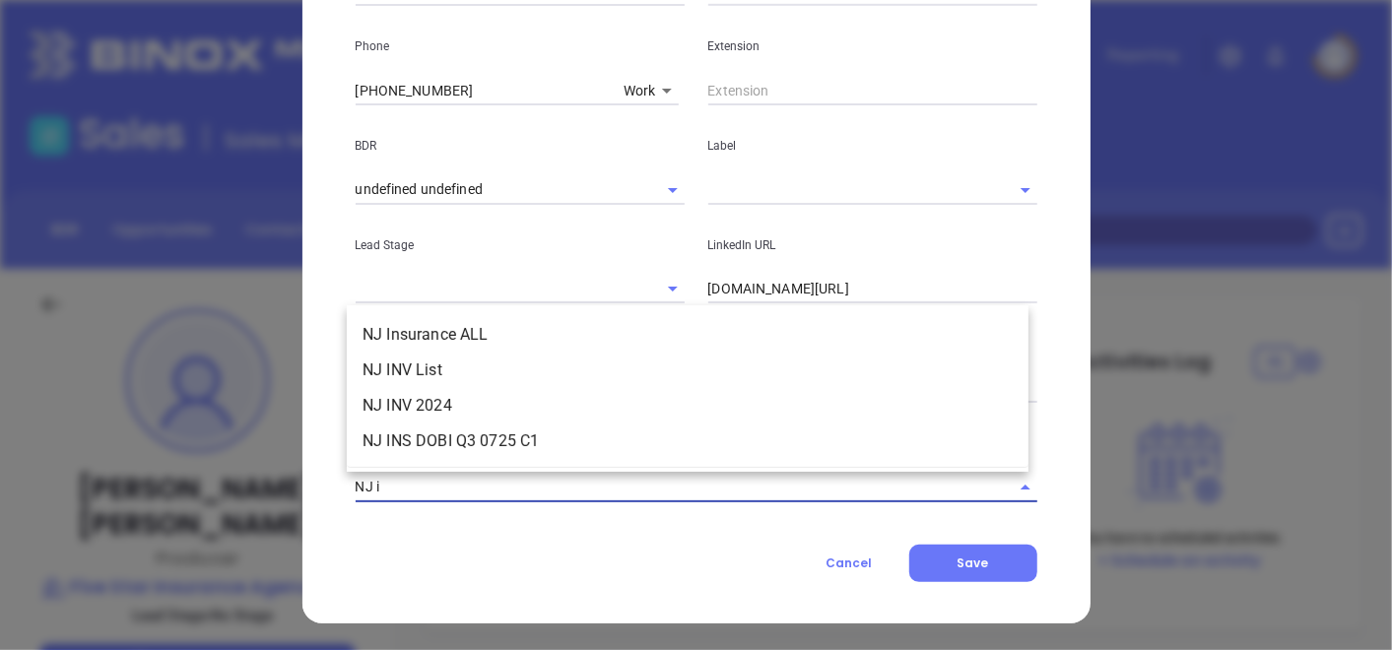
type input "NJ in"
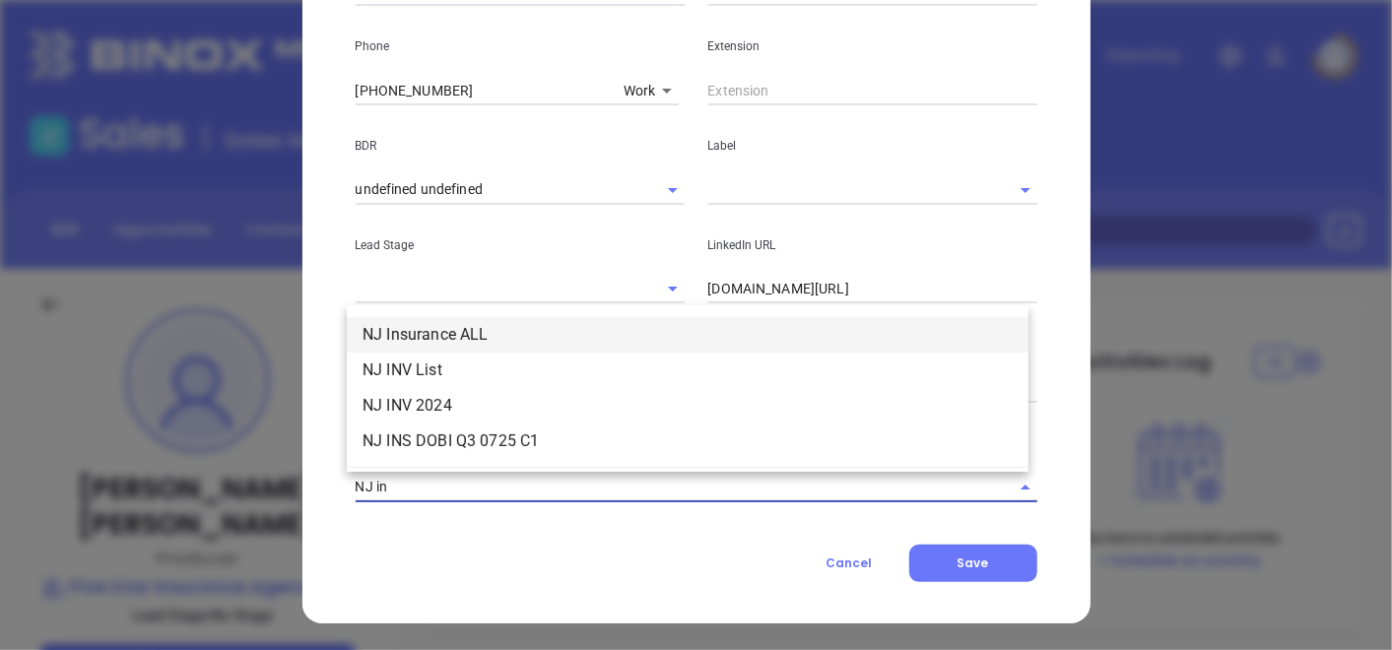
click at [569, 349] on li "NJ Insurance ALL" at bounding box center [688, 334] width 682 height 35
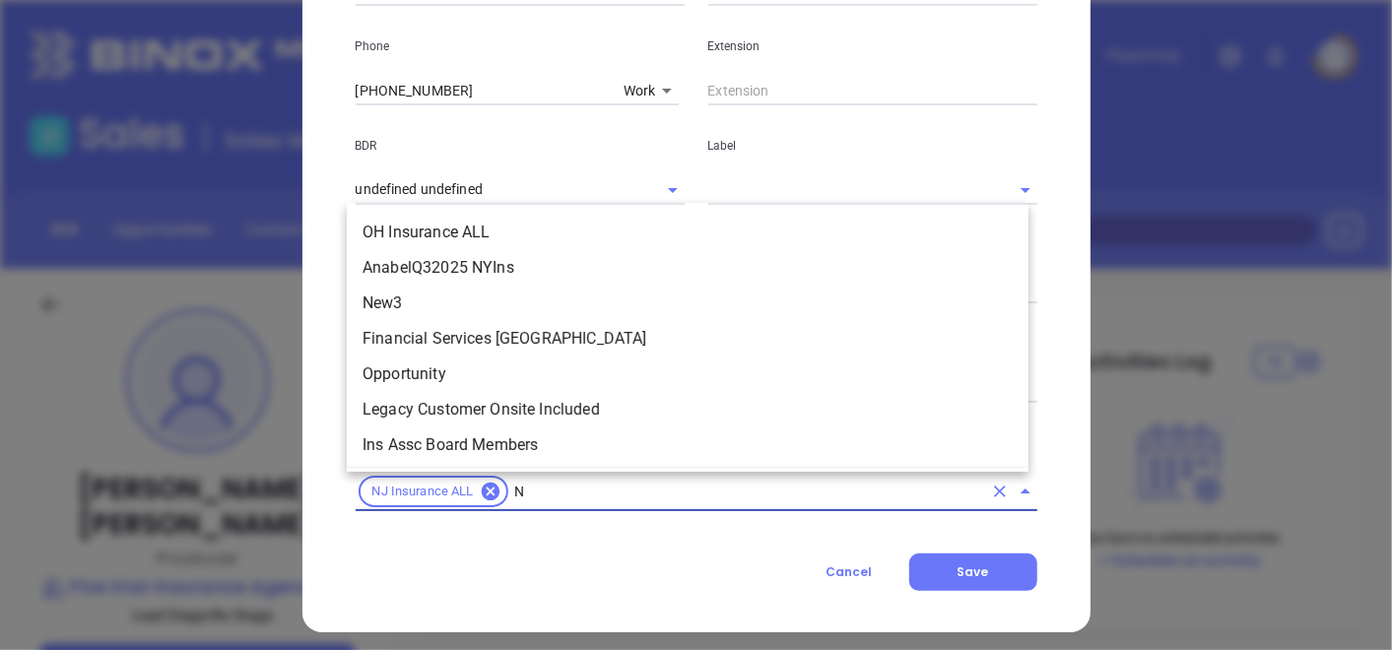
type input "NJ"
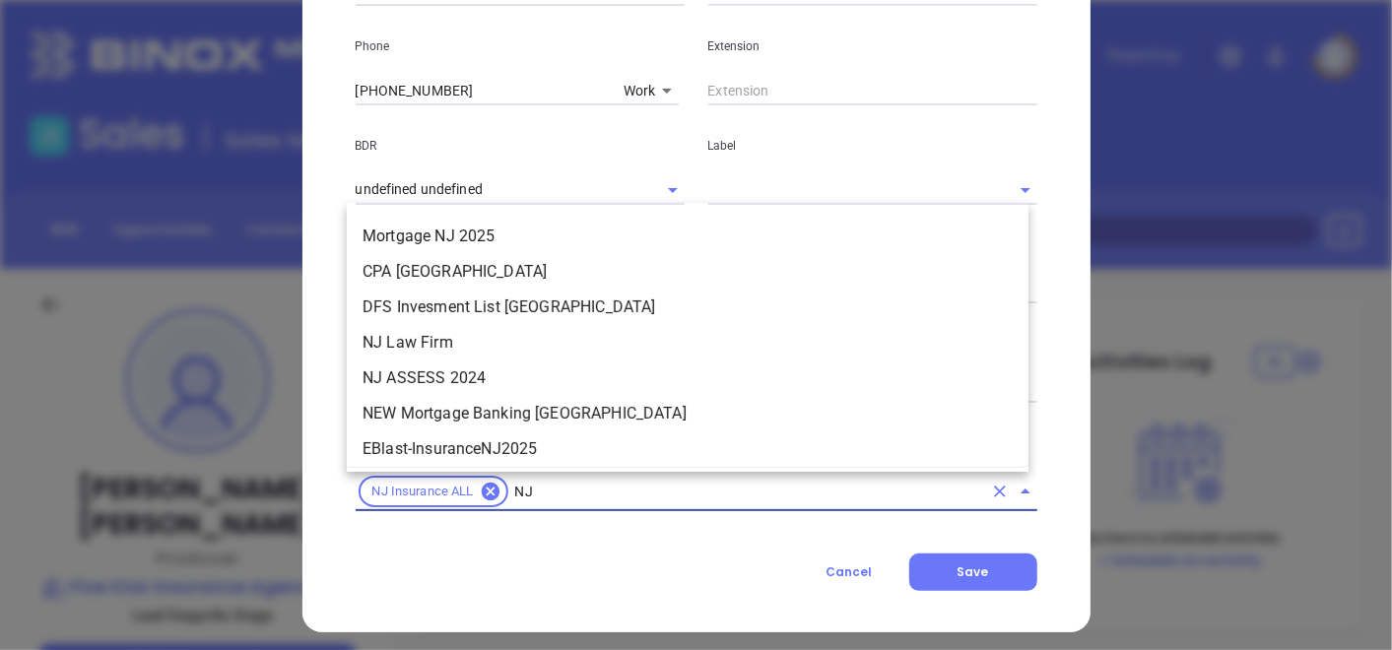
scroll to position [446, 0]
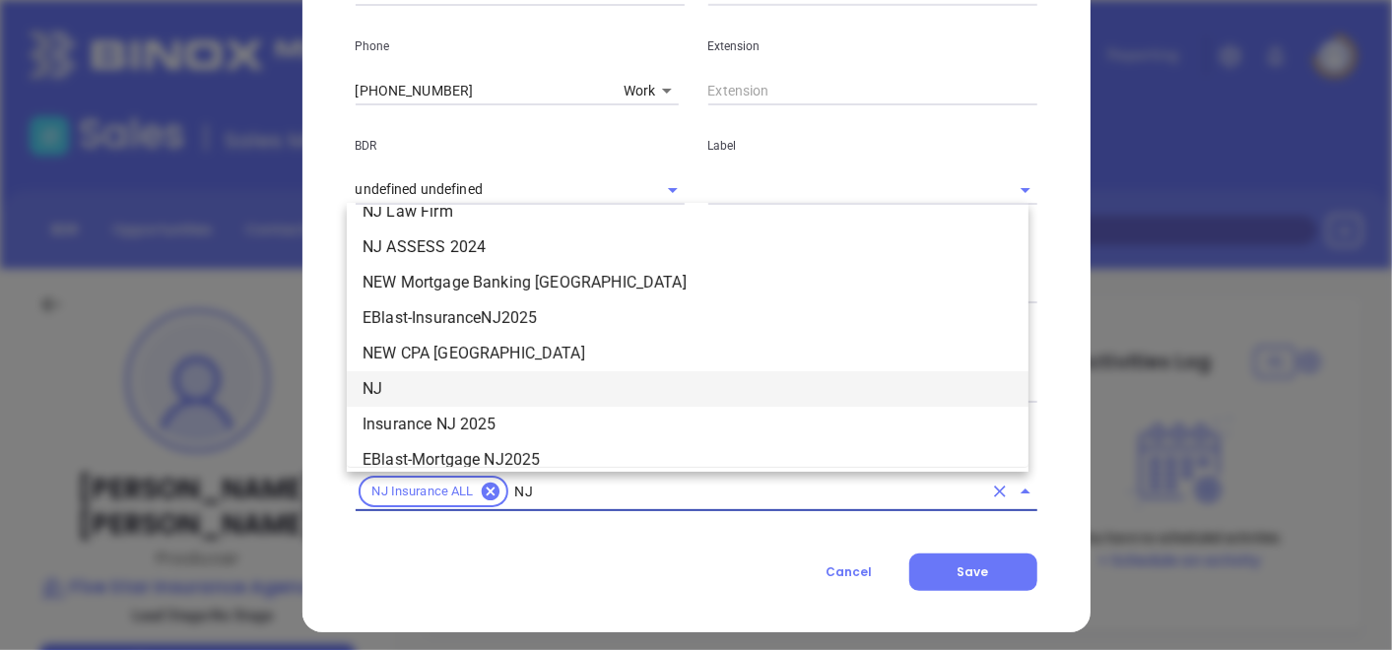
click at [417, 404] on li "NJ" at bounding box center [688, 389] width 682 height 35
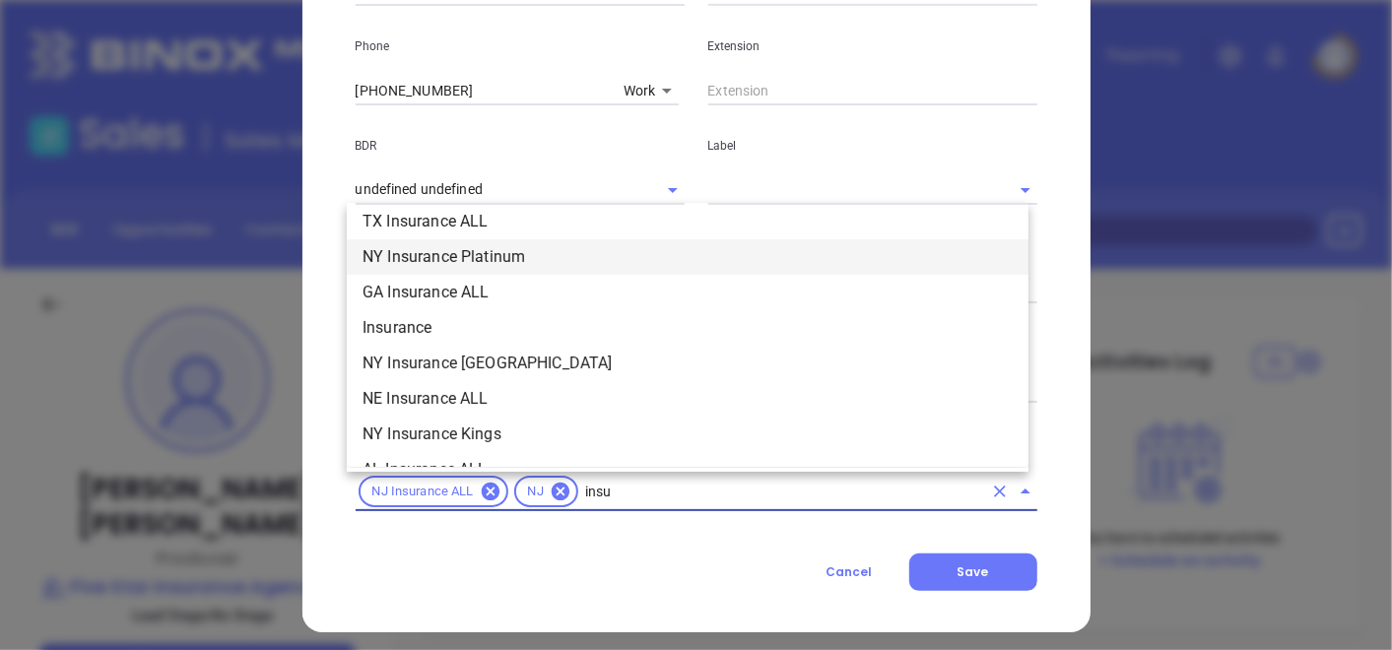
scroll to position [579, 0]
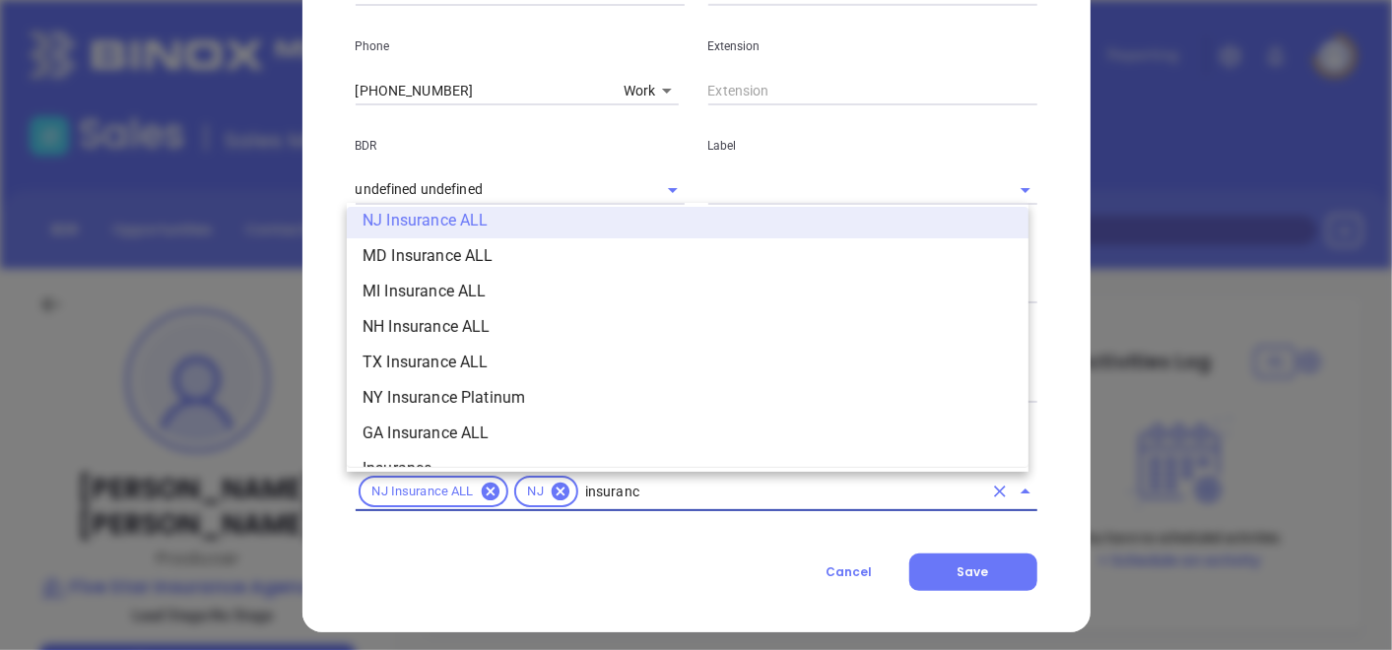
type input "insurance"
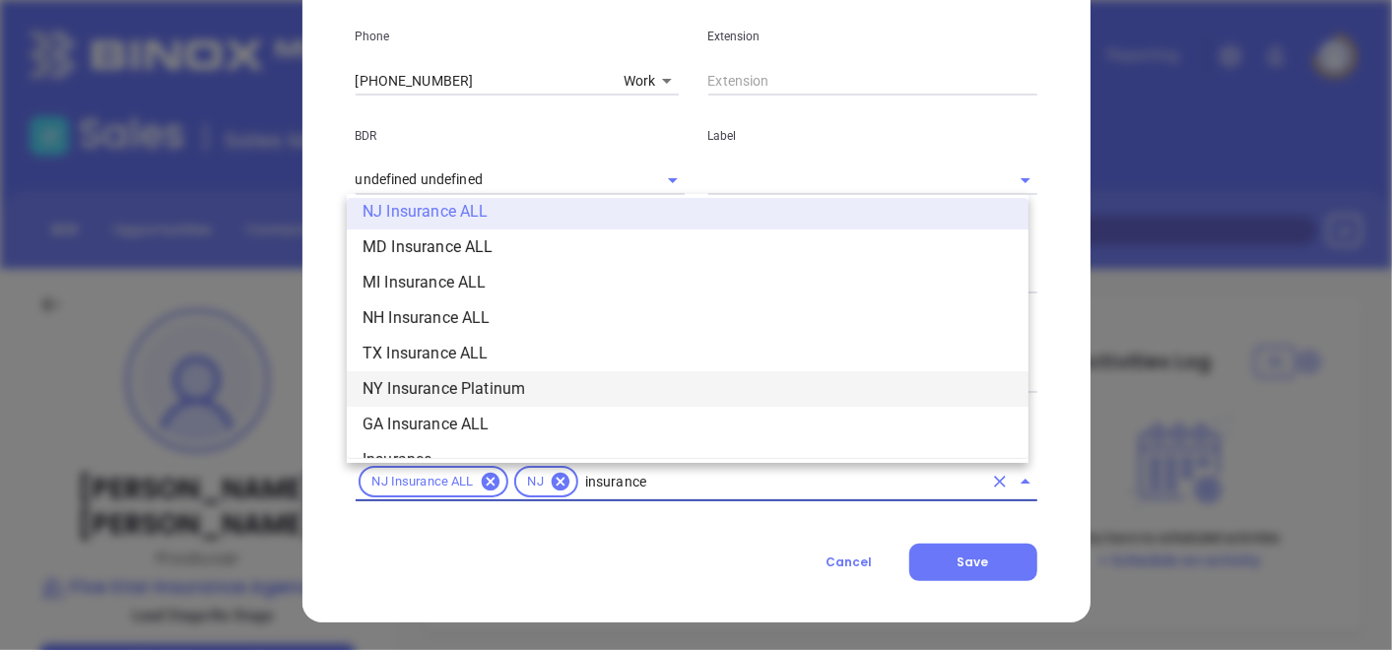
scroll to position [798, 0]
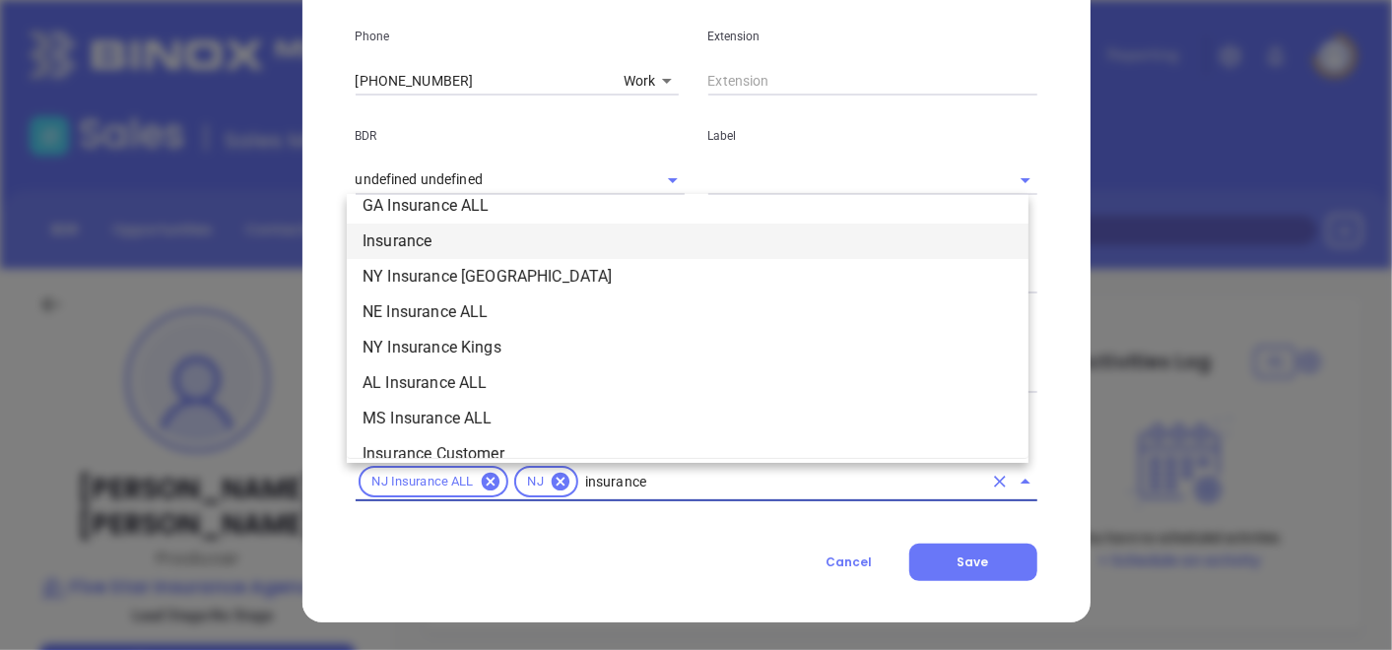
drag, startPoint x: 469, startPoint y: 227, endPoint x: 460, endPoint y: 236, distance: 12.5
click at [469, 228] on li "Insurance" at bounding box center [688, 241] width 682 height 35
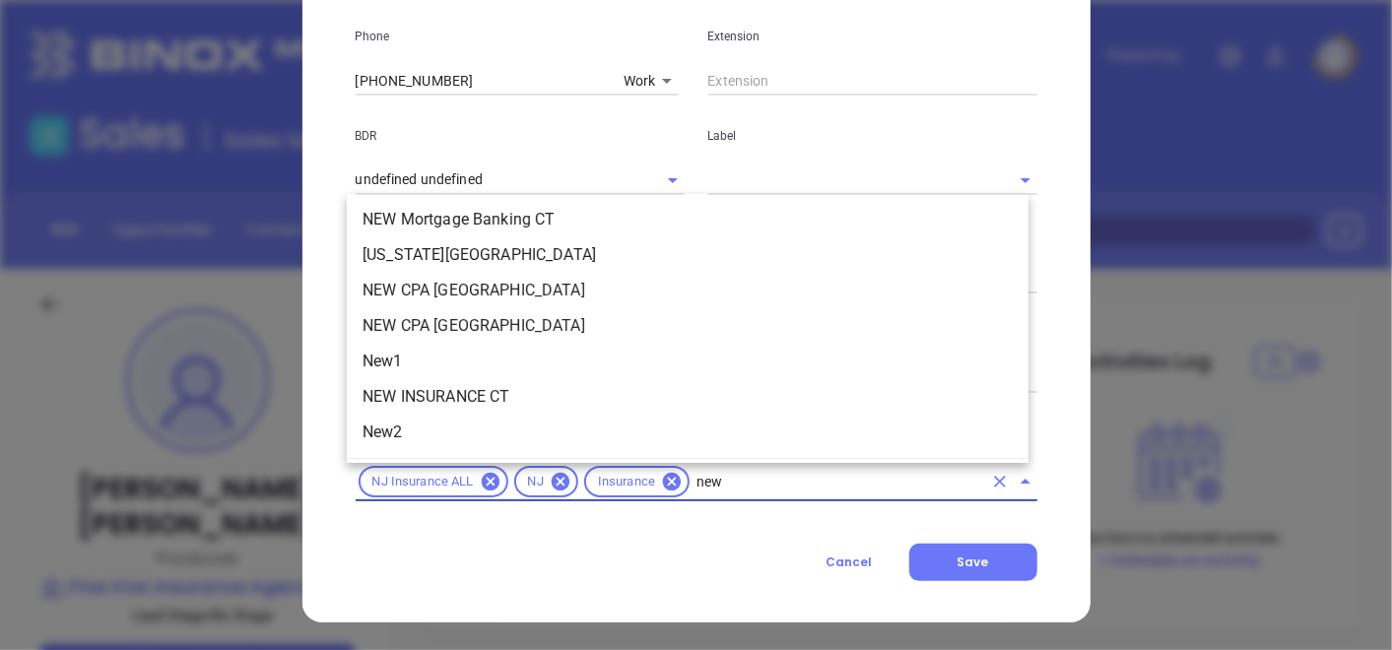
scroll to position [0, 0]
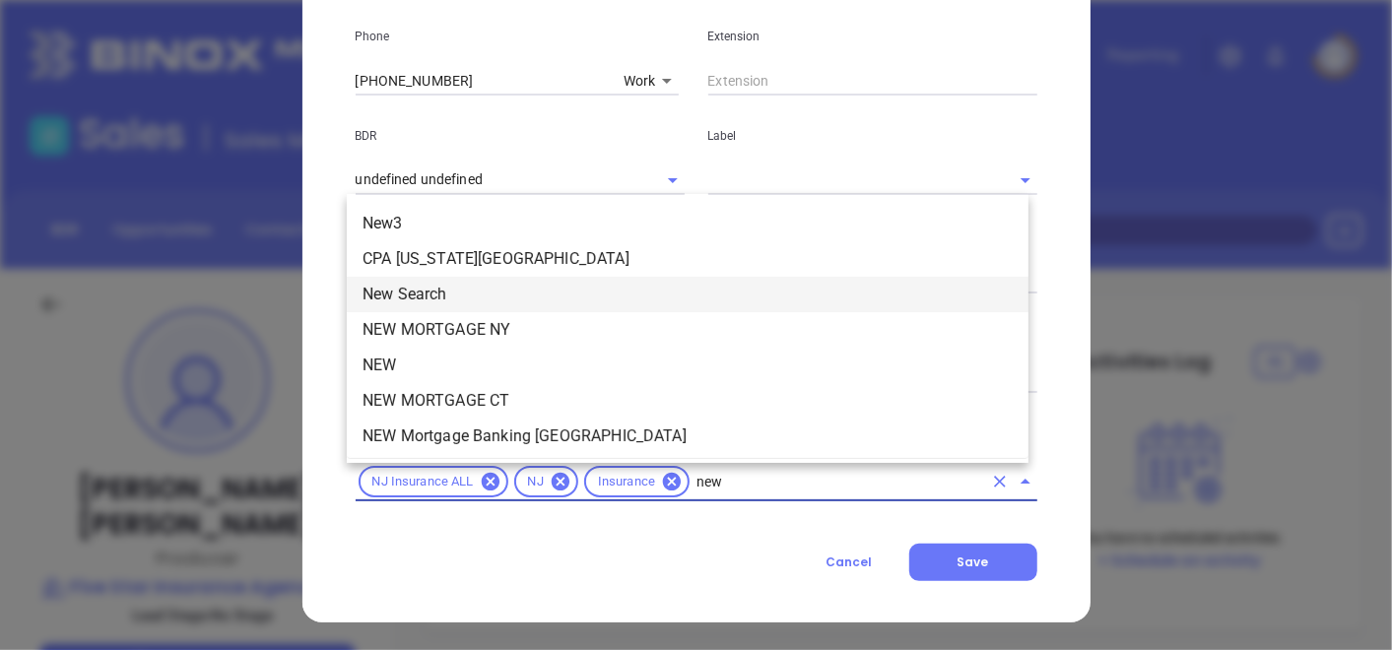
type input "new1"
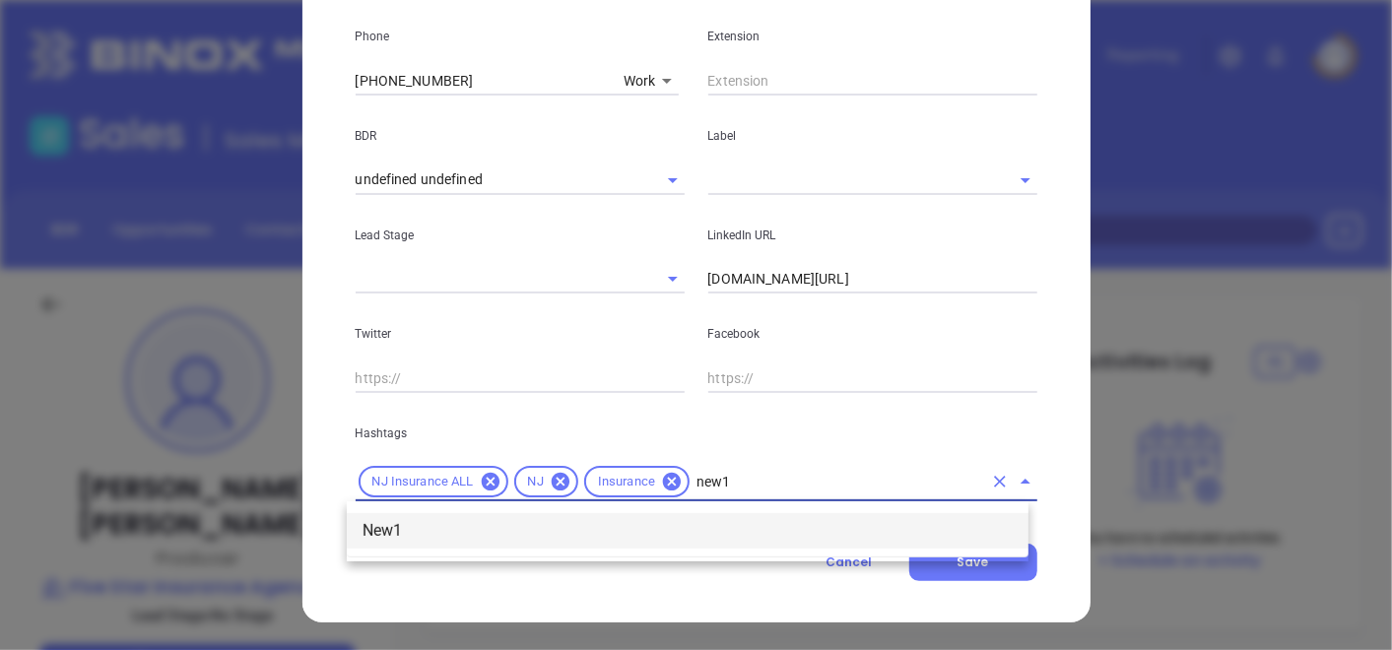
click at [375, 549] on ul "New1" at bounding box center [688, 531] width 682 height 51
click at [393, 531] on li "New1" at bounding box center [688, 530] width 682 height 35
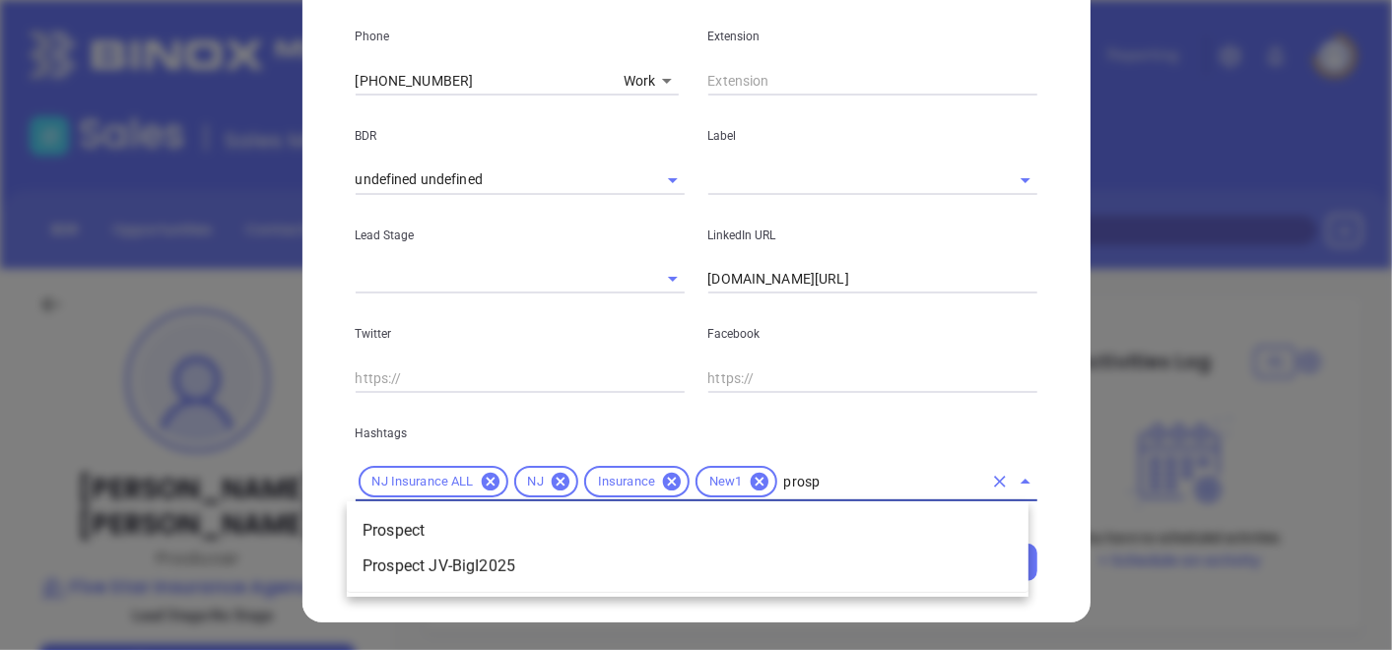
type input "prospe"
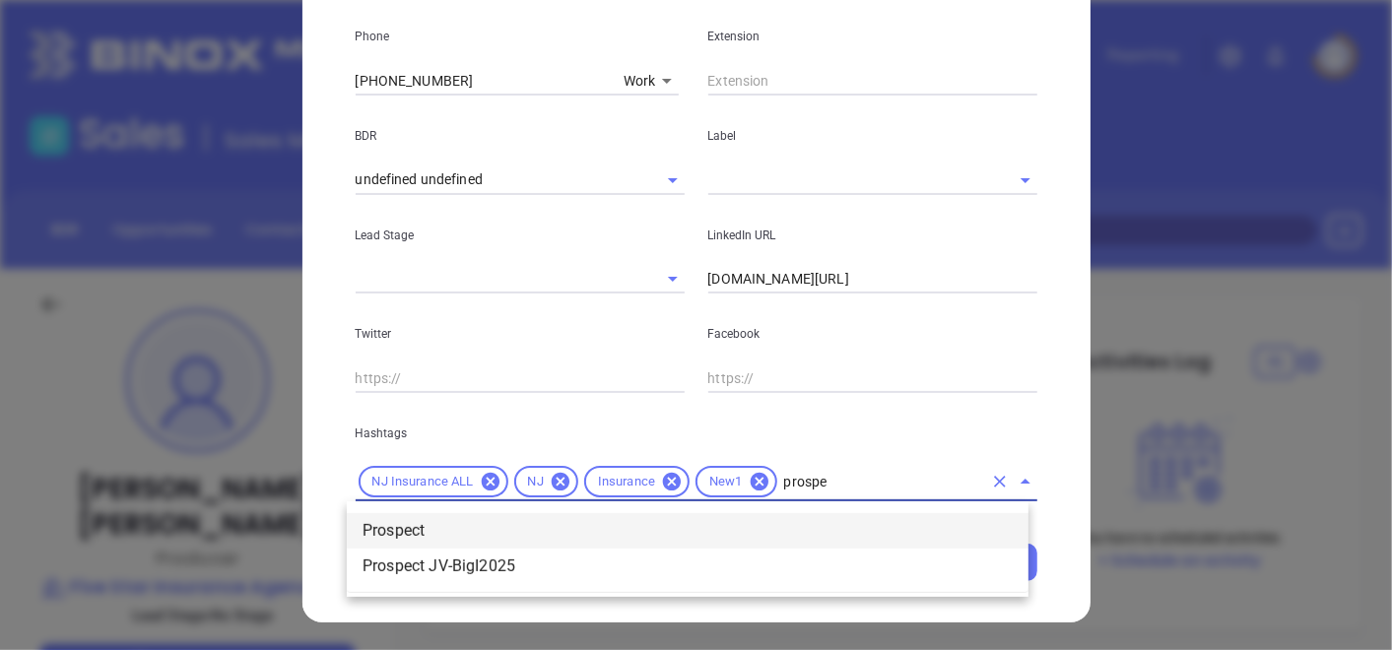
click at [749, 513] on li "Prospect" at bounding box center [688, 530] width 682 height 35
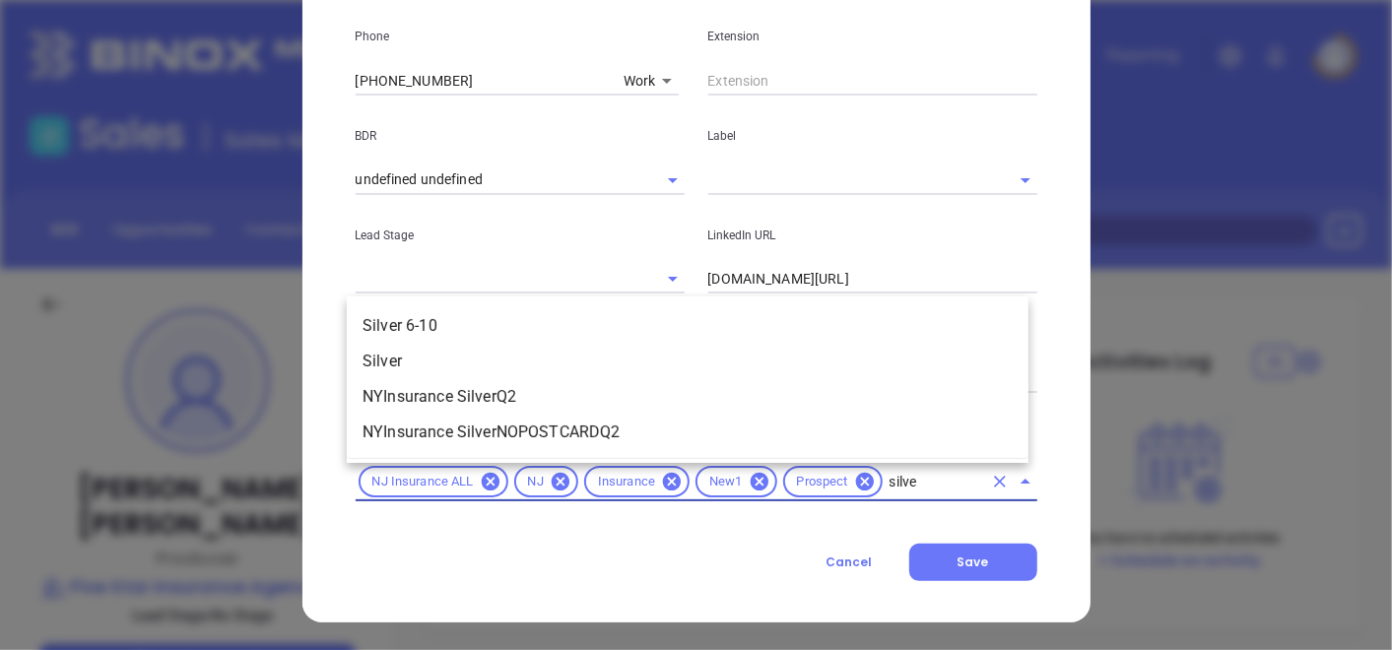
type input "silver"
click at [472, 329] on li "Silver 6-10" at bounding box center [688, 325] width 682 height 35
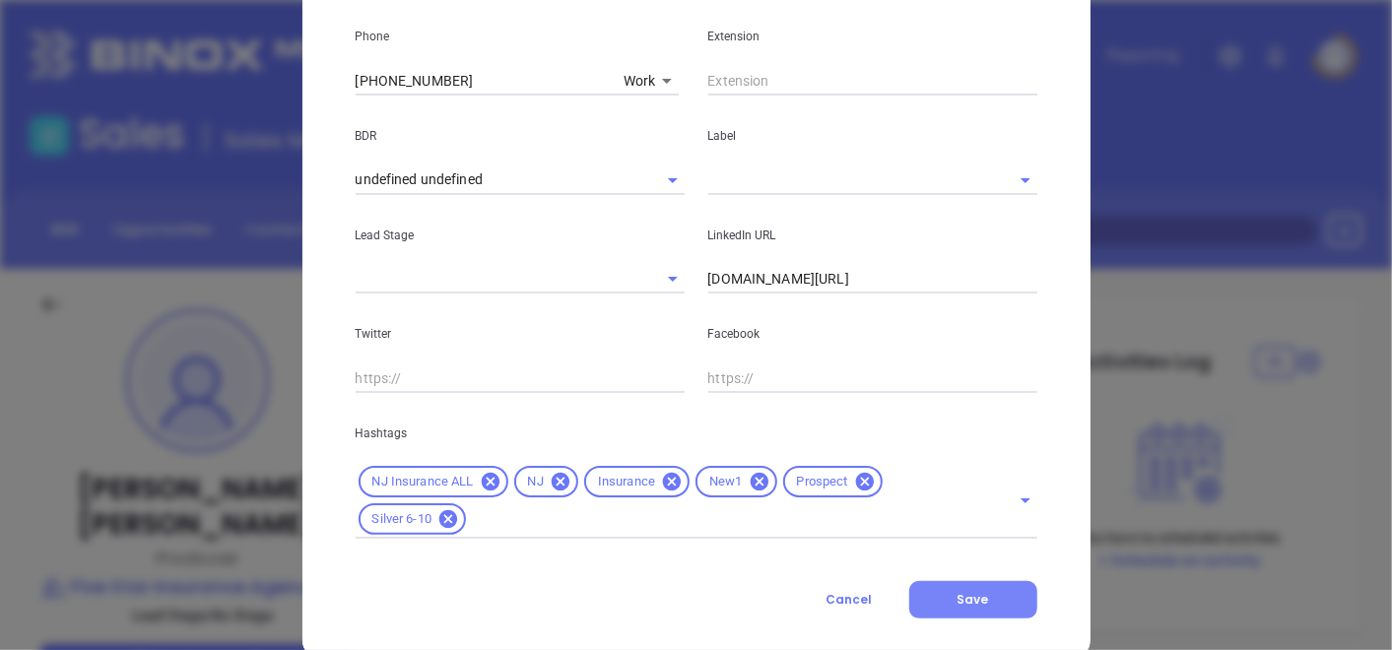
click at [926, 597] on button "Save" at bounding box center [974, 599] width 128 height 37
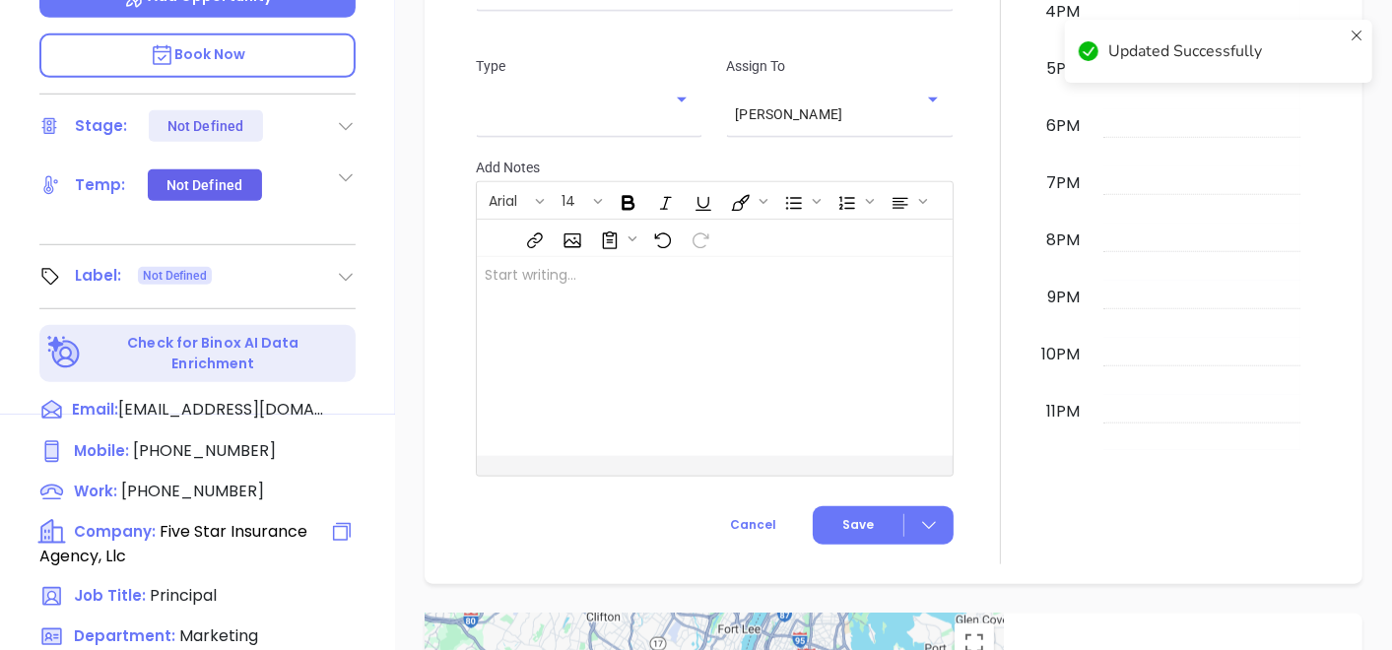
scroll to position [766, 0]
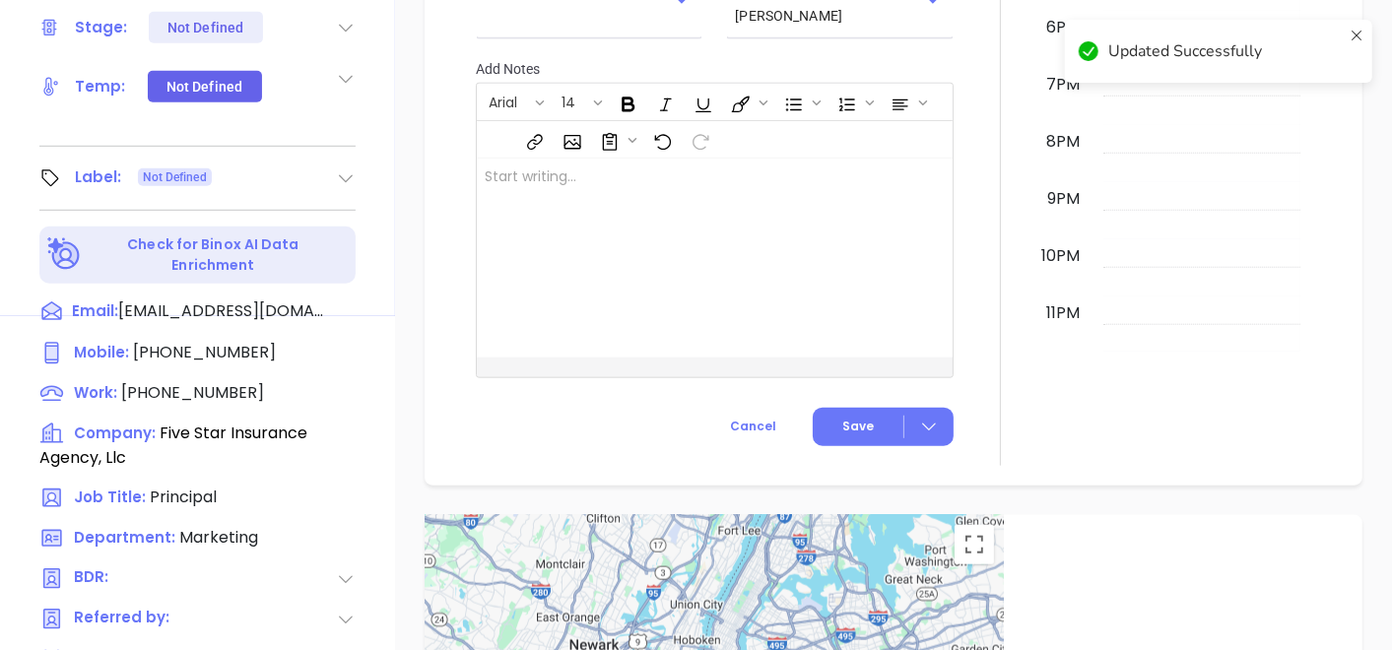
click at [349, 169] on icon at bounding box center [346, 179] width 20 height 20
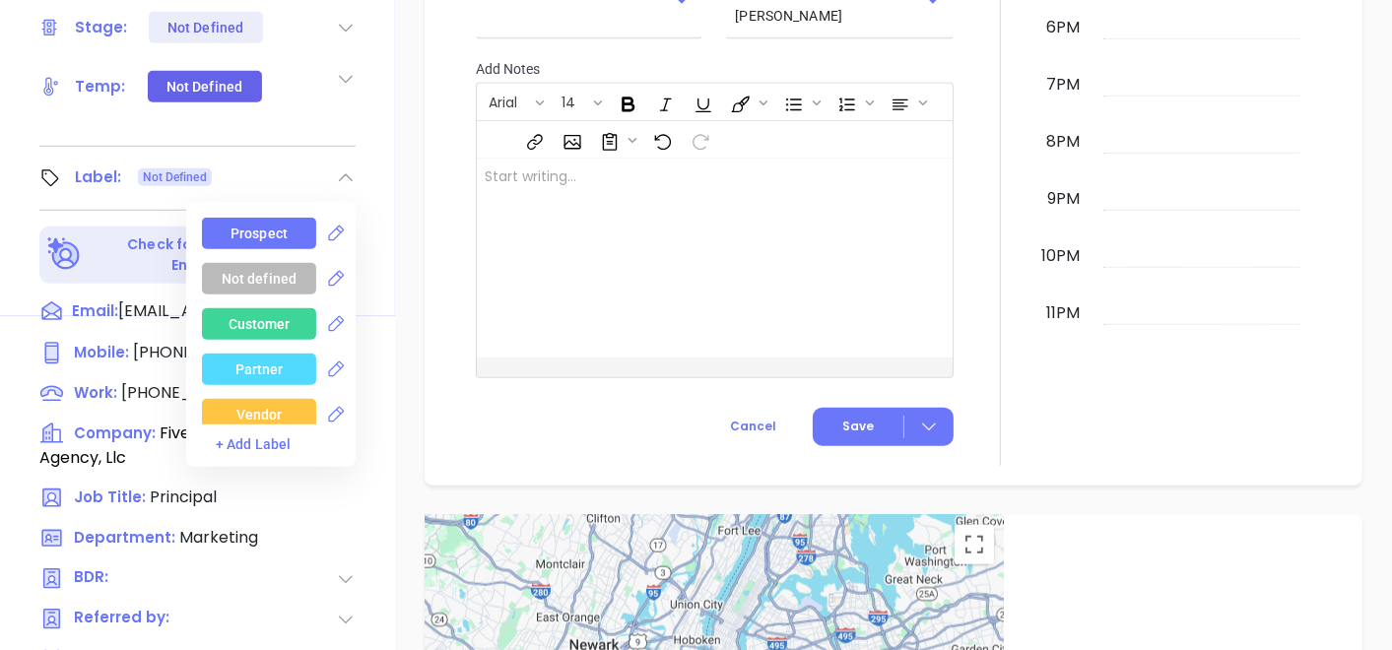
click at [270, 218] on div "Prospect" at bounding box center [259, 234] width 57 height 32
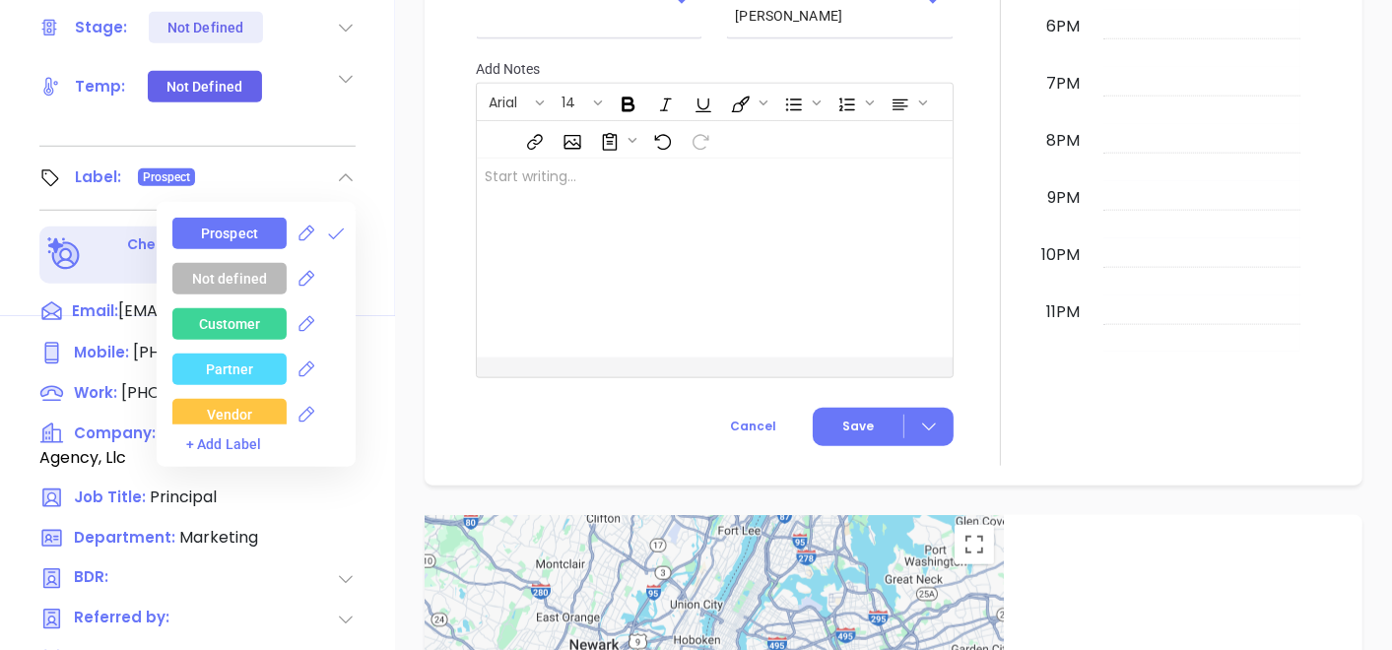
scroll to position [547, 0]
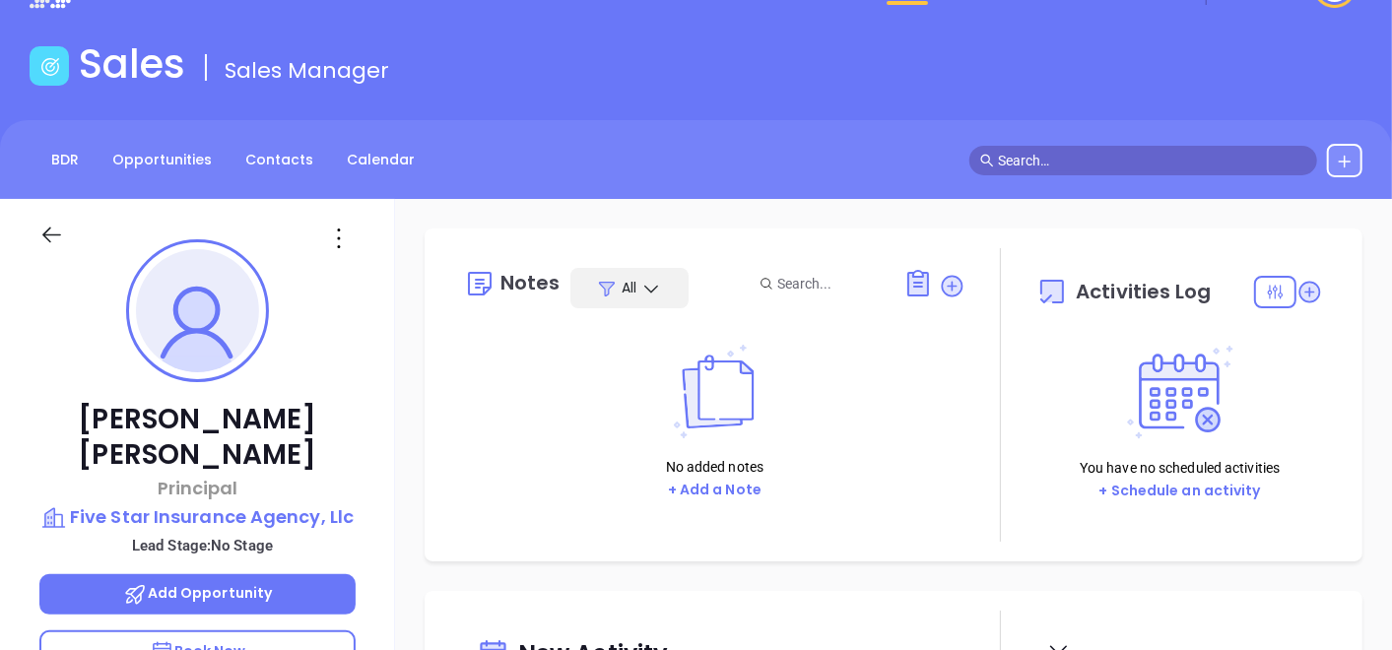
scroll to position [0, 0]
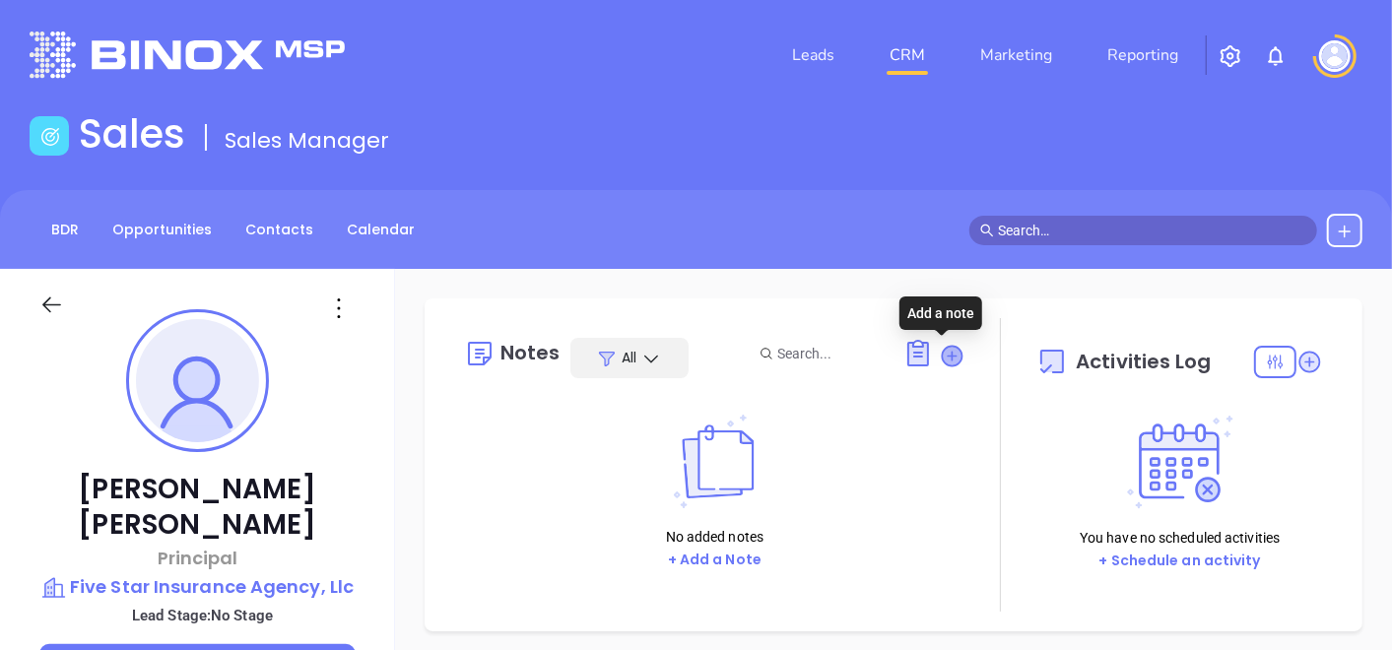
click at [942, 354] on icon at bounding box center [952, 356] width 20 height 20
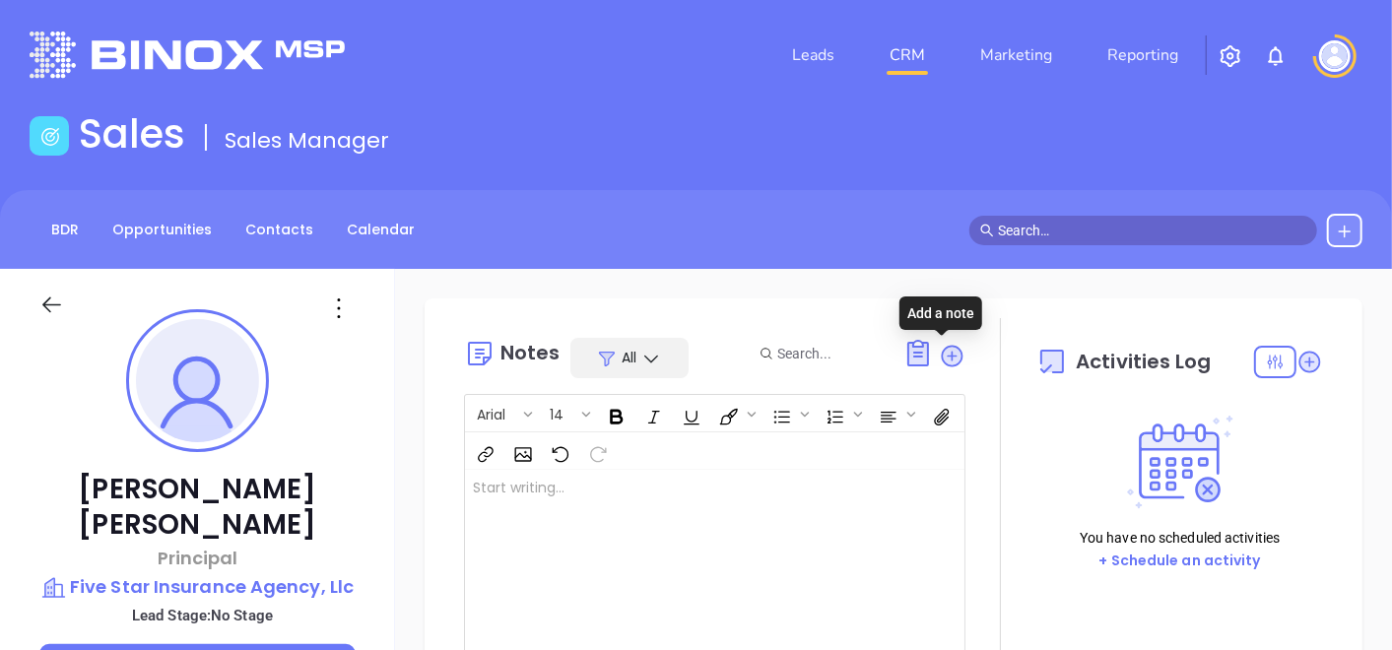
click at [651, 524] on div at bounding box center [697, 569] width 464 height 199
click at [538, 495] on p "Moved to silver." at bounding box center [697, 488] width 448 height 21
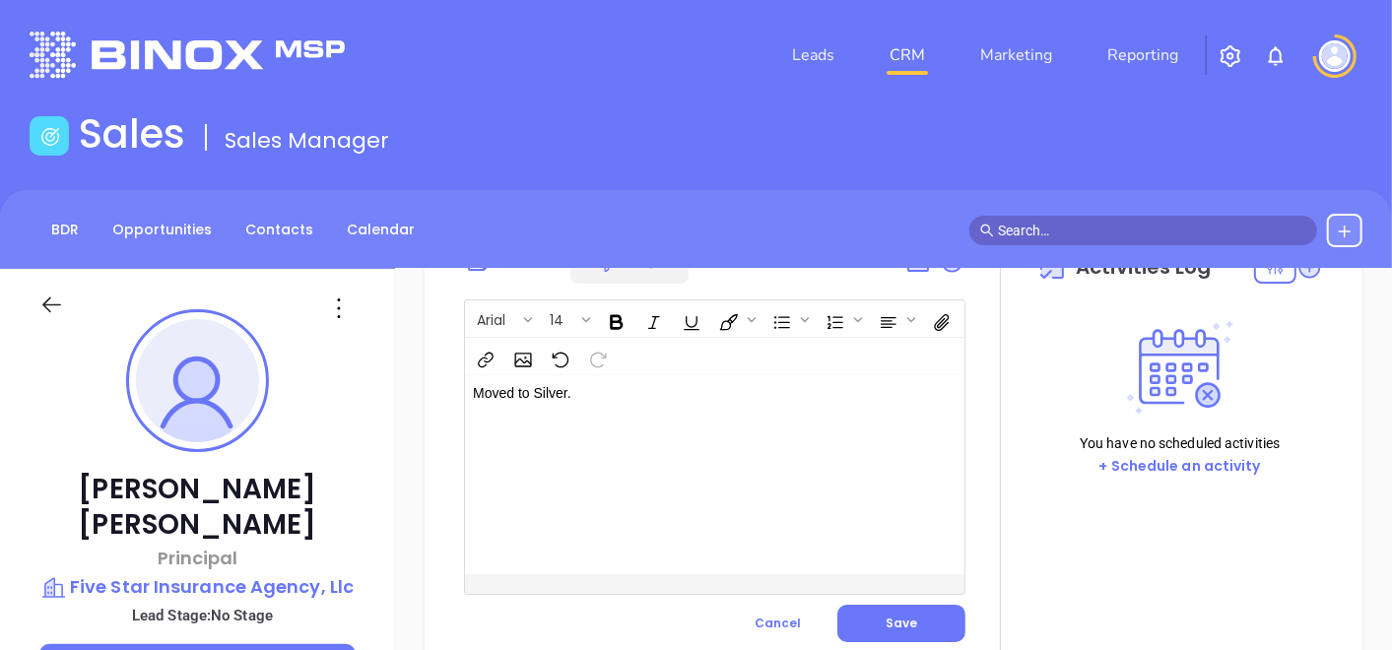
scroll to position [328, 0]
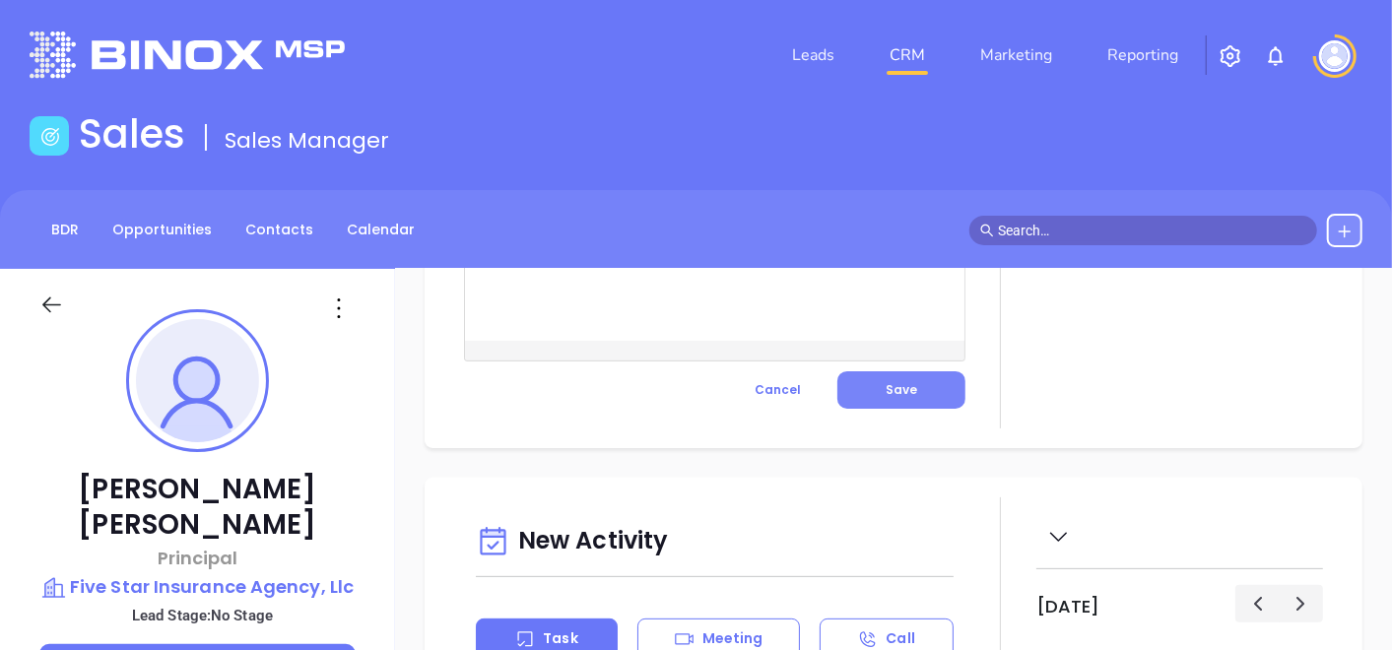
click at [848, 373] on button "Save" at bounding box center [902, 390] width 128 height 37
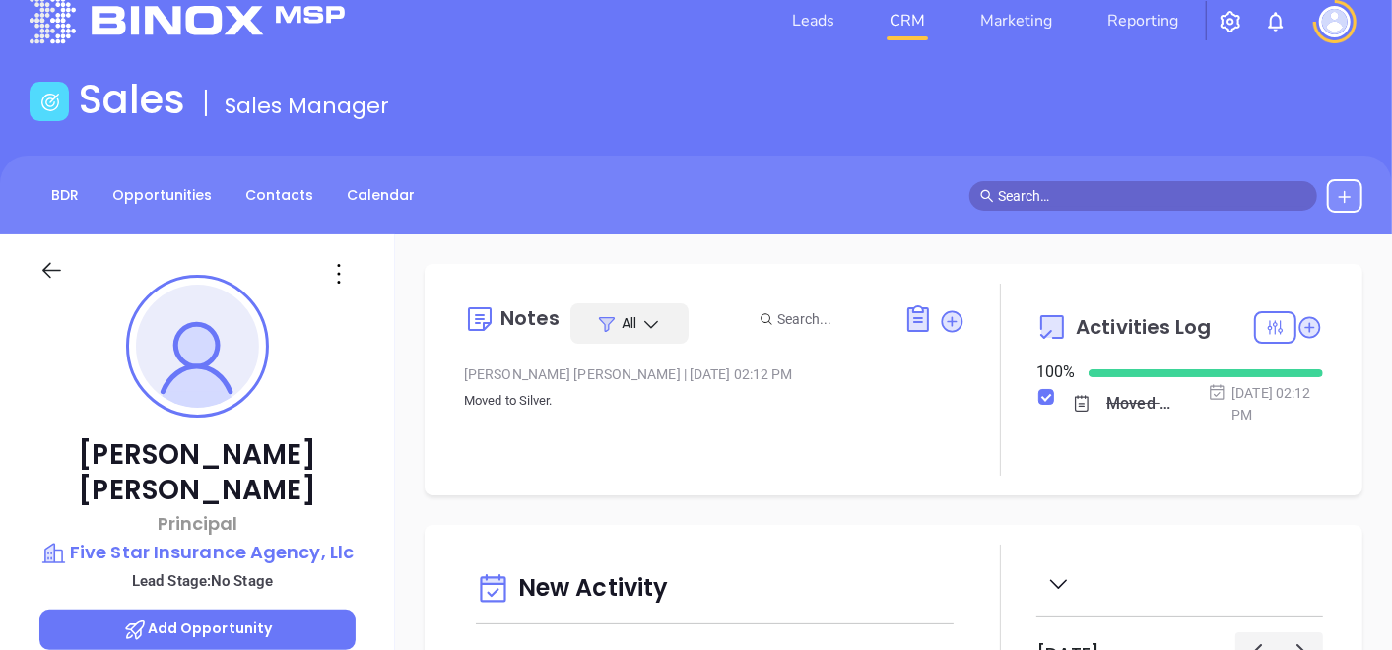
scroll to position [0, 0]
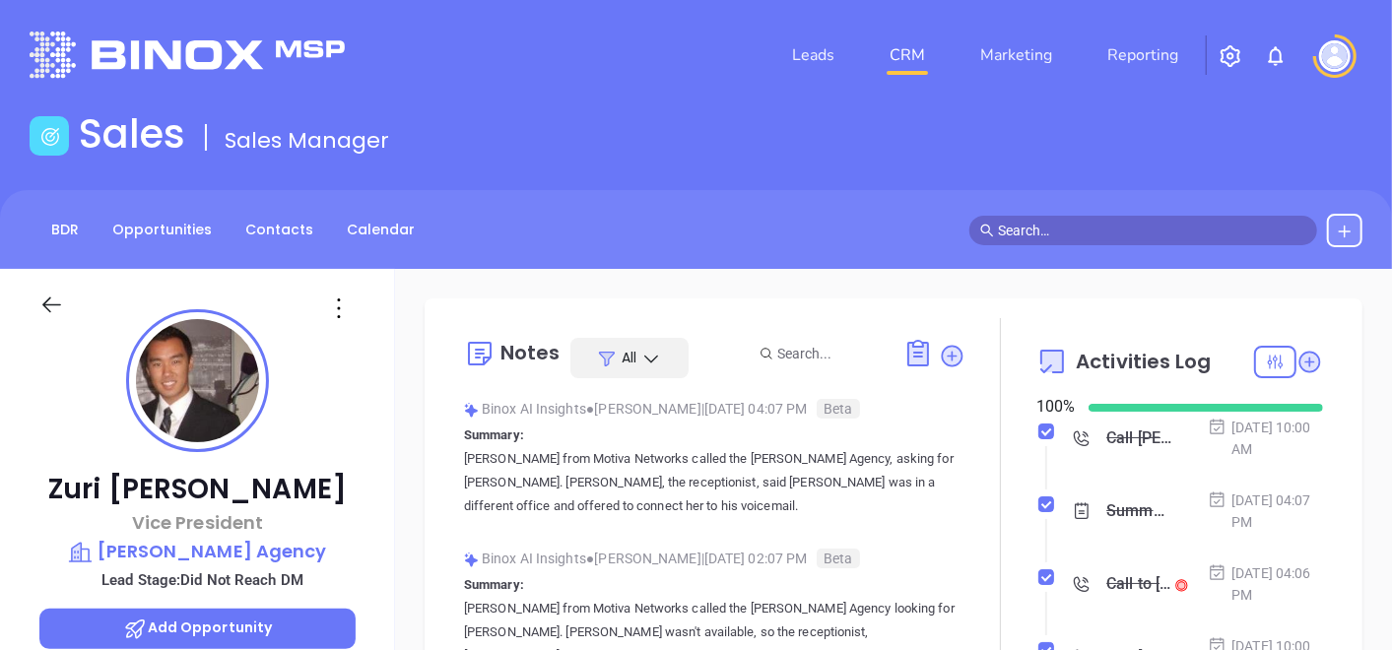
scroll to position [572, 0]
click at [276, 231] on link "Contacts" at bounding box center [280, 230] width 92 height 33
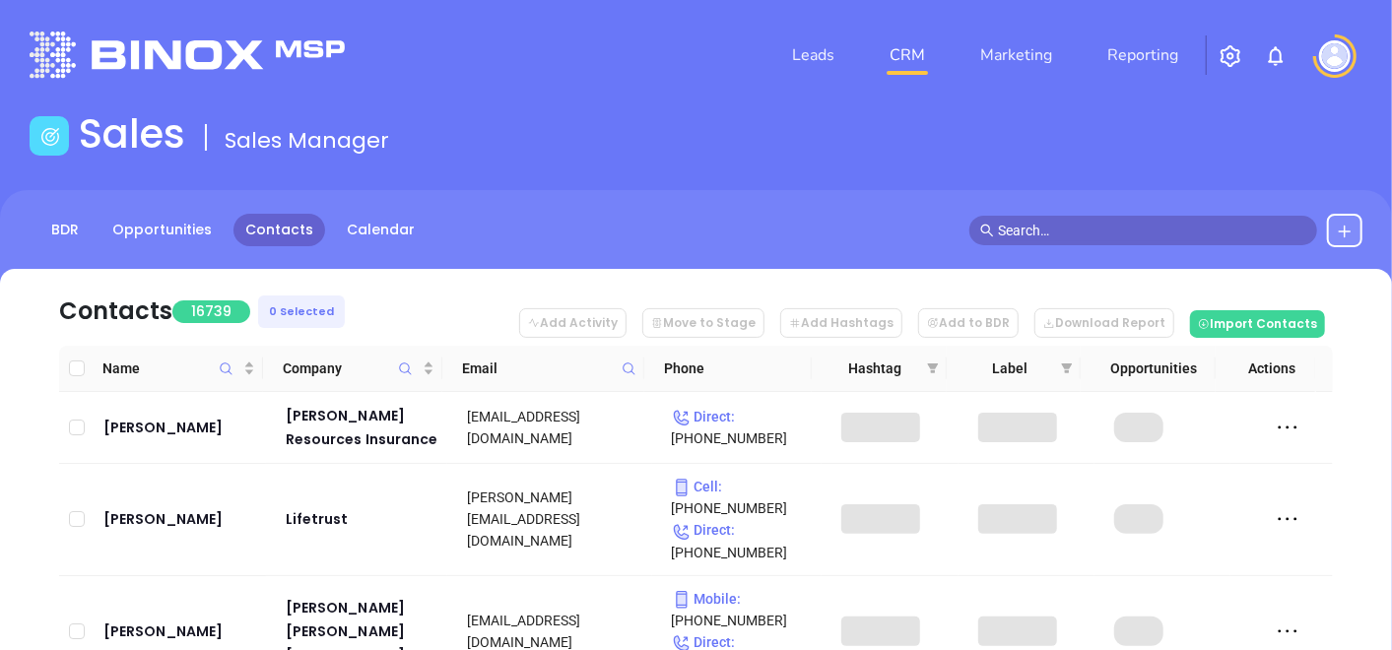
click at [622, 366] on icon at bounding box center [629, 369] width 15 height 15
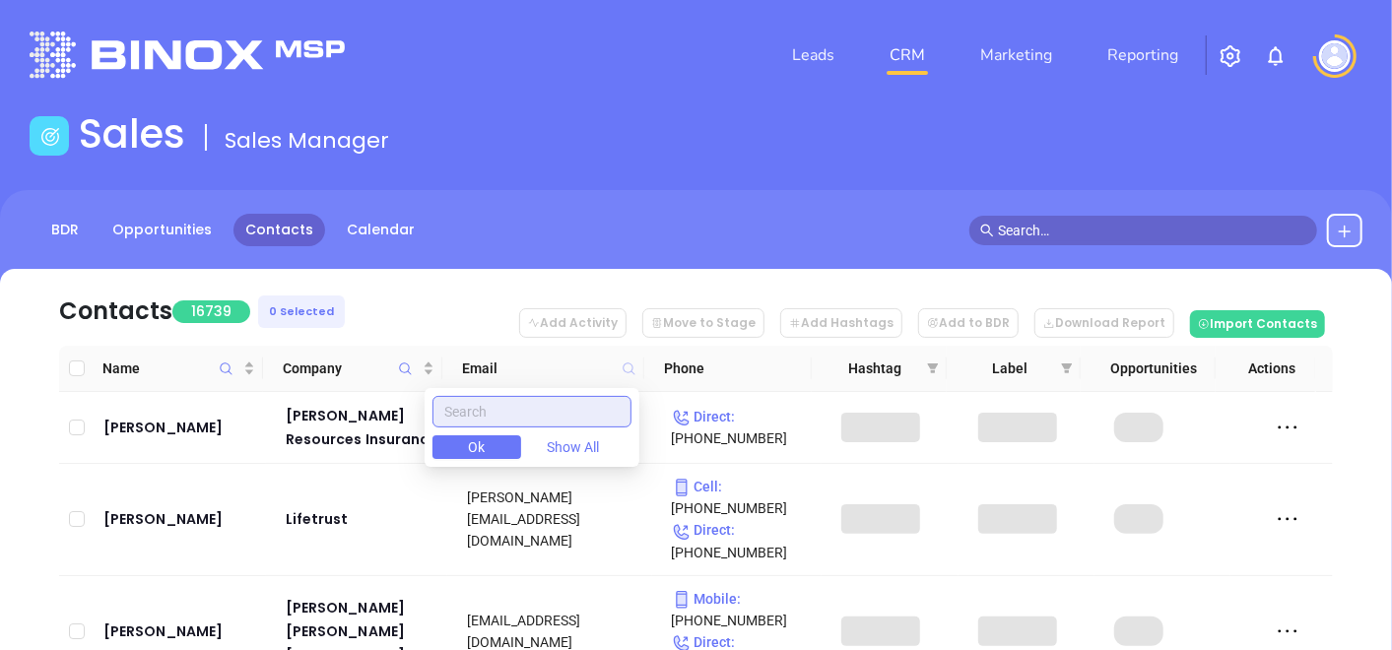
paste input "[DOMAIN_NAME]"
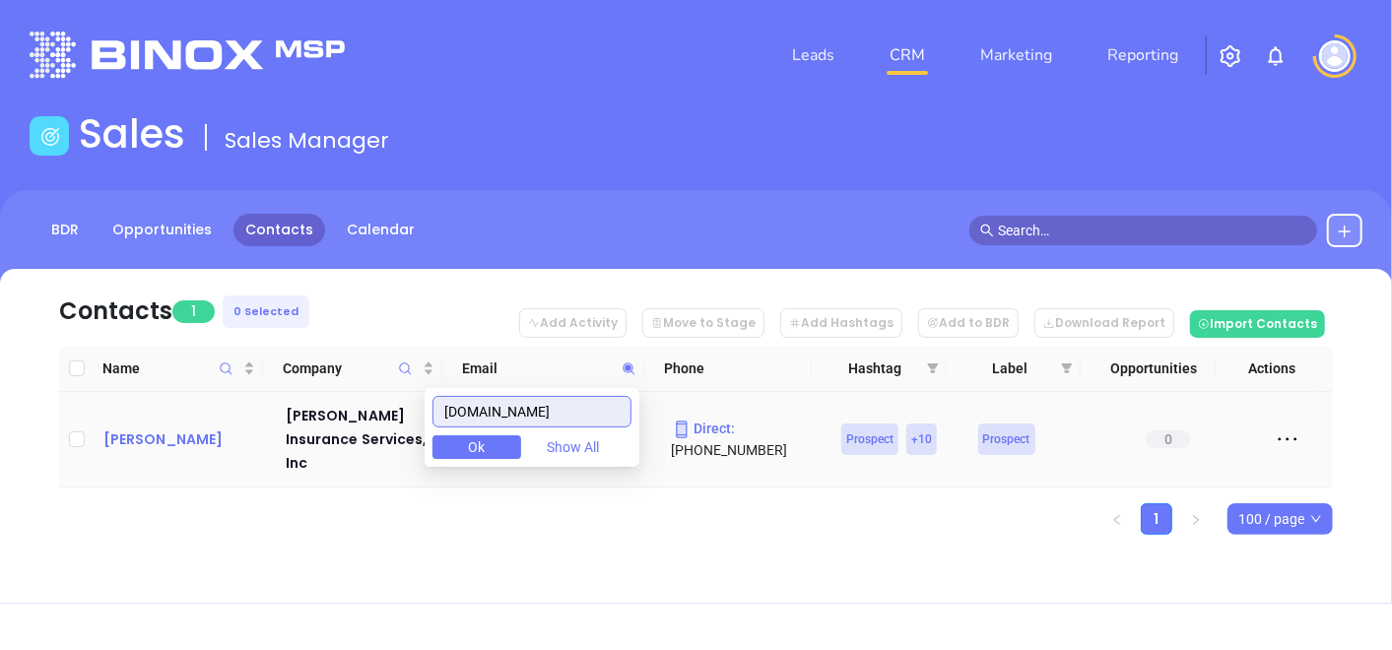
type input "[DOMAIN_NAME]"
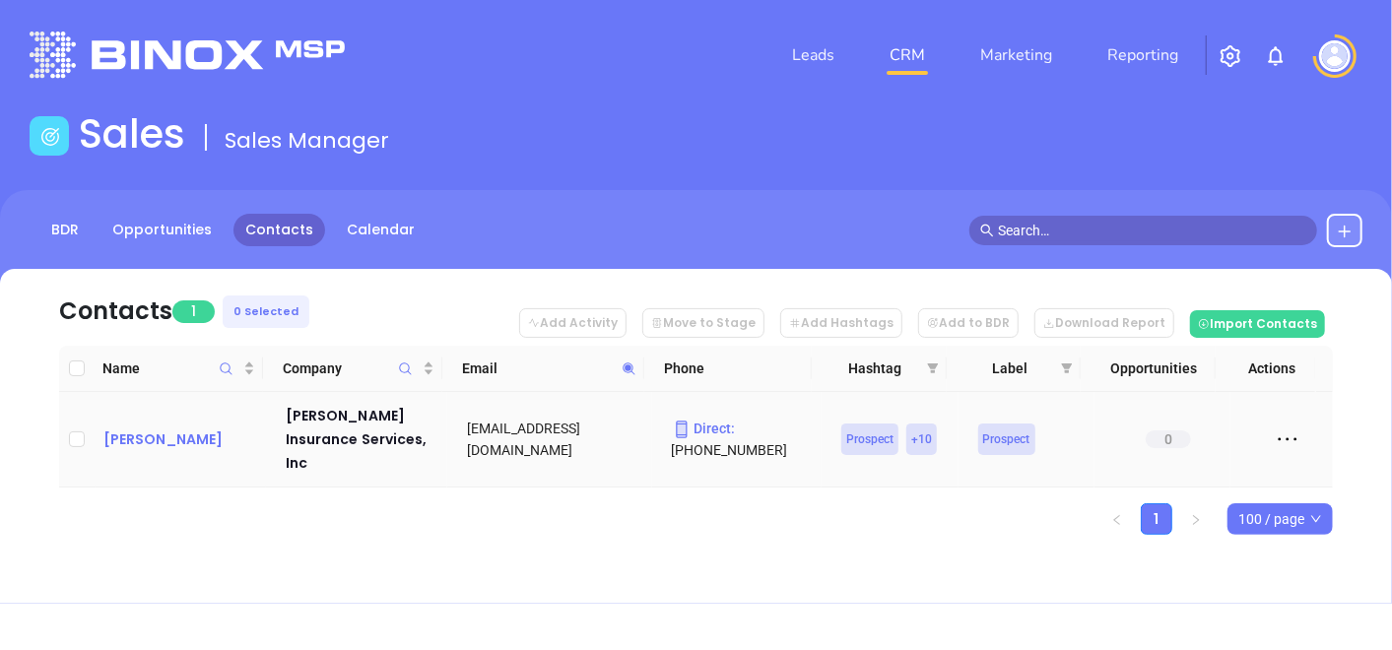
click at [195, 428] on div "[PERSON_NAME]" at bounding box center [180, 440] width 155 height 24
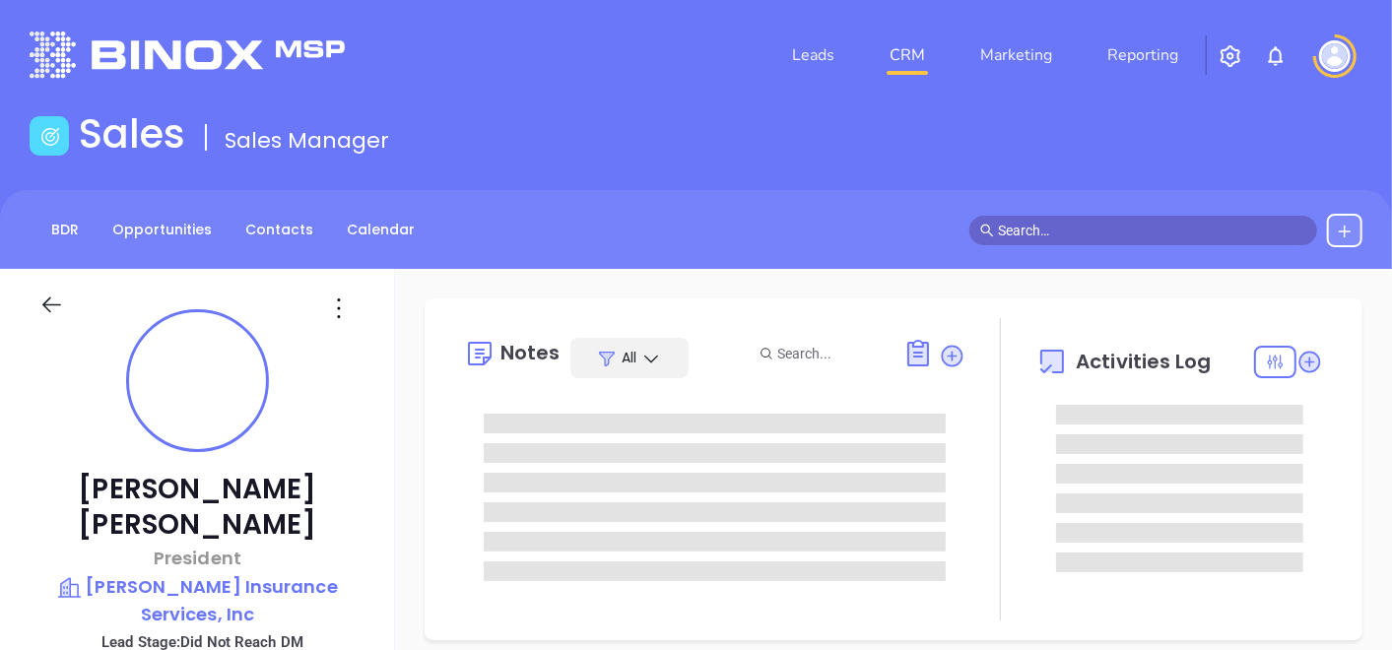
type input "[DATE]"
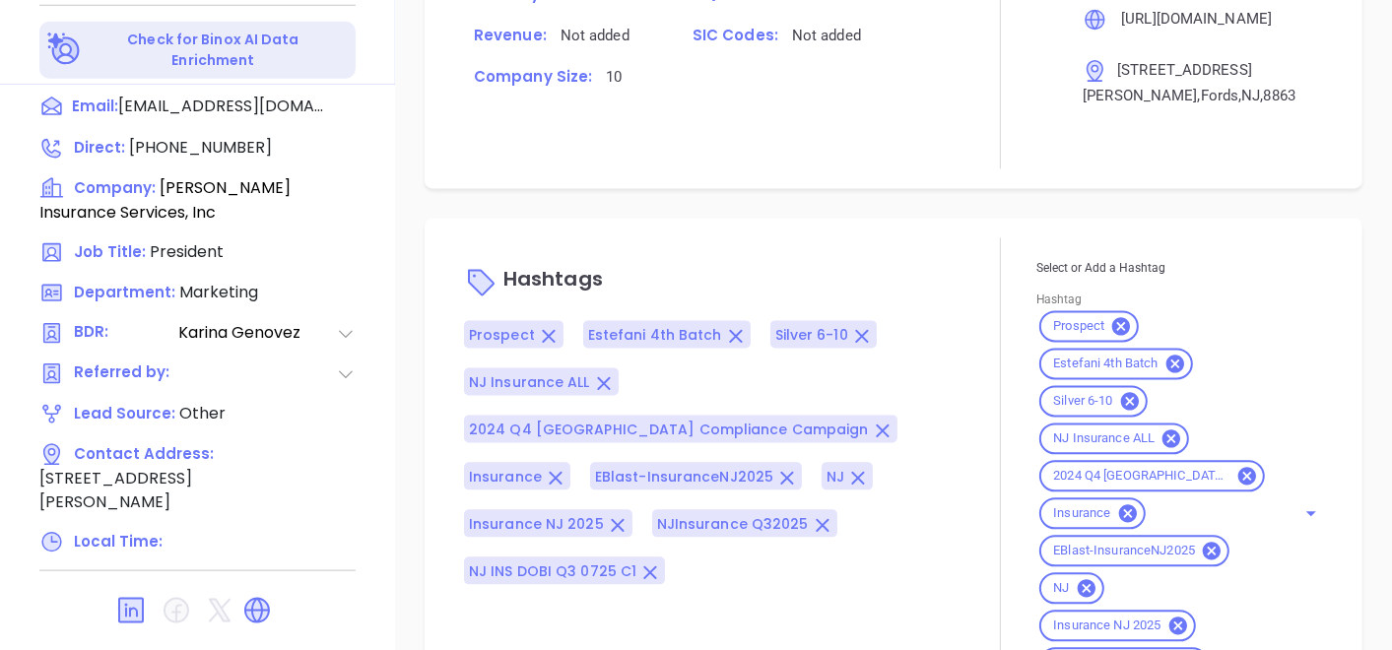
scroll to position [1601, 0]
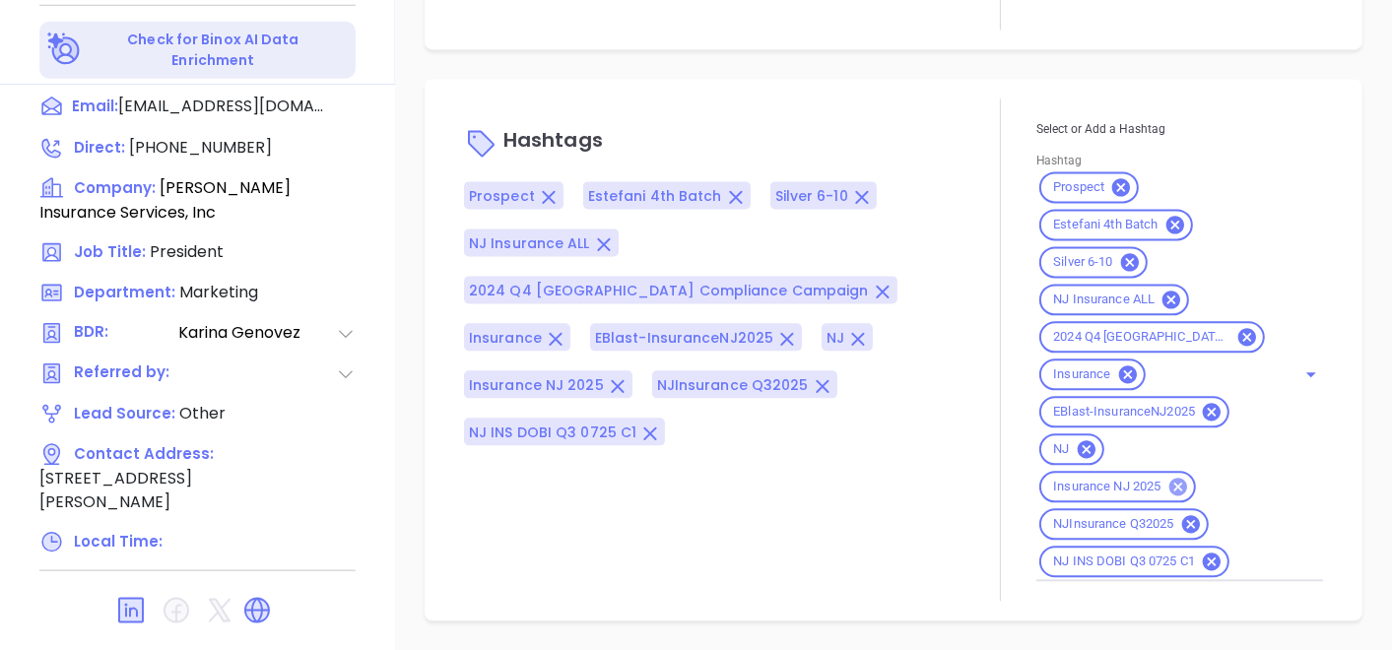
type input "[PERSON_NAME]"
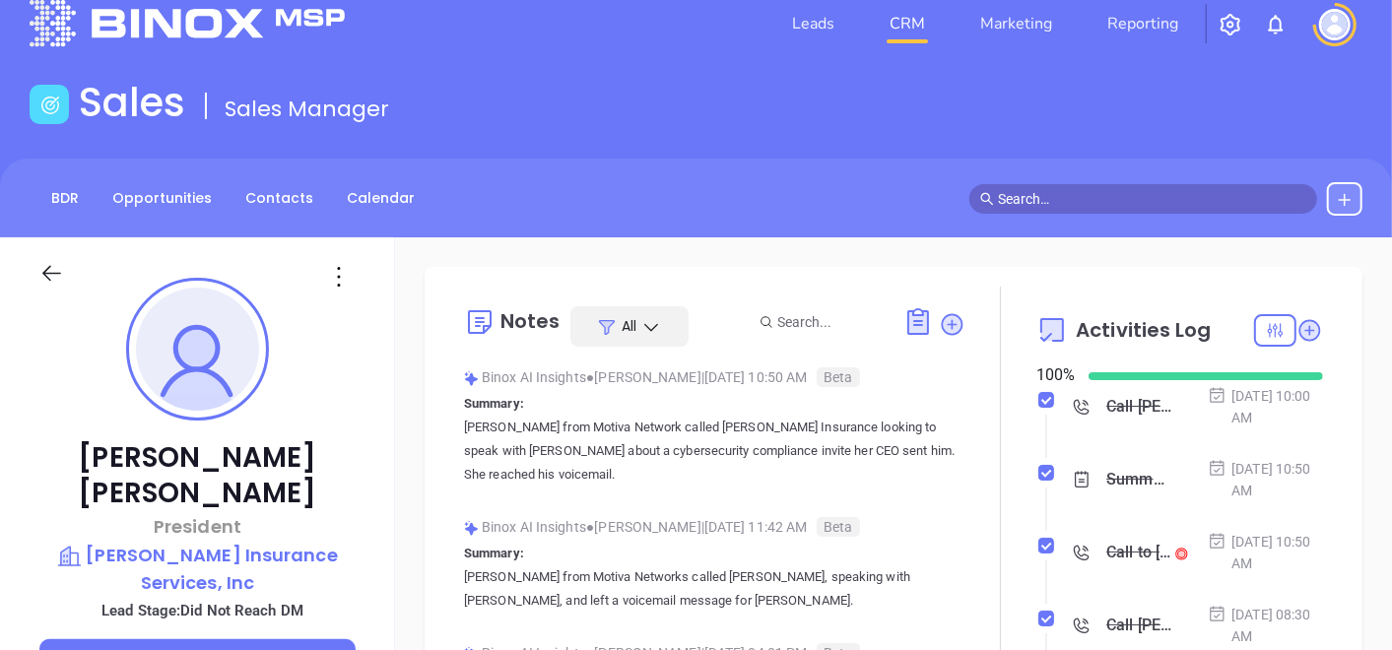
scroll to position [0, 0]
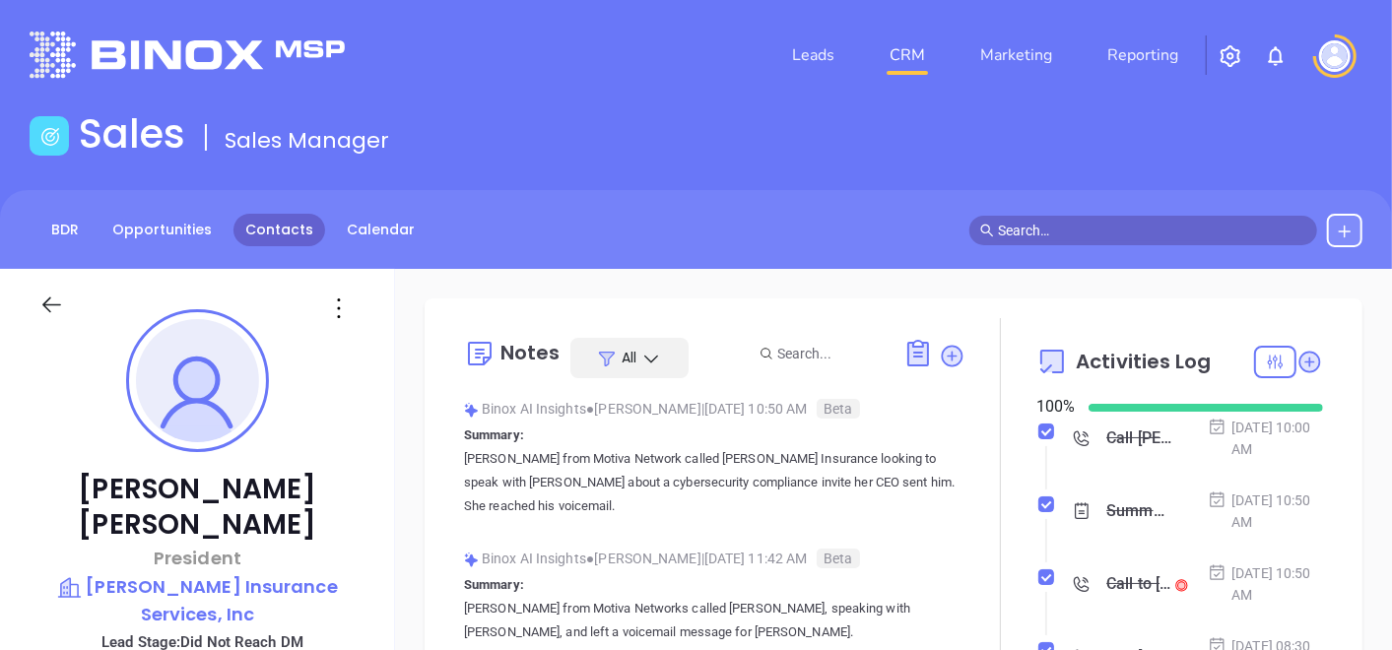
click at [285, 242] on link "Contacts" at bounding box center [280, 230] width 92 height 33
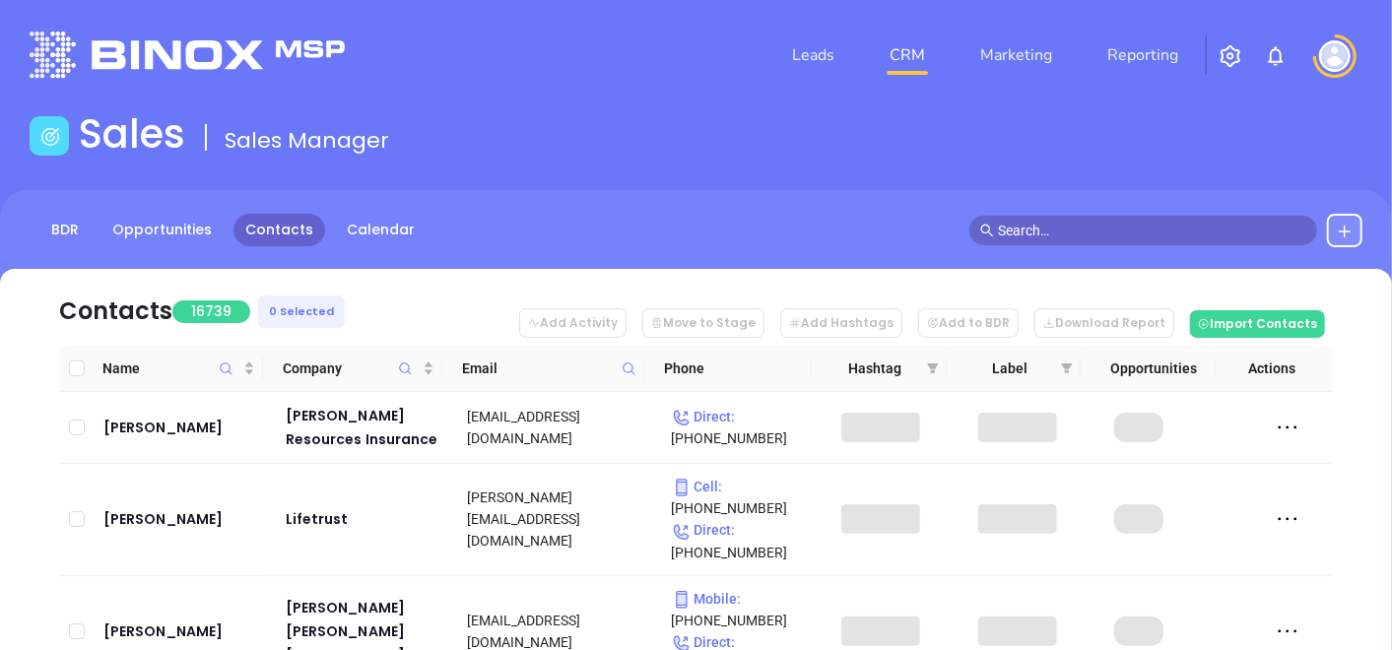
click at [624, 360] on span at bounding box center [629, 369] width 23 height 30
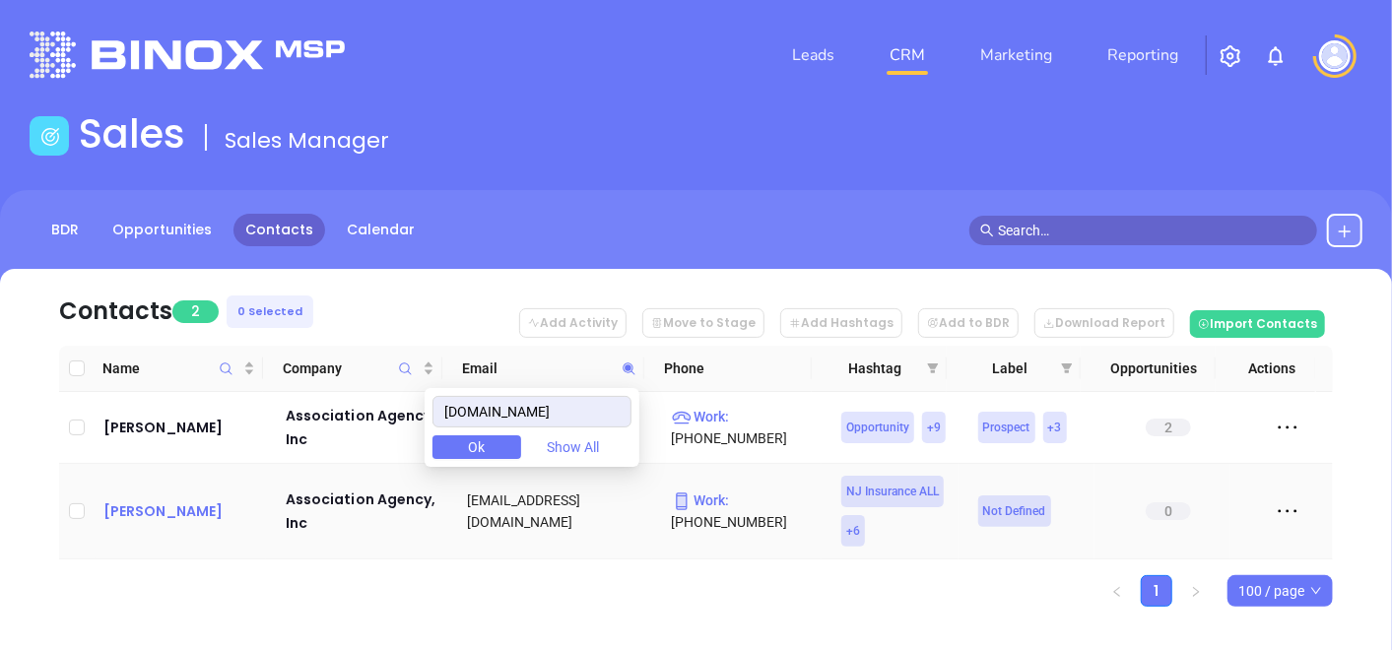
type input "[DOMAIN_NAME]"
click at [163, 523] on div "[PERSON_NAME]" at bounding box center [180, 512] width 155 height 24
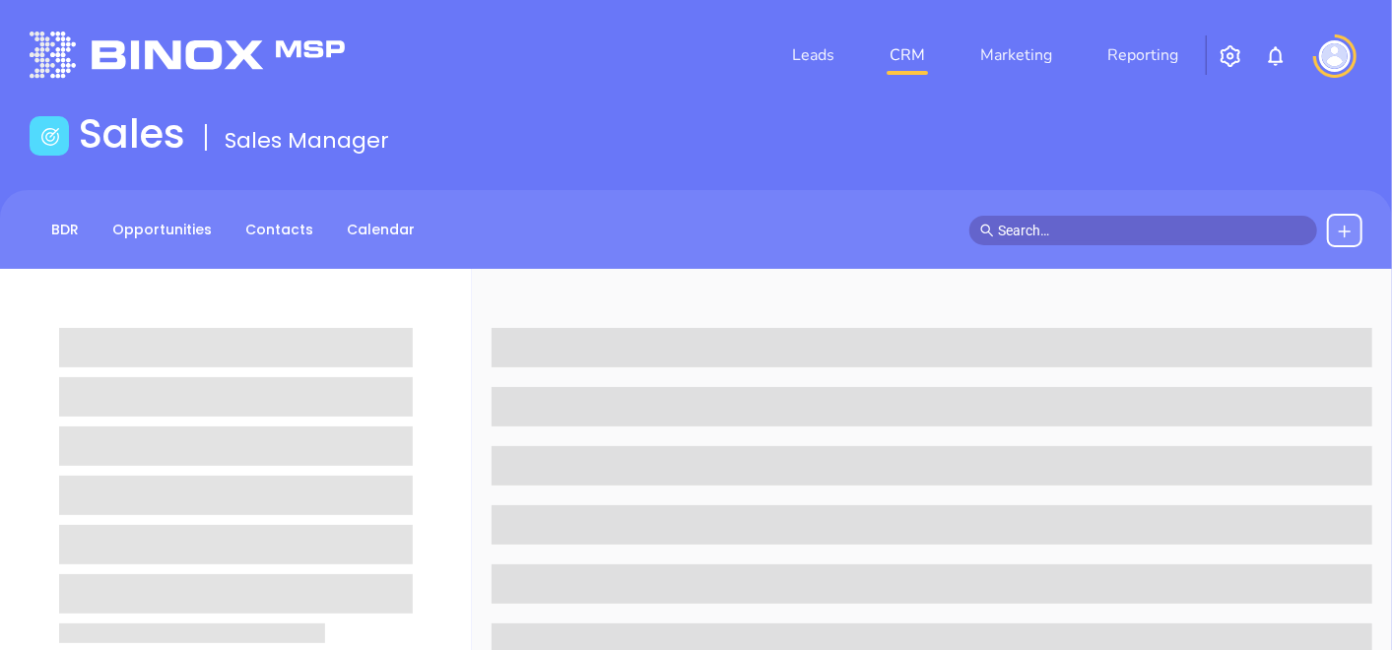
drag, startPoint x: 172, startPoint y: 508, endPoint x: 226, endPoint y: 493, distance: 55.5
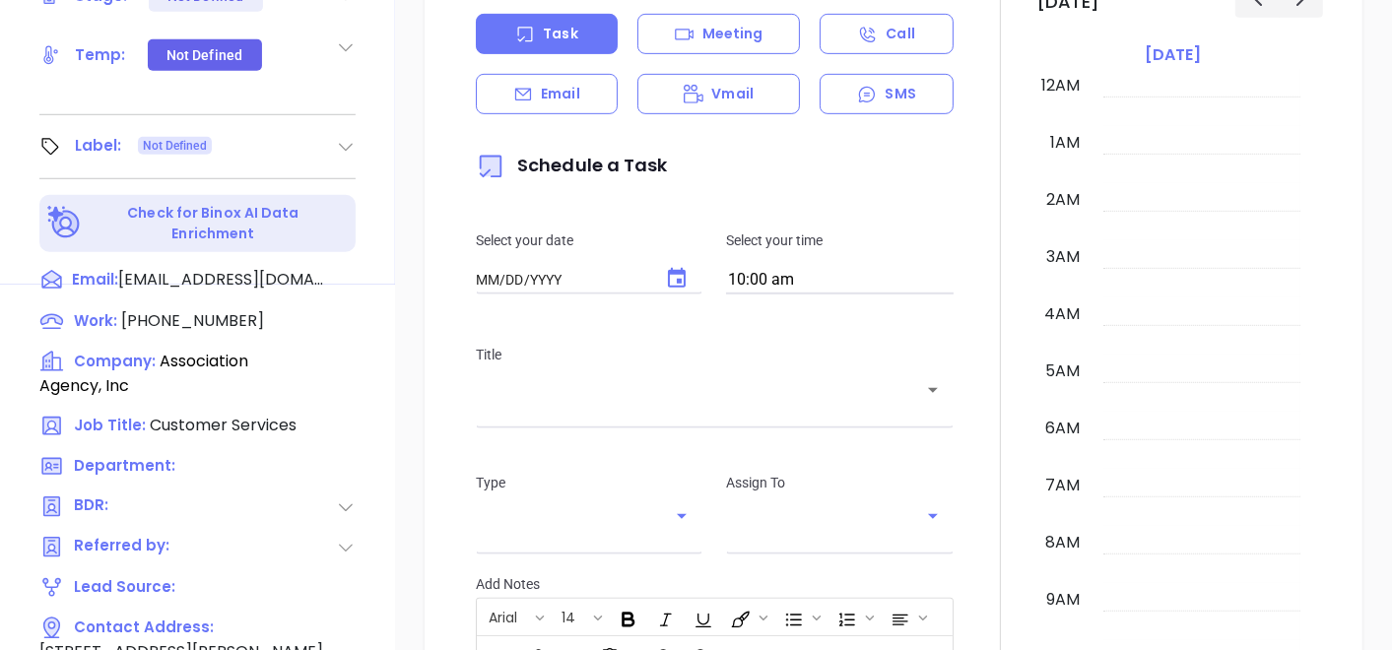
type input "[DATE]"
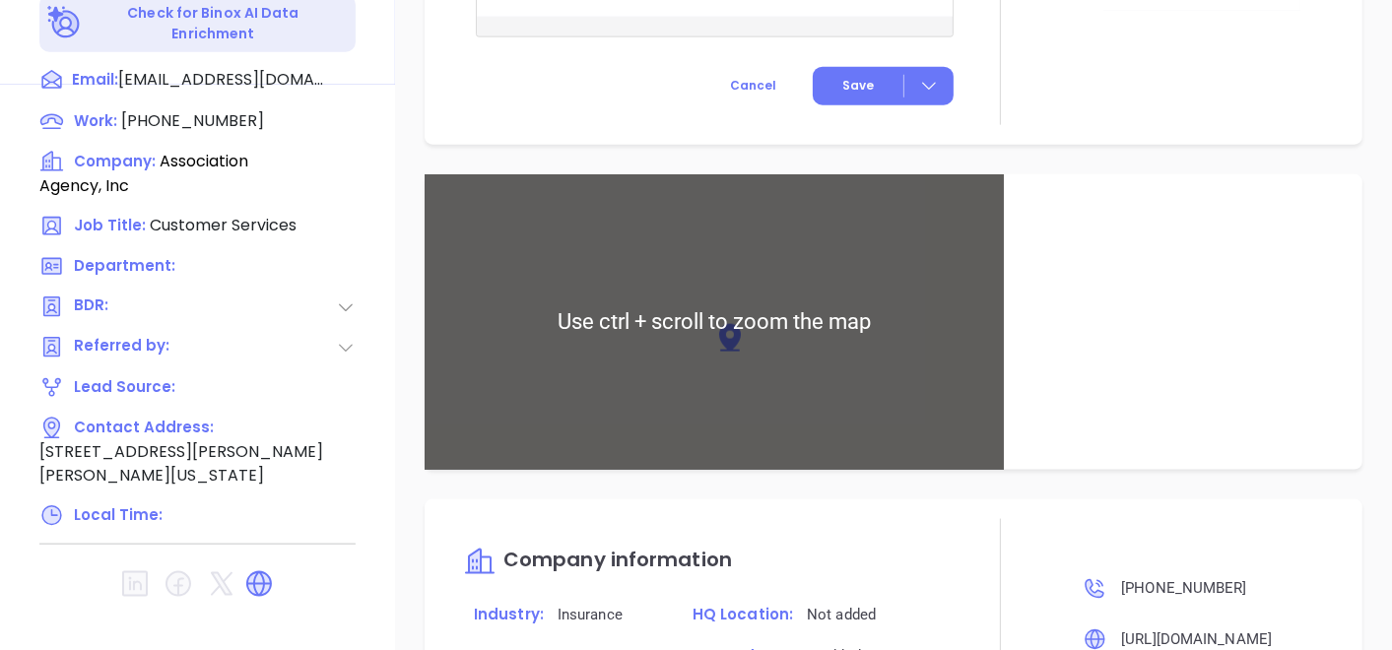
scroll to position [1204, 0]
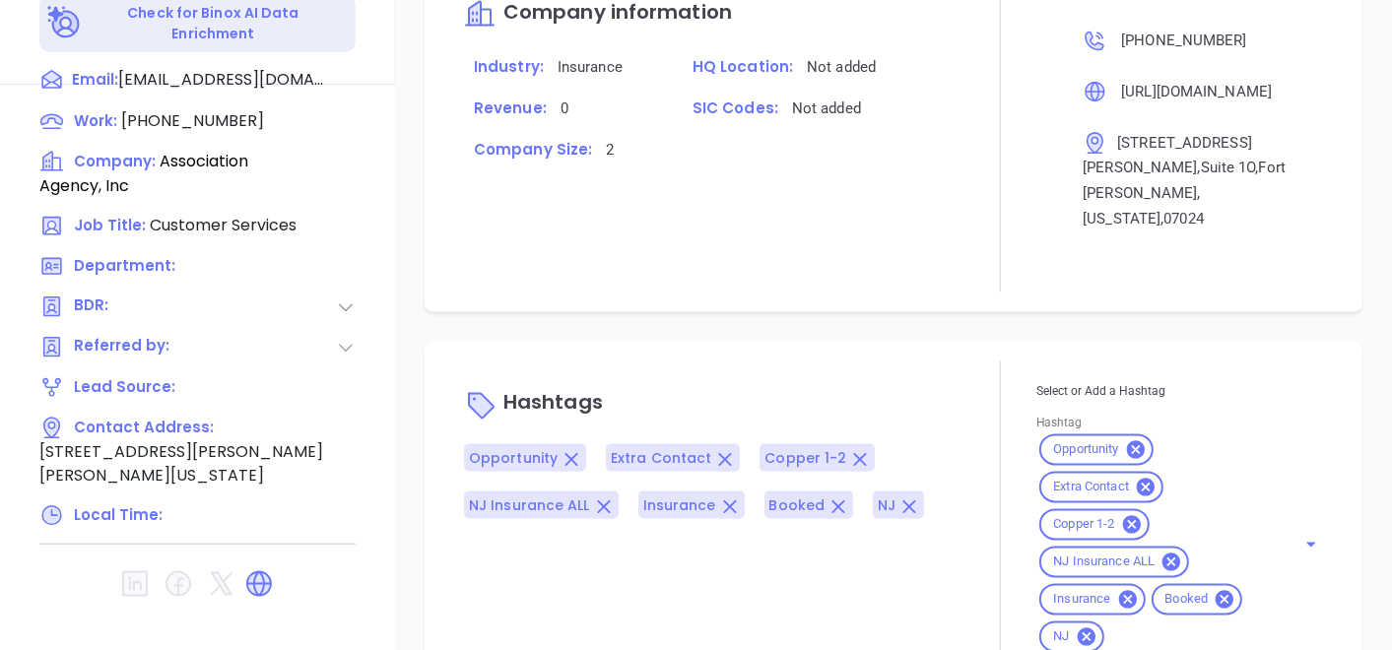
type input "[PERSON_NAME]"
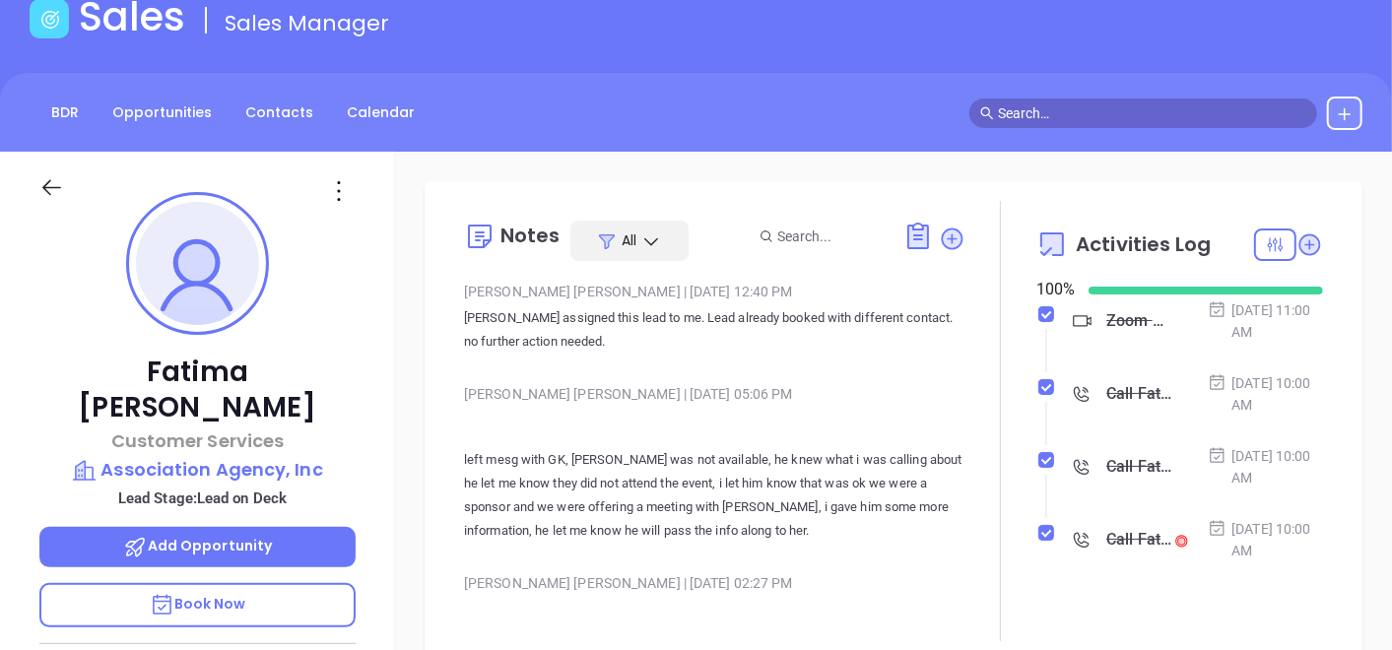
scroll to position [0, 0]
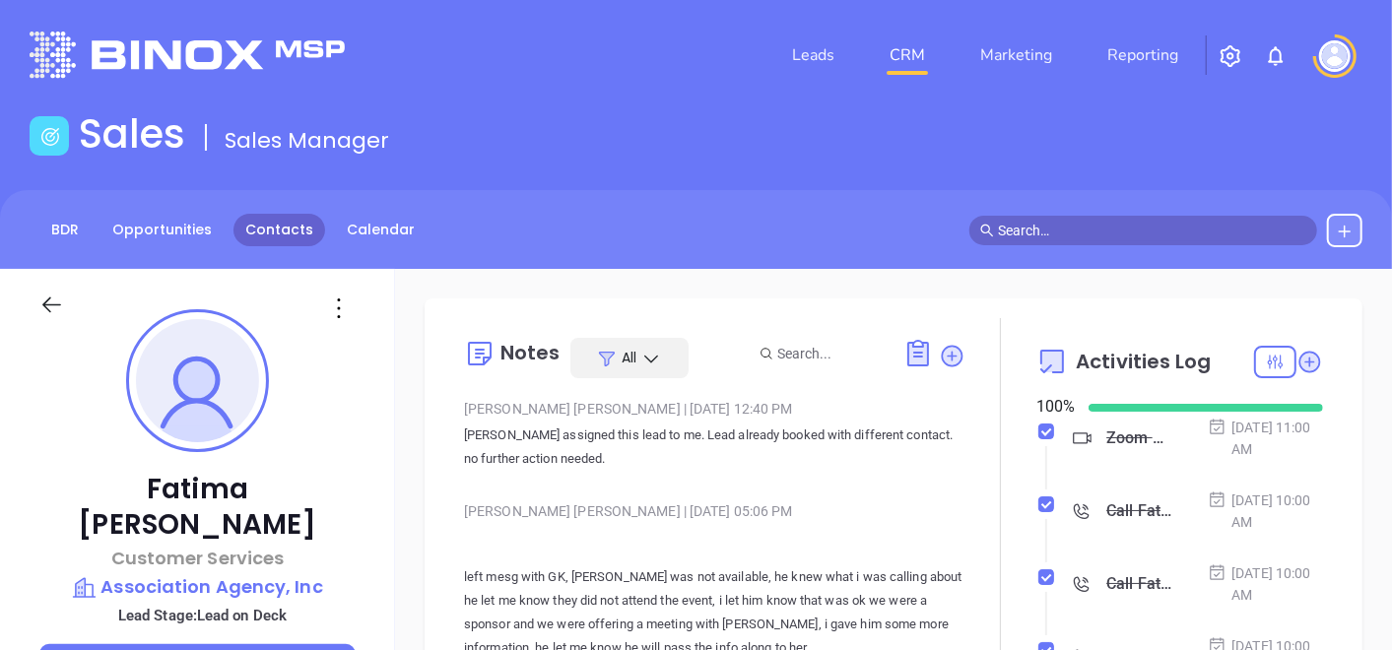
click at [294, 241] on link "Contacts" at bounding box center [280, 230] width 92 height 33
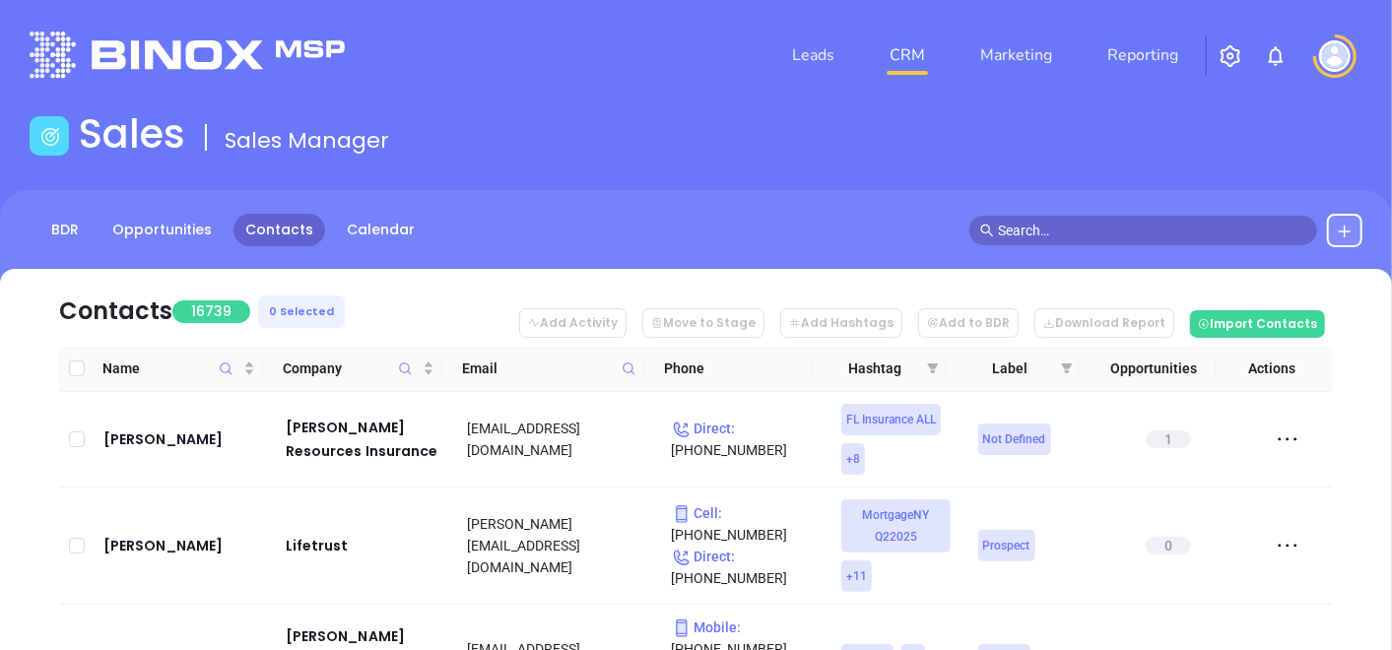
click at [636, 359] on span at bounding box center [629, 369] width 23 height 30
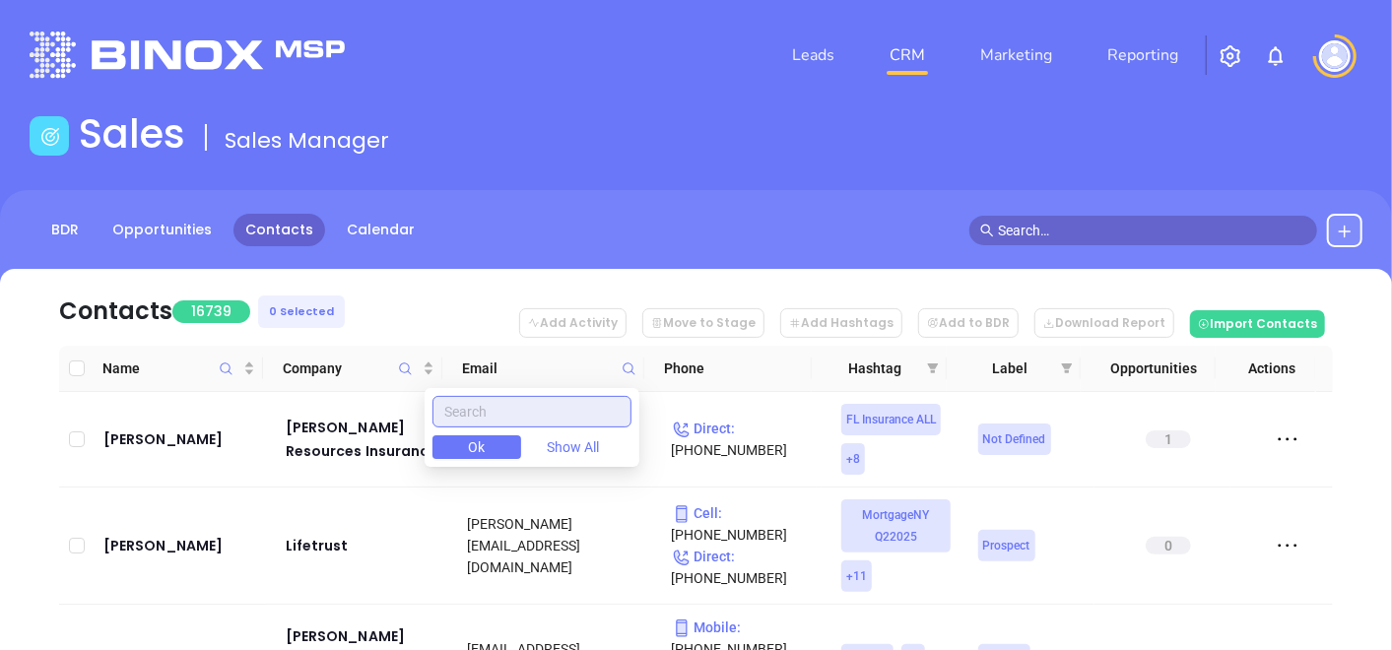
paste input "allen-allen.com"
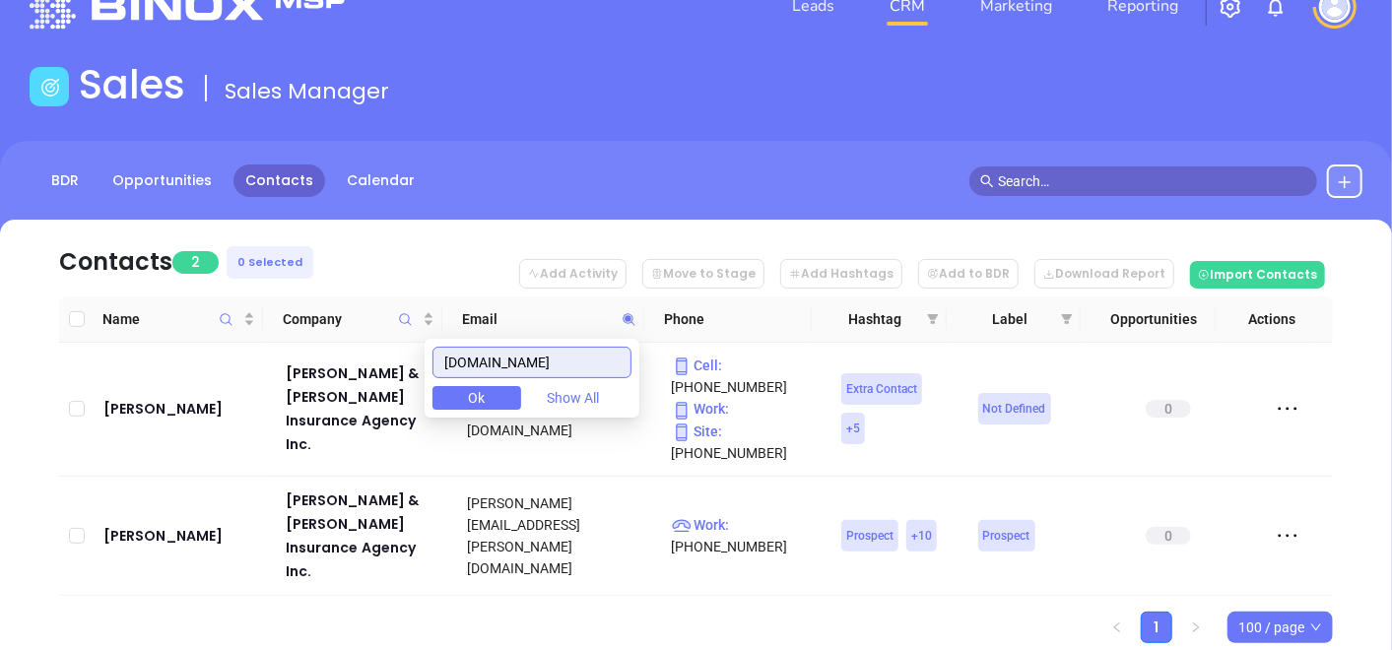
scroll to position [89, 0]
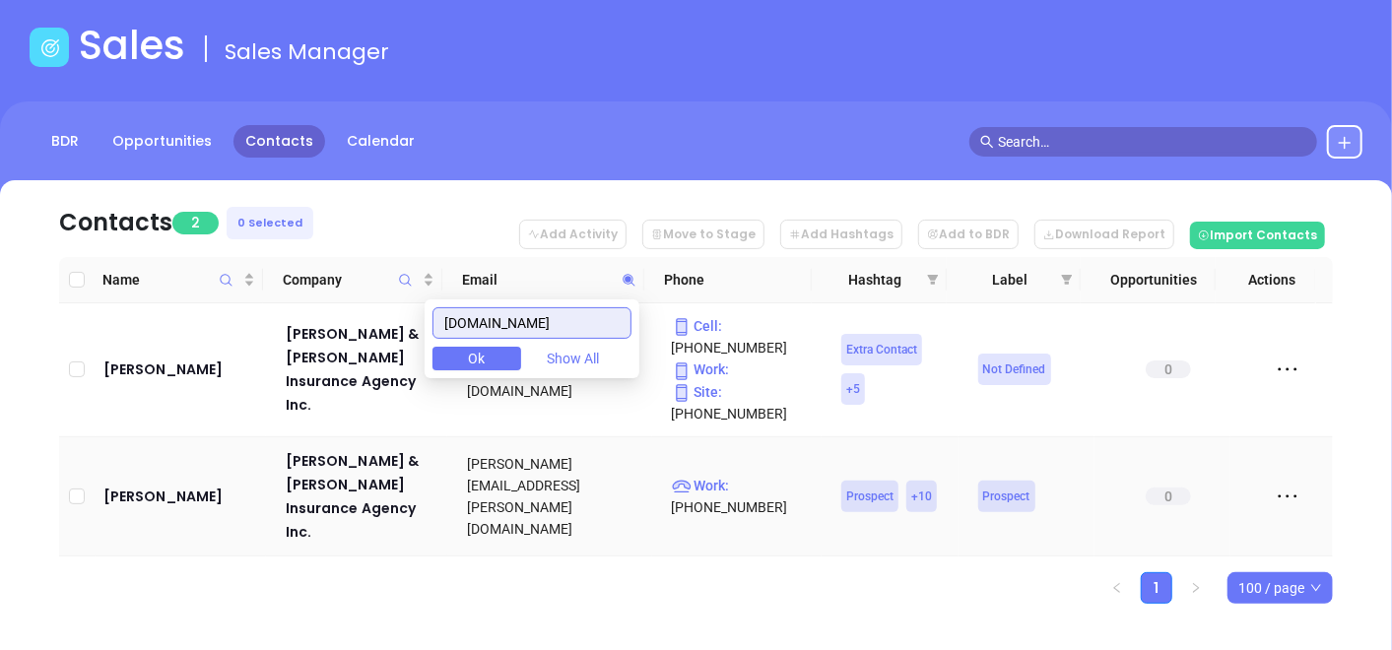
type input "allen-allen.com"
click at [202, 500] on td "Peter H. Allen" at bounding box center [181, 497] width 170 height 119
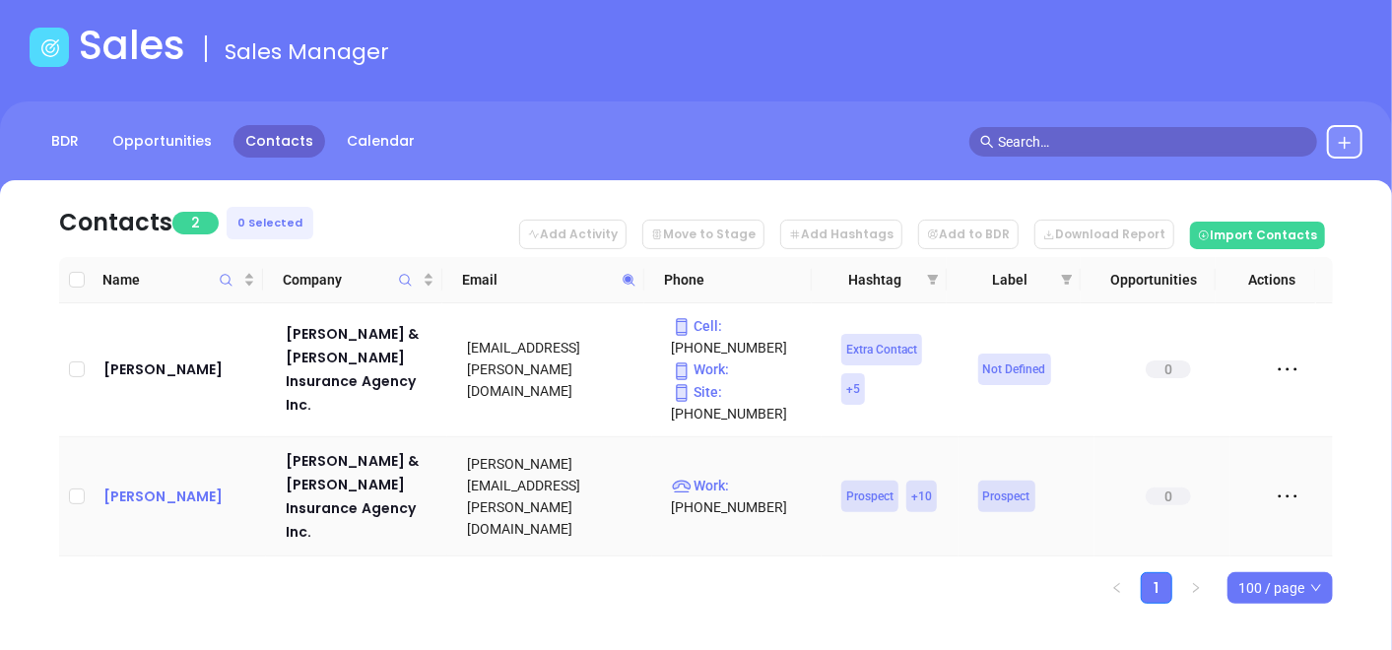
click at [197, 497] on div "Peter H. Allen" at bounding box center [180, 497] width 155 height 24
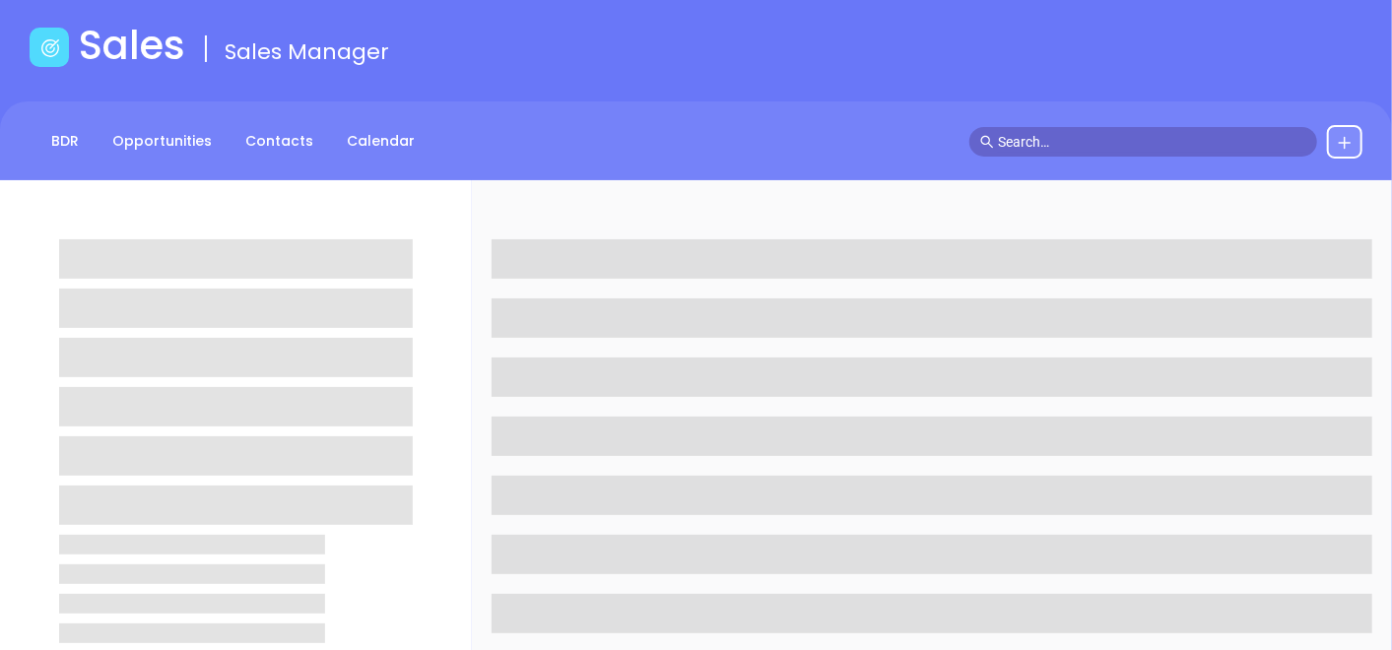
click at [192, 491] on span at bounding box center [236, 505] width 354 height 39
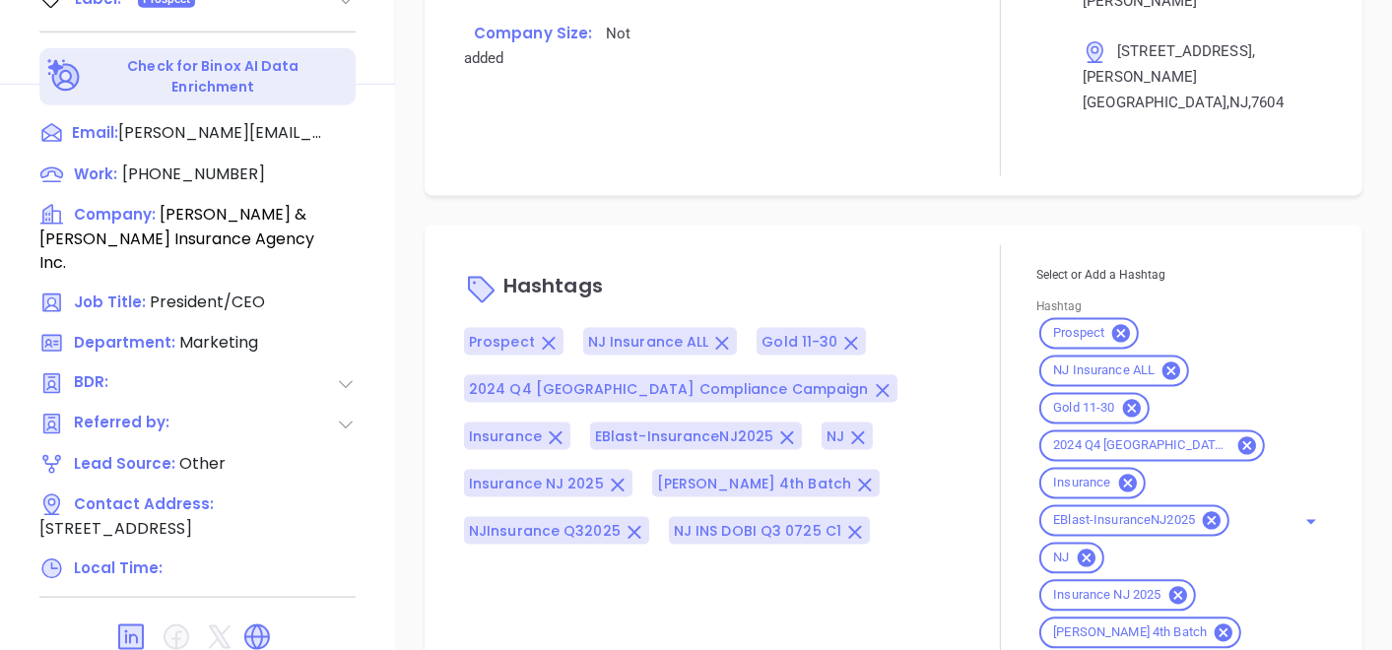
scroll to position [1440, 0]
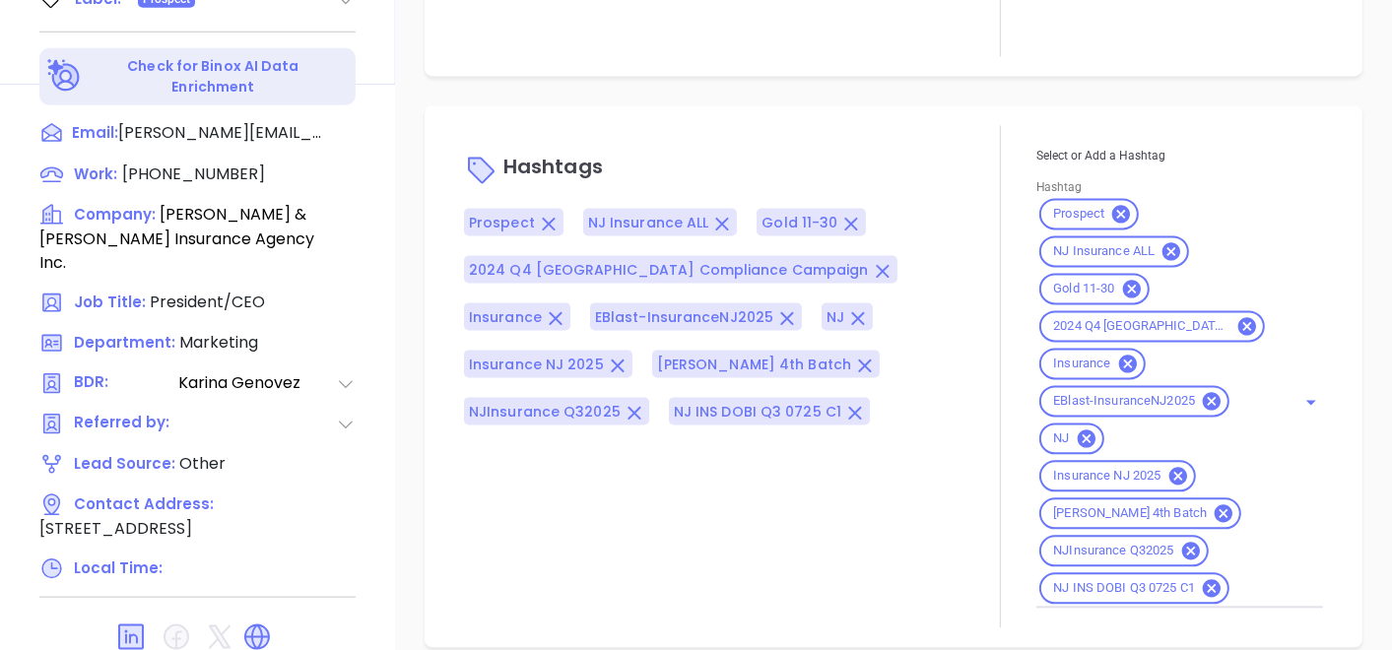
type input "[PERSON_NAME]"
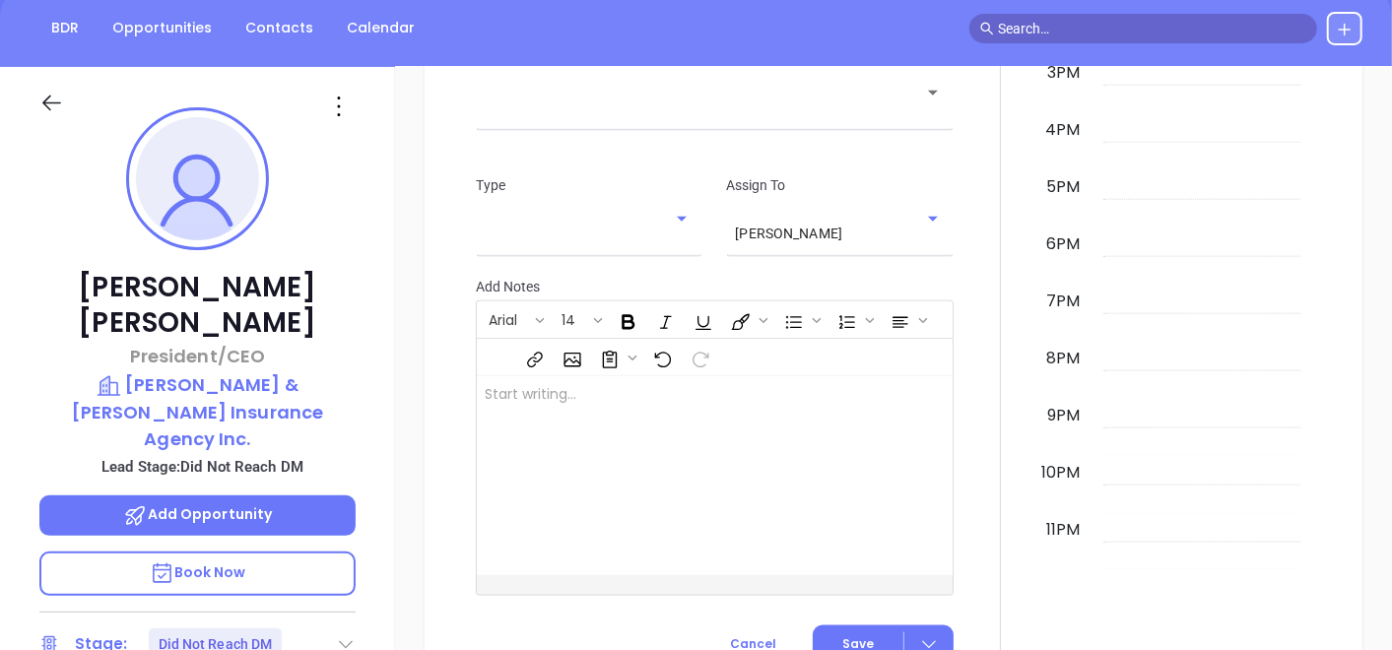
scroll to position [121, 0]
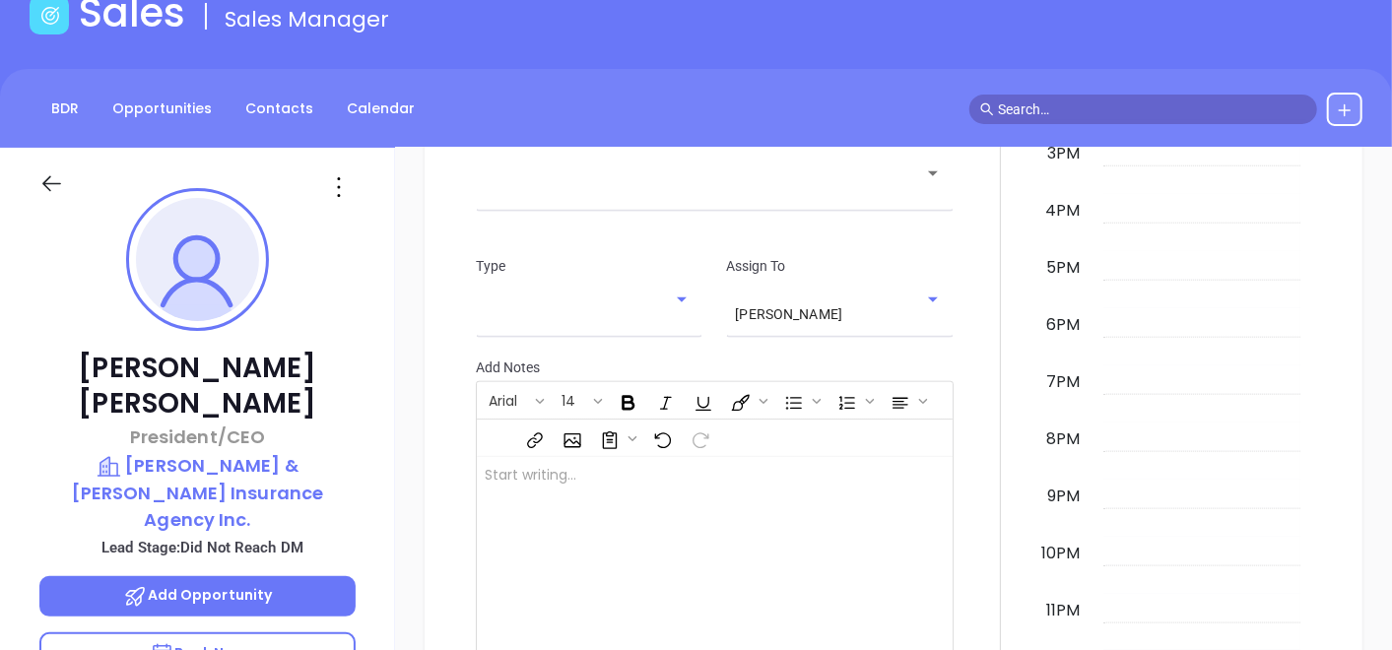
click at [364, 178] on div at bounding box center [339, 187] width 57 height 32
click at [335, 179] on icon at bounding box center [339, 187] width 32 height 32
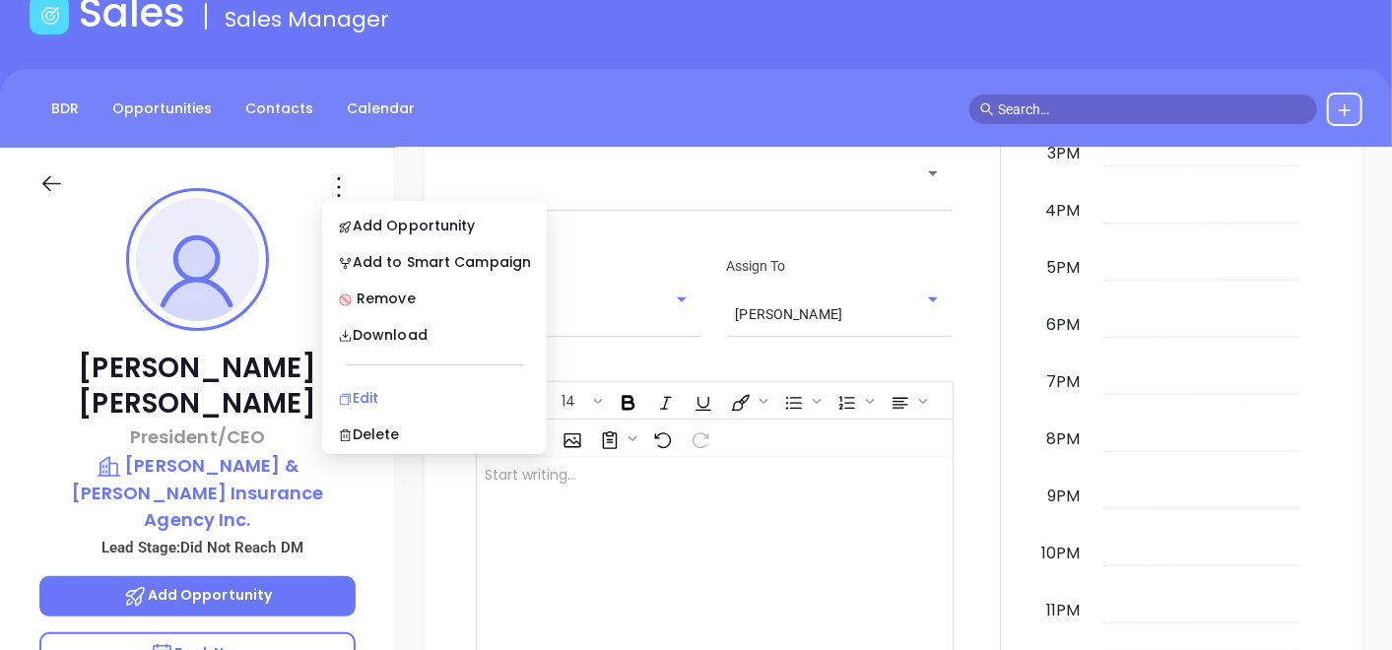
click at [352, 398] on div "Edit" at bounding box center [434, 398] width 193 height 22
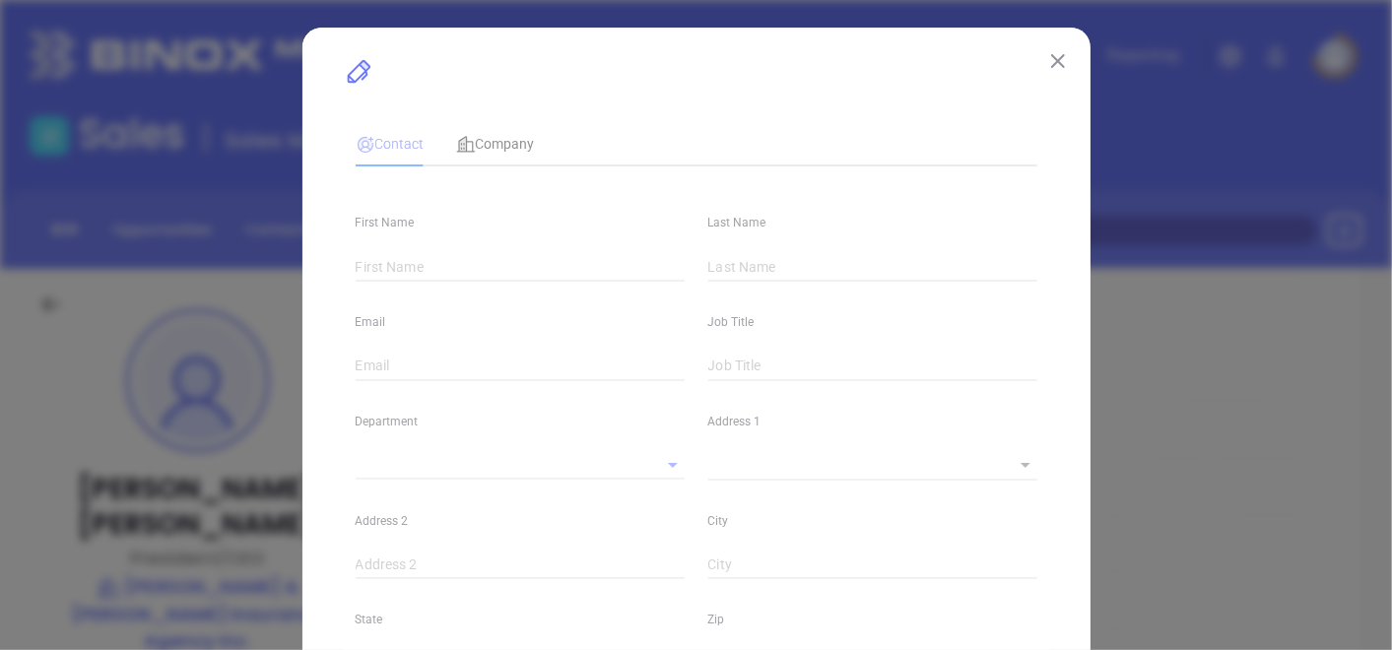
type input "Peter H."
type input "Allen"
type input "peter@allen-allen.com"
type input "President/CEO"
type input "1"
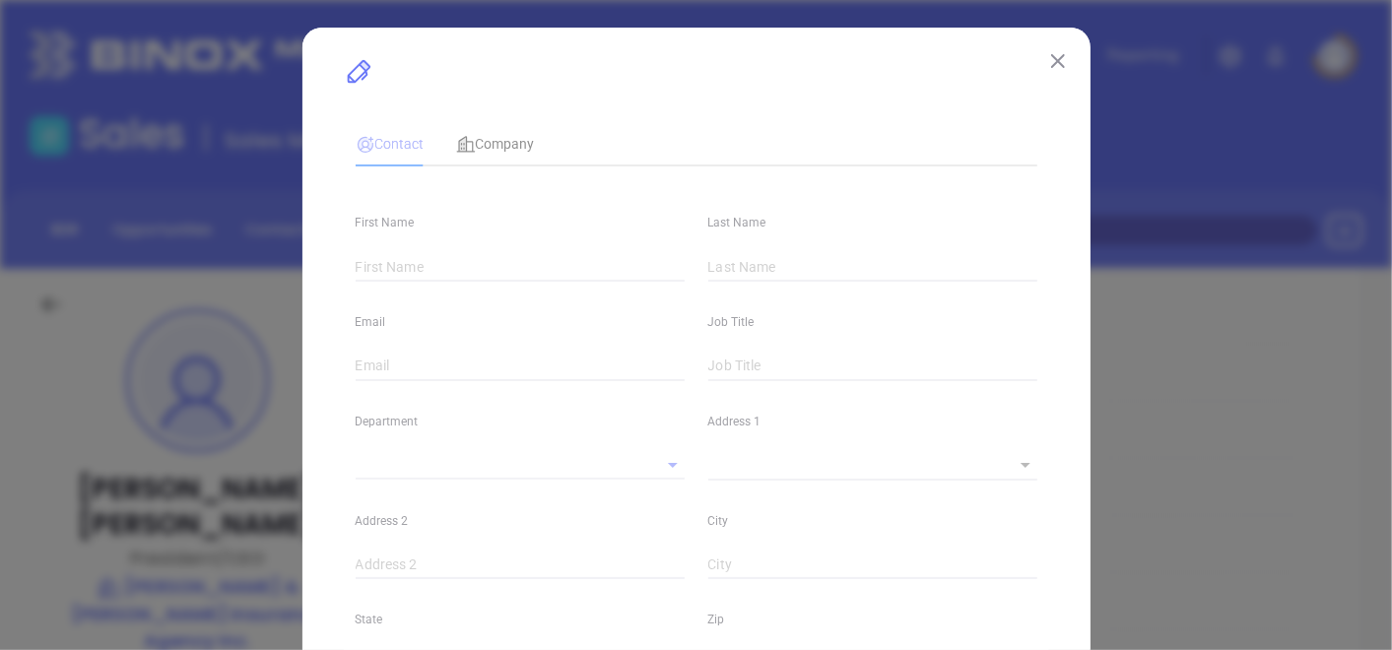
type input "www.linkedin.com/in/peter-h-allen-cpia-aa723b6"
type input "Marketing"
type input "Other"
type input "Karina Genovez"
type input "Did Not Reach DM"
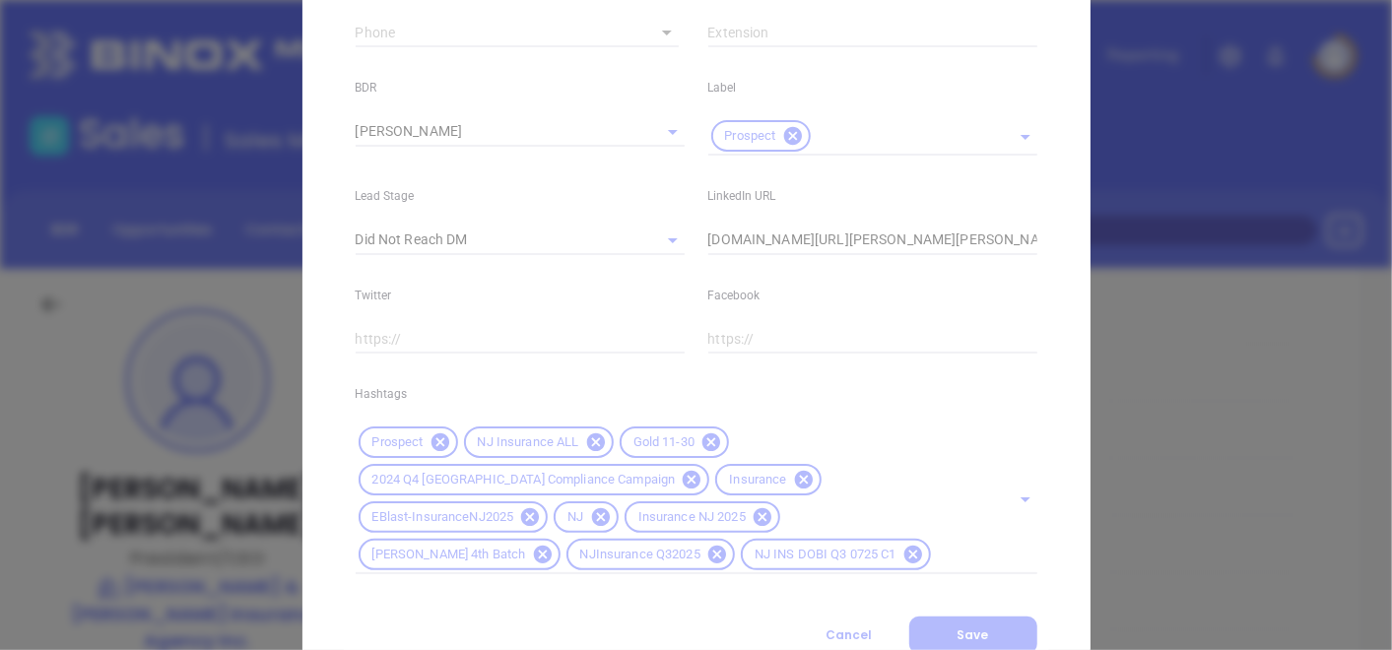
scroll to position [909, 0]
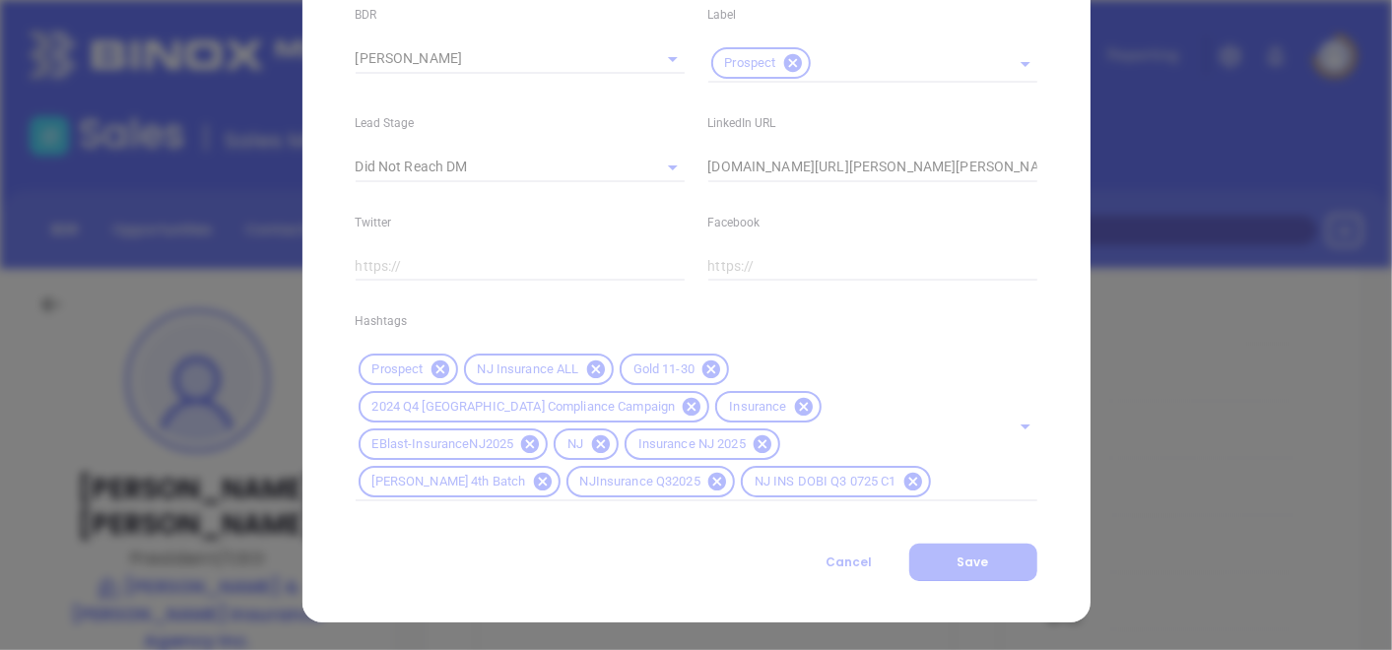
type input "(201) 288-3373"
type input "1"
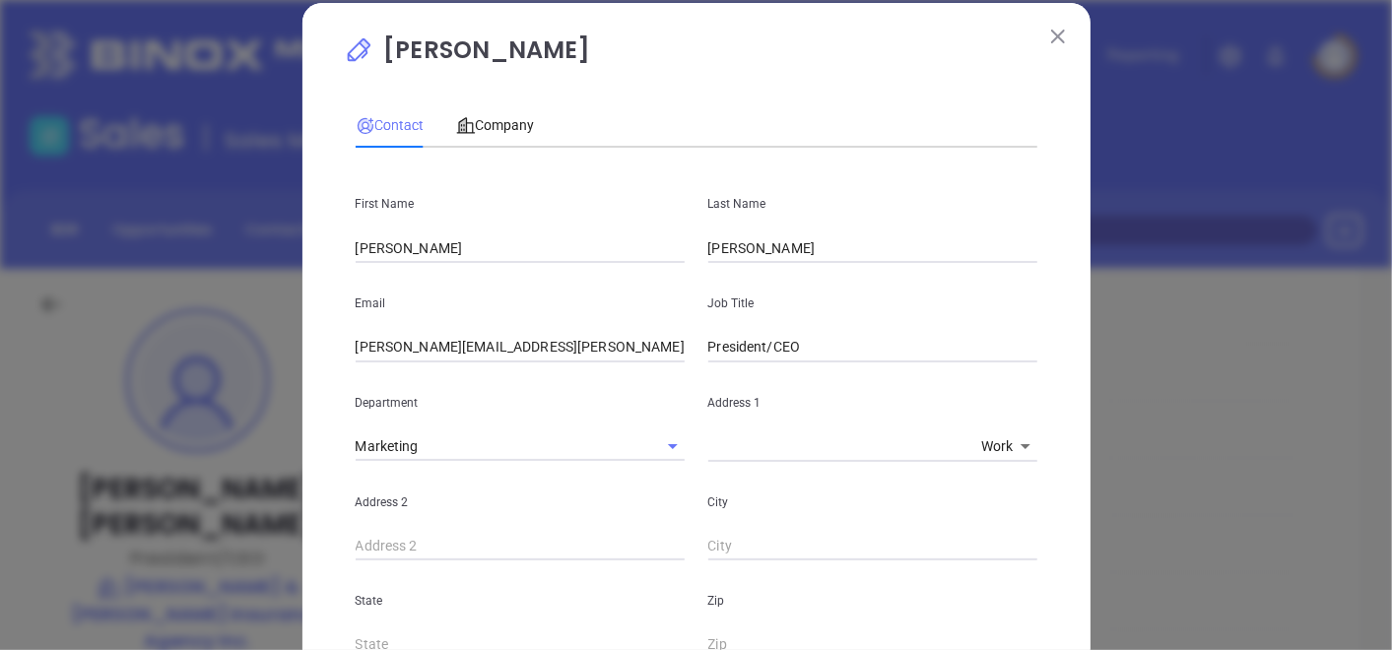
scroll to position [0, 0]
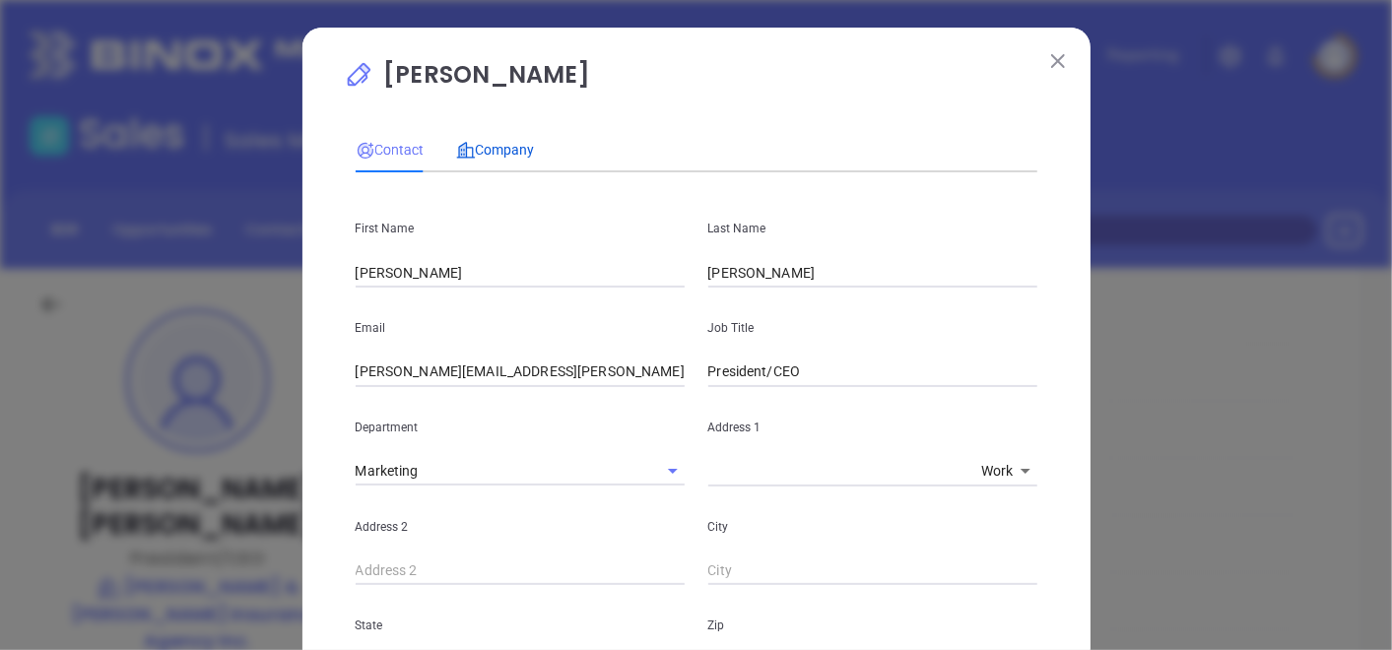
click at [486, 149] on span "Company" at bounding box center [495, 150] width 79 height 16
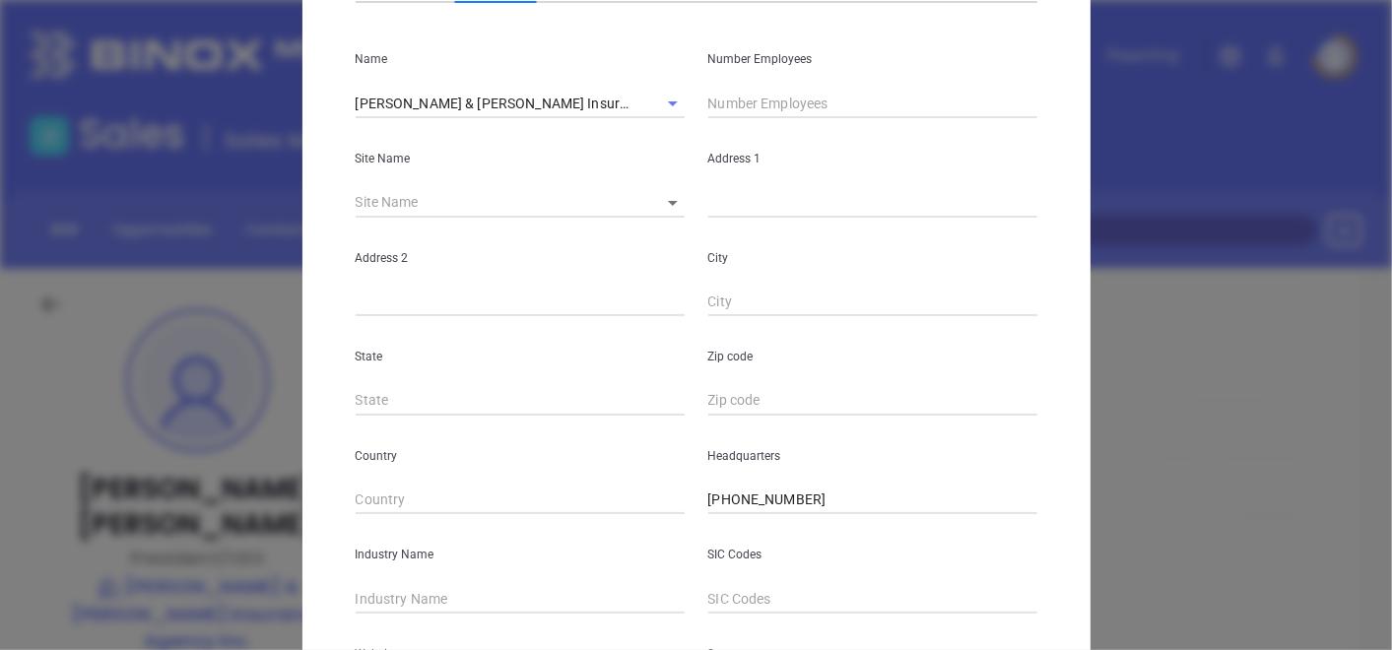
scroll to position [219, 0]
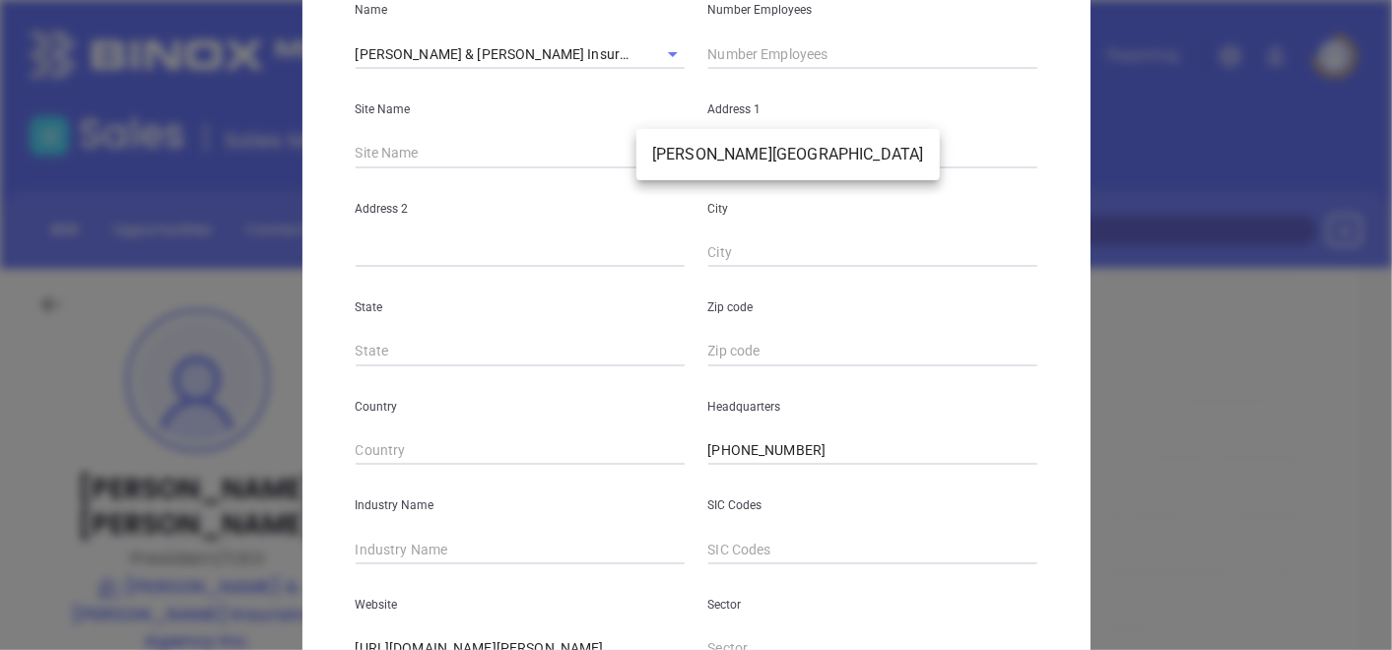
click at [662, 147] on body "Leads CRM Marketing Reporting Financial Leads Leads Sales Sales Manager BDR Opp…" at bounding box center [696, 325] width 1392 height 650
click at [671, 153] on li "Hasbrouck Heights" at bounding box center [789, 154] width 304 height 35
type input "Hasbrouck Heights"
type input "90911"
type input "228 Boulevard"
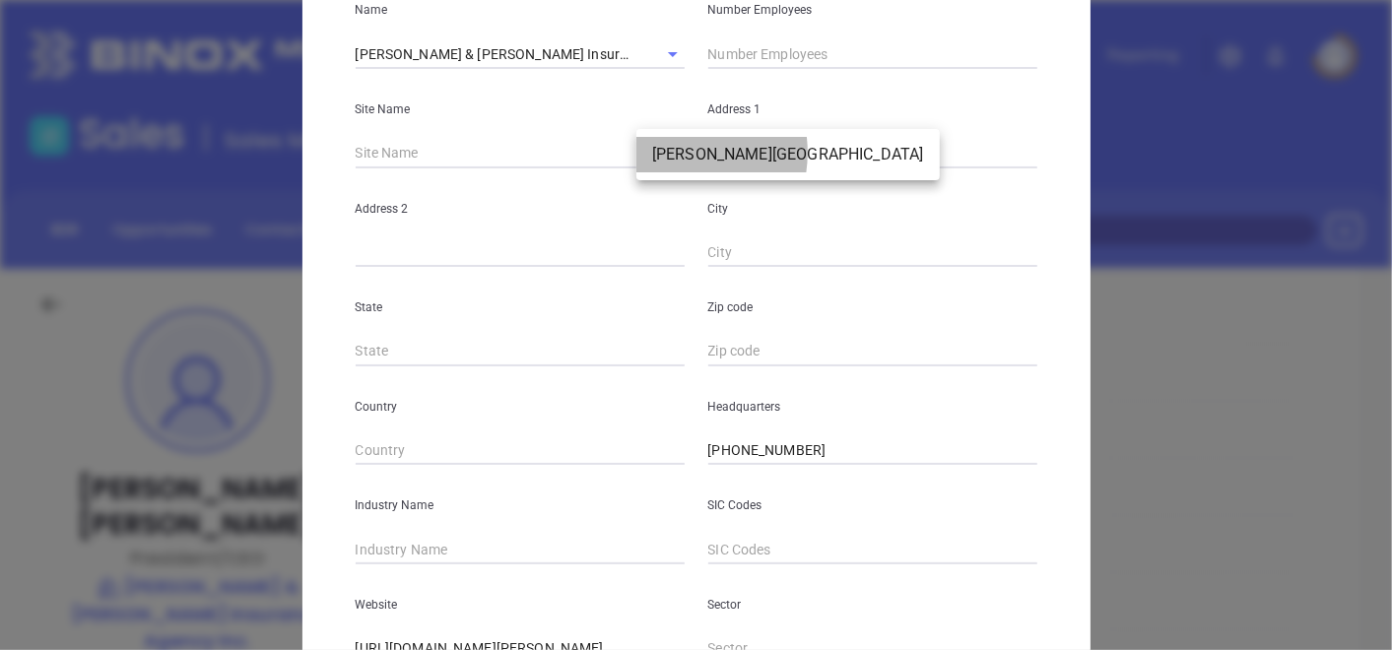
type input "Hasbrouck Heights"
type input "NJ"
type input "7604"
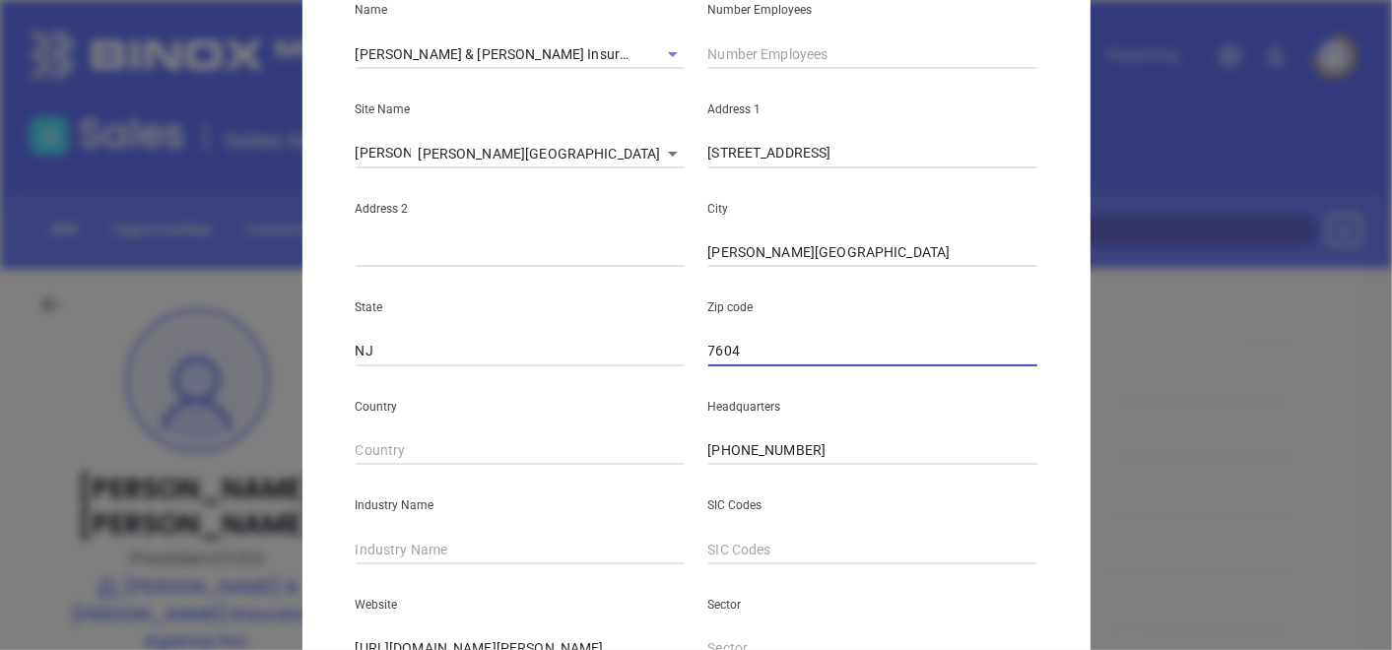
click at [709, 350] on input "7604" at bounding box center [873, 352] width 329 height 30
type textarea "228 Boulevard"
type input "Hasbrouck Heights"
type input "NJ"
type input "07604"
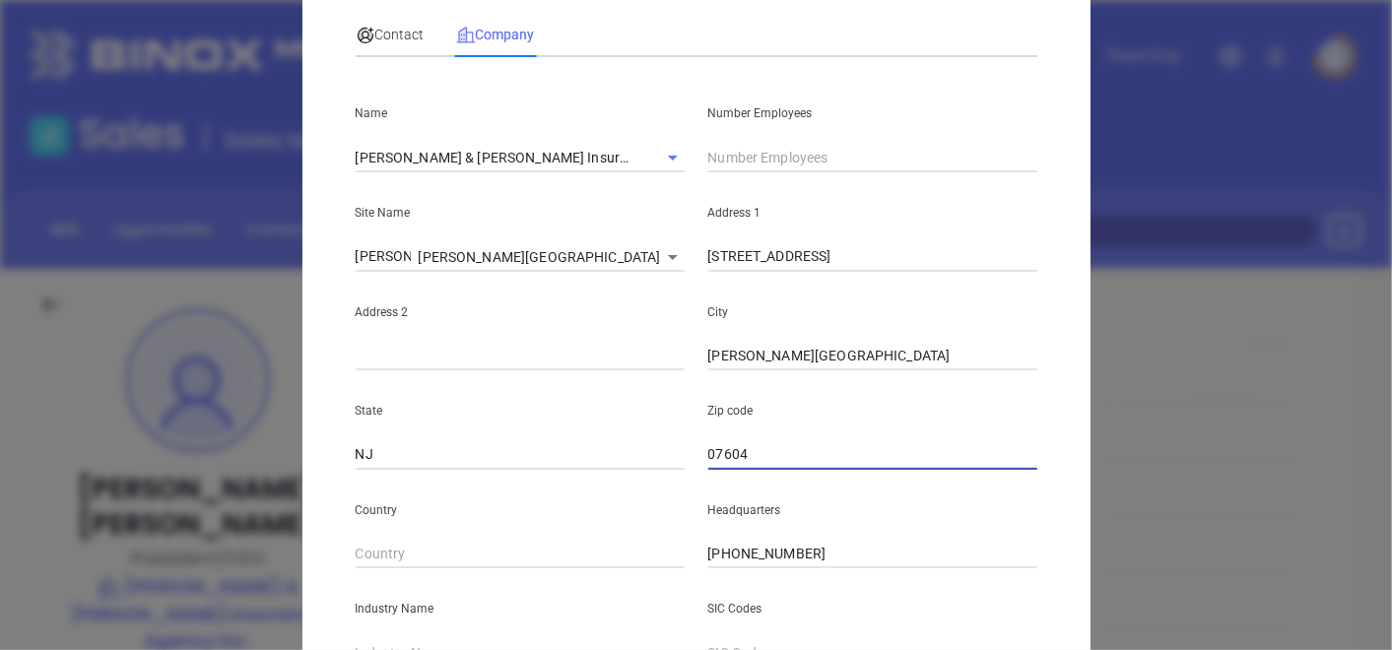
scroll to position [0, 0]
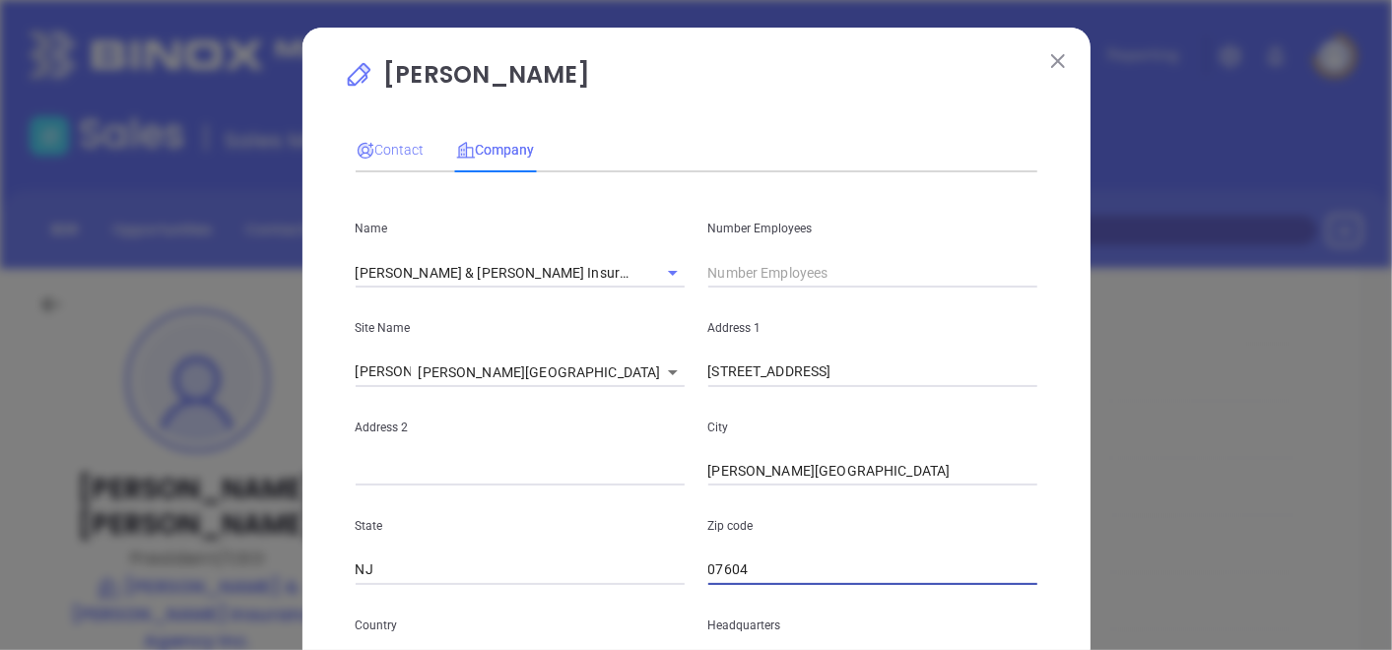
type input "07604"
click at [382, 159] on div "Contact" at bounding box center [390, 150] width 69 height 22
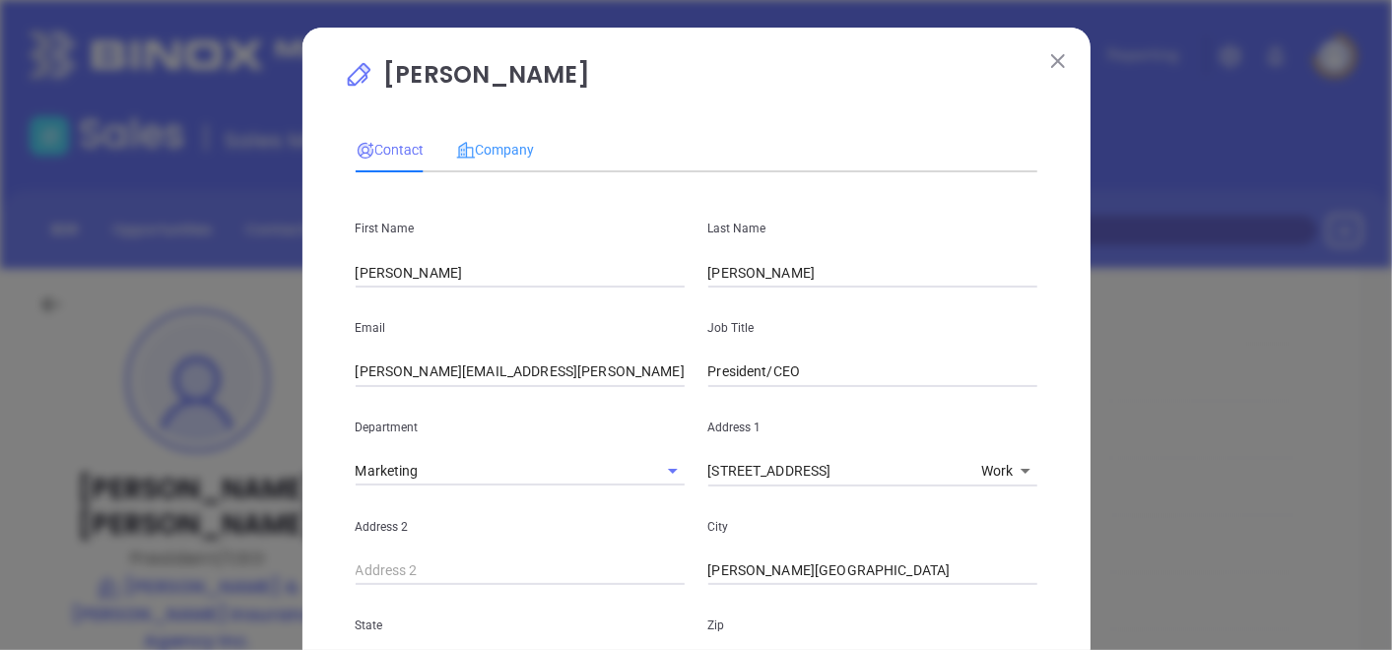
click at [470, 136] on div "Company" at bounding box center [495, 149] width 79 height 45
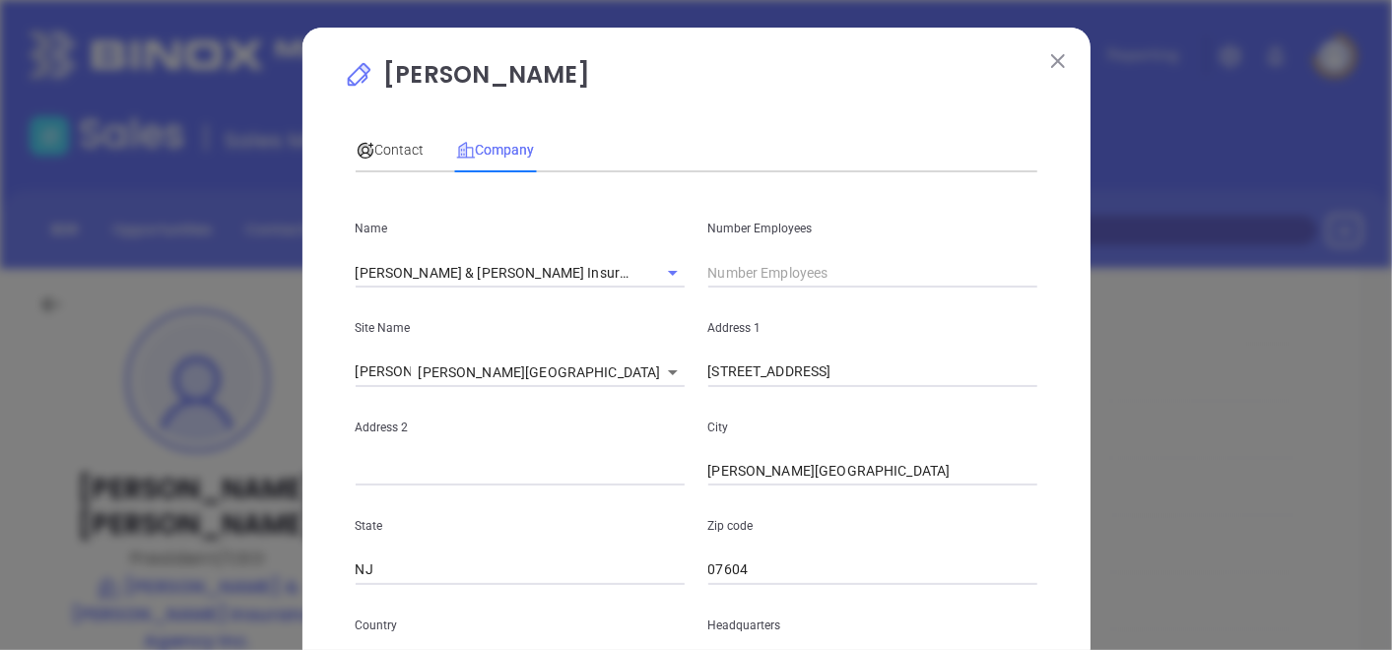
click at [787, 266] on input "text" at bounding box center [873, 273] width 329 height 30
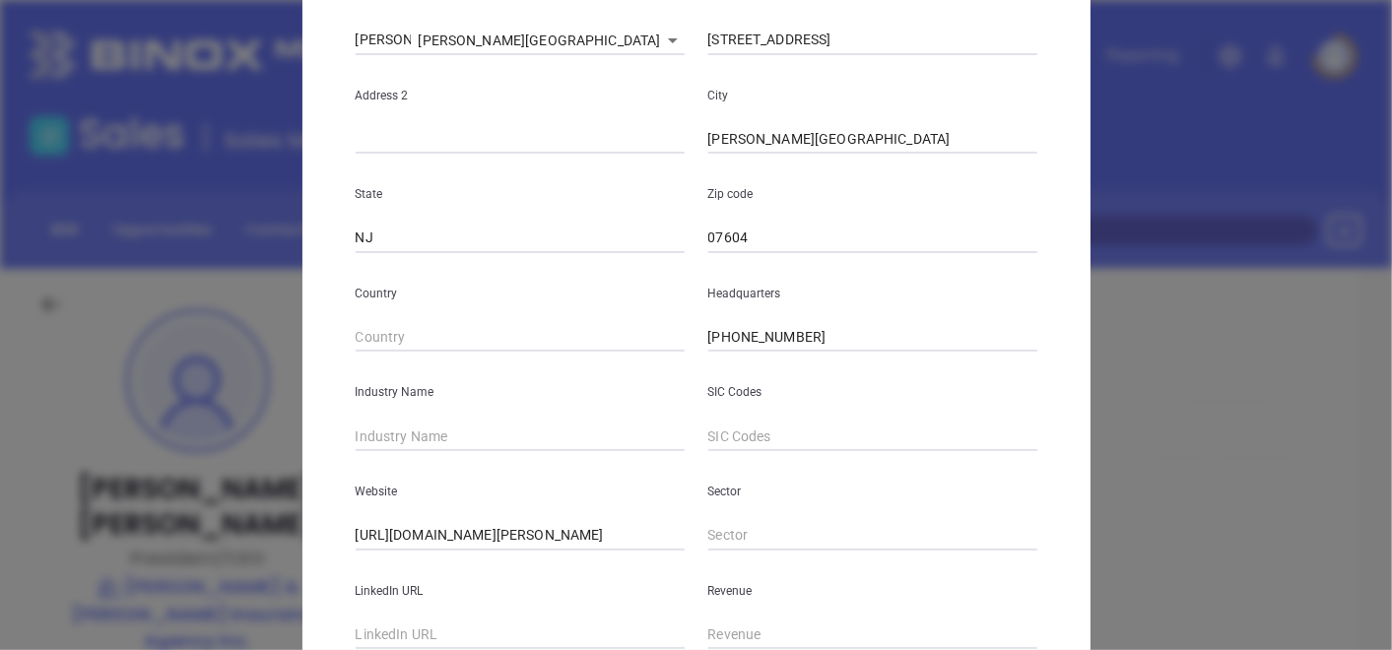
scroll to position [438, 0]
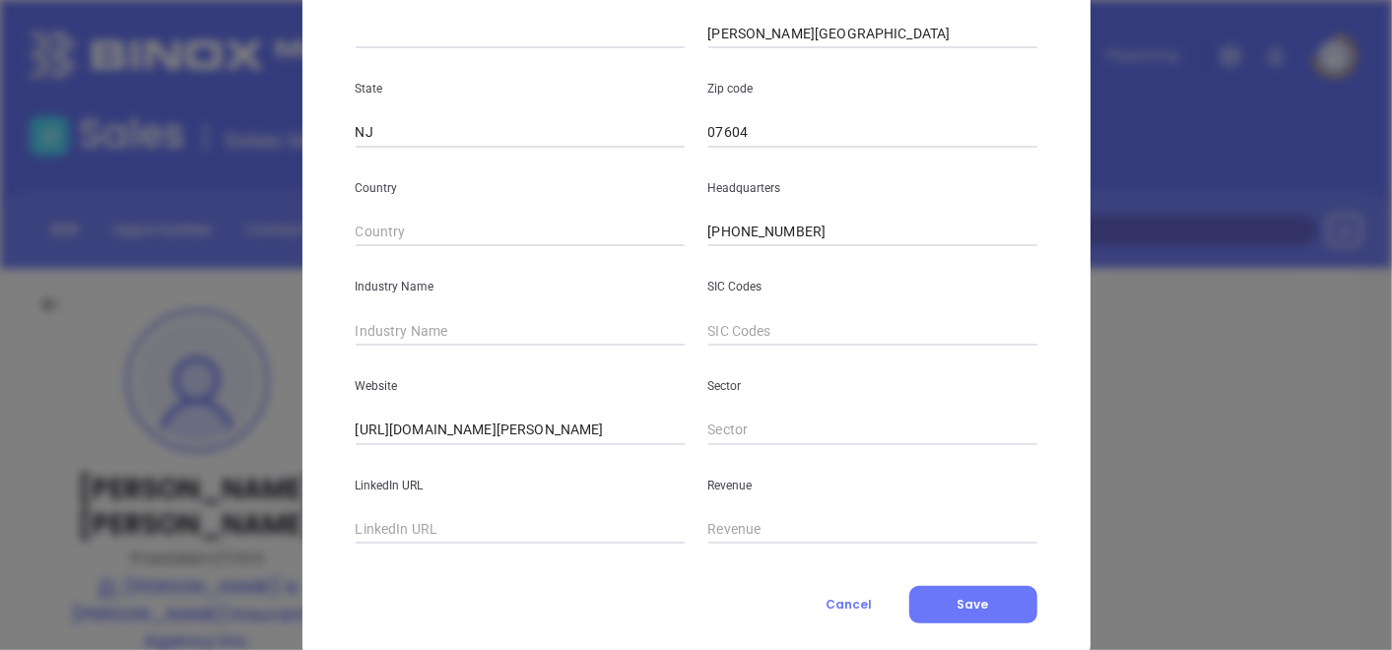
type input "11"
click at [446, 343] on input "text" at bounding box center [520, 331] width 329 height 30
type input "Insurance"
click at [960, 606] on span "Save" at bounding box center [974, 604] width 32 height 17
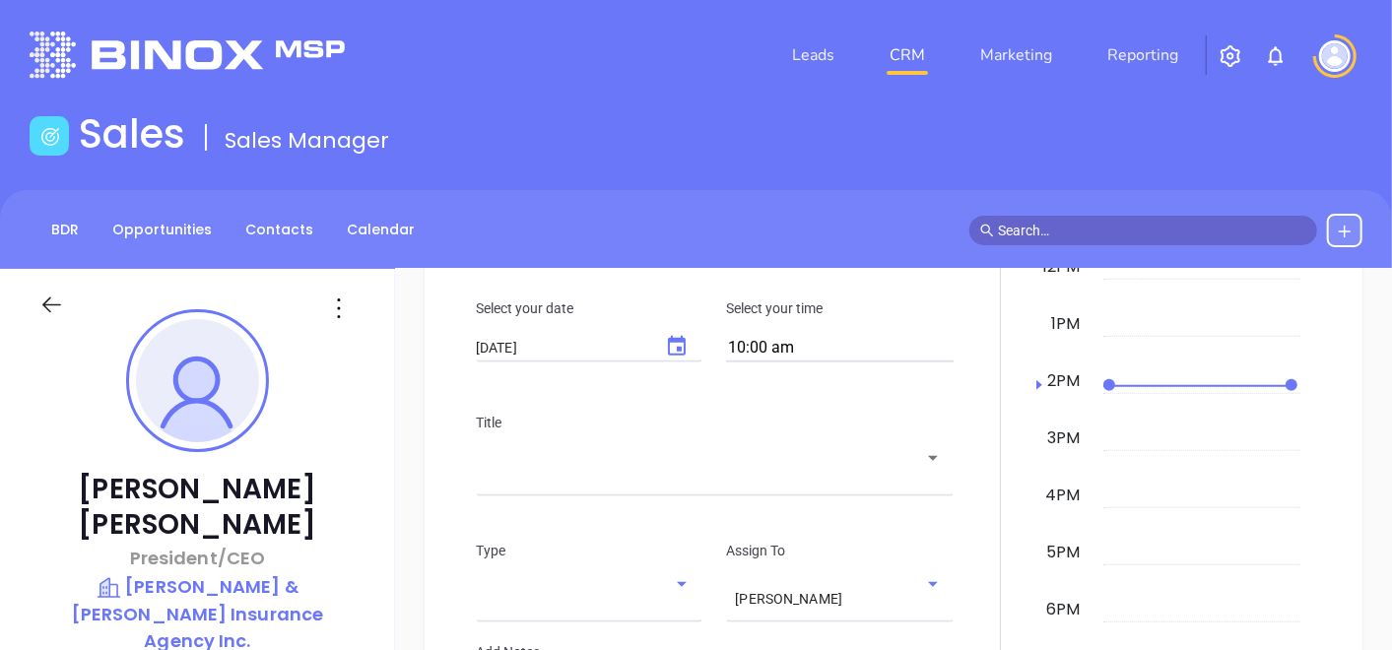
scroll to position [1055, 0]
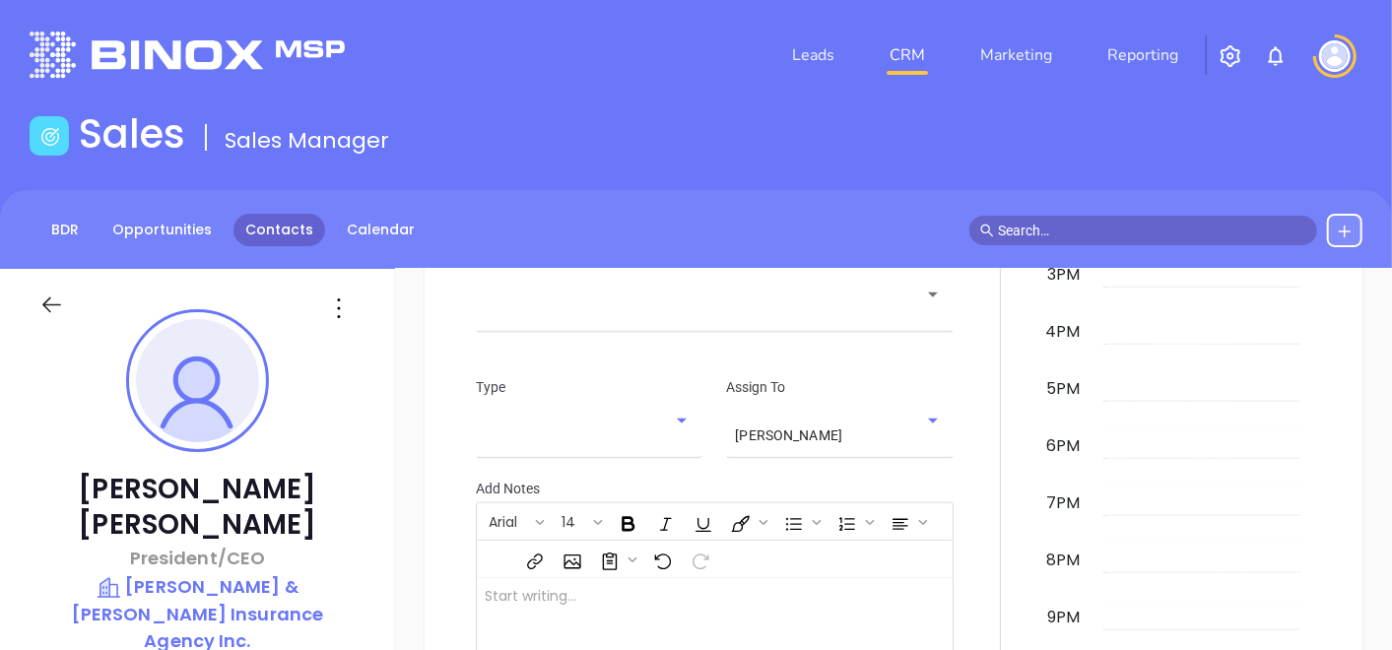
click at [247, 238] on link "Contacts" at bounding box center [280, 230] width 92 height 33
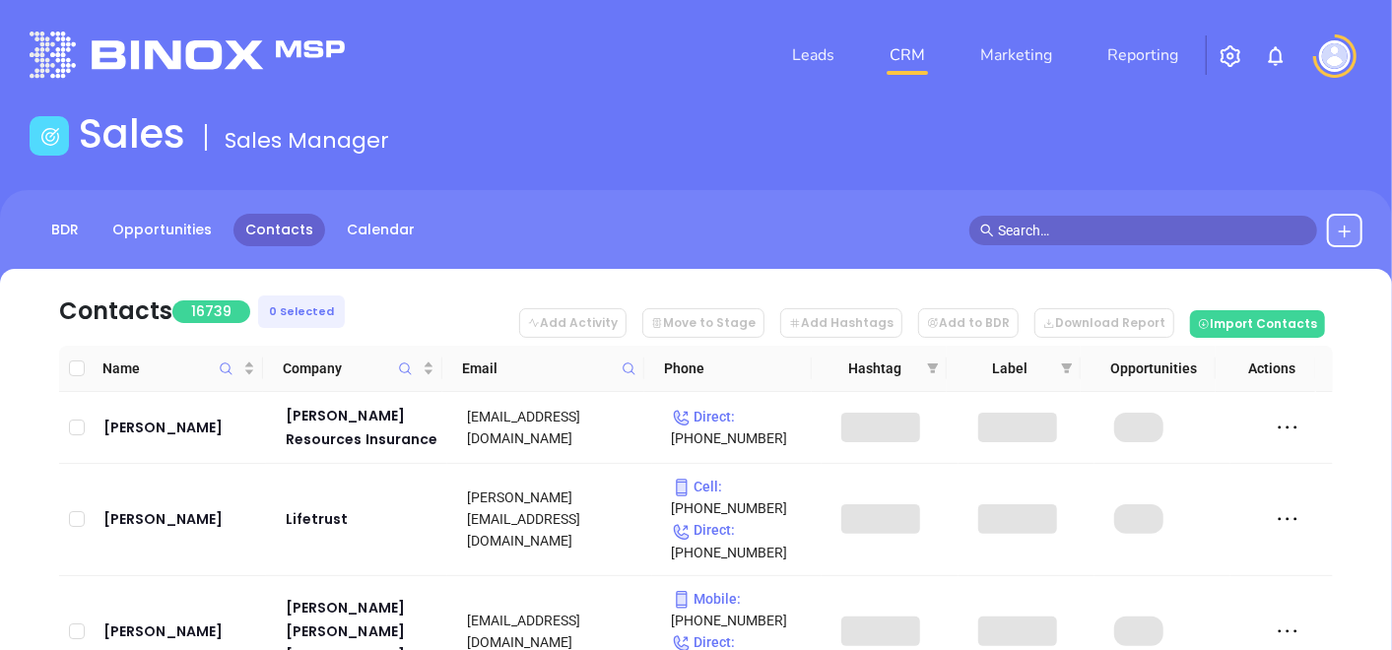
click at [637, 360] on span at bounding box center [629, 369] width 23 height 30
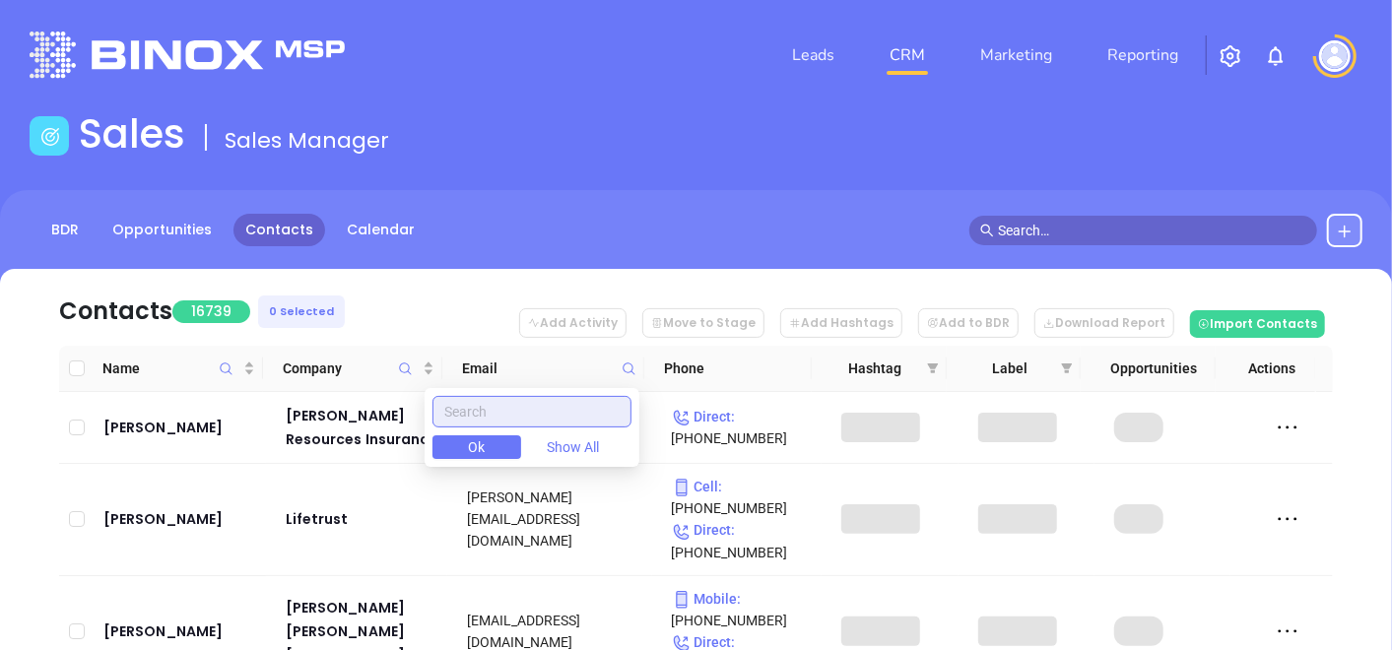
paste input "streetsmart.insurance"
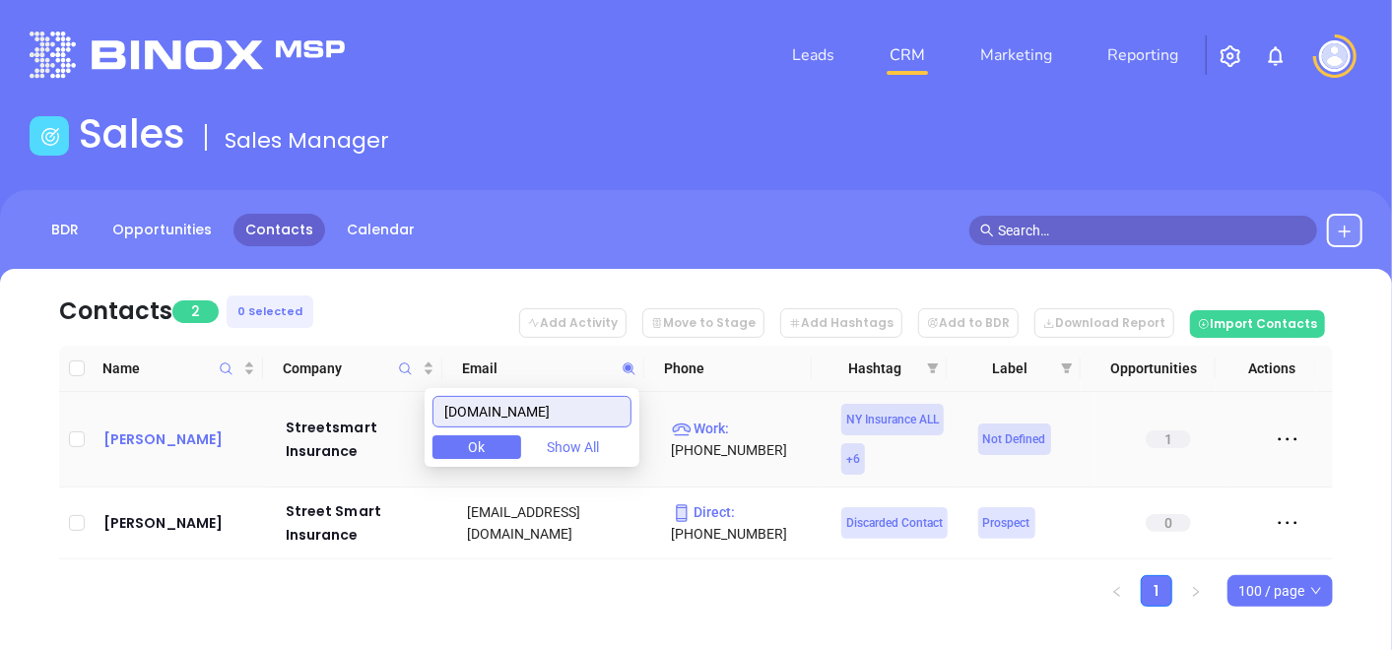
type input "streetsmart.insurance"
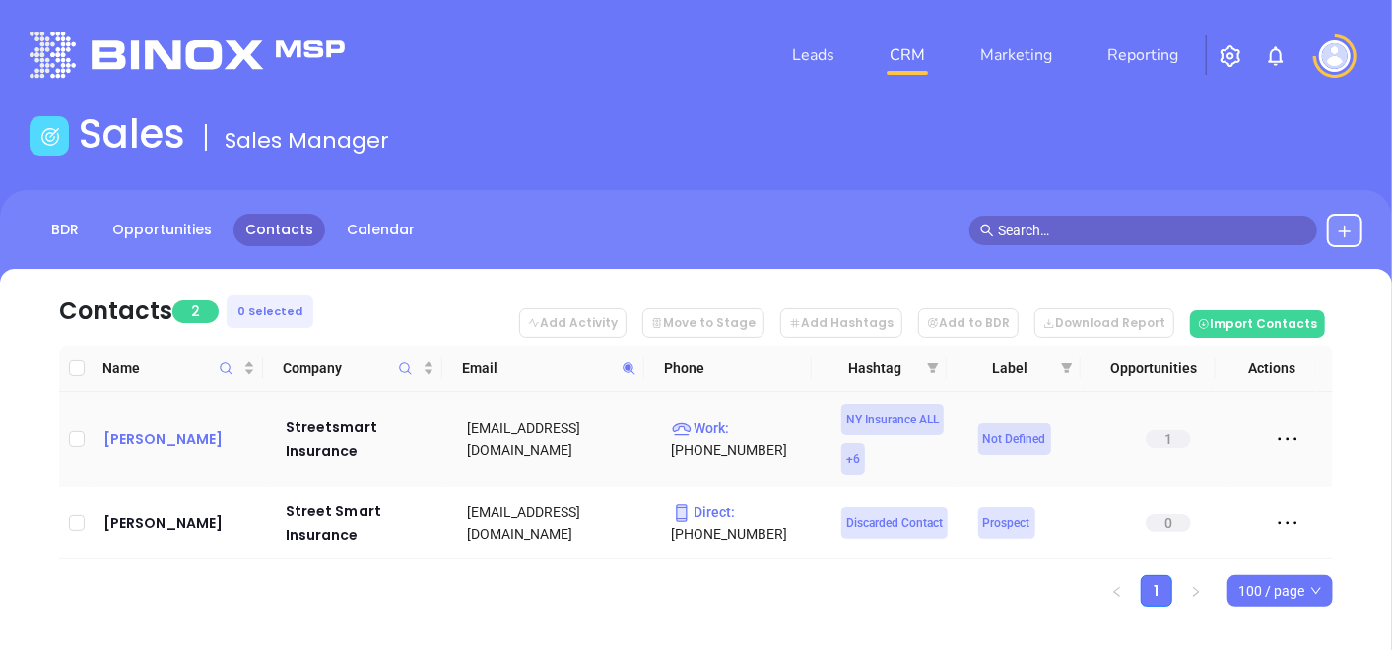
click at [153, 448] on div "Carlo Ferrara" at bounding box center [180, 440] width 155 height 24
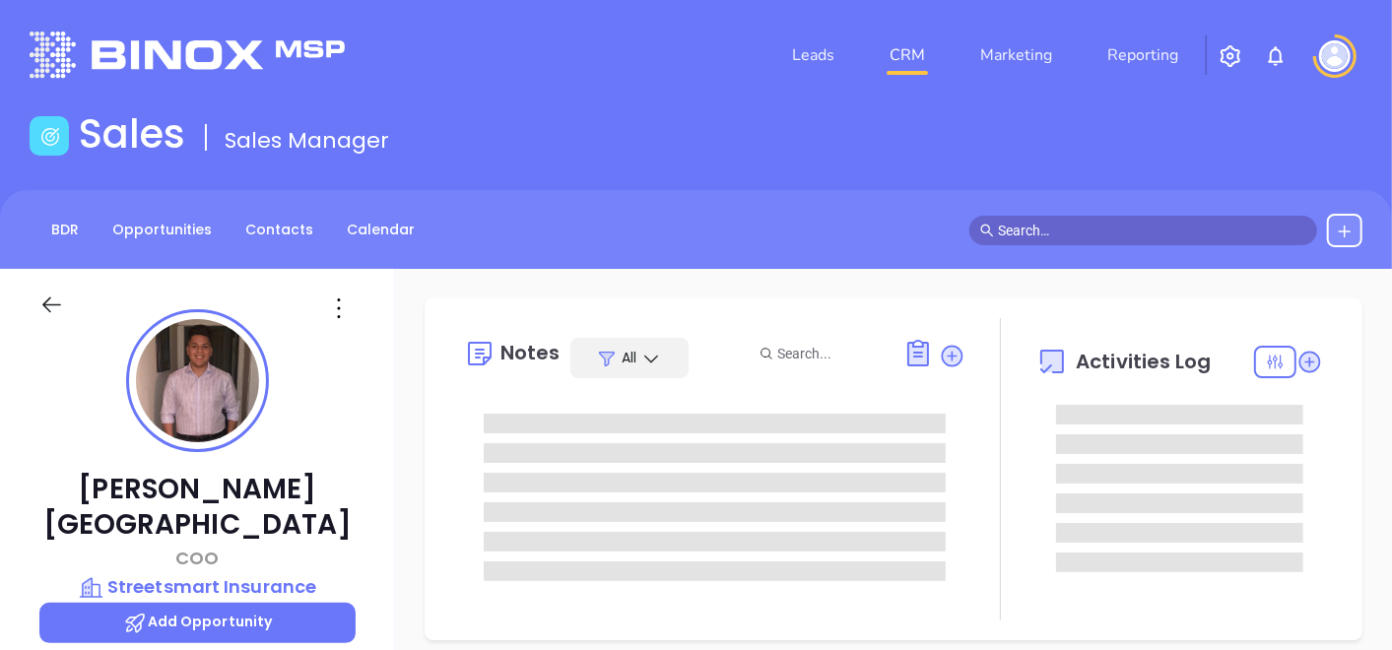
type input "[PERSON_NAME]"
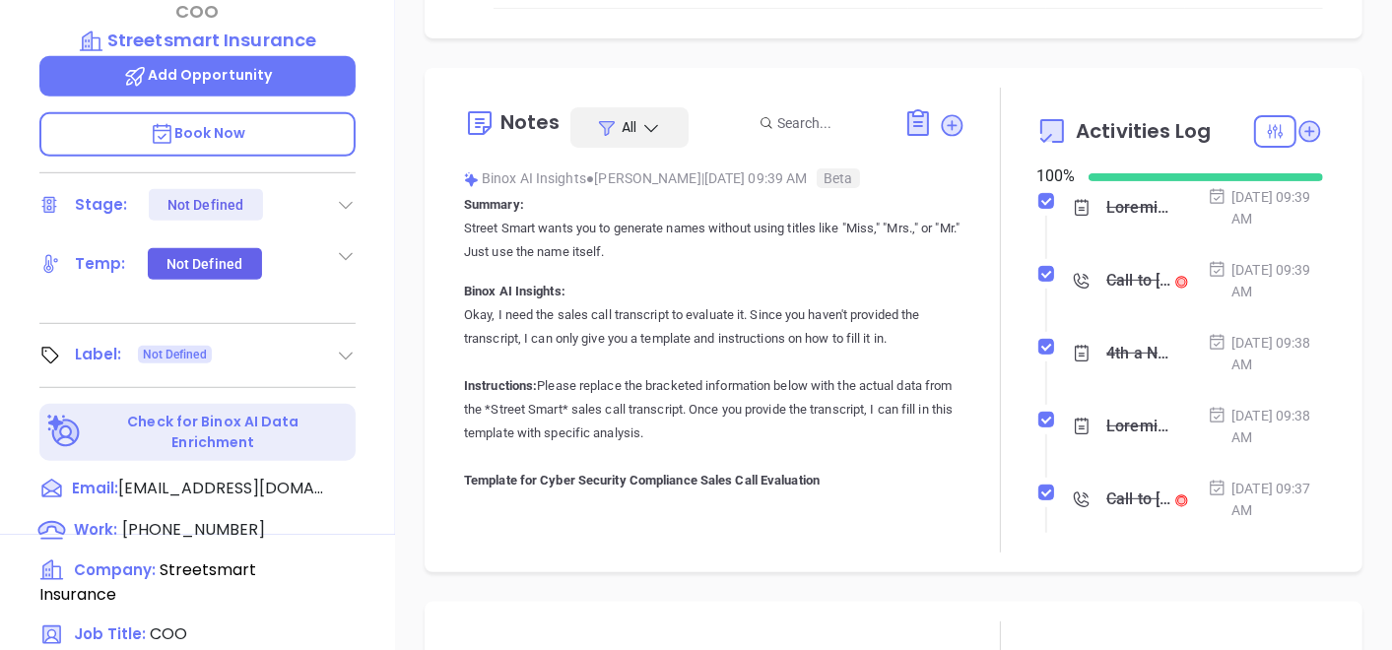
scroll to position [997, 0]
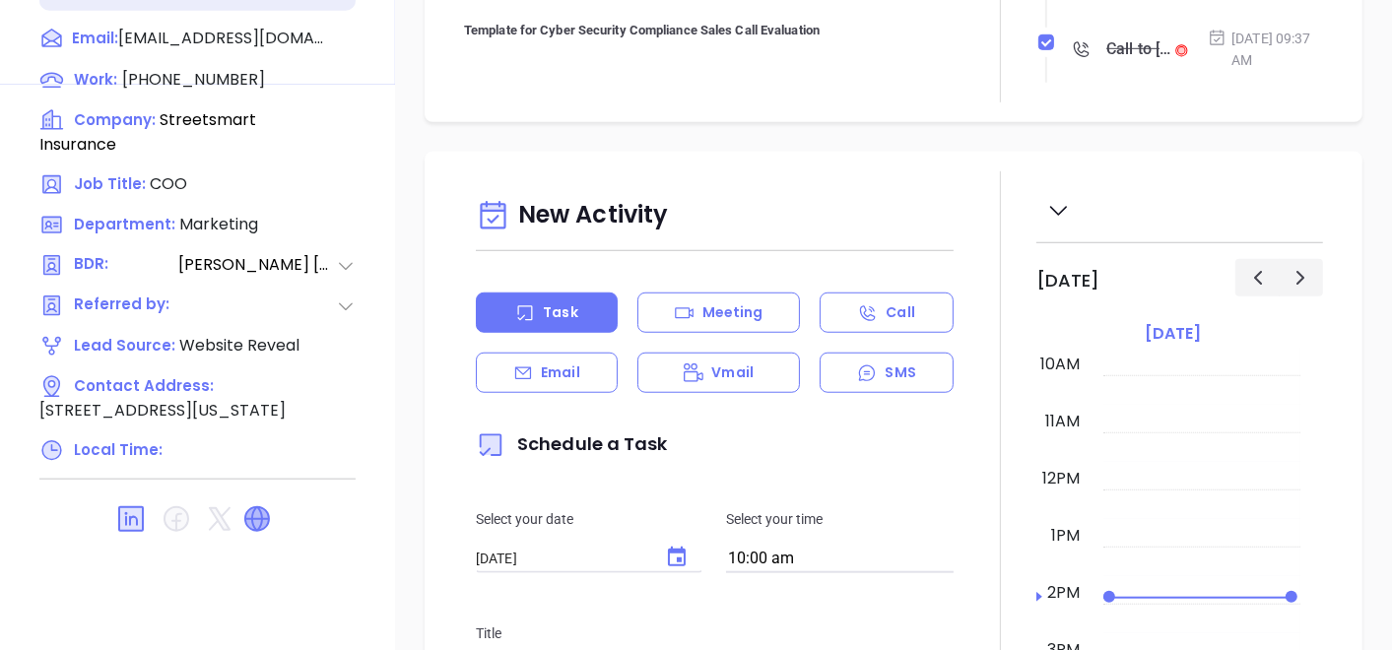
click at [249, 507] on icon at bounding box center [257, 519] width 24 height 24
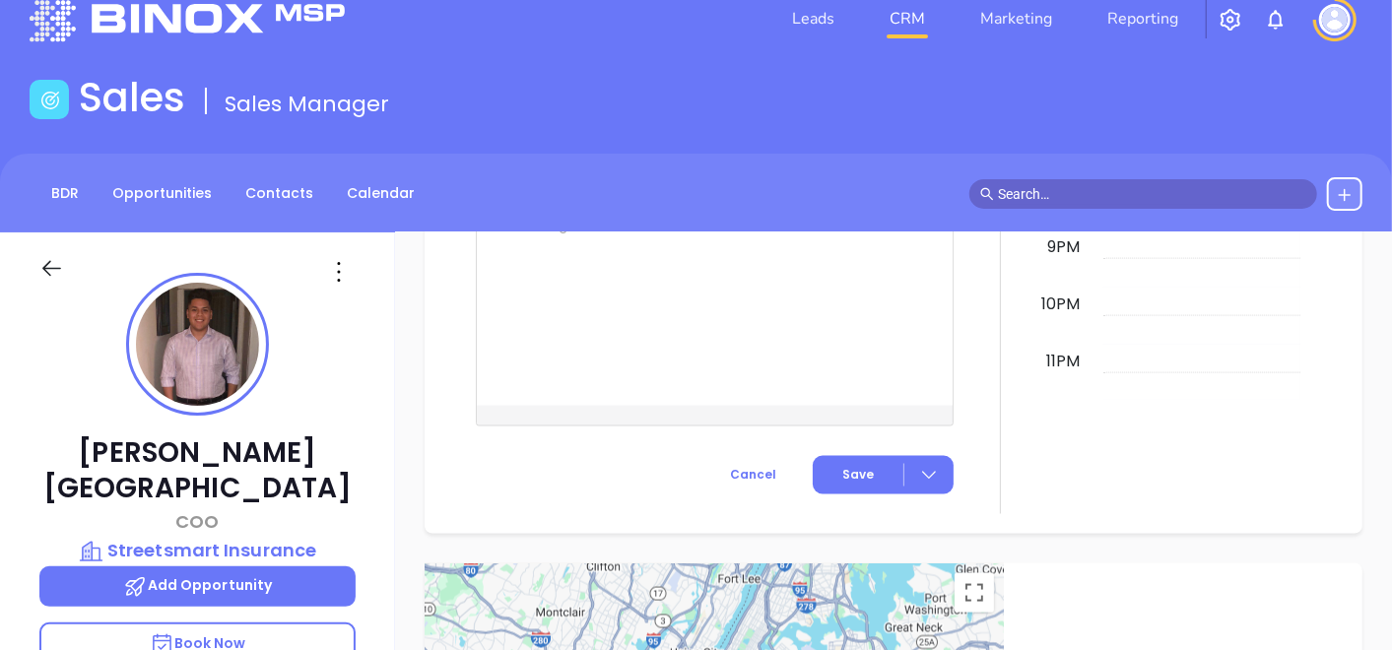
scroll to position [0, 0]
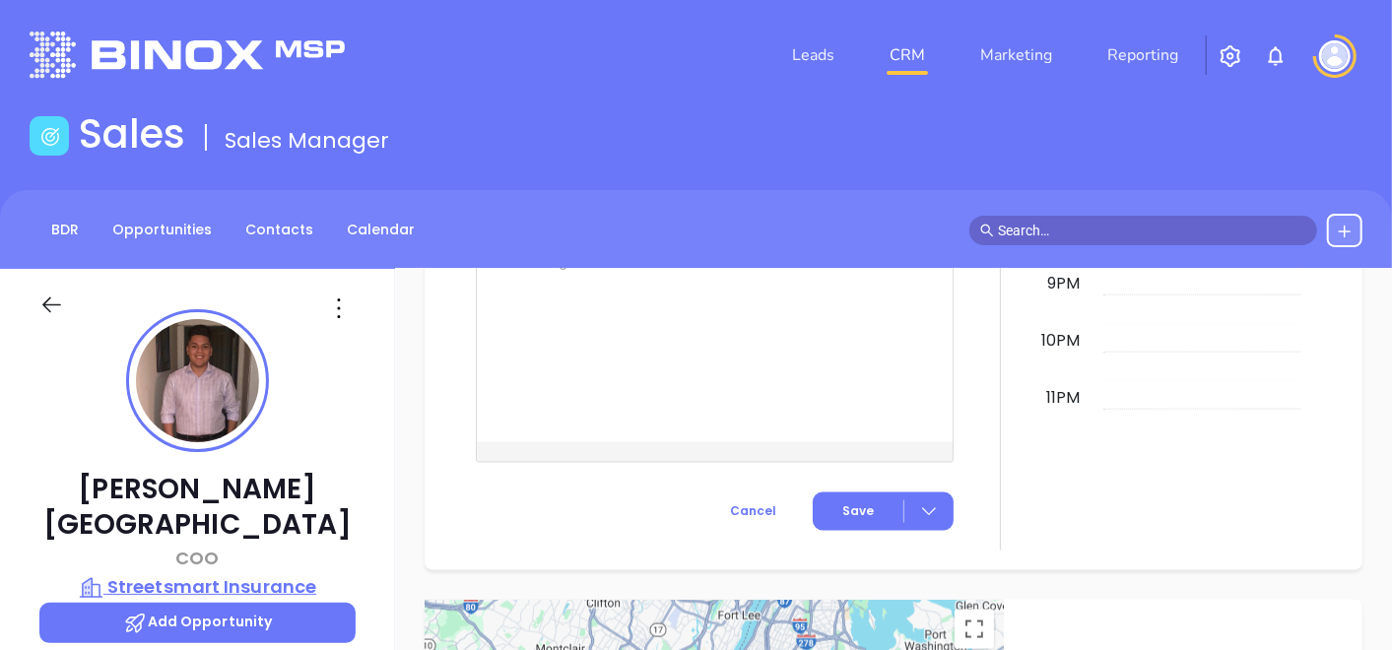
click at [274, 574] on p "Streetsmart Insurance" at bounding box center [197, 588] width 316 height 28
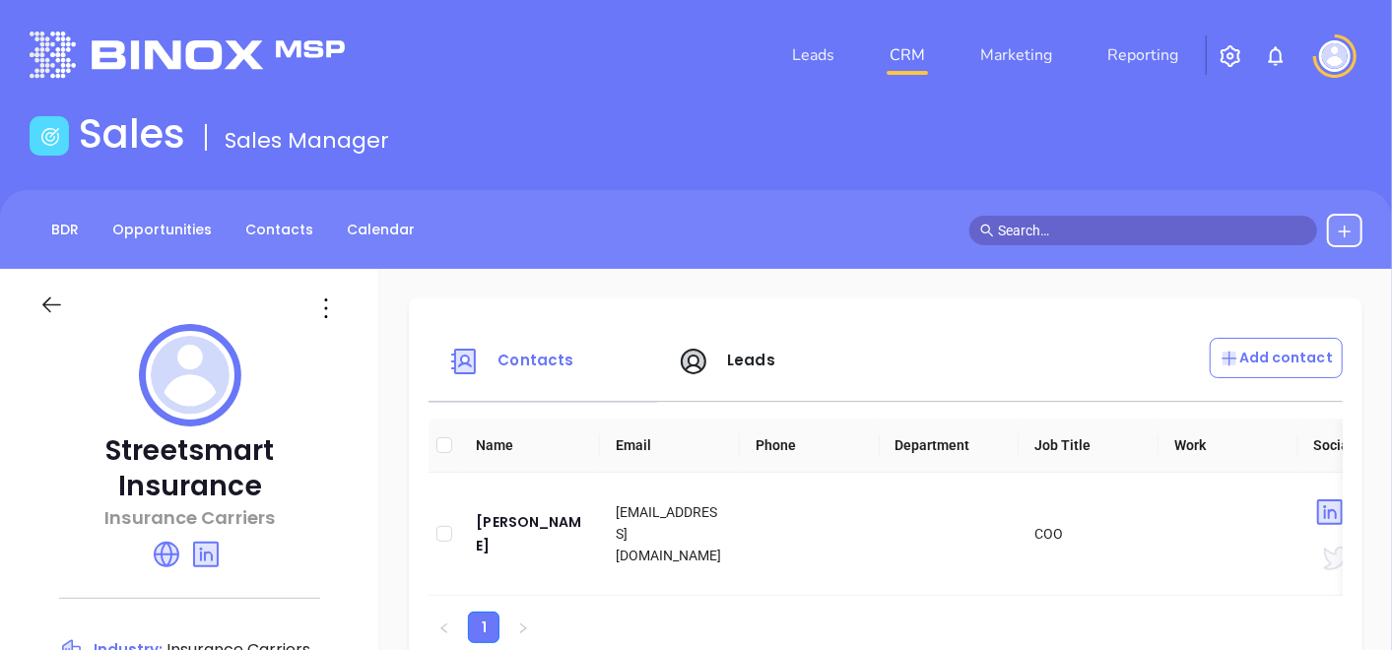
scroll to position [219, 0]
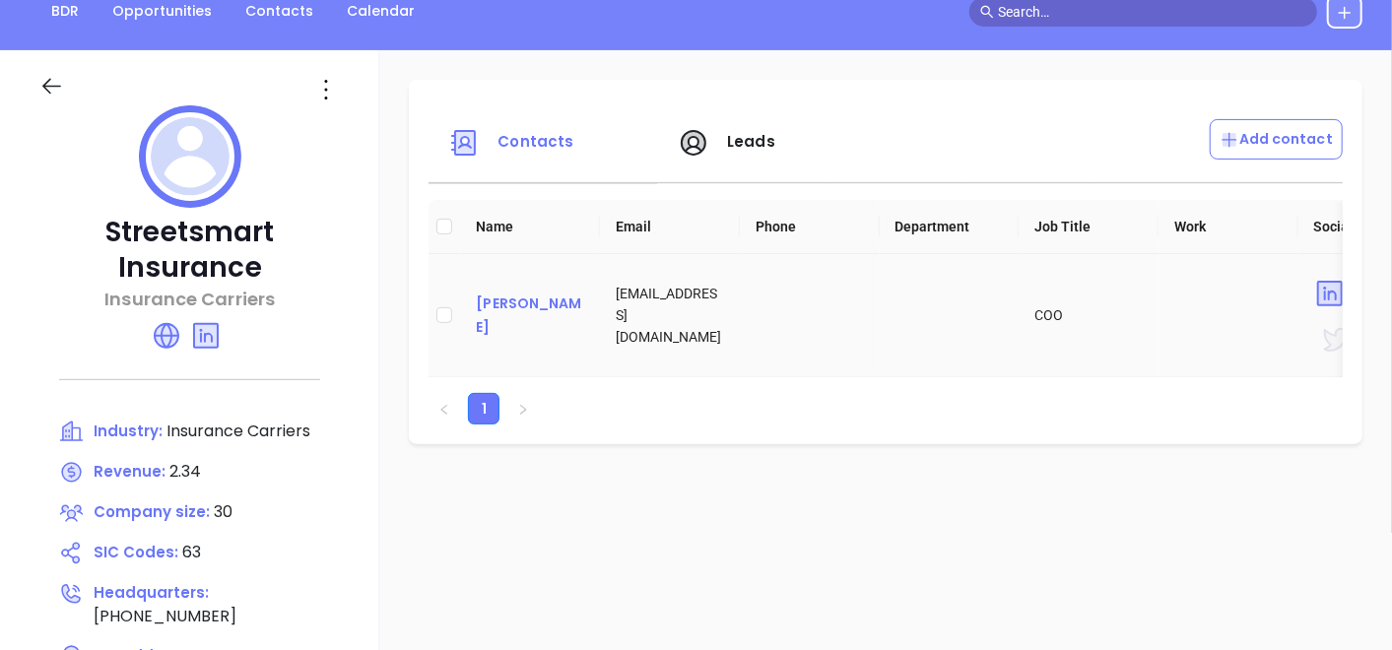
click at [543, 308] on div "Carlo Ferrara" at bounding box center [530, 315] width 108 height 47
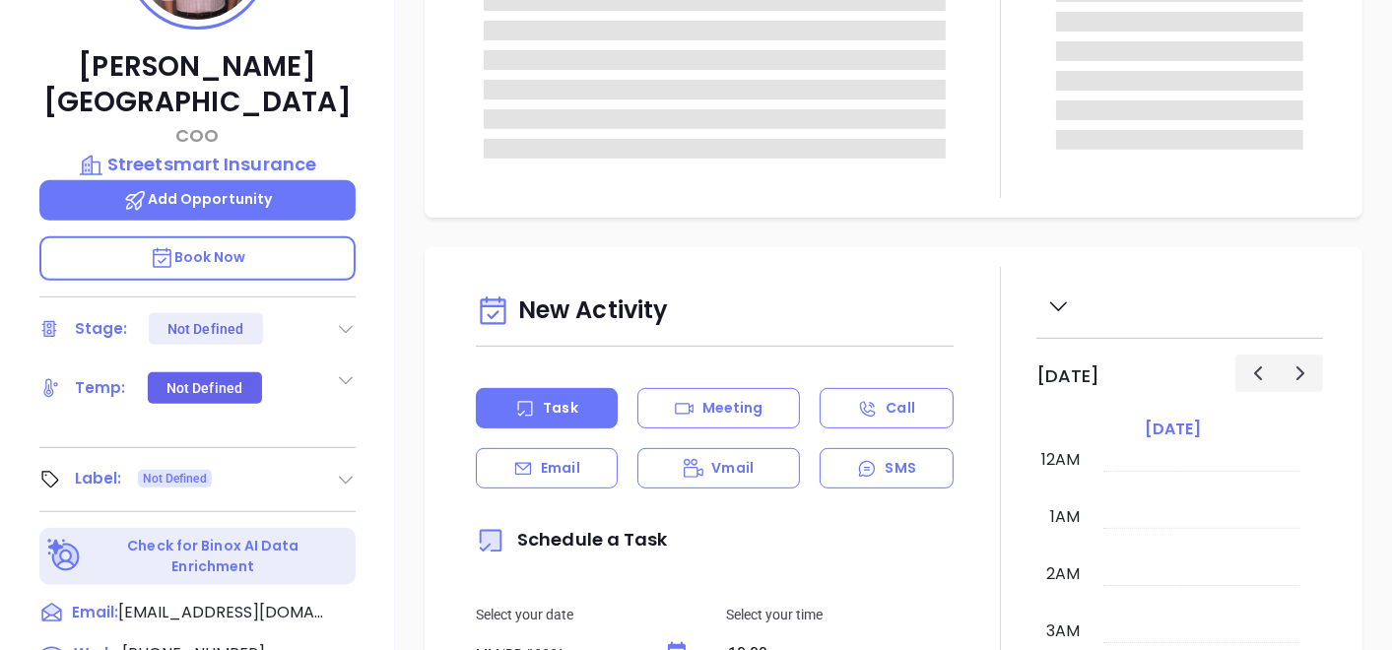
type input "[DATE]"
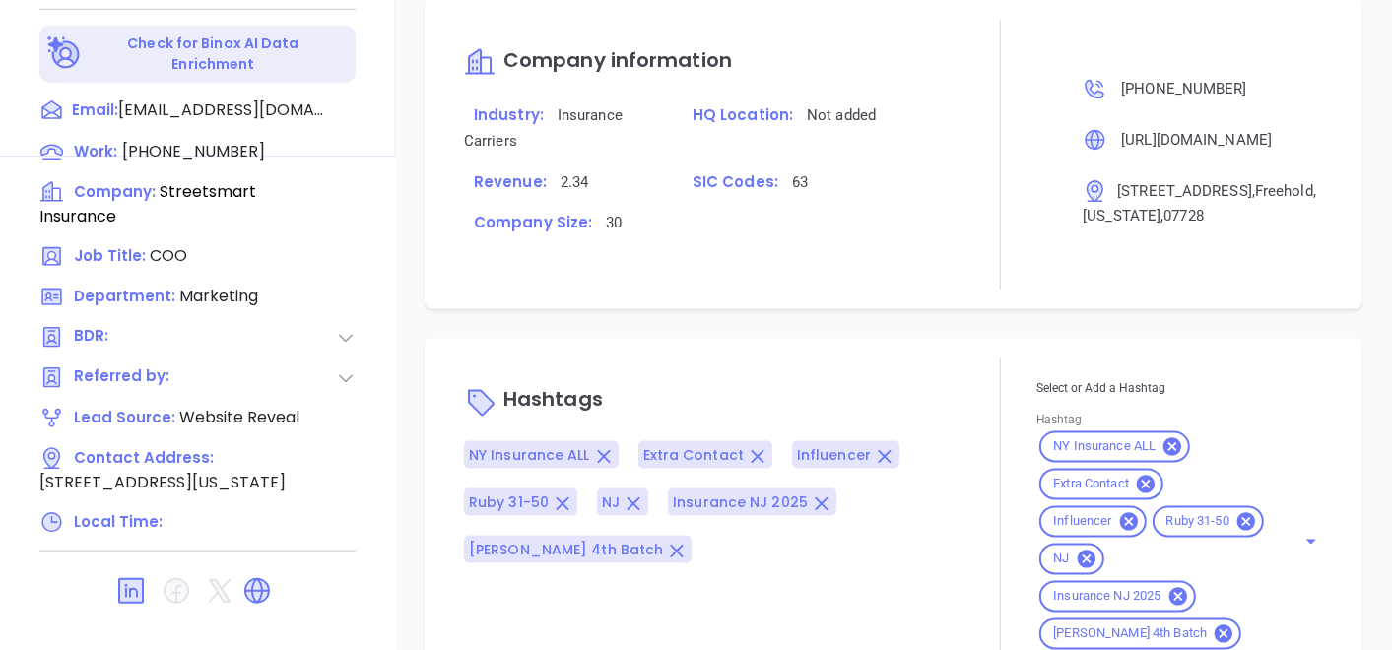
scroll to position [997, 0]
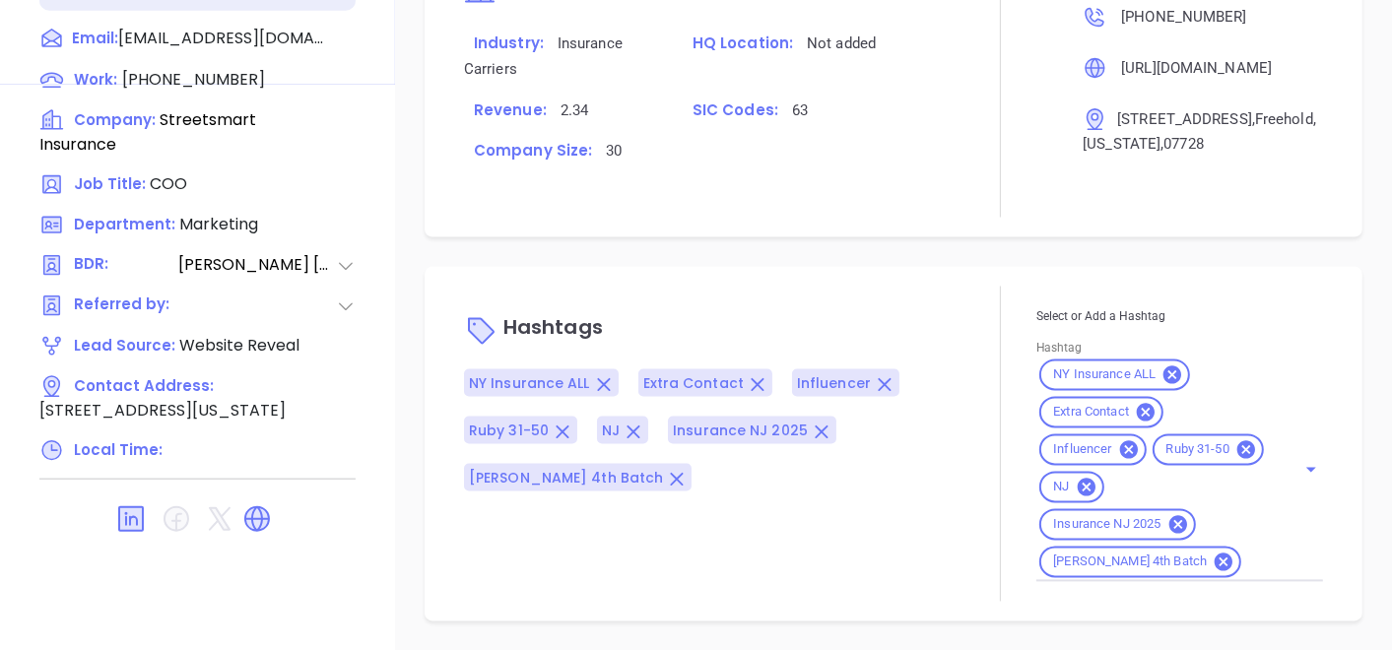
type input "[PERSON_NAME]"
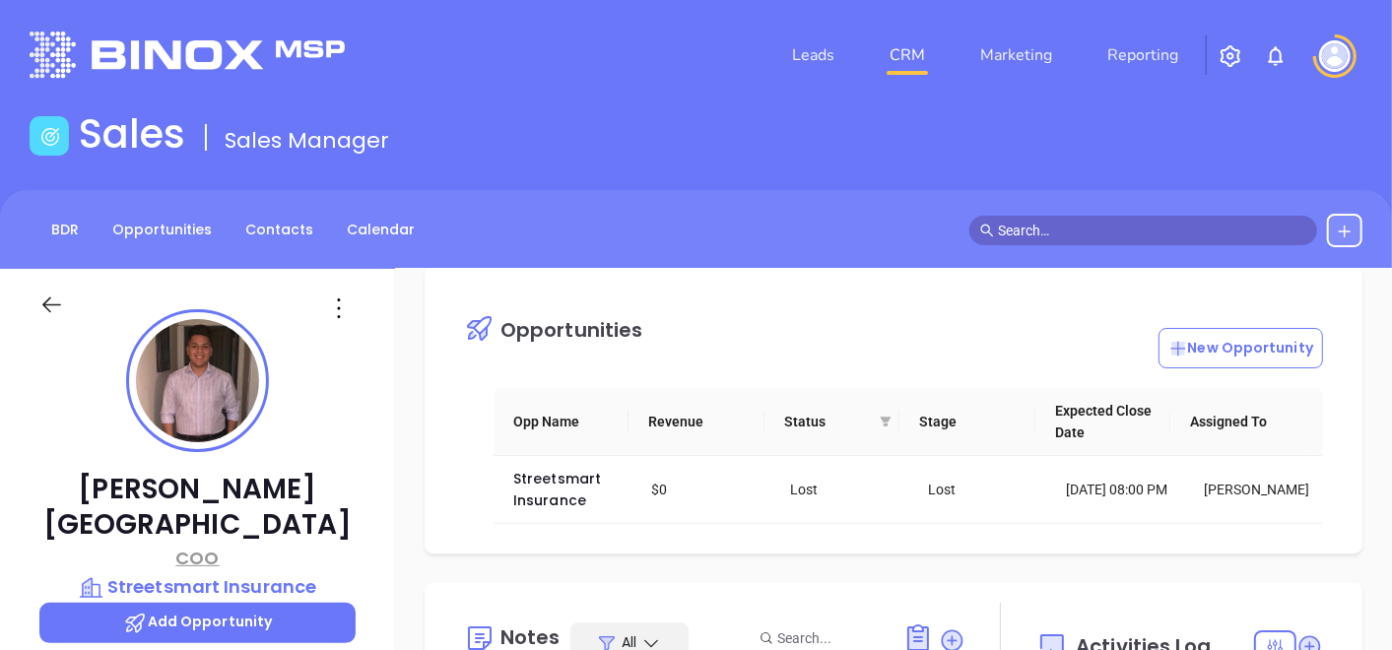
scroll to position [0, 0]
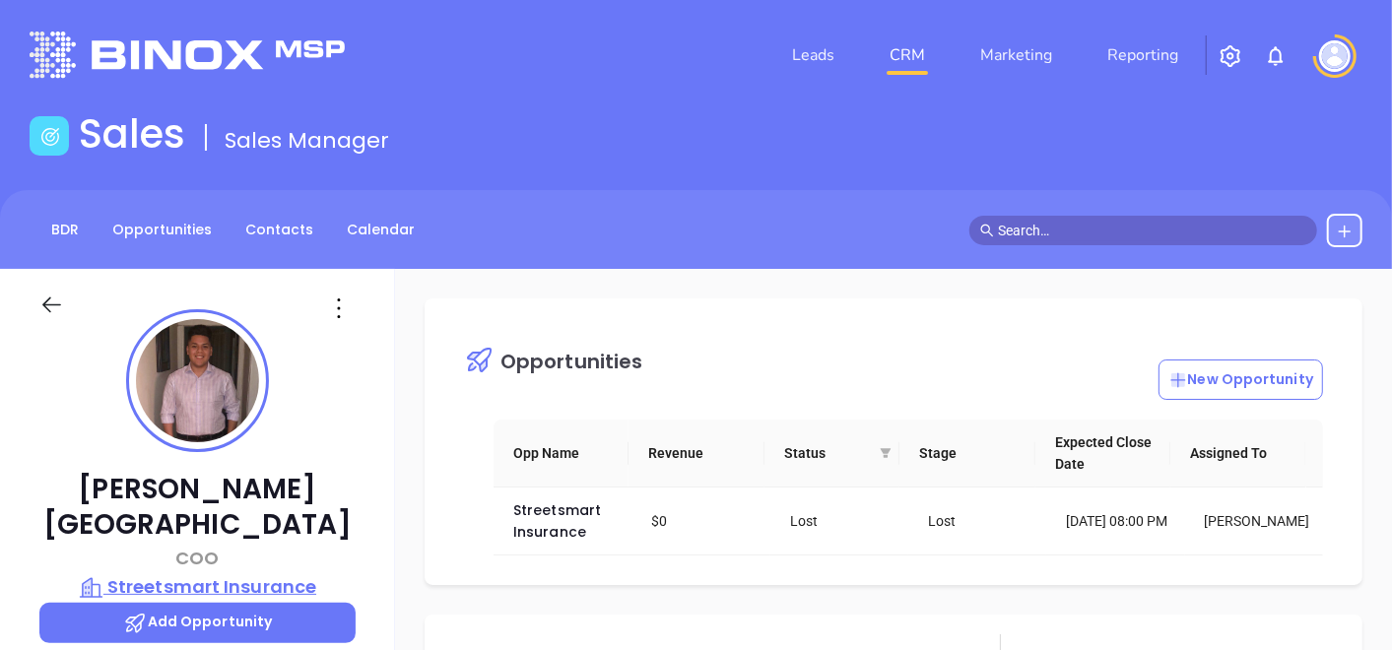
click at [266, 574] on p "Streetsmart Insurance" at bounding box center [197, 588] width 316 height 28
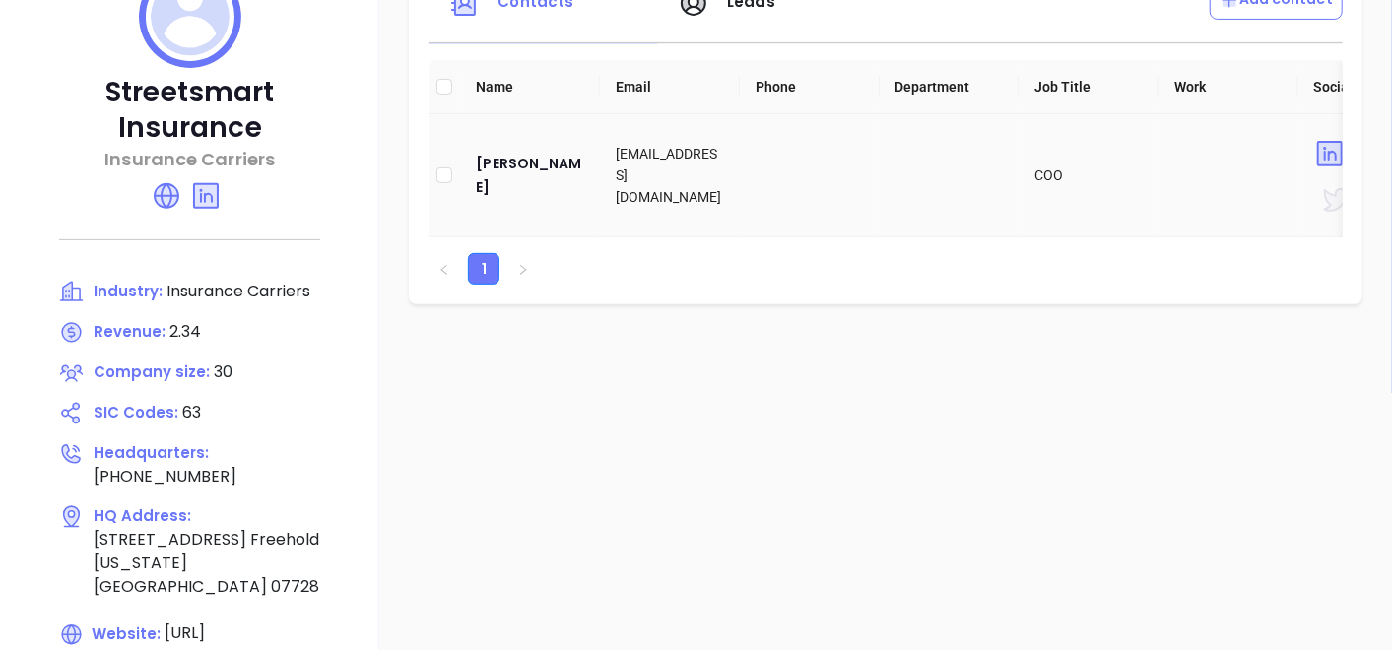
scroll to position [438, 0]
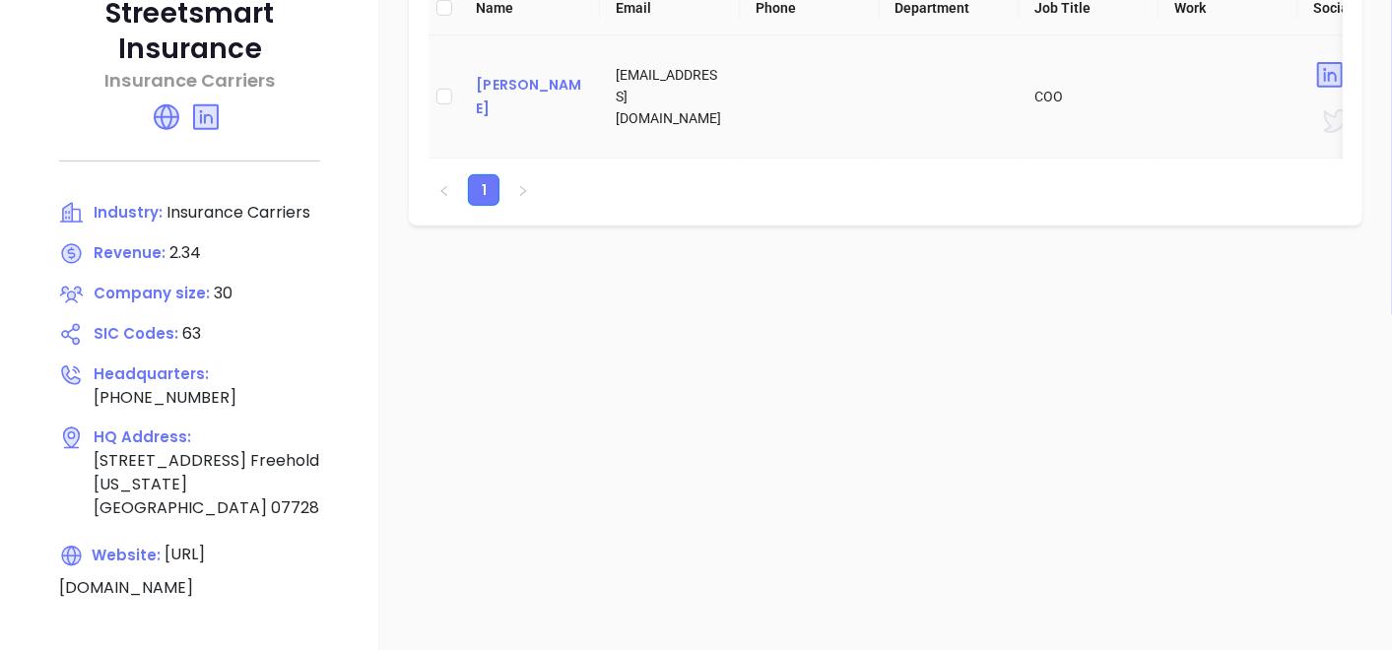
click at [562, 89] on div "Carlo Ferrara" at bounding box center [530, 96] width 108 height 47
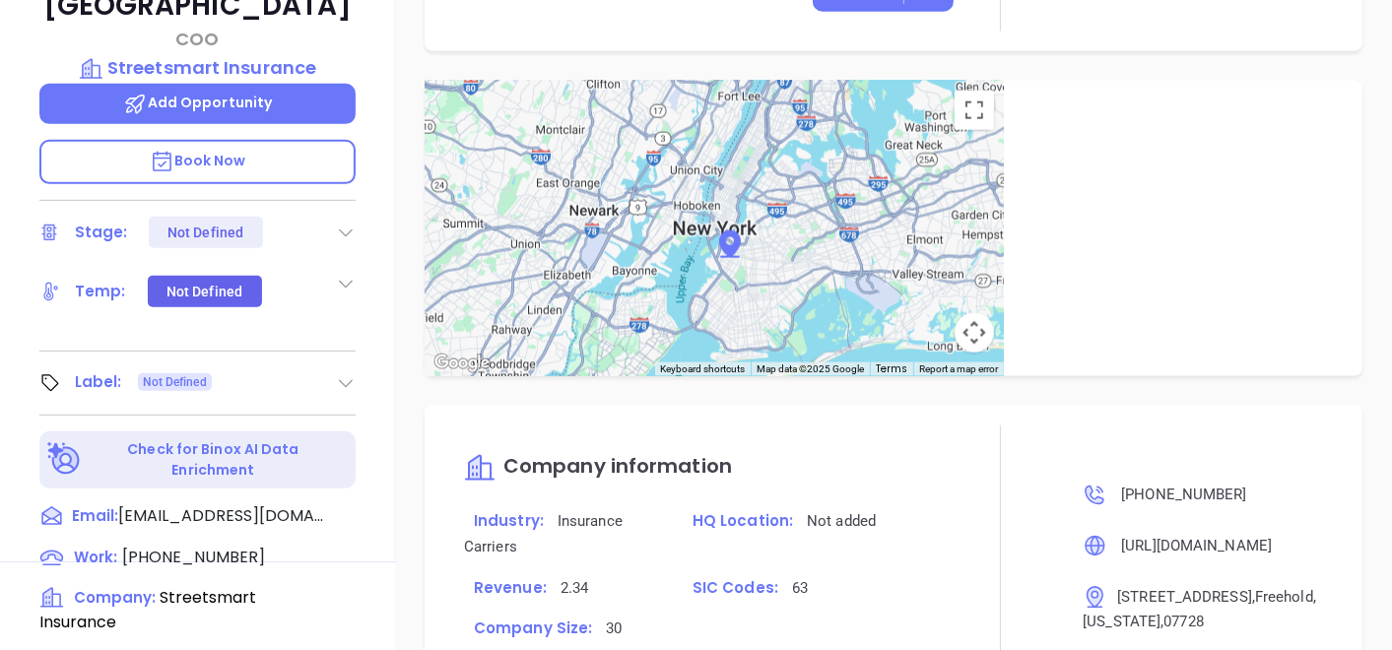
scroll to position [340, 0]
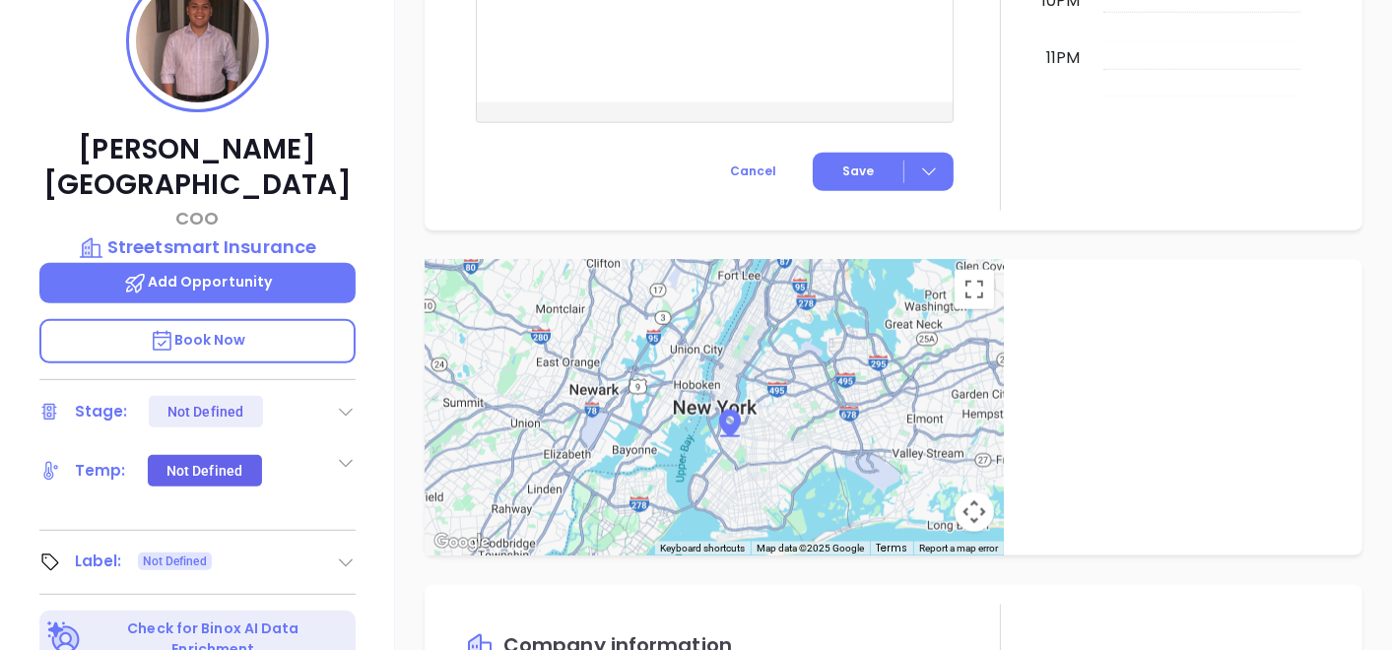
type input "[PERSON_NAME]"
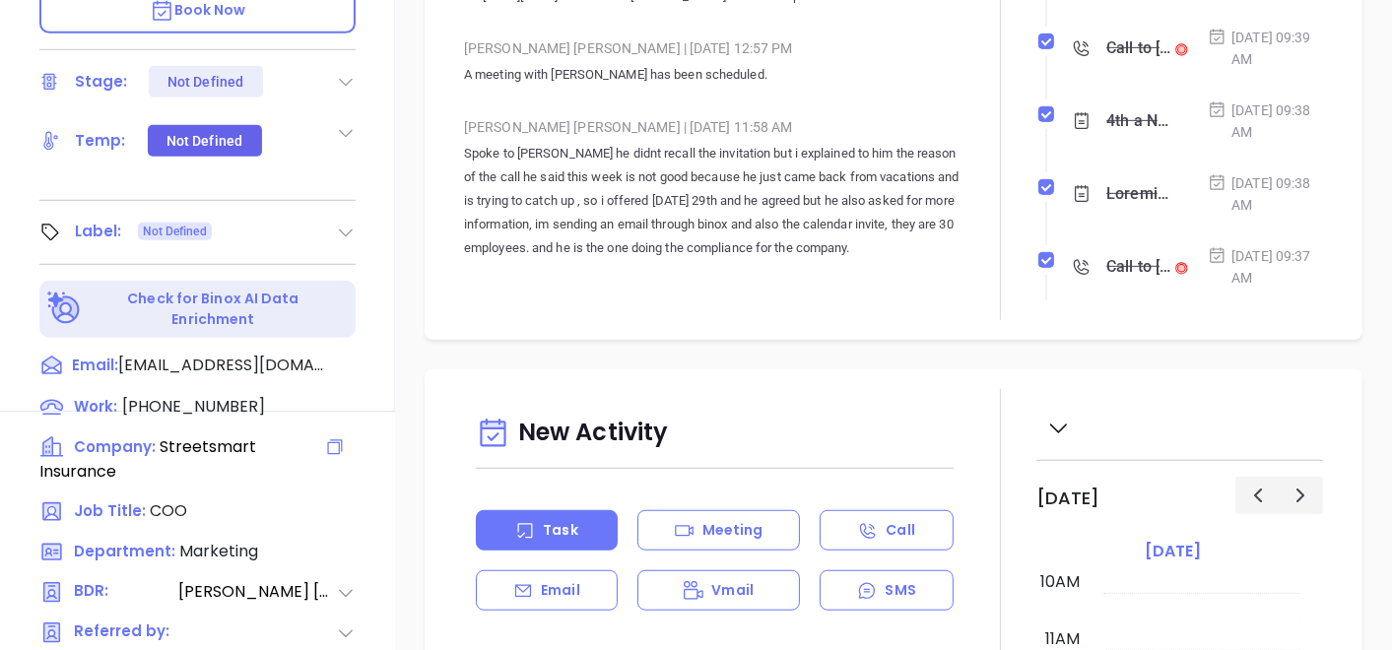
scroll to position [450, 0]
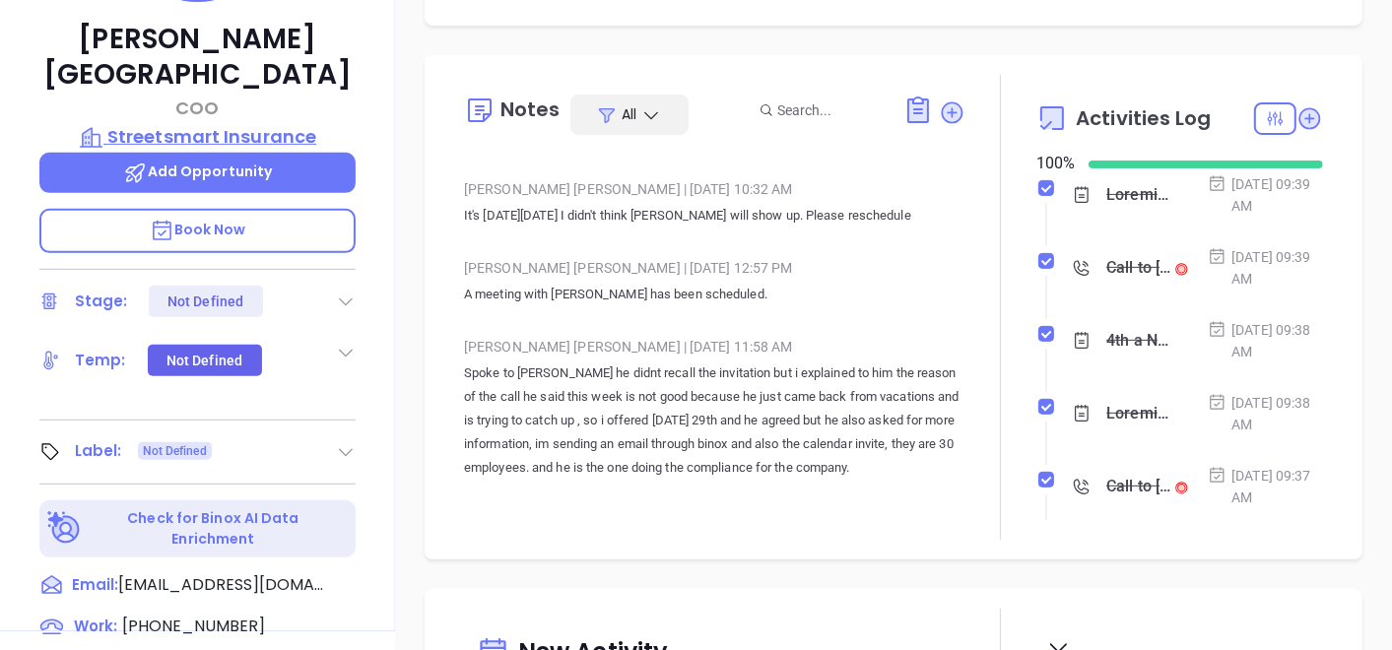
click at [231, 123] on p "Streetsmart Insurance" at bounding box center [197, 137] width 316 height 28
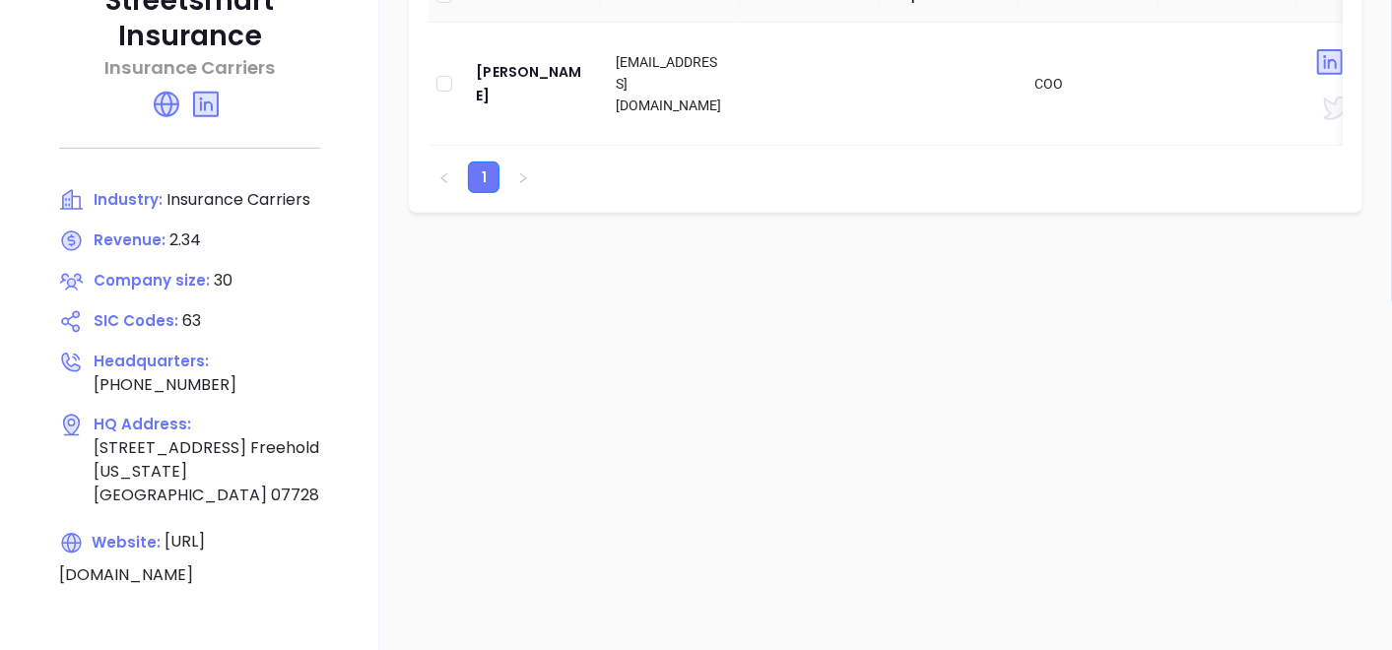
drag, startPoint x: 163, startPoint y: 493, endPoint x: 333, endPoint y: 492, distance: 170.5
click at [205, 531] on span "https://www.streetsmart.insurance/" at bounding box center [132, 558] width 146 height 55
copy span "streetsmart.insurance"
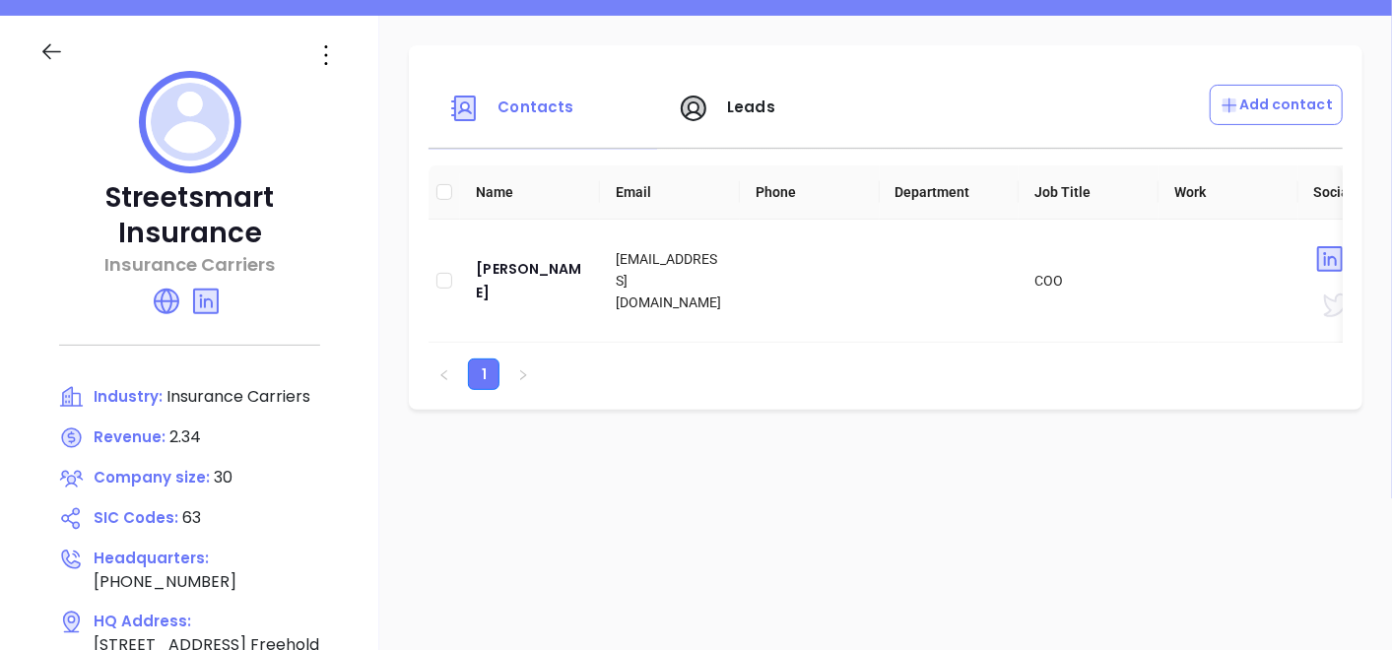
scroll to position [121, 0]
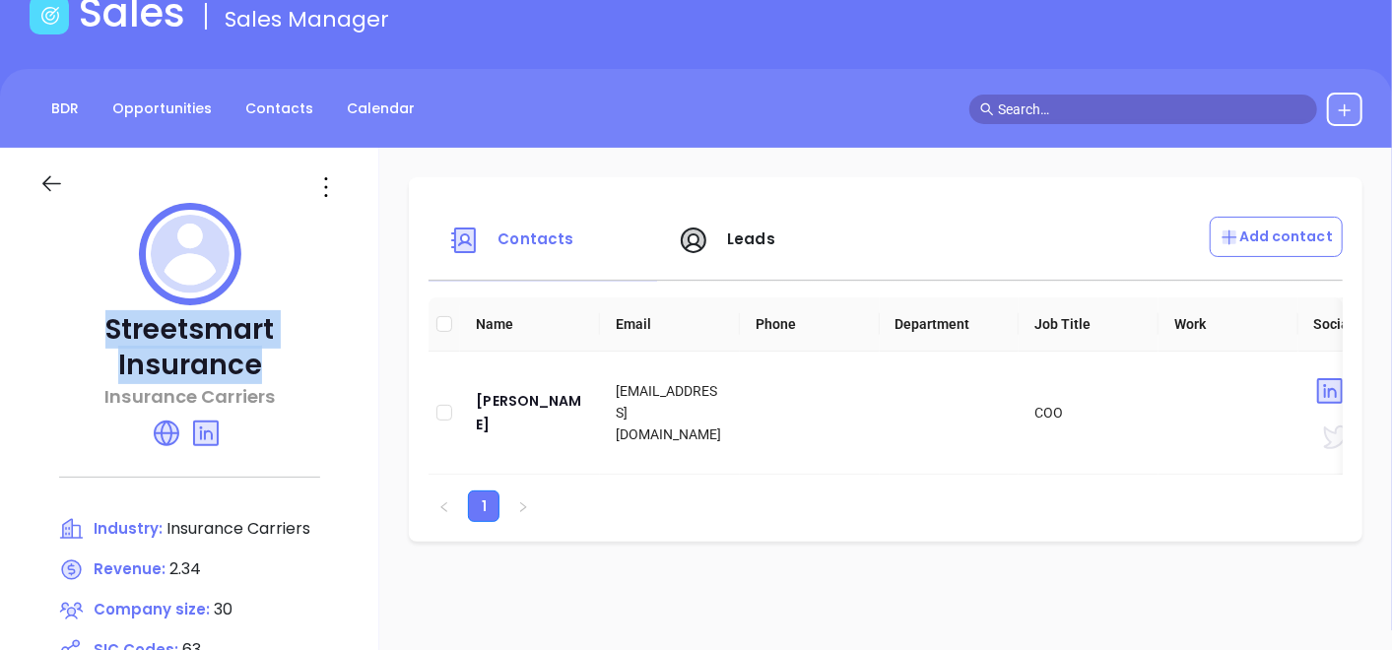
drag, startPoint x: 44, startPoint y: 313, endPoint x: 361, endPoint y: 317, distance: 316.3
click at [361, 317] on div "Streetsmart Insurance Insurance Carriers Industry: Insurance Carriers Revenue: …" at bounding box center [189, 567] width 379 height 838
copy p "Streetsmart Insurance"
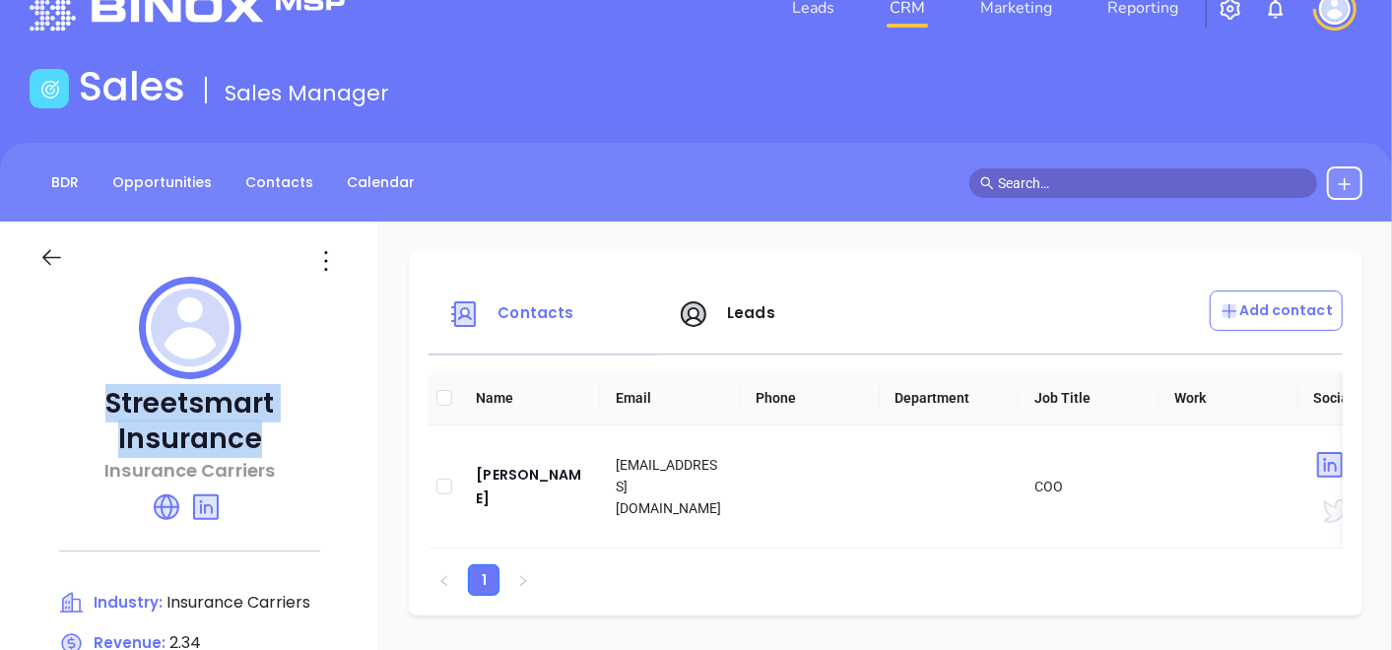
scroll to position [0, 0]
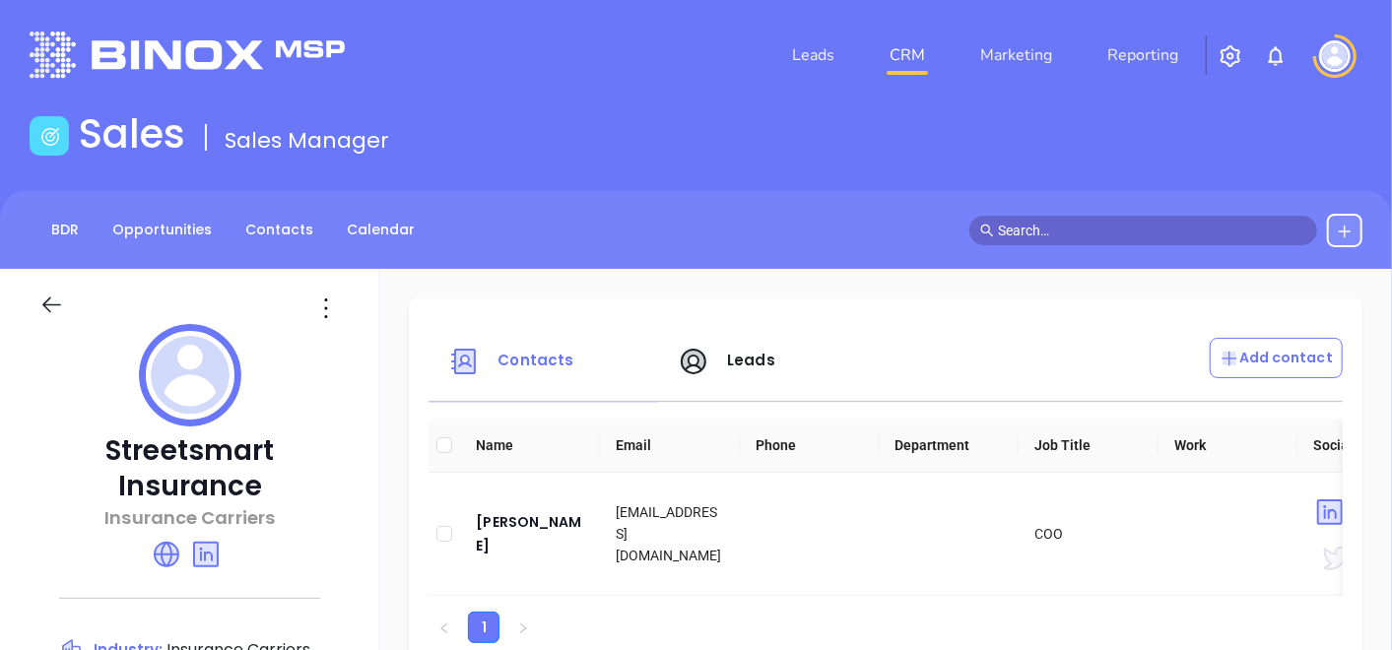
click at [779, 47] on li "Leads" at bounding box center [814, 54] width 98 height 39
click at [797, 53] on link "Leads" at bounding box center [813, 54] width 58 height 39
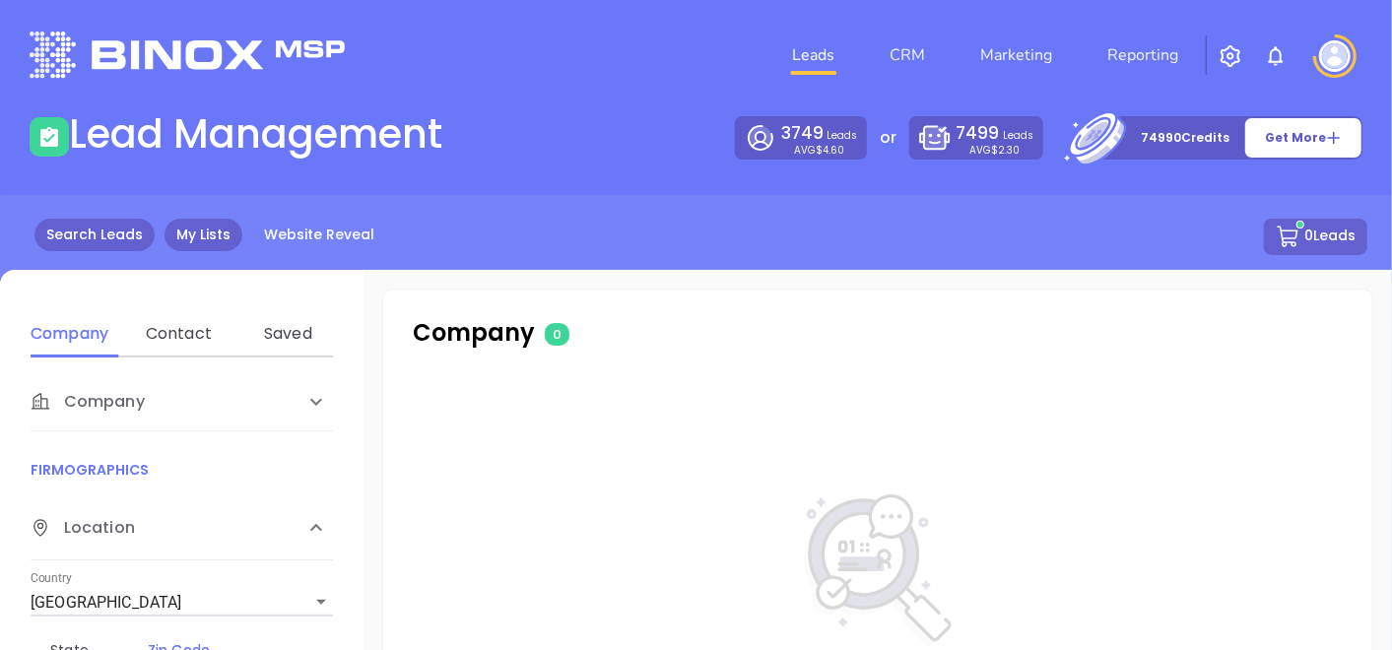
click at [182, 241] on link "My Lists" at bounding box center [204, 235] width 78 height 33
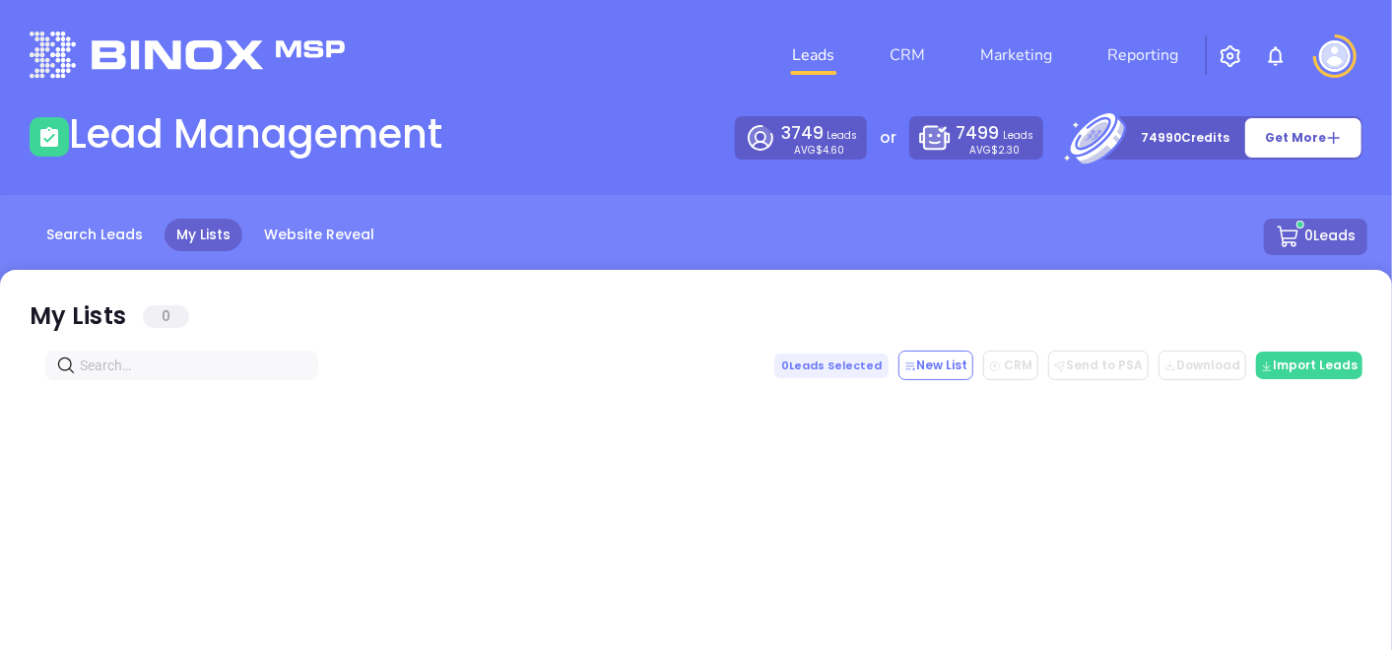
click at [120, 361] on input "text" at bounding box center [186, 366] width 212 height 22
paste input "leighagency.com"
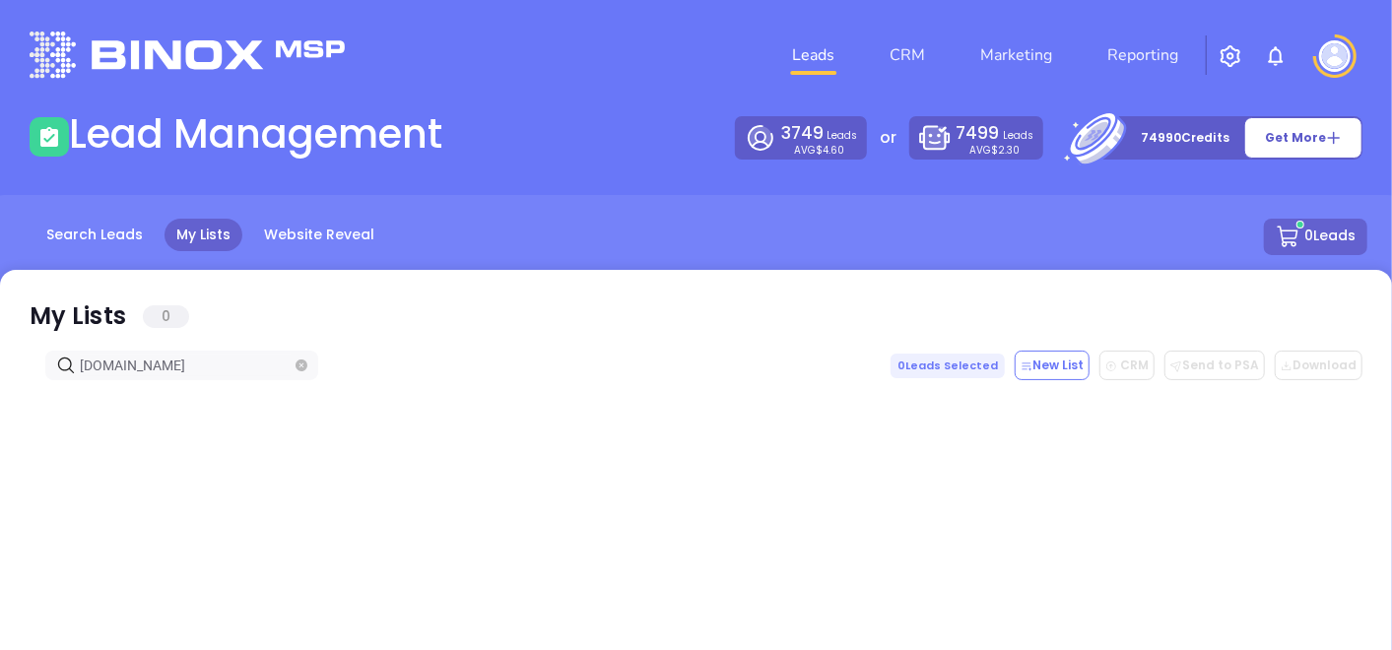
type input "leighagency.com"
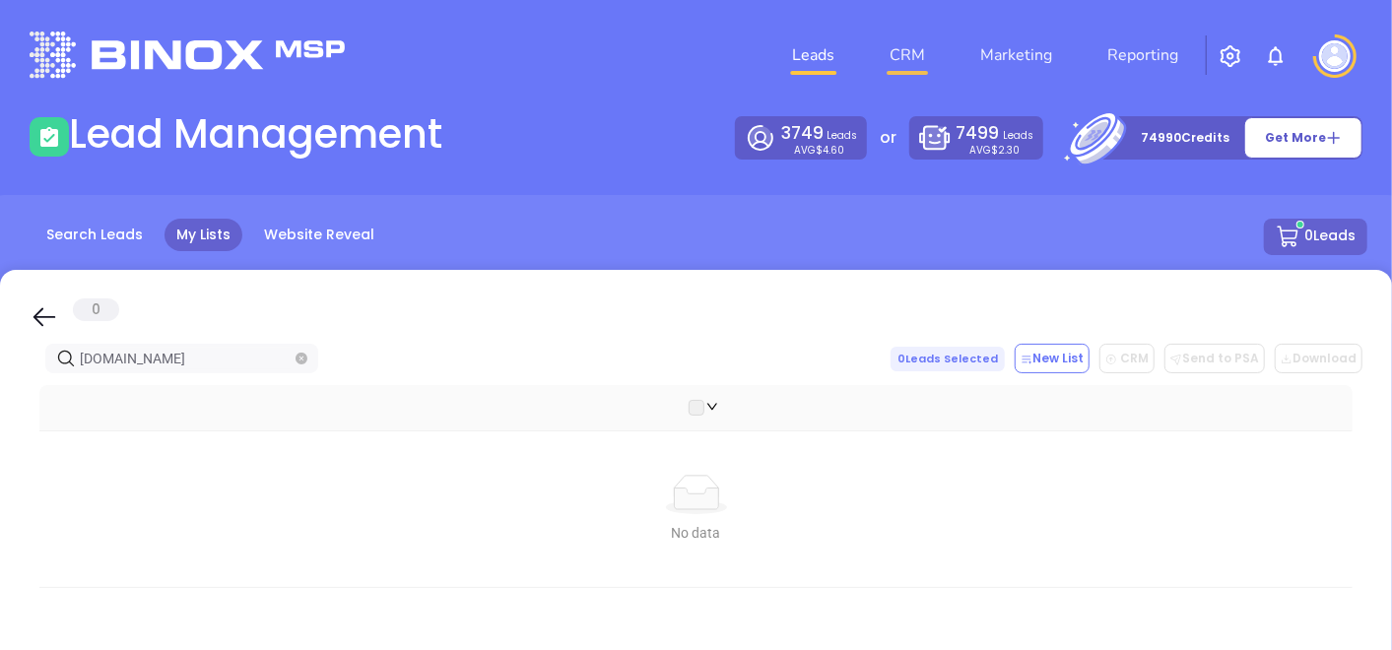
click at [909, 53] on link "CRM" at bounding box center [907, 54] width 51 height 39
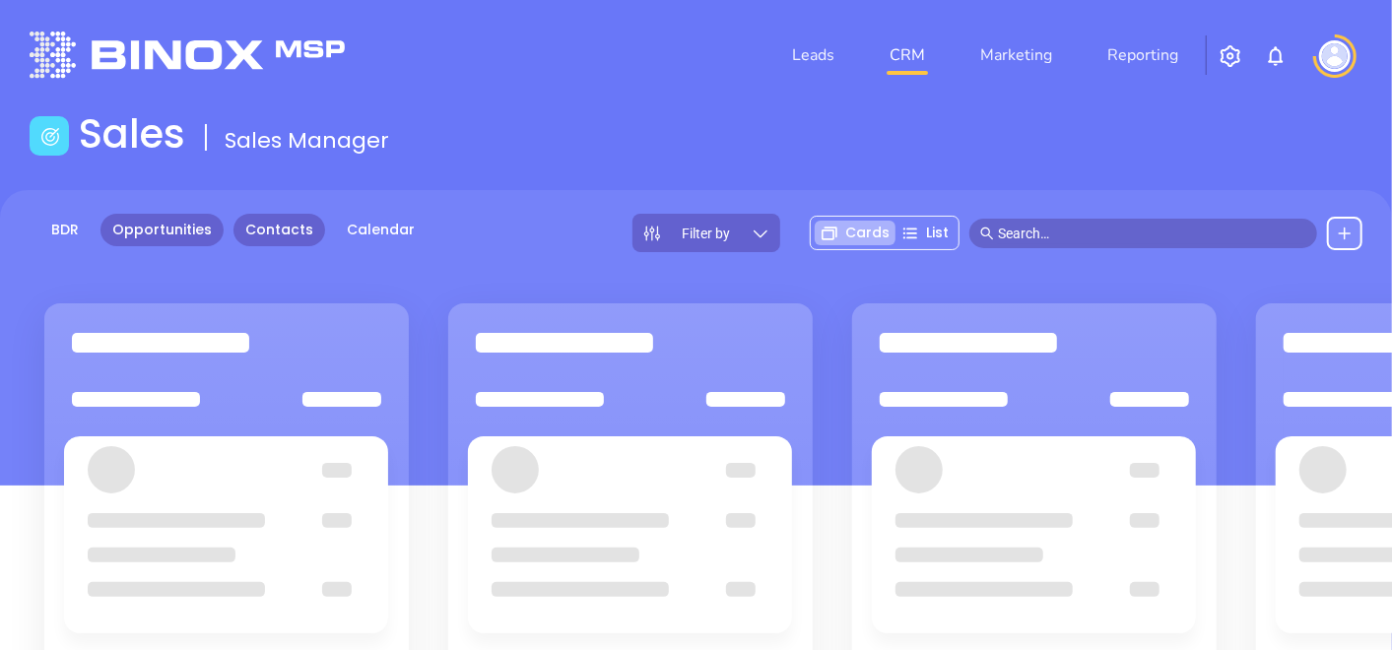
click at [291, 232] on link "Contacts" at bounding box center [280, 230] width 92 height 33
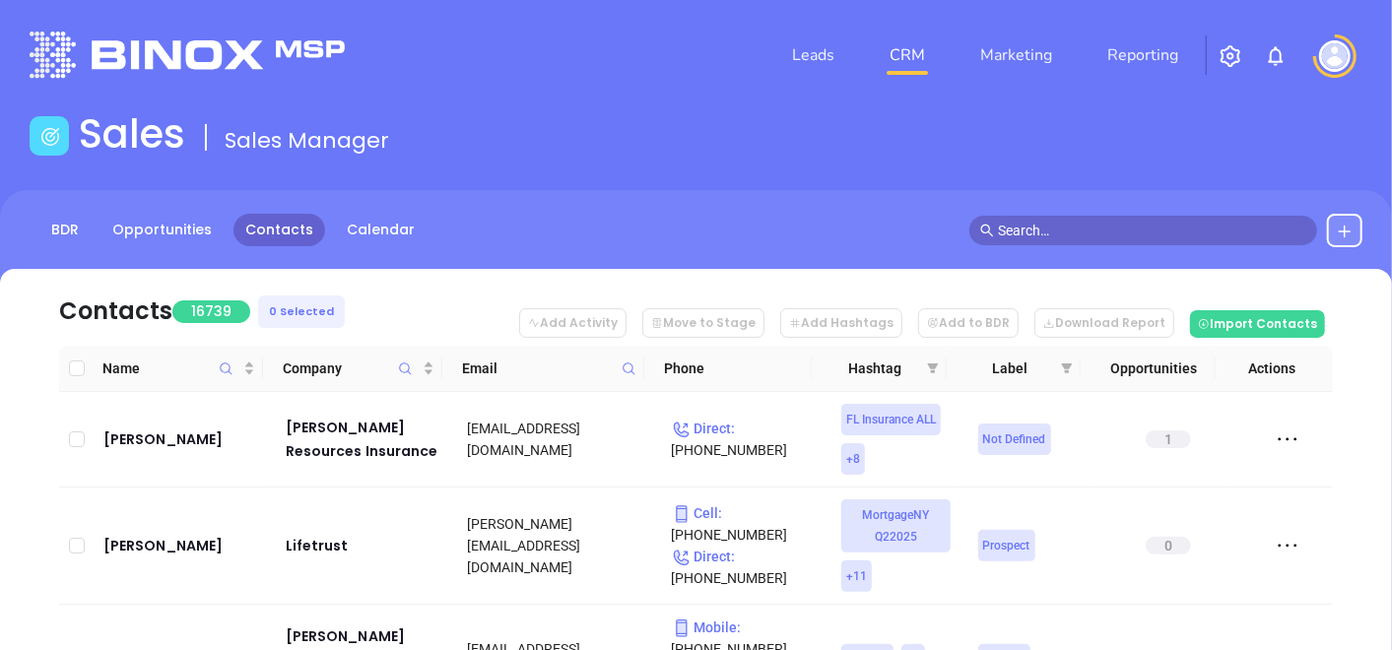
click at [631, 369] on icon at bounding box center [629, 369] width 15 height 15
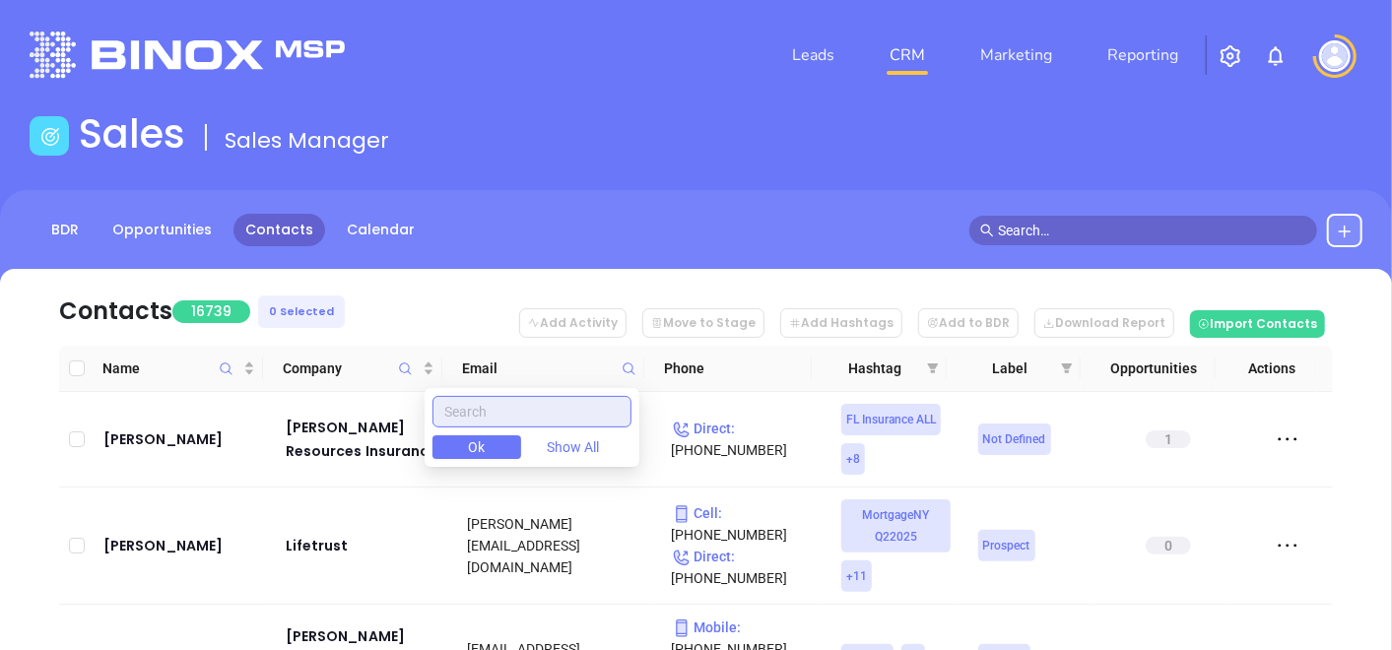
paste input "shenbergerinsurance.com"
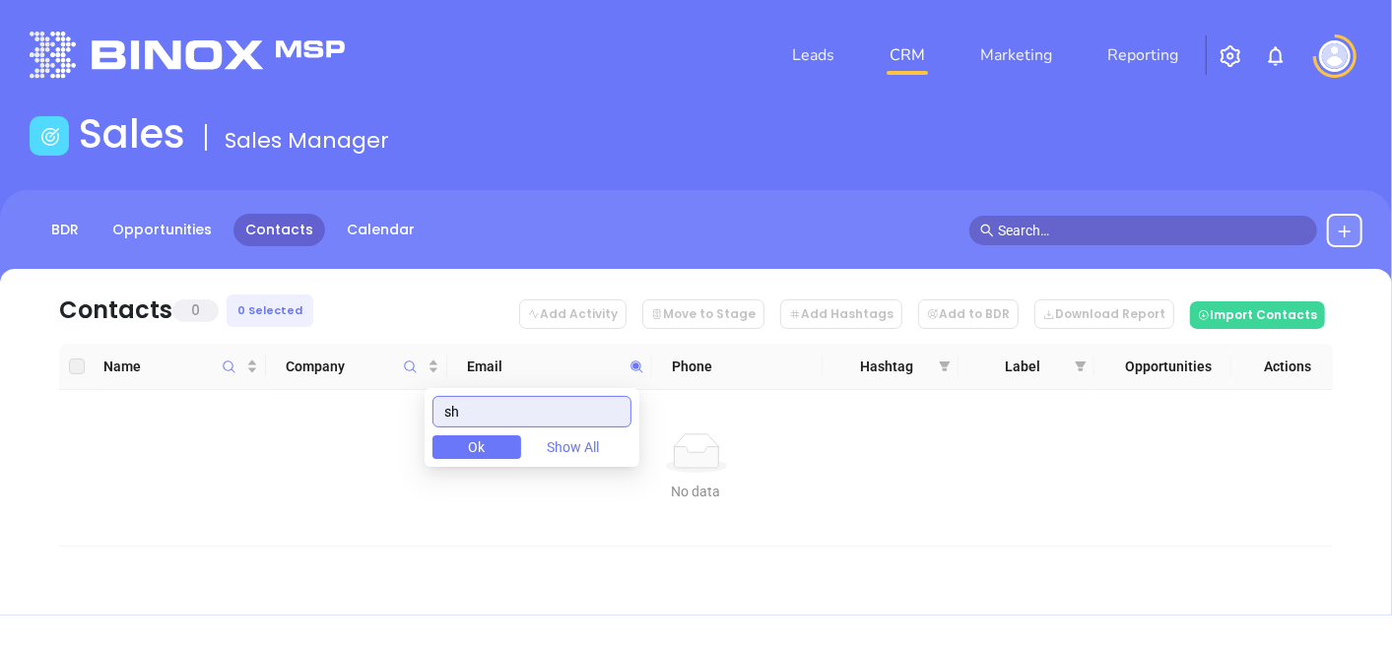
type input "s"
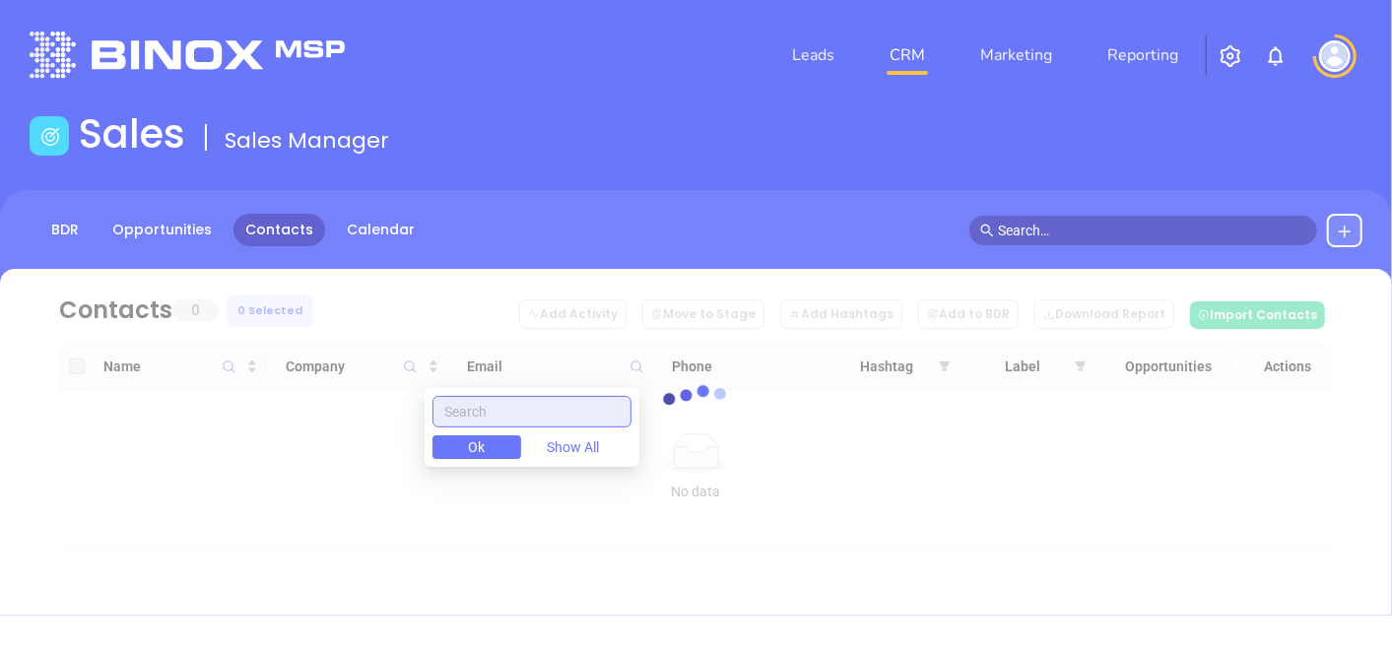
paste input "johl.com"
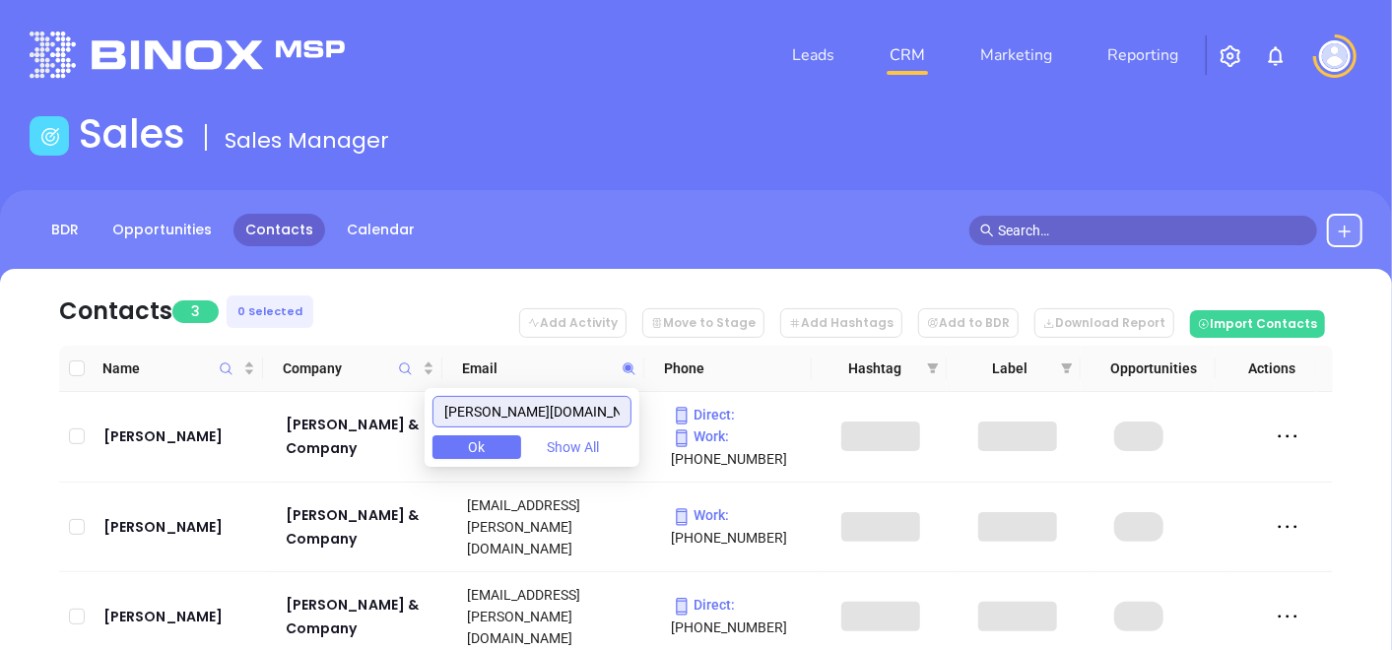
type input "johl.com"
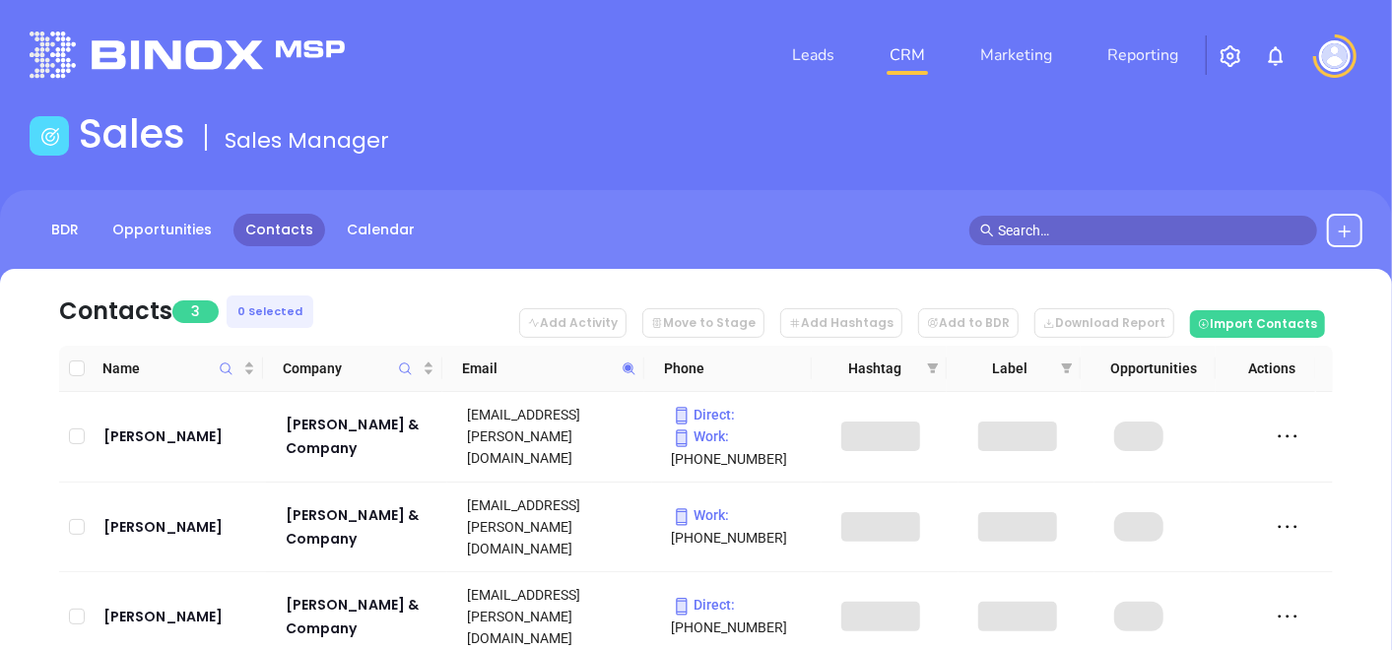
click at [552, 269] on nav "Contacts 3 0 Selected Add Activity Move to Stage Add Hashtags Add to BDR Downlo…" at bounding box center [696, 307] width 1274 height 77
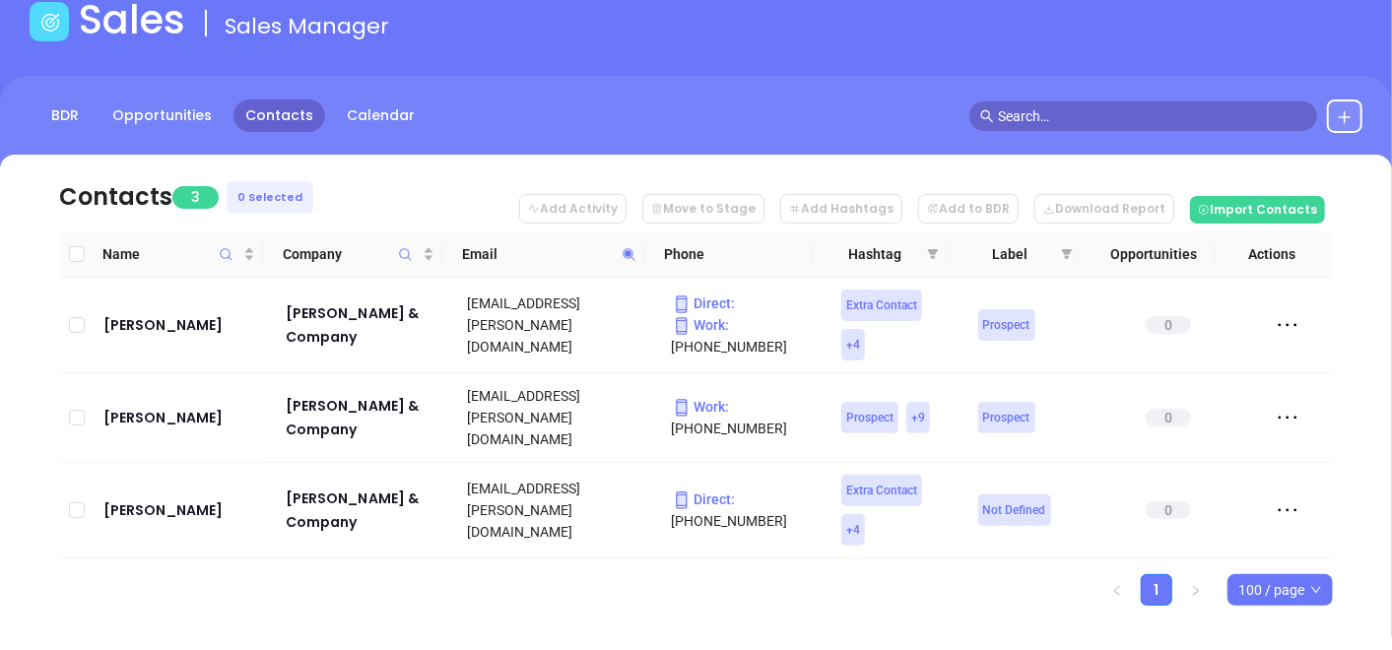
scroll to position [117, 0]
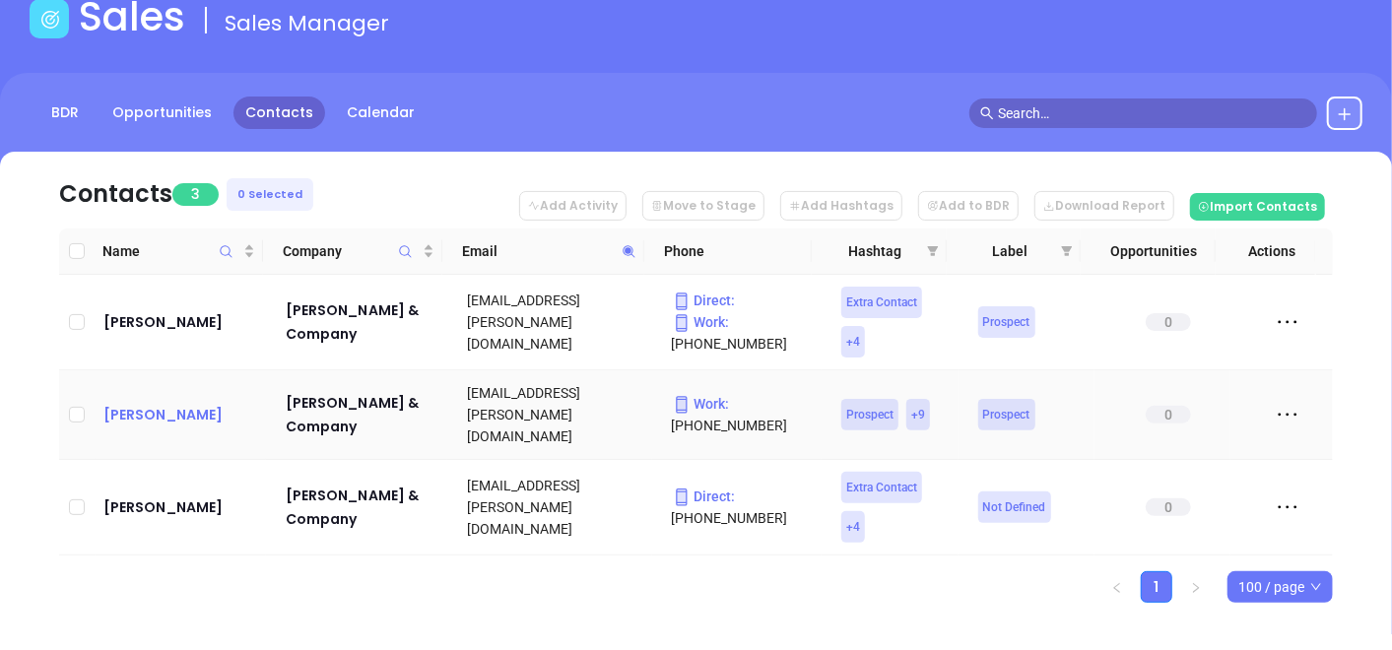
click at [189, 408] on div "Sandra McLeod" at bounding box center [180, 415] width 155 height 24
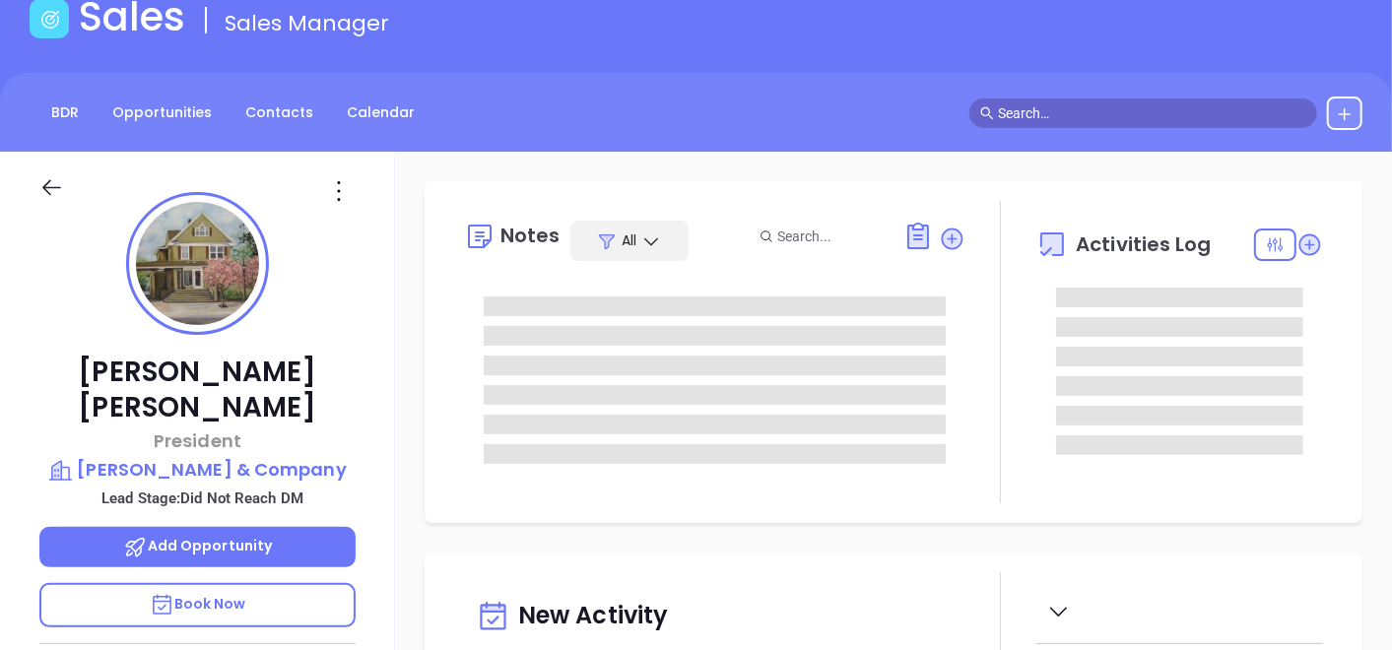
type input "[DATE]"
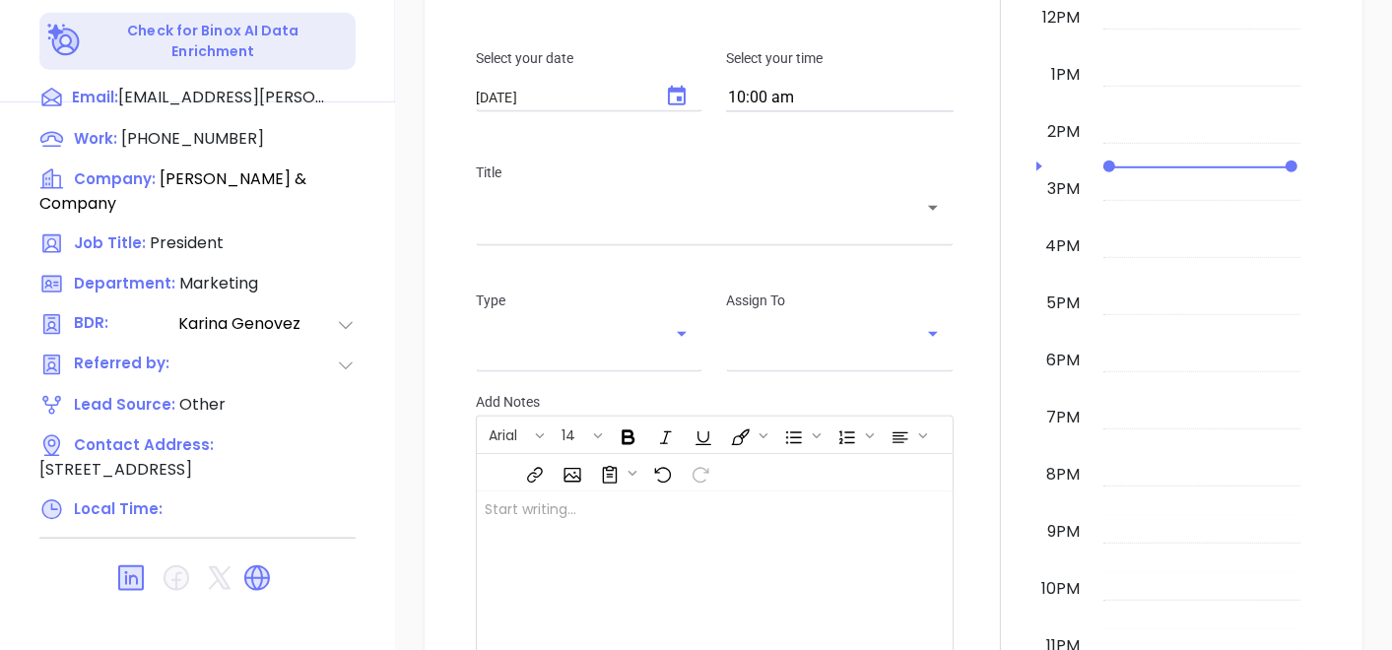
scroll to position [997, 0]
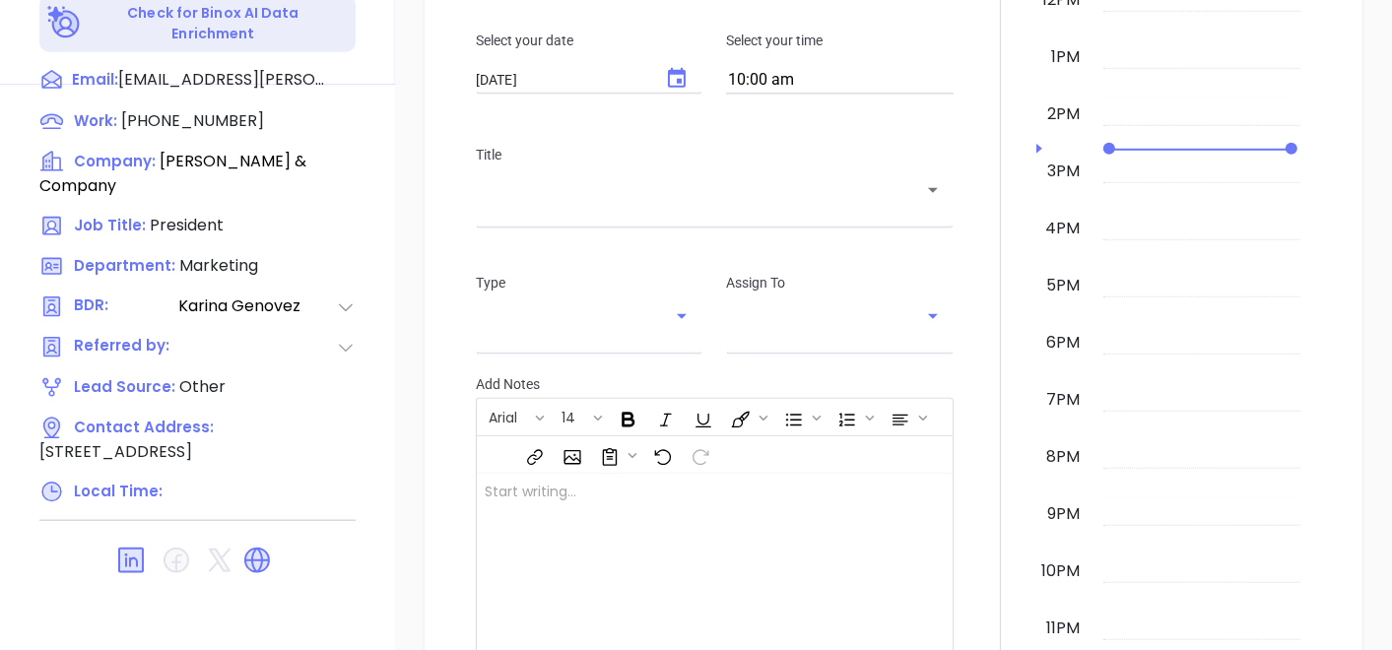
type input "[PERSON_NAME]"
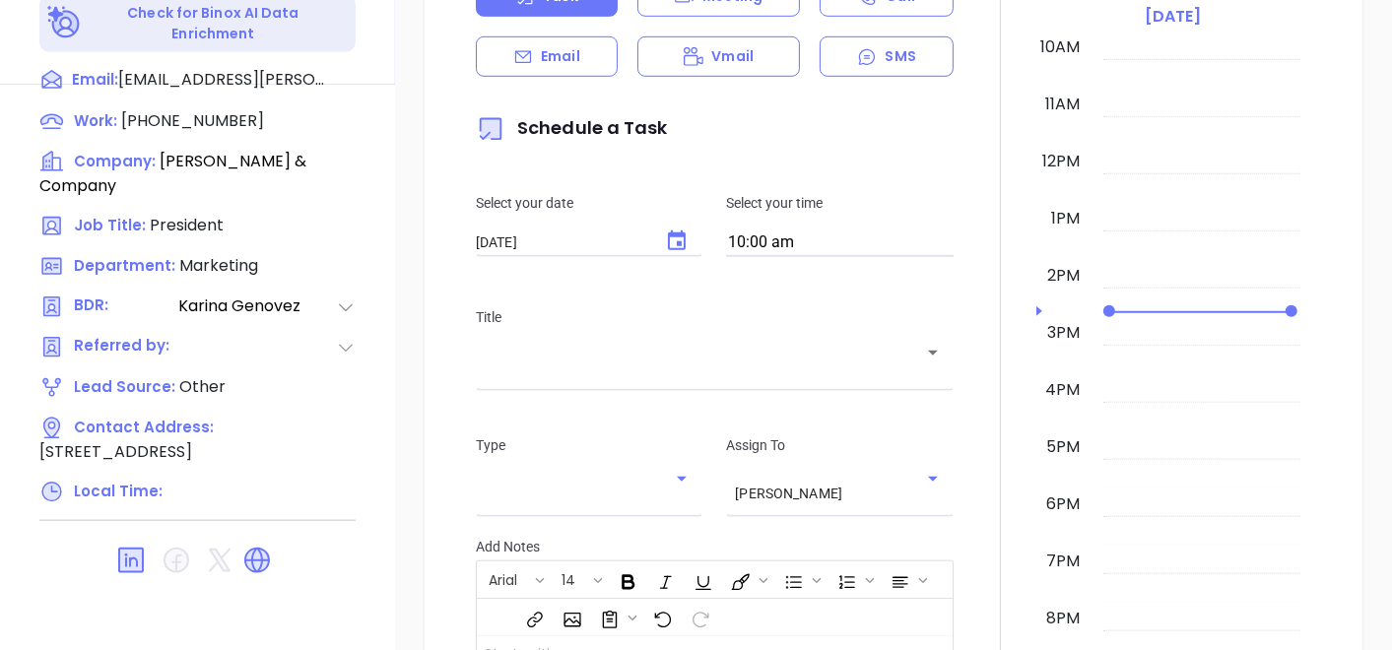
click at [405, 448] on div "New Activity Task Meeting Call Email Vmail SMS Schedule a Task Select your date…" at bounding box center [893, 399] width 997 height 1128
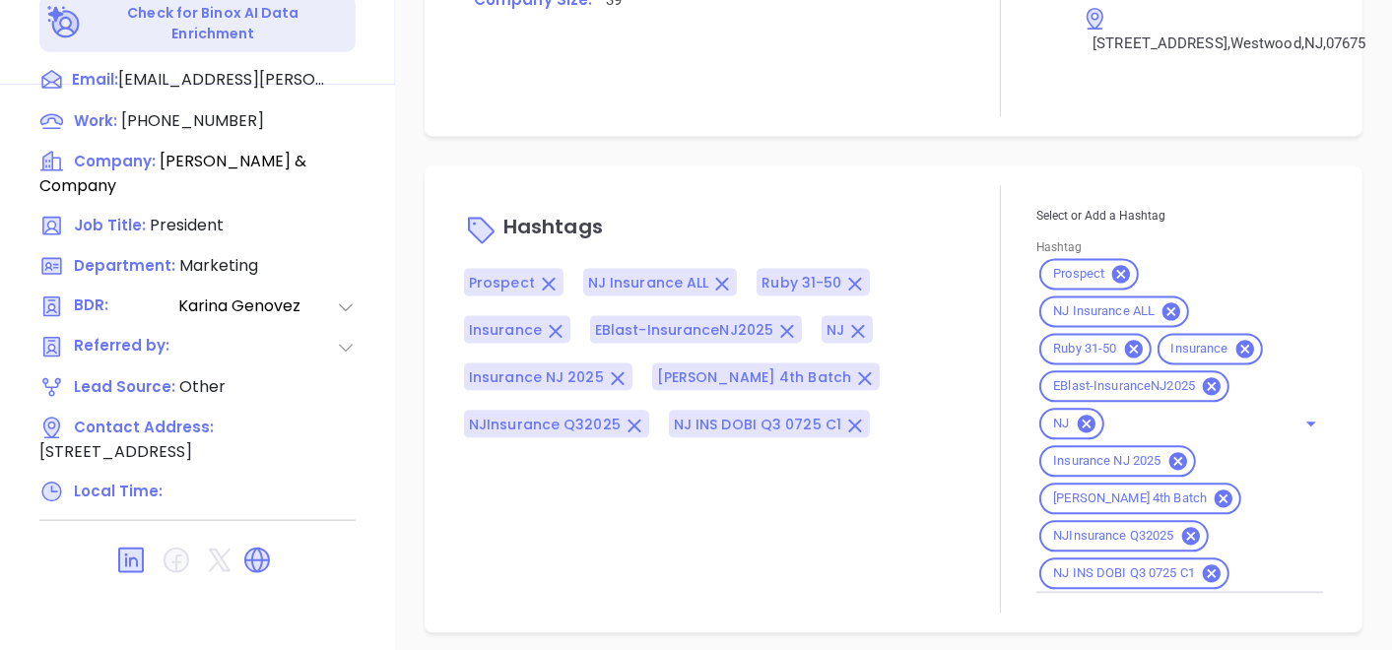
scroll to position [1539, 0]
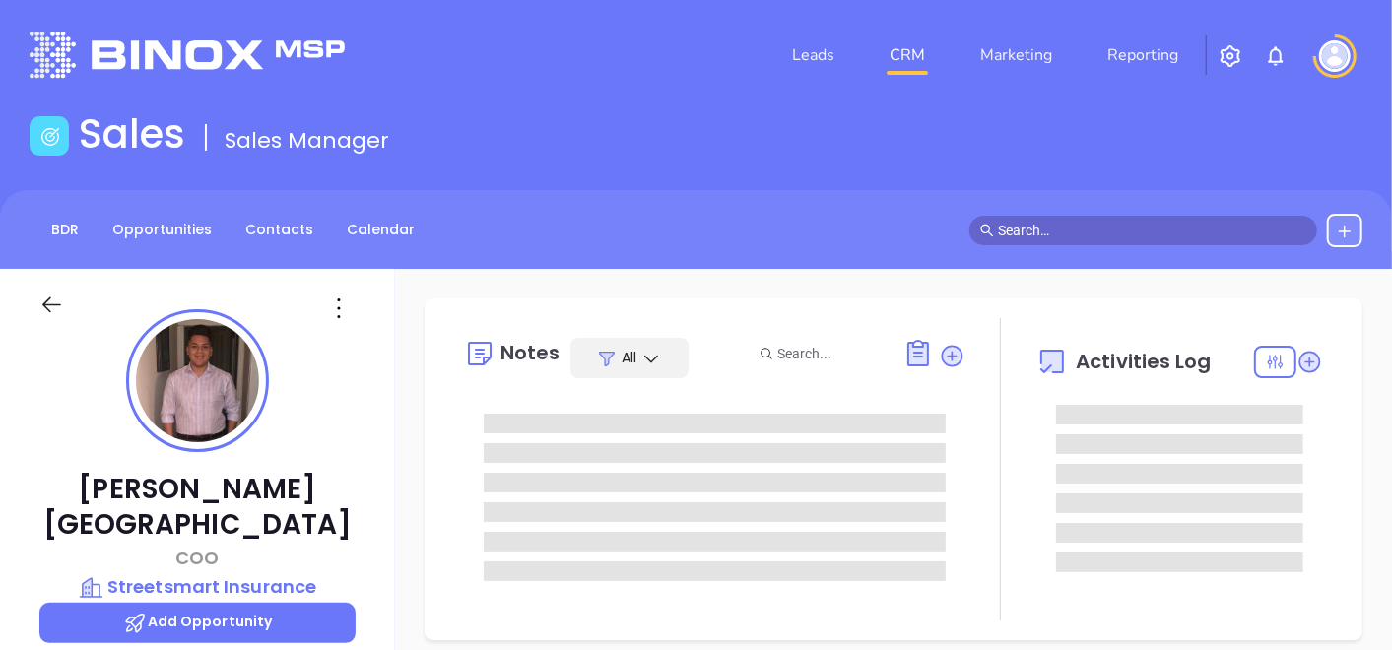
type input "[DATE]"
click at [288, 227] on link "Contacts" at bounding box center [280, 230] width 92 height 33
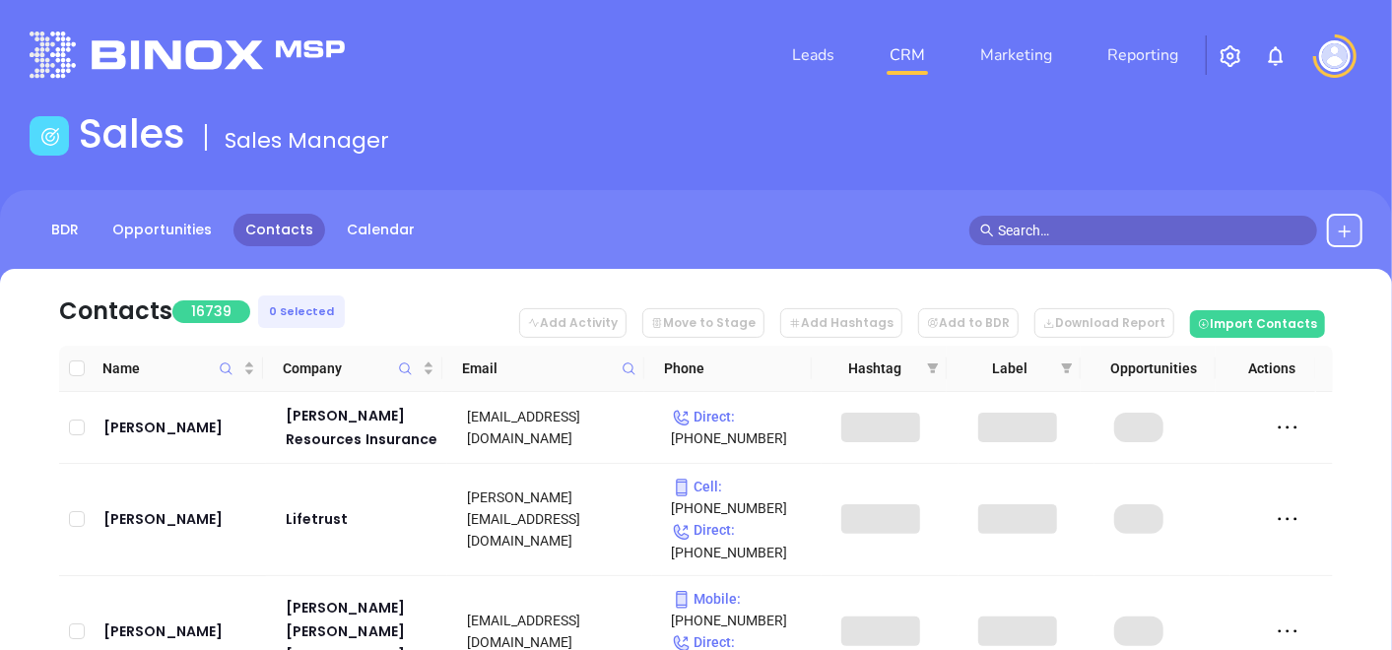
click at [642, 363] on th "Email" at bounding box center [543, 369] width 202 height 46
click at [637, 366] on span at bounding box center [629, 369] width 23 height 30
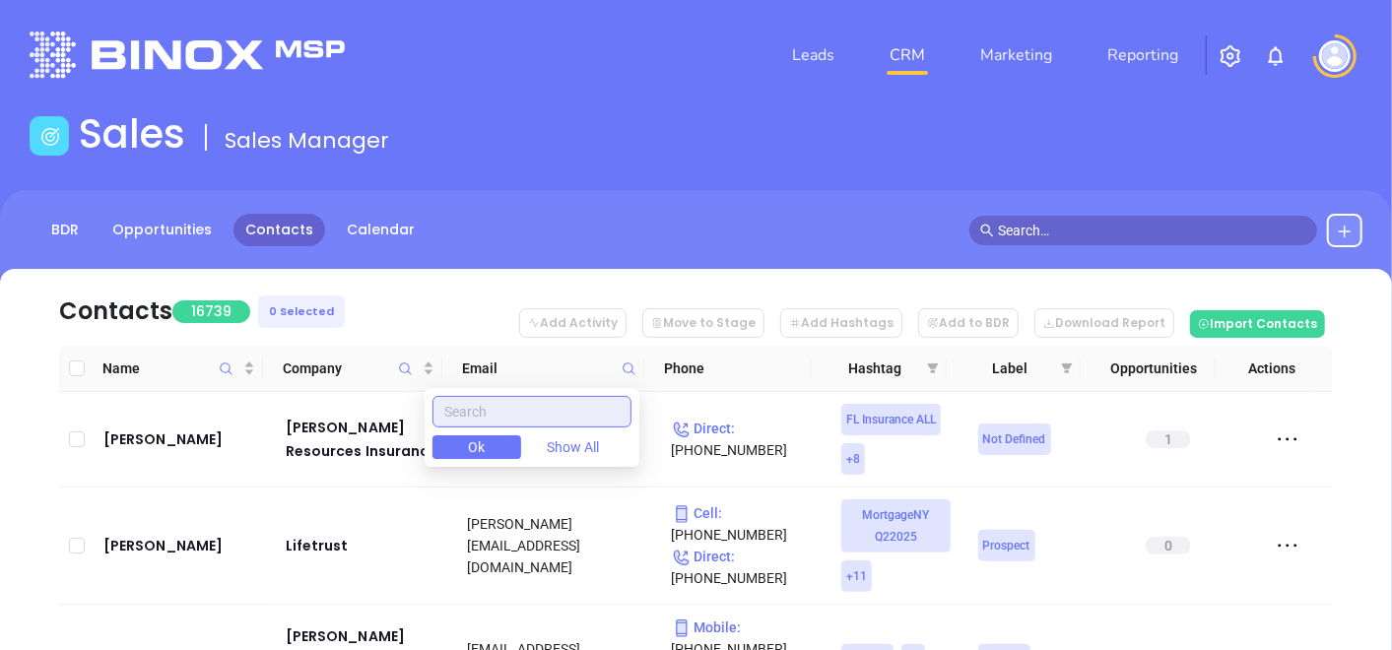
paste input "[DOMAIN_NAME]"
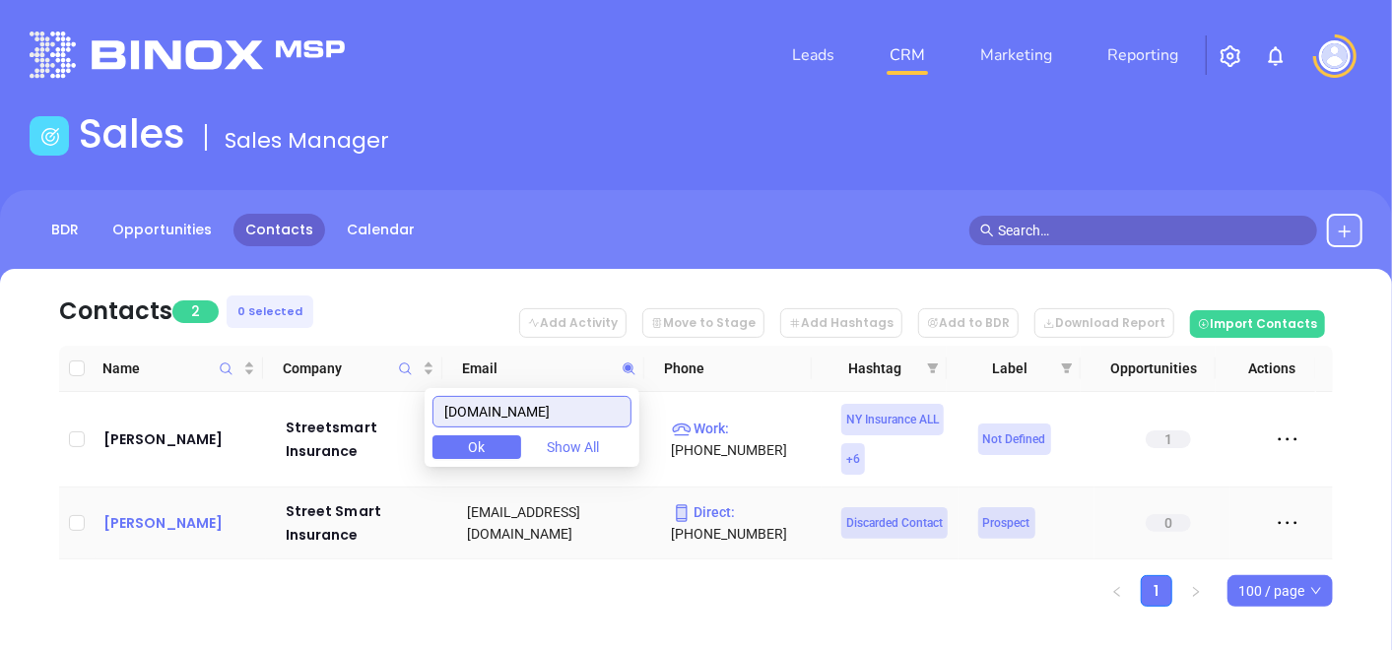
type input "[DOMAIN_NAME]"
click at [146, 523] on div "[PERSON_NAME]" at bounding box center [180, 523] width 155 height 24
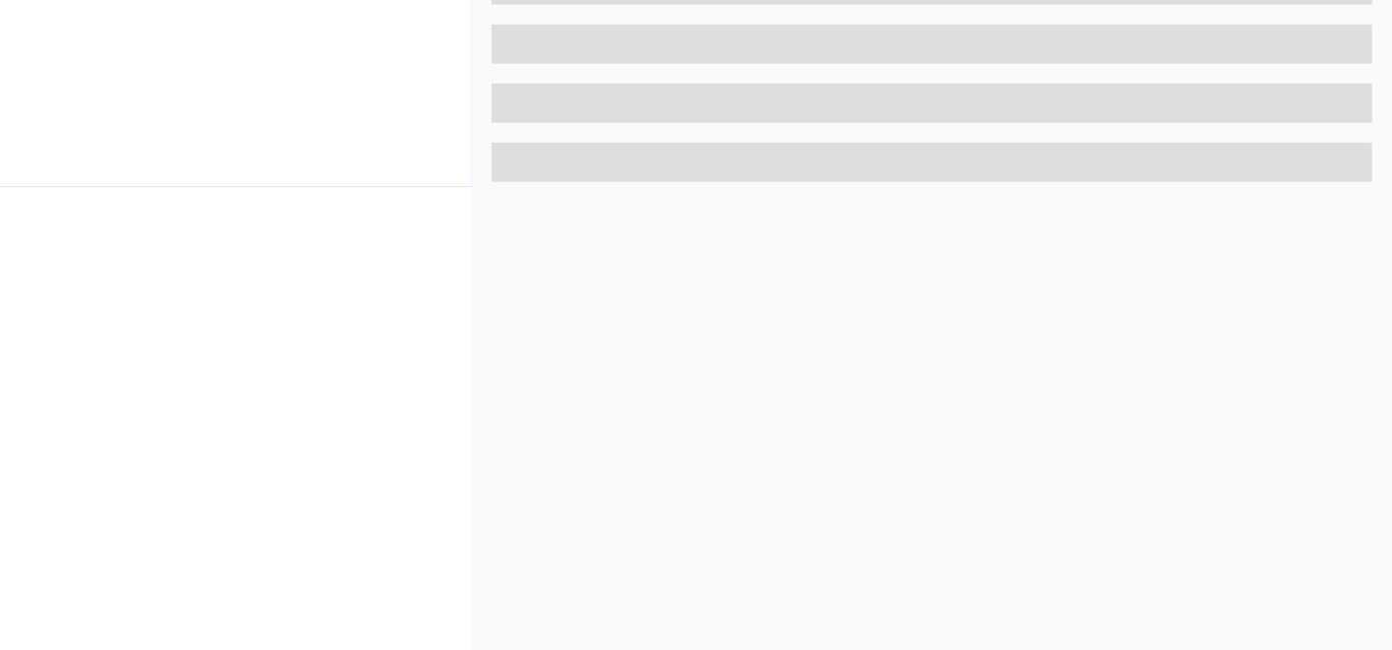
scroll to position [997, 0]
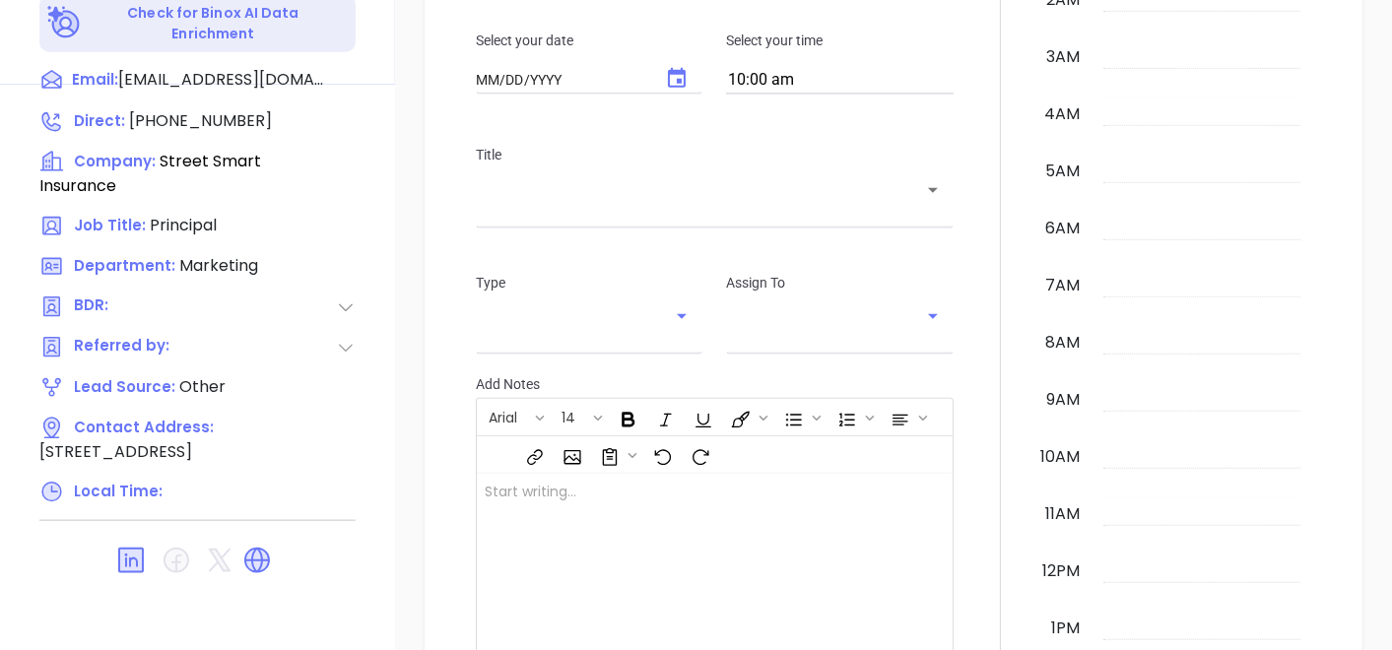
type input "[DATE]"
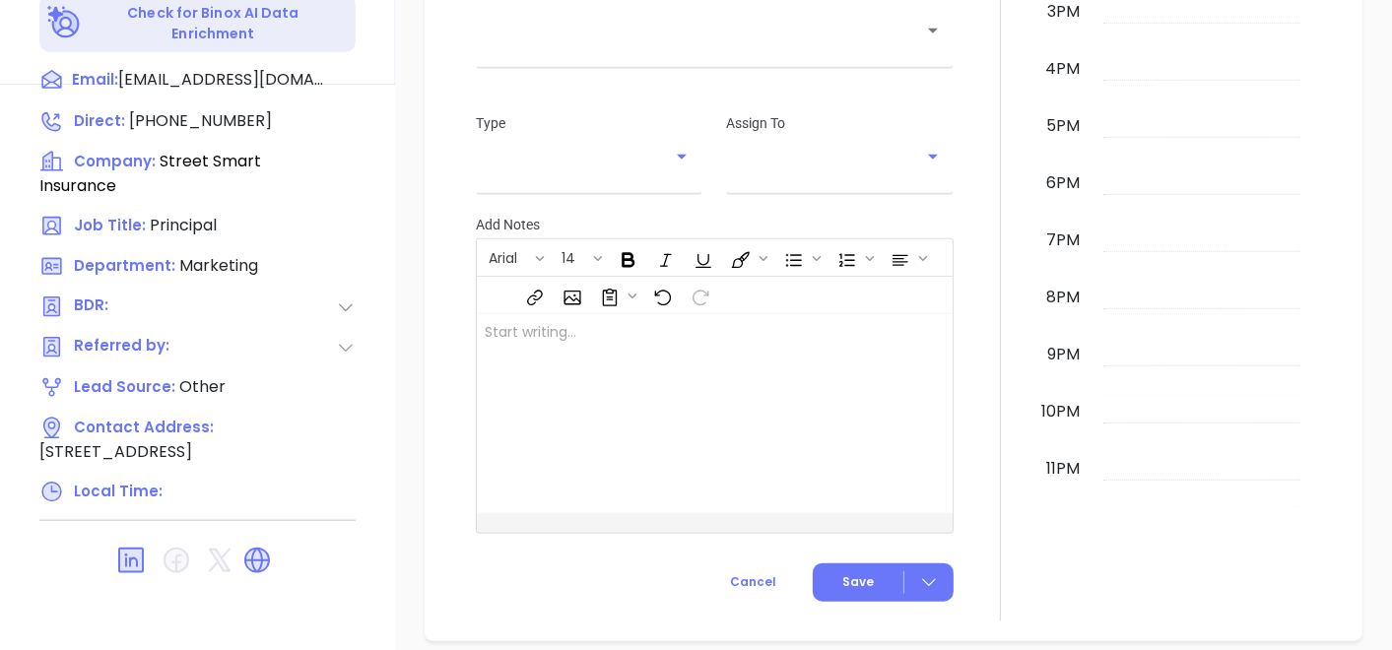
scroll to position [0, 0]
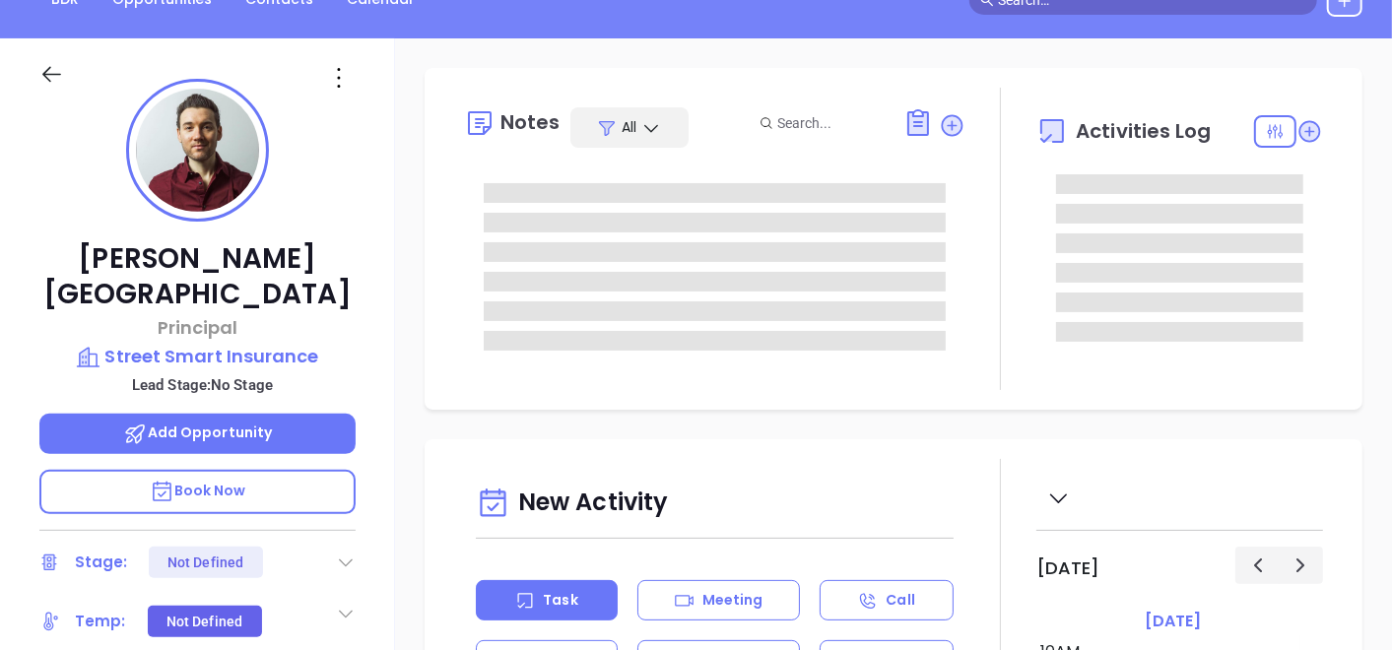
type input "[PERSON_NAME]"
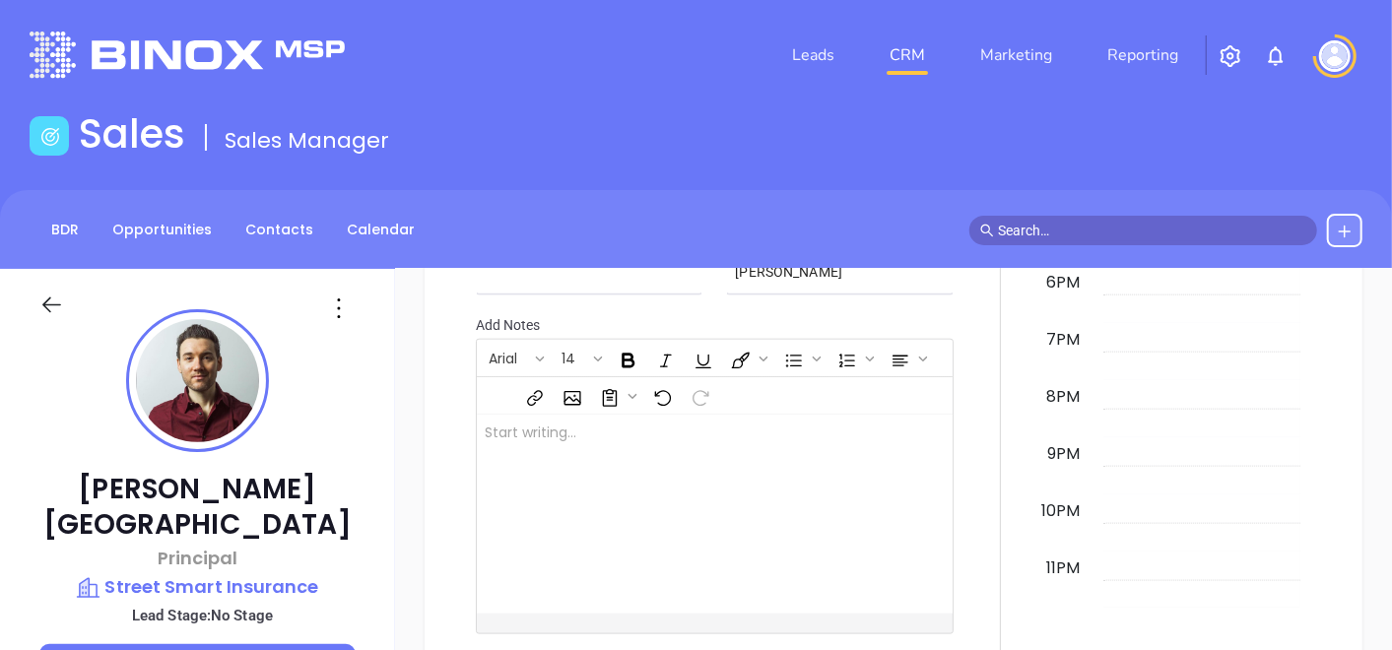
click at [335, 293] on icon at bounding box center [339, 309] width 32 height 32
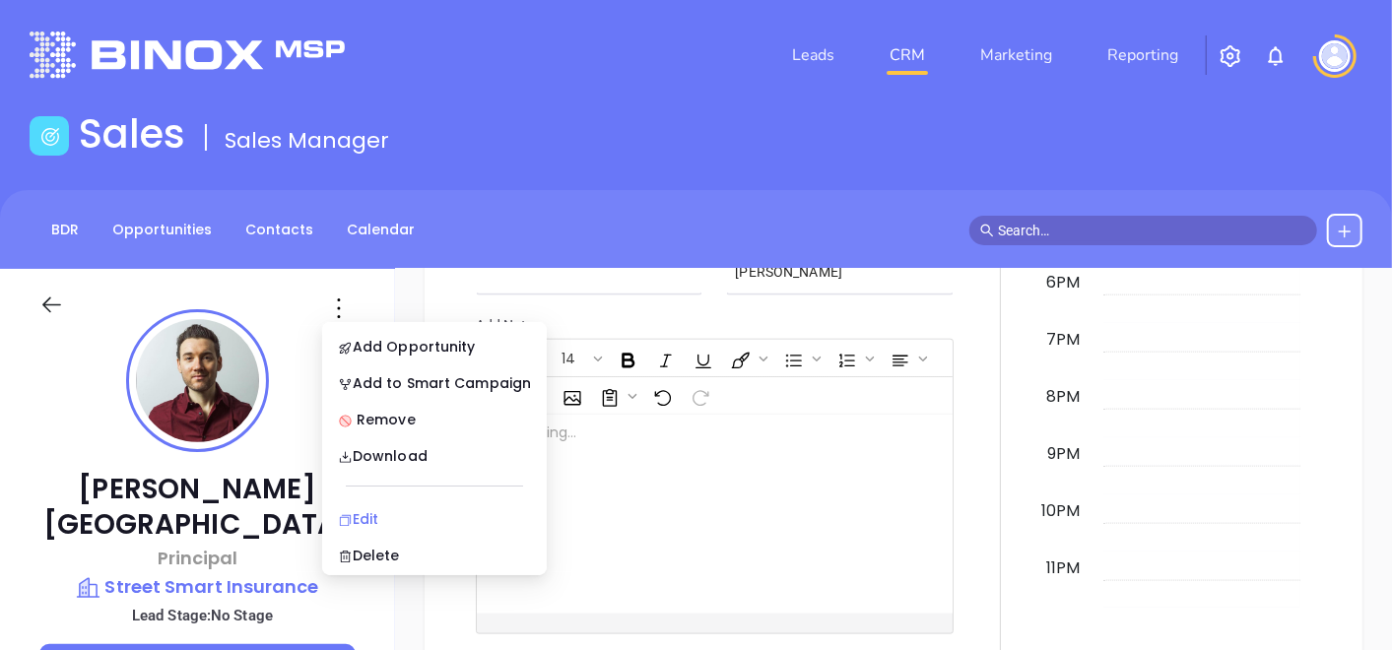
click at [396, 514] on div "Edit" at bounding box center [434, 519] width 193 height 22
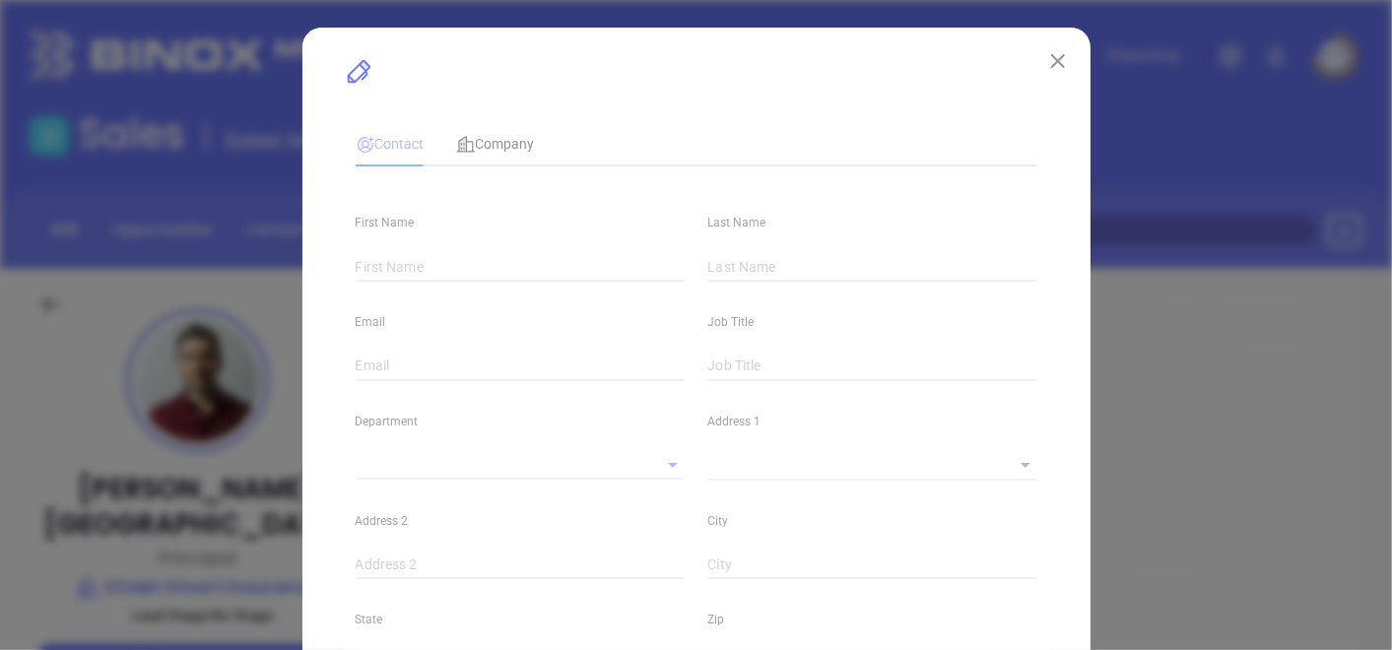
type input "[PERSON_NAME]"
type input "[GEOGRAPHIC_DATA]"
type input "[EMAIL_ADDRESS][DOMAIN_NAME]"
type input "Principal"
type input "1"
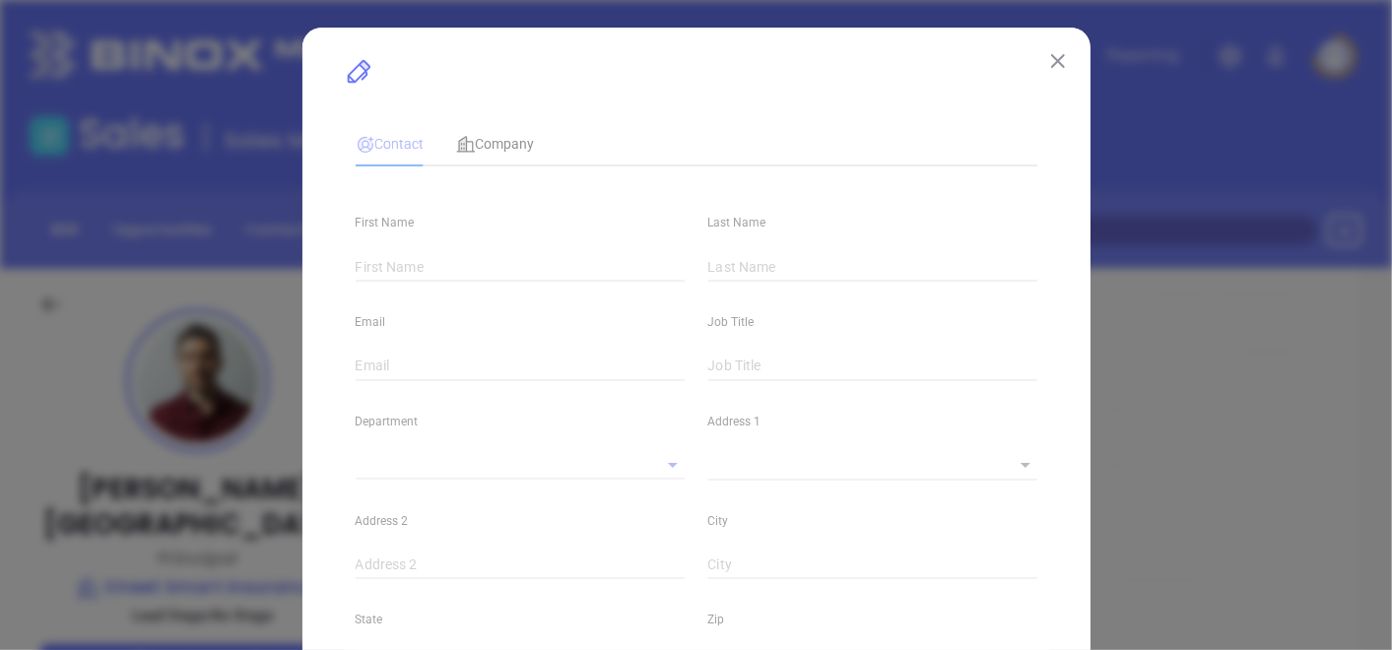
type input "[DOMAIN_NAME][URL]"
type input "Marketing"
type input "Other"
type input "[PERSON_NAME]"
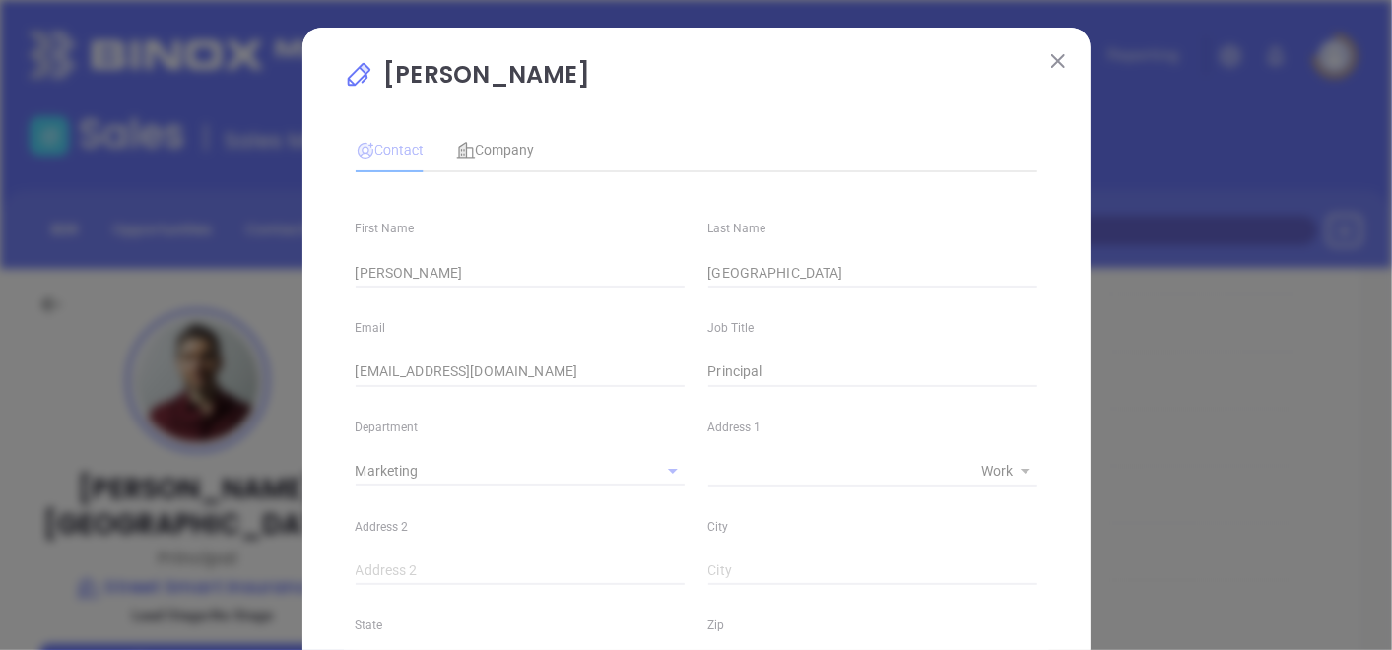
type input "1"
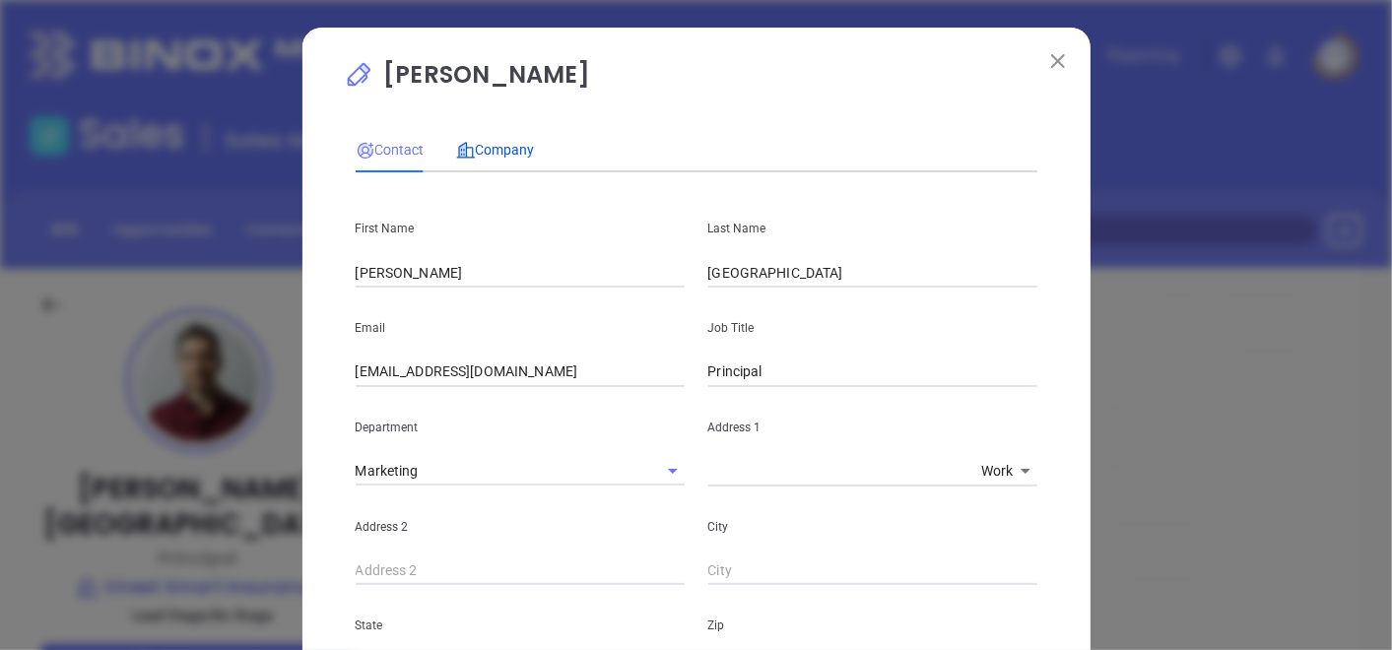
click at [464, 160] on icon at bounding box center [466, 151] width 20 height 20
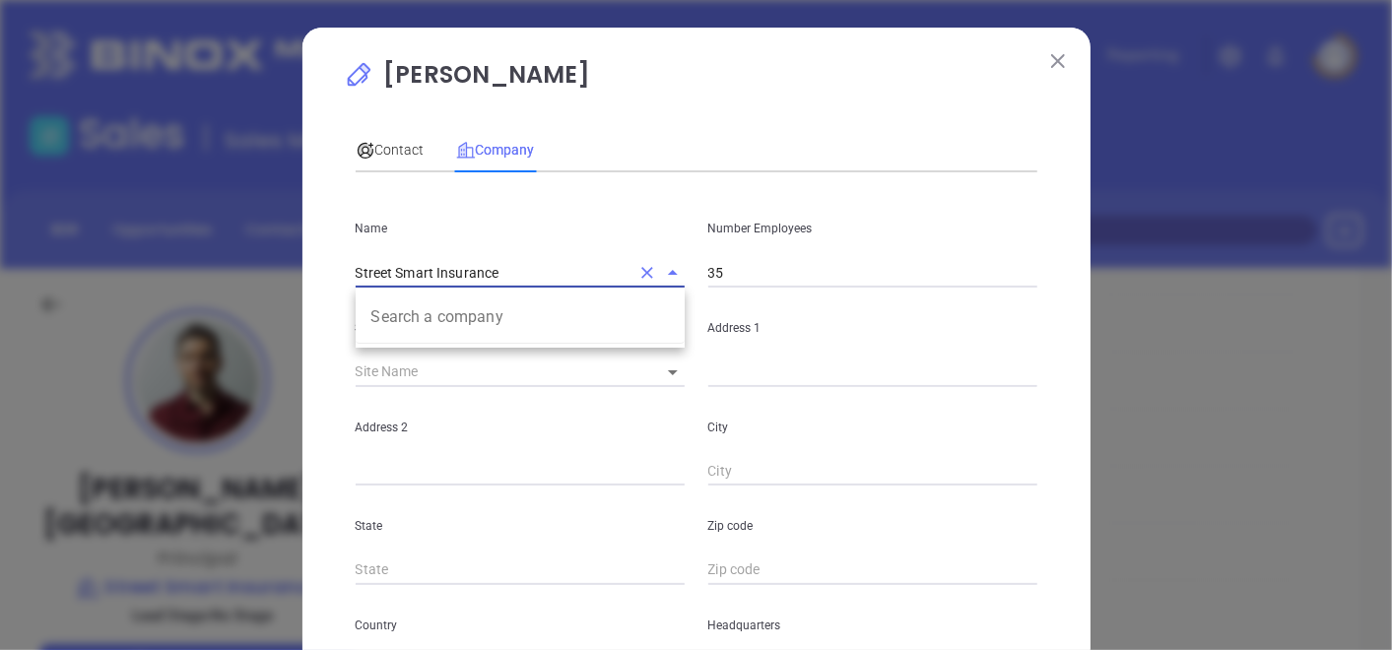
drag, startPoint x: 498, startPoint y: 276, endPoint x: 323, endPoint y: 312, distance: 178.2
click at [323, 310] on div "[PERSON_NAME] Contact Company First Name [PERSON_NAME] Last Name [PERSON_NAME] …" at bounding box center [697, 565] width 788 height 1075
paste input "Streetsmart Insurance"
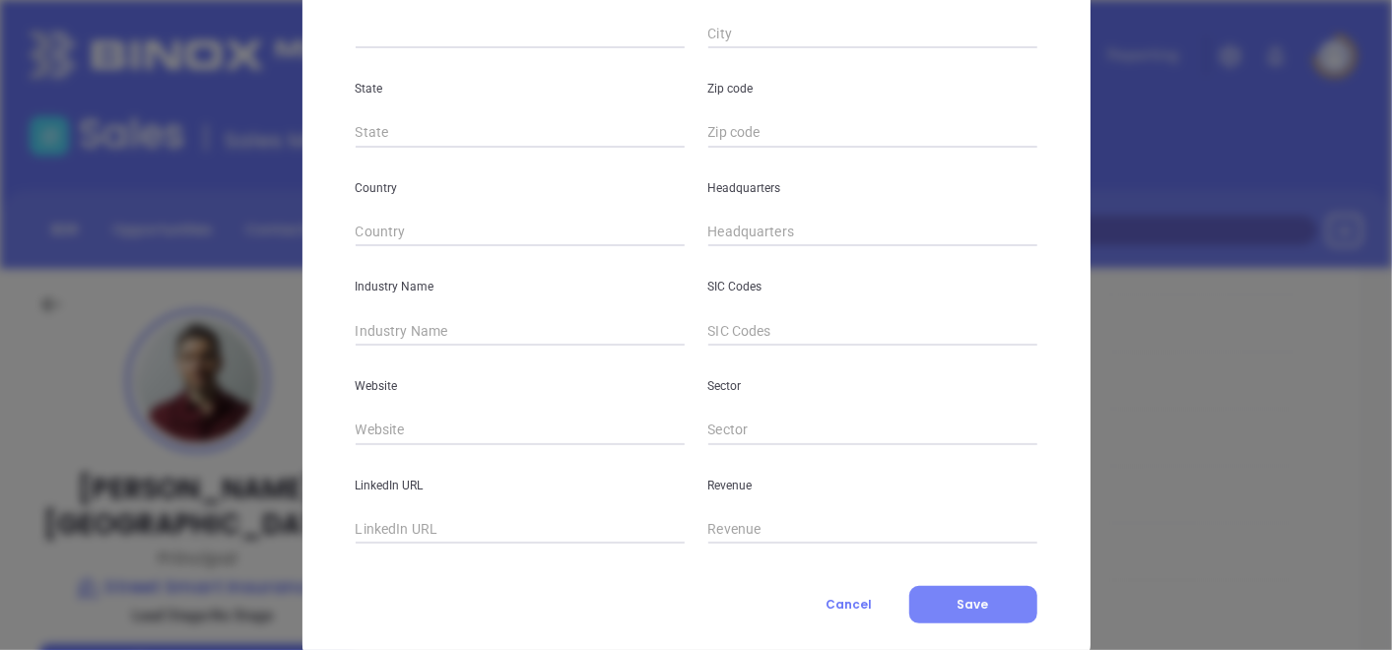
type input "Streetsmart Insurance"
click at [970, 607] on span "Save" at bounding box center [974, 604] width 32 height 17
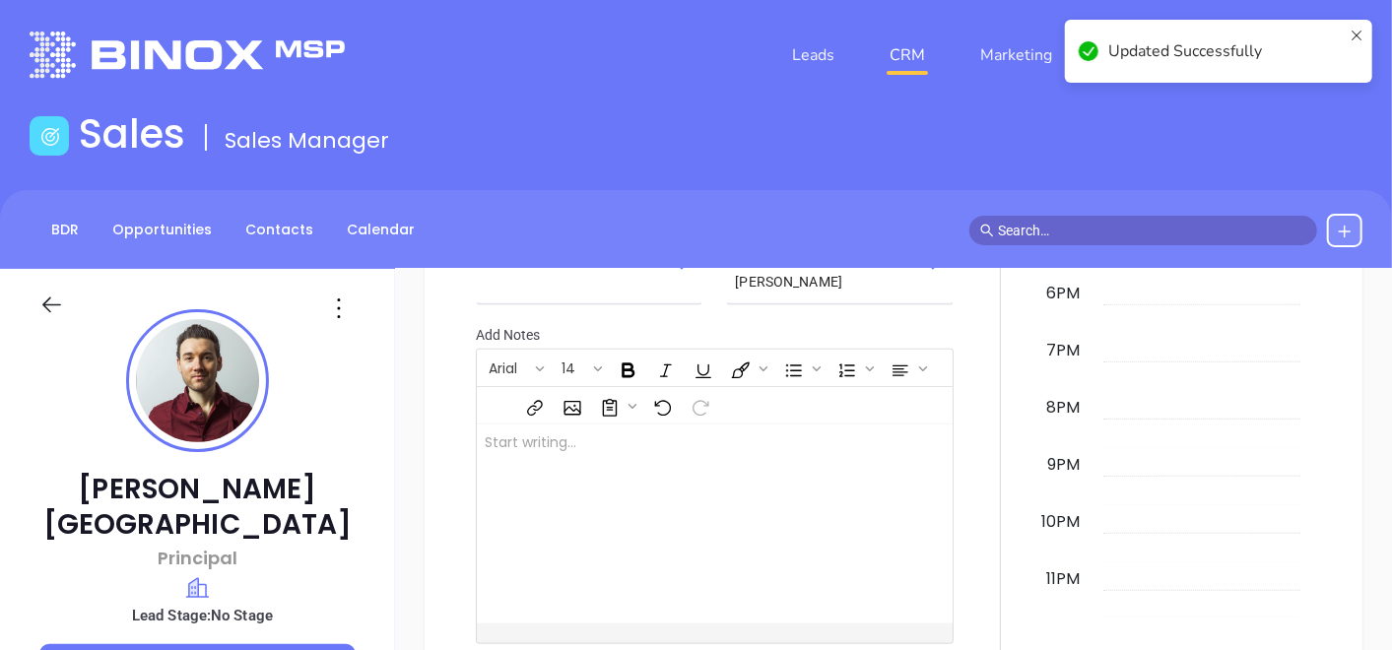
scroll to position [1210, 0]
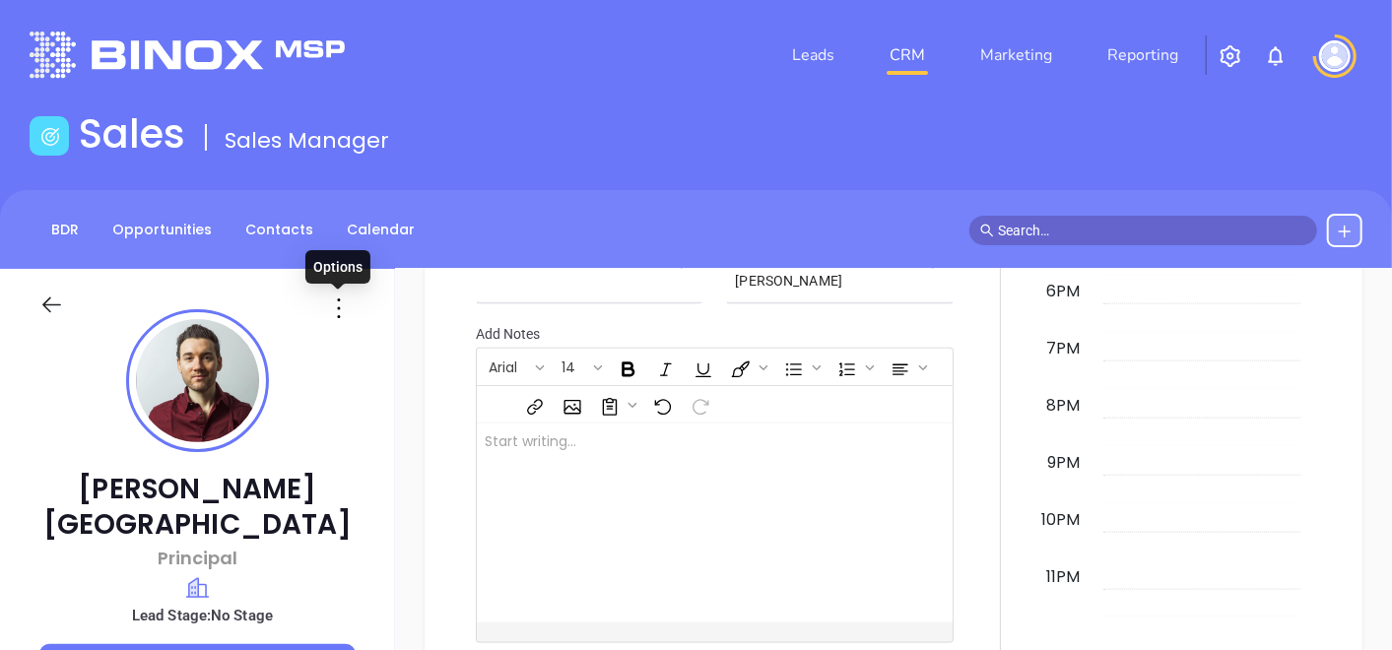
click at [336, 304] on icon at bounding box center [339, 309] width 32 height 32
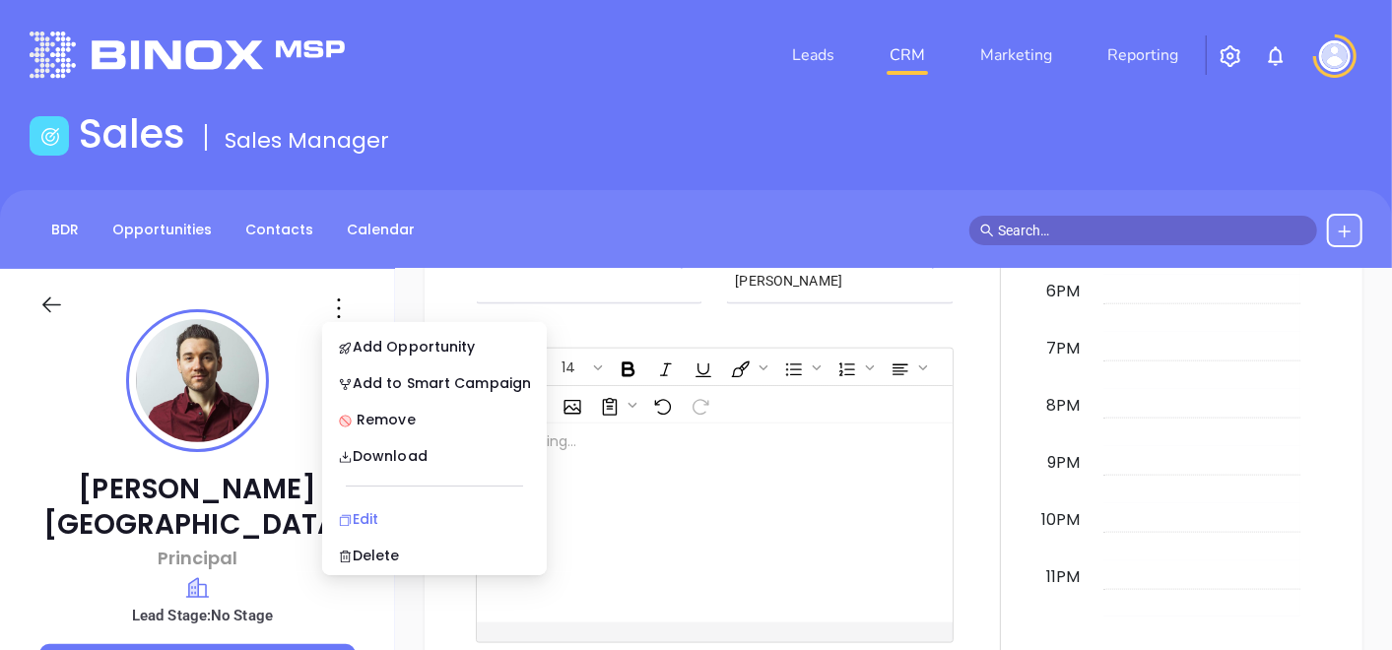
click at [369, 505] on li "Edit" at bounding box center [434, 519] width 217 height 41
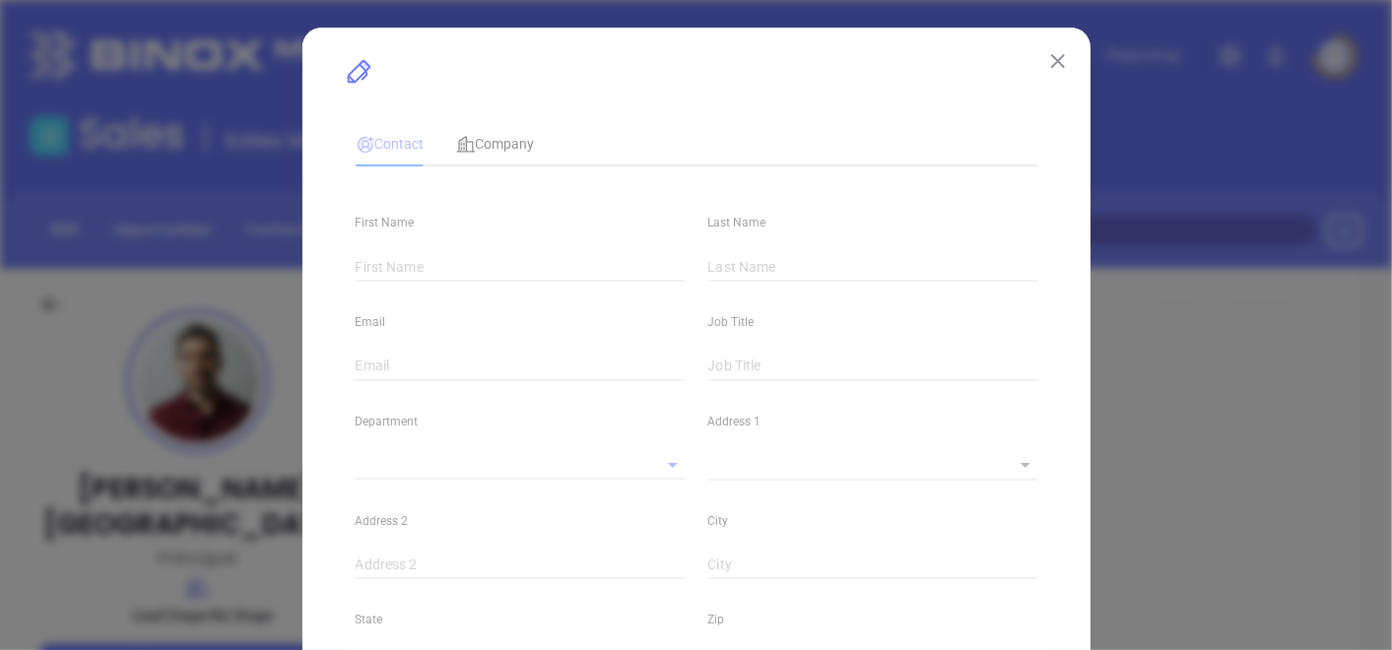
type input "[PERSON_NAME]"
type input "[GEOGRAPHIC_DATA]"
type input "[EMAIL_ADDRESS][DOMAIN_NAME]"
type input "Principal"
type input "15477"
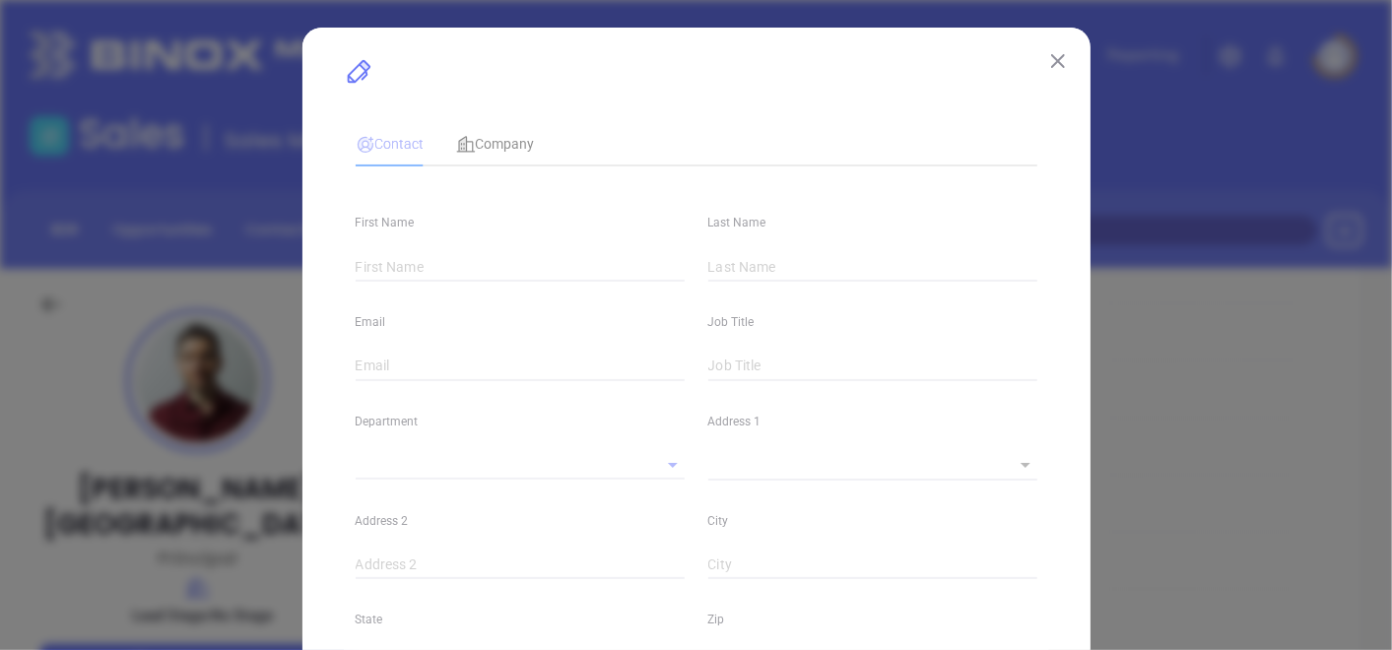
type input "[DOMAIN_NAME][URL]"
type input "Marketing"
type input "Other"
type input "[PERSON_NAME]"
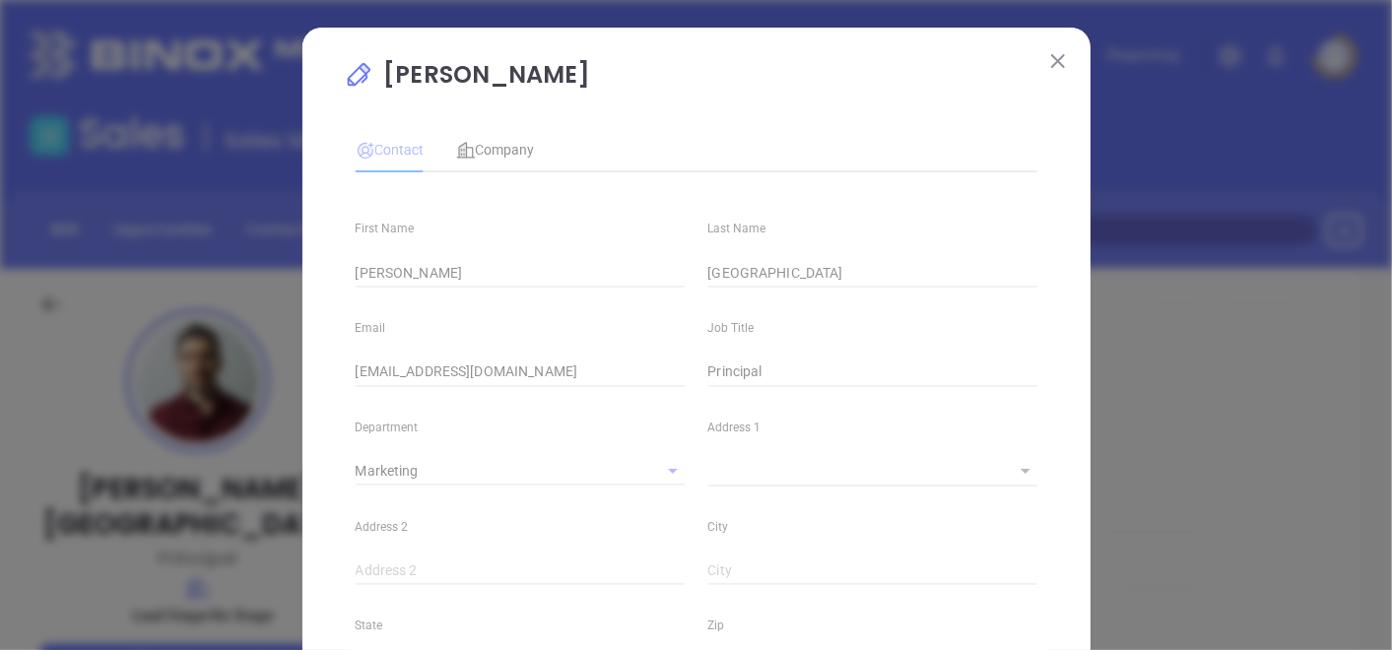
type input "1"
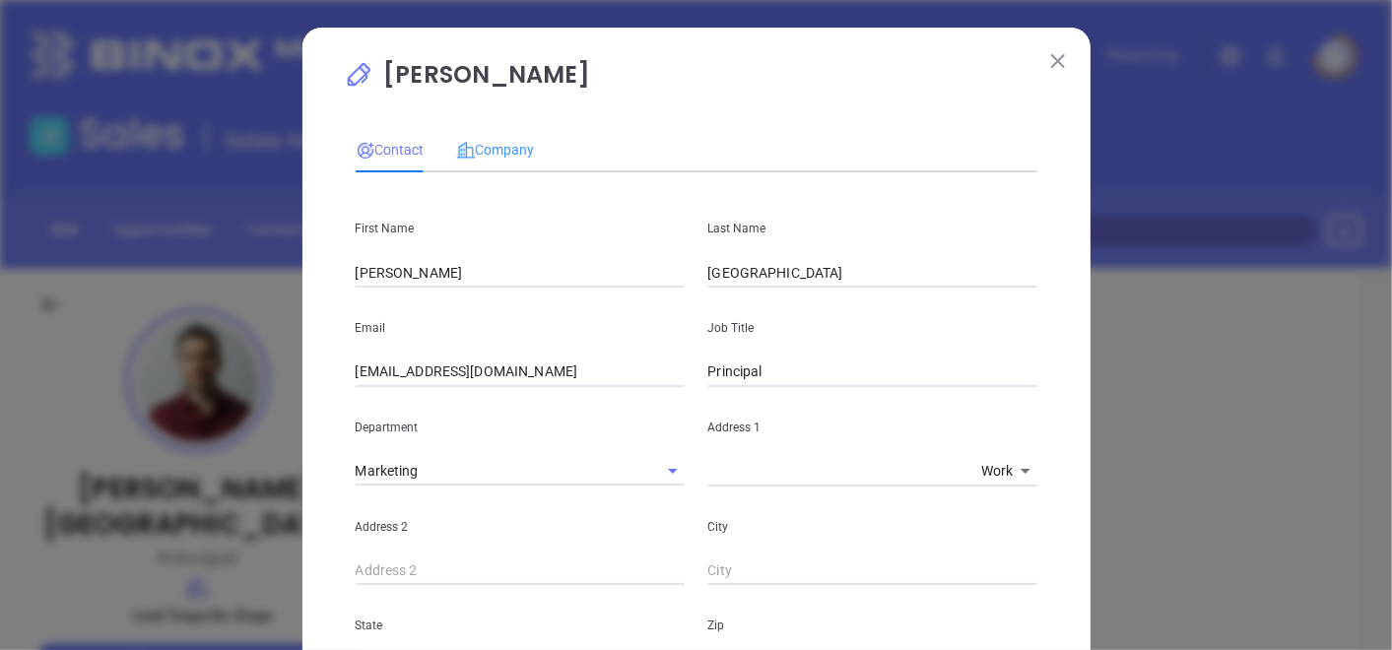
click at [488, 163] on div "Company" at bounding box center [495, 149] width 79 height 45
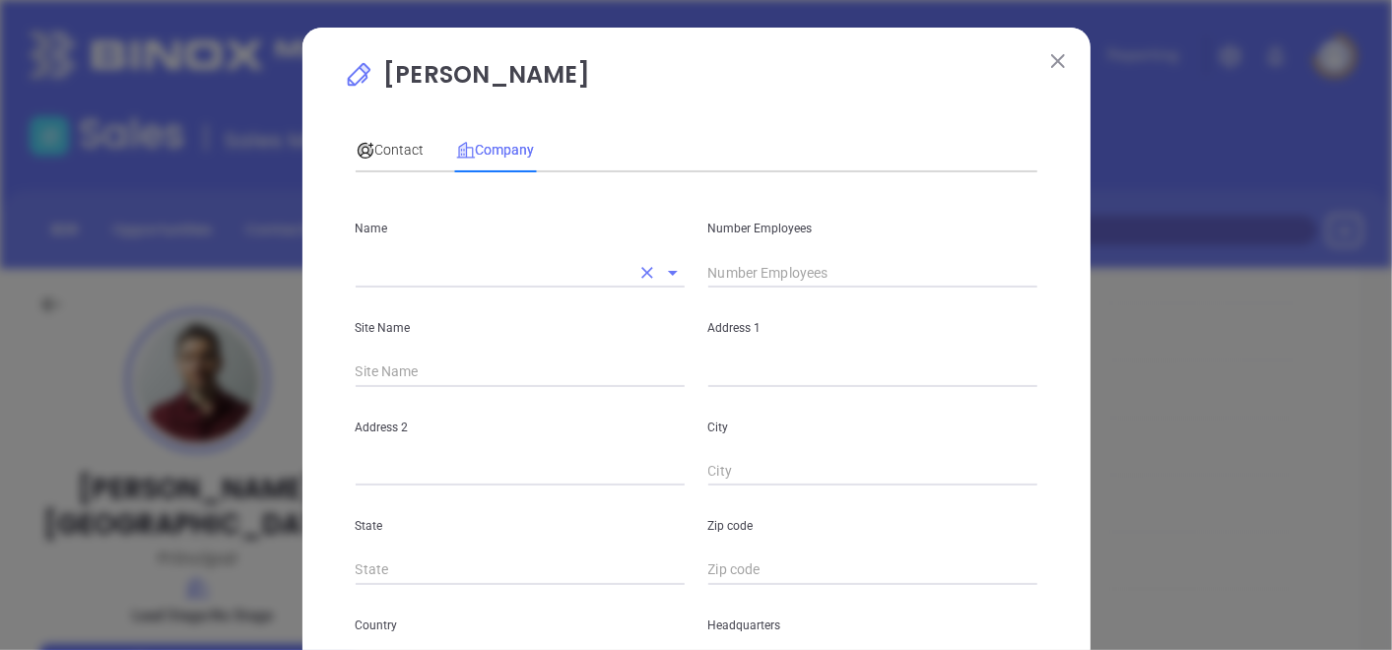
click at [453, 298] on div "Site Name" at bounding box center [520, 338] width 353 height 100
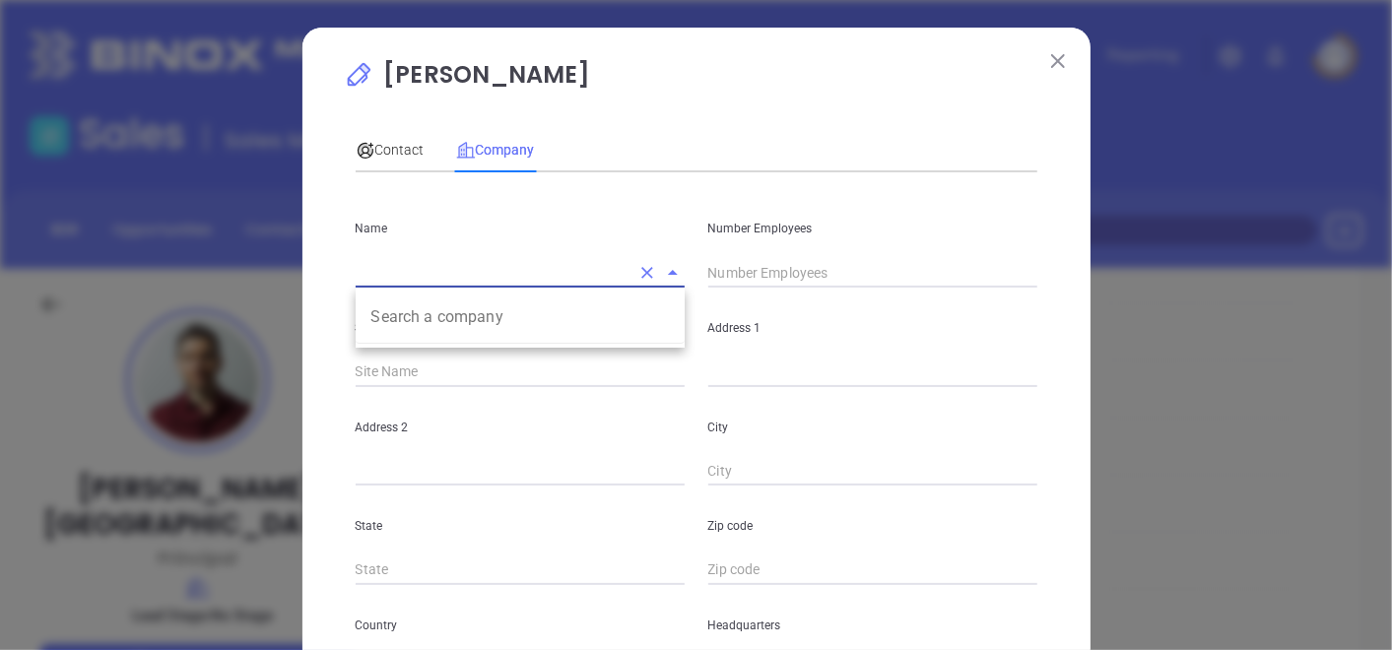
click at [447, 270] on input "text" at bounding box center [493, 272] width 274 height 29
paste input "Streetsmart Insurance"
type input "Streetsmart Insurance"
click at [410, 336] on ul "Streetsmart Insurance" at bounding box center [520, 317] width 329 height 51
click at [410, 335] on ul "Streetsmart Insurance" at bounding box center [520, 317] width 329 height 51
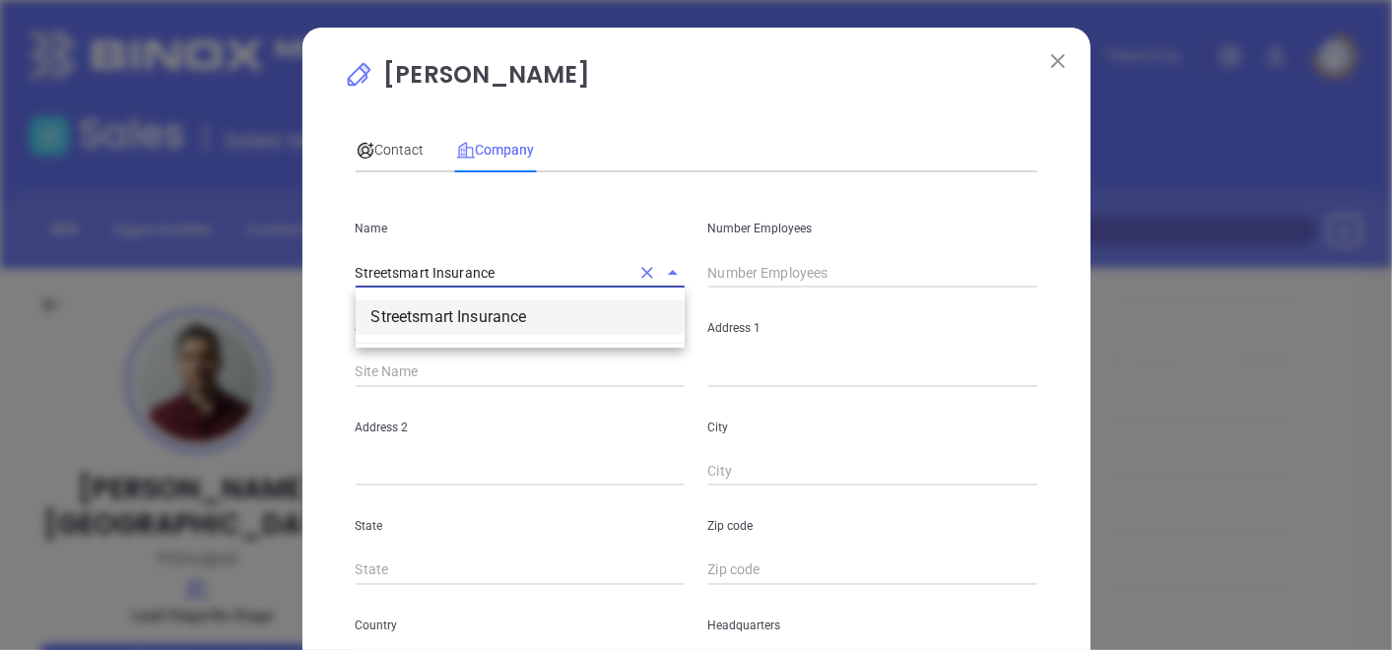
click at [405, 320] on li "Streetsmart Insurance" at bounding box center [520, 317] width 329 height 35
type input "30"
type input "Main"
type input "208 South Street"
type input "Freehold"
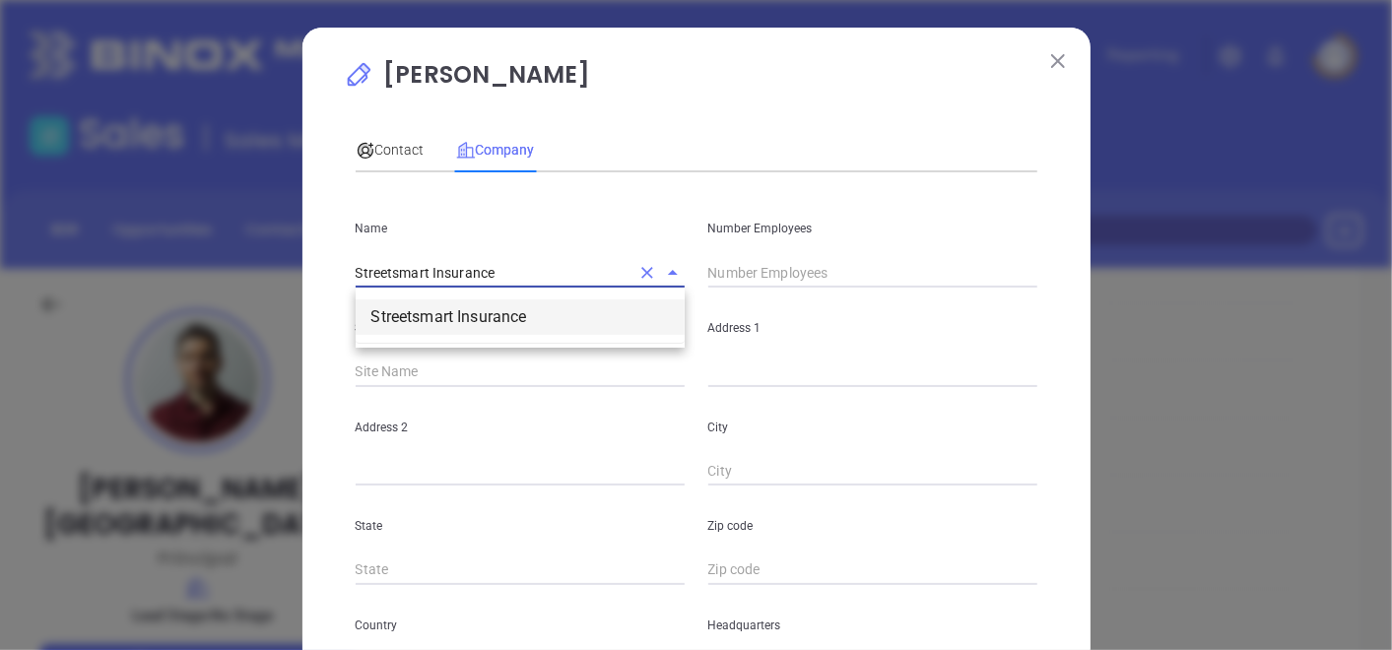
type input "New Jersey"
type input "07728"
type input "[GEOGRAPHIC_DATA]"
type input "(732) 462-8343"
type input "Insurance Carriers"
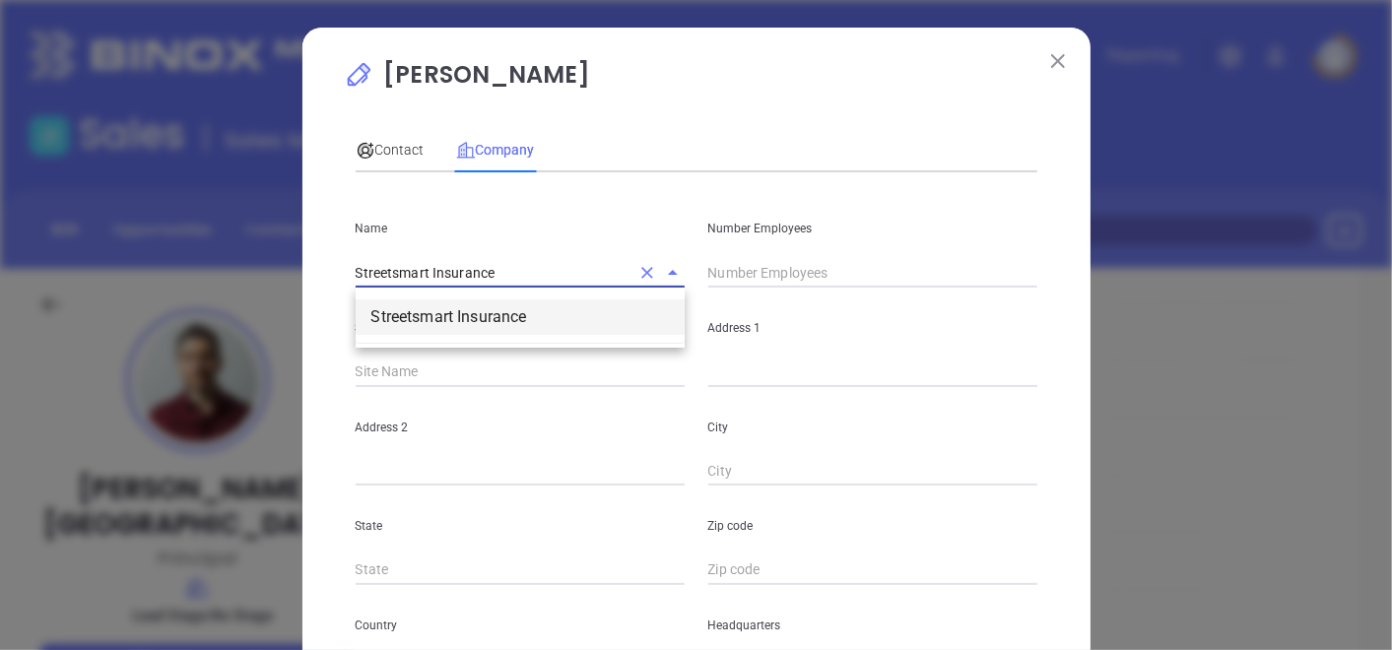
type input "63"
type input "https://www.streetsmart.insurance/"
type input "linkedin.com/company/street-smart-insurance"
type input "2.34"
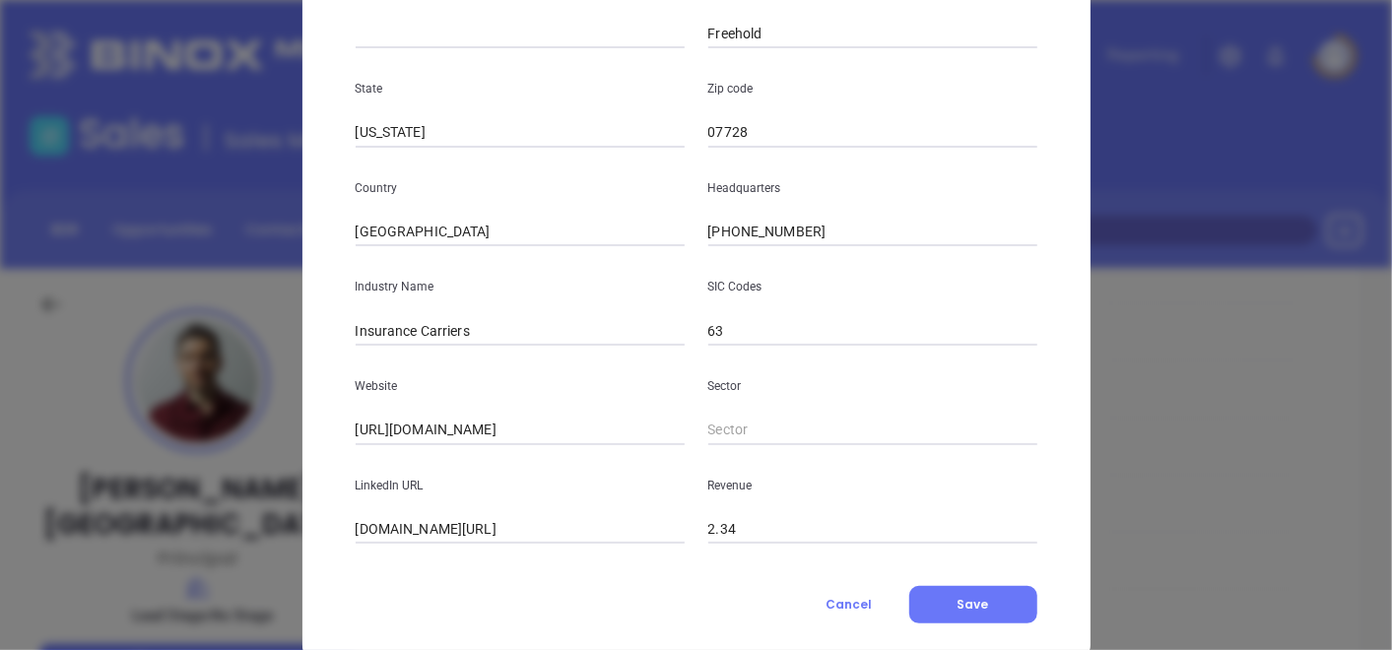
scroll to position [480, 0]
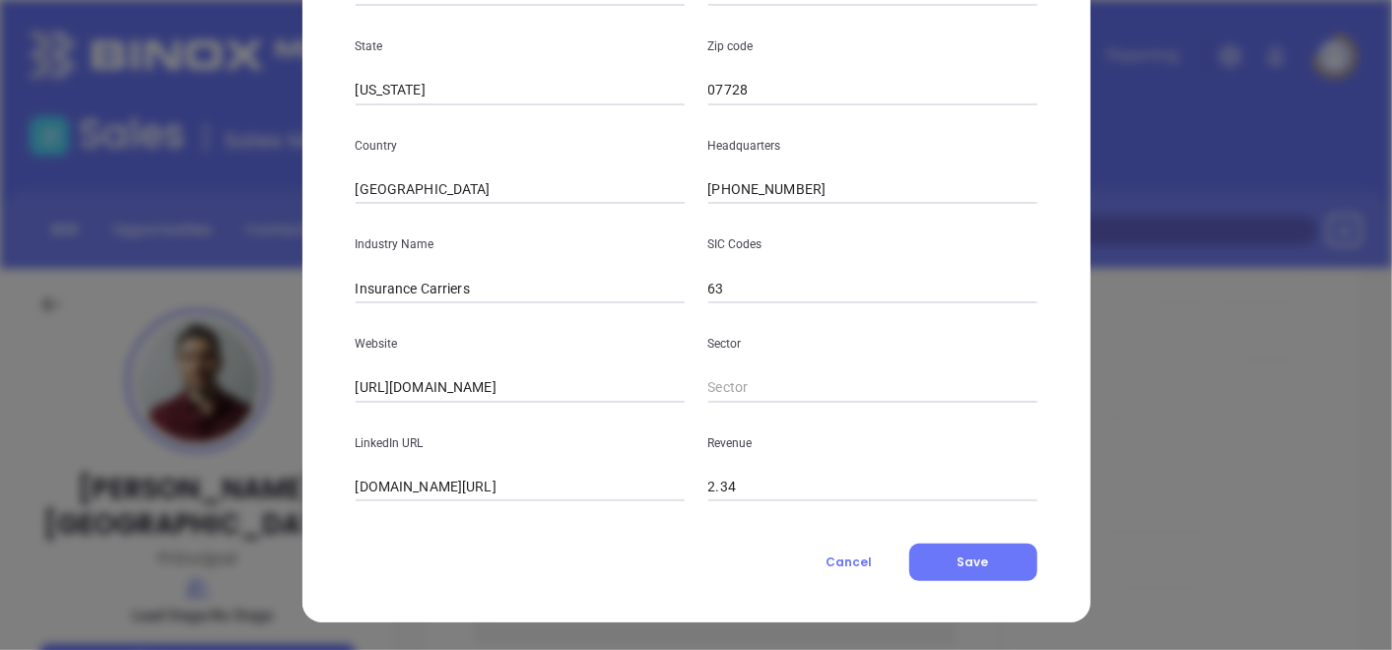
type input "Streetsmart Insurance"
drag, startPoint x: 938, startPoint y: 537, endPoint x: 960, endPoint y: 560, distance: 31.4
click at [938, 538] on div "Contact Company First Name Jake Last Name Ferrara Email jake@streetsmart.insura…" at bounding box center [697, 109] width 682 height 944
click at [960, 560] on span "Save" at bounding box center [974, 562] width 32 height 17
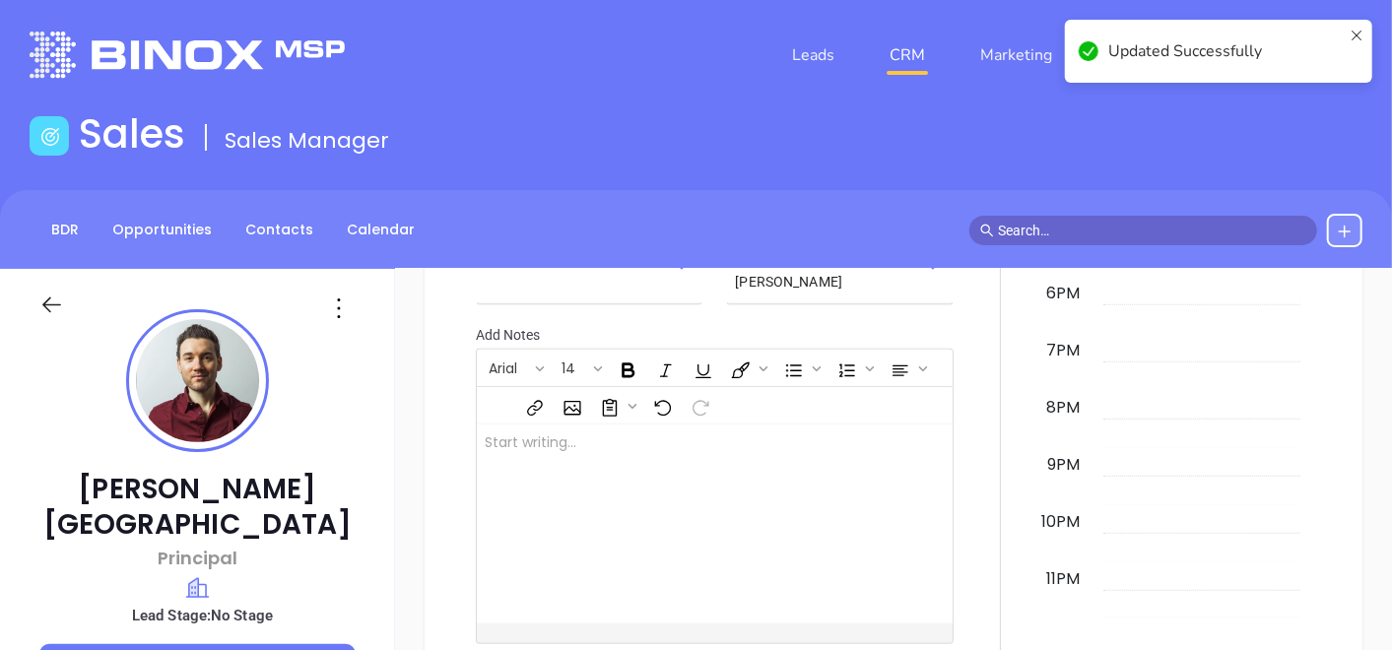
scroll to position [1081, 0]
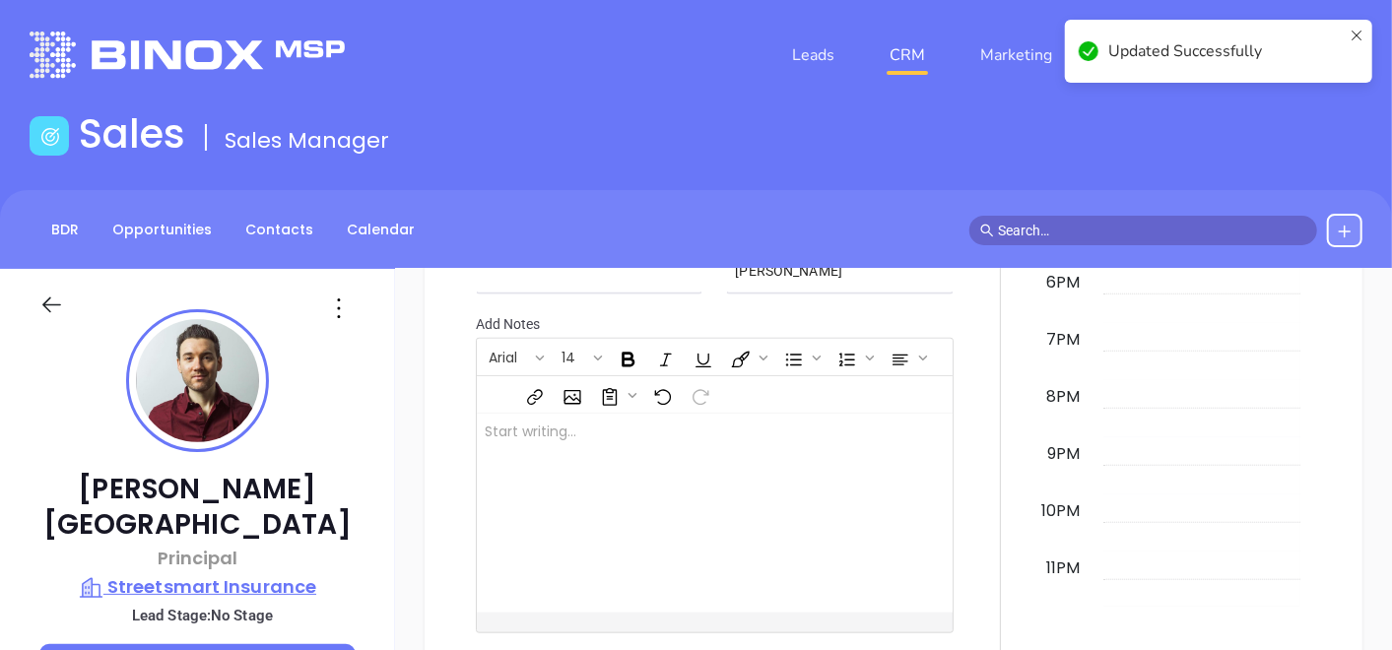
click at [223, 574] on p "Streetsmart Insurance" at bounding box center [197, 588] width 316 height 28
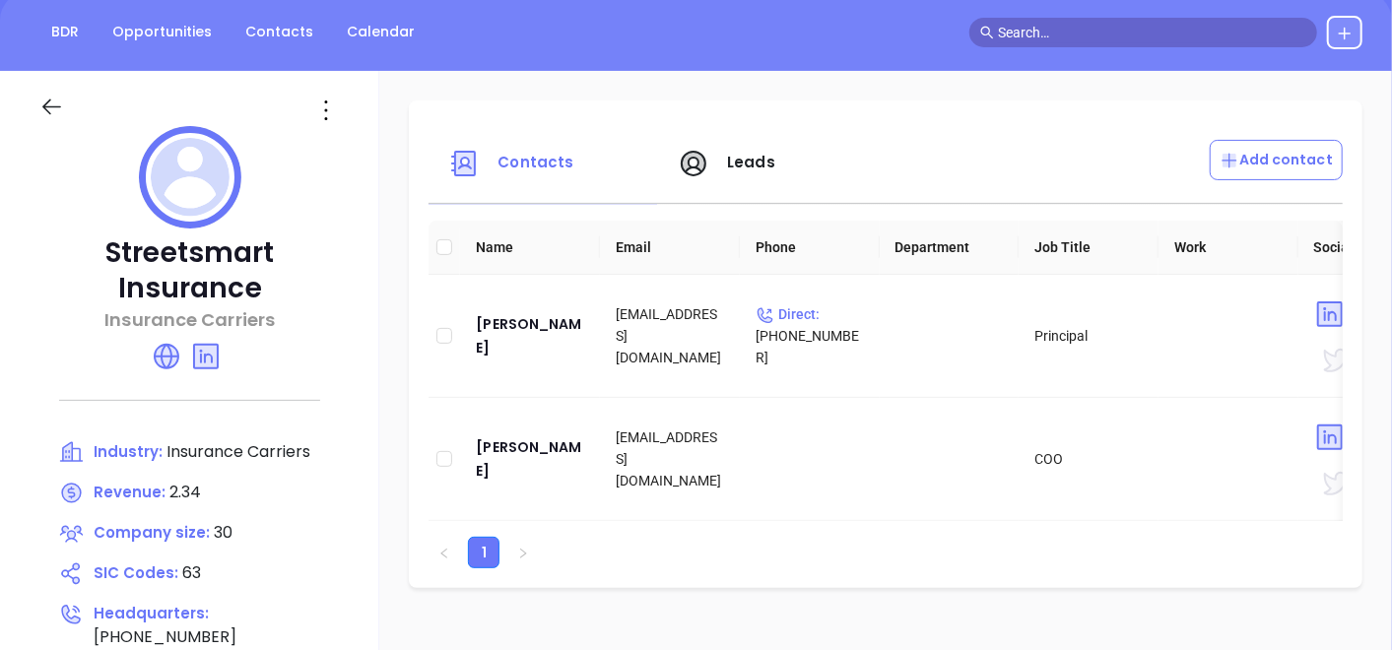
scroll to position [219, 0]
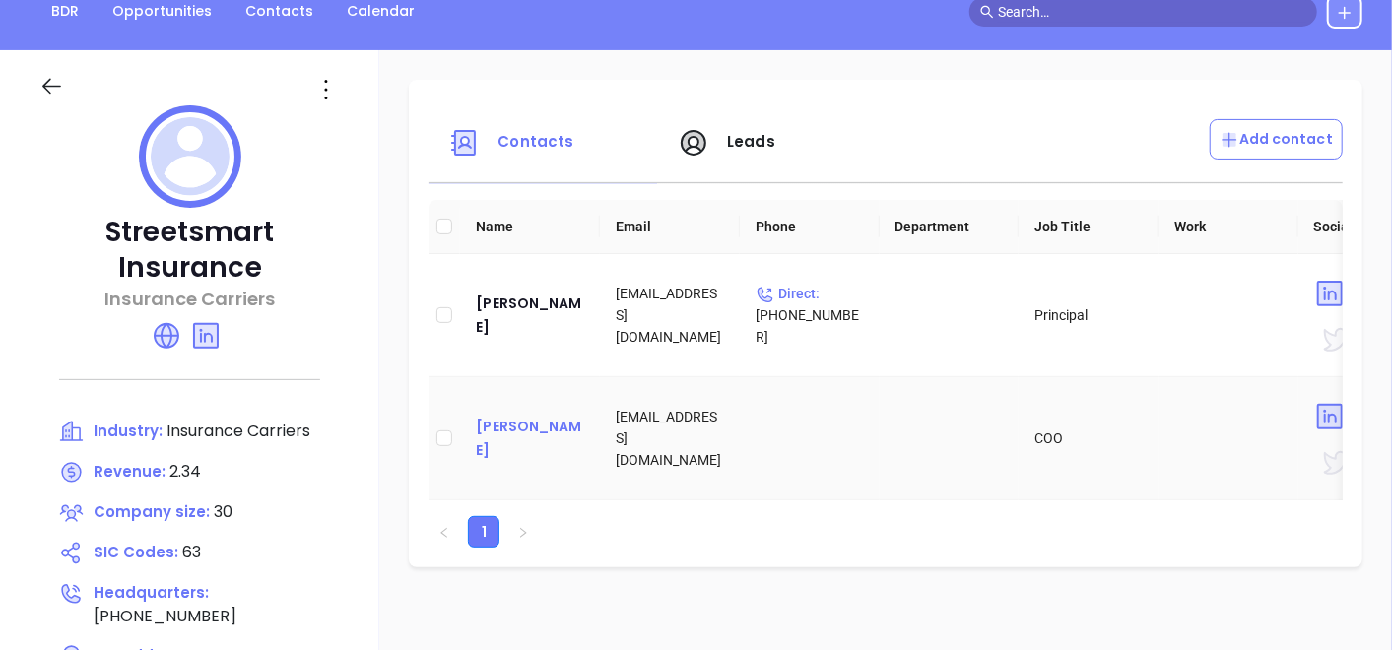
click at [543, 439] on div "Carlo Ferrara" at bounding box center [530, 438] width 108 height 47
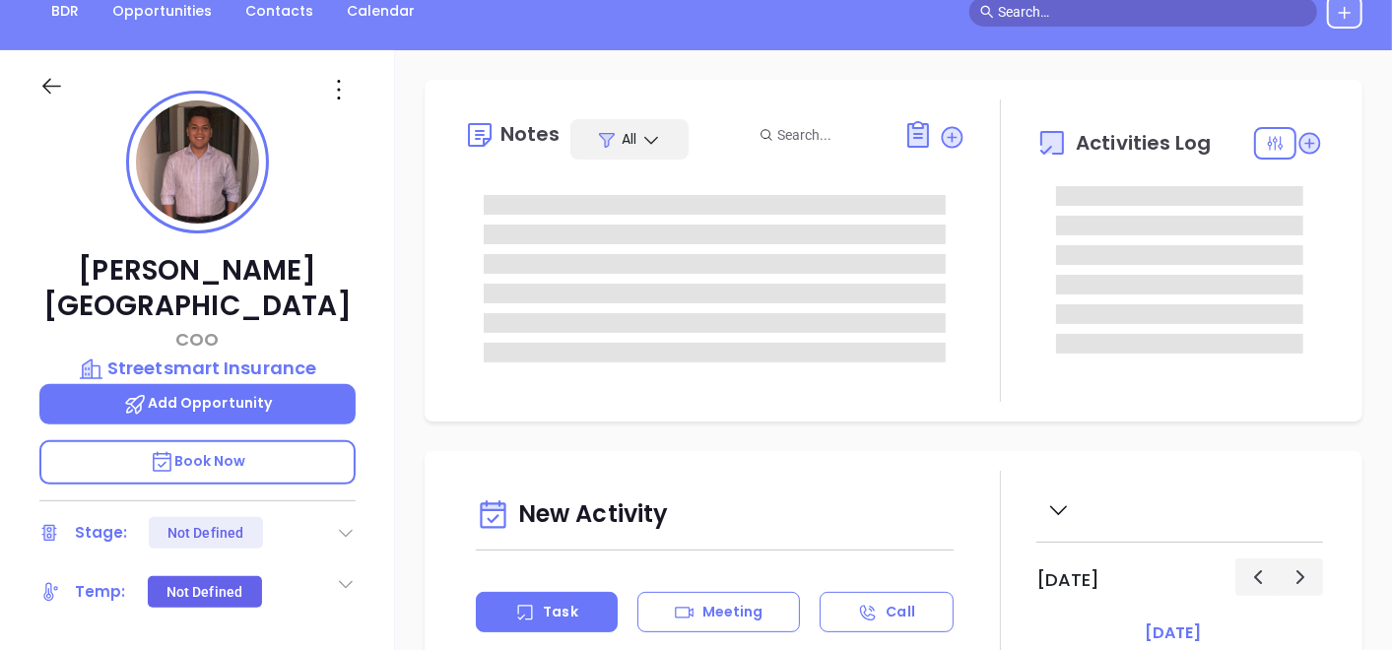
type input "[DATE]"
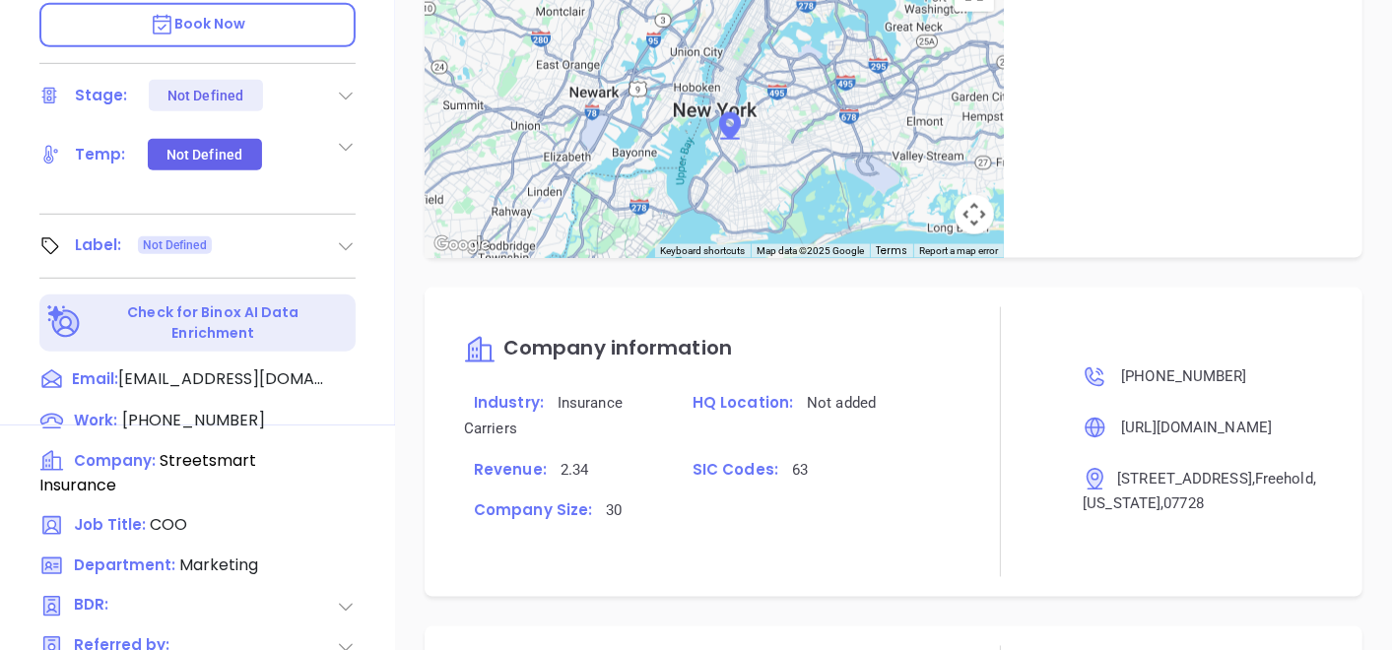
scroll to position [1252, 0]
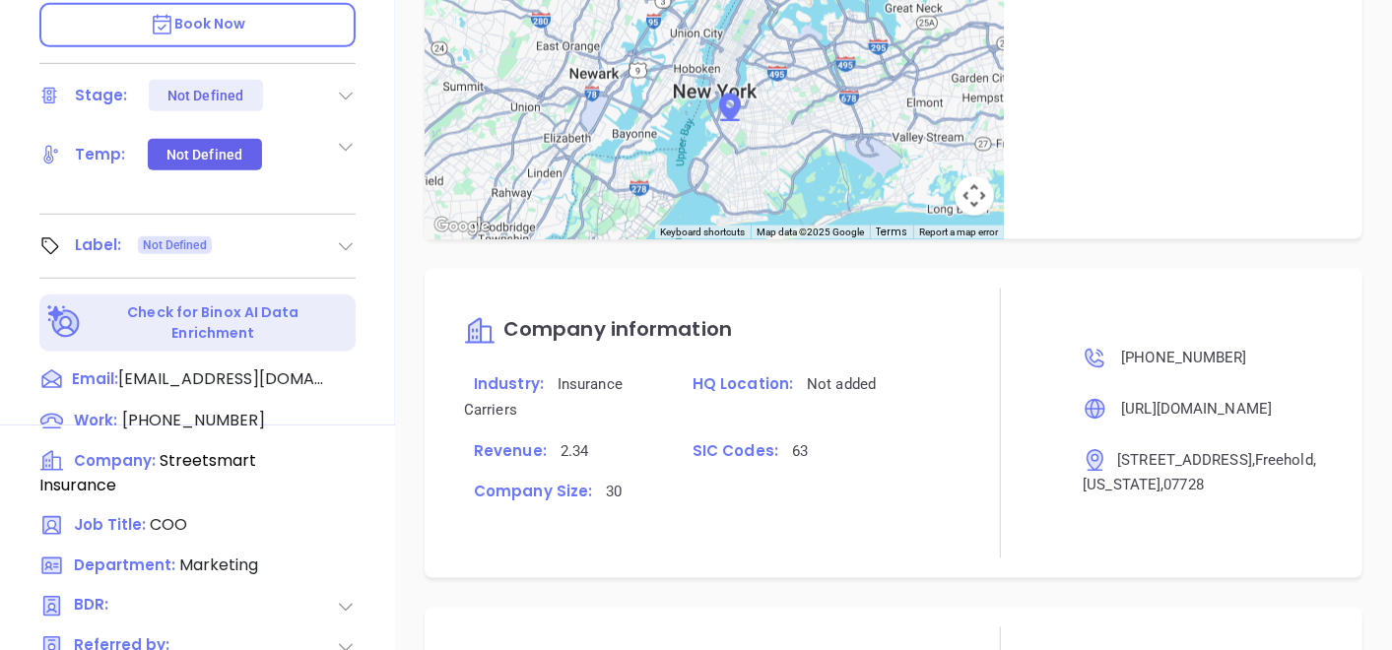
type input "[PERSON_NAME]"
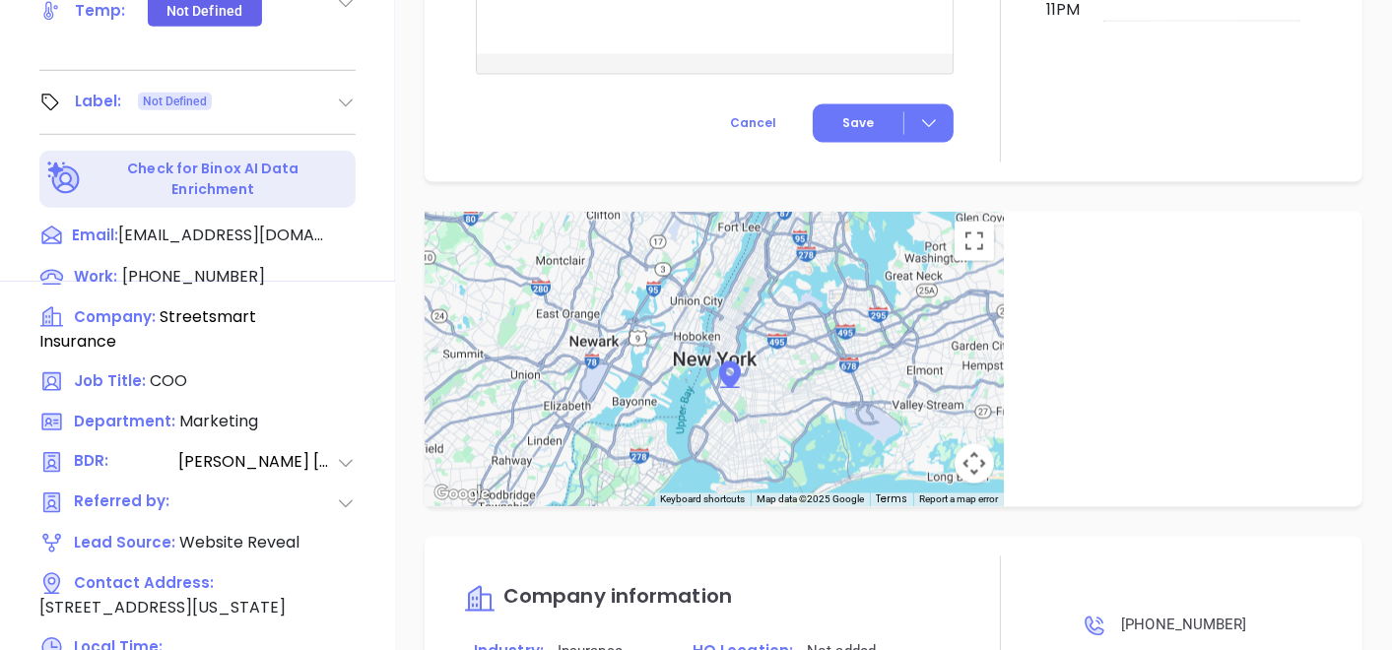
scroll to position [560, 0]
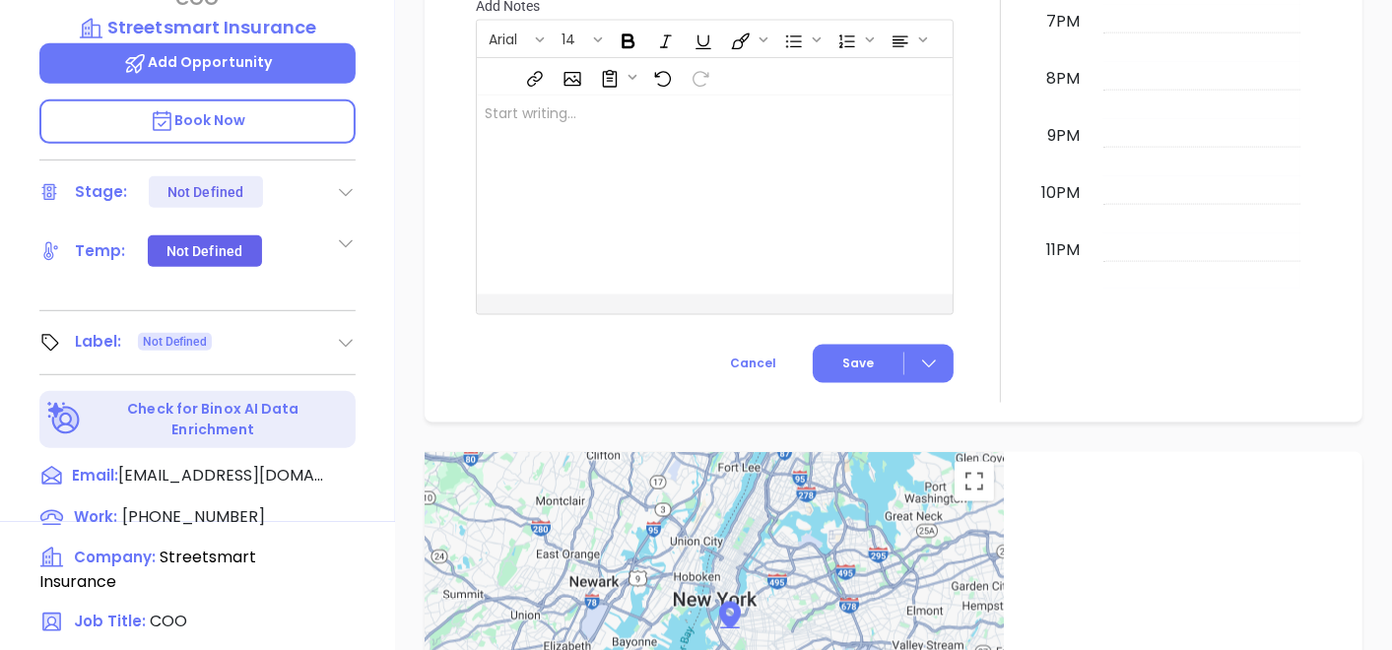
click at [348, 333] on icon at bounding box center [346, 343] width 20 height 20
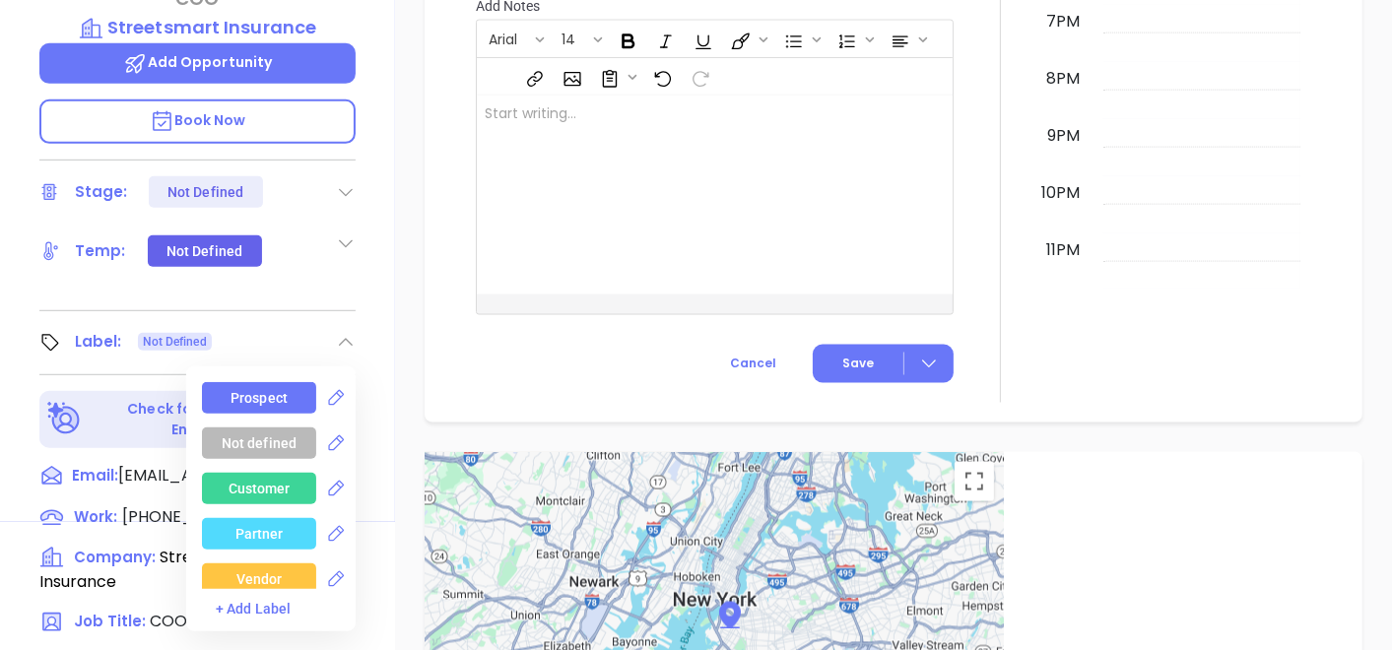
click at [273, 382] on div "Prospect" at bounding box center [259, 398] width 57 height 32
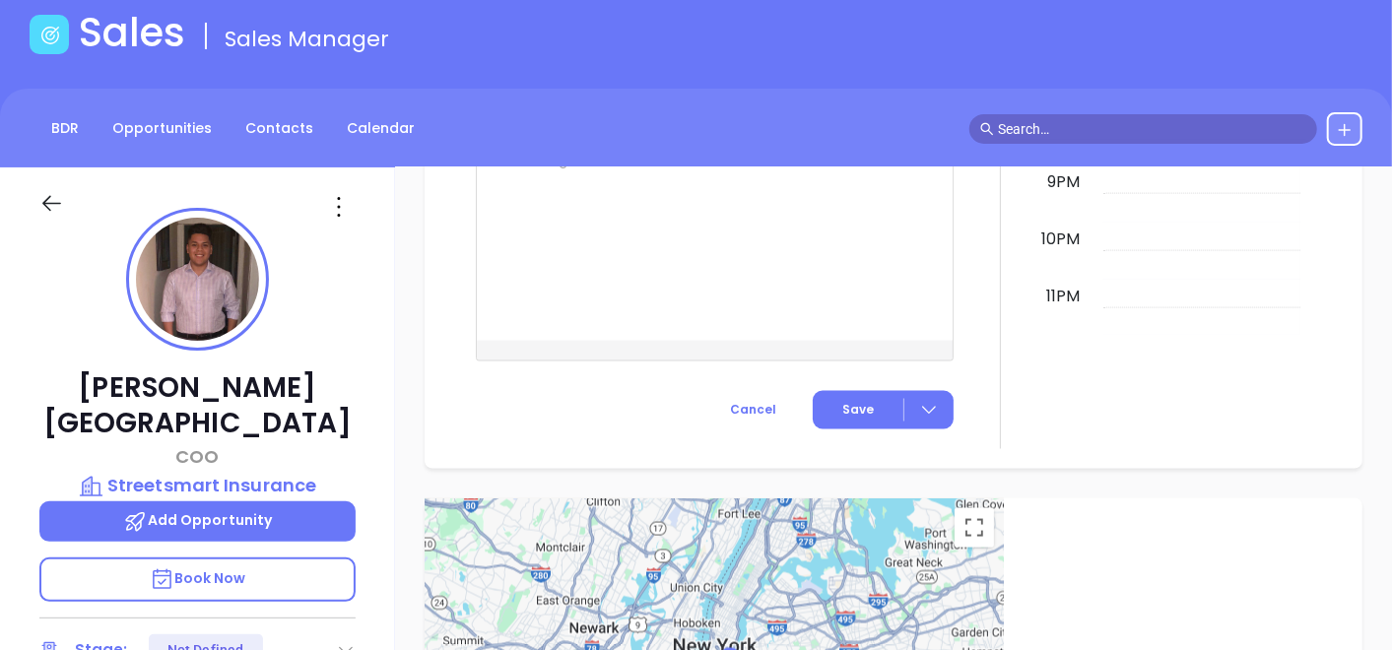
scroll to position [12, 0]
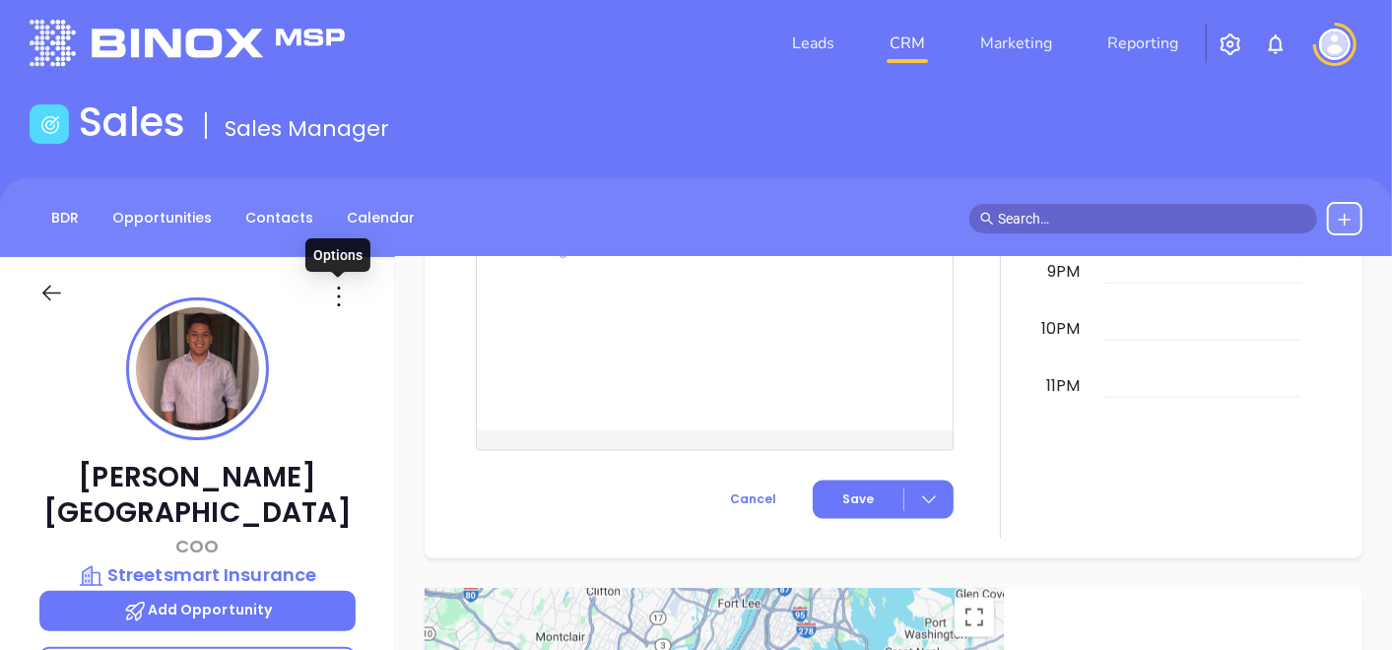
click at [335, 281] on icon at bounding box center [339, 297] width 32 height 32
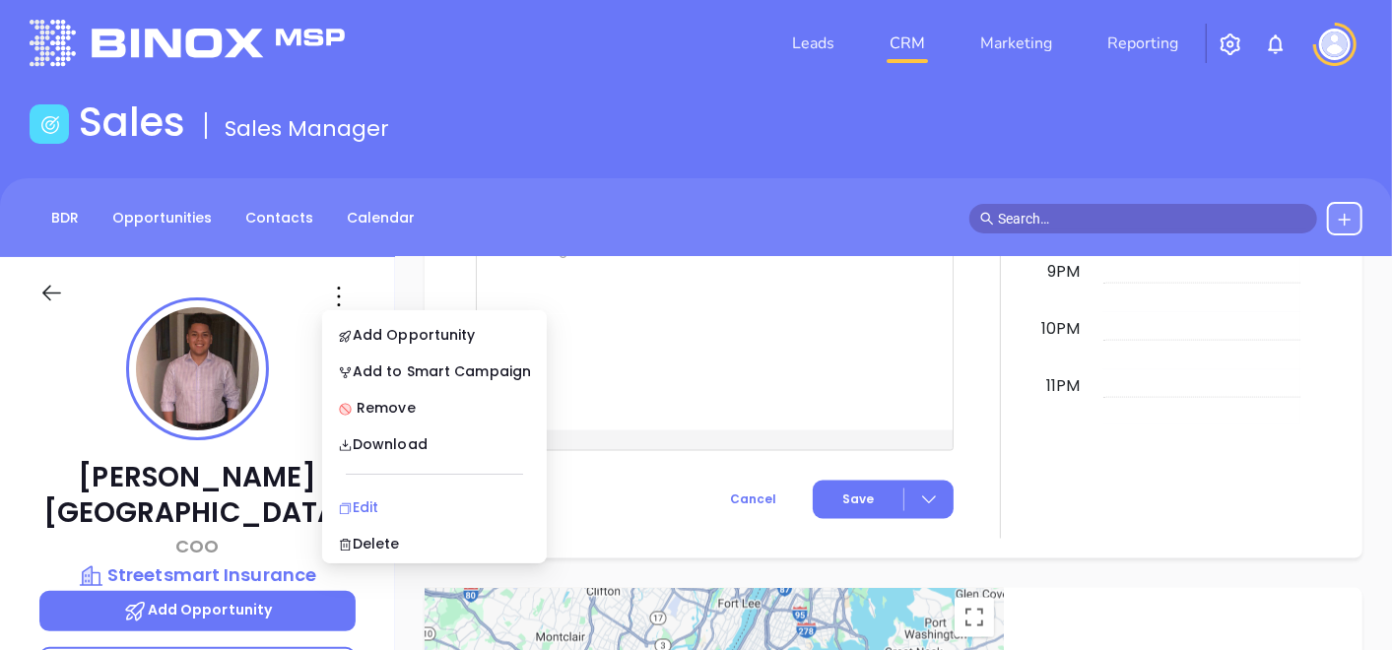
click at [384, 500] on div "Edit" at bounding box center [434, 508] width 193 height 22
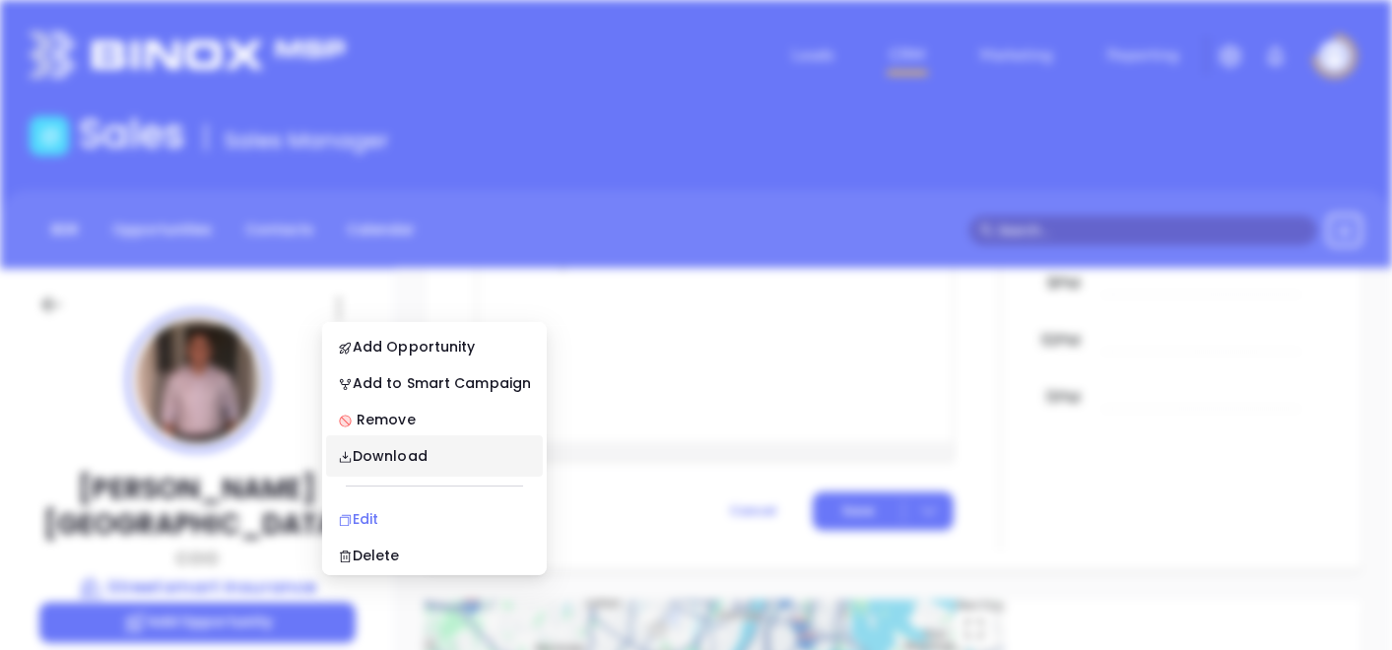
scroll to position [0, 0]
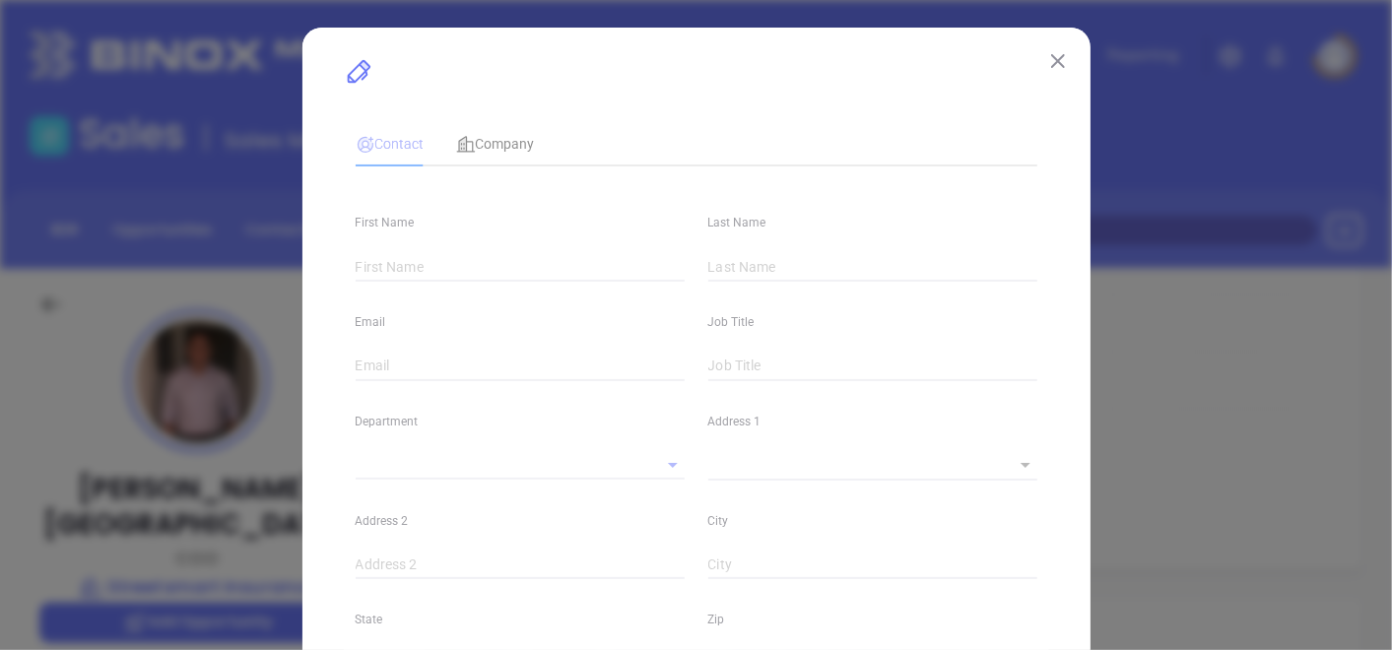
type input "Carlo"
type input "Ferrara"
type input "carlo@streetsmart.insurance"
type input "COO"
type textarea "208 South Street"
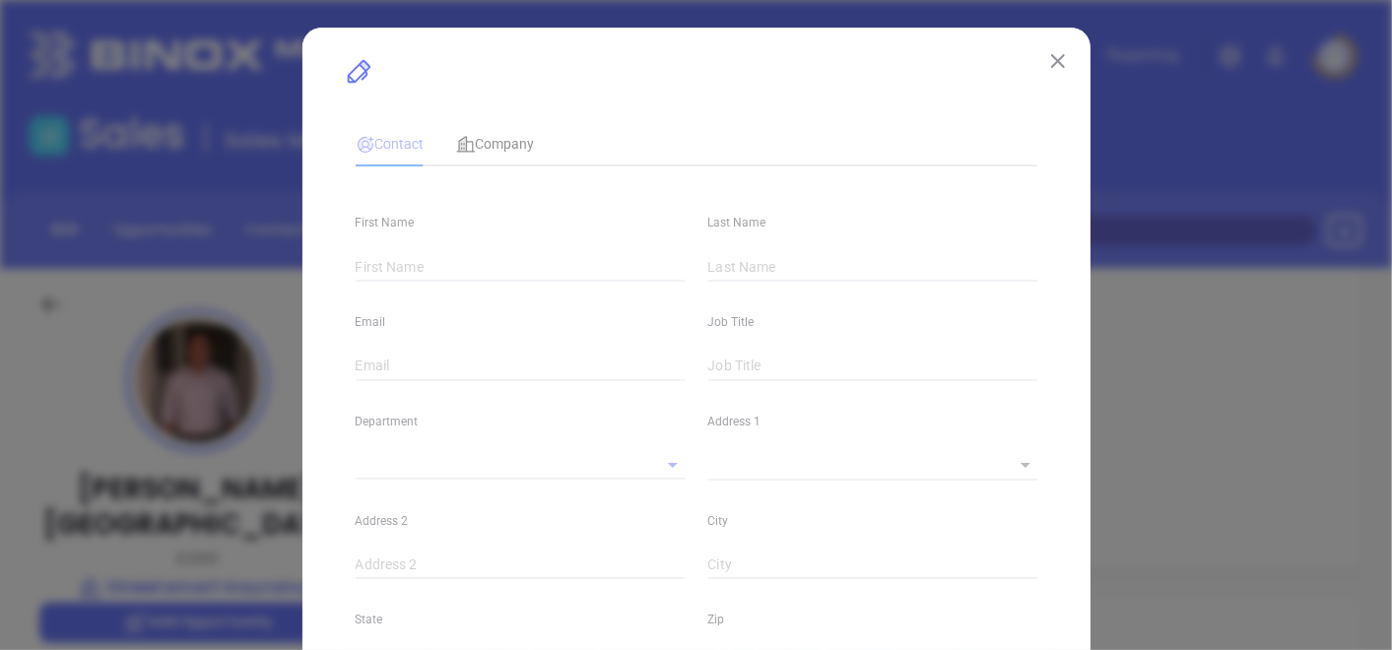
type input "1"
type input "Freehold"
type input "New Jersey"
type input "07728"
type input "[GEOGRAPHIC_DATA]"
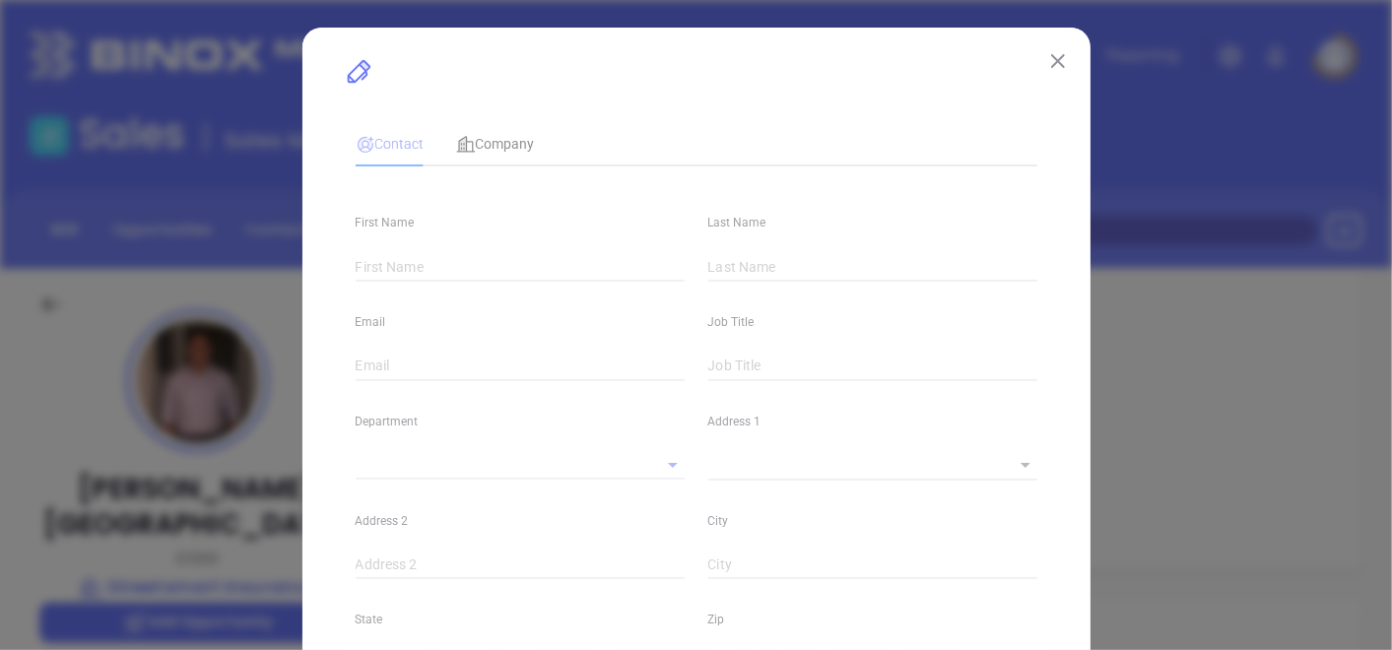
type input "www.linkedin.com/in/carlo-ferrara-120b7a17"
type input "Marketing"
type input "Website Reveal"
type input "Milton Pleitez"
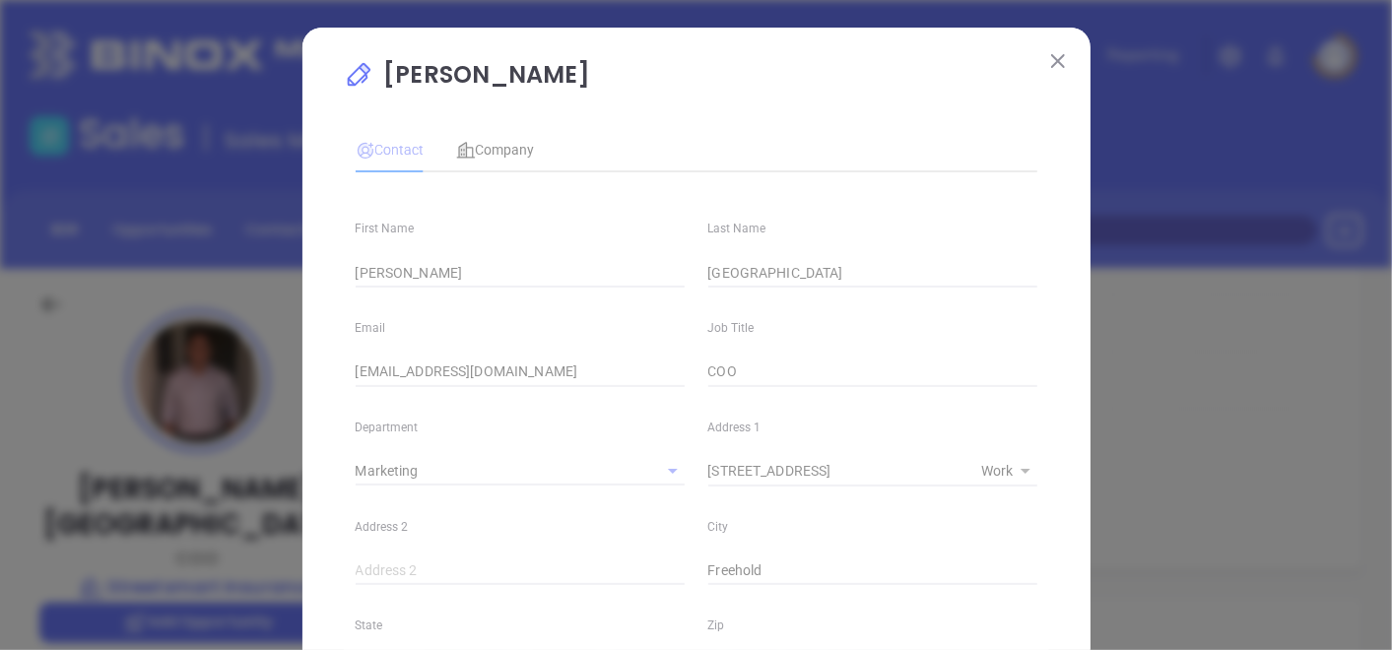
type input "(732) 462-8343"
type input "1"
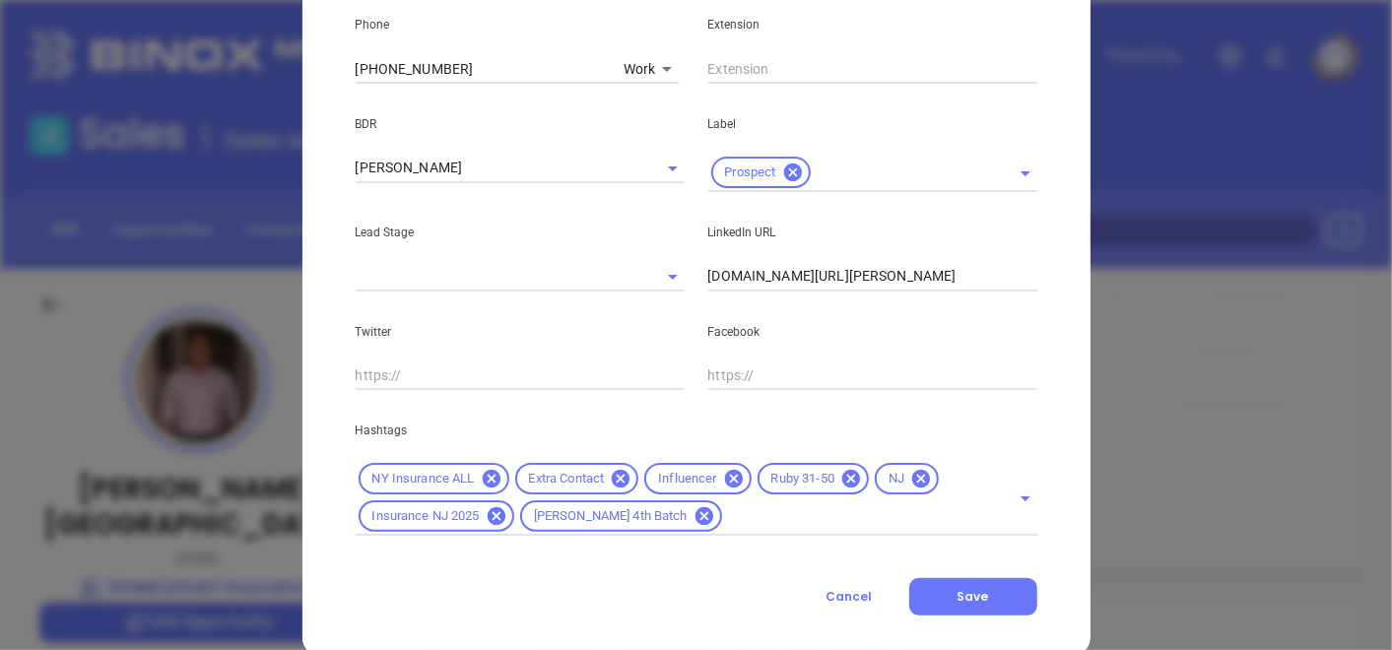
scroll to position [833, 0]
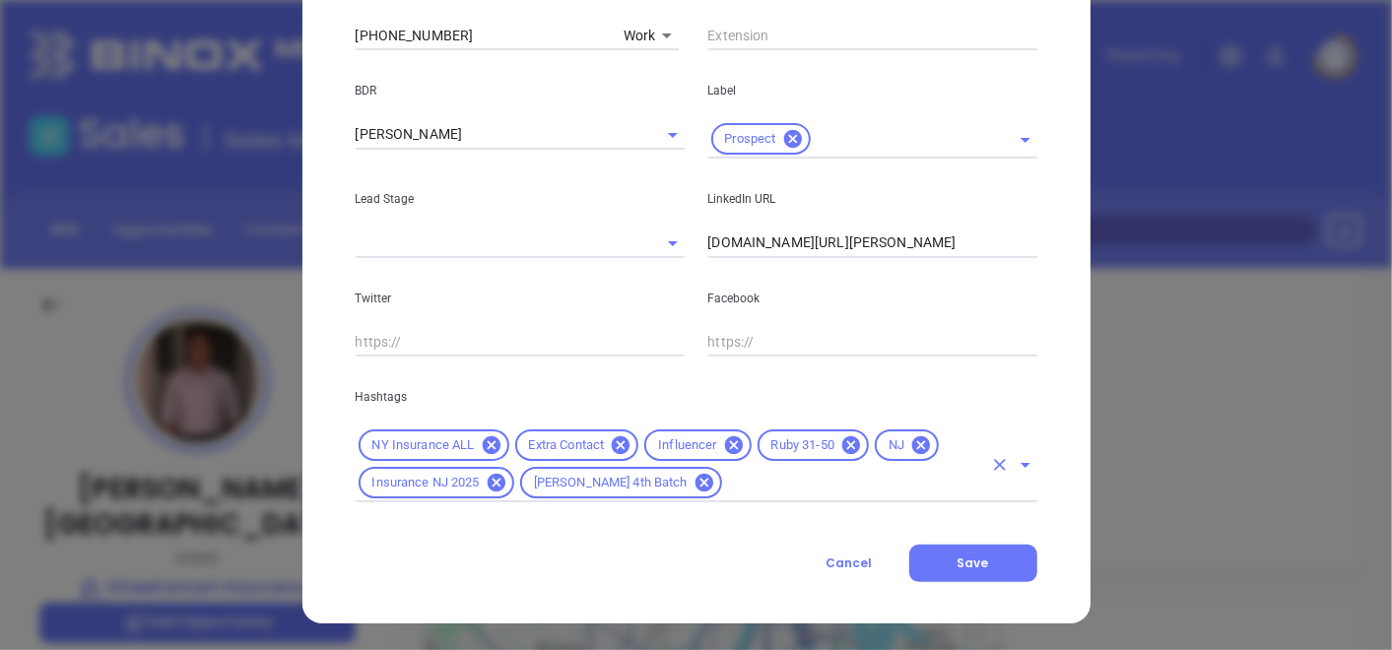
click at [485, 445] on icon at bounding box center [492, 446] width 22 height 22
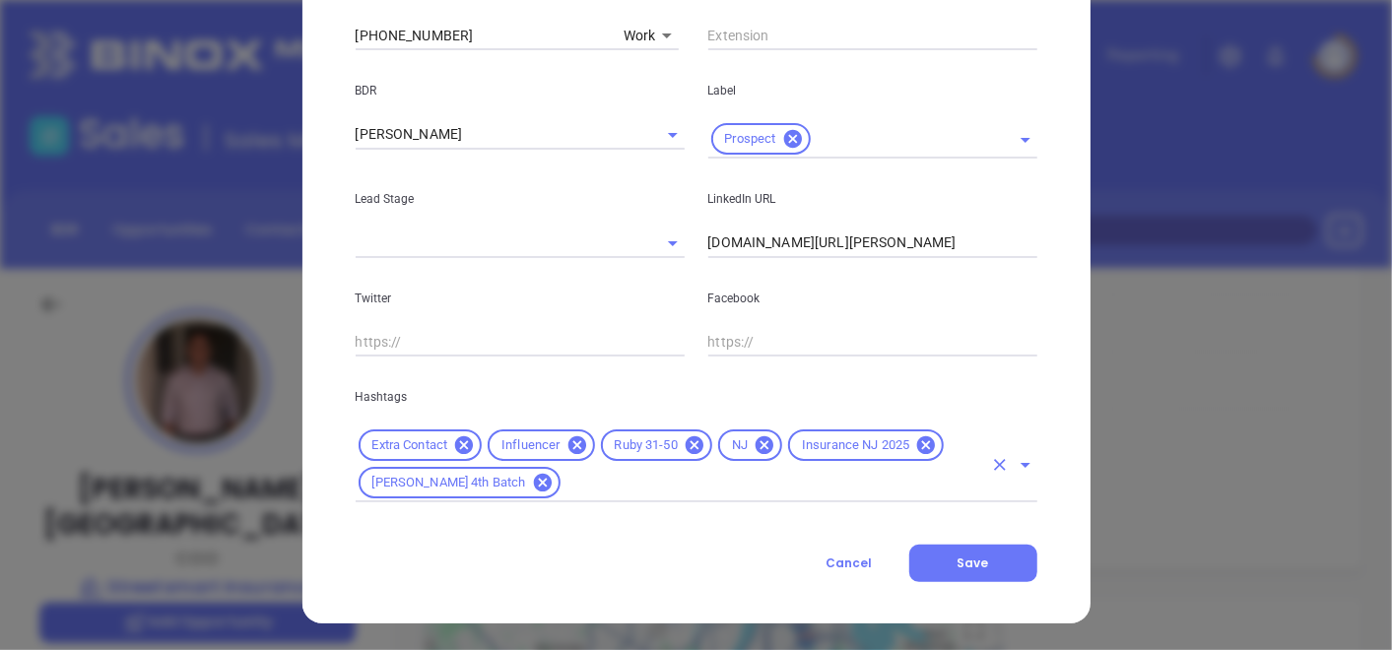
click at [598, 496] on div "Extra Contact Influencer Ruby 31-50 NJ Insurance NJ 2025 Anabell 4th Batch" at bounding box center [697, 465] width 682 height 76
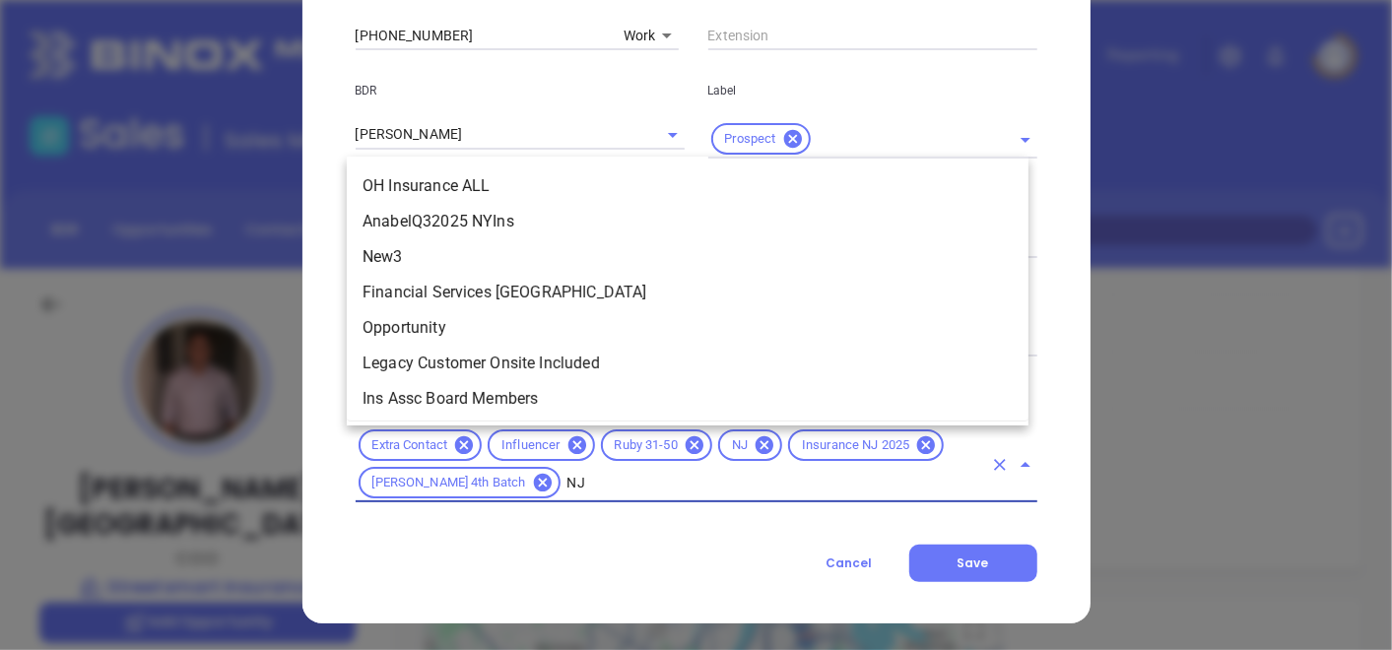
scroll to position [0, 0]
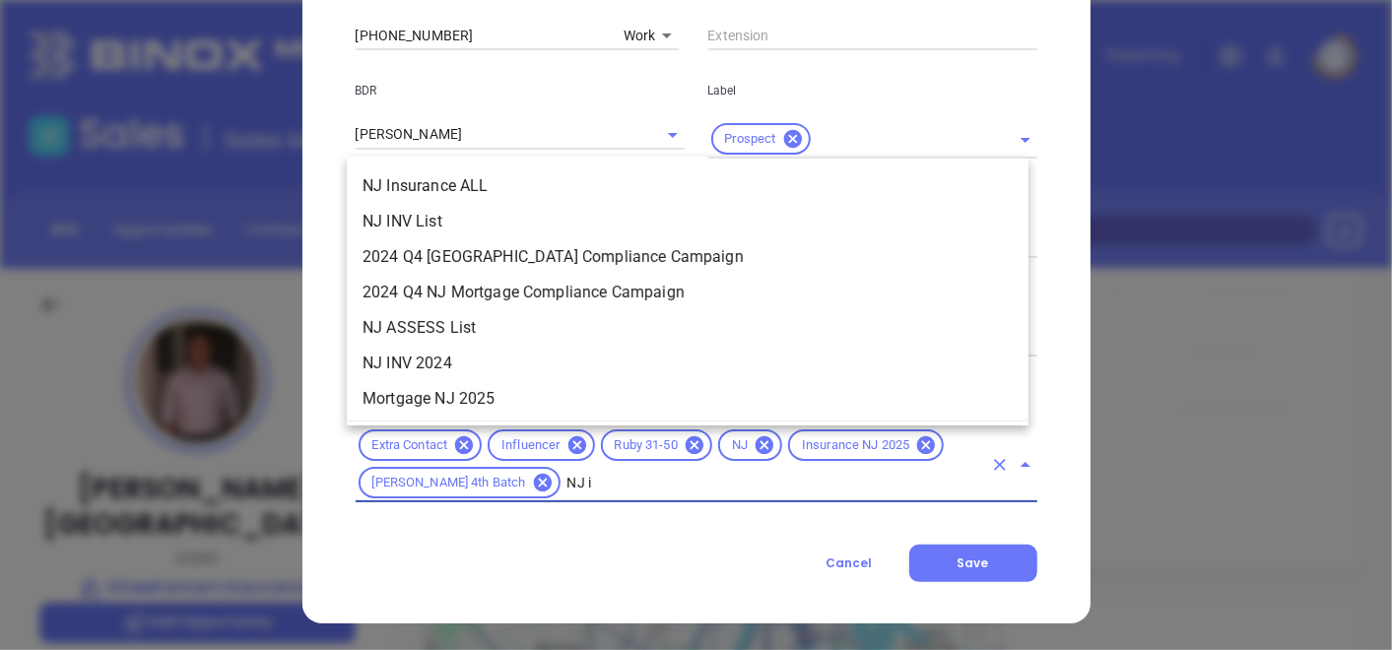
type input "NJ in"
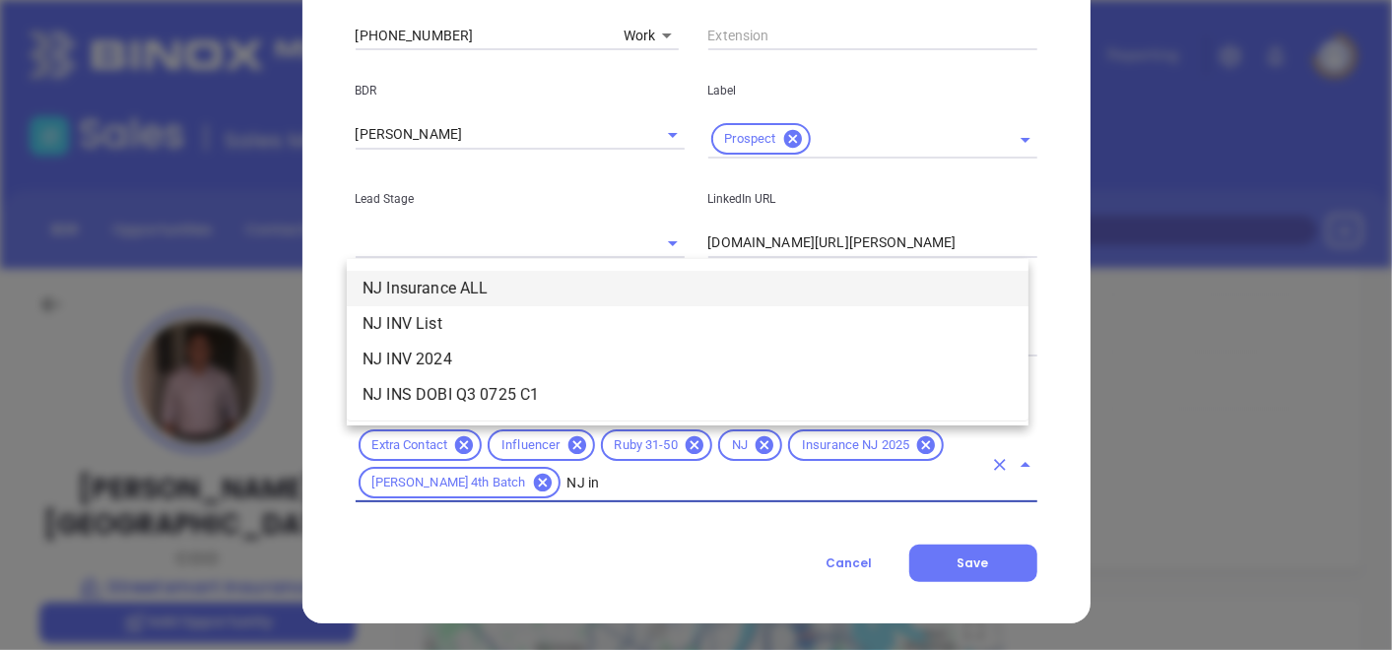
click at [520, 284] on li "NJ Insurance ALL" at bounding box center [688, 288] width 682 height 35
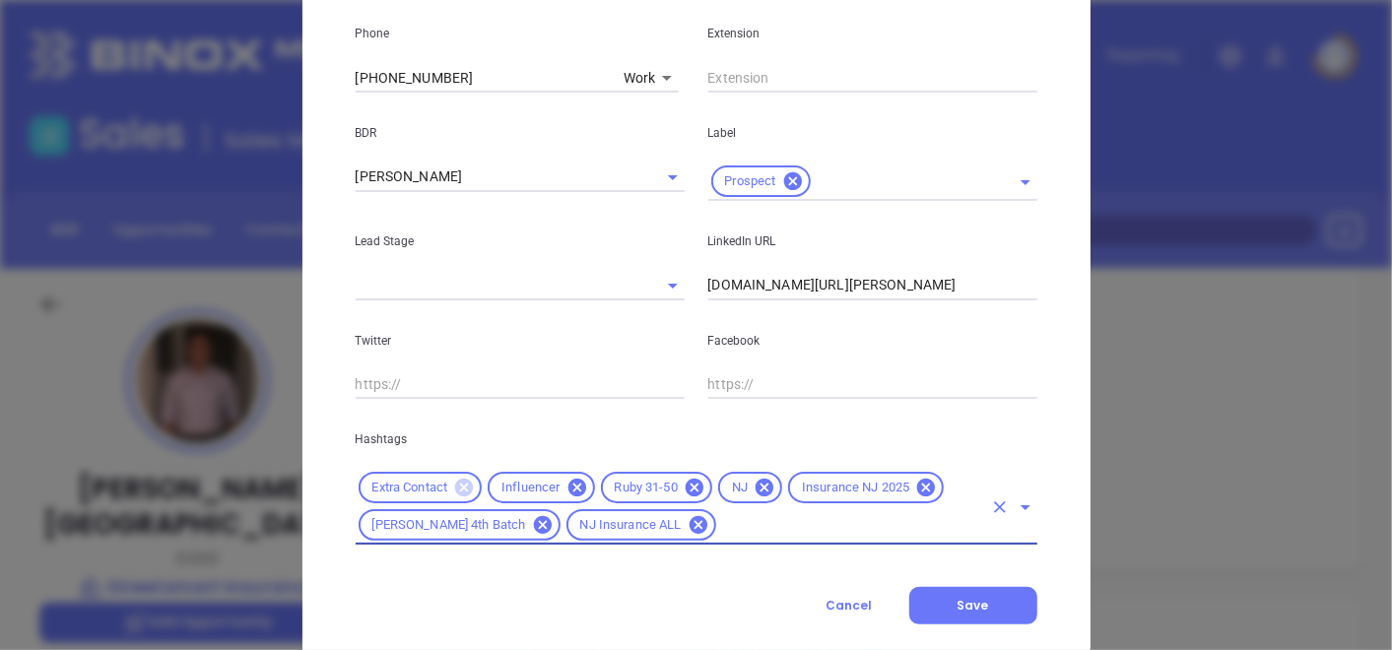
scroll to position [833, 0]
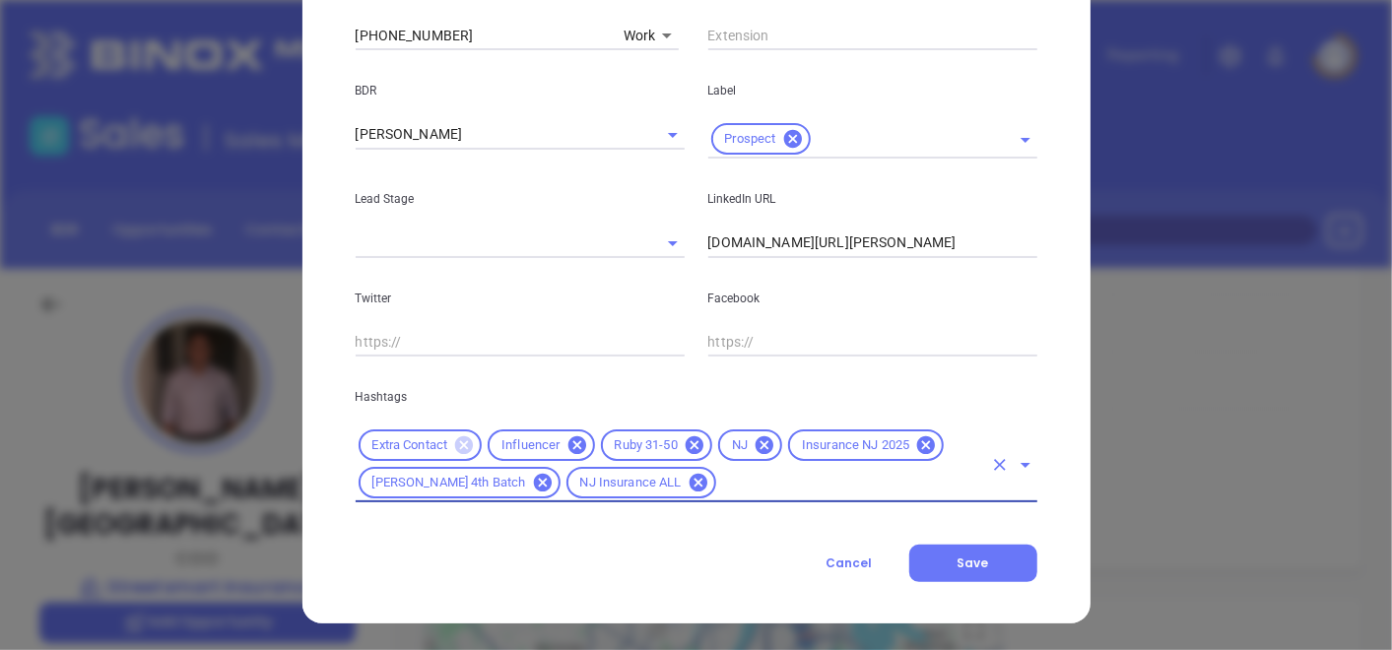
click at [455, 448] on icon at bounding box center [464, 446] width 18 height 18
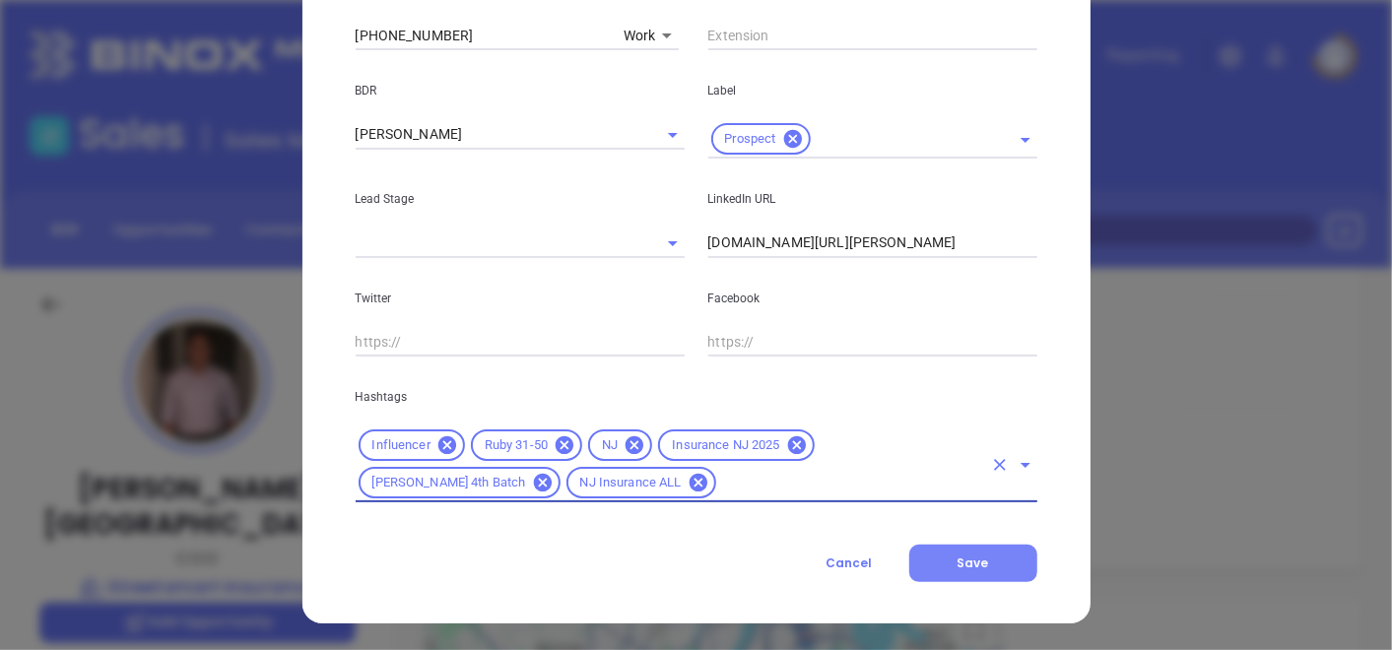
click at [933, 550] on button "Save" at bounding box center [974, 563] width 128 height 37
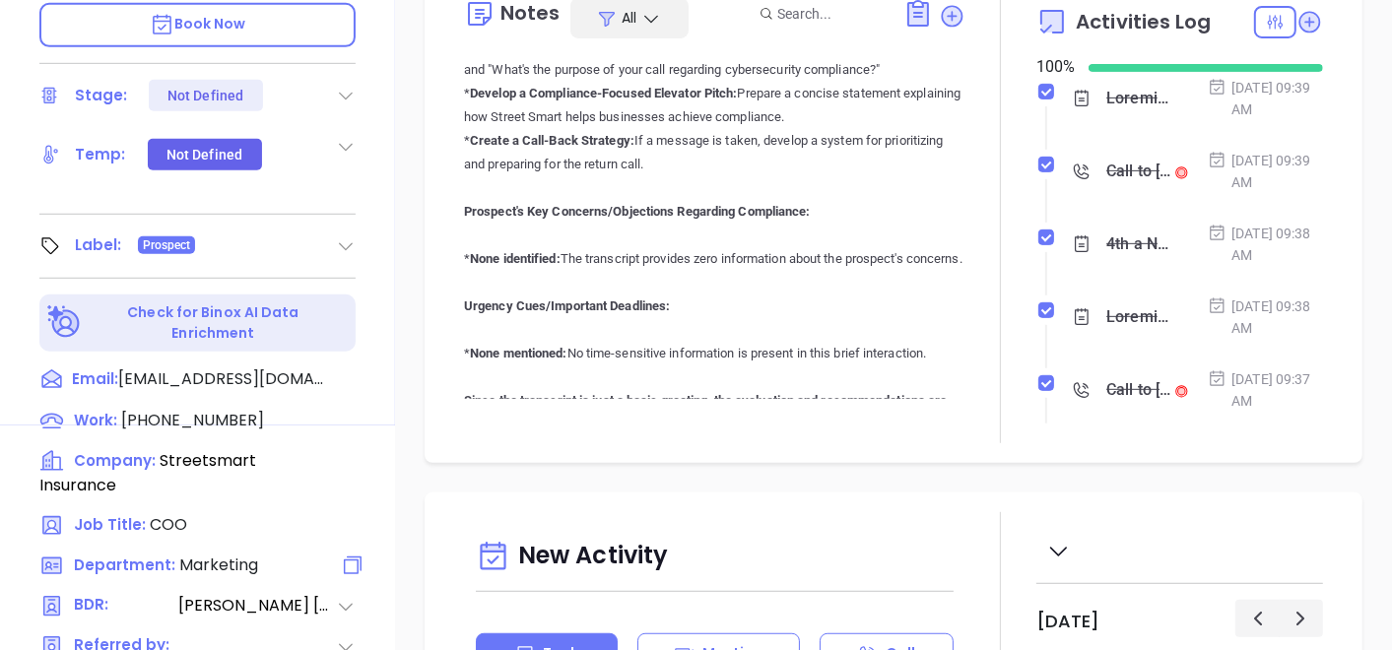
scroll to position [109, 0]
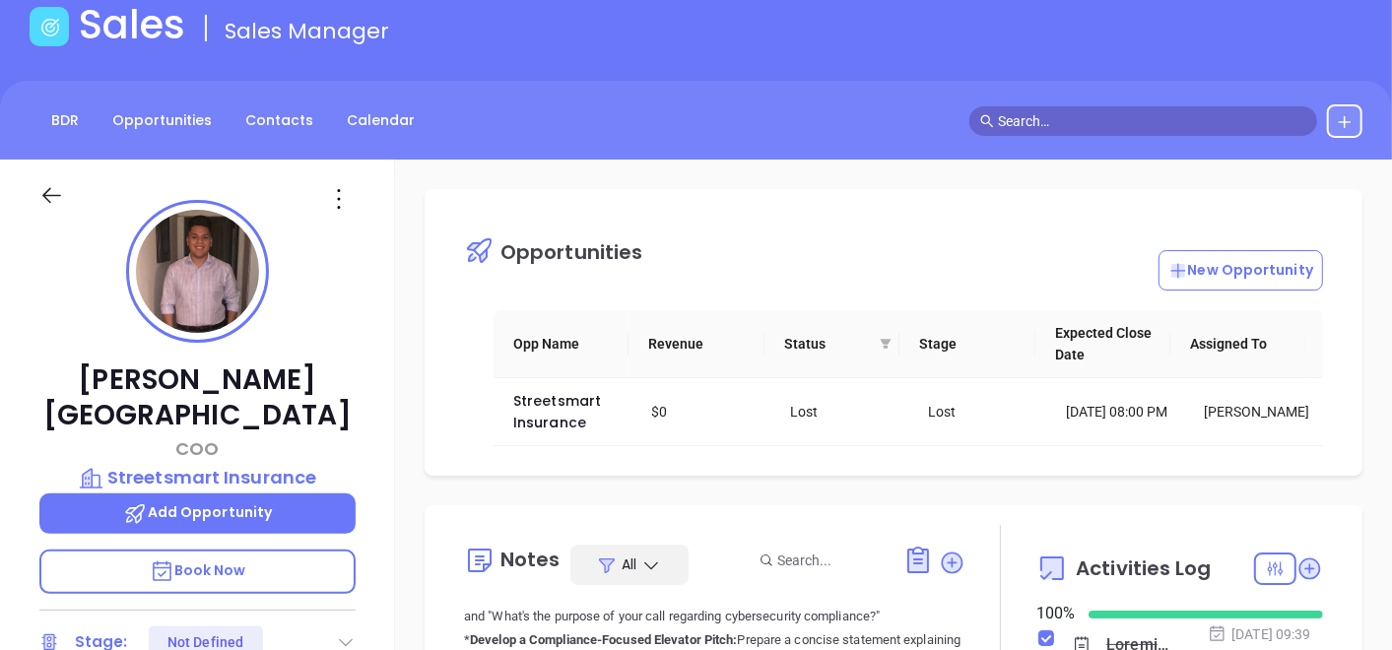
click at [335, 214] on icon at bounding box center [339, 199] width 32 height 32
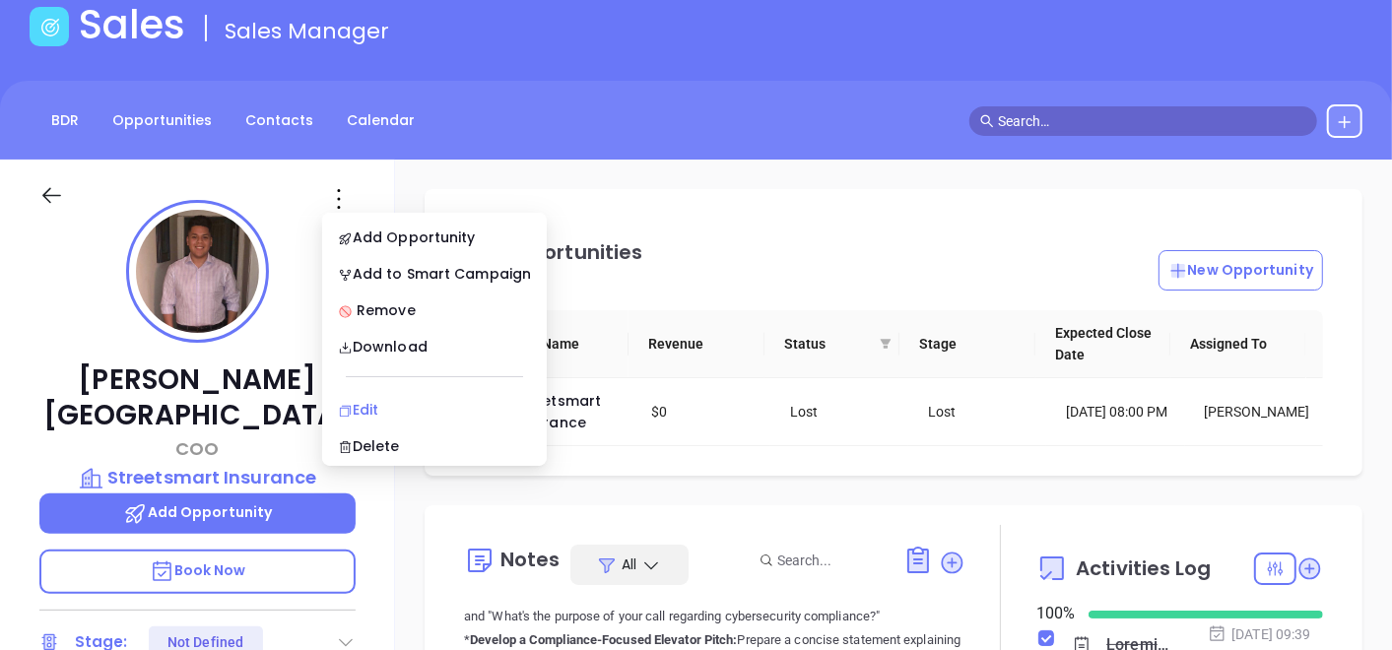
click at [358, 416] on div "Edit" at bounding box center [434, 410] width 193 height 22
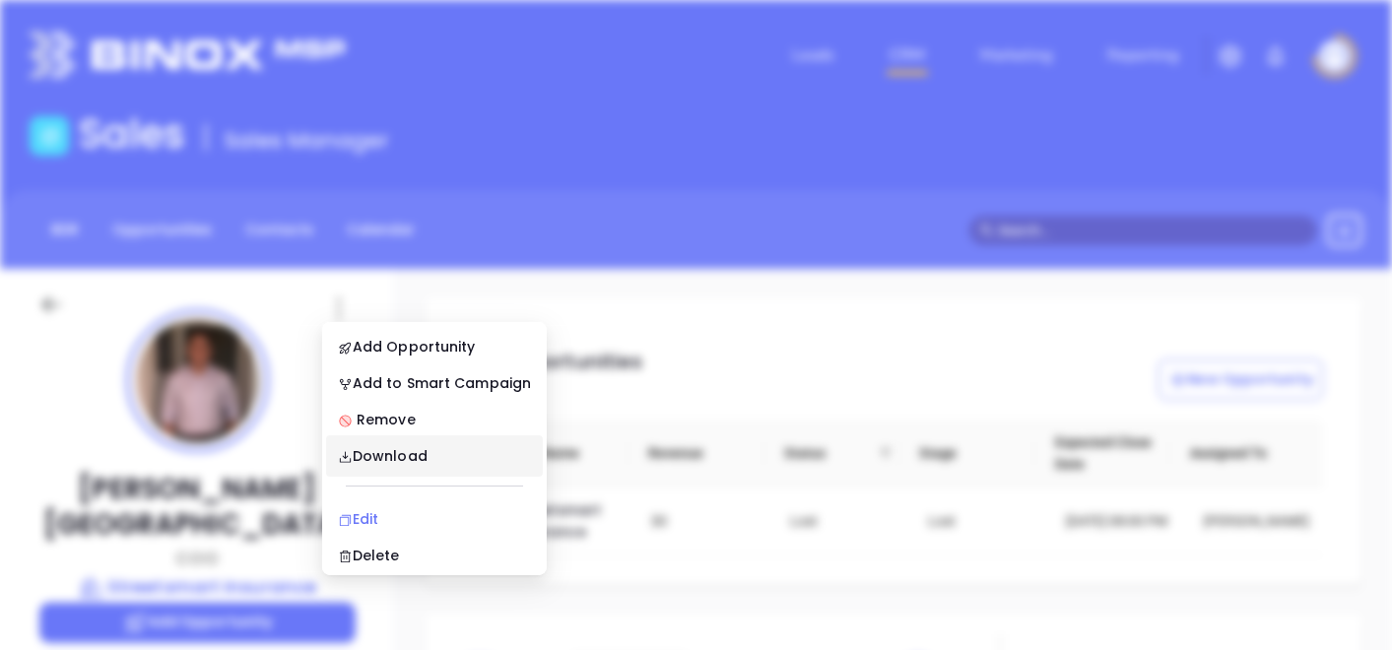
scroll to position [0, 0]
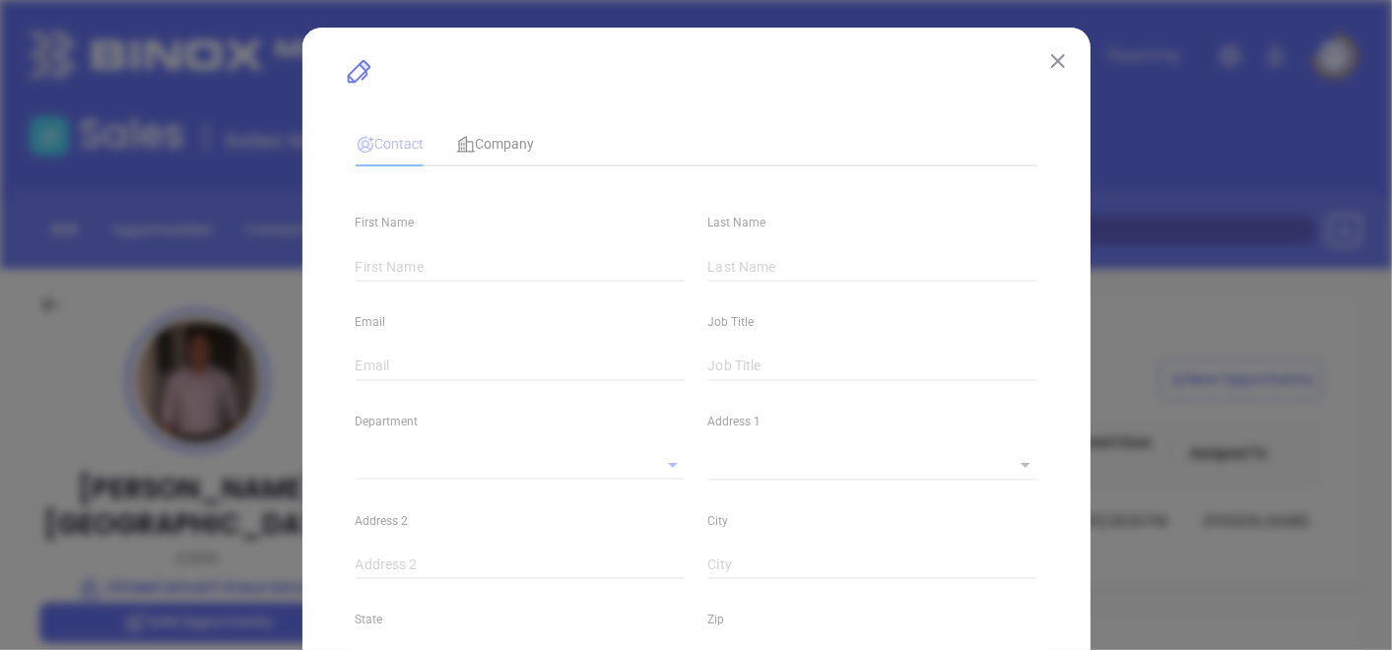
type input "Carlo"
type input "Ferrara"
type input "carlo@streetsmart.insurance"
type input "COO"
type textarea "208 South Street"
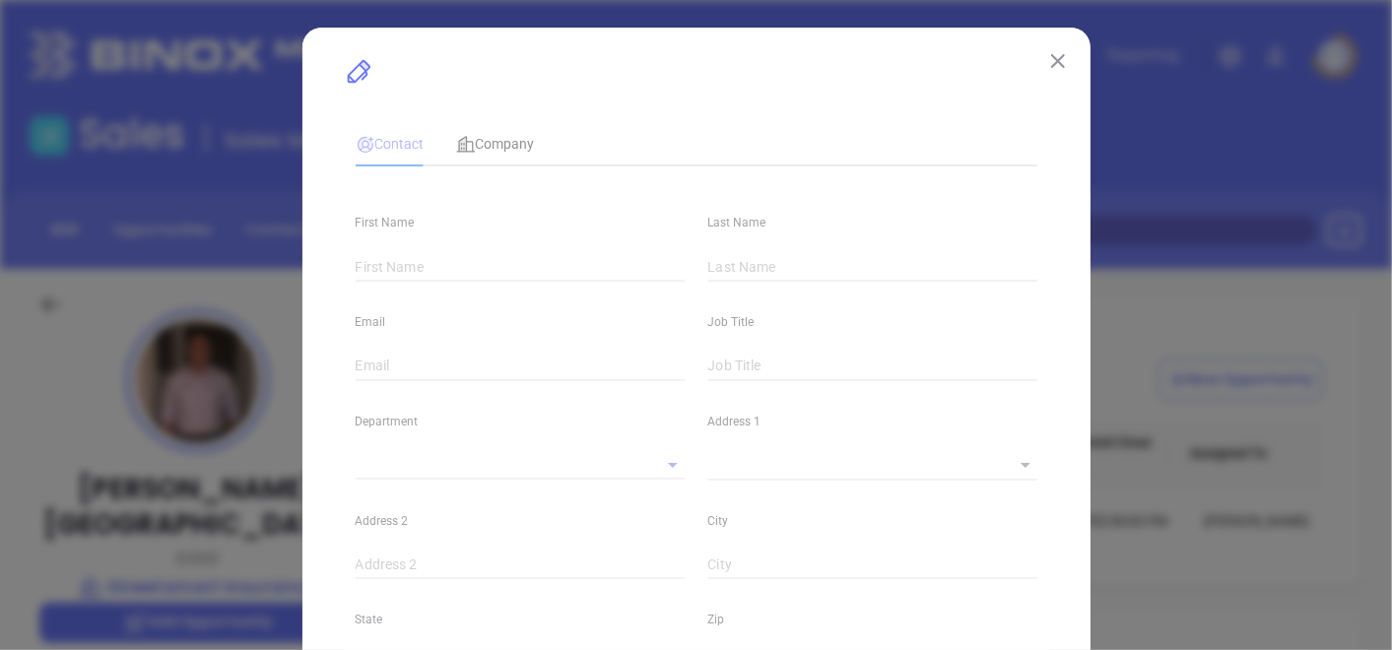
type input "1"
type input "Freehold"
type input "New Jersey"
type input "07728"
type input "[GEOGRAPHIC_DATA]"
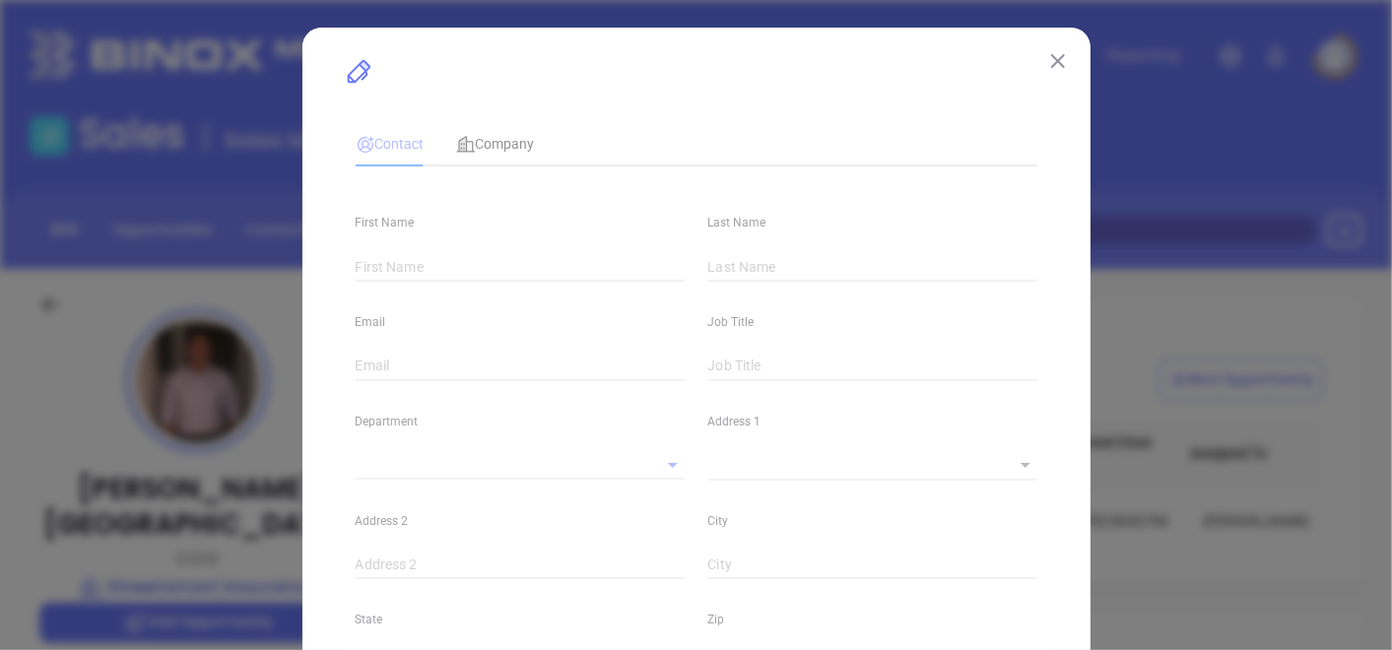
type input "www.linkedin.com/in/carlo-ferrara-120b7a17"
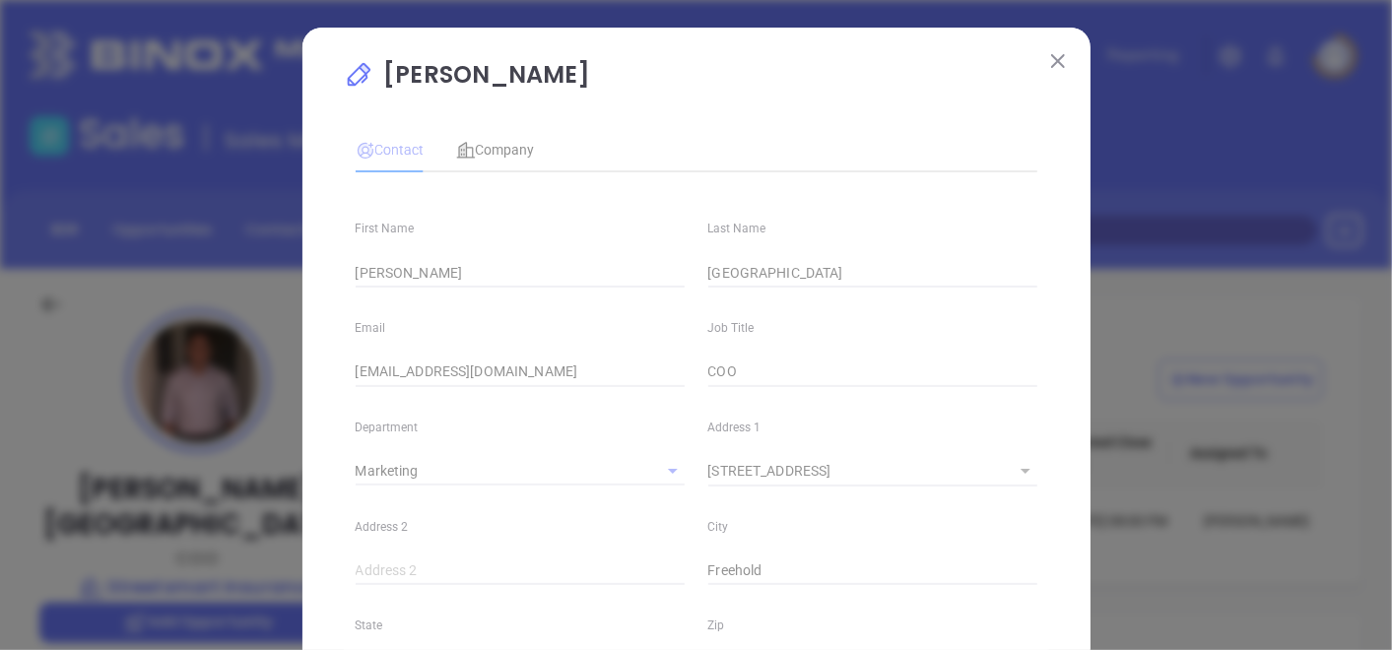
type input "Marketing"
type input "Website Reveal"
type input "Milton Pleitez"
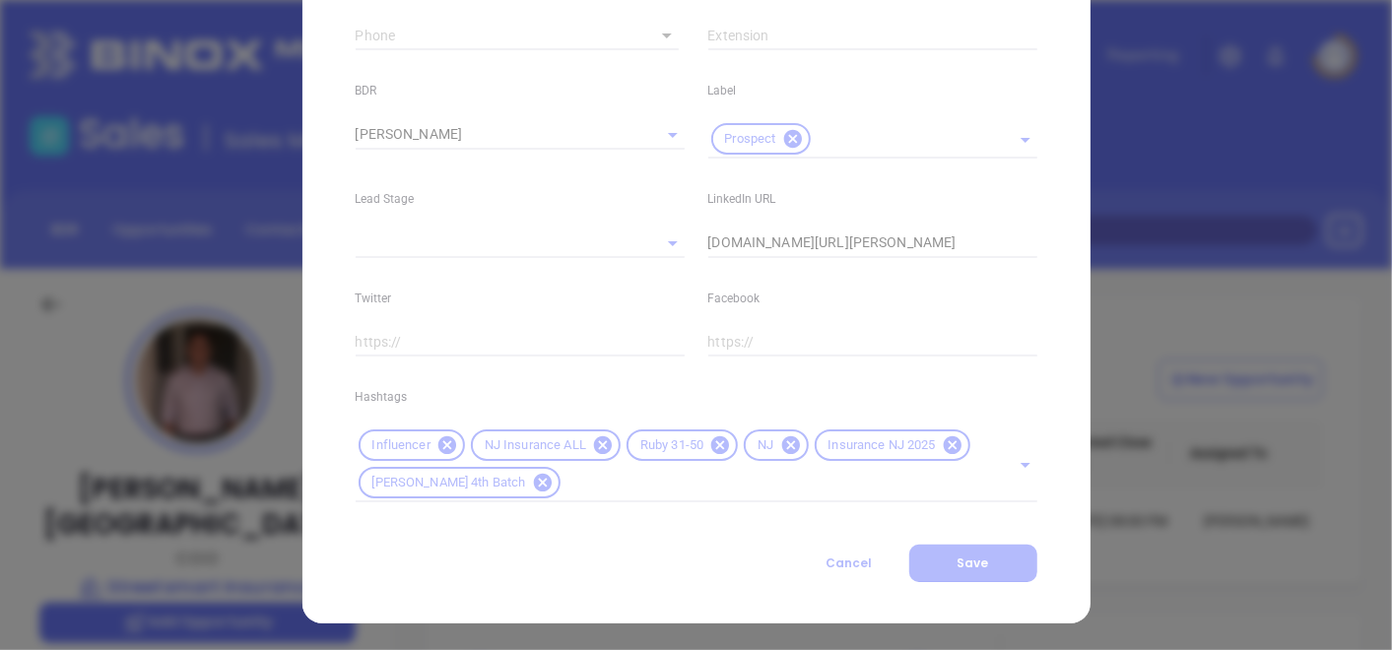
type input "1"
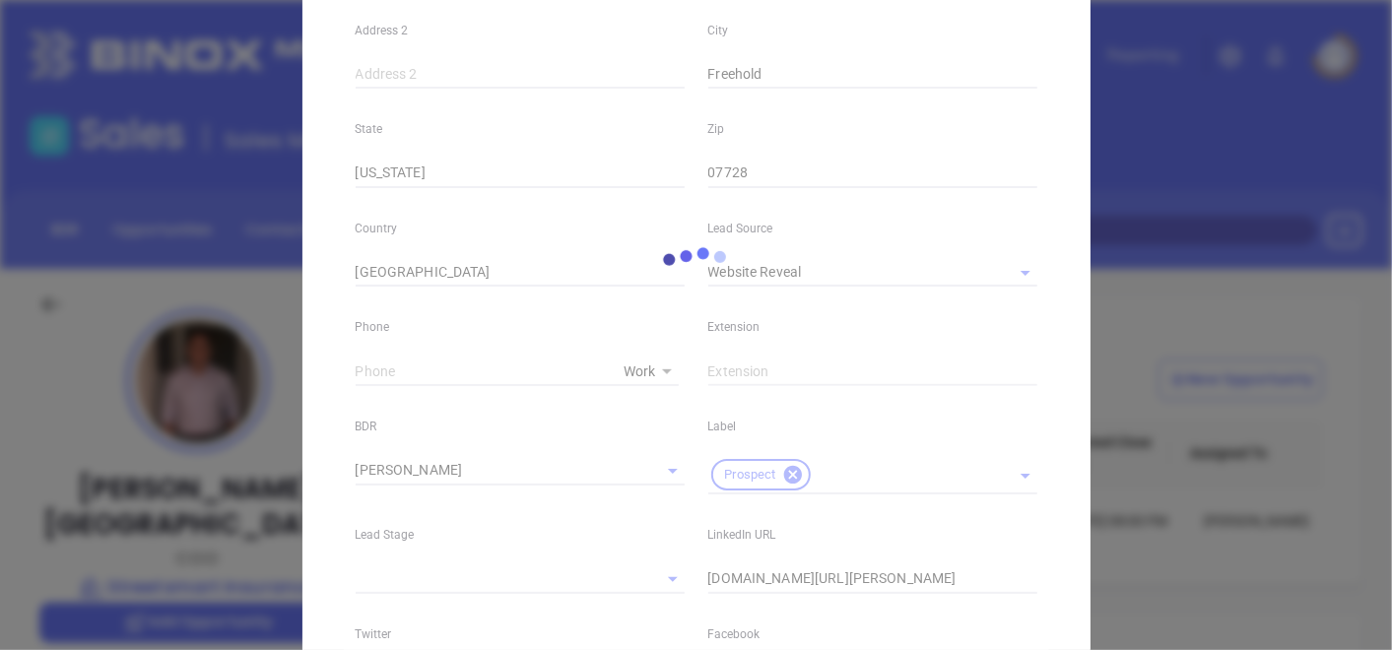
scroll to position [614, 0]
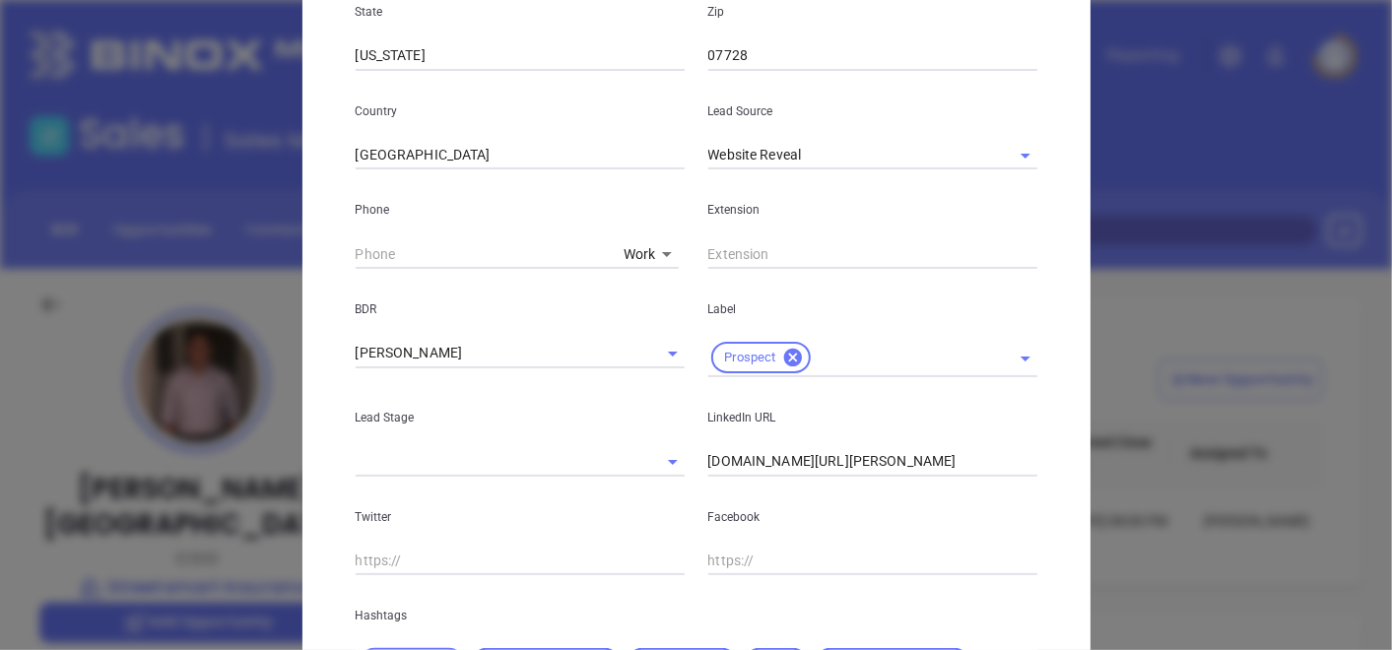
click at [642, 355] on icon "Clear" at bounding box center [648, 354] width 12 height 12
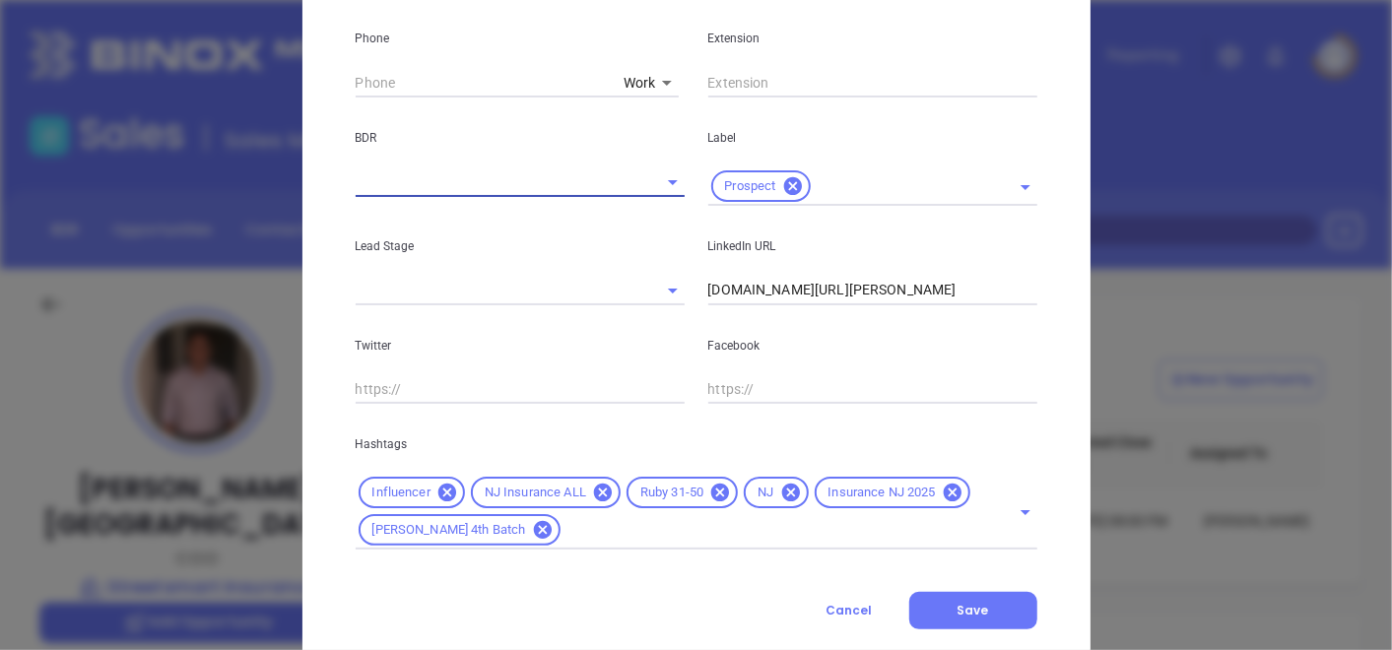
scroll to position [833, 0]
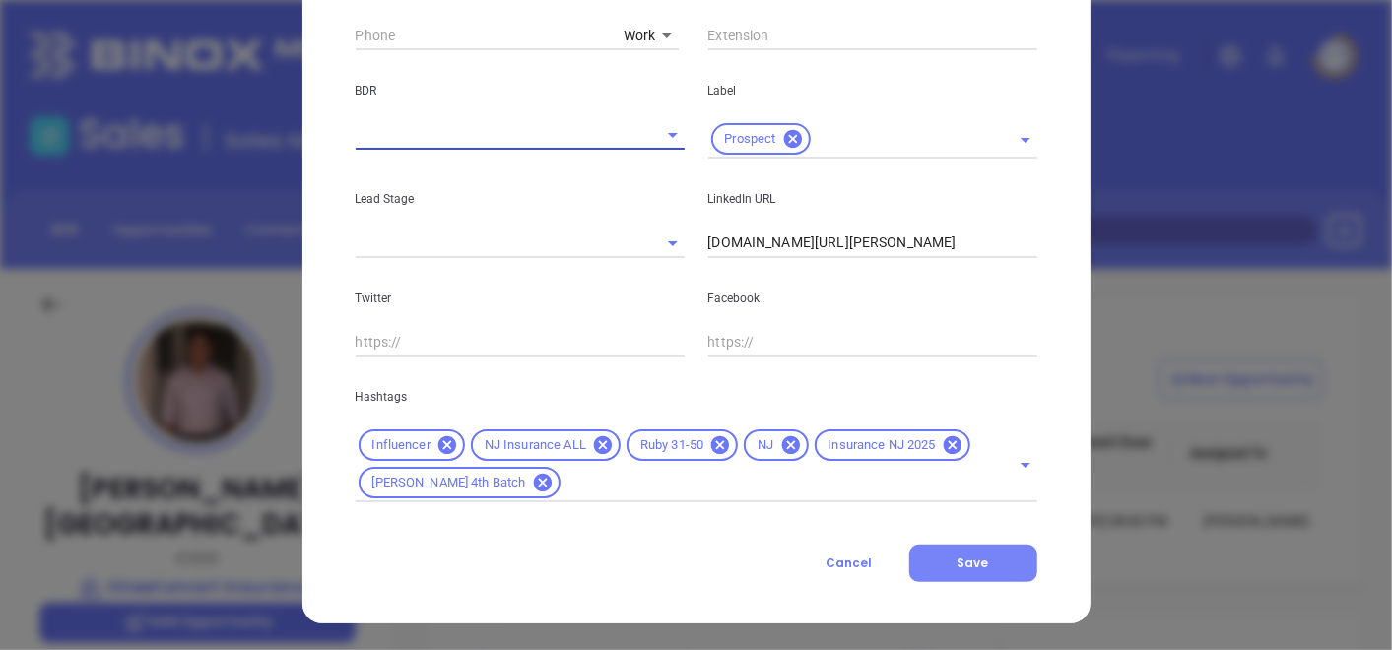
click at [946, 557] on button "Save" at bounding box center [974, 563] width 128 height 37
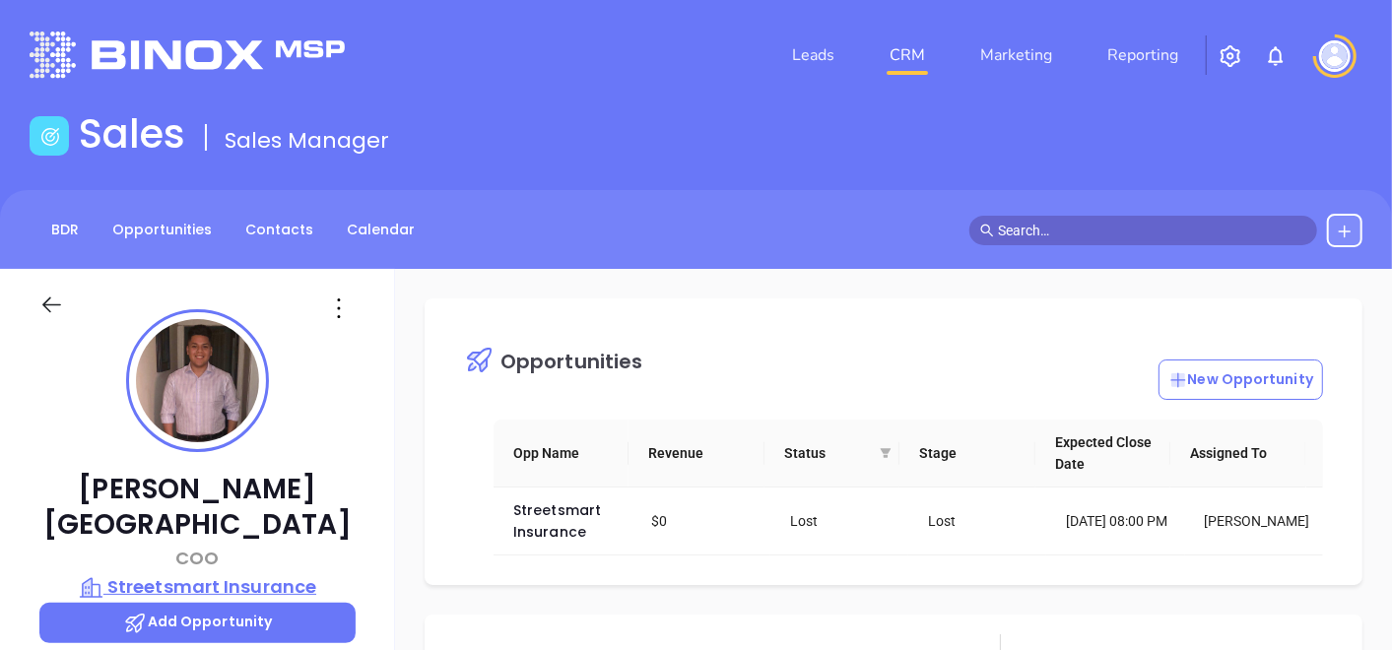
click at [245, 574] on p "Streetsmart Insurance" at bounding box center [197, 588] width 316 height 28
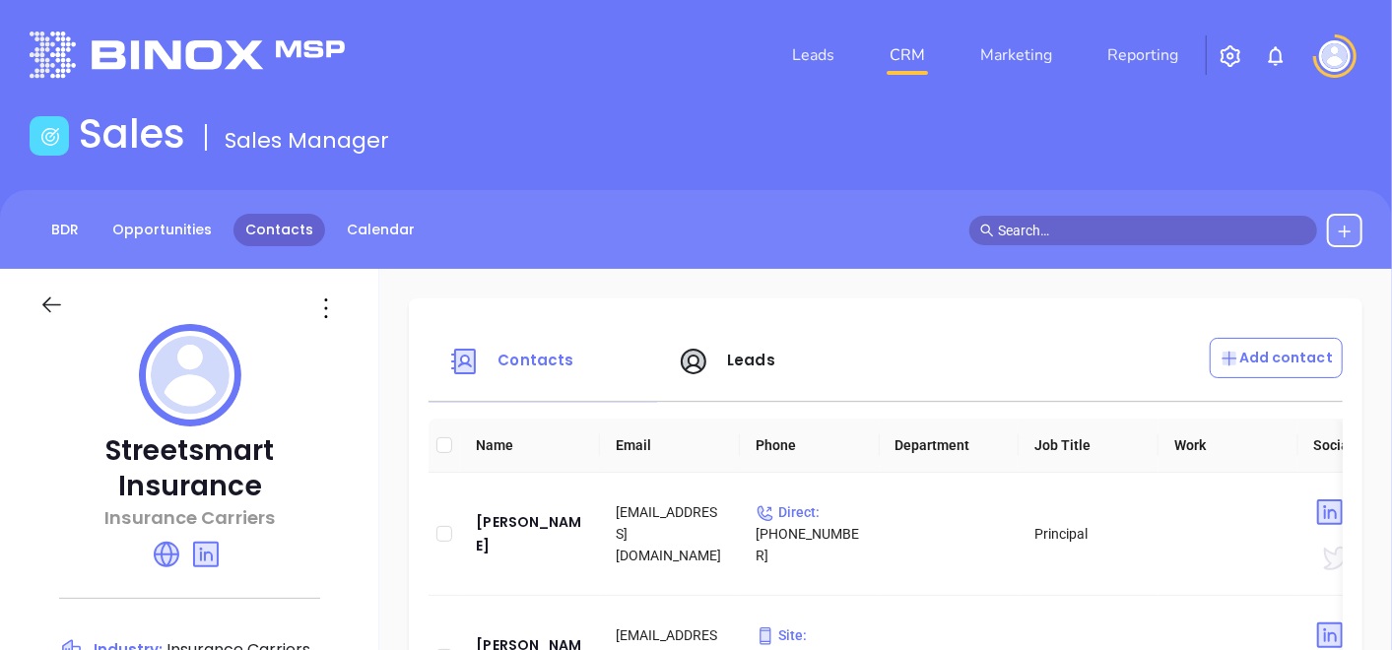
click at [299, 234] on link "Contacts" at bounding box center [280, 230] width 92 height 33
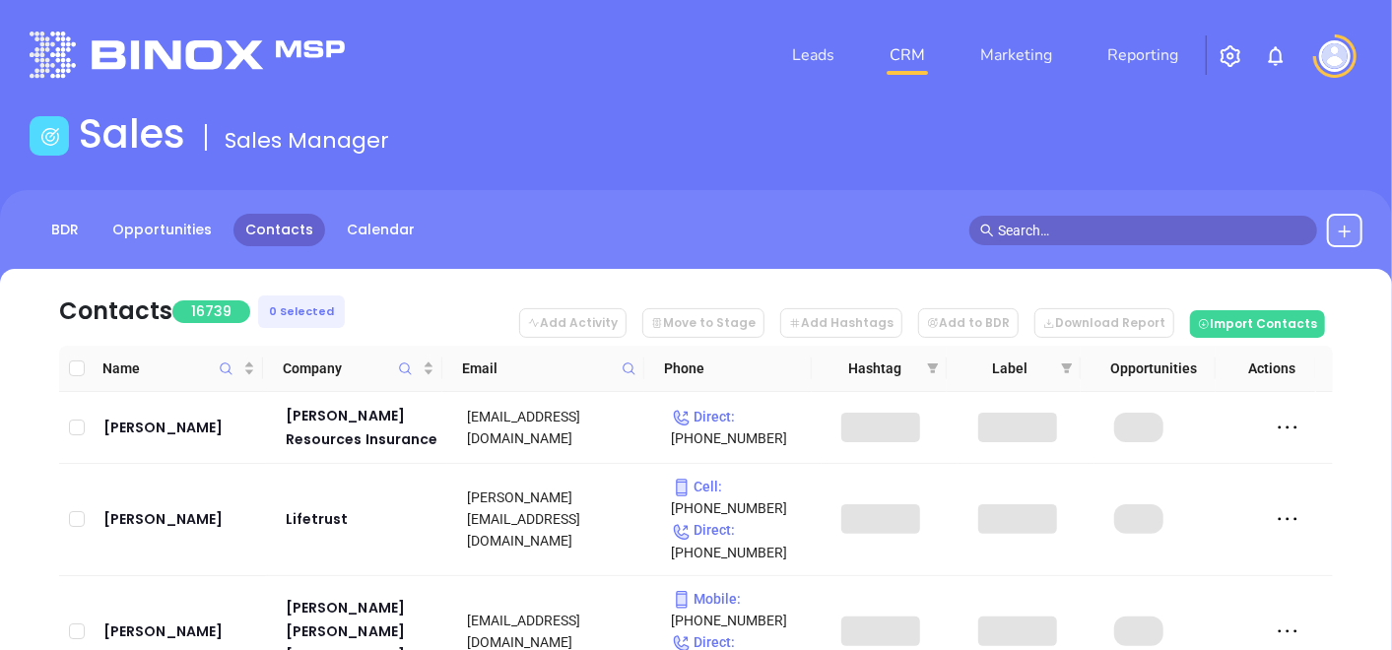
click at [631, 359] on span at bounding box center [629, 369] width 23 height 30
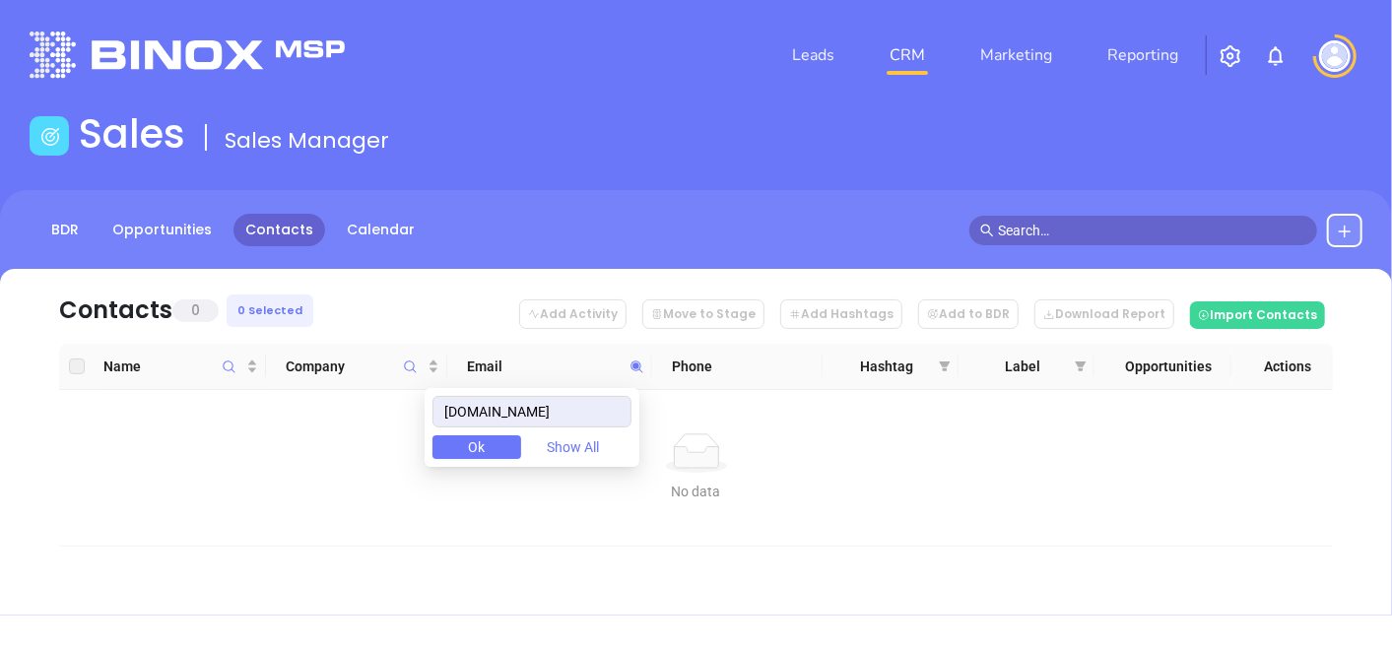
type input "leighagency.com"
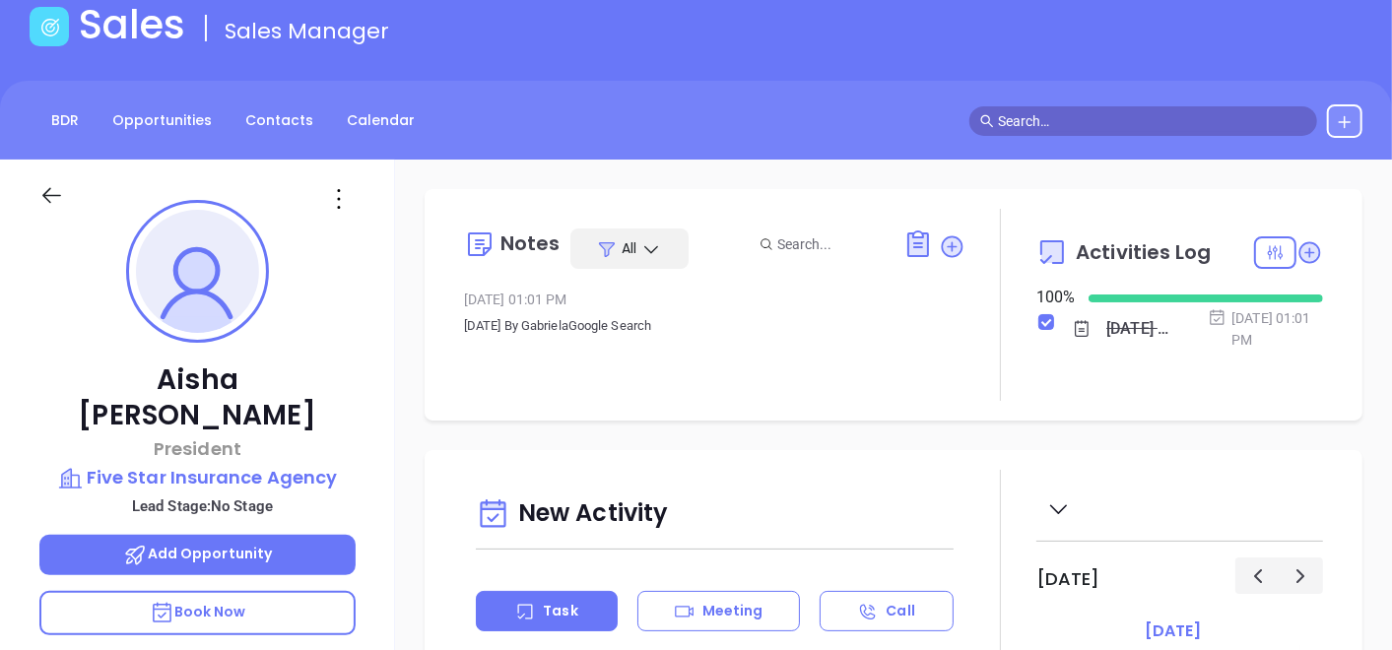
scroll to position [572, 0]
click at [839, 132] on div "BDR Opportunities Contacts Calendar" at bounding box center [696, 121] width 1392 height 34
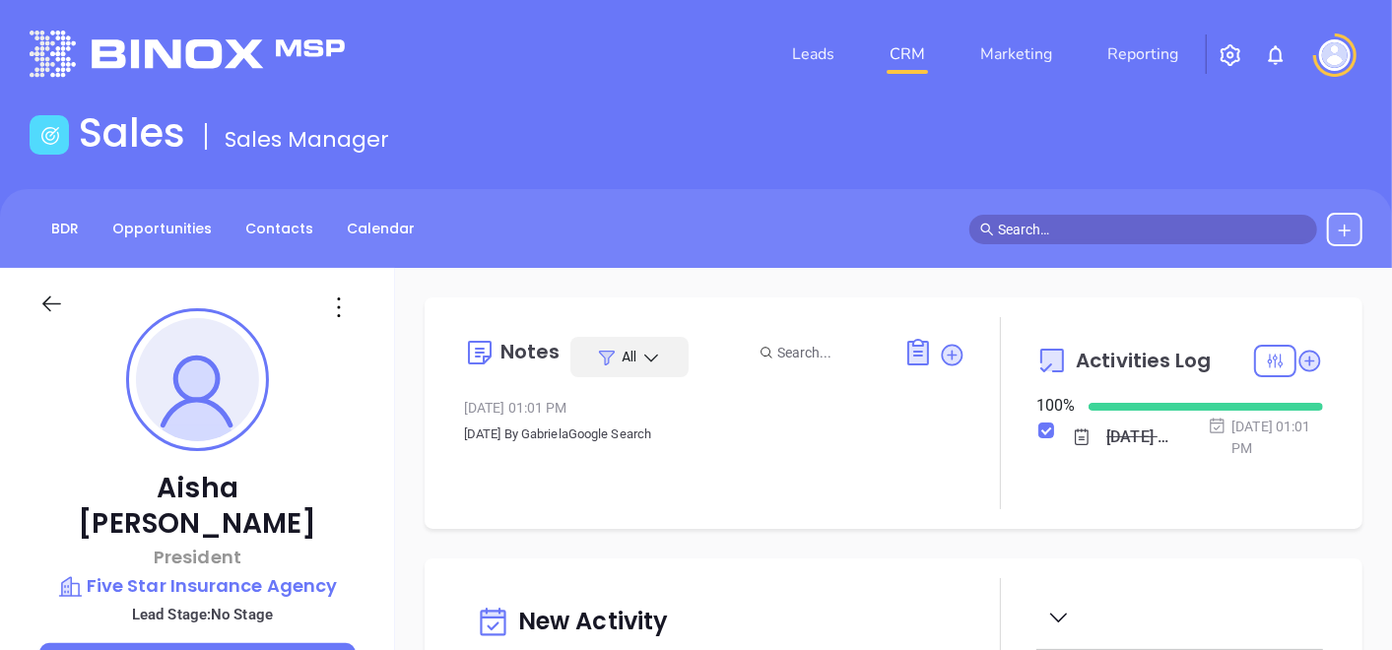
scroll to position [0, 0]
click at [820, 53] on link "Leads" at bounding box center [813, 54] width 58 height 39
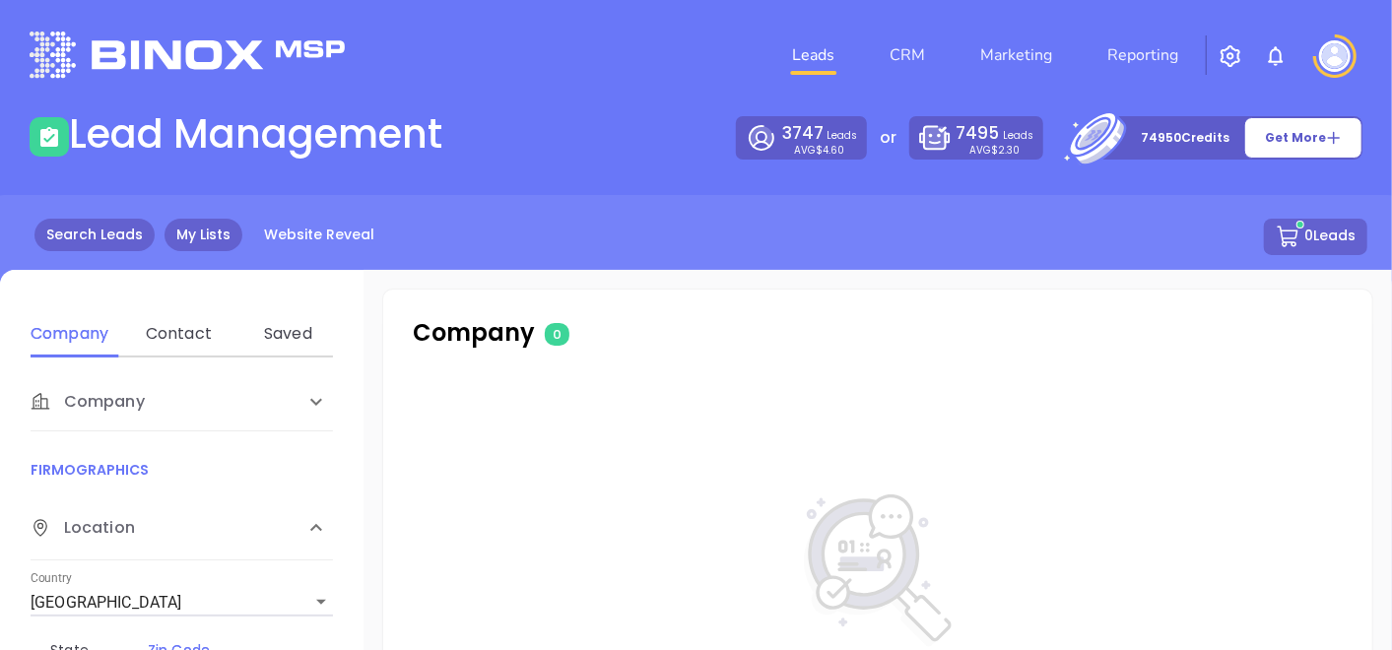
click at [187, 234] on link "My Lists" at bounding box center [204, 235] width 78 height 33
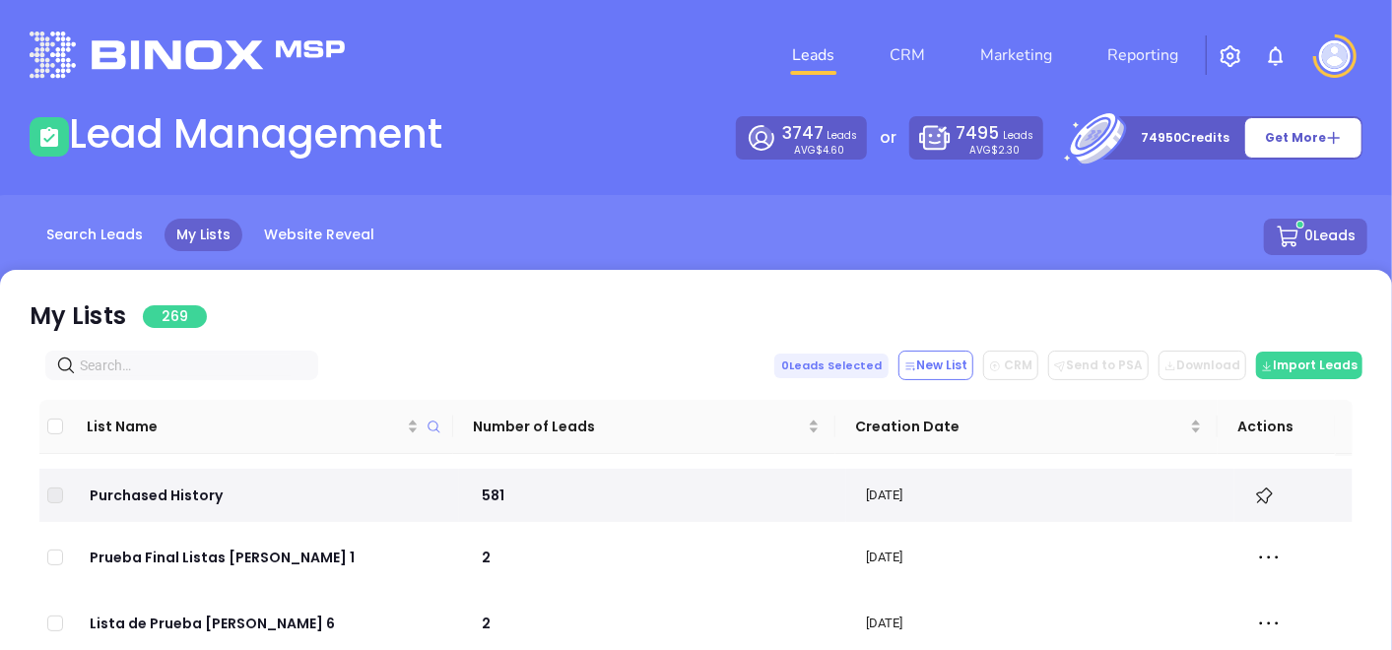
click at [188, 356] on input "text" at bounding box center [186, 366] width 212 height 22
paste input "[PERSON_NAME] Insurance"
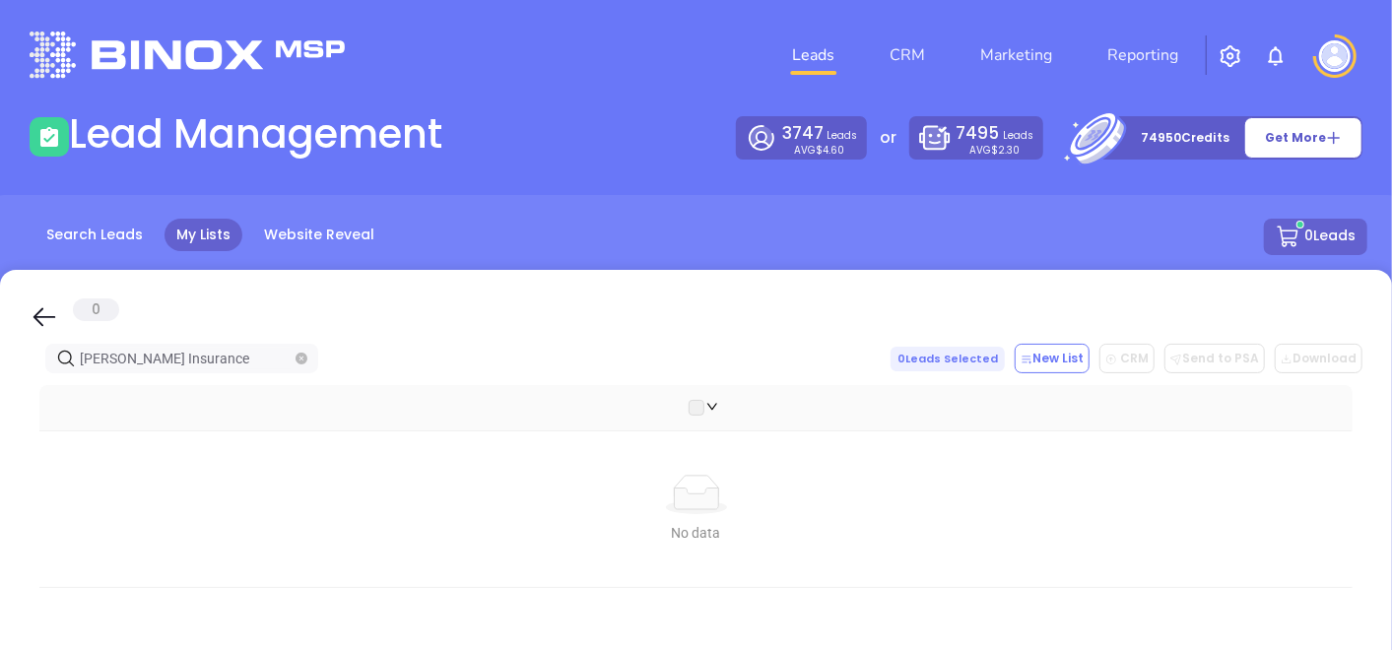
type input "[PERSON_NAME] Insurance"
click at [261, 54] on img at bounding box center [187, 55] width 315 height 46
